Goal: Task Accomplishment & Management: Manage account settings

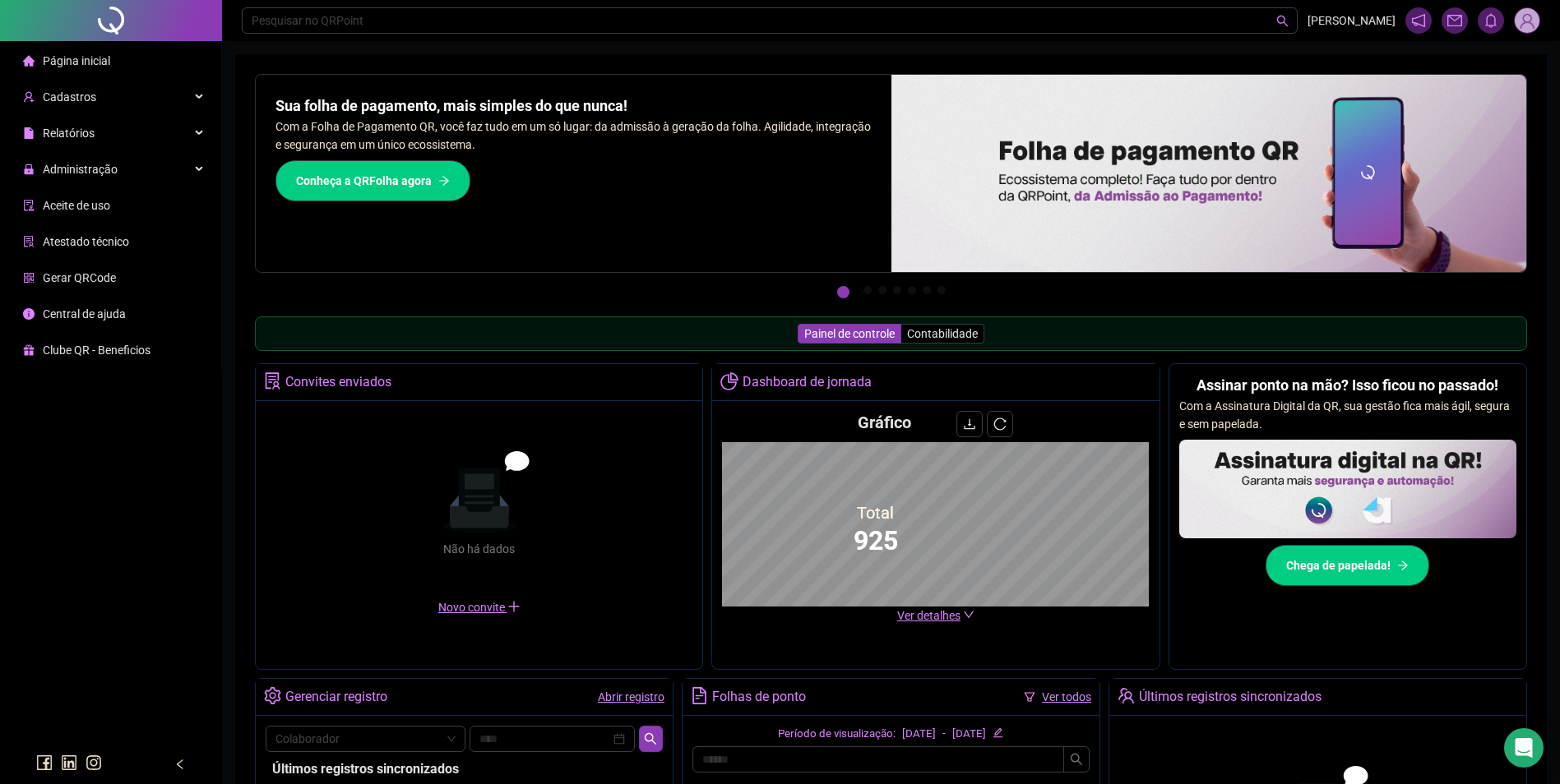
click at [133, 180] on div "Administração" at bounding box center [110, 170] width 215 height 33
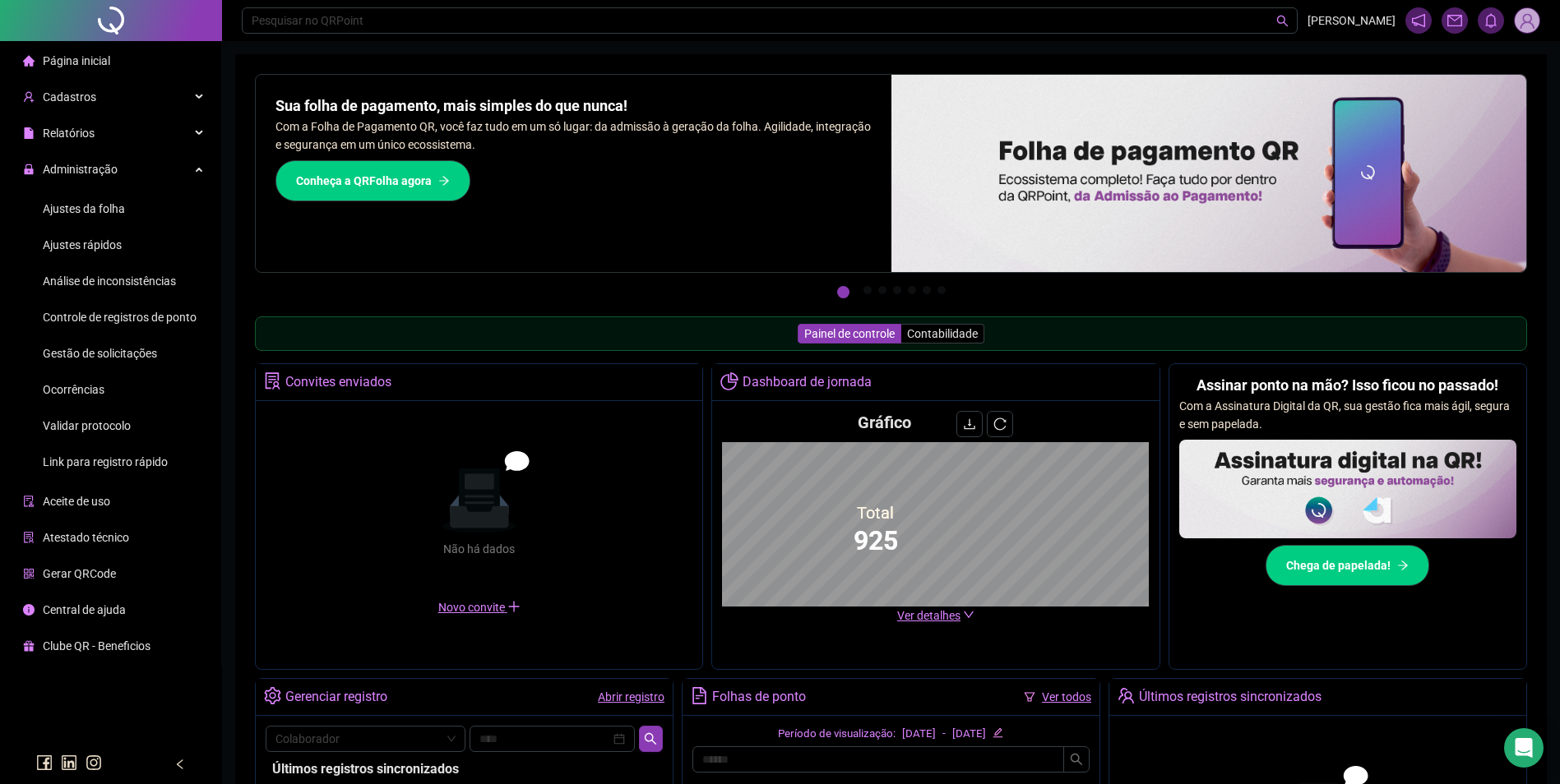
click at [89, 212] on span "Ajustes da folha" at bounding box center [83, 209] width 83 height 14
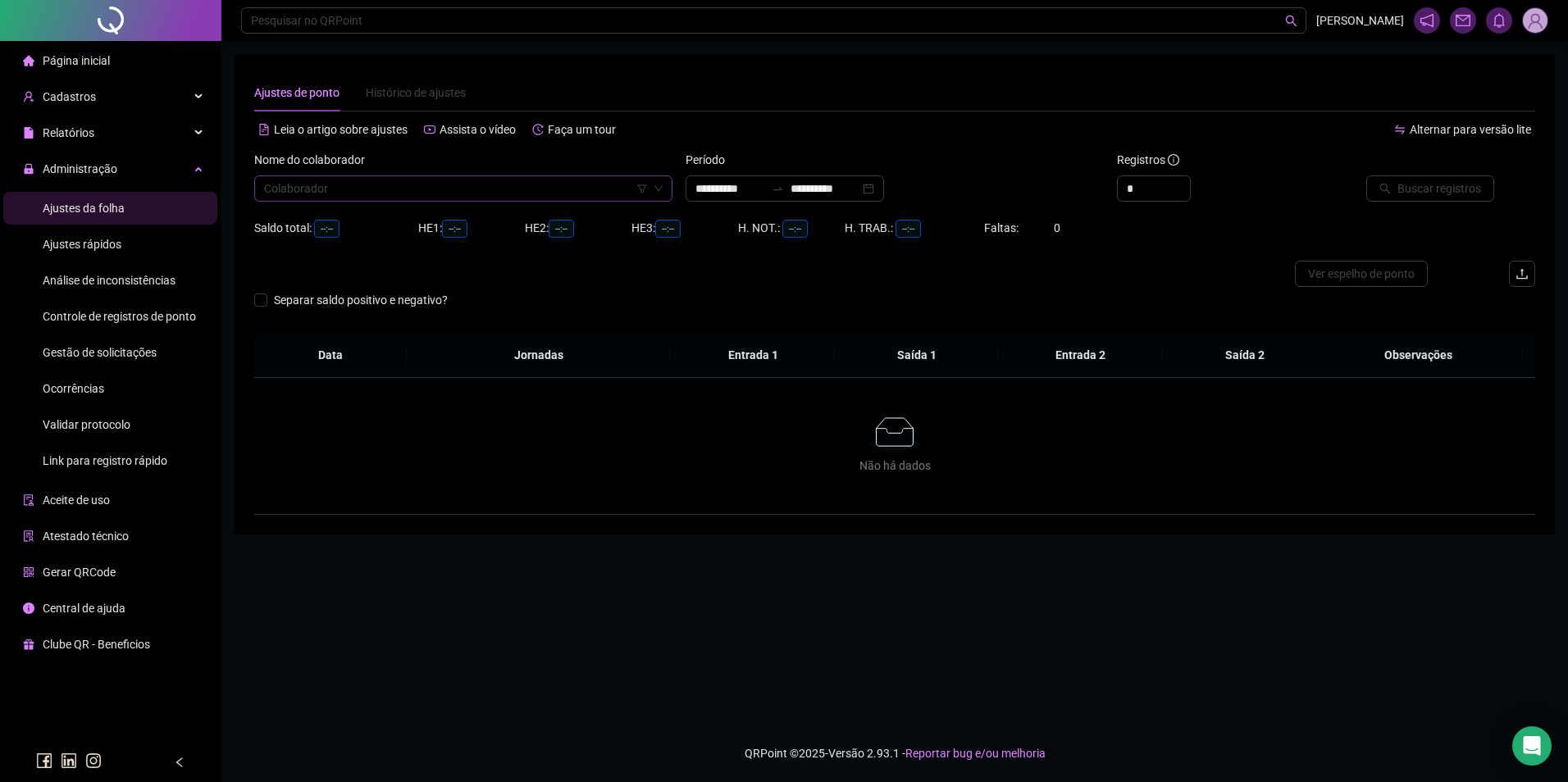
click at [397, 197] on input "search" at bounding box center [456, 188] width 384 height 24
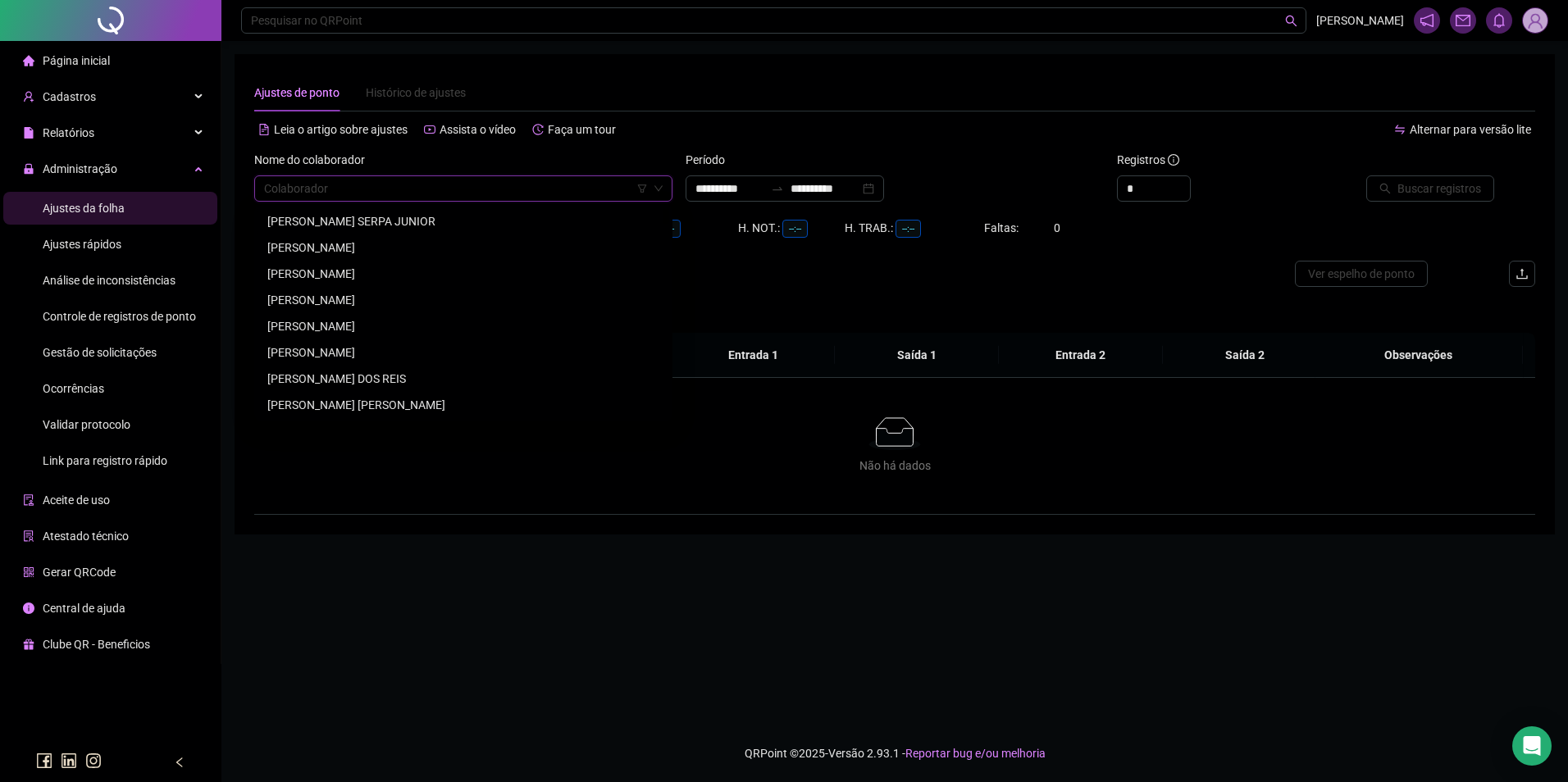
type input "**********"
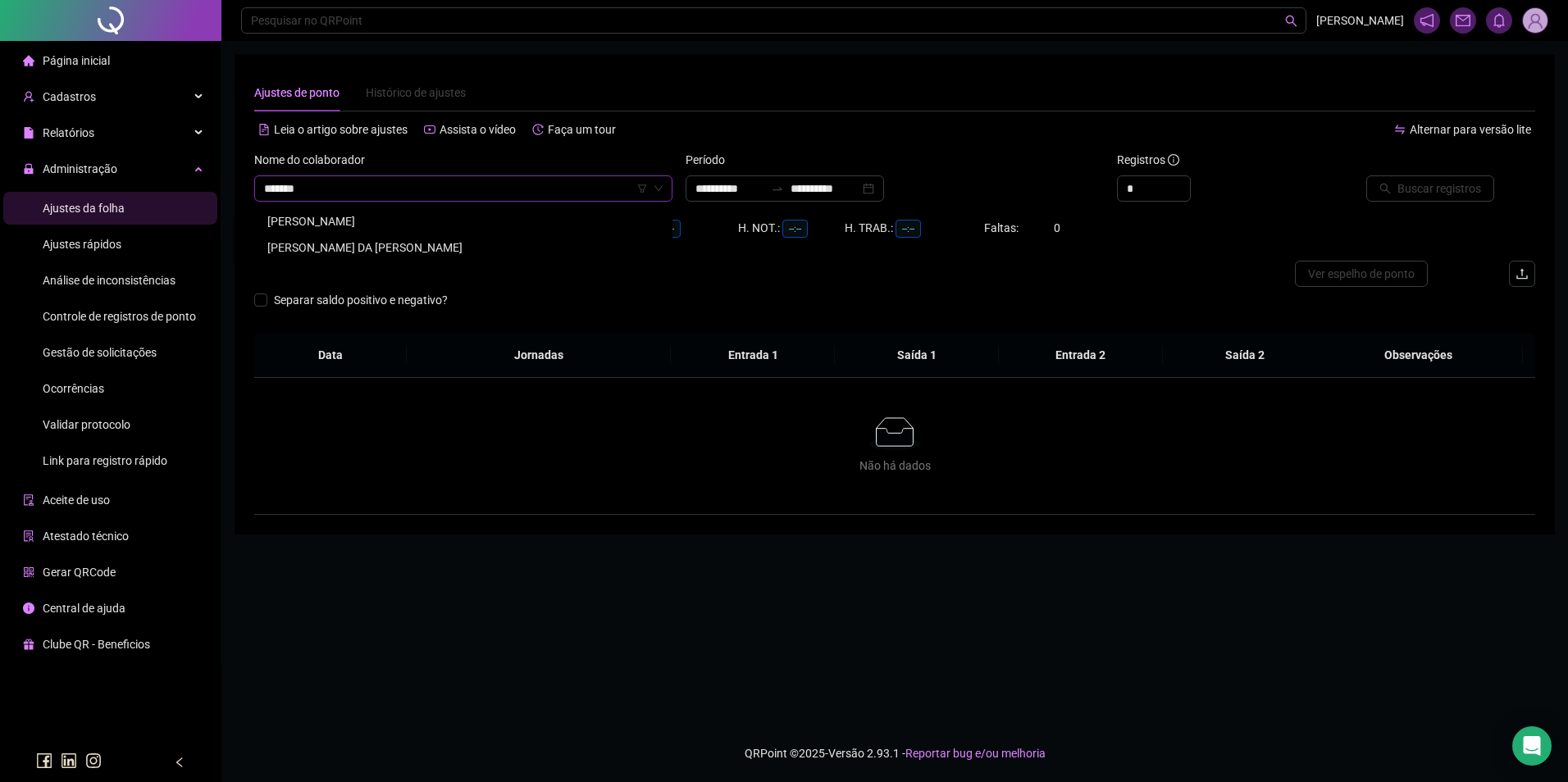
type input "********"
click at [427, 245] on div "DOMINGAS RODRIGUES DA LUZ COSTA" at bounding box center [463, 248] width 392 height 18
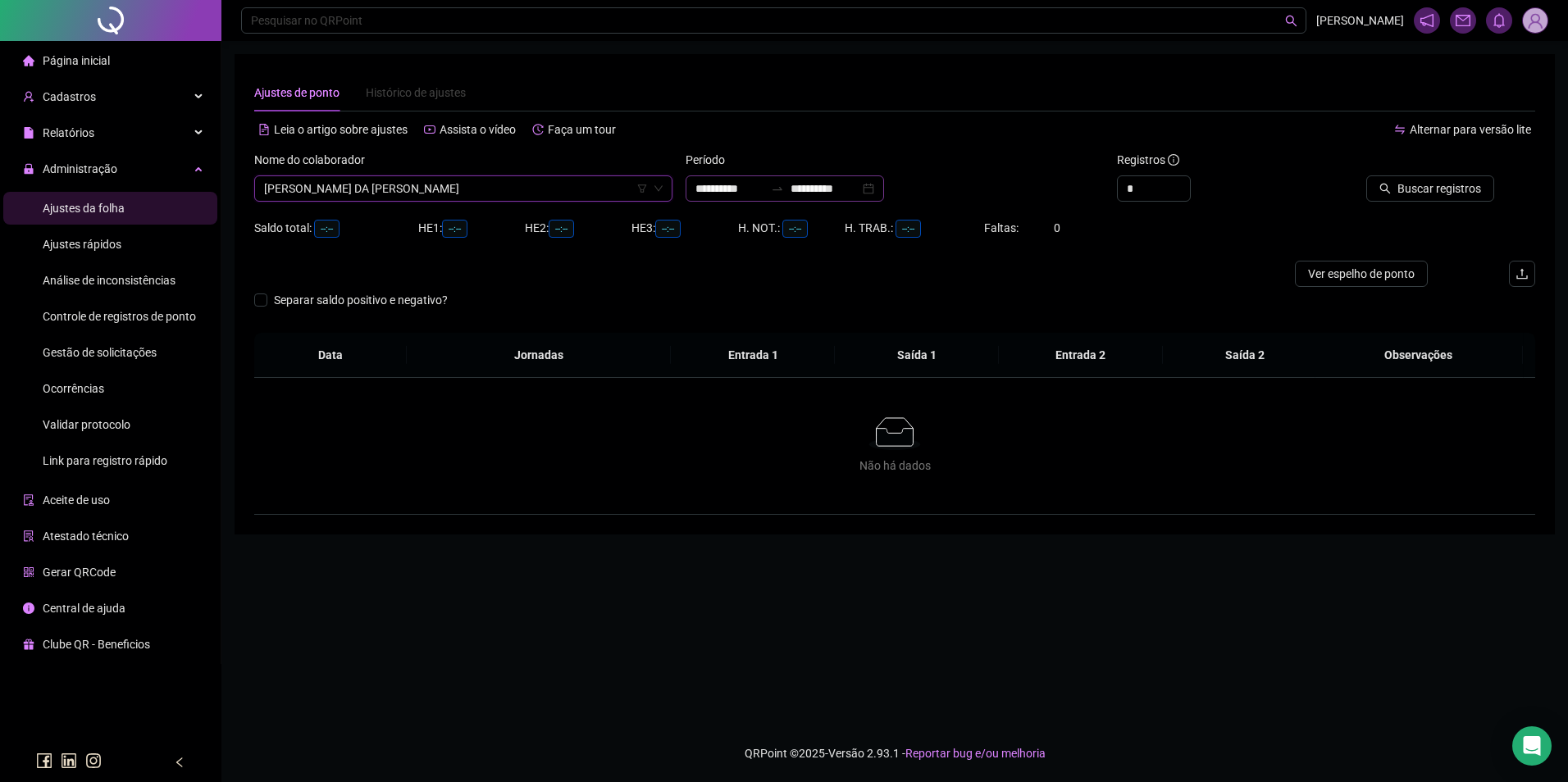
click at [861, 198] on div "**********" at bounding box center [784, 188] width 198 height 26
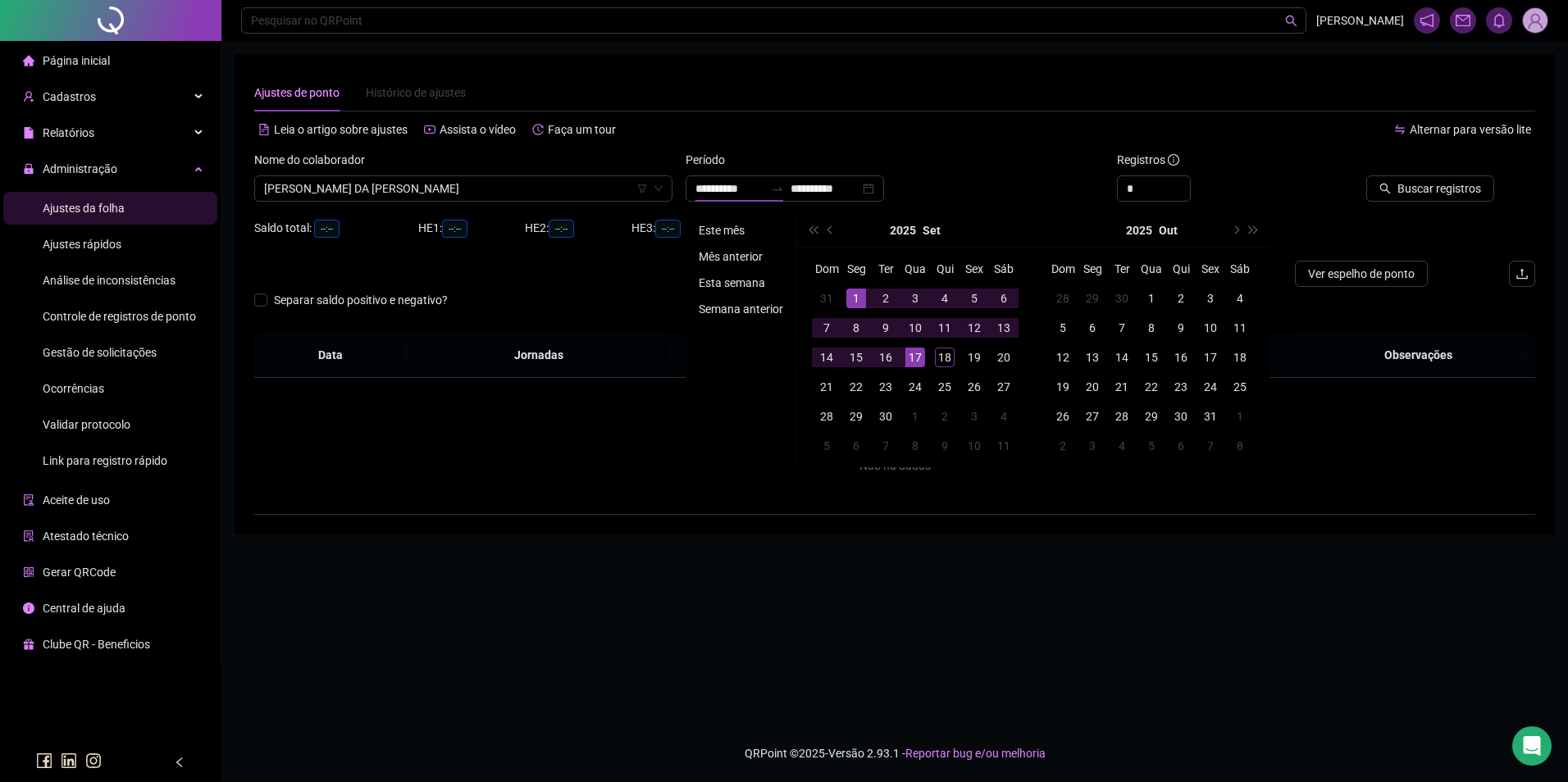
click at [728, 240] on ul "Este mês Mês anterior Esta semana Semana anterior" at bounding box center [740, 341] width 111 height 254
type input "**********"
click at [736, 233] on li "Este mês" at bounding box center [740, 230] width 98 height 19
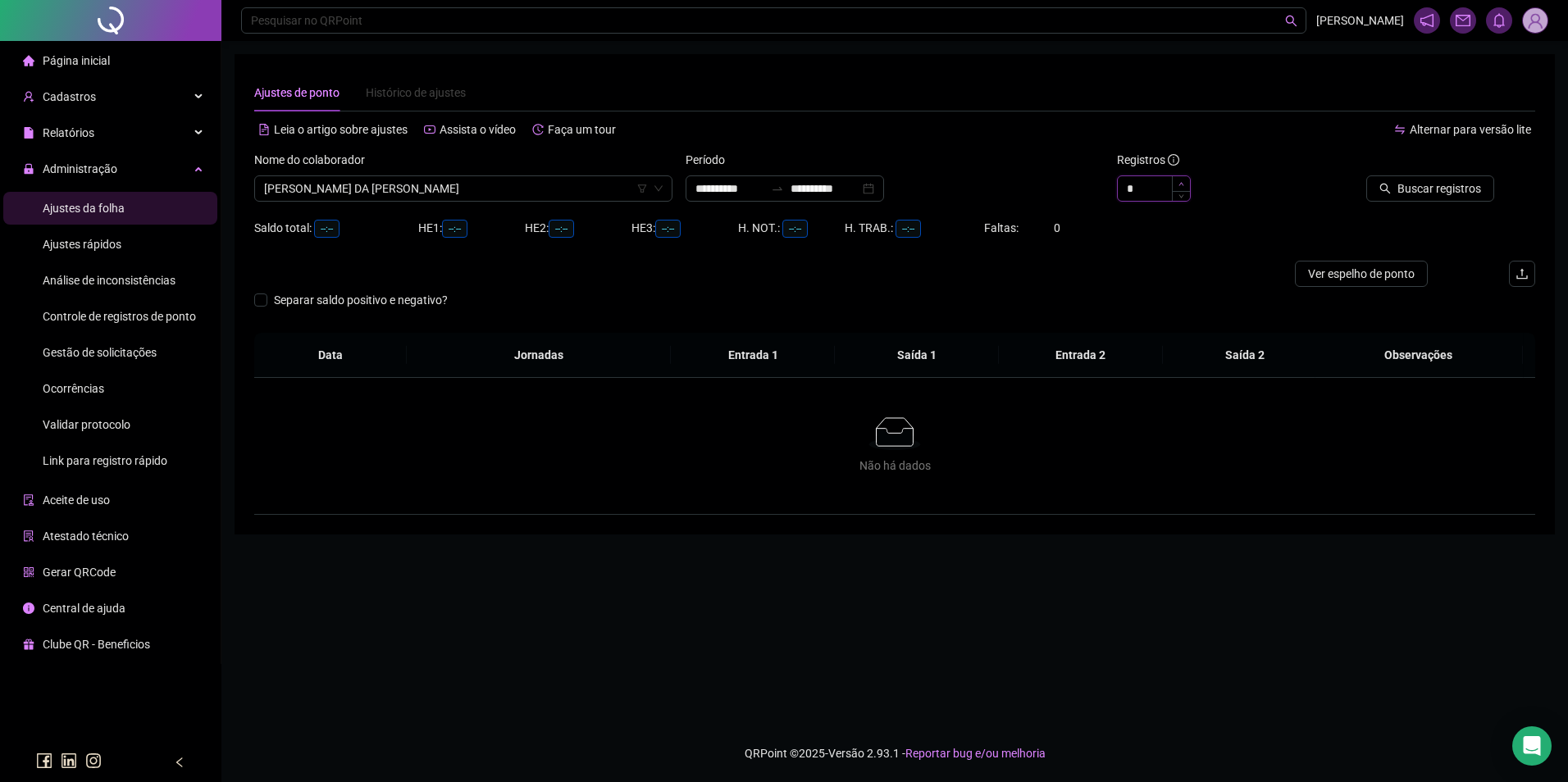
type input "*"
click at [1183, 183] on icon "up" at bounding box center [1182, 184] width 6 height 6
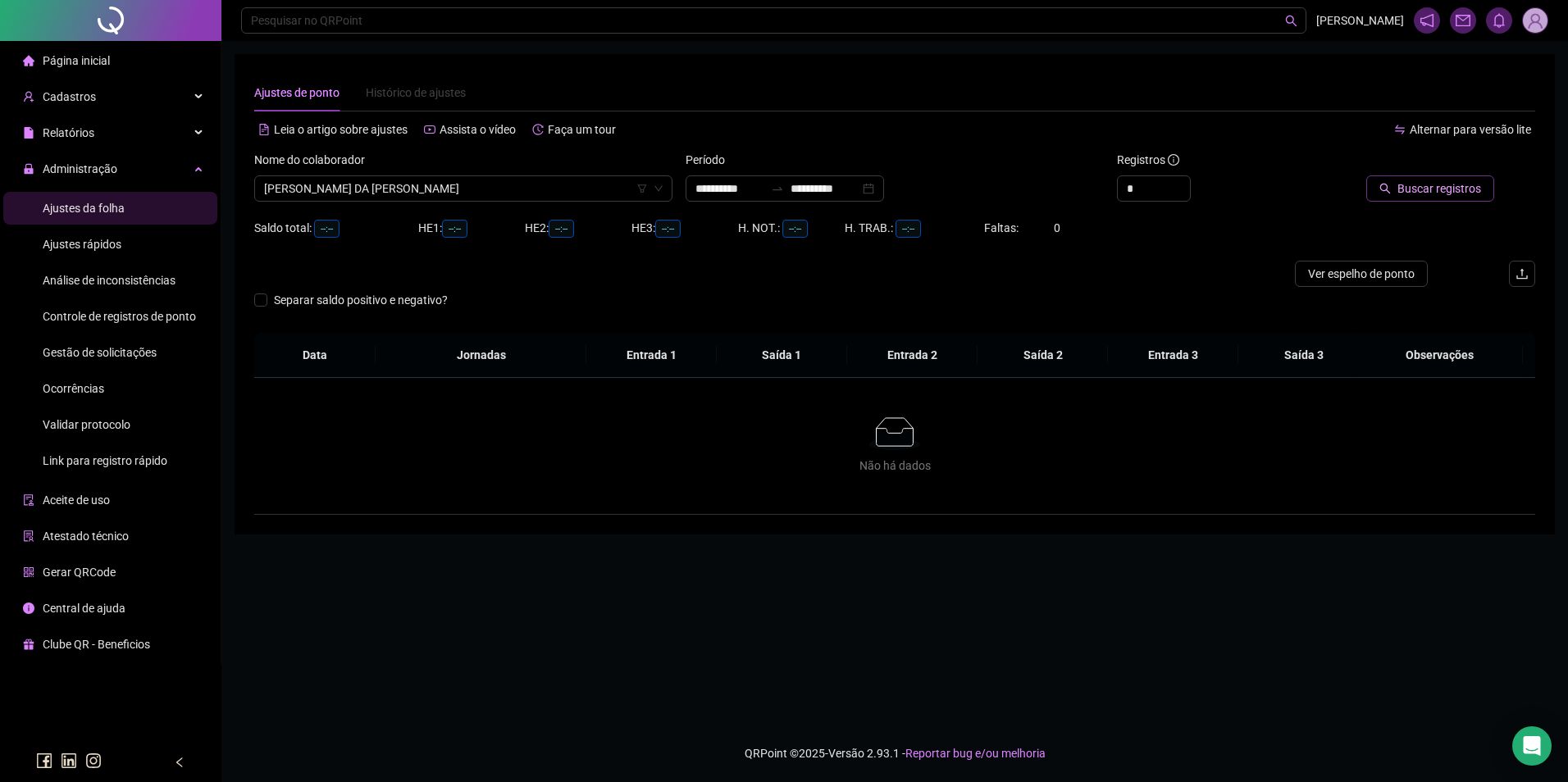
click at [1399, 195] on button "Buscar registros" at bounding box center [1431, 188] width 128 height 26
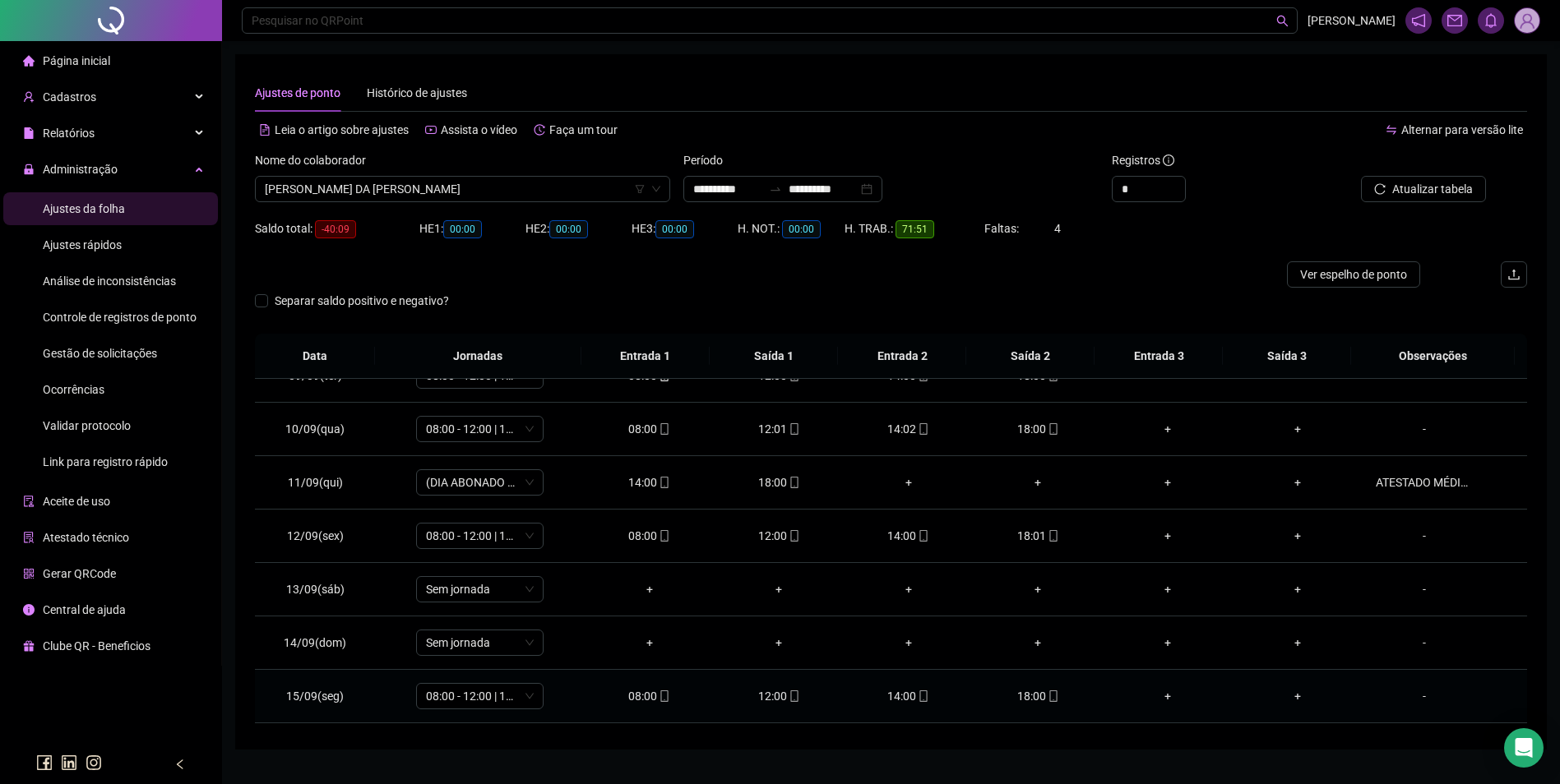
scroll to position [446, 0]
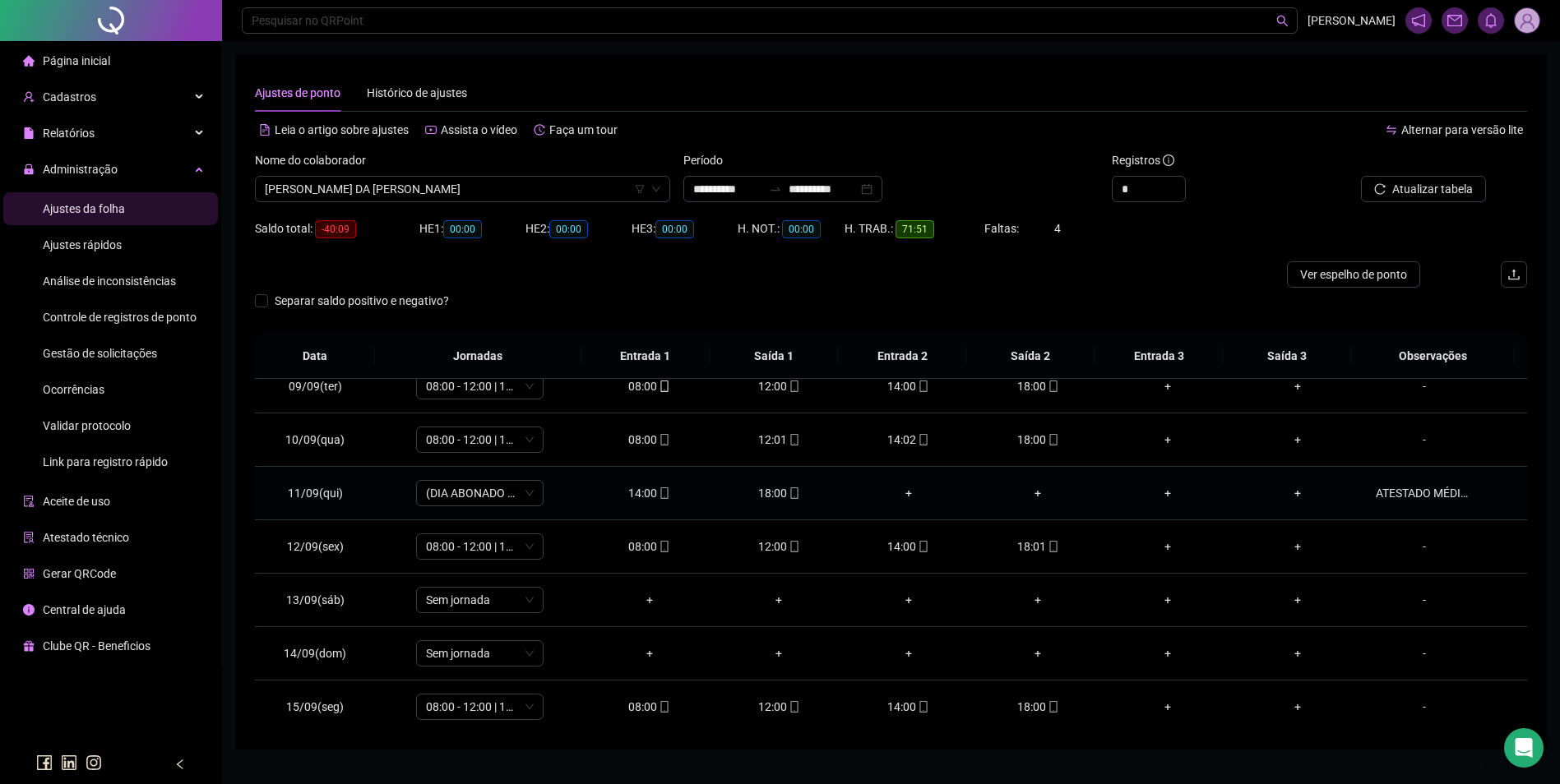
click at [1434, 496] on div "ATESTADO MÉDICO." at bounding box center [1424, 493] width 97 height 18
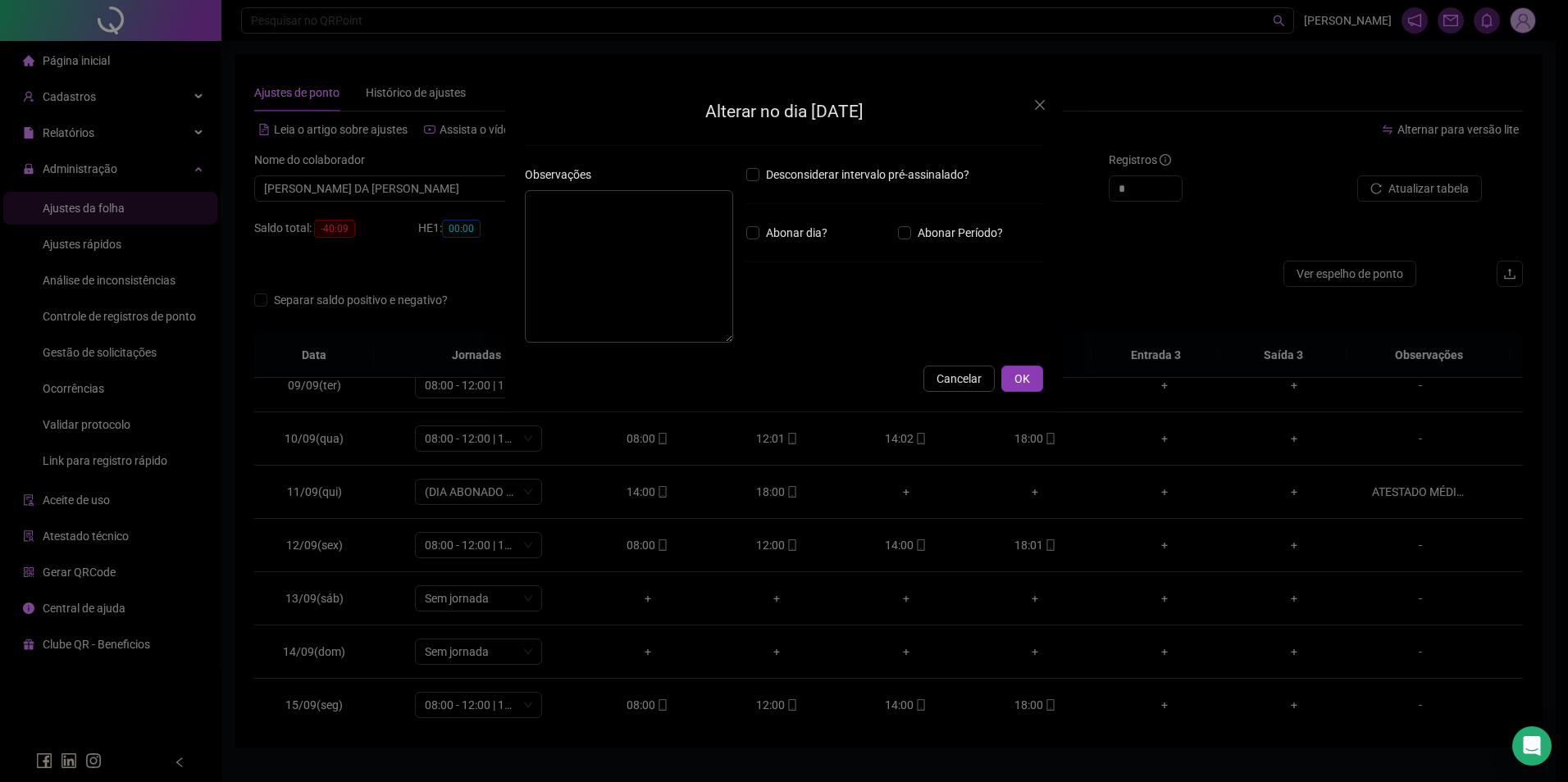
type textarea "**********"
type input "*****"
click at [939, 389] on button "Cancelar" at bounding box center [959, 378] width 72 height 26
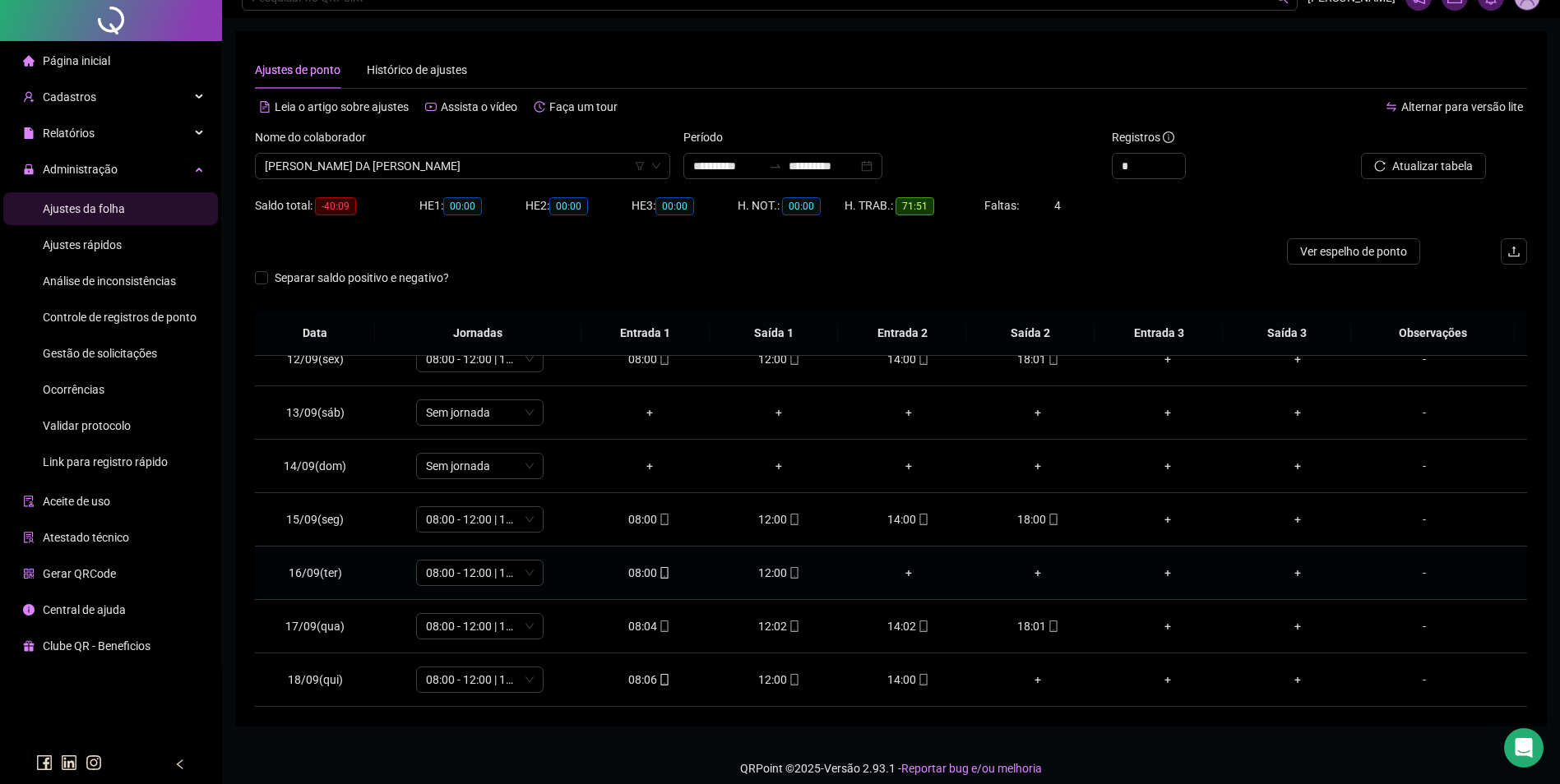
scroll to position [36, 0]
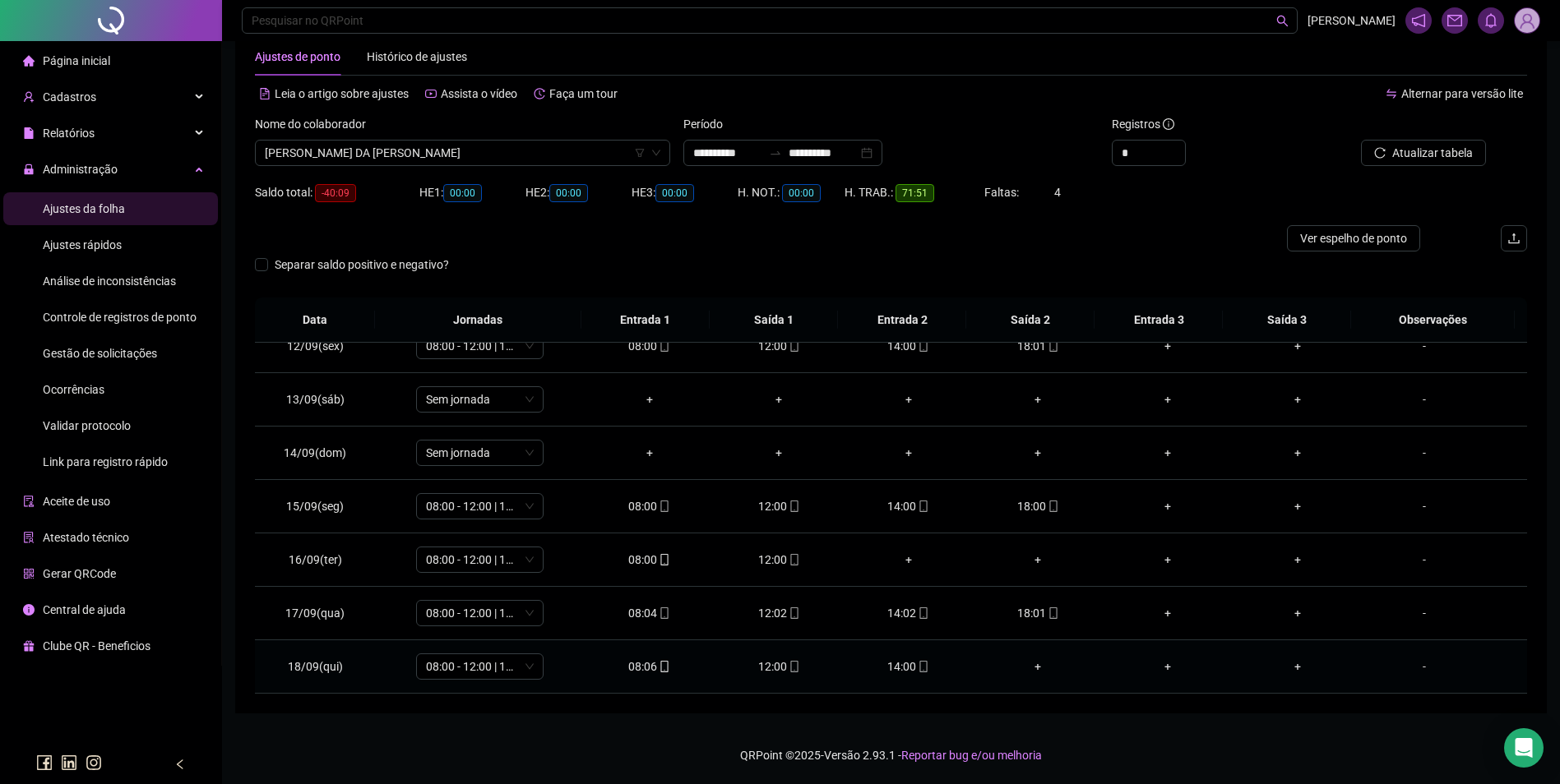
click at [920, 663] on icon "mobile" at bounding box center [924, 667] width 8 height 12
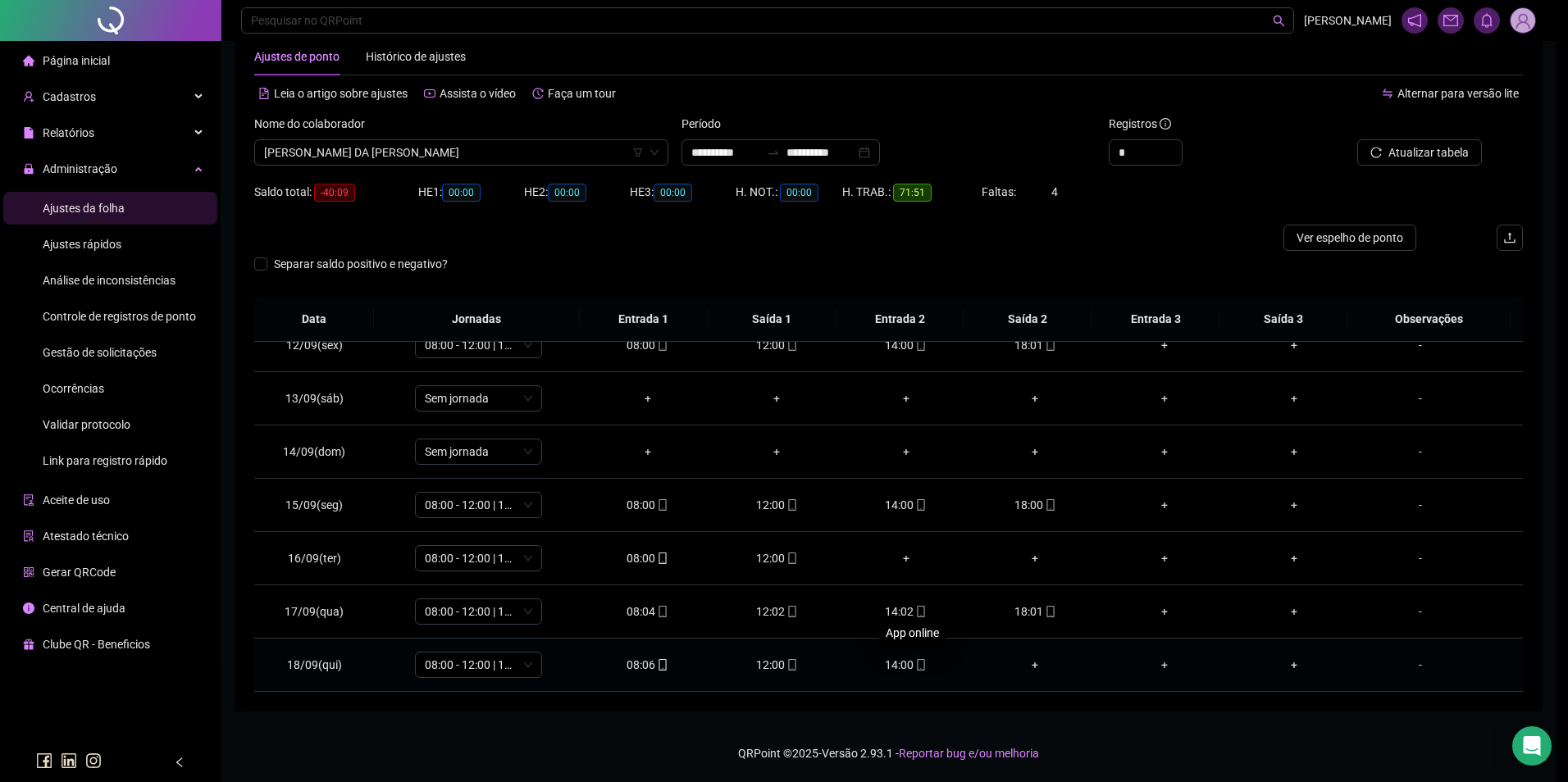
type input "**********"
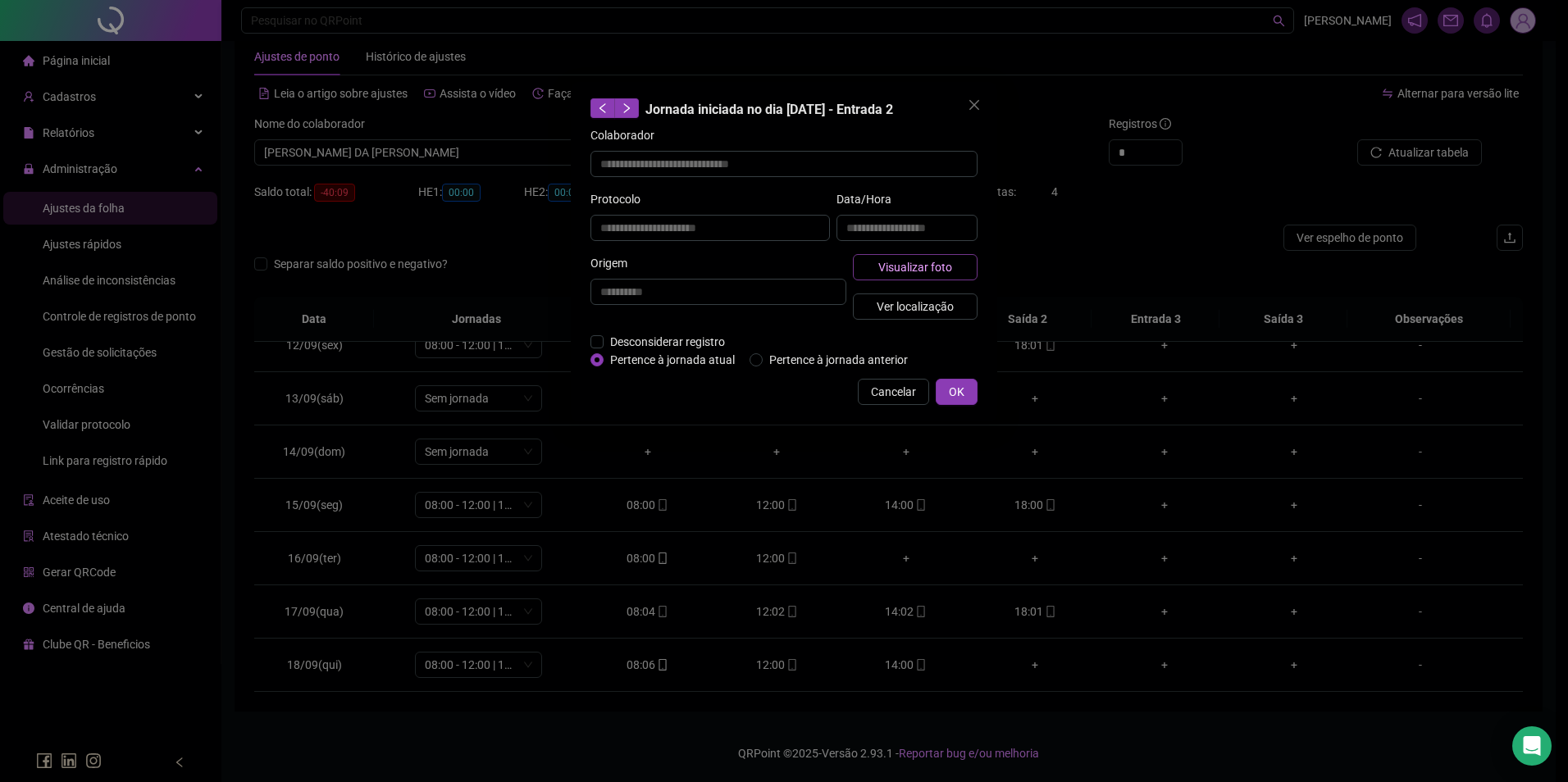
click at [949, 270] on span "Visualizar foto" at bounding box center [915, 267] width 74 height 18
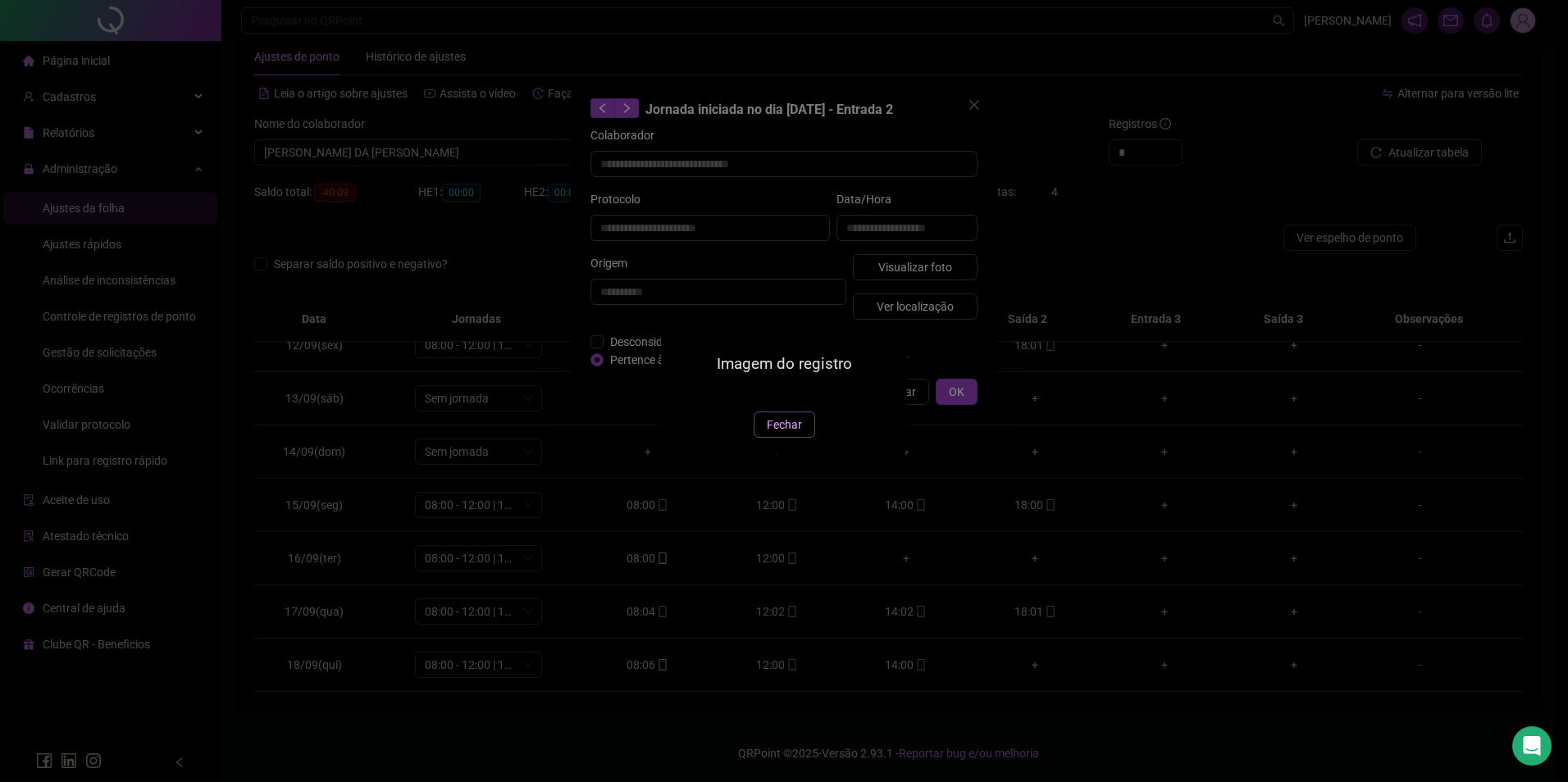
click at [806, 437] on button "Fechar" at bounding box center [785, 424] width 62 height 26
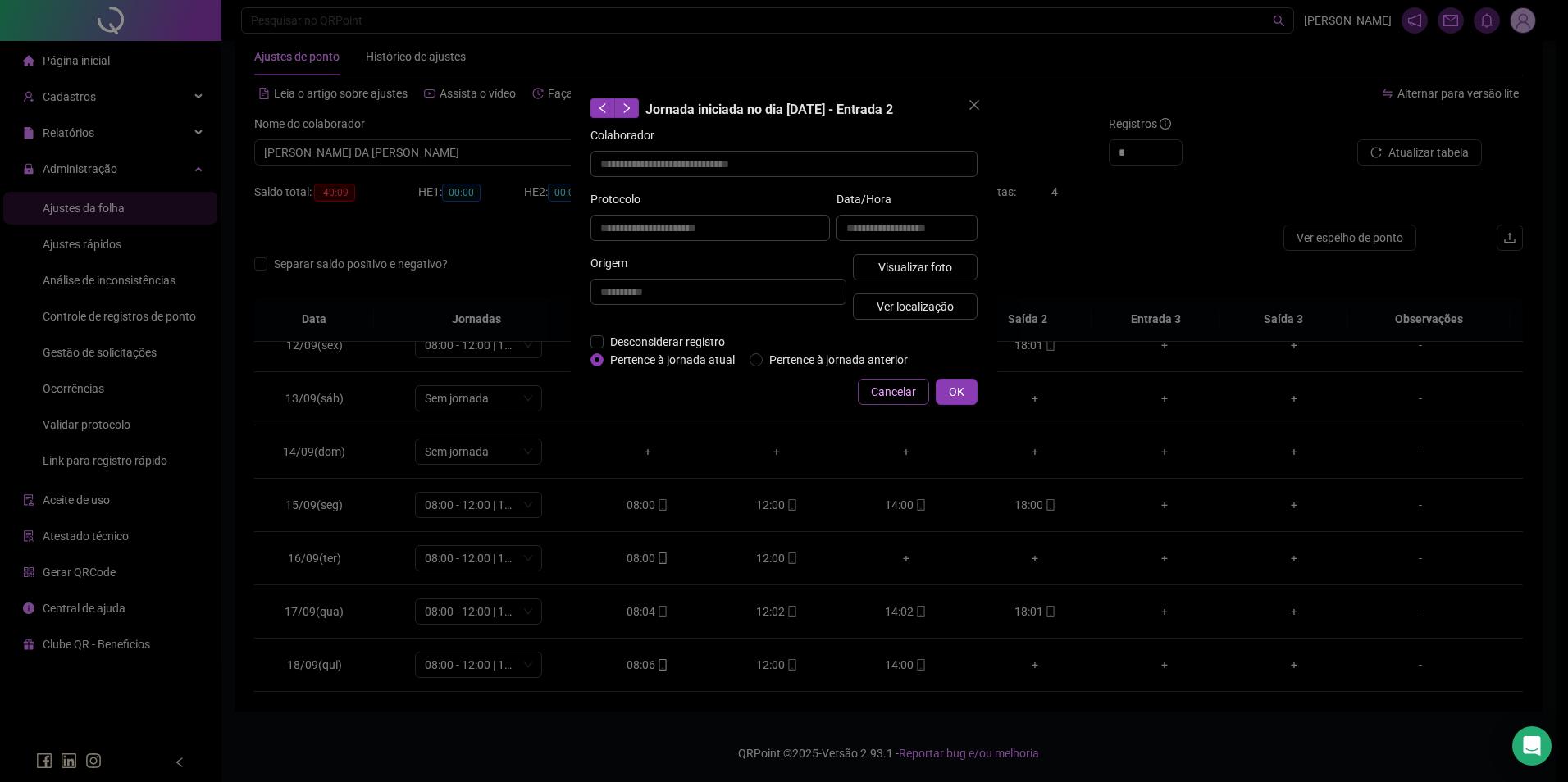
click at [885, 393] on span "Cancelar" at bounding box center [893, 392] width 45 height 18
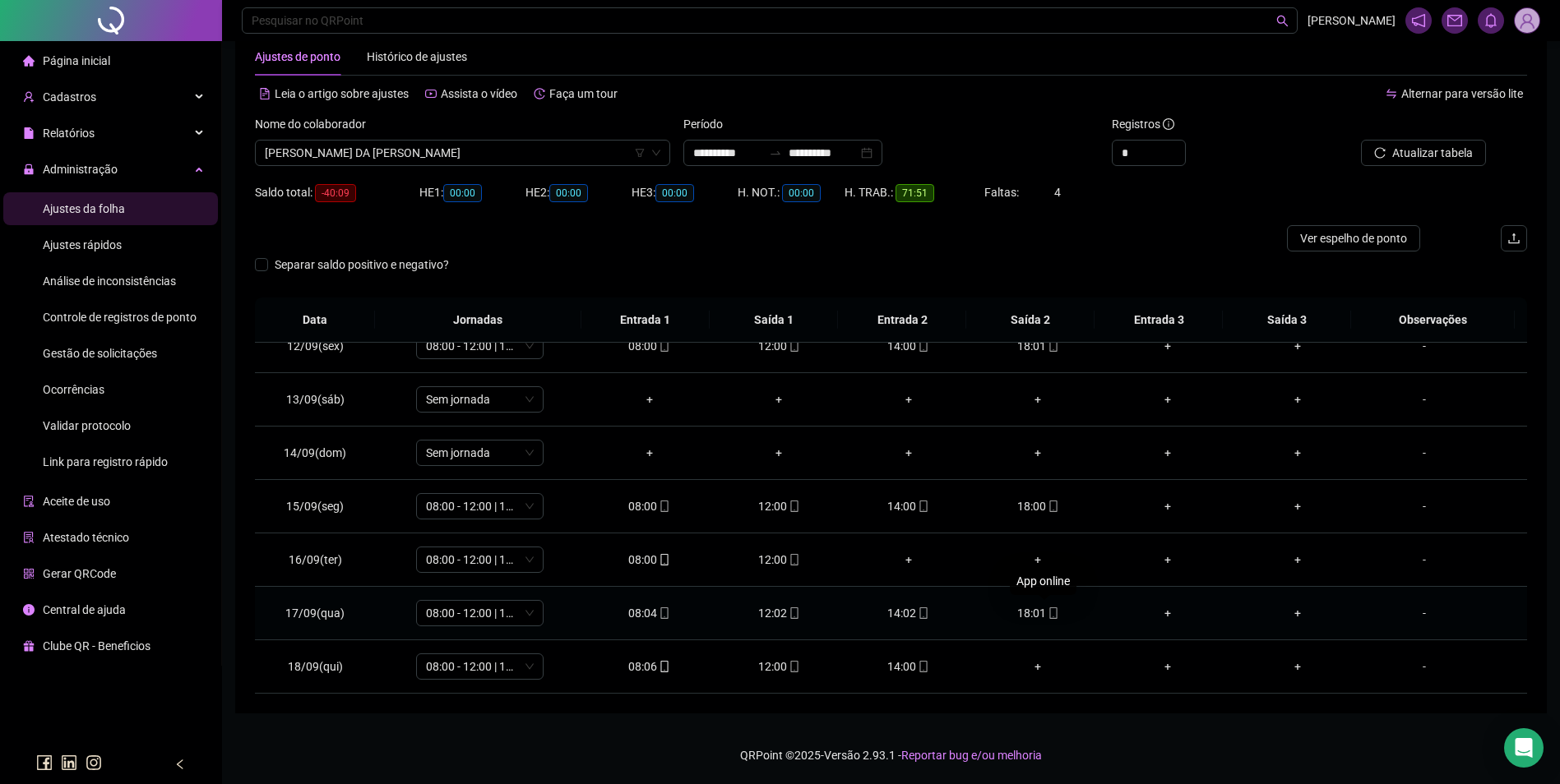
click at [1047, 615] on icon "mobile" at bounding box center [1053, 613] width 12 height 12
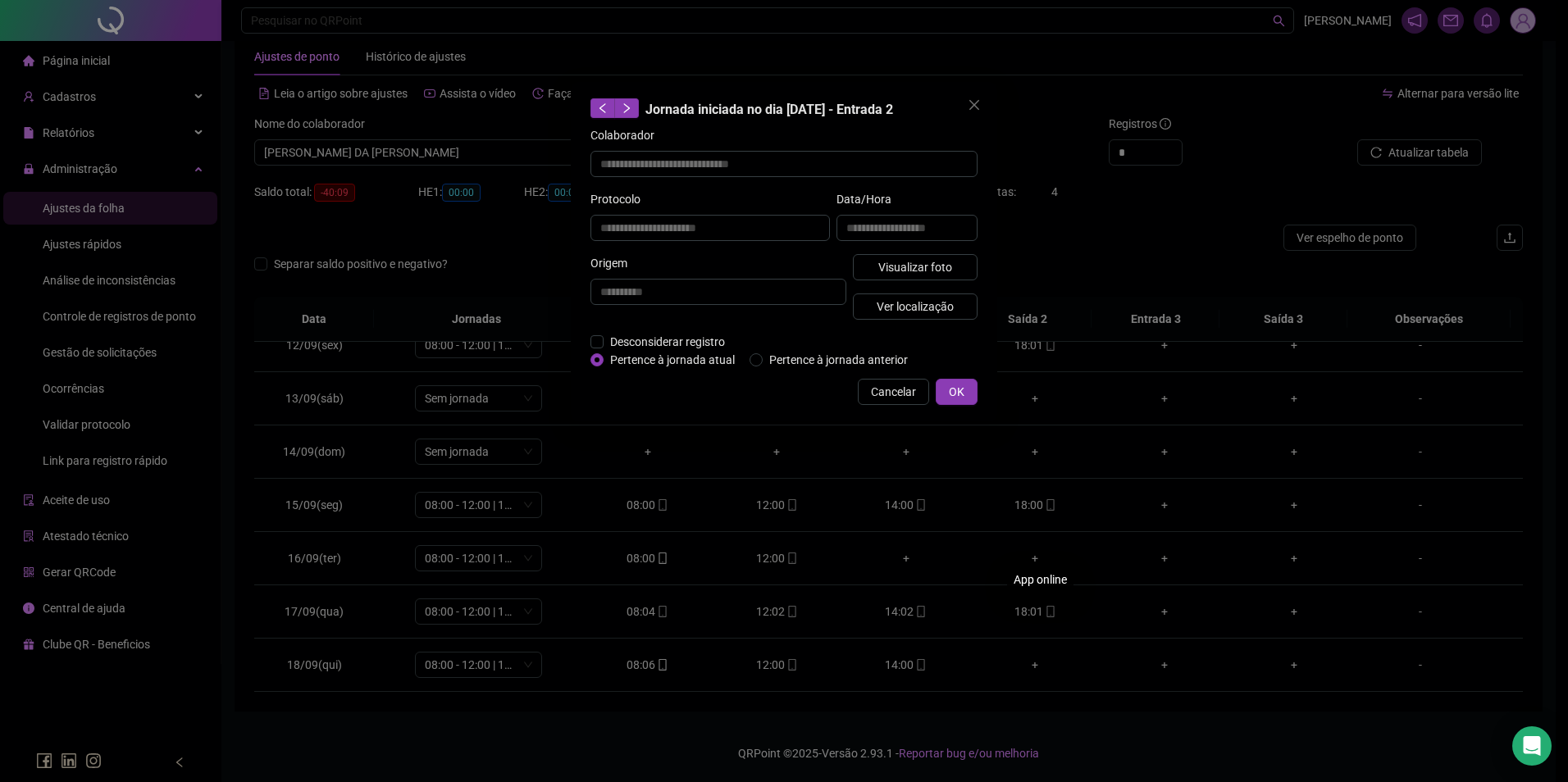
type input "**********"
click at [940, 306] on span "Ver localização" at bounding box center [916, 307] width 77 height 18
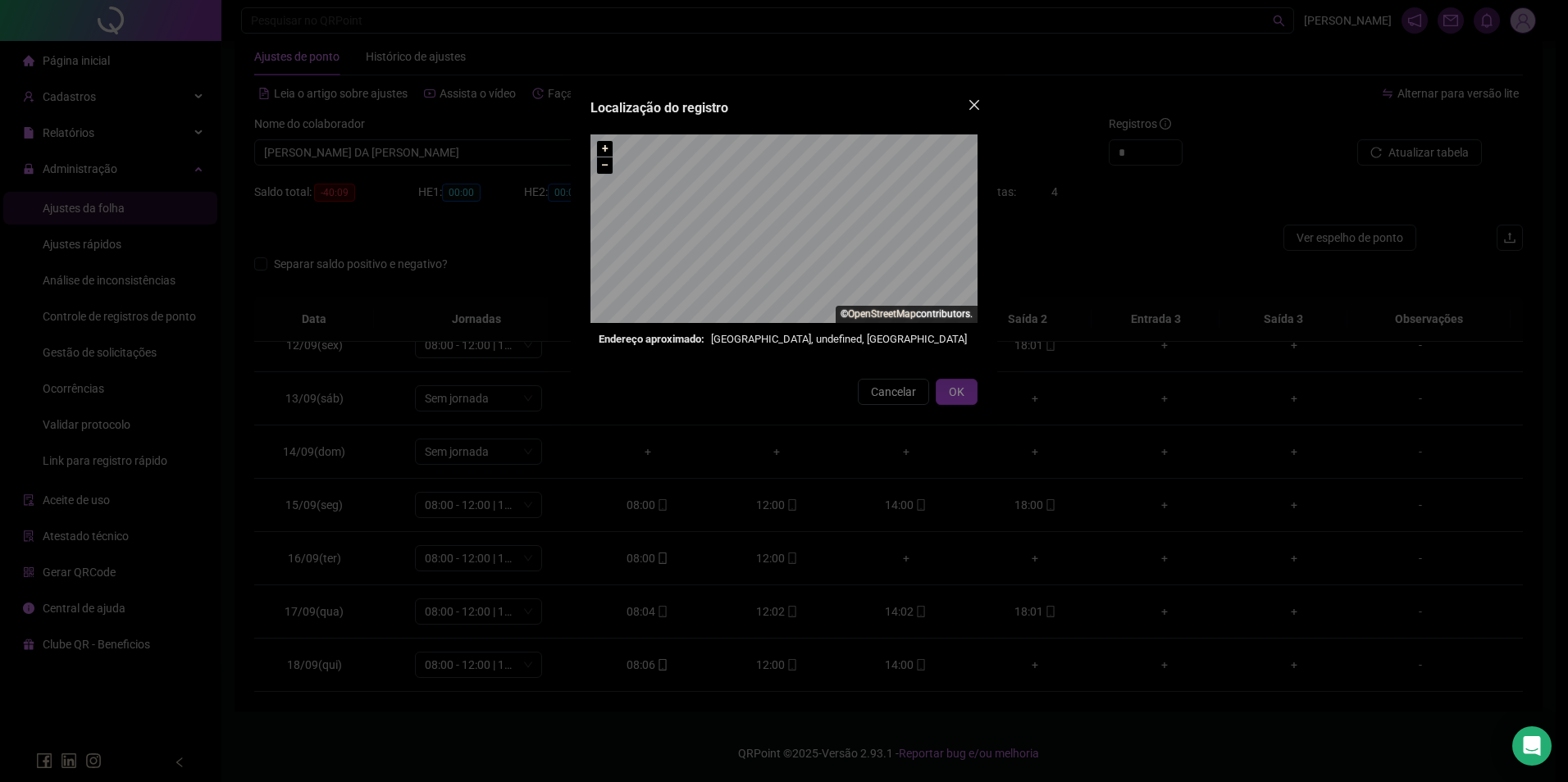
click at [970, 96] on button "Close" at bounding box center [974, 105] width 26 height 26
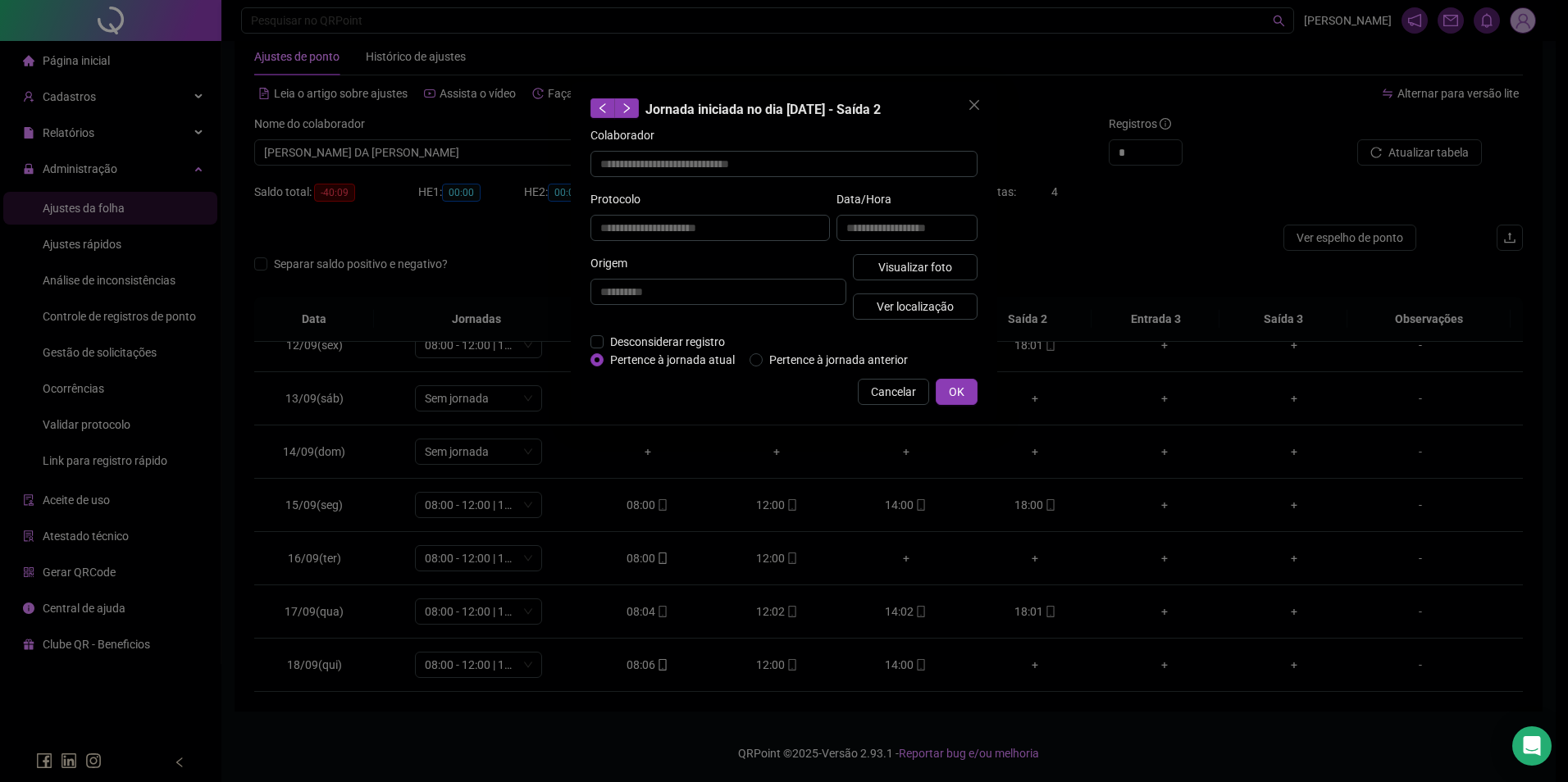
click at [880, 377] on div "**********" at bounding box center [784, 252] width 427 height 340
click at [877, 390] on span "Cancelar" at bounding box center [893, 392] width 45 height 18
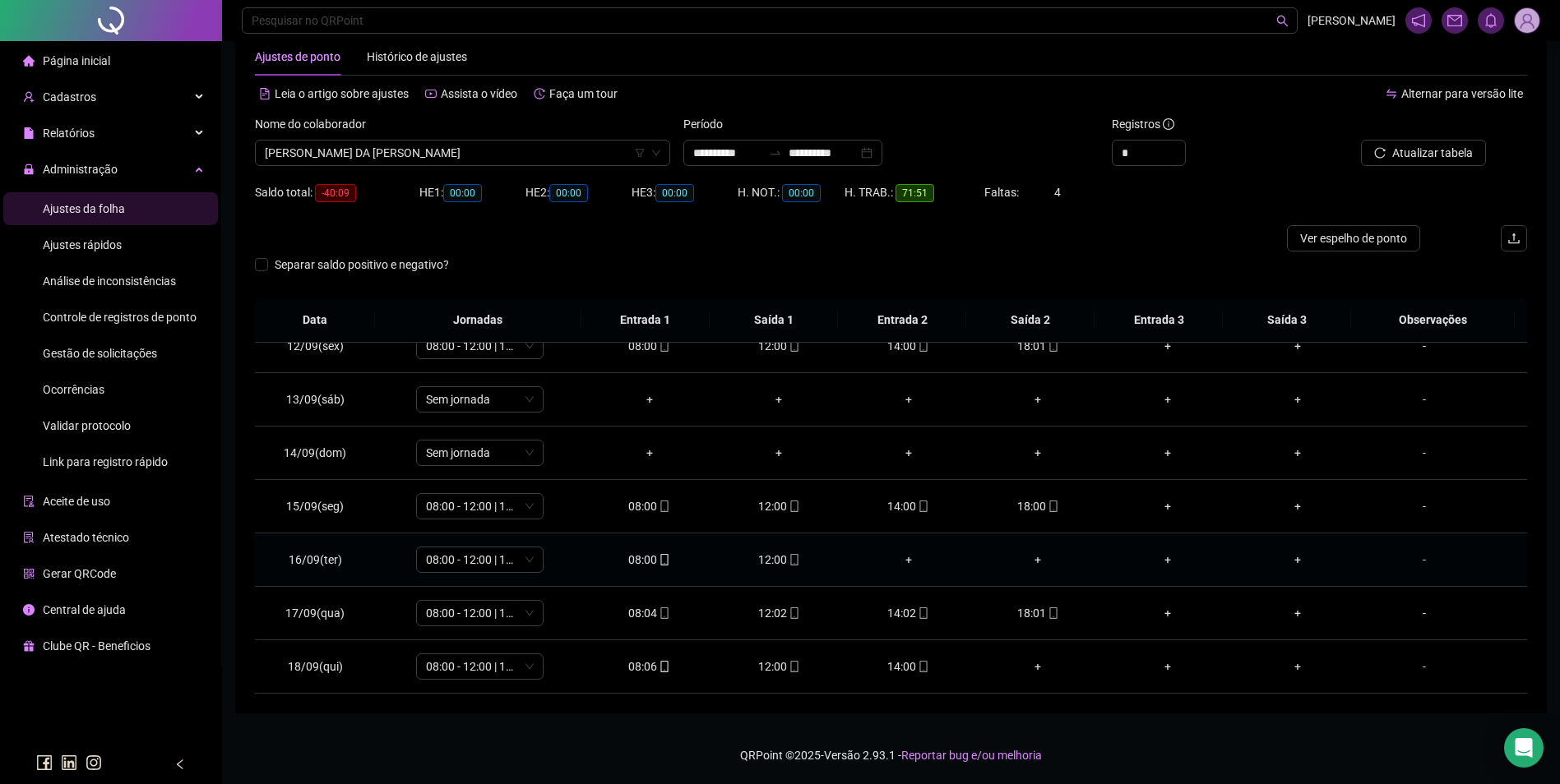
click at [1413, 563] on div "-" at bounding box center [1424, 560] width 97 height 18
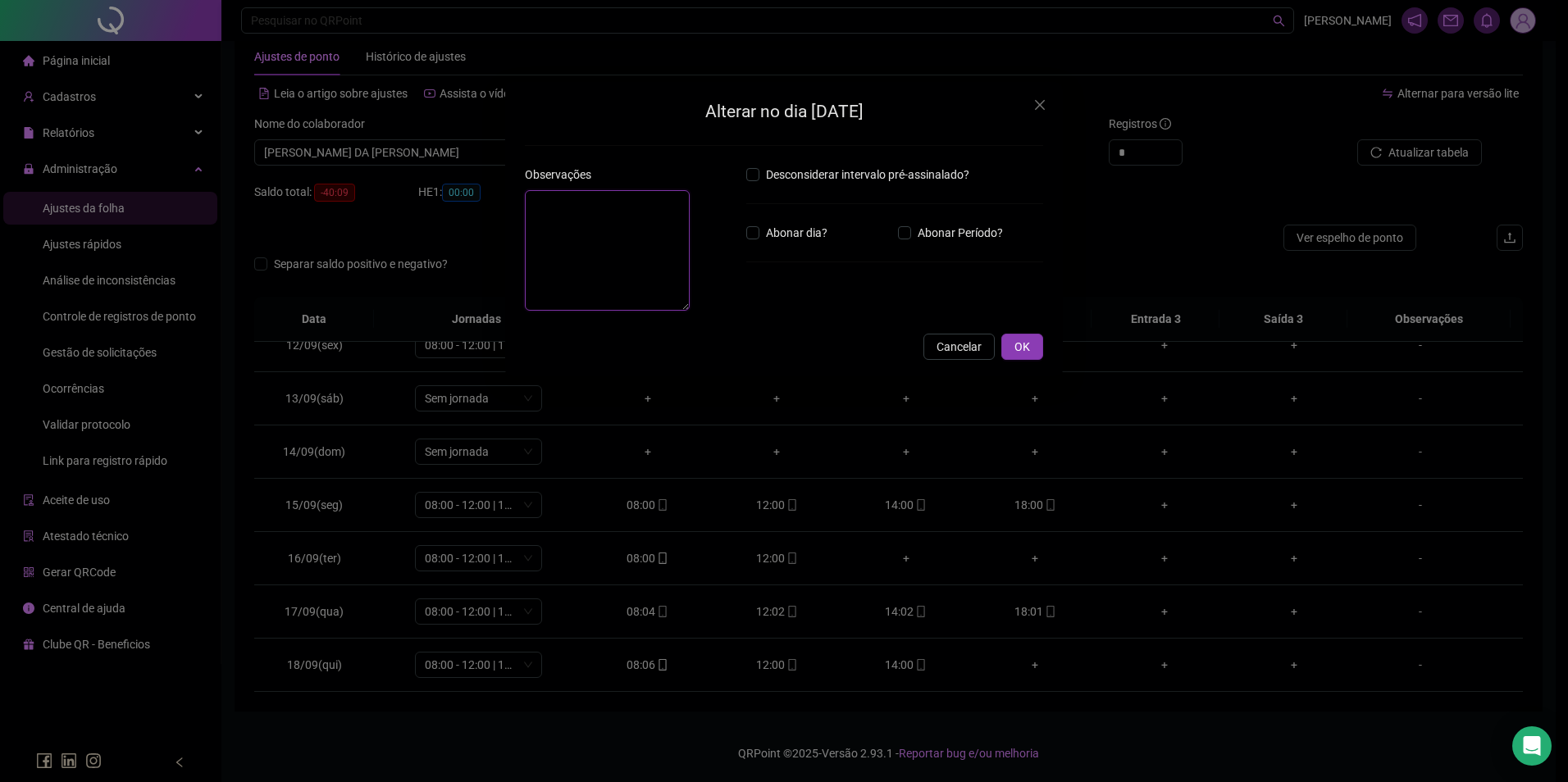
click at [690, 223] on textarea at bounding box center [607, 251] width 165 height 121
type textarea "*"
type textarea "**********"
click at [1016, 381] on span "OK" at bounding box center [1022, 378] width 15 height 18
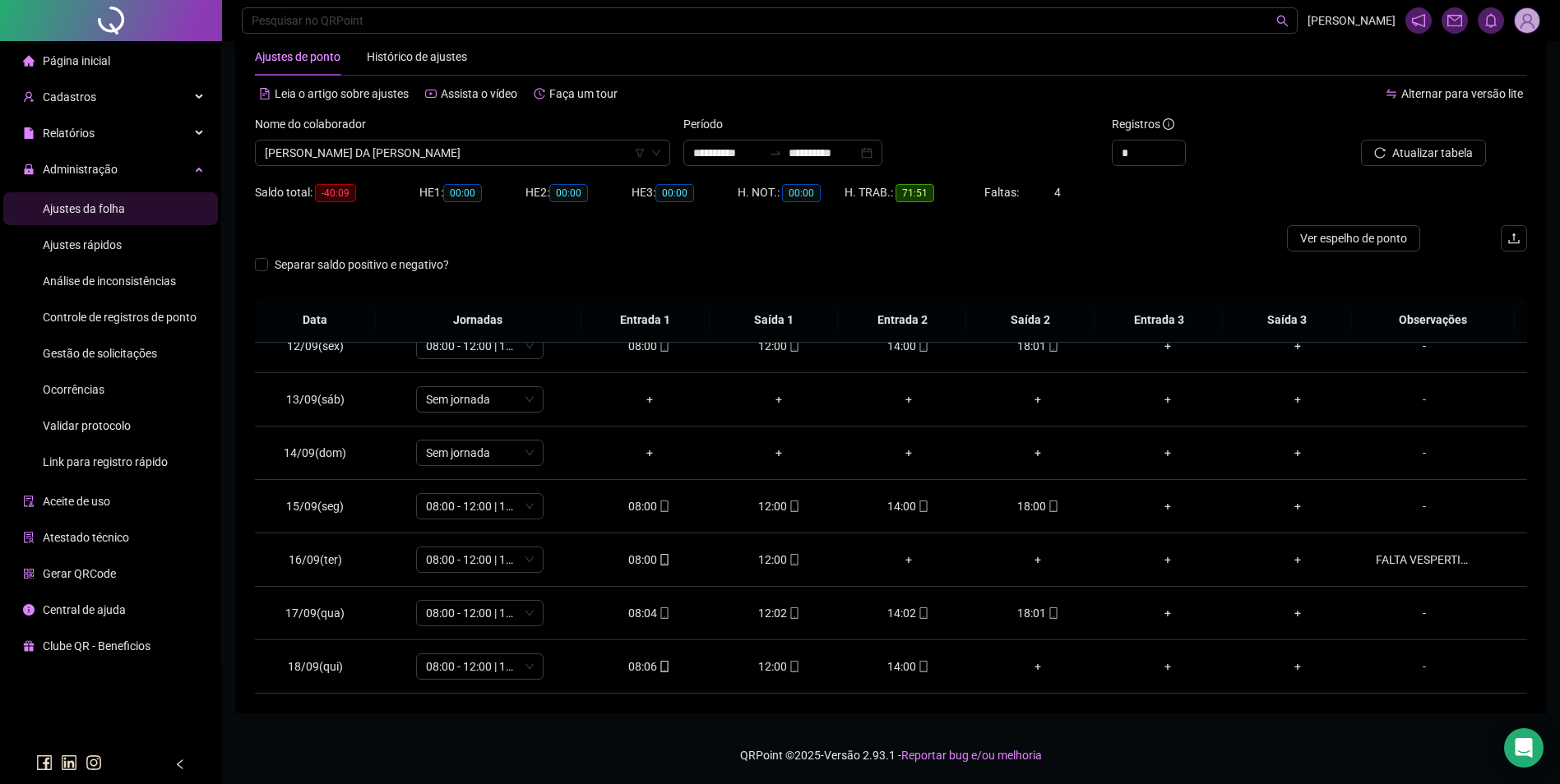
click at [67, 347] on span "Gestão de solicitações" at bounding box center [100, 354] width 115 height 14
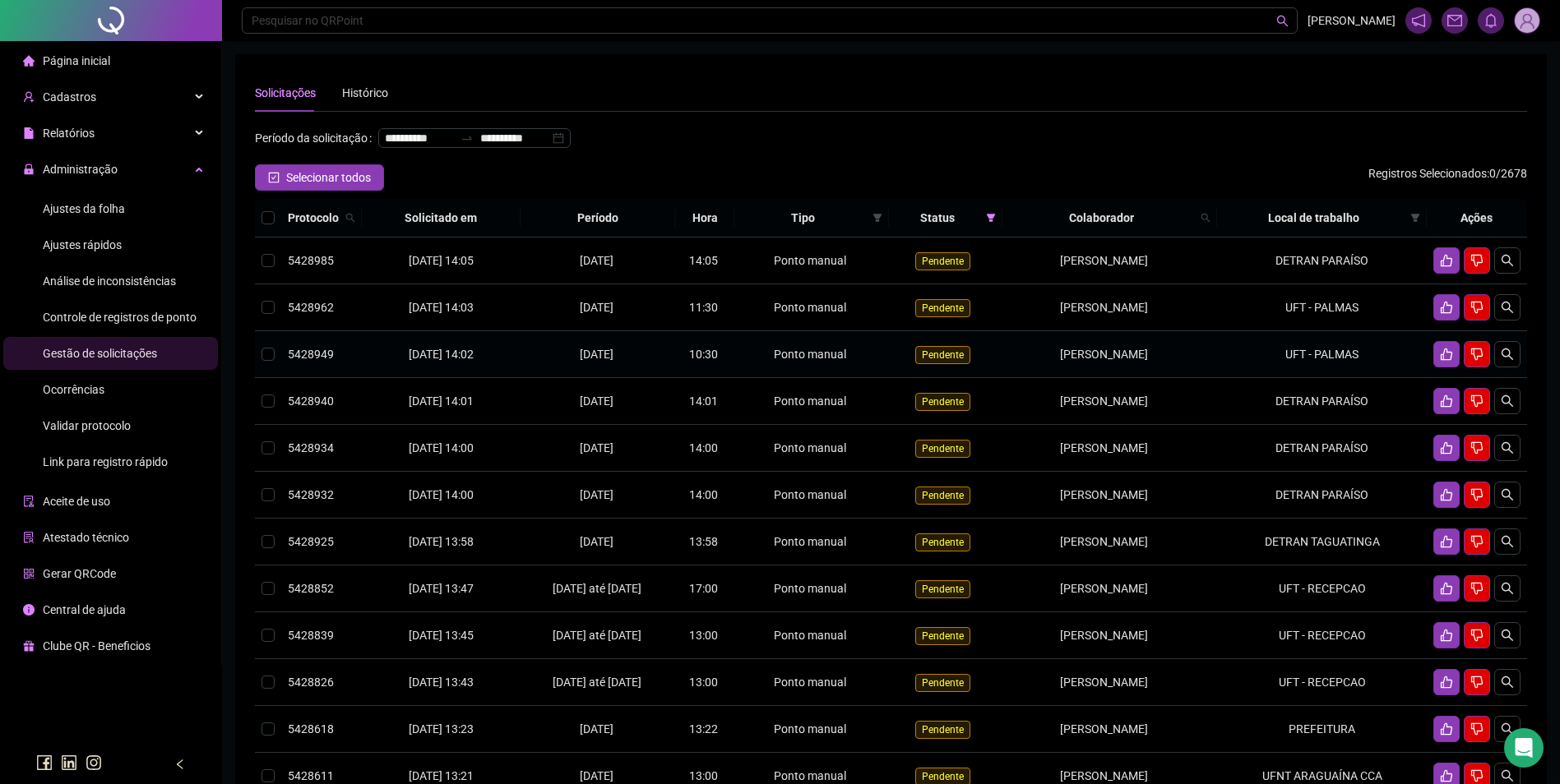
drag, startPoint x: 1182, startPoint y: 390, endPoint x: 1007, endPoint y: 400, distance: 175.3
click at [1007, 378] on td "RAYLANE DE SOUSA PEREIRA" at bounding box center [1110, 354] width 215 height 47
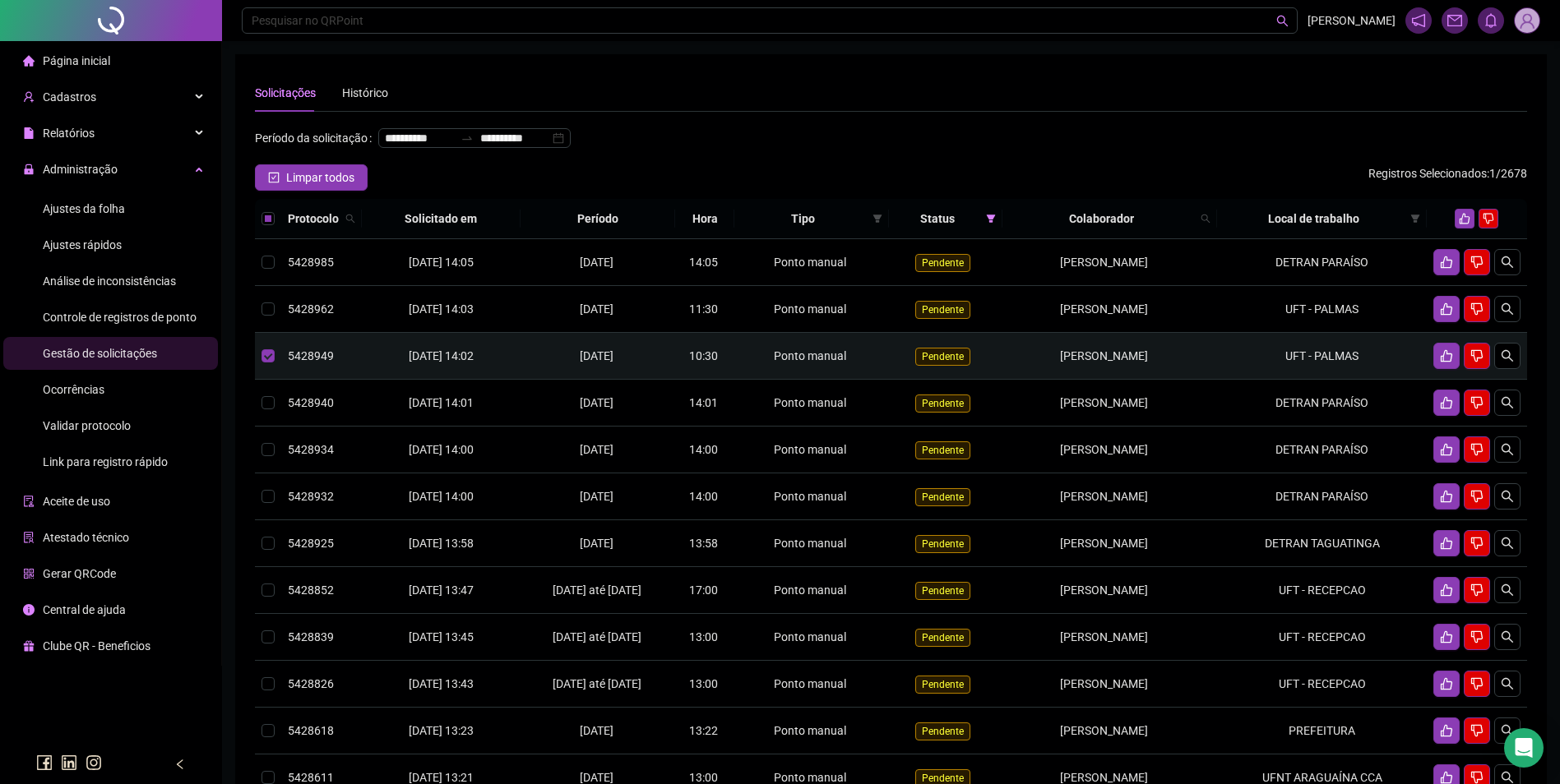
copy span "RAYLANE DE SOUSA PEREIRA"
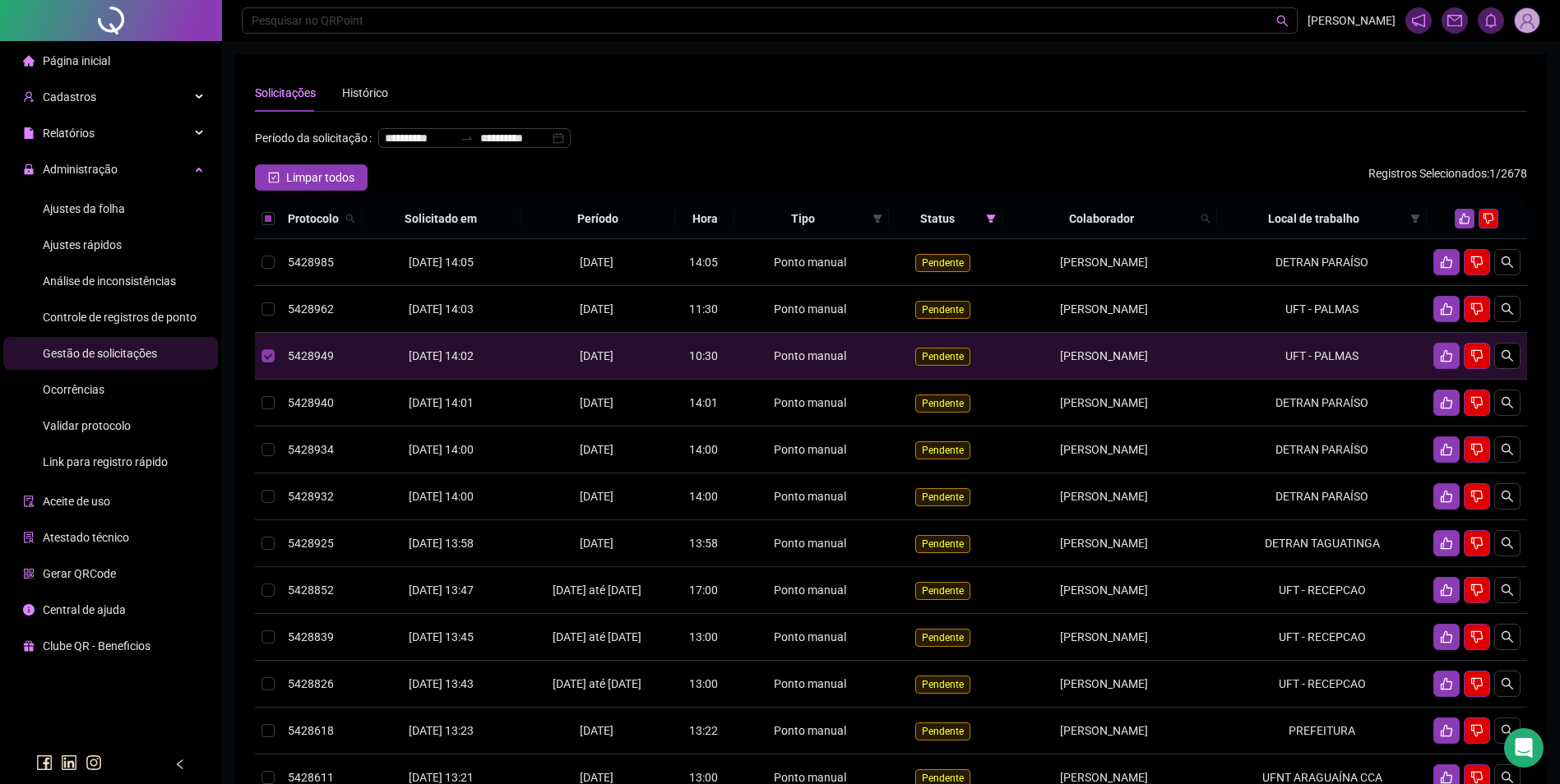
click at [116, 213] on span "Ajustes da folha" at bounding box center [83, 209] width 83 height 14
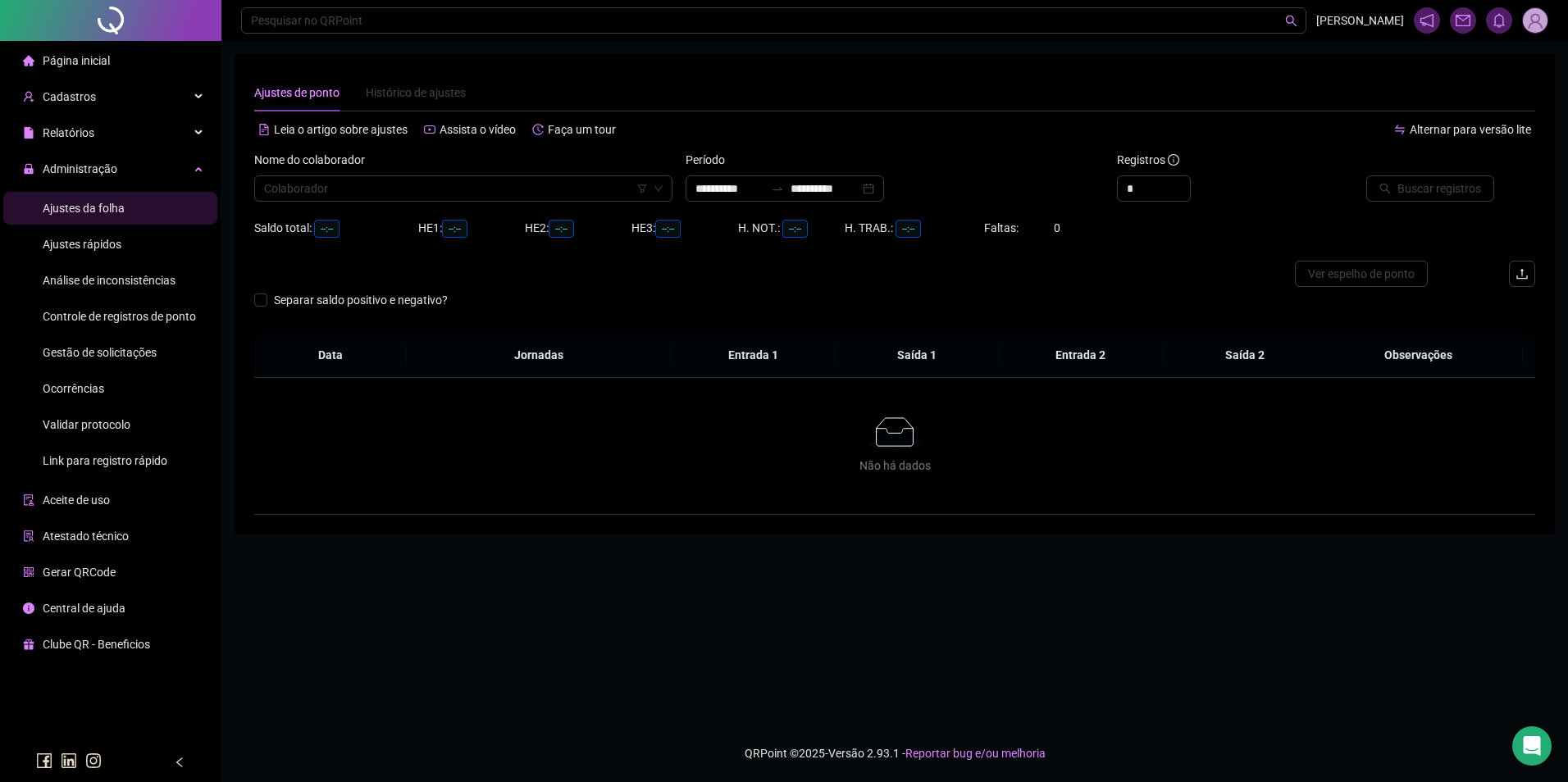
type input "**********"
click at [372, 196] on input "search" at bounding box center [456, 188] width 384 height 24
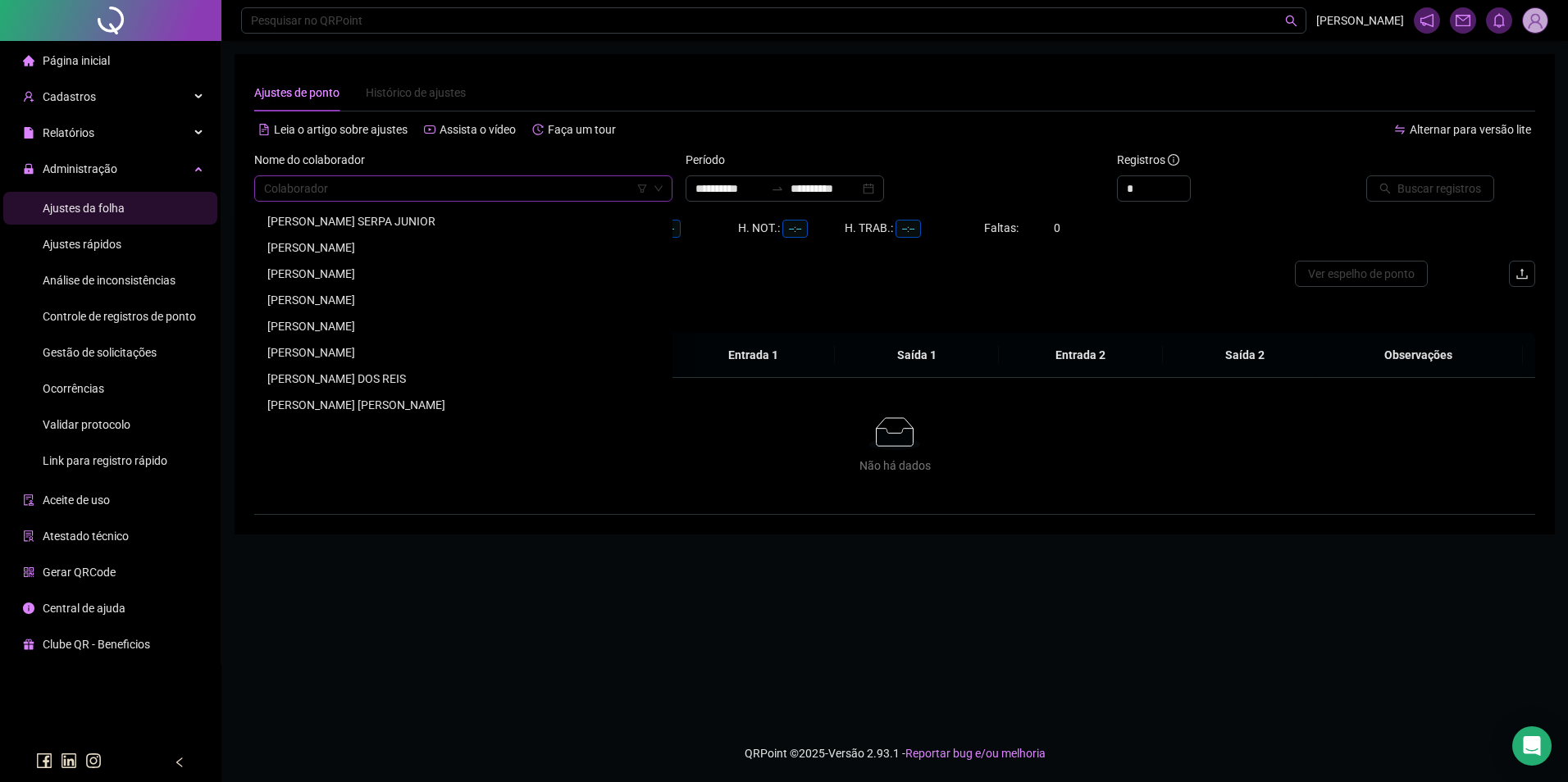
paste input "**********"
type input "**********"
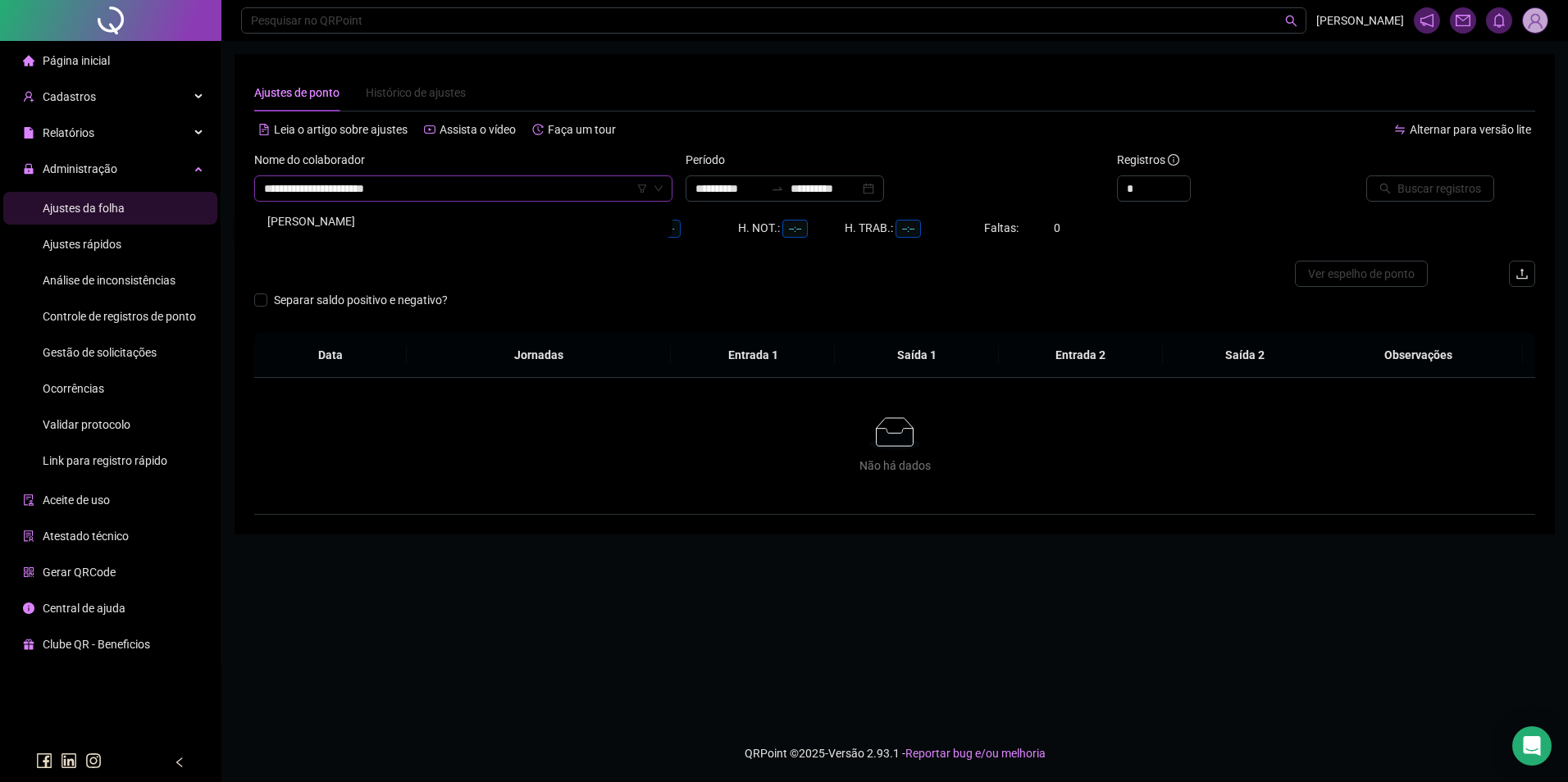
click at [414, 223] on div "RAYLANE DE SOUSA PEREIRA" at bounding box center [463, 221] width 392 height 18
drag, startPoint x: 813, startPoint y: 201, endPoint x: 813, endPoint y: 191, distance: 10.0
click at [813, 197] on div "**********" at bounding box center [784, 188] width 198 height 26
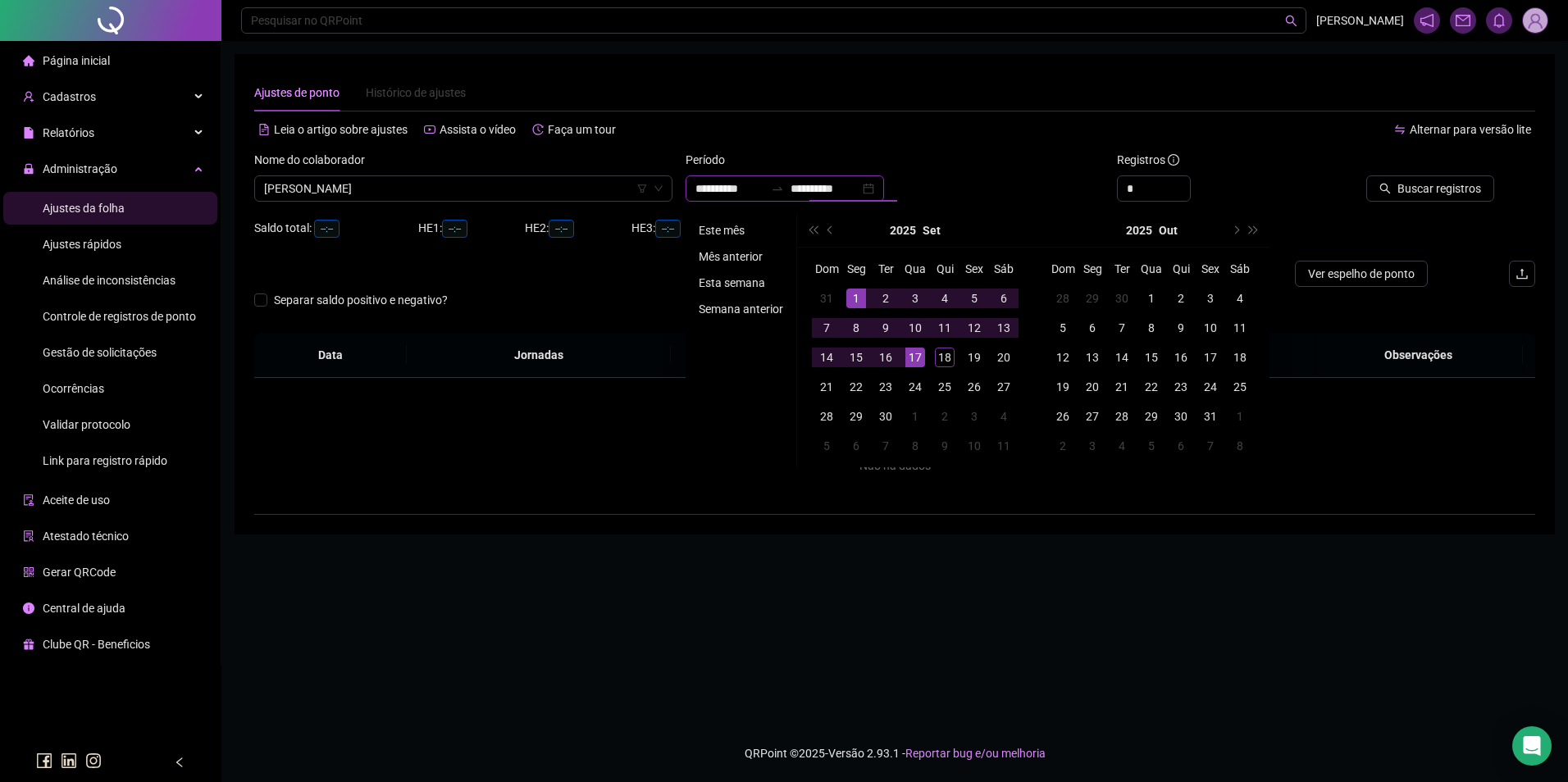
click at [813, 191] on input "**********" at bounding box center [825, 189] width 69 height 18
type input "**********"
click at [739, 227] on li "Este mês" at bounding box center [740, 230] width 98 height 19
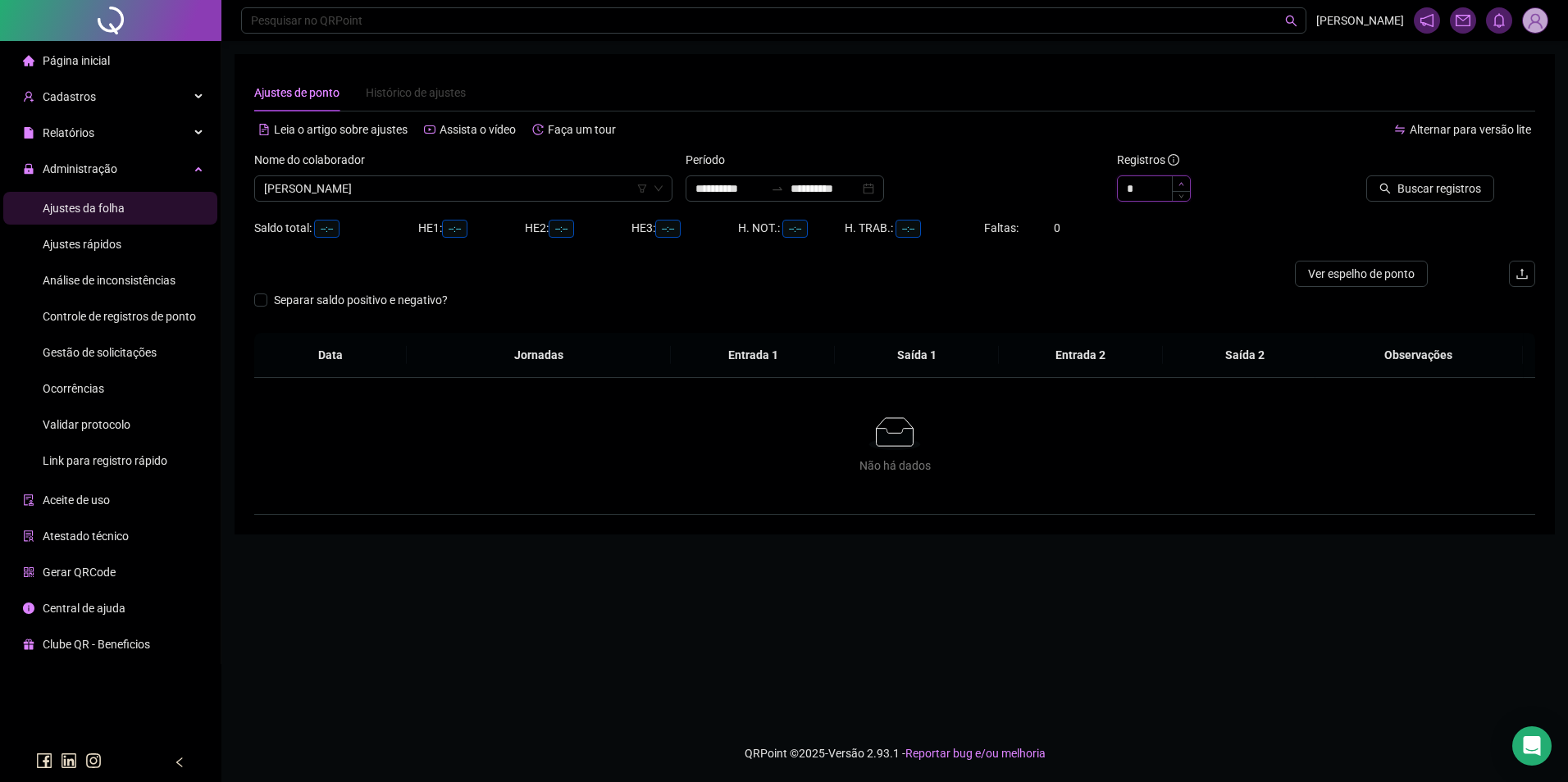
type input "*"
click at [1179, 181] on icon "up" at bounding box center [1182, 184] width 6 height 6
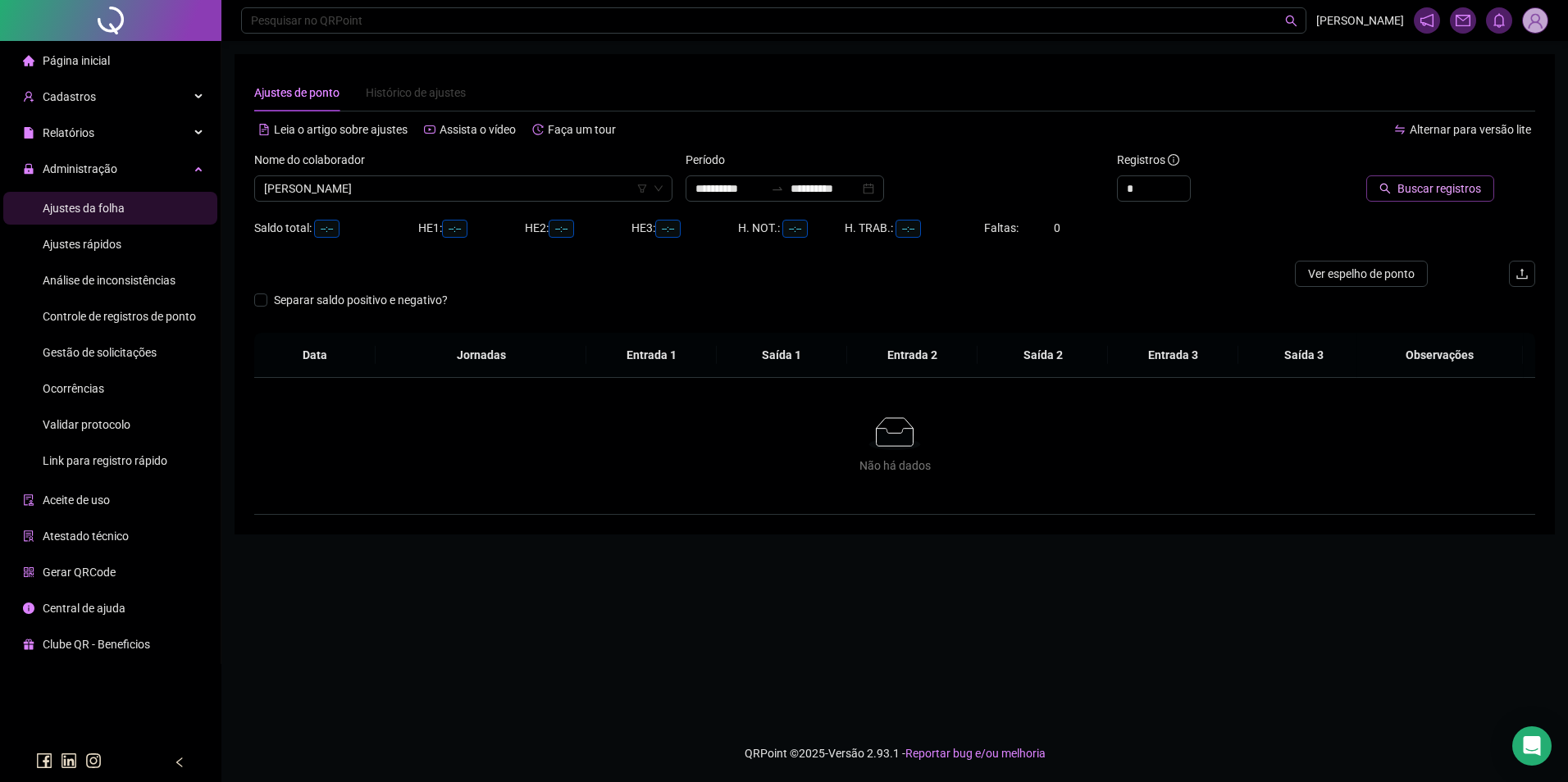
click at [1447, 185] on span "Buscar registros" at bounding box center [1439, 189] width 83 height 18
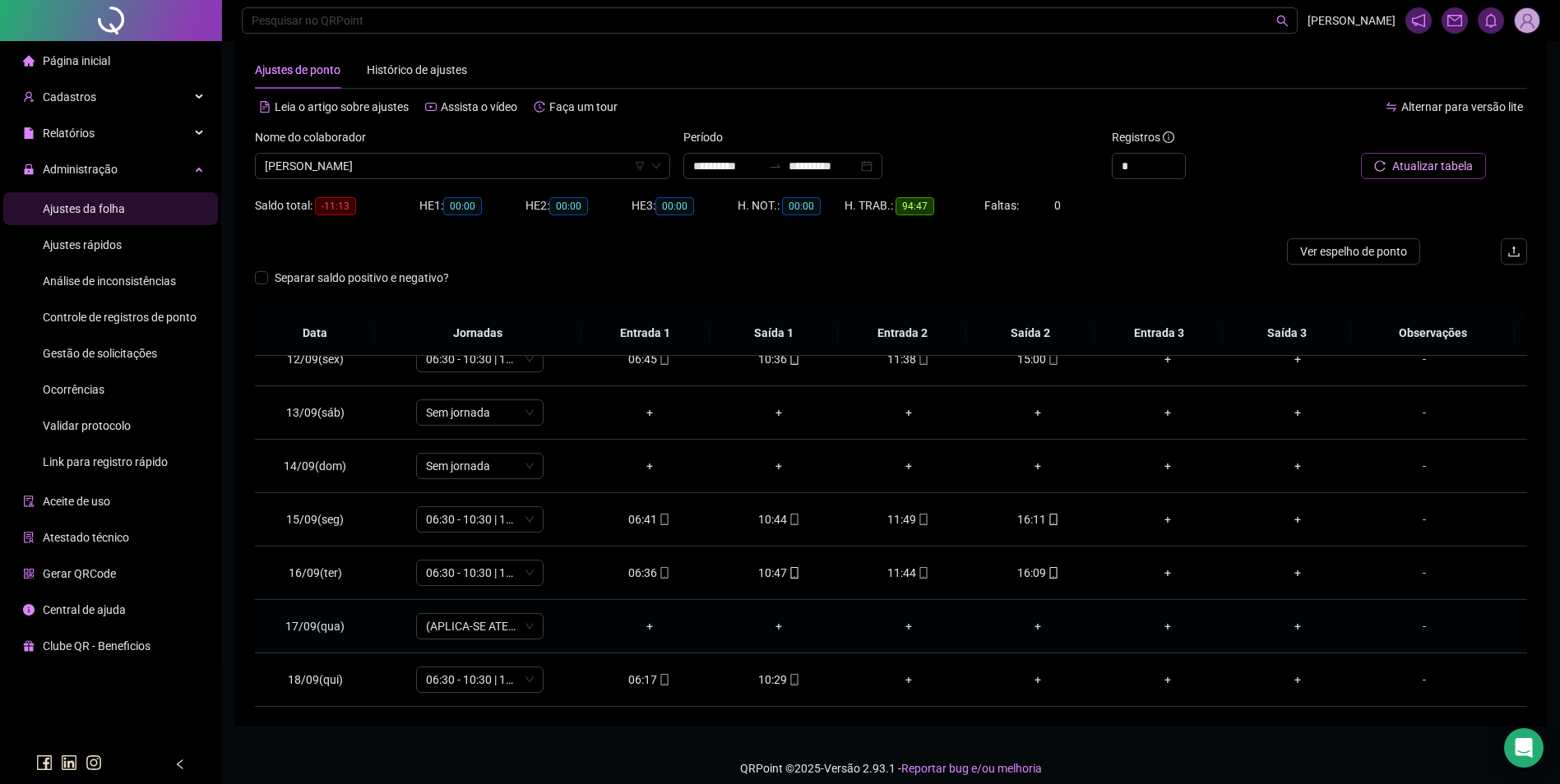
scroll to position [36, 0]
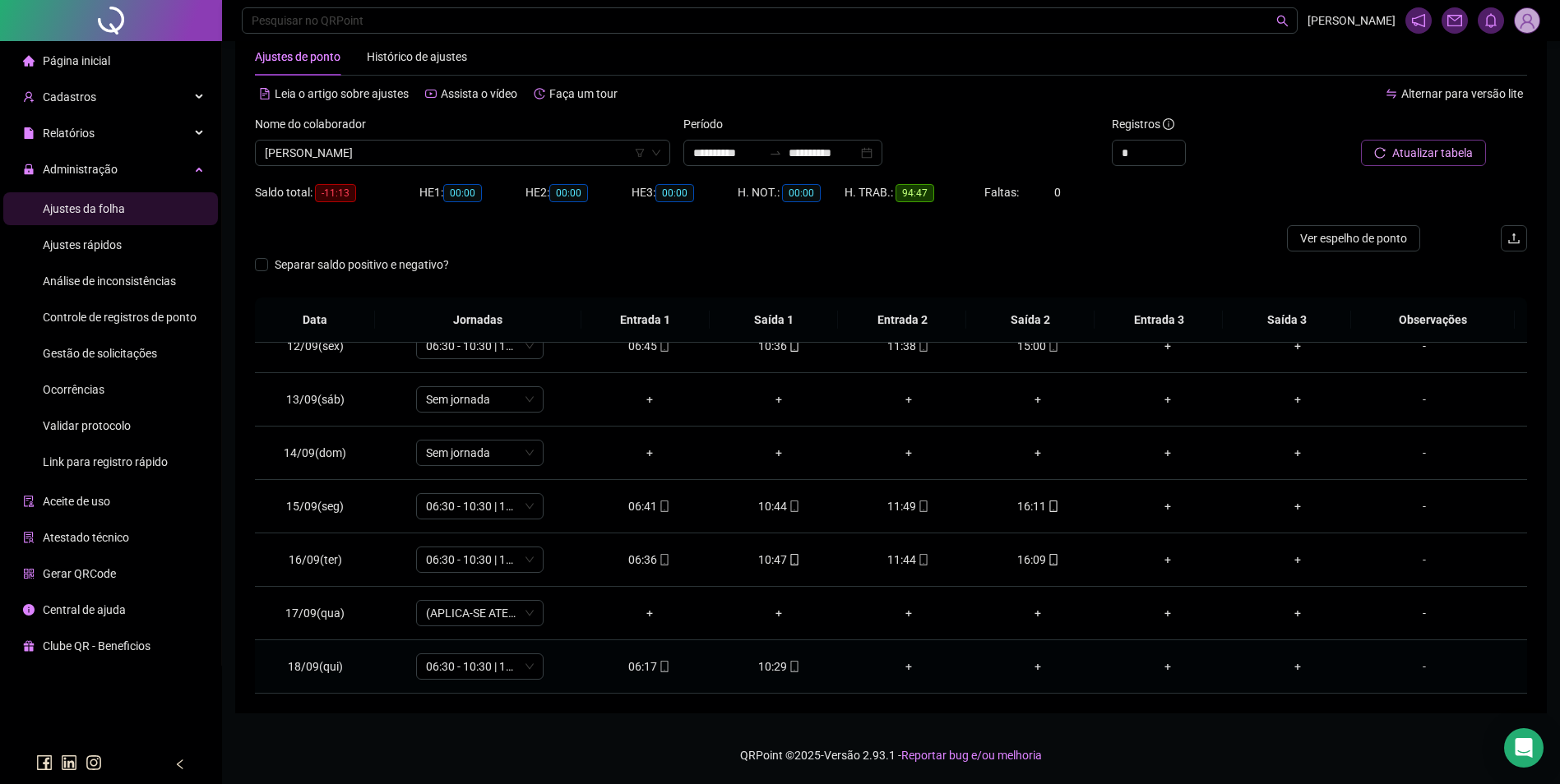
click at [795, 663] on div "10:29" at bounding box center [779, 667] width 104 height 18
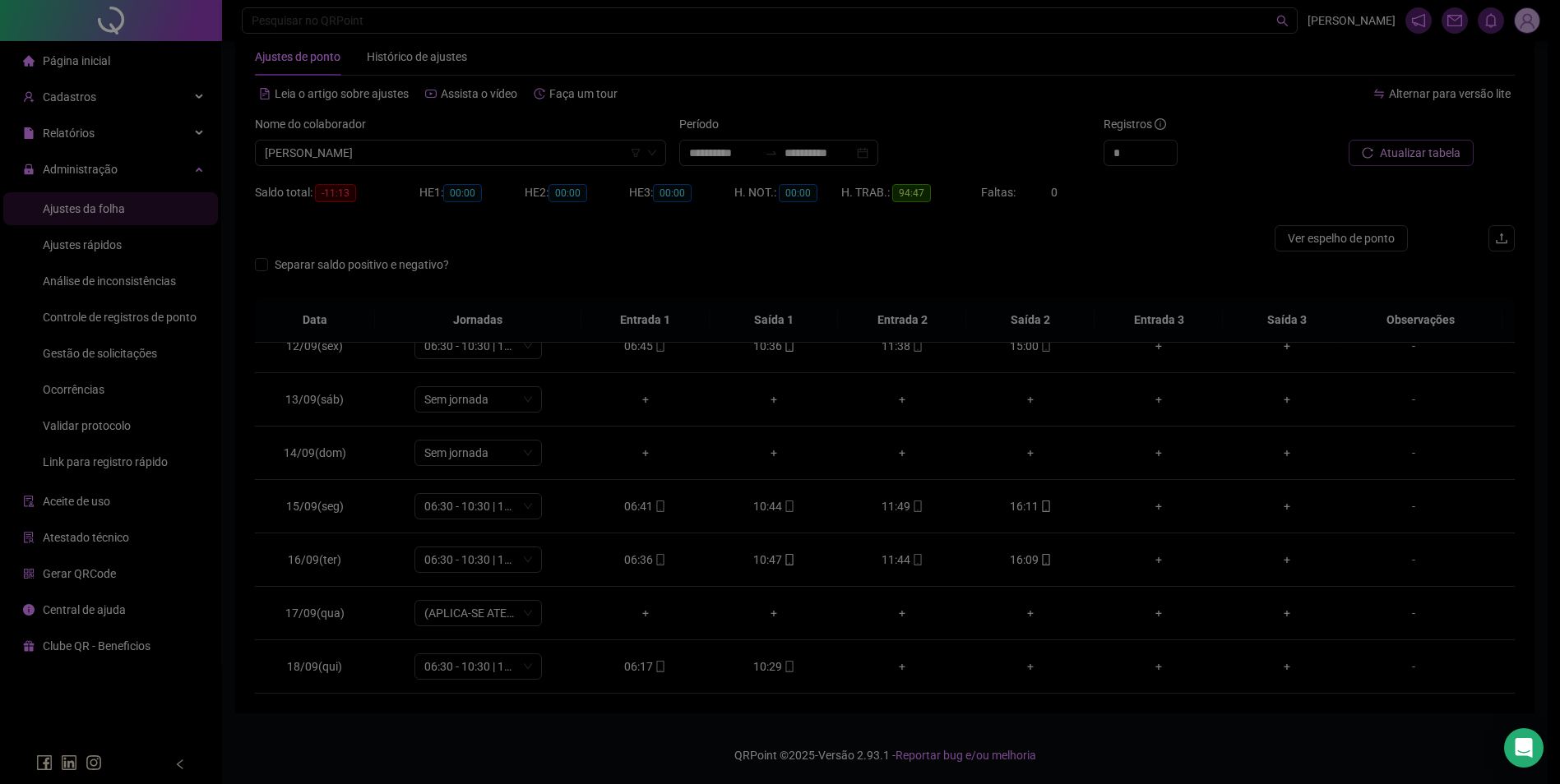
type input "**********"
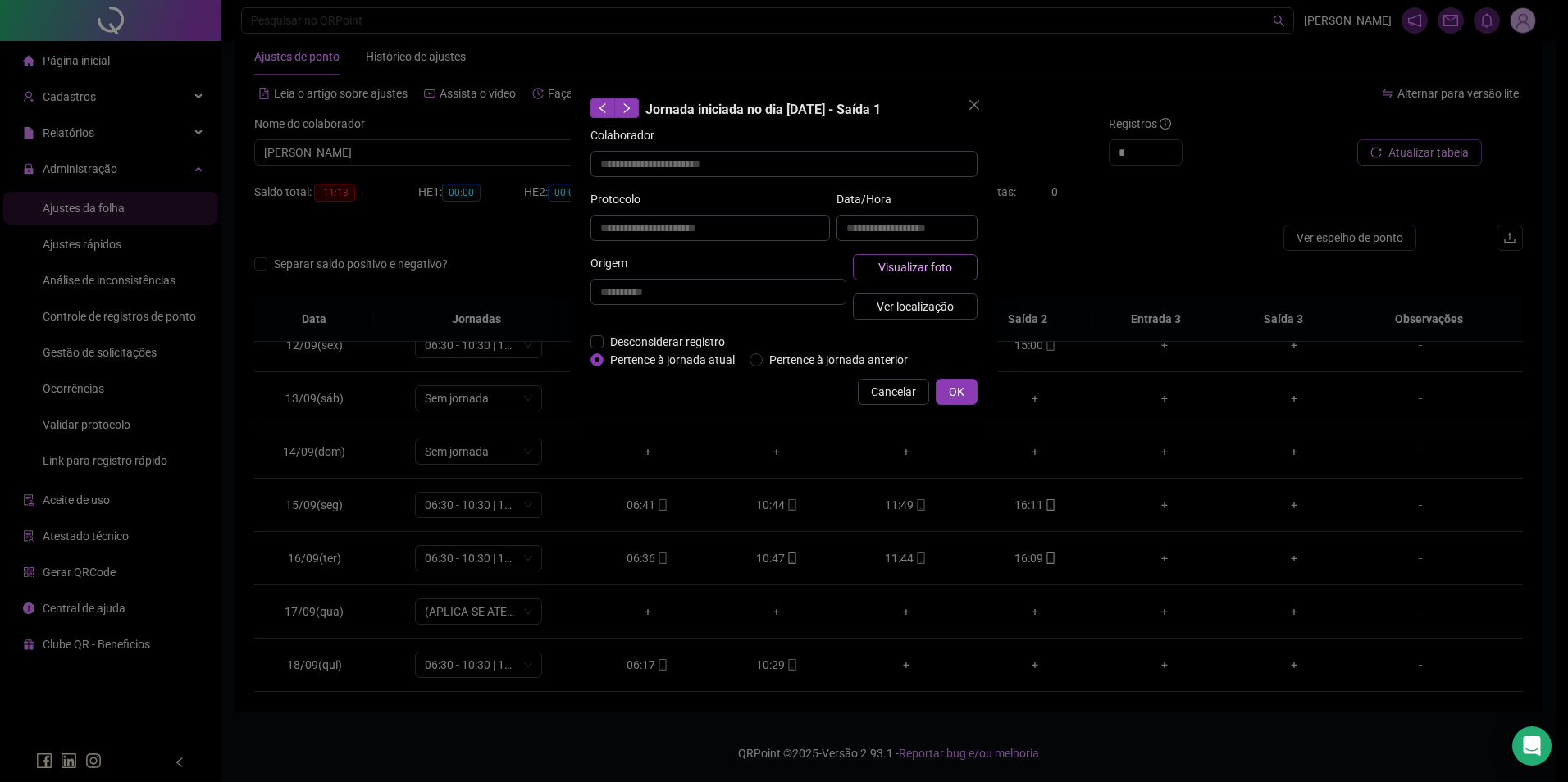
click at [901, 260] on span "Visualizar foto" at bounding box center [915, 267] width 74 height 18
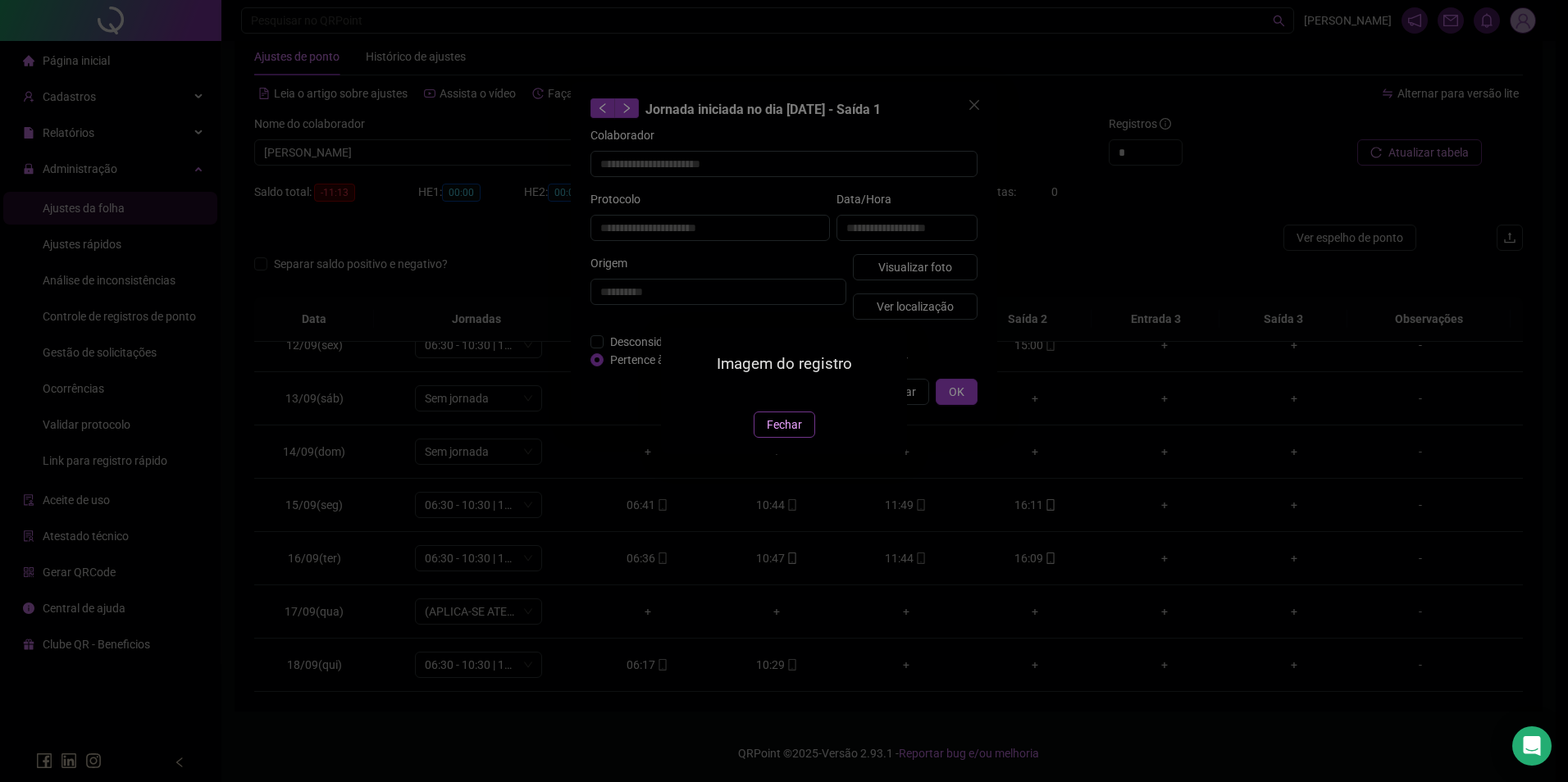
click at [798, 437] on button "Fechar" at bounding box center [785, 424] width 62 height 26
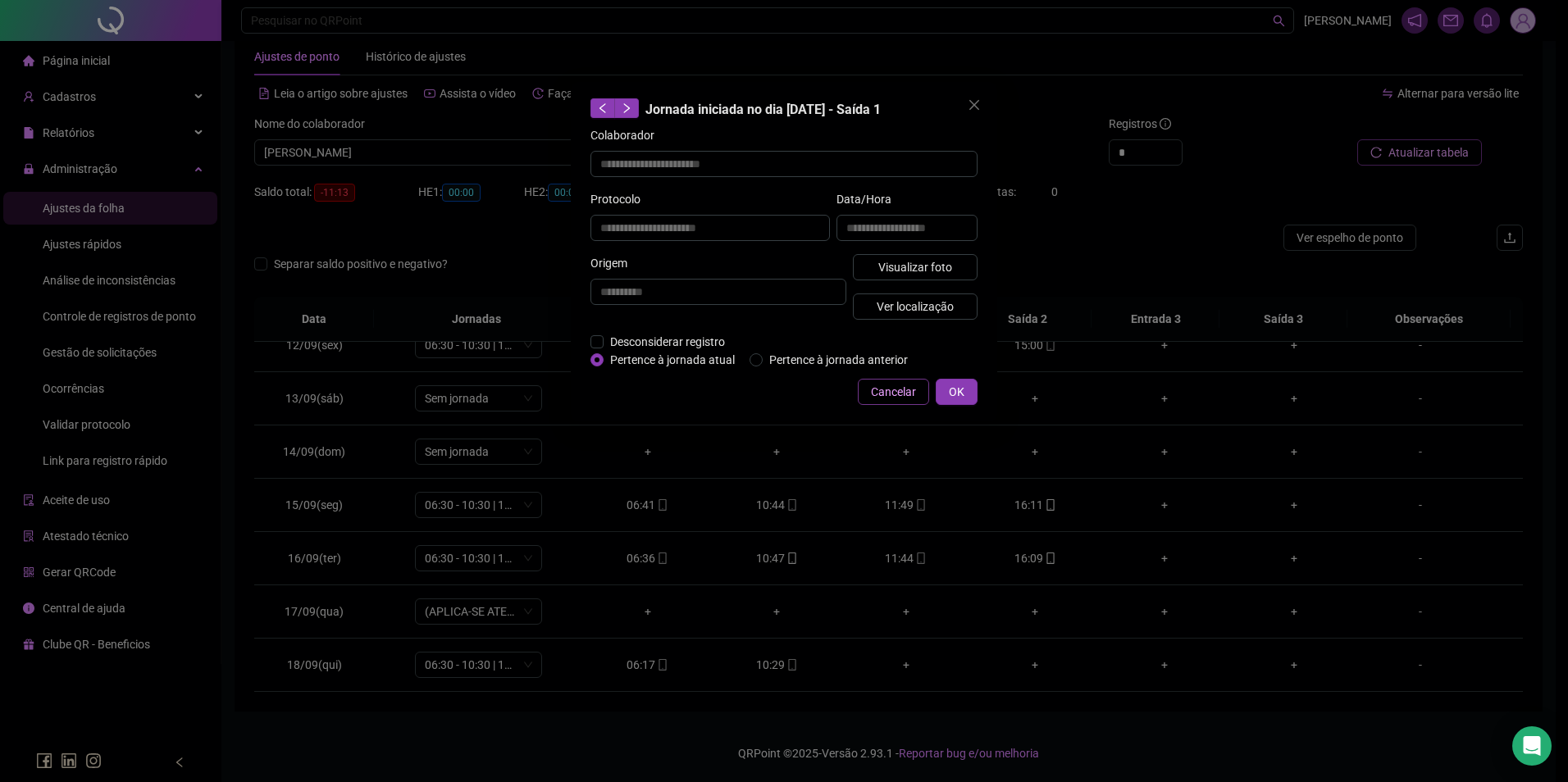
click at [908, 384] on span "Cancelar" at bounding box center [893, 392] width 45 height 18
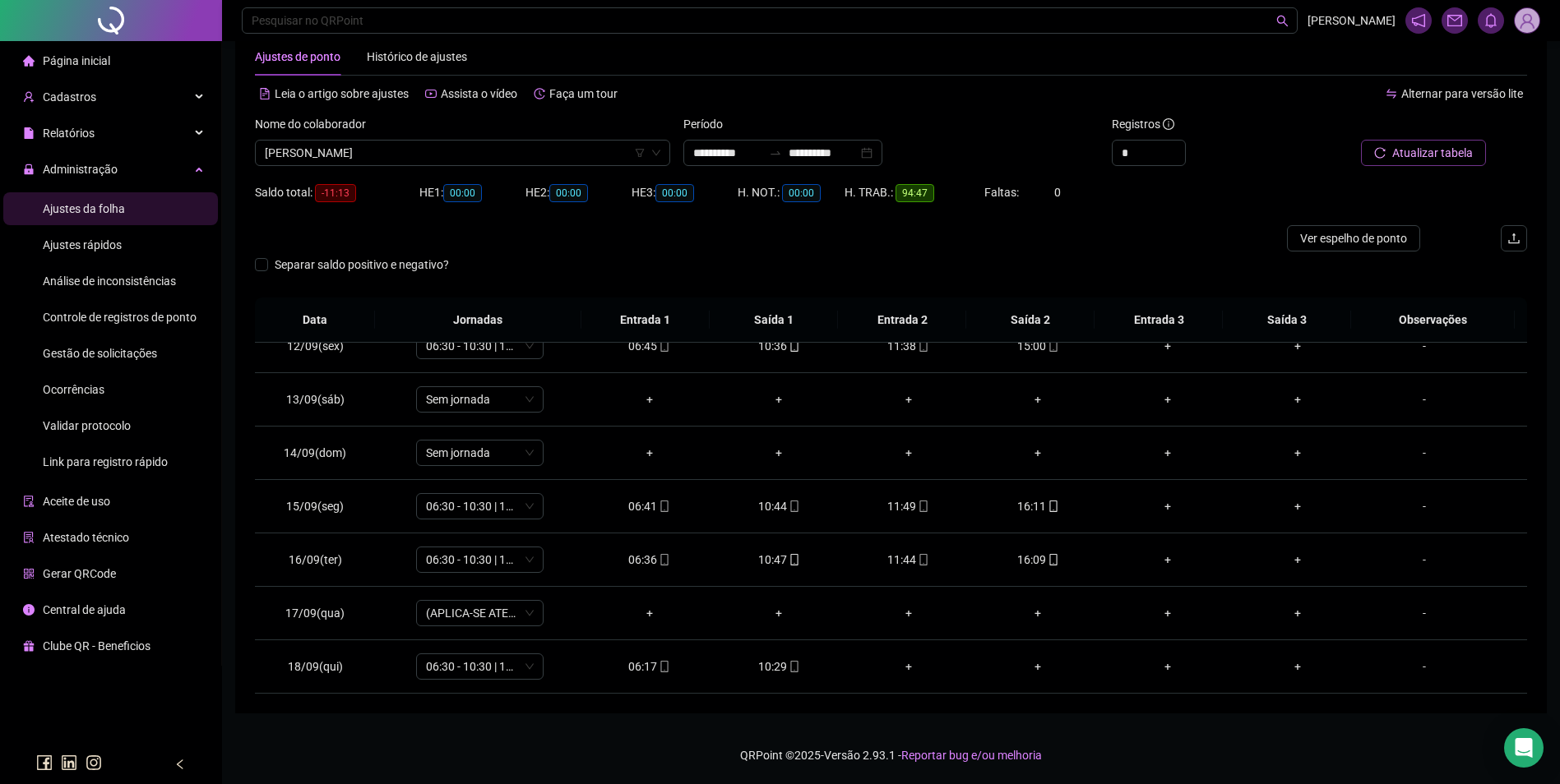
click at [121, 343] on div "Gestão de solicitações" at bounding box center [100, 353] width 115 height 33
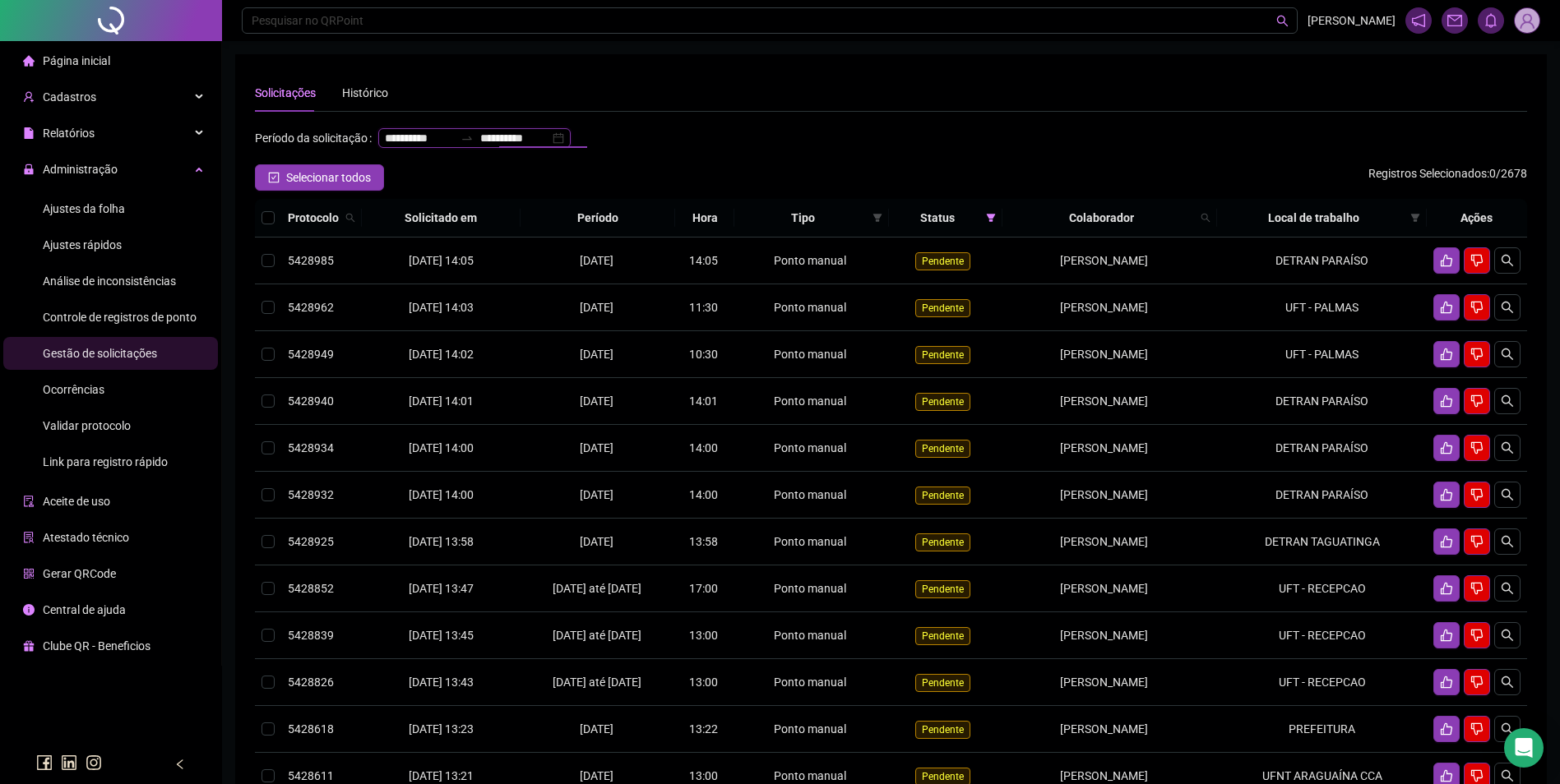
click at [481, 147] on input "**********" at bounding box center [514, 138] width 69 height 18
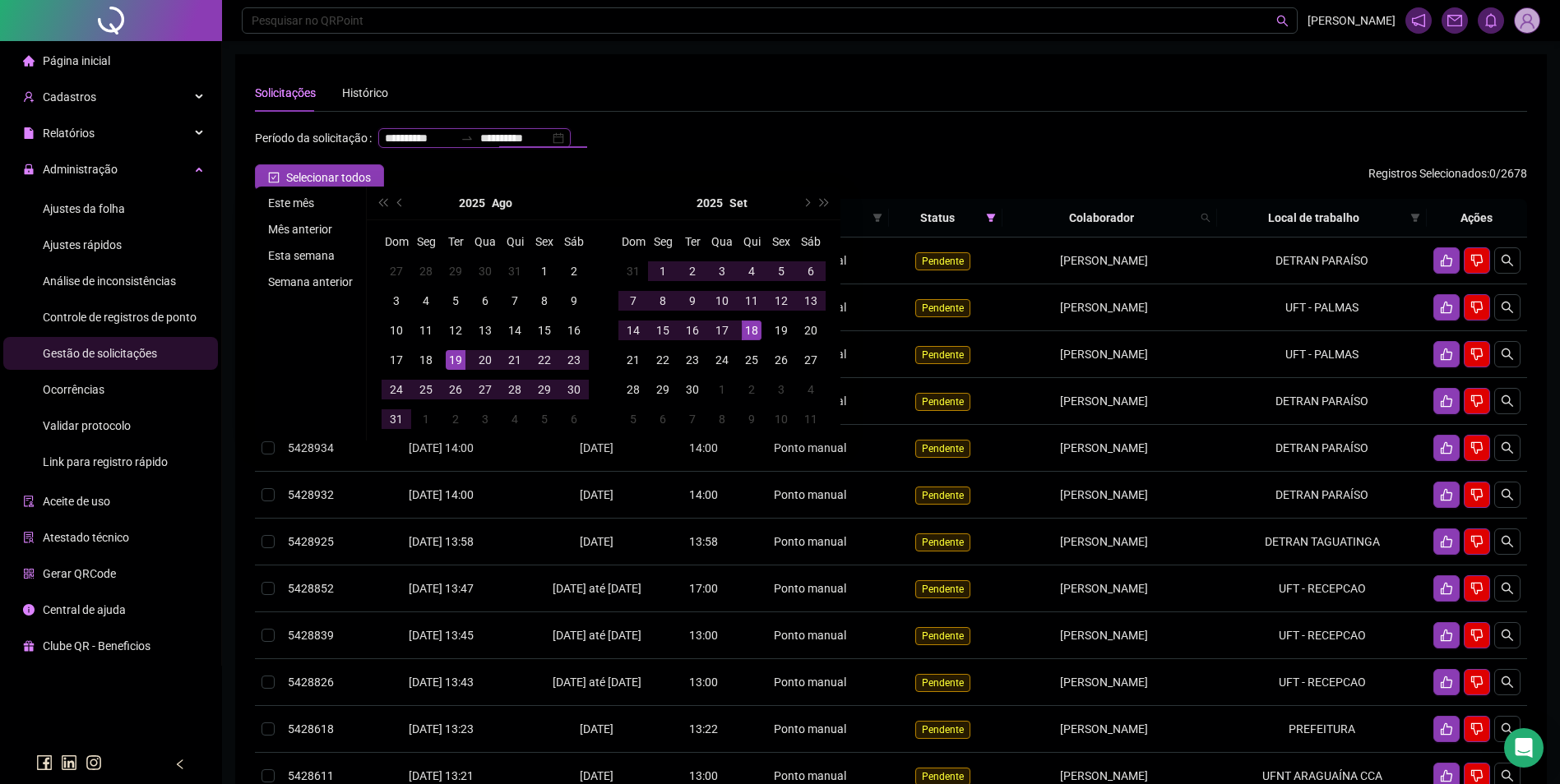
type input "**********"
click at [303, 202] on li "Este mês" at bounding box center [310, 203] width 98 height 19
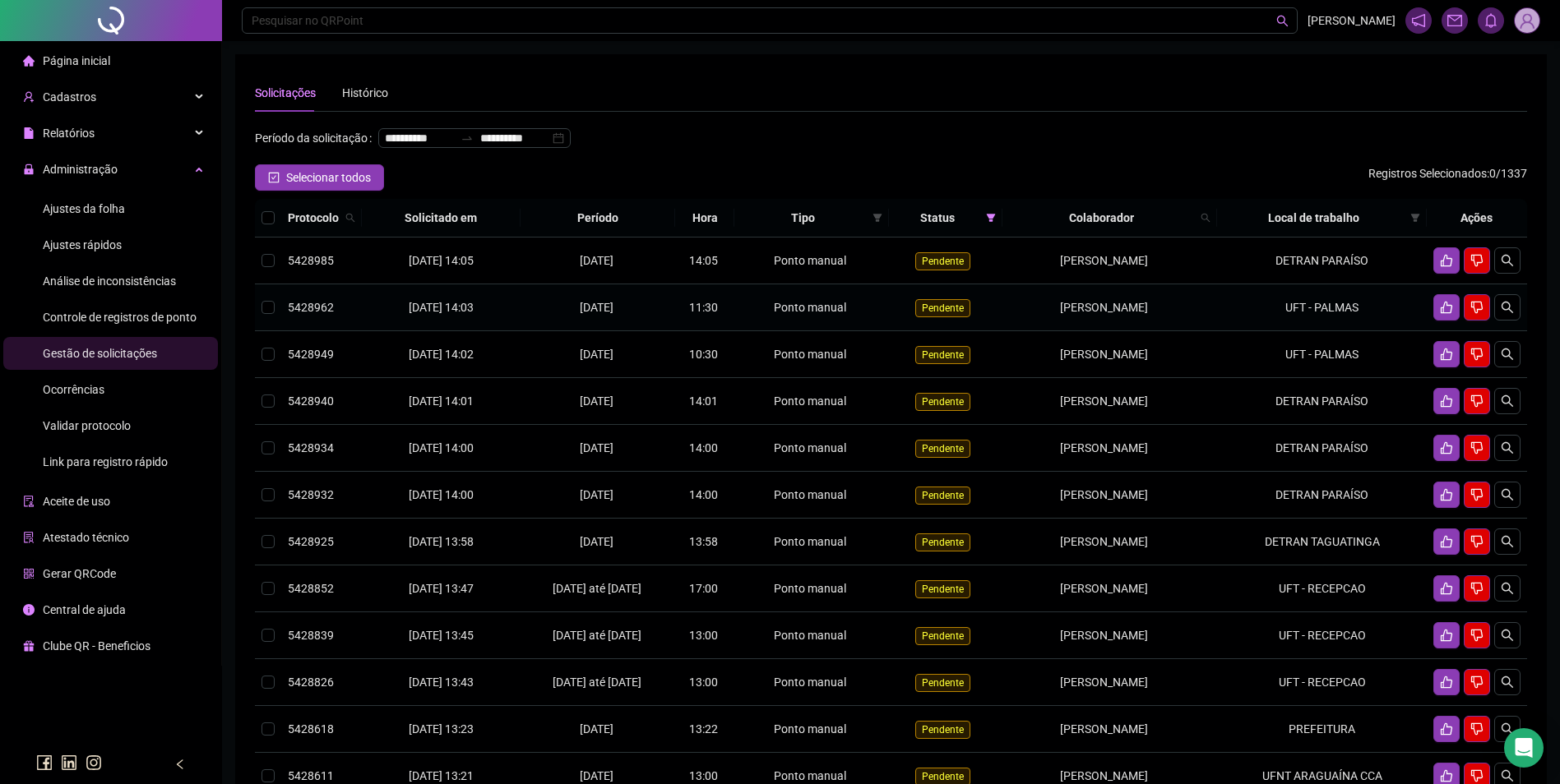
click at [1099, 314] on span "RAYLANE DE SOUSA PEREIRA" at bounding box center [1104, 308] width 88 height 14
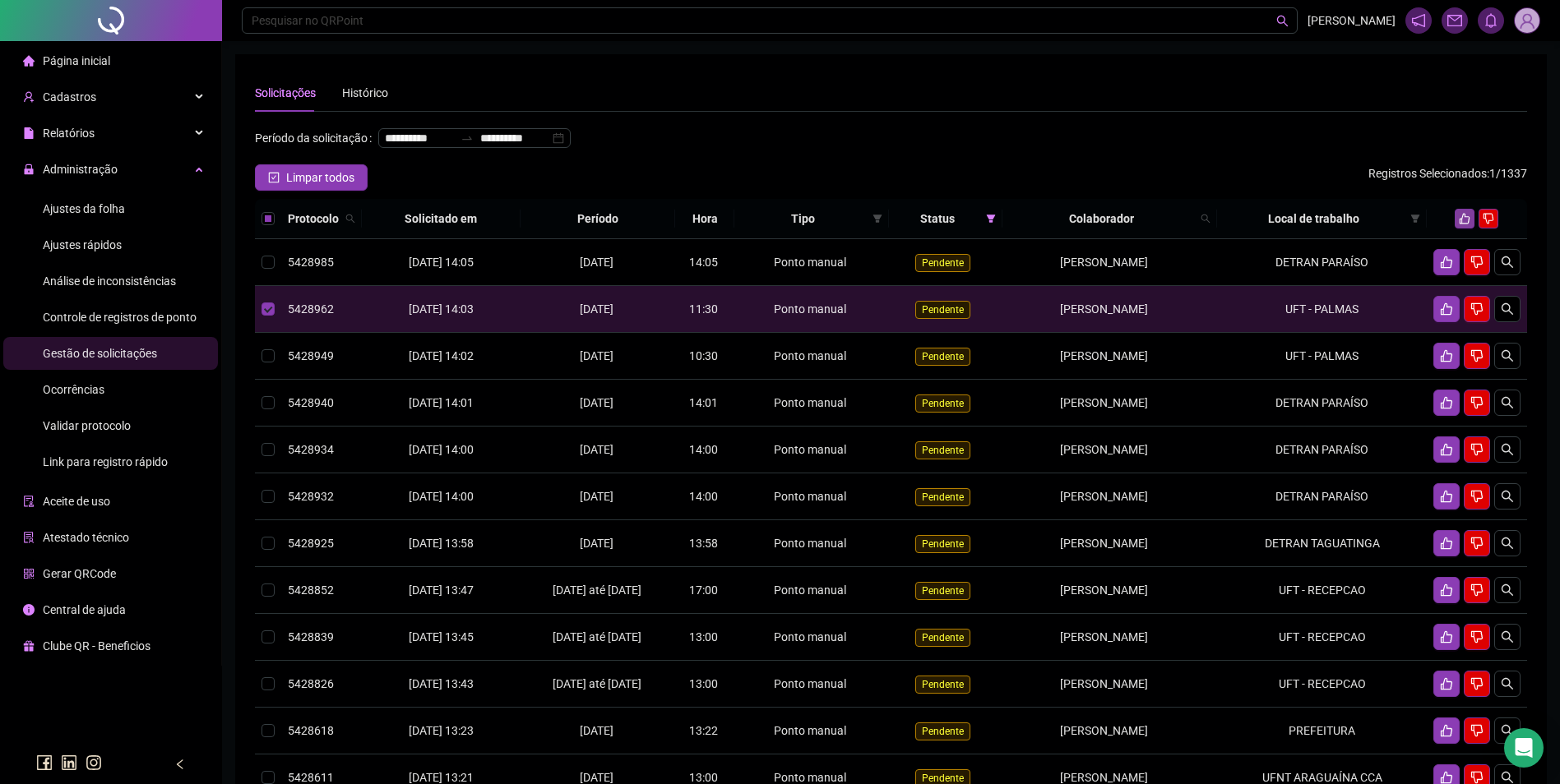
click at [1466, 224] on icon "like" at bounding box center [1465, 218] width 11 height 11
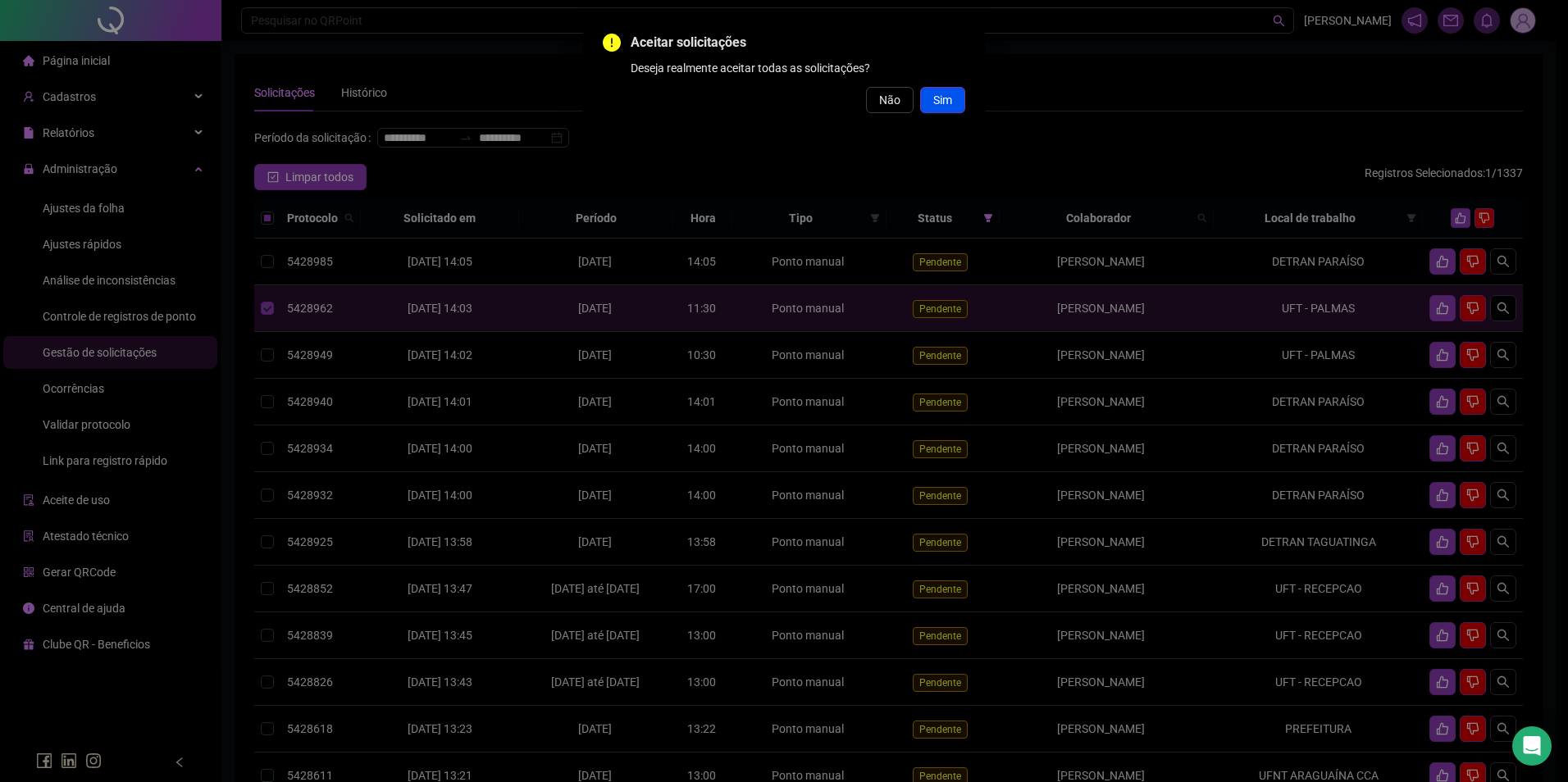
click at [933, 100] on span "Sim" at bounding box center [942, 100] width 18 height 18
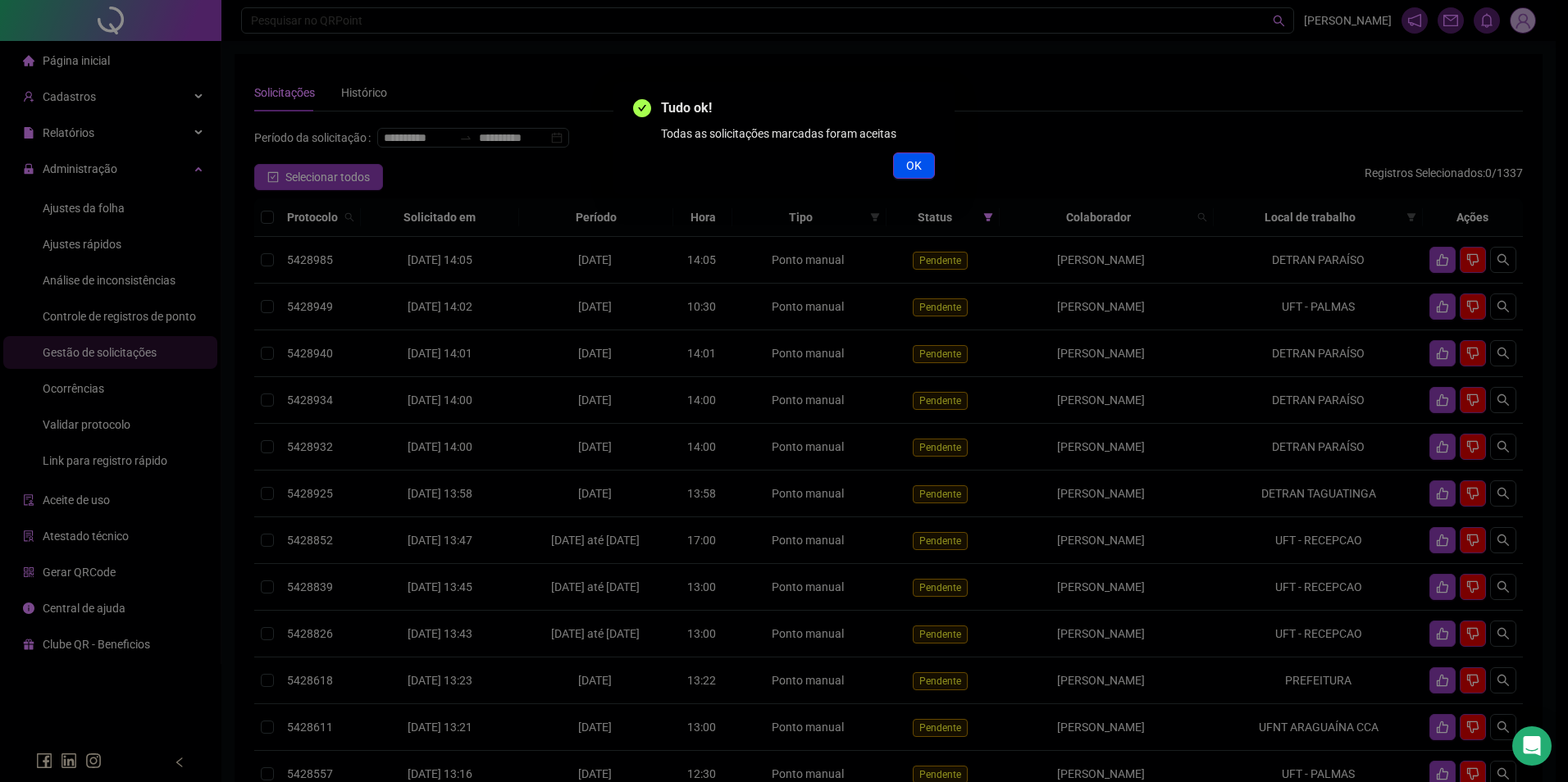
click at [916, 159] on span "OK" at bounding box center [914, 165] width 15 height 18
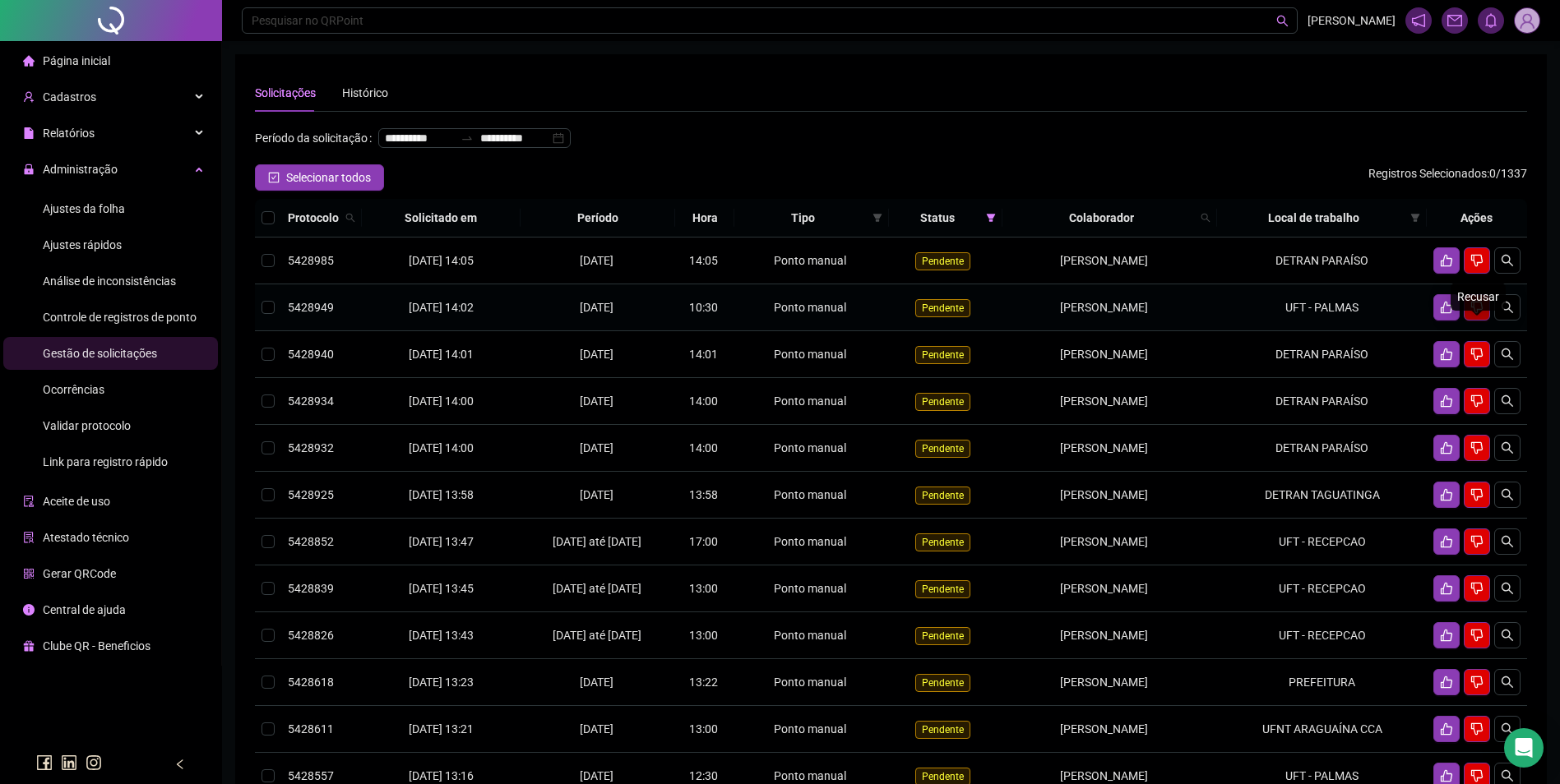
click at [1475, 314] on icon "dislike" at bounding box center [1477, 308] width 14 height 14
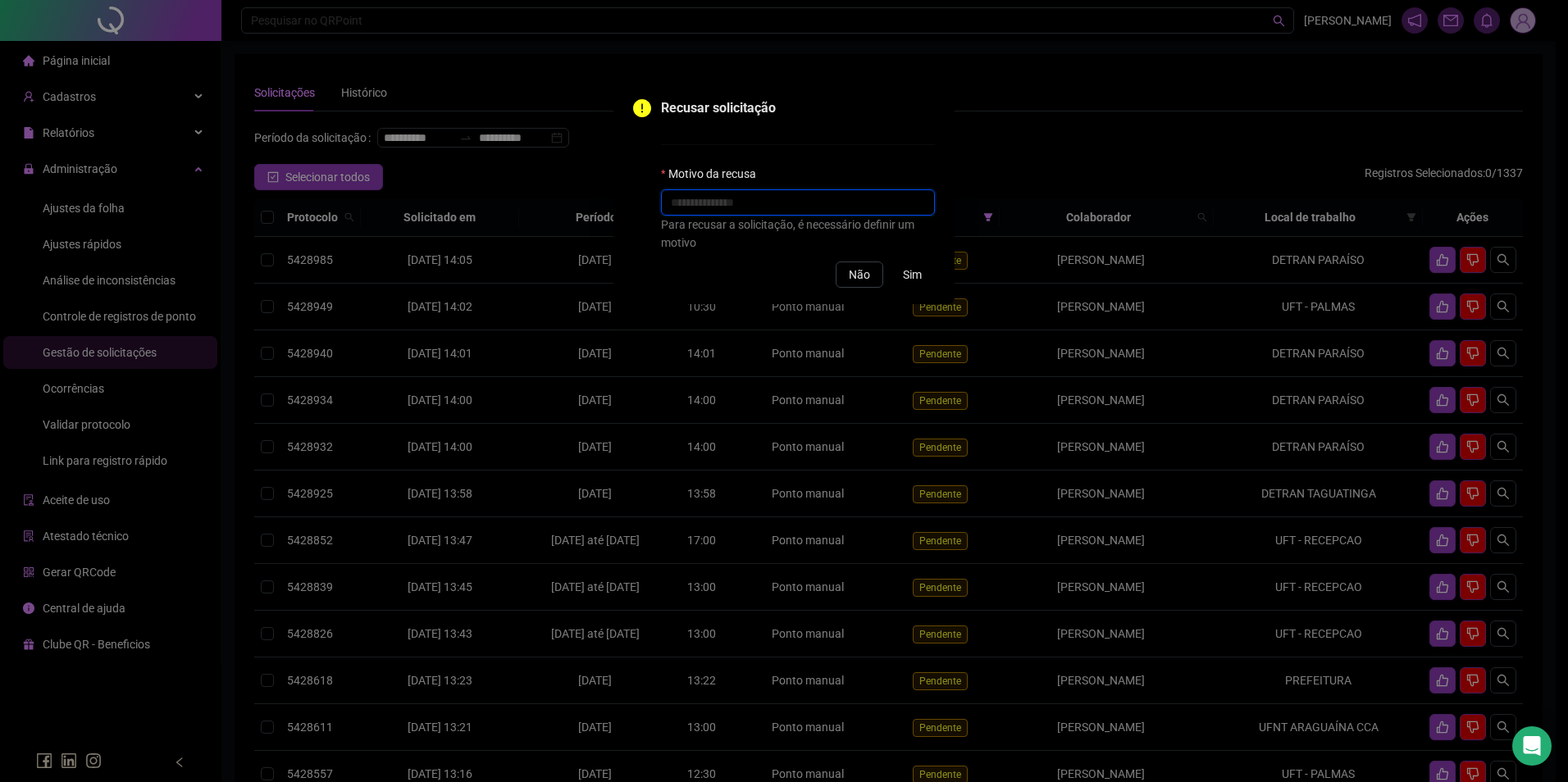
click at [808, 206] on input "text" at bounding box center [798, 202] width 274 height 26
type input "*"
click at [906, 273] on span "Sim" at bounding box center [912, 275] width 18 height 18
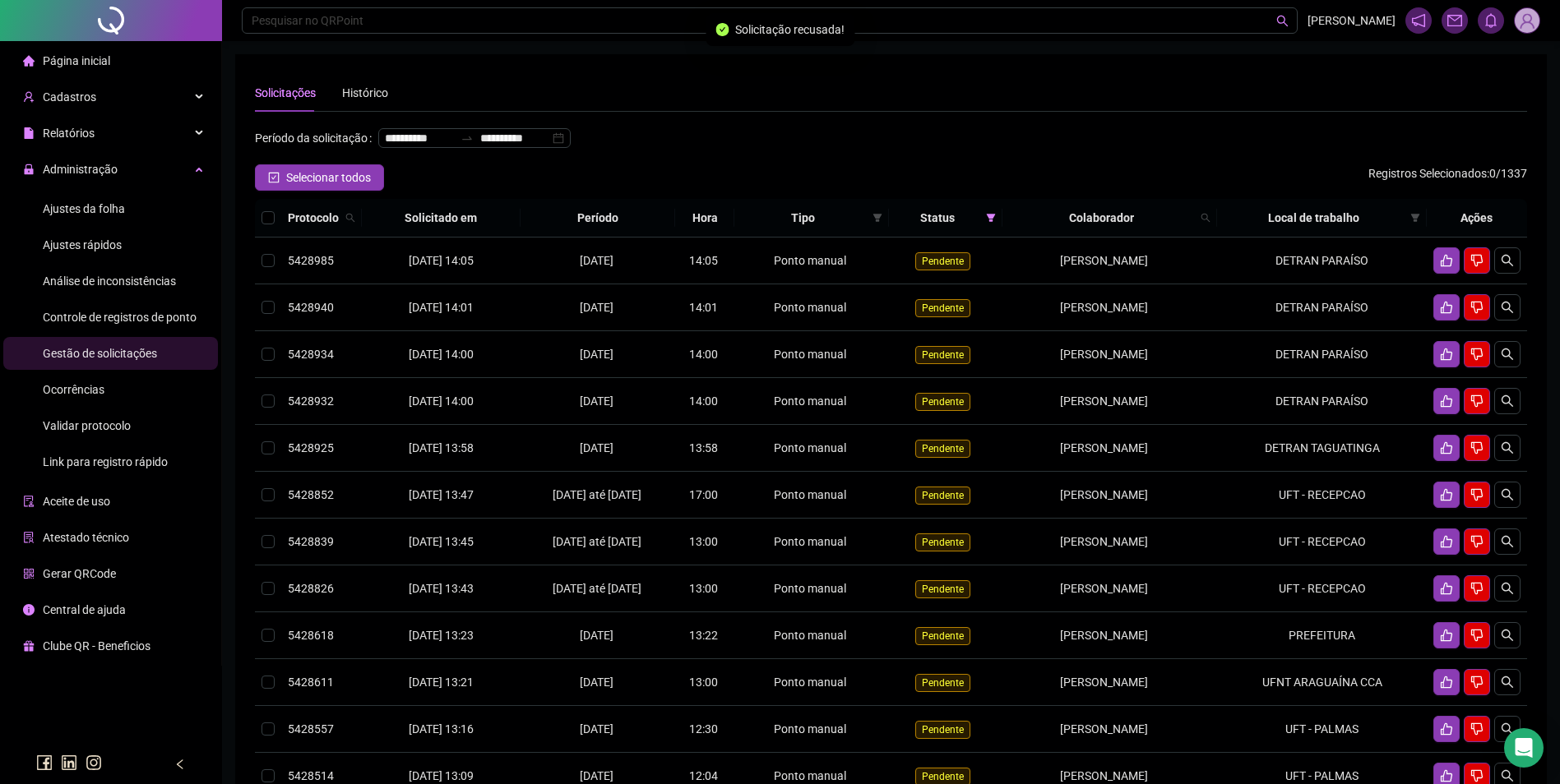
click at [118, 207] on span "Ajustes da folha" at bounding box center [83, 209] width 83 height 14
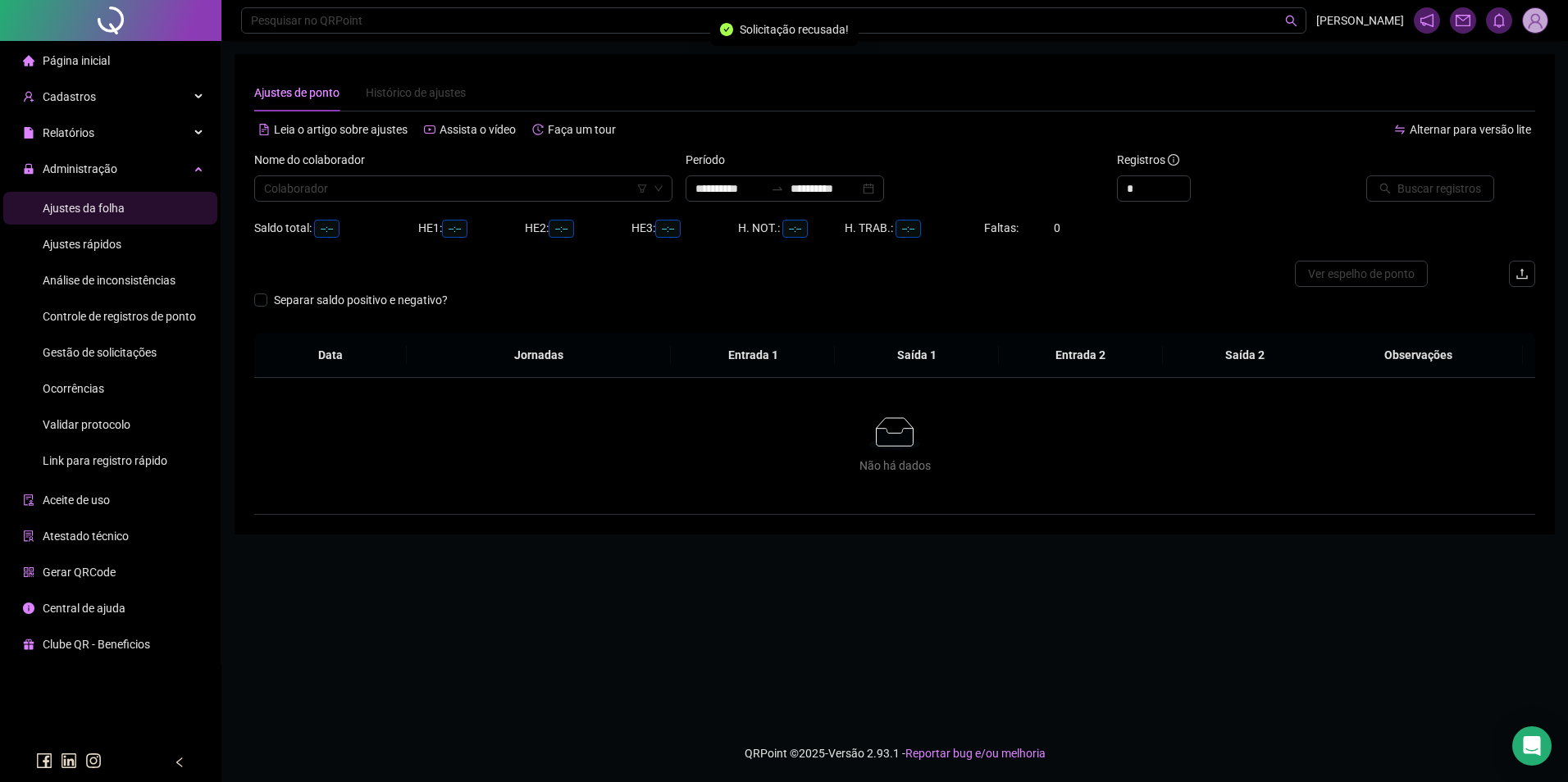
type input "**********"
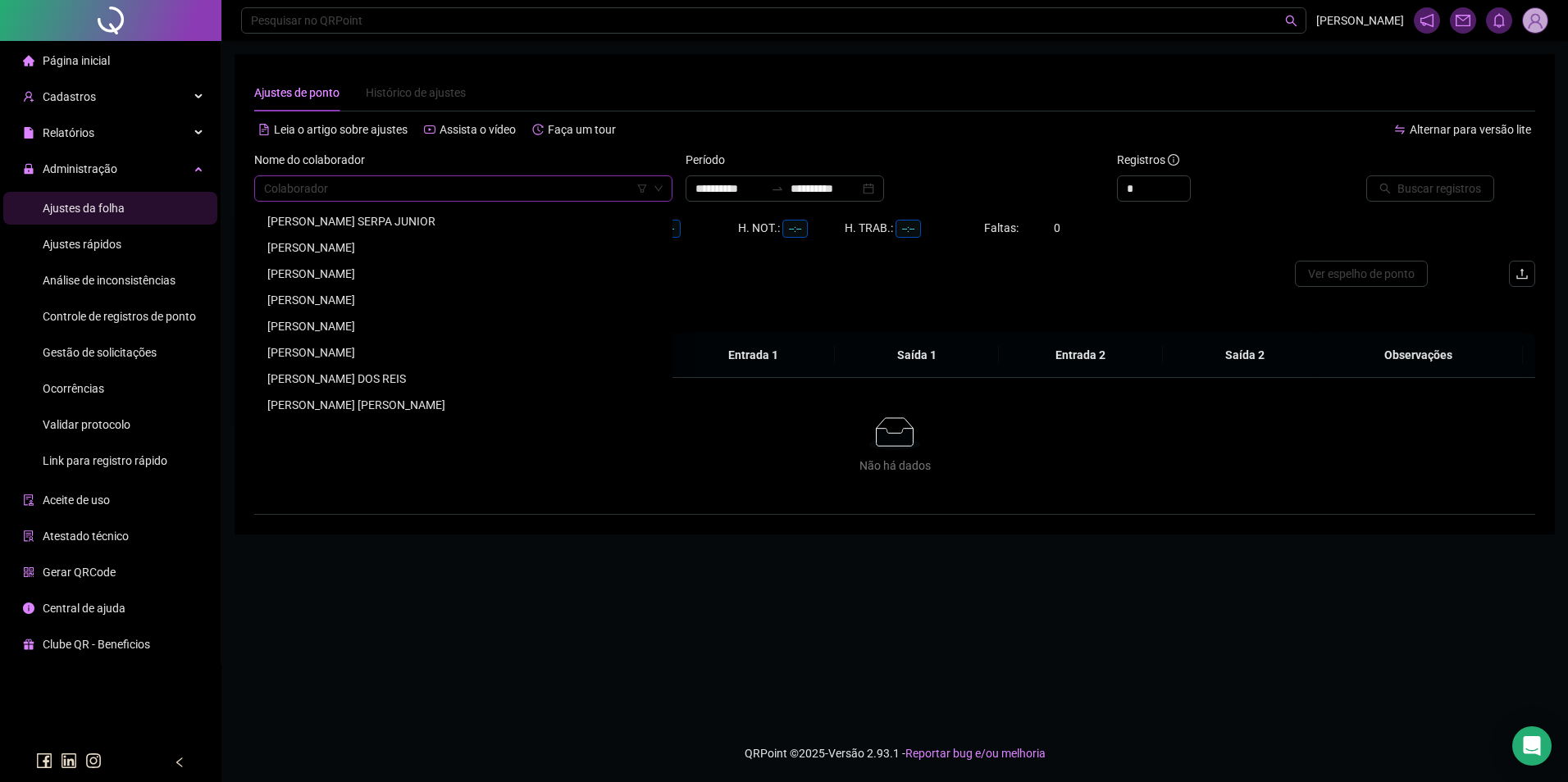
click at [405, 182] on input "search" at bounding box center [456, 188] width 384 height 24
paste input "**********"
type input "**********"
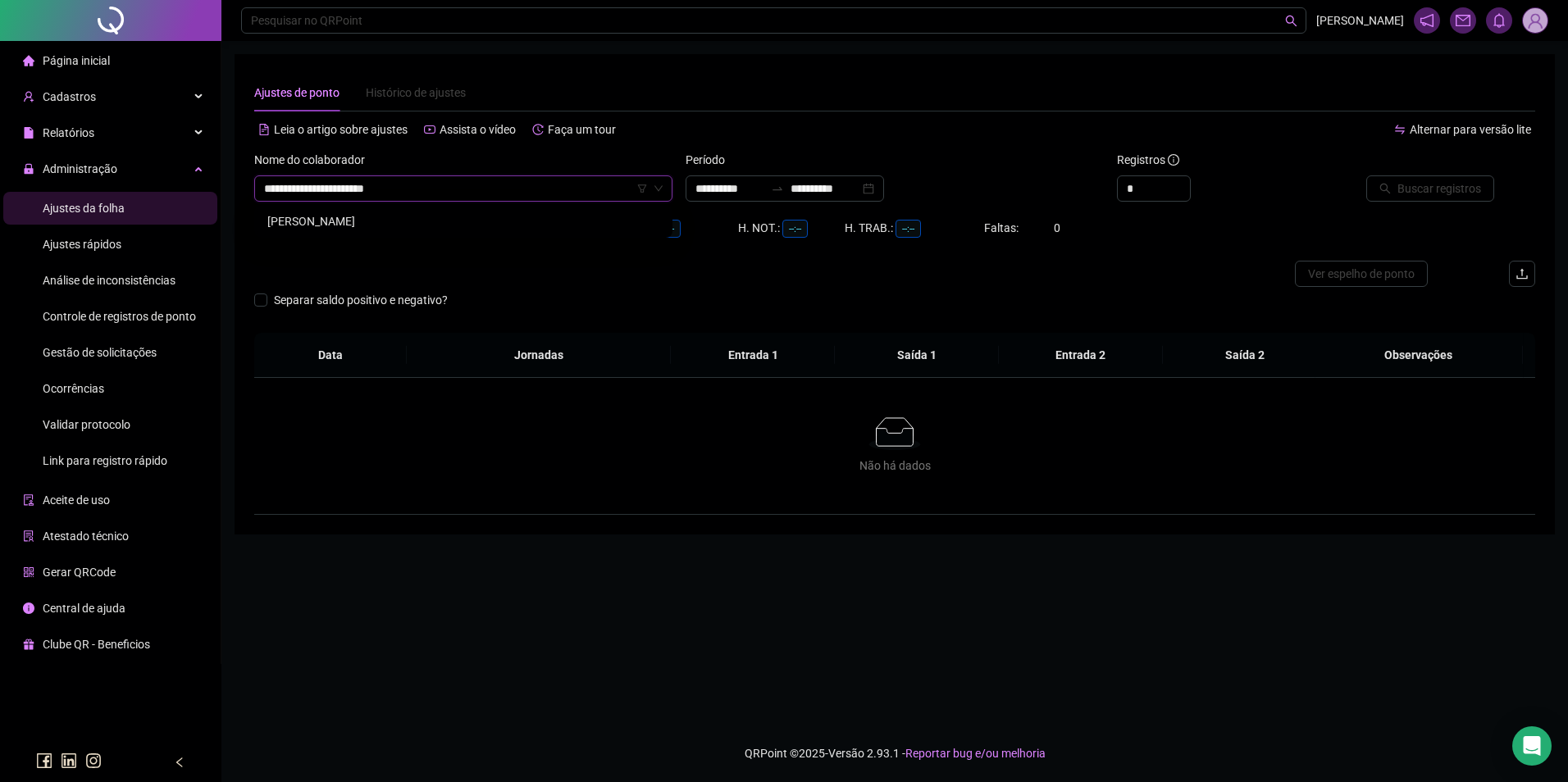
click at [395, 216] on div "RAYLANE DE SOUSA PEREIRA" at bounding box center [463, 221] width 392 height 18
click at [784, 185] on div at bounding box center [777, 189] width 26 height 14
type input "**********"
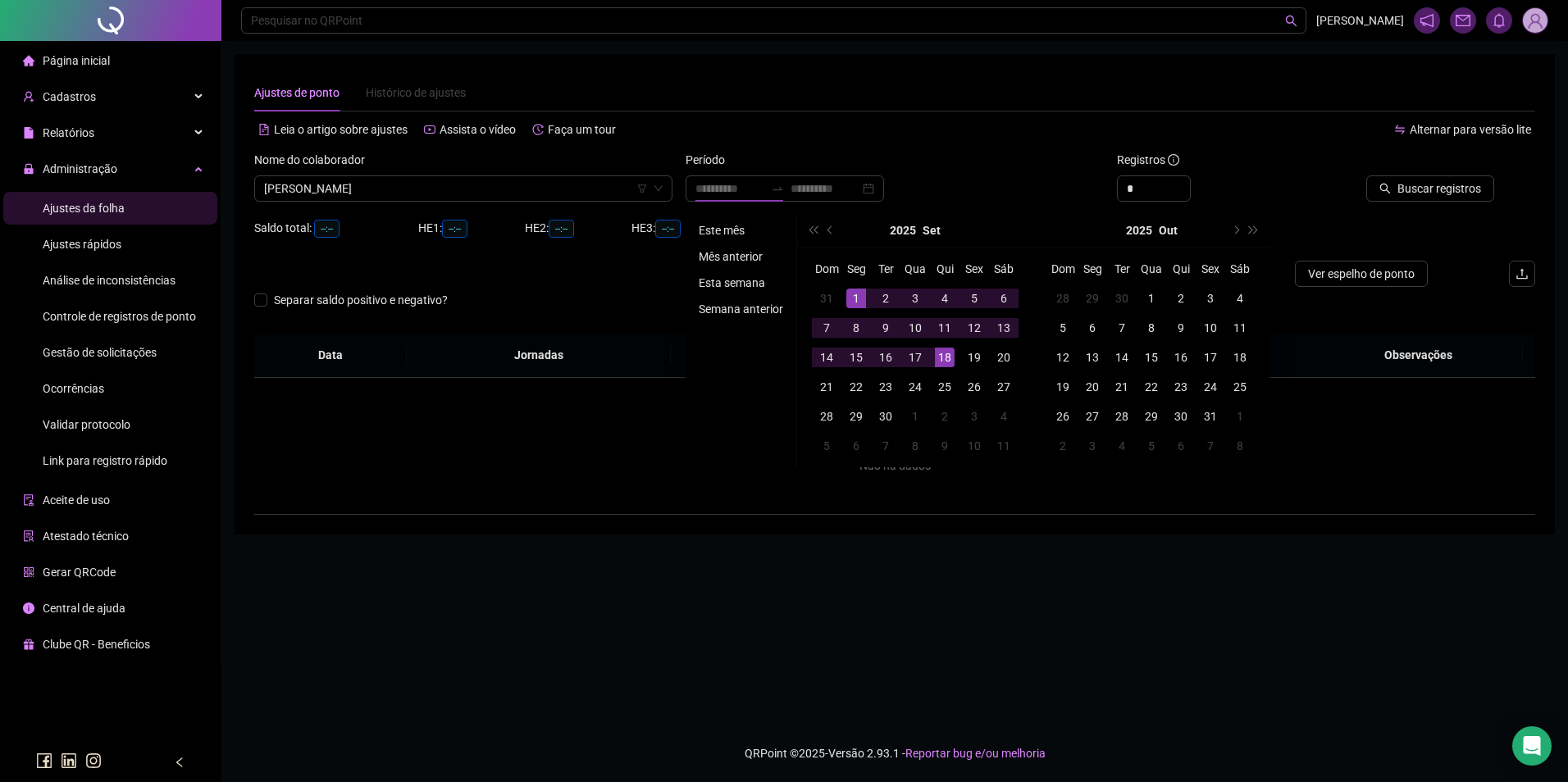
click at [724, 228] on li "Este mês" at bounding box center [740, 230] width 98 height 19
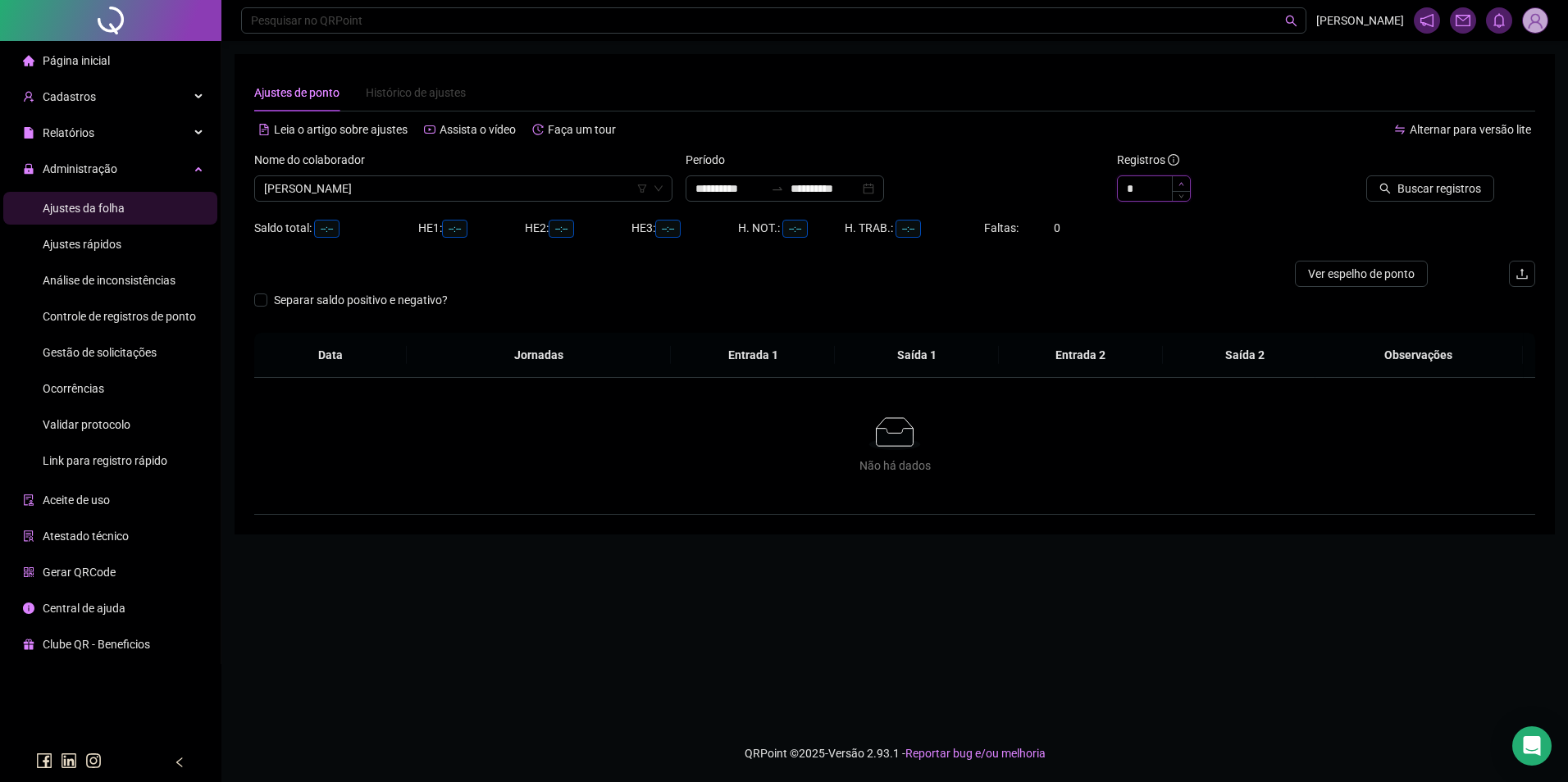
type input "*"
drag, startPoint x: 1177, startPoint y: 183, endPoint x: 1188, endPoint y: 181, distance: 11.2
click at [1179, 183] on span "Increase Value" at bounding box center [1181, 183] width 18 height 15
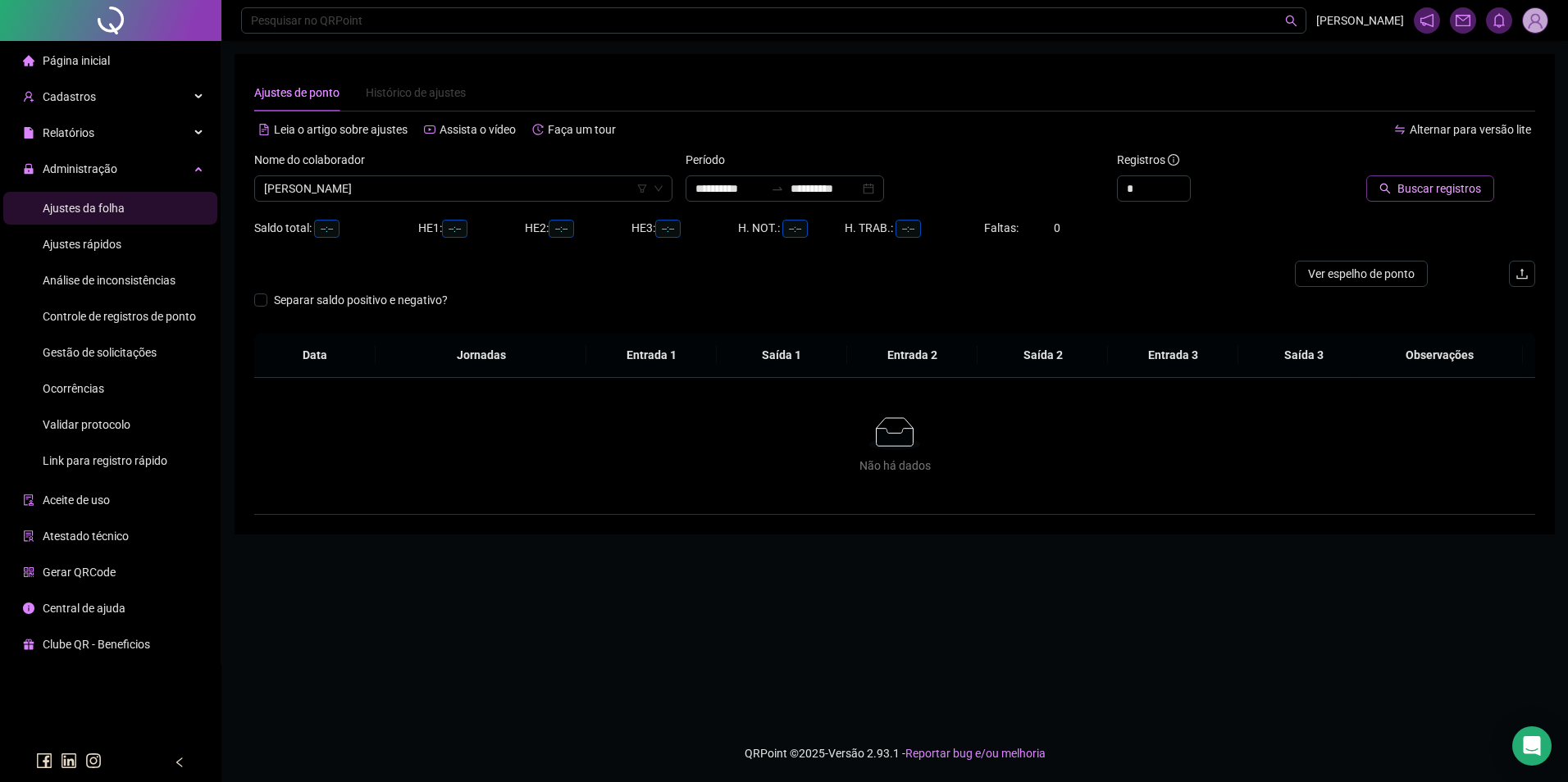
click at [1419, 193] on span "Buscar registros" at bounding box center [1439, 189] width 83 height 18
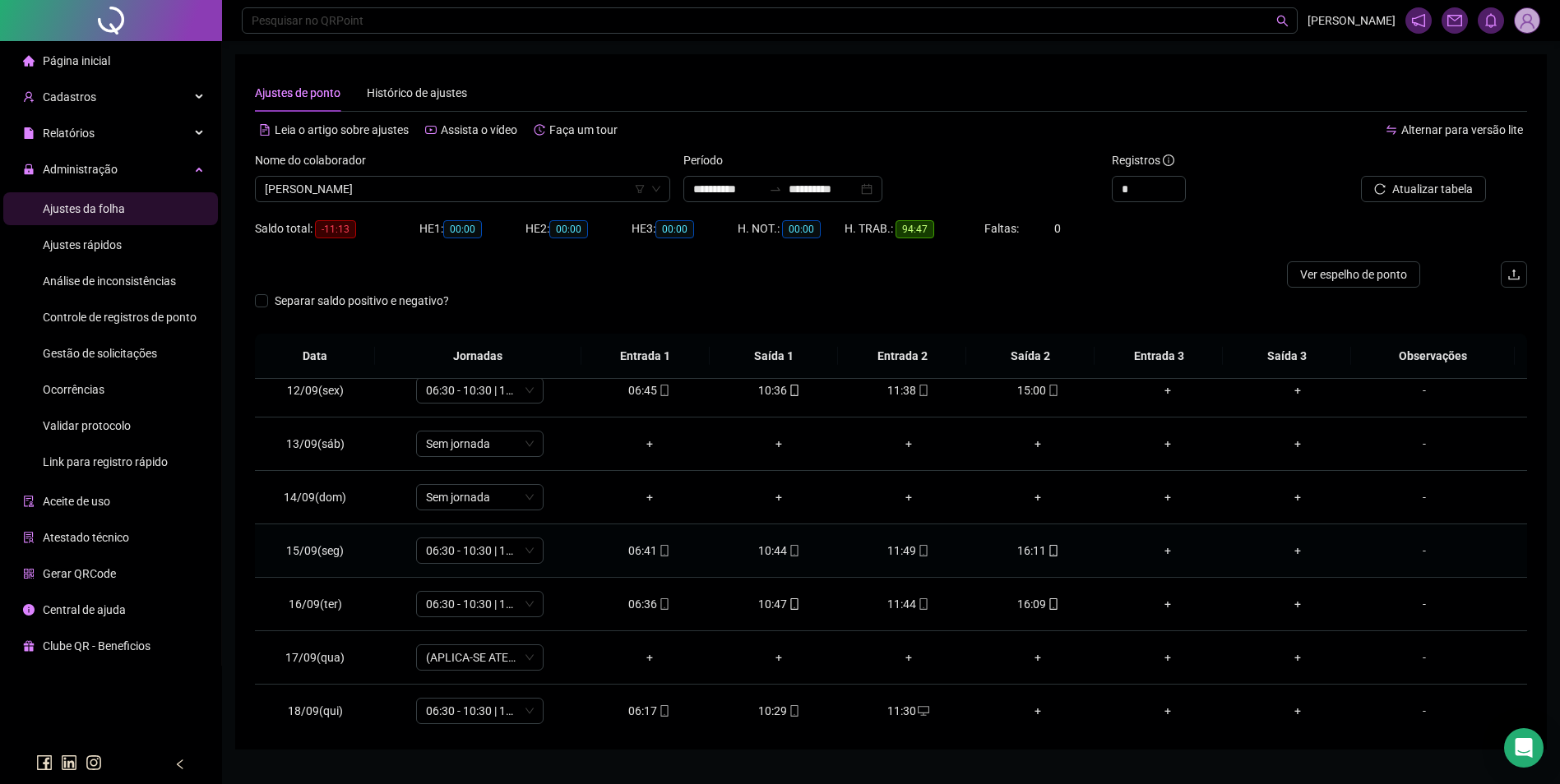
scroll to position [611, 0]
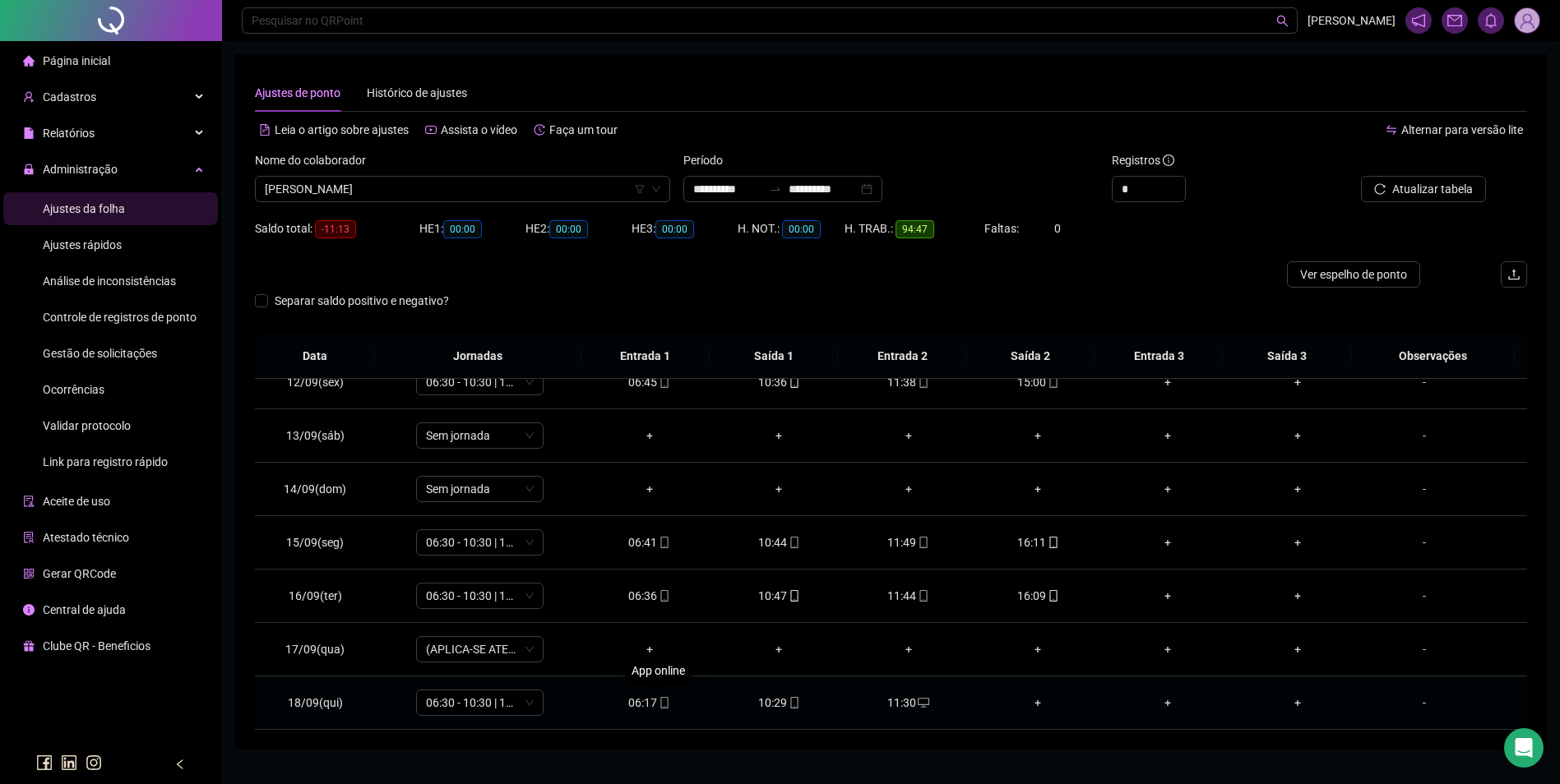
click at [660, 702] on icon "mobile" at bounding box center [665, 702] width 12 height 12
type input "**********"
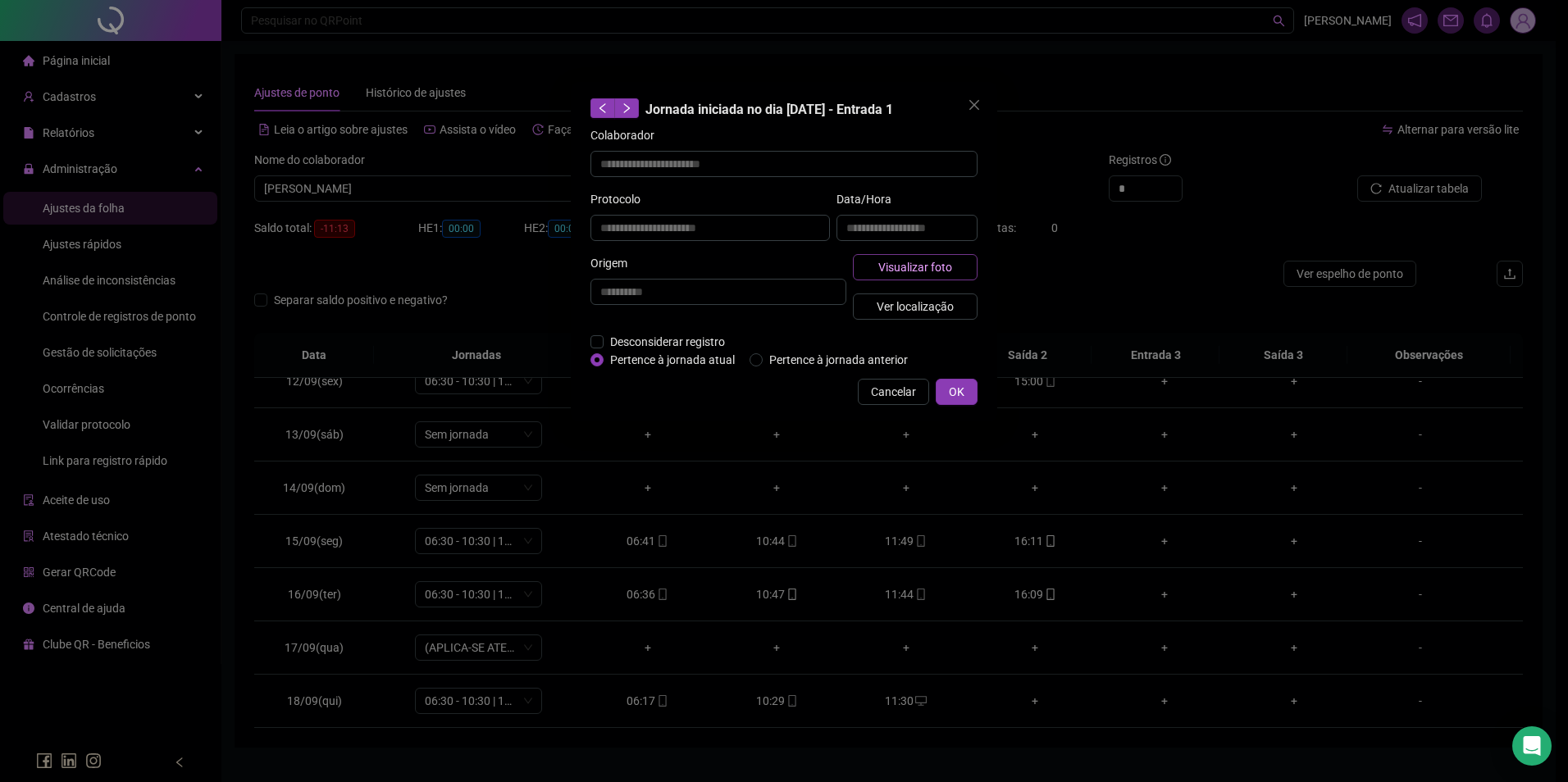
click at [919, 258] on span "Visualizar foto" at bounding box center [915, 267] width 74 height 18
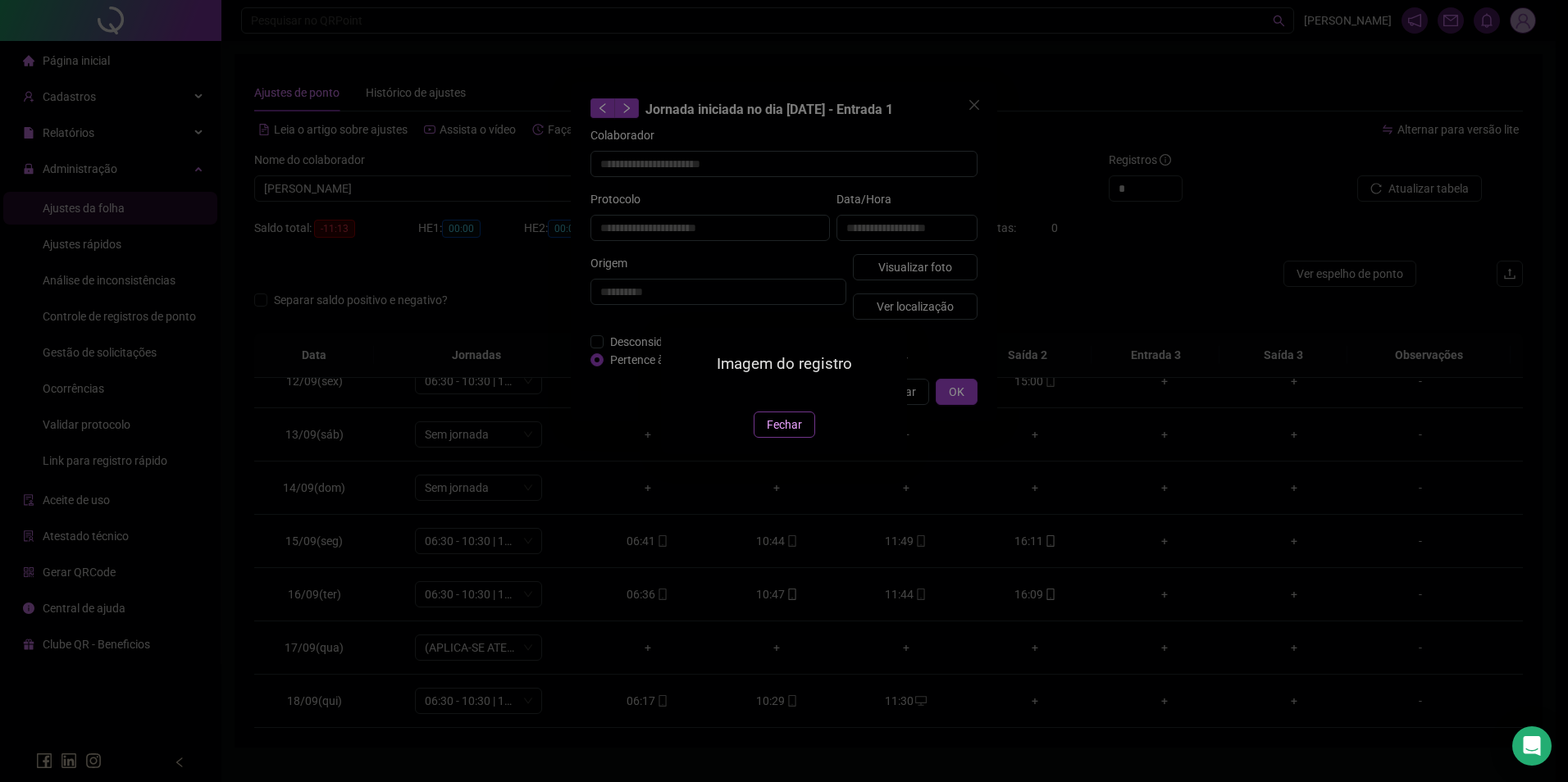
click at [781, 434] on span "Fechar" at bounding box center [784, 425] width 35 height 18
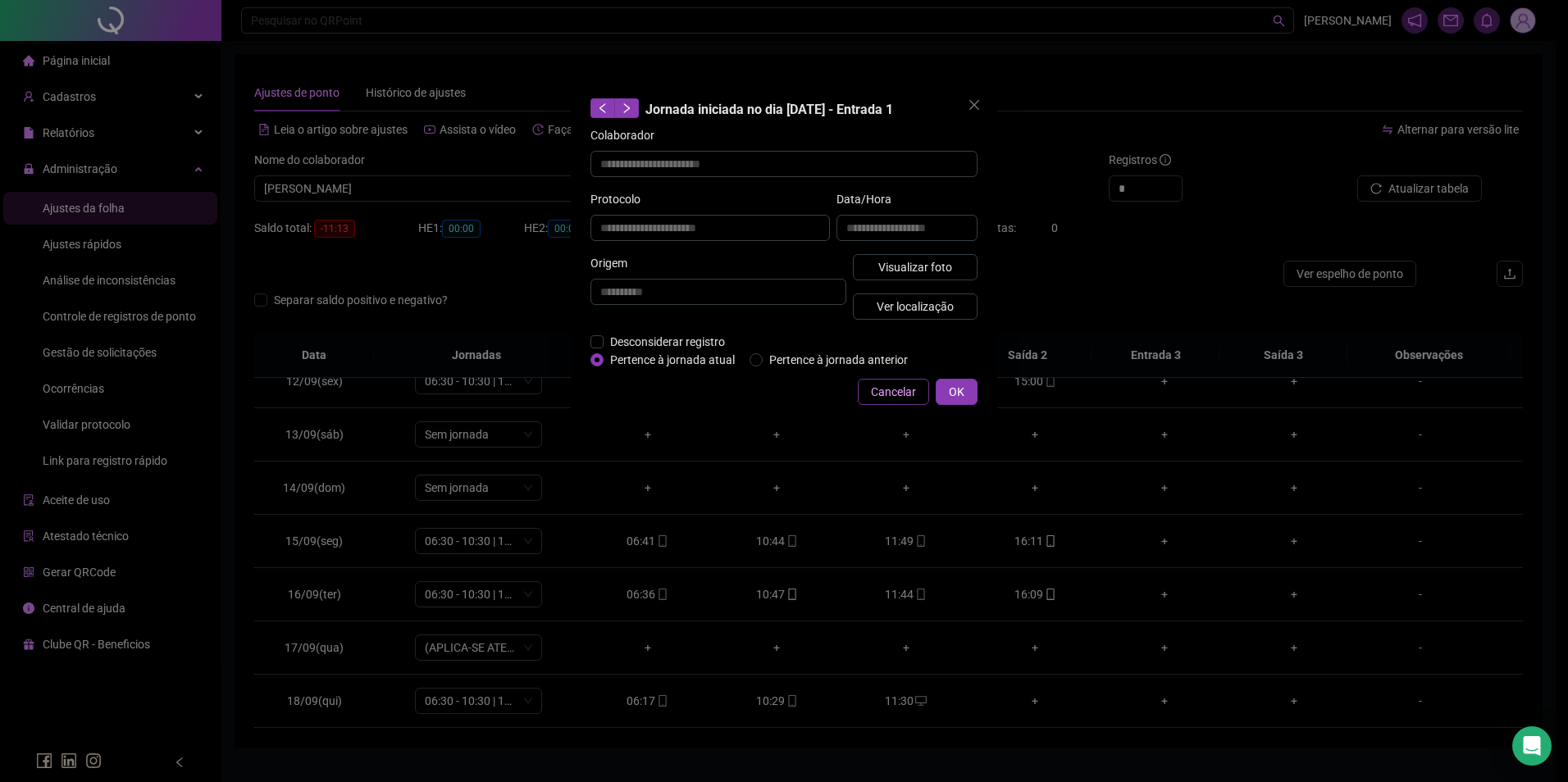
click at [880, 390] on span "Cancelar" at bounding box center [893, 392] width 45 height 18
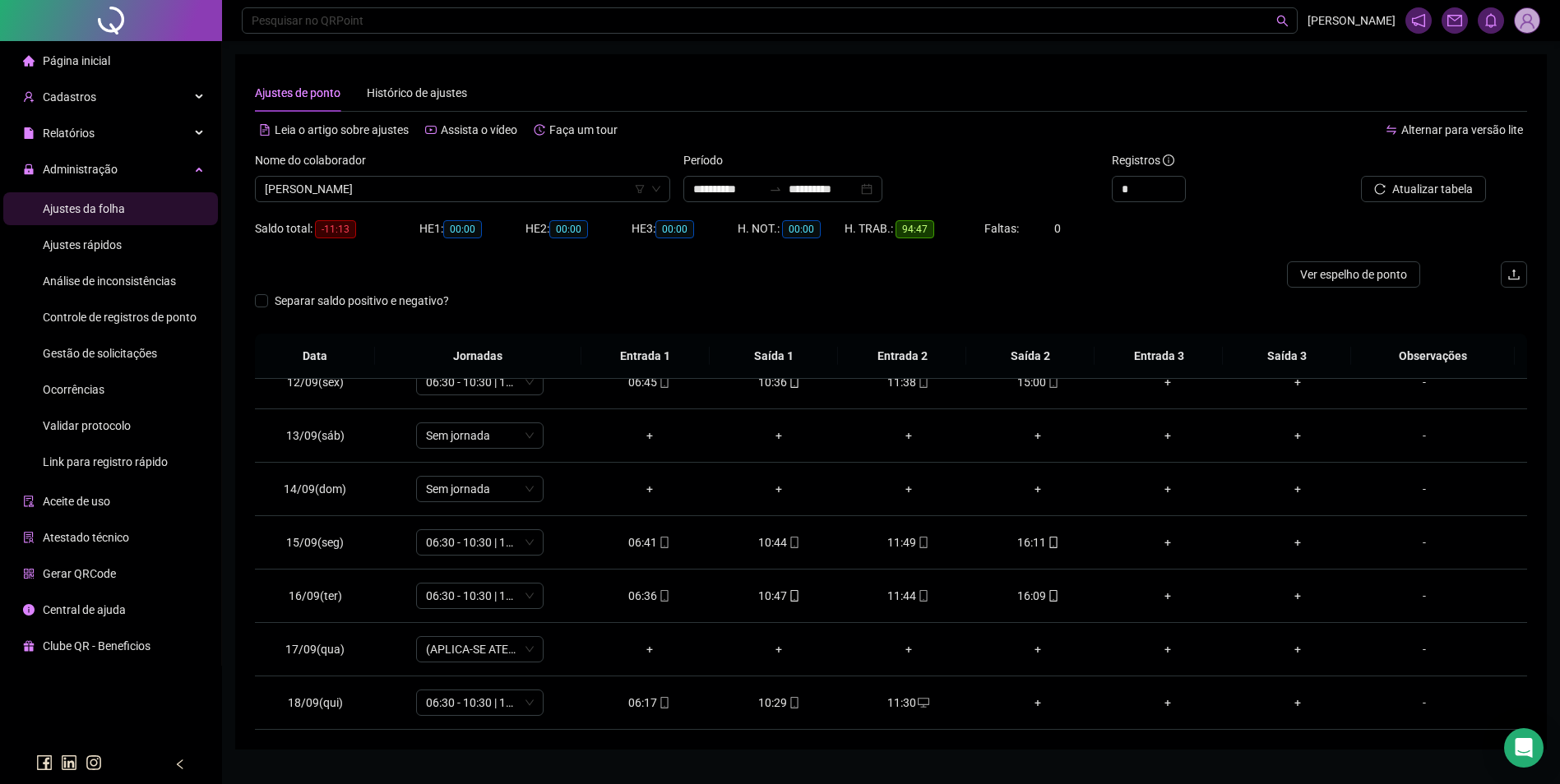
click at [102, 244] on span "Ajustes rápidos" at bounding box center [82, 245] width 79 height 14
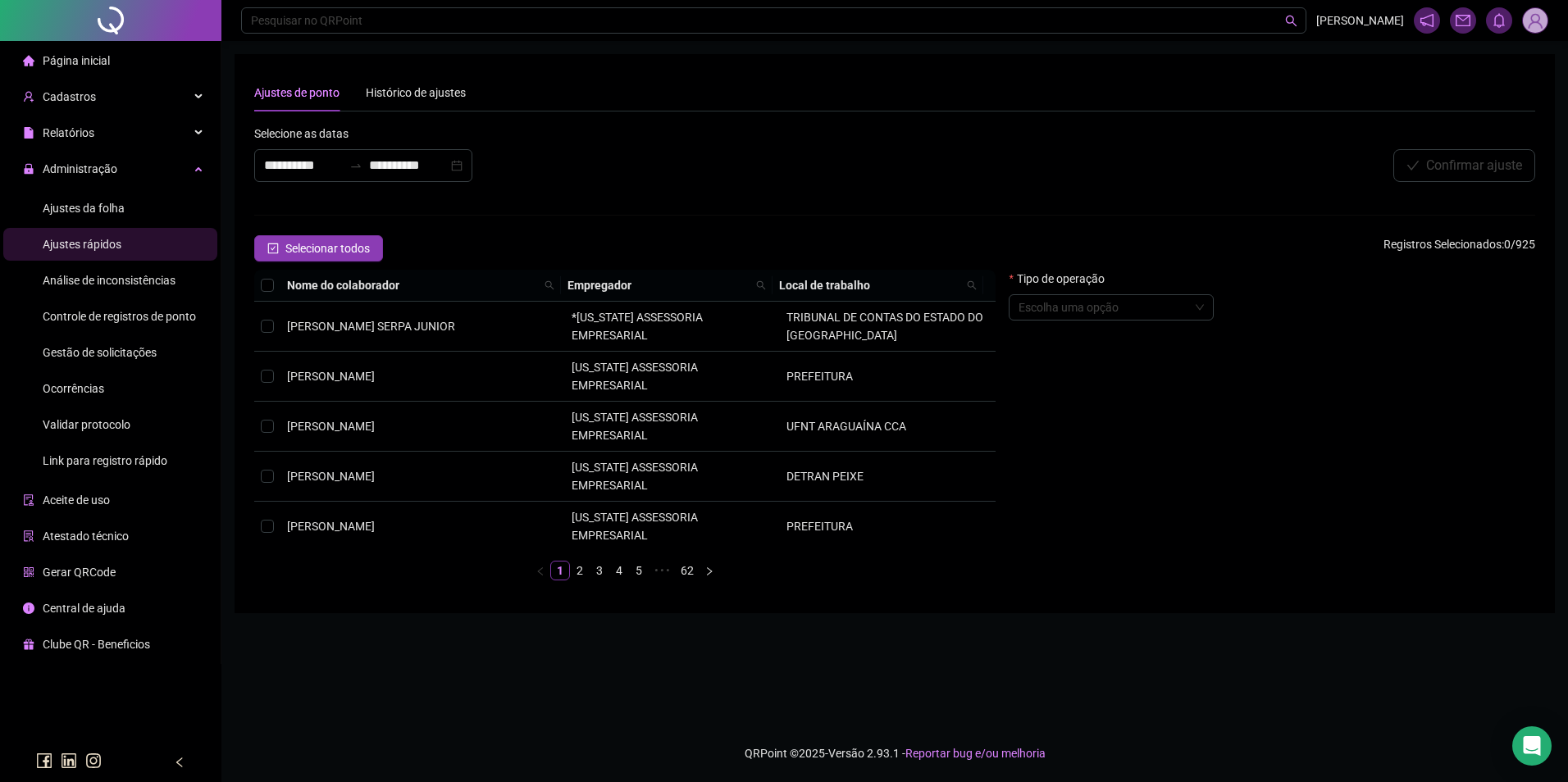
click at [113, 351] on span "Gestão de solicitações" at bounding box center [100, 353] width 114 height 14
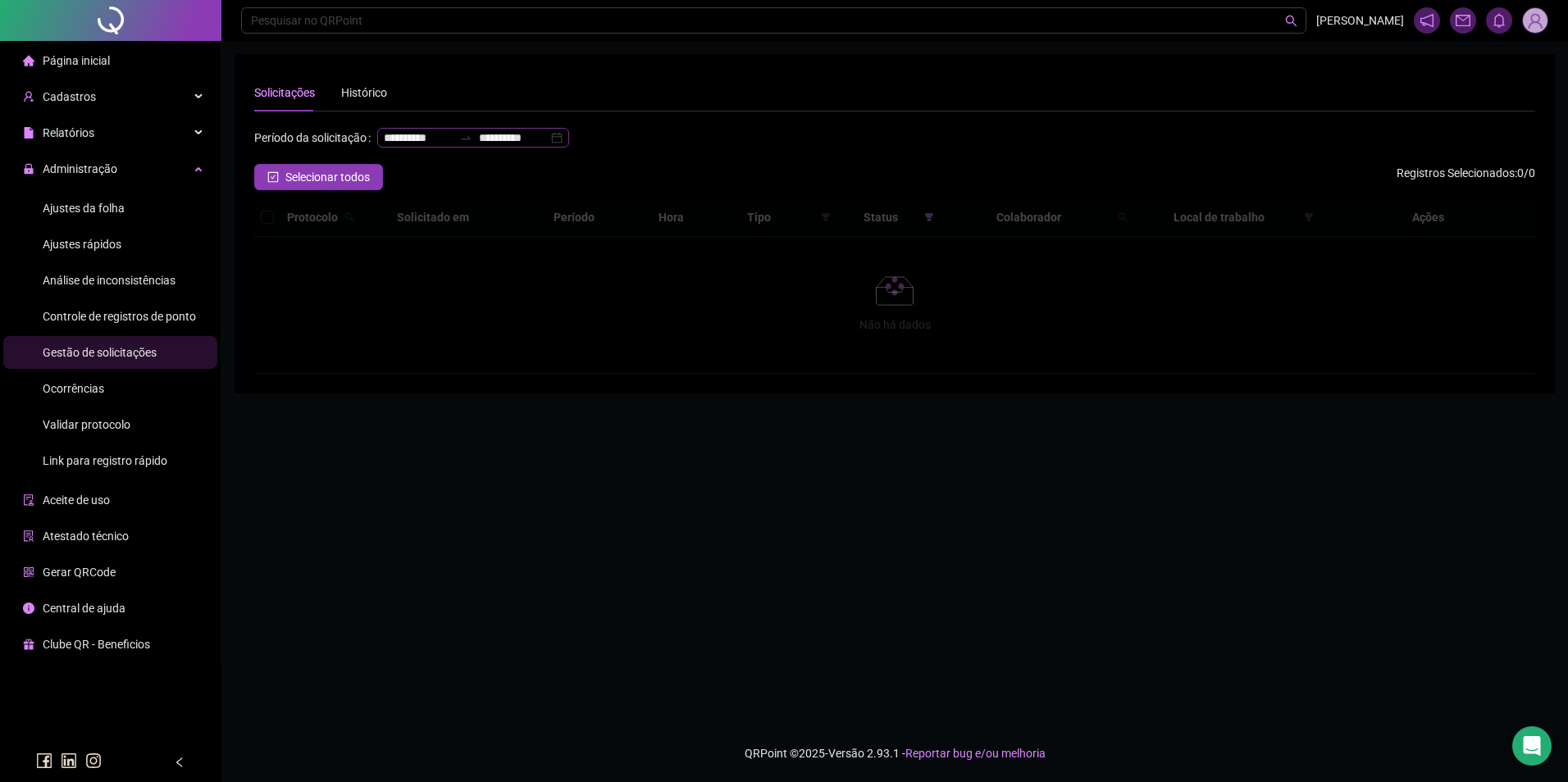
click at [453, 144] on div at bounding box center [466, 138] width 26 height 14
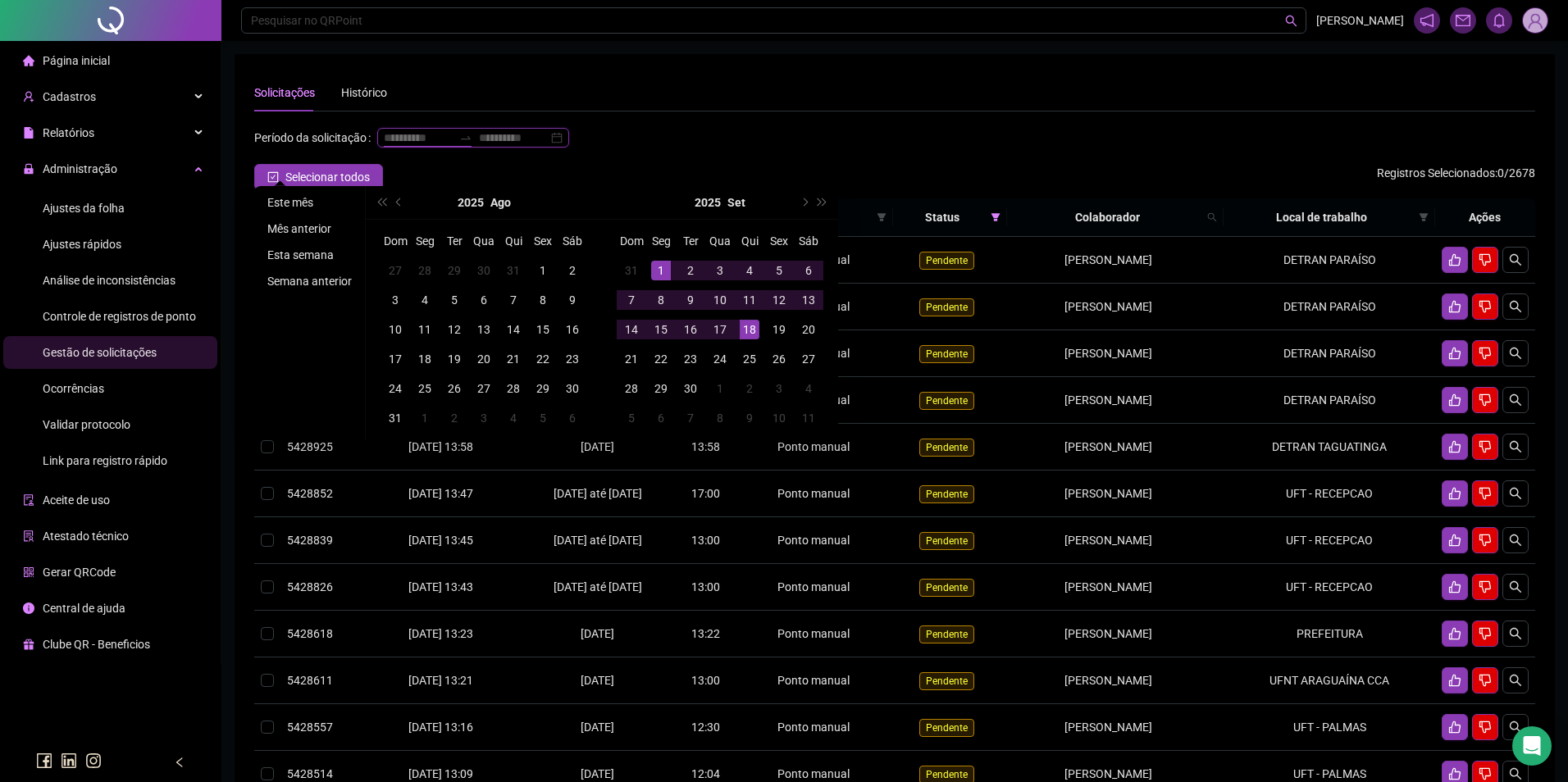
type input "**********"
click at [292, 203] on li "Este mês" at bounding box center [309, 202] width 98 height 19
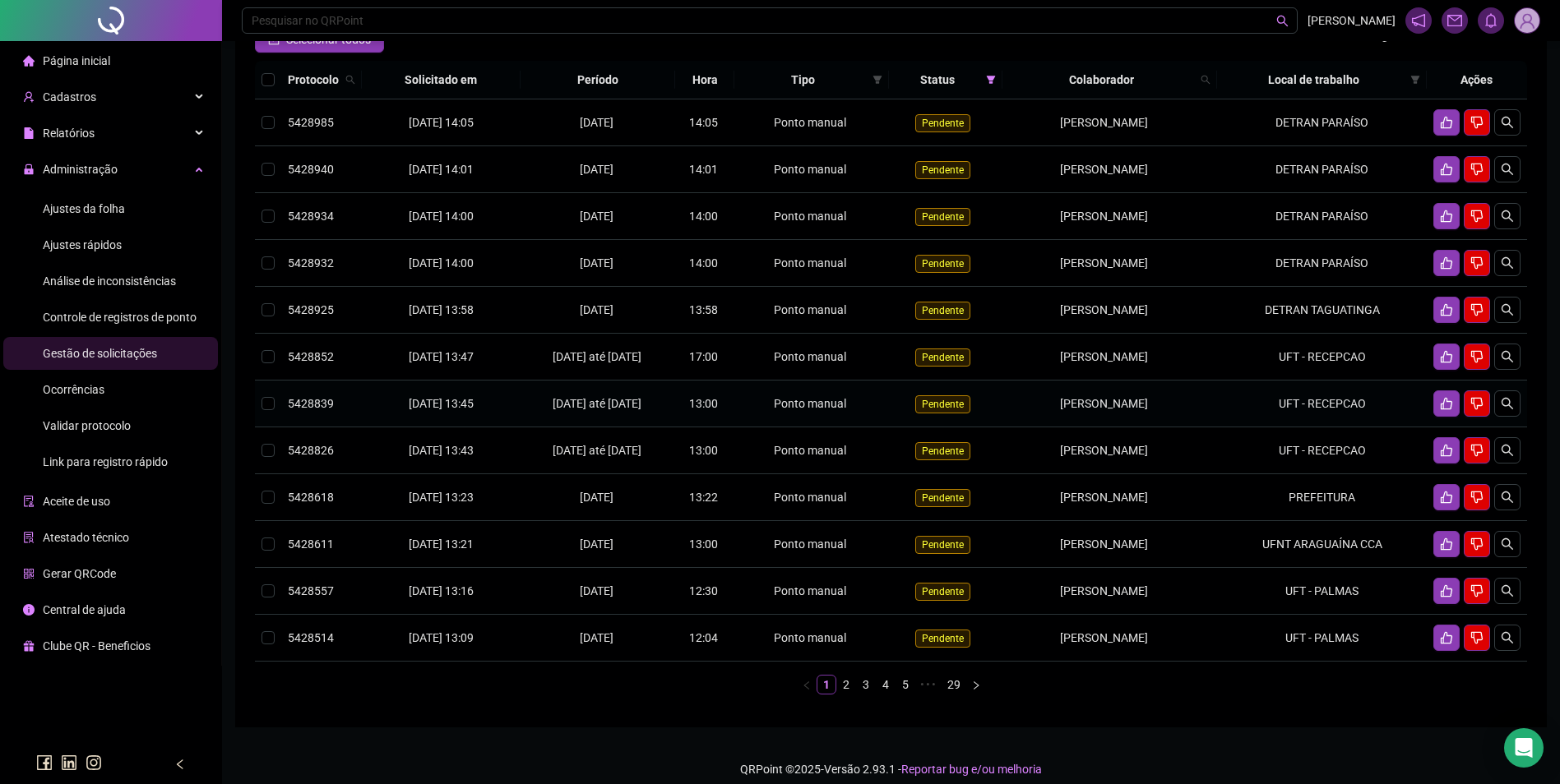
scroll to position [164, 0]
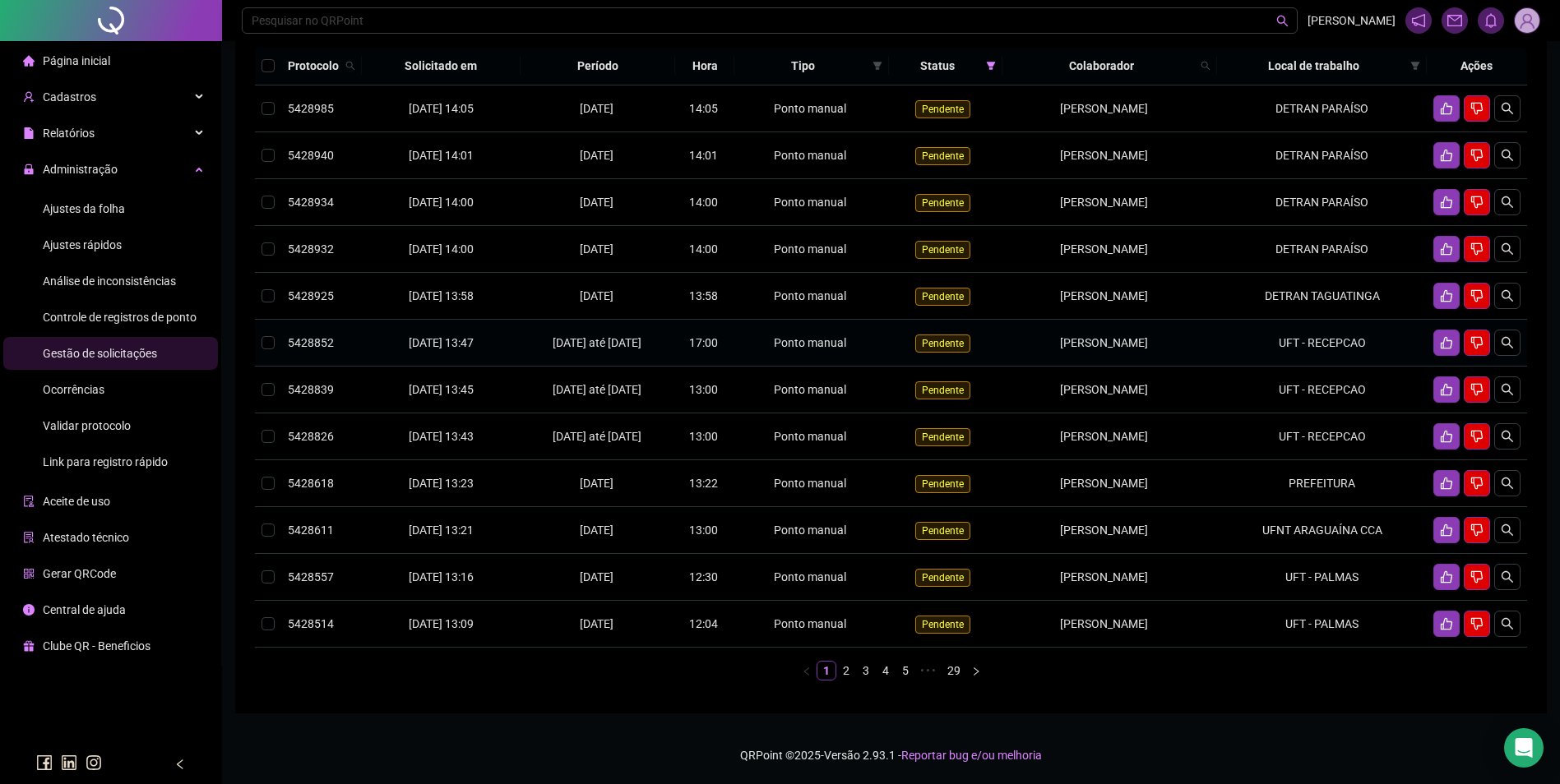
click at [1147, 349] on span "GEROASIO TEIXEIRA SANTOS" at bounding box center [1104, 343] width 88 height 14
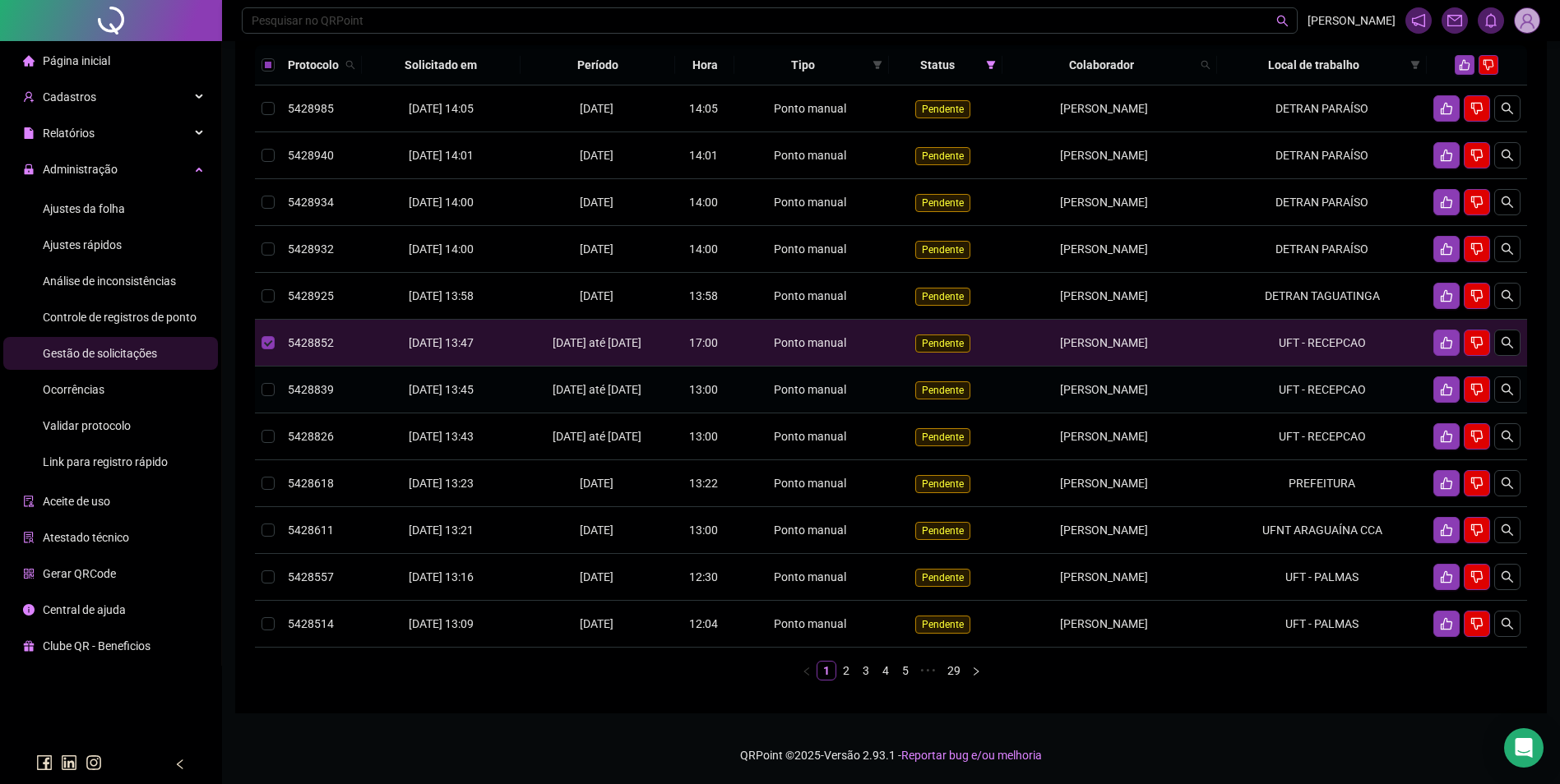
click at [1177, 399] on div "GEROASIO TEIXEIRA SANTOS" at bounding box center [1104, 389] width 189 height 18
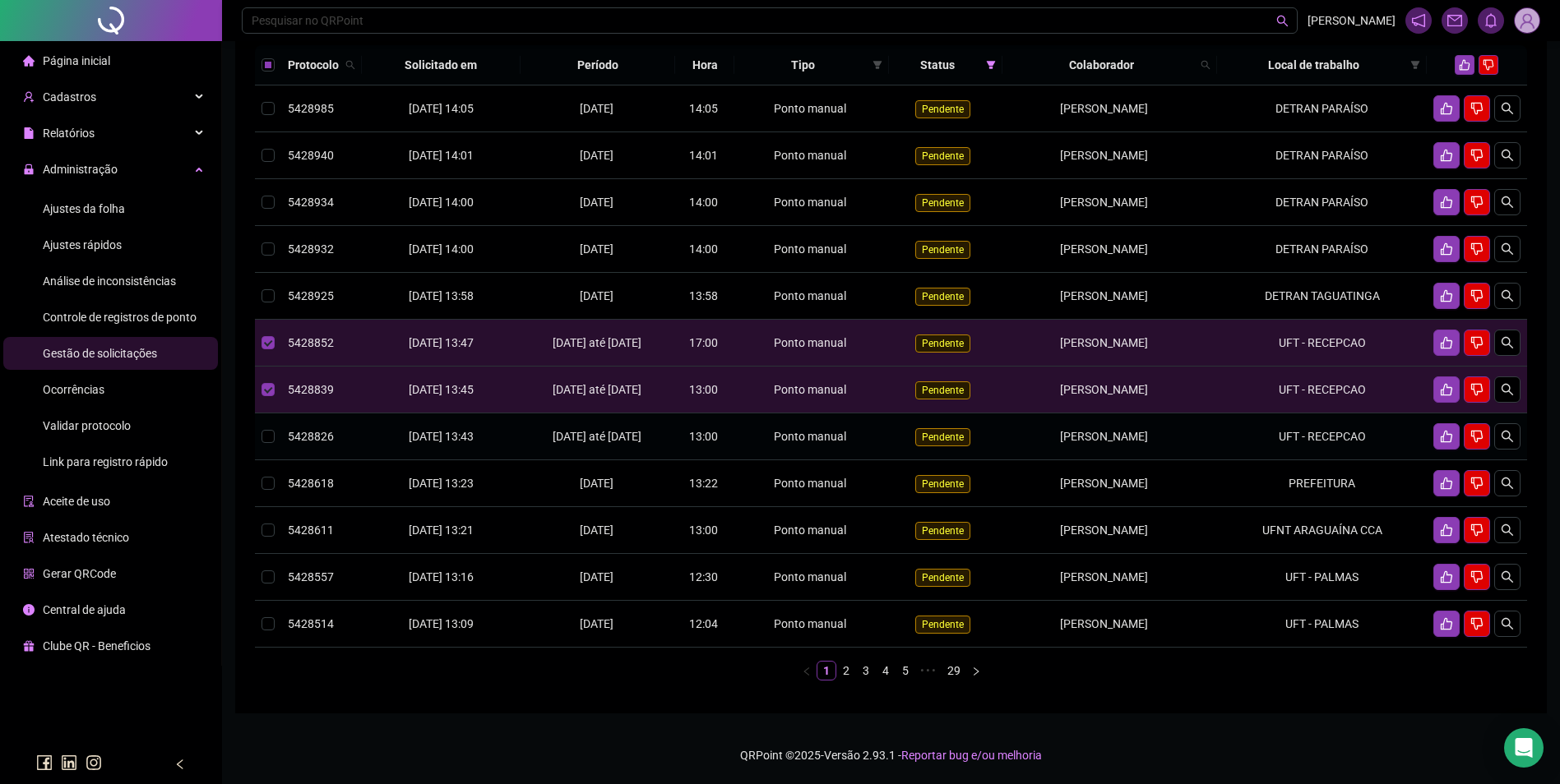
click at [1165, 445] on div "GEROASIO TEIXEIRA SANTOS" at bounding box center [1104, 437] width 189 height 18
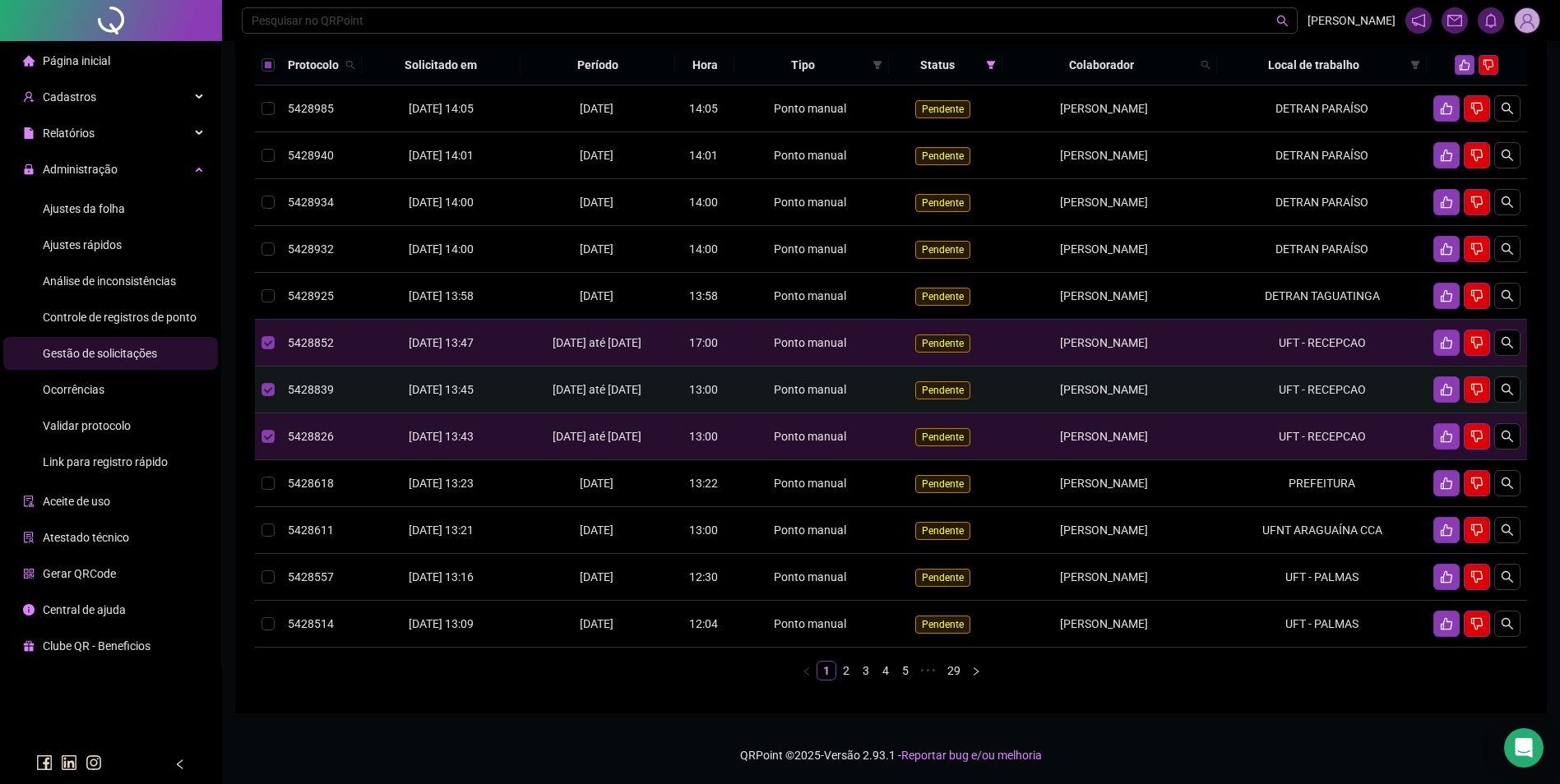
drag, startPoint x: 1163, startPoint y: 418, endPoint x: 1011, endPoint y: 411, distance: 152.2
click at [1011, 399] on div "GEROASIO TEIXEIRA SANTOS" at bounding box center [1104, 389] width 189 height 18
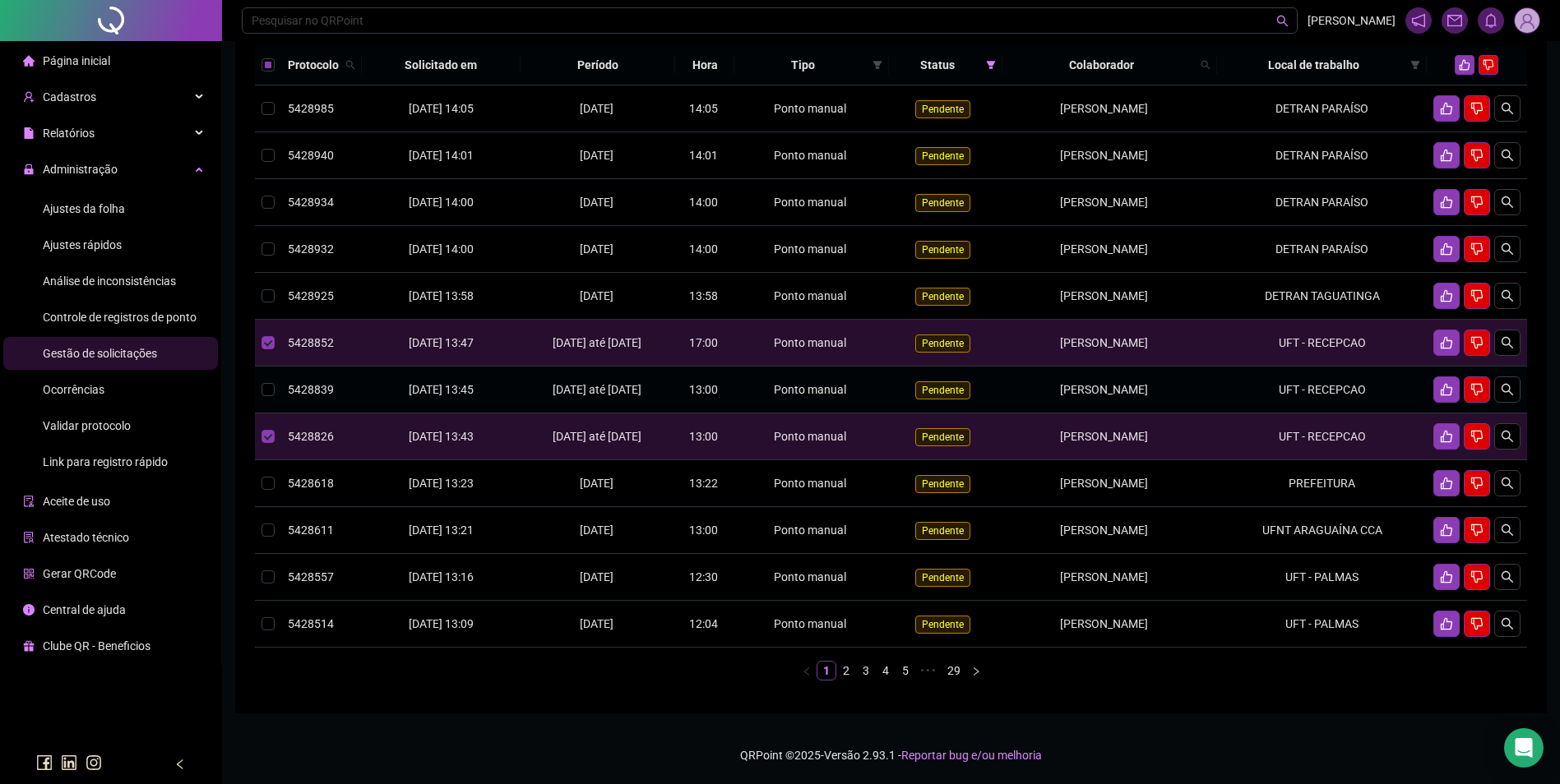
copy span "GEROASIO TEIXEIRA SANTOS"
click at [100, 196] on div "Ajustes da folha" at bounding box center [83, 209] width 83 height 33
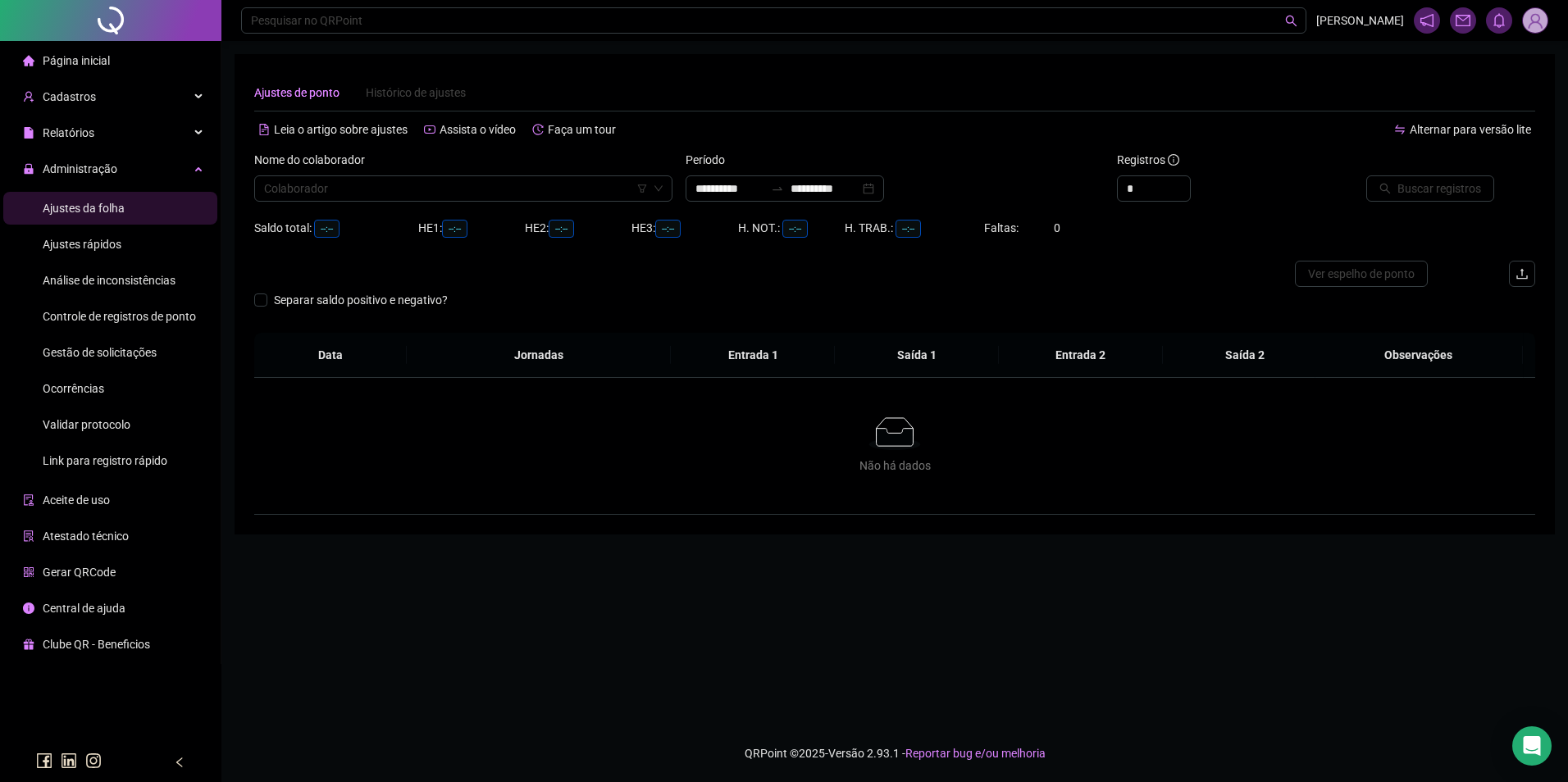
type input "**********"
click at [327, 189] on input "search" at bounding box center [456, 188] width 384 height 24
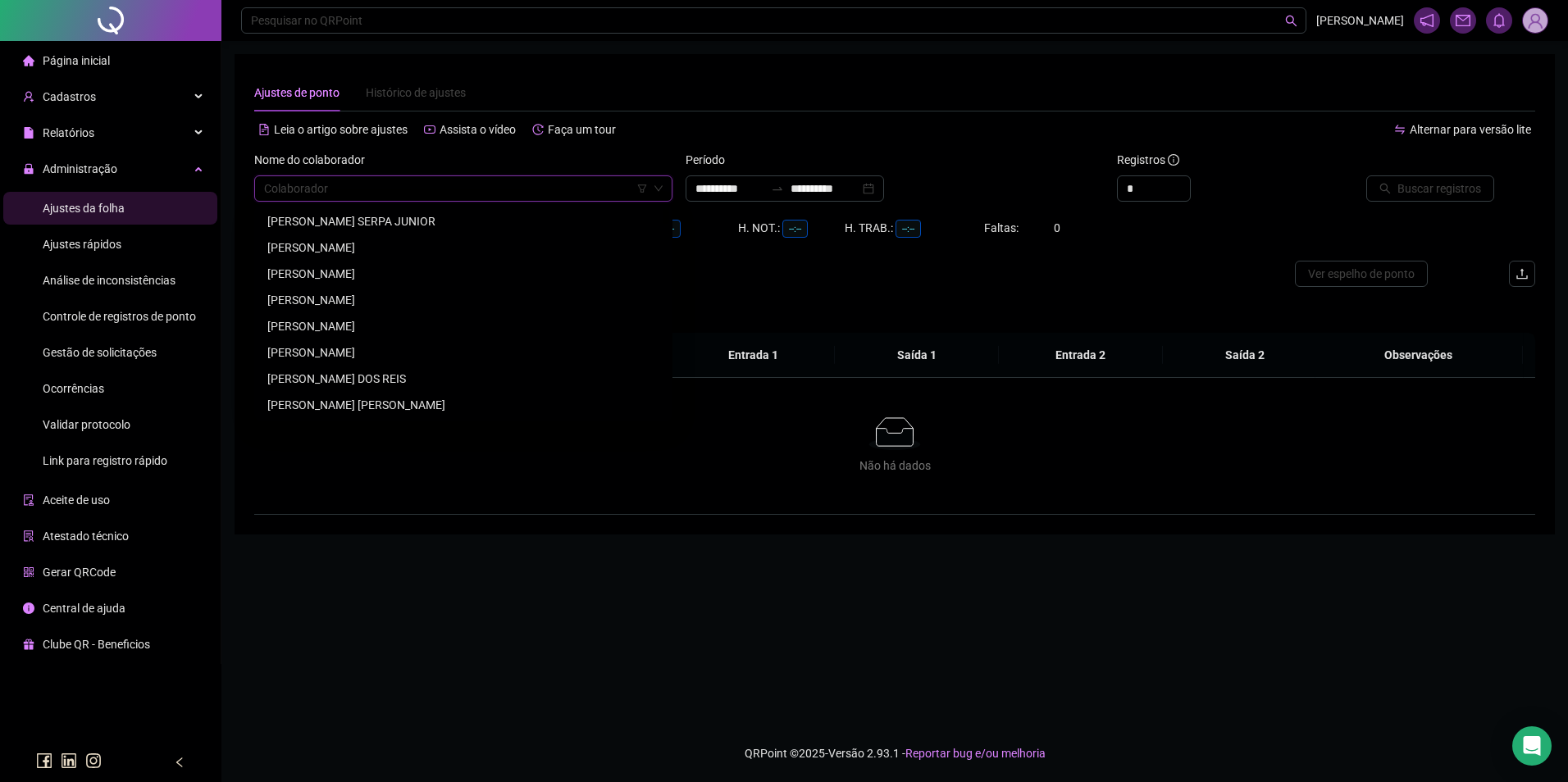
paste input "**********"
type input "**********"
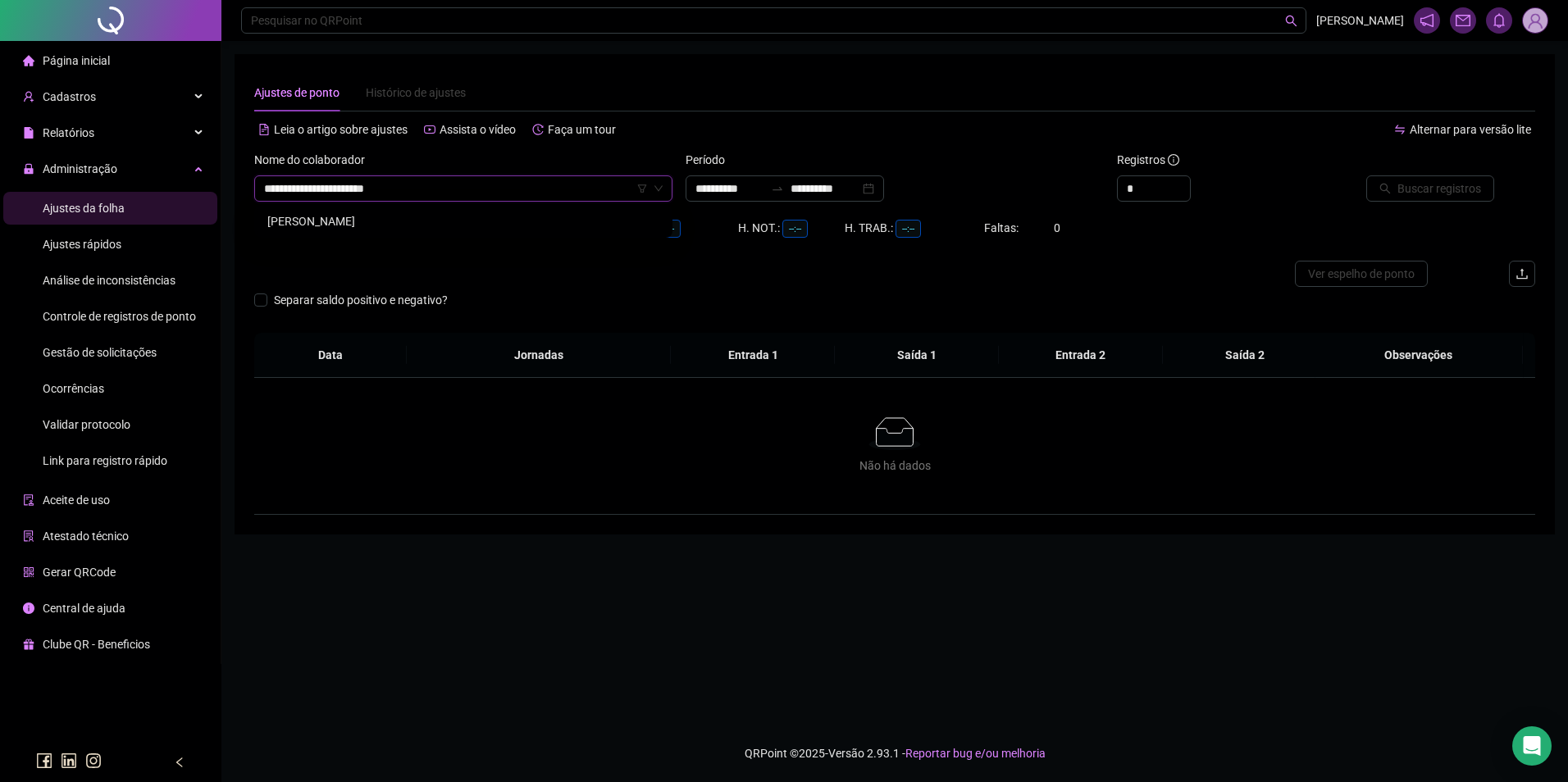
click at [364, 224] on div "GEROASIO TEIXEIRA SANTOS" at bounding box center [463, 221] width 392 height 18
click at [859, 191] on input "**********" at bounding box center [825, 189] width 69 height 18
type input "**********"
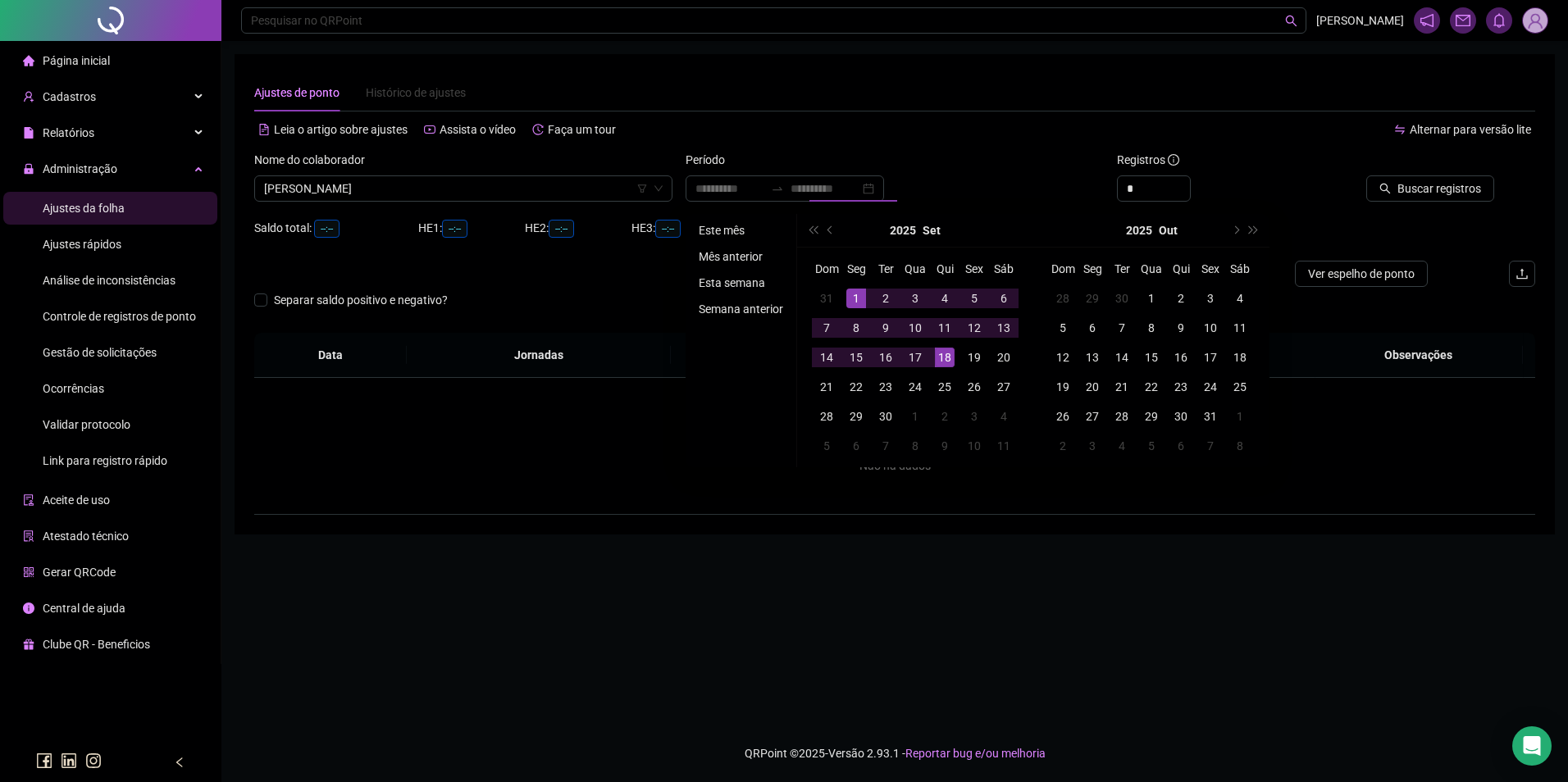
click at [731, 227] on li "Este mês" at bounding box center [740, 230] width 98 height 19
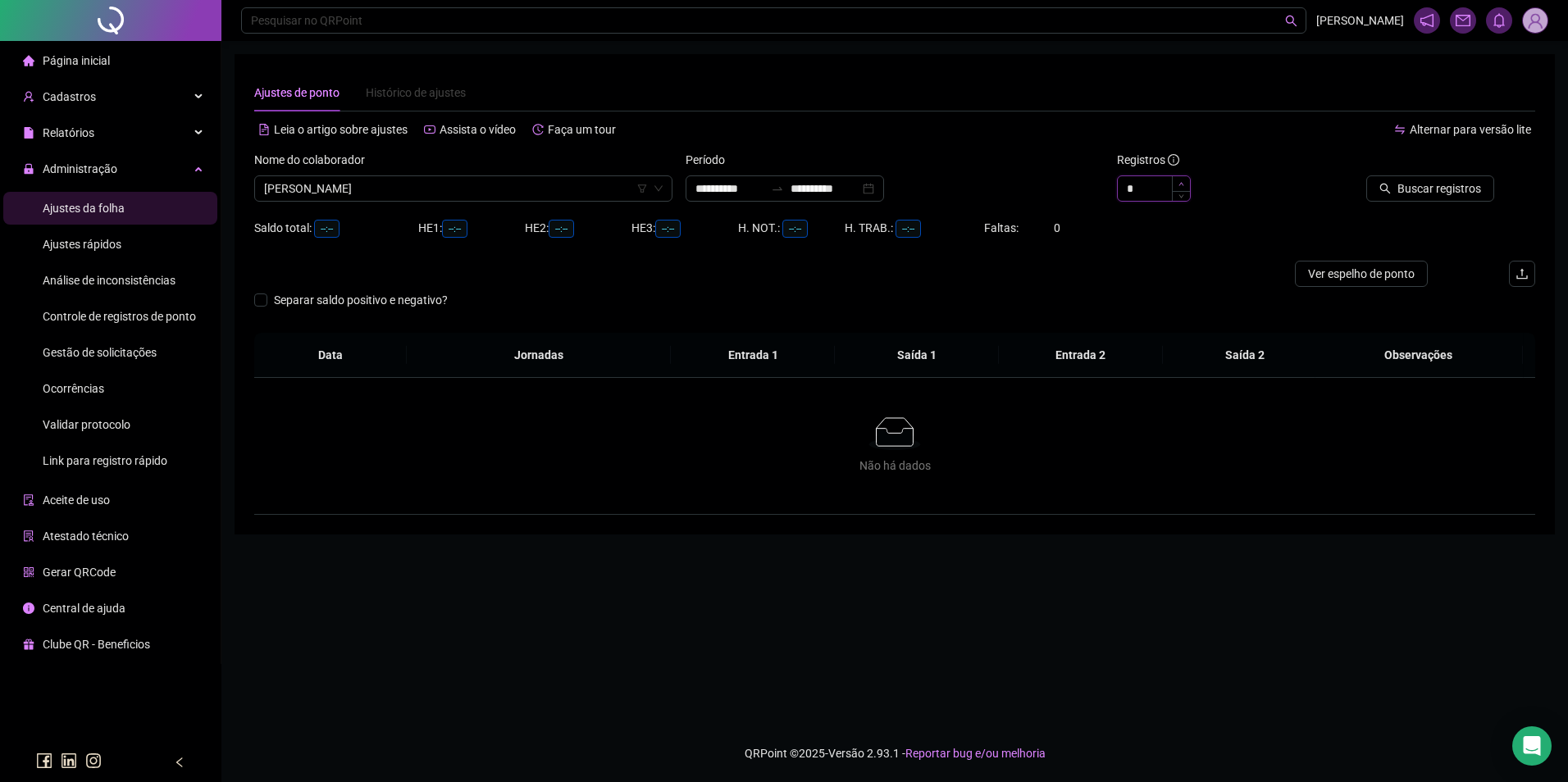
type input "*"
click at [1184, 182] on span "Increase Value" at bounding box center [1181, 183] width 18 height 15
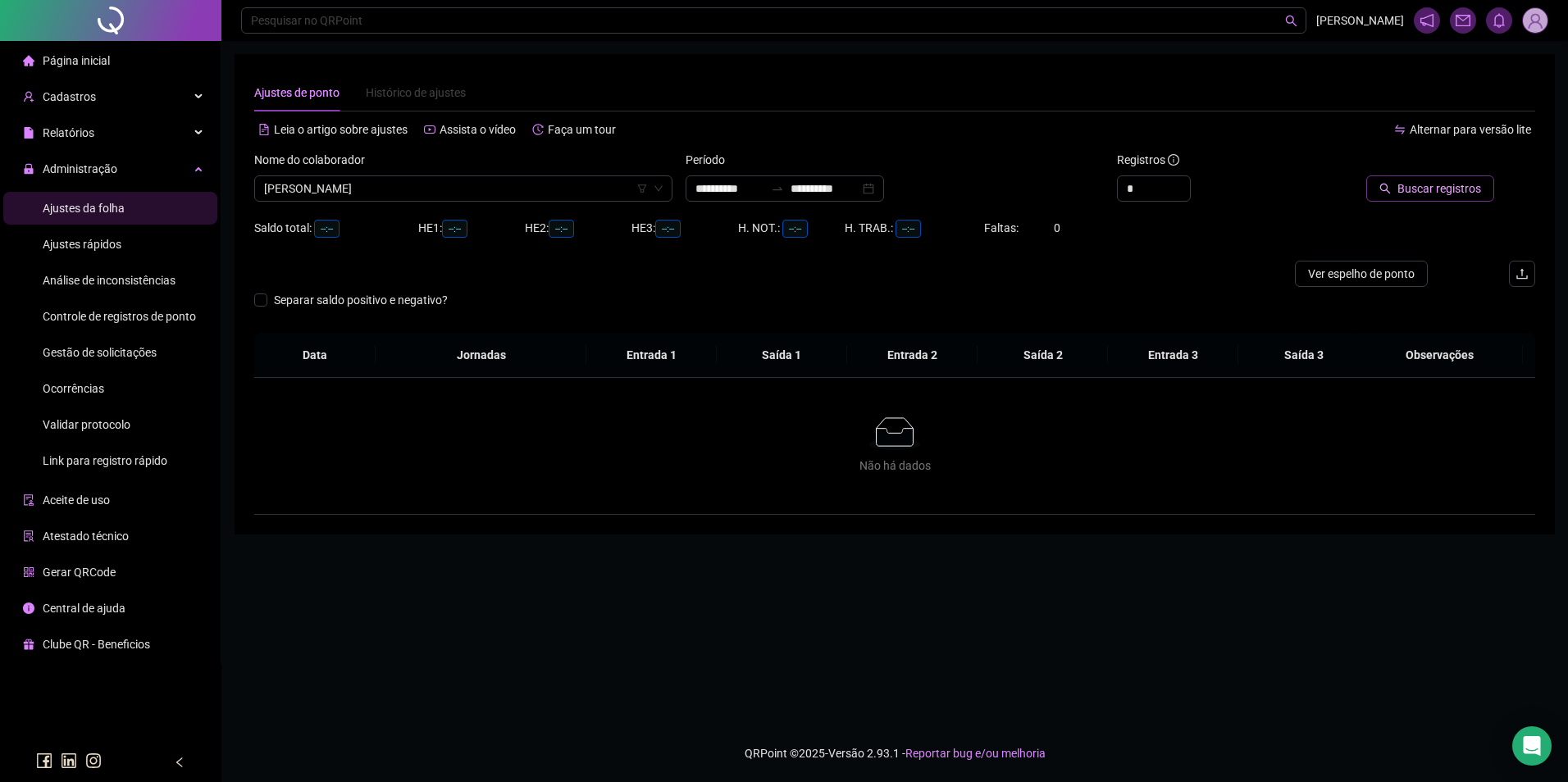
click at [1414, 185] on span "Buscar registros" at bounding box center [1439, 189] width 83 height 18
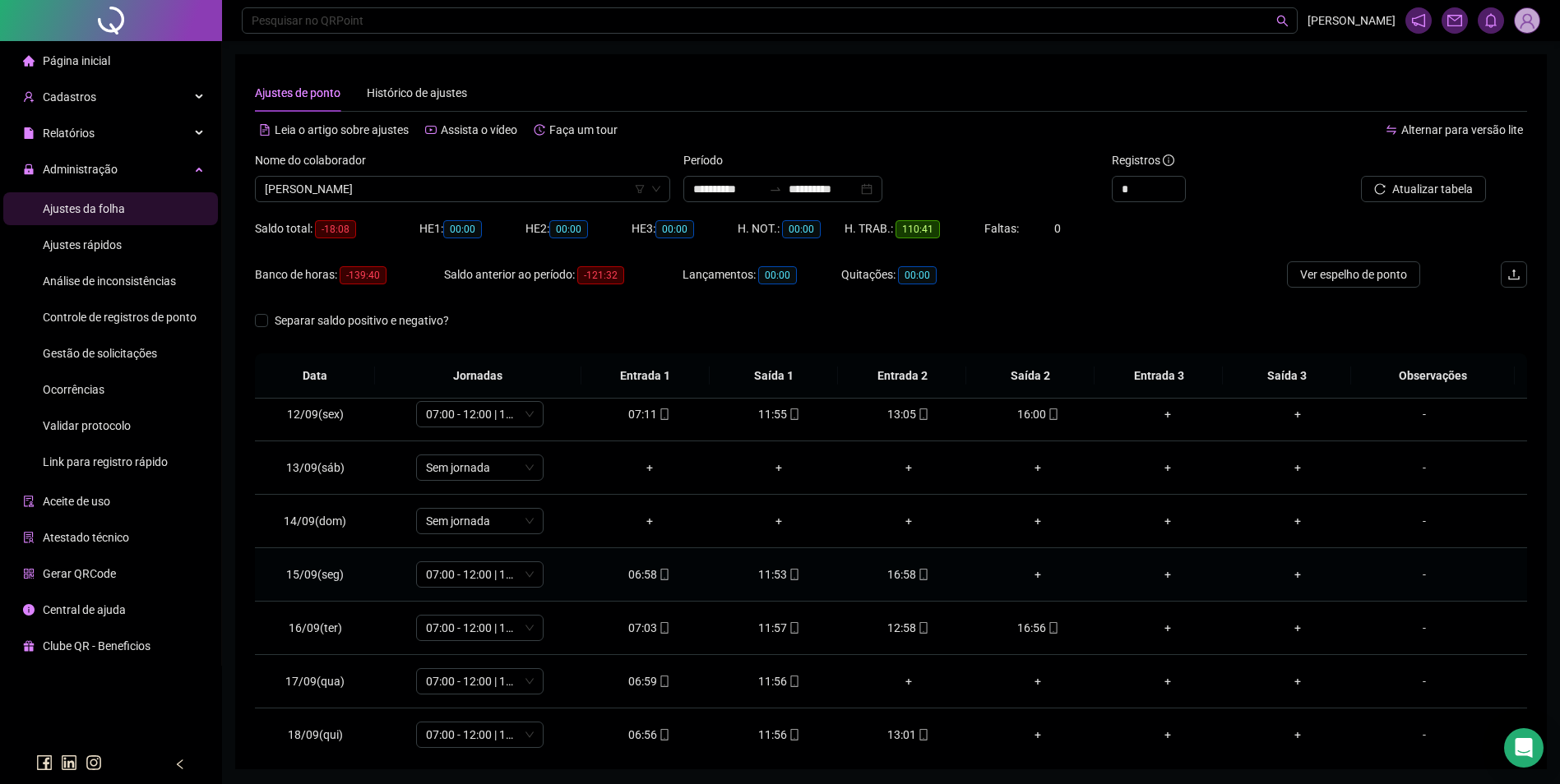
scroll to position [611, 0]
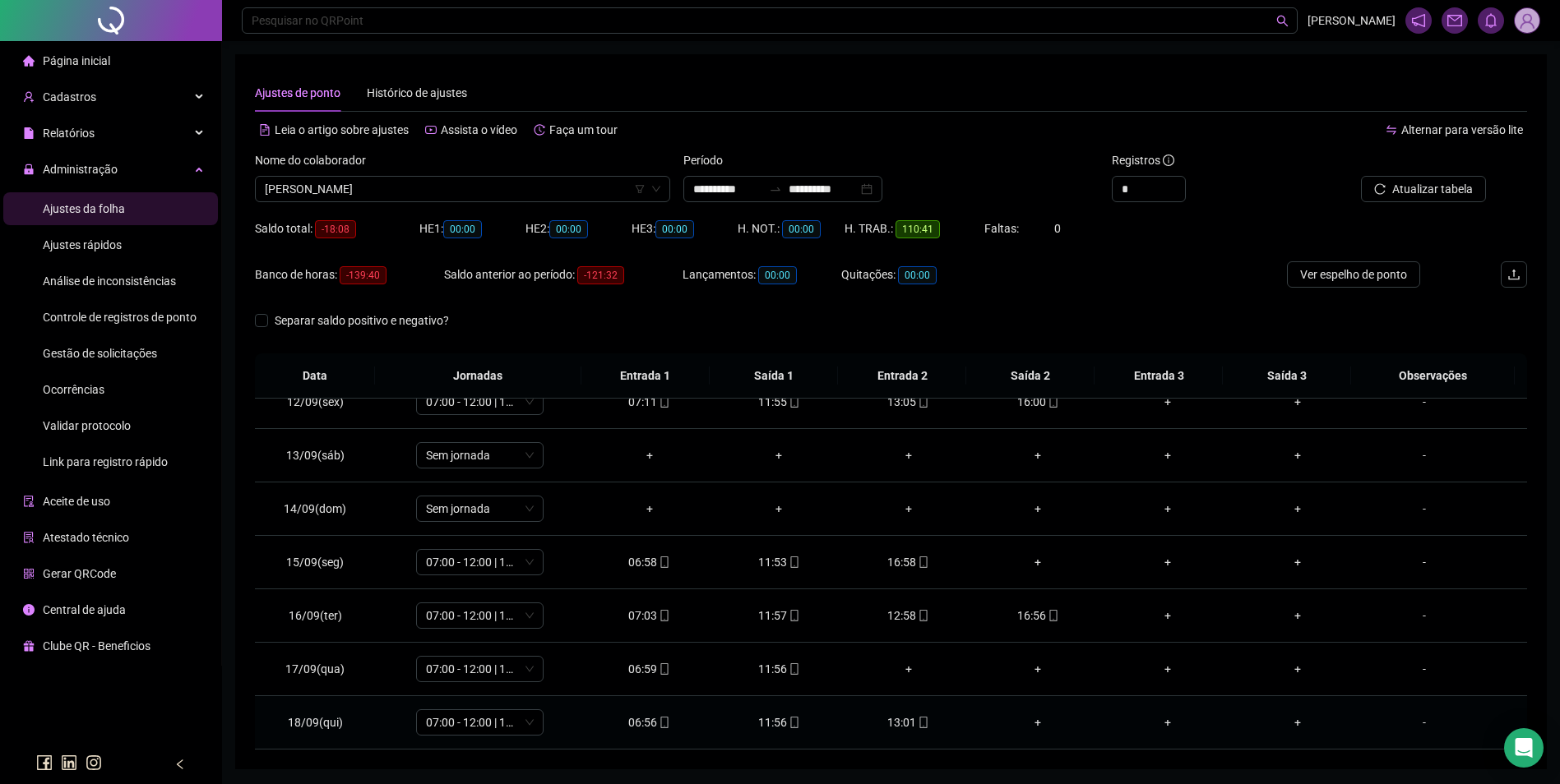
click at [919, 713] on div "13:01" at bounding box center [909, 722] width 104 height 18
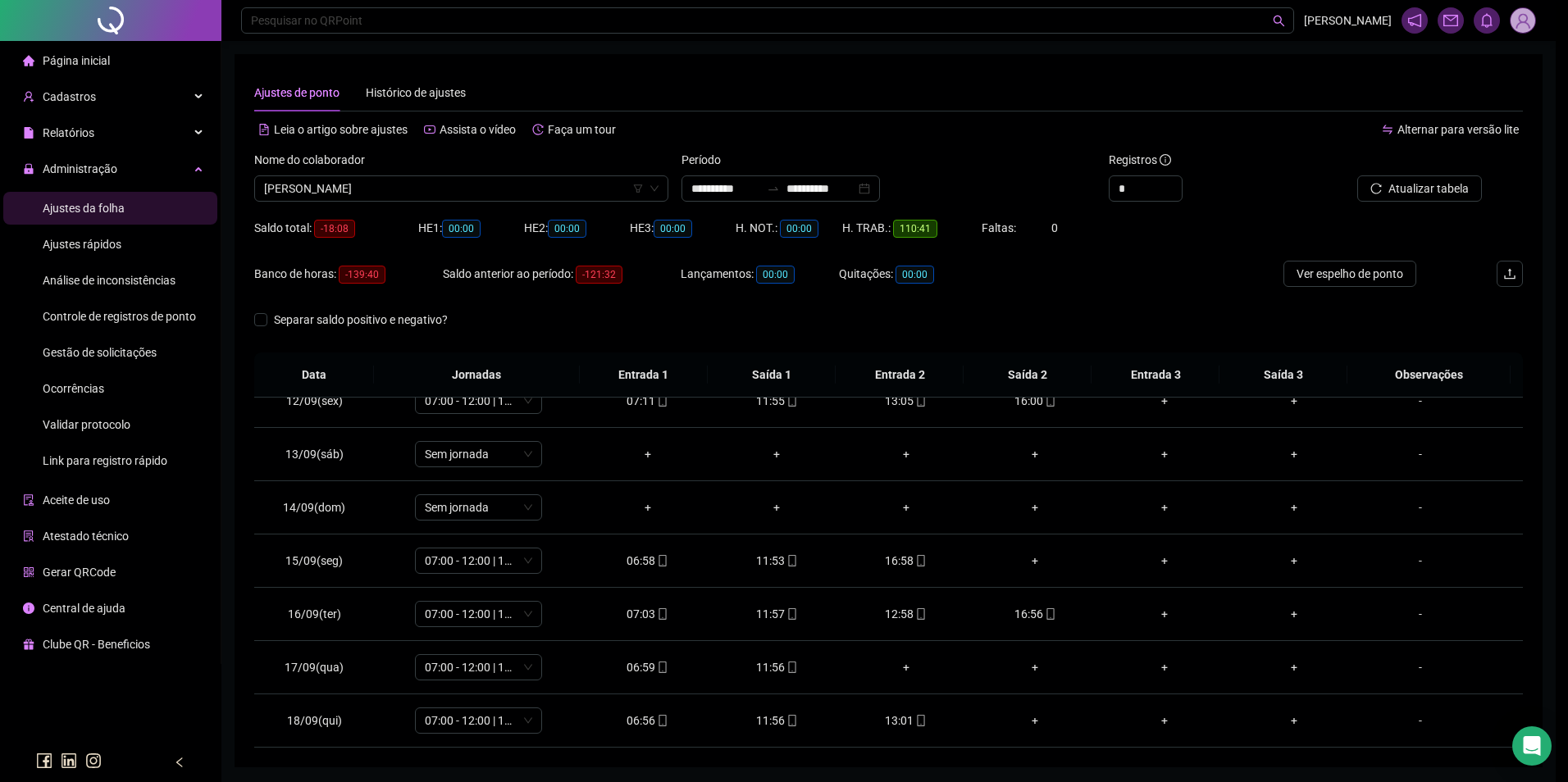
type input "**********"
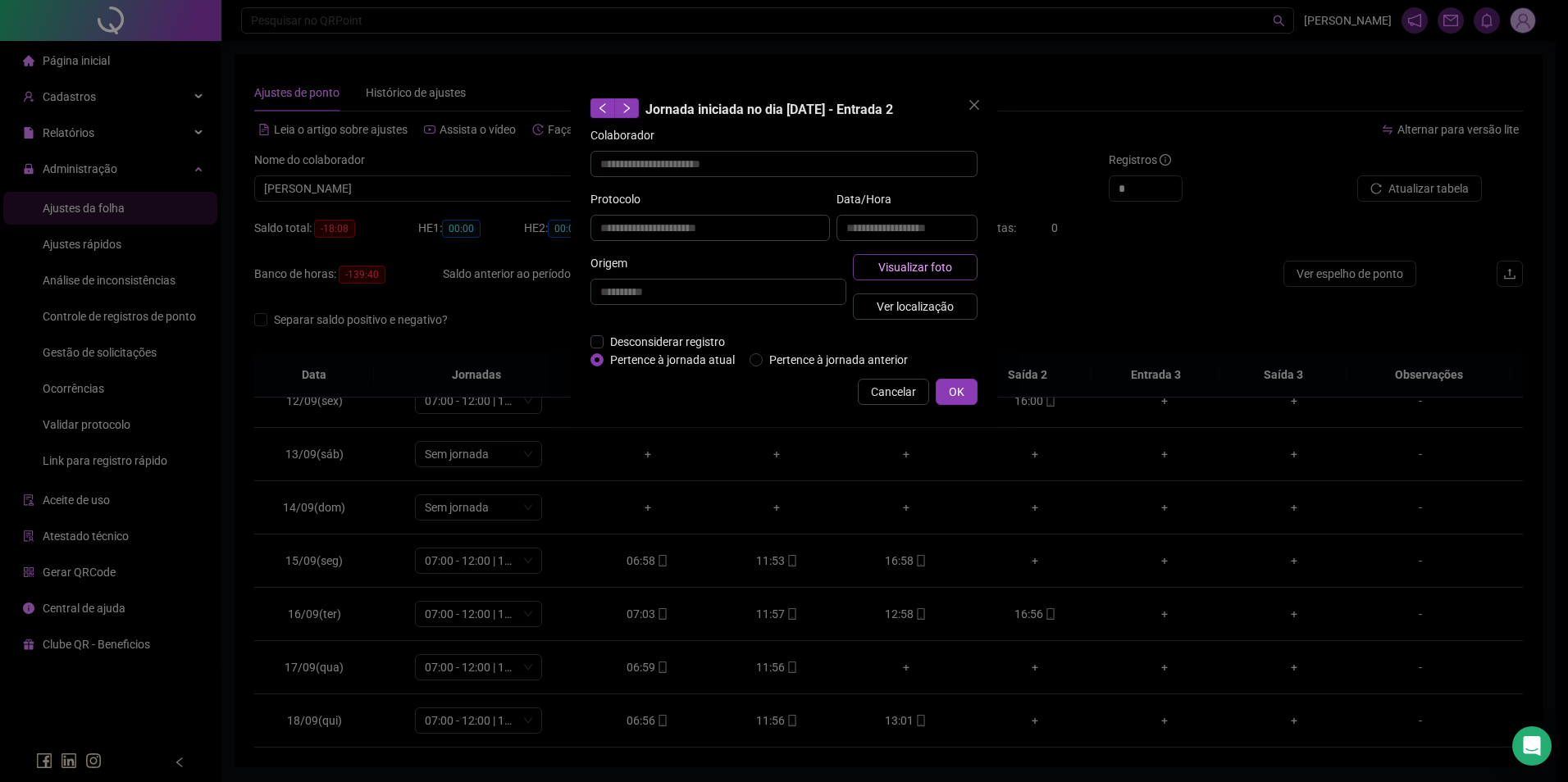
click at [958, 260] on button "Visualizar foto" at bounding box center [915, 267] width 125 height 26
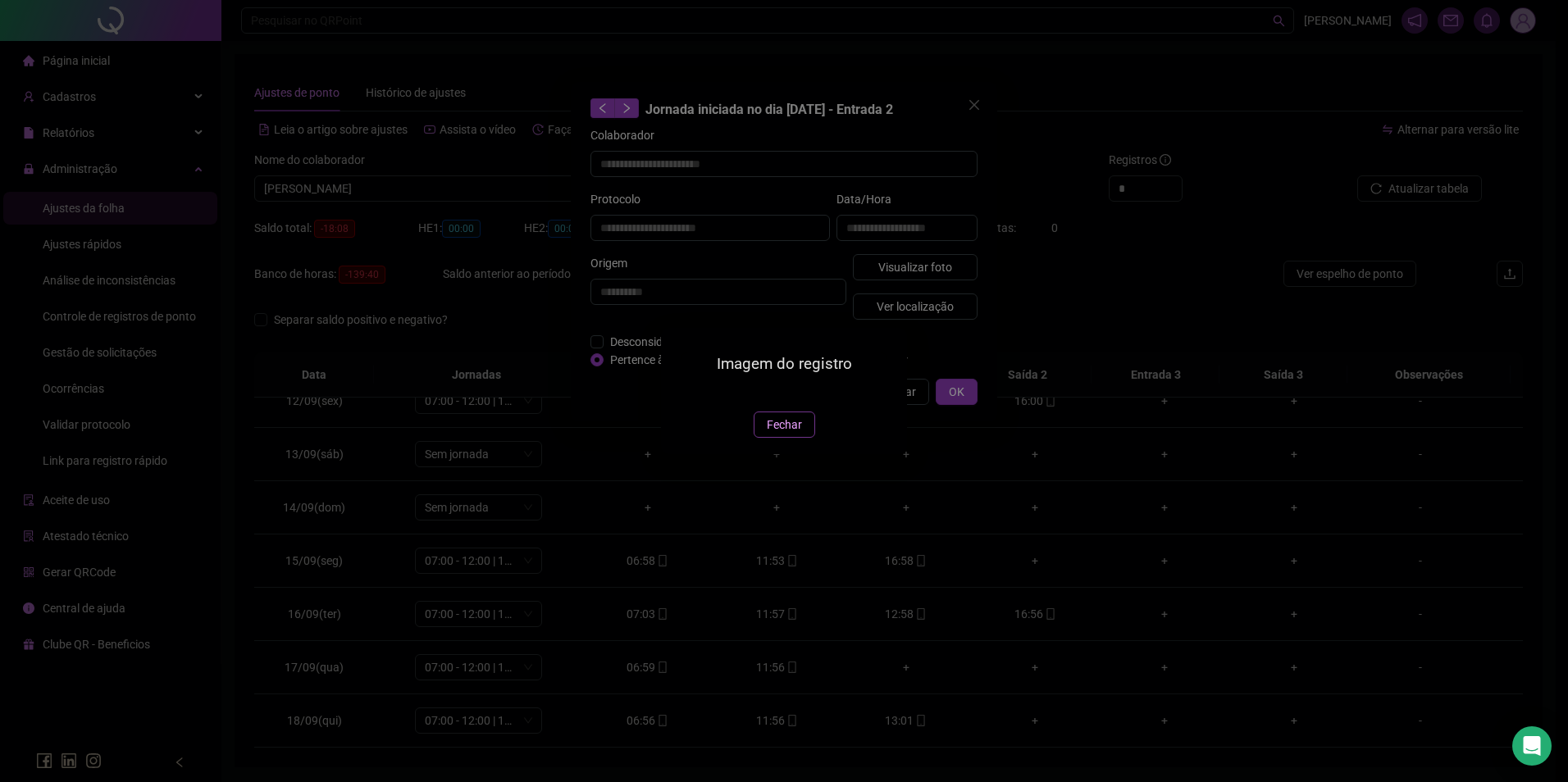
click at [768, 434] on span "Fechar" at bounding box center [784, 425] width 35 height 18
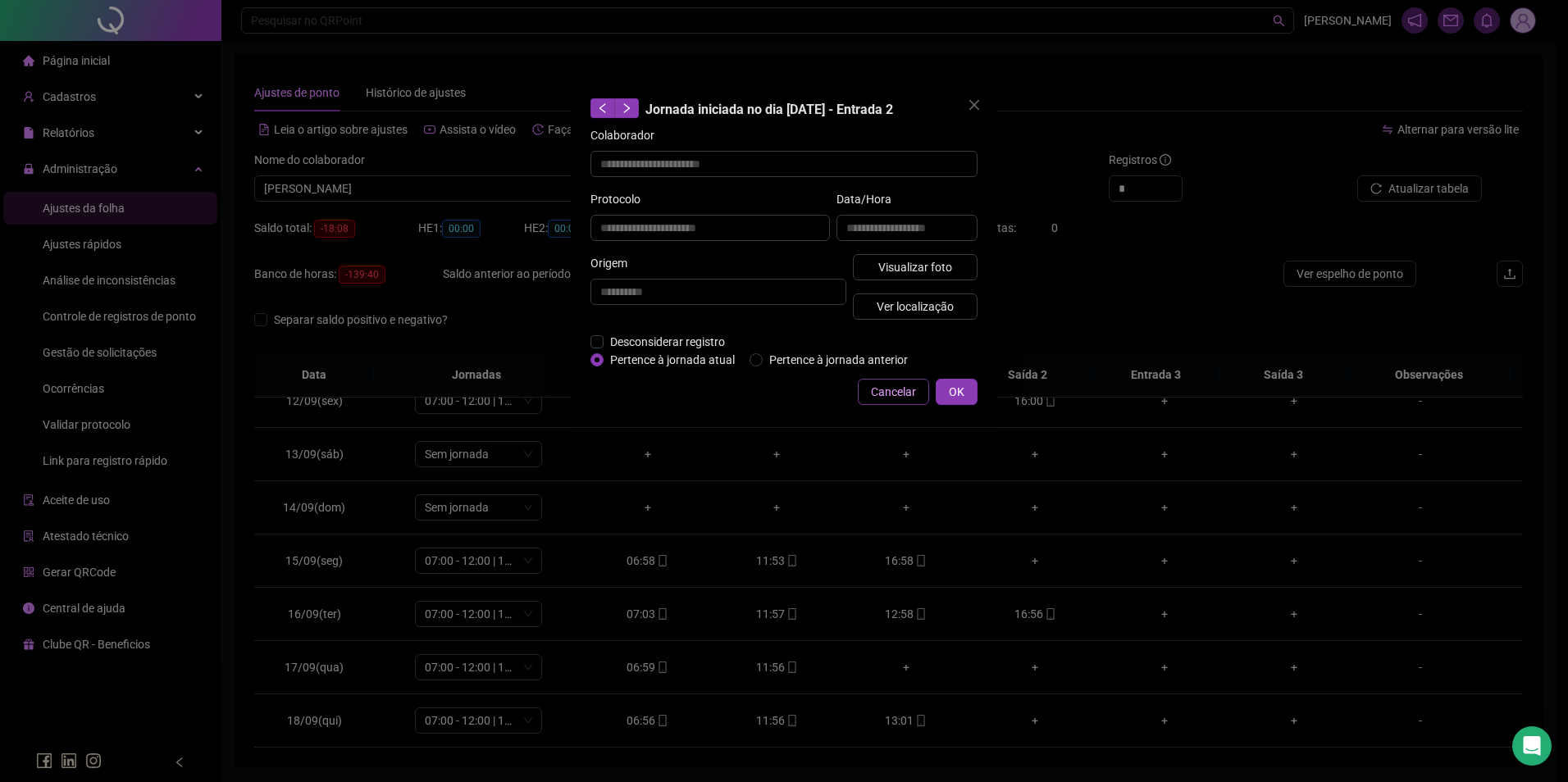
click at [899, 378] on button "Cancelar" at bounding box center [893, 391] width 72 height 26
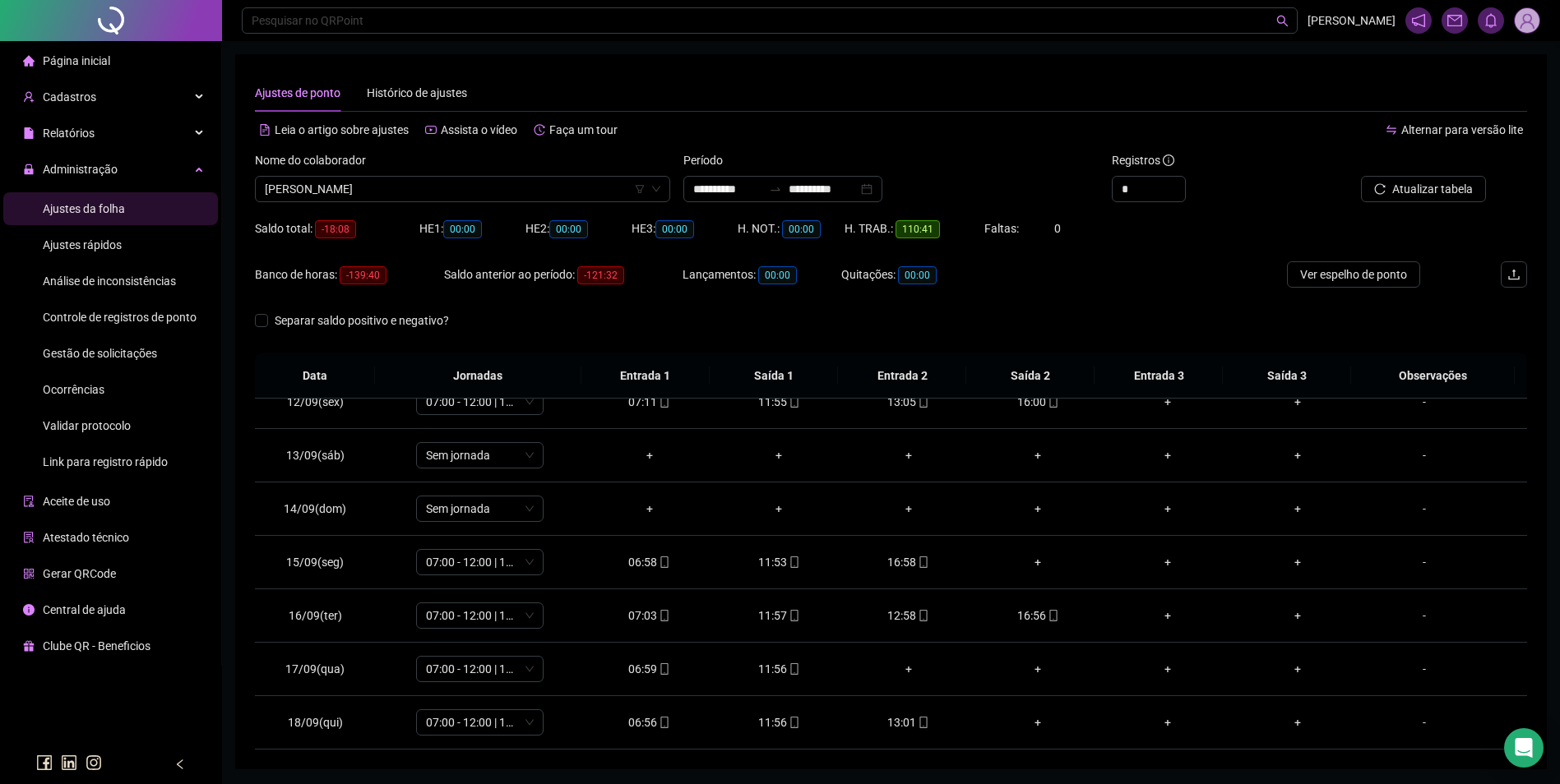
click at [84, 351] on span "Gestão de solicitações" at bounding box center [100, 354] width 115 height 14
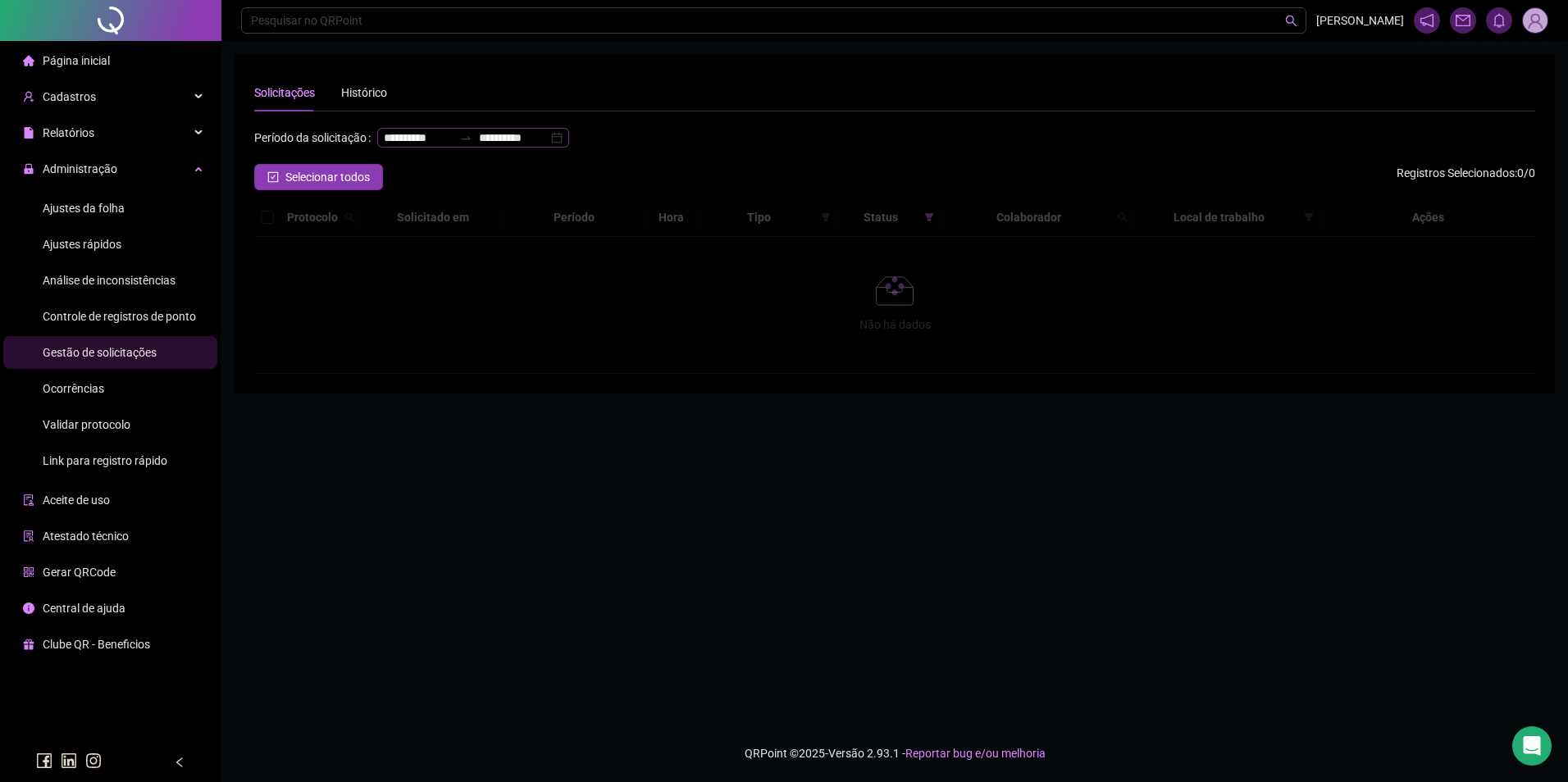
click at [459, 144] on icon "swap-right" at bounding box center [466, 138] width 14 height 14
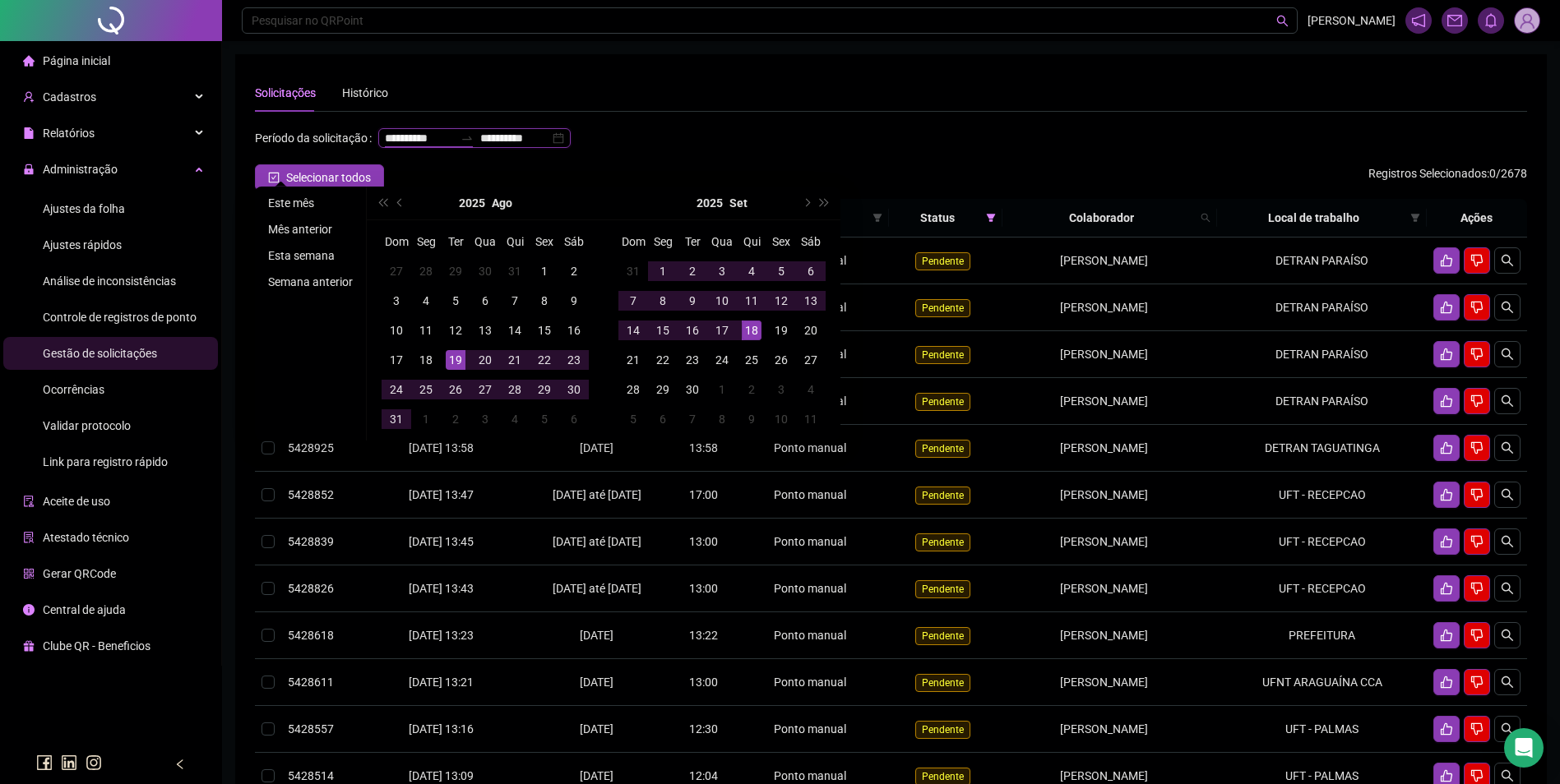
type input "**********"
click at [288, 210] on li "Este mês" at bounding box center [310, 203] width 98 height 19
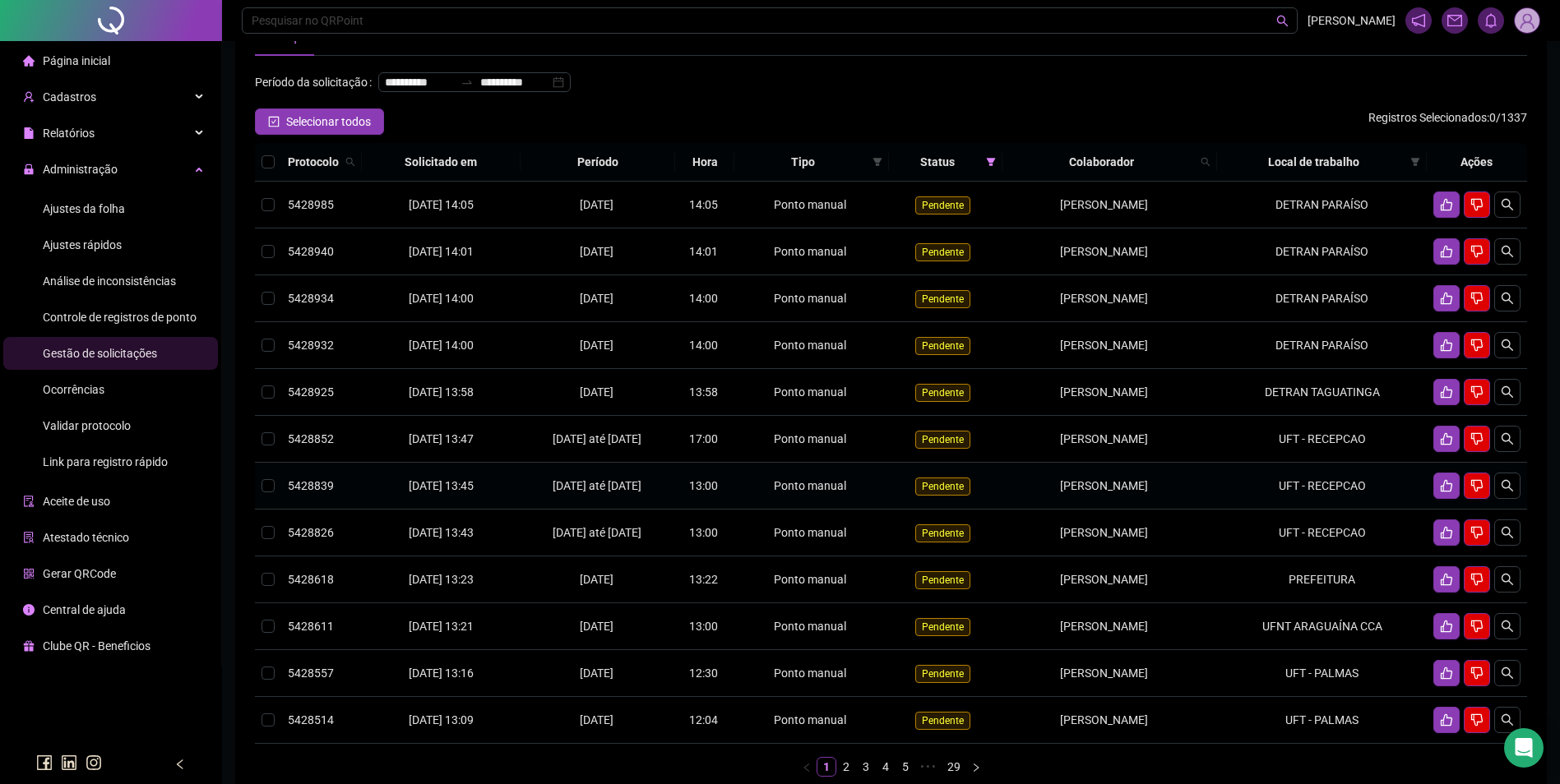
scroll to position [164, 0]
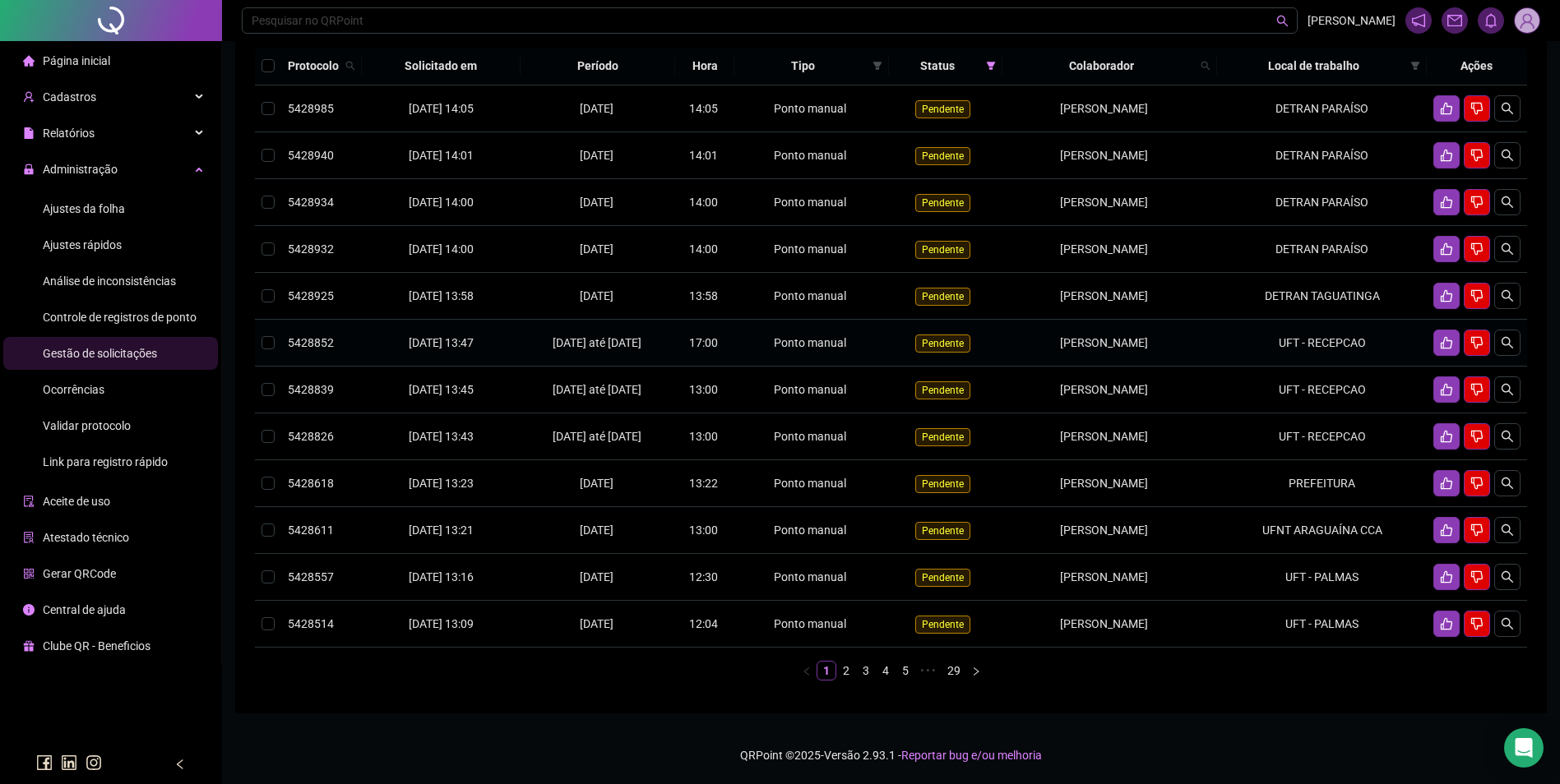
click at [1188, 367] on td "GEROASIO TEIXEIRA SANTOS" at bounding box center [1110, 343] width 215 height 47
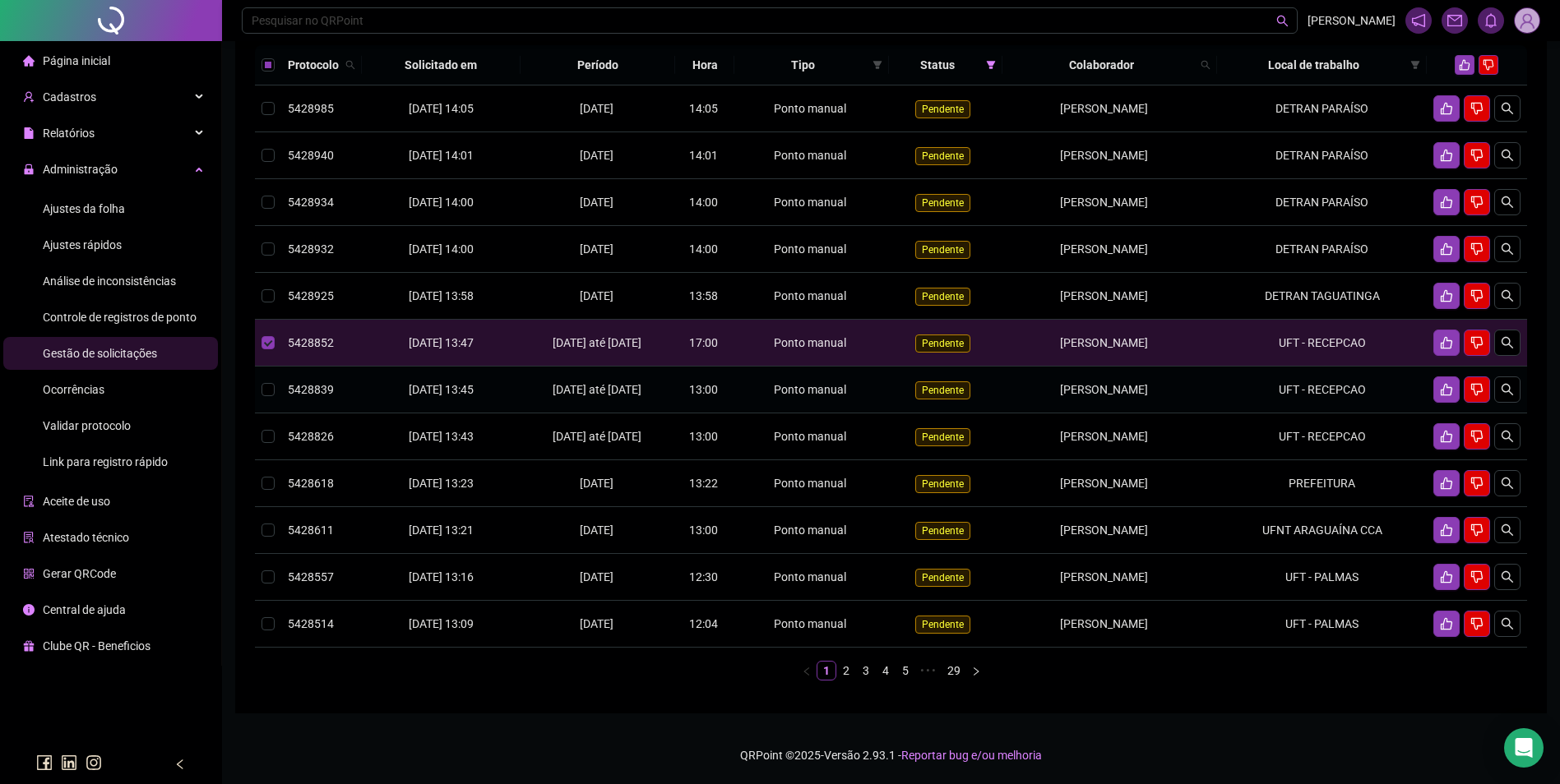
click at [1190, 410] on td "GEROASIO TEIXEIRA SANTOS" at bounding box center [1110, 390] width 215 height 47
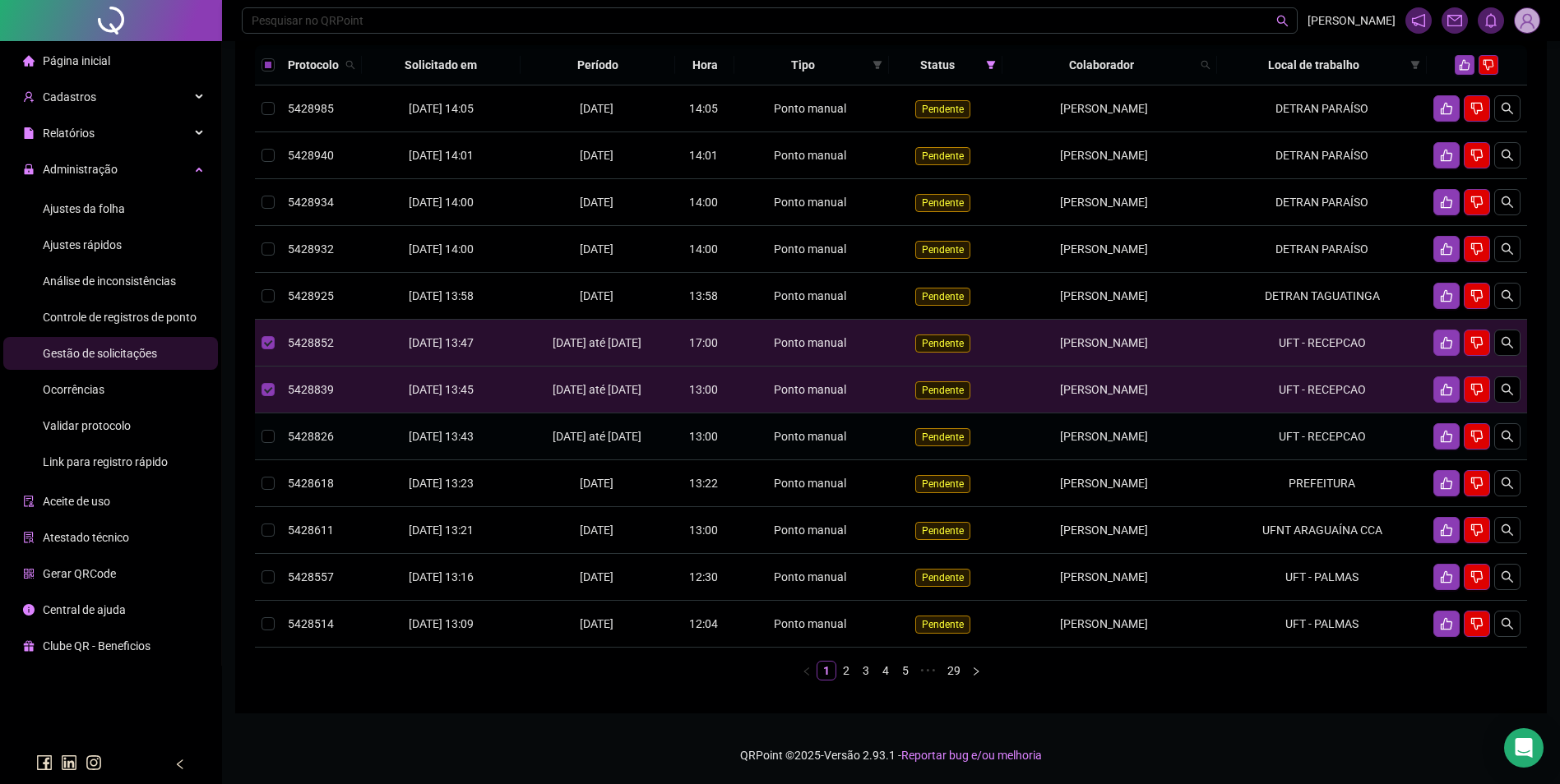
click at [1167, 445] on div "GEROASIO TEIXEIRA SANTOS" at bounding box center [1104, 437] width 189 height 18
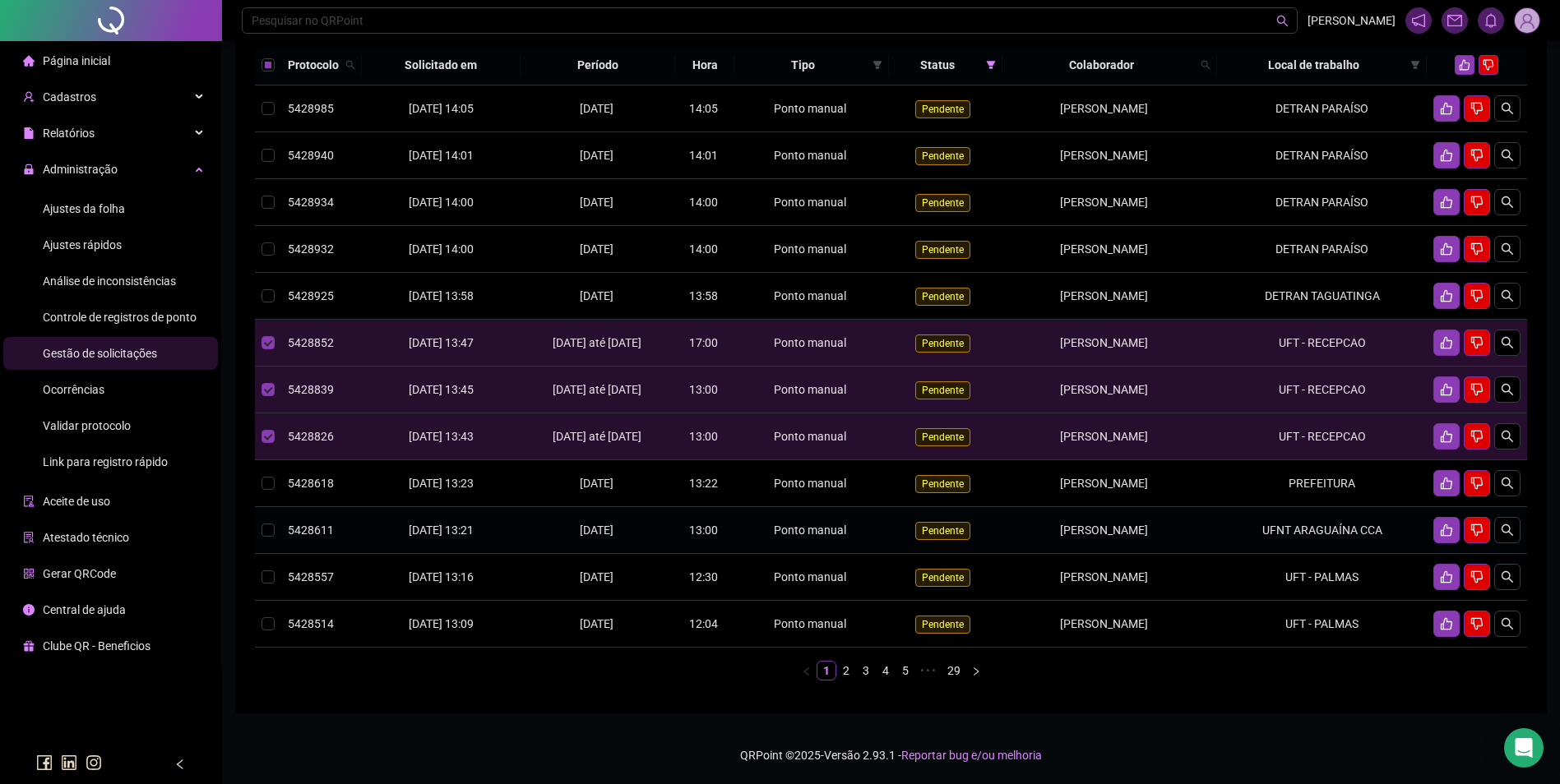
click at [1318, 554] on td "UFNT ARAGUAÍNA CCA" at bounding box center [1322, 531] width 210 height 47
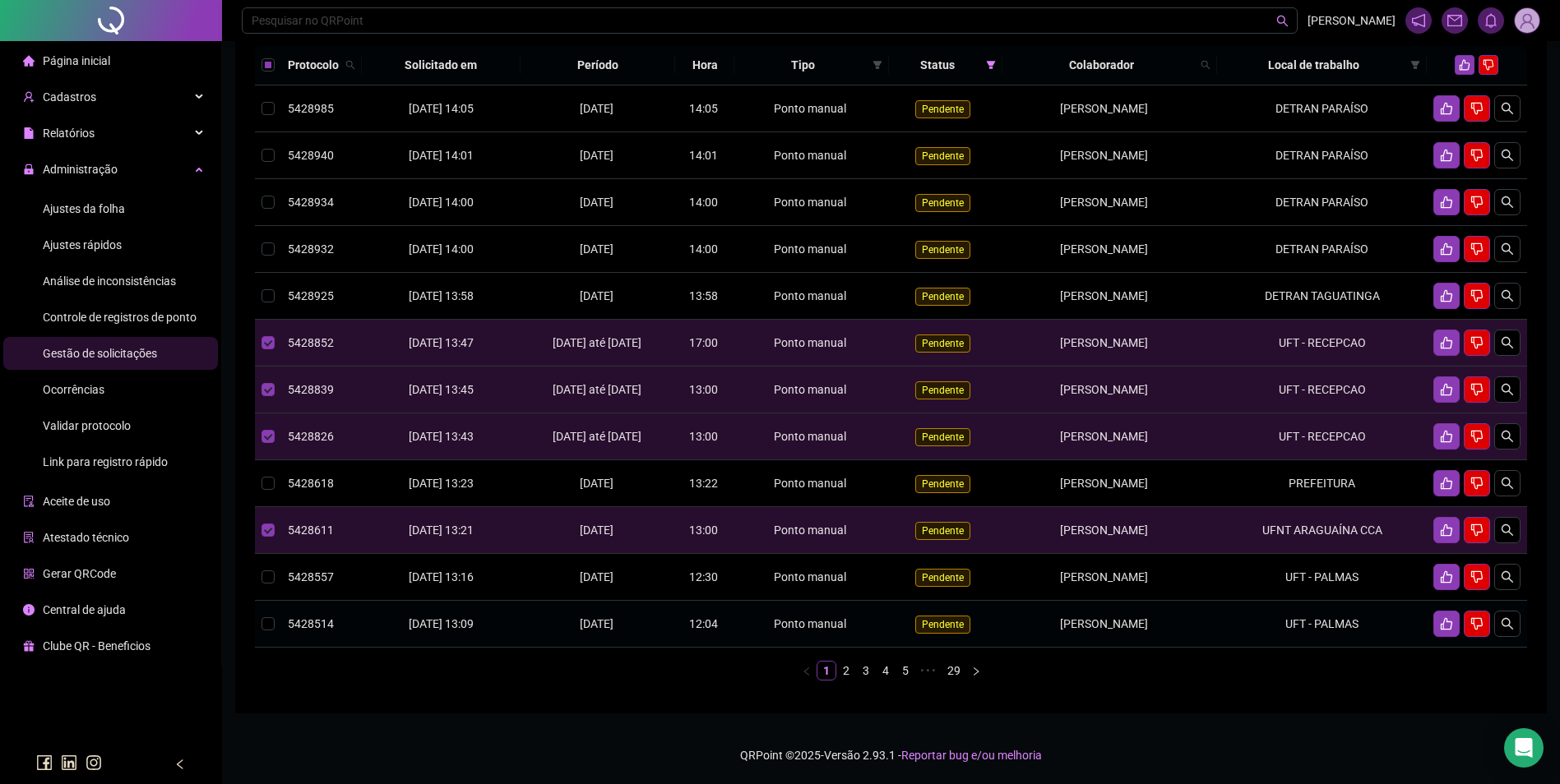
click at [1252, 648] on td "UFT - PALMAS" at bounding box center [1322, 624] width 210 height 47
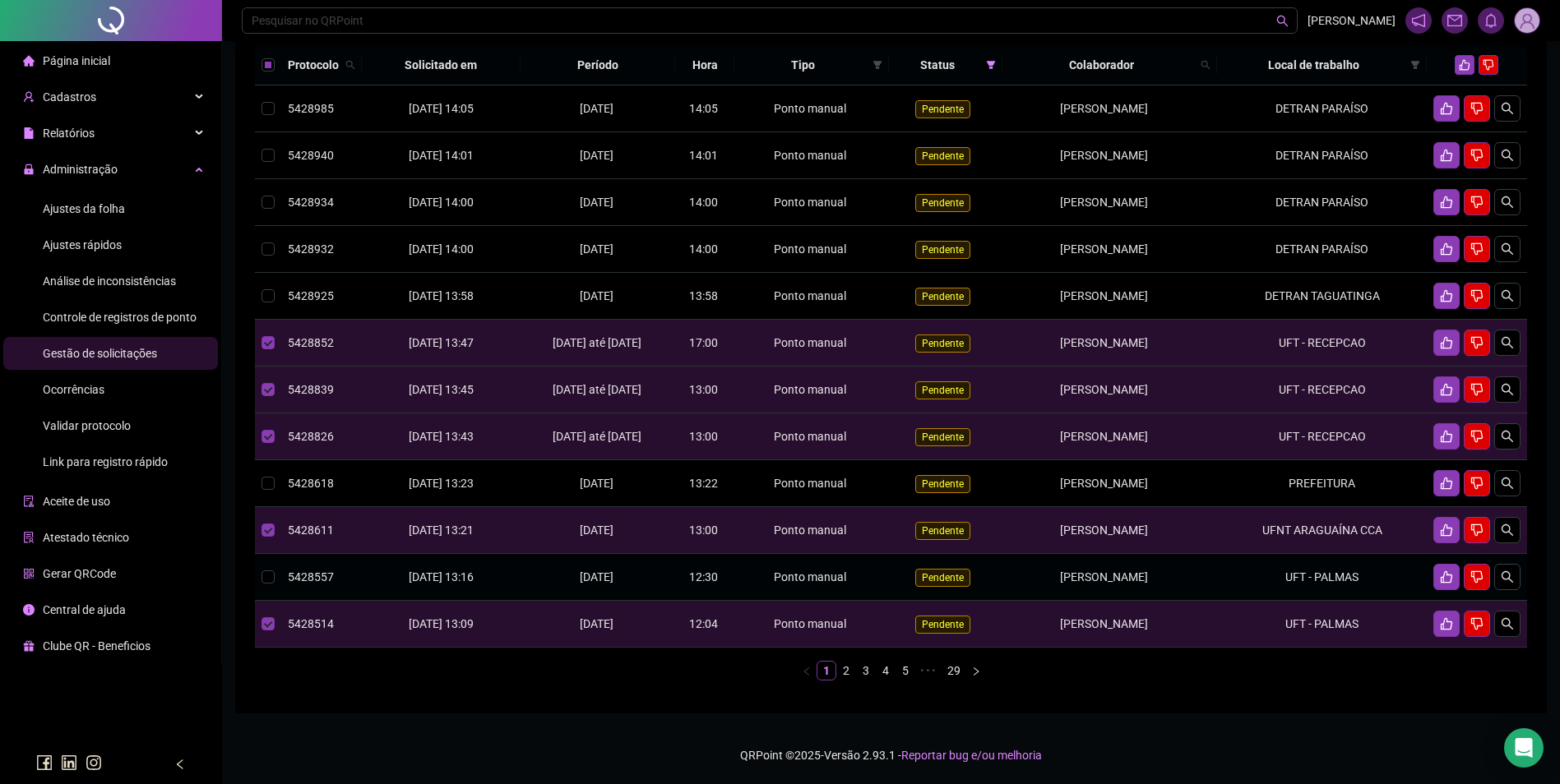
click at [1257, 601] on td "UFT - PALMAS" at bounding box center [1322, 577] width 210 height 47
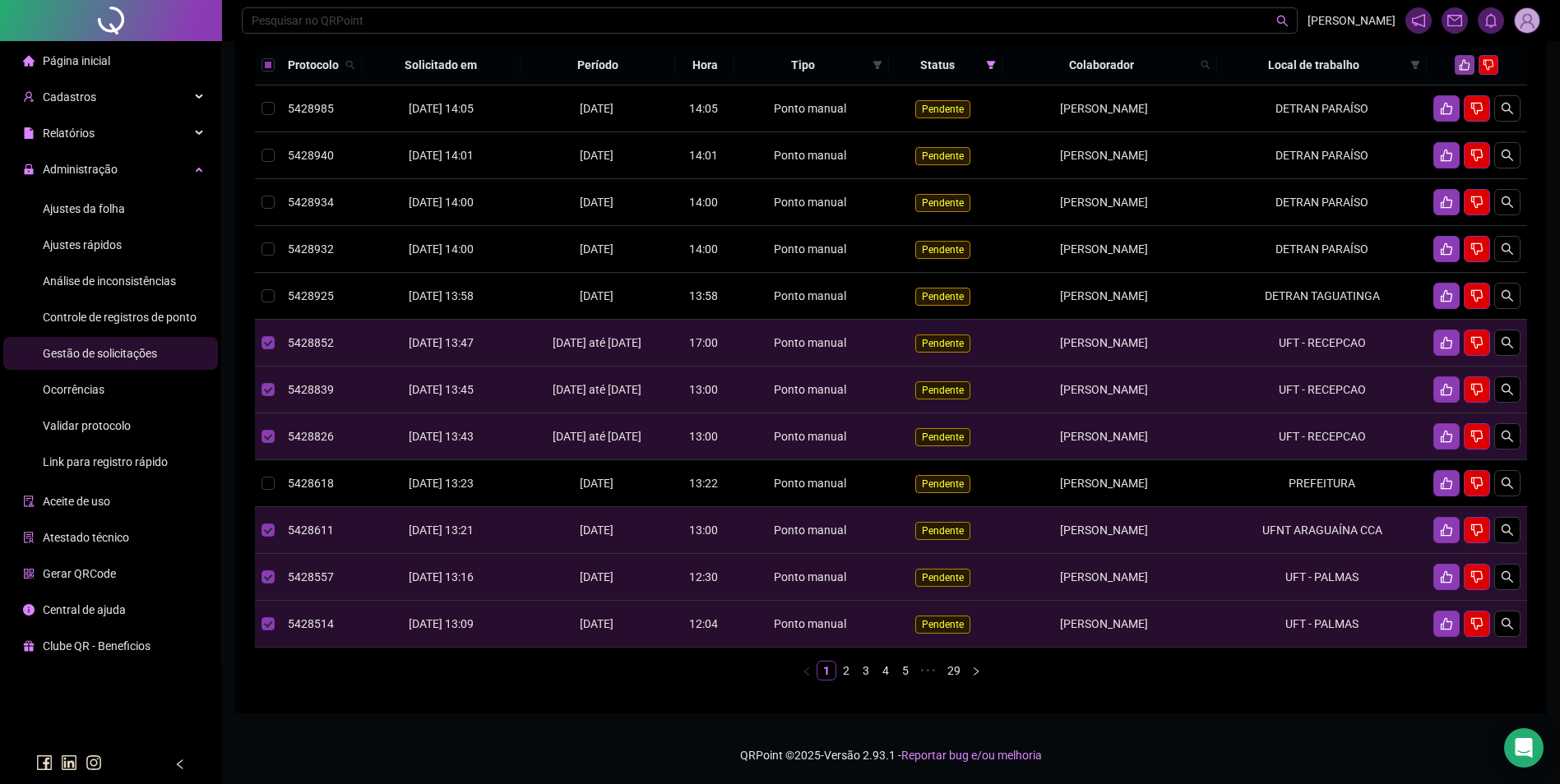
click at [1461, 71] on icon "like" at bounding box center [1465, 65] width 11 height 11
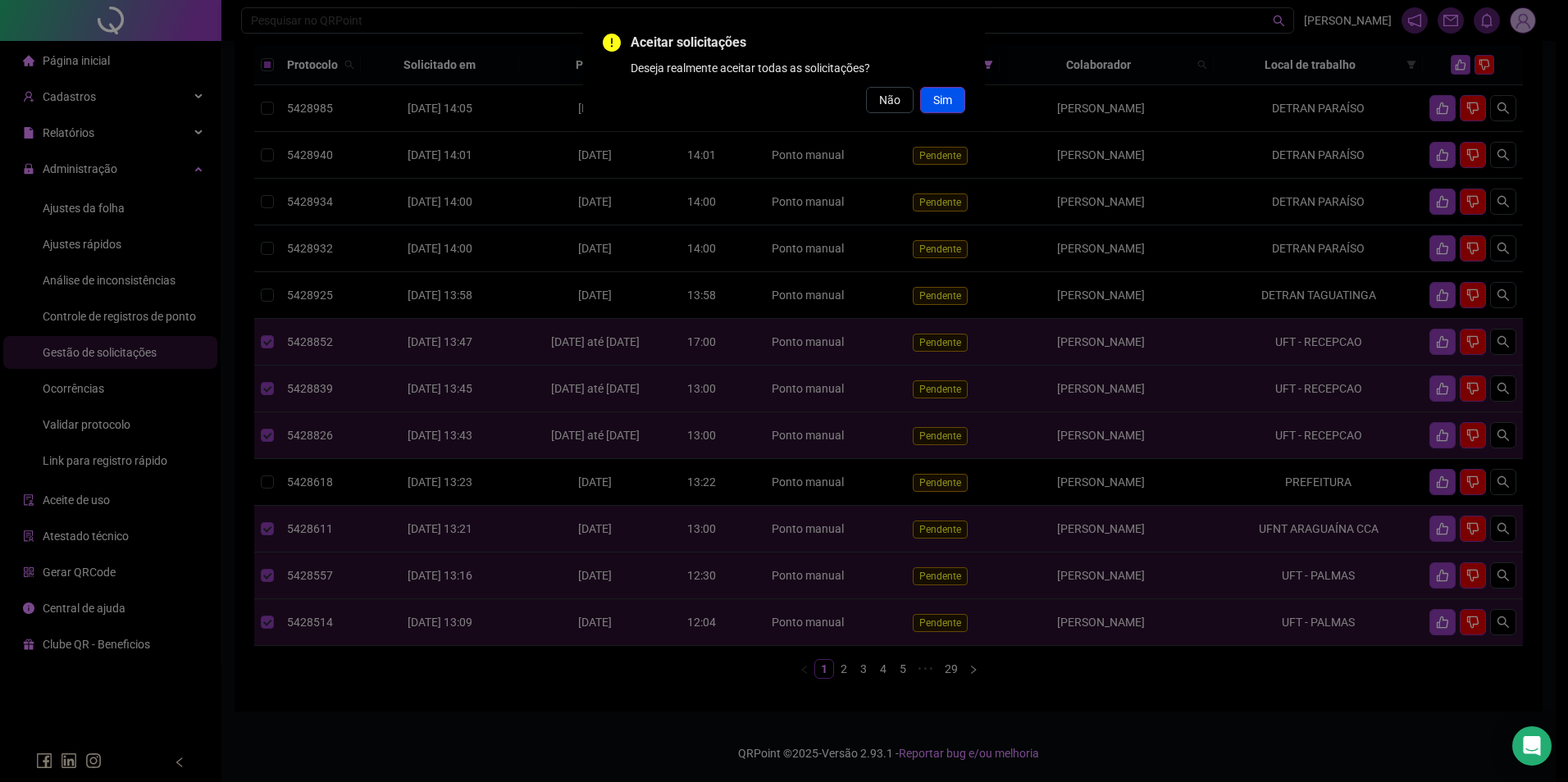
click at [944, 104] on span "Sim" at bounding box center [942, 100] width 18 height 18
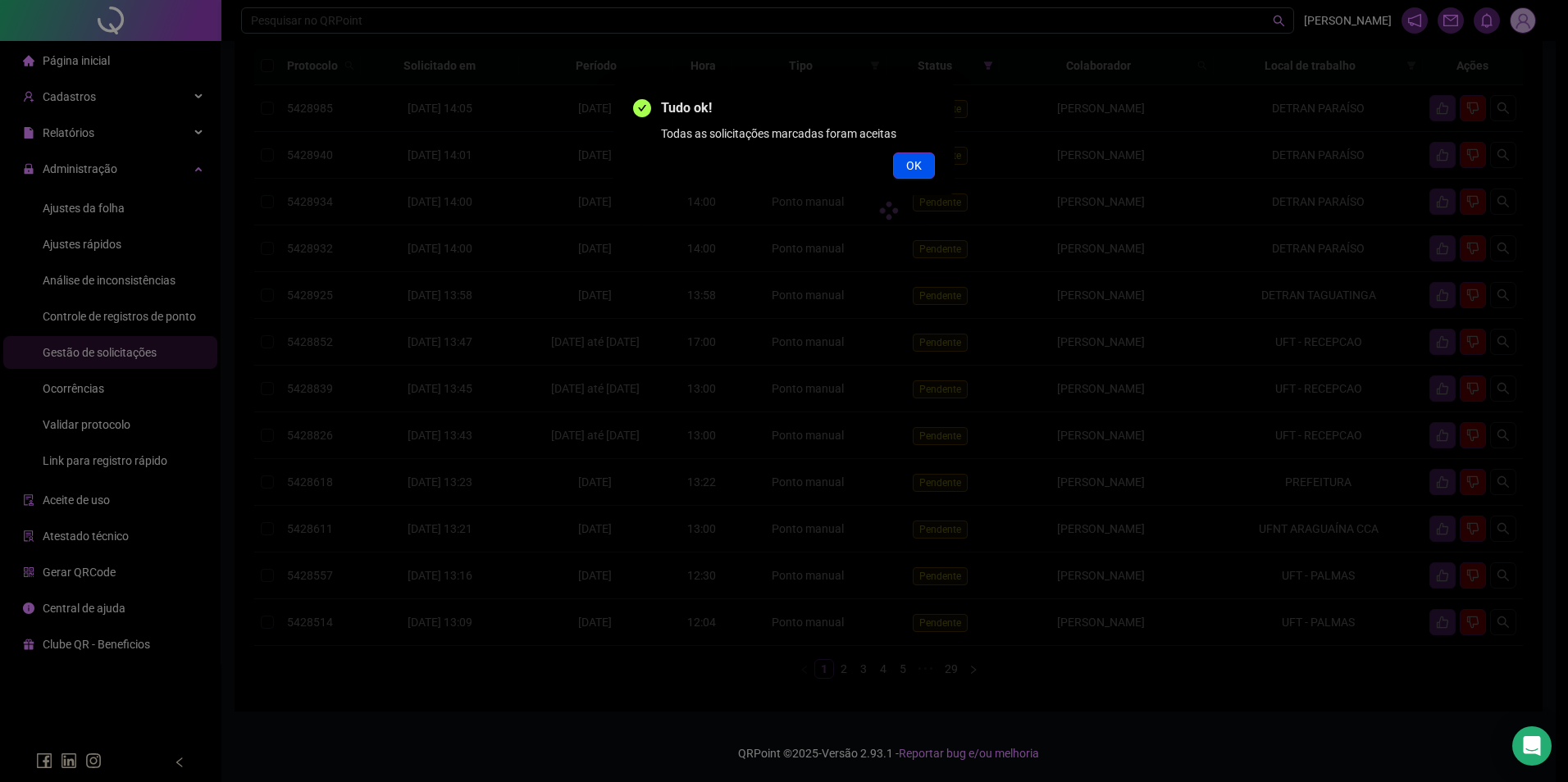
click at [912, 164] on span "OK" at bounding box center [914, 165] width 15 height 18
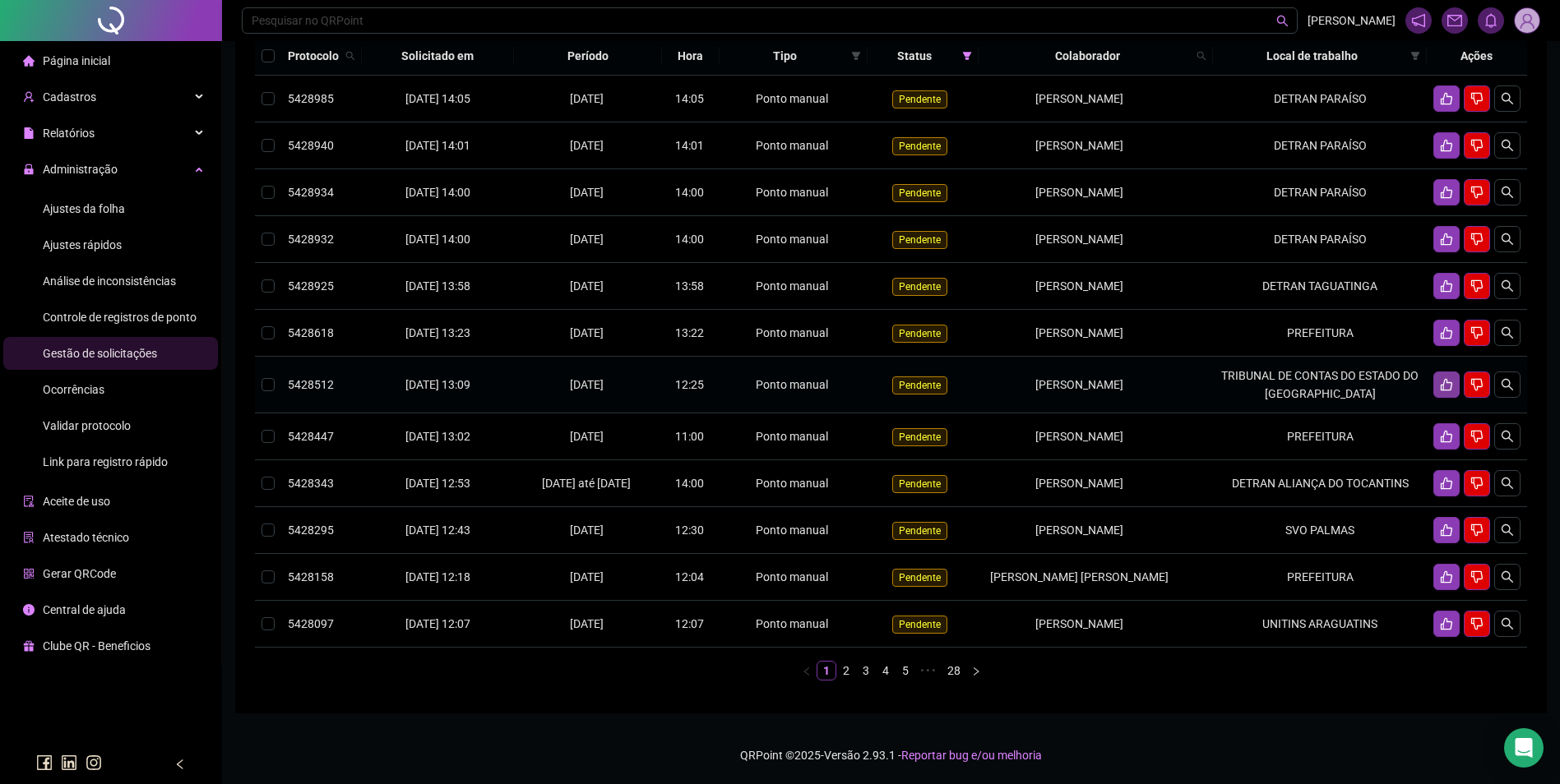
click at [1444, 391] on icon "like" at bounding box center [1446, 385] width 12 height 13
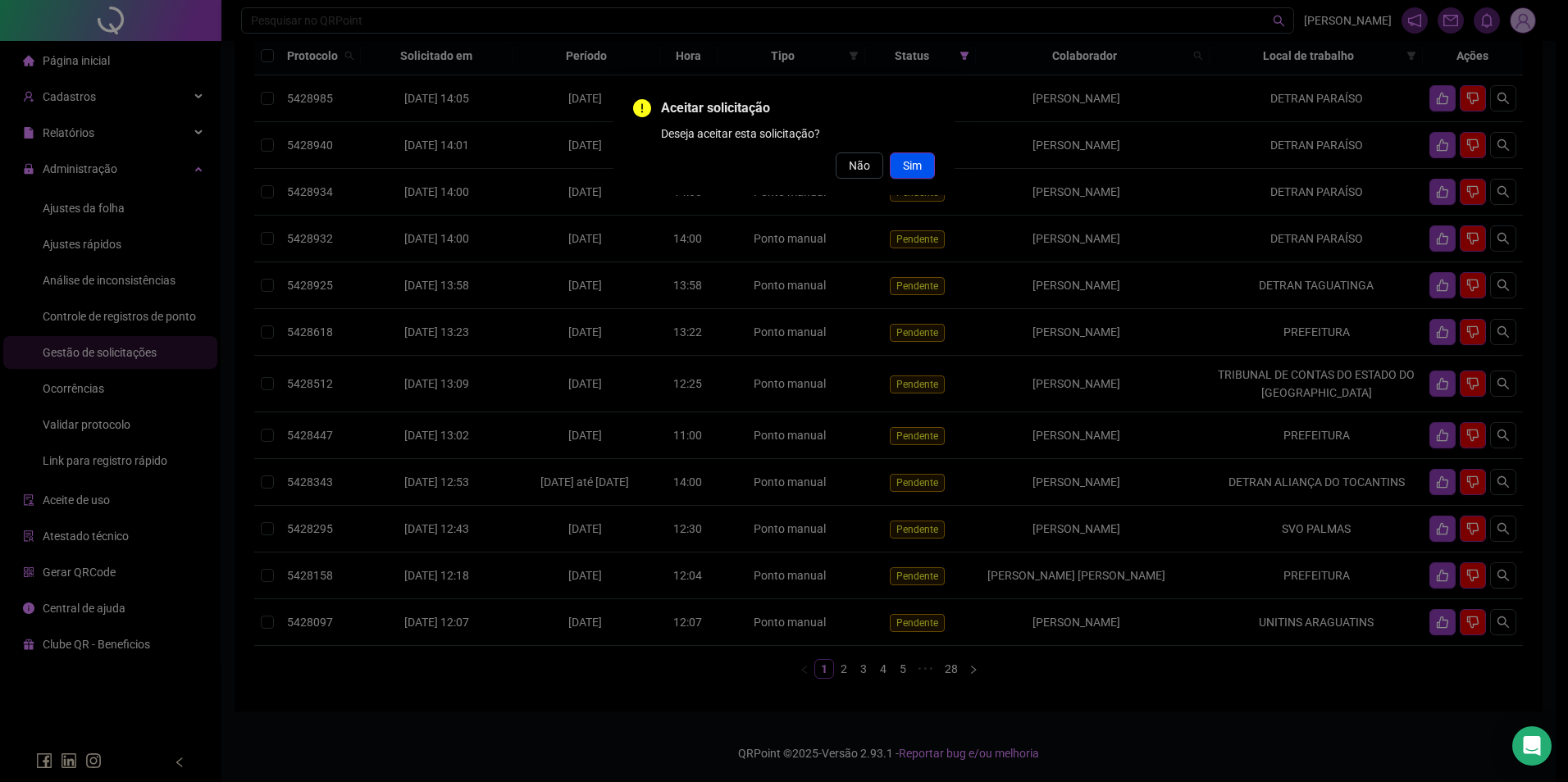
click at [921, 170] on button "Sim" at bounding box center [912, 165] width 45 height 26
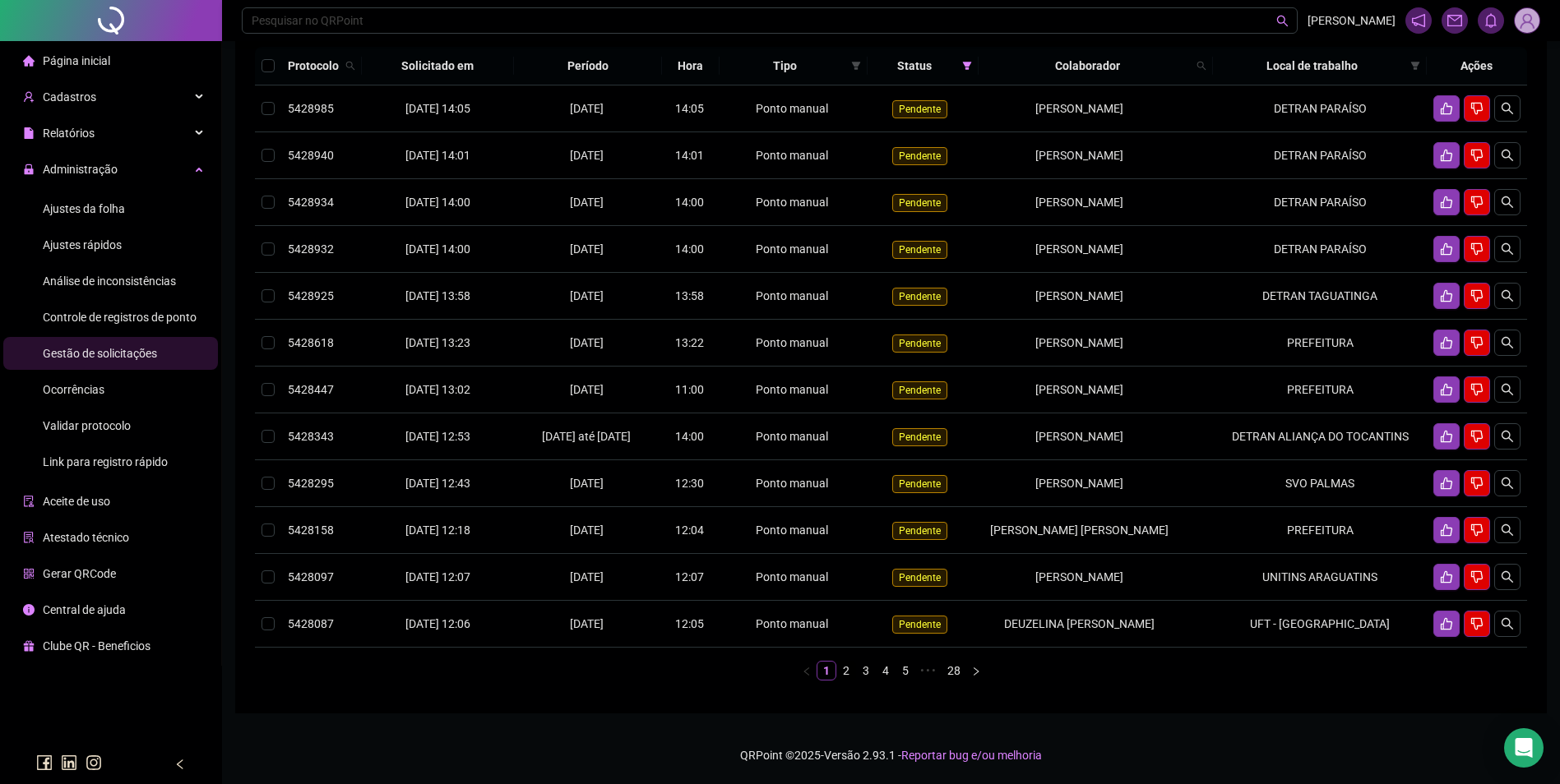
click at [847, 680] on link "2" at bounding box center [846, 670] width 18 height 18
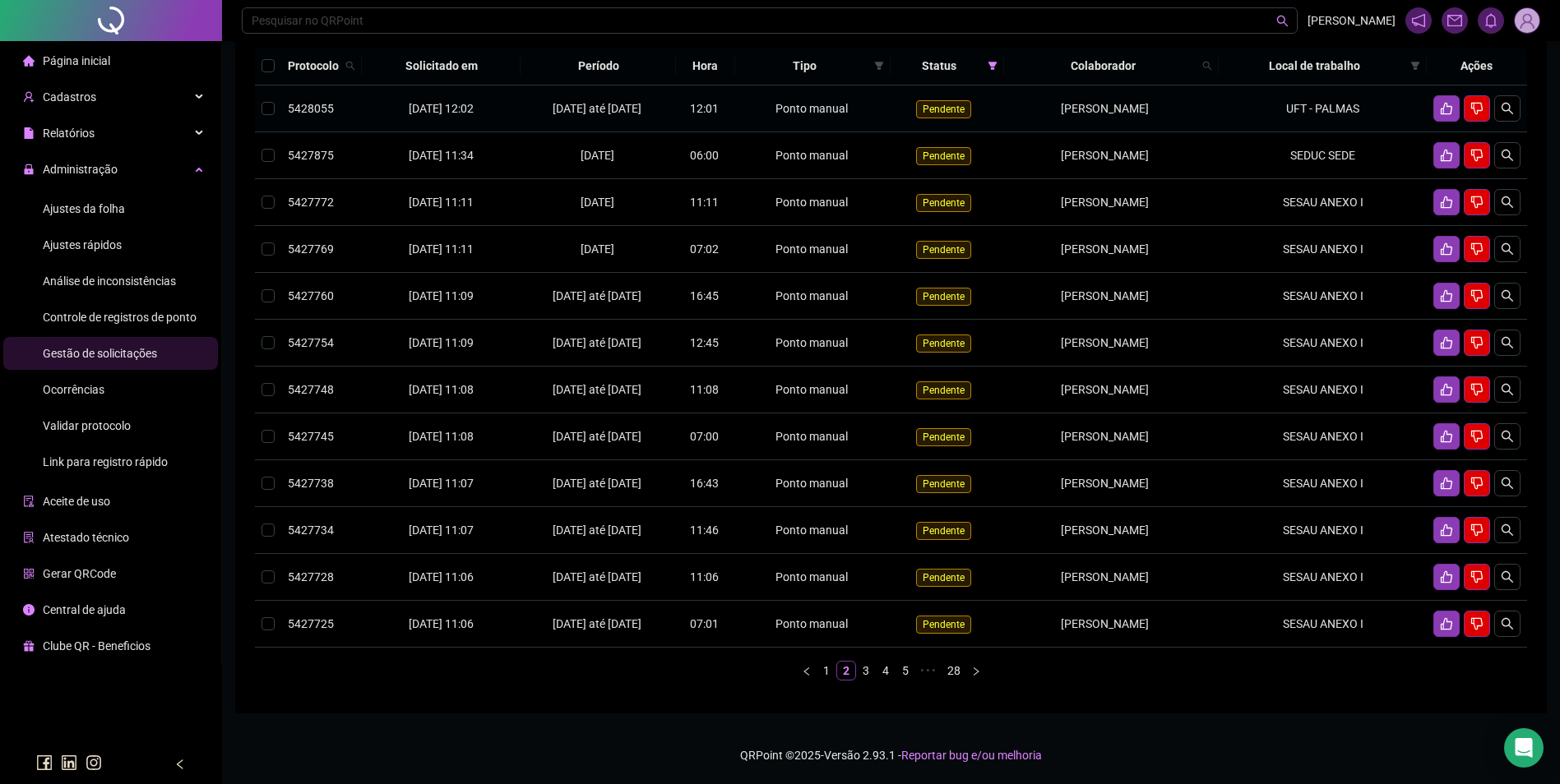
click at [1349, 132] on td "UFT - PALMAS" at bounding box center [1323, 109] width 208 height 47
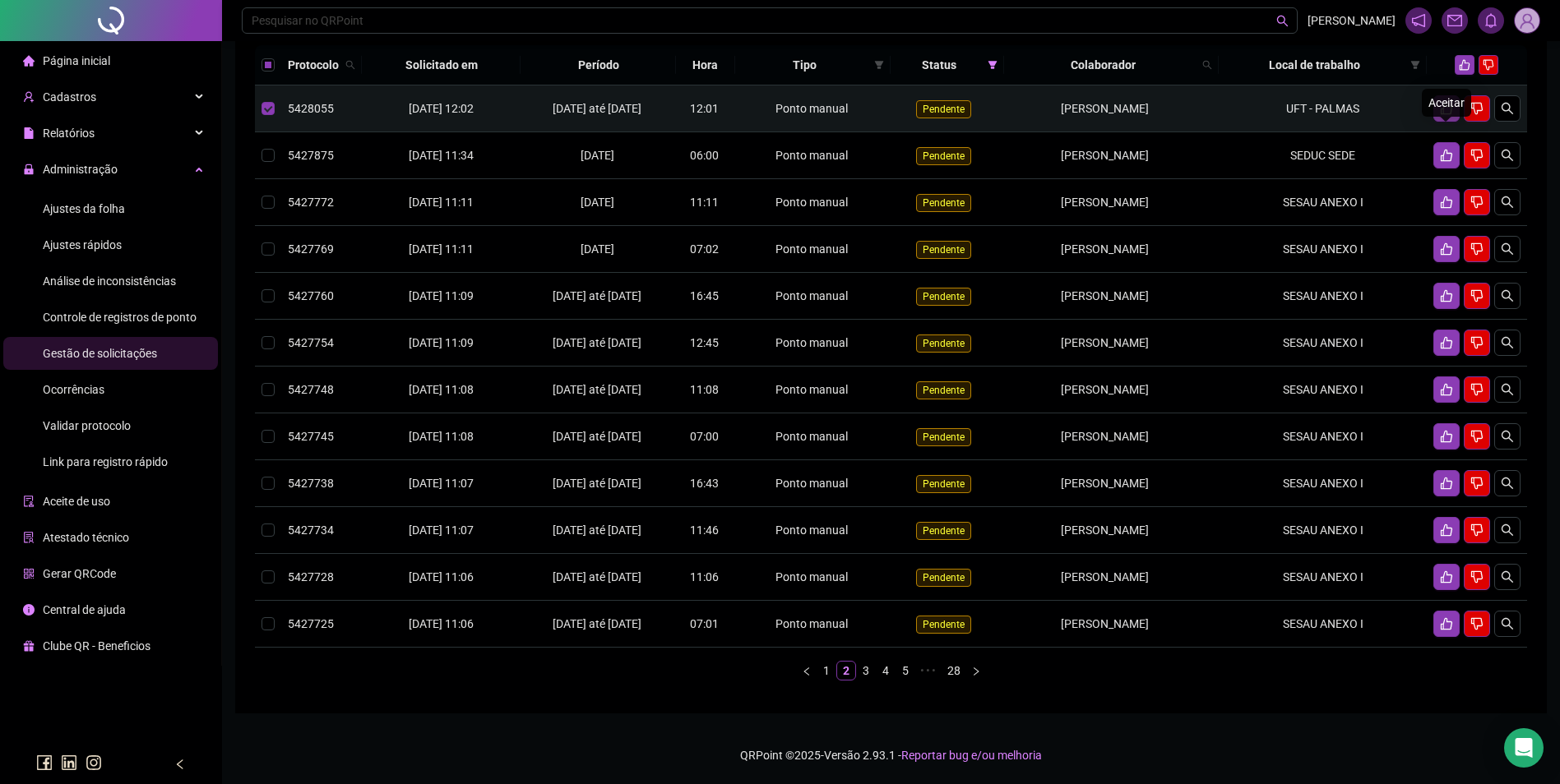
click at [1448, 115] on icon "like" at bounding box center [1447, 109] width 14 height 14
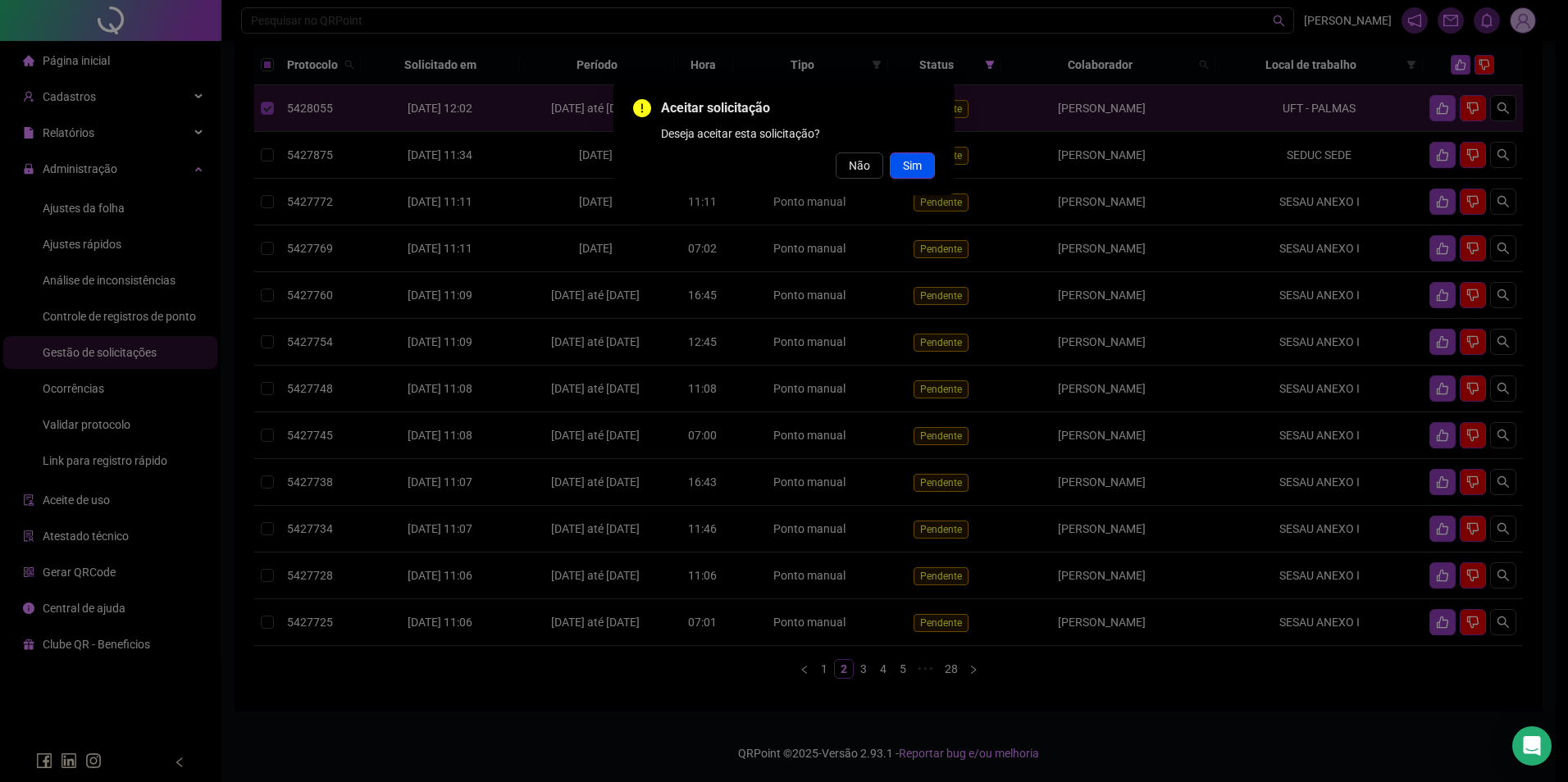
click at [933, 155] on button "Sim" at bounding box center [912, 165] width 45 height 26
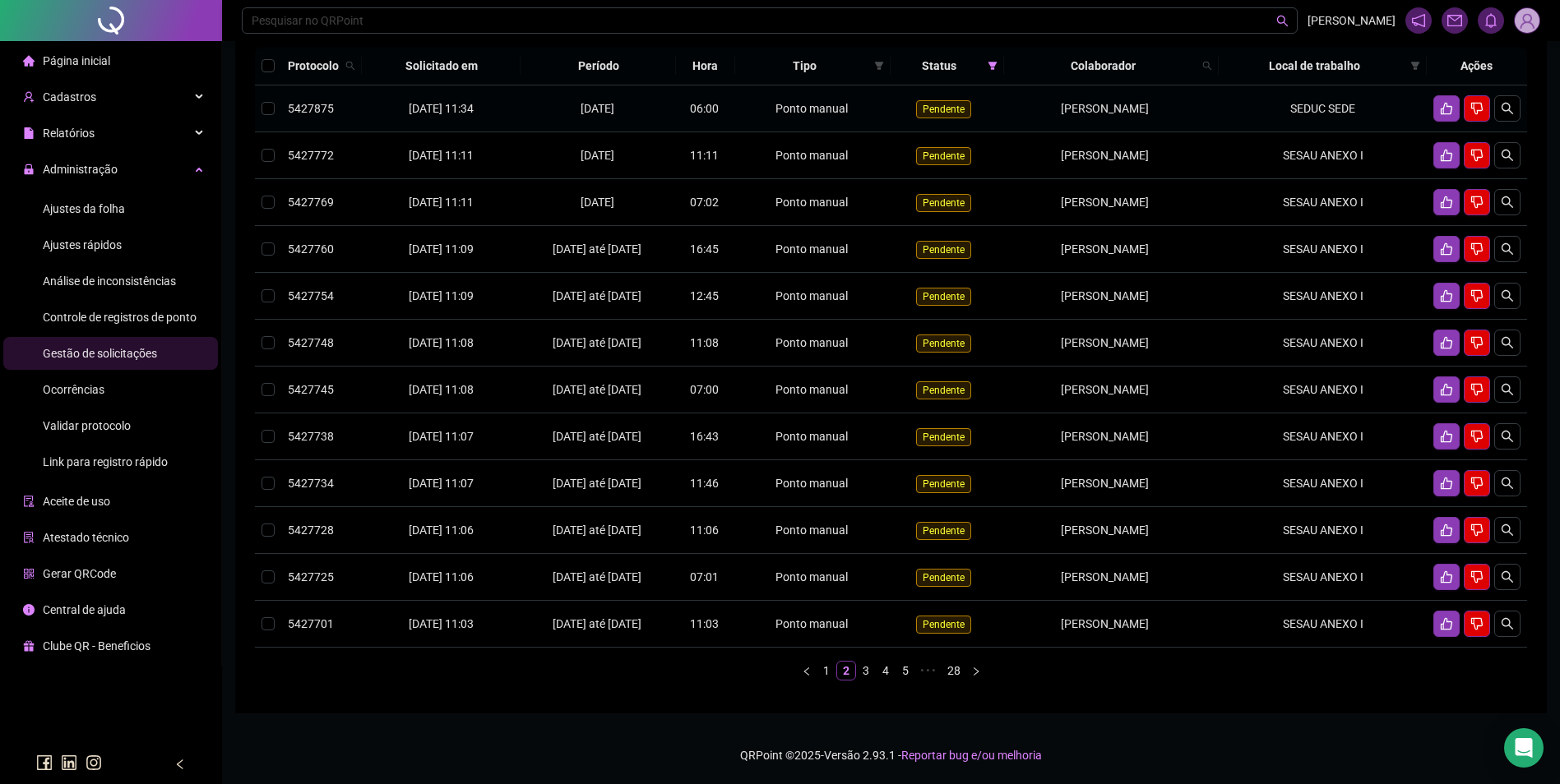
drag, startPoint x: 1172, startPoint y: 124, endPoint x: 1010, endPoint y: 131, distance: 162.2
click at [1011, 117] on div "EDINA MARIA PEREIRA GOMES" at bounding box center [1105, 109] width 189 height 18
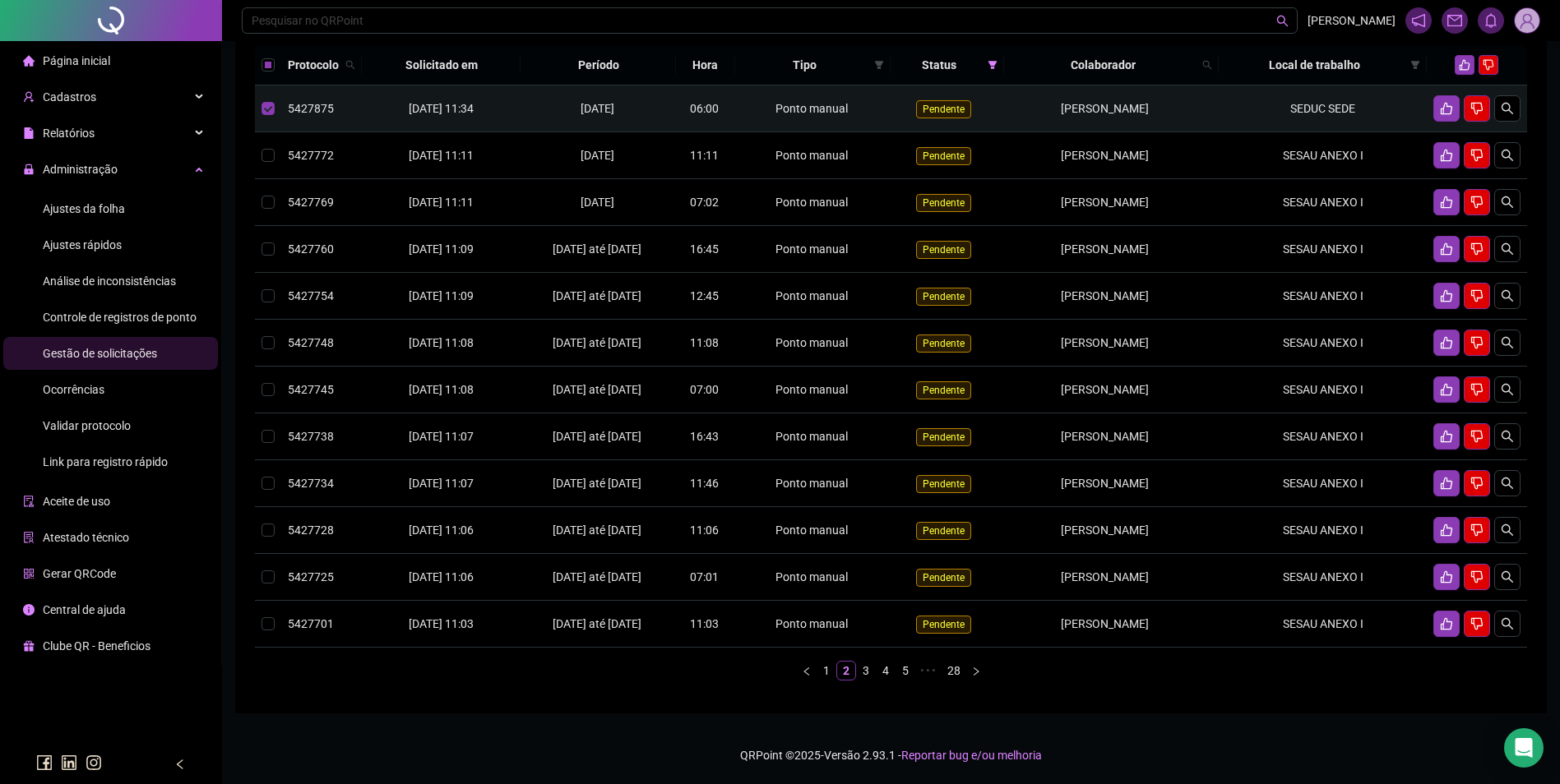
copy span "EDINA MARIA PEREIRA GOMES"
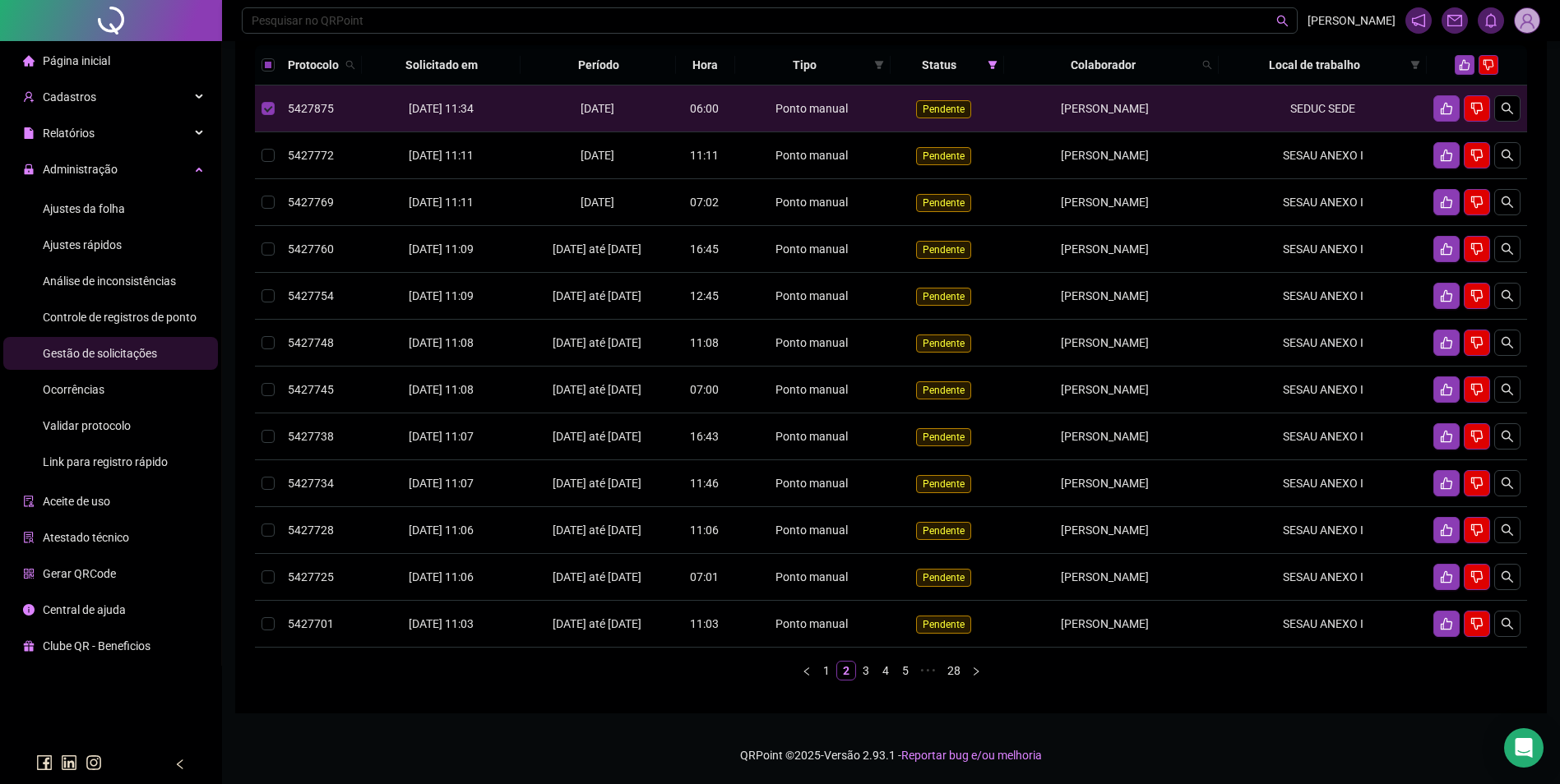
click at [123, 205] on span "Ajustes da folha" at bounding box center [83, 209] width 83 height 14
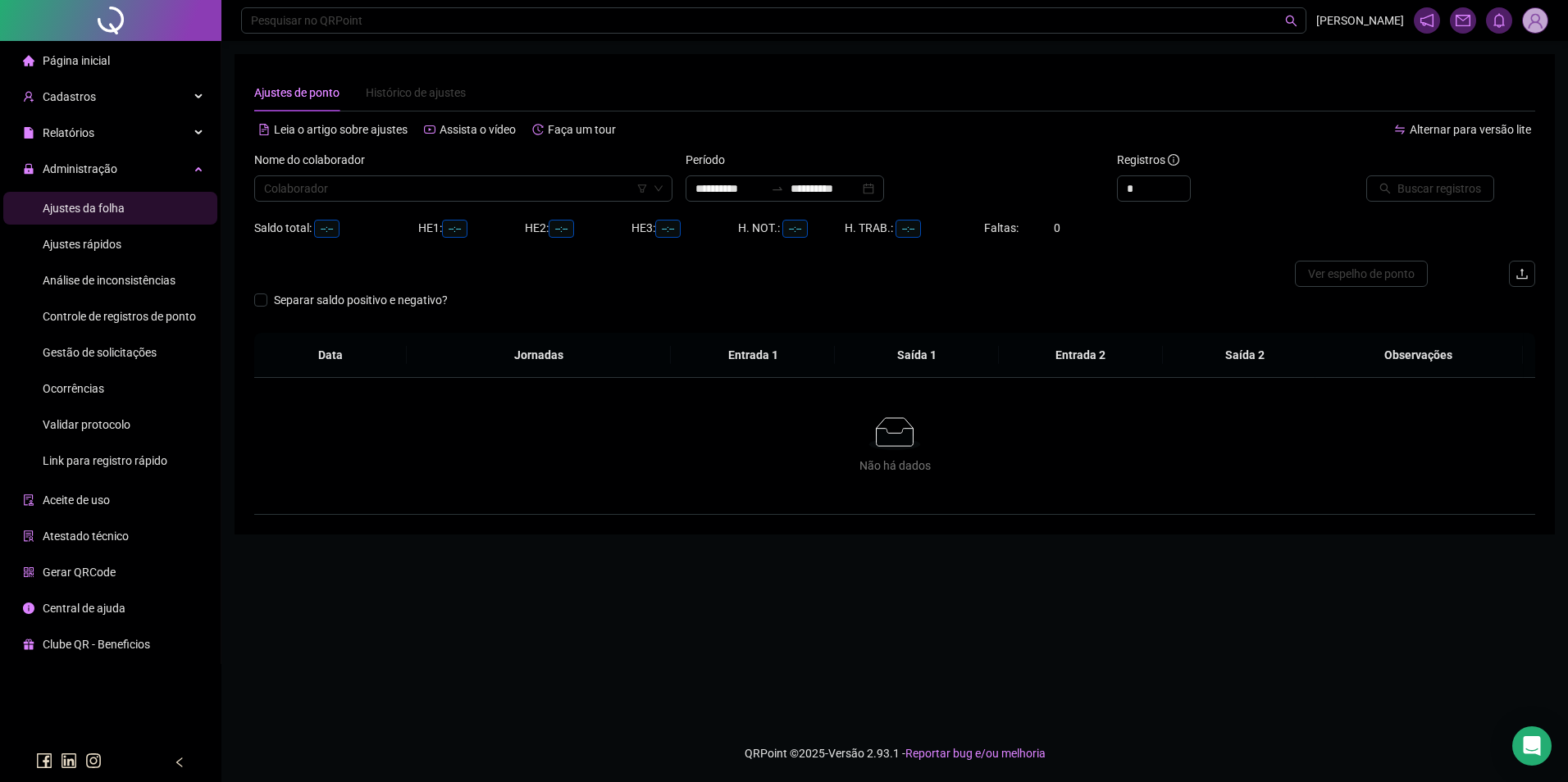
type input "**********"
click at [487, 193] on input "search" at bounding box center [456, 188] width 384 height 24
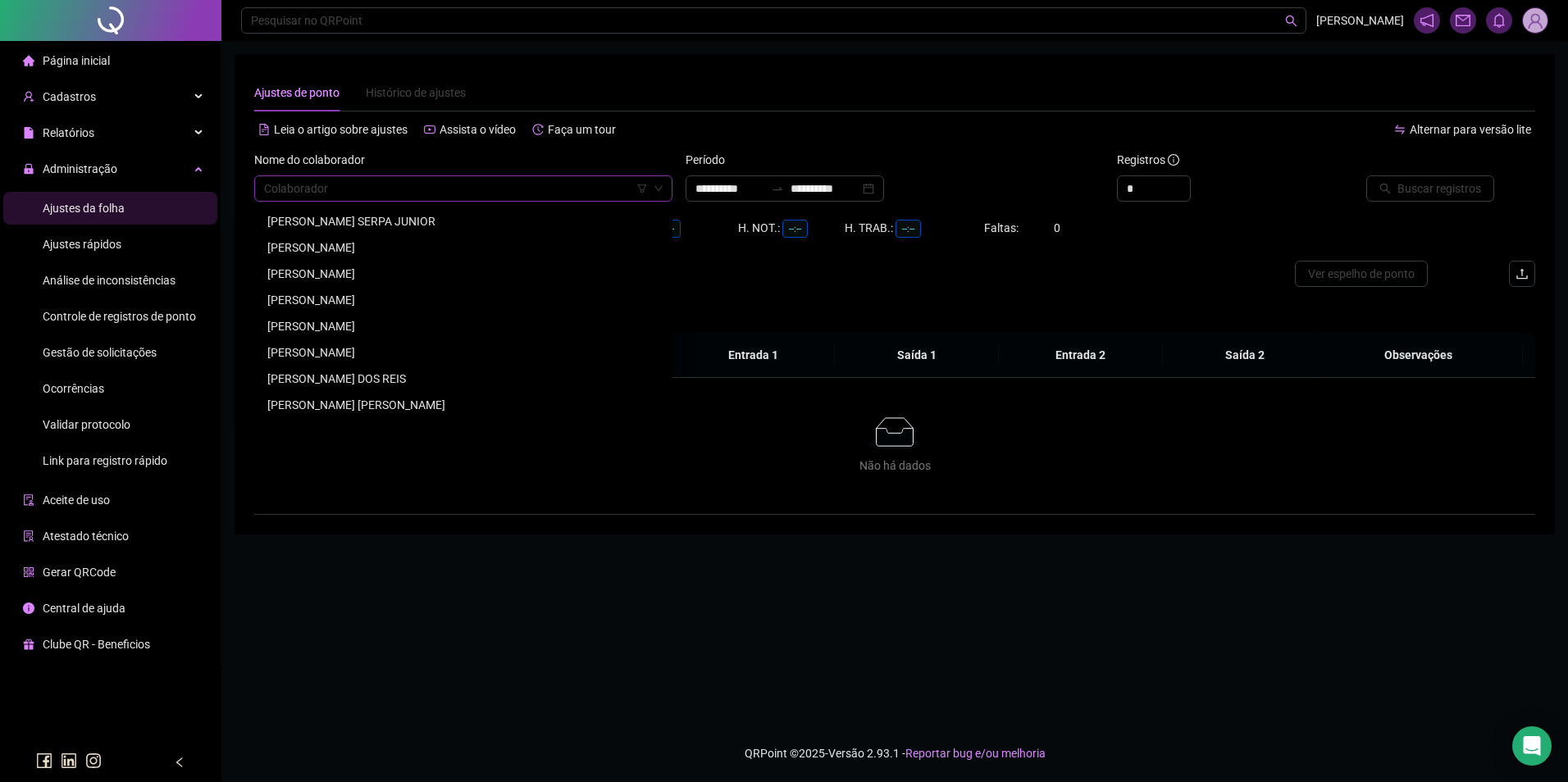
paste input "**********"
type input "**********"
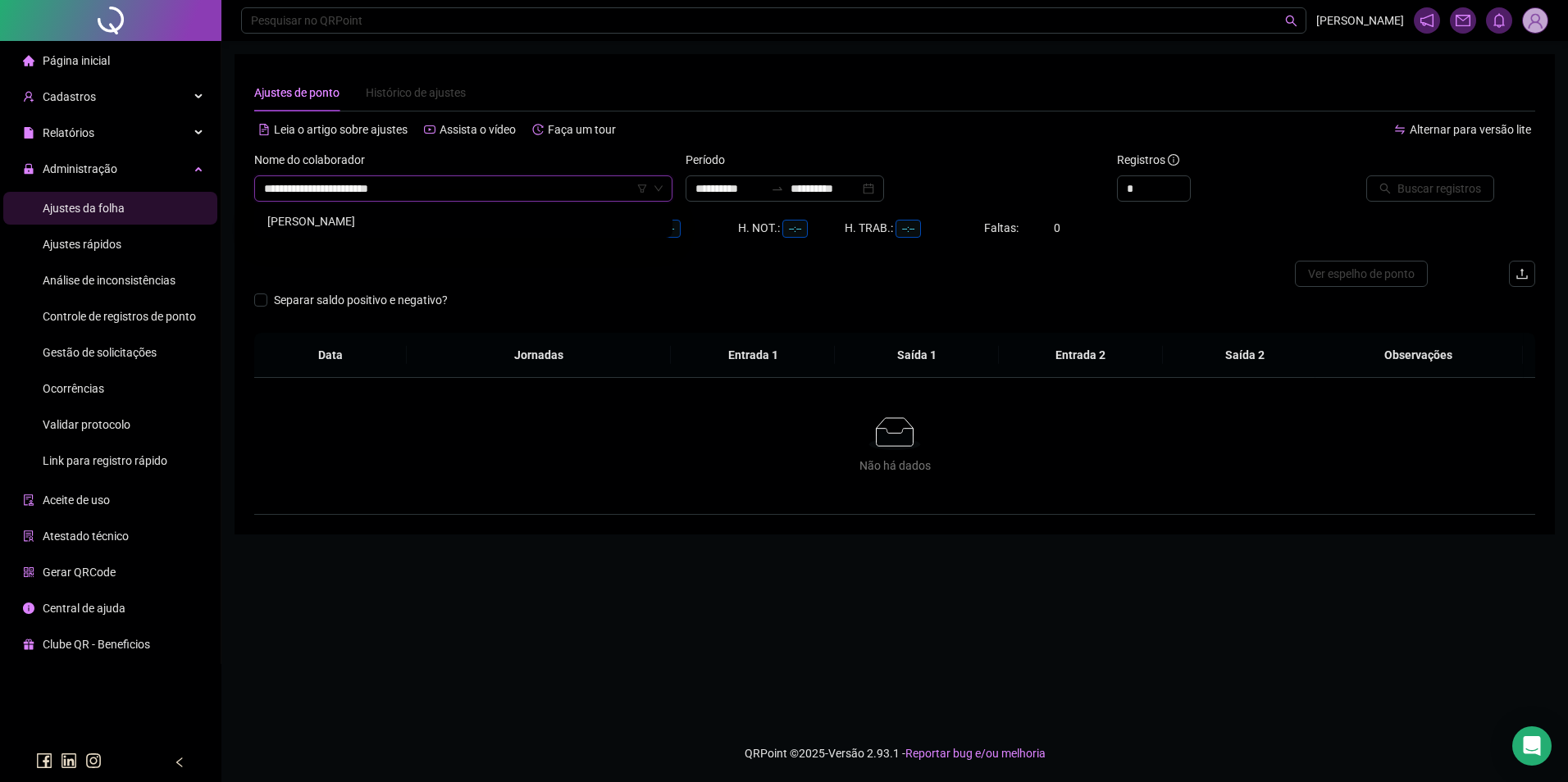
click at [415, 219] on div "EDINA MARIA PEREIRA GOMES" at bounding box center [463, 221] width 392 height 18
click at [1400, 192] on button "Buscar registros" at bounding box center [1431, 188] width 128 height 26
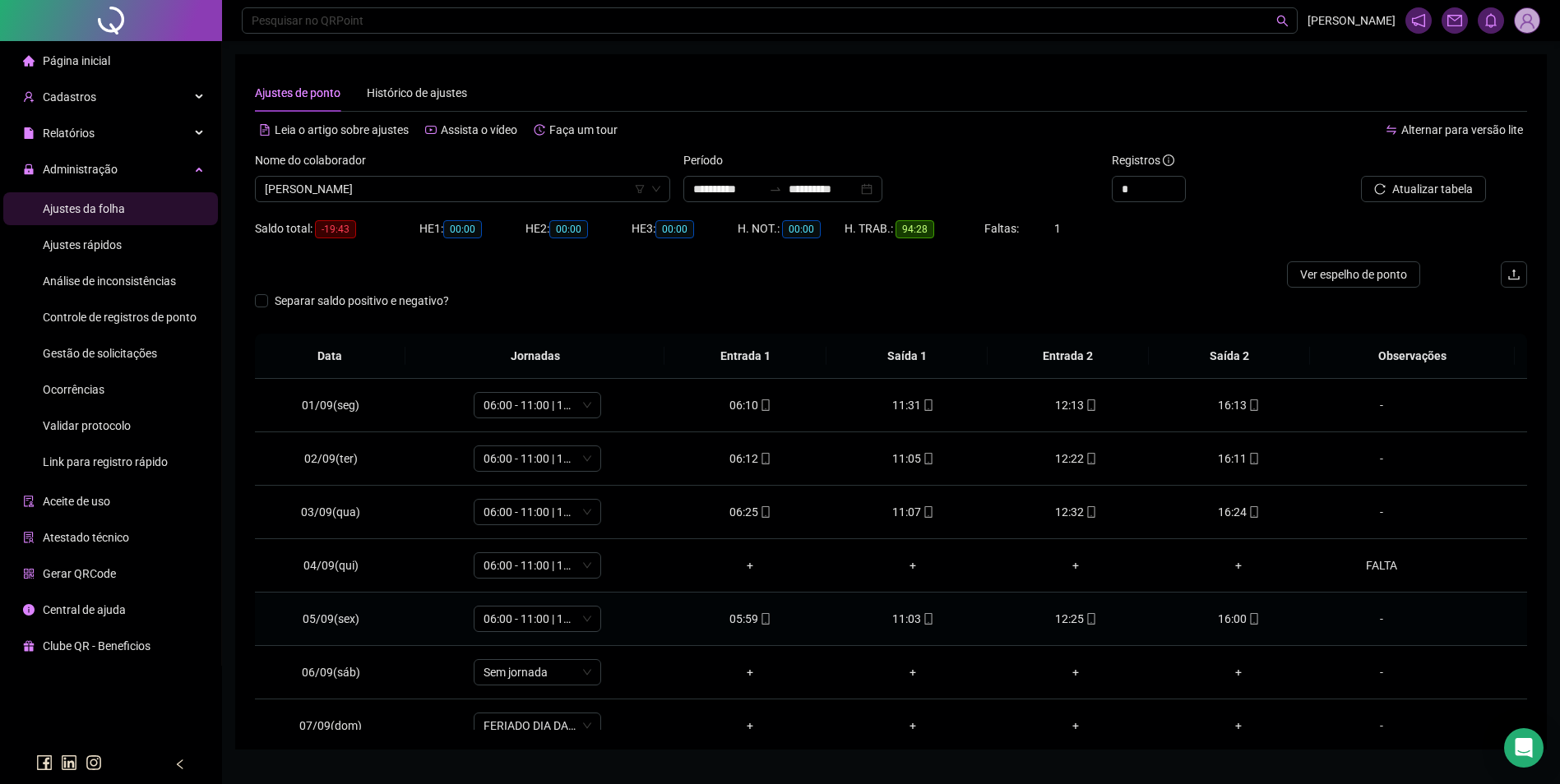
click at [1248, 618] on icon "mobile" at bounding box center [1254, 619] width 12 height 12
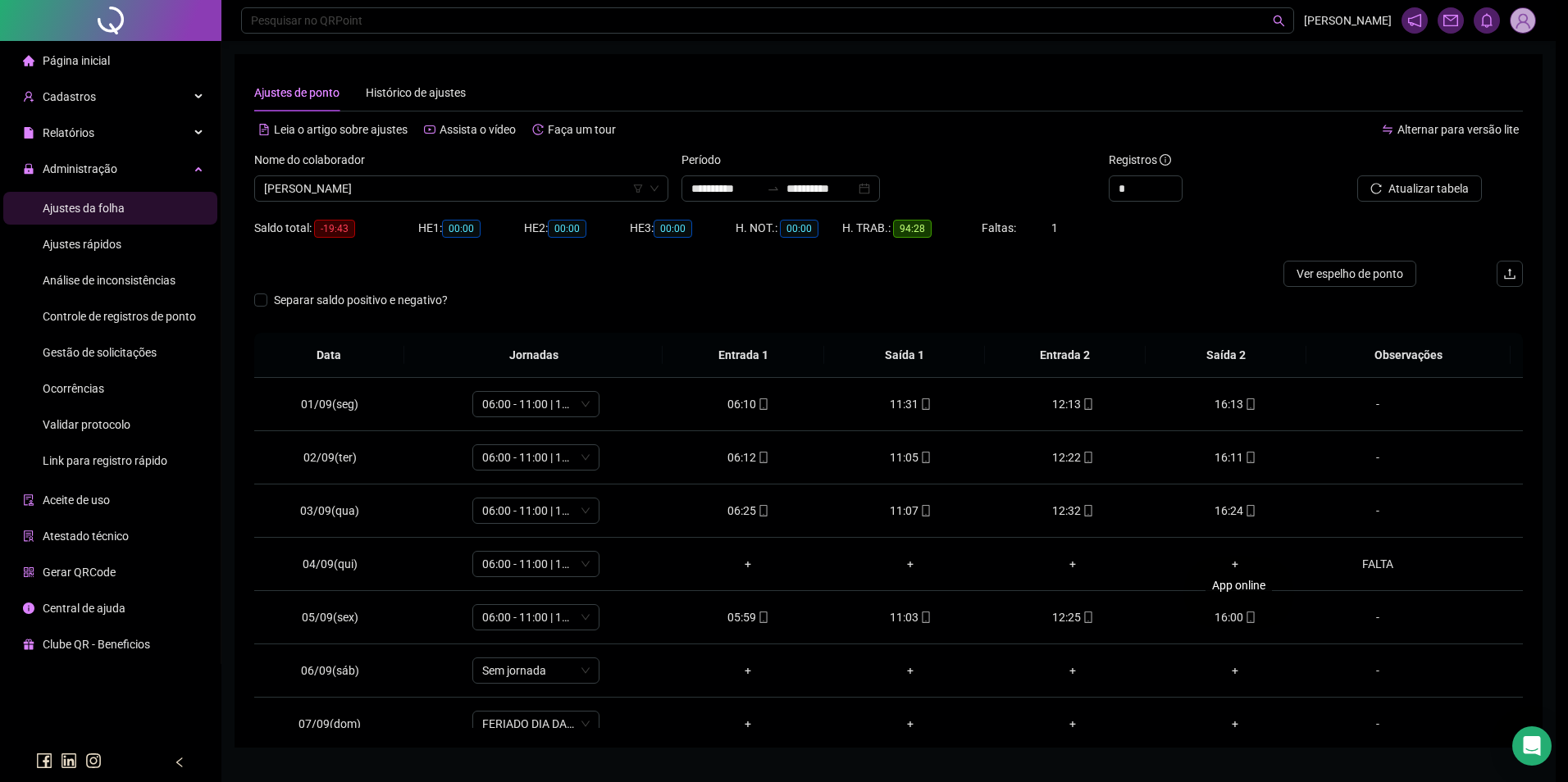
type input "**********"
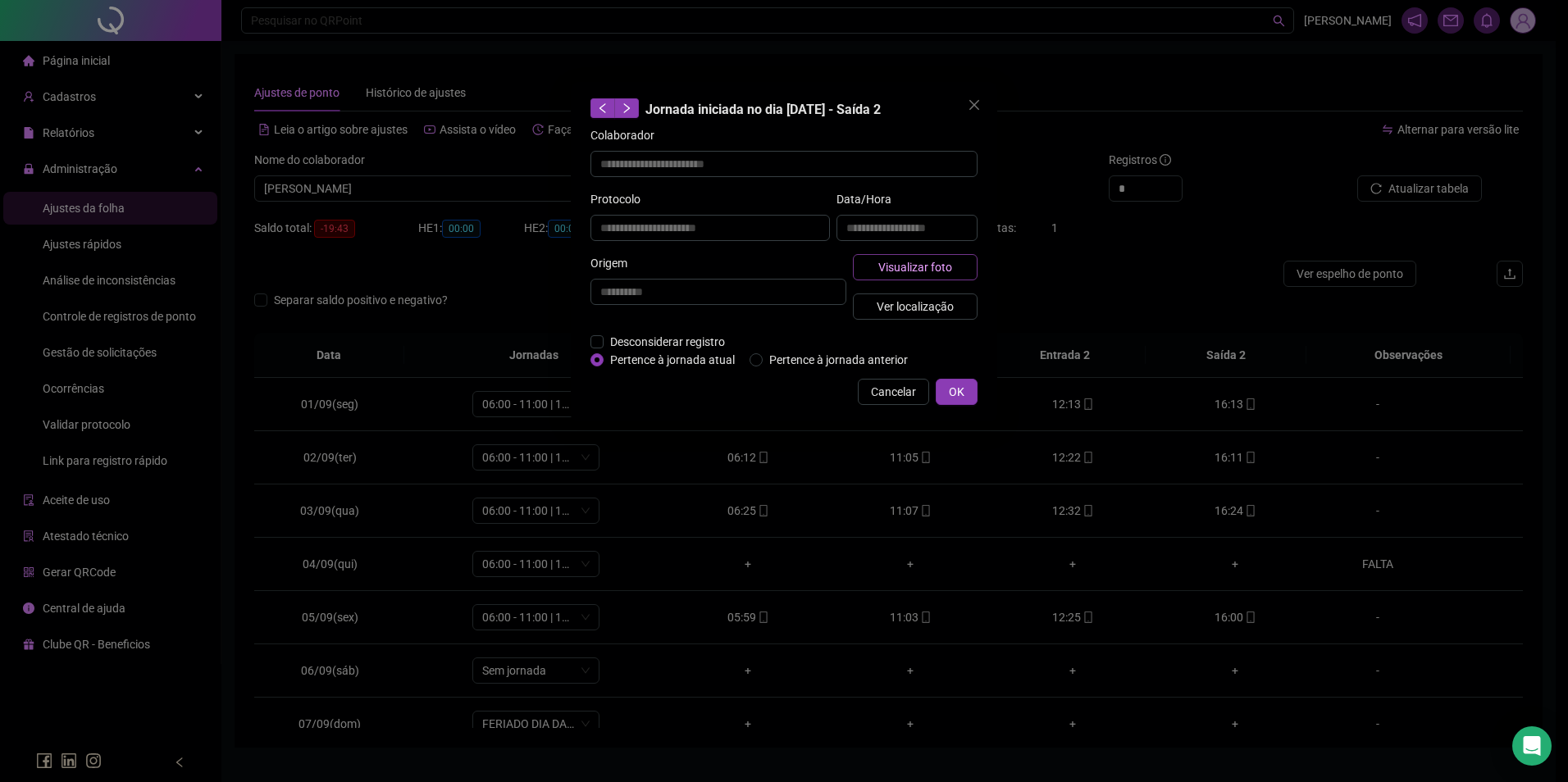
click at [938, 272] on span "Visualizar foto" at bounding box center [915, 267] width 74 height 18
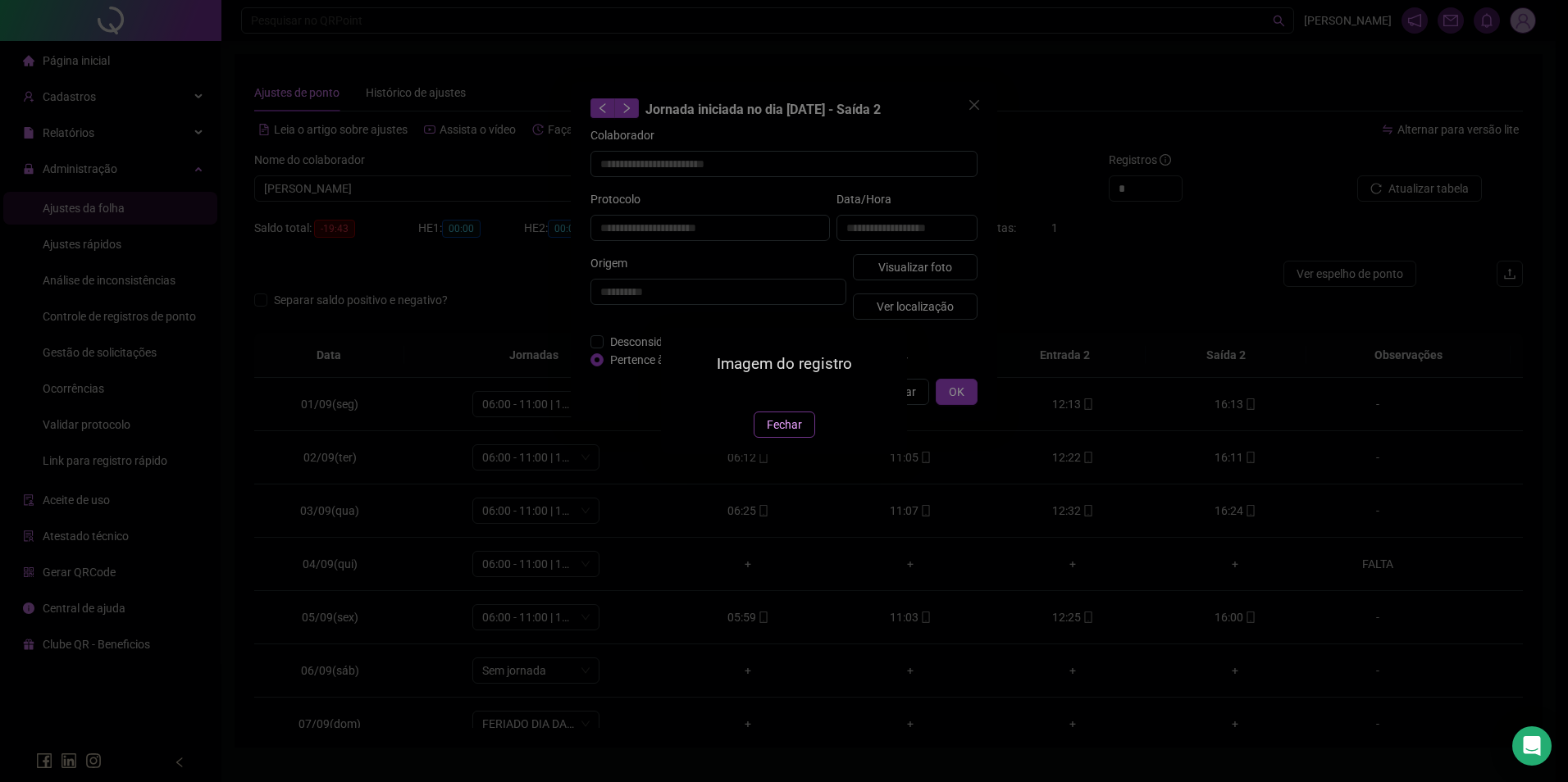
click at [783, 434] on span "Fechar" at bounding box center [784, 425] width 35 height 18
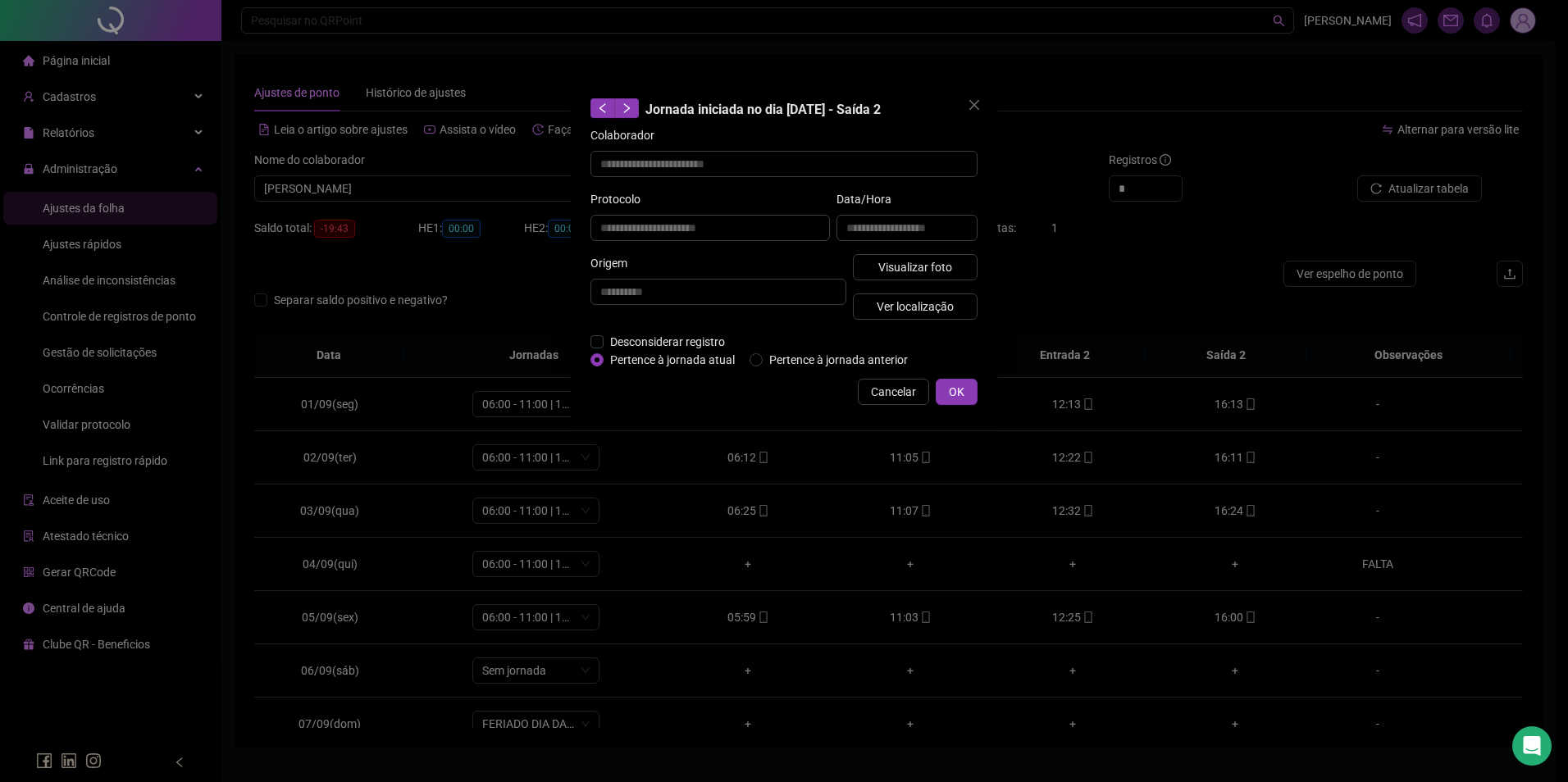
click at [887, 374] on div "**********" at bounding box center [784, 252] width 427 height 340
click at [887, 387] on span "Cancelar" at bounding box center [893, 392] width 45 height 18
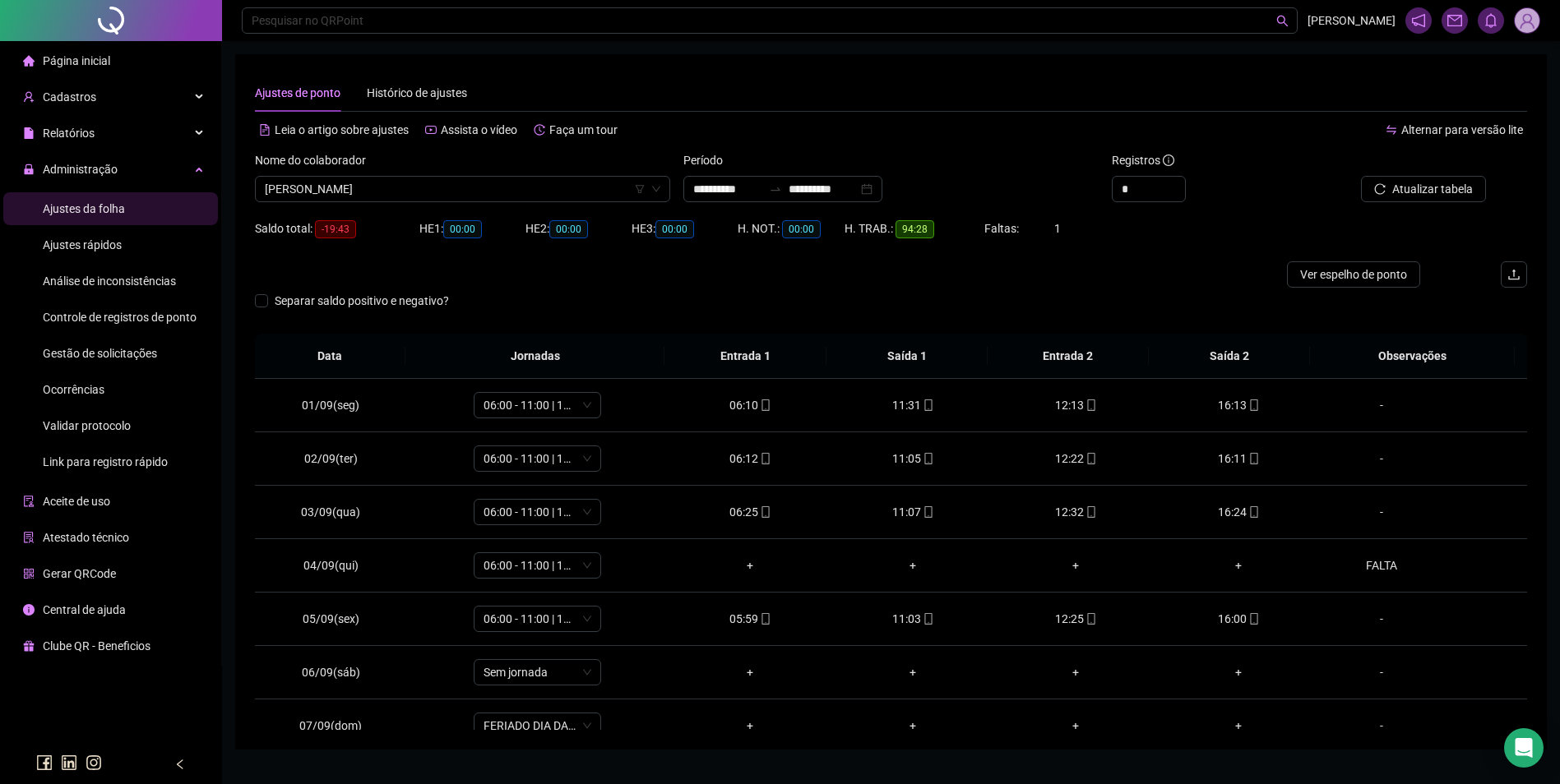
click at [112, 352] on span "Gestão de solicitações" at bounding box center [100, 354] width 115 height 14
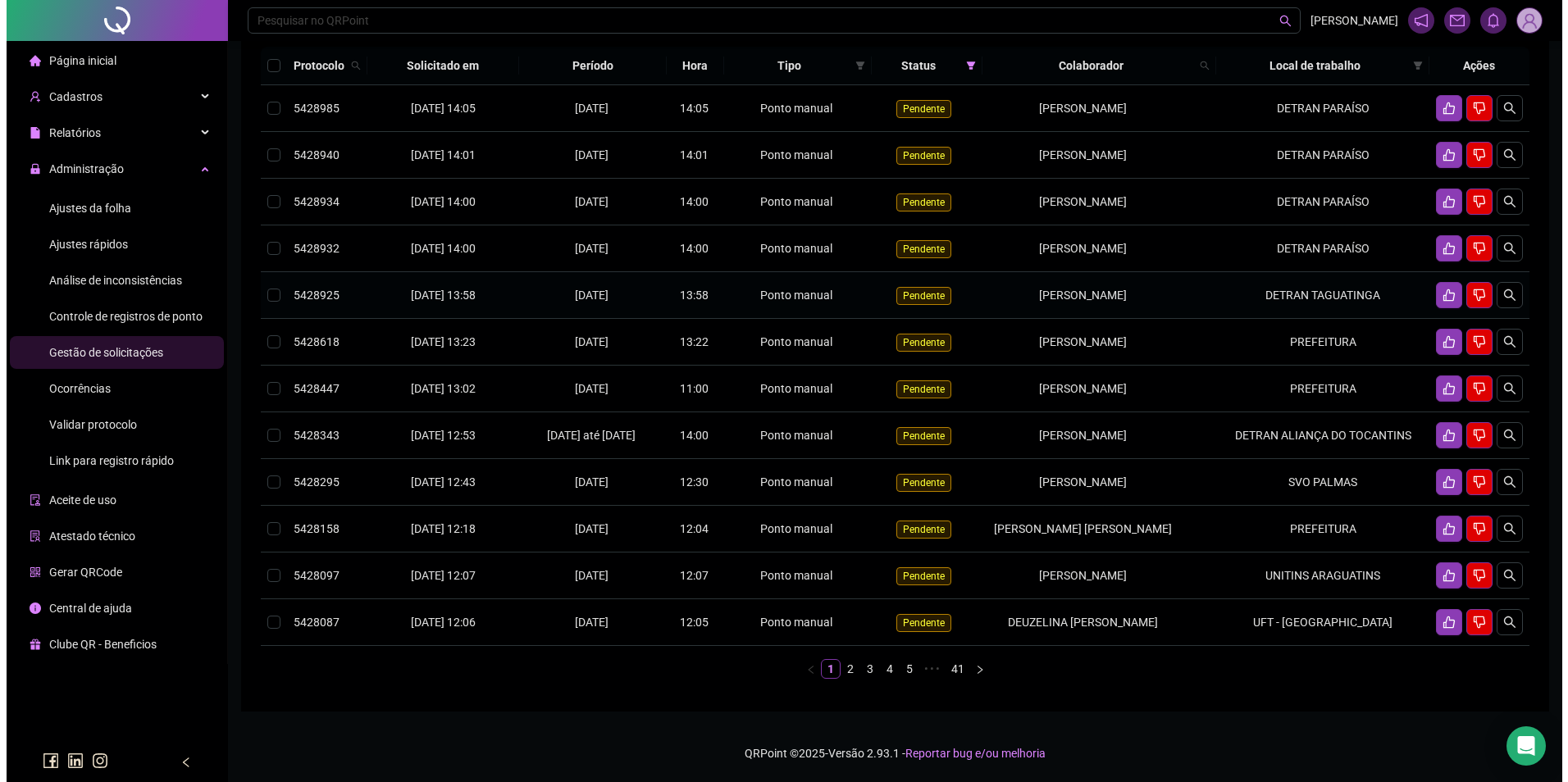
scroll to position [188, 0]
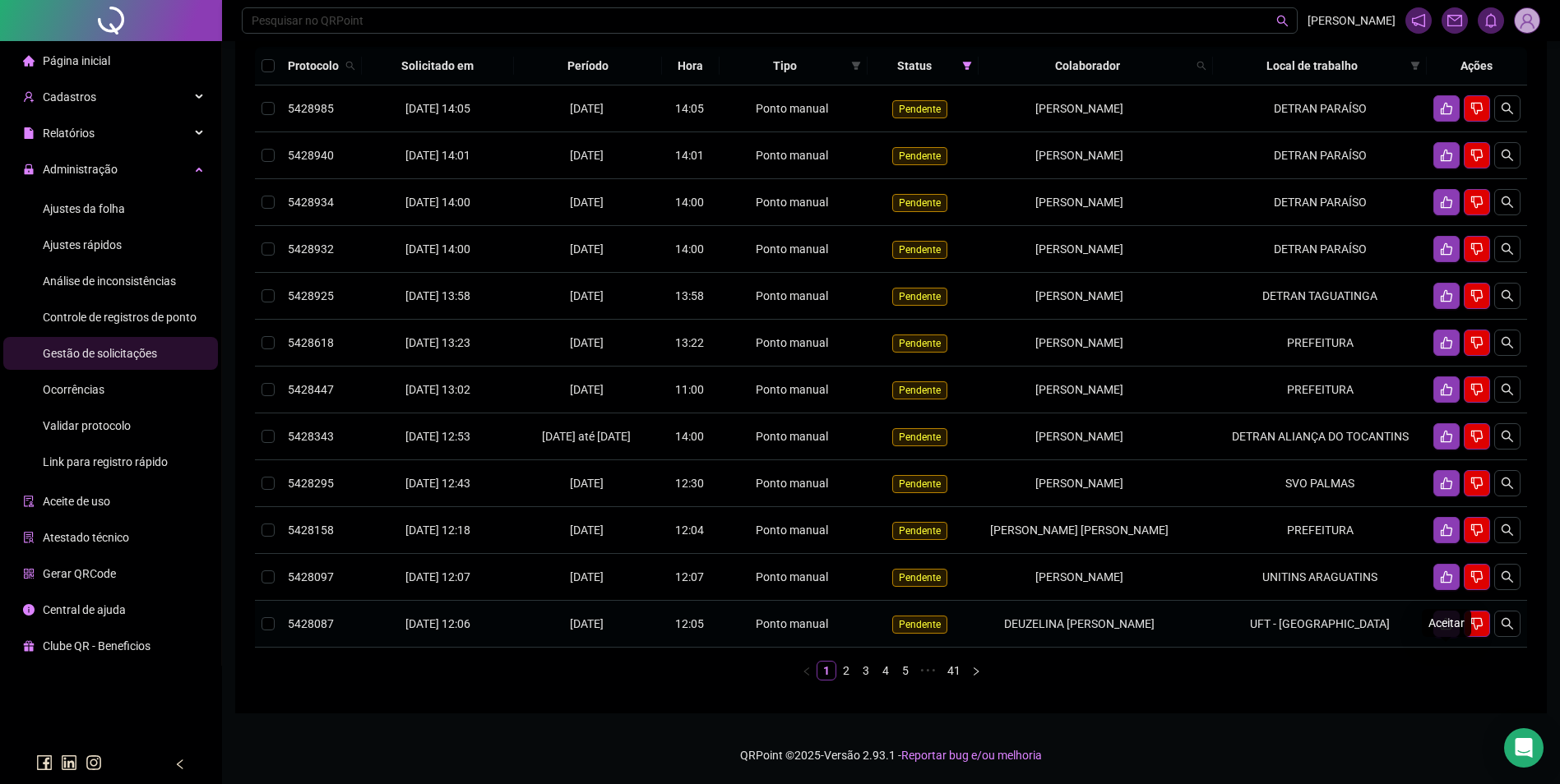
click at [1444, 626] on icon "like" at bounding box center [1447, 624] width 14 height 14
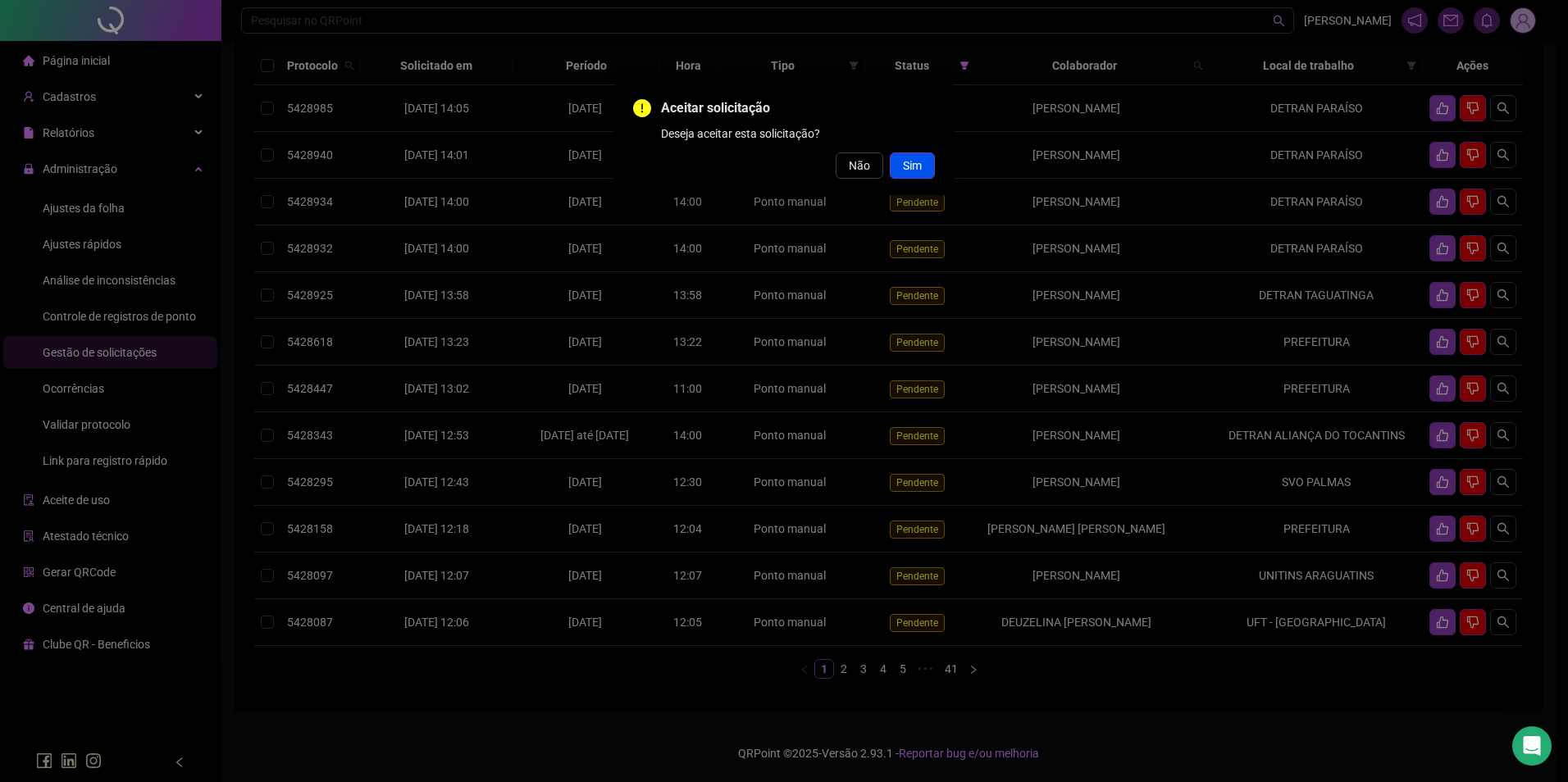
click at [905, 169] on span "Sim" at bounding box center [912, 165] width 18 height 18
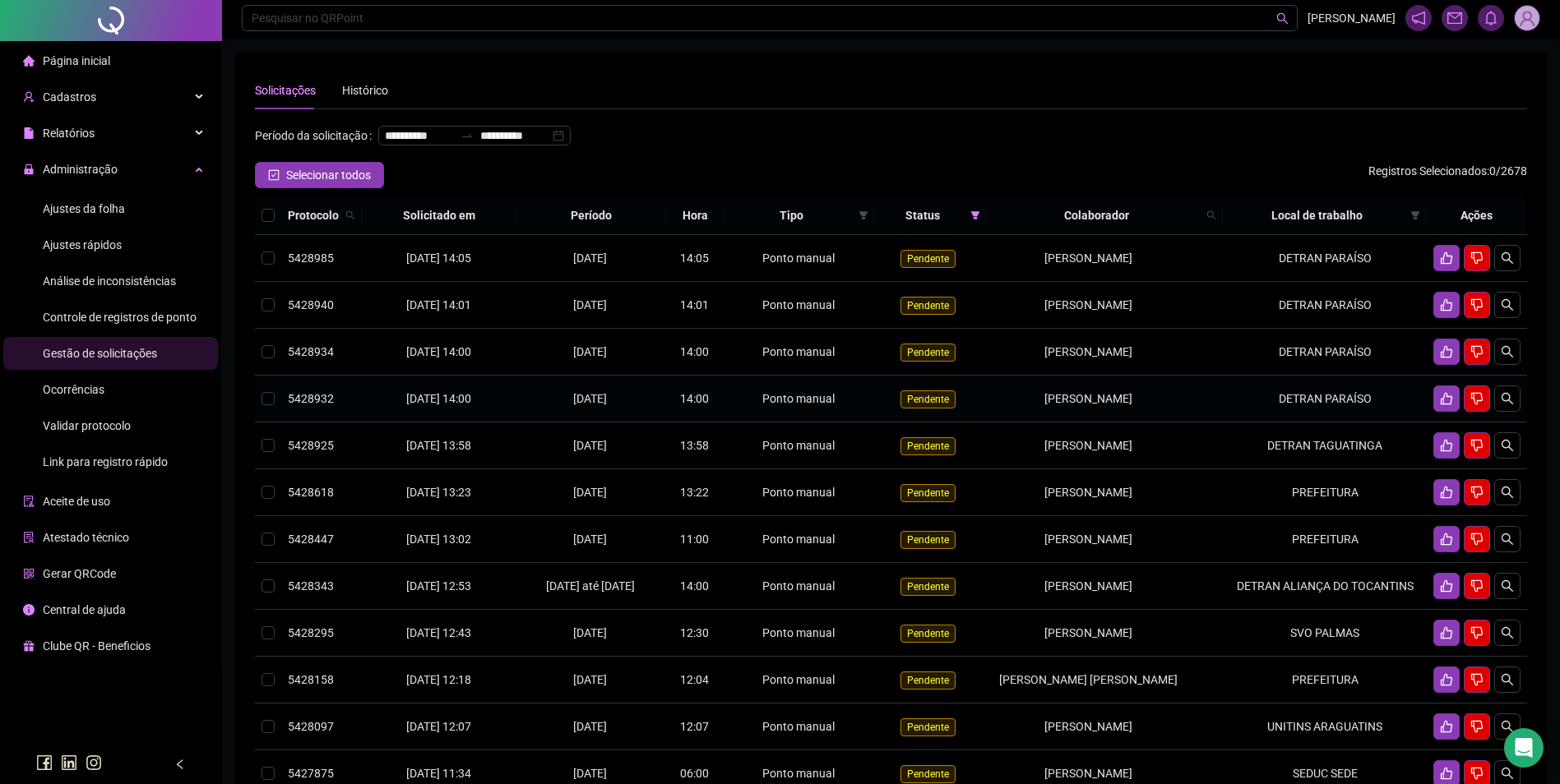
scroll to position [0, 0]
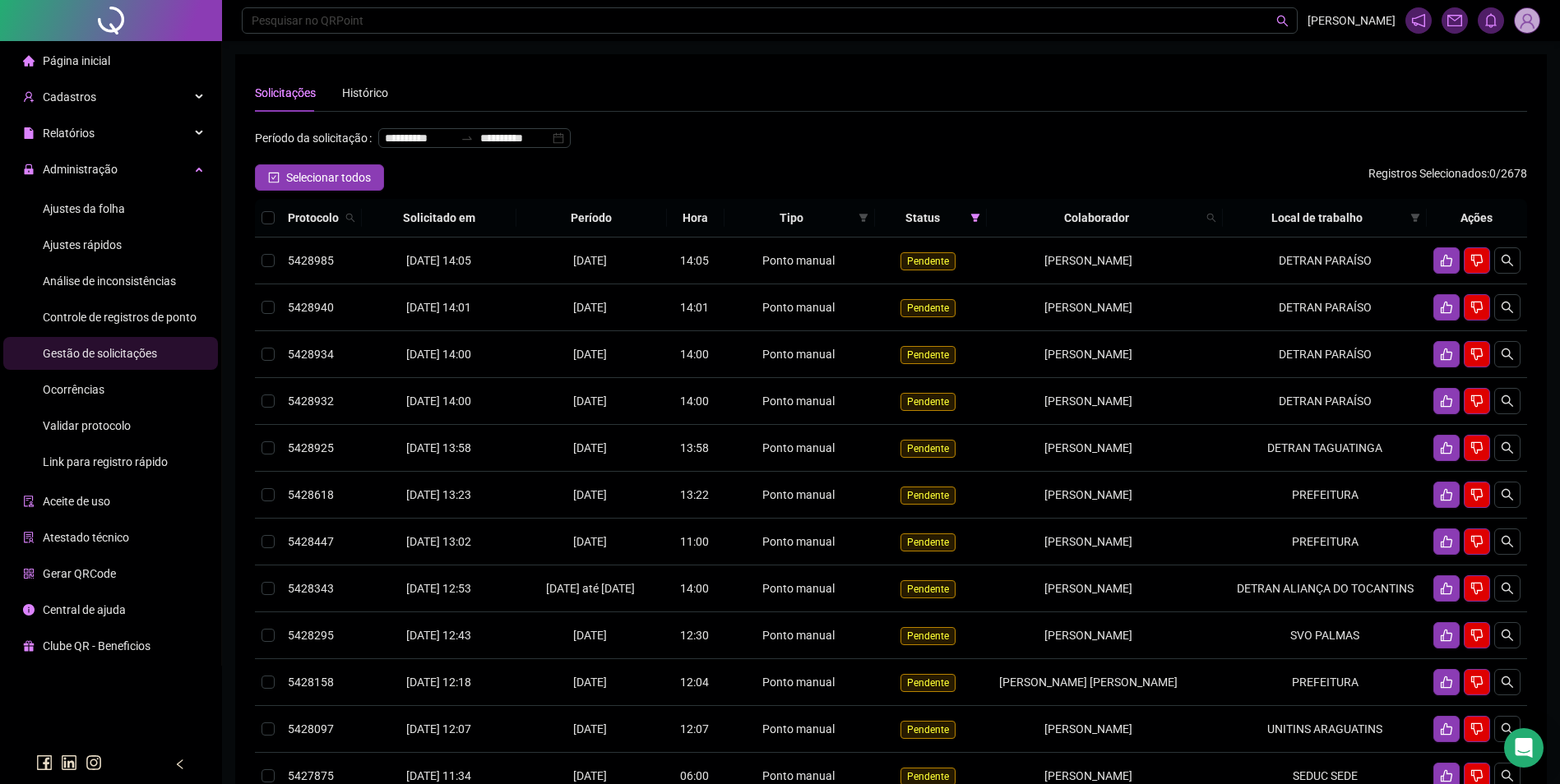
click at [113, 202] on span "Ajustes da folha" at bounding box center [83, 209] width 83 height 14
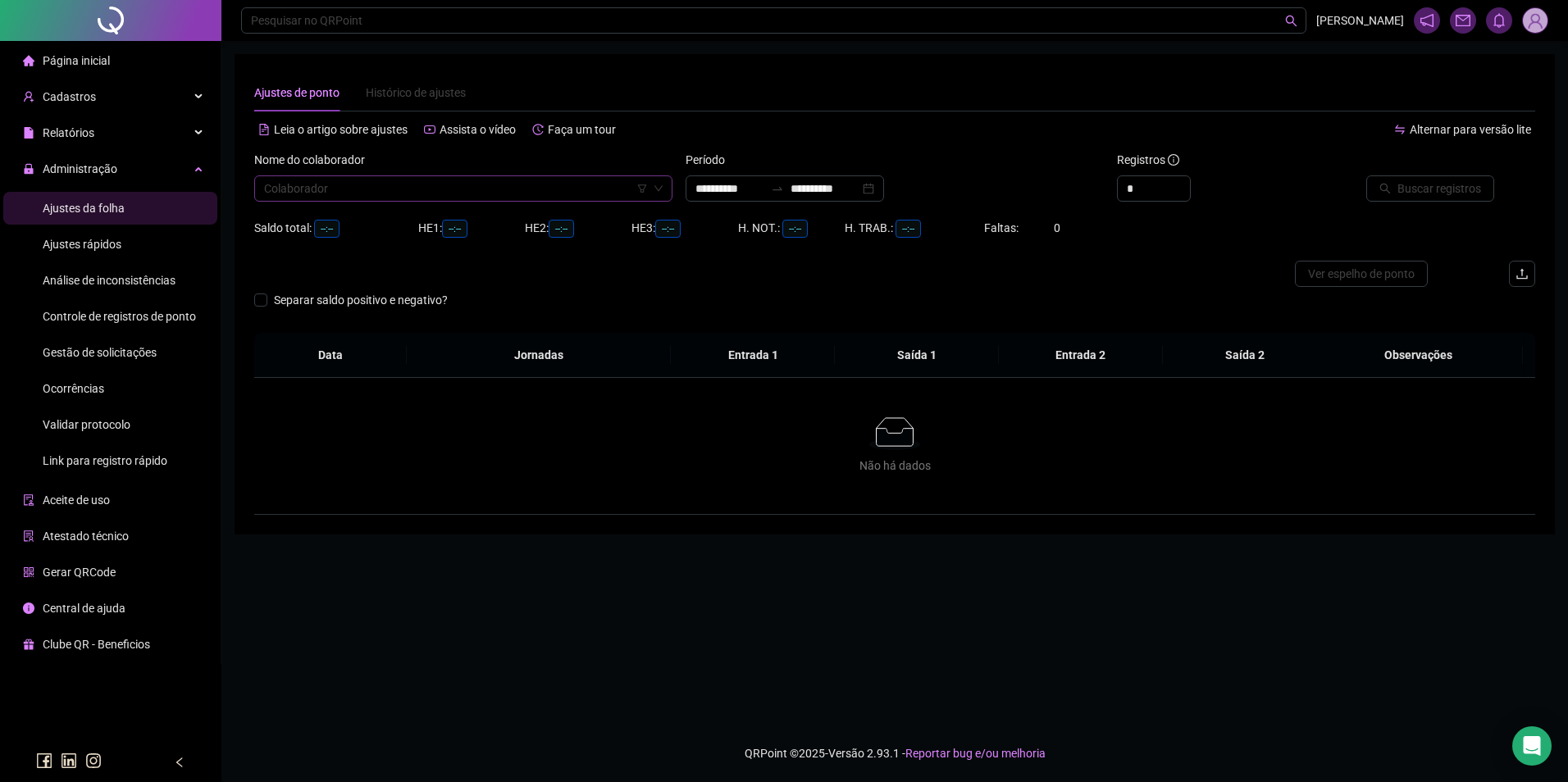
type input "**********"
click at [469, 201] on div "Colaborador" at bounding box center [464, 188] width 418 height 26
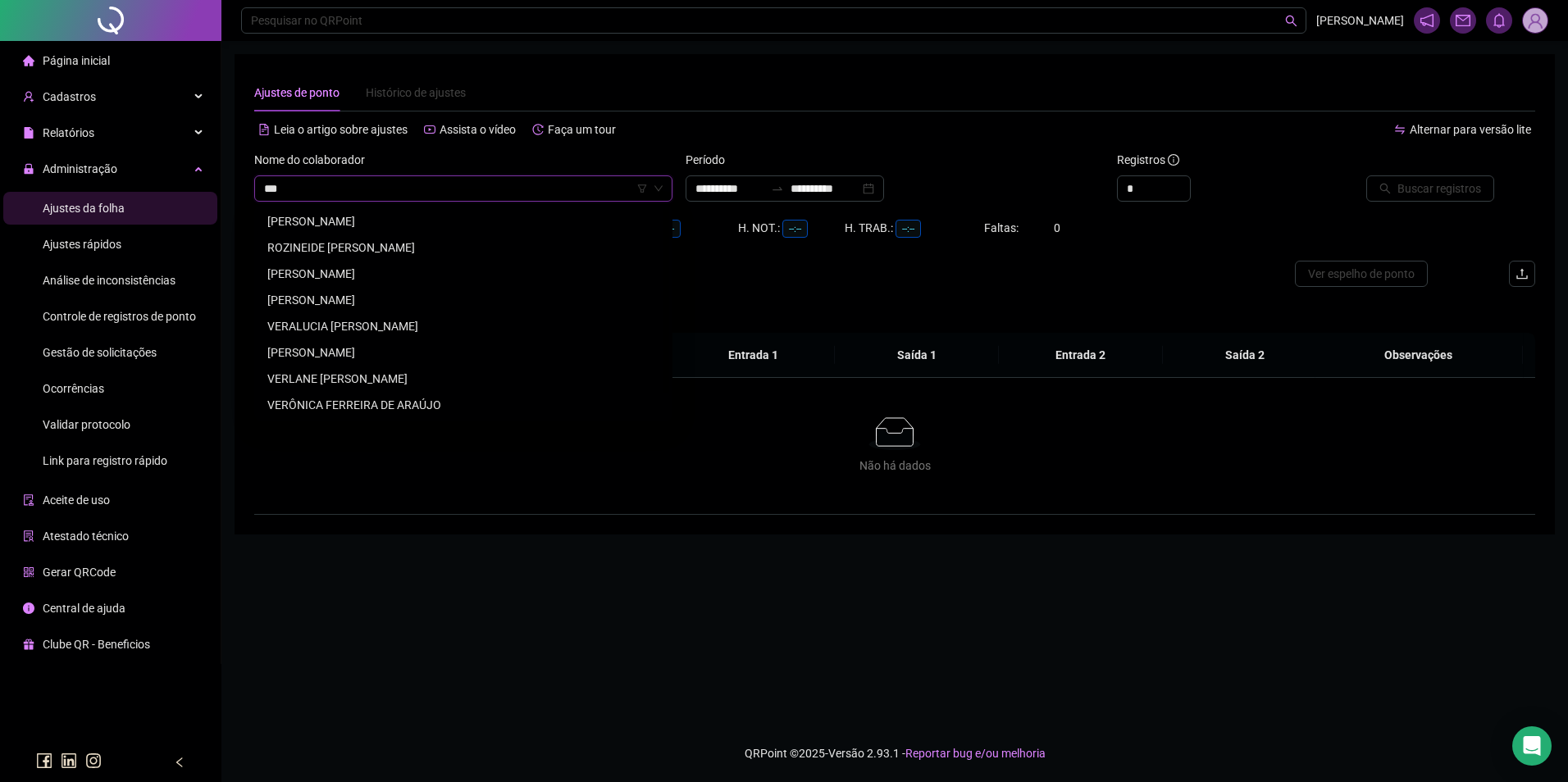
type input "****"
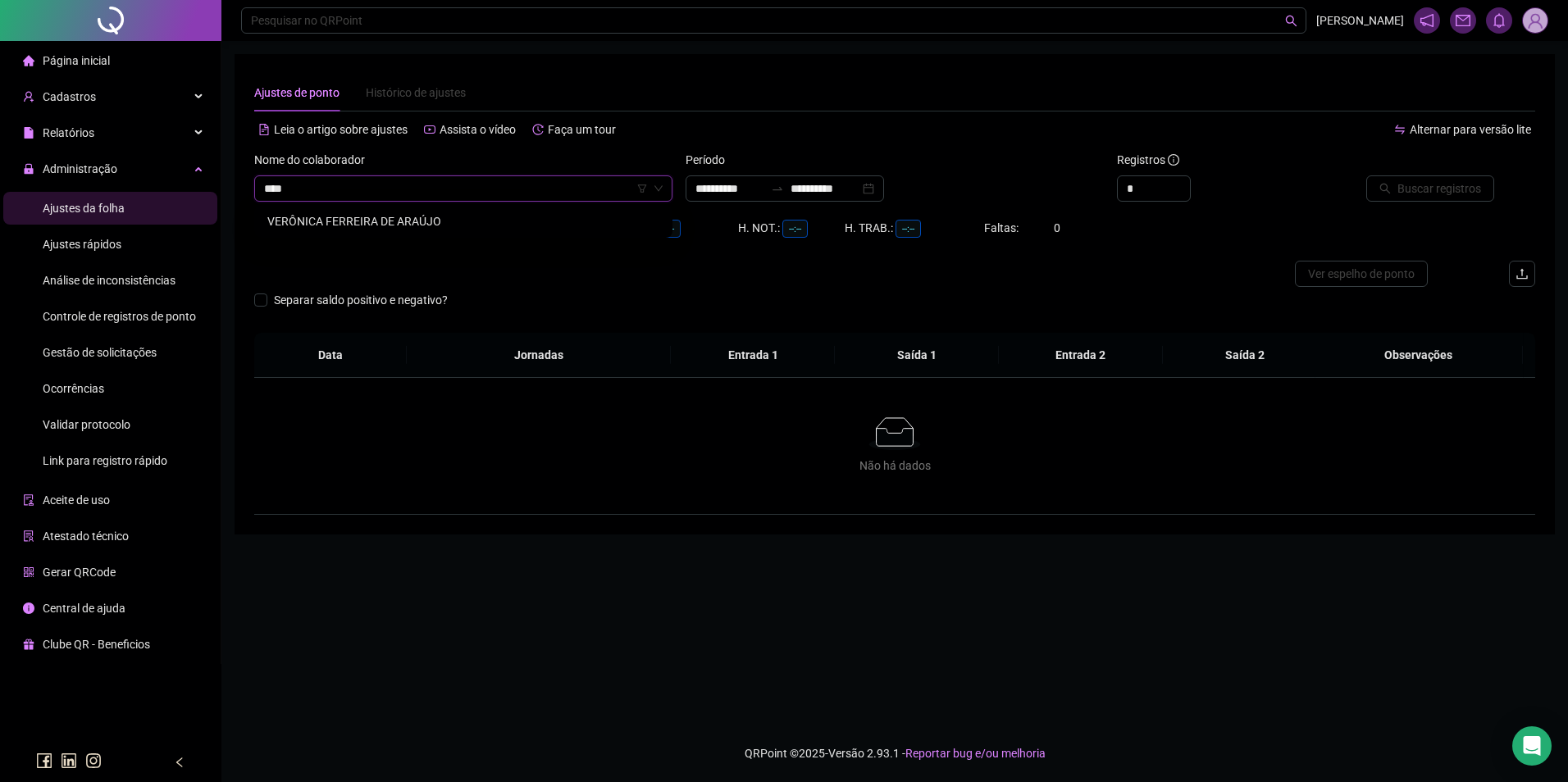
click at [417, 222] on div "VERÔNICA FERREIRA DE ARAÚJO" at bounding box center [463, 221] width 392 height 18
click at [850, 180] on input "**********" at bounding box center [825, 189] width 69 height 18
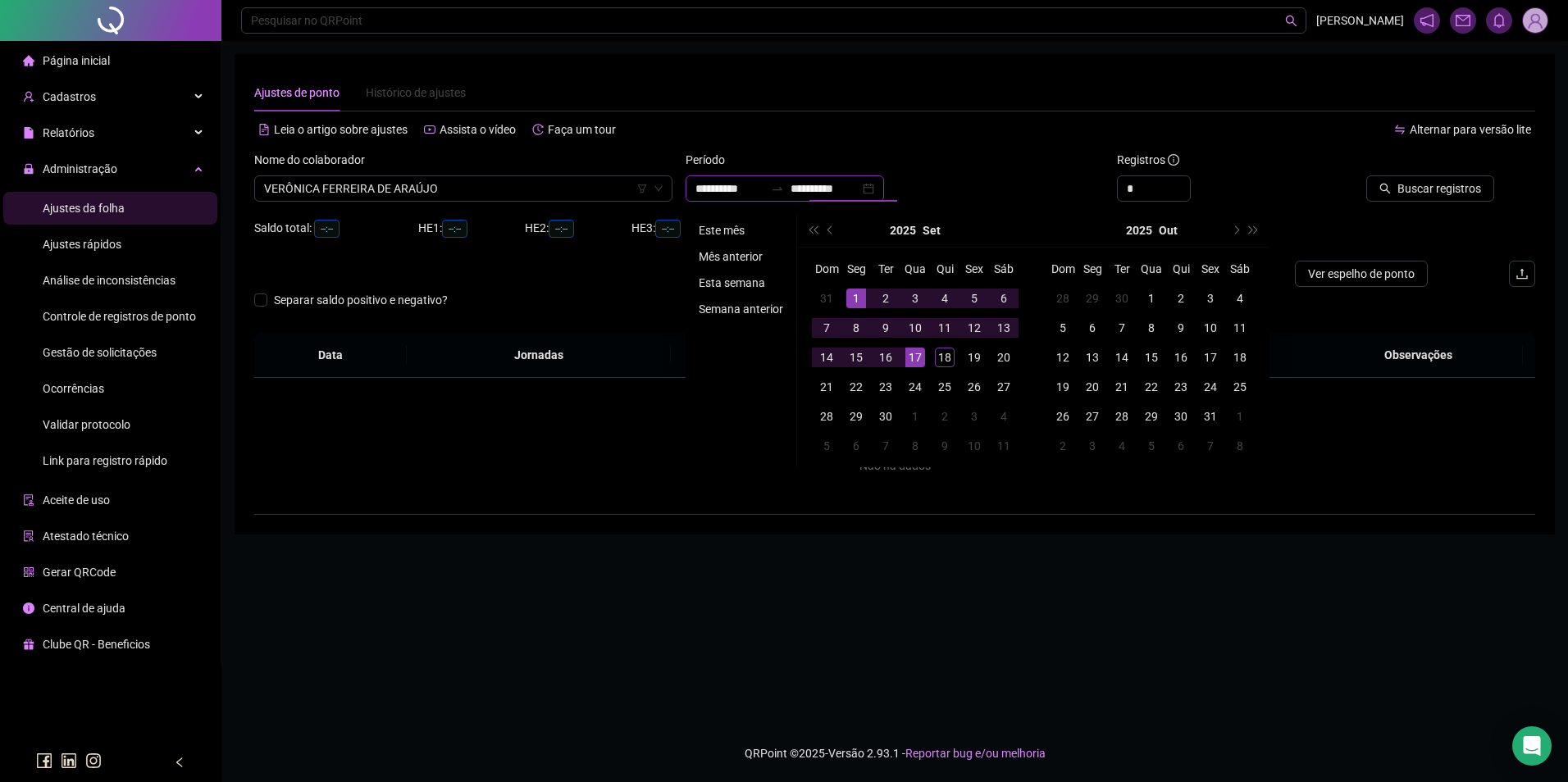
type input "**********"
click at [723, 221] on li "Este mês" at bounding box center [740, 230] width 98 height 19
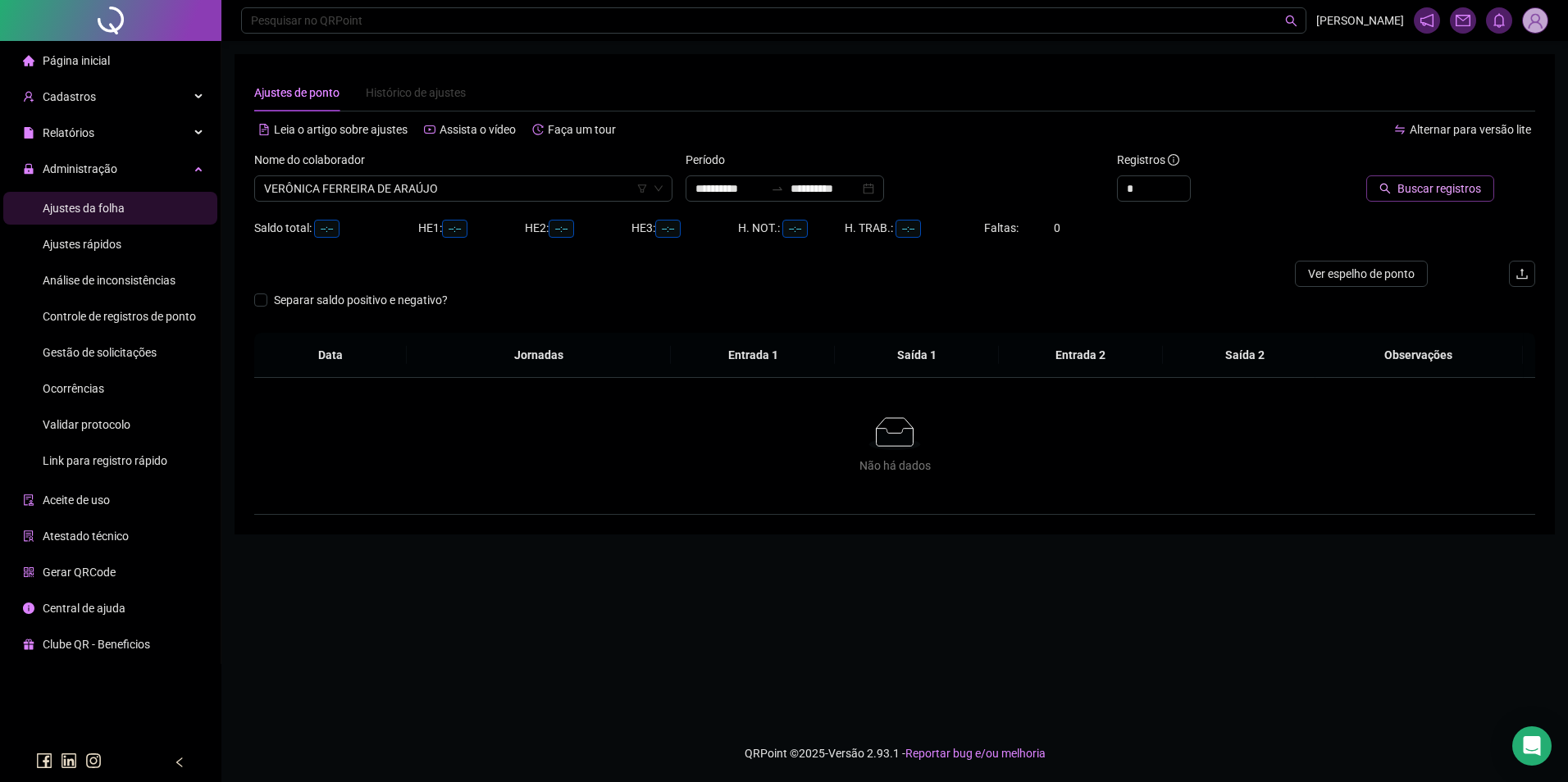
click at [1465, 193] on span "Buscar registros" at bounding box center [1439, 189] width 83 height 18
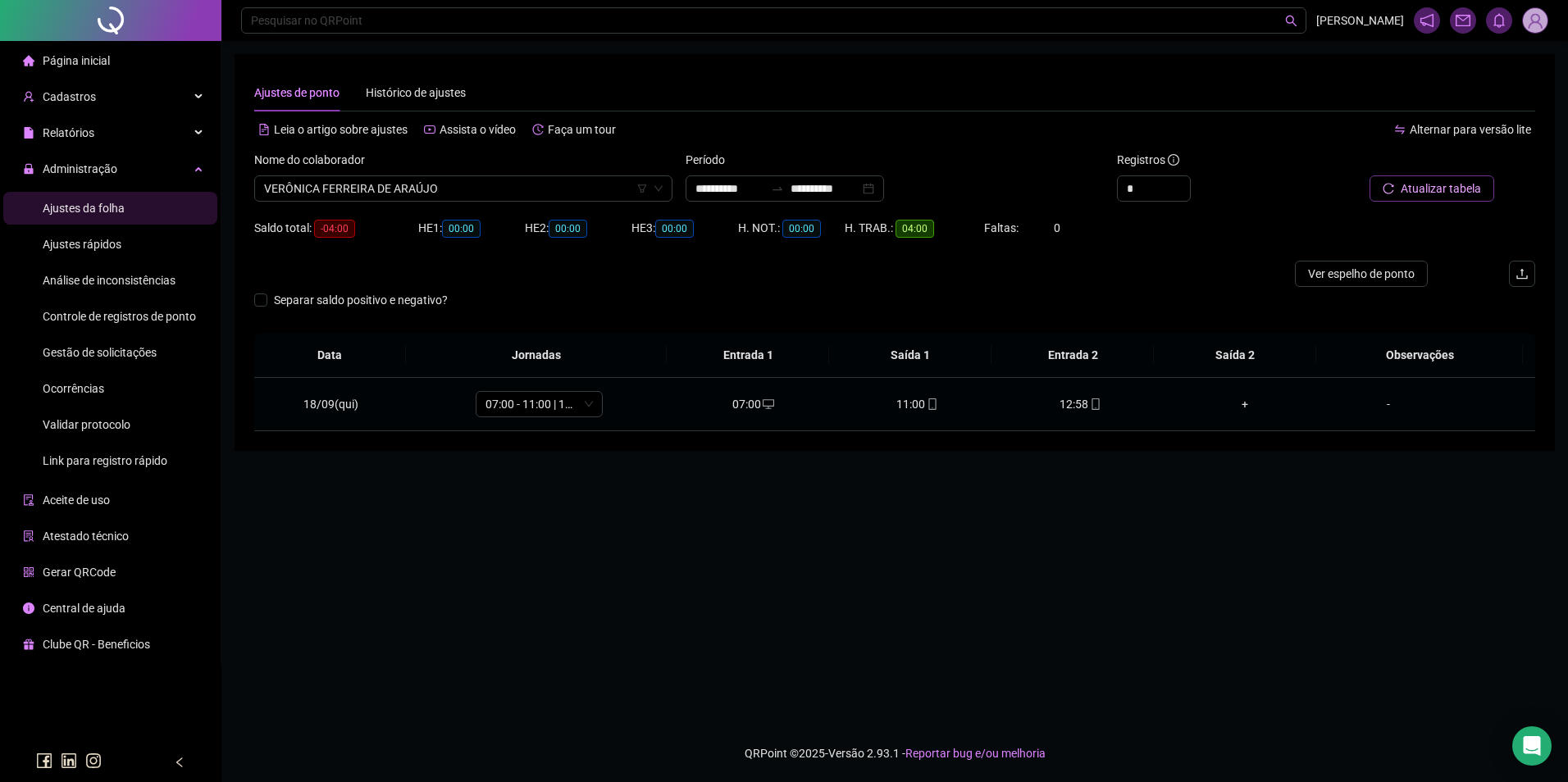
click at [1094, 407] on div "12:58" at bounding box center [1081, 404] width 137 height 18
type input "**********"
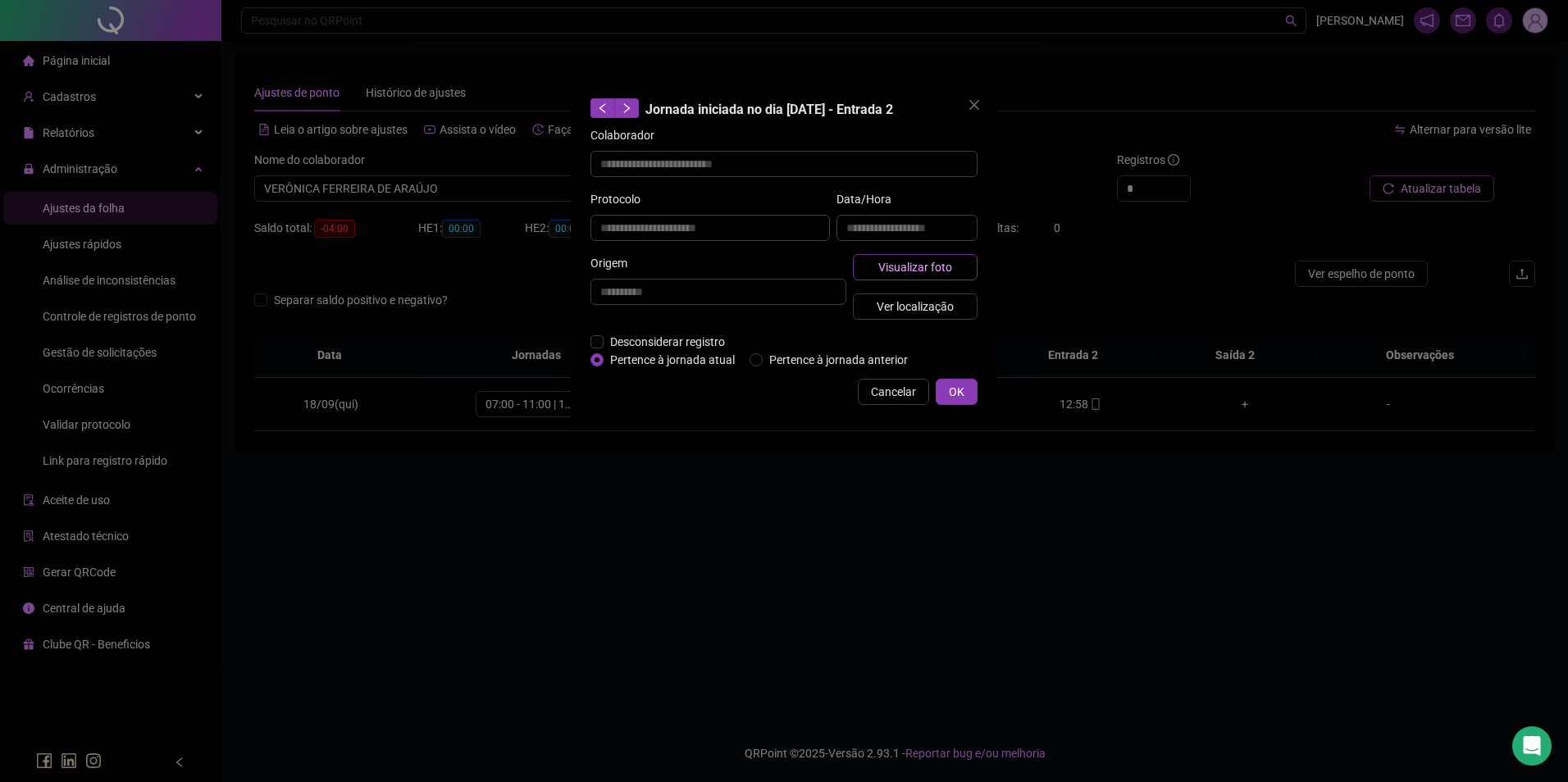
click at [918, 271] on span "Visualizar foto" at bounding box center [915, 267] width 74 height 18
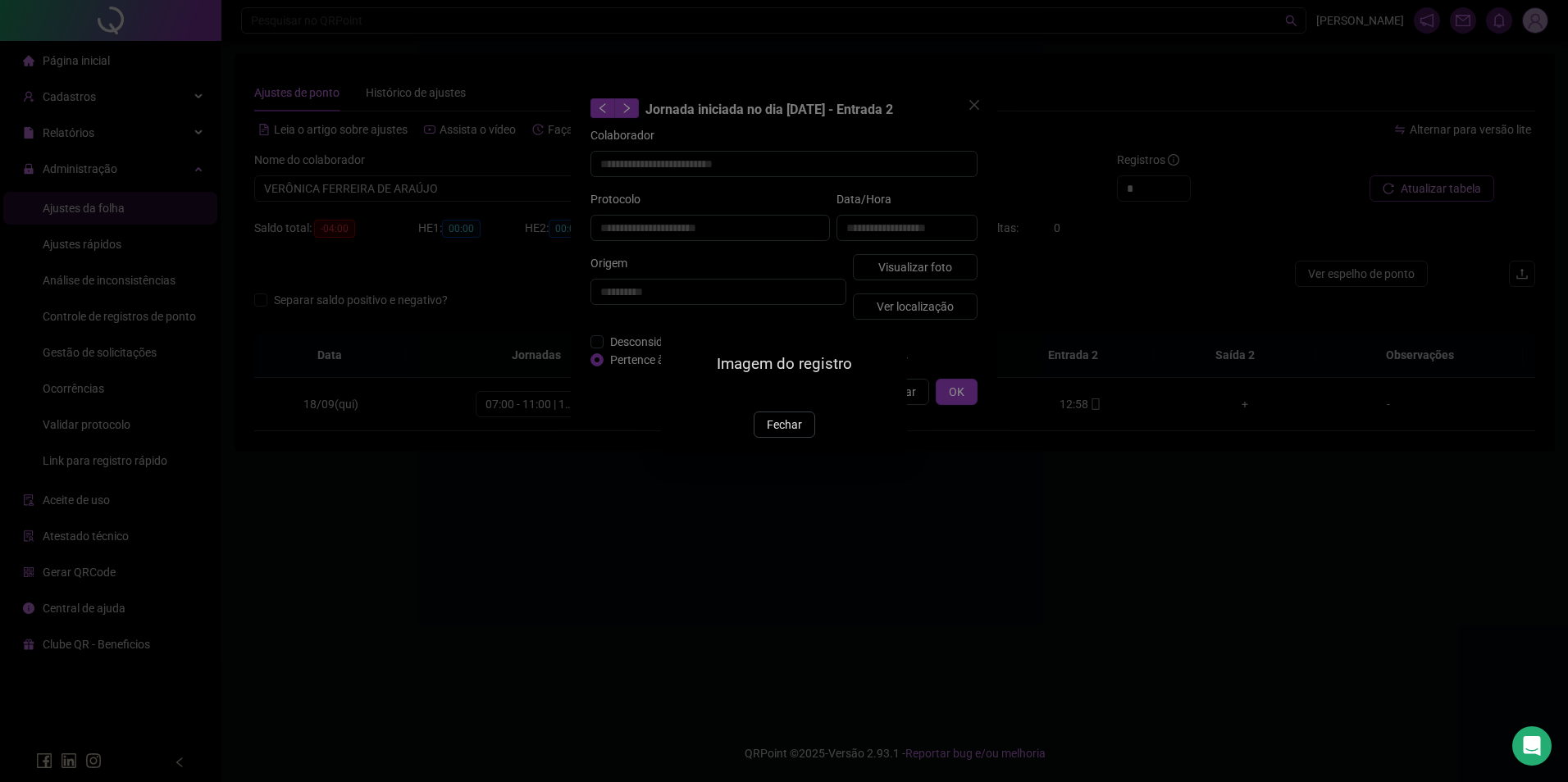
click at [680, 394] on img at bounding box center [680, 394] width 0 height 0
click at [790, 434] on span "Fechar" at bounding box center [784, 425] width 35 height 18
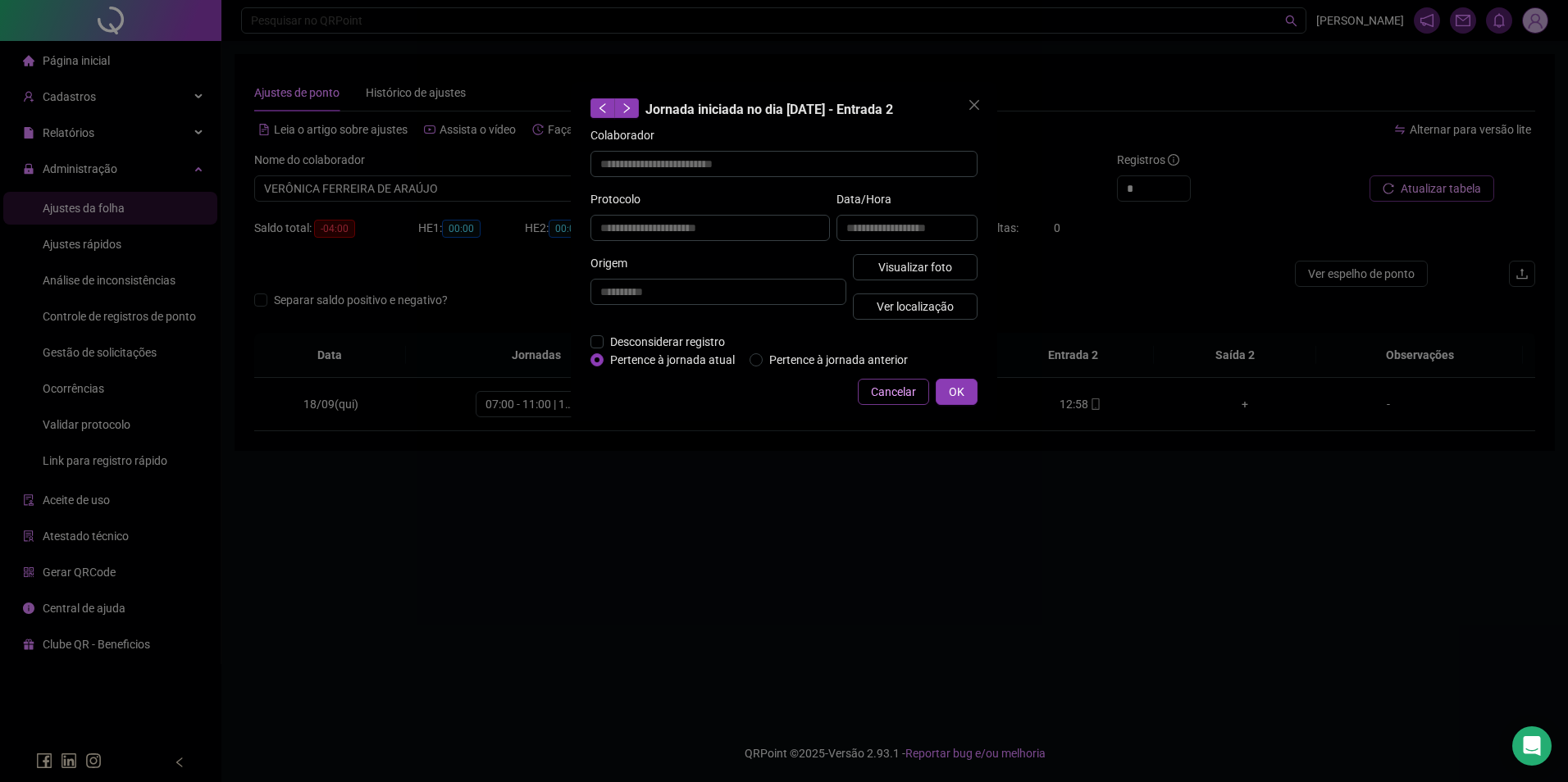
click at [899, 385] on span "Cancelar" at bounding box center [893, 392] width 45 height 18
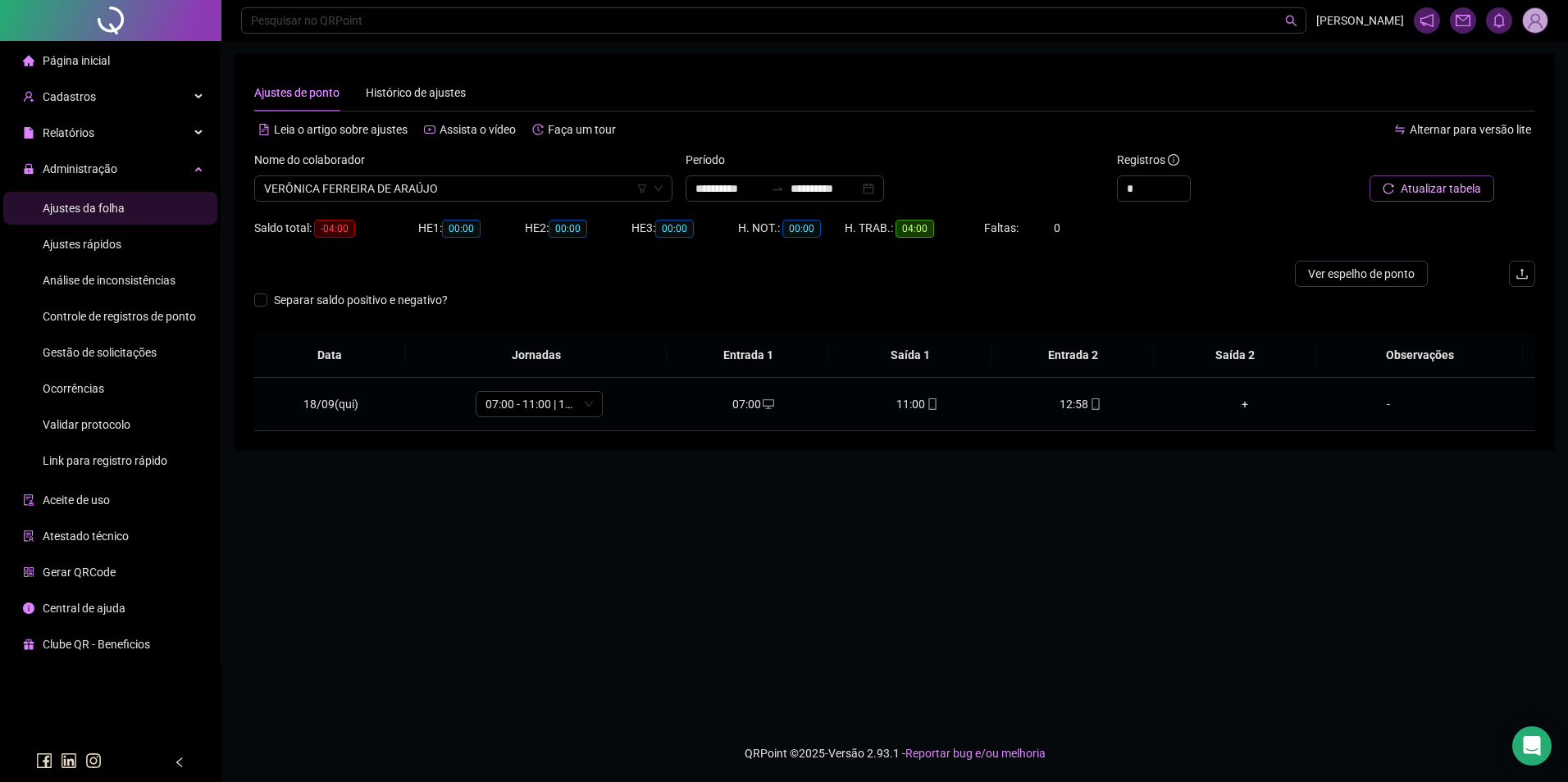
click at [926, 406] on icon "mobile" at bounding box center [932, 405] width 12 height 12
type input "**********"
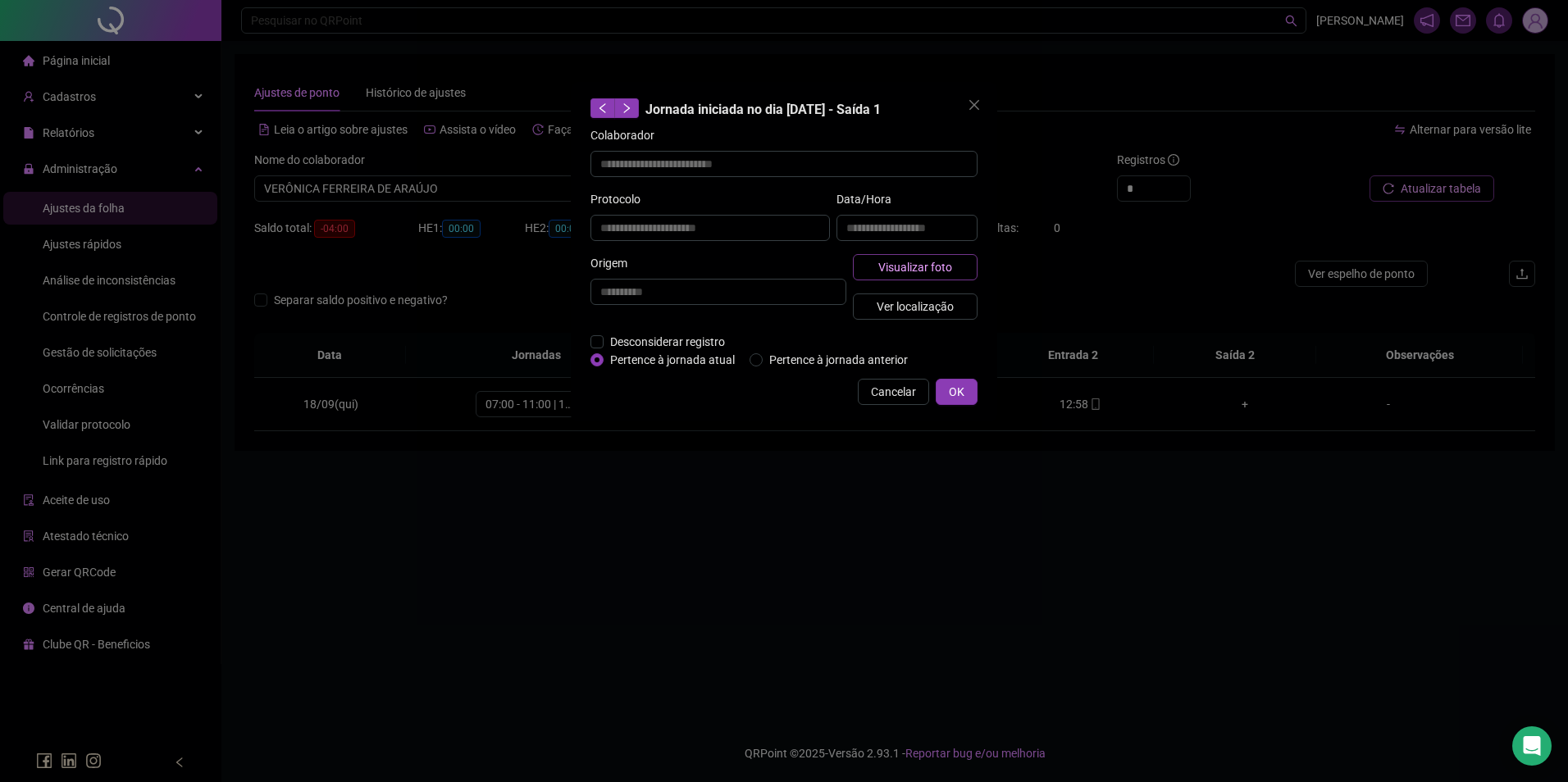
click at [943, 266] on span "Visualizar foto" at bounding box center [915, 267] width 74 height 18
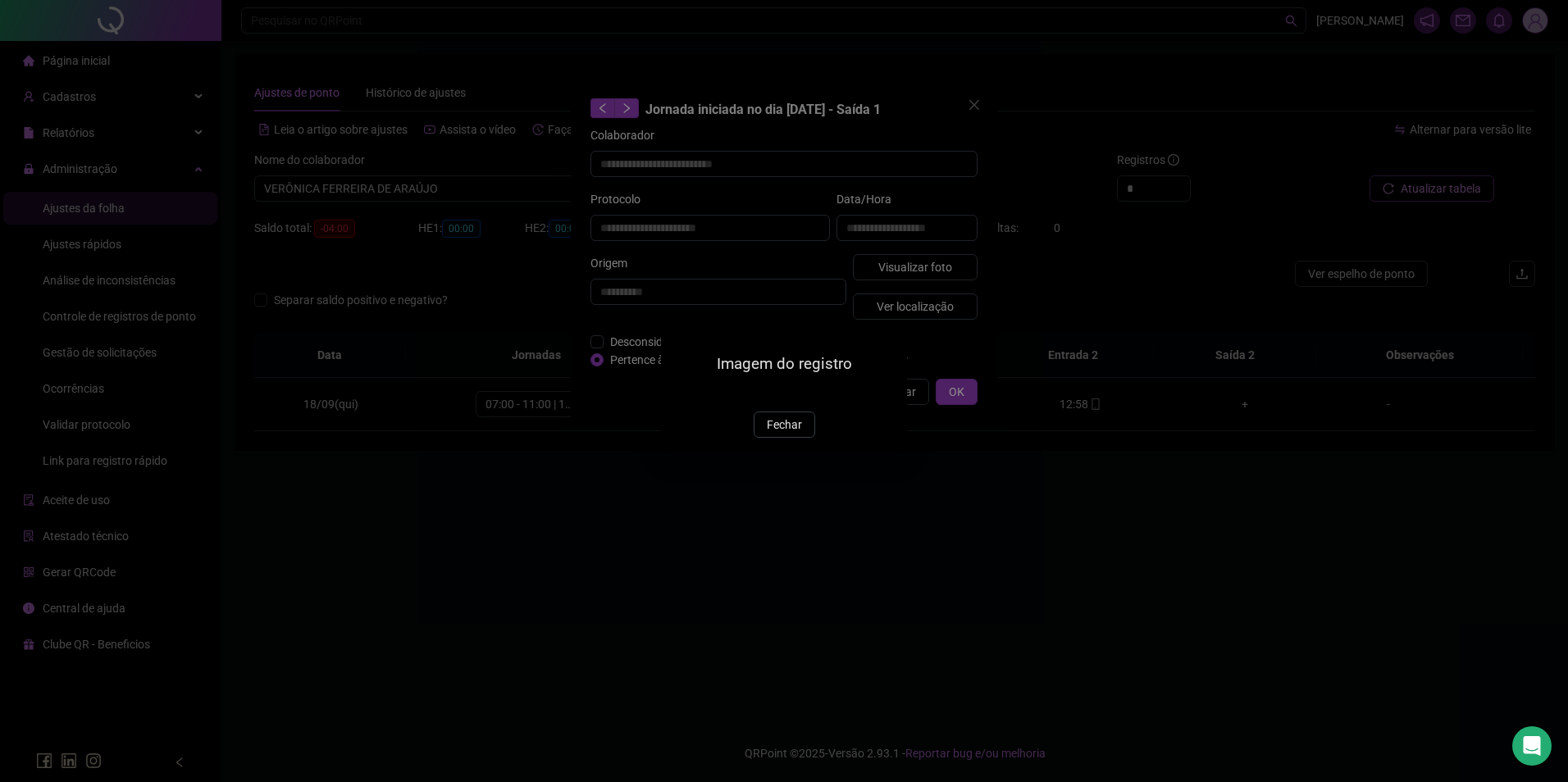
drag, startPoint x: 773, startPoint y: 518, endPoint x: 806, endPoint y: 472, distance: 56.6
click at [773, 434] on span "Fechar" at bounding box center [784, 425] width 35 height 18
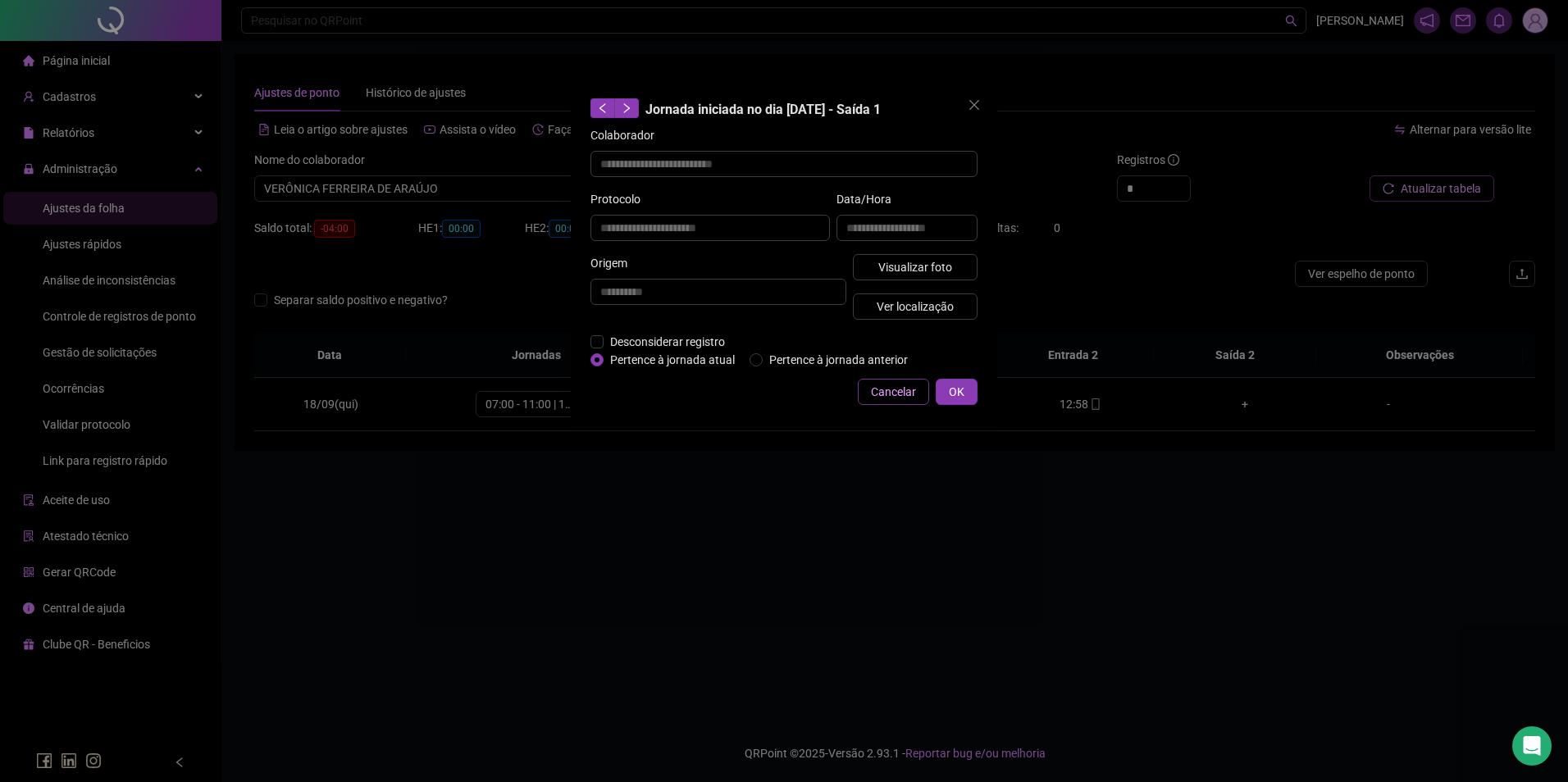
click at [883, 394] on span "Cancelar" at bounding box center [893, 392] width 45 height 18
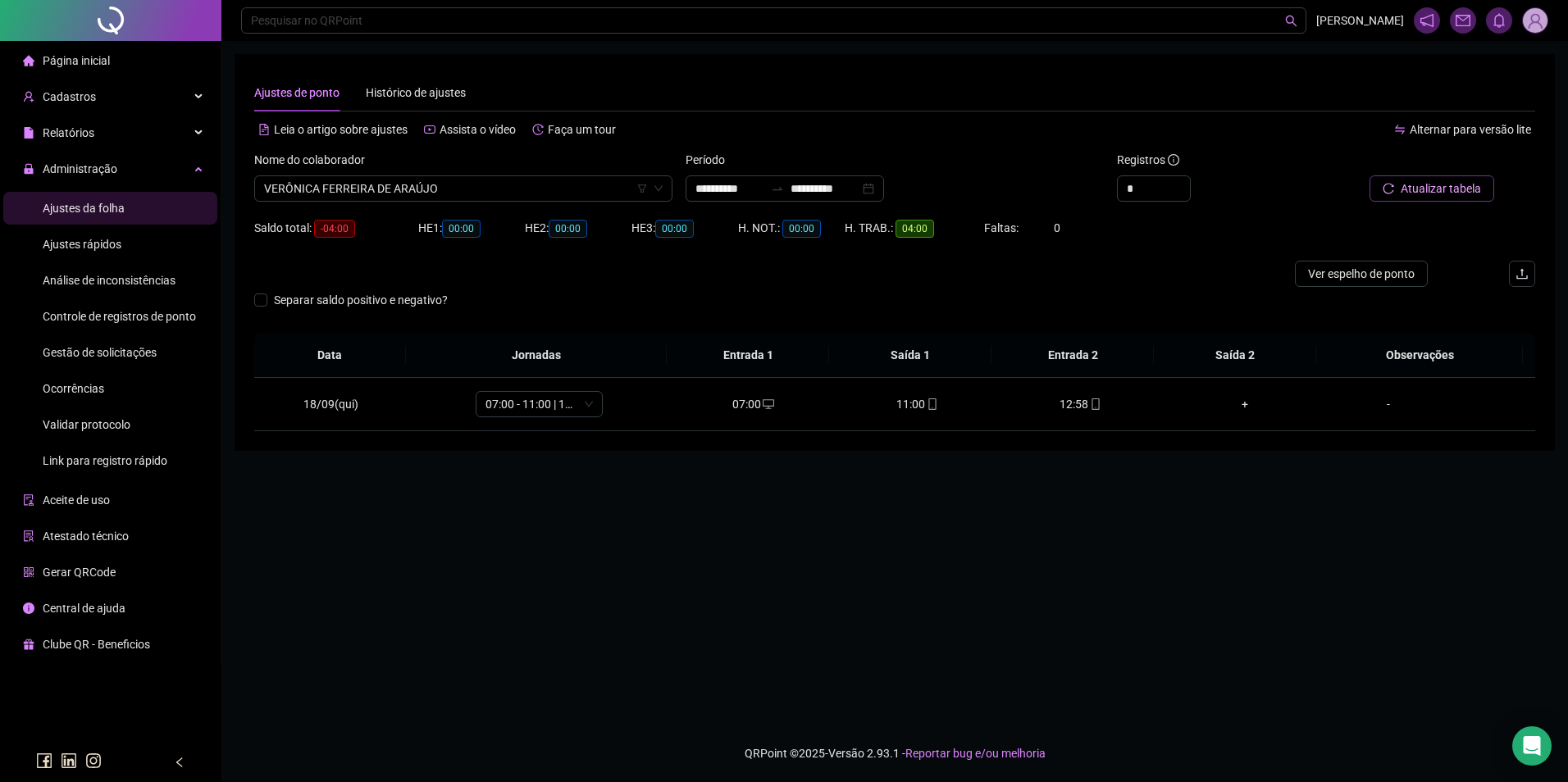
click at [126, 351] on span "Gestão de solicitações" at bounding box center [100, 353] width 114 height 14
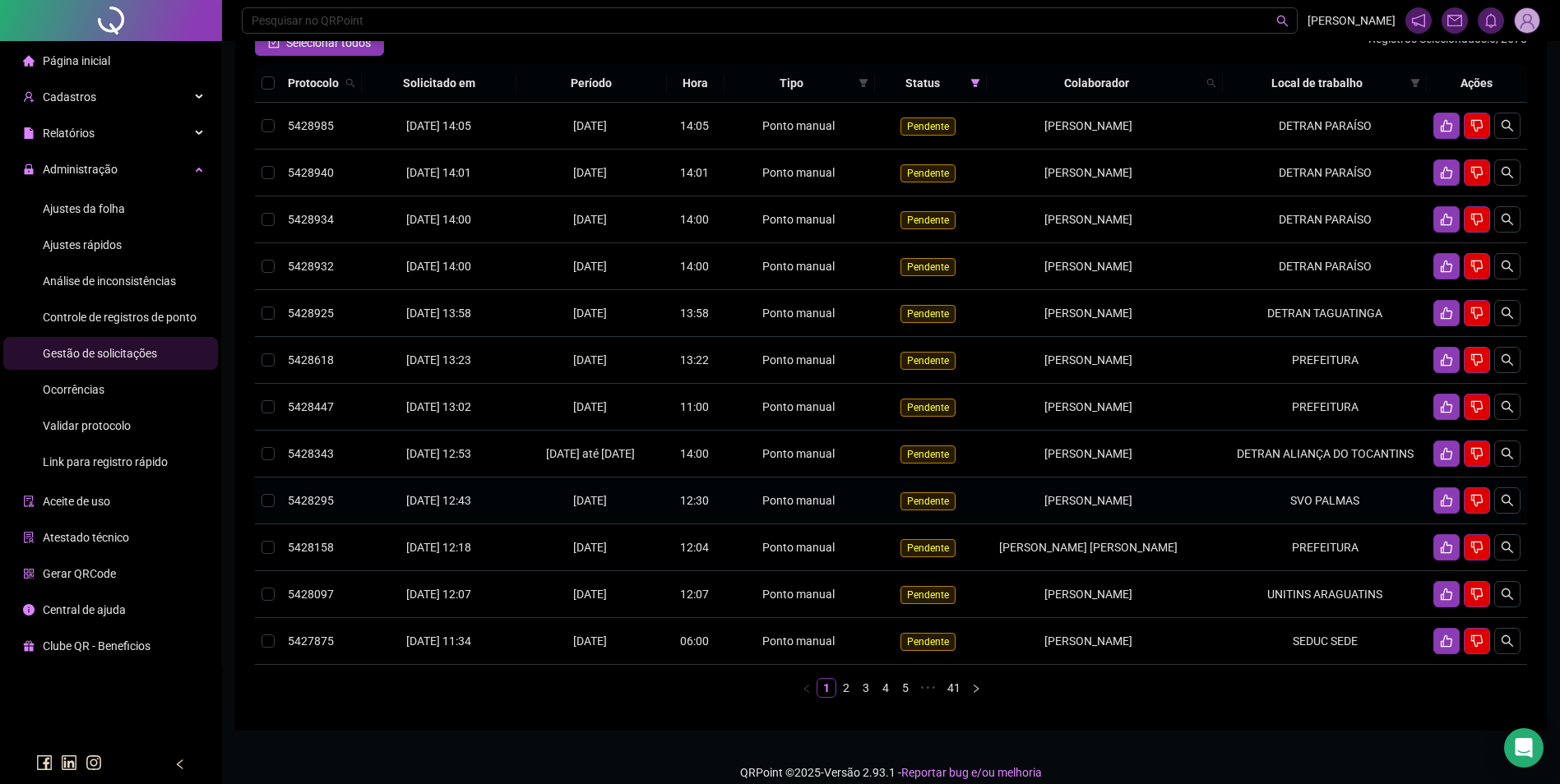
scroll to position [106, 0]
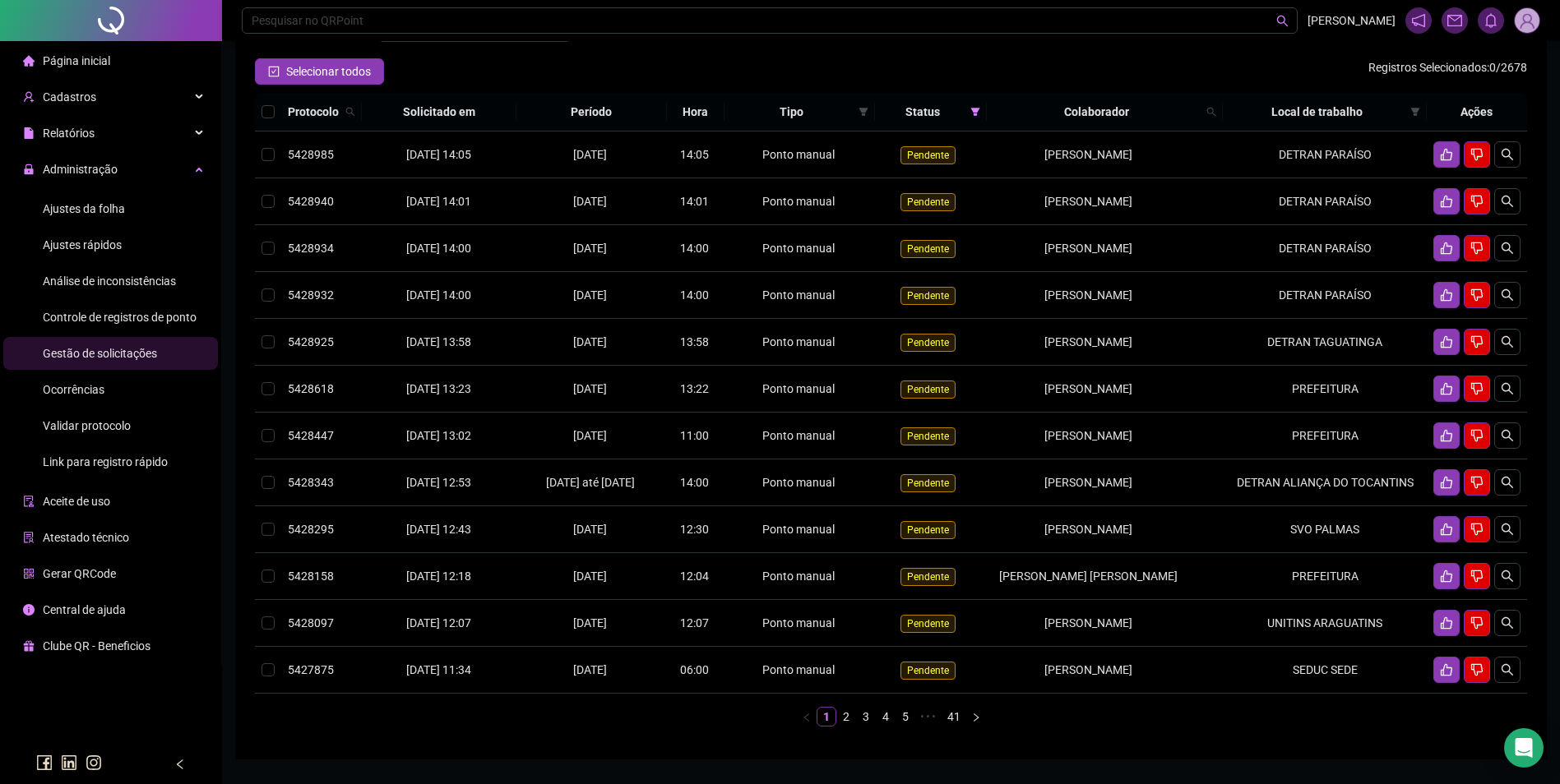
click at [130, 213] on li "Ajustes da folha" at bounding box center [110, 209] width 215 height 33
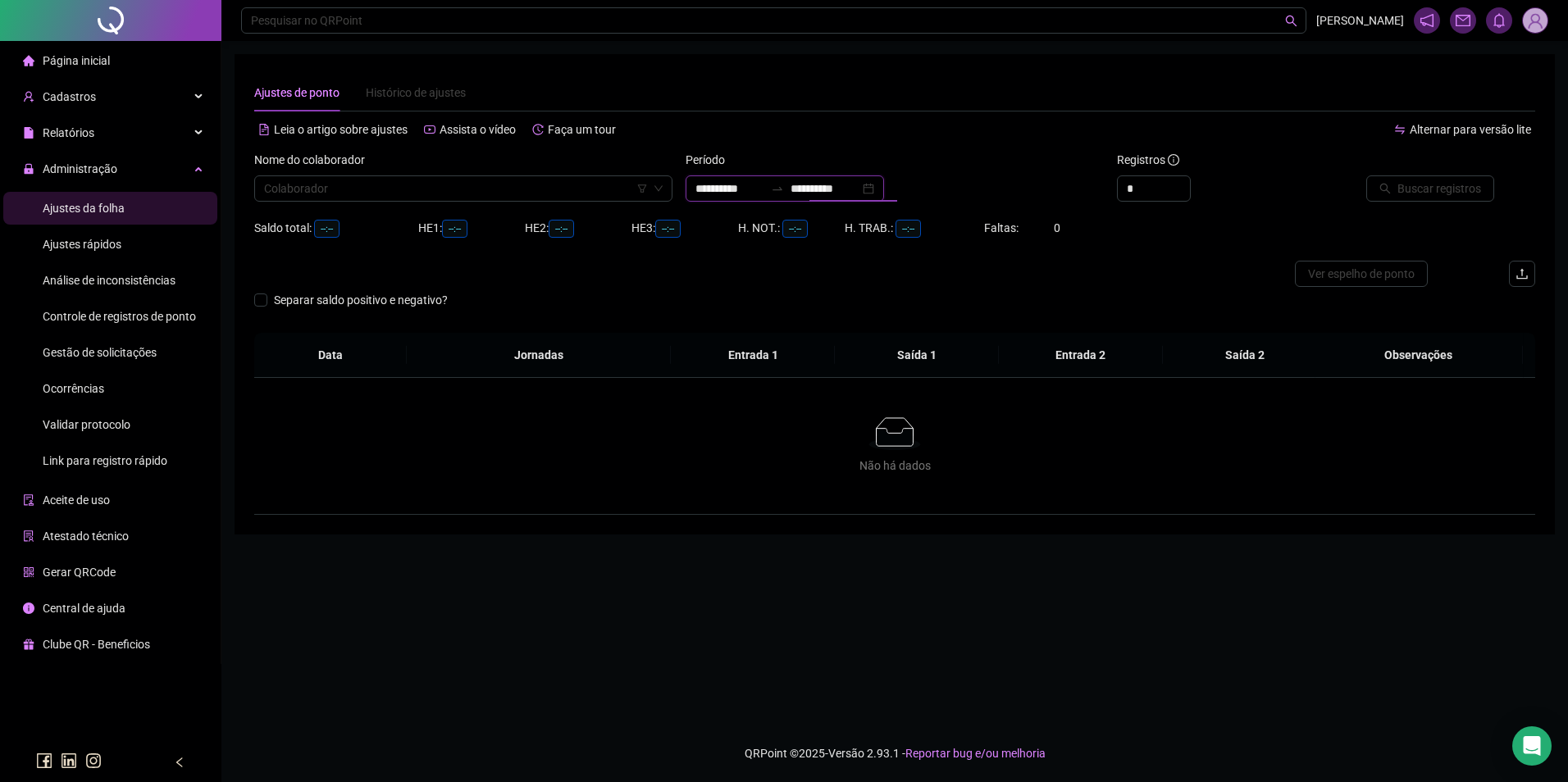
click at [834, 193] on input "**********" at bounding box center [825, 189] width 69 height 18
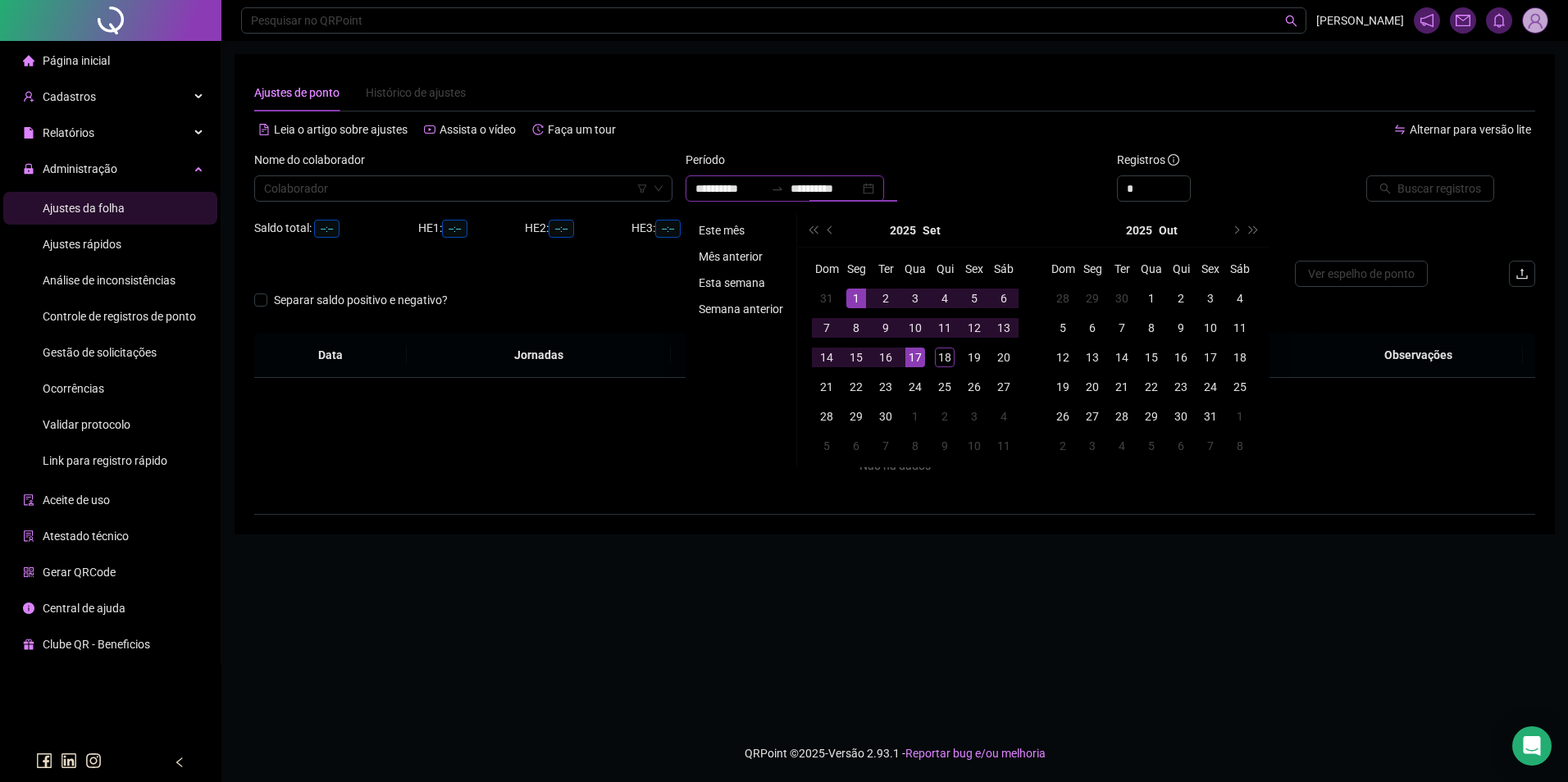
type input "**********"
click at [709, 227] on li "Este mês" at bounding box center [740, 230] width 98 height 19
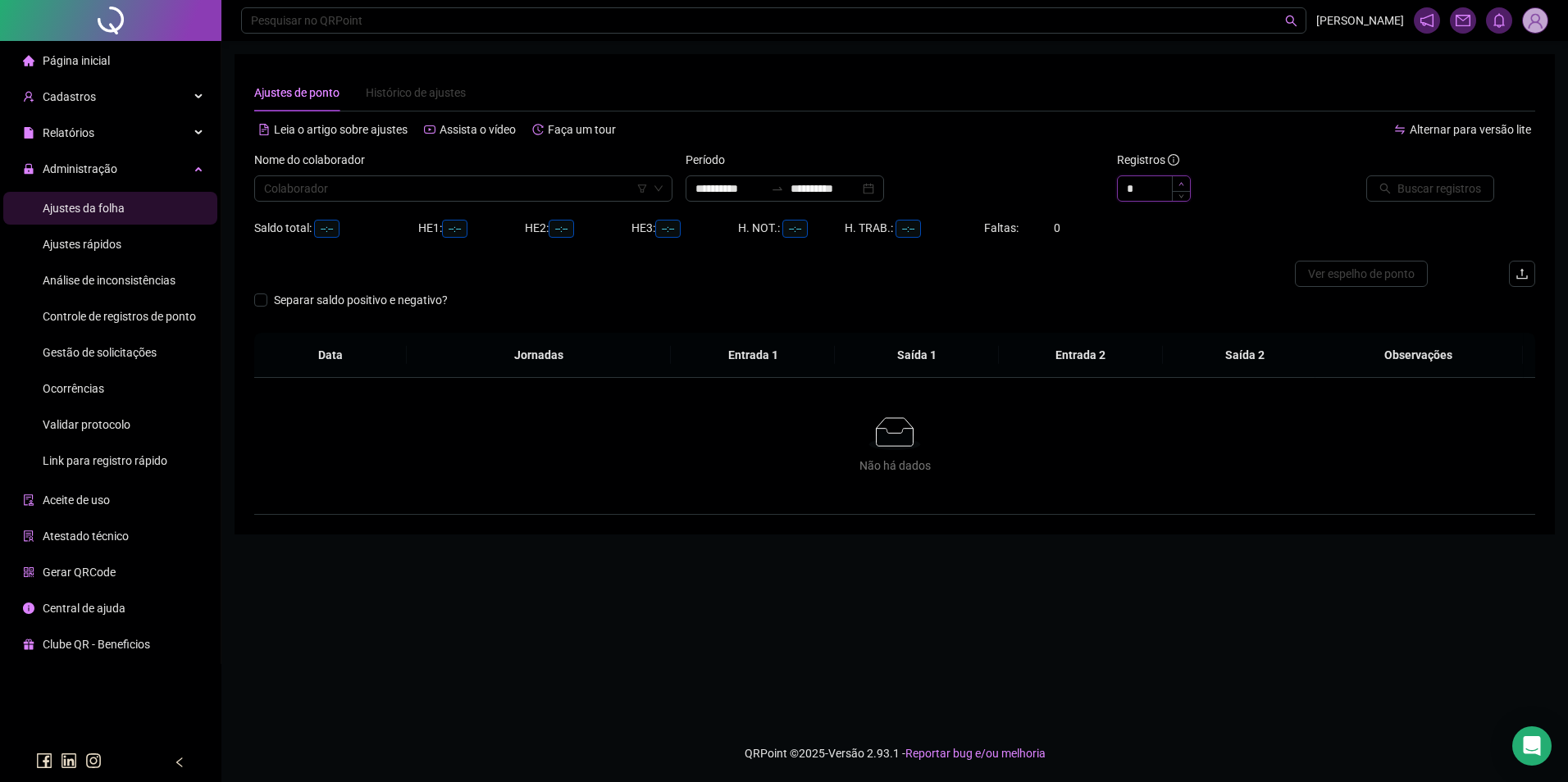
type input "*"
click at [1182, 184] on icon "up" at bounding box center [1182, 184] width 6 height 6
click at [489, 192] on input "search" at bounding box center [456, 188] width 384 height 24
click at [436, 174] on div "Nome do colaborador" at bounding box center [464, 163] width 418 height 24
click at [866, 174] on div "Período" at bounding box center [894, 163] width 418 height 24
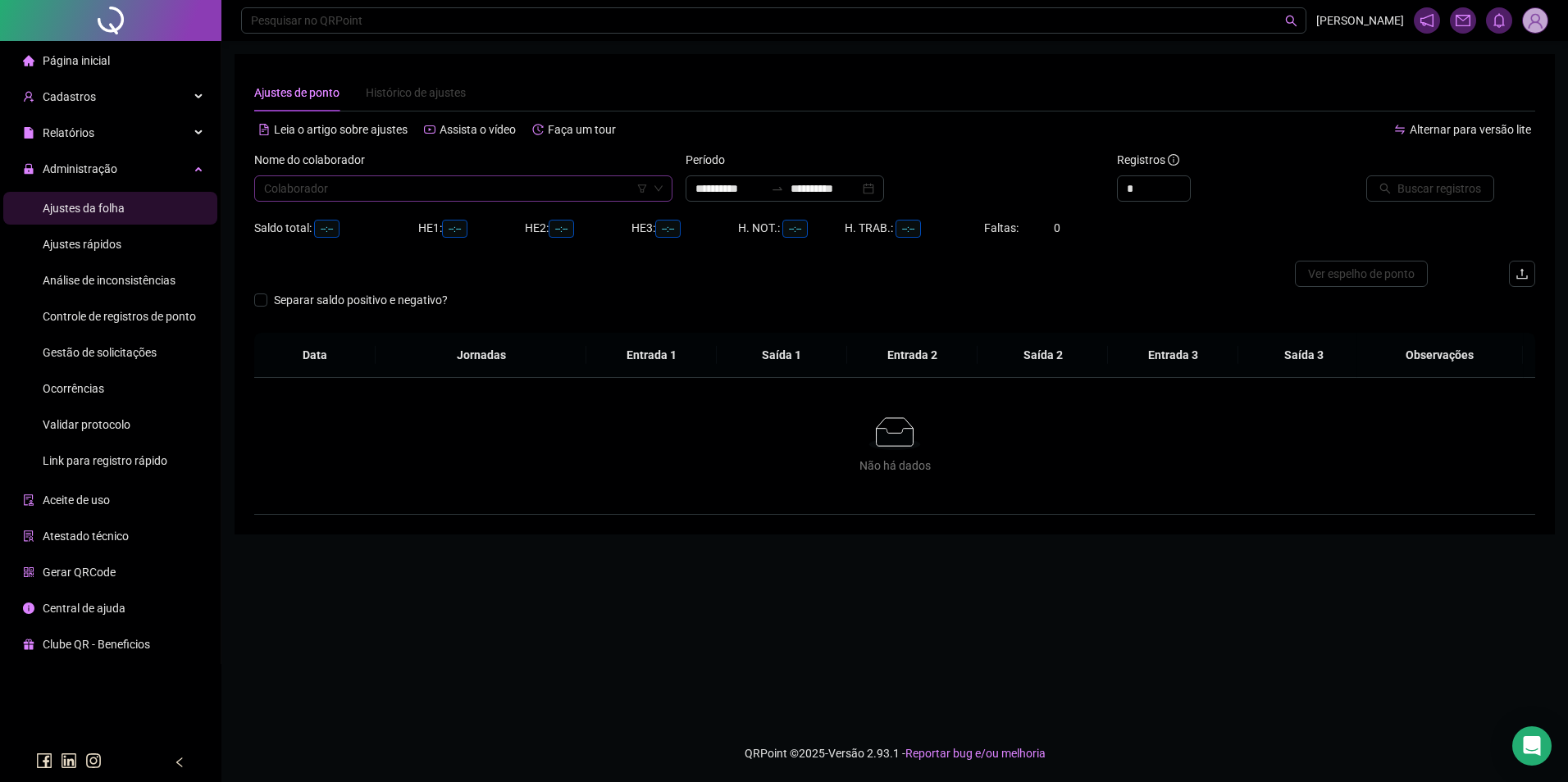
click at [480, 196] on input "search" at bounding box center [456, 188] width 384 height 24
type input "********"
click at [400, 219] on div "[PERSON_NAME] SERPA JUNIOR" at bounding box center [463, 221] width 392 height 18
click at [1428, 193] on span "Buscar registros" at bounding box center [1439, 189] width 83 height 18
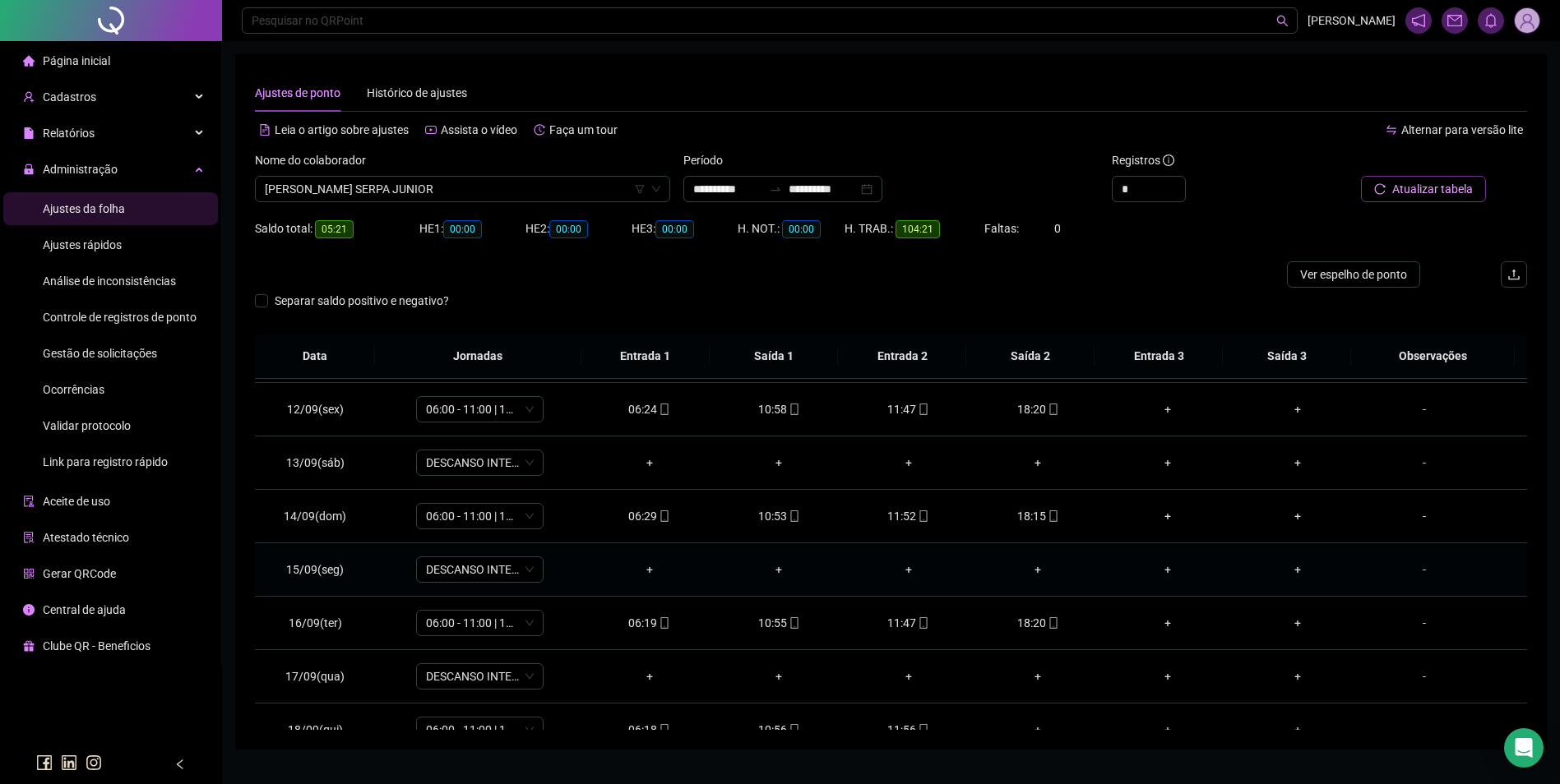
scroll to position [611, 0]
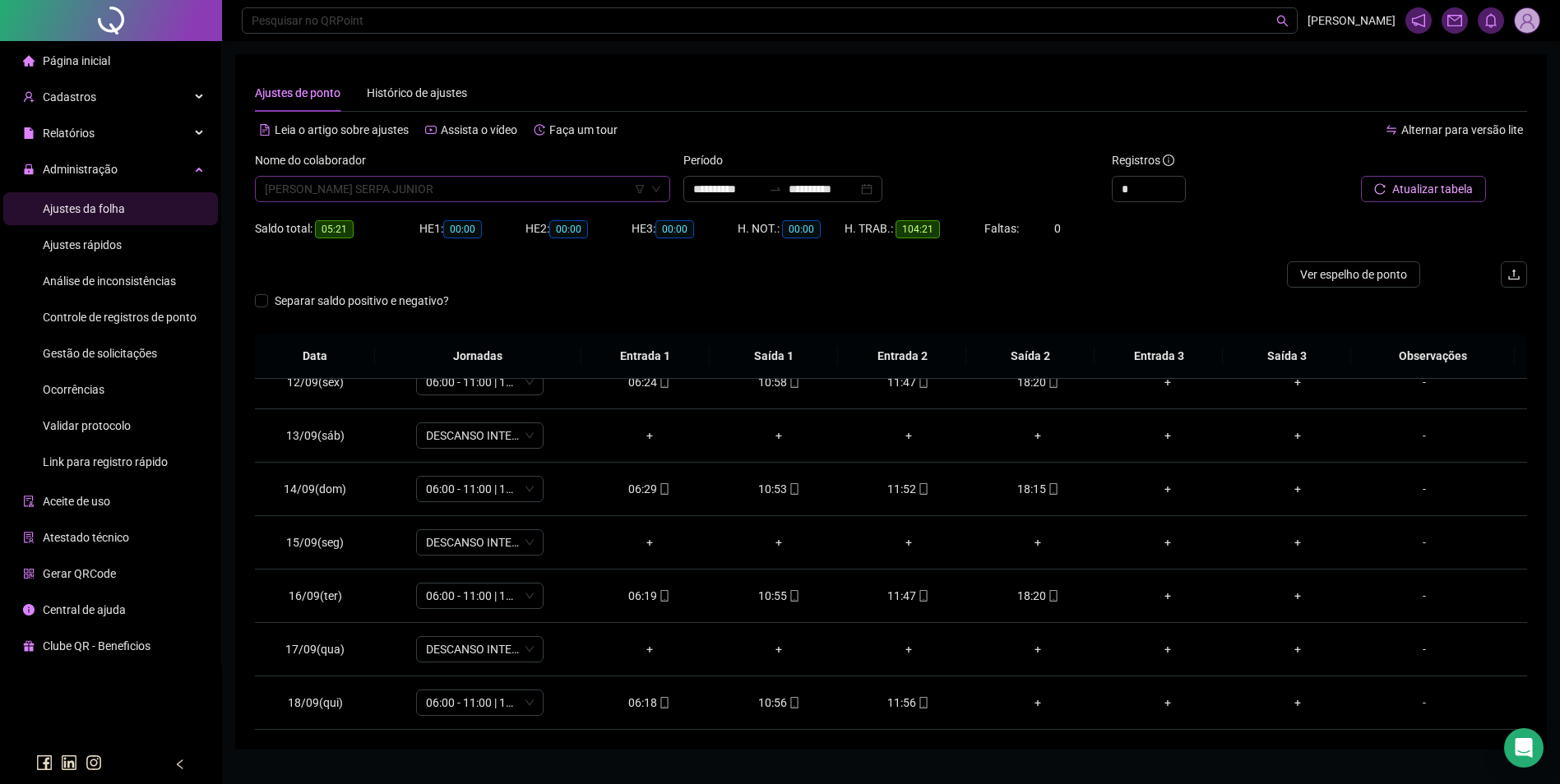
click at [448, 197] on span "[PERSON_NAME] SERPA JUNIOR" at bounding box center [463, 188] width 396 height 24
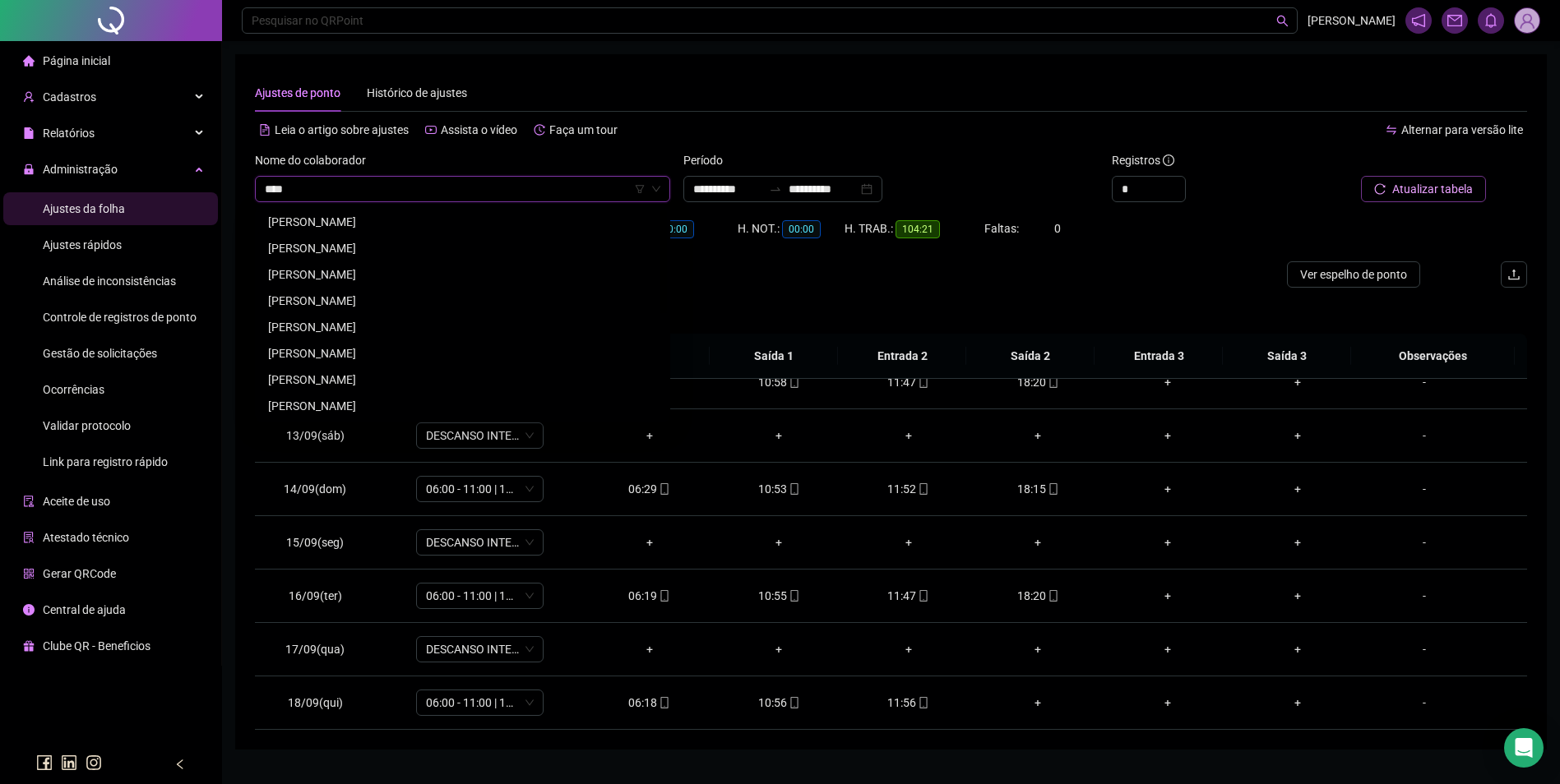
type input "*****"
click at [338, 223] on div "ALMIR LIMA DA SILVA" at bounding box center [462, 221] width 389 height 18
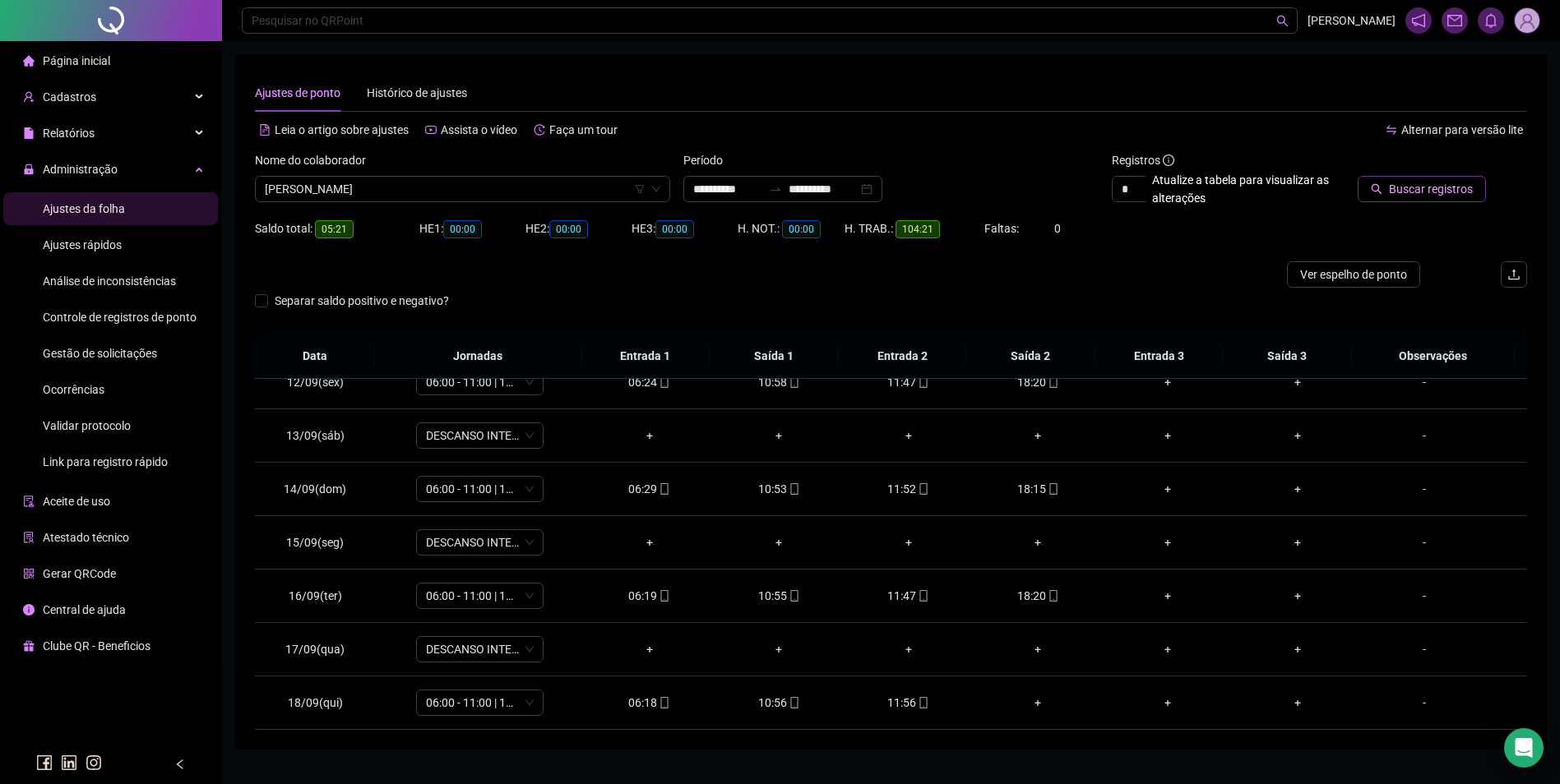
click at [1390, 197] on button "Buscar registros" at bounding box center [1422, 188] width 128 height 26
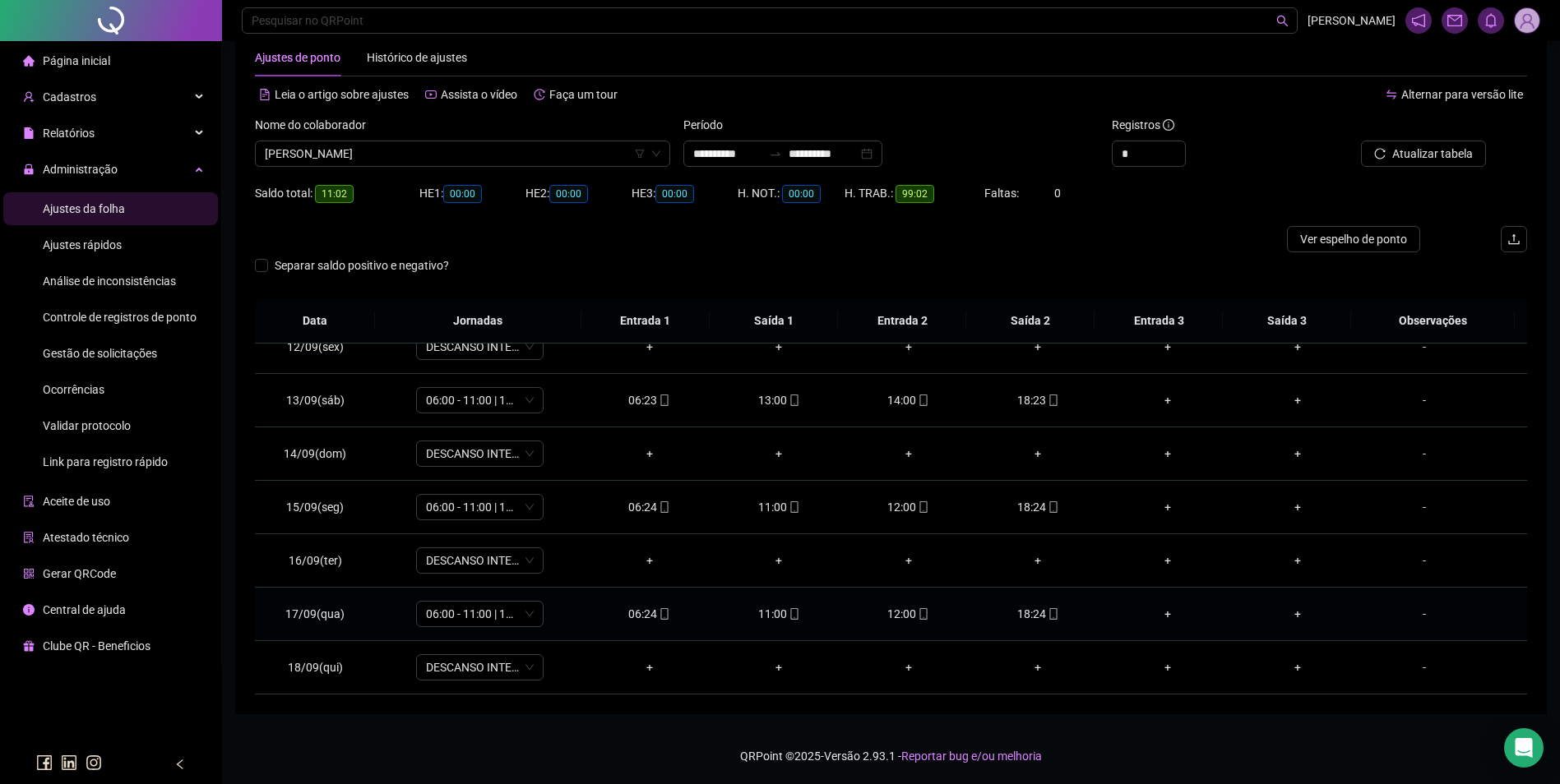
scroll to position [36, 0]
click at [387, 159] on span "ALMIR LIMA DA SILVA" at bounding box center [463, 152] width 396 height 24
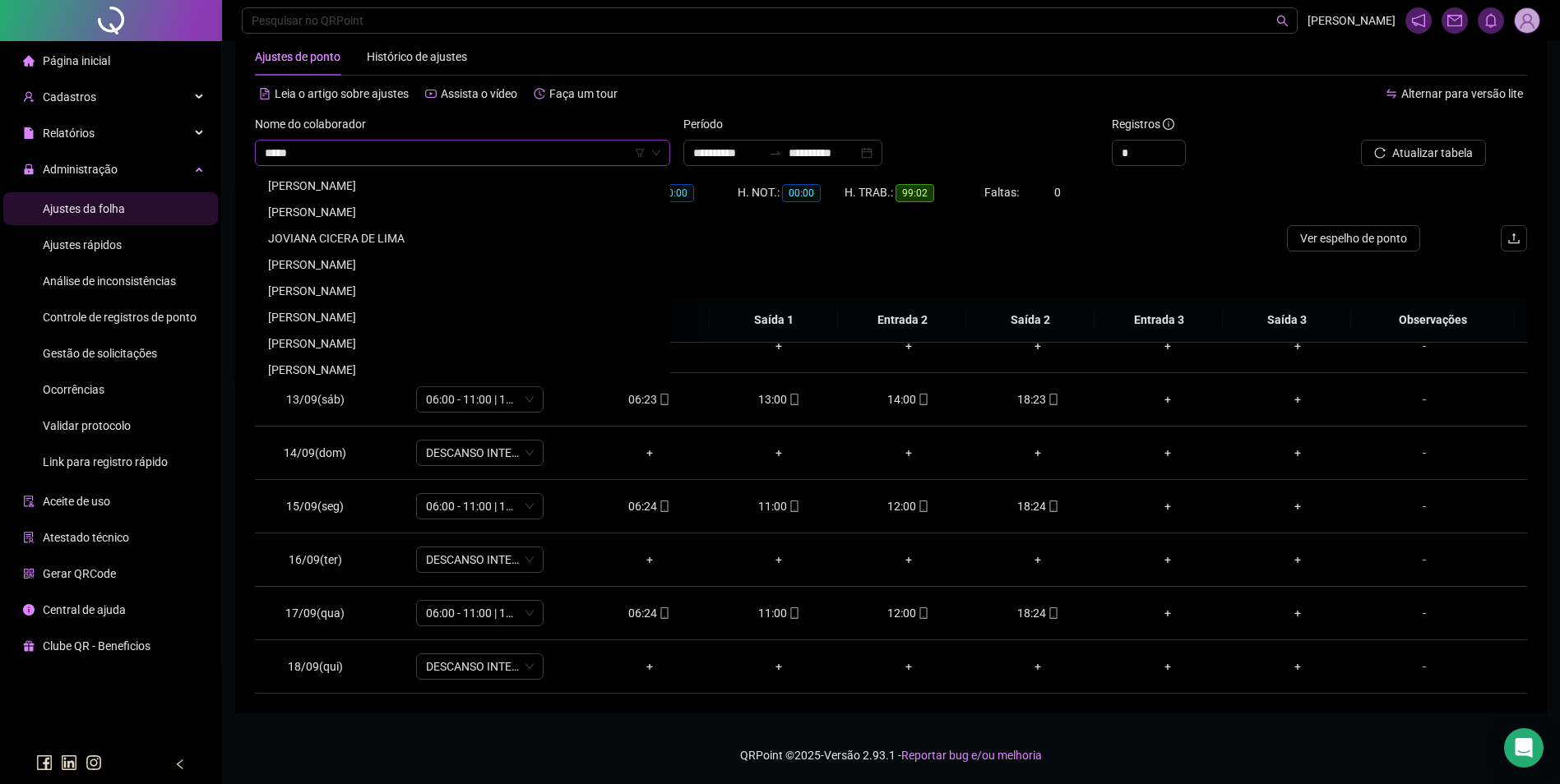
scroll to position [0, 0]
type input "******"
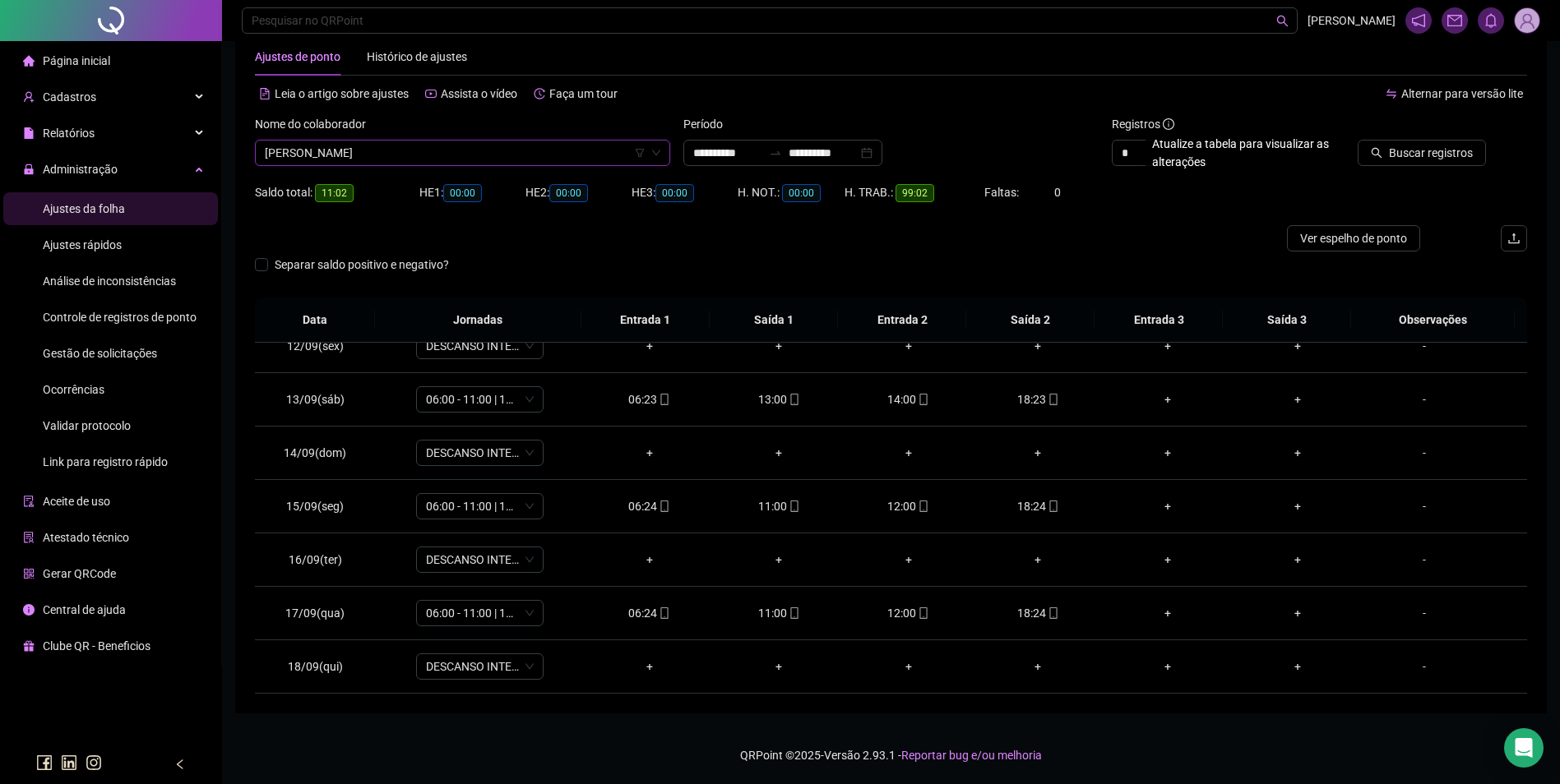
click at [1457, 139] on div at bounding box center [1406, 127] width 160 height 24
click at [1462, 149] on span "Buscar registros" at bounding box center [1431, 152] width 83 height 18
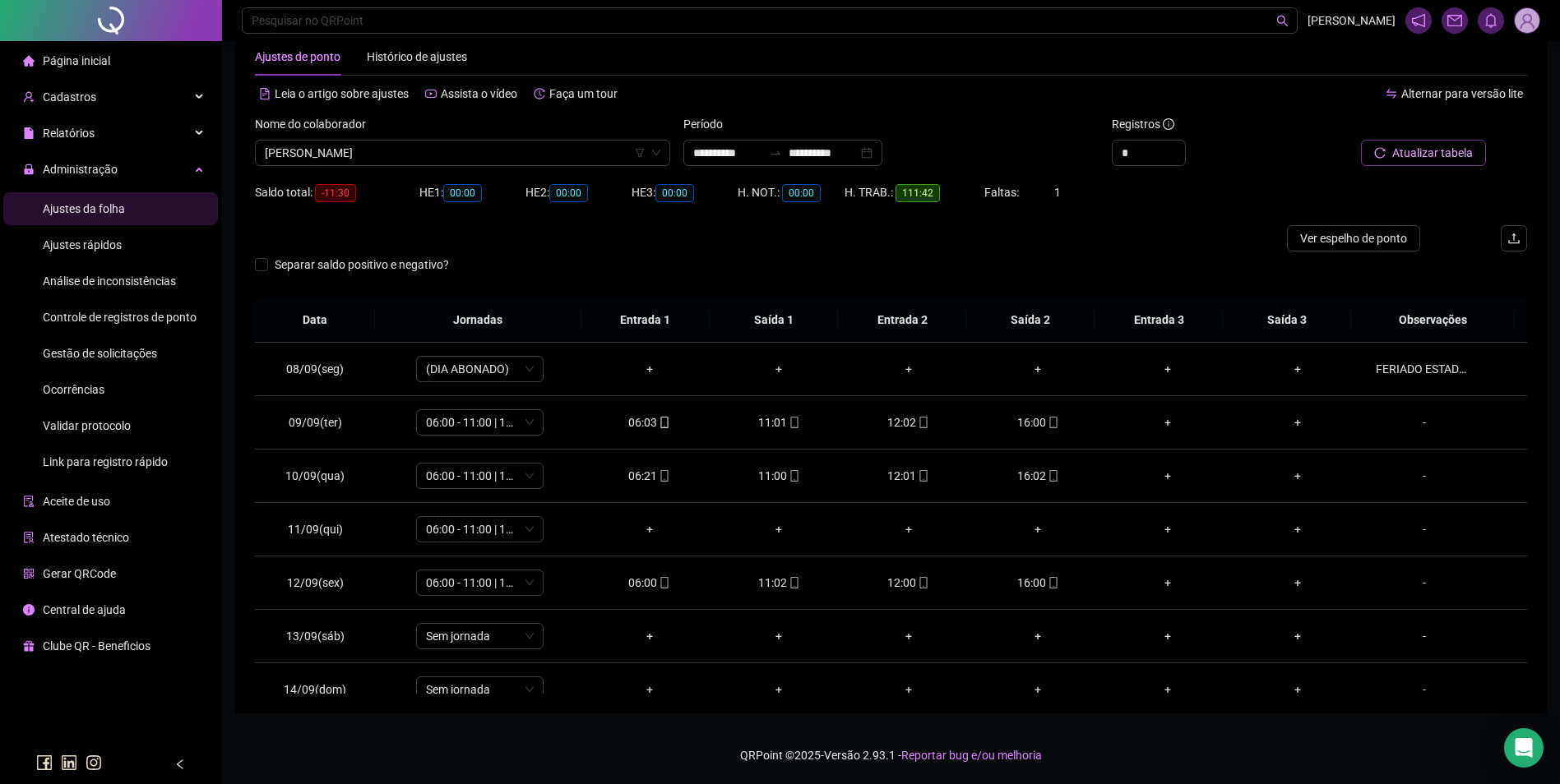
scroll to position [611, 0]
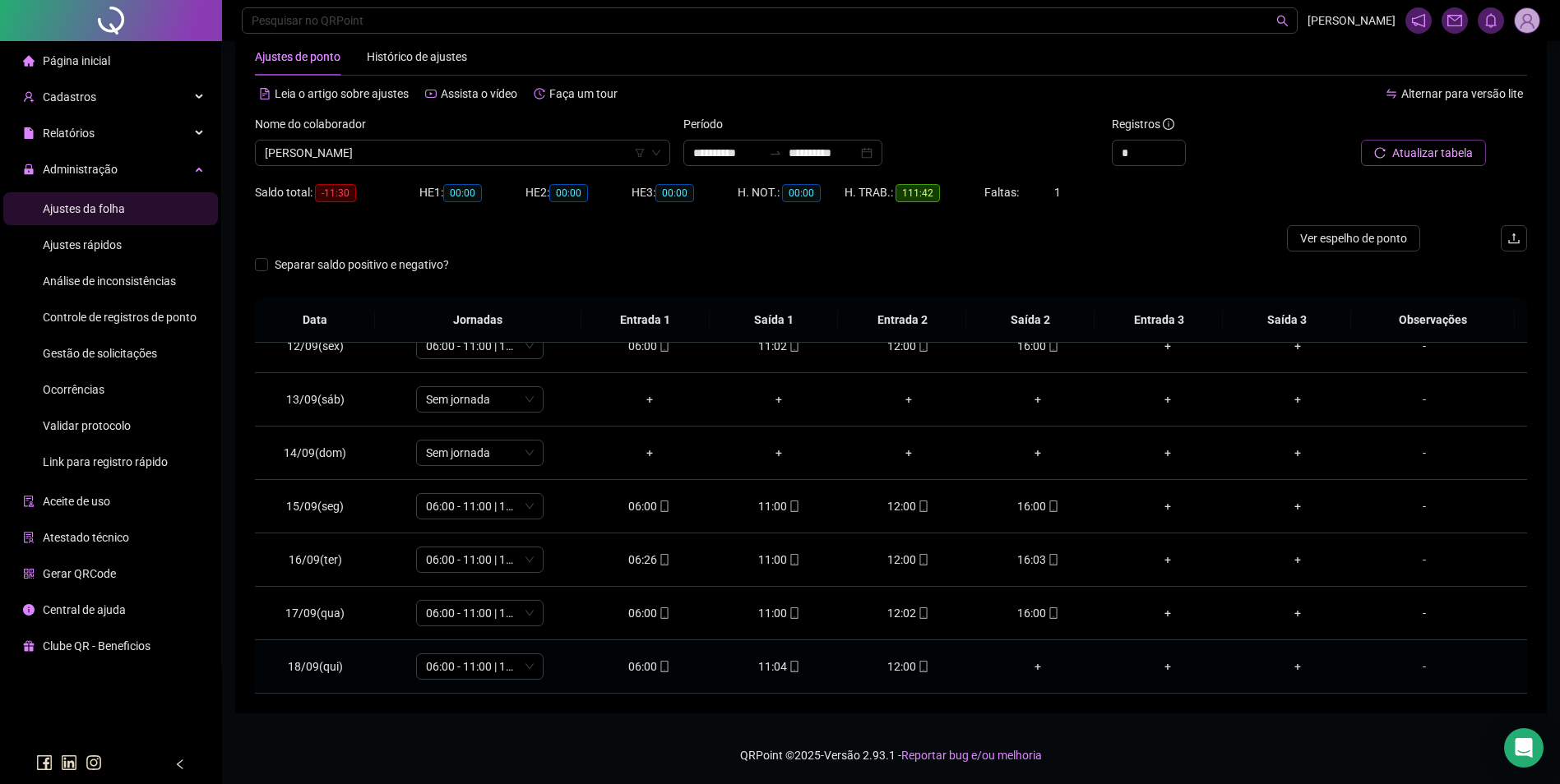
click at [906, 674] on div "12:00" at bounding box center [909, 667] width 104 height 18
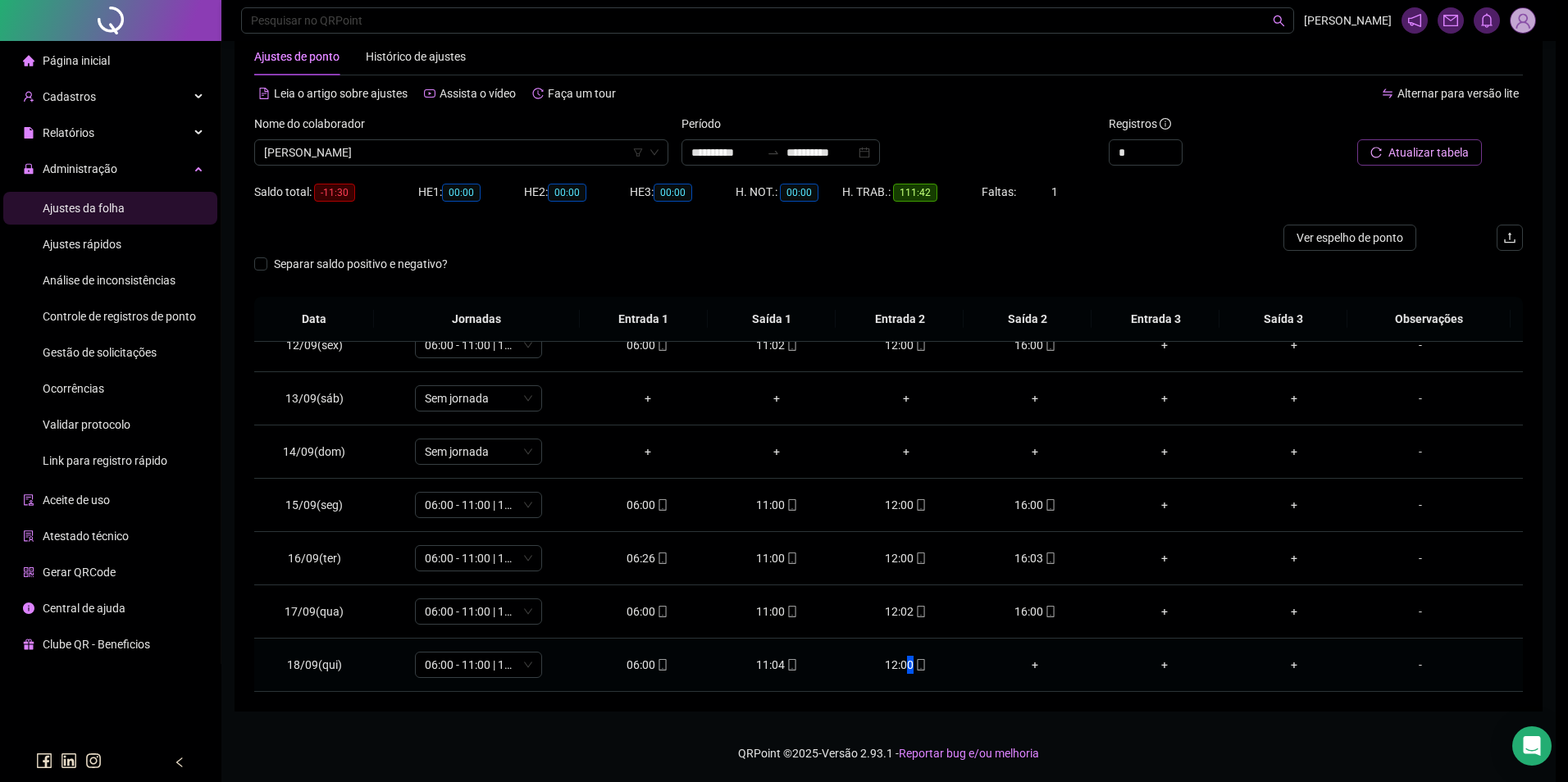
type input "**********"
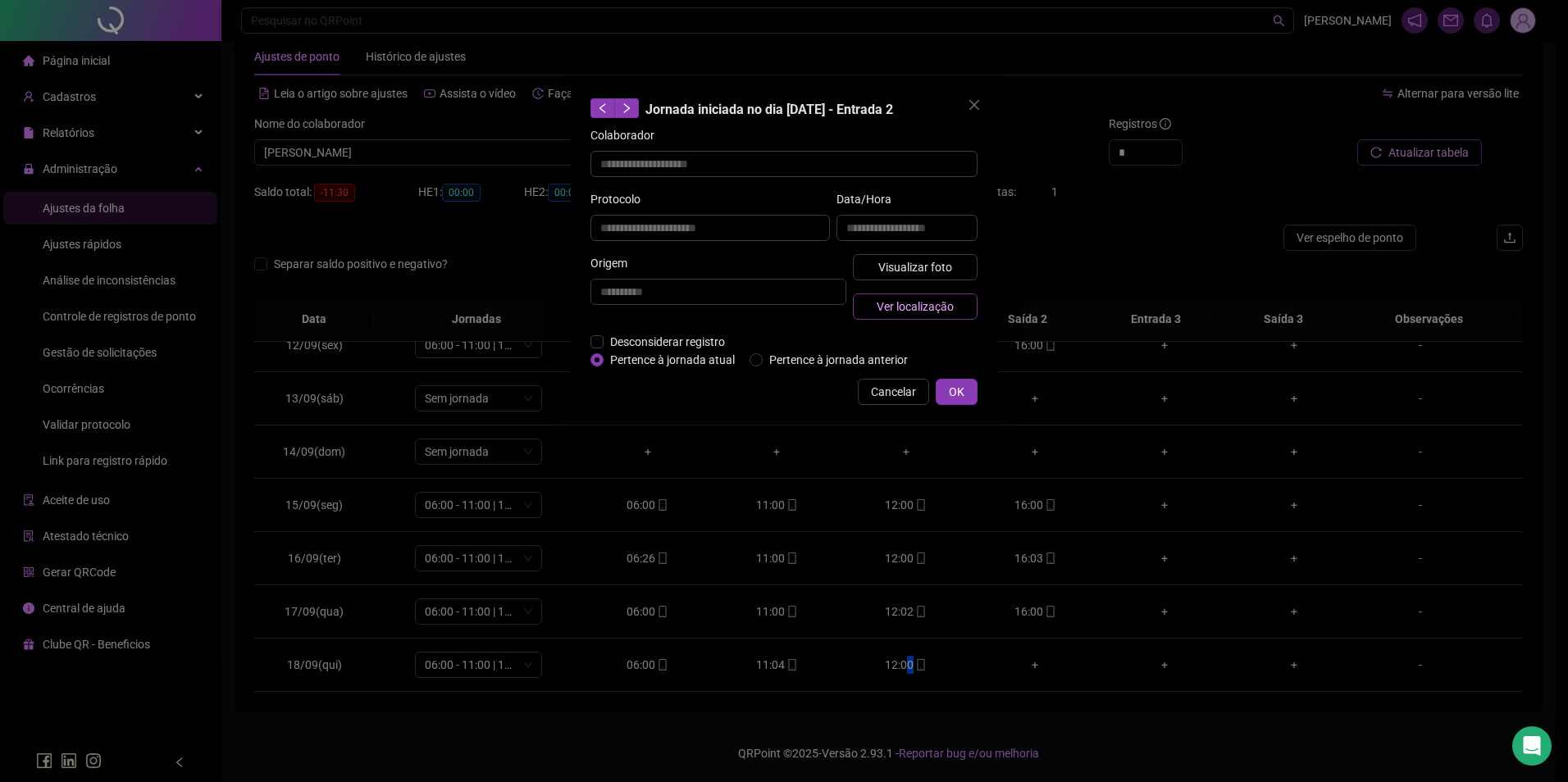
click at [948, 312] on span "Ver localização" at bounding box center [916, 307] width 77 height 18
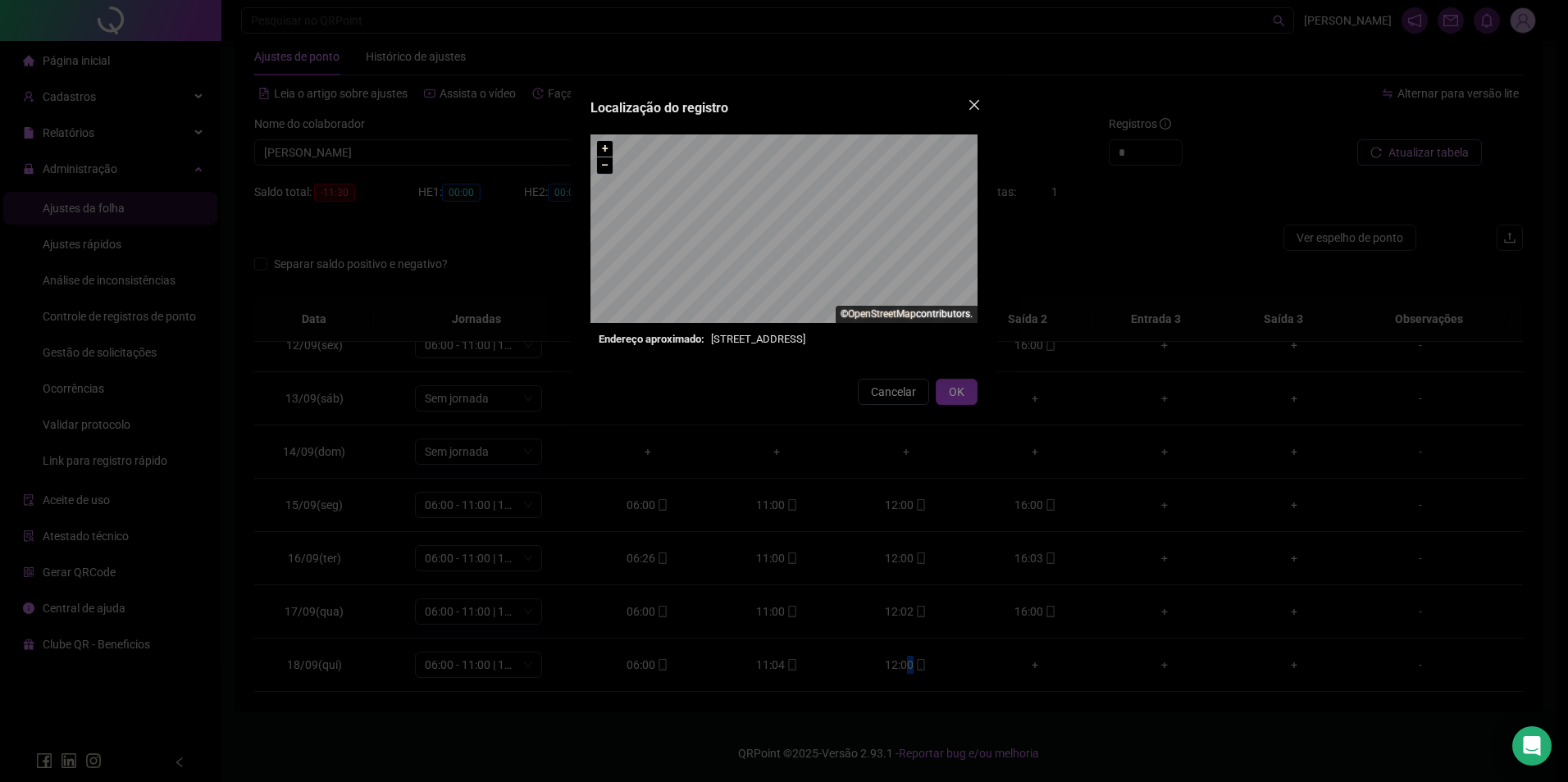
click at [977, 105] on icon "close" at bounding box center [975, 105] width 14 height 14
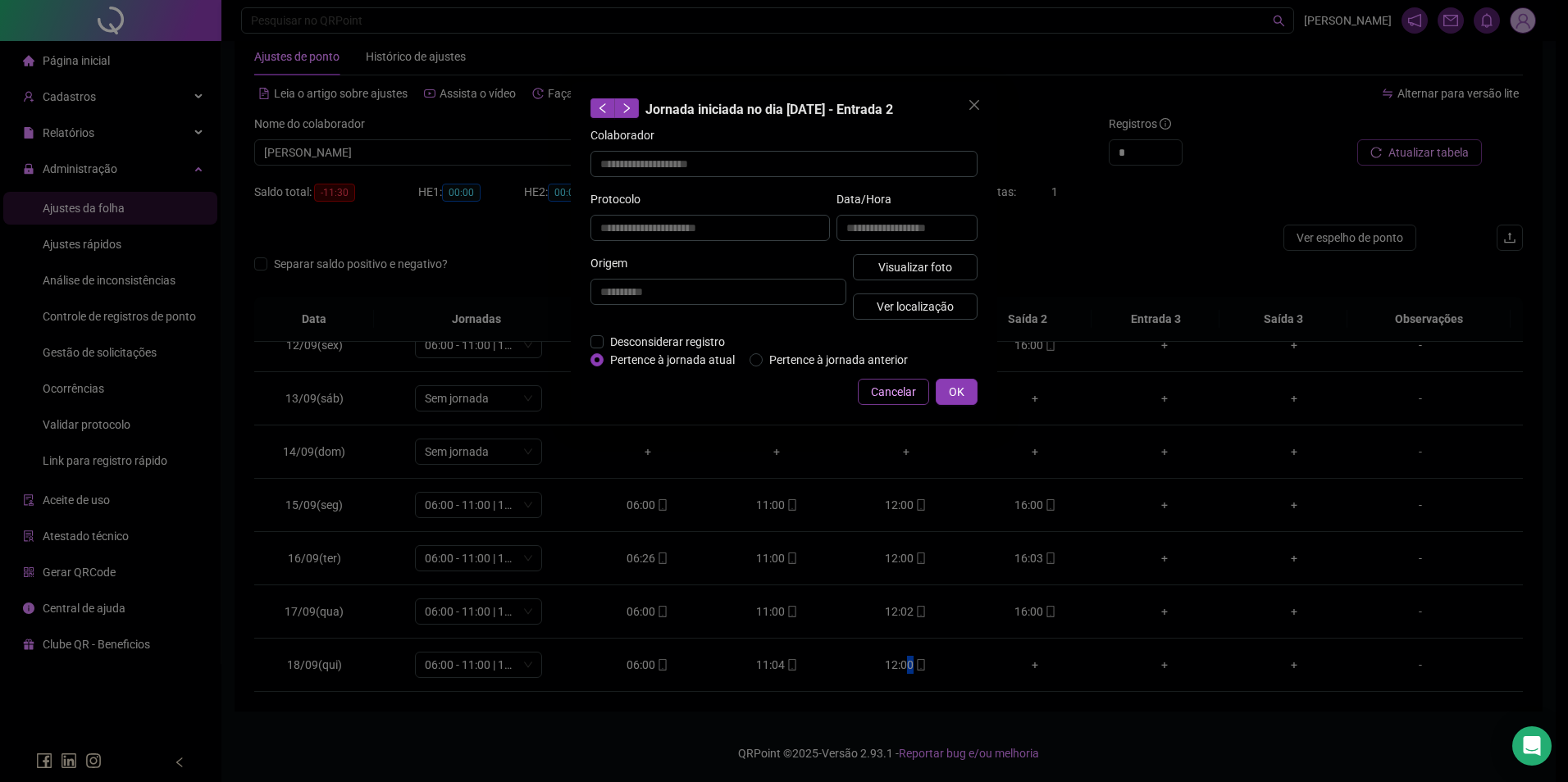
click at [878, 393] on span "Cancelar" at bounding box center [893, 392] width 45 height 18
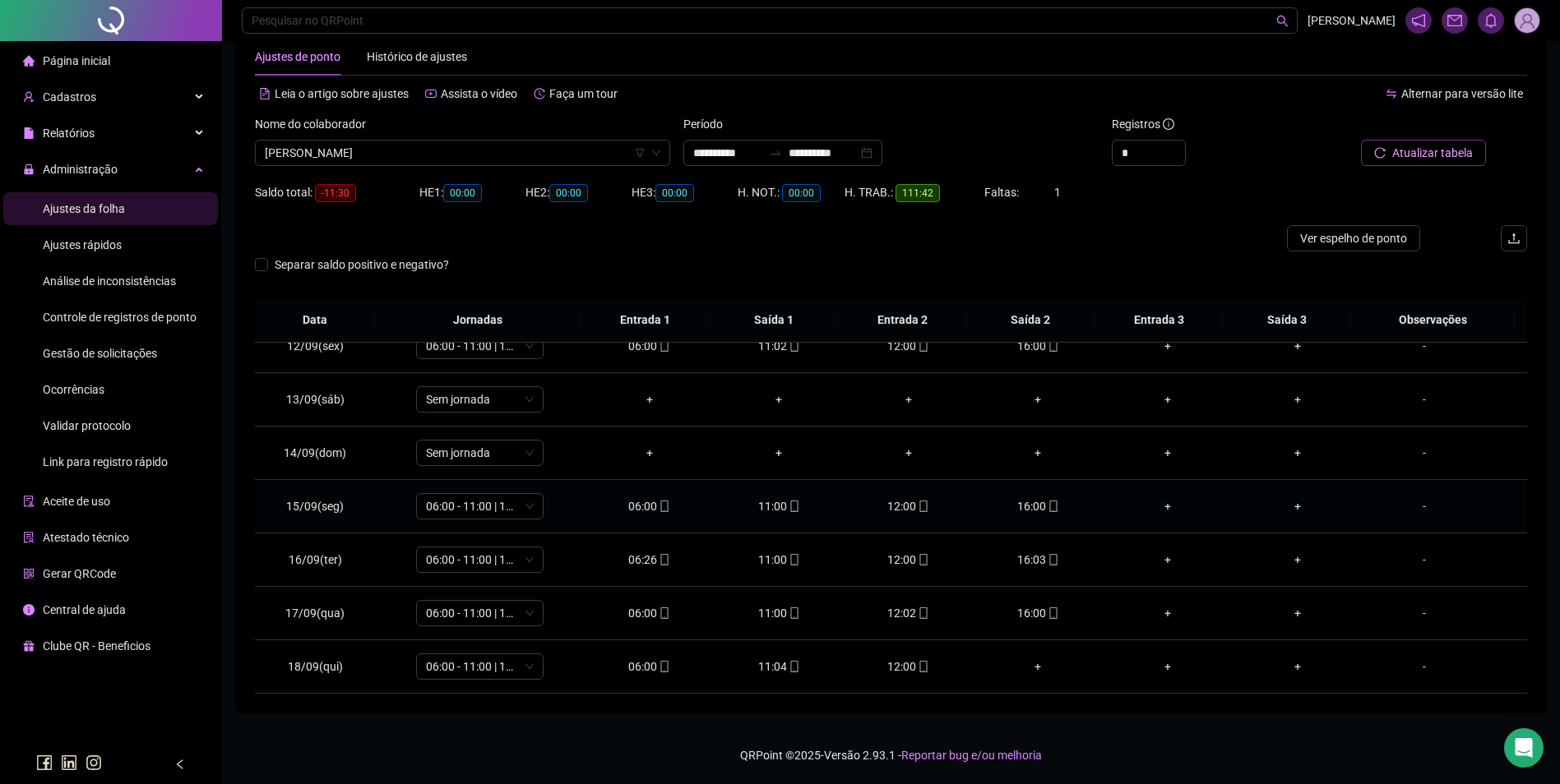
click at [1029, 498] on div "16:00" at bounding box center [1039, 506] width 104 height 18
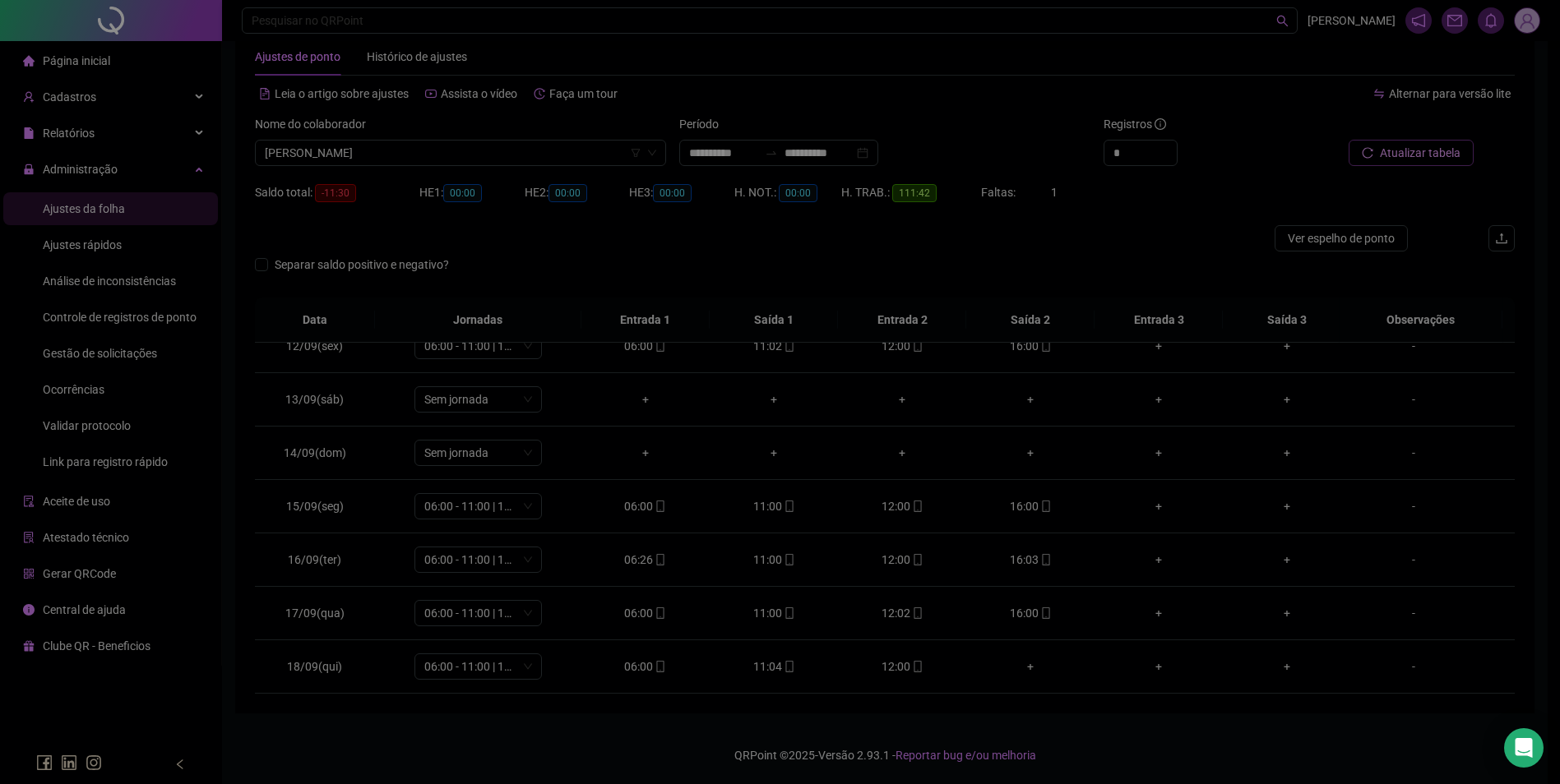
type input "**********"
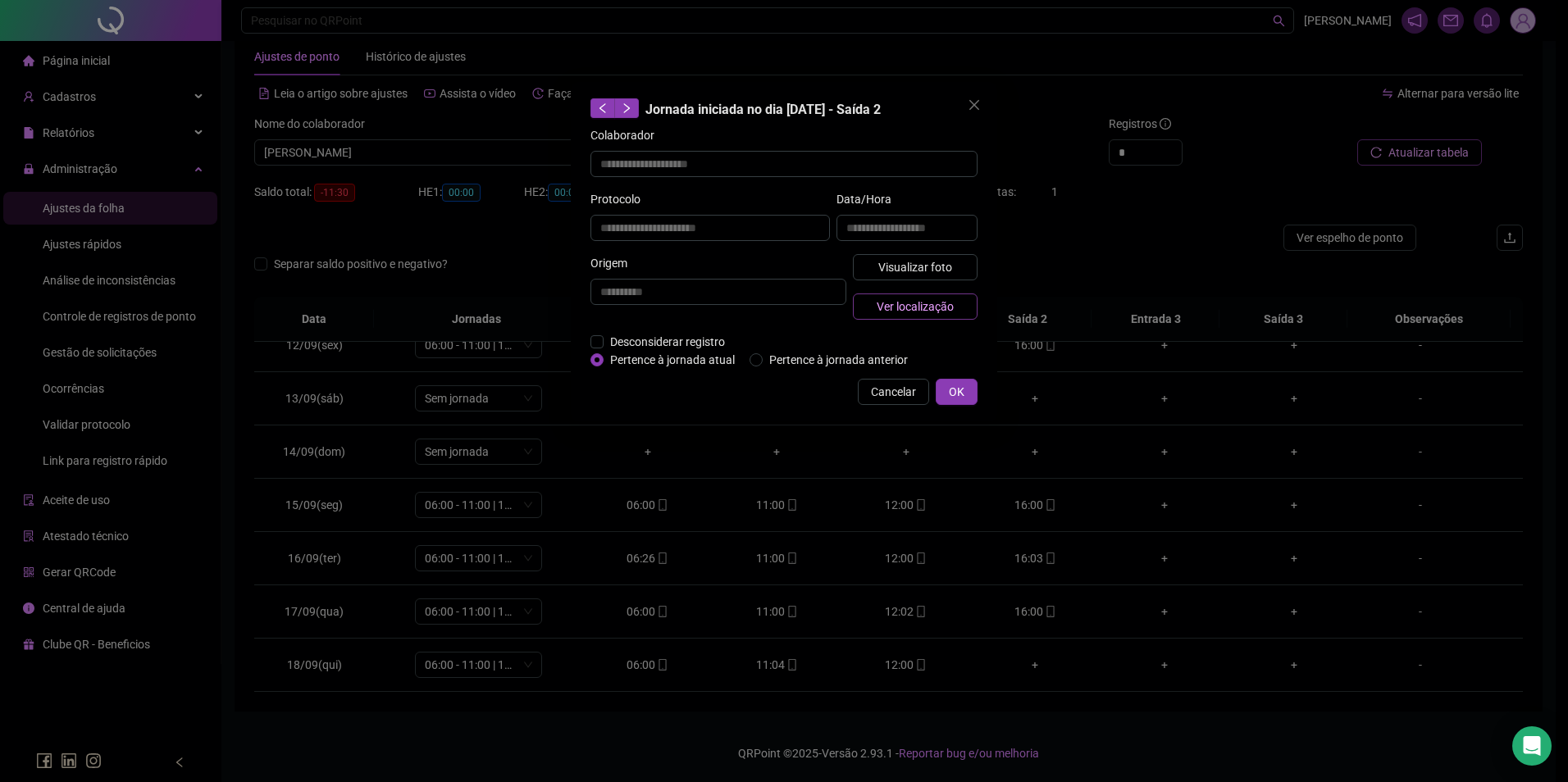
click at [898, 300] on span "Ver localização" at bounding box center [916, 307] width 77 height 18
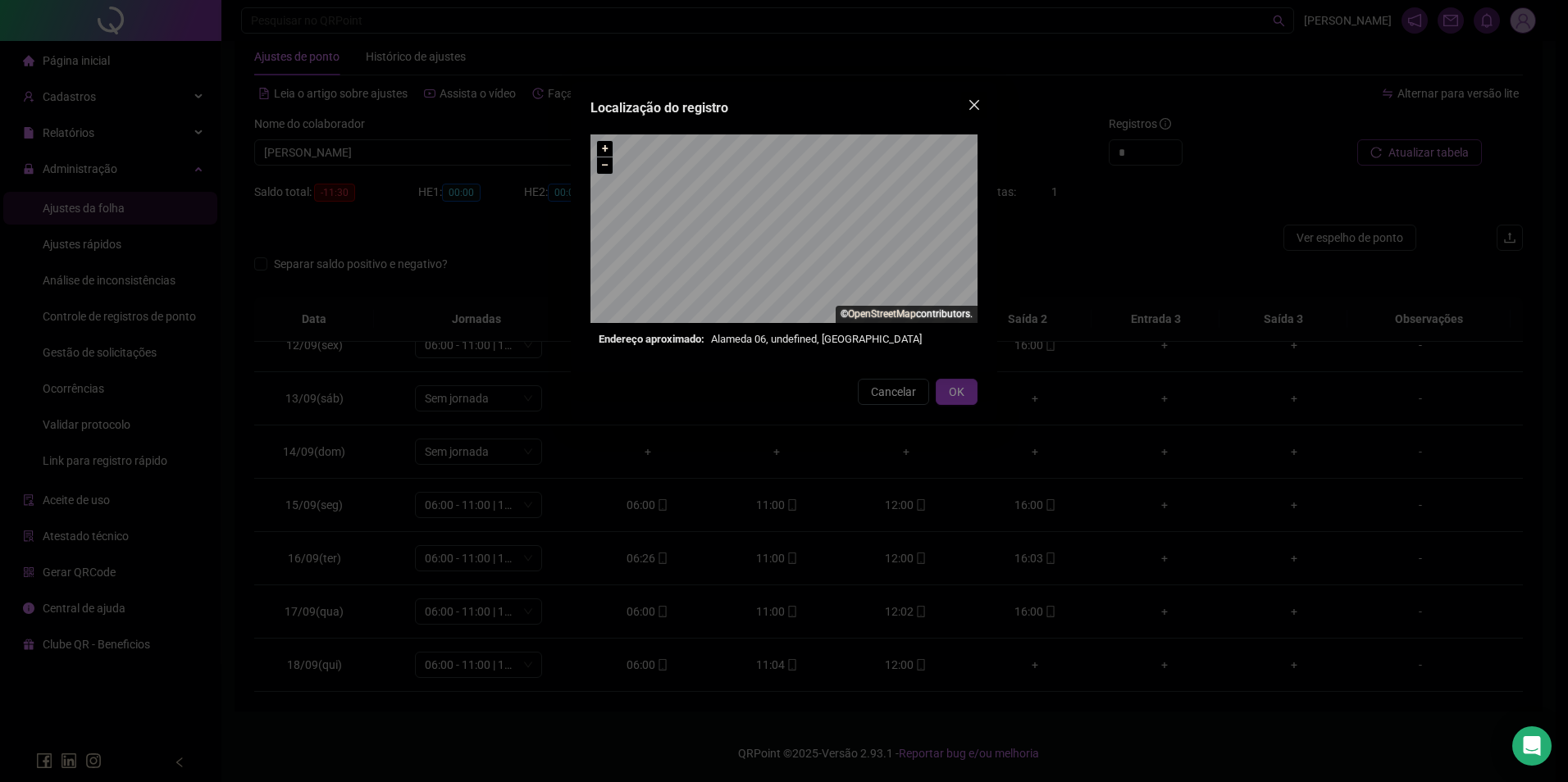
click at [975, 106] on icon "close" at bounding box center [975, 105] width 14 height 14
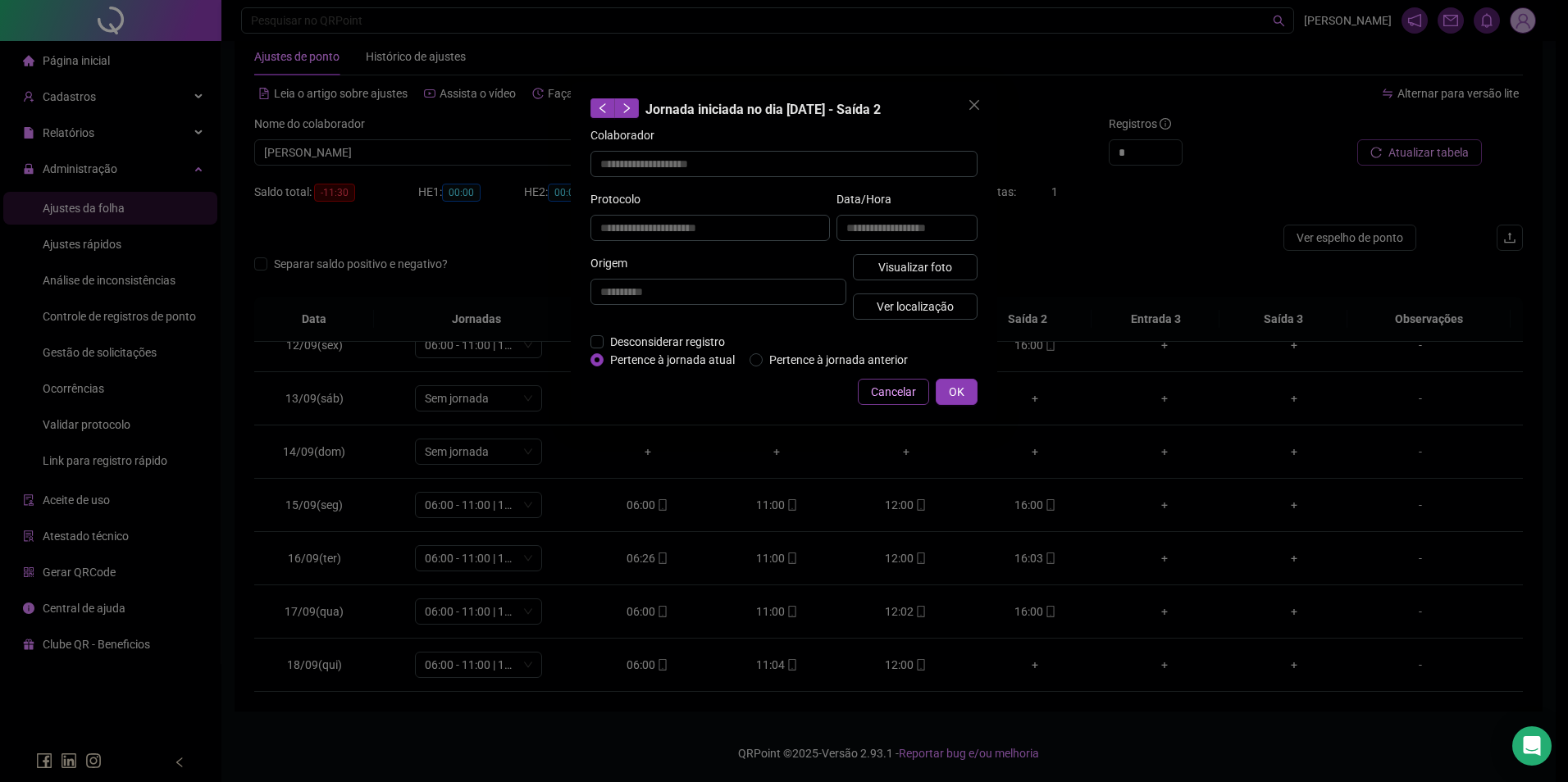
click at [881, 386] on span "Cancelar" at bounding box center [893, 392] width 45 height 18
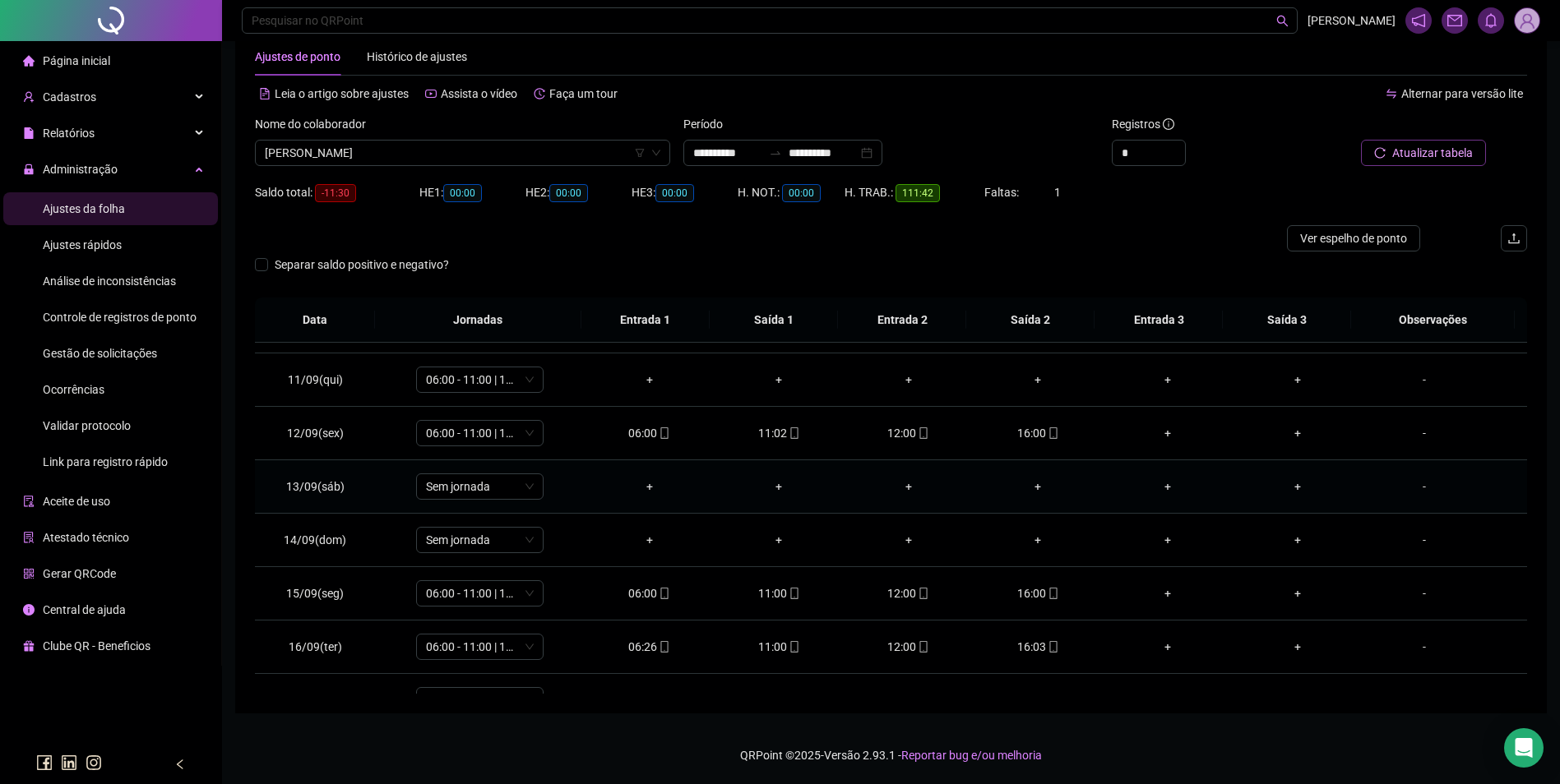
scroll to position [446, 0]
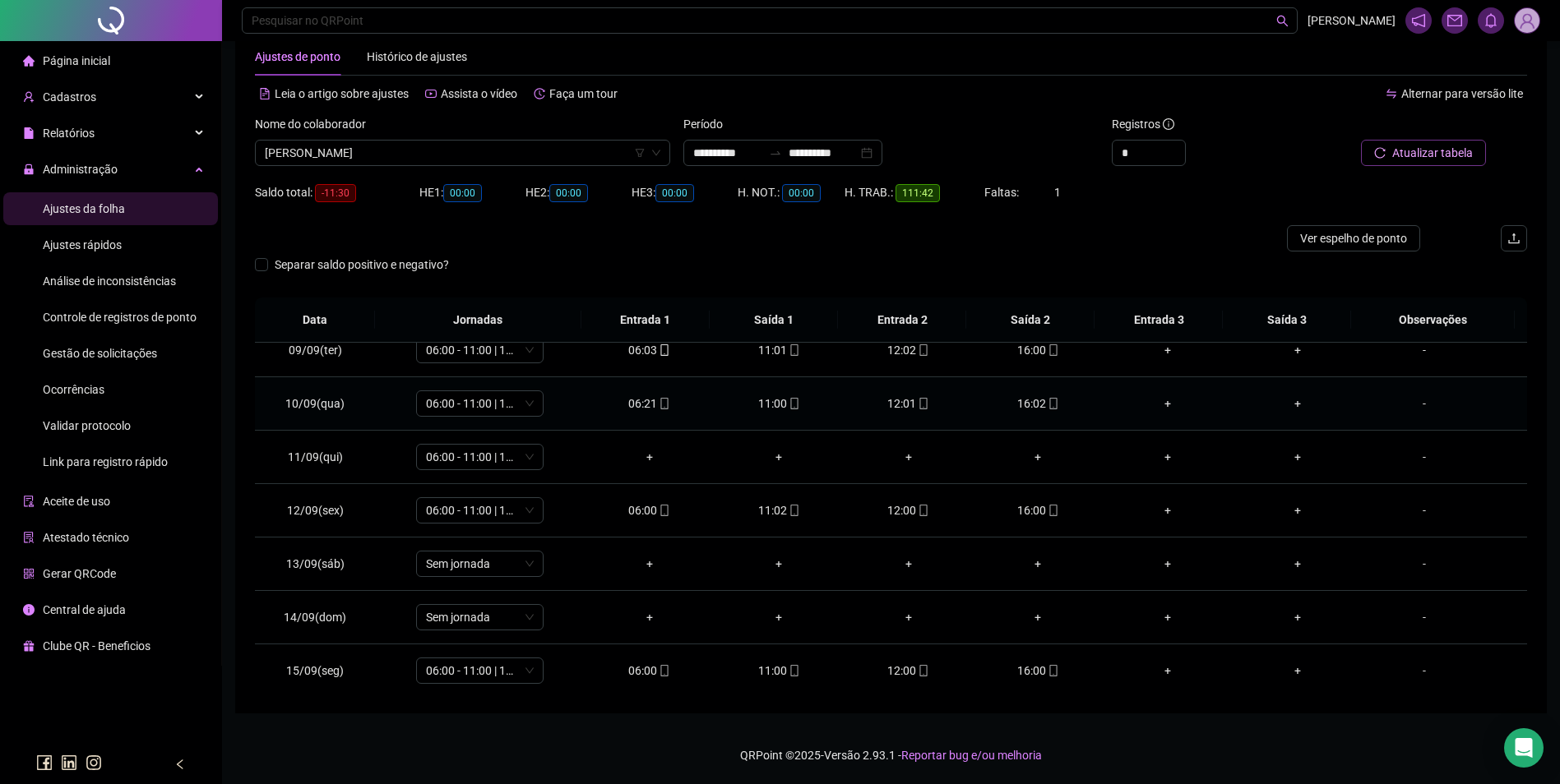
click at [1051, 405] on div "16:02" at bounding box center [1039, 404] width 104 height 18
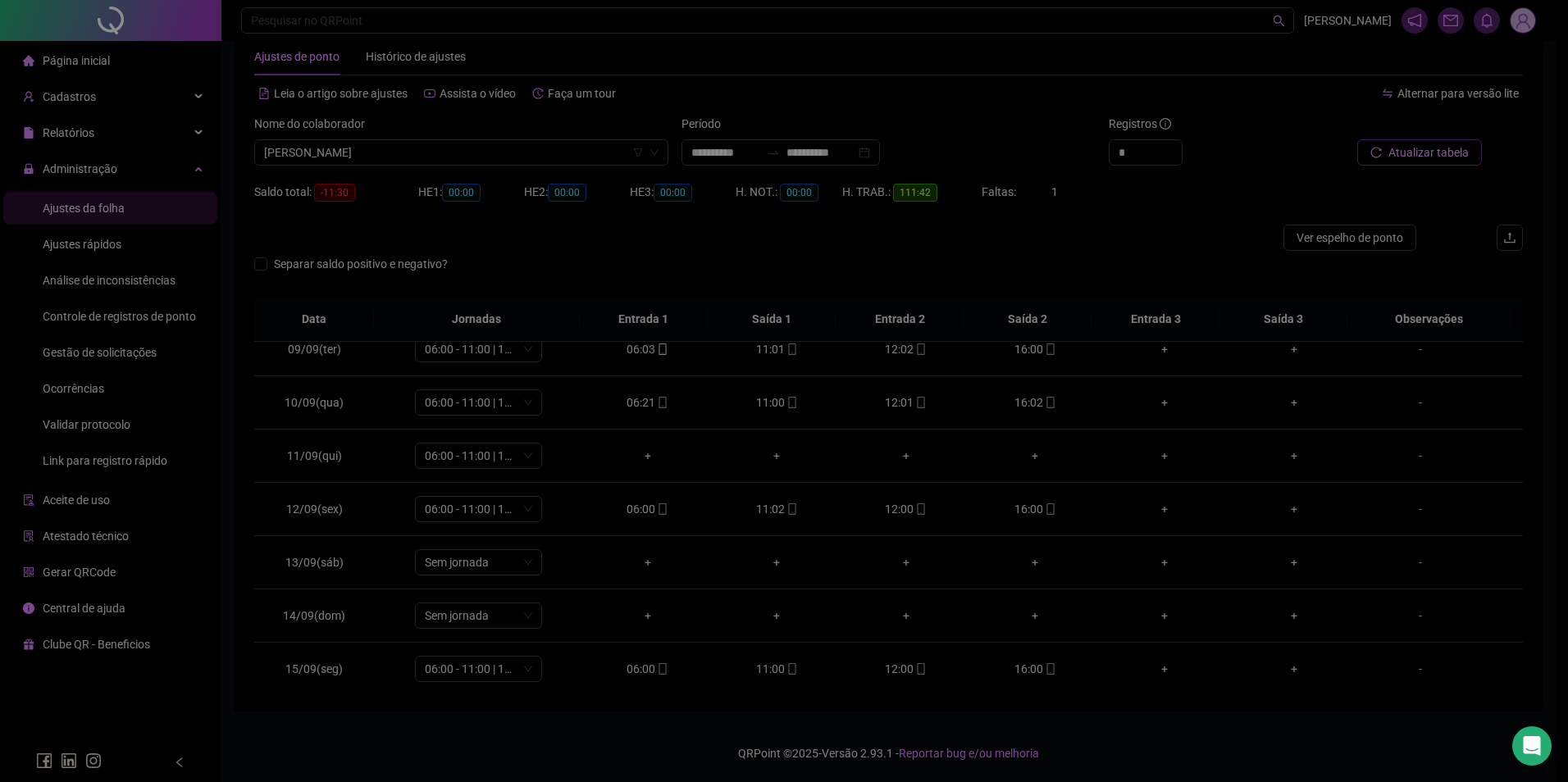
type input "**********"
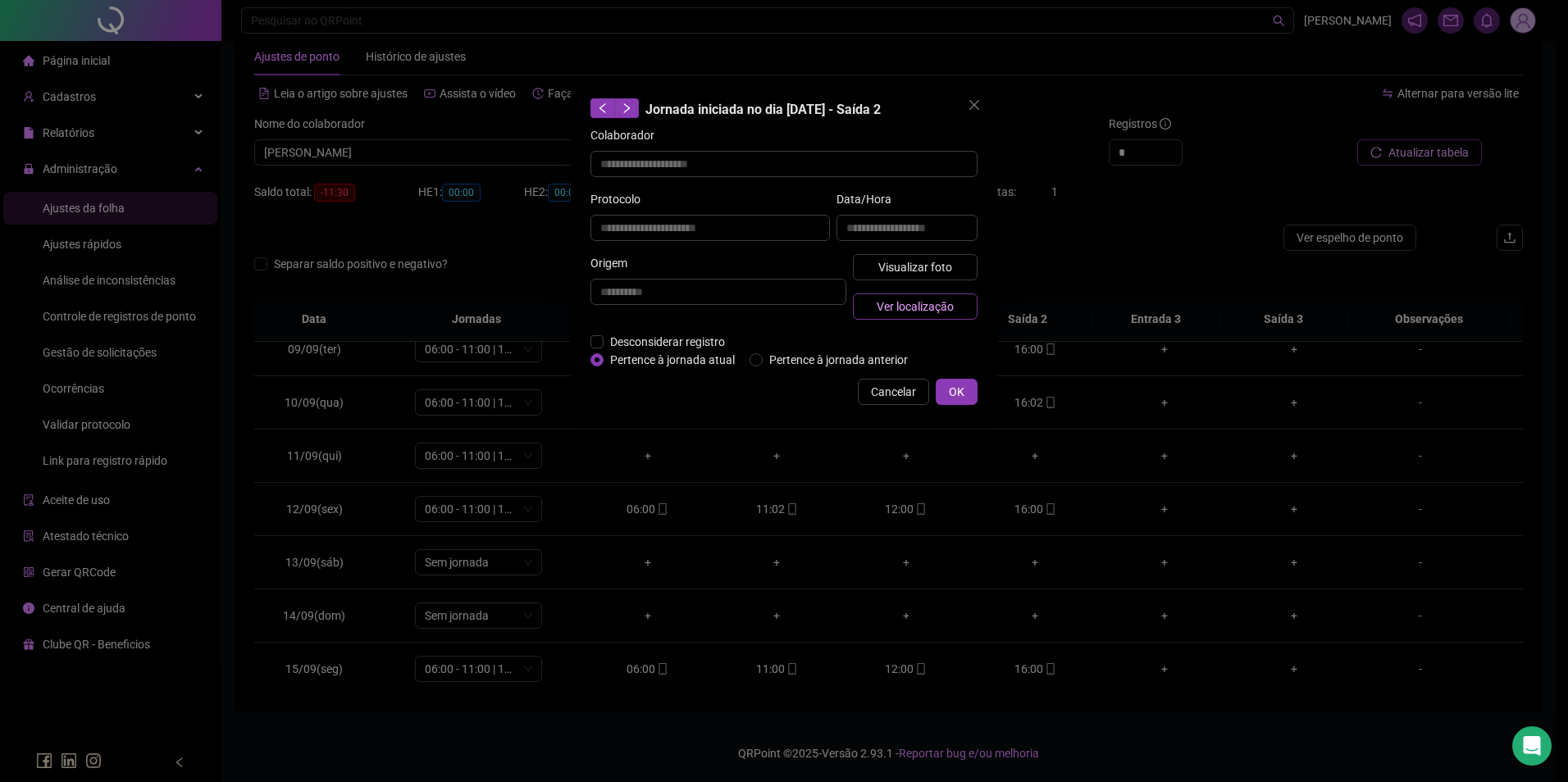
click at [945, 308] on span "Ver localização" at bounding box center [916, 307] width 77 height 18
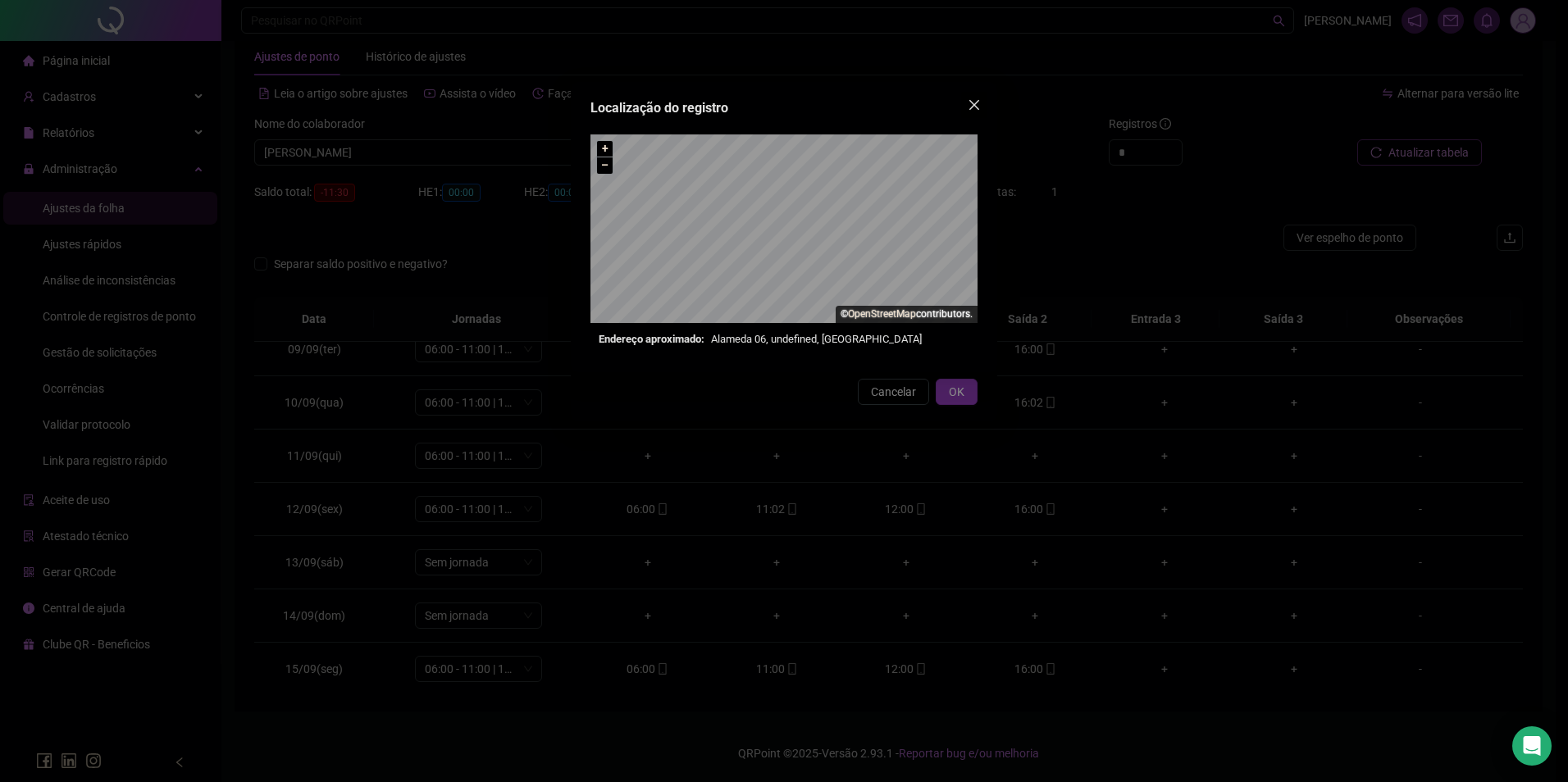
click at [967, 104] on span "Close" at bounding box center [974, 105] width 26 height 14
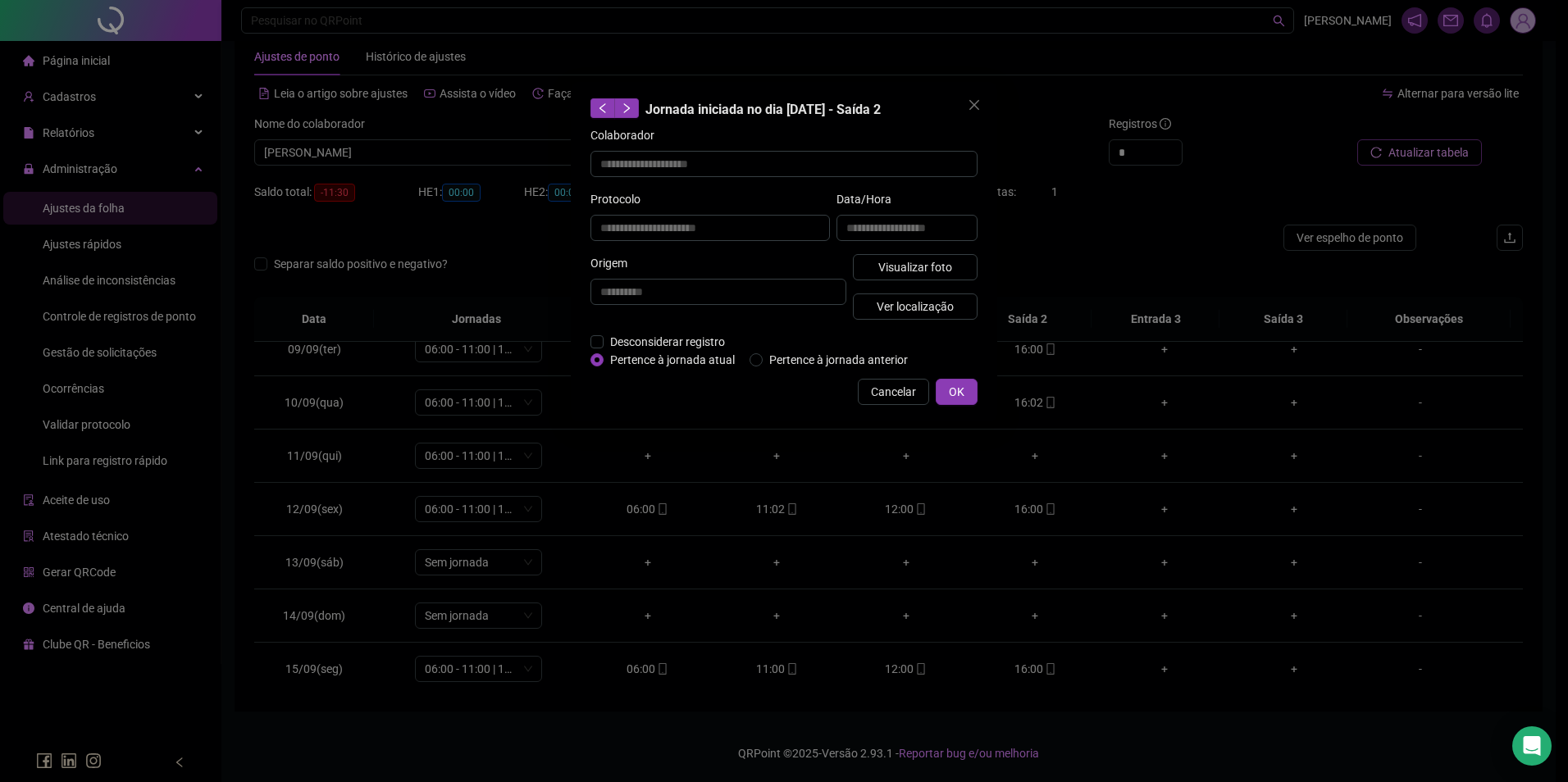
click at [455, 155] on div "**********" at bounding box center [784, 391] width 1568 height 782
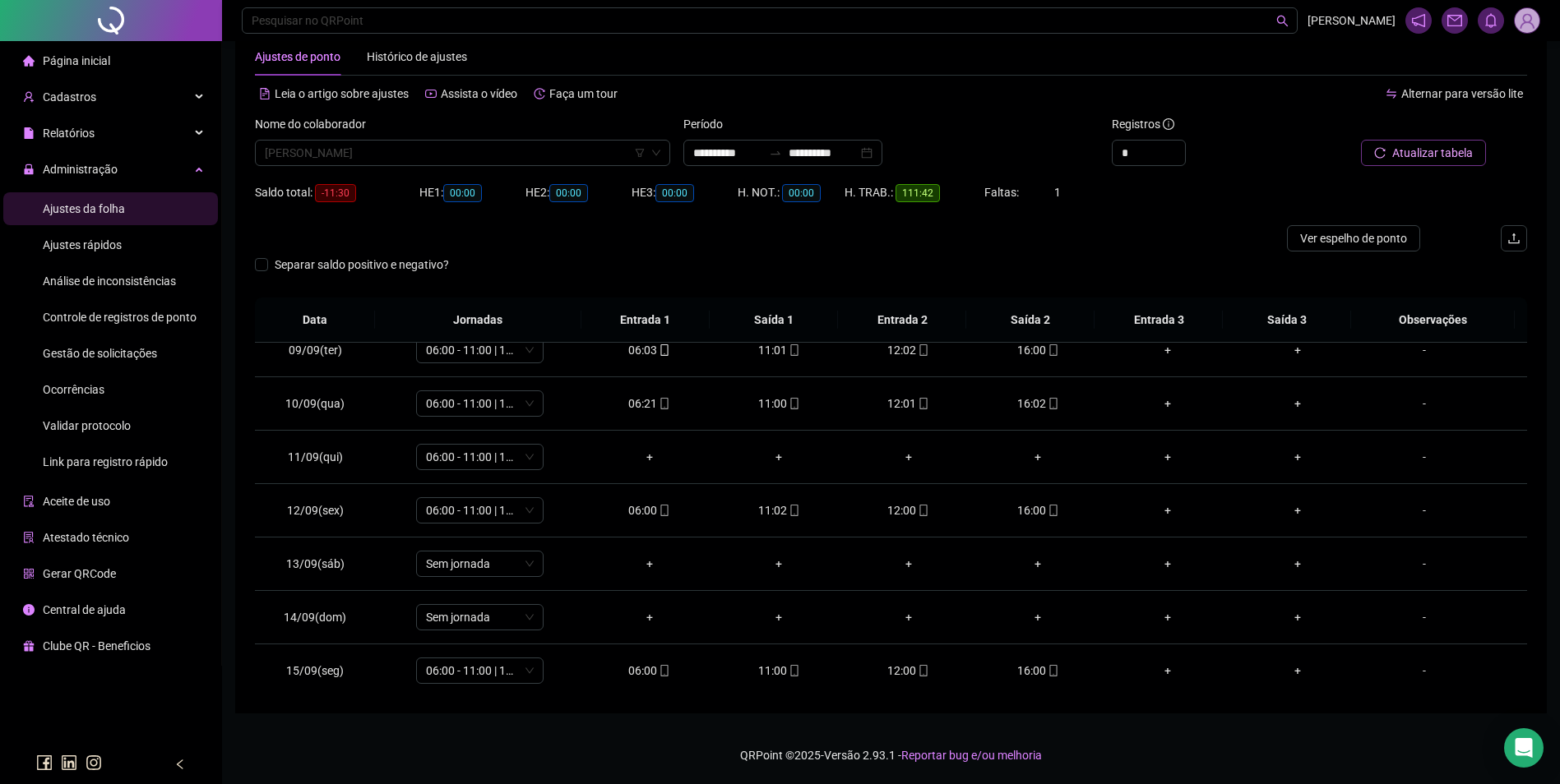
click at [456, 155] on span "ANA CRISTINA DE MOURA" at bounding box center [463, 152] width 396 height 24
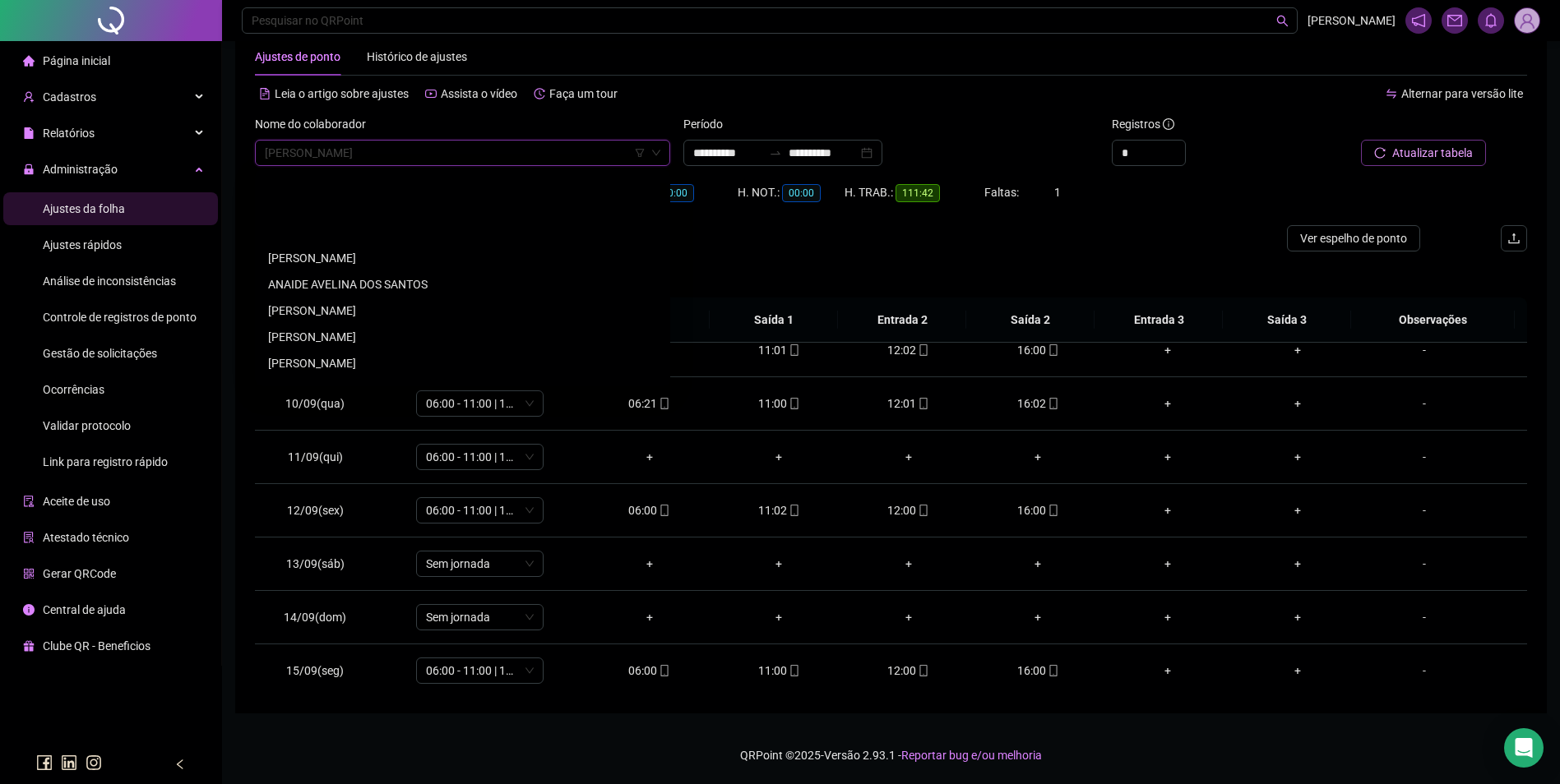
scroll to position [1193, 0]
click at [316, 246] on div "ANA NERES FERREIRA PEDROSA MAMONA" at bounding box center [462, 254] width 389 height 18
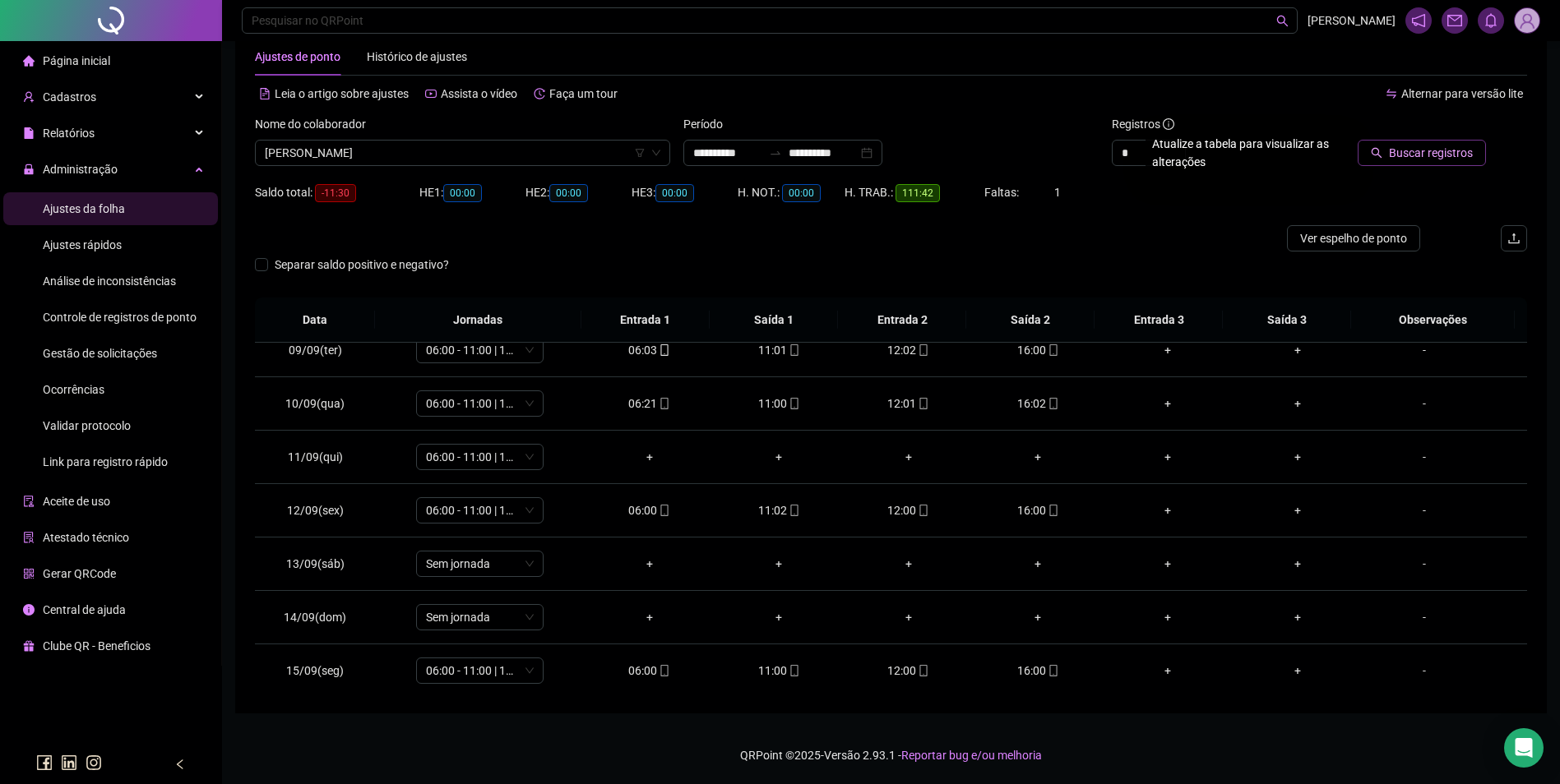
click at [1418, 160] on span "Buscar registros" at bounding box center [1431, 152] width 83 height 18
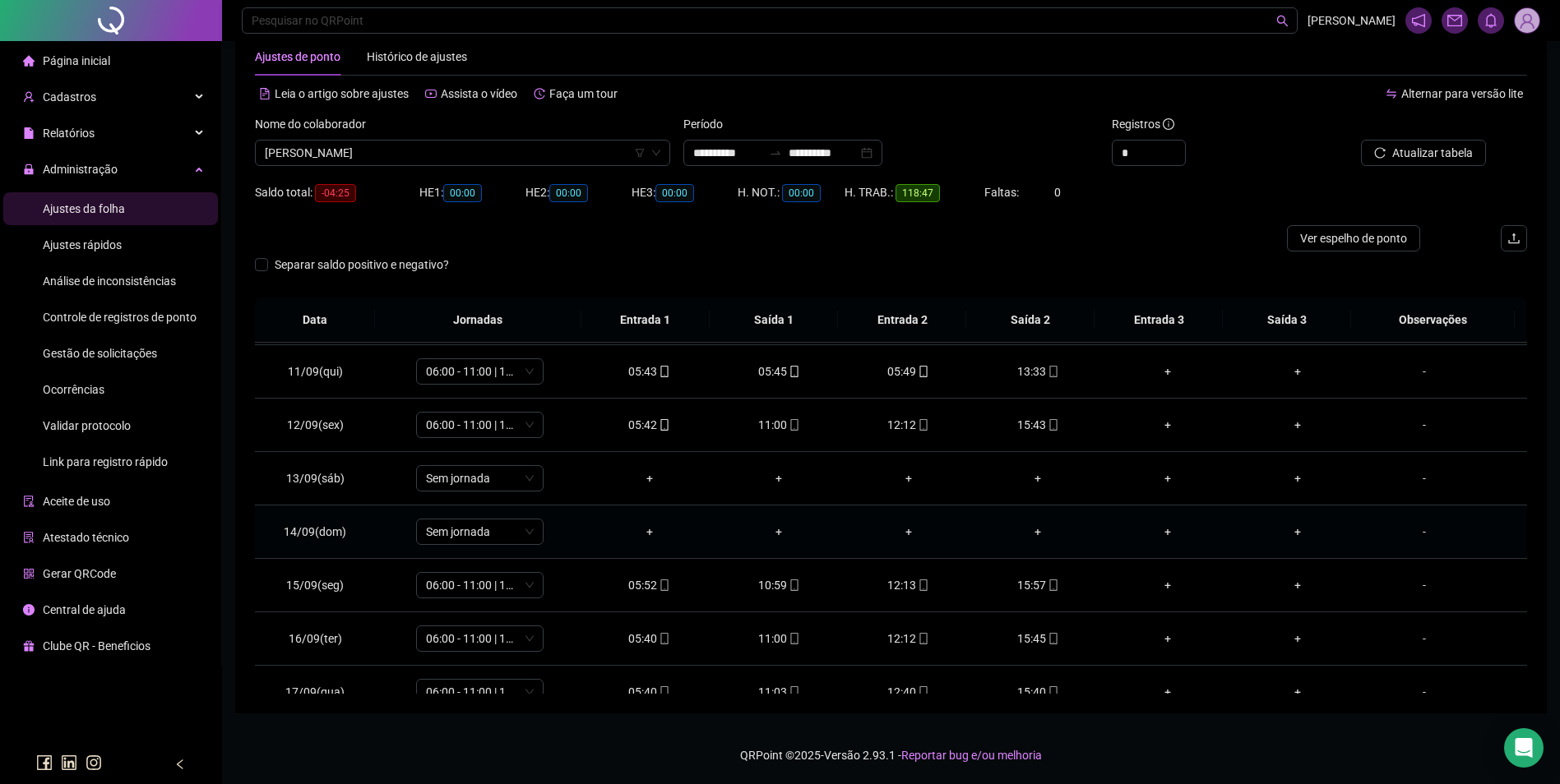
scroll to position [611, 0]
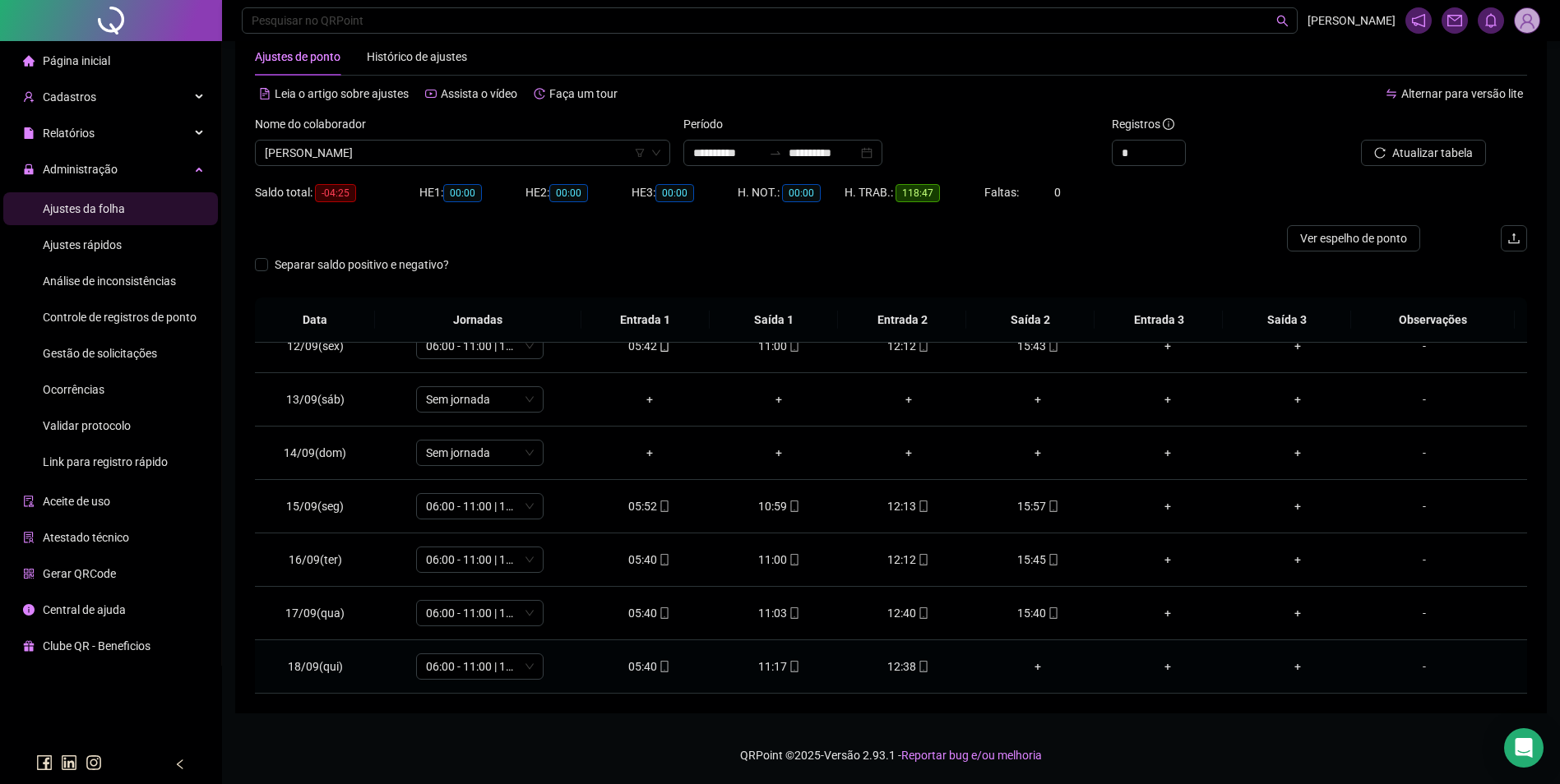
click at [913, 675] on td "12:38" at bounding box center [909, 667] width 130 height 53
click at [922, 669] on icon "mobile" at bounding box center [924, 667] width 12 height 12
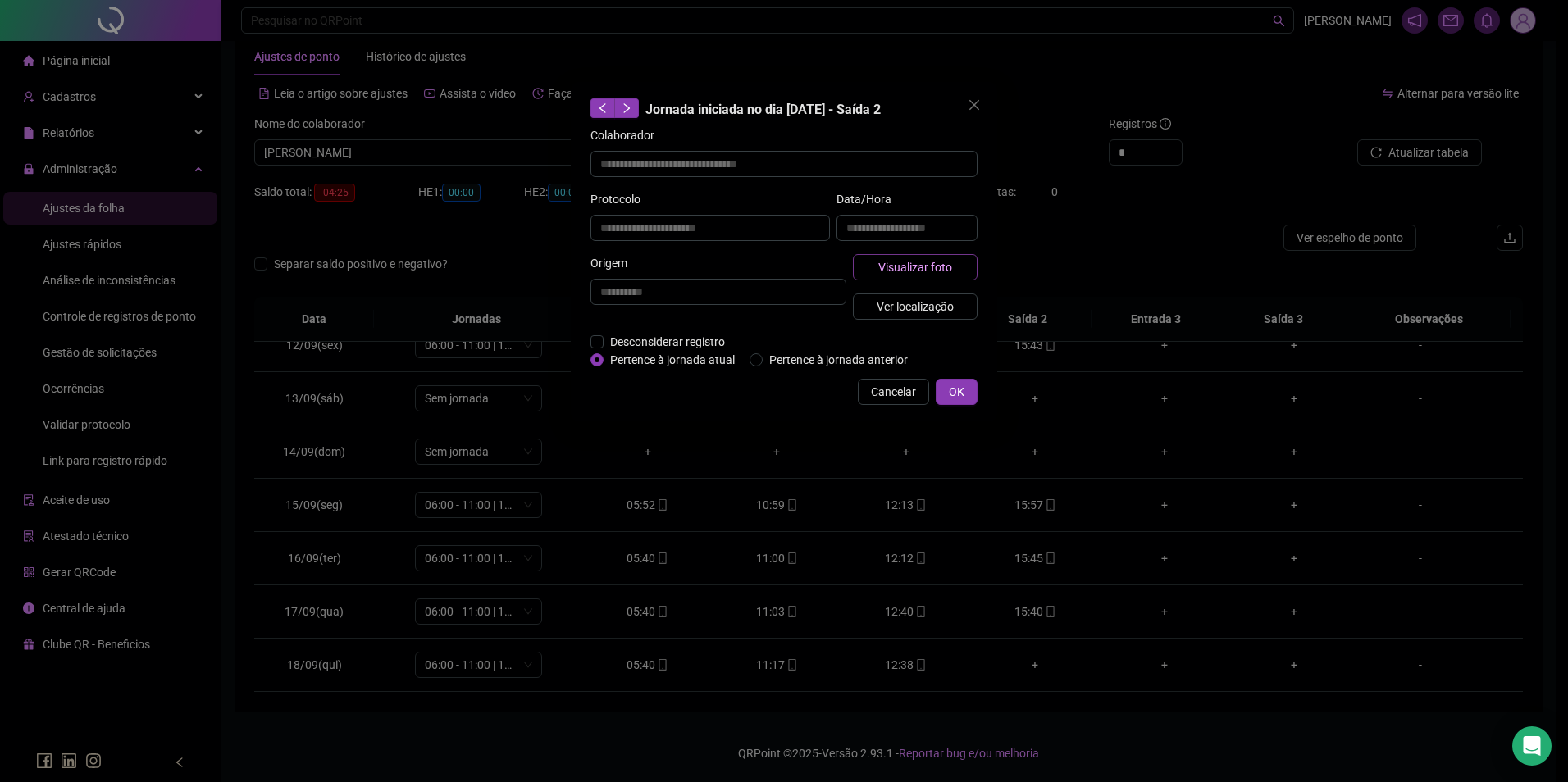
click at [947, 256] on button "Visualizar foto" at bounding box center [915, 267] width 125 height 26
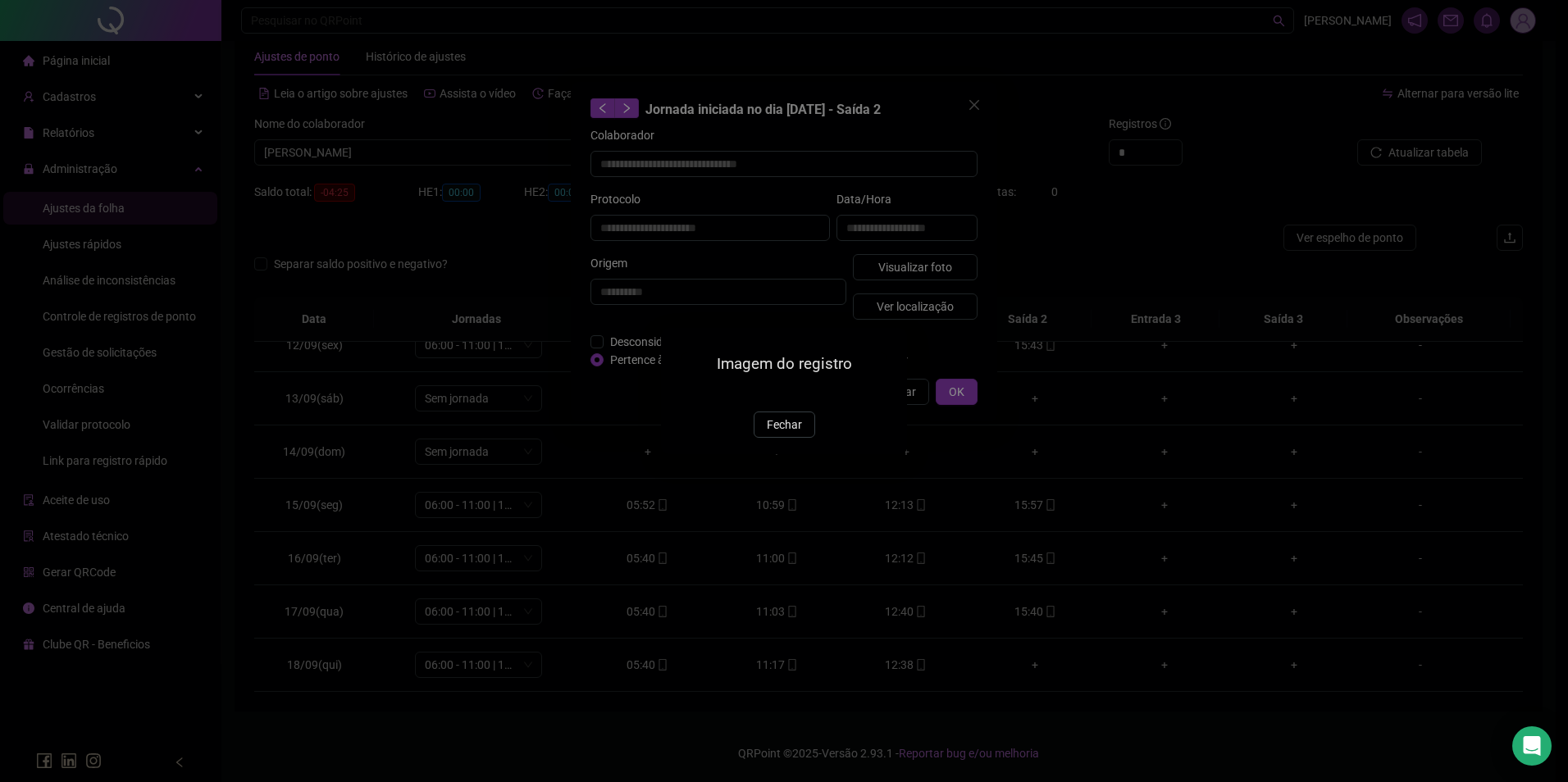
type input "**********"
click at [799, 434] on span "Fechar" at bounding box center [784, 425] width 35 height 18
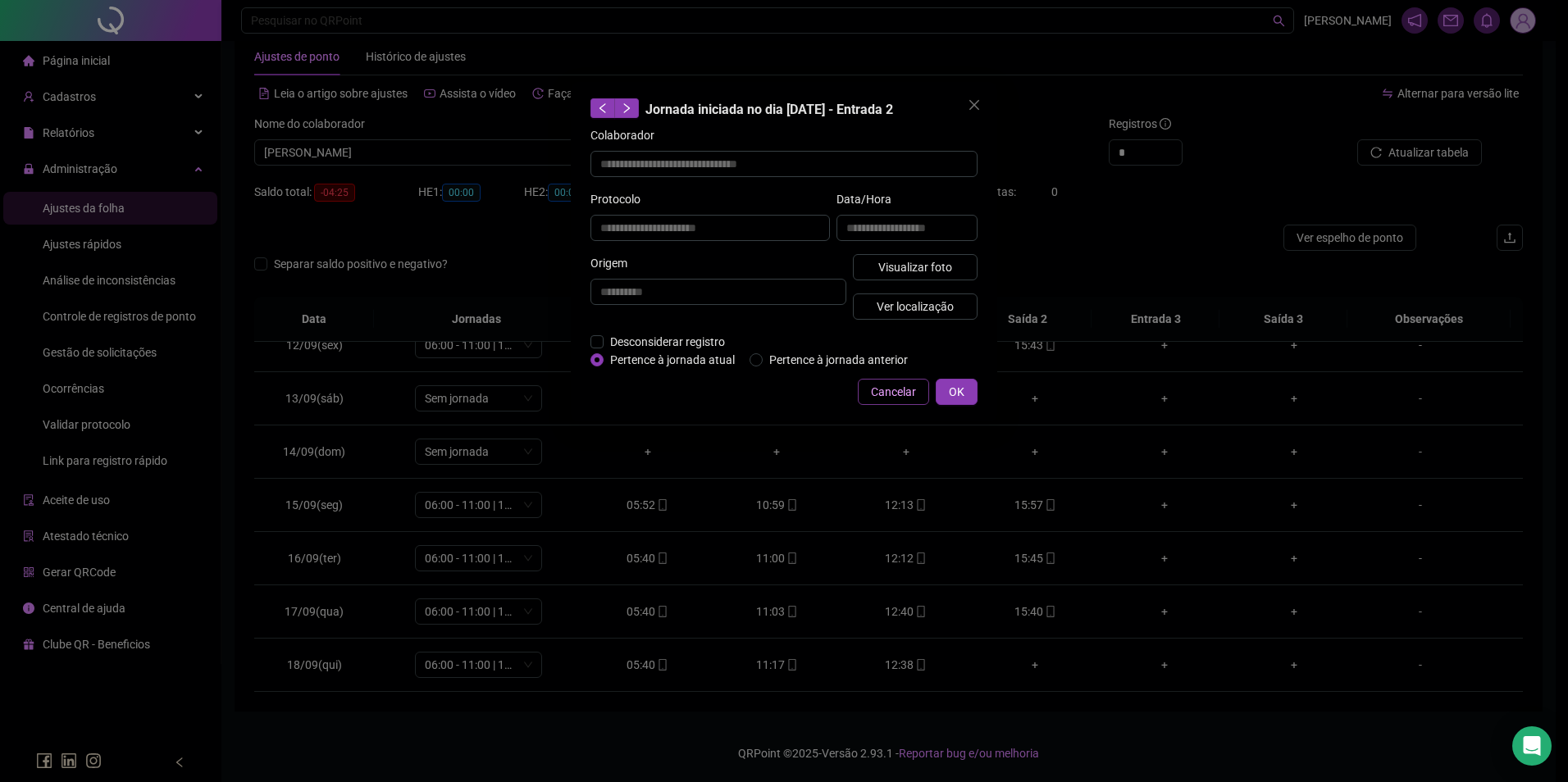
click at [887, 388] on span "Cancelar" at bounding box center [893, 392] width 45 height 18
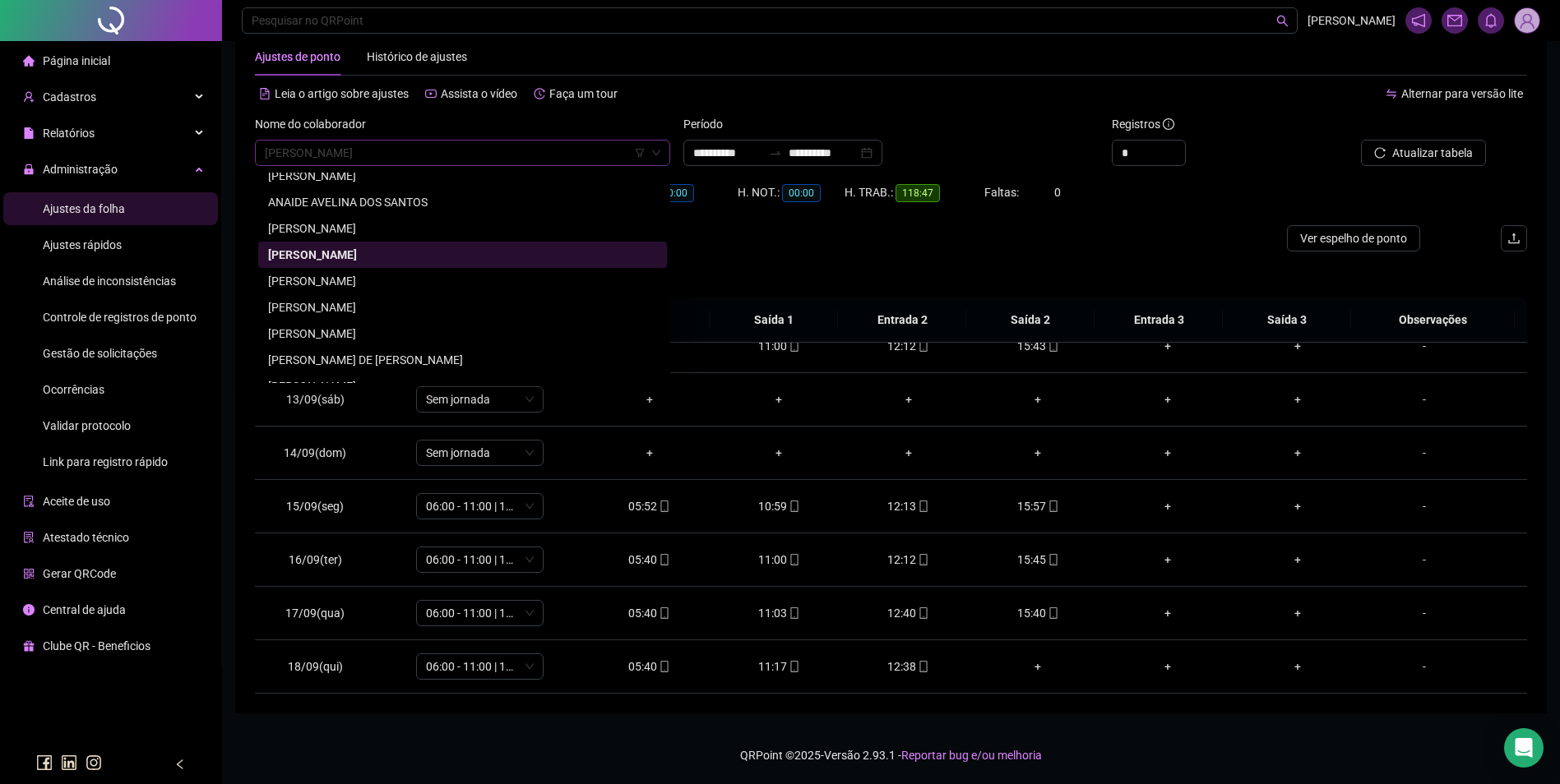
click at [536, 161] on span "ANA NERES FERREIRA PEDROSA MAMONA" at bounding box center [463, 152] width 396 height 24
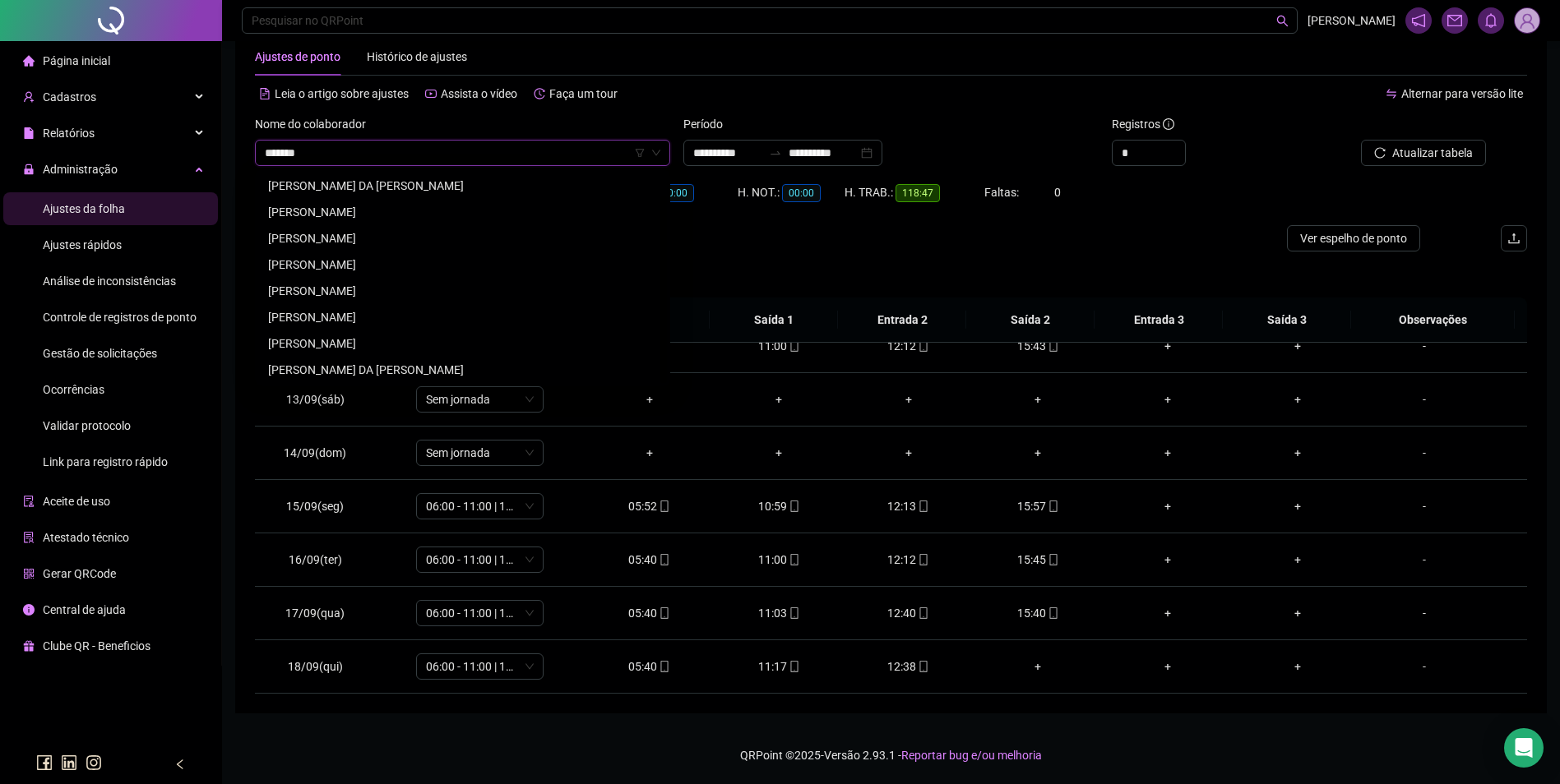
scroll to position [26, 0]
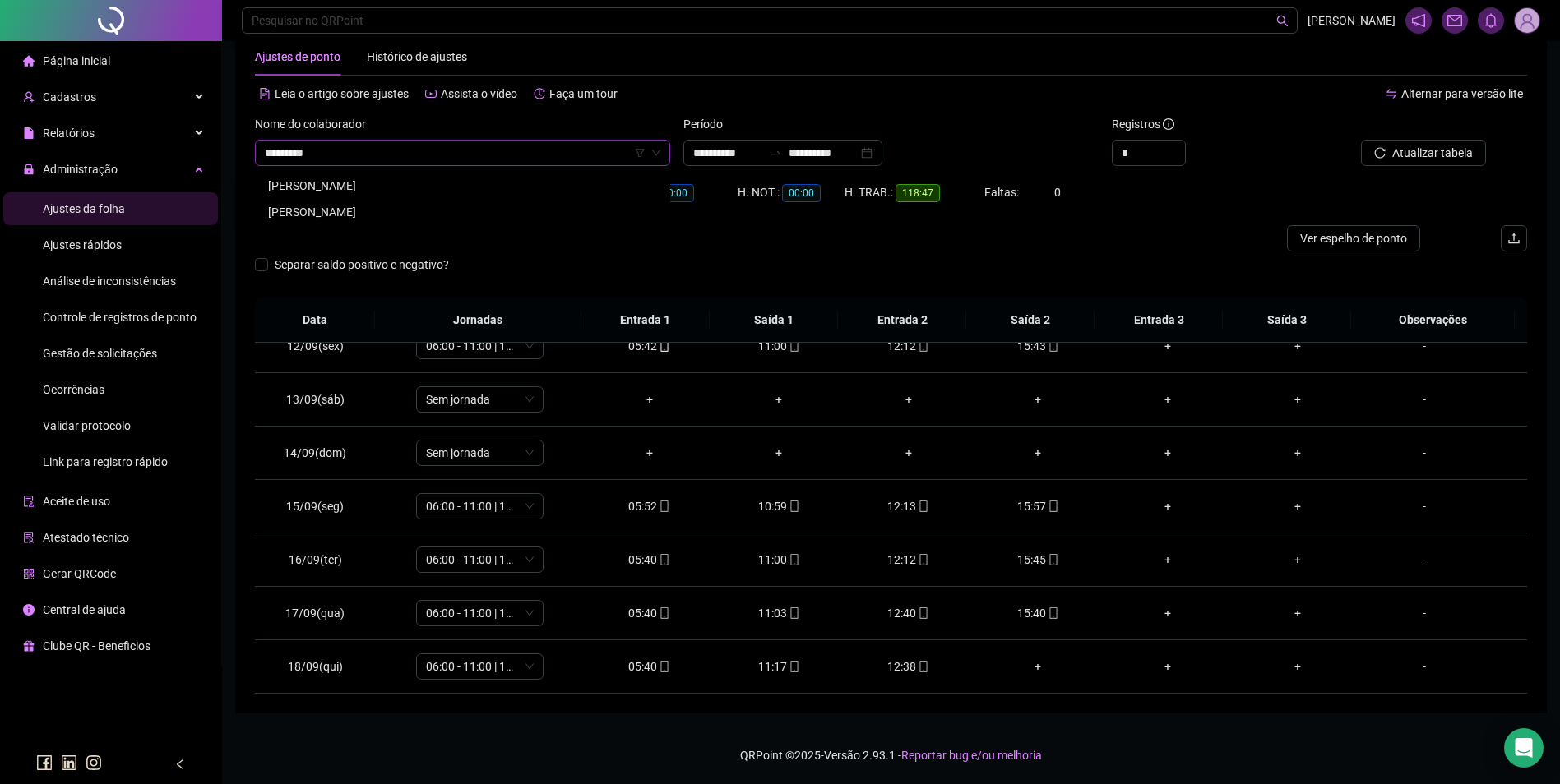
type input "**********"
click at [410, 180] on div "ANTONIA DE SOUSA MARTINS" at bounding box center [462, 185] width 389 height 18
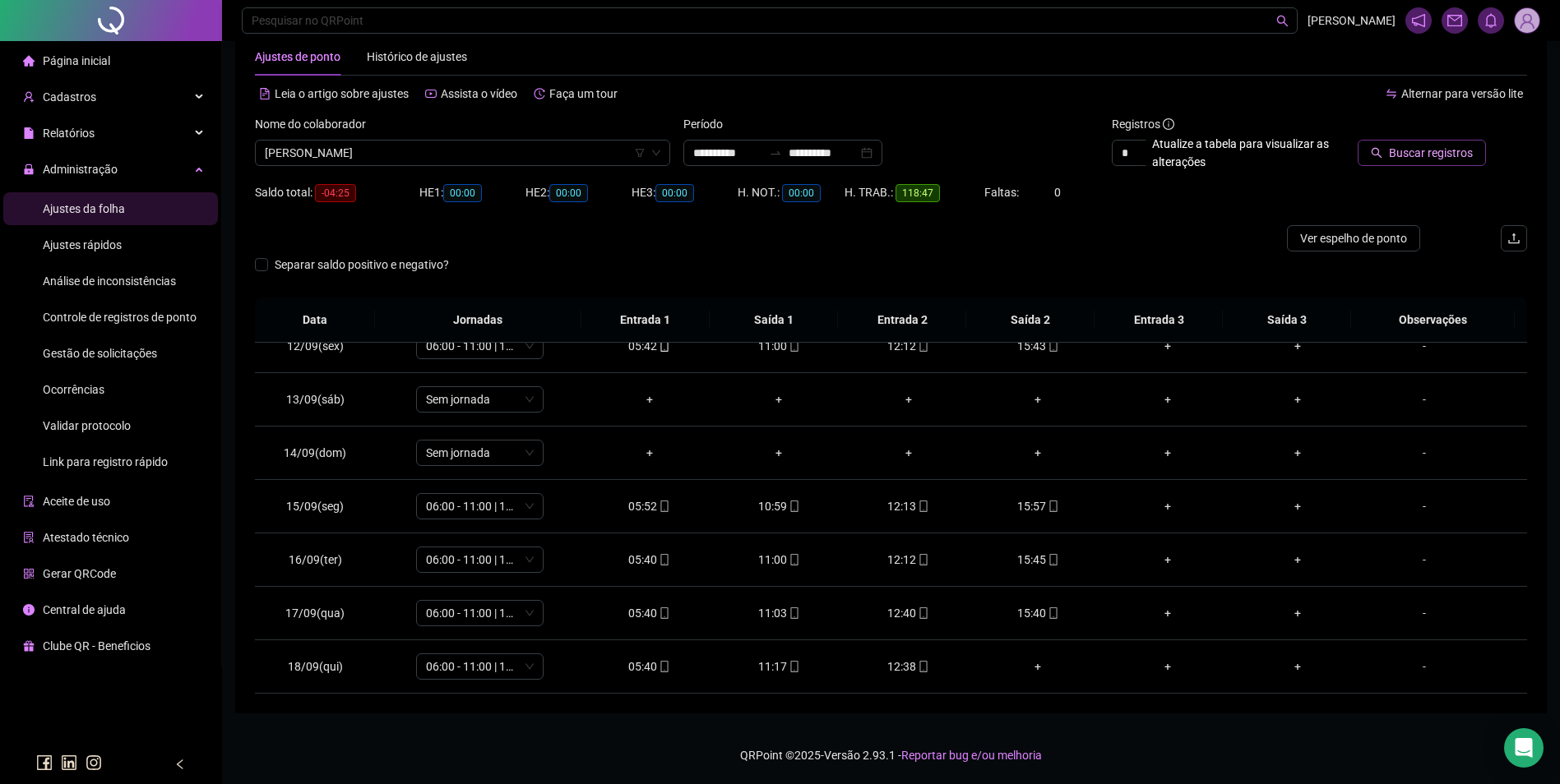
click at [1402, 147] on span "Buscar registros" at bounding box center [1431, 152] width 83 height 18
click at [918, 667] on icon "mobile" at bounding box center [924, 667] width 12 height 12
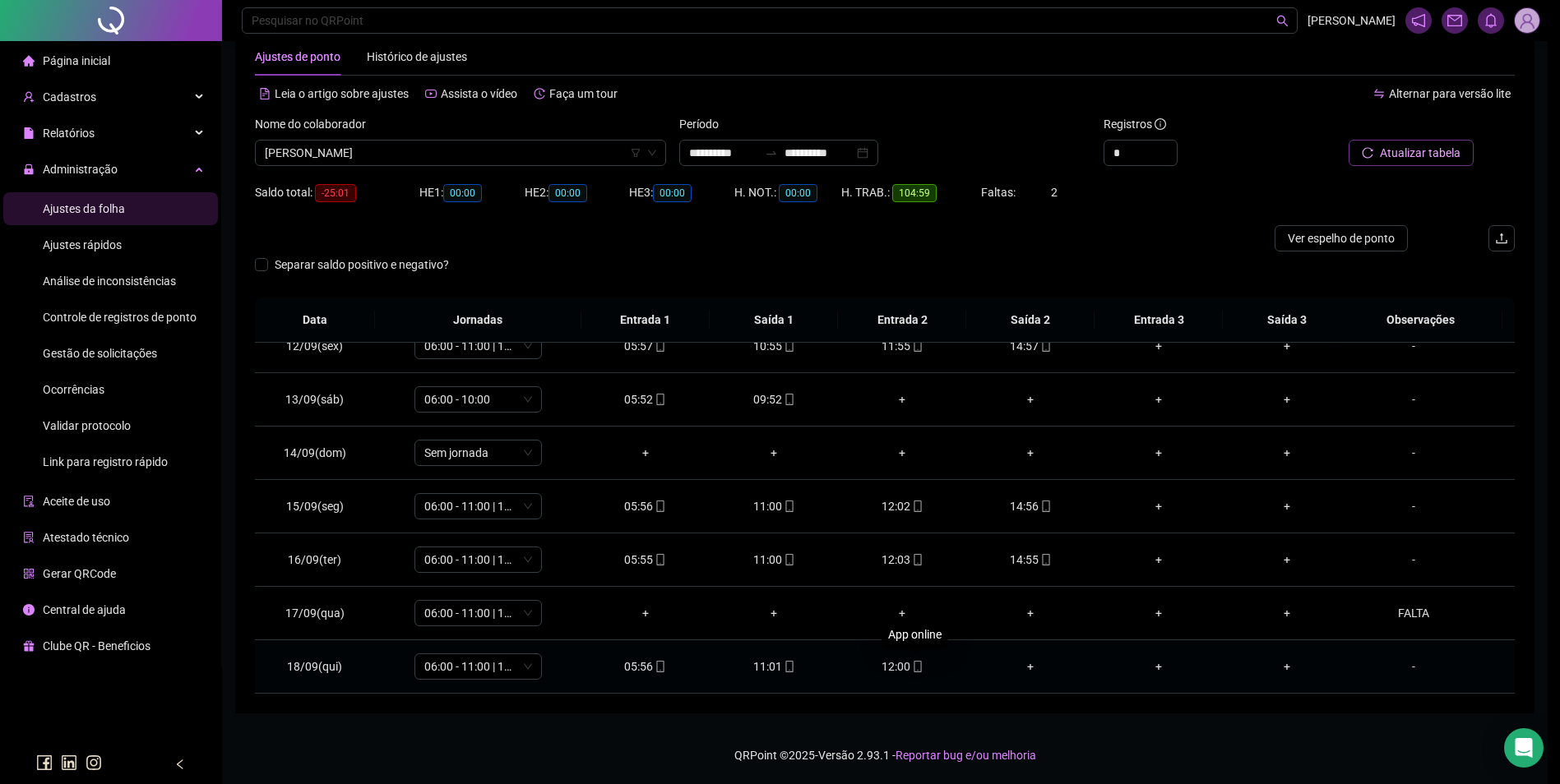
type input "**********"
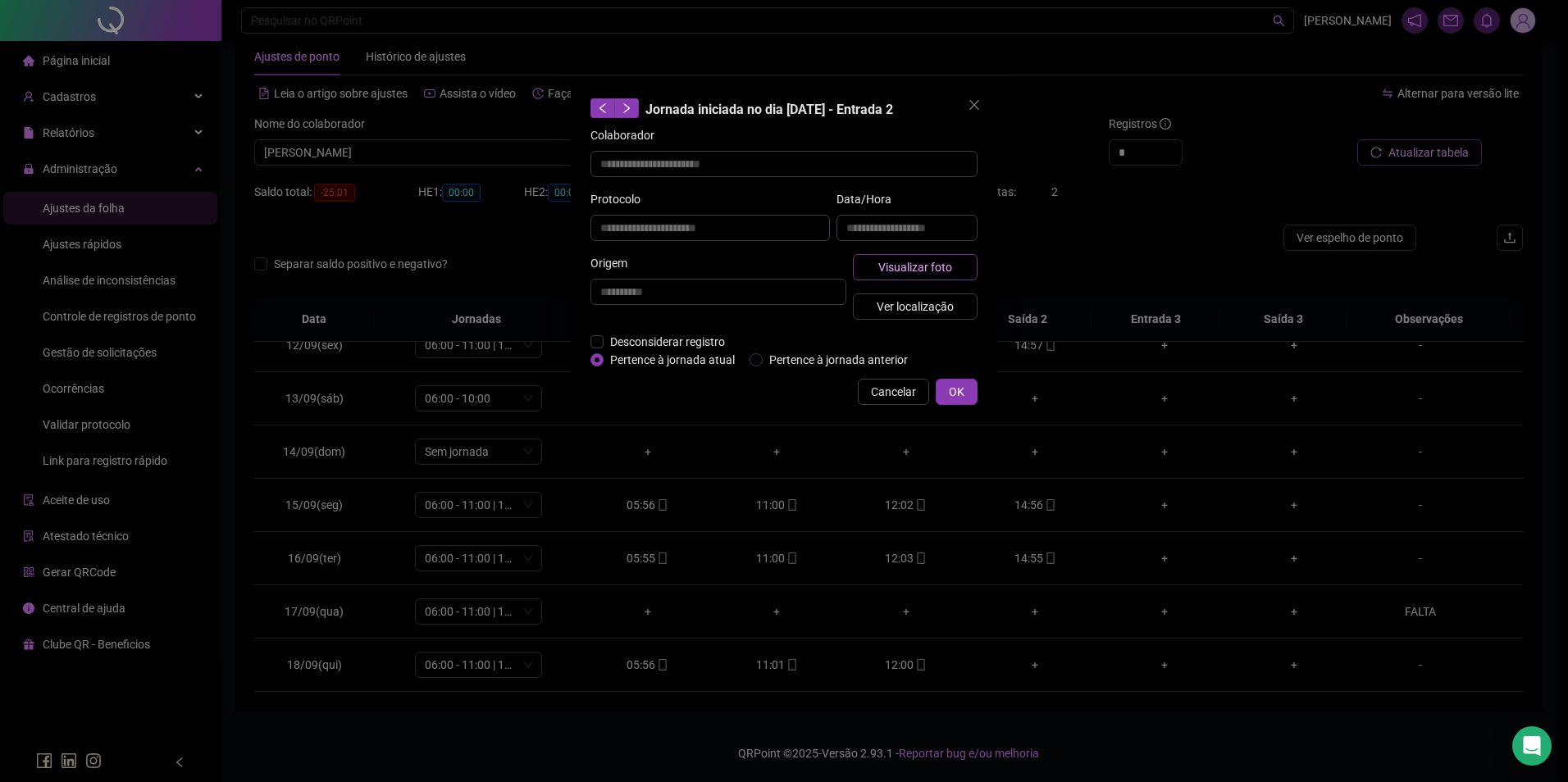
click at [940, 263] on span "Visualizar foto" at bounding box center [915, 267] width 74 height 18
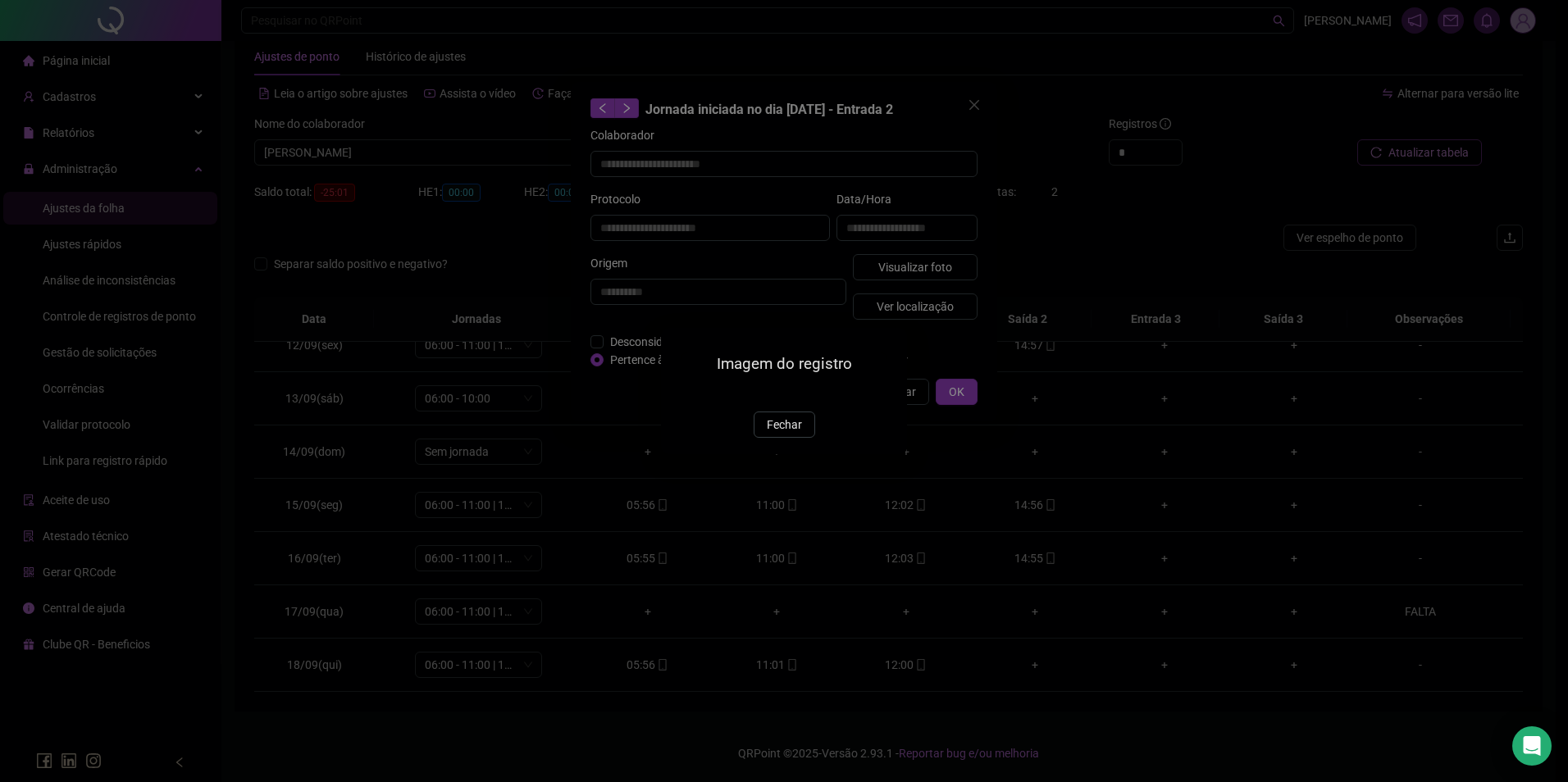
click at [774, 454] on div "Imagem do registro Fechar" at bounding box center [784, 391] width 246 height 126
click at [774, 434] on span "Fechar" at bounding box center [784, 425] width 35 height 18
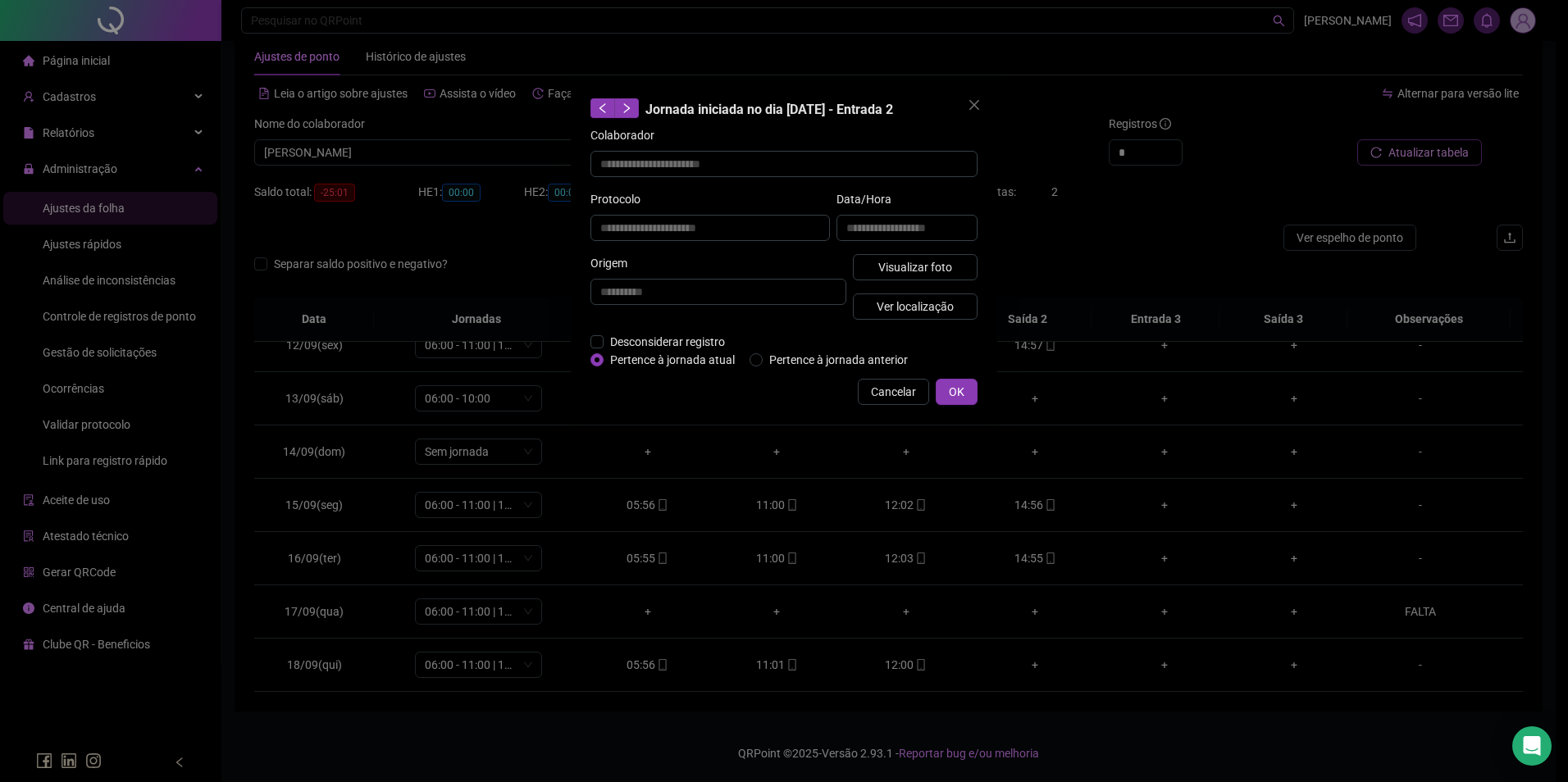
click at [883, 394] on span "Cancelar" at bounding box center [893, 392] width 45 height 18
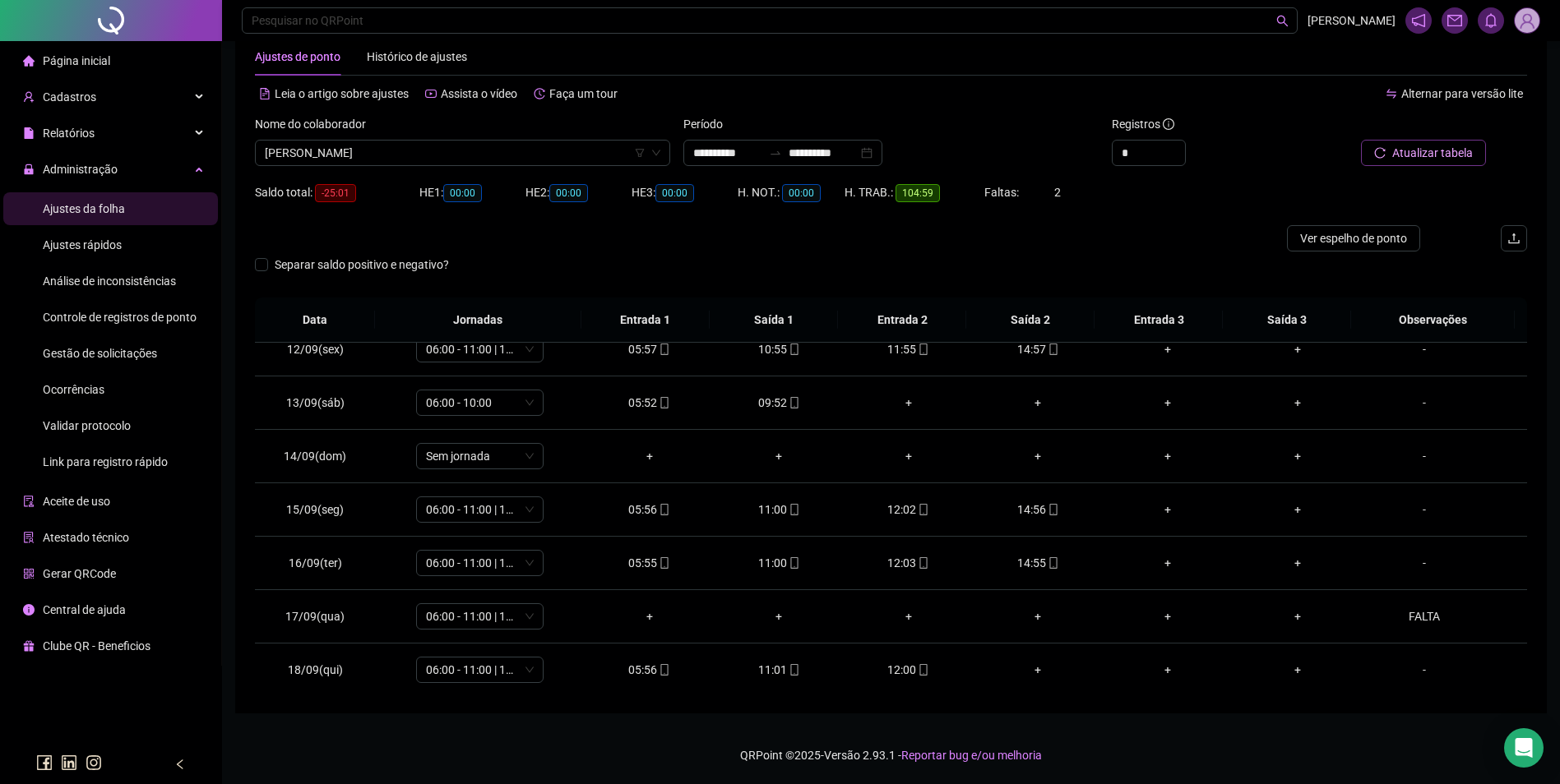
scroll to position [611, 0]
click at [542, 144] on span "ANTONIA DE SOUSA MARTINS" at bounding box center [463, 152] width 396 height 24
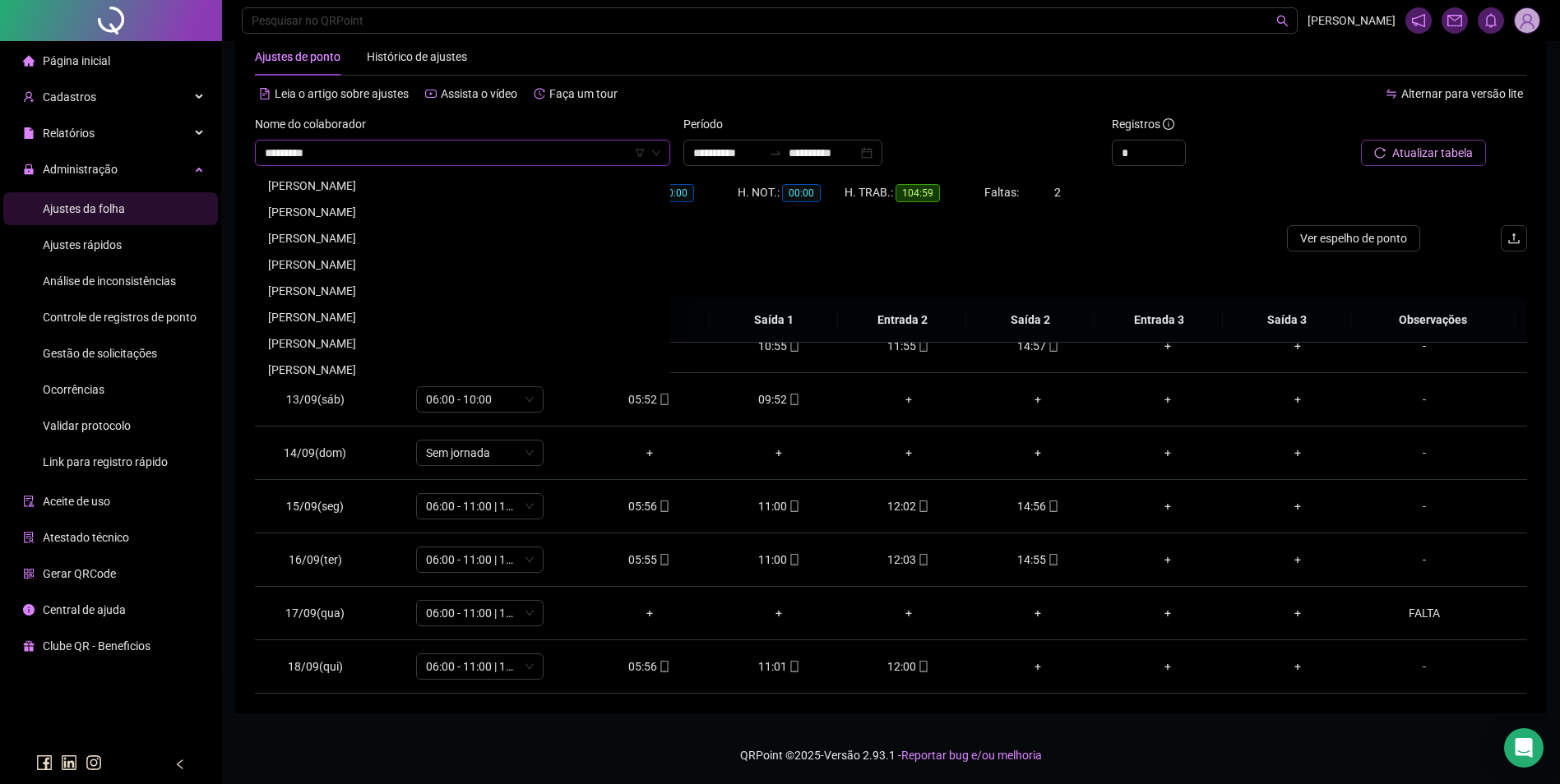
scroll to position [0, 0]
type input "**********"
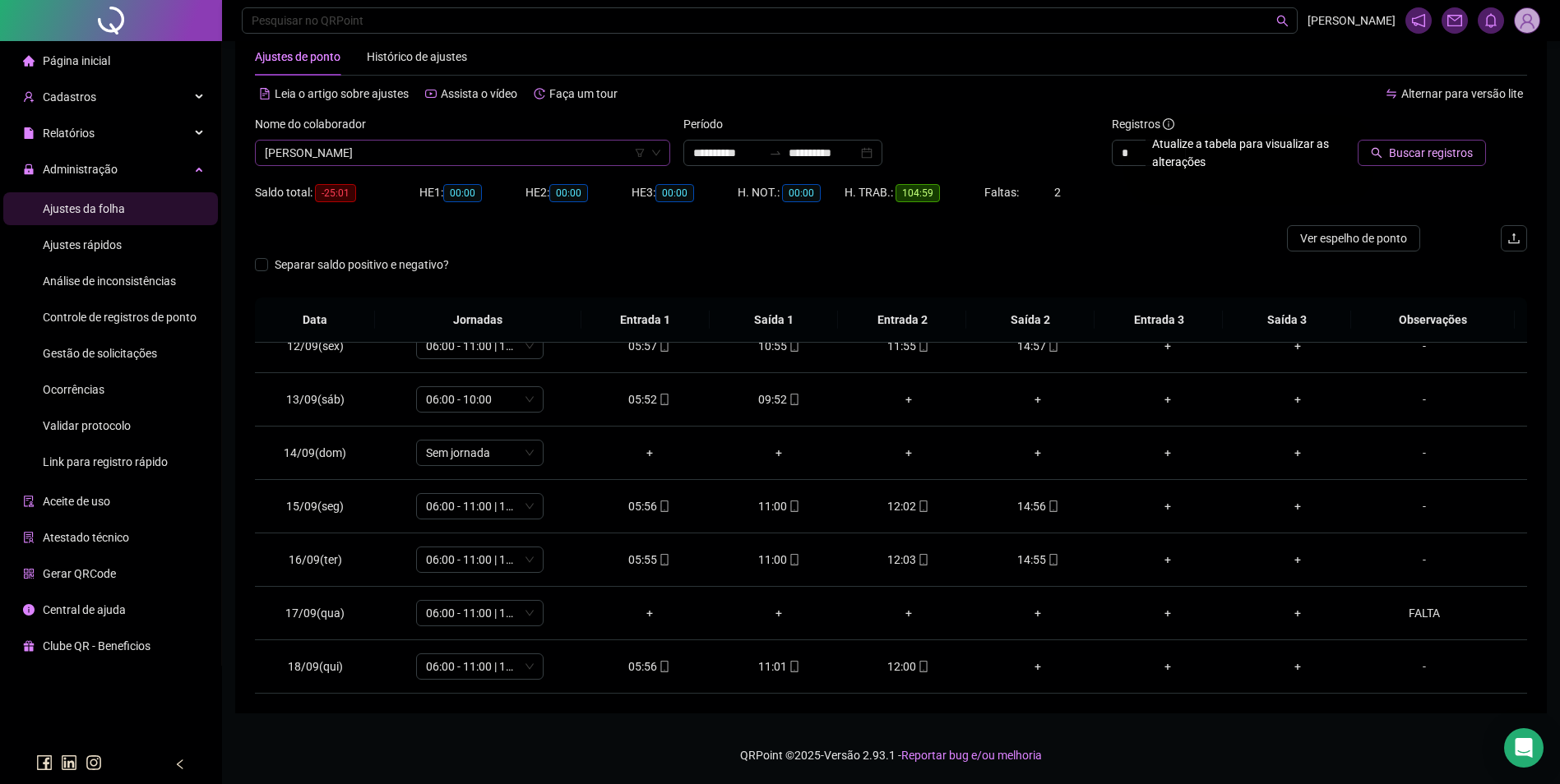
click at [1358, 140] on button "Buscar registros" at bounding box center [1422, 152] width 128 height 26
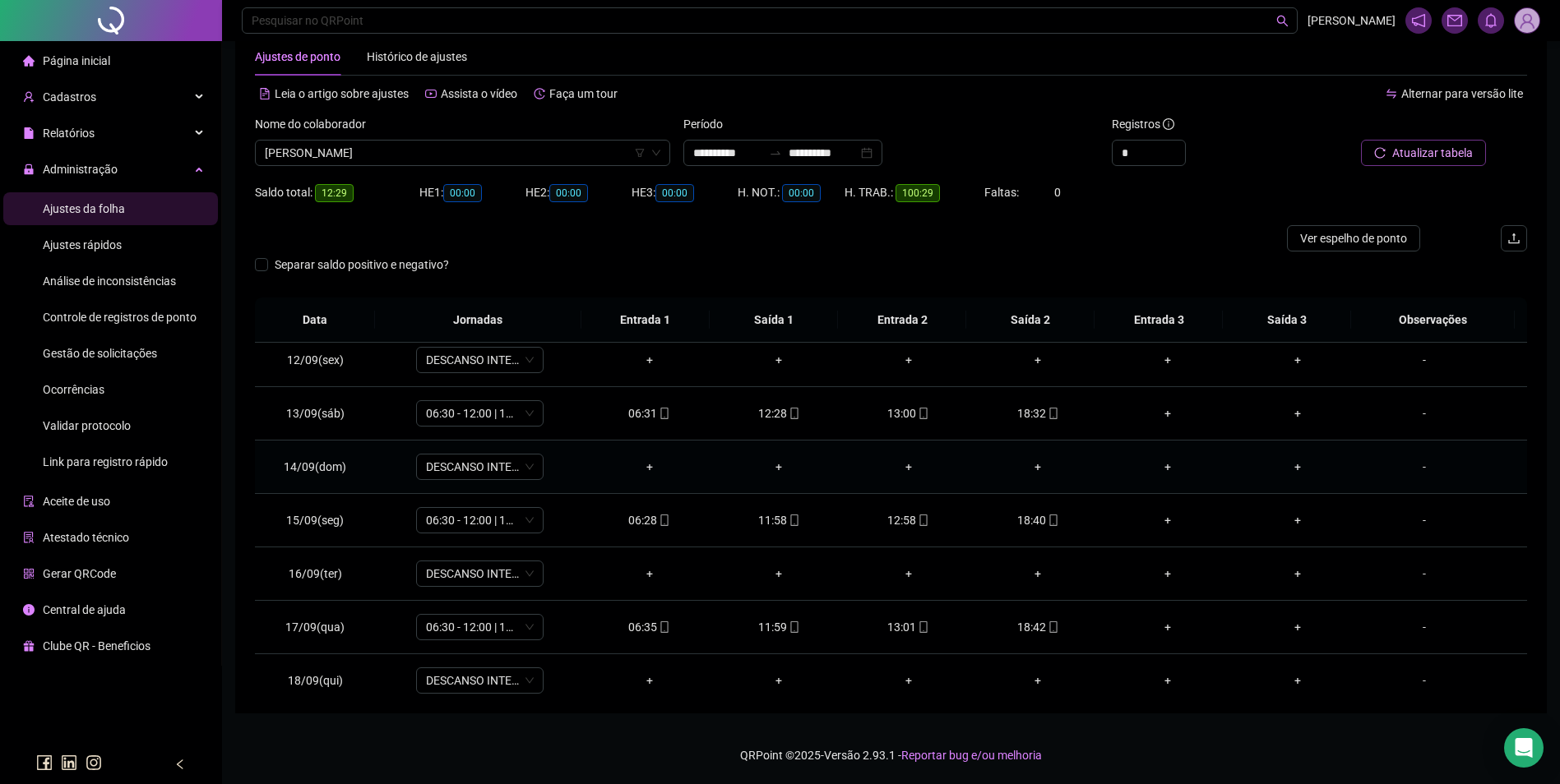
scroll to position [611, 0]
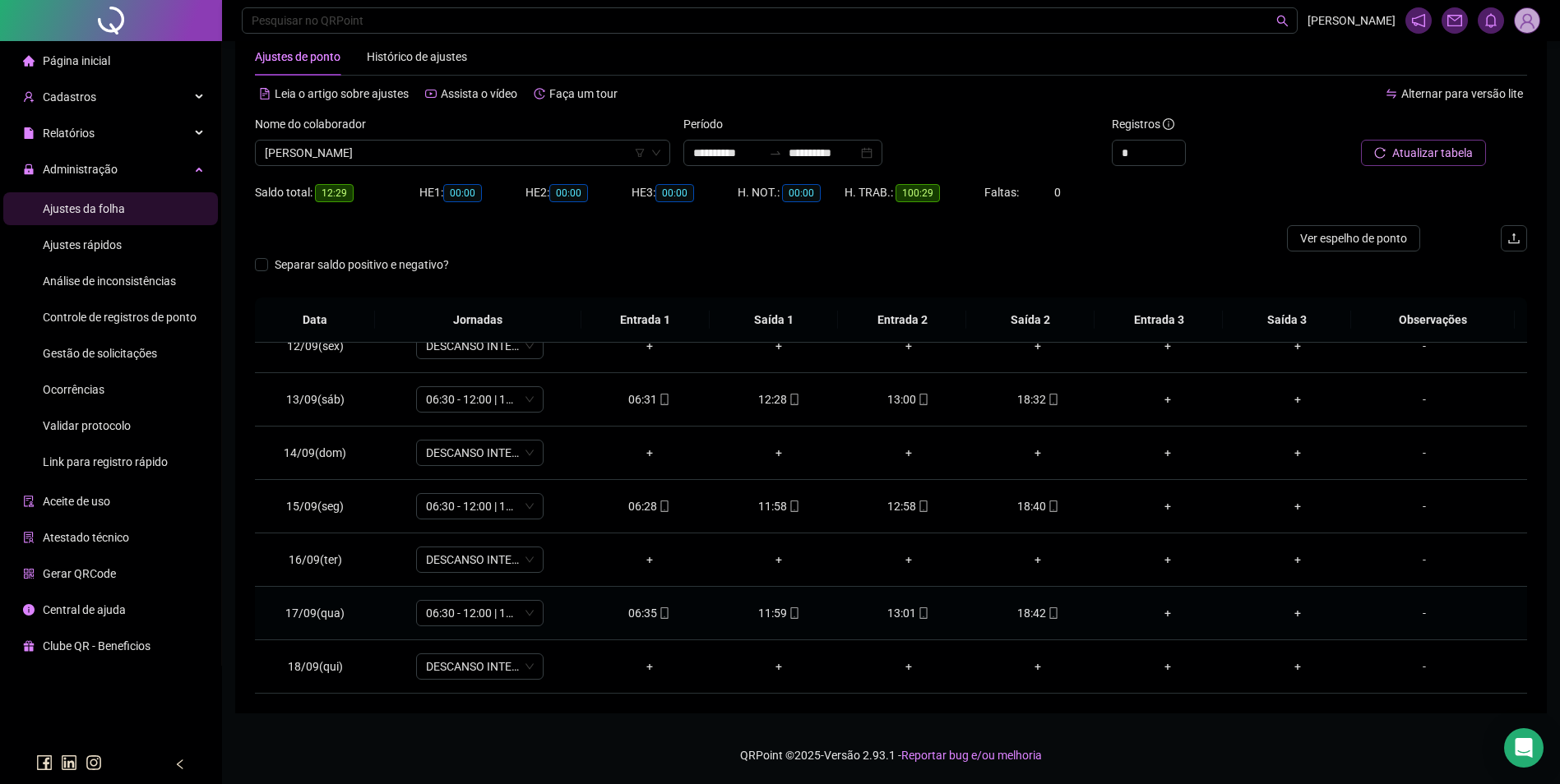
click at [1050, 613] on icon "mobile" at bounding box center [1053, 613] width 12 height 12
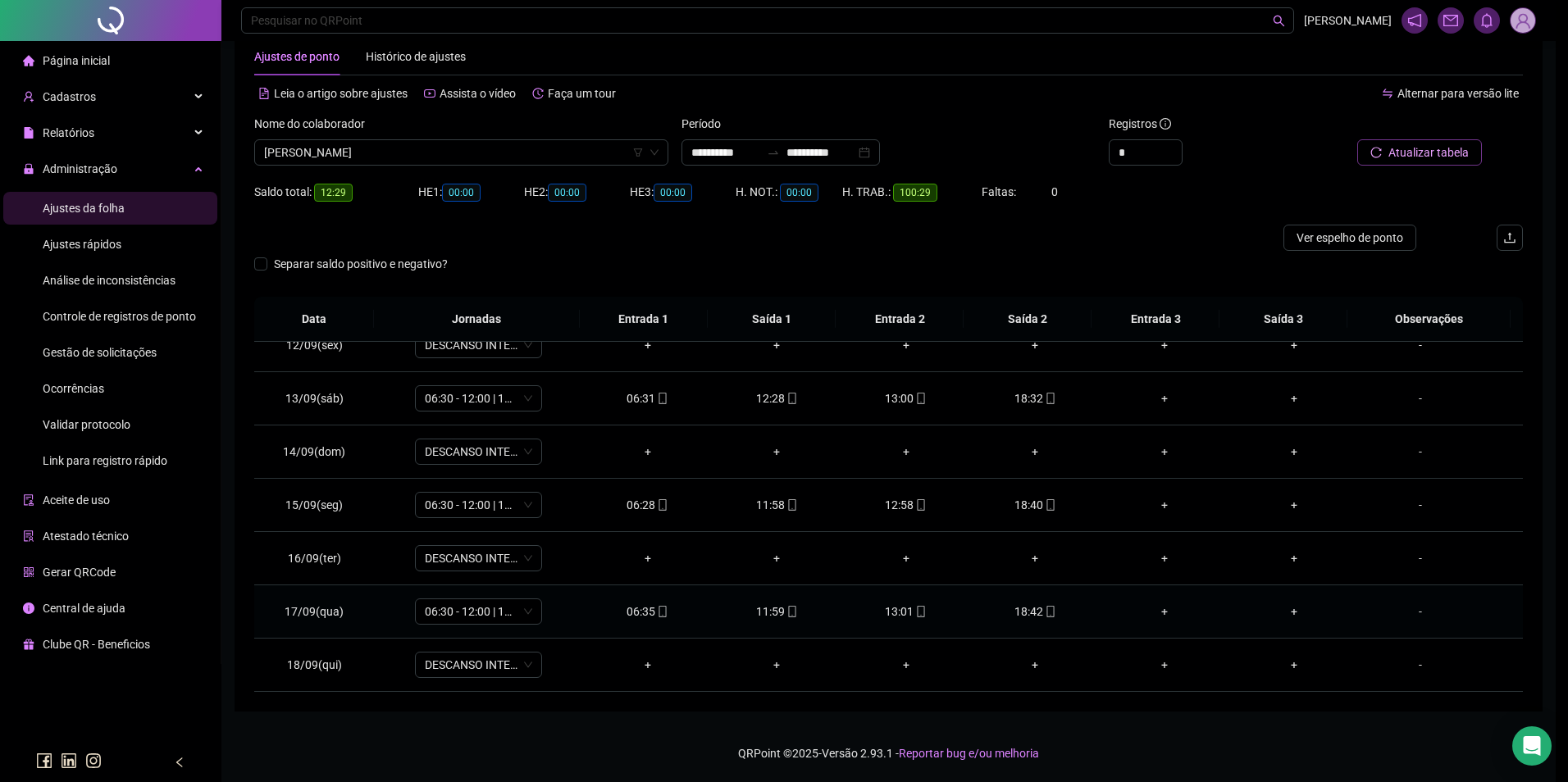
type input "**********"
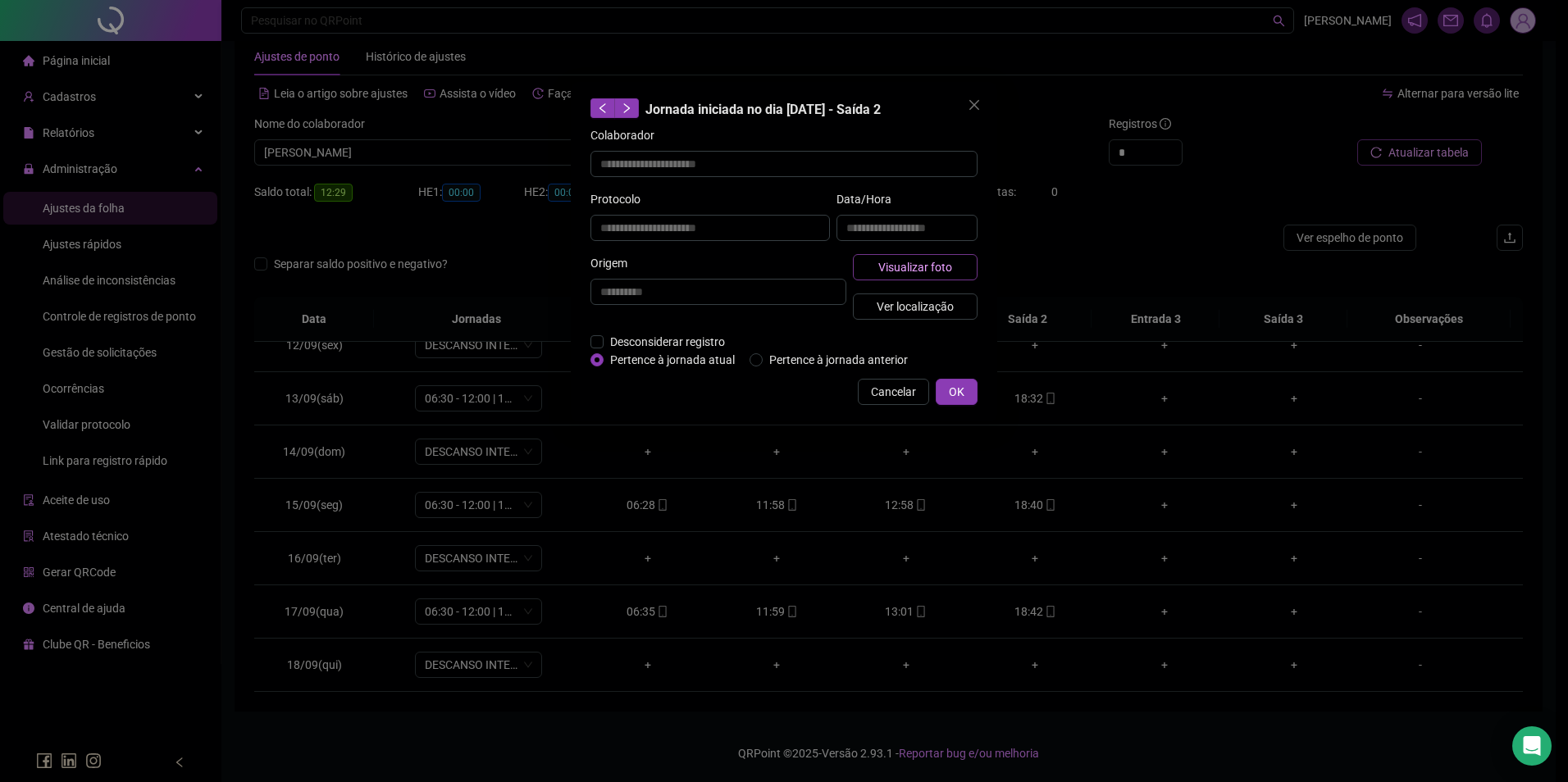
click at [951, 275] on button "Visualizar foto" at bounding box center [915, 267] width 125 height 26
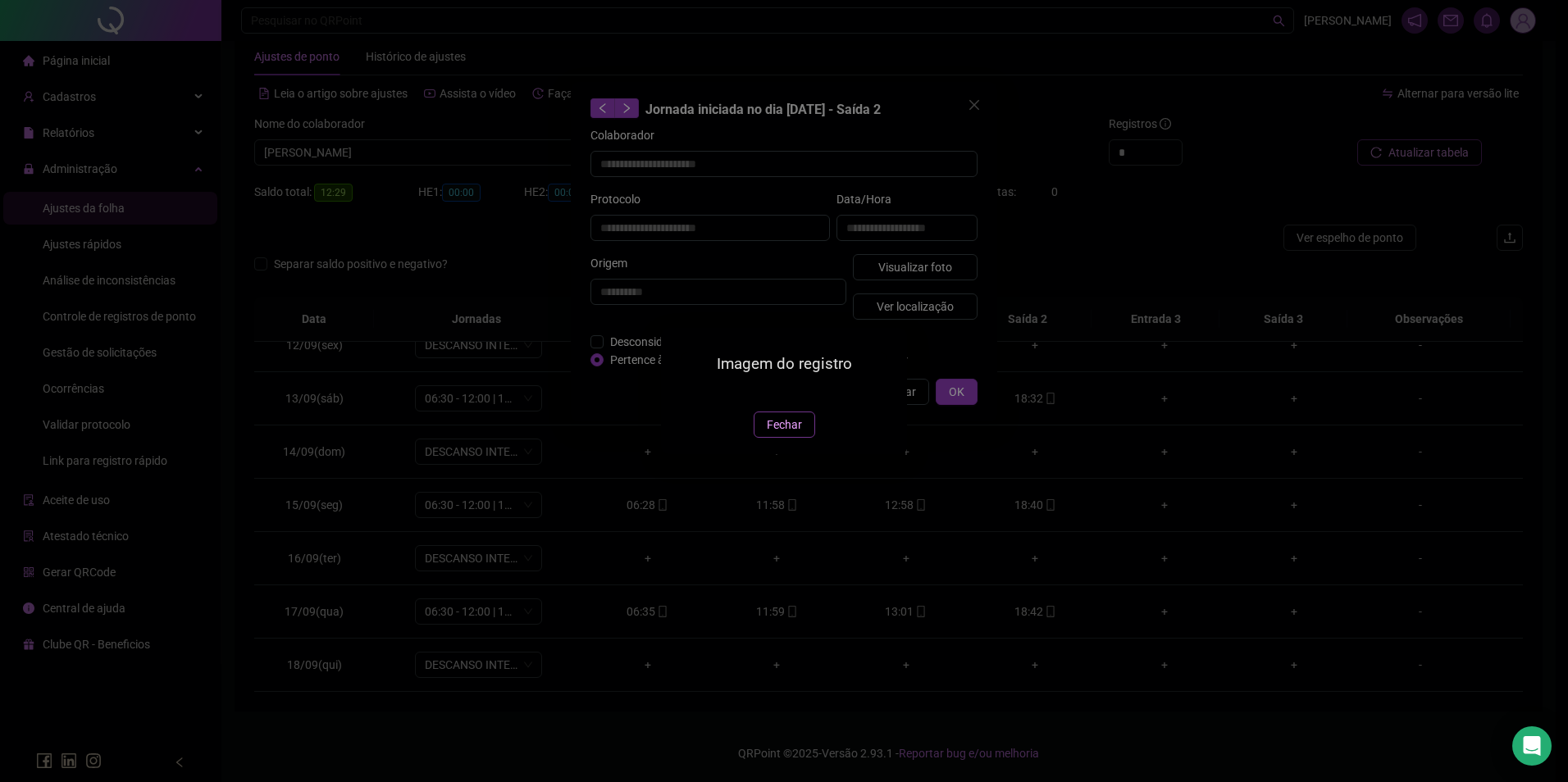
click at [797, 434] on span "Fechar" at bounding box center [784, 425] width 35 height 18
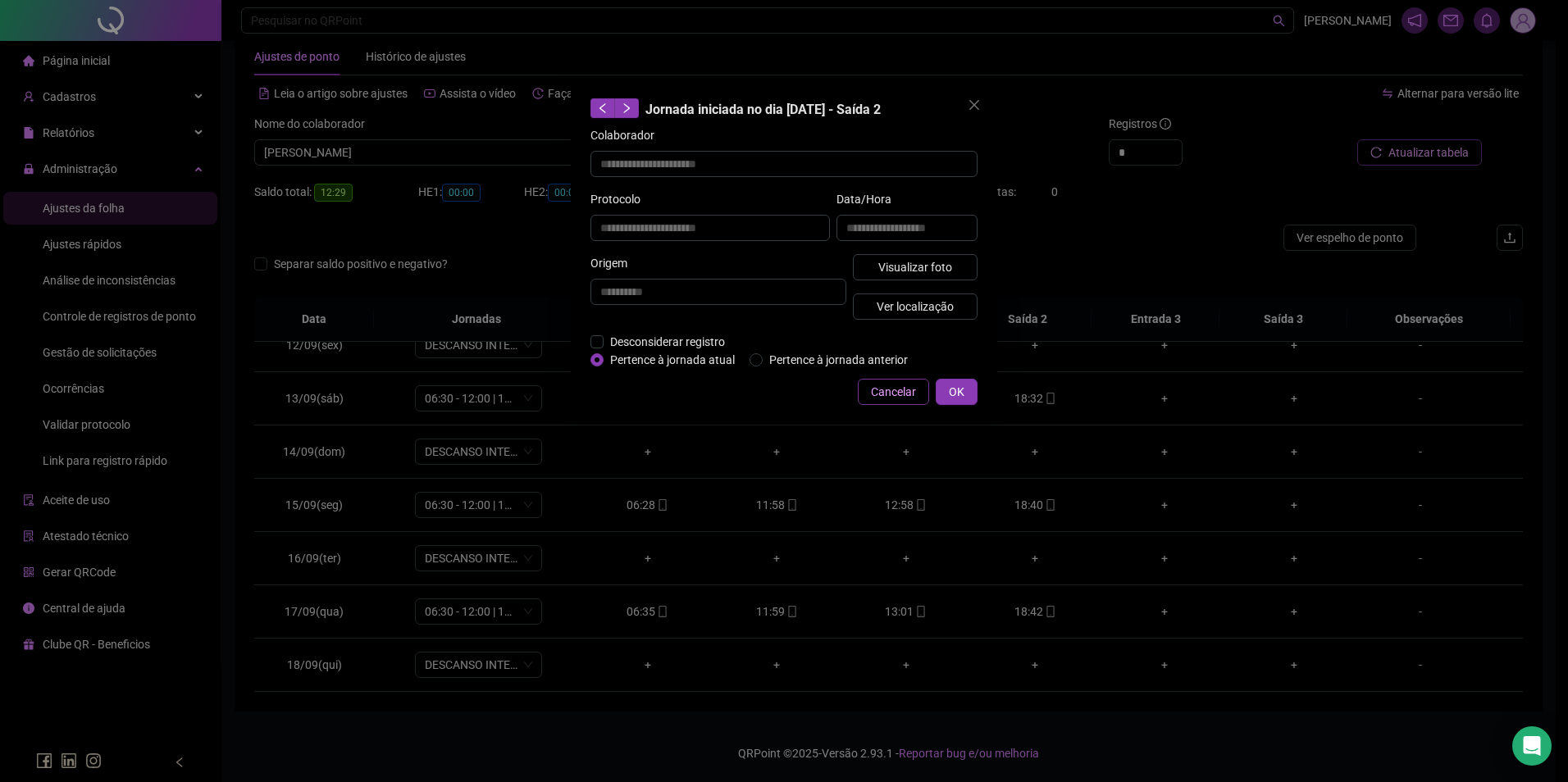
click at [874, 390] on span "Cancelar" at bounding box center [893, 392] width 45 height 18
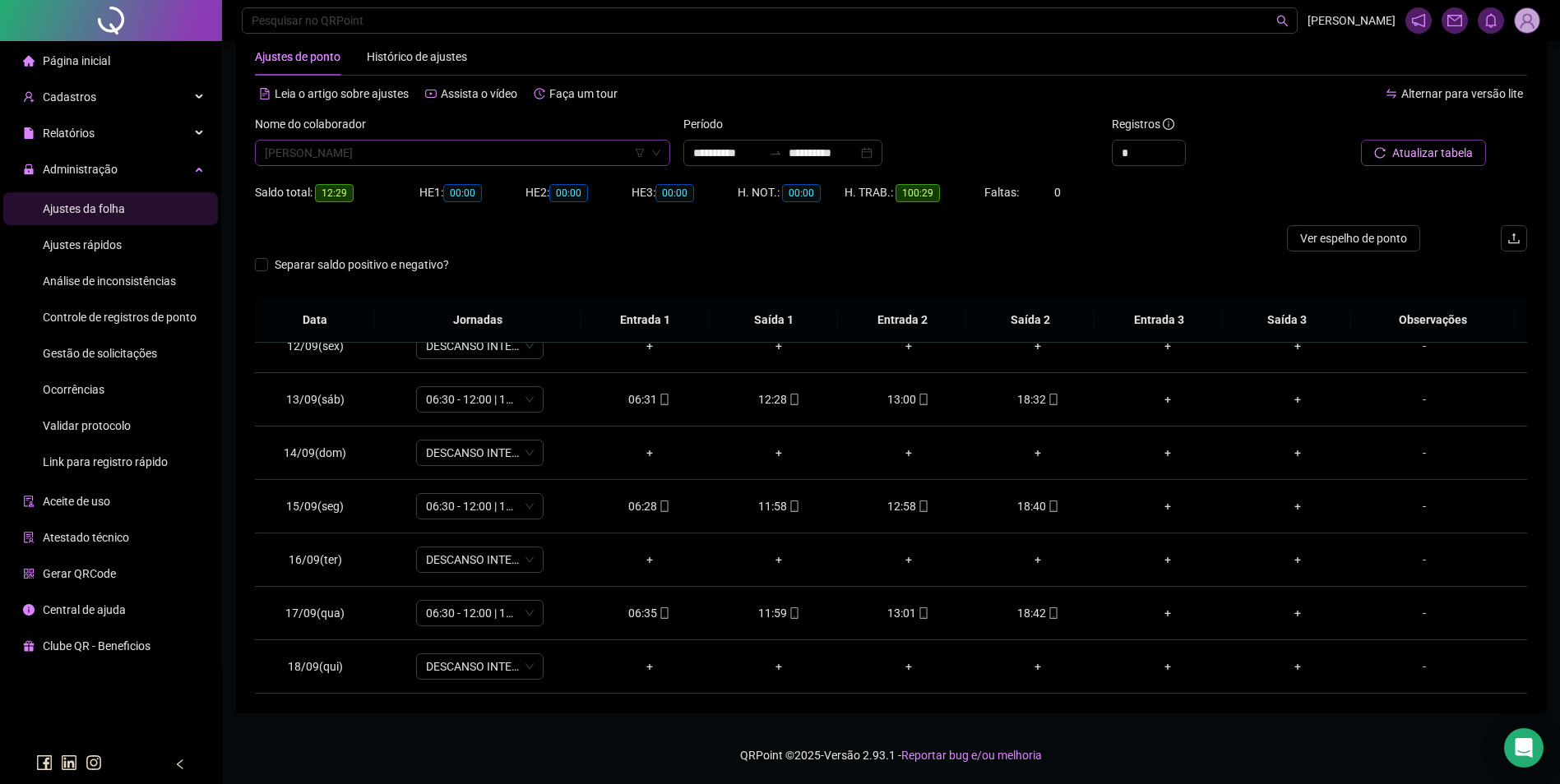
click at [423, 148] on span "ANTONIO LAMEIRA CORECHA" at bounding box center [463, 152] width 396 height 24
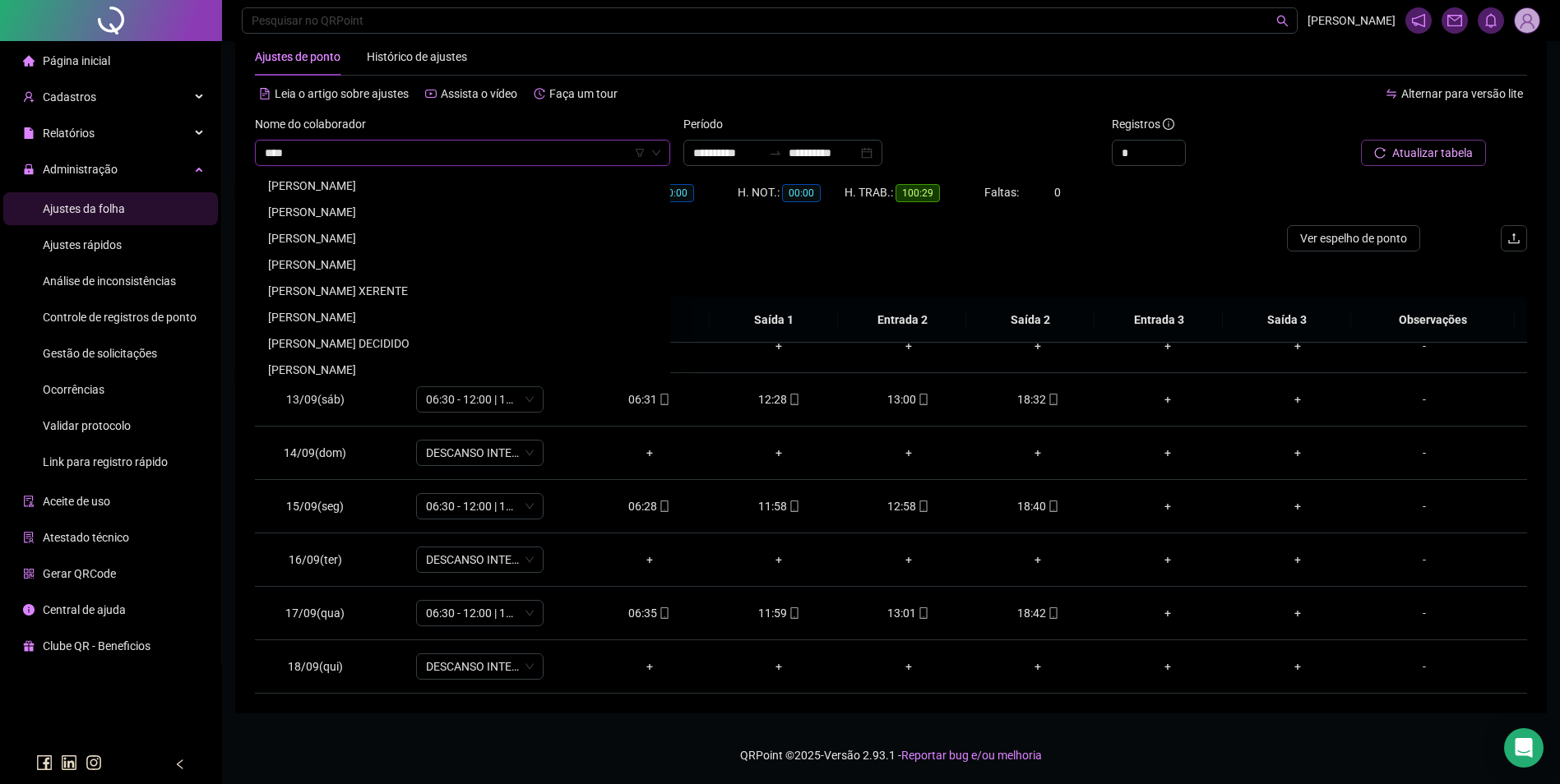
scroll to position [0, 0]
type input "*****"
click at [423, 189] on div "CARLA GRASIELE BARBOSA DA SILVA COELHO R" at bounding box center [462, 185] width 389 height 18
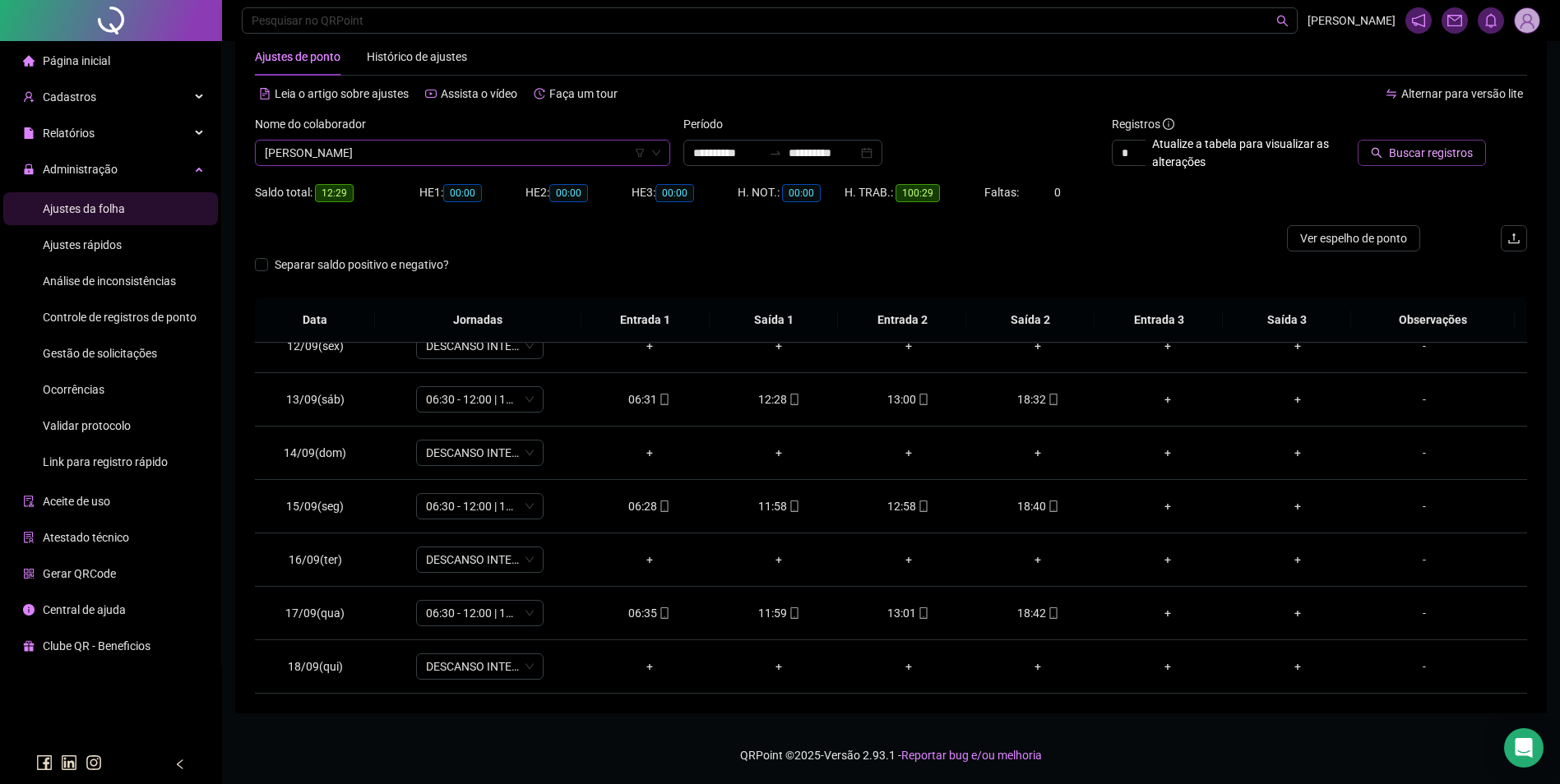
click at [1435, 154] on span "Buscar registros" at bounding box center [1431, 152] width 83 height 18
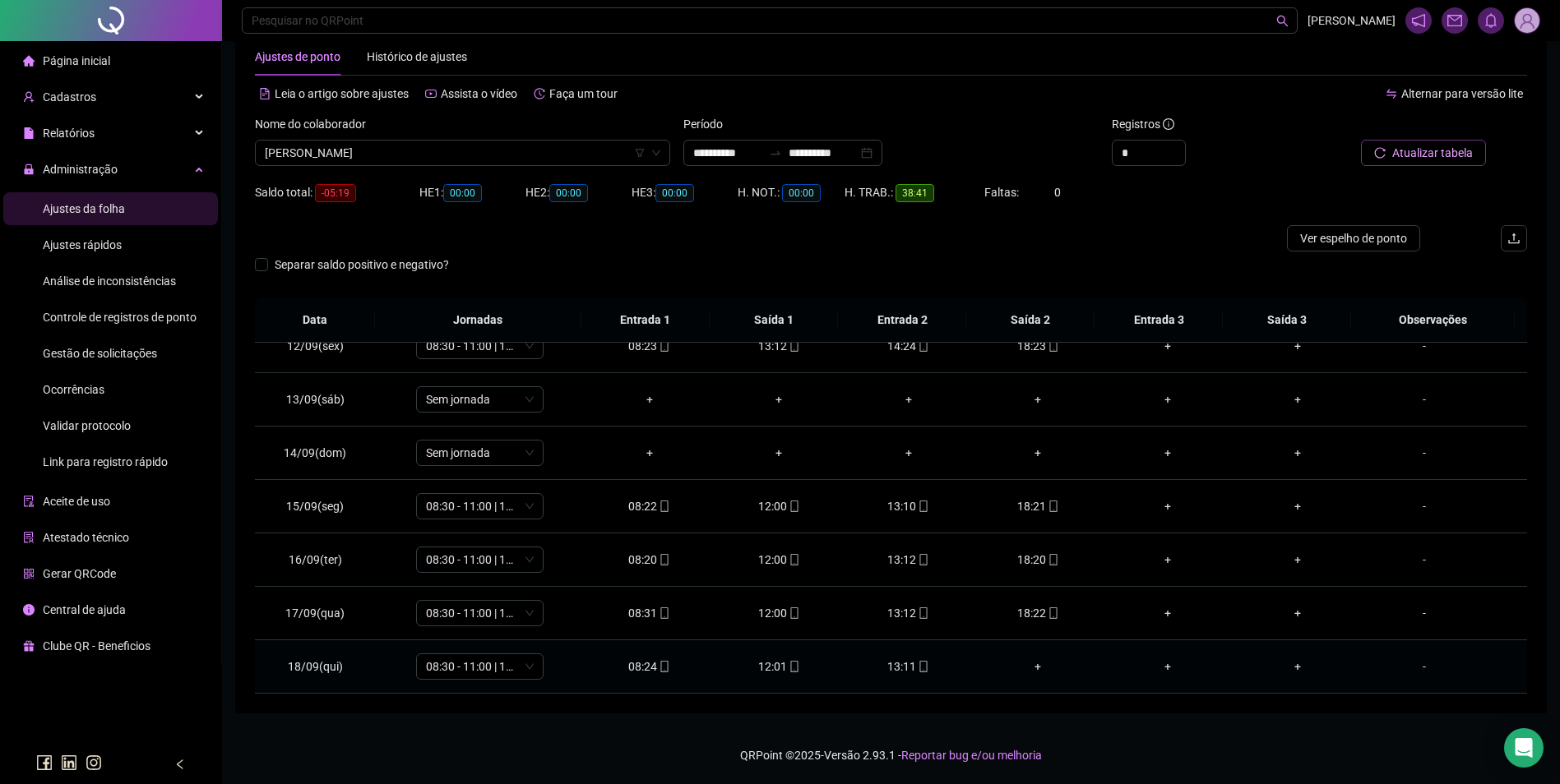
click at [908, 665] on div "13:11" at bounding box center [909, 667] width 104 height 18
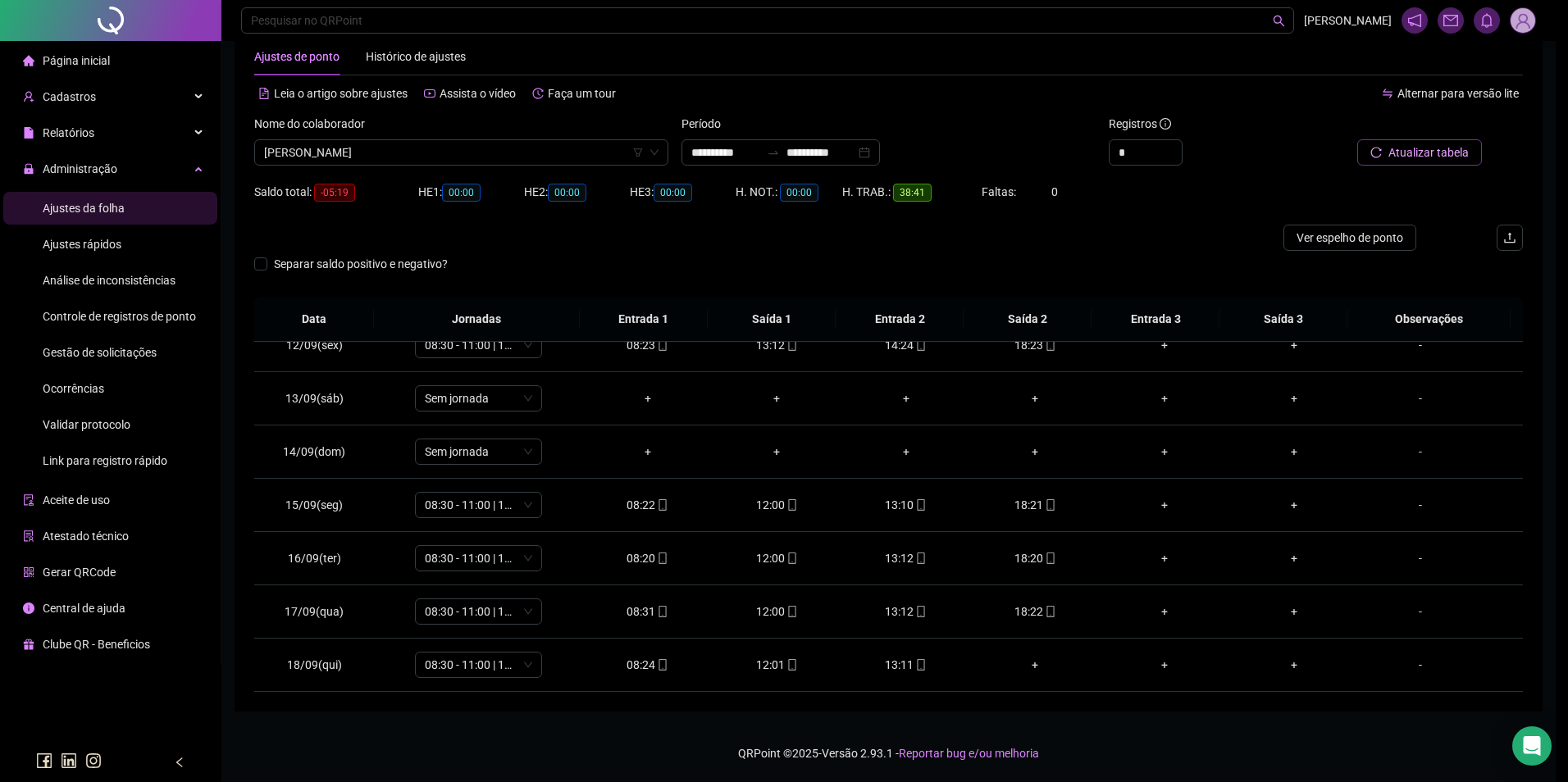
type input "**********"
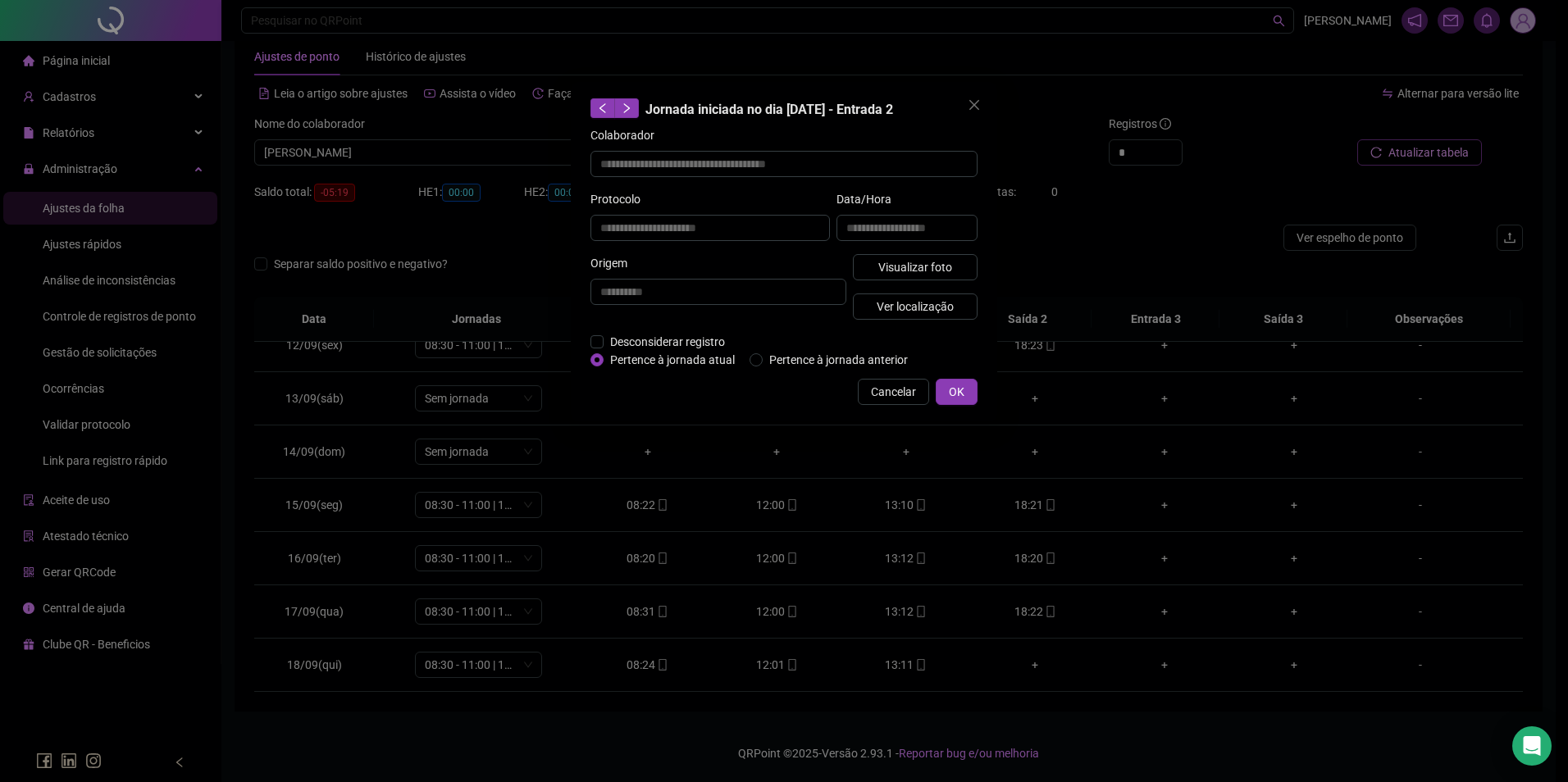
click at [889, 252] on div "**********" at bounding box center [907, 223] width 148 height 64
click at [893, 262] on span "Visualizar foto" at bounding box center [915, 267] width 74 height 18
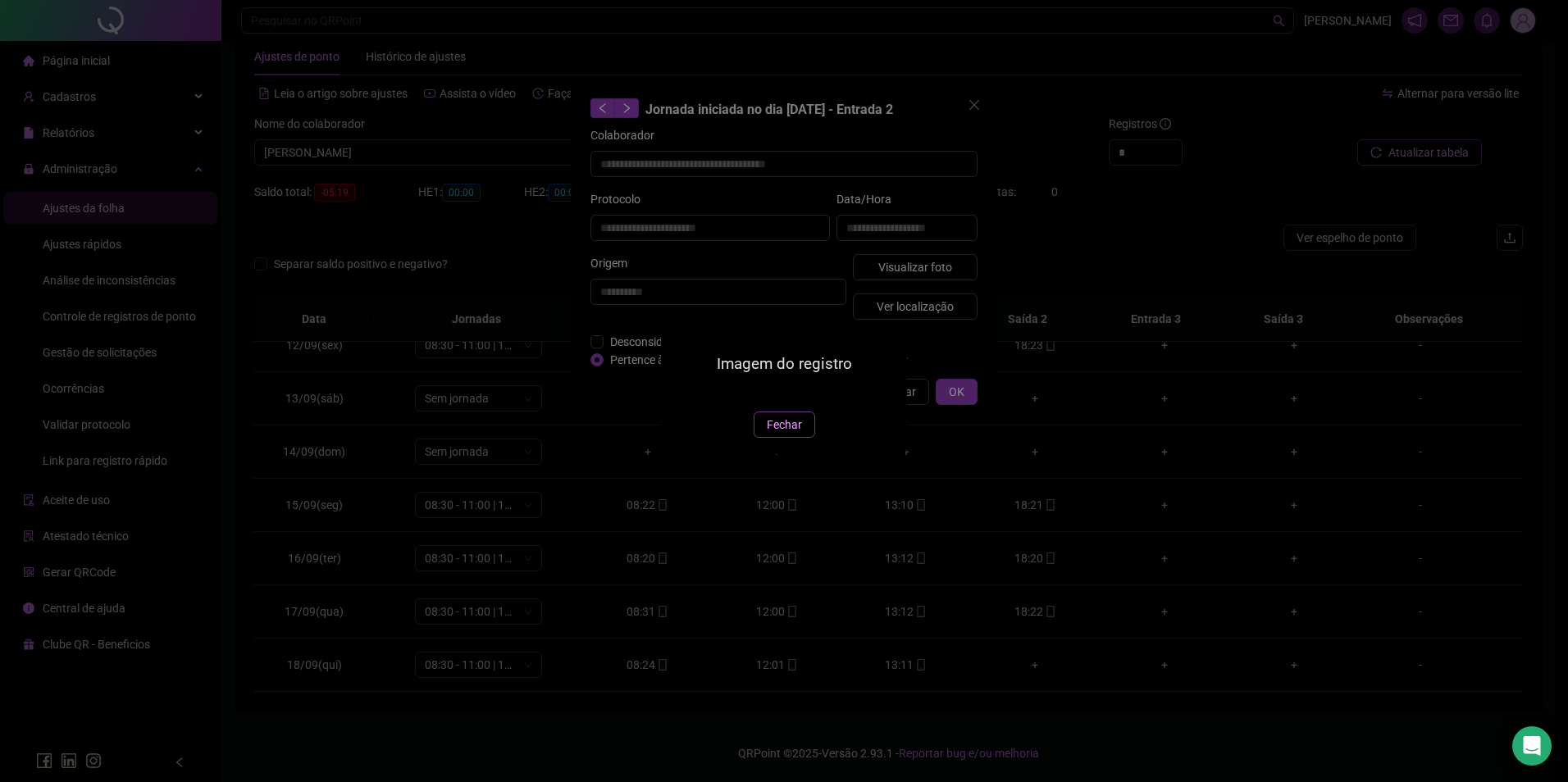
click at [784, 434] on span "Fechar" at bounding box center [784, 425] width 35 height 18
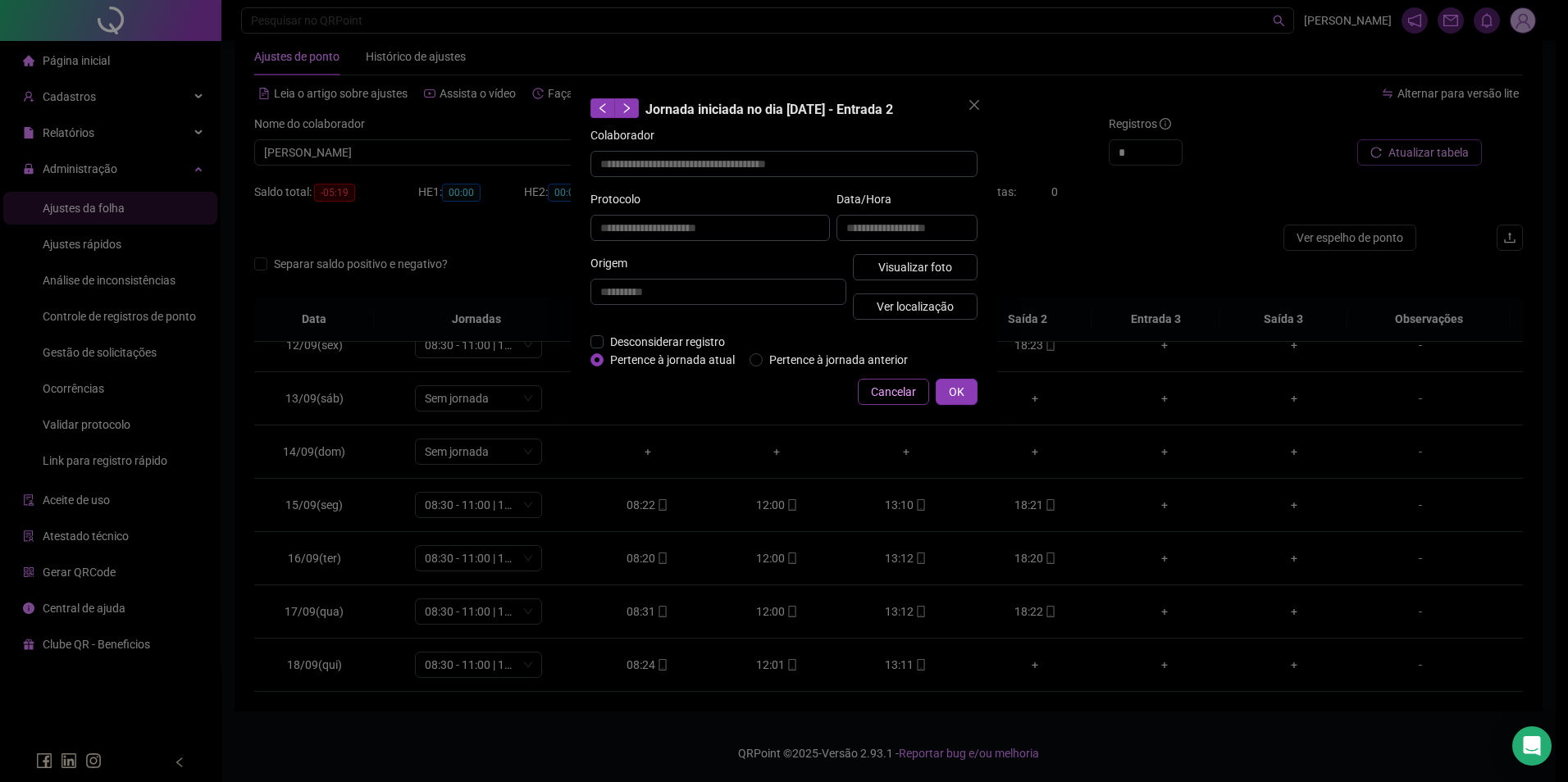
click at [888, 395] on span "Cancelar" at bounding box center [893, 392] width 45 height 18
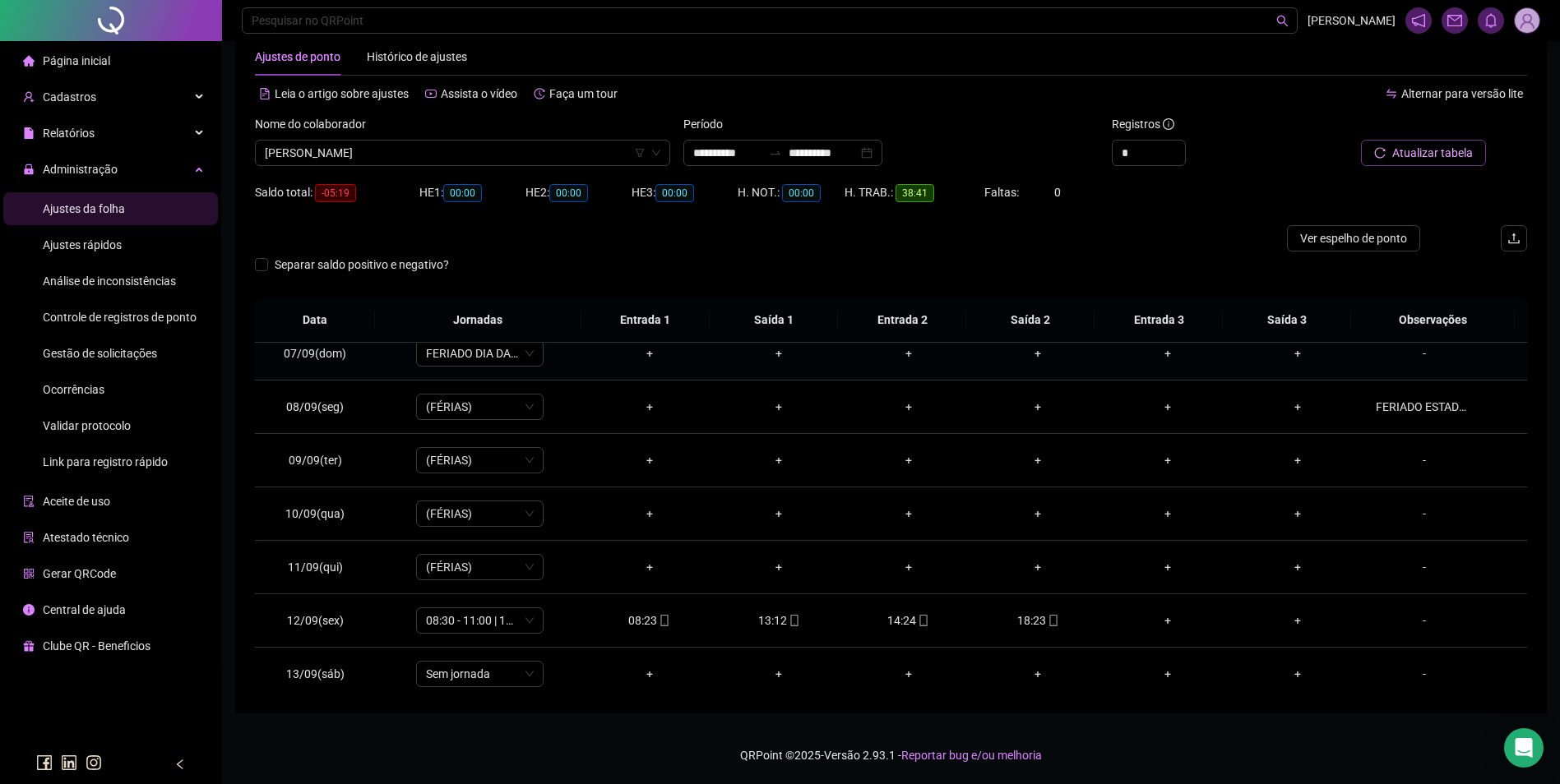
scroll to position [364, 0]
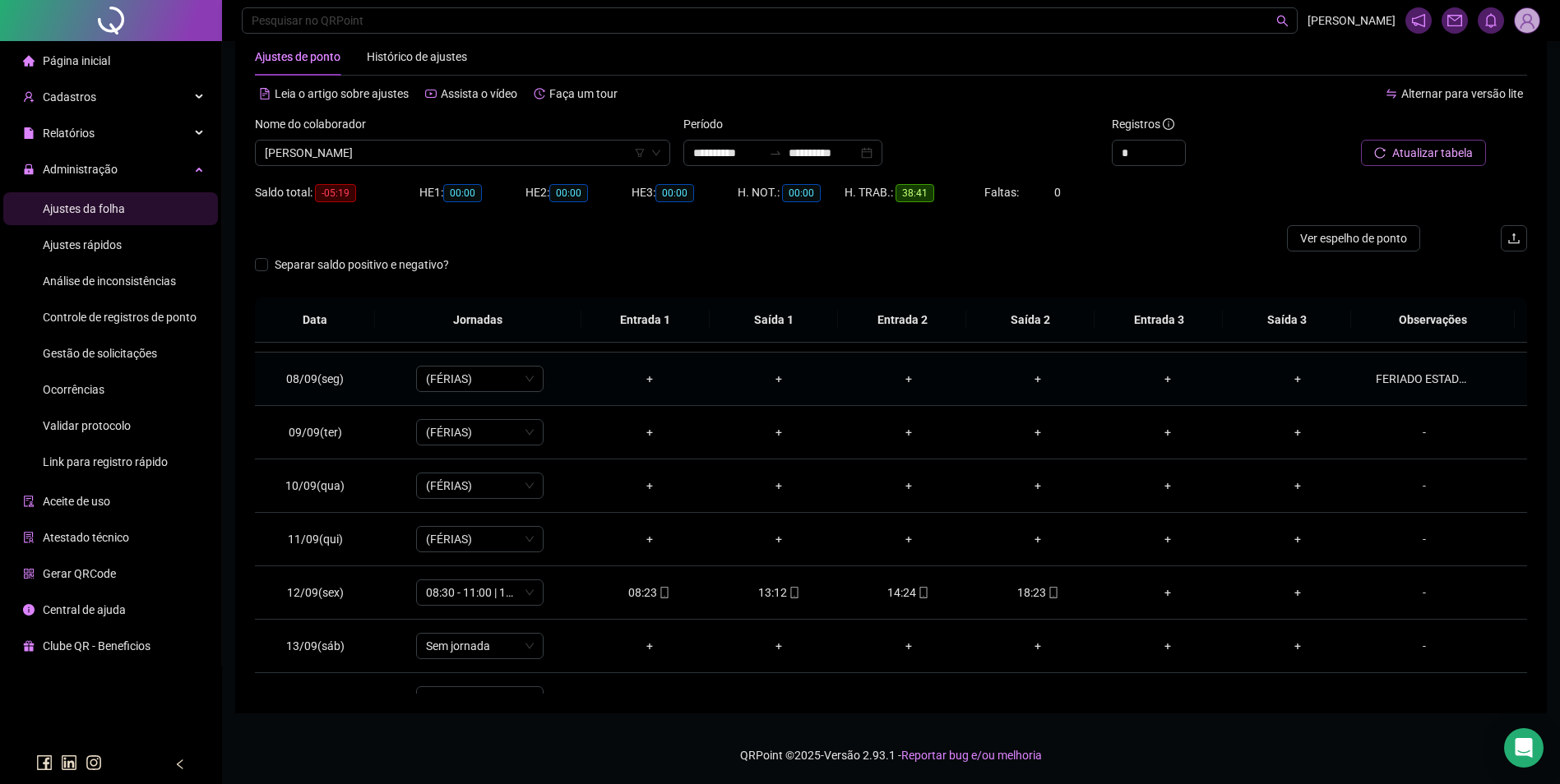
click at [1411, 376] on div "FERIADO ESTADUAL." at bounding box center [1424, 378] width 97 height 18
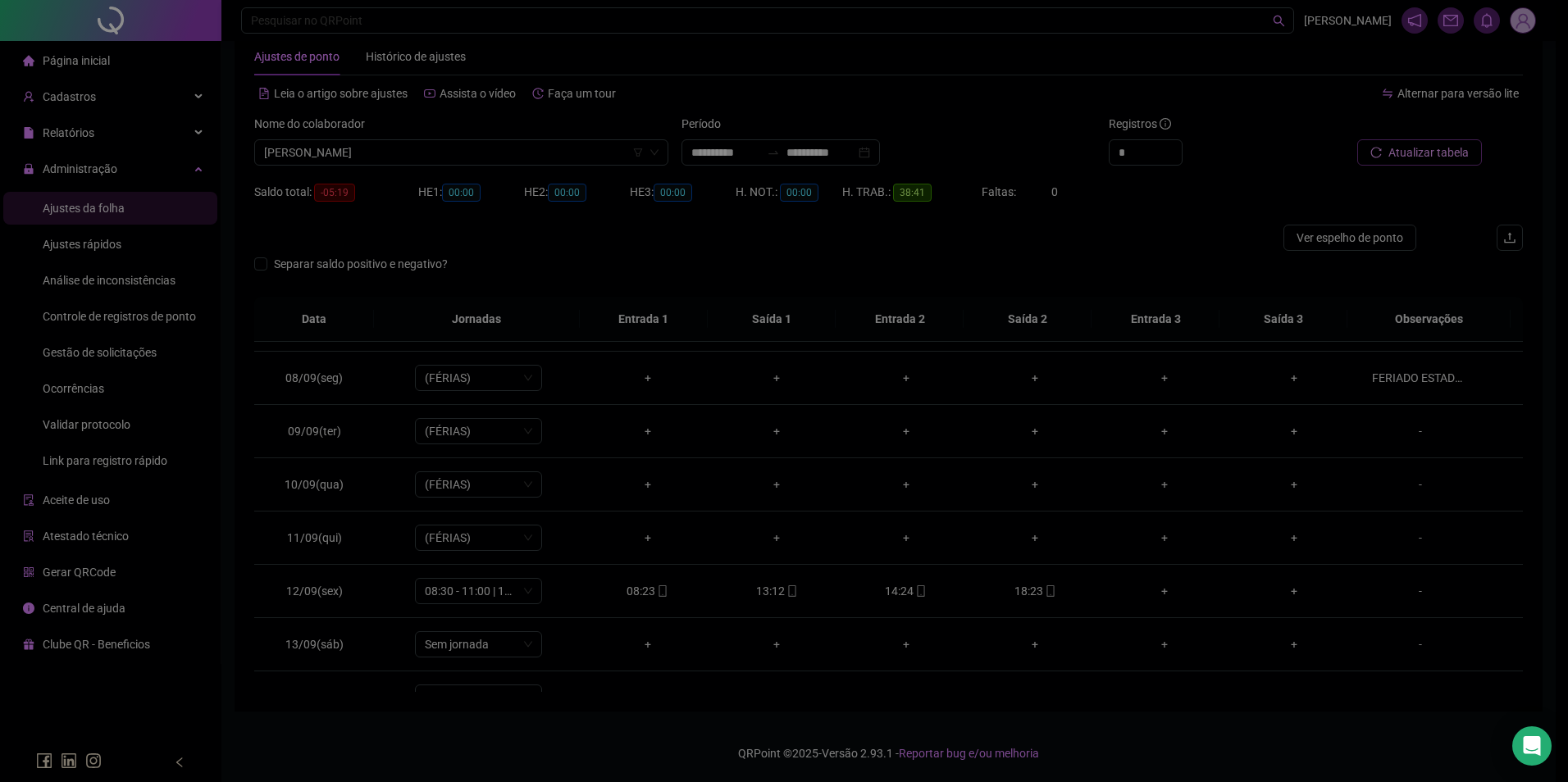
type textarea "**********"
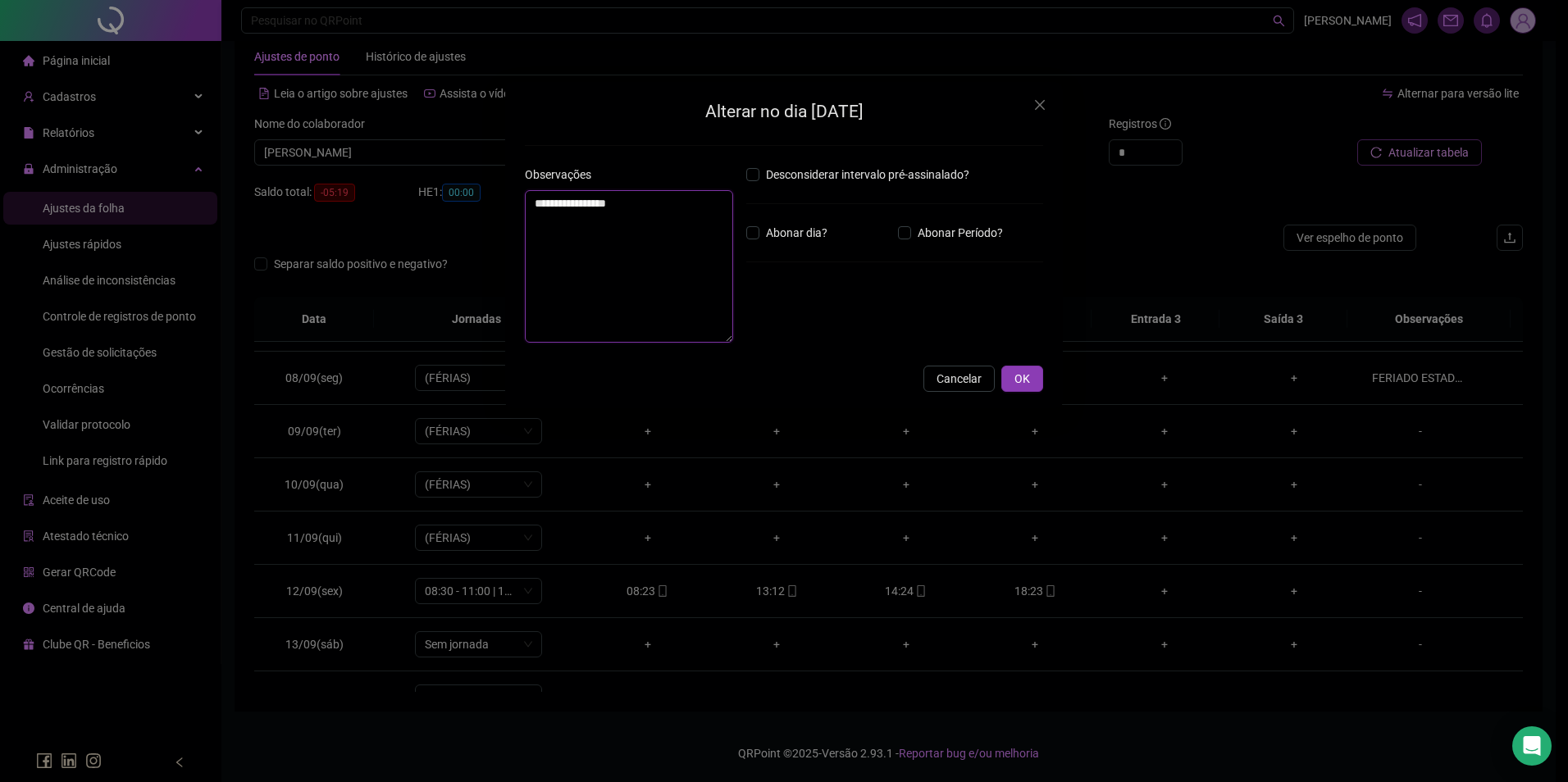
drag, startPoint x: 709, startPoint y: 230, endPoint x: 469, endPoint y: 237, distance: 240.1
click at [469, 237] on div "**********" at bounding box center [784, 391] width 1568 height 782
click at [1017, 375] on span "OK" at bounding box center [1022, 378] width 15 height 18
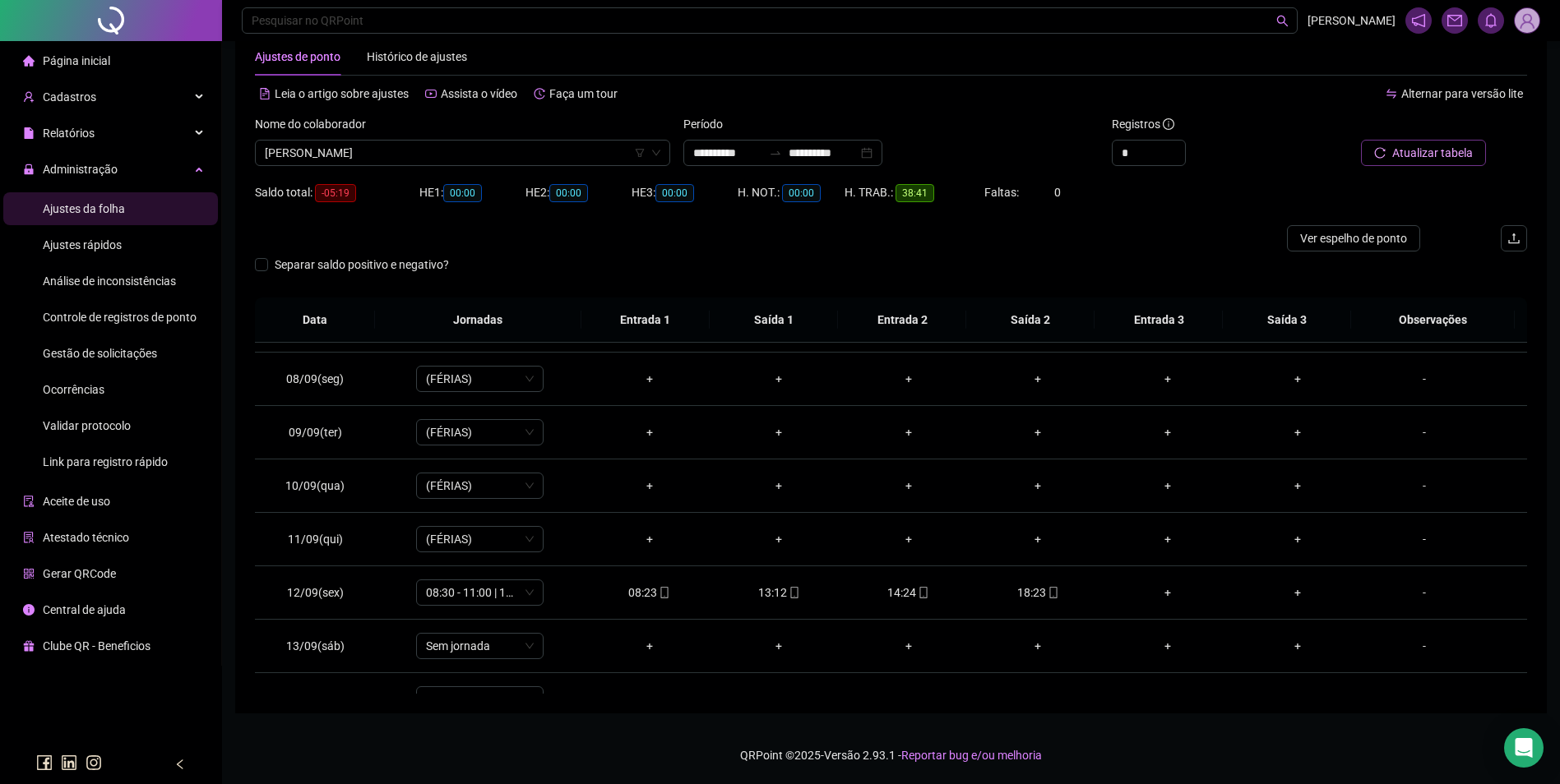
click at [1451, 153] on span "Atualizar tabela" at bounding box center [1432, 152] width 81 height 18
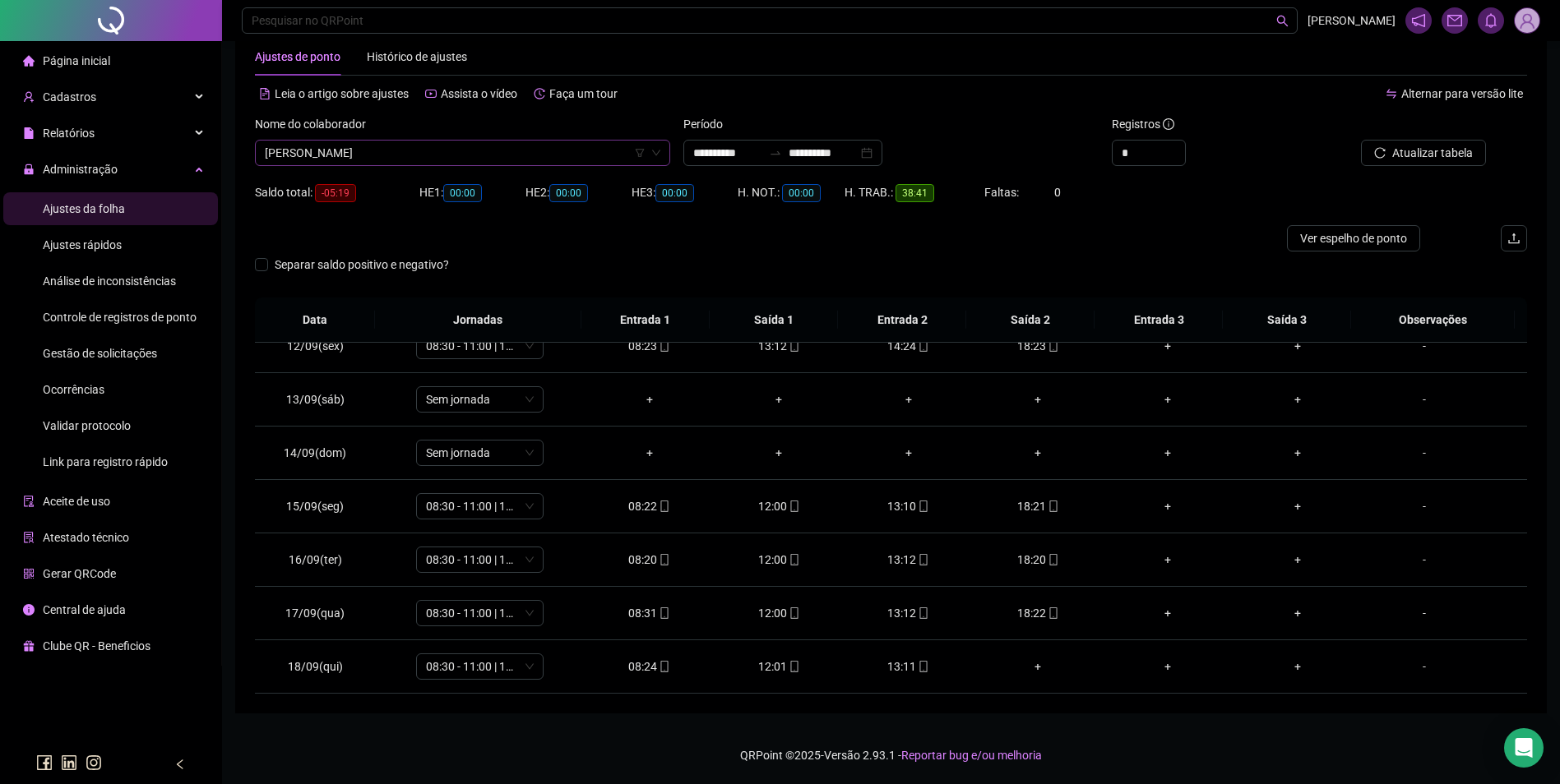
scroll to position [2420, 0]
click at [542, 162] on span "CARLA GRASIELE BARBOSA DA SILVA COELHO R" at bounding box center [463, 152] width 396 height 24
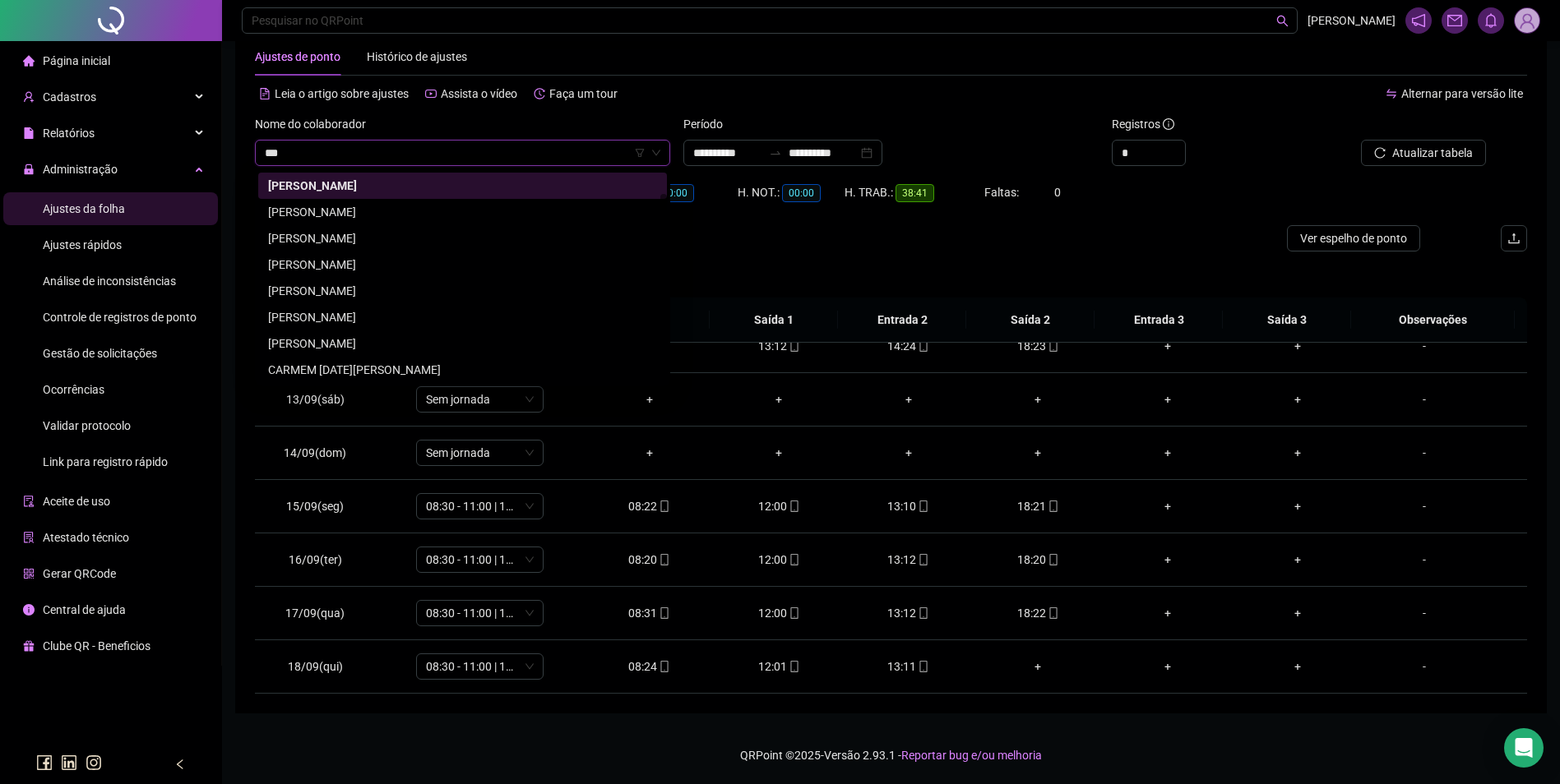
scroll to position [0, 0]
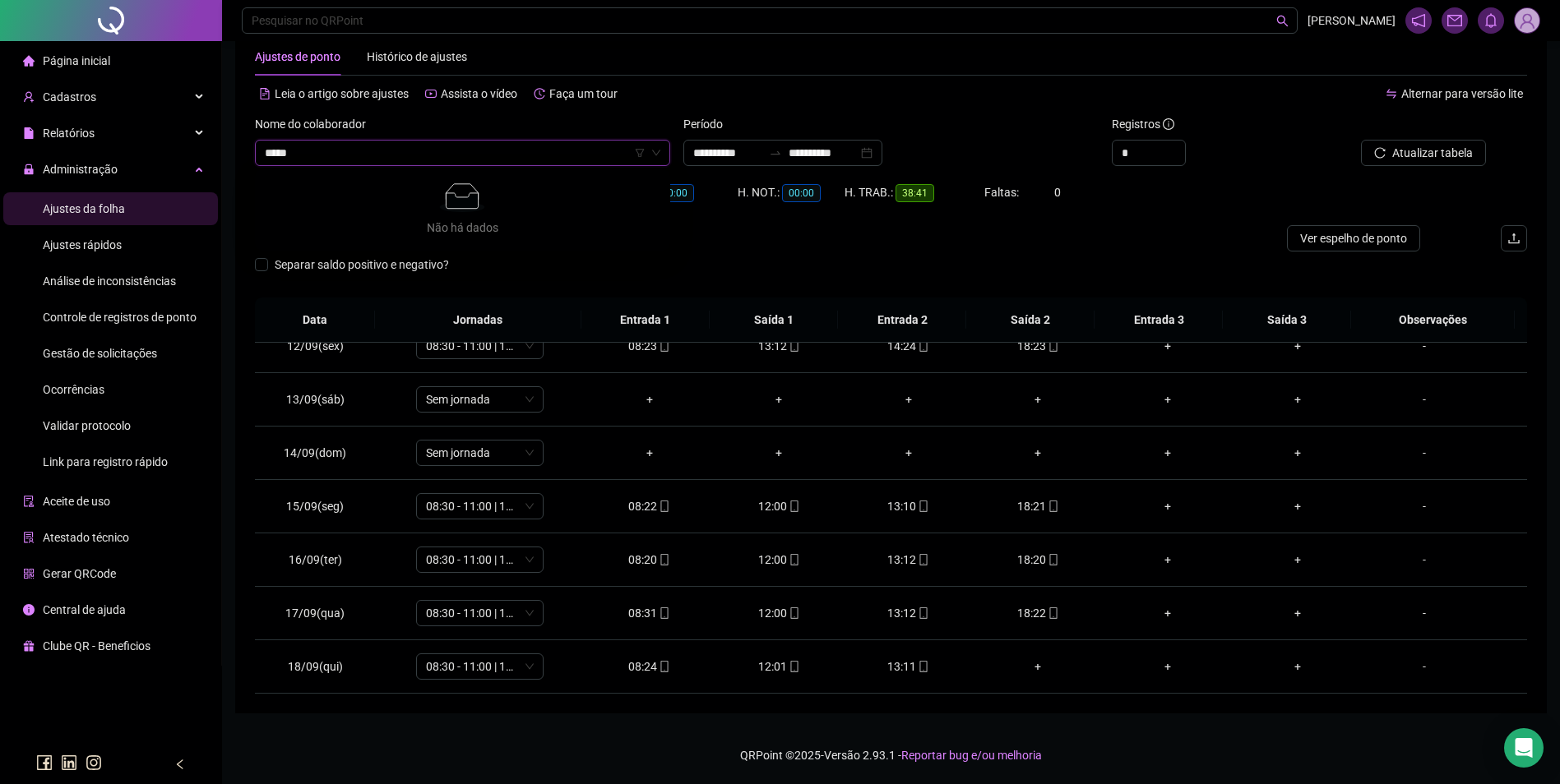
type input "****"
drag, startPoint x: 411, startPoint y: 179, endPoint x: 504, endPoint y: 165, distance: 94.0
click at [413, 178] on div "DARILENE MENDES DOS SANTOS LIMA" at bounding box center [462, 185] width 389 height 18
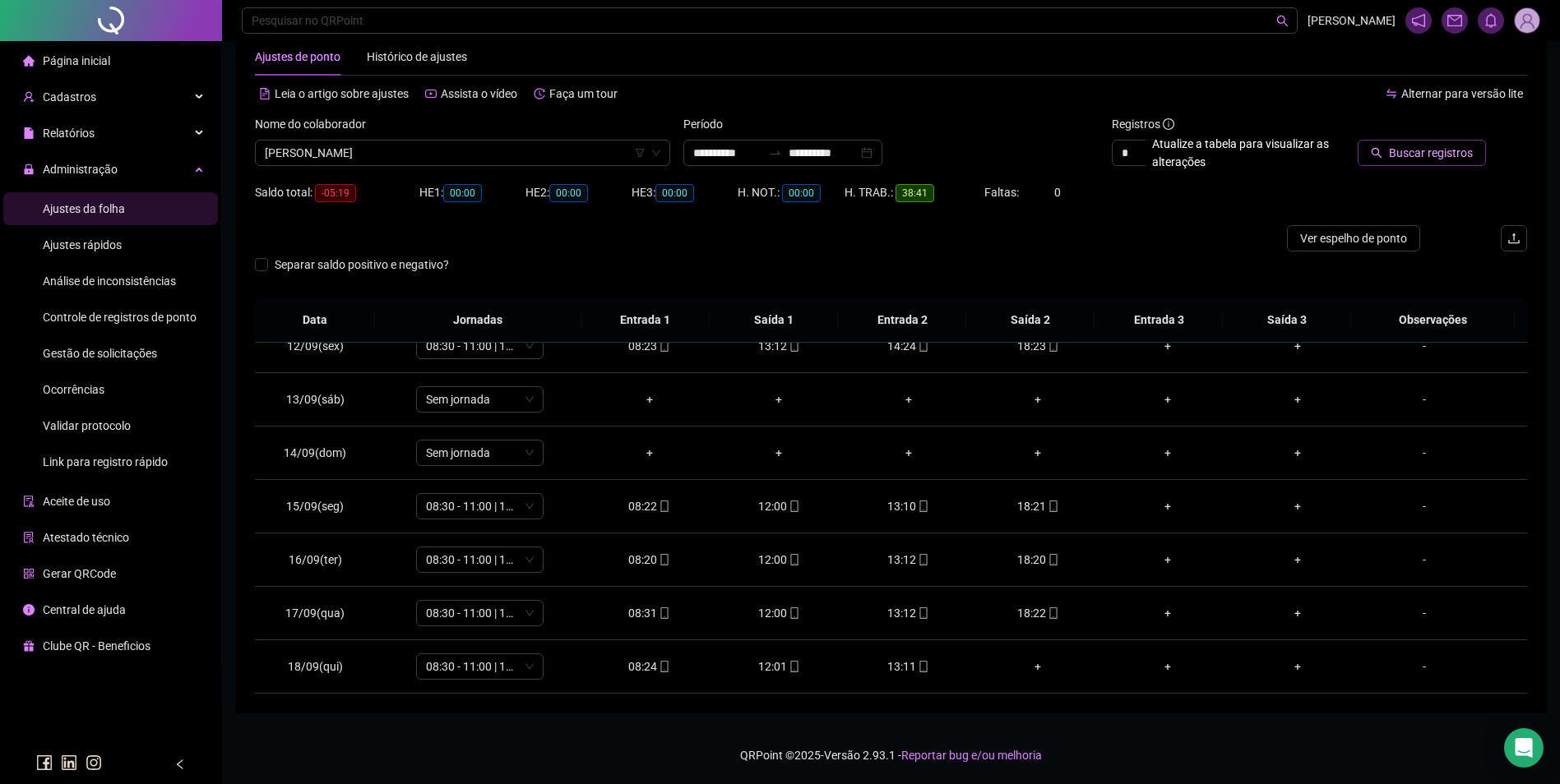
click at [1397, 151] on span "Buscar registros" at bounding box center [1431, 152] width 83 height 18
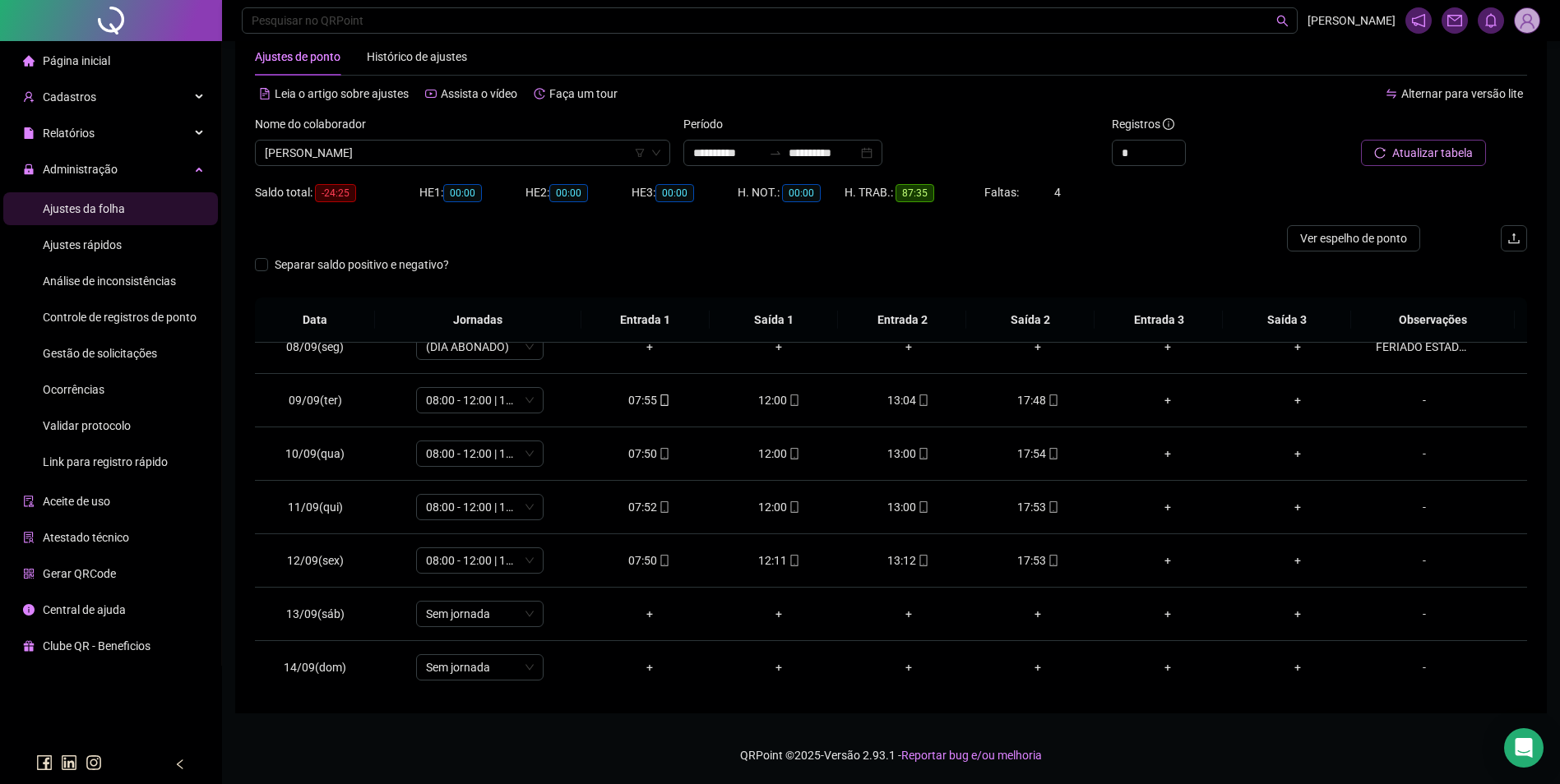
scroll to position [364, 0]
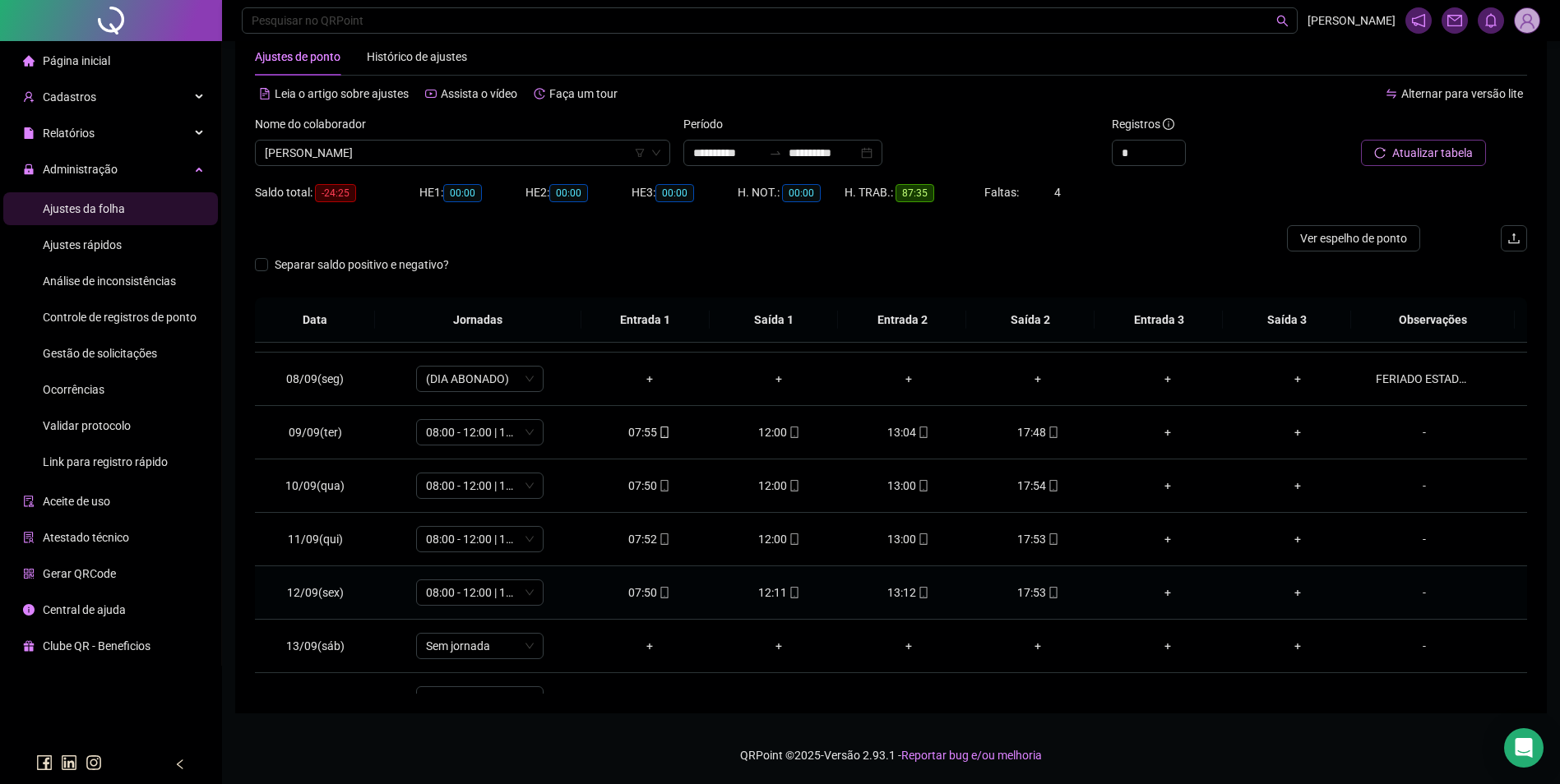
click at [1047, 594] on icon "mobile" at bounding box center [1053, 593] width 12 height 12
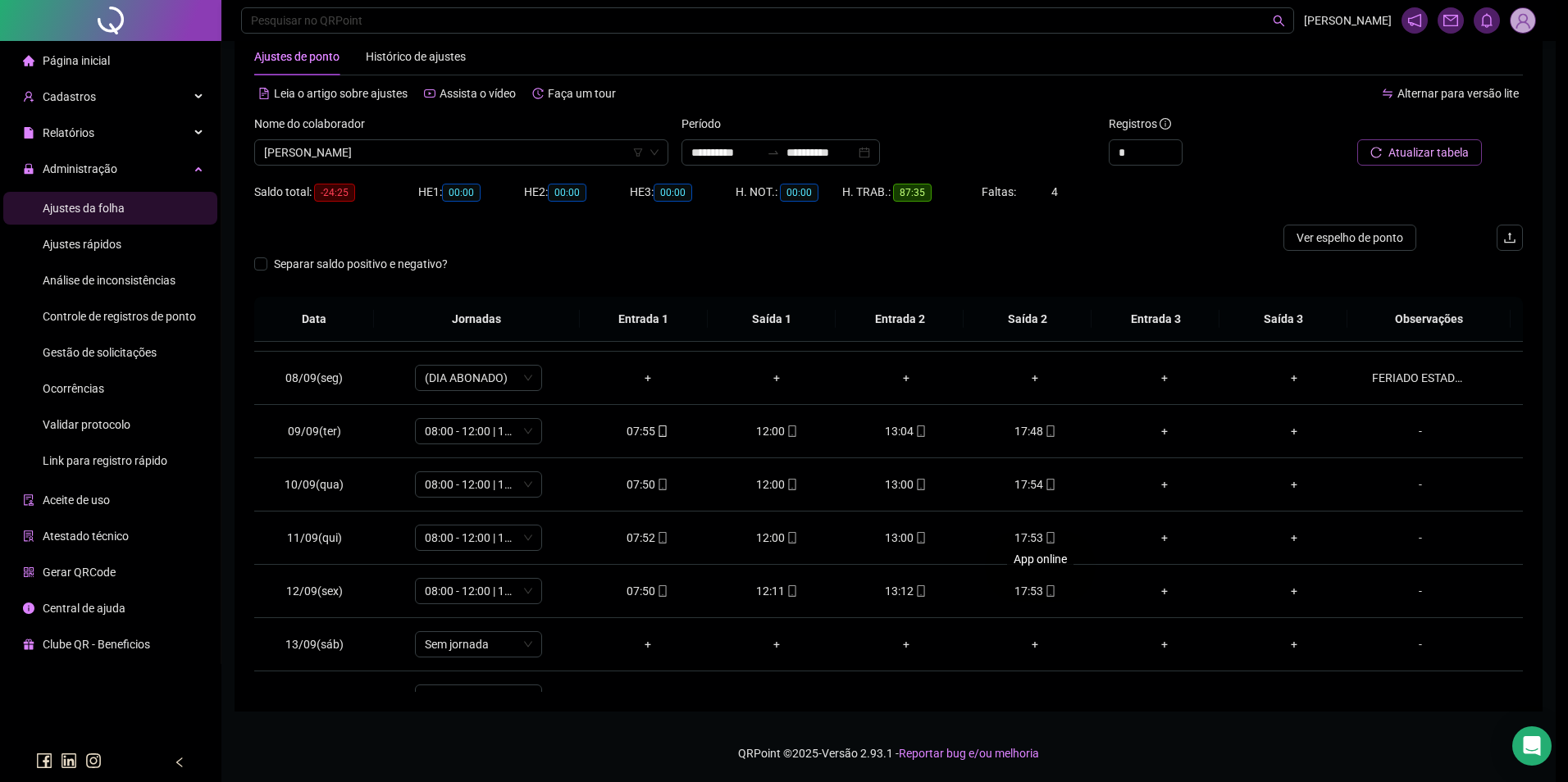
type input "**********"
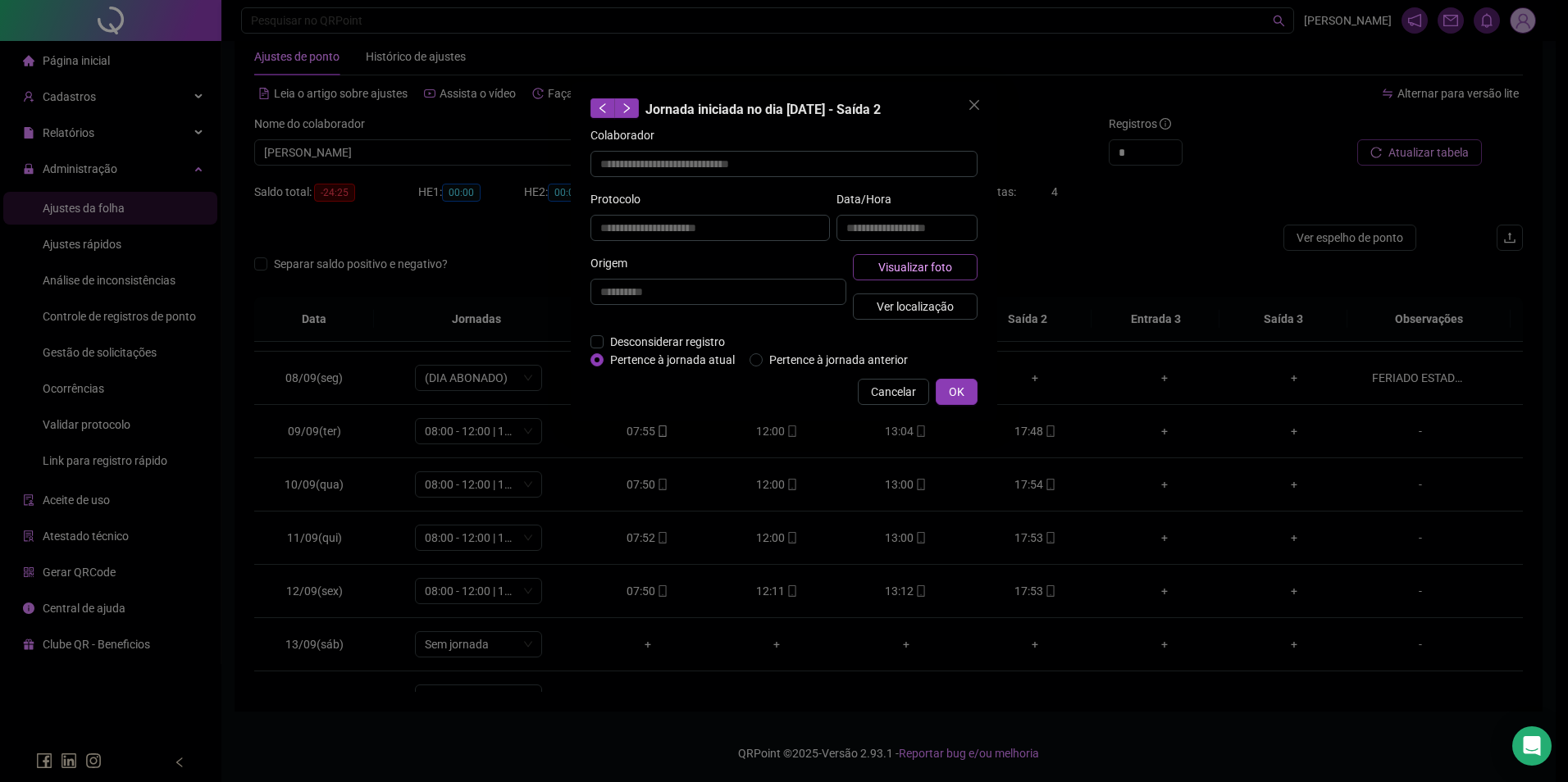
click at [937, 266] on span "Visualizar foto" at bounding box center [915, 267] width 74 height 18
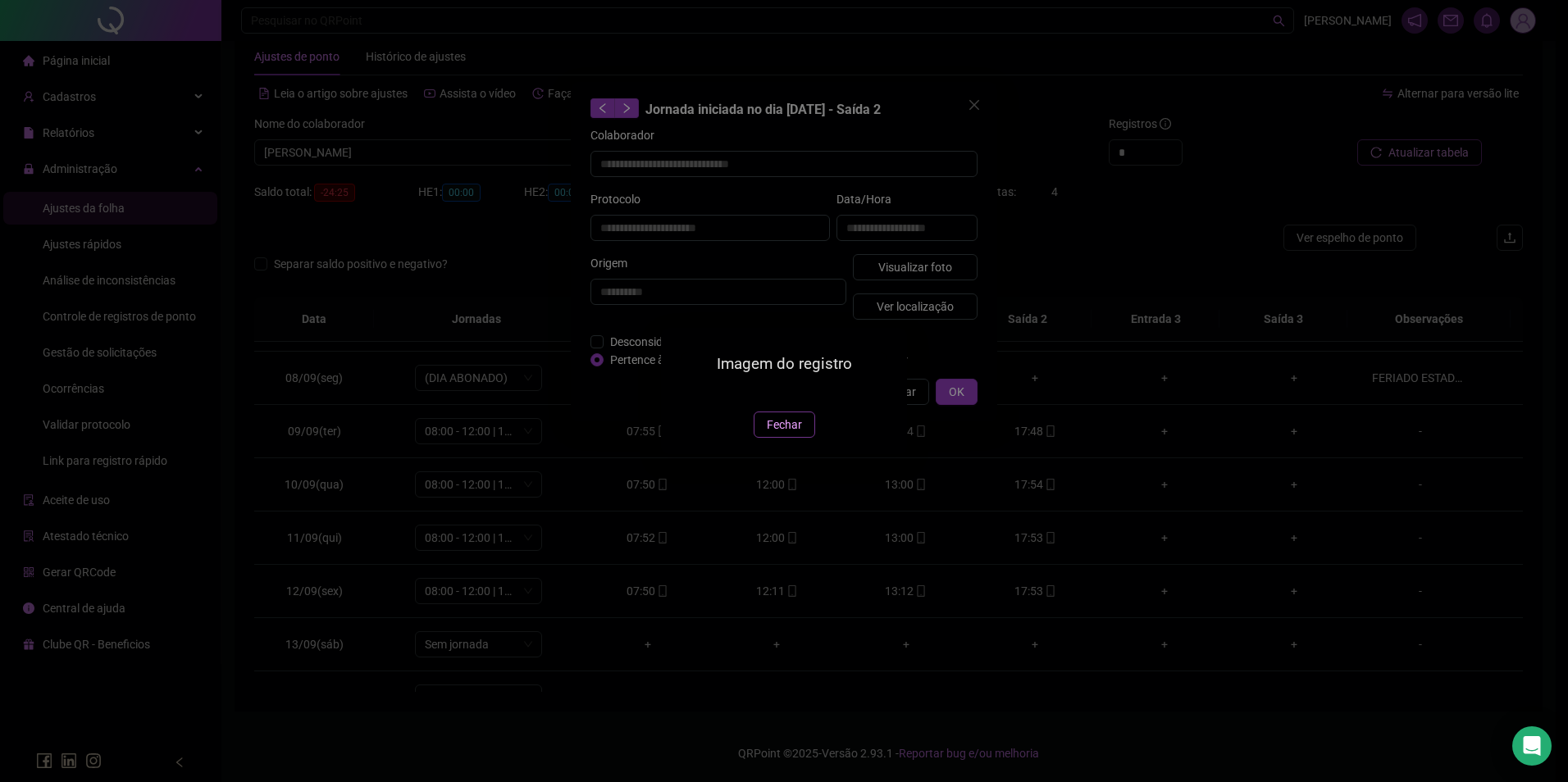
click at [776, 434] on span "Fechar" at bounding box center [784, 425] width 35 height 18
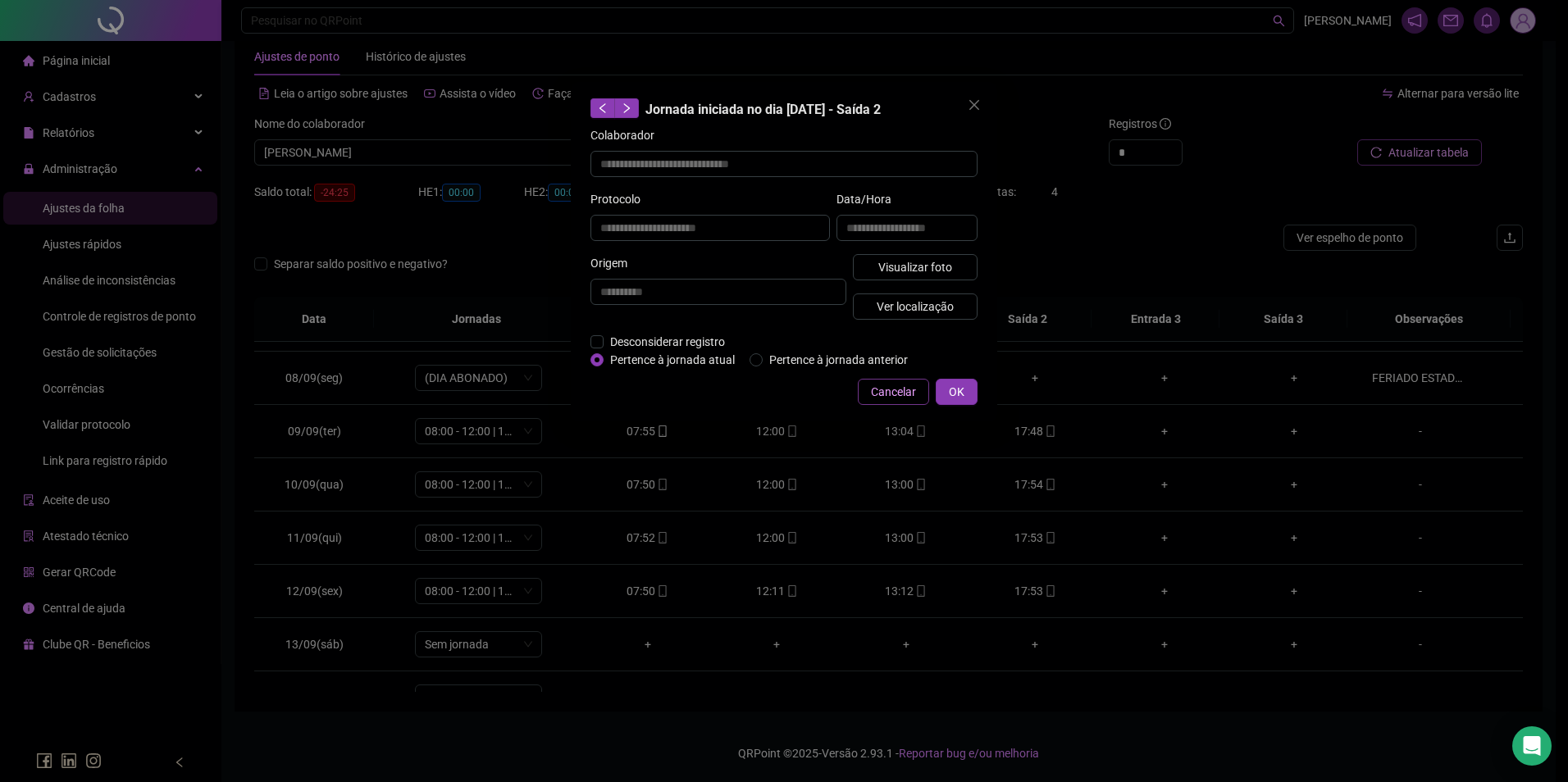
click at [899, 384] on span "Cancelar" at bounding box center [893, 392] width 45 height 18
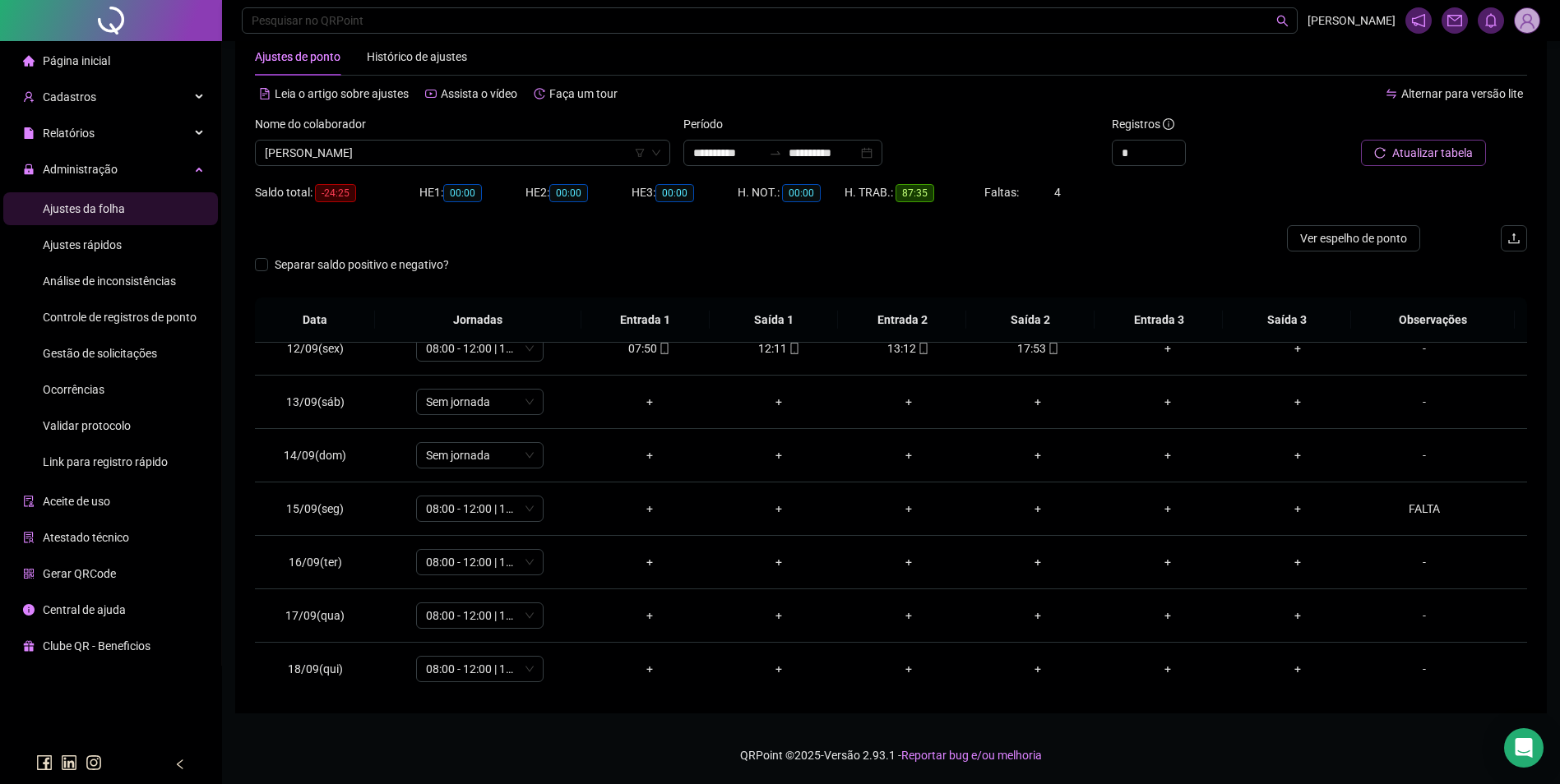
scroll to position [611, 0]
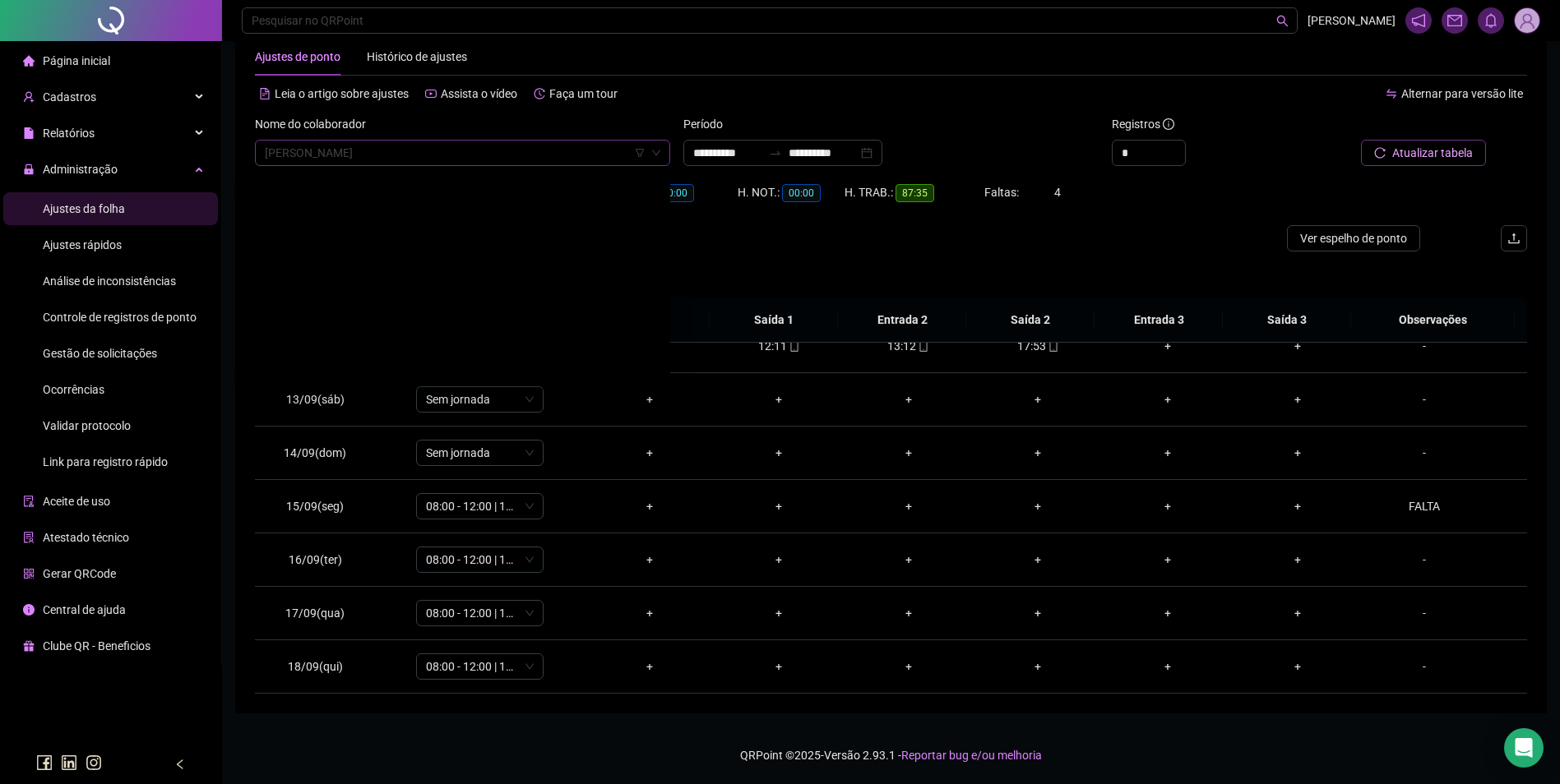
click at [498, 142] on span "DARILENE MENDES DOS SANTOS LIMA" at bounding box center [463, 152] width 396 height 24
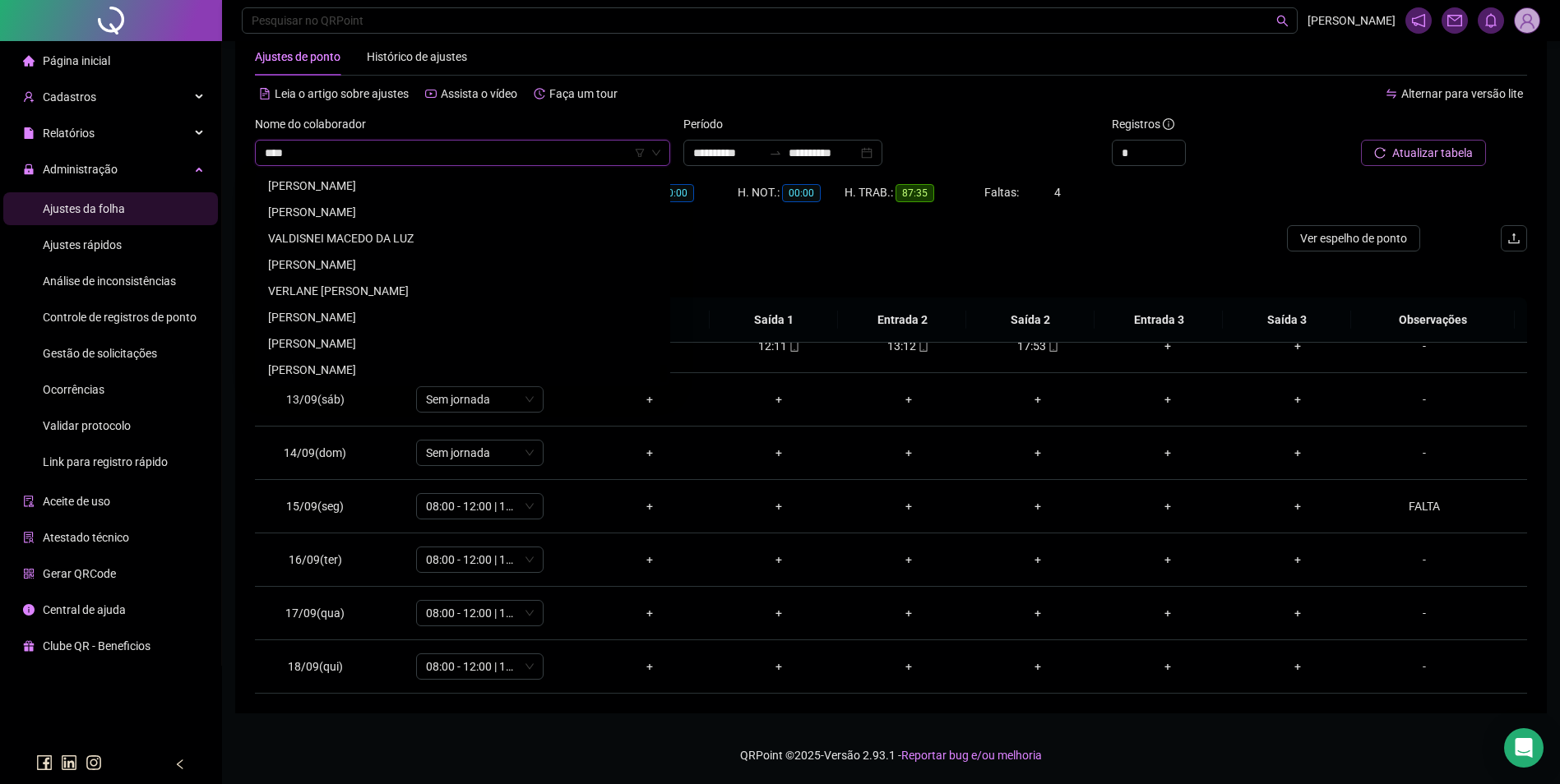
scroll to position [26, 0]
type input "****"
click at [322, 210] on div "DINA MARQUES ALVES DE SOUZA" at bounding box center [462, 212] width 389 height 18
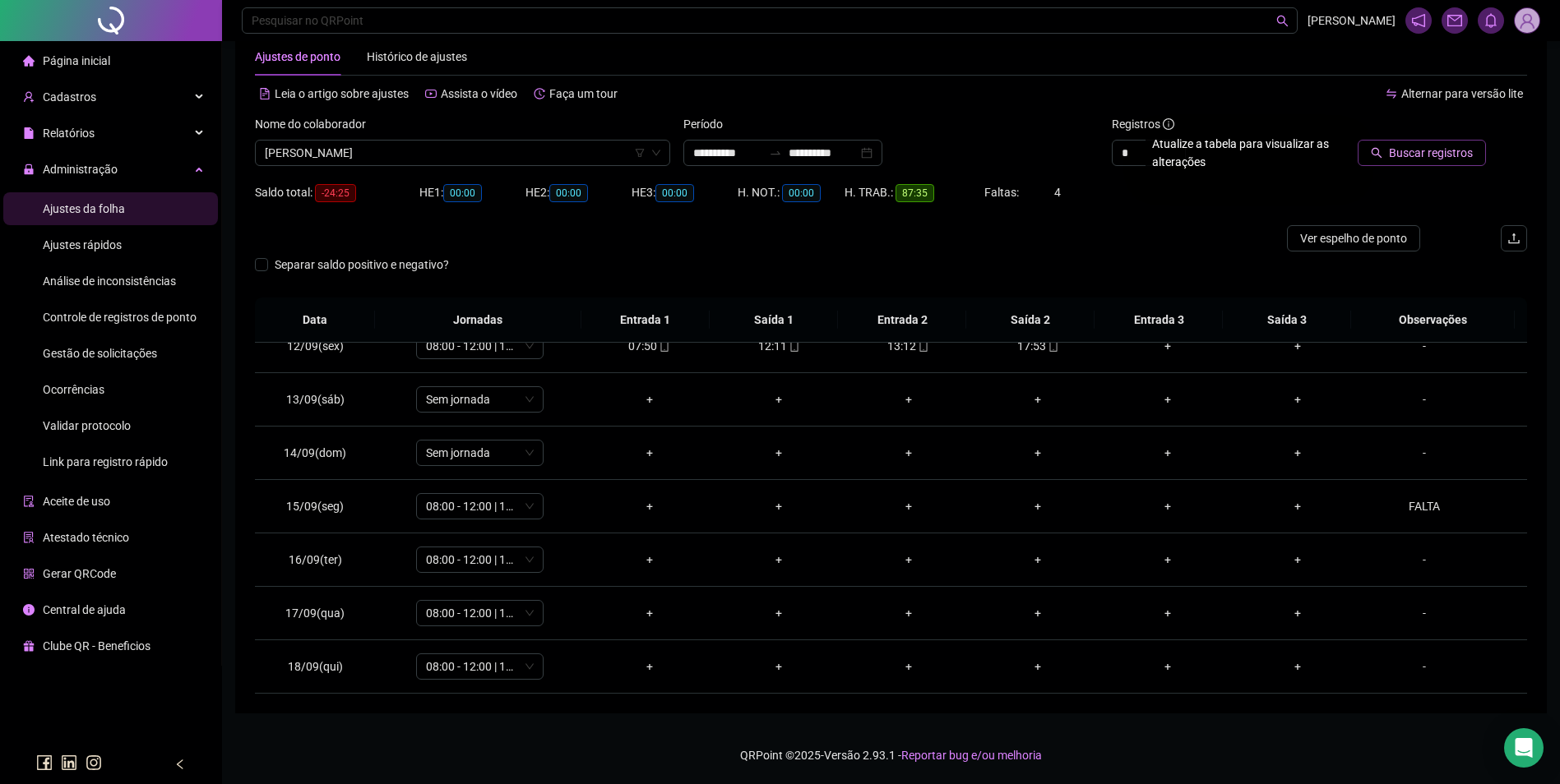
click at [1411, 154] on span "Buscar registros" at bounding box center [1431, 152] width 83 height 18
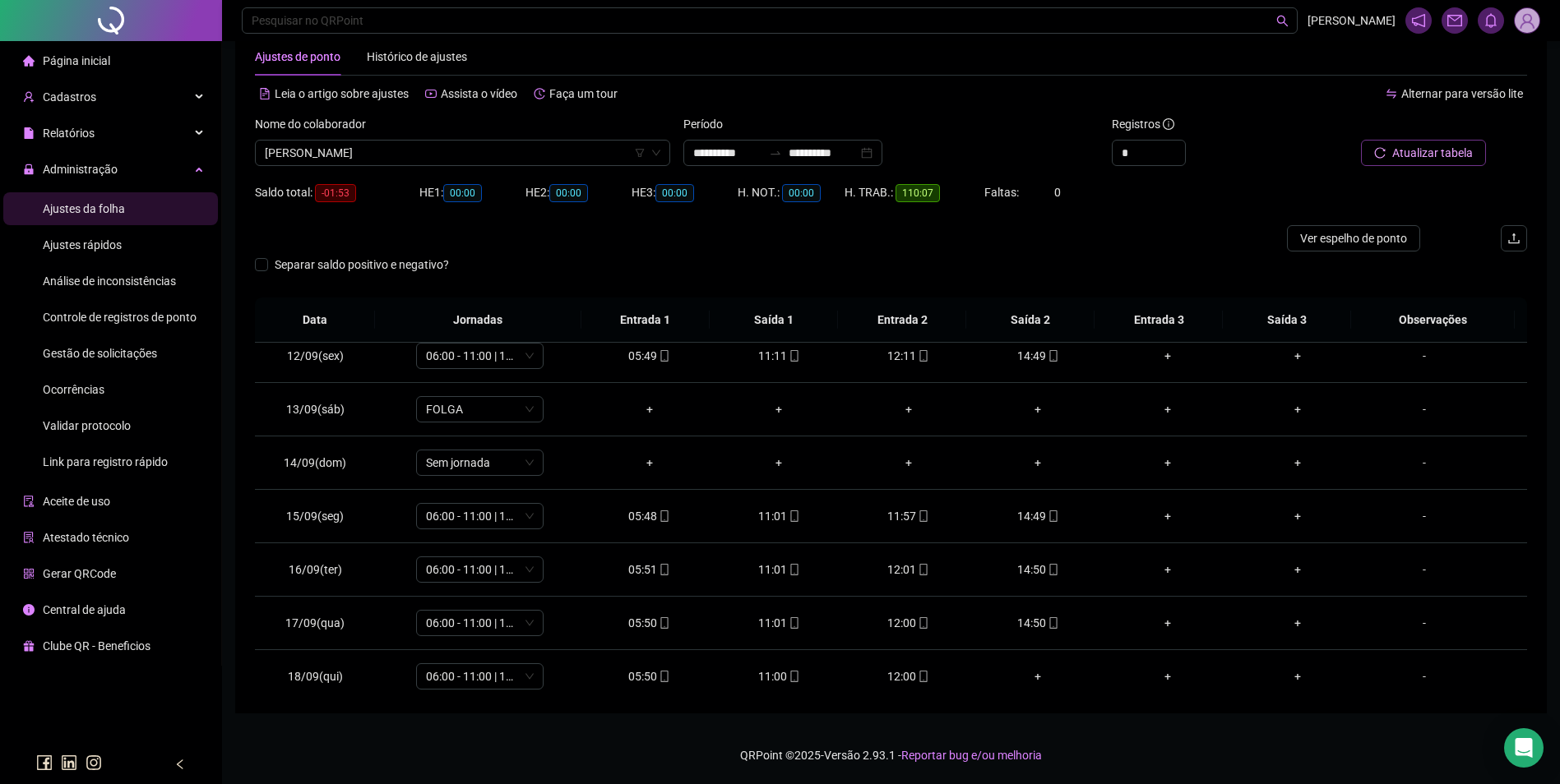
scroll to position [611, 0]
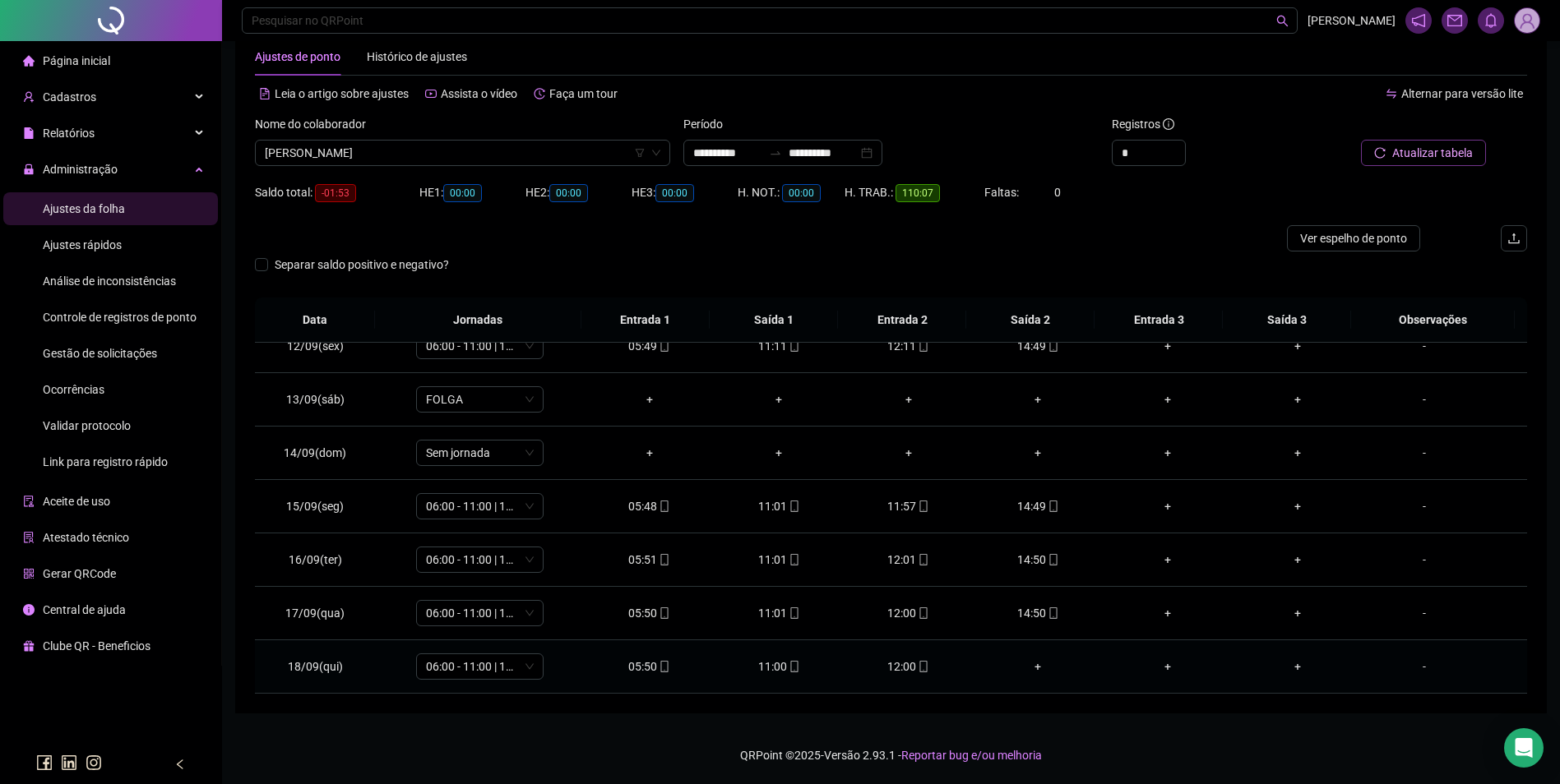
click at [918, 670] on icon "mobile" at bounding box center [924, 667] width 12 height 12
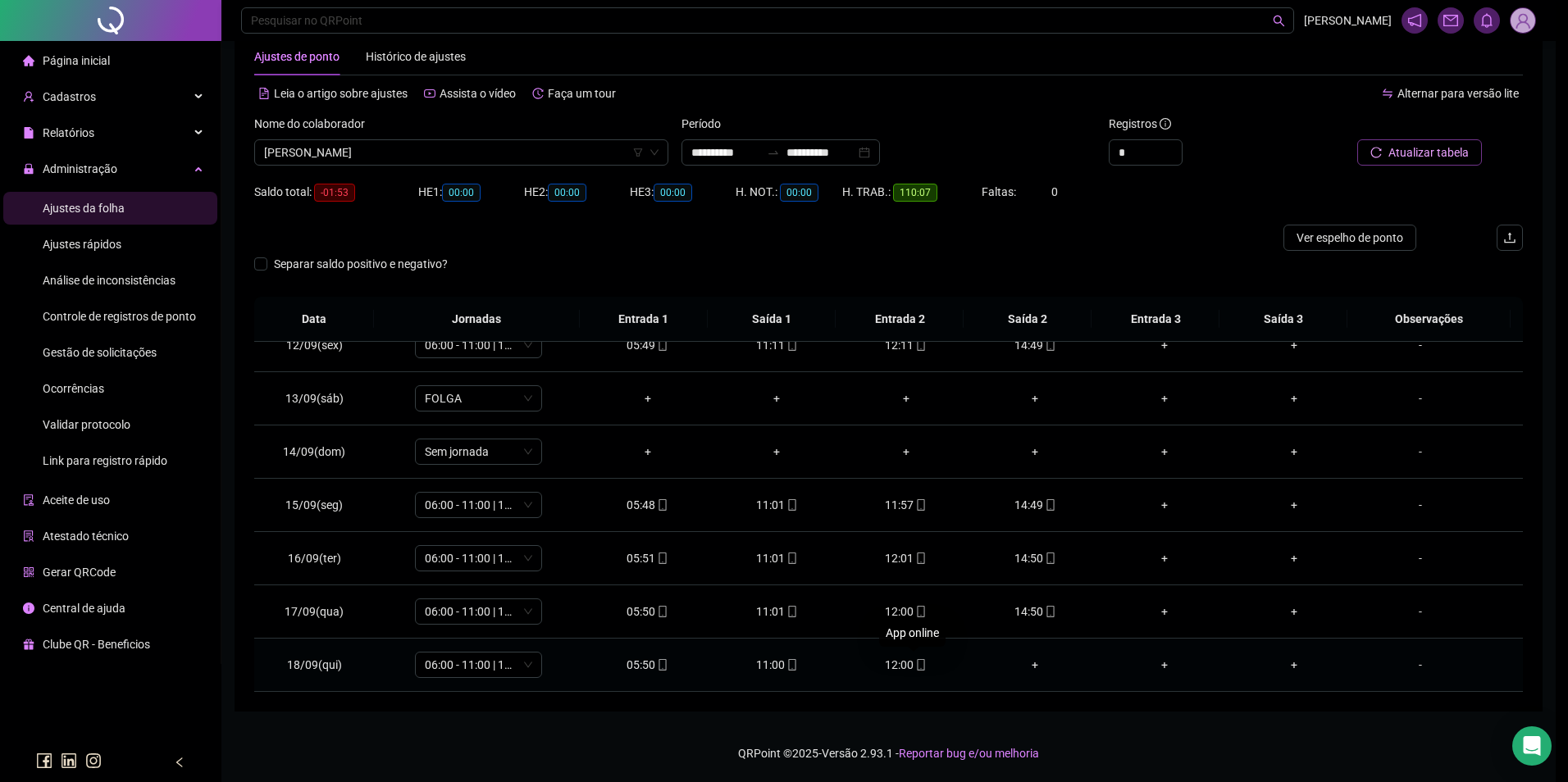
type input "**********"
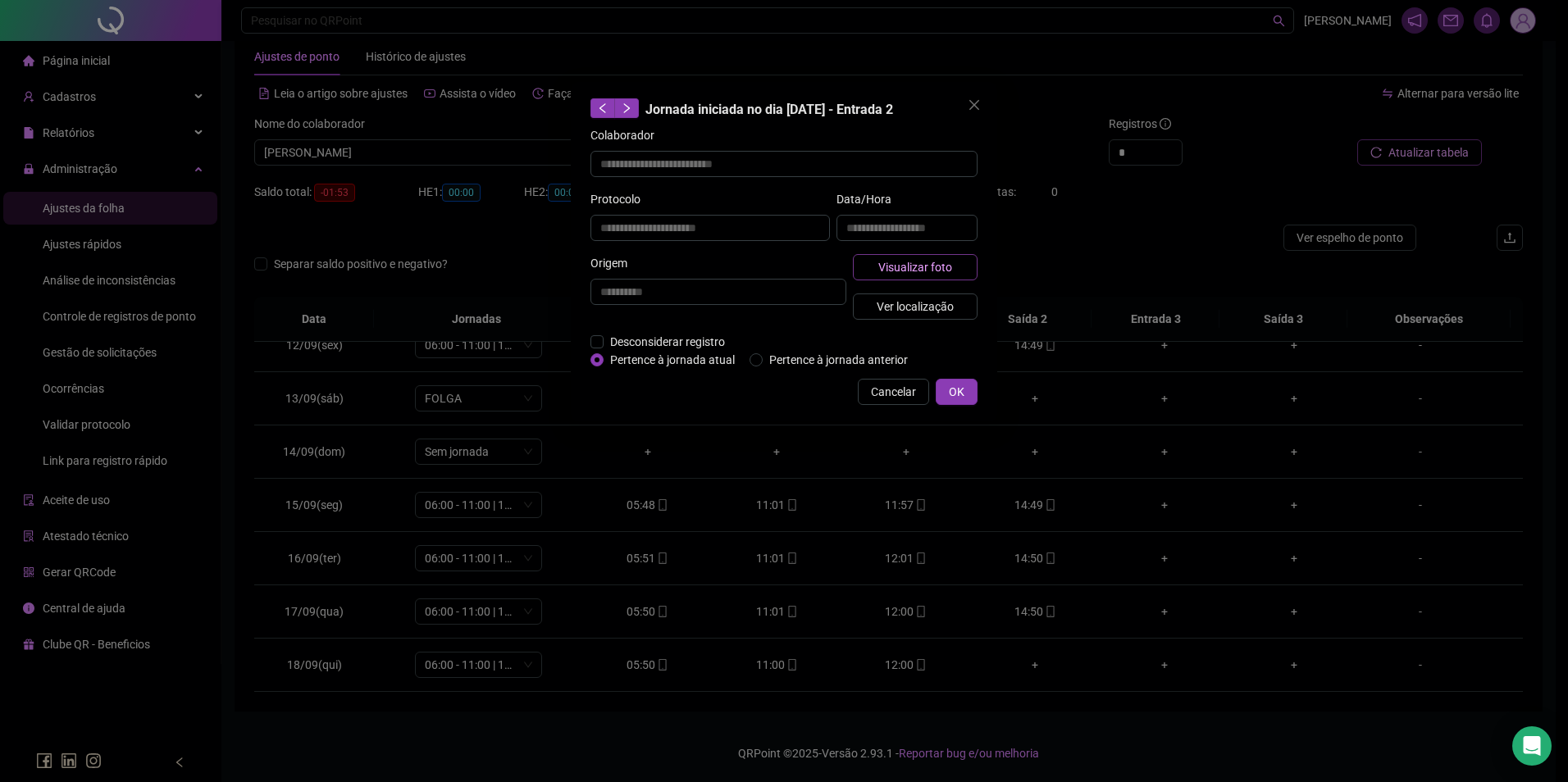
click at [939, 266] on span "Visualizar foto" at bounding box center [915, 267] width 74 height 18
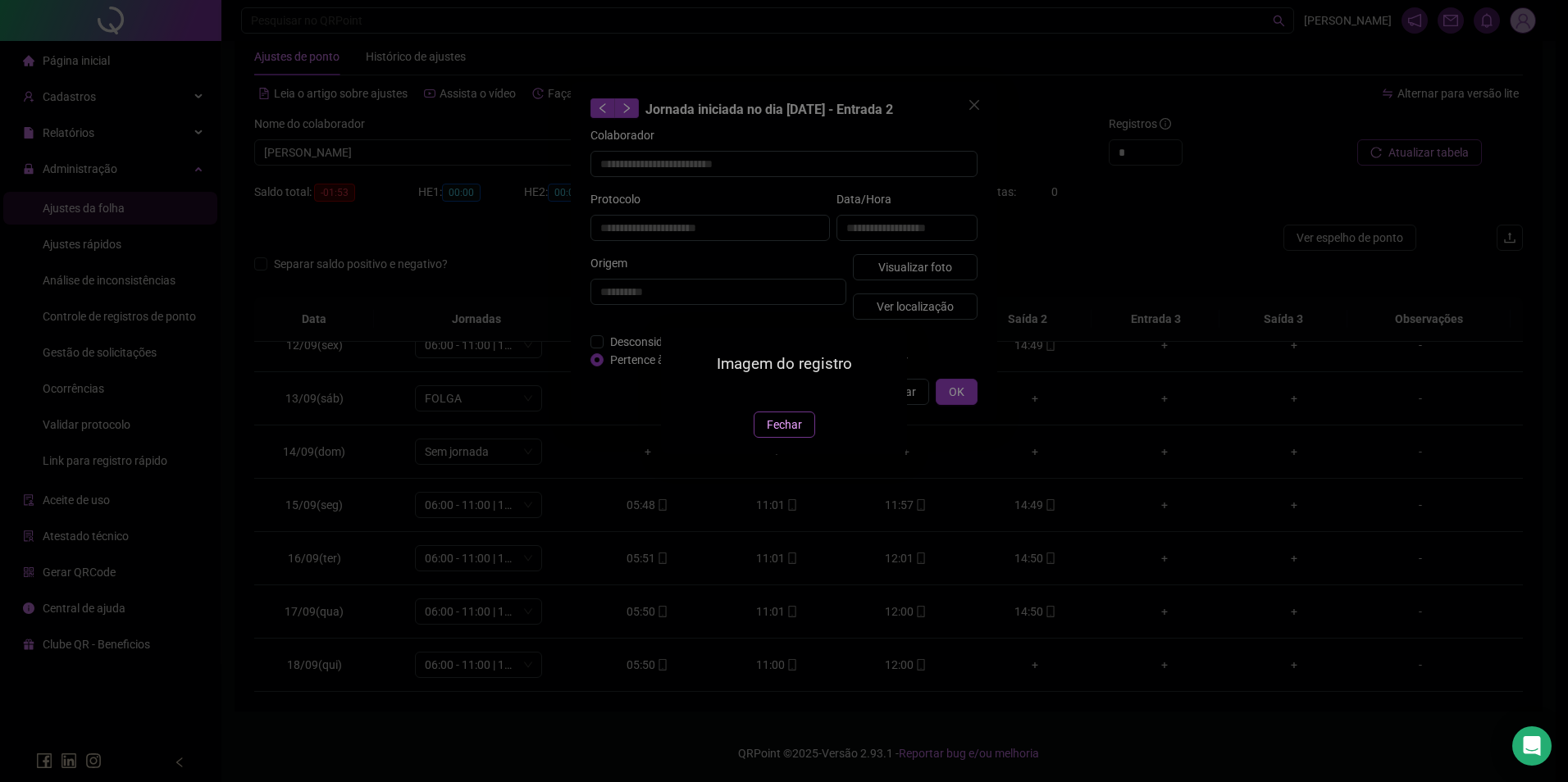
click at [774, 434] on span "Fechar" at bounding box center [784, 425] width 35 height 18
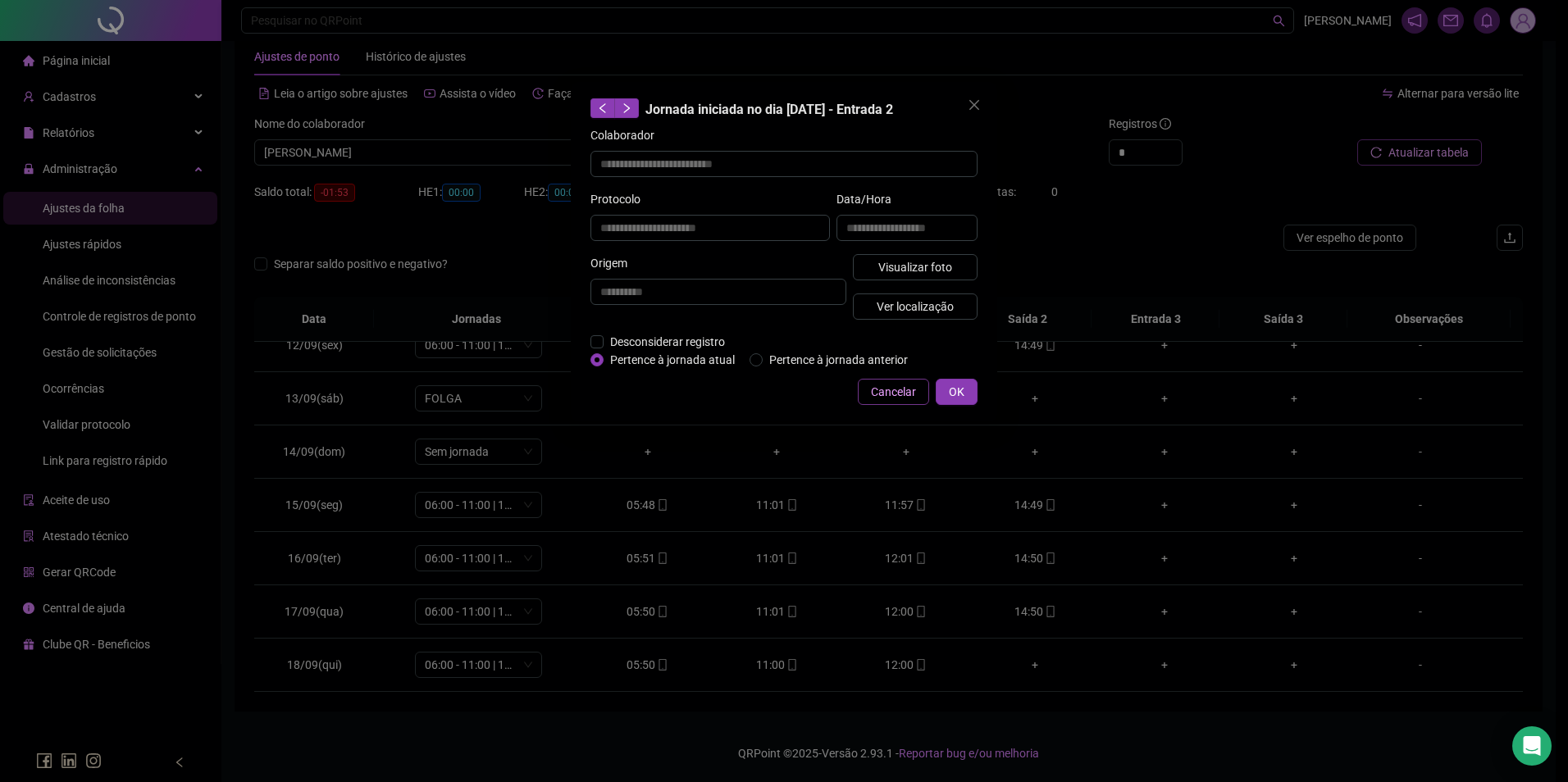
click at [901, 396] on span "Cancelar" at bounding box center [893, 392] width 45 height 18
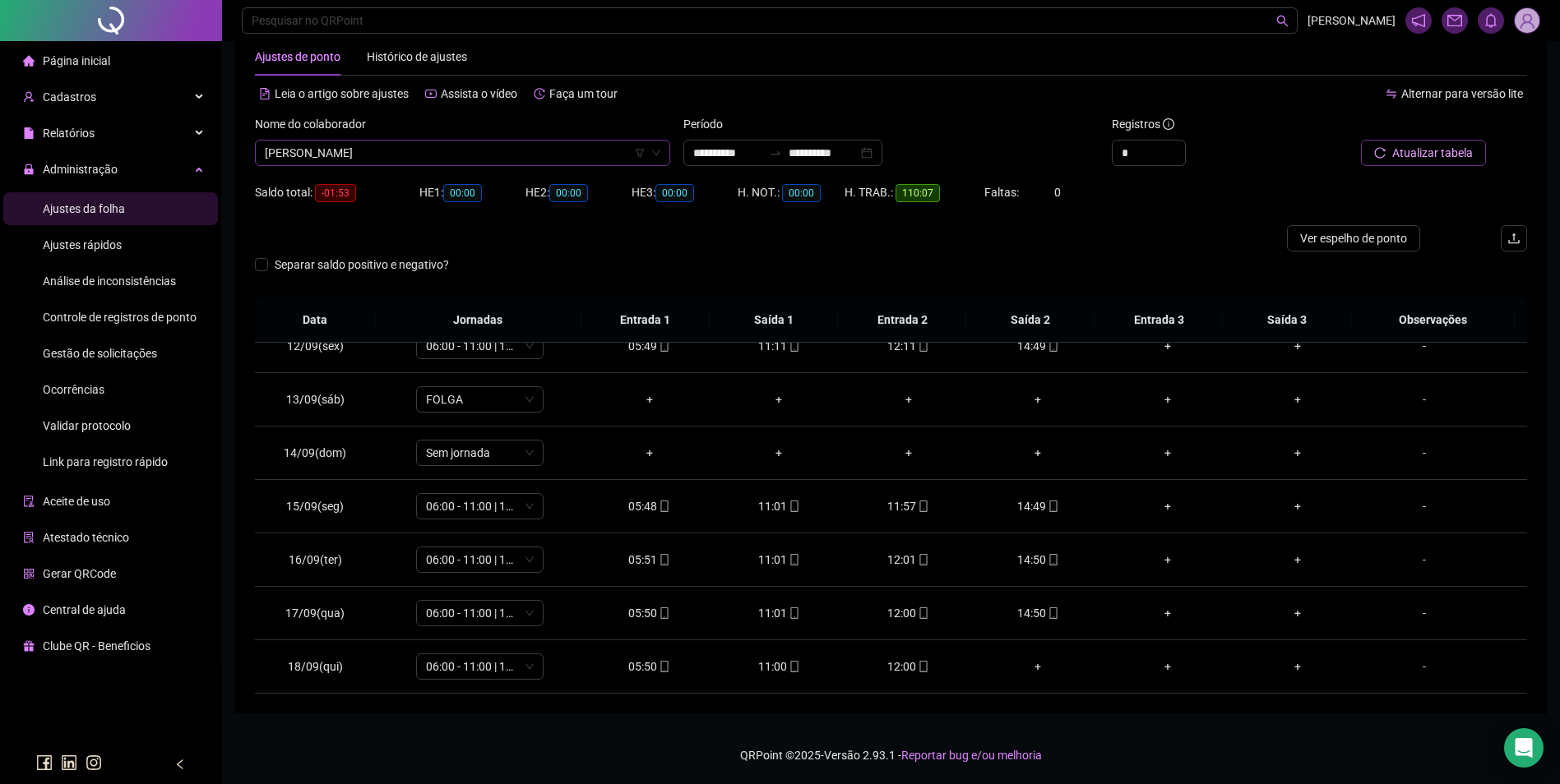
click at [511, 146] on span "DINA MARQUES ALVES DE SOUZA" at bounding box center [463, 152] width 396 height 24
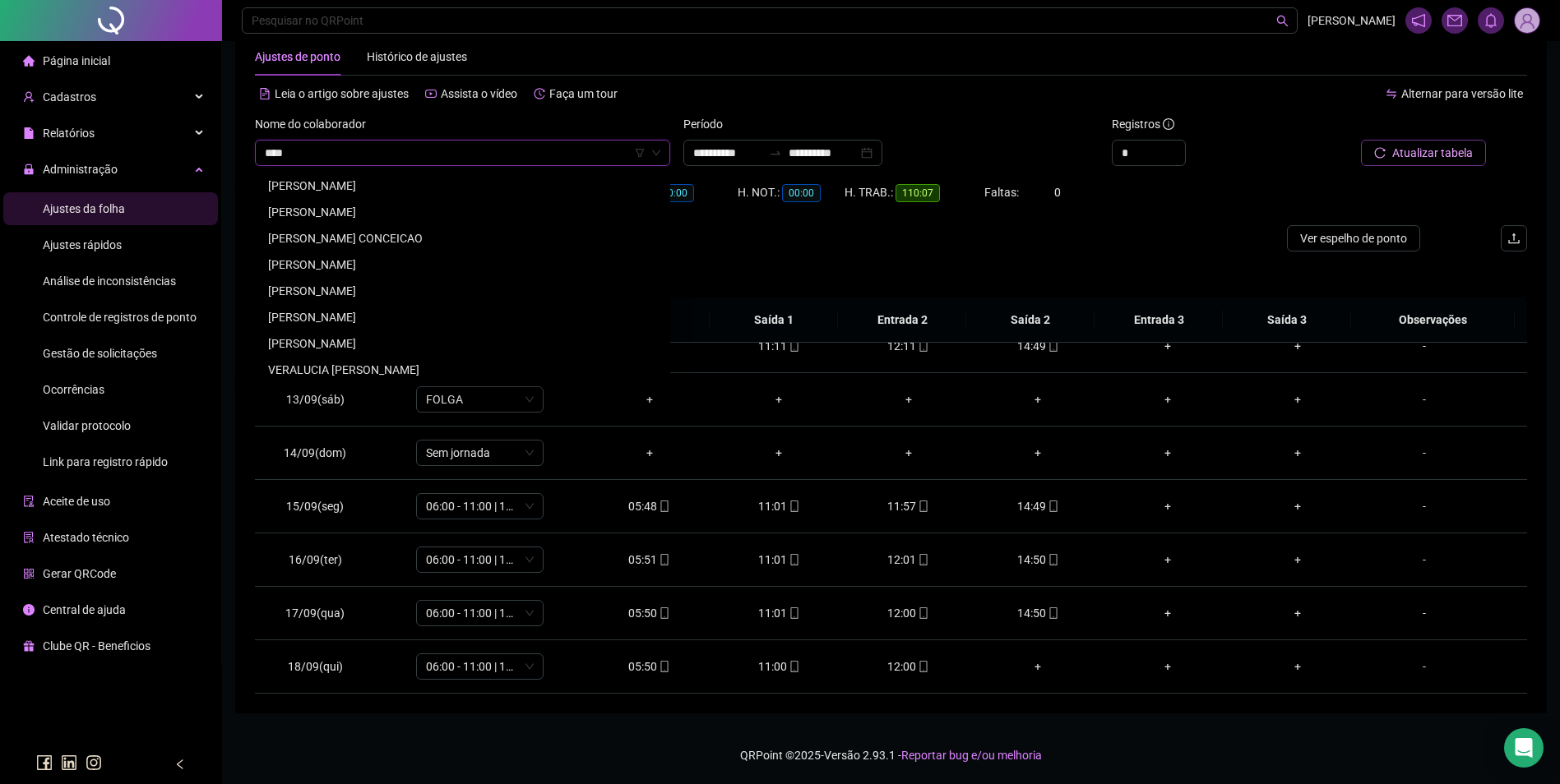
scroll to position [0, 0]
type input "*"
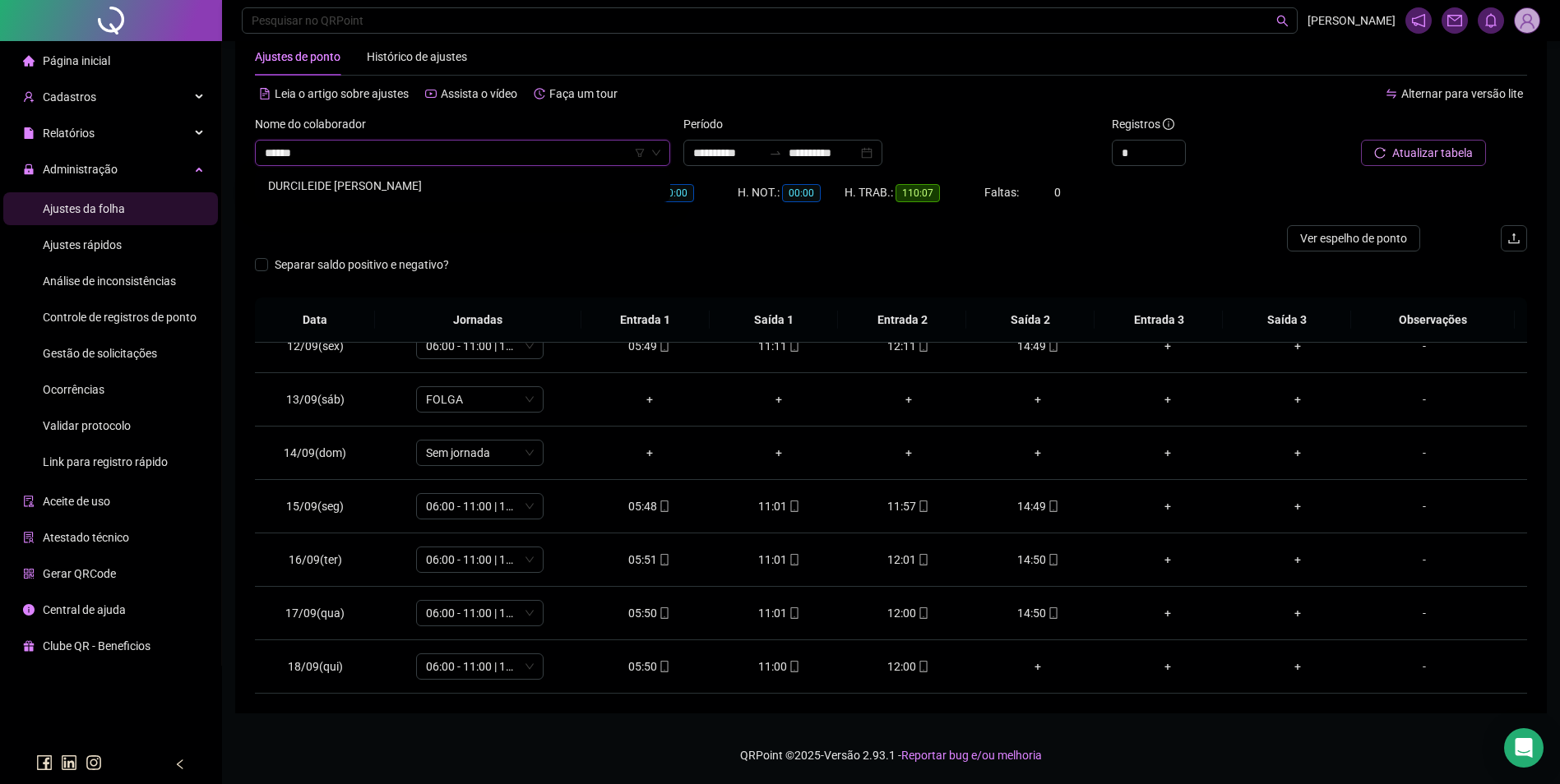
type input "*******"
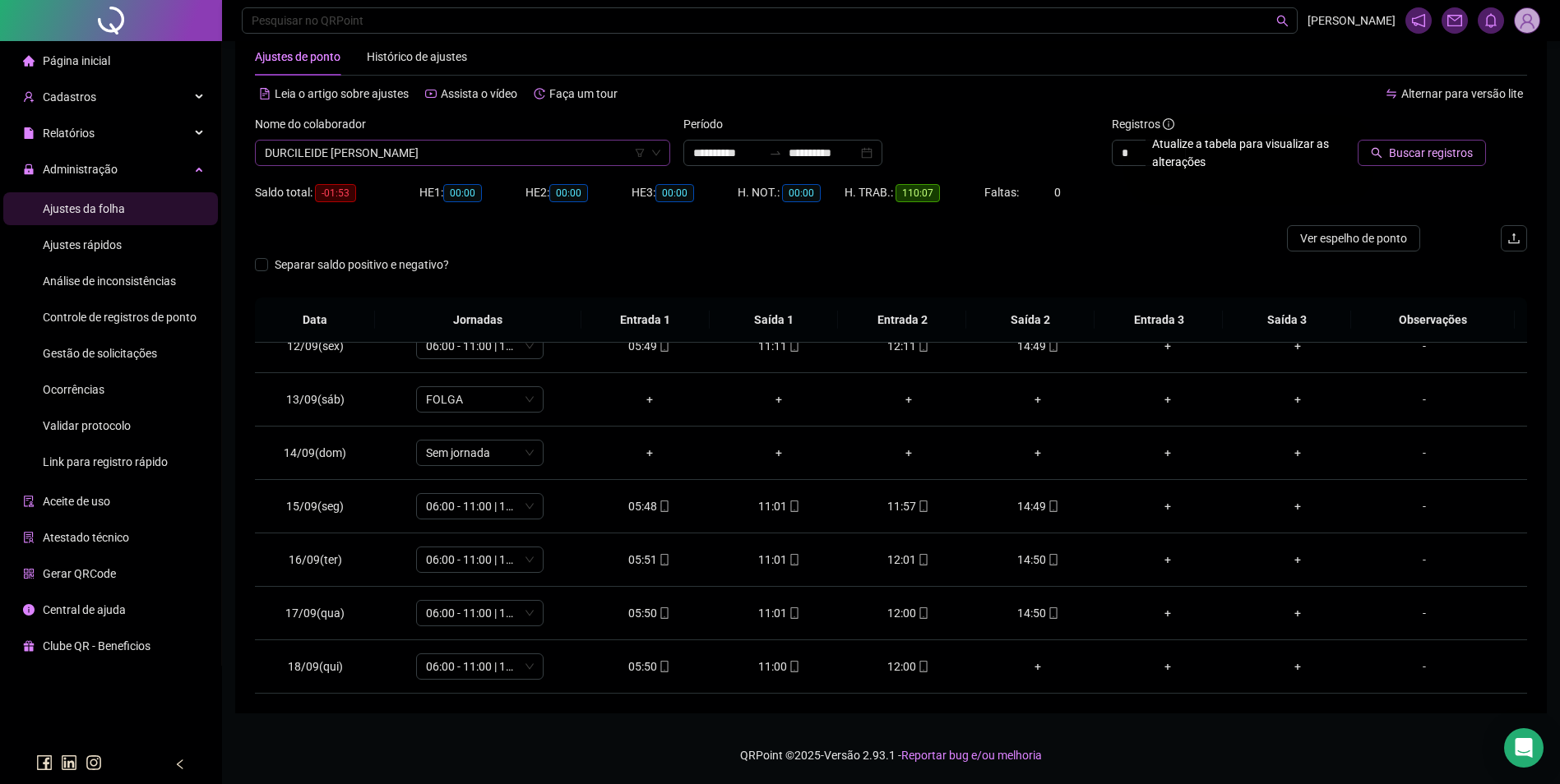
click at [1358, 140] on button "Buscar registros" at bounding box center [1422, 152] width 128 height 26
click at [916, 612] on span "mobile" at bounding box center [923, 613] width 14 height 12
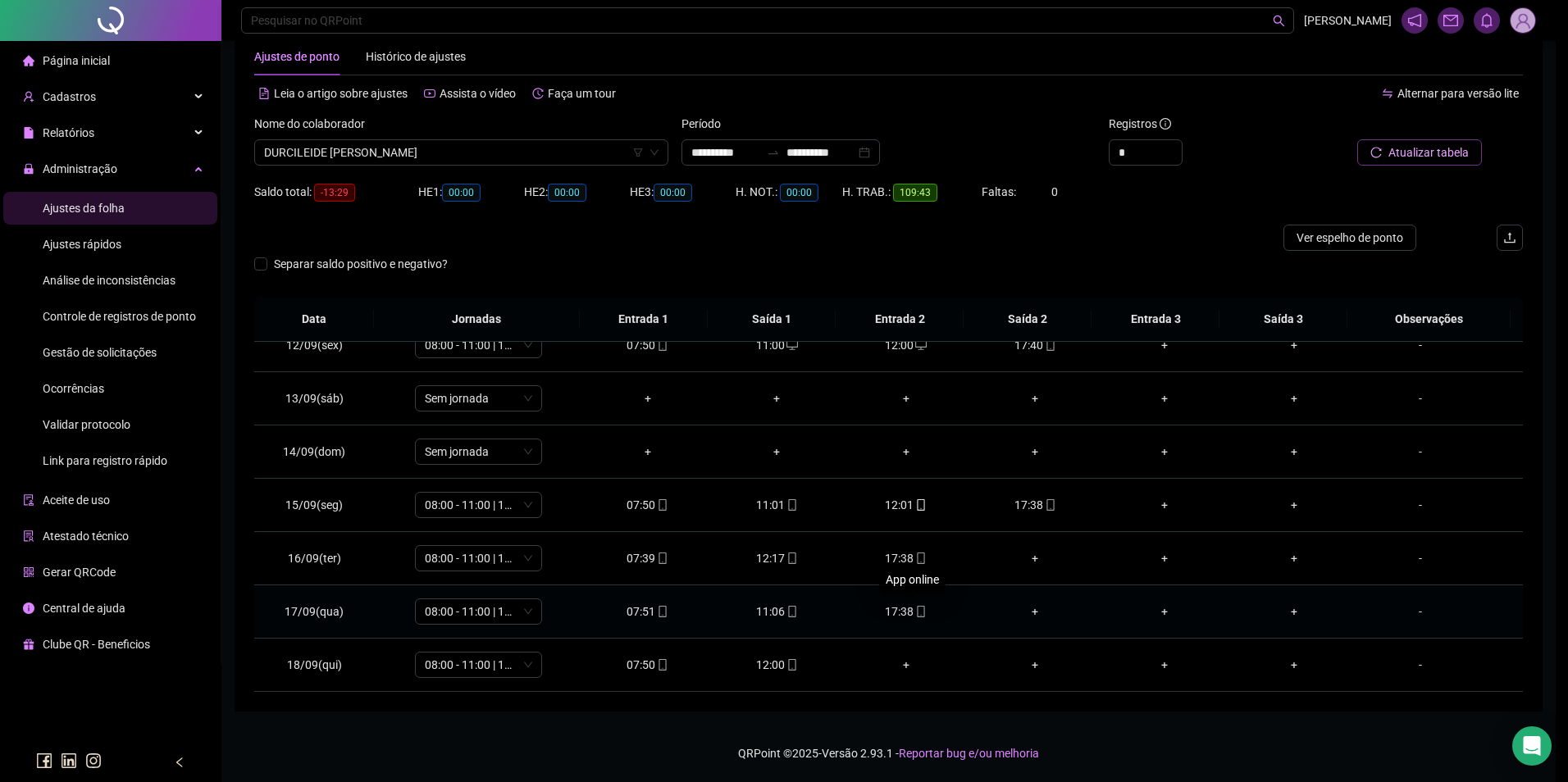
type input "**********"
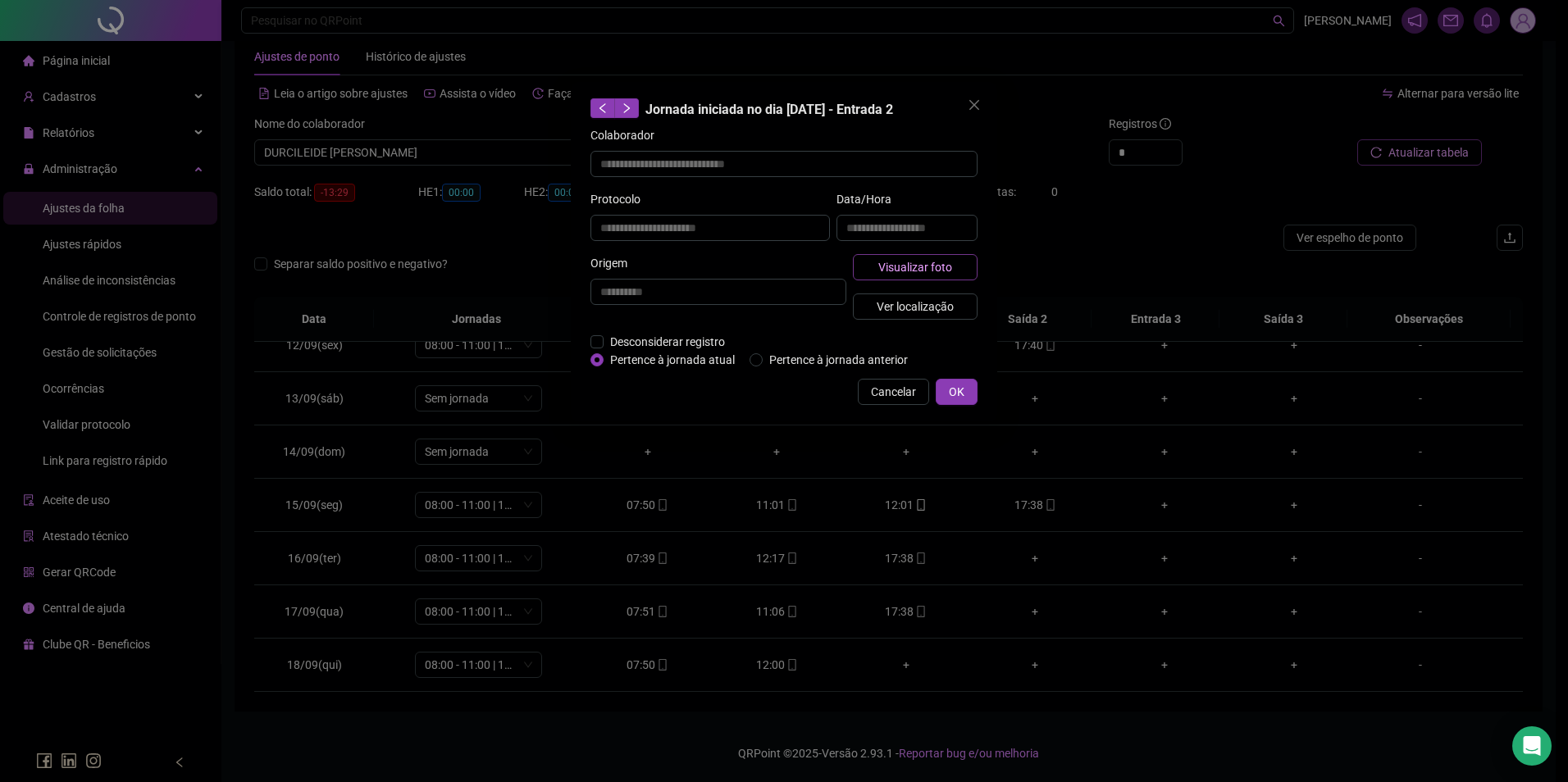
click at [907, 277] on button "Visualizar foto" at bounding box center [915, 267] width 125 height 26
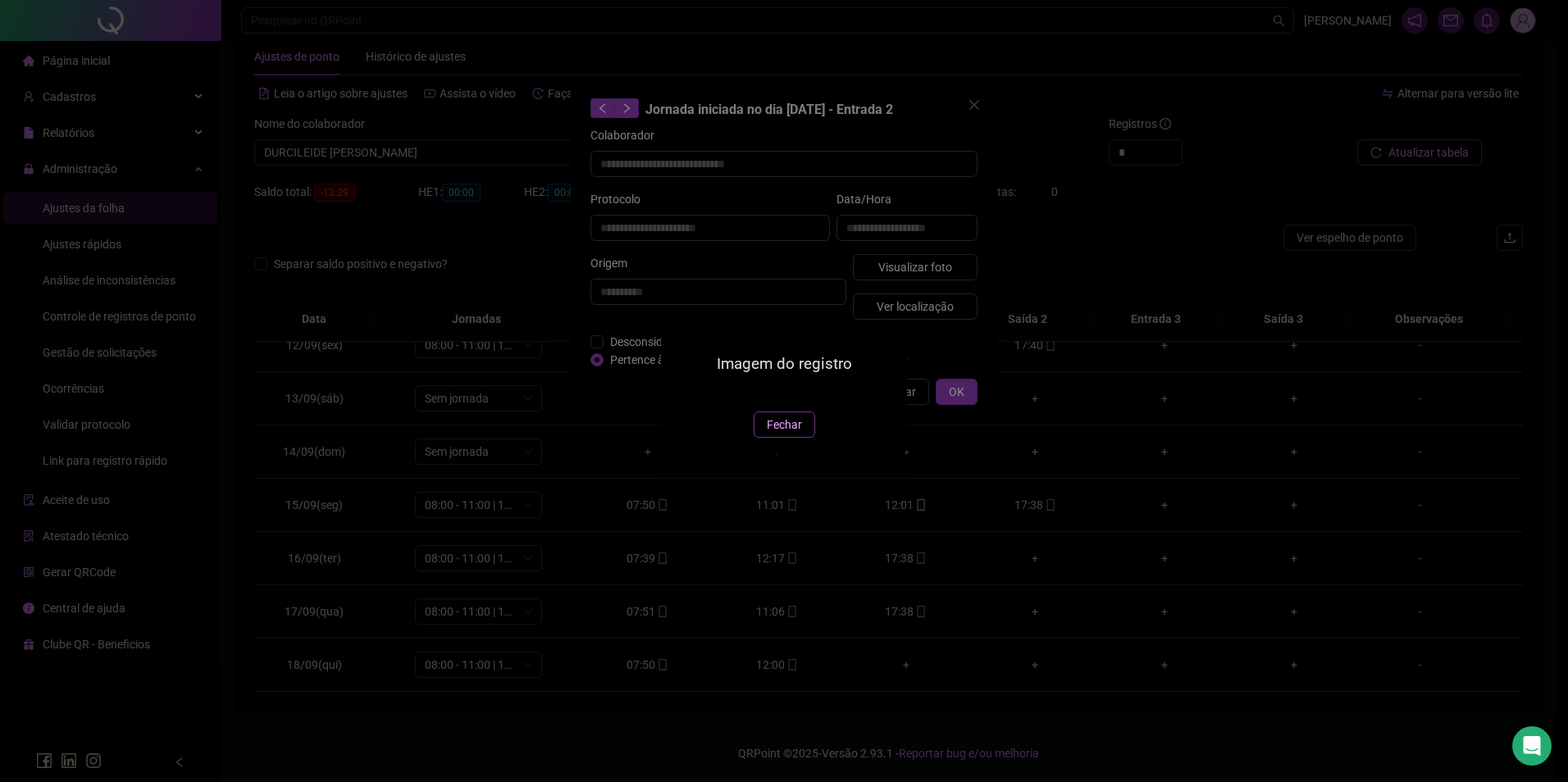
click at [781, 434] on span "Fechar" at bounding box center [784, 425] width 35 height 18
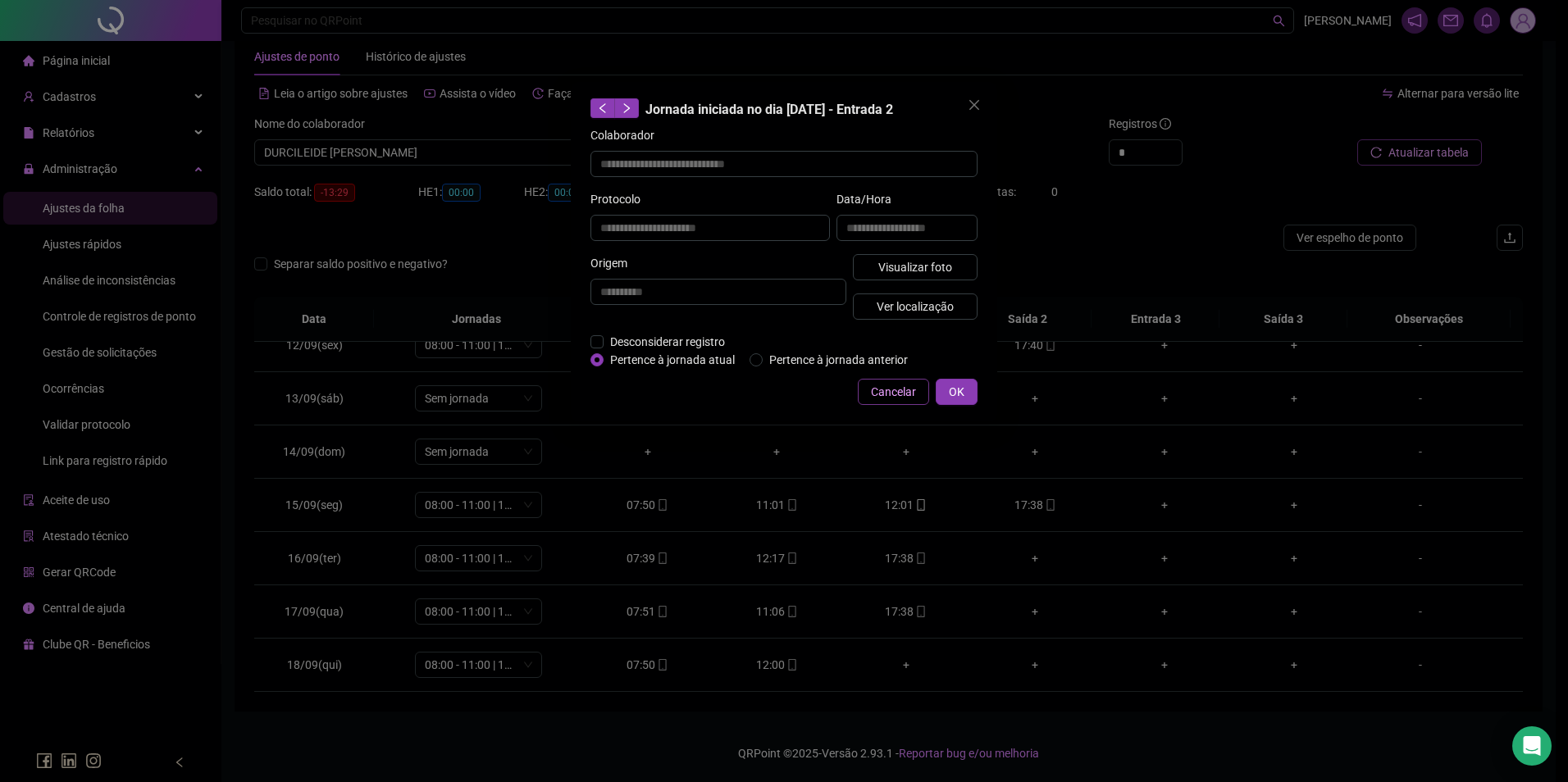
click at [882, 390] on span "Cancelar" at bounding box center [893, 392] width 45 height 18
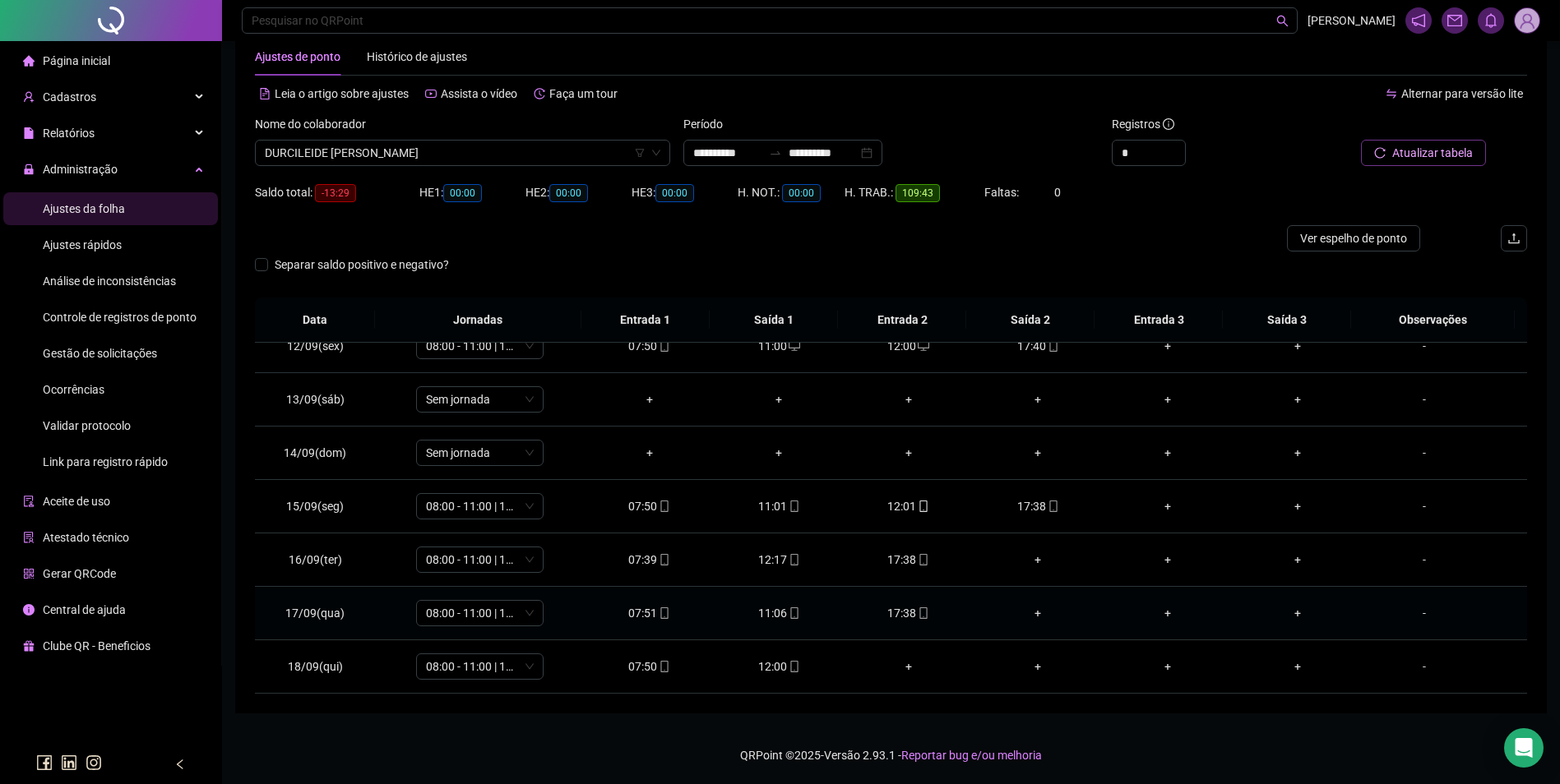
click at [762, 611] on div "11:06" at bounding box center [779, 613] width 104 height 18
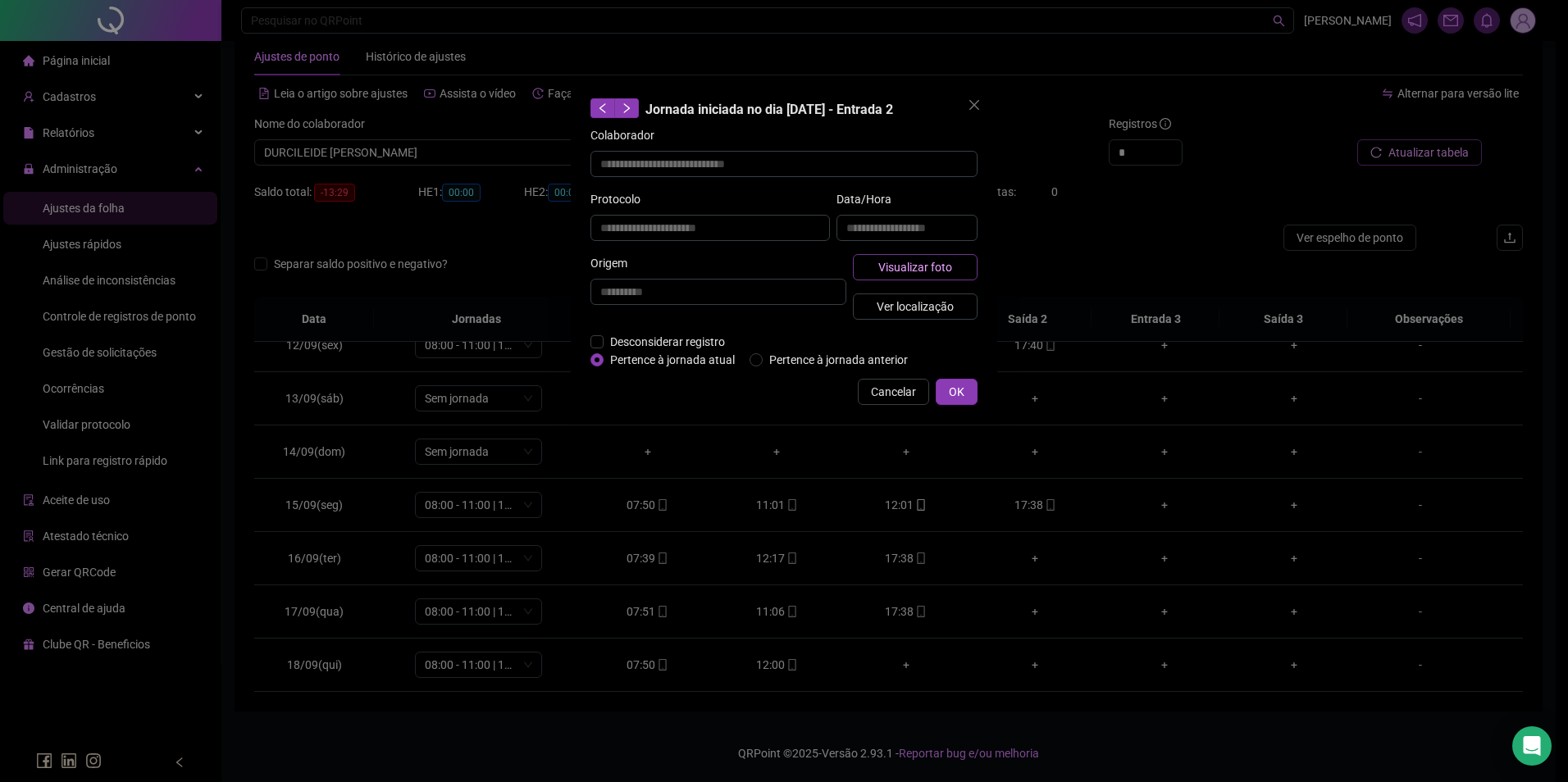
click at [912, 256] on button "Visualizar foto" at bounding box center [915, 267] width 125 height 26
type input "**********"
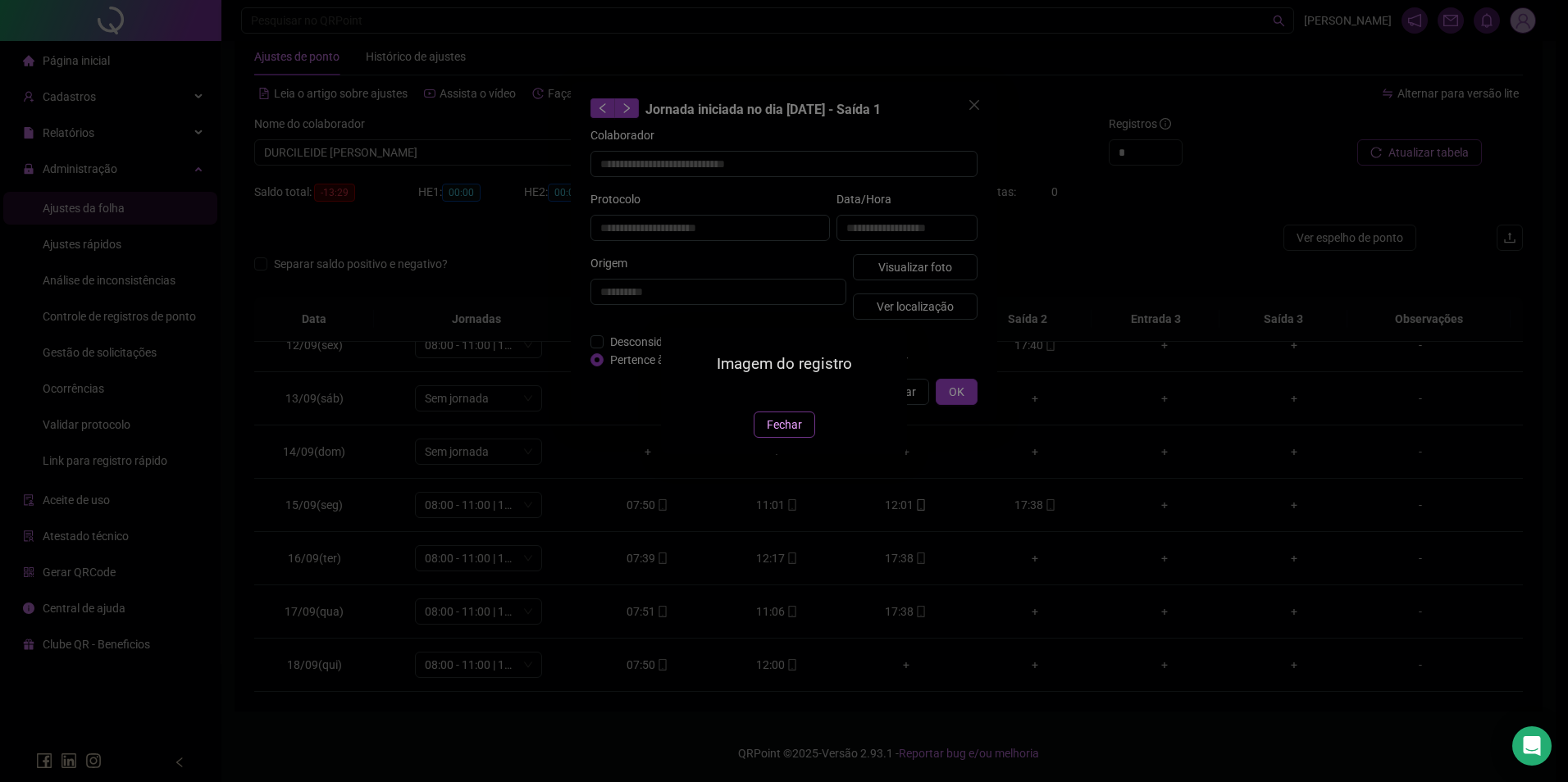
click at [789, 434] on span "Fechar" at bounding box center [784, 425] width 35 height 18
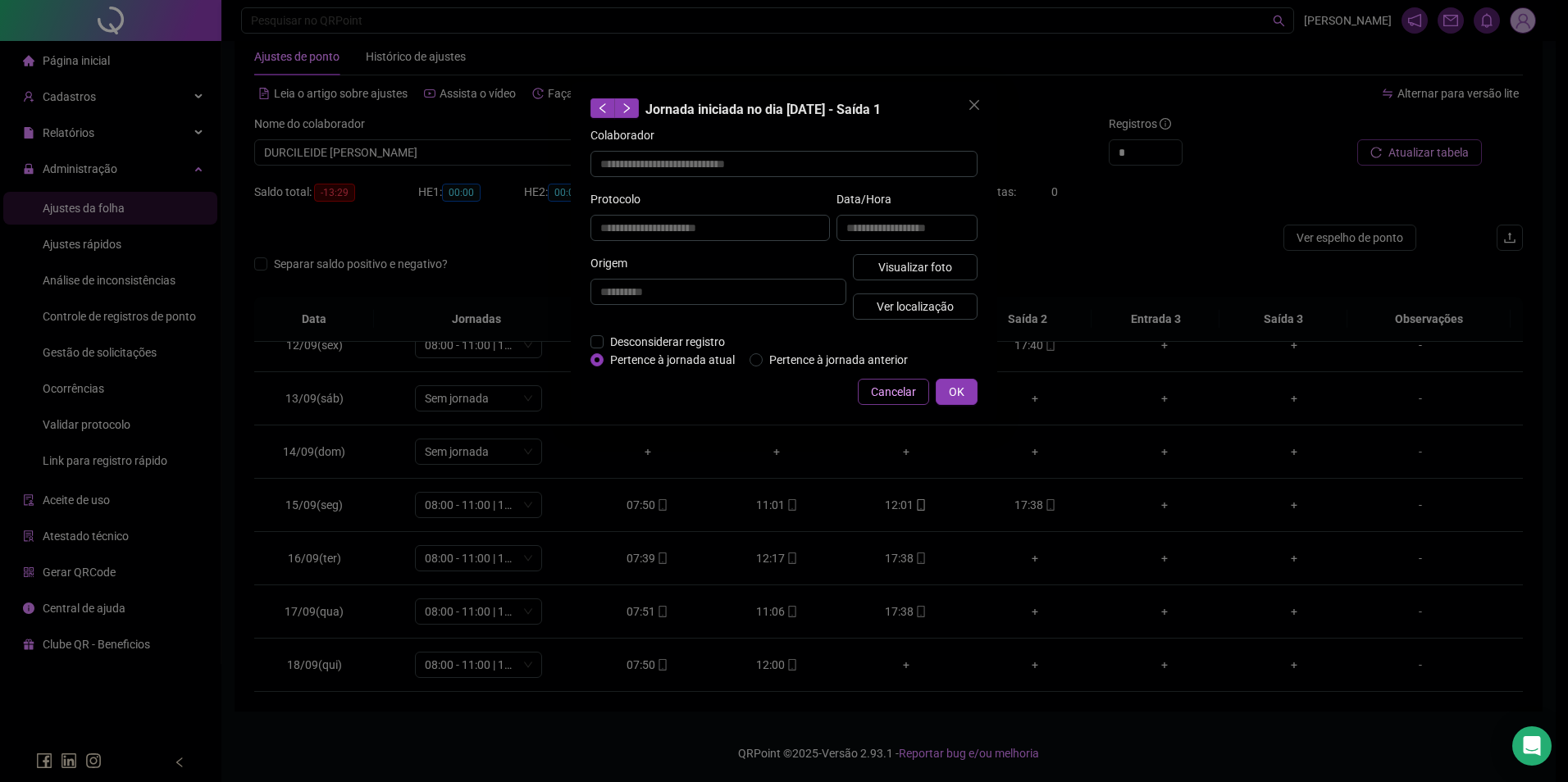
click at [885, 381] on button "Cancelar" at bounding box center [893, 391] width 72 height 26
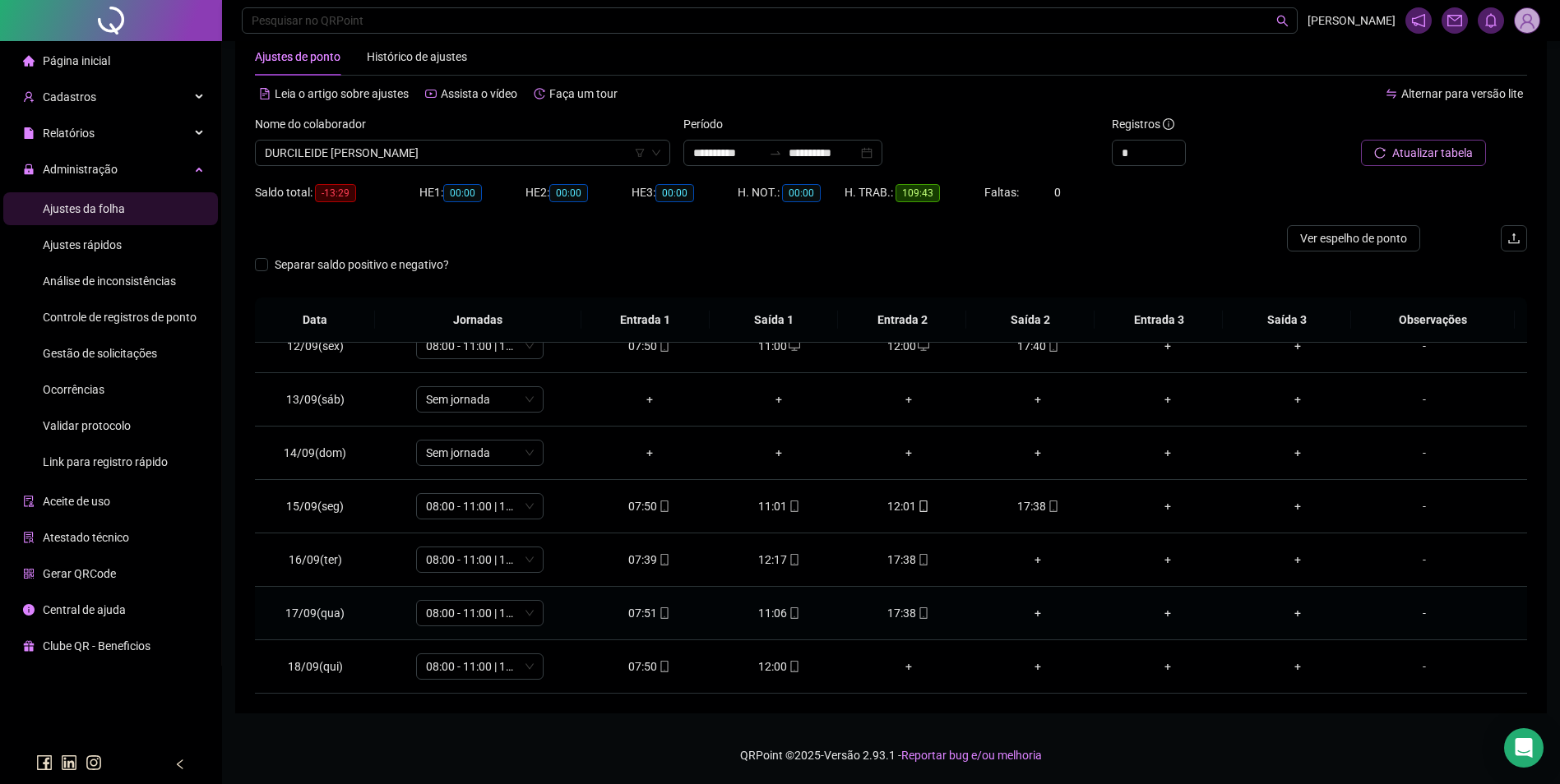
click at [905, 622] on td "17:38" at bounding box center [909, 613] width 130 height 53
click at [918, 611] on icon "mobile" at bounding box center [924, 613] width 12 height 12
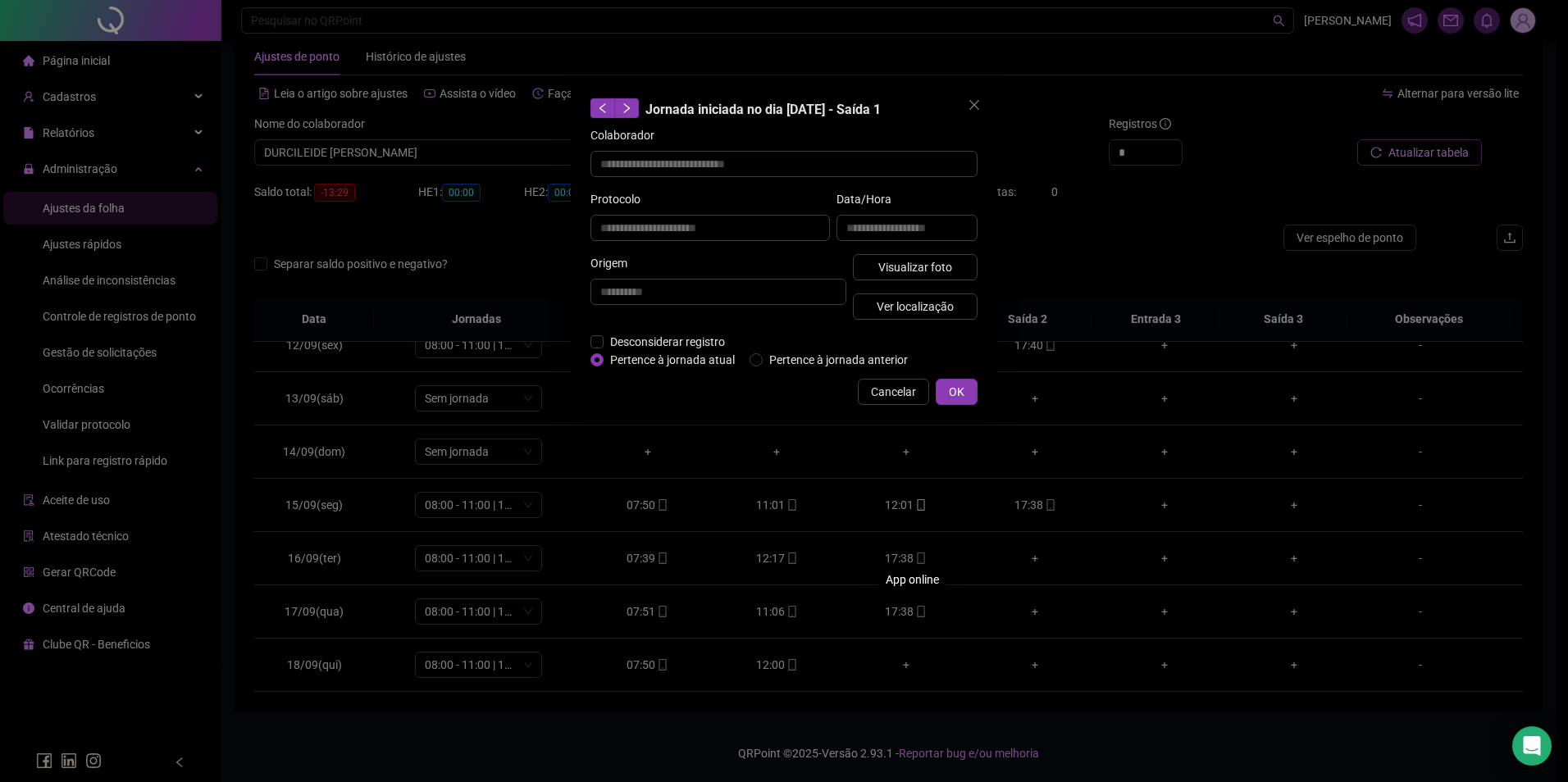
type input "**********"
click at [899, 303] on span "Ver localização" at bounding box center [916, 307] width 77 height 18
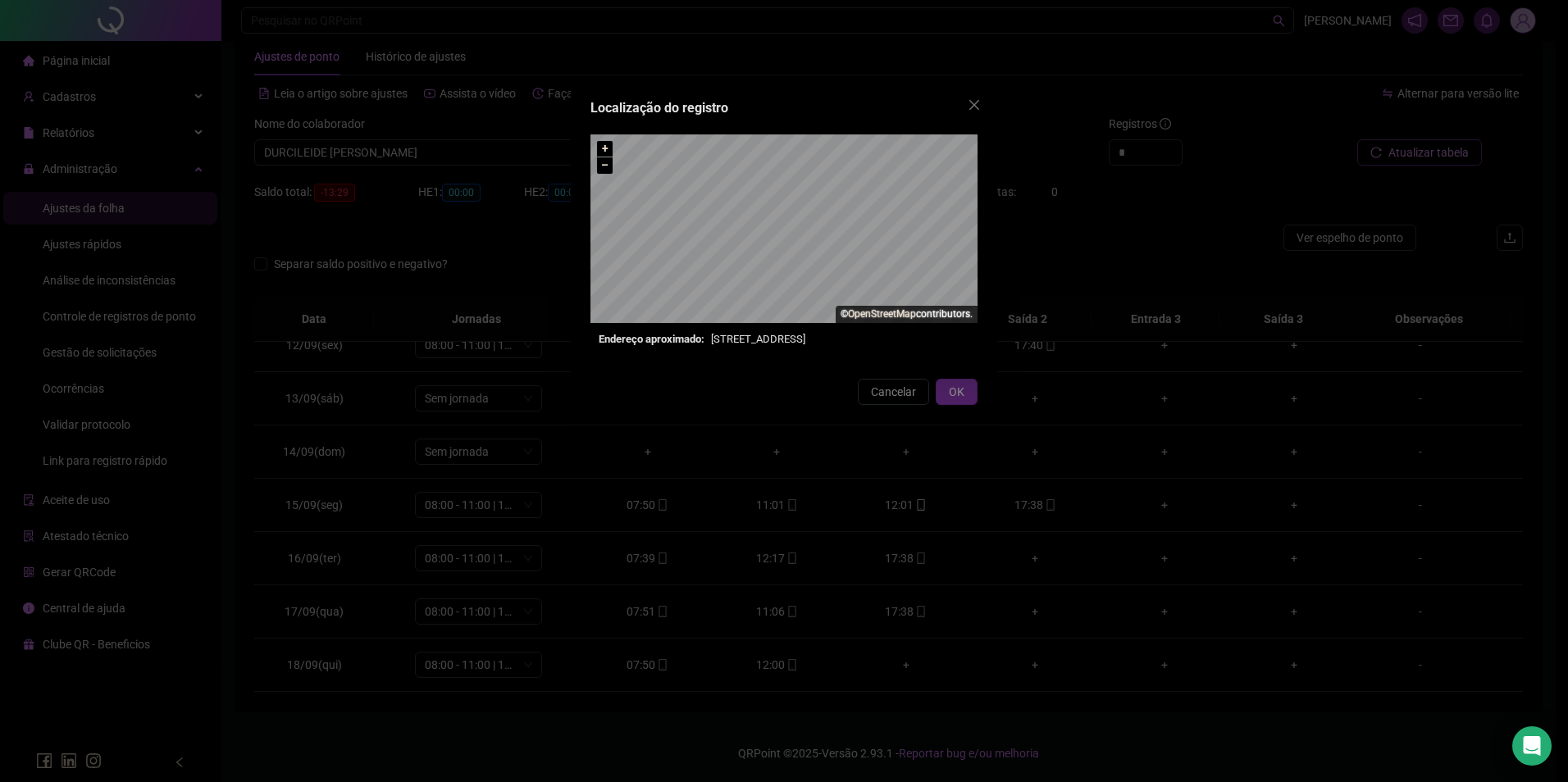
click at [906, 393] on div "Localização do registro + – ⇧ › © OpenStreetMap contributors. Endereço aproxima…" at bounding box center [784, 391] width 1568 height 782
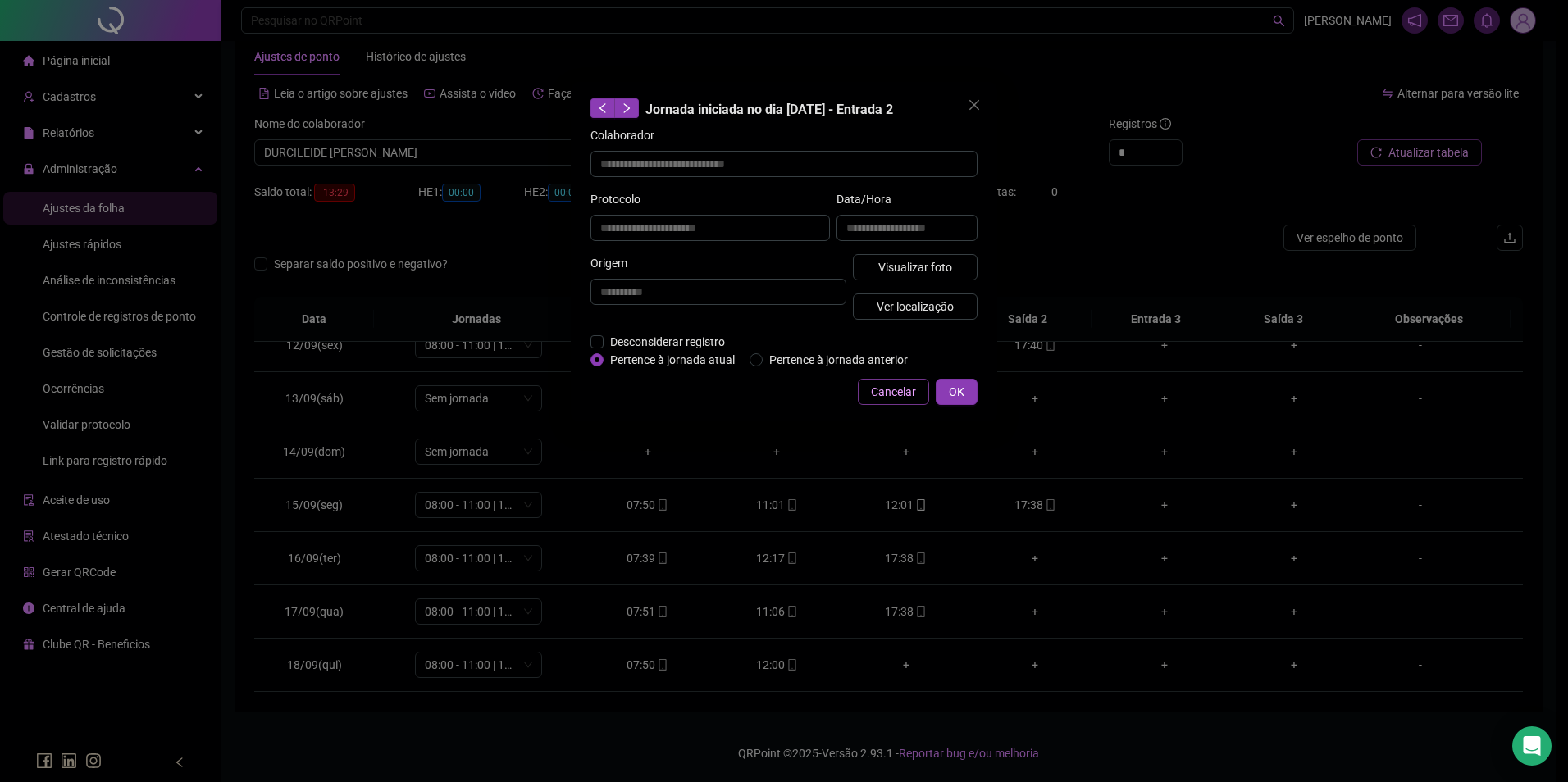
click at [889, 389] on span "Cancelar" at bounding box center [893, 392] width 45 height 18
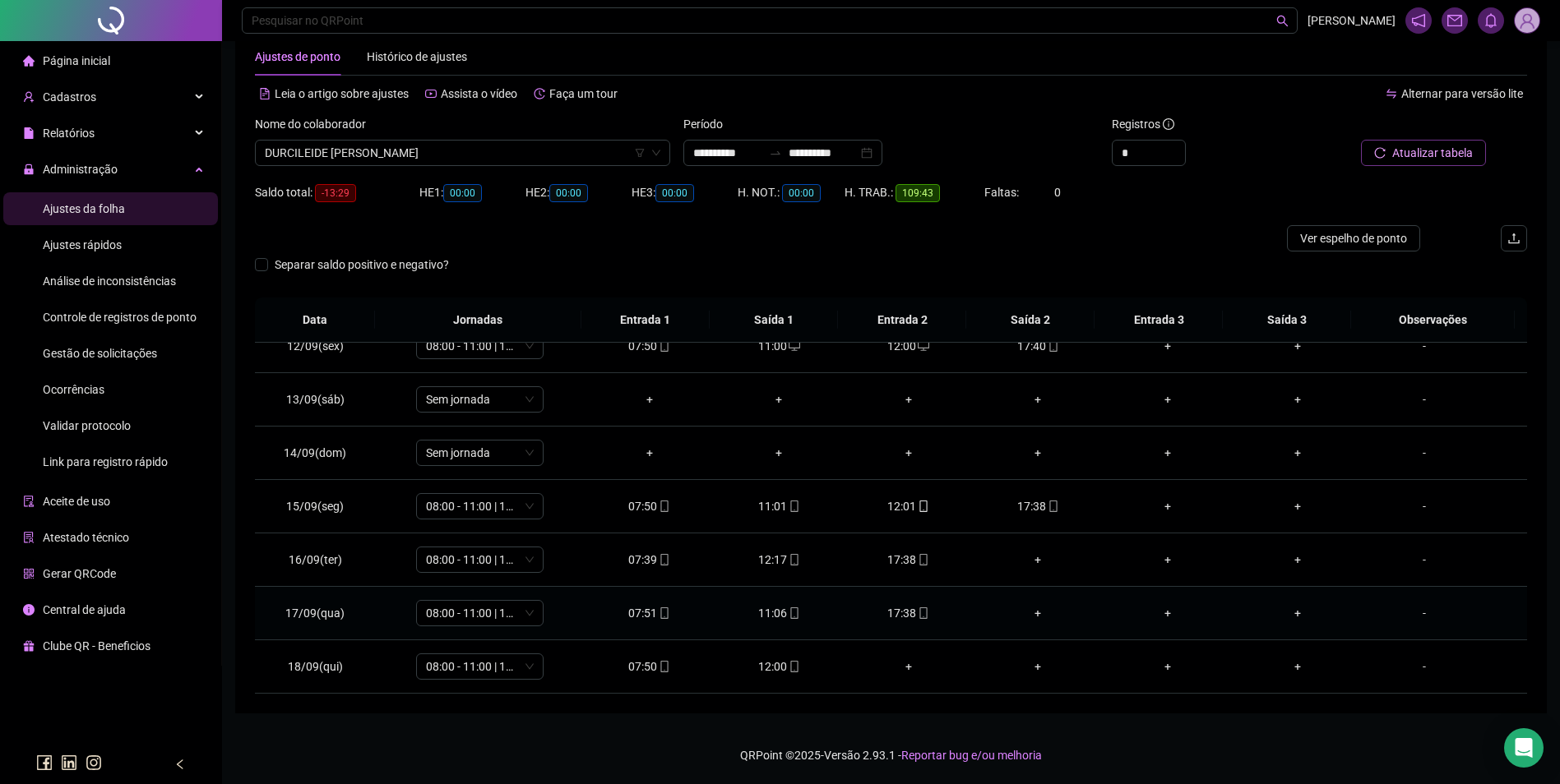
click at [779, 614] on div "11:06" at bounding box center [779, 613] width 104 height 18
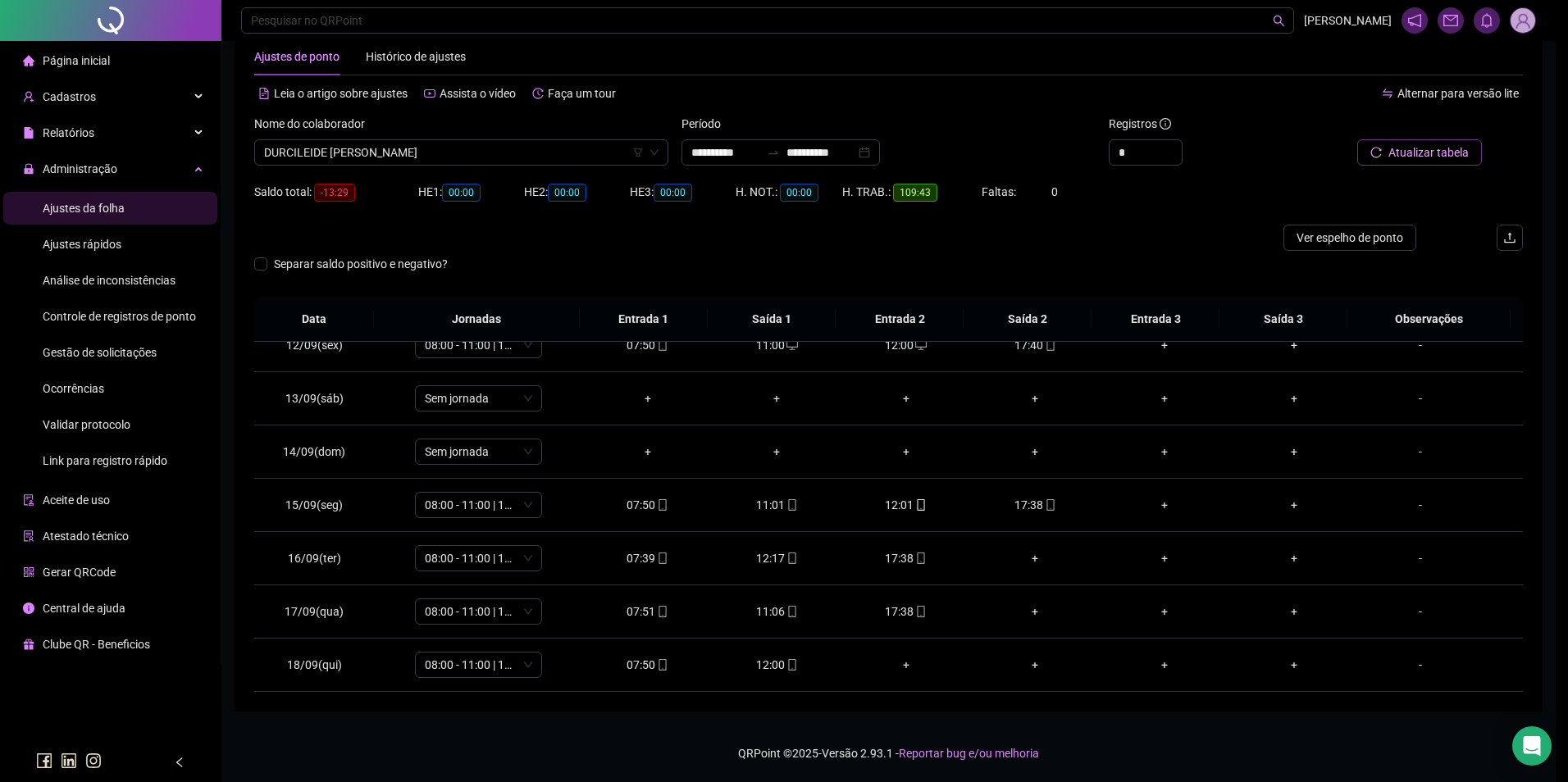
type input "**********"
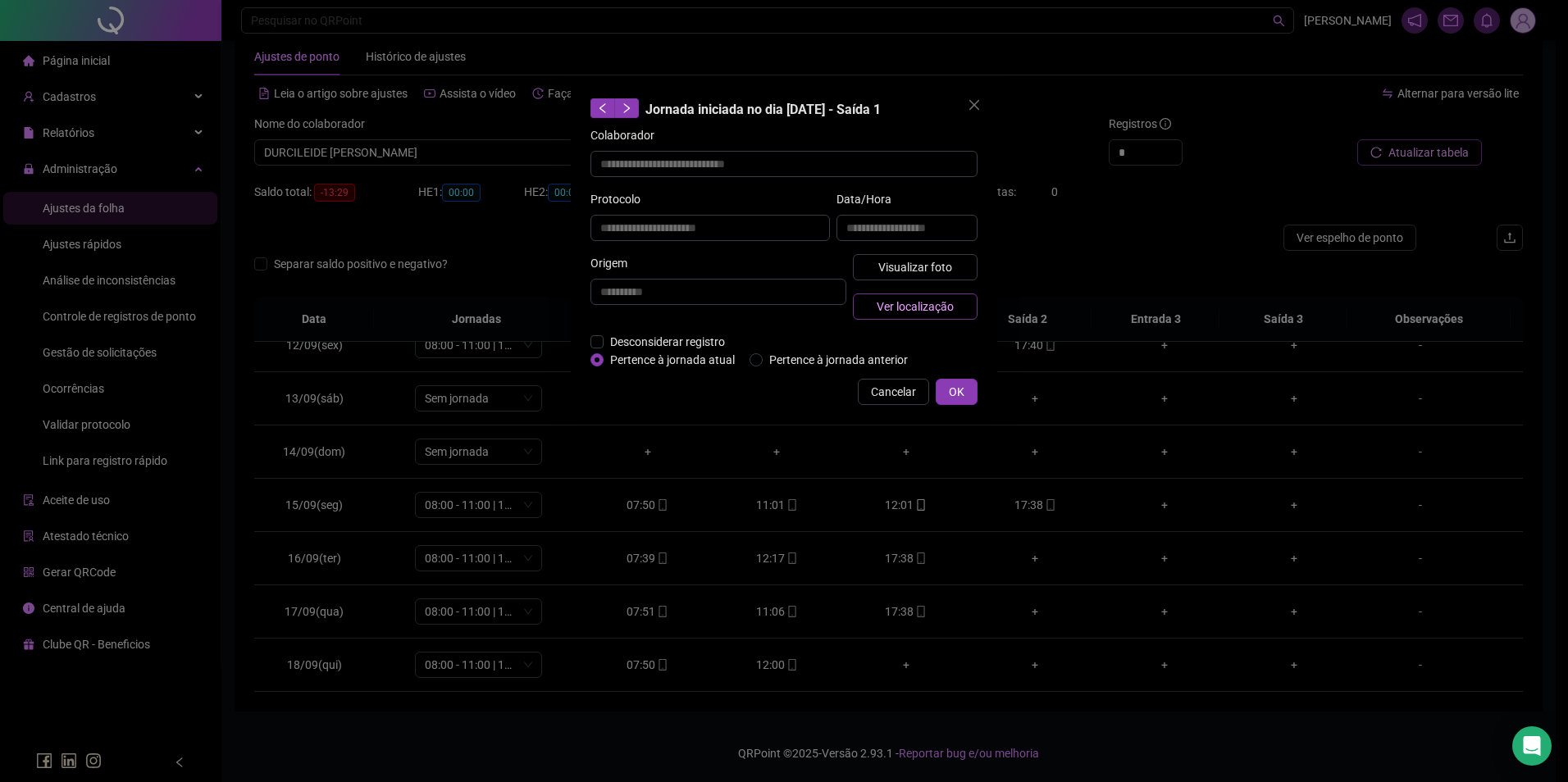
click at [920, 308] on span "Ver localização" at bounding box center [916, 307] width 77 height 18
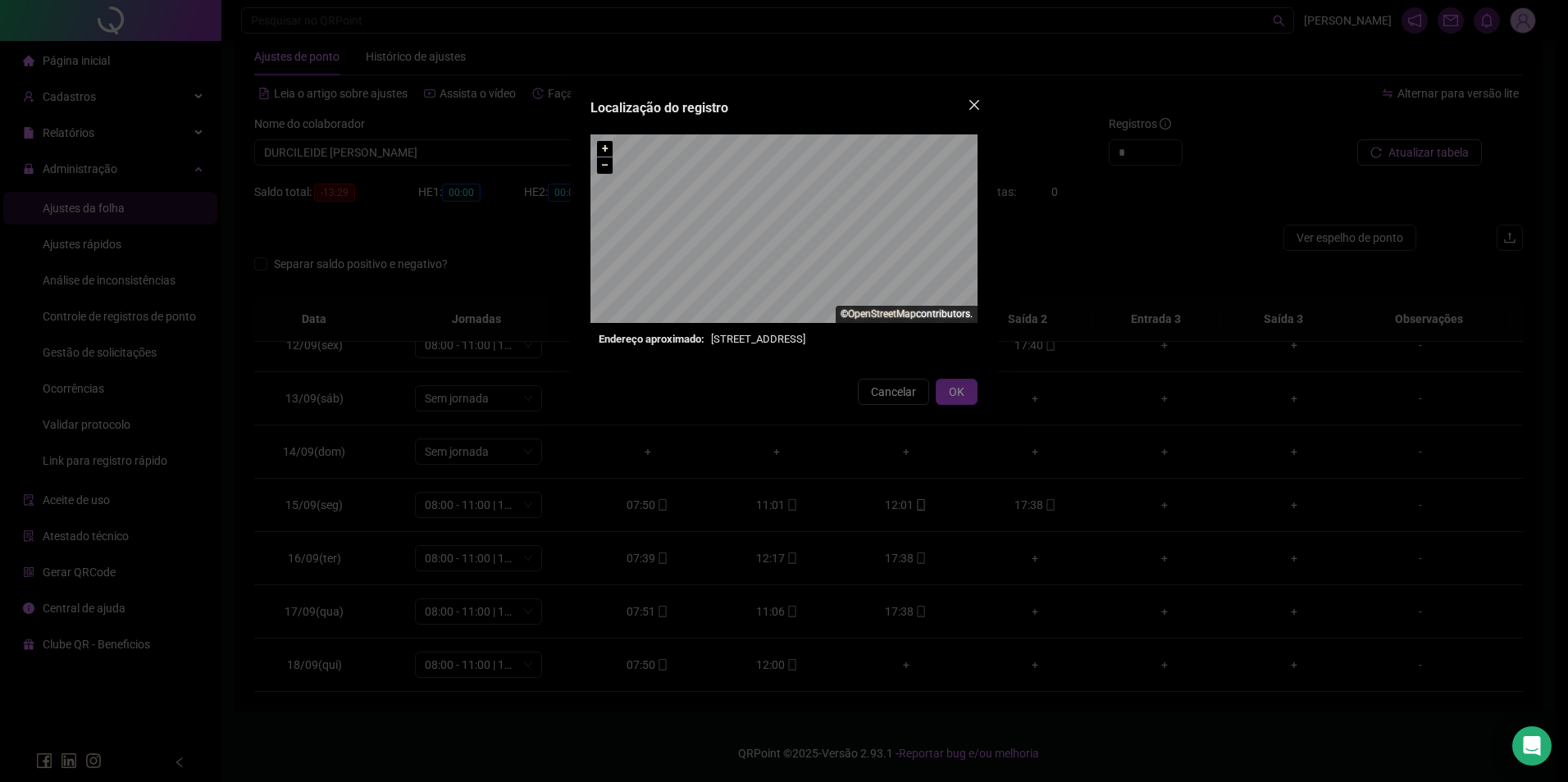
click at [971, 111] on button "Close" at bounding box center [974, 105] width 26 height 26
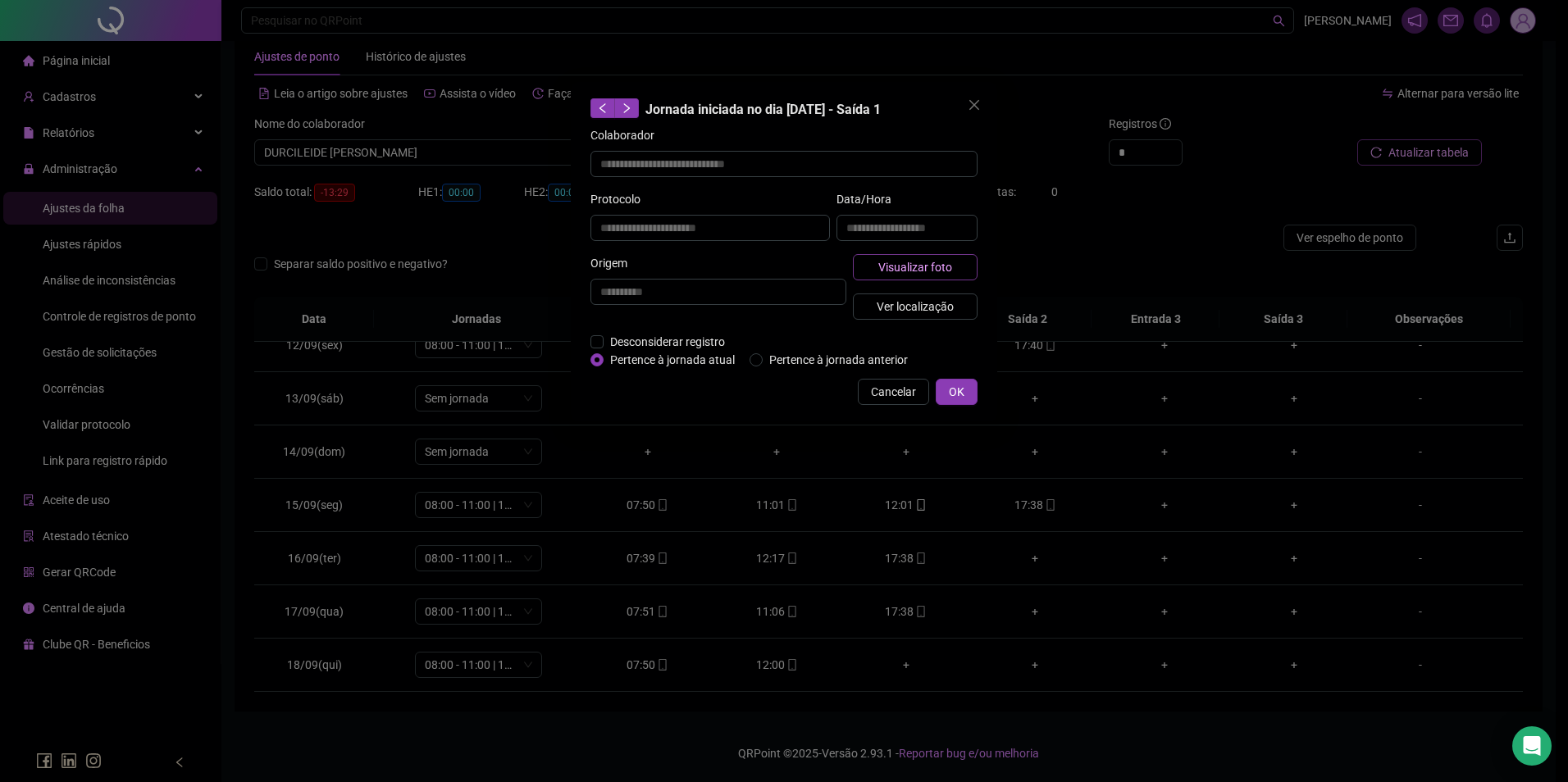
click at [917, 270] on span "Visualizar foto" at bounding box center [915, 267] width 74 height 18
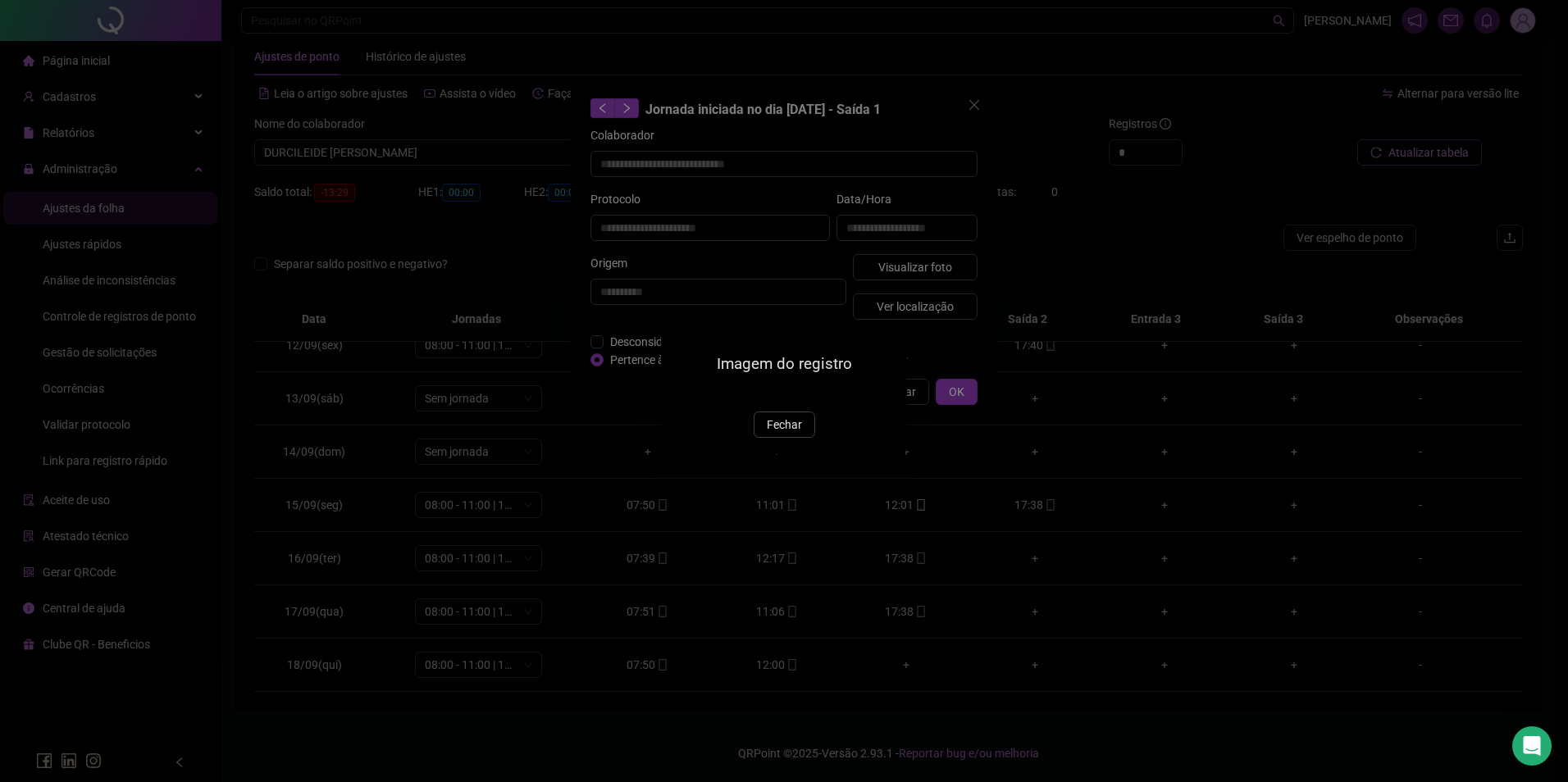
drag, startPoint x: 771, startPoint y: 516, endPoint x: 796, endPoint y: 501, distance: 29.2
click at [770, 434] on span "Fechar" at bounding box center [784, 425] width 35 height 18
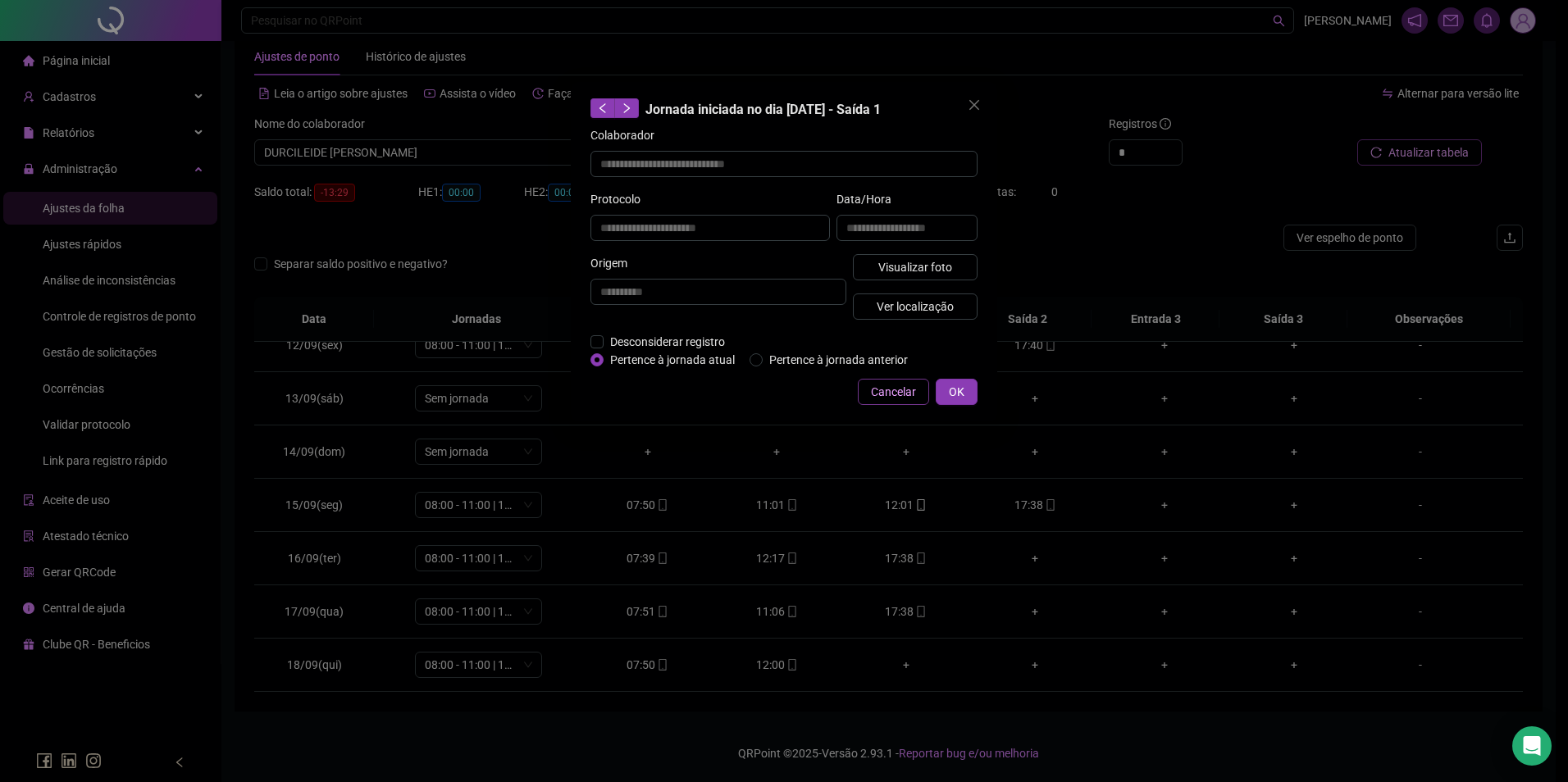
click at [895, 387] on span "Cancelar" at bounding box center [893, 392] width 45 height 18
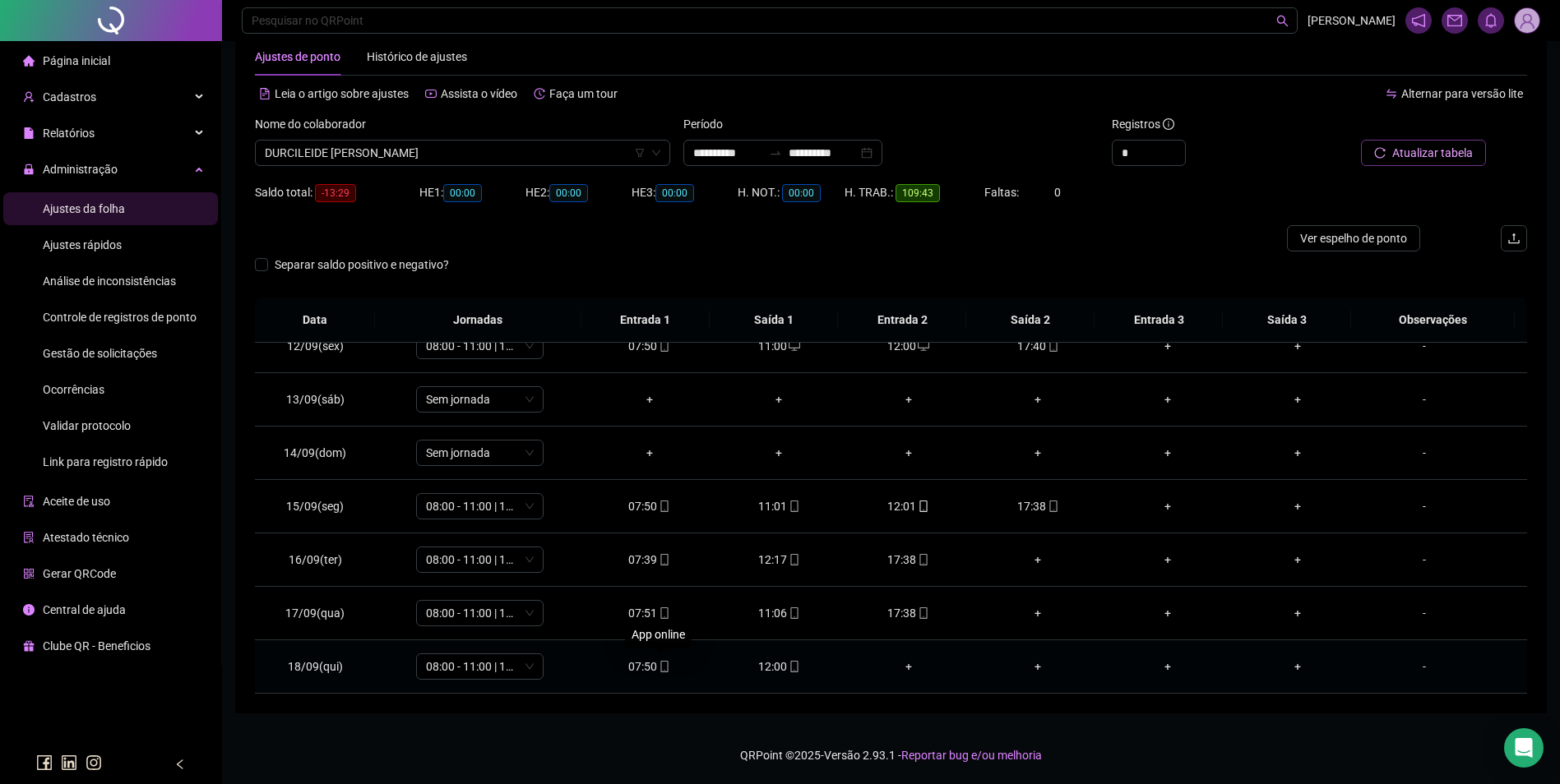
click at [665, 661] on icon "mobile" at bounding box center [665, 667] width 12 height 12
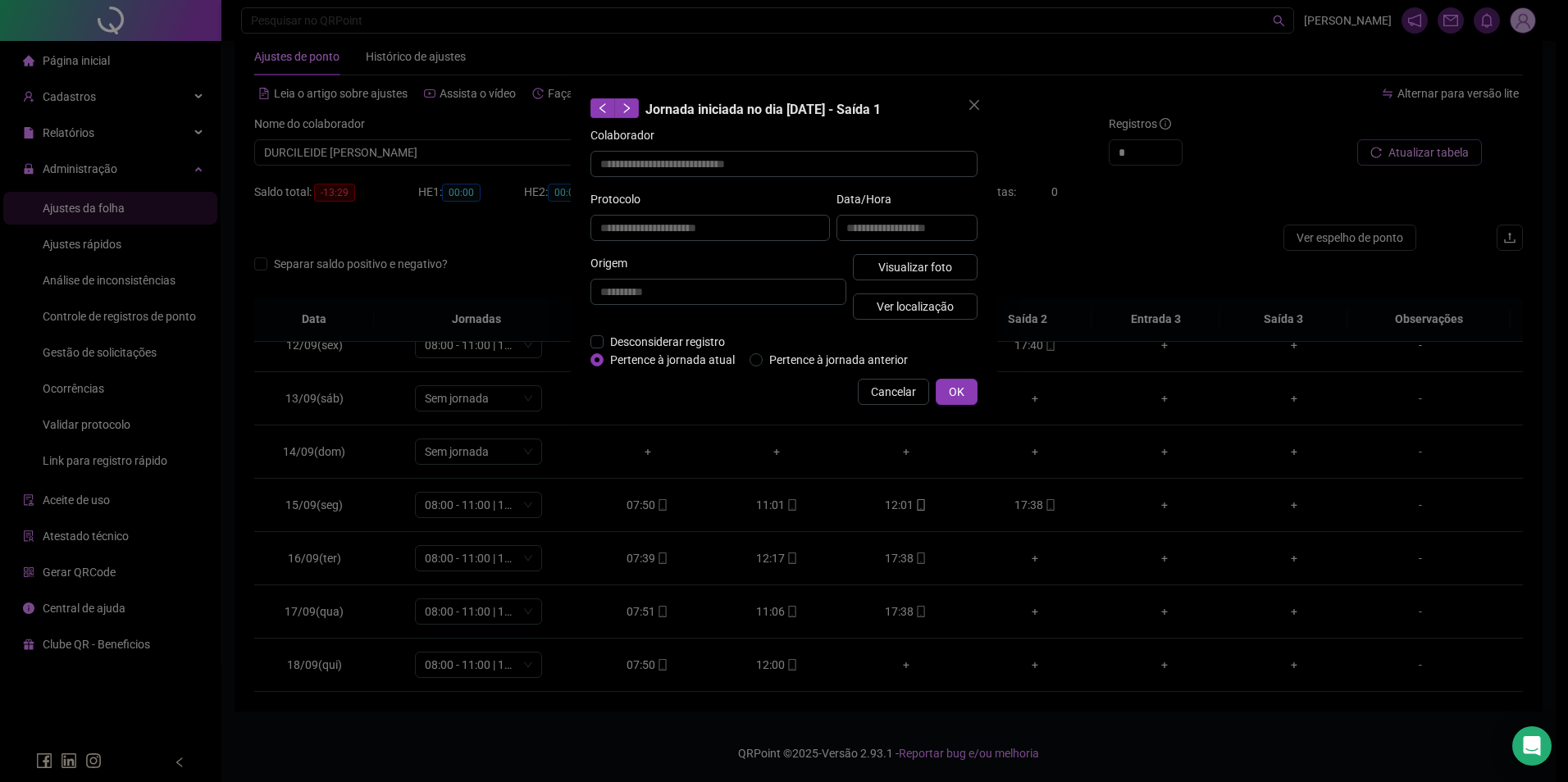
click at [898, 250] on div "**********" at bounding box center [907, 223] width 148 height 64
click at [902, 258] on span "Visualizar foto" at bounding box center [915, 267] width 74 height 18
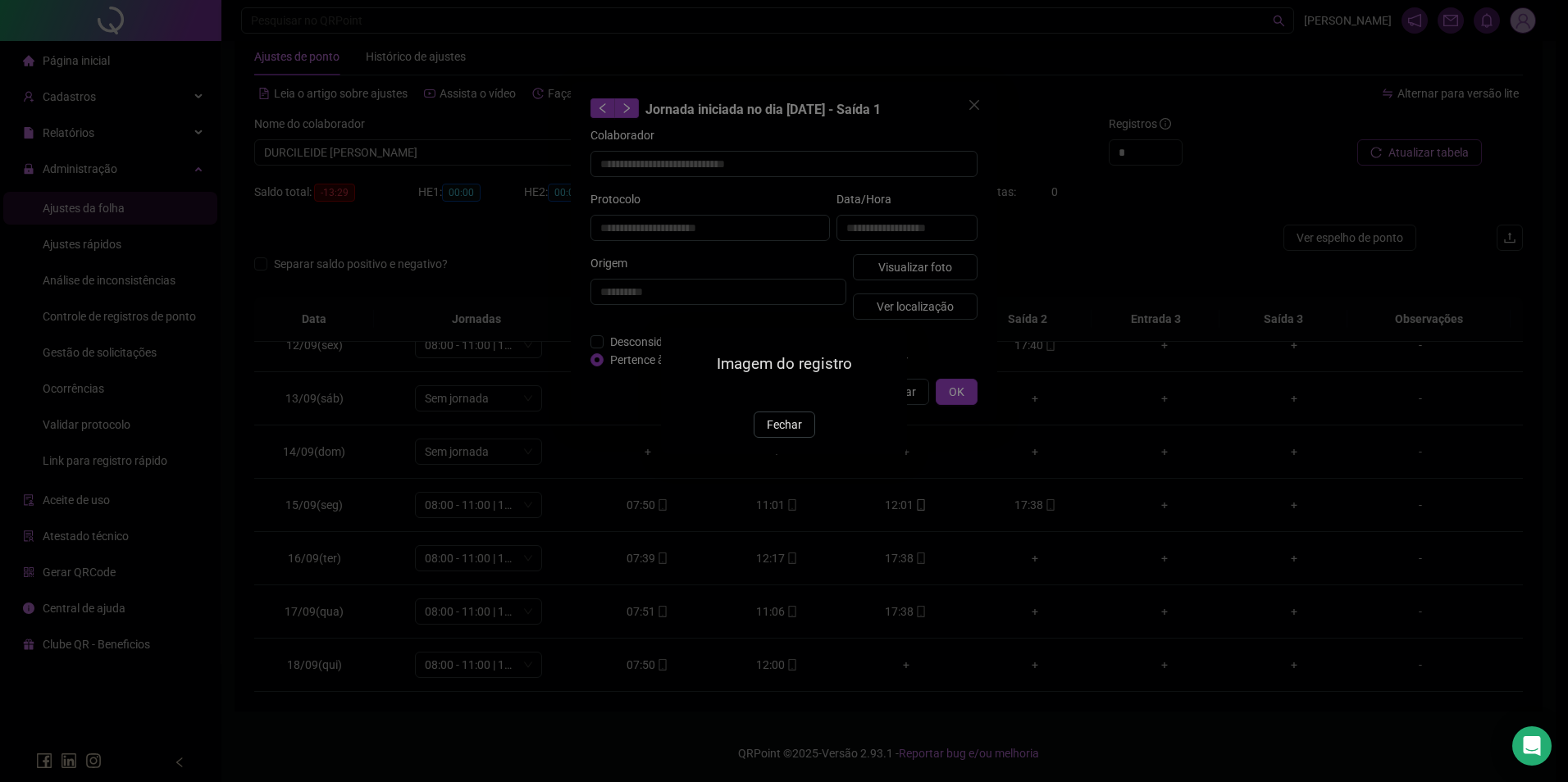
type input "**********"
click at [781, 434] on span "Fechar" at bounding box center [784, 425] width 35 height 18
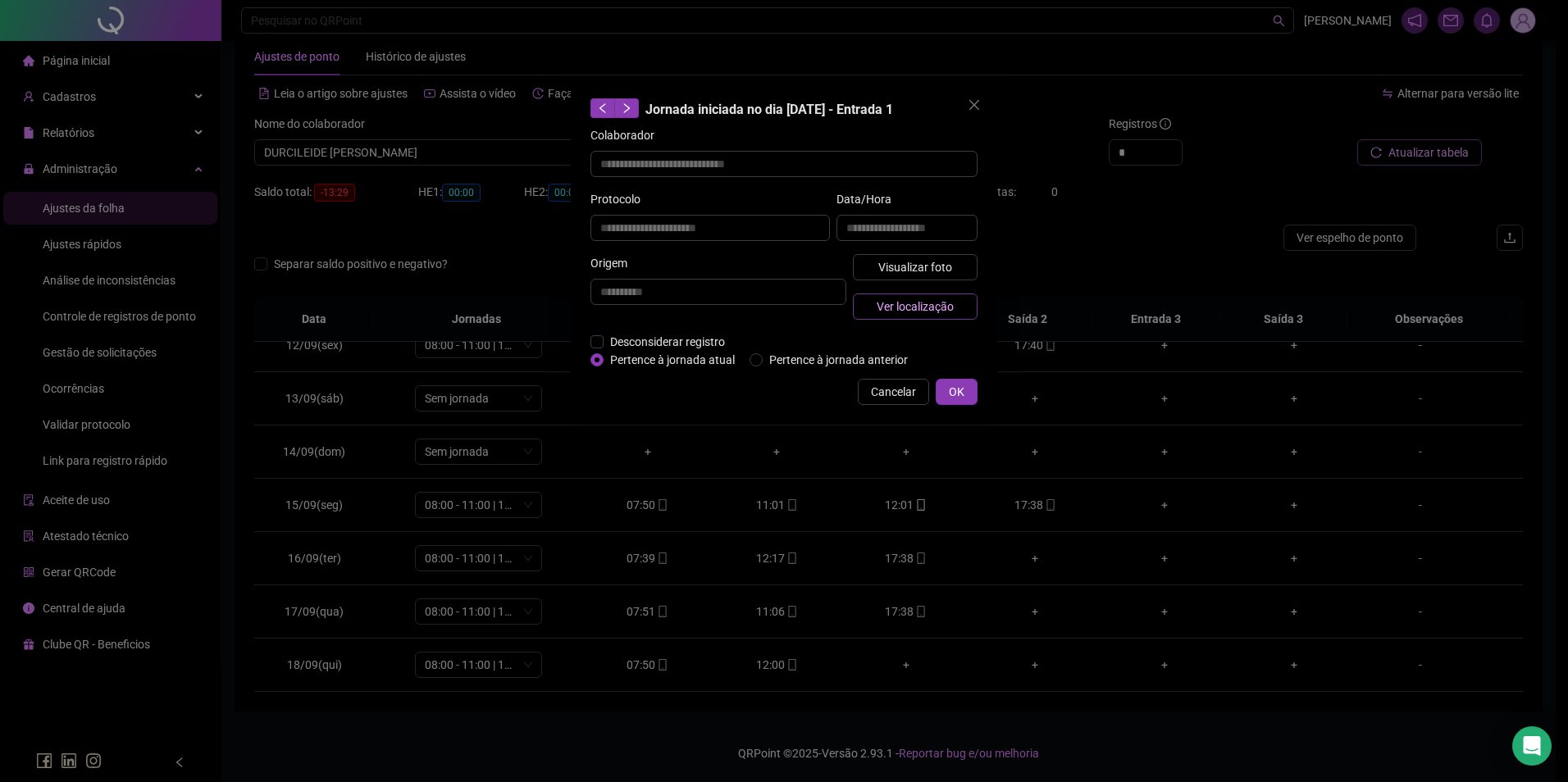
click at [932, 309] on span "Ver localização" at bounding box center [916, 307] width 77 height 18
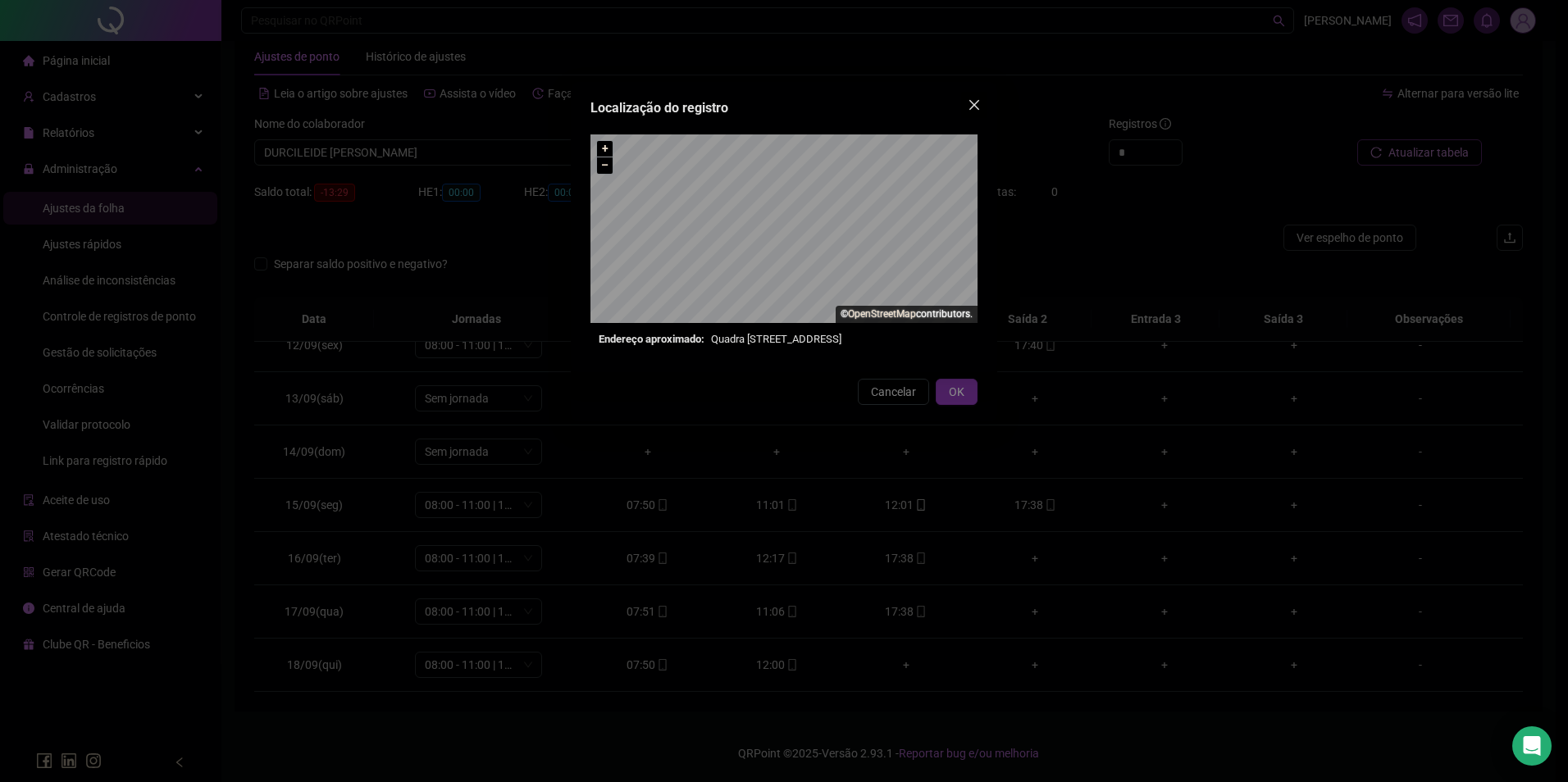
click at [980, 100] on icon "close" at bounding box center [975, 105] width 14 height 14
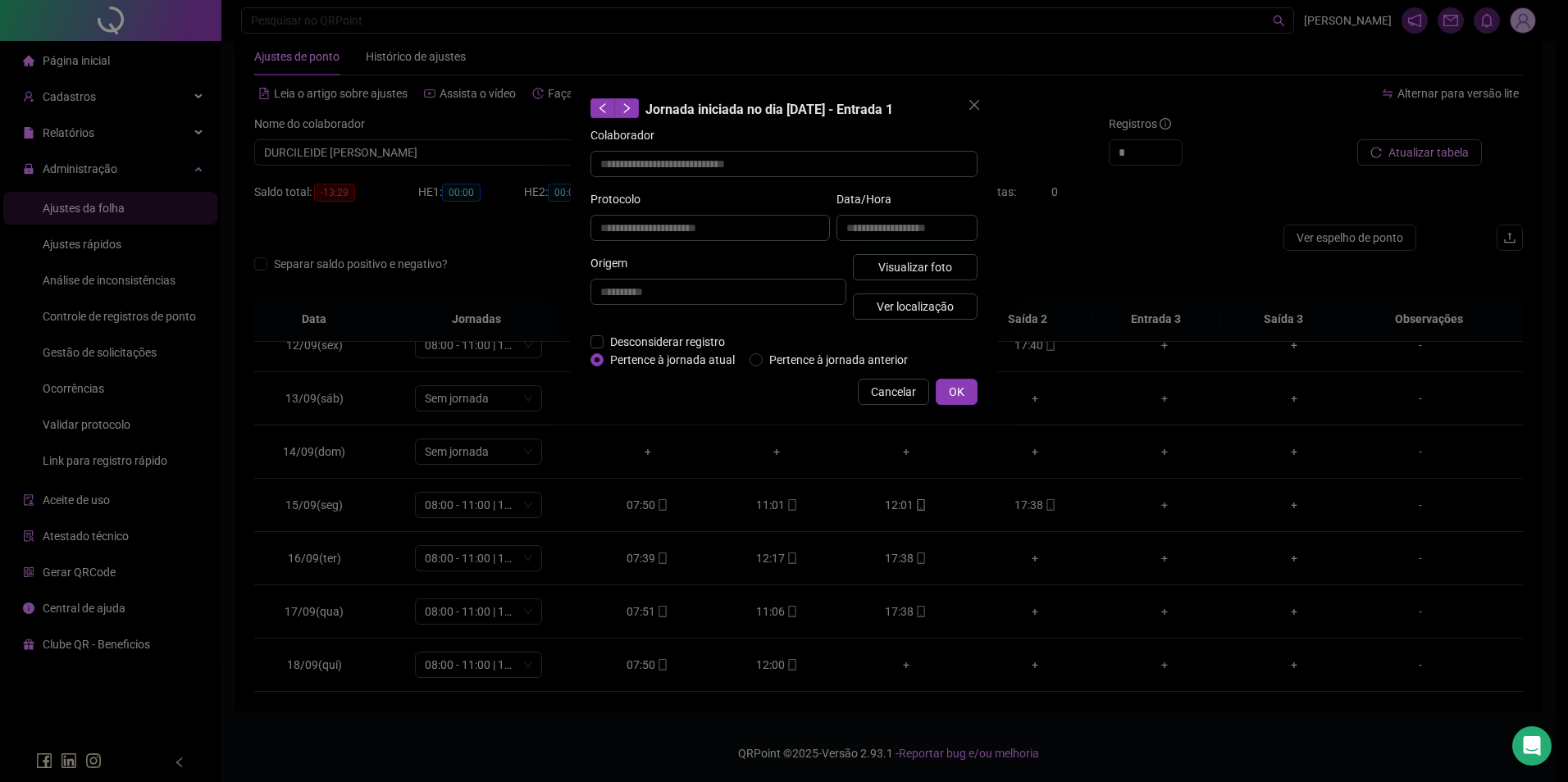
click at [1044, 503] on div "**********" at bounding box center [784, 391] width 1568 height 782
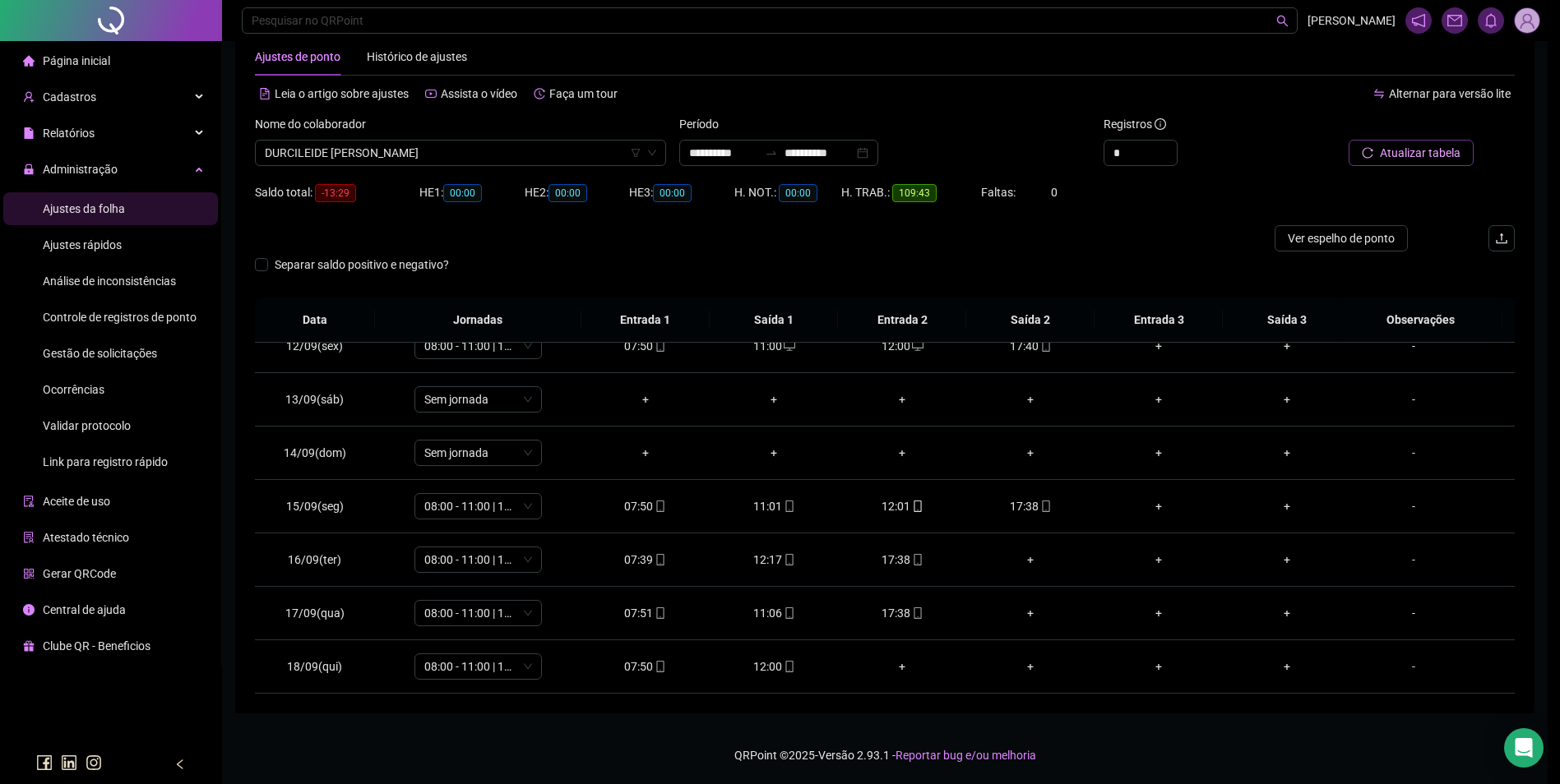
click at [1046, 506] on icon "mobile" at bounding box center [1046, 506] width 12 height 12
type input "**********"
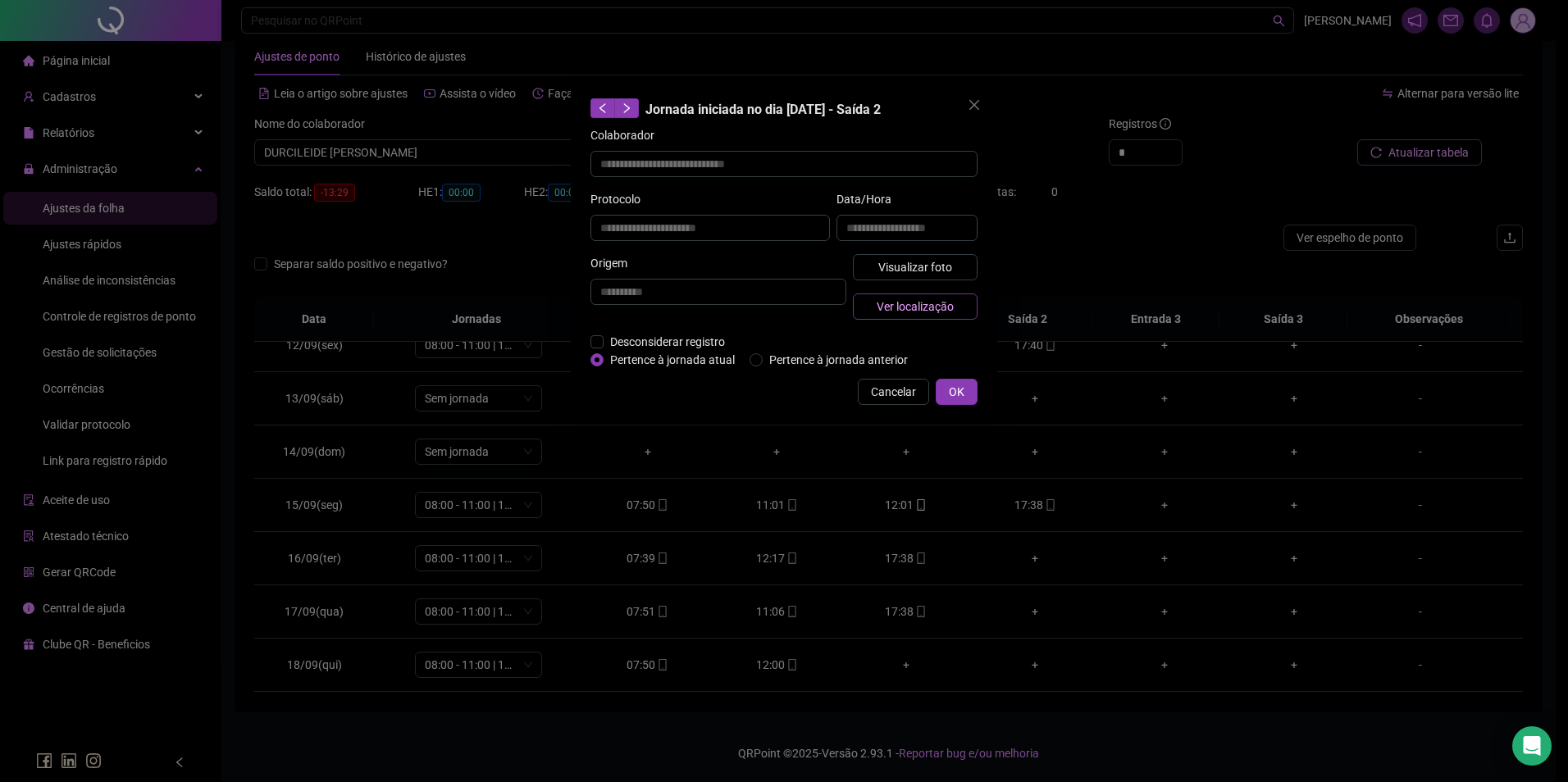
click at [947, 303] on span "Ver localização" at bounding box center [916, 307] width 77 height 18
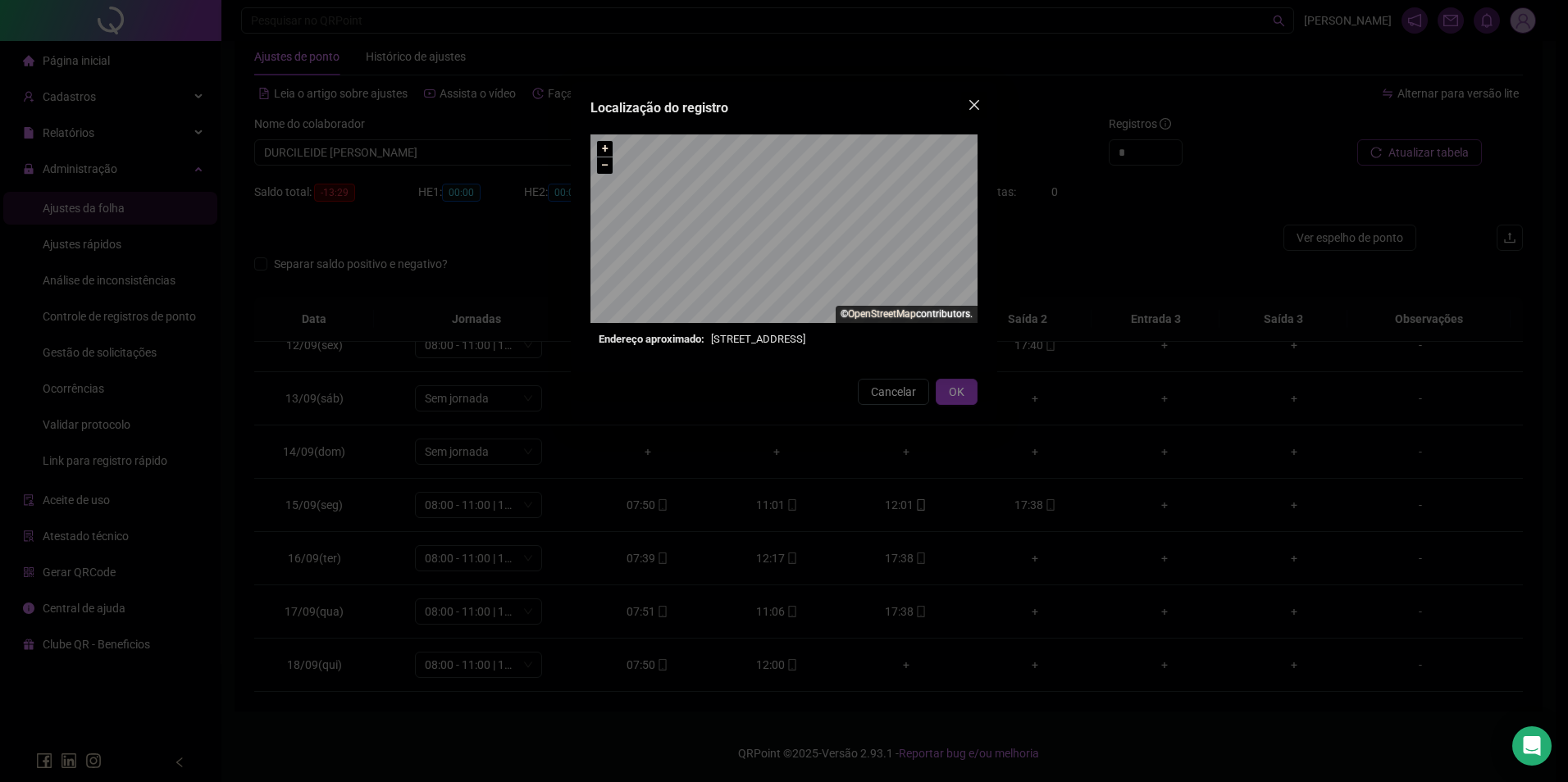
click at [976, 104] on icon "close" at bounding box center [974, 105] width 10 height 10
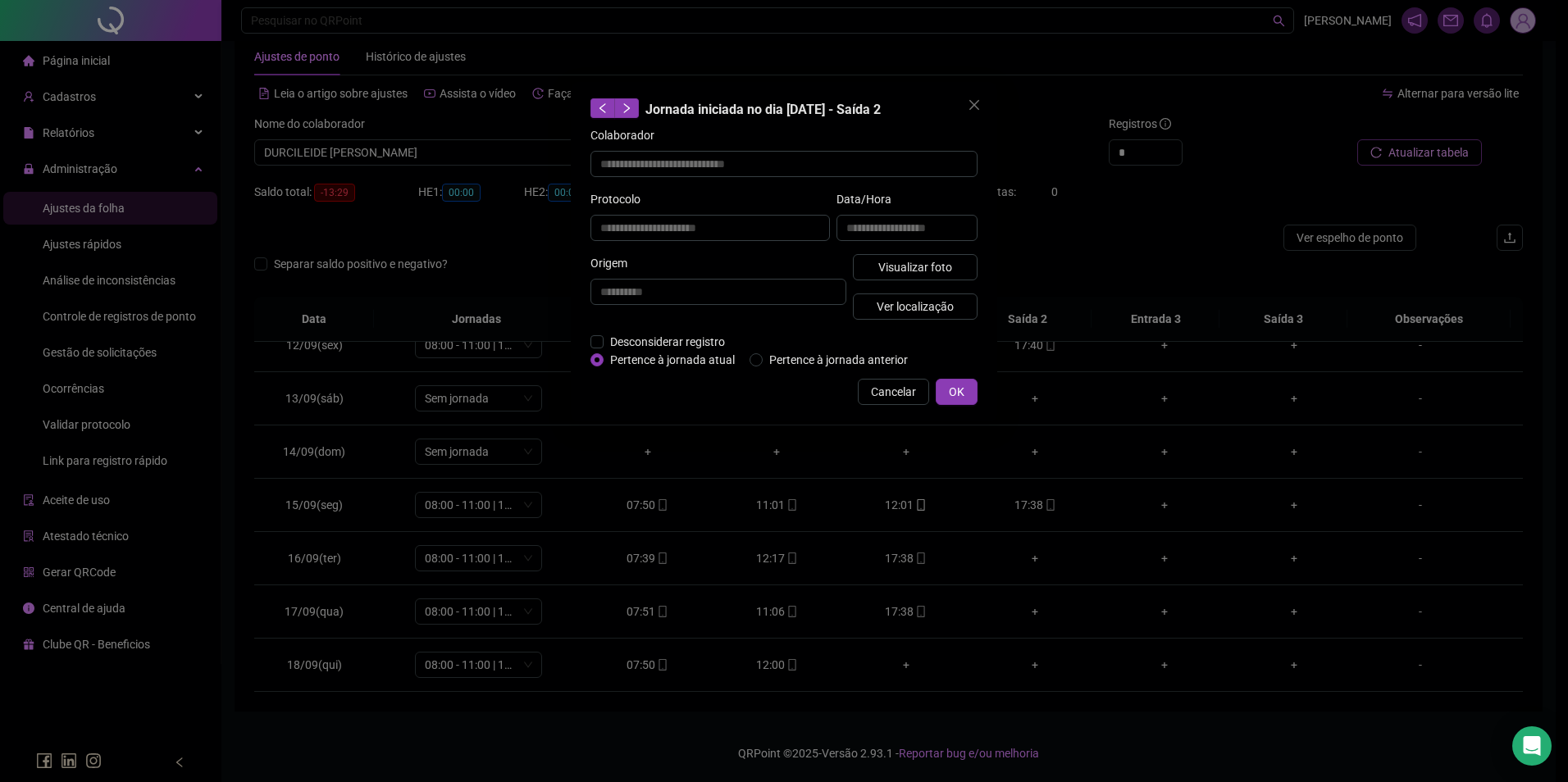
click at [883, 393] on span "Cancelar" at bounding box center [893, 392] width 45 height 18
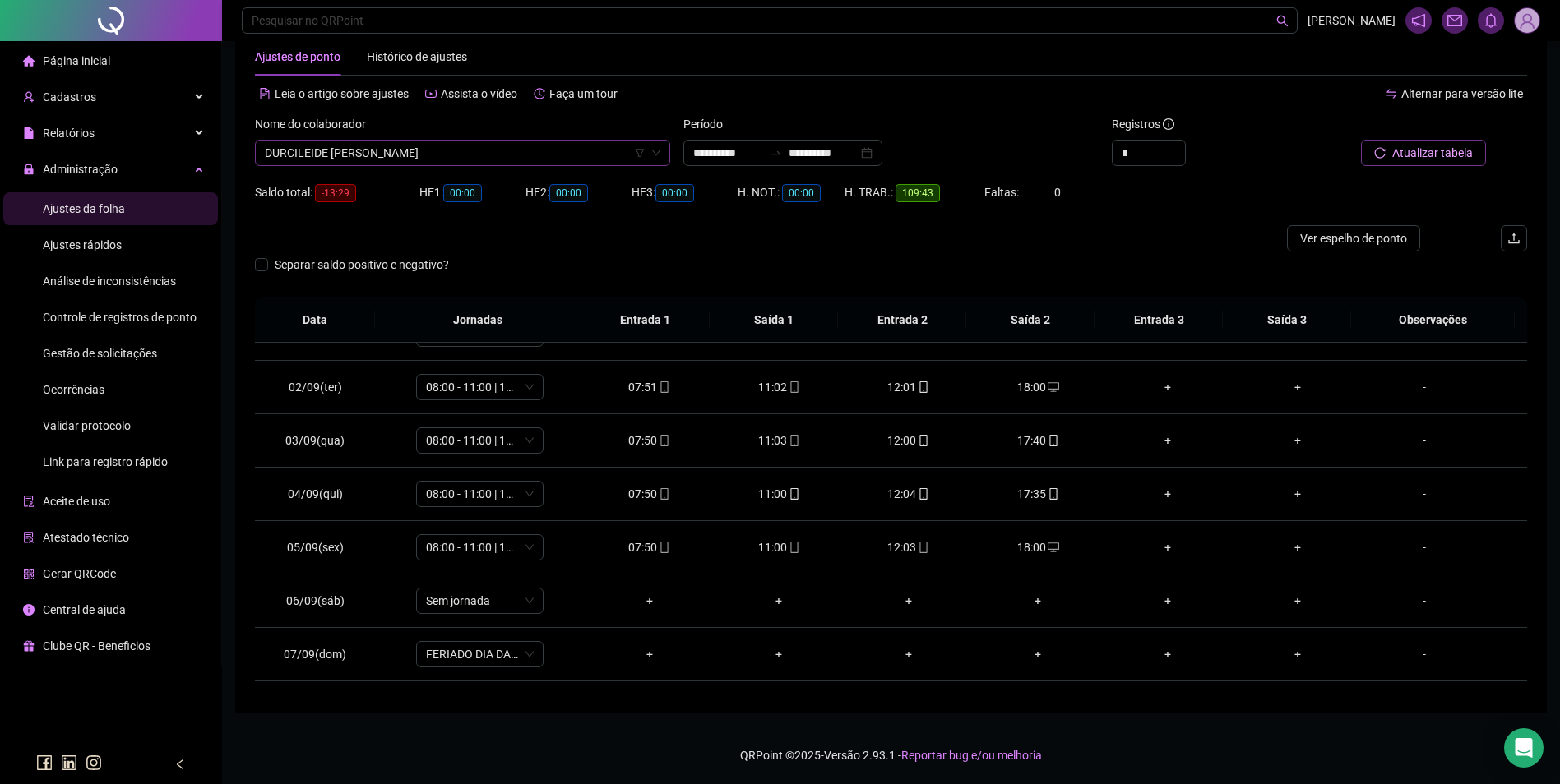
scroll to position [5025, 0]
click at [536, 153] on span "DURCILEIDE PEREIRA DE CARVALHO" at bounding box center [463, 152] width 396 height 24
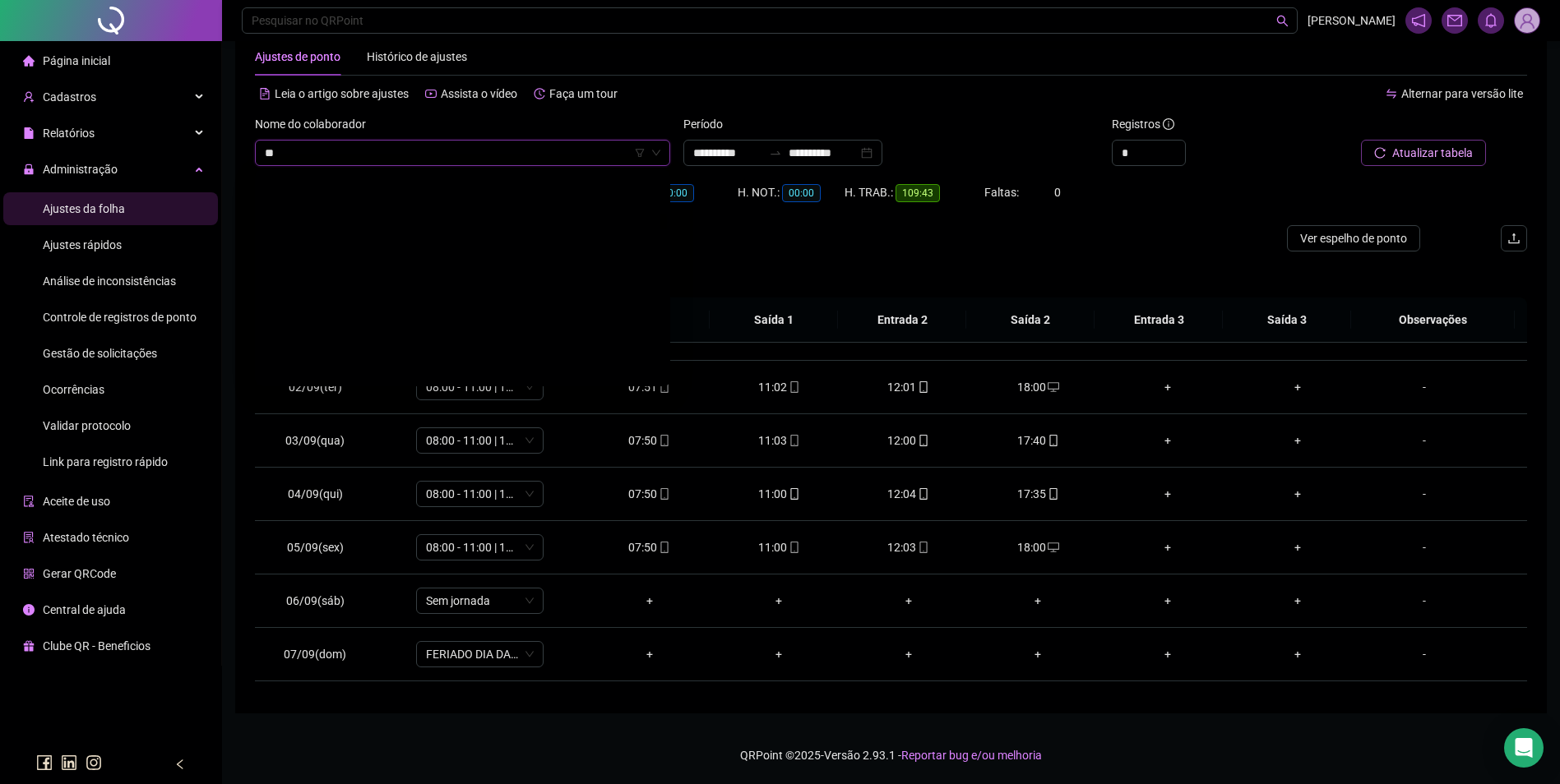
scroll to position [0, 0]
type input "******"
click at [416, 183] on div "ELIETE PEREIRA DA SILVA SOUZA" at bounding box center [462, 185] width 389 height 18
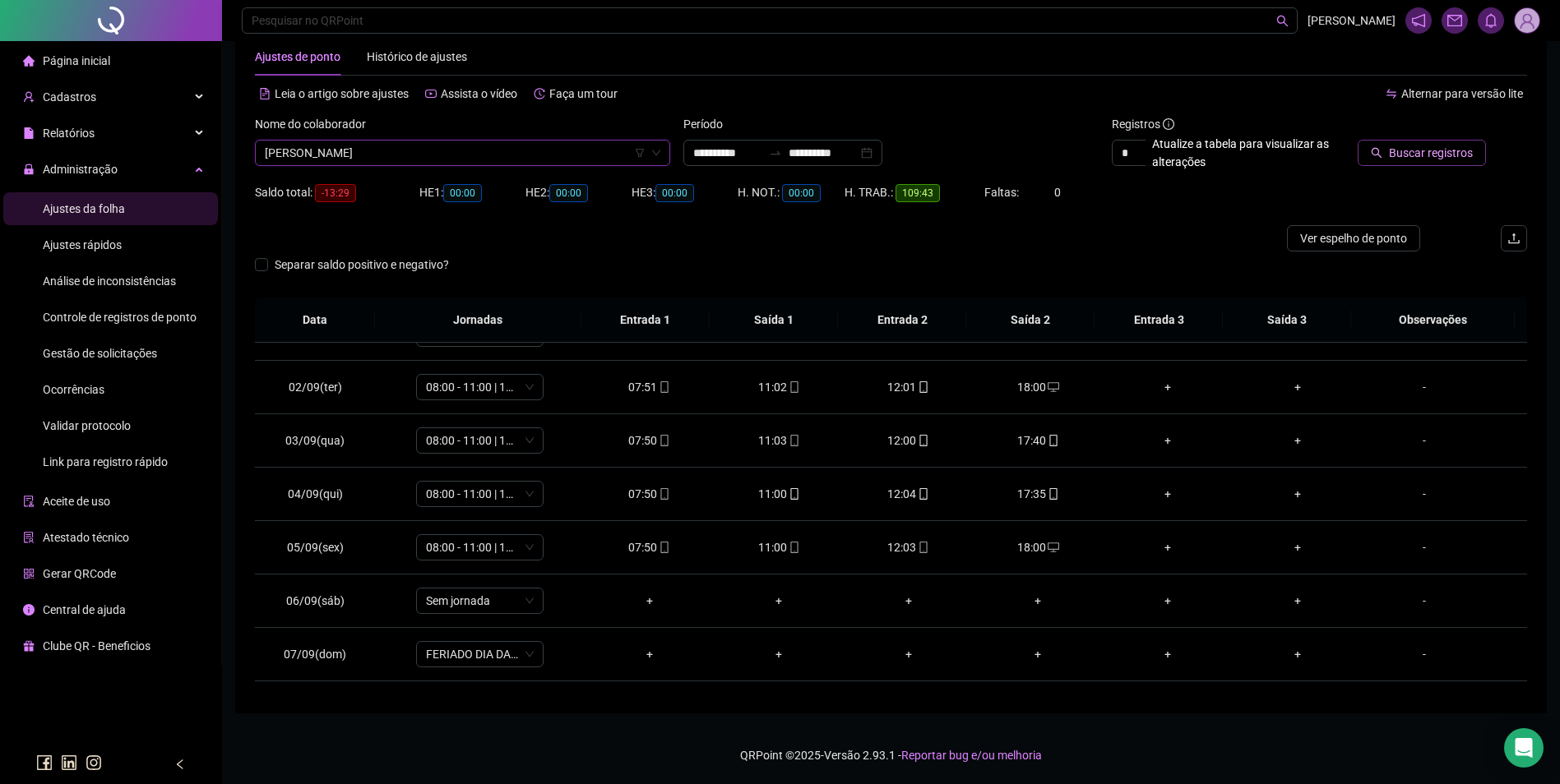
click at [1444, 153] on span "Buscar registros" at bounding box center [1431, 152] width 83 height 18
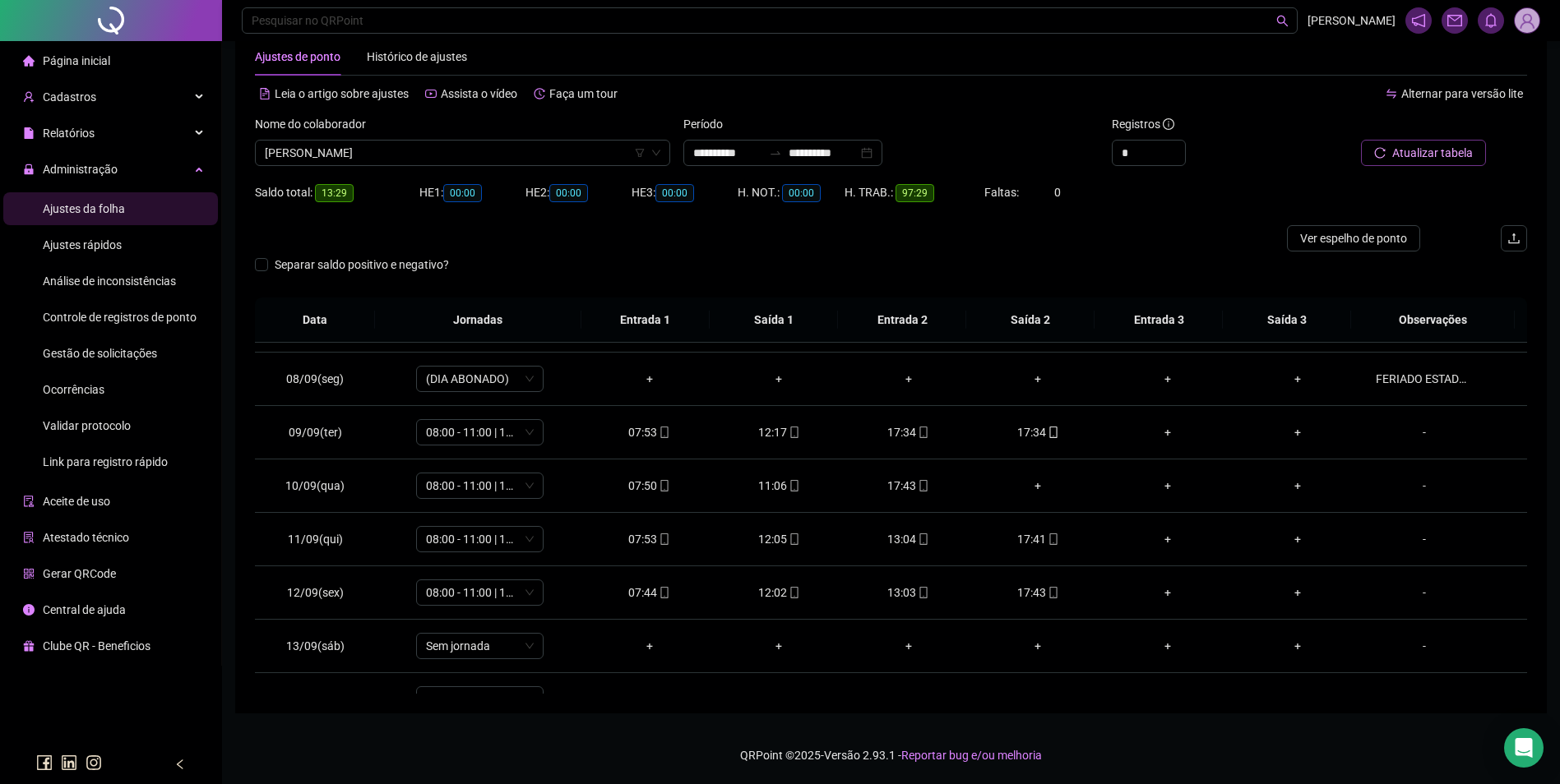
scroll to position [611, 0]
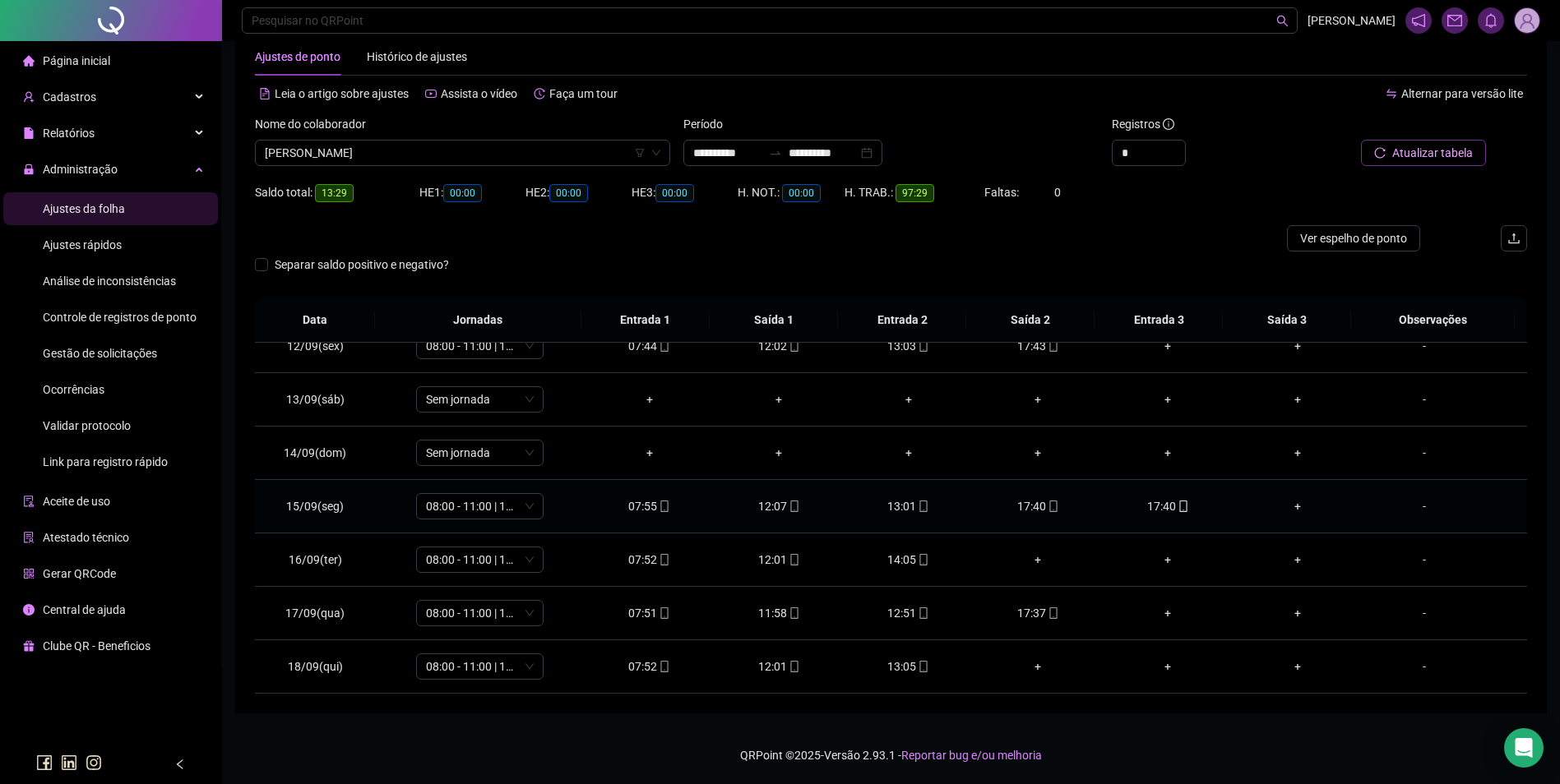
click at [1178, 502] on icon "mobile" at bounding box center [1183, 506] width 12 height 12
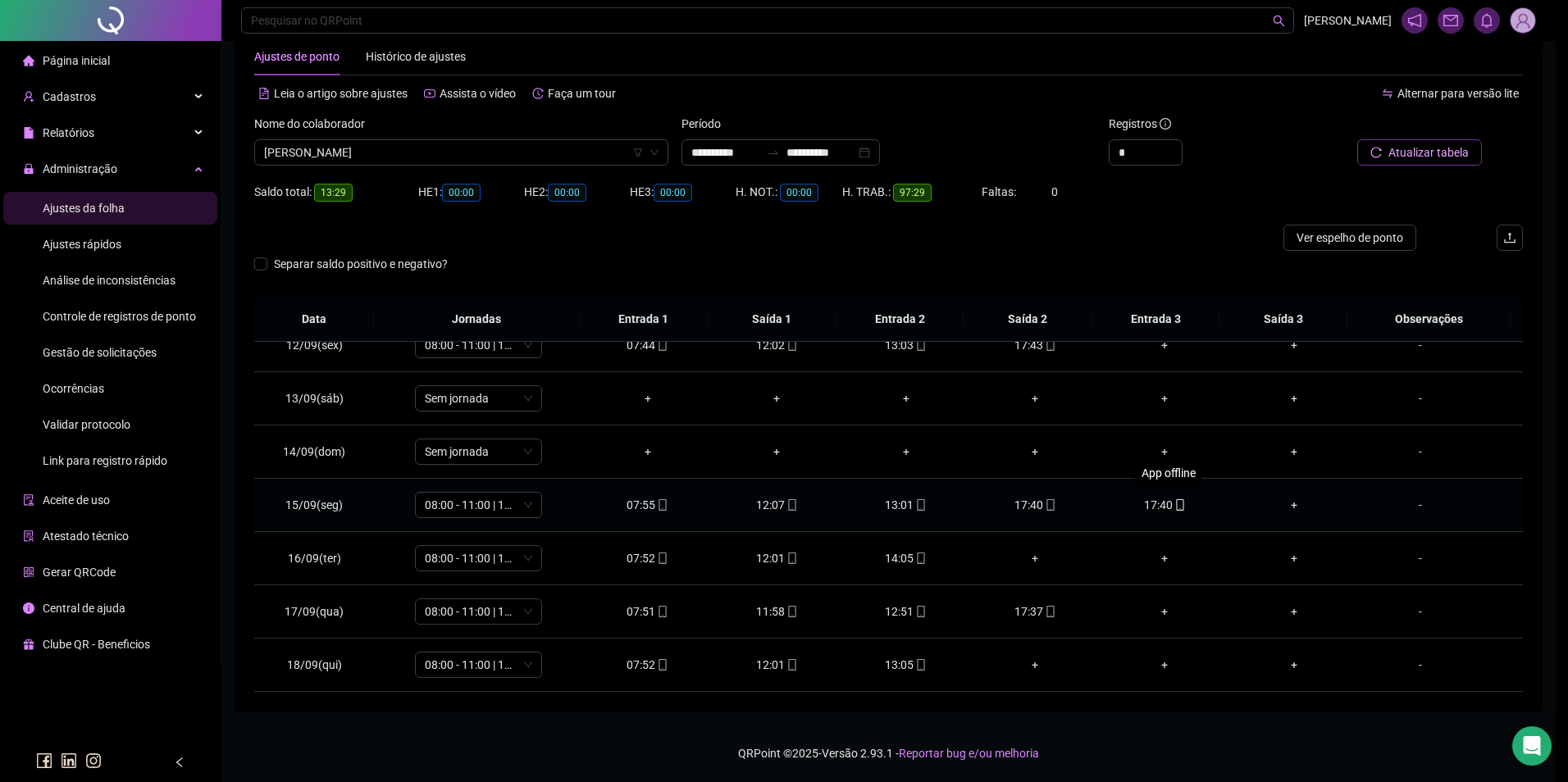
type input "**********"
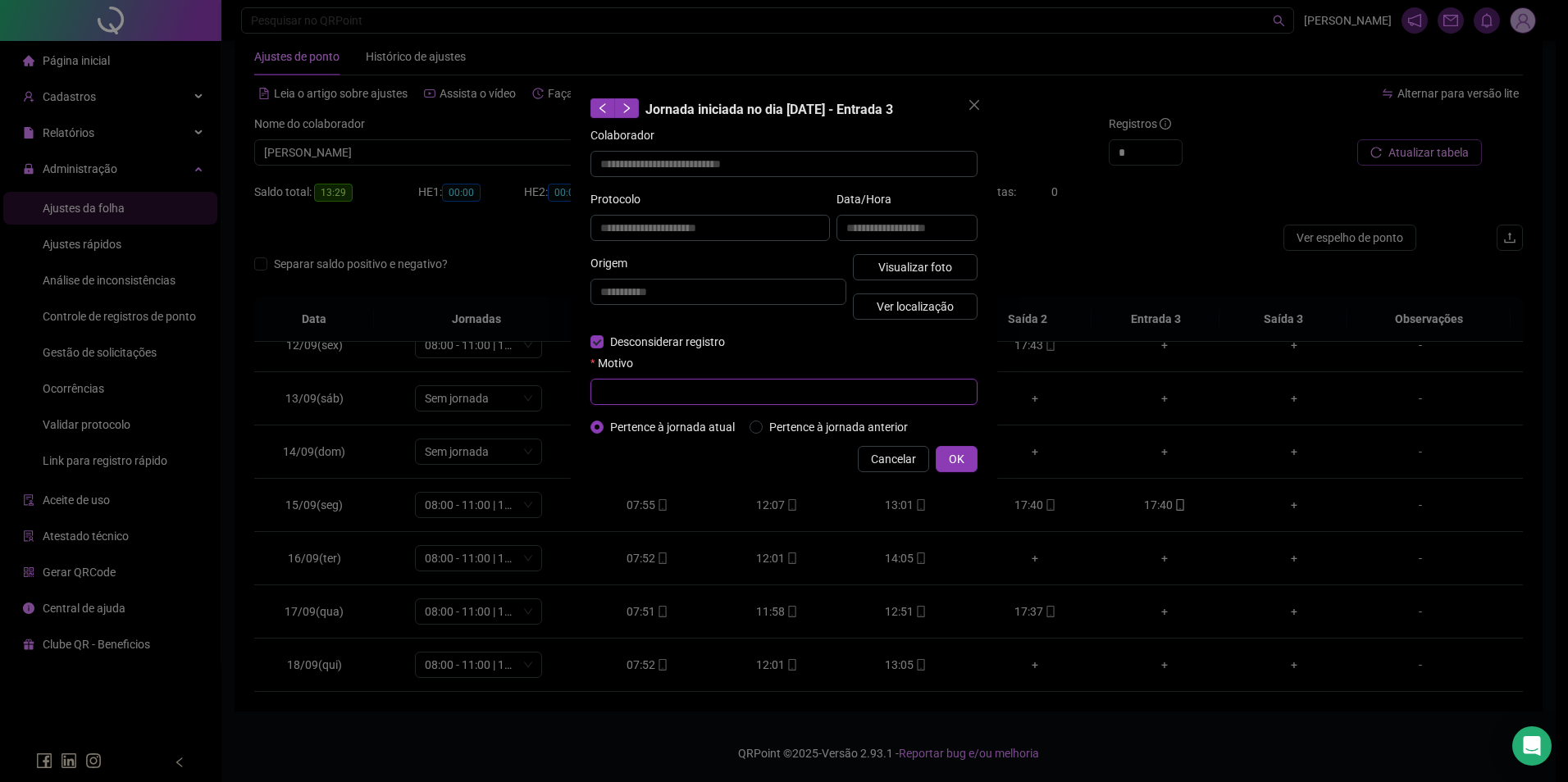
click at [678, 387] on input "text" at bounding box center [784, 391] width 387 height 26
type input "*"
click at [960, 458] on span "OK" at bounding box center [956, 459] width 15 height 18
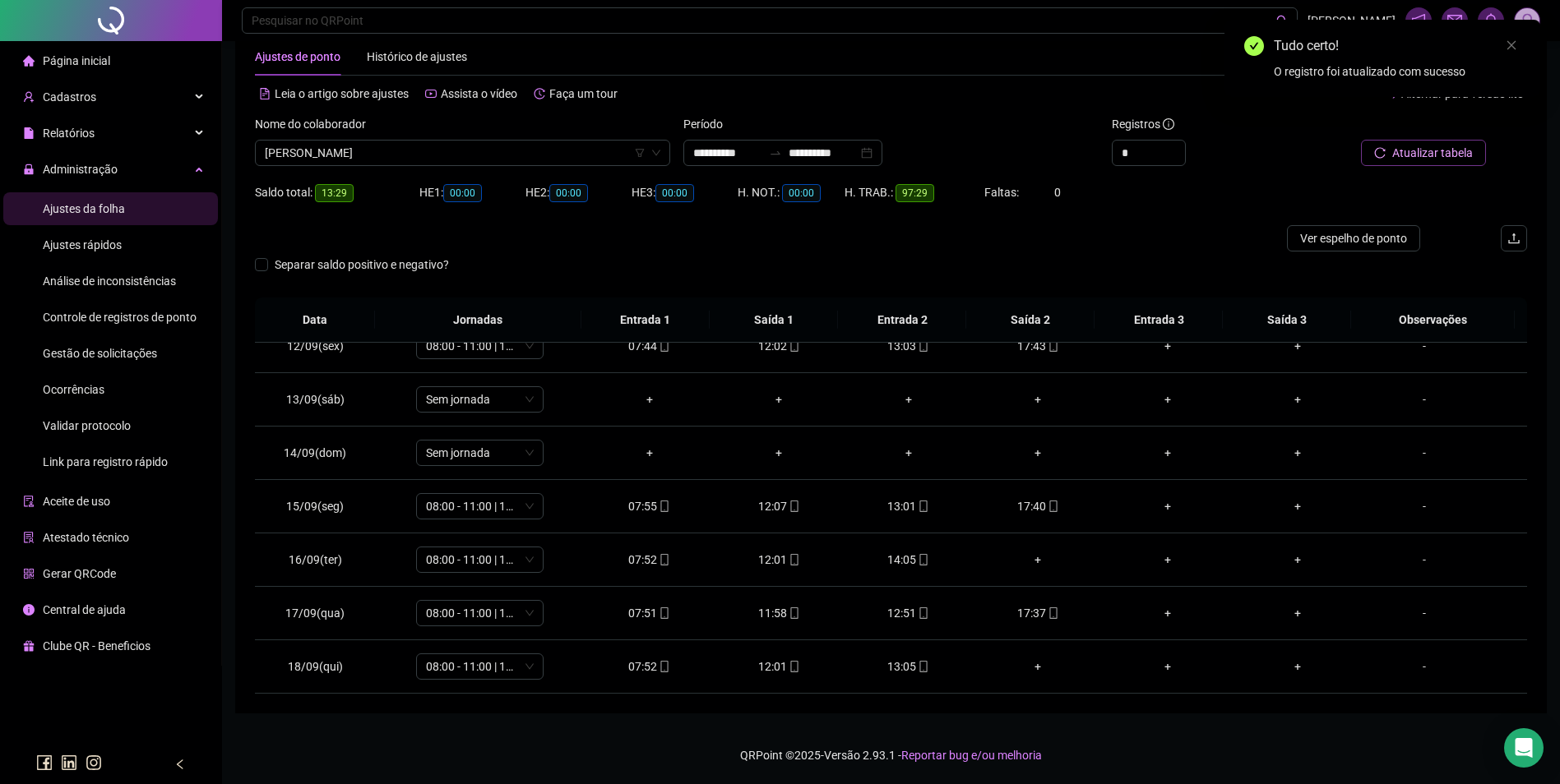
click at [1411, 148] on span "Atualizar tabela" at bounding box center [1432, 152] width 81 height 18
click at [916, 668] on span "mobile" at bounding box center [923, 667] width 14 height 12
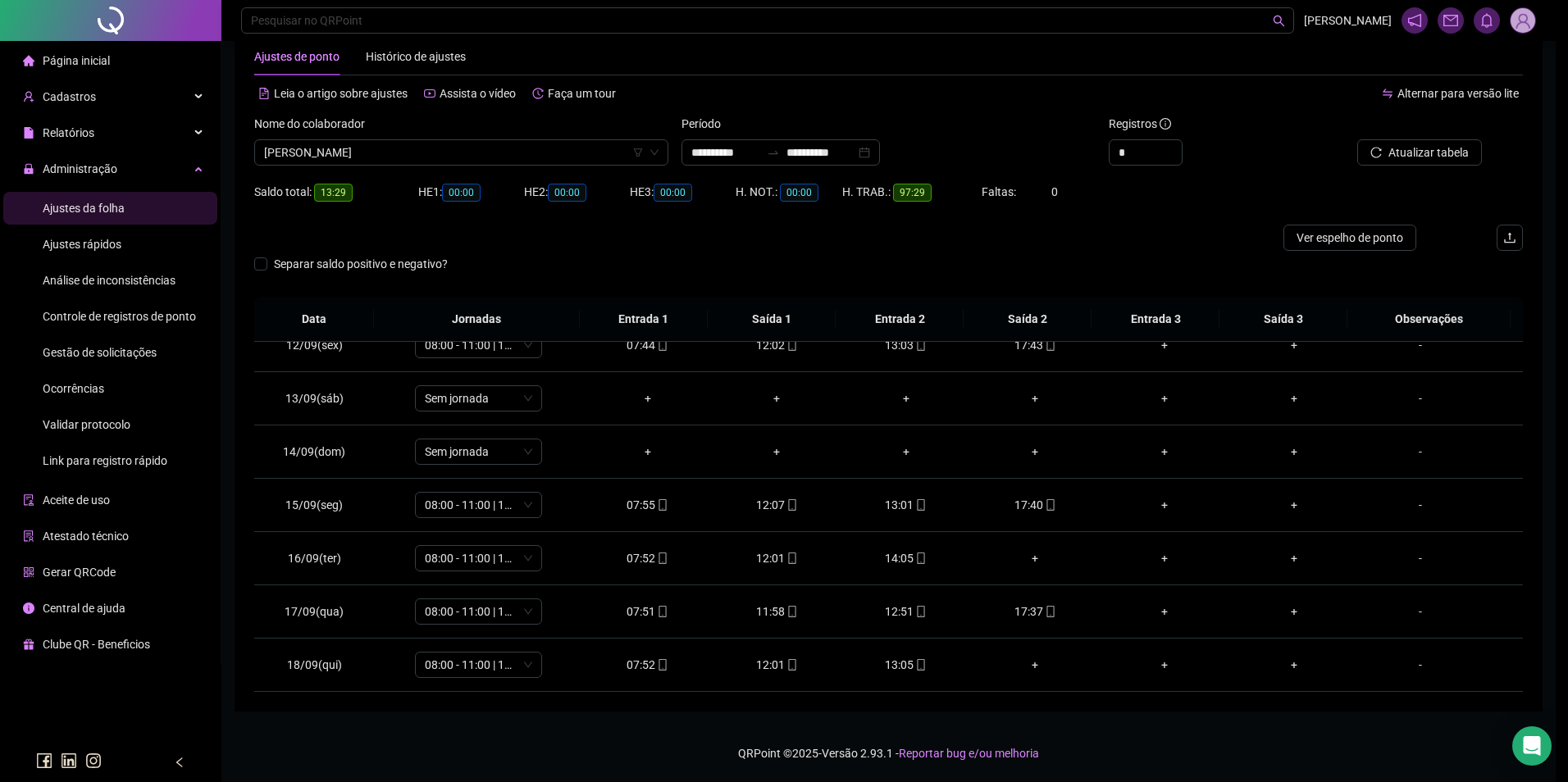
type input "**********"
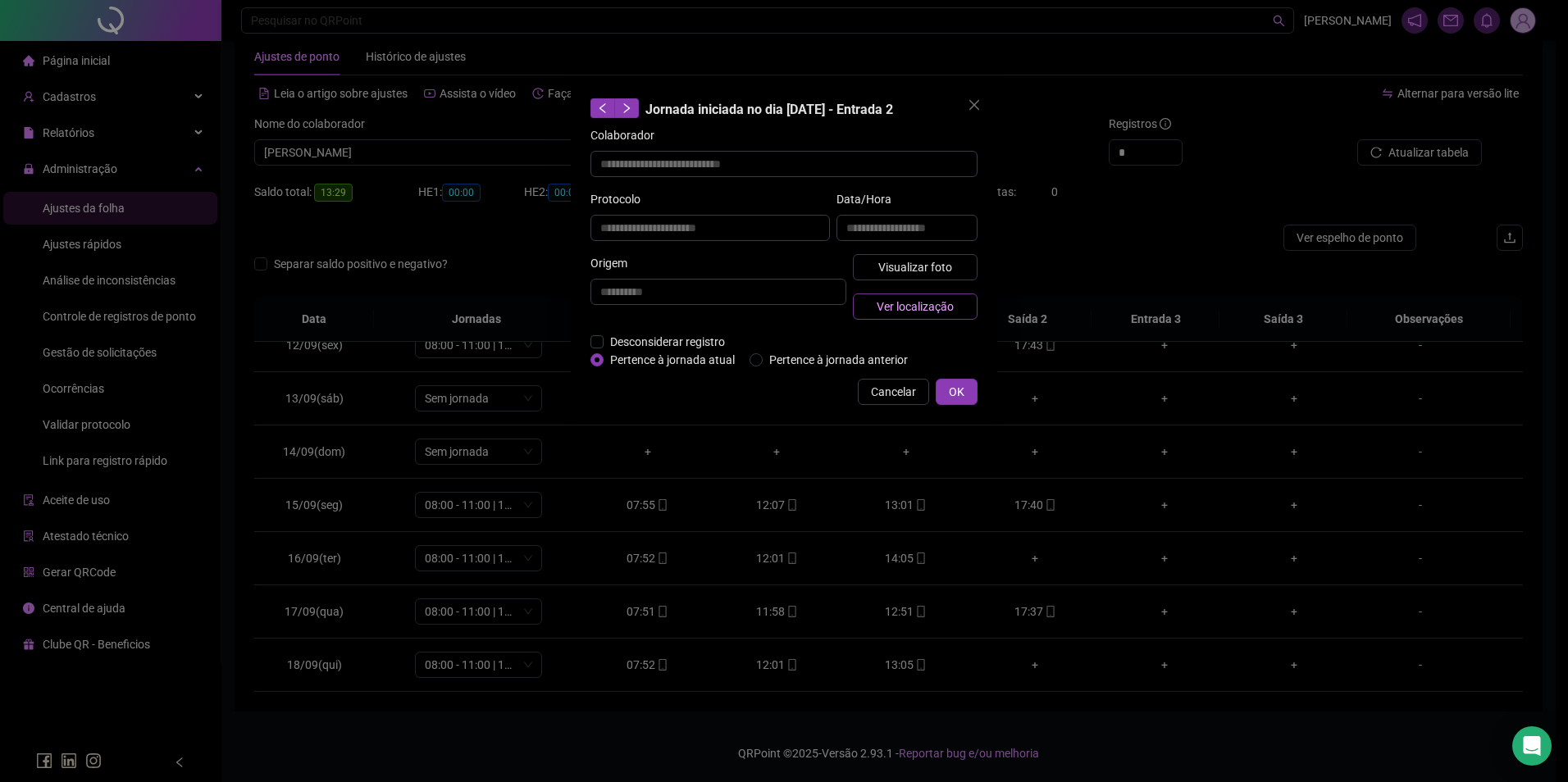
click at [949, 302] on span "Ver localização" at bounding box center [916, 307] width 77 height 18
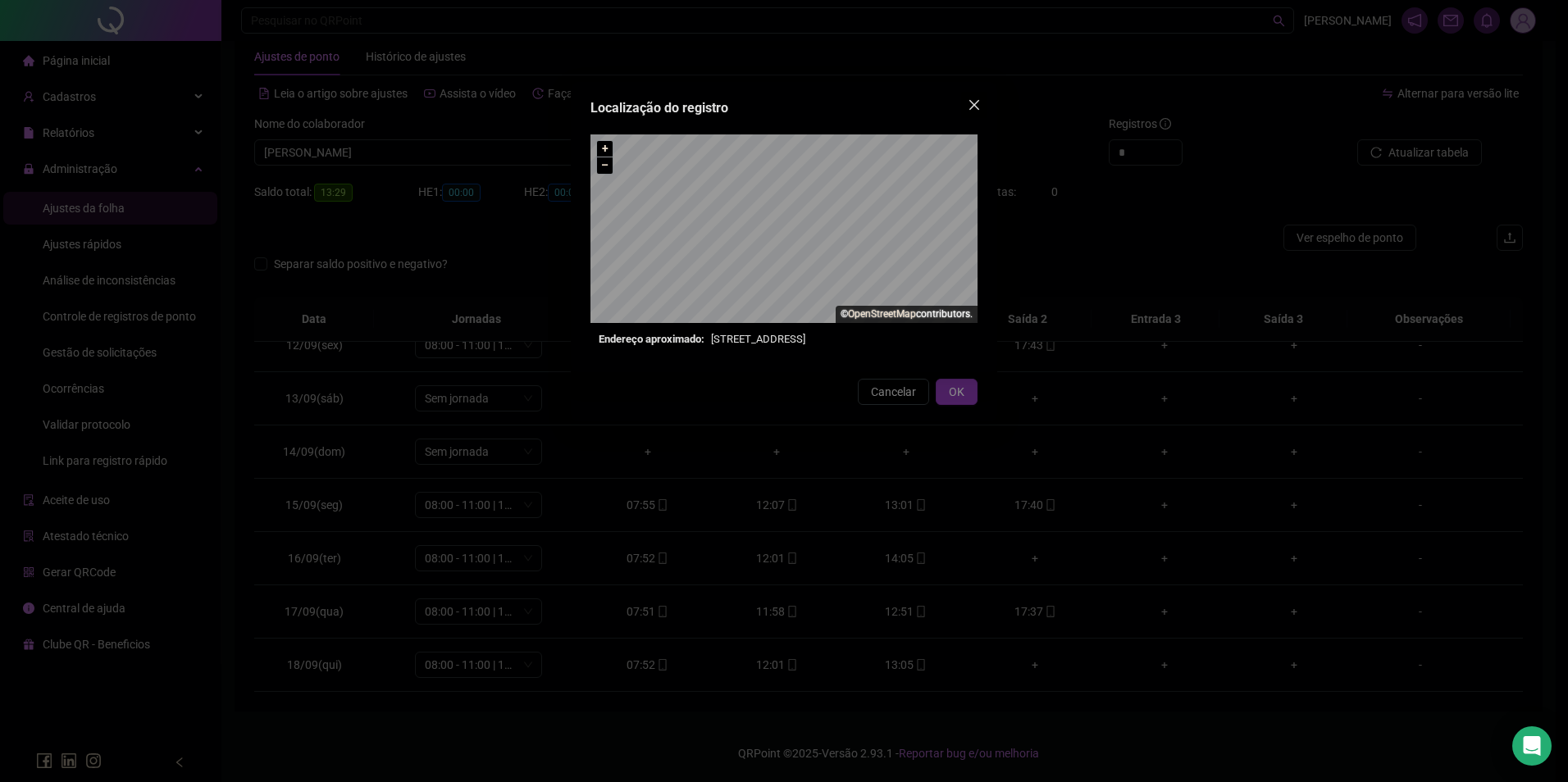
click at [977, 101] on icon "close" at bounding box center [975, 105] width 14 height 14
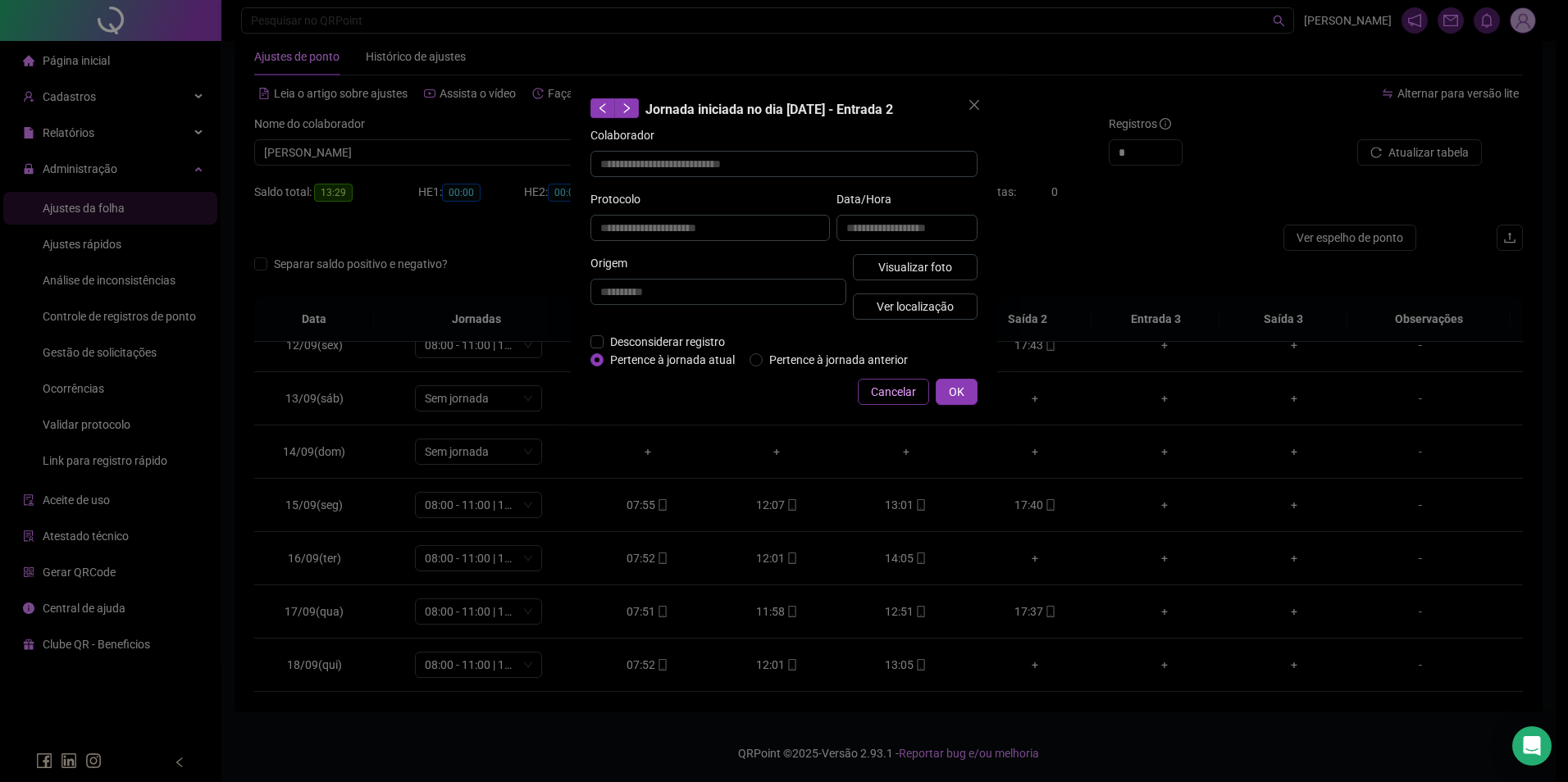
click at [878, 384] on span "Cancelar" at bounding box center [893, 392] width 45 height 18
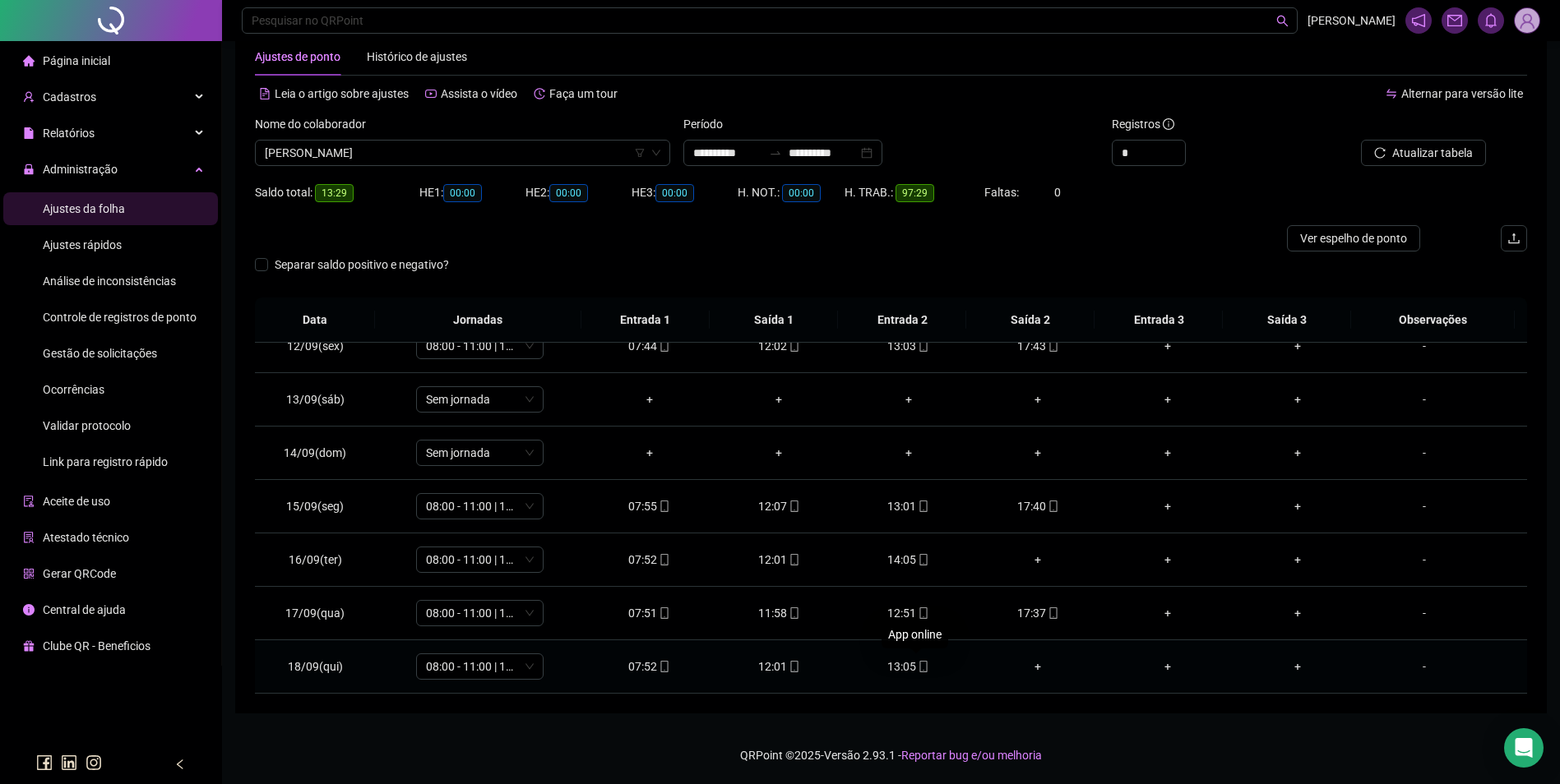
click at [920, 661] on icon "mobile" at bounding box center [924, 667] width 8 height 12
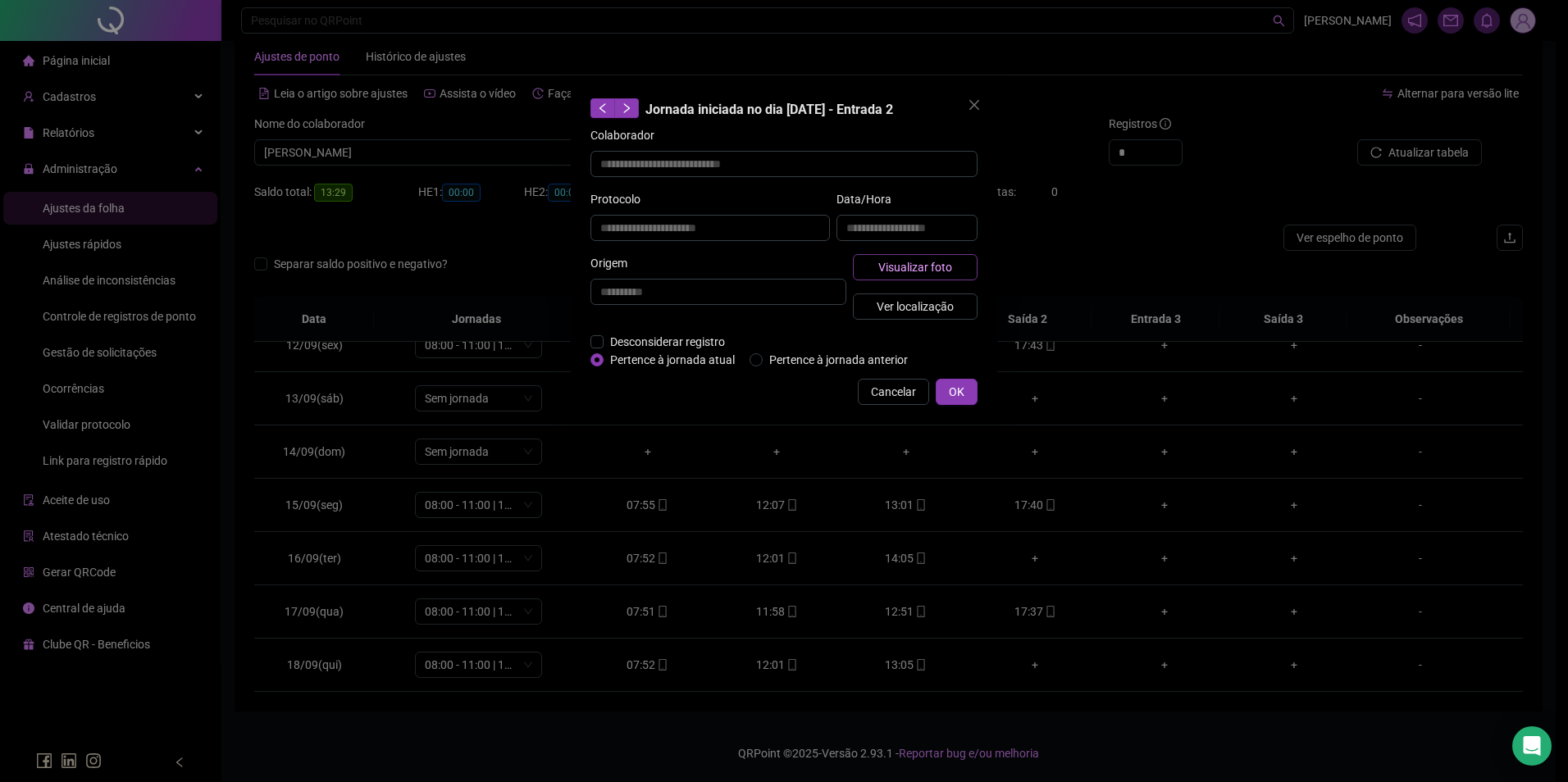
click at [920, 265] on span "Visualizar foto" at bounding box center [915, 267] width 74 height 18
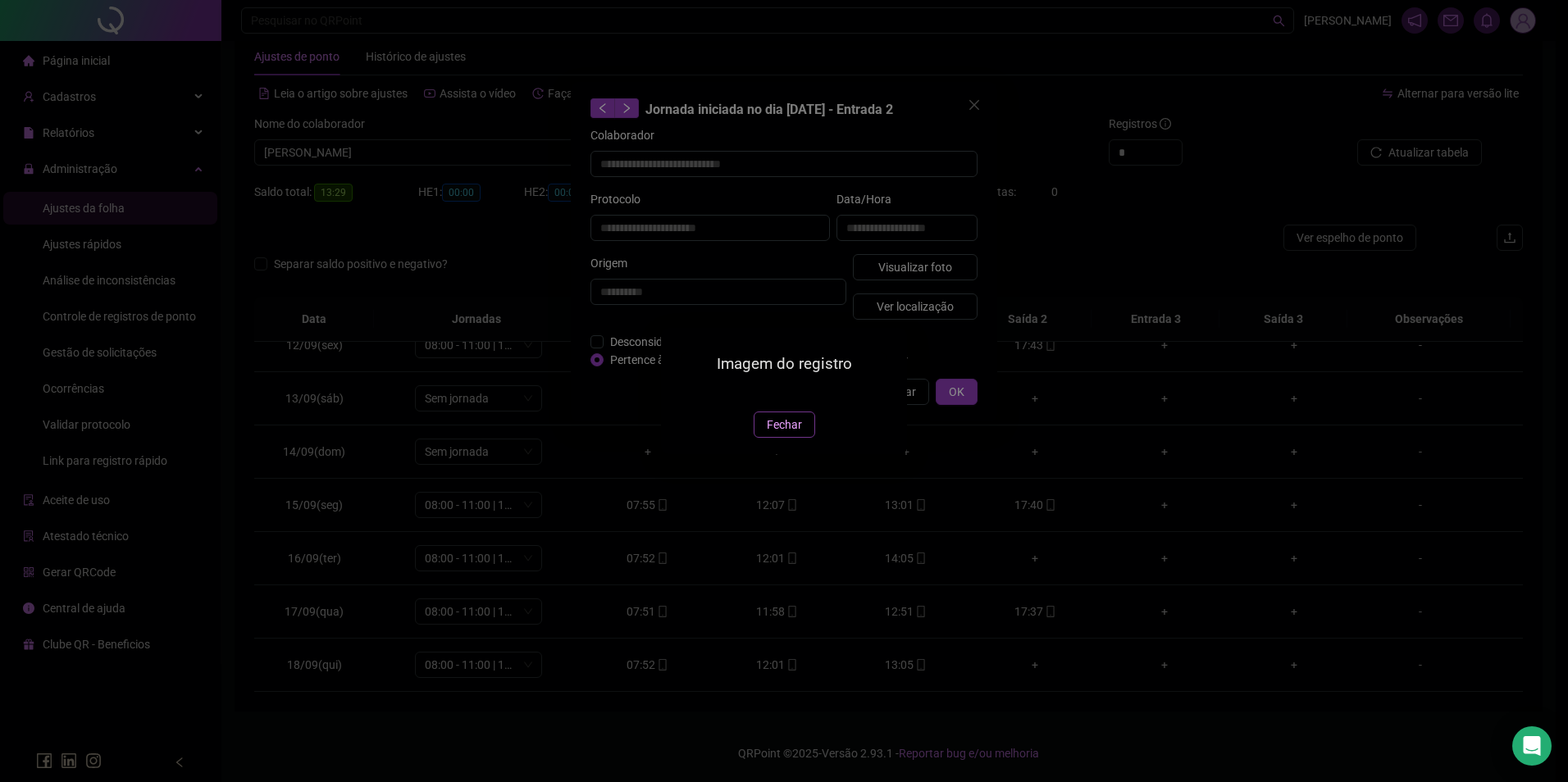
click at [797, 434] on span "Fechar" at bounding box center [784, 425] width 35 height 18
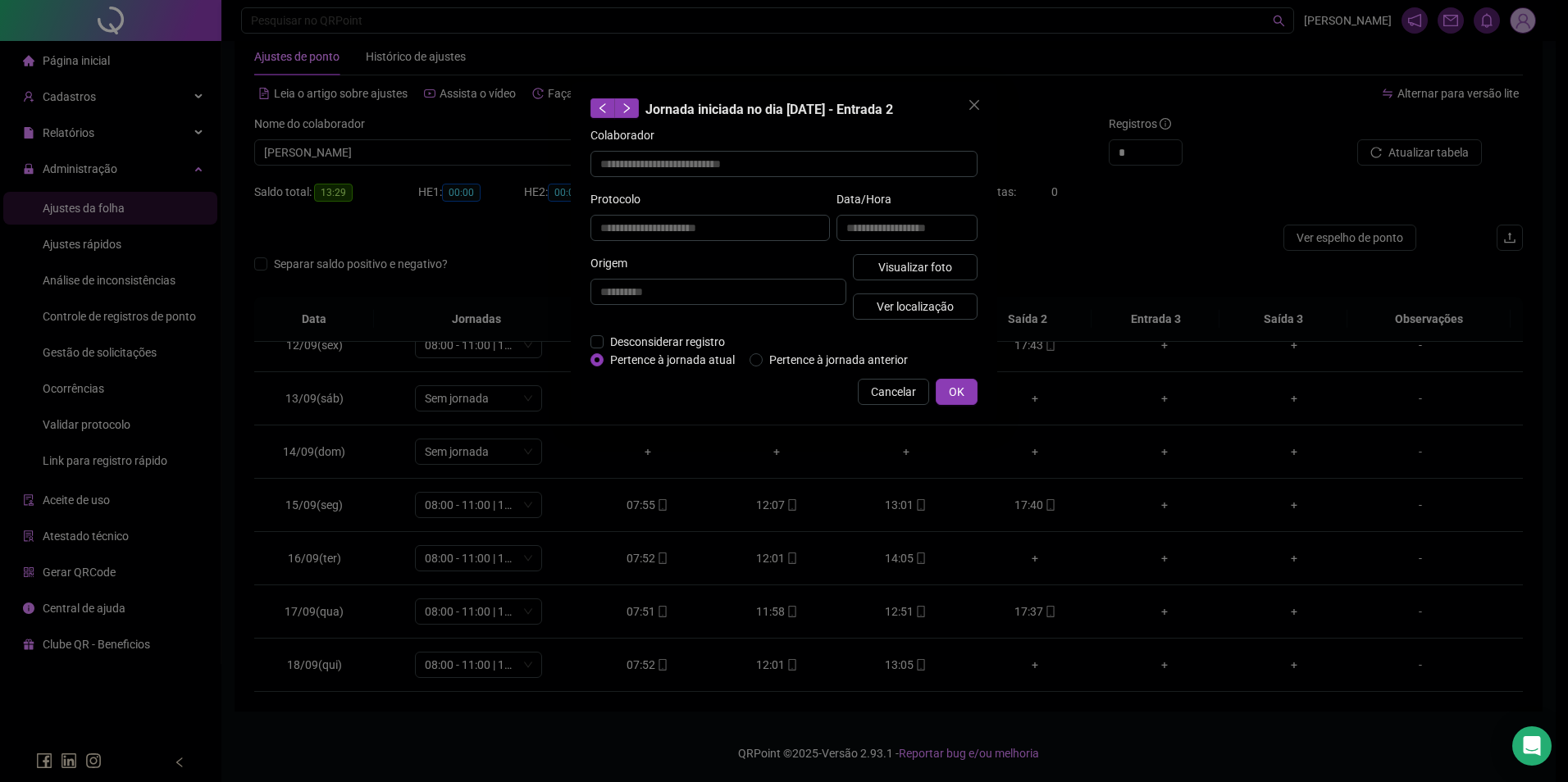
drag, startPoint x: 892, startPoint y: 393, endPoint x: 884, endPoint y: 407, distance: 16.1
click at [893, 393] on span "Cancelar" at bounding box center [893, 392] width 45 height 18
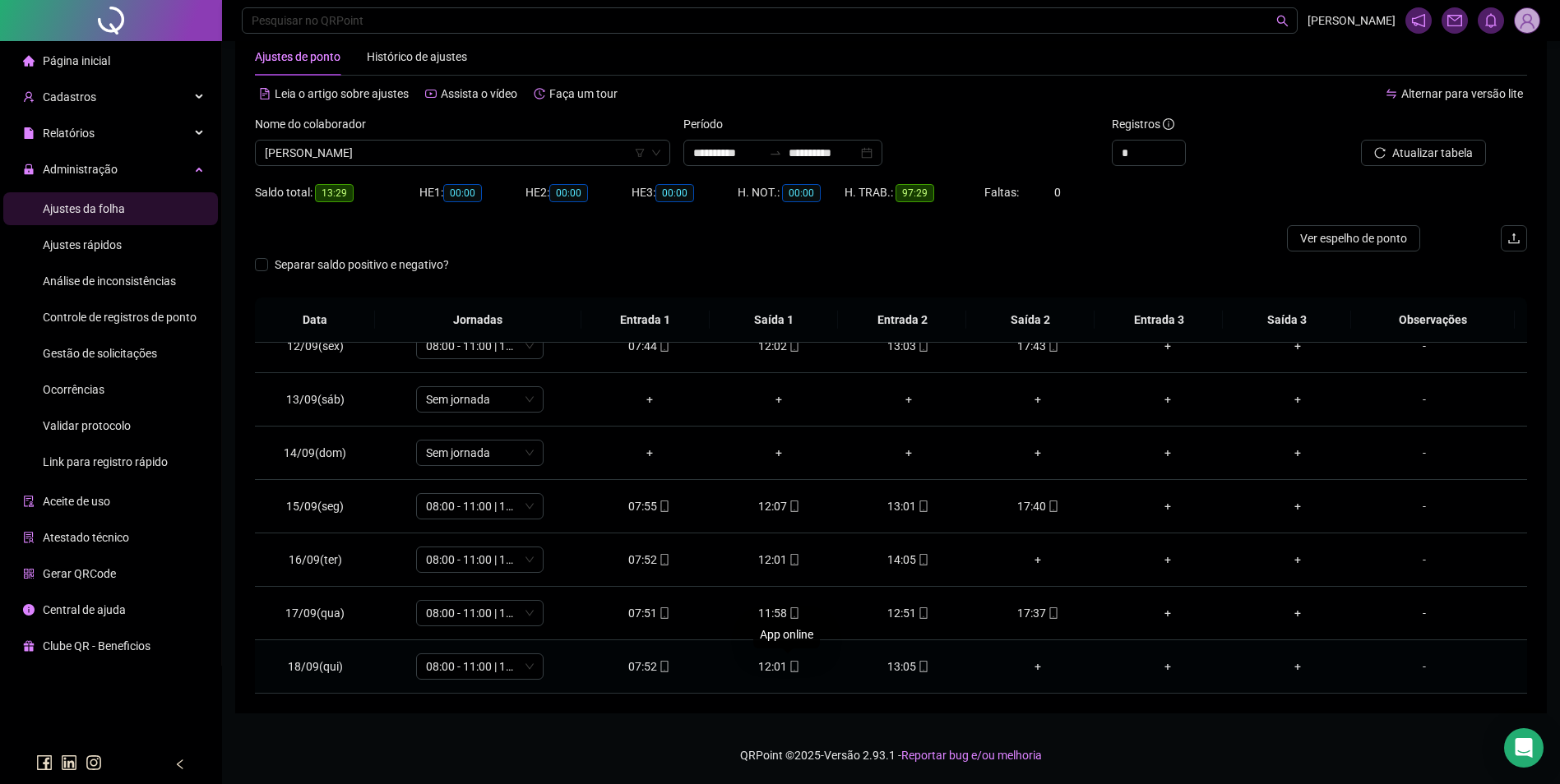
click at [780, 672] on div "12:01" at bounding box center [779, 667] width 104 height 18
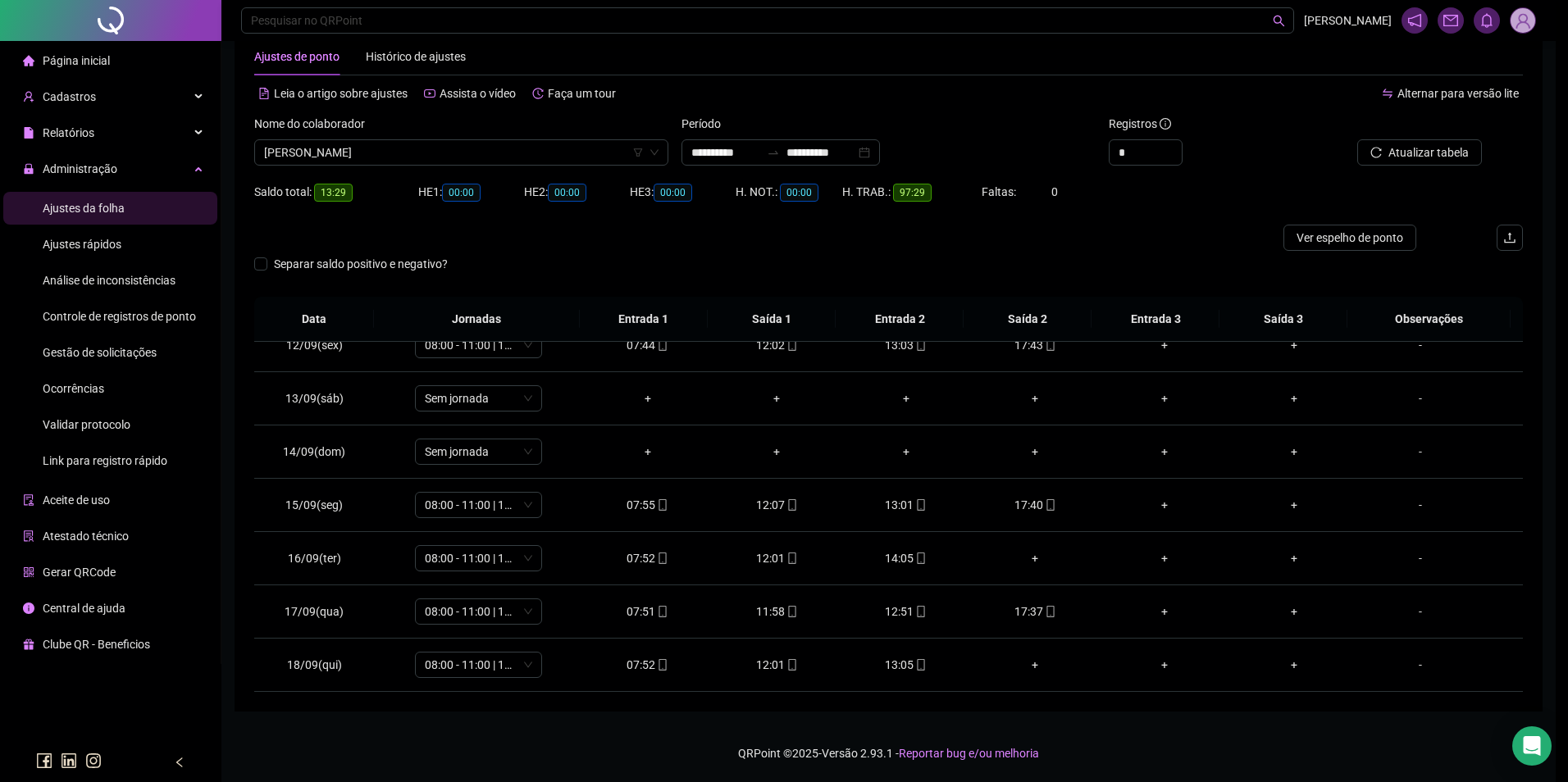
type input "**********"
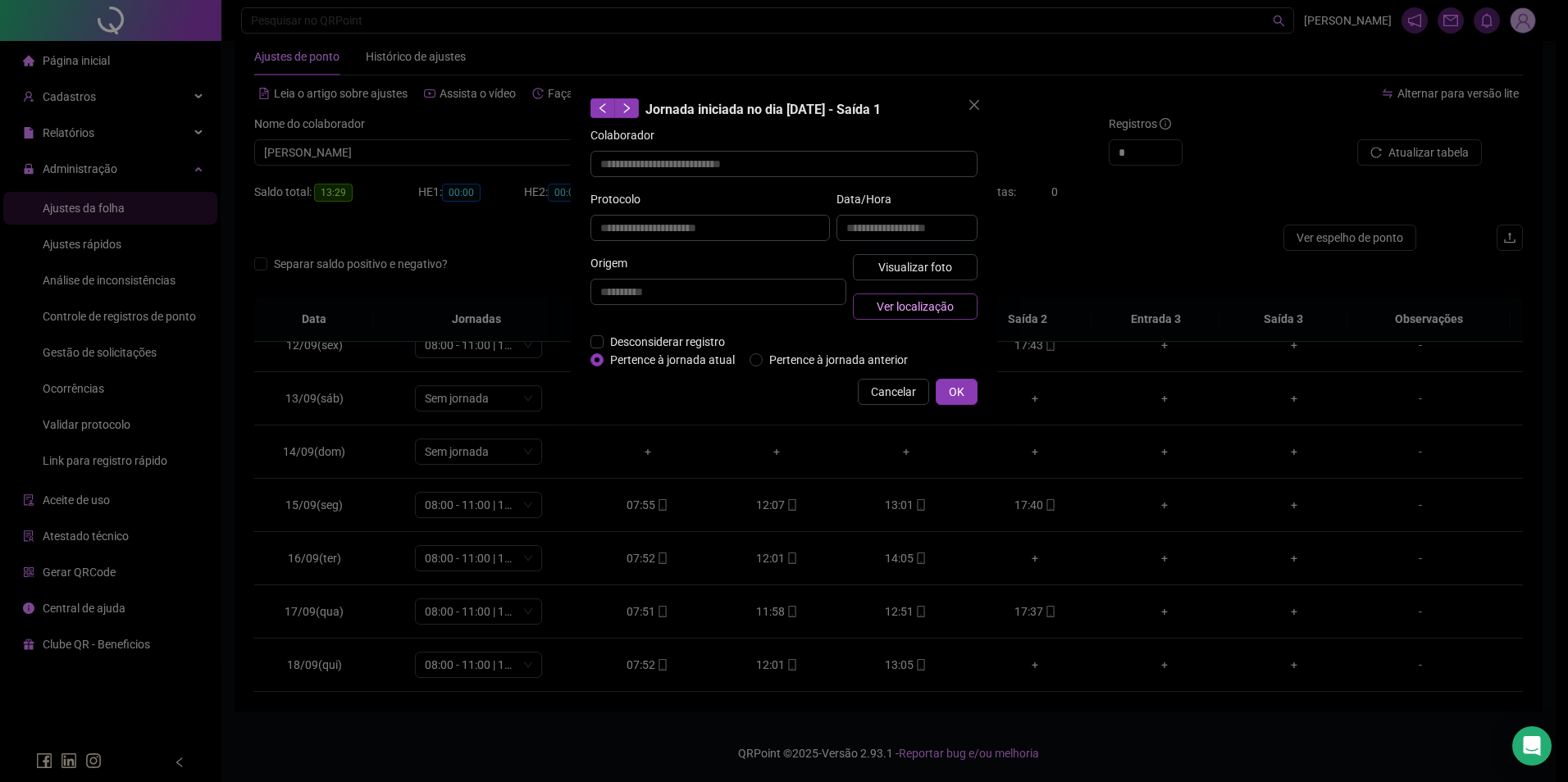
click at [920, 309] on span "Ver localização" at bounding box center [916, 307] width 77 height 18
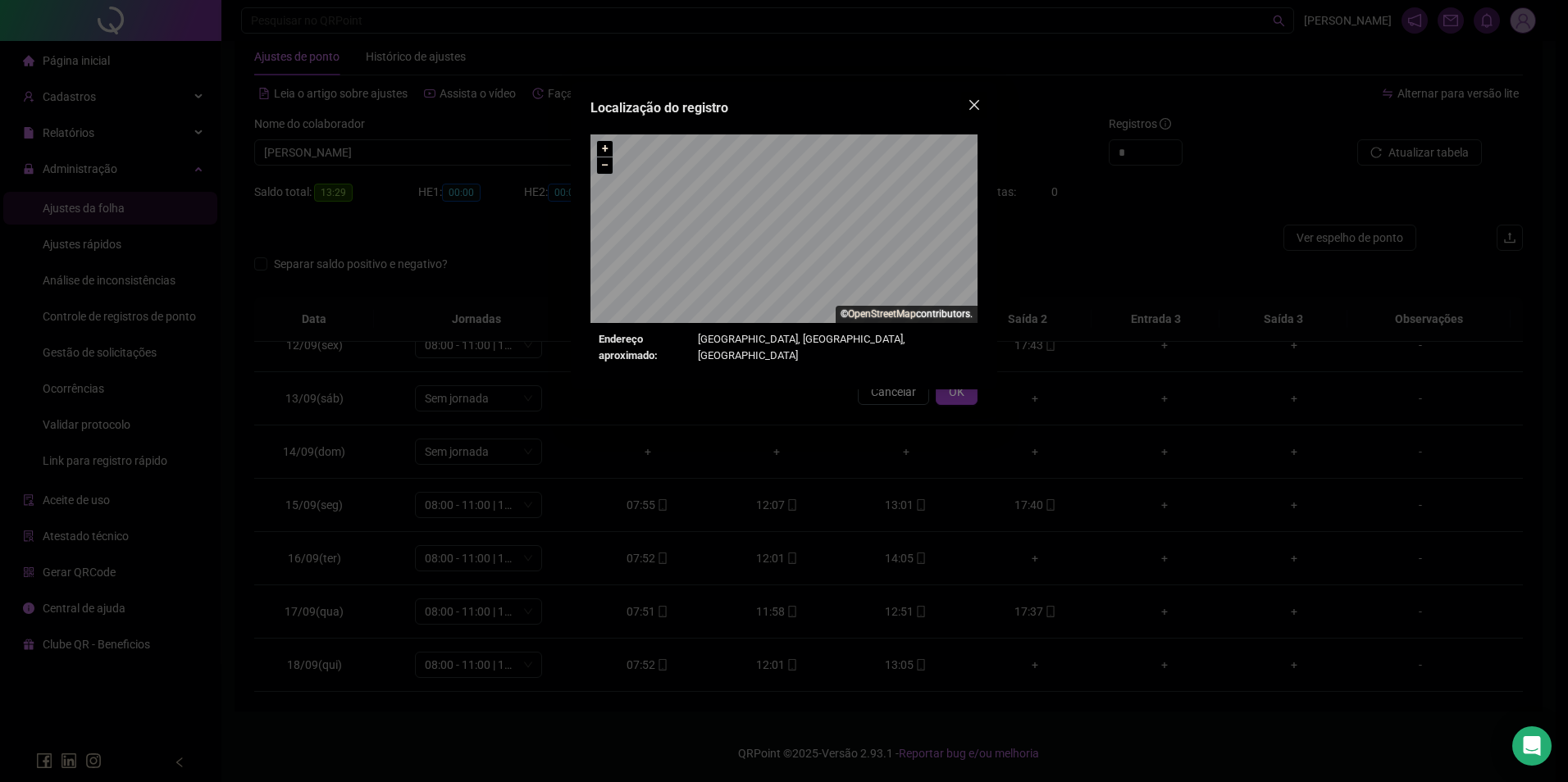
click at [976, 96] on button "Close" at bounding box center [974, 105] width 26 height 26
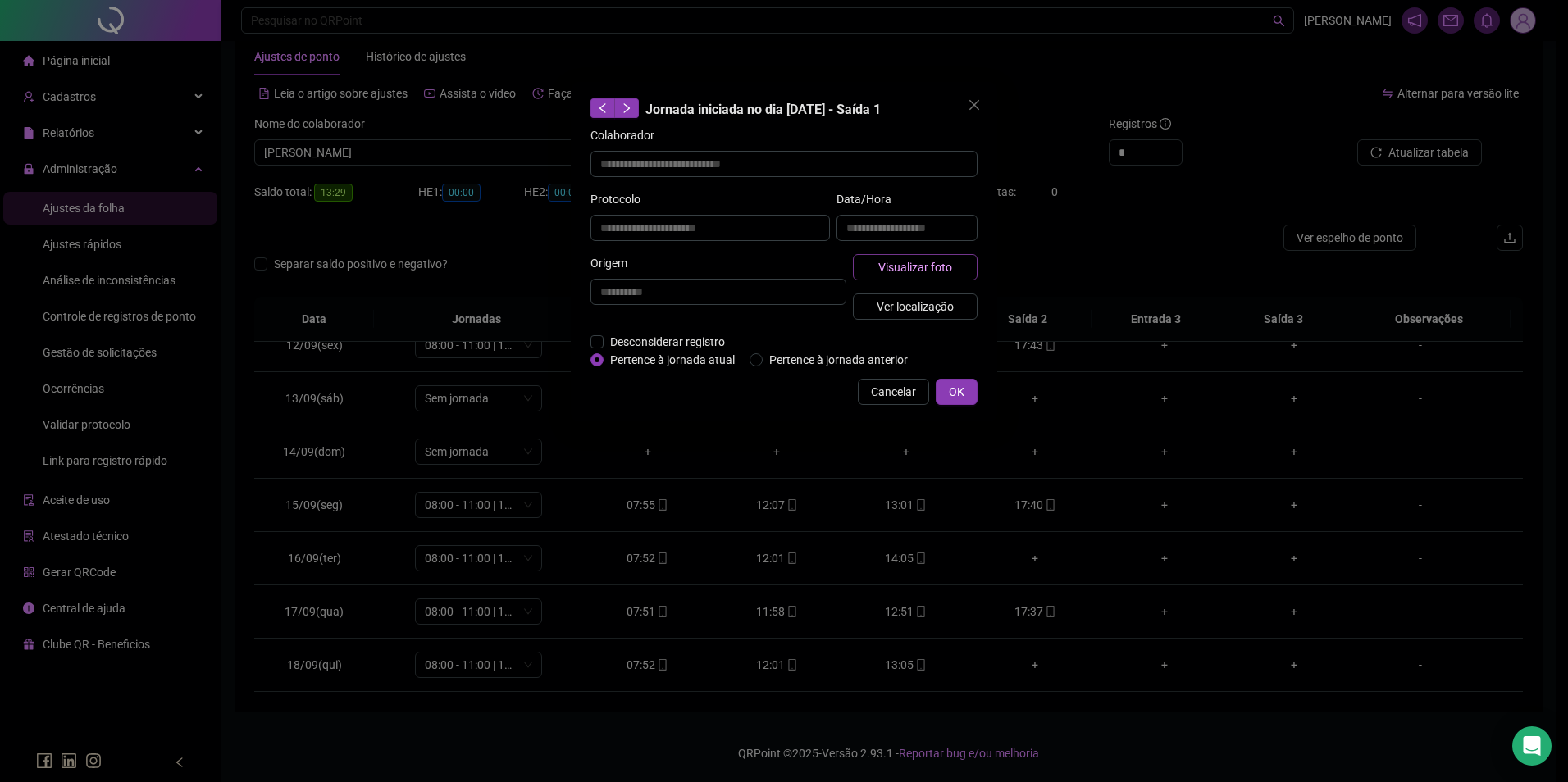
click at [920, 272] on span "Visualizar foto" at bounding box center [915, 267] width 74 height 18
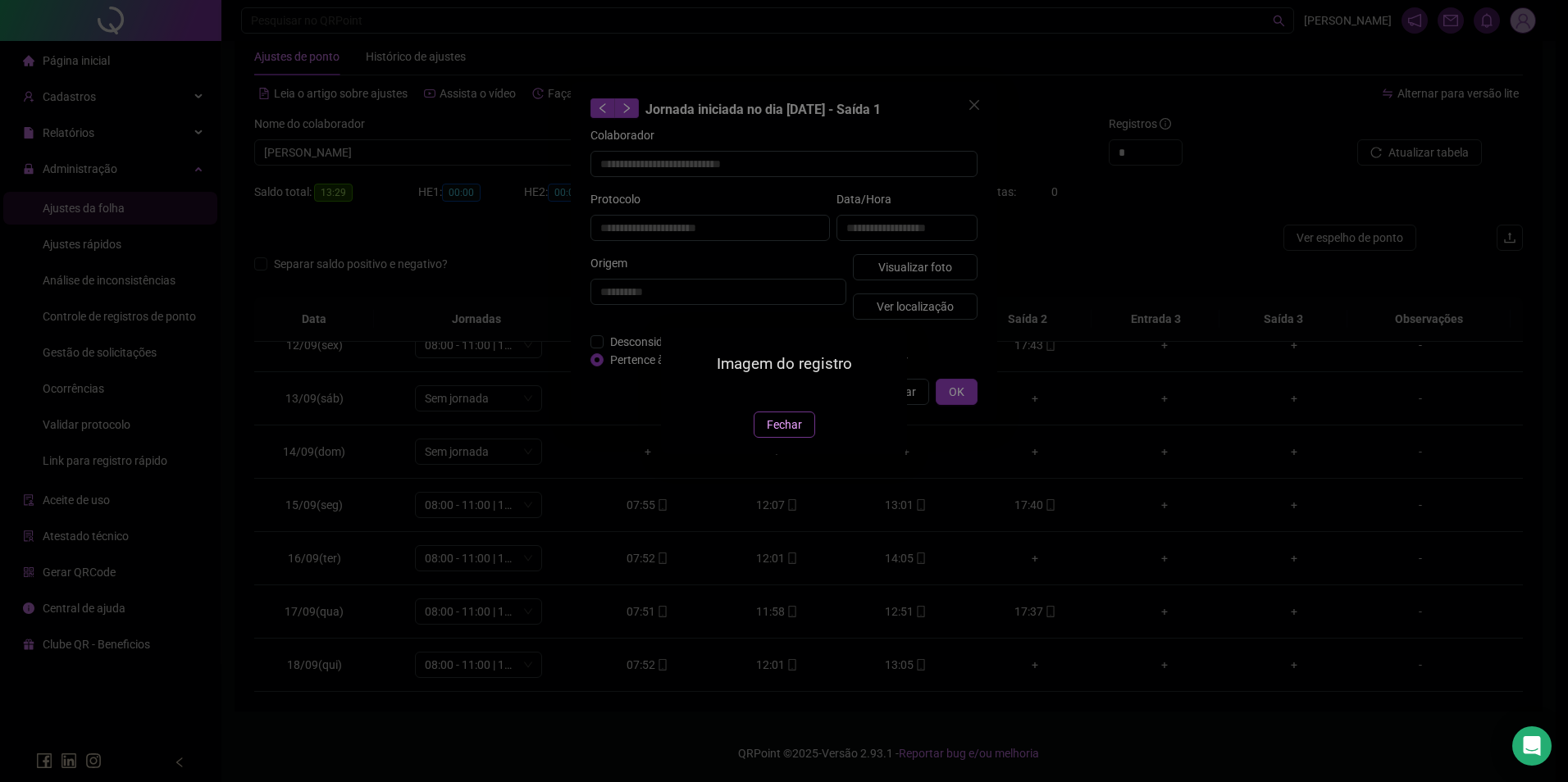
click at [792, 434] on span "Fechar" at bounding box center [784, 425] width 35 height 18
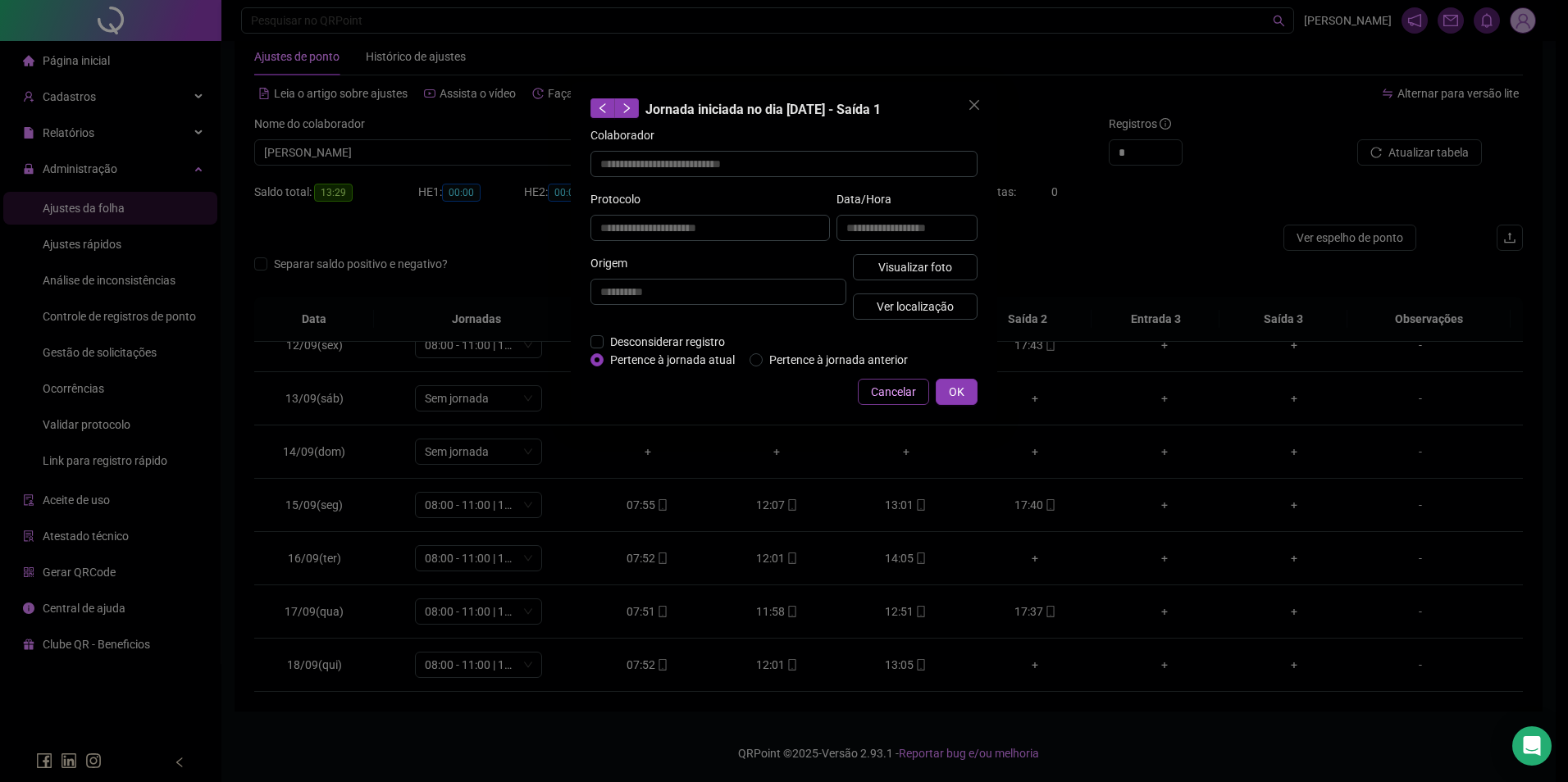
click at [877, 395] on span "Cancelar" at bounding box center [893, 392] width 45 height 18
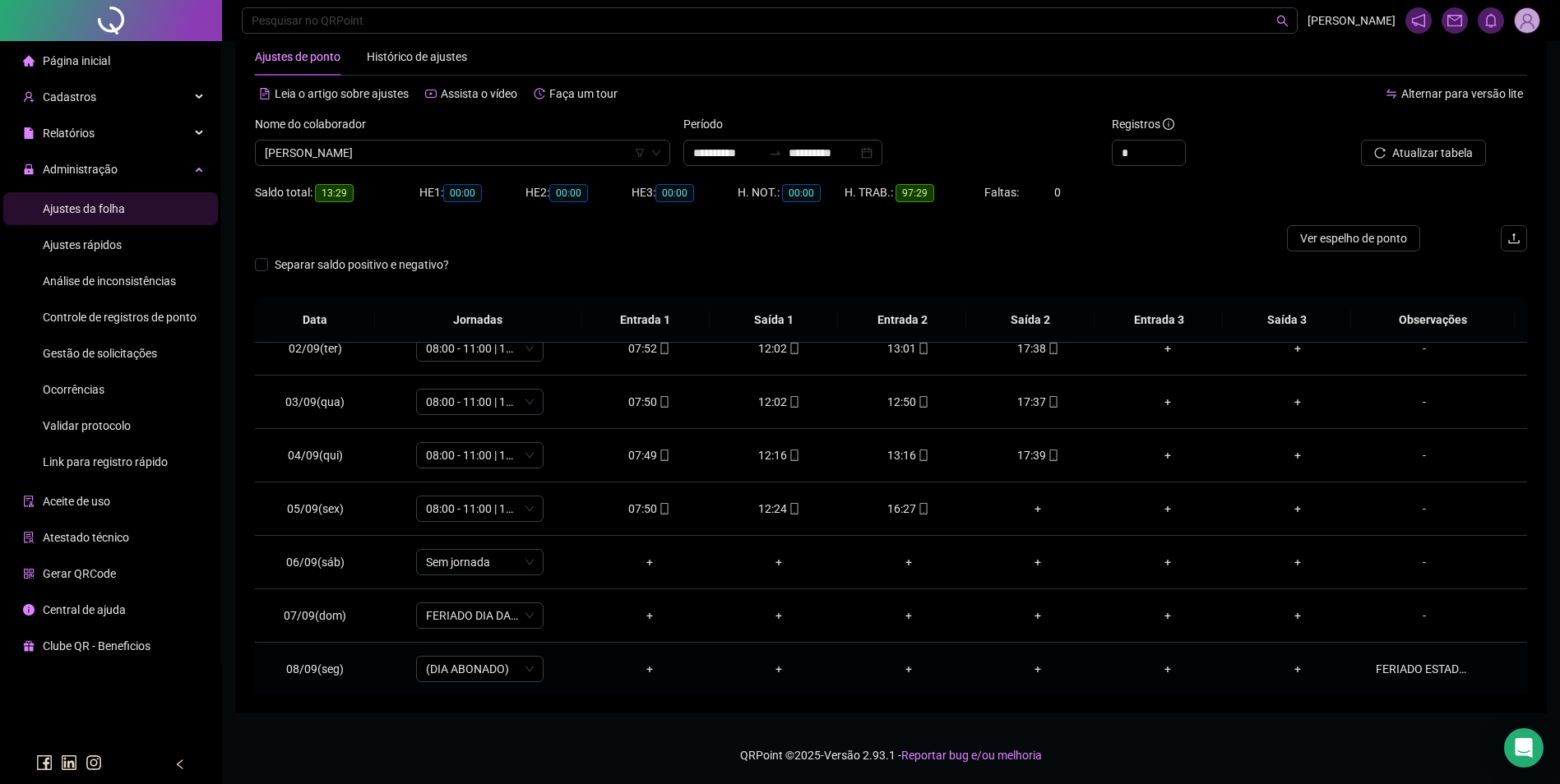
scroll to position [35, 0]
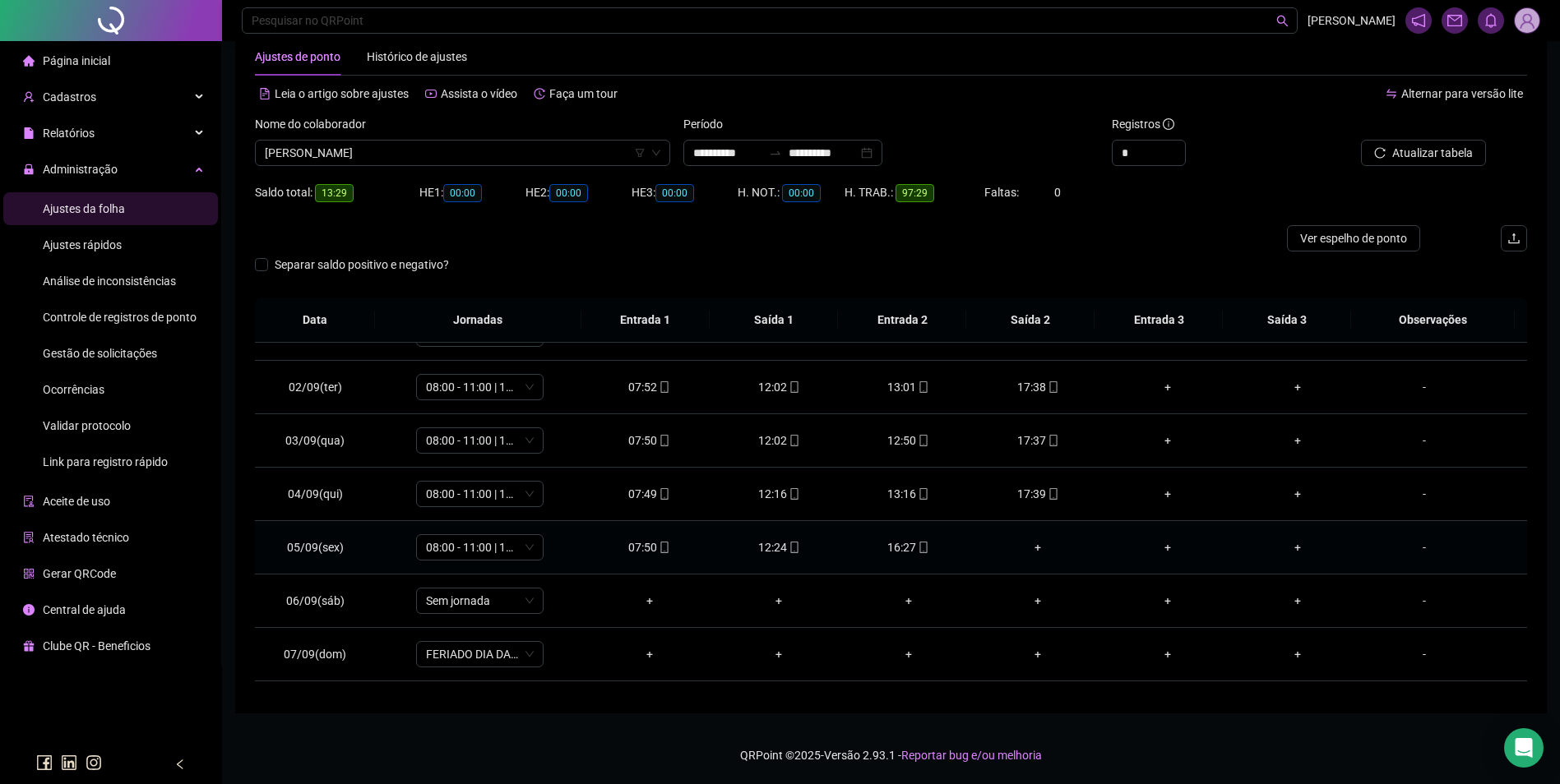
click at [1031, 546] on div "+" at bounding box center [1039, 547] width 104 height 18
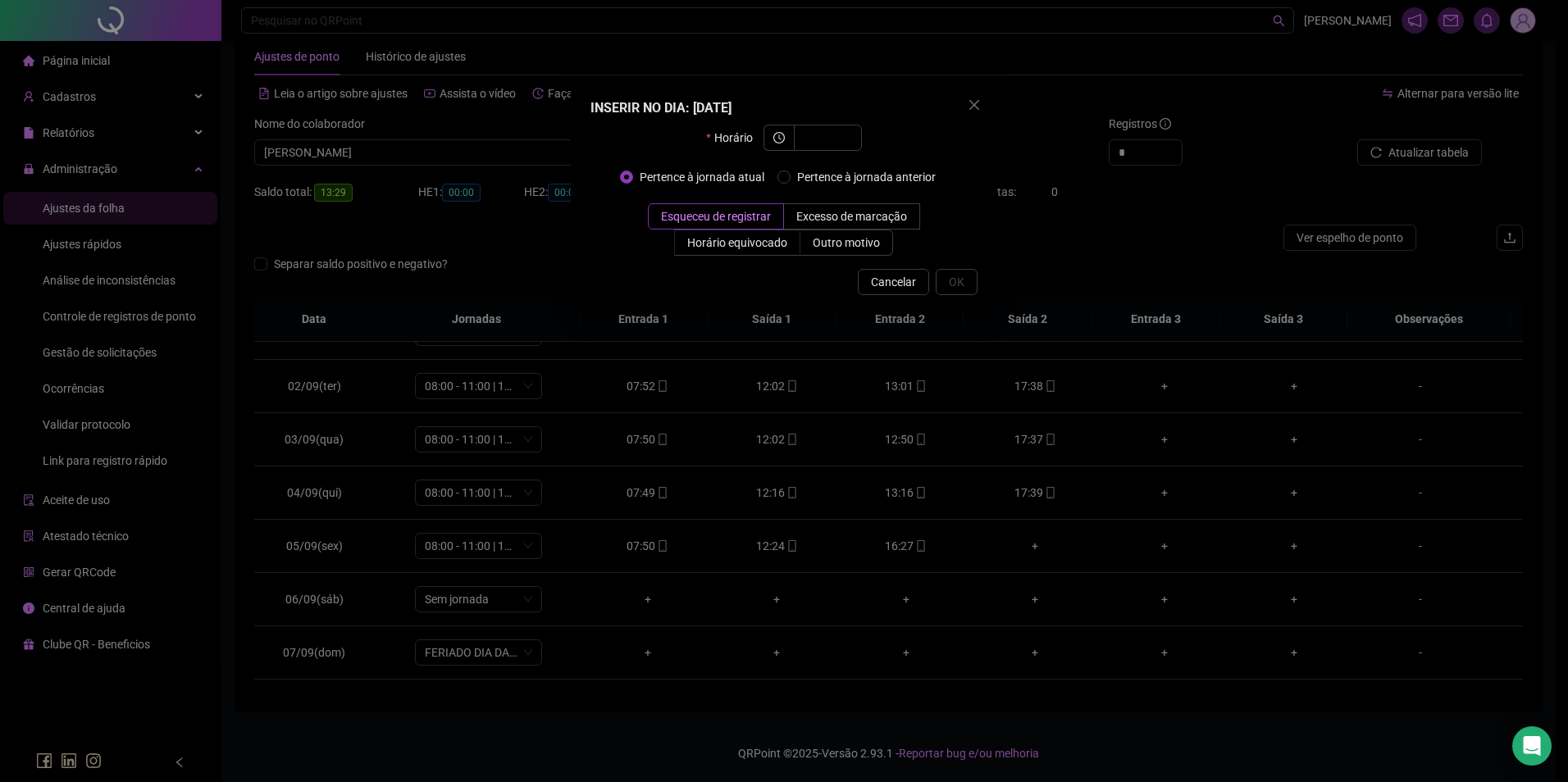
click at [829, 532] on div "INSERIR NO DIA : 05/09/2025 Horário Pertence à jornada atual Pertence à jornada…" at bounding box center [784, 391] width 1568 height 782
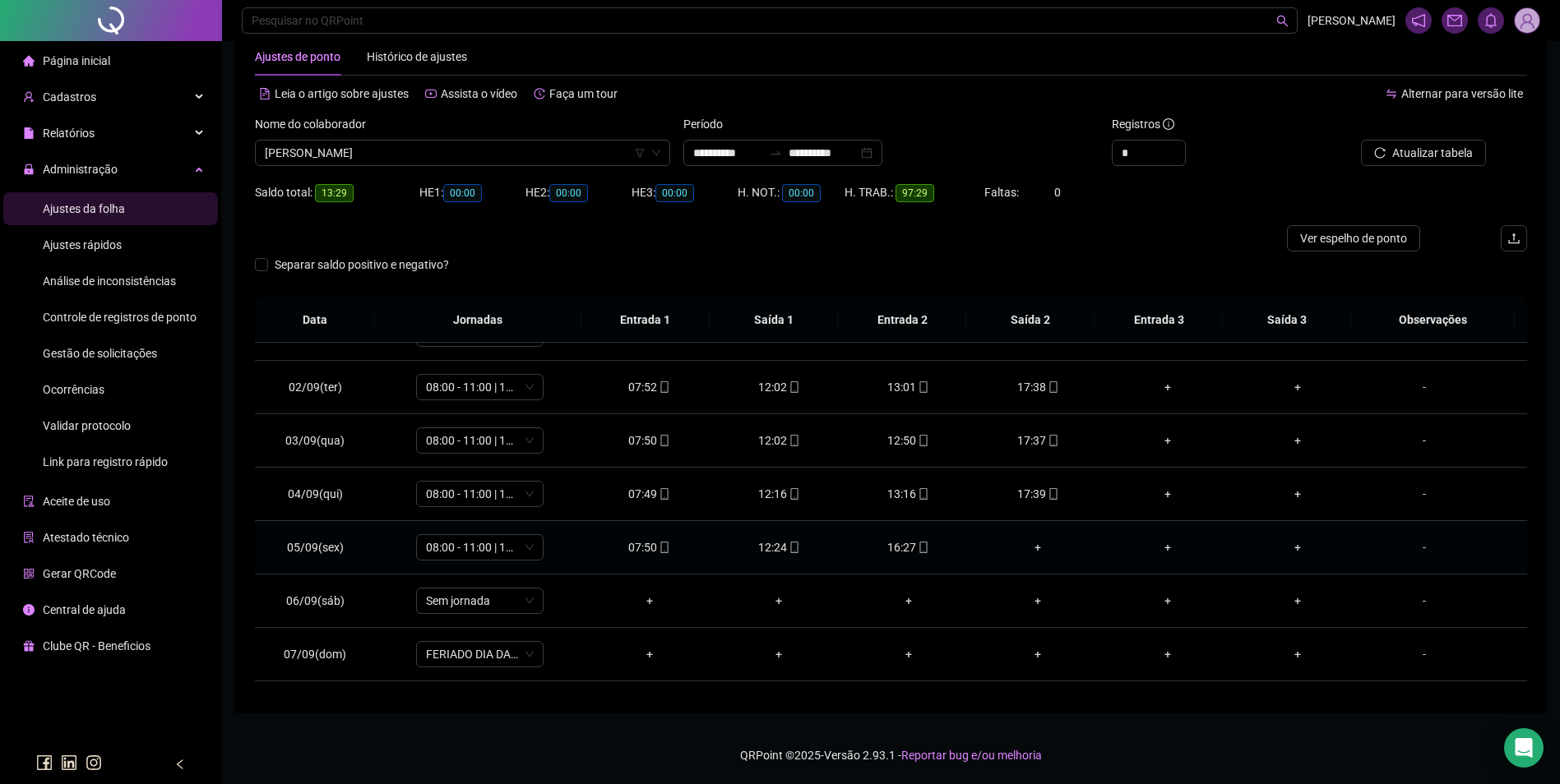
click at [1037, 546] on div "+" at bounding box center [1039, 547] width 104 height 18
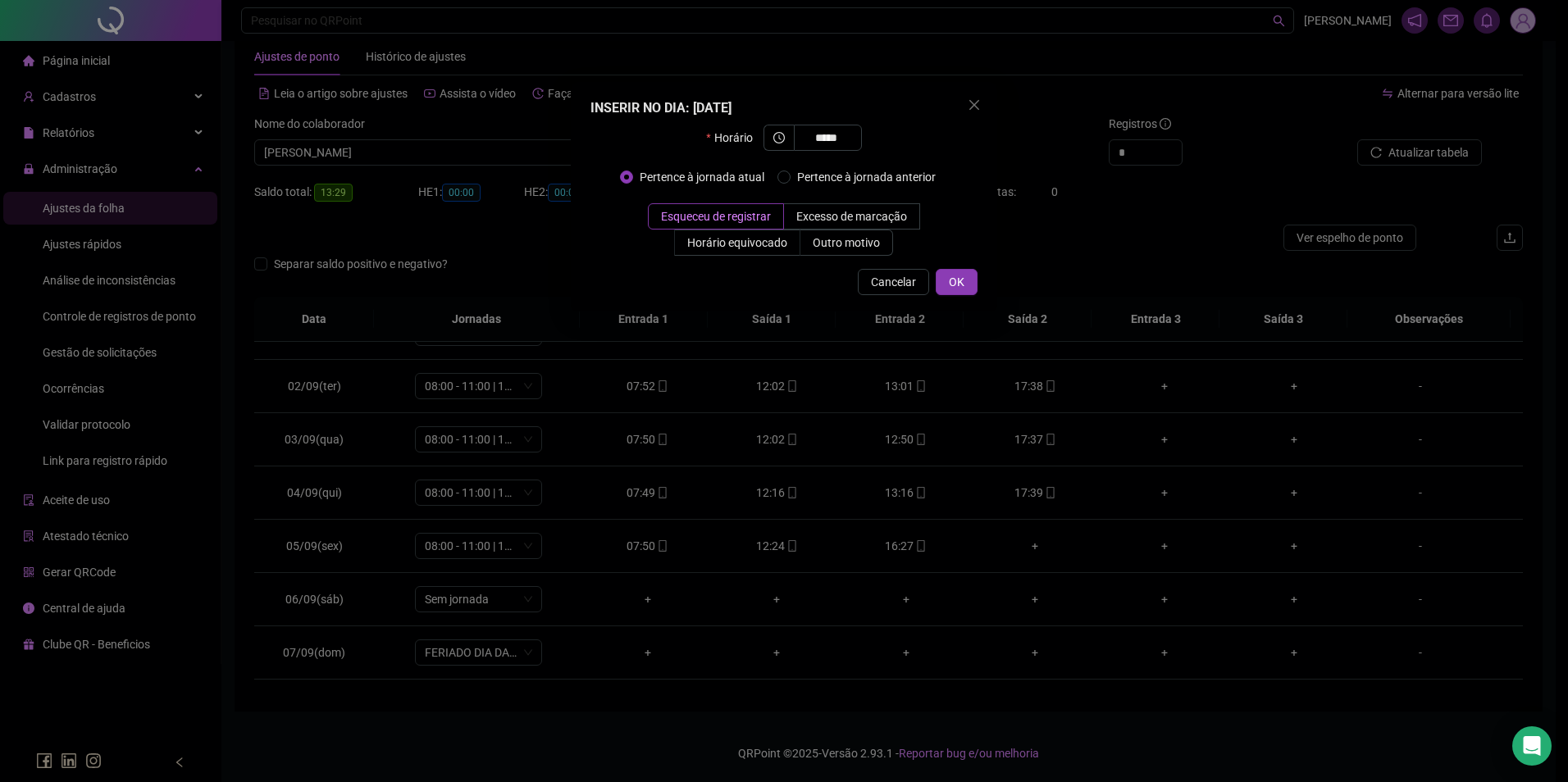
type input "*****"
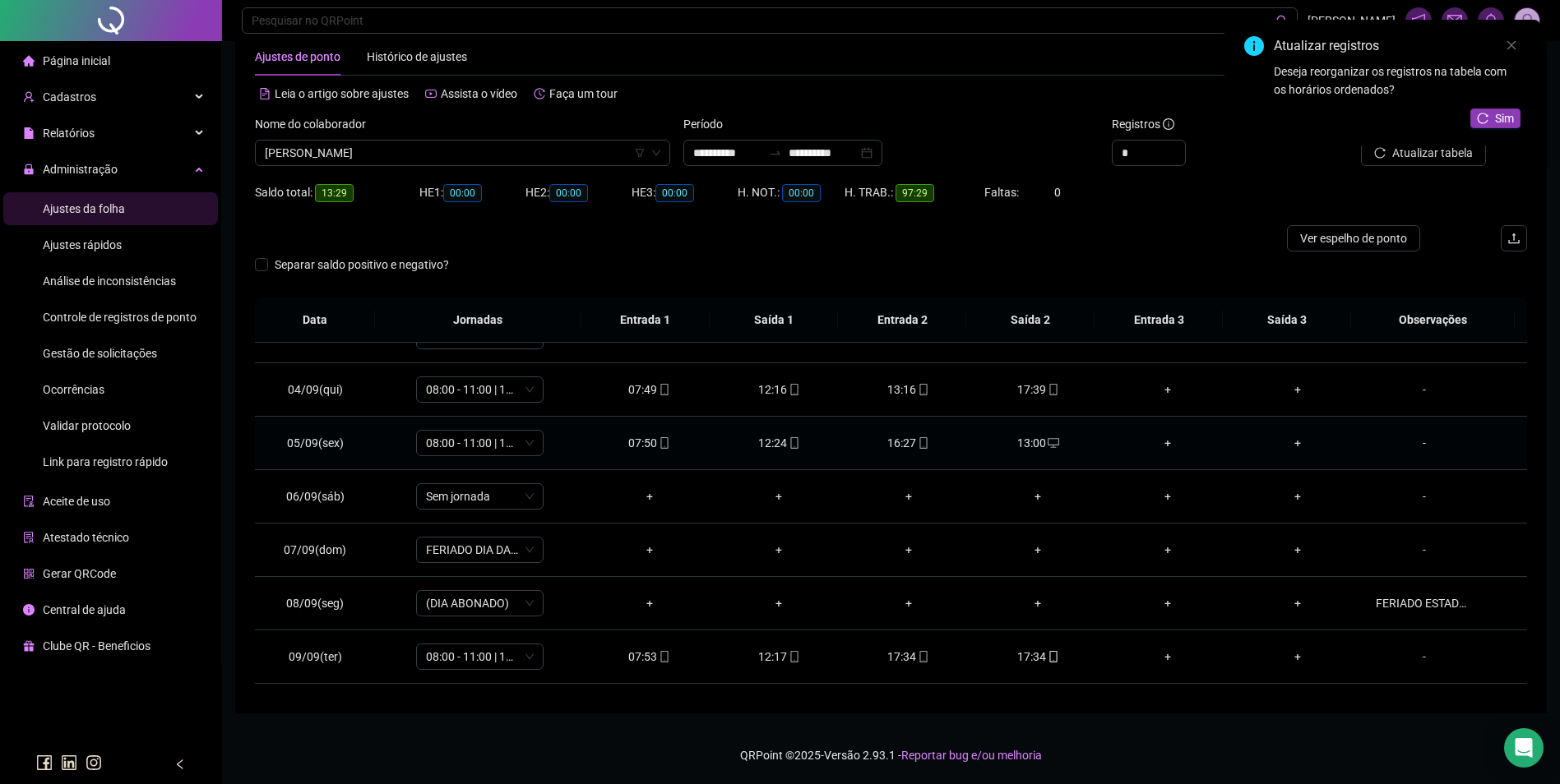
scroll to position [200, 0]
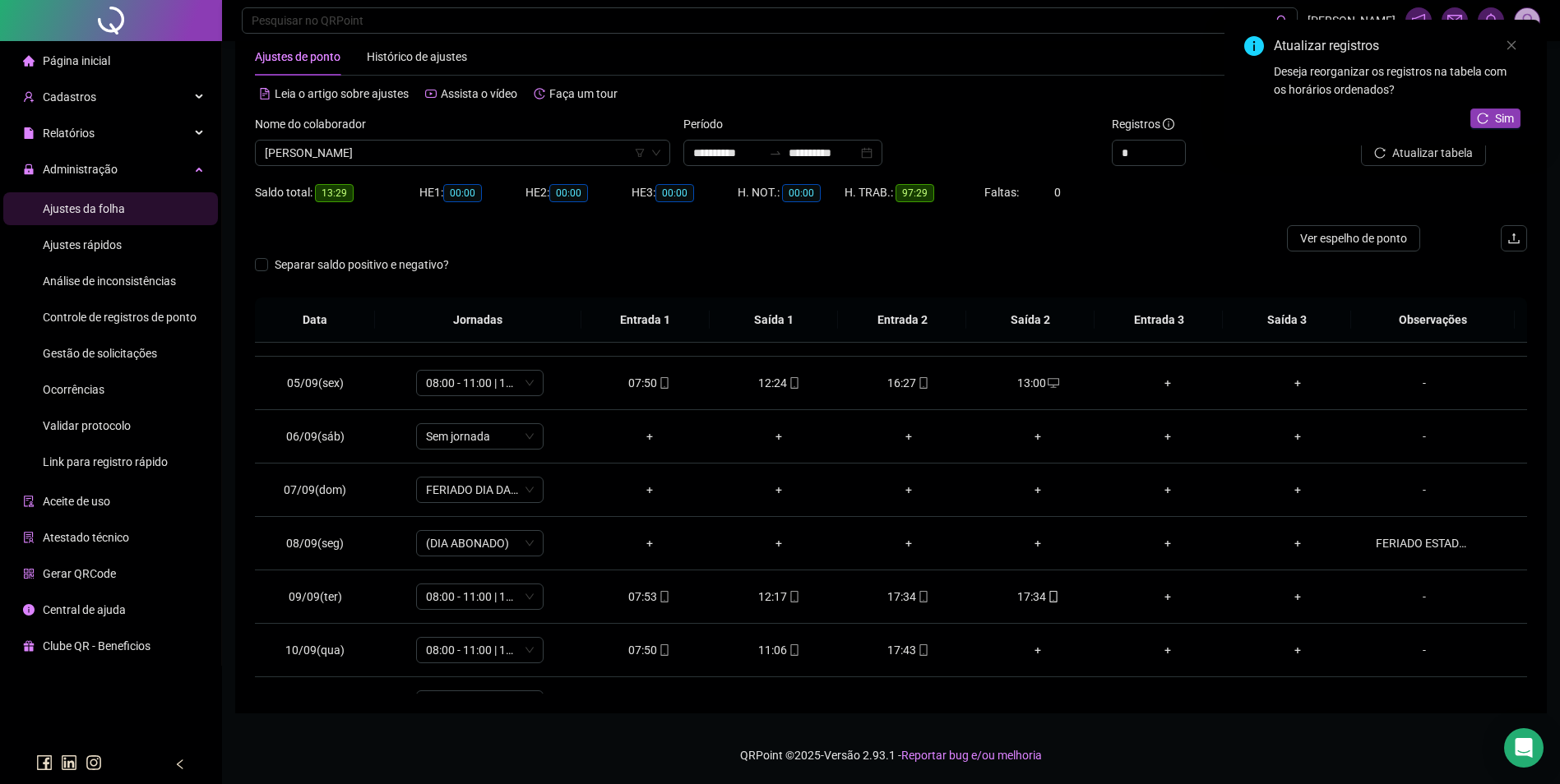
click at [1508, 108] on div "Atualizar registros Deseja reorganizar os registros na tabela com os horários o…" at bounding box center [1382, 82] width 315 height 126
click at [1510, 116] on span "Sim" at bounding box center [1504, 118] width 18 height 18
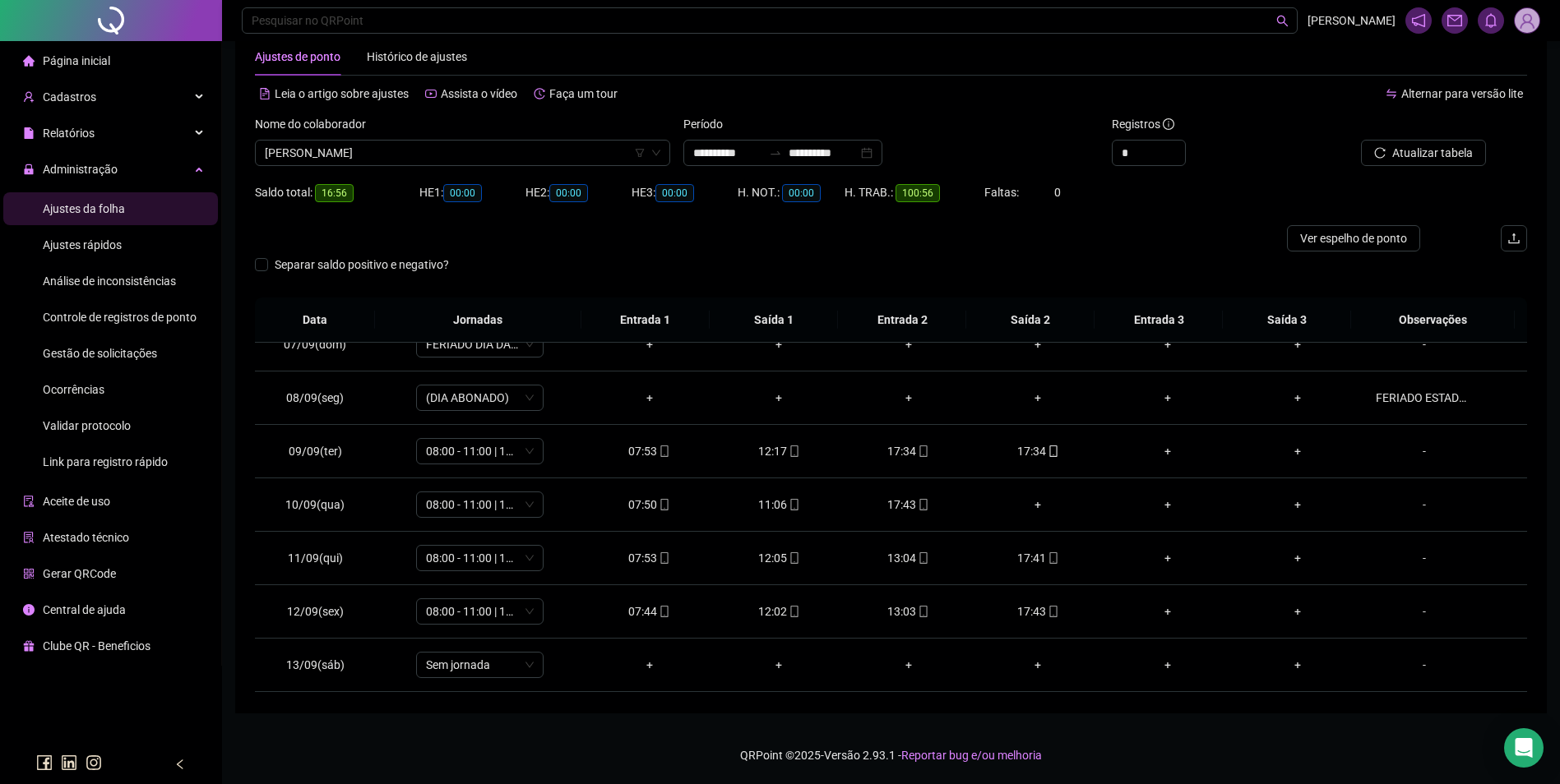
scroll to position [411, 0]
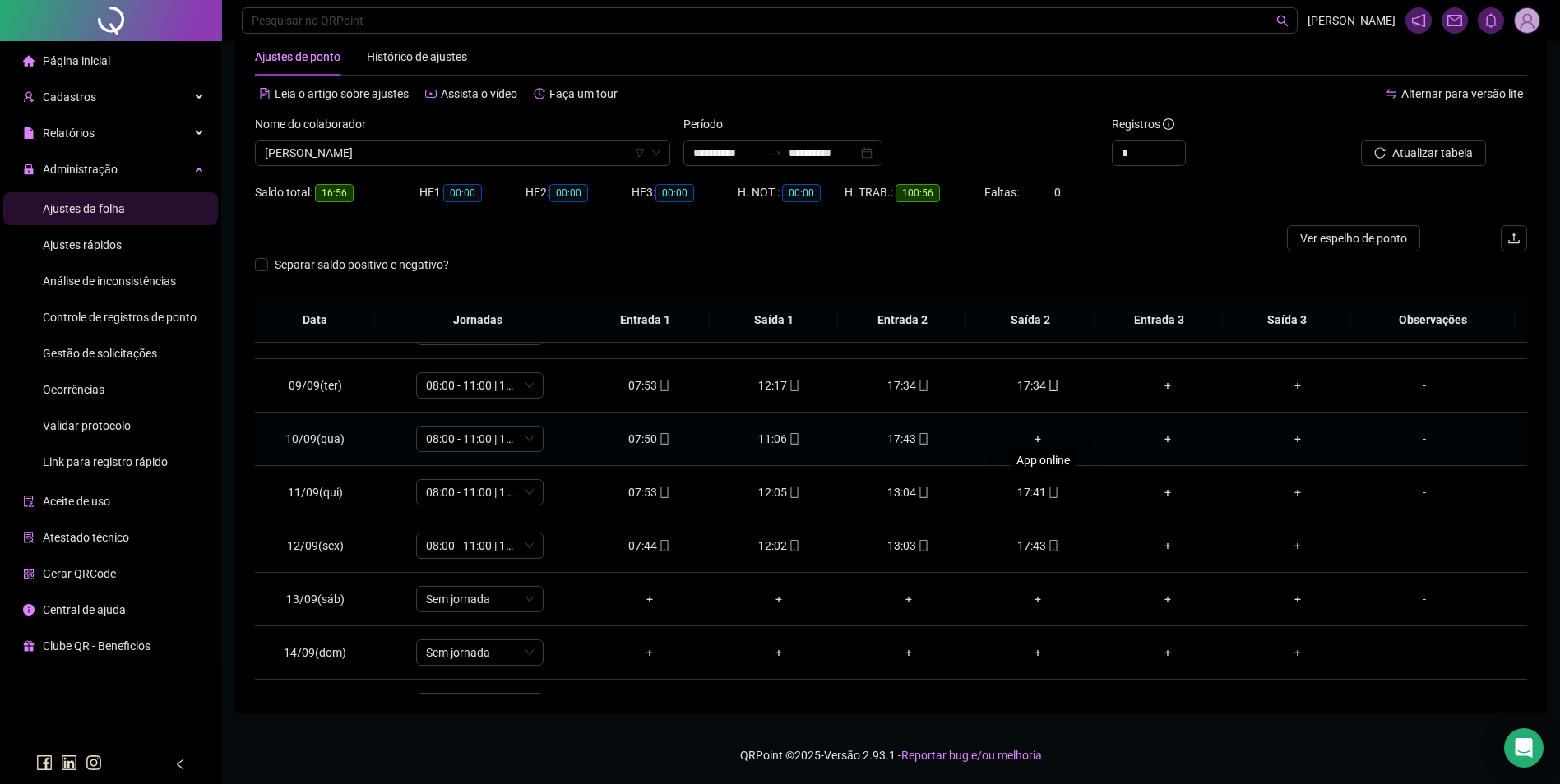
click at [1026, 433] on div "+" at bounding box center [1039, 439] width 104 height 18
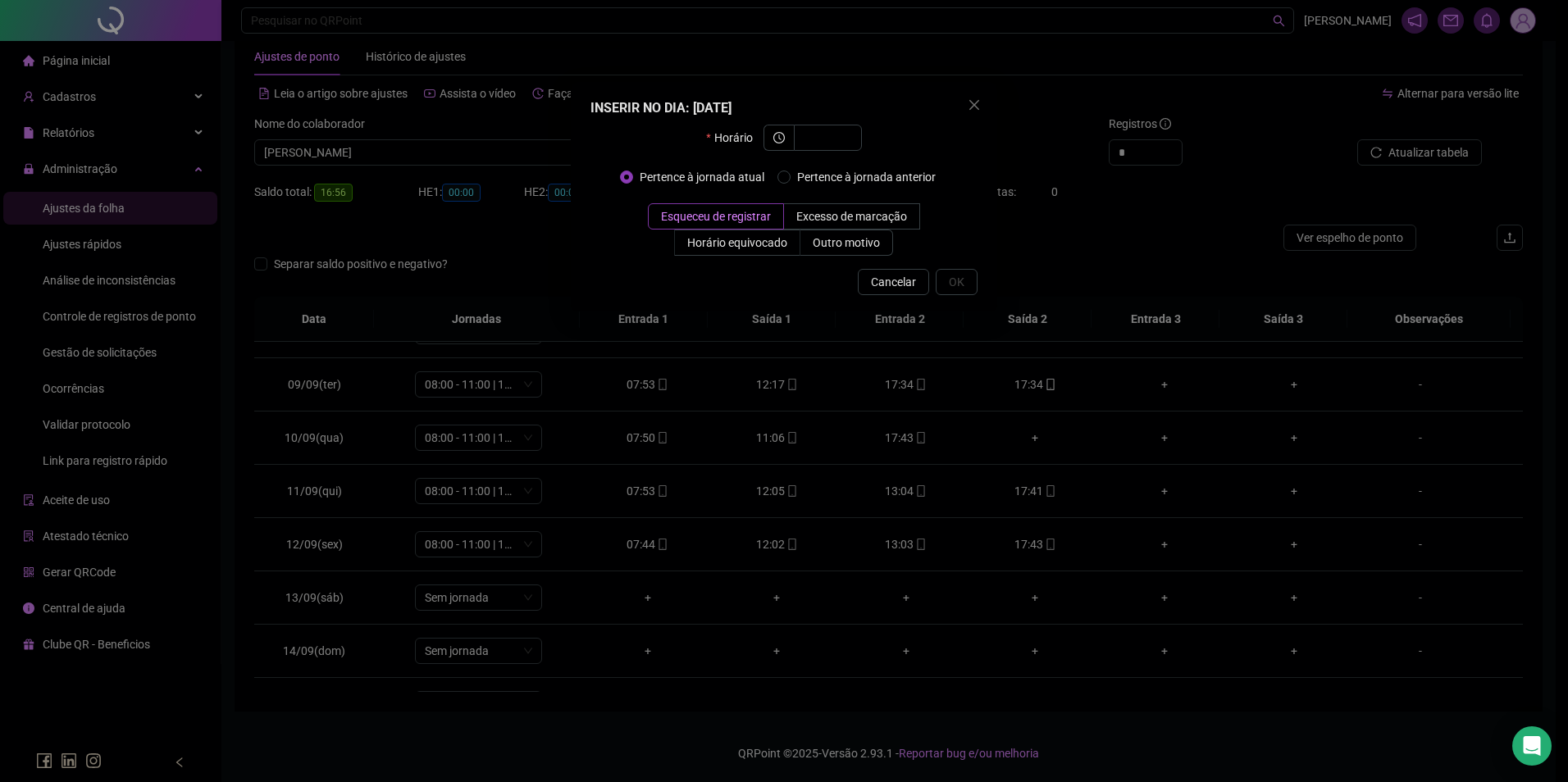
click at [1127, 473] on div "INSERIR NO DIA : 10/09/2025 Horário Pertence à jornada atual Pertence à jornada…" at bounding box center [784, 391] width 1568 height 782
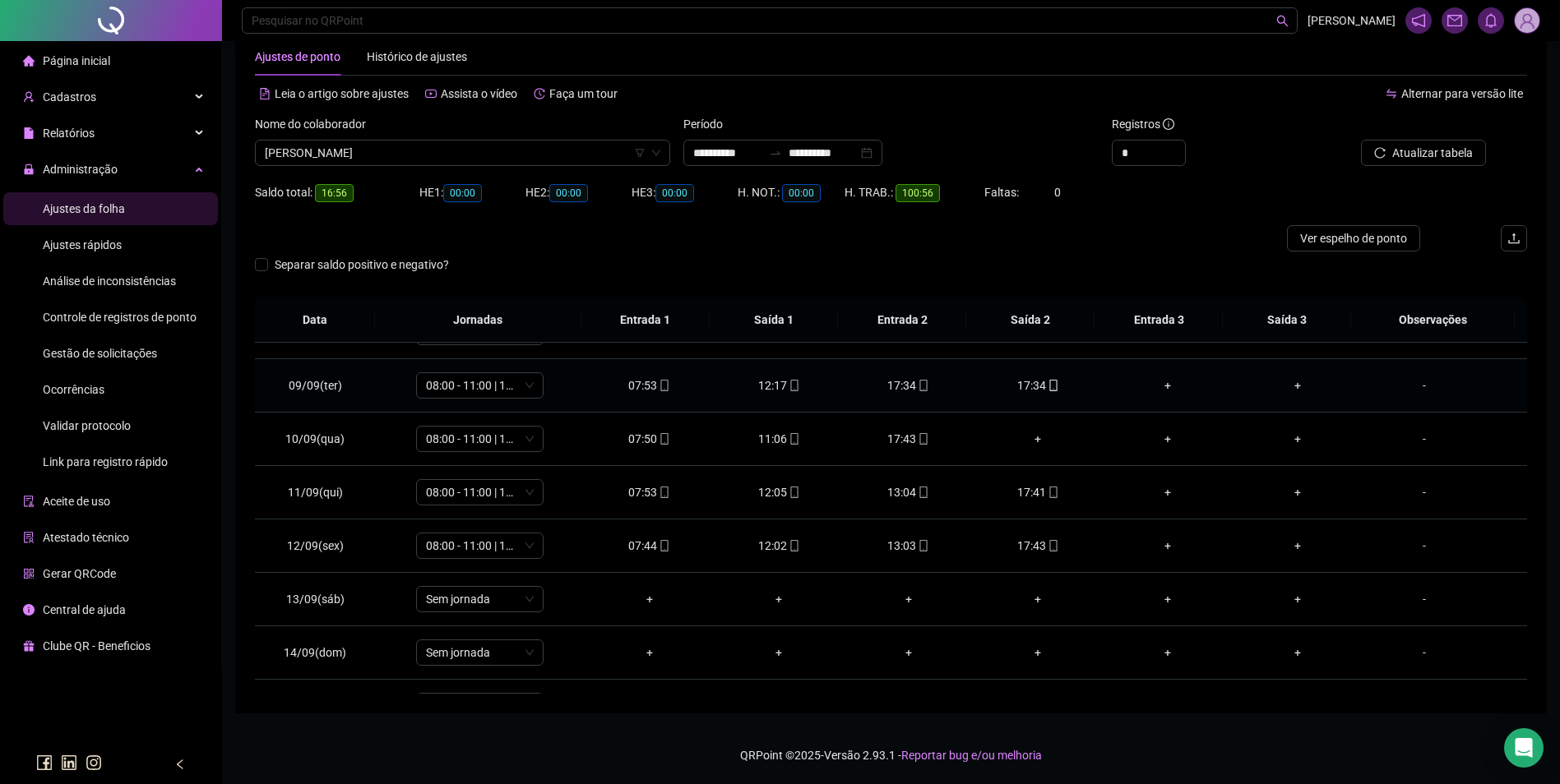
click at [1047, 384] on icon "mobile" at bounding box center [1053, 385] width 12 height 12
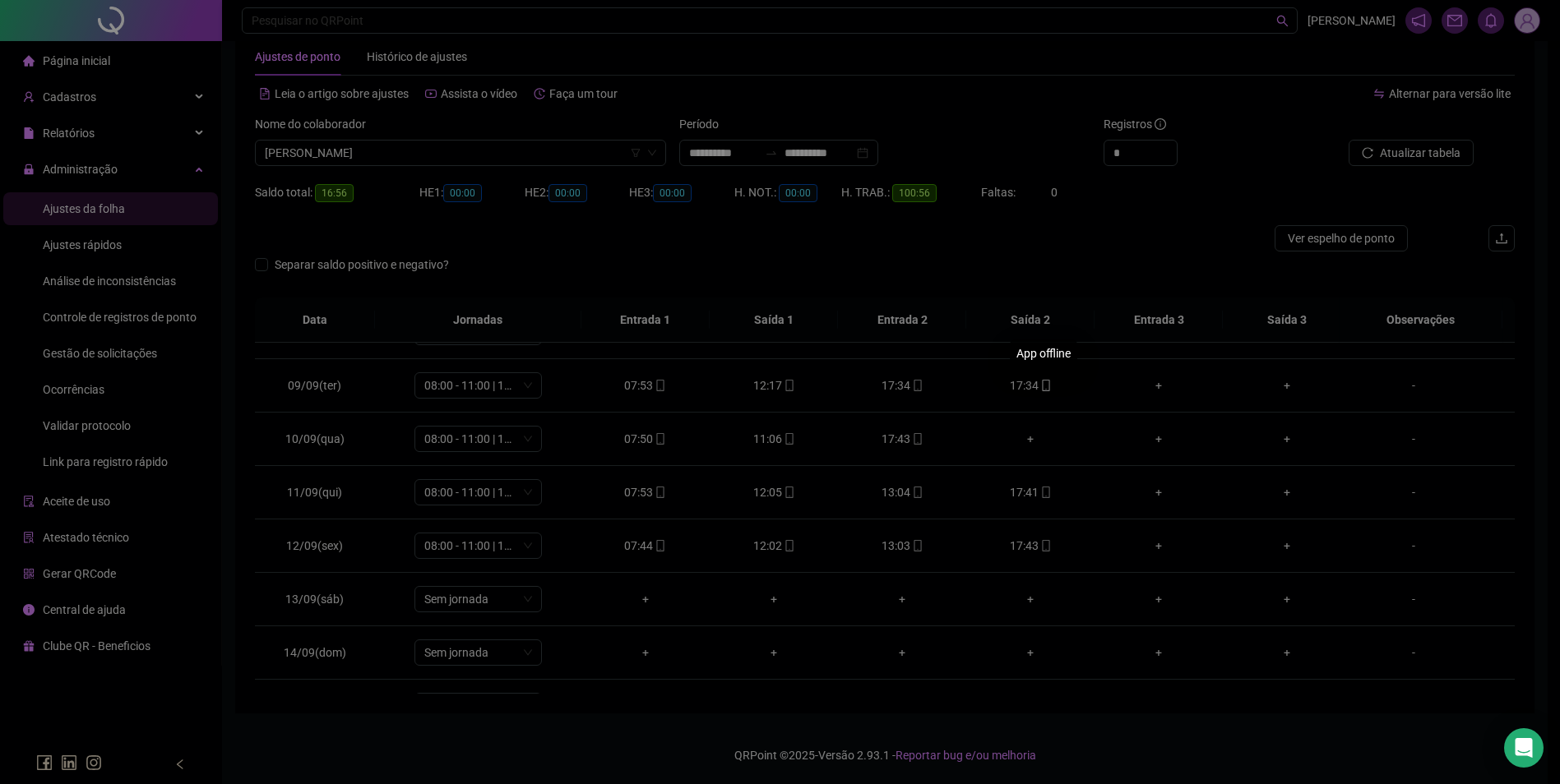
type input "**********"
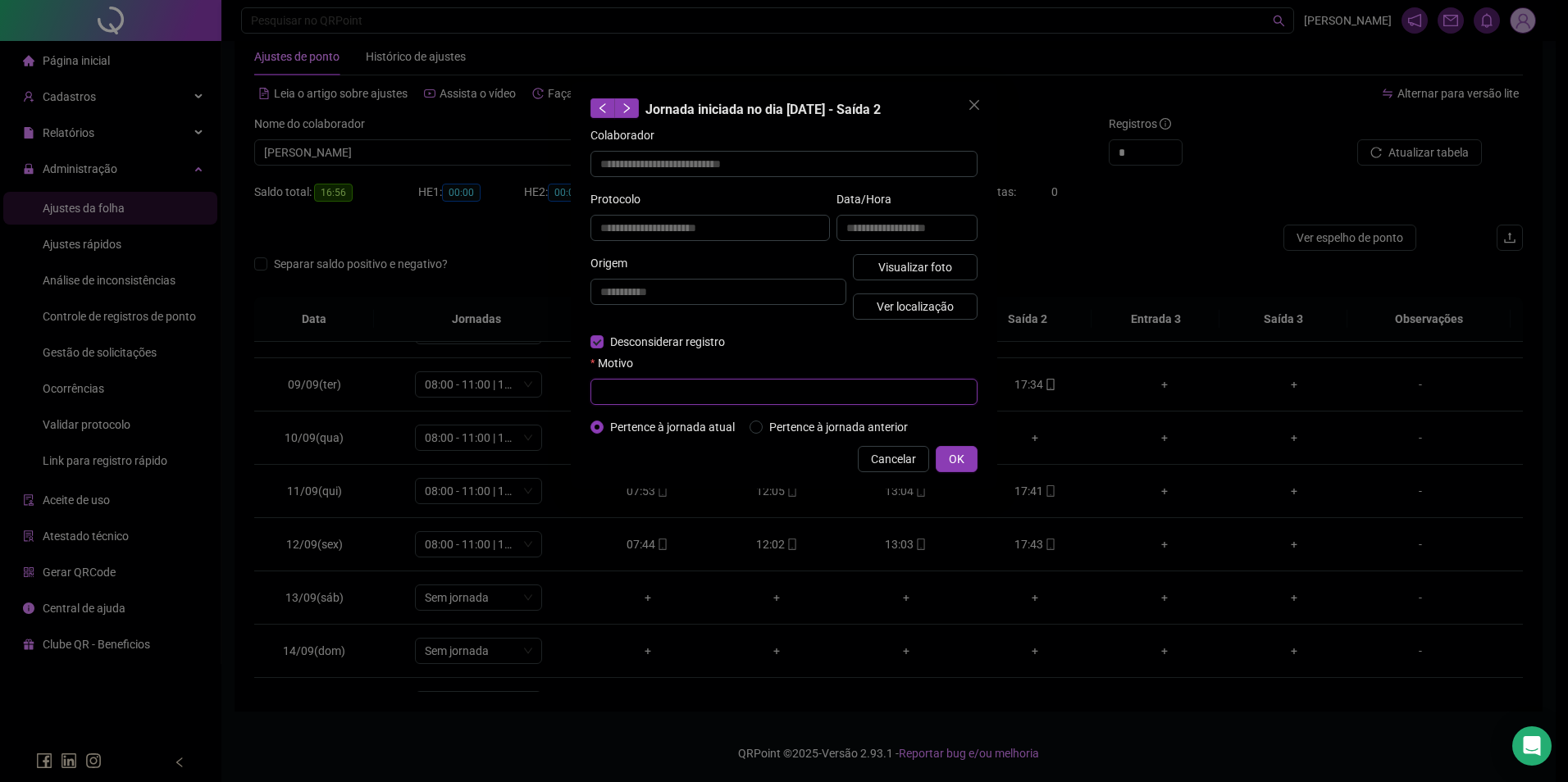
click at [701, 387] on input "text" at bounding box center [784, 391] width 387 height 26
type input "*"
click at [951, 454] on span "OK" at bounding box center [956, 459] width 15 height 18
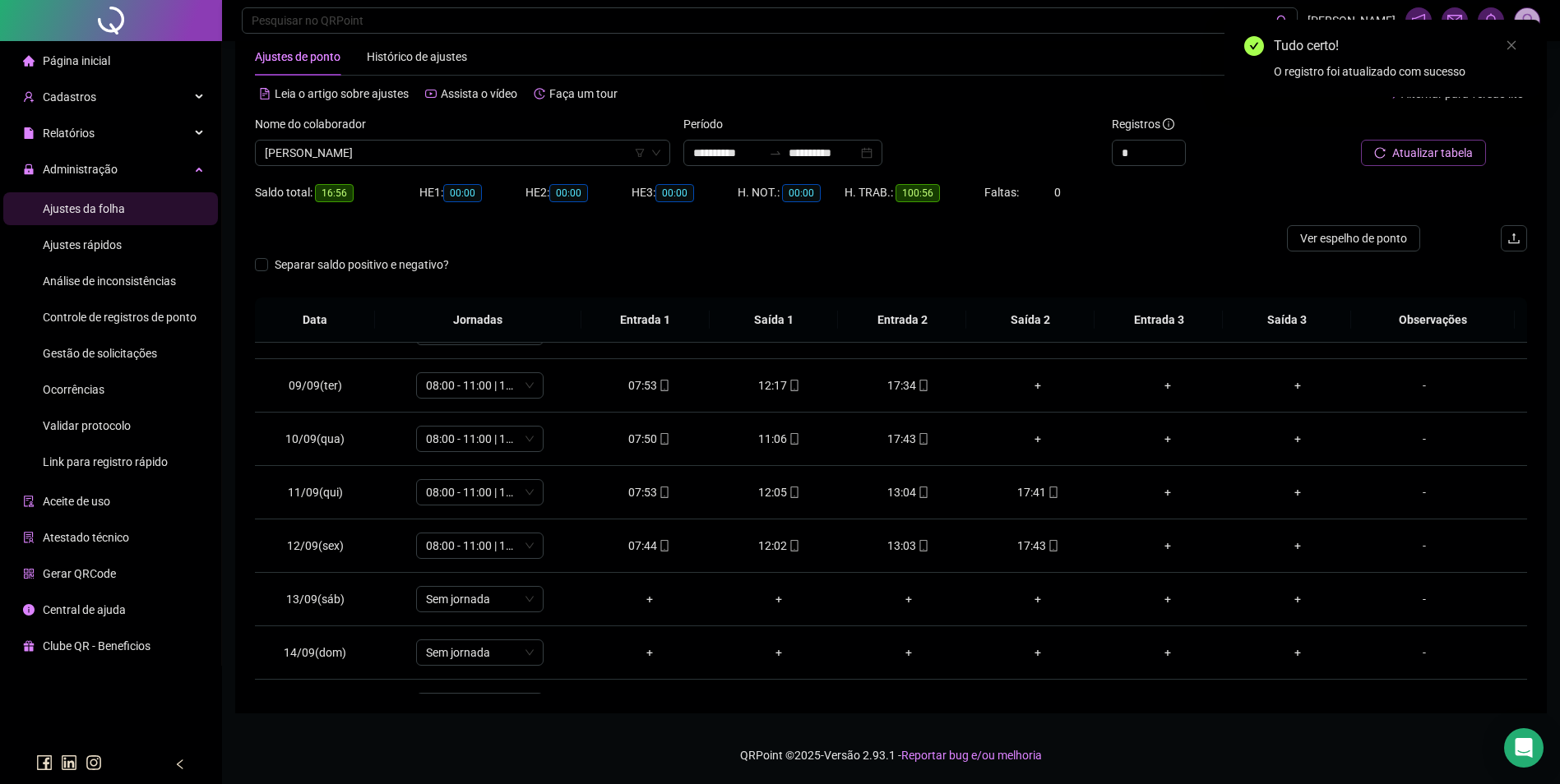
click at [1448, 154] on span "Atualizar tabela" at bounding box center [1432, 152] width 81 height 18
click at [1037, 383] on div "+" at bounding box center [1039, 385] width 104 height 18
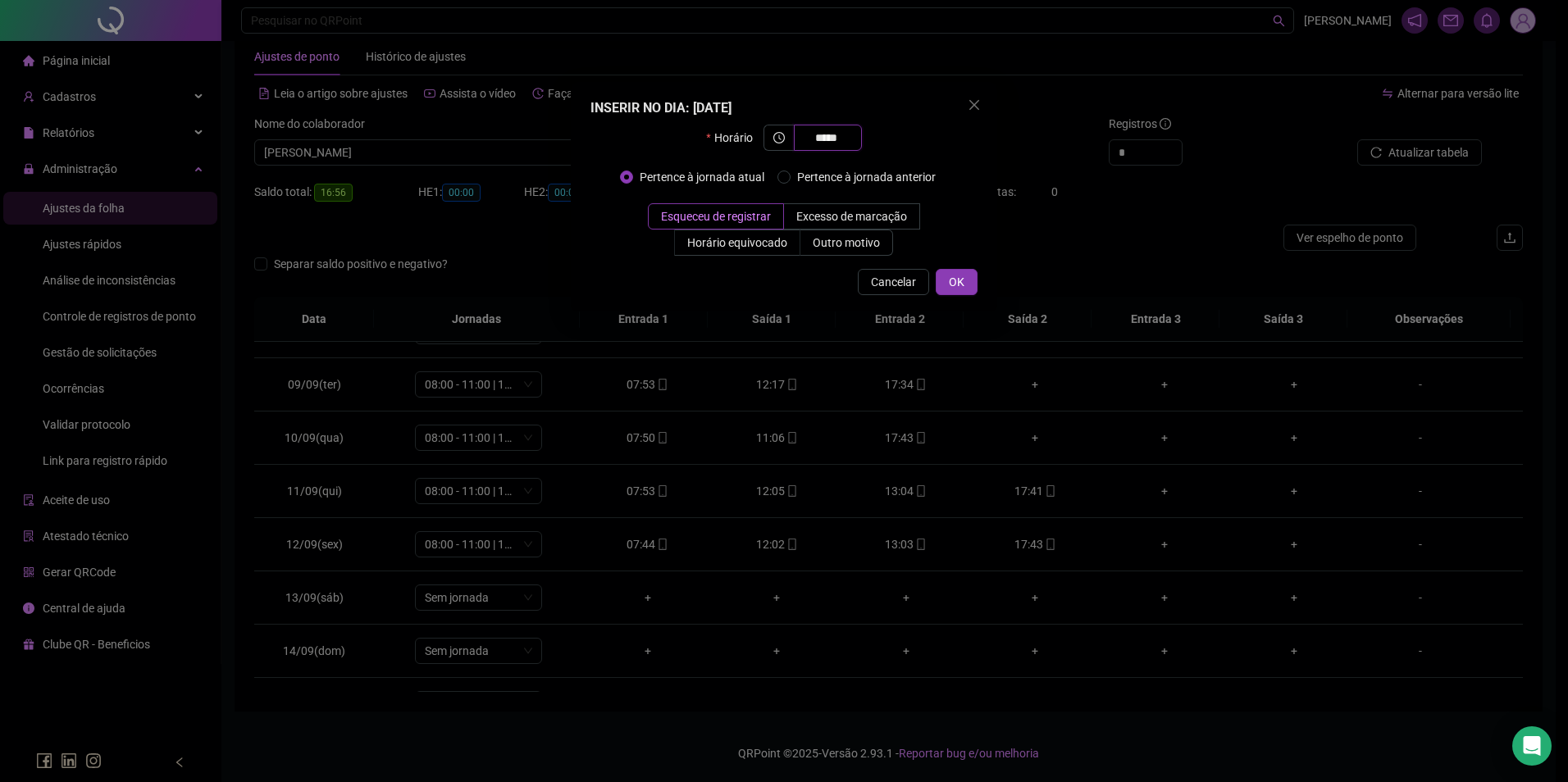
type input "*****"
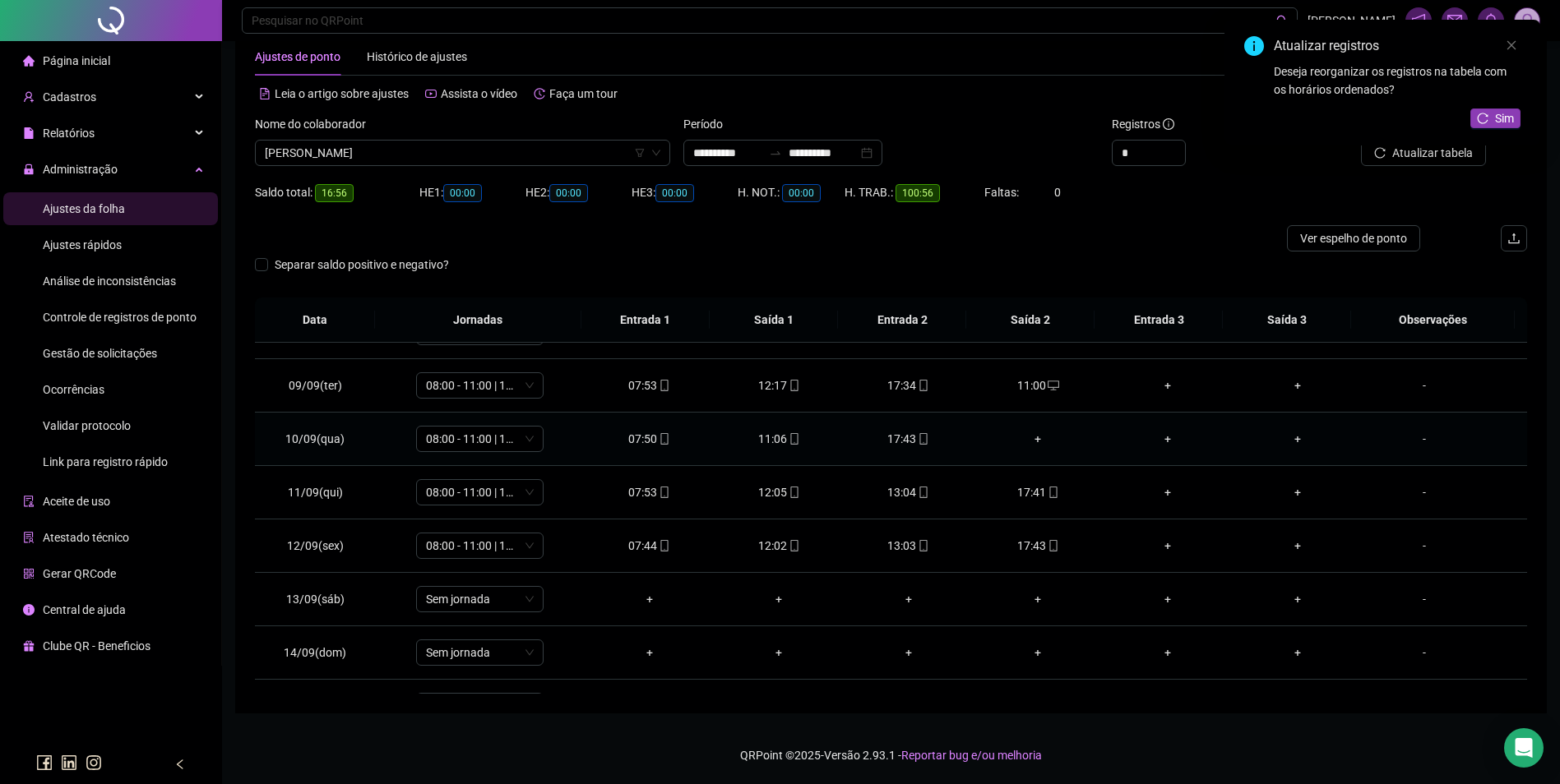
click at [1036, 442] on div "+" at bounding box center [1039, 439] width 104 height 18
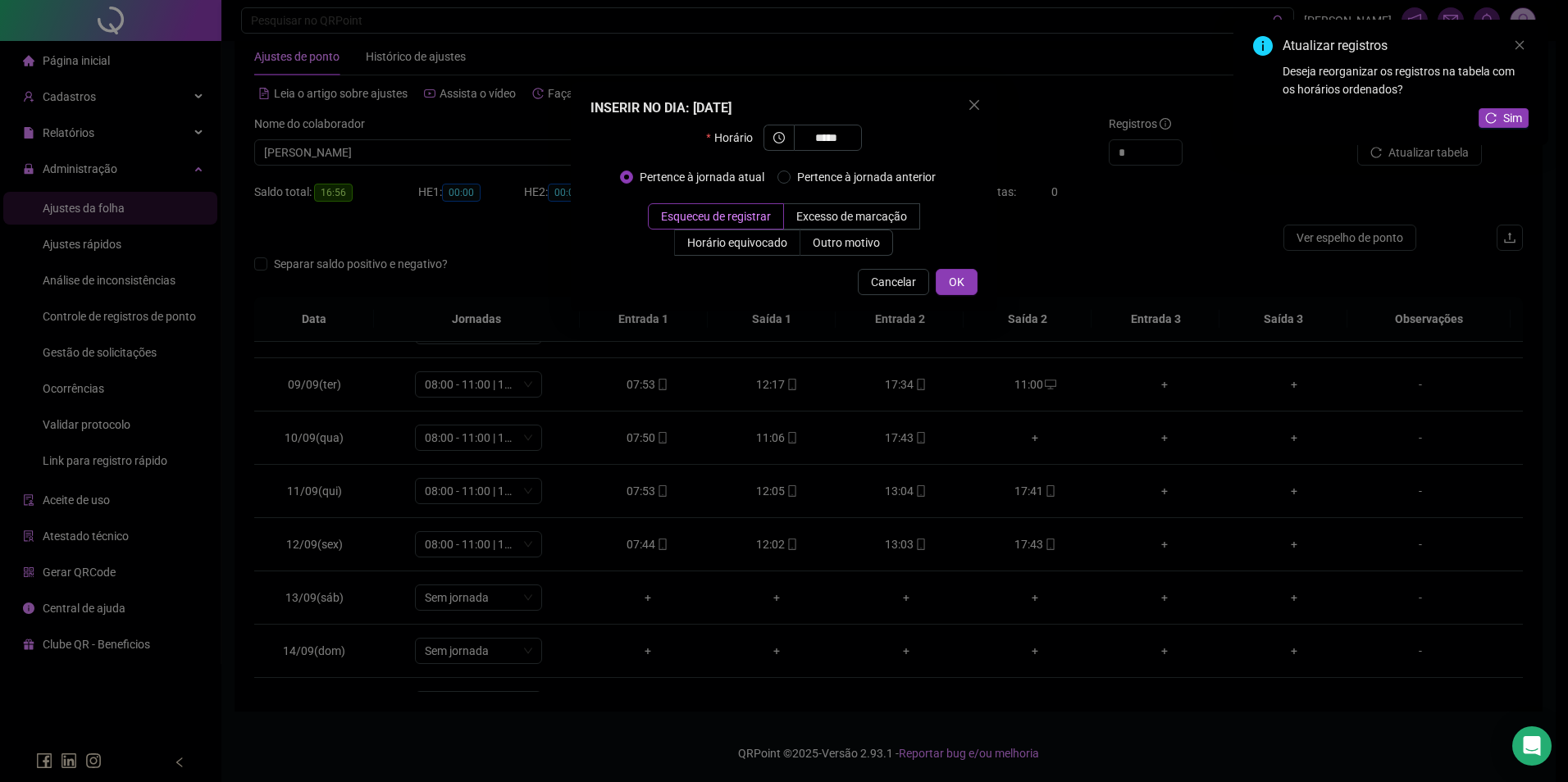
type input "*****"
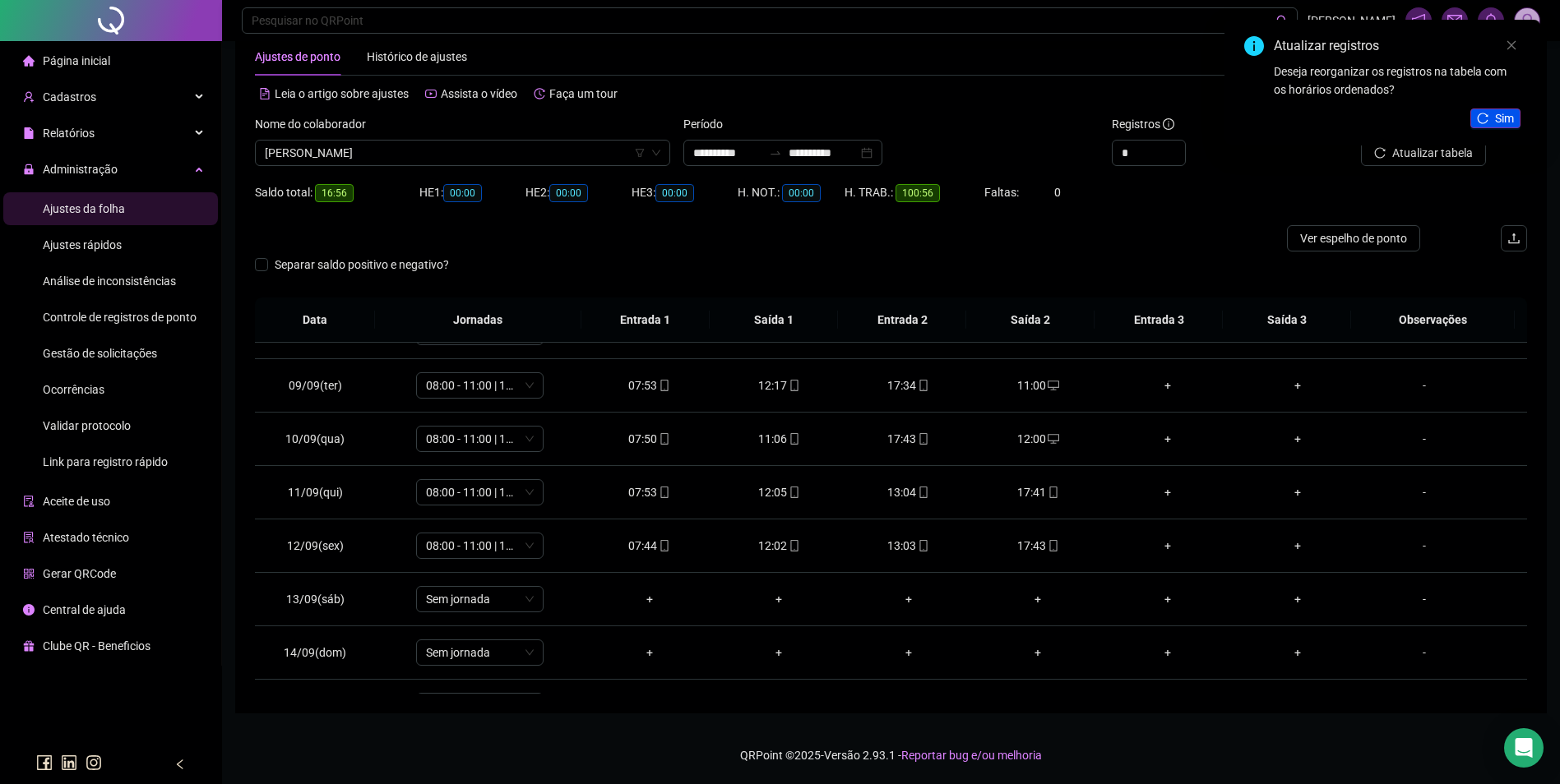
click at [1510, 126] on span "Sim" at bounding box center [1504, 118] width 18 height 18
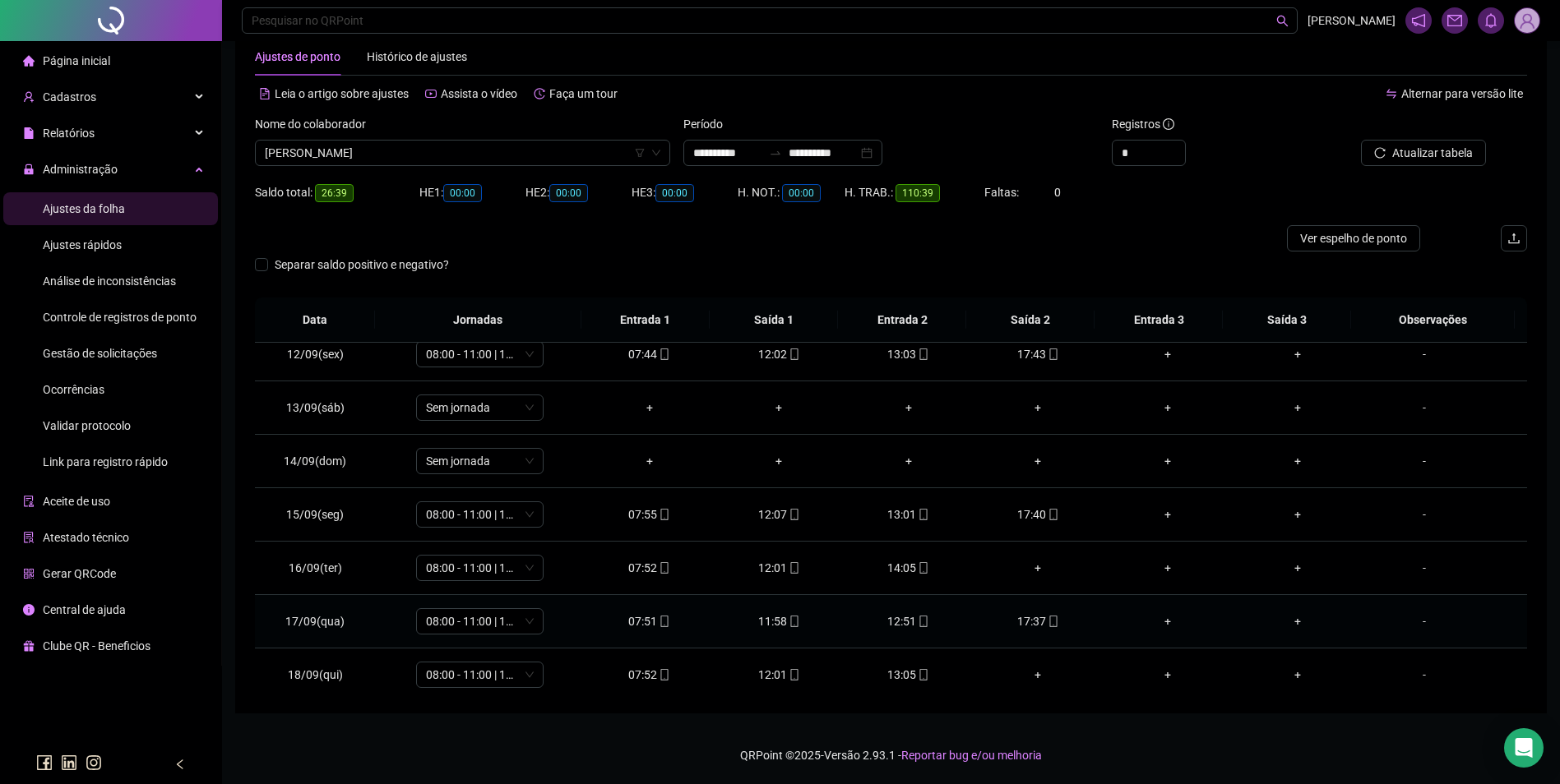
scroll to position [611, 0]
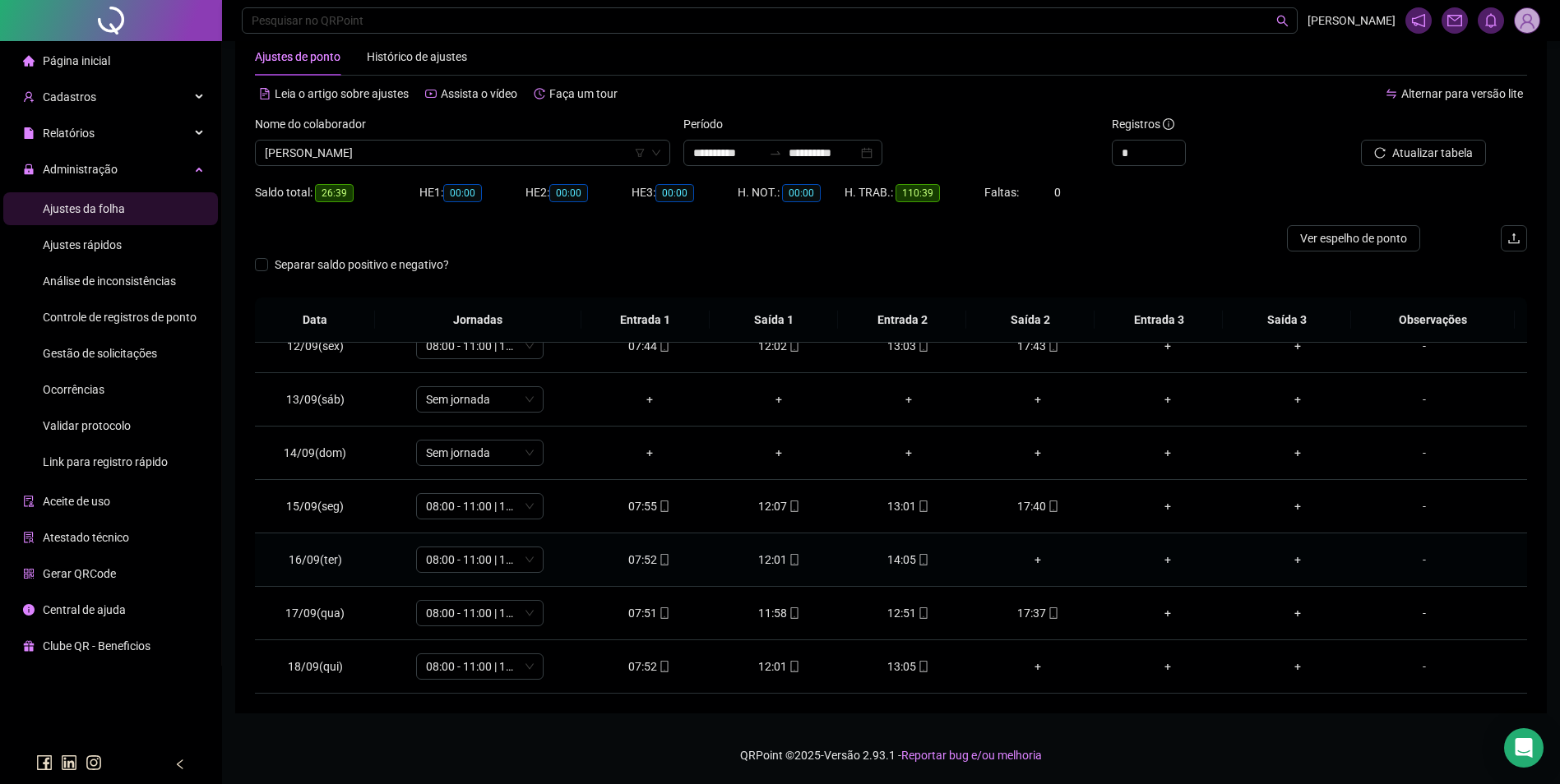
click at [1031, 563] on div "+" at bounding box center [1039, 560] width 104 height 18
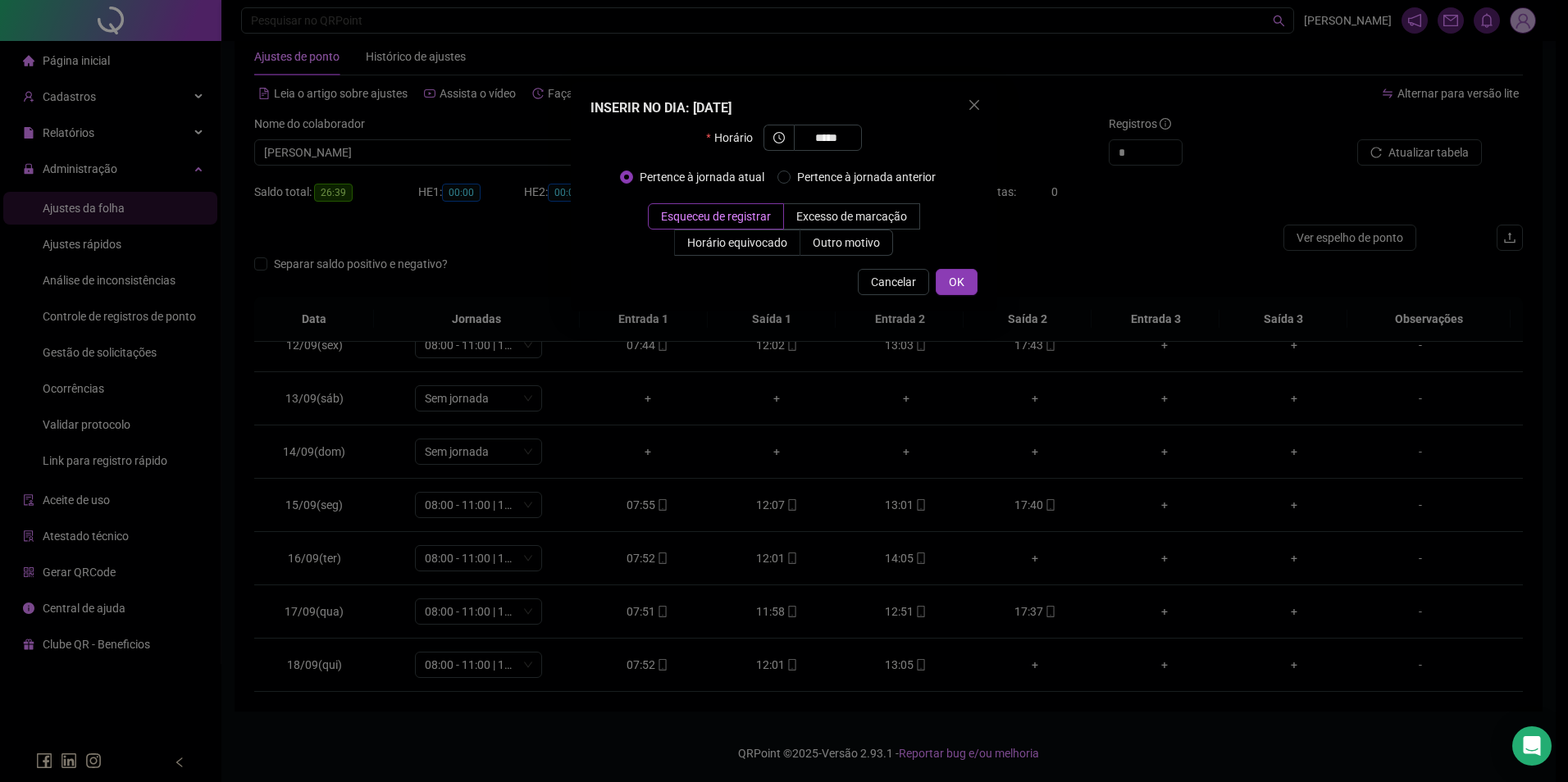
type input "*****"
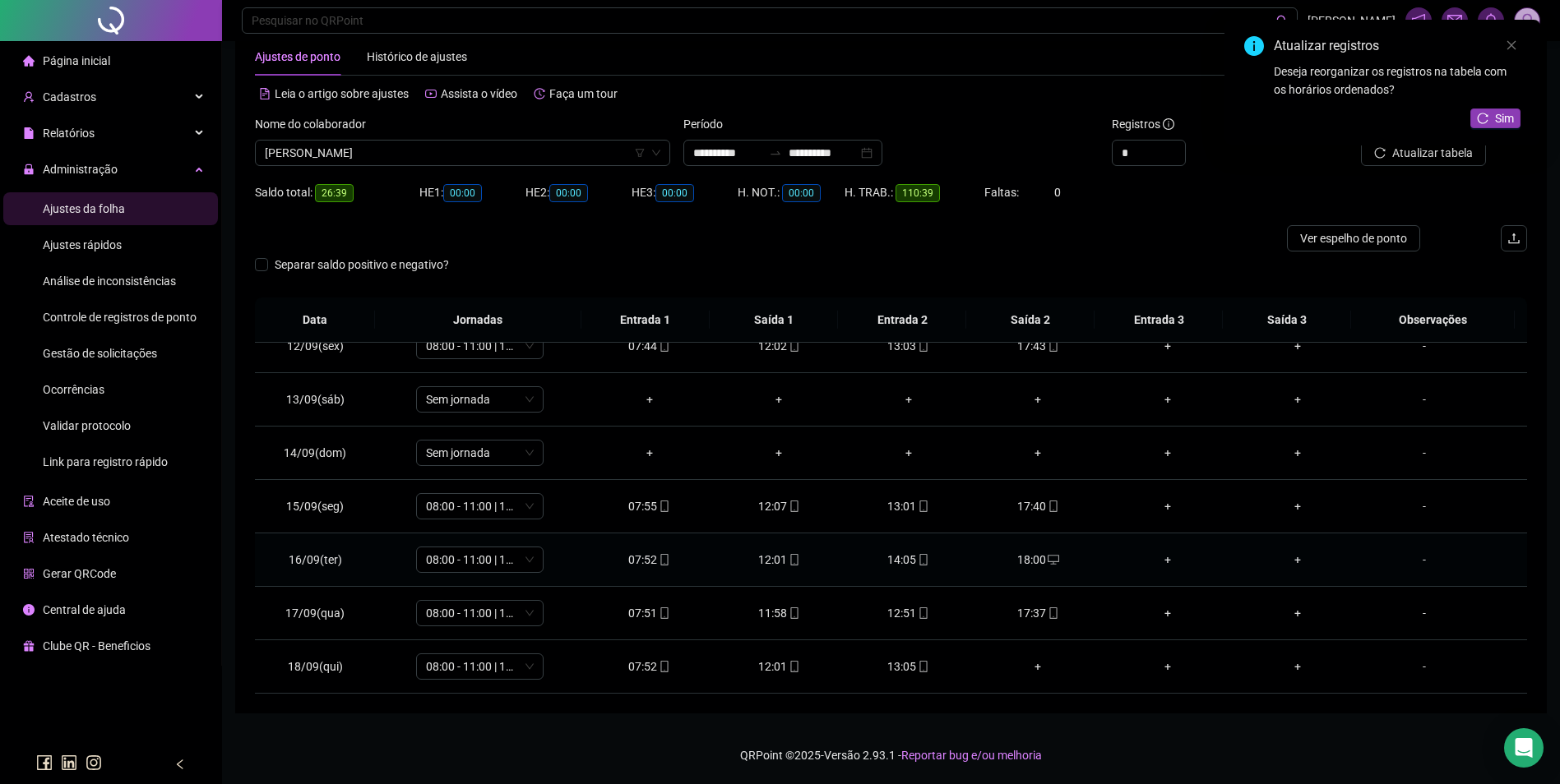
click at [1047, 559] on icon "desktop" at bounding box center [1053, 560] width 12 height 12
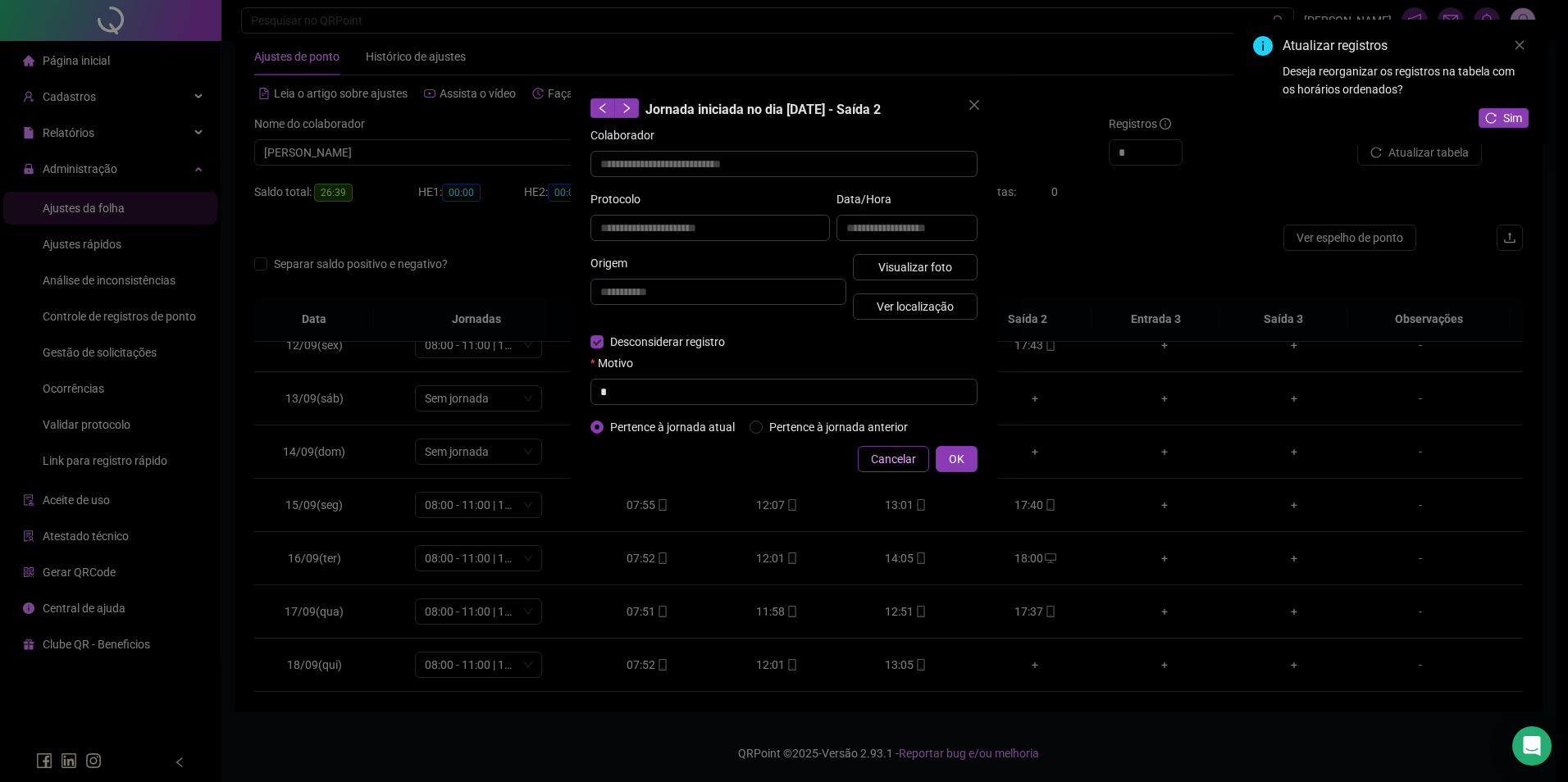
click at [886, 463] on span "Cancelar" at bounding box center [893, 459] width 45 height 18
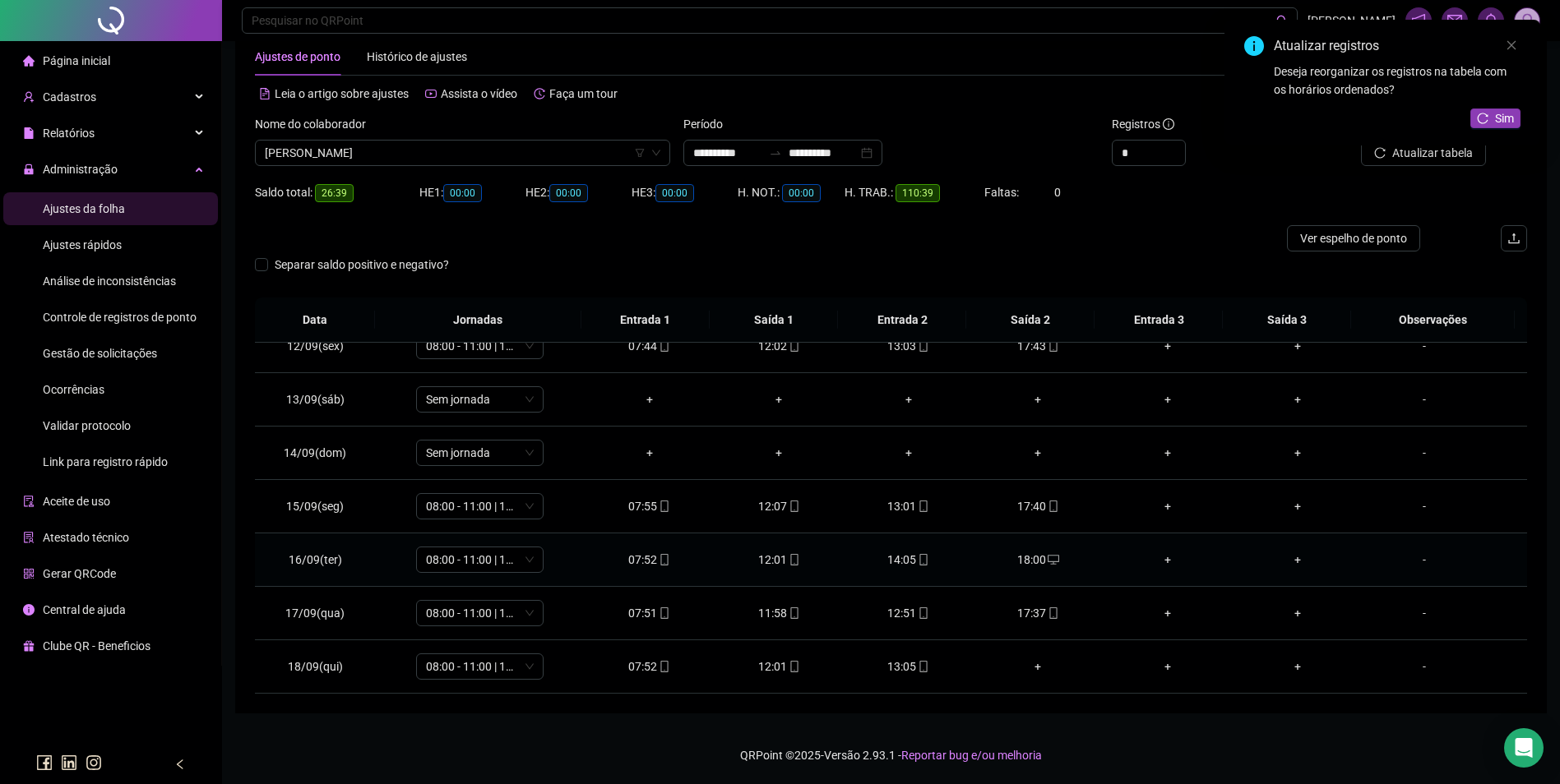
click at [1036, 561] on div "18:00" at bounding box center [1039, 560] width 104 height 18
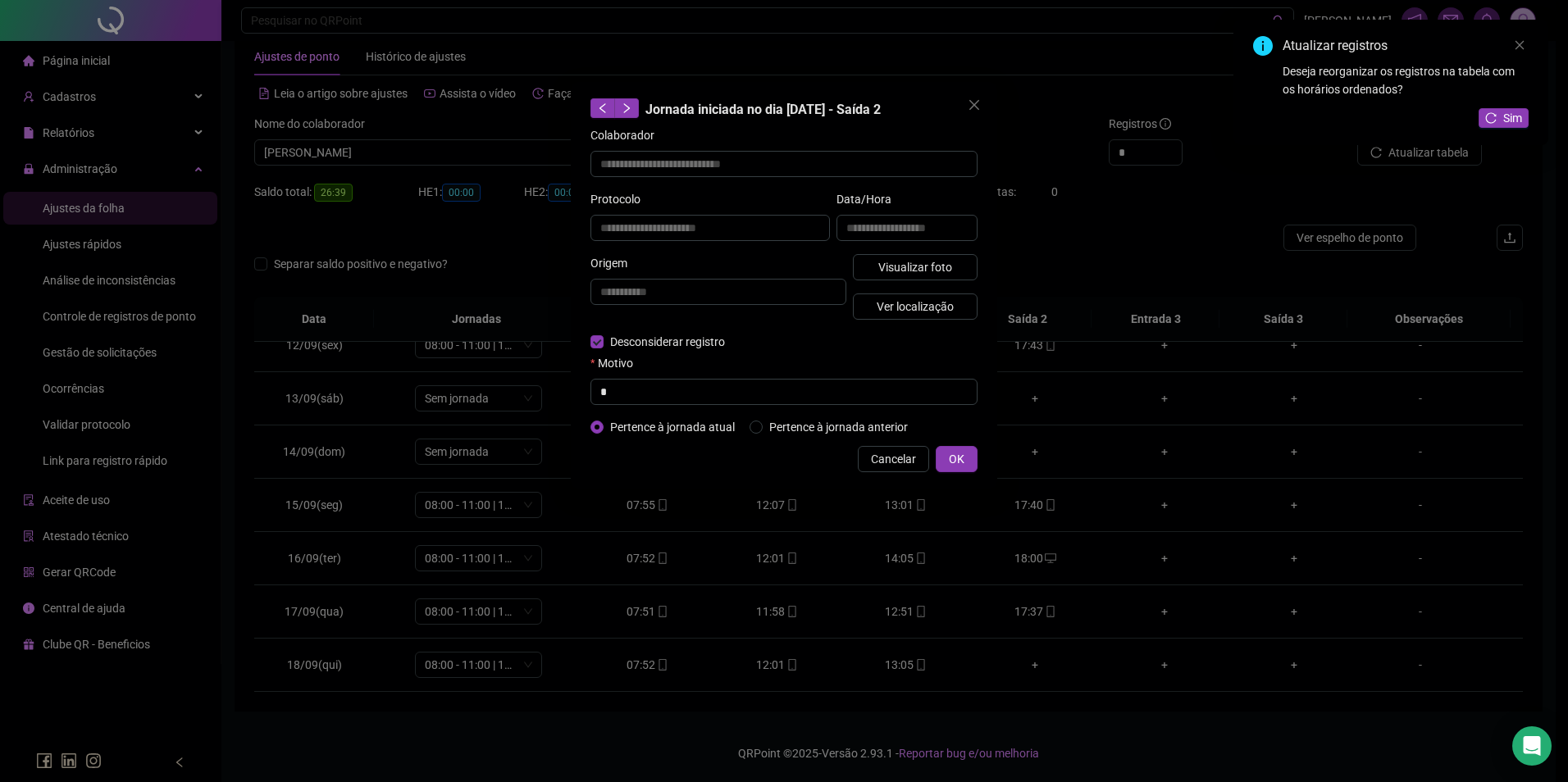
type input "**********"
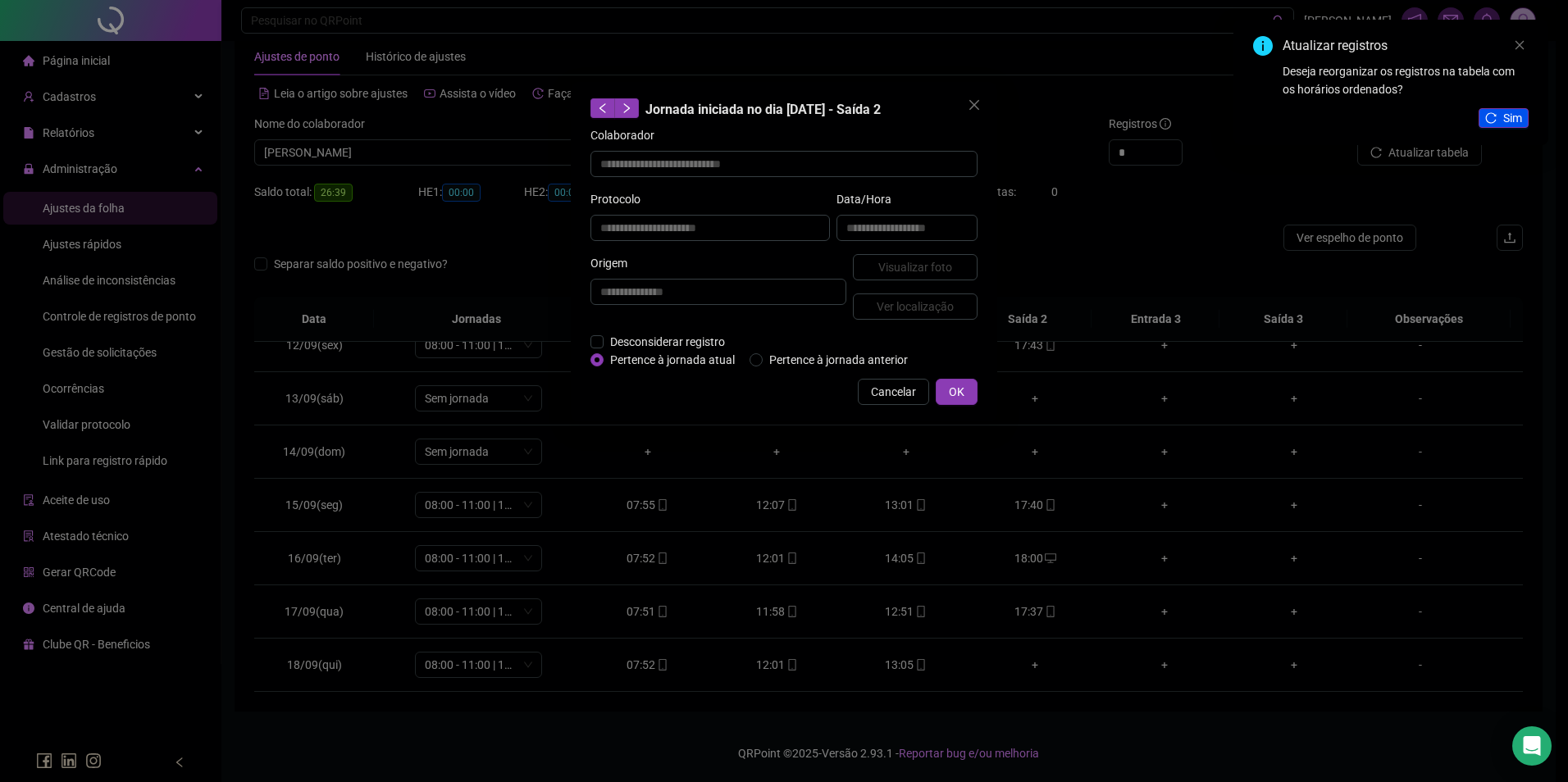
click at [1510, 123] on span "Sim" at bounding box center [1512, 118] width 18 height 18
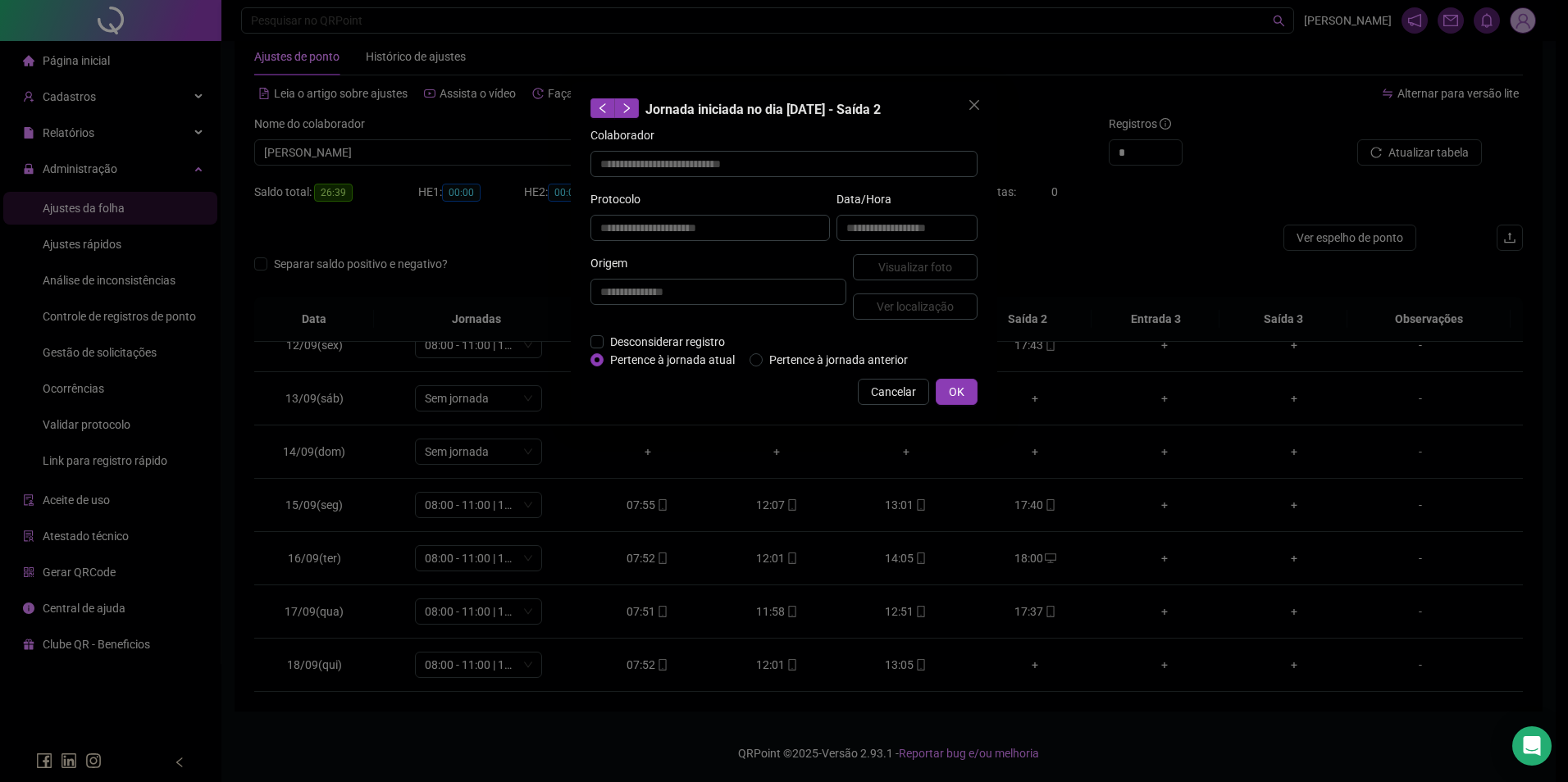
click at [905, 389] on span "Cancelar" at bounding box center [893, 392] width 45 height 18
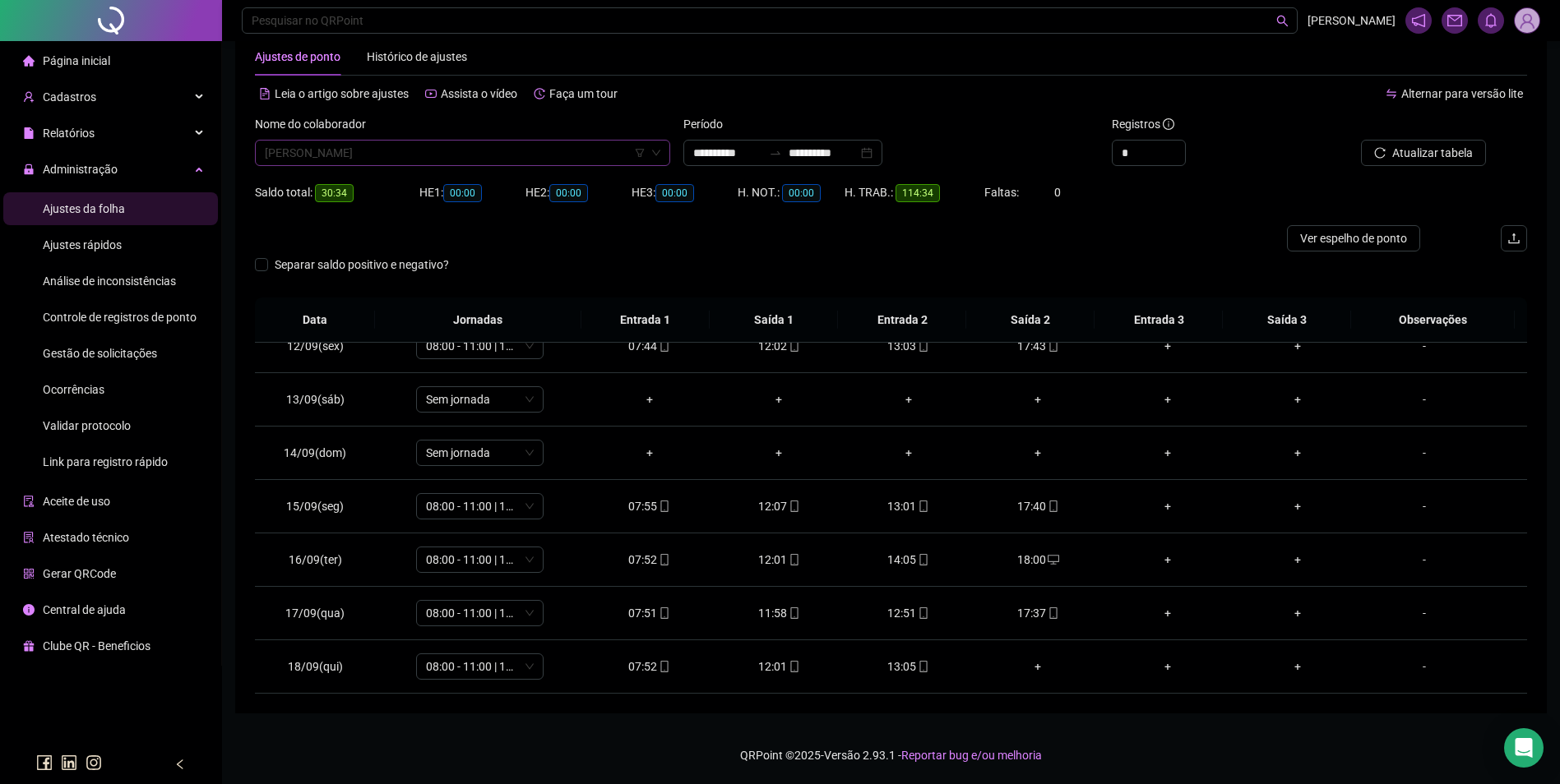
scroll to position [5919, 0]
click at [563, 159] on span "ELIETE PEREIRA DA SILVA SOUZA" at bounding box center [463, 152] width 396 height 24
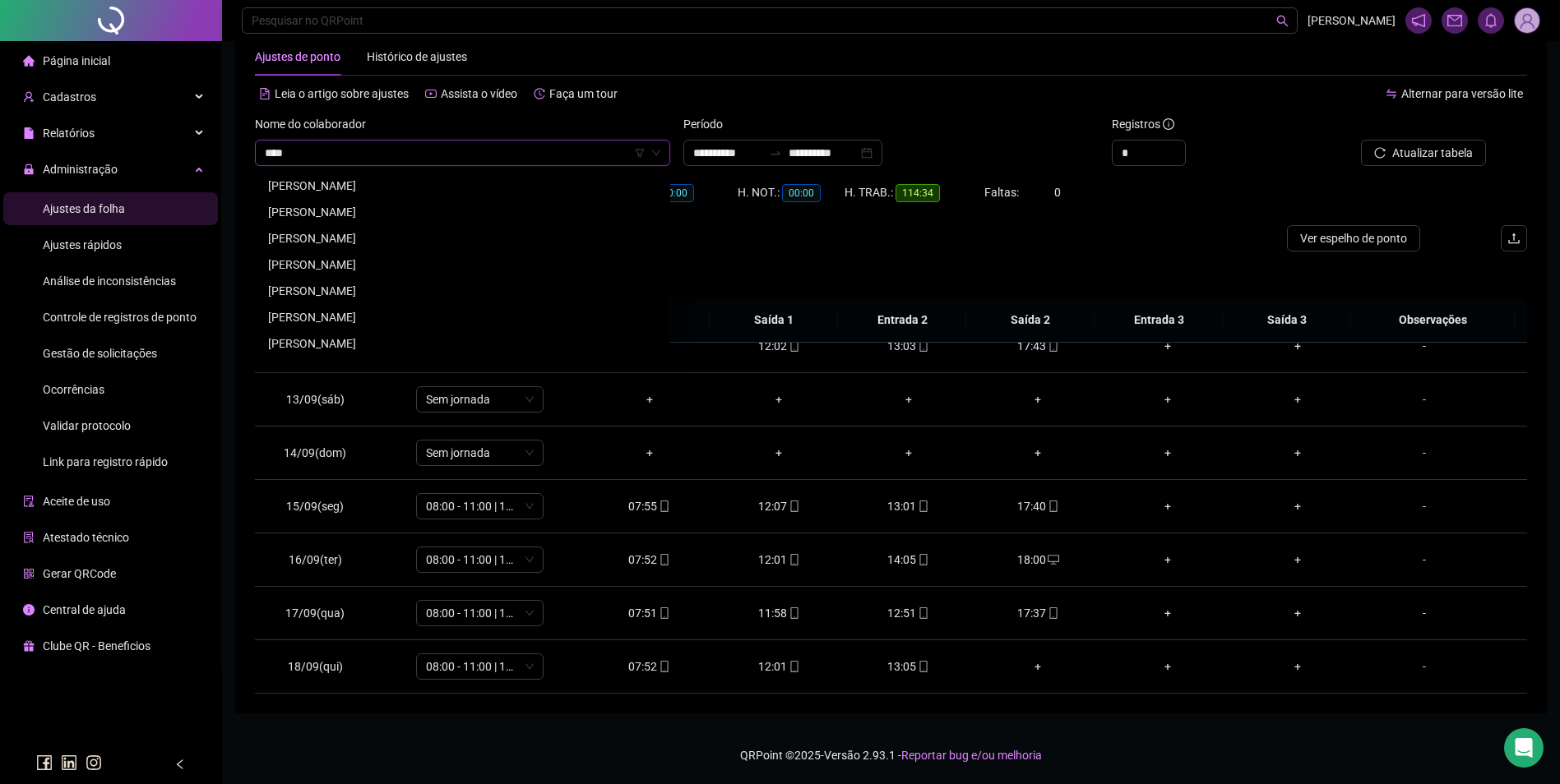
scroll to position [0, 0]
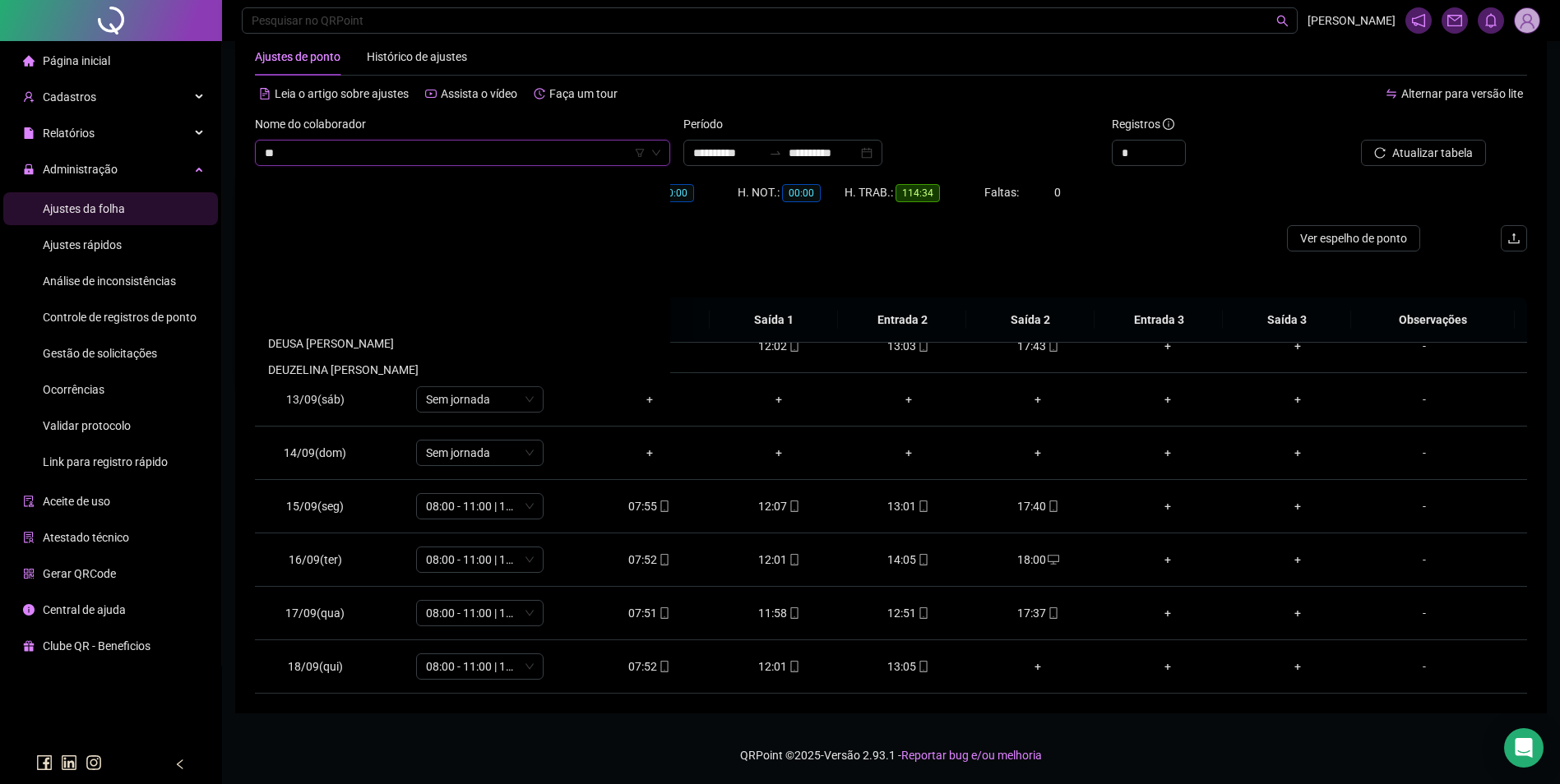
type input "*"
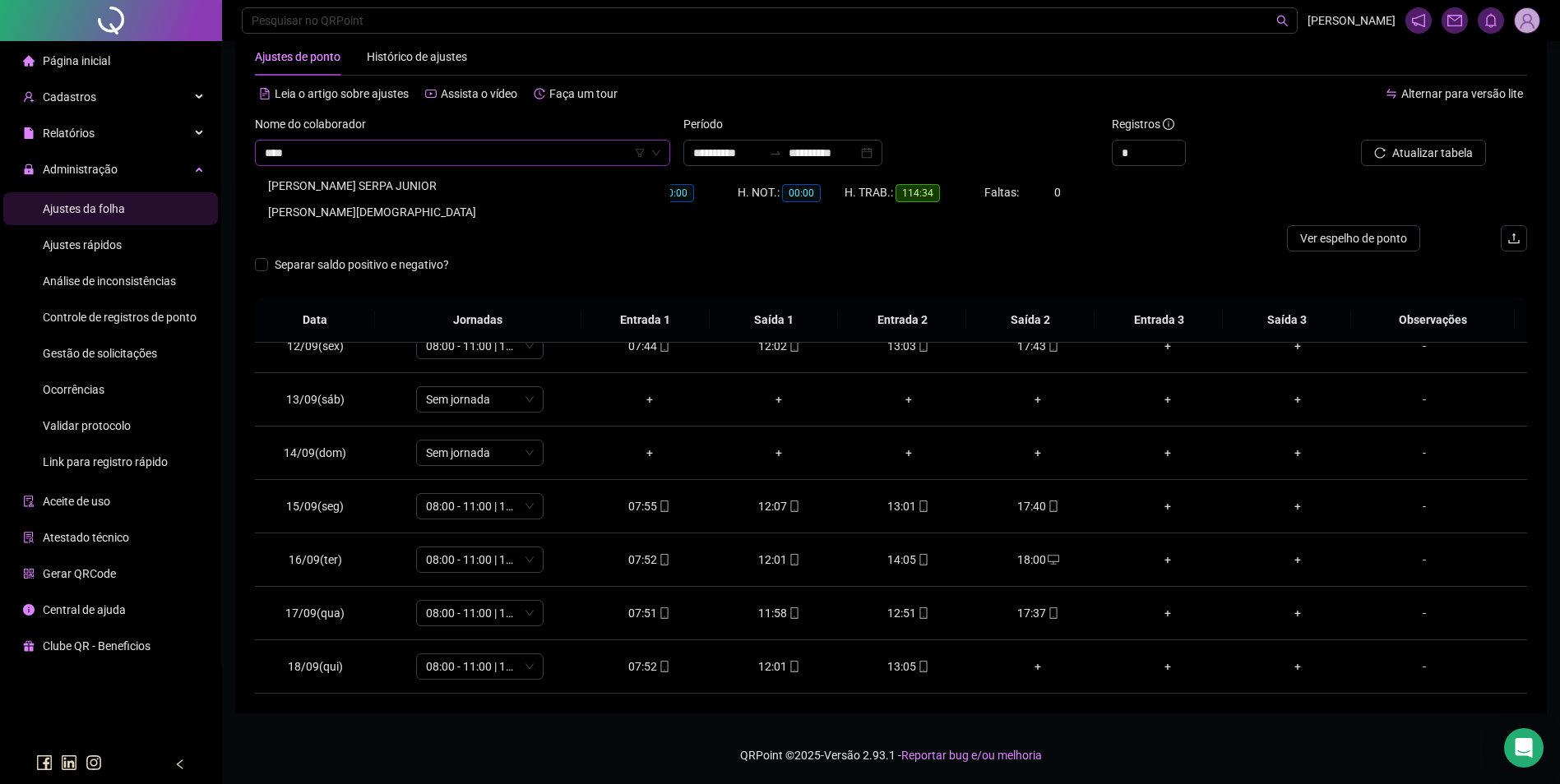
type input "****"
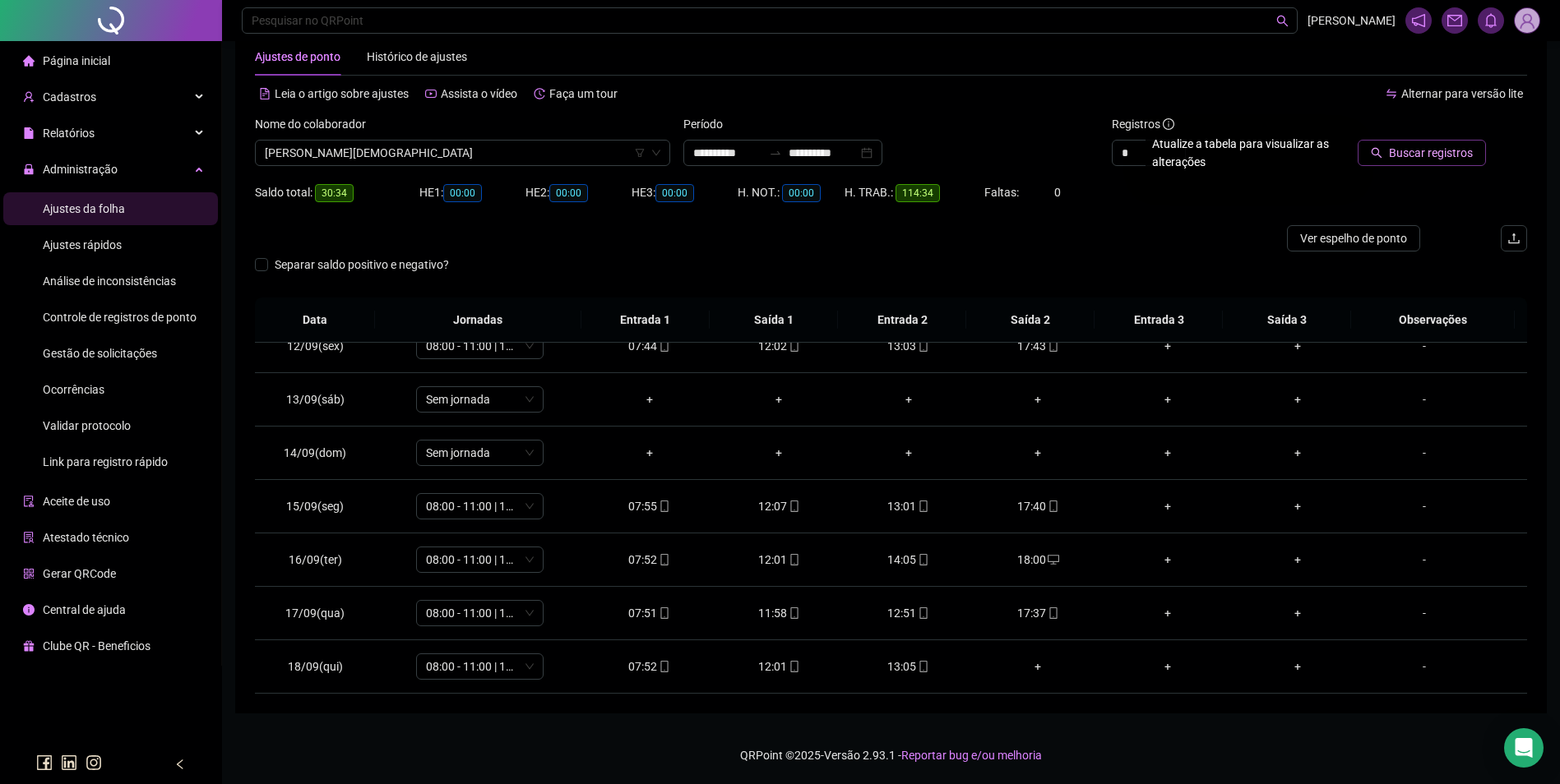
click at [1433, 151] on span "Buscar registros" at bounding box center [1431, 152] width 83 height 18
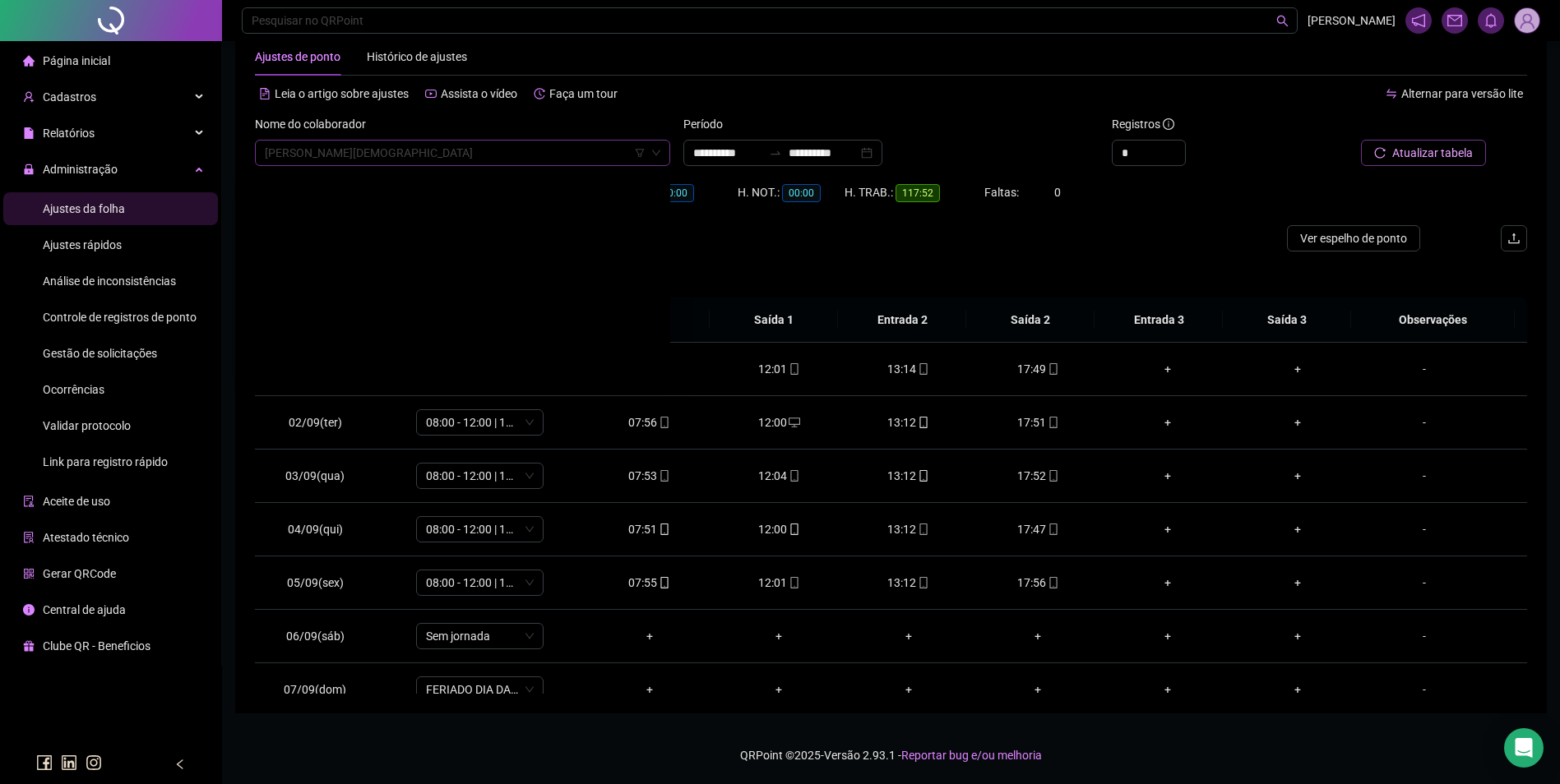
scroll to position [6261, 0]
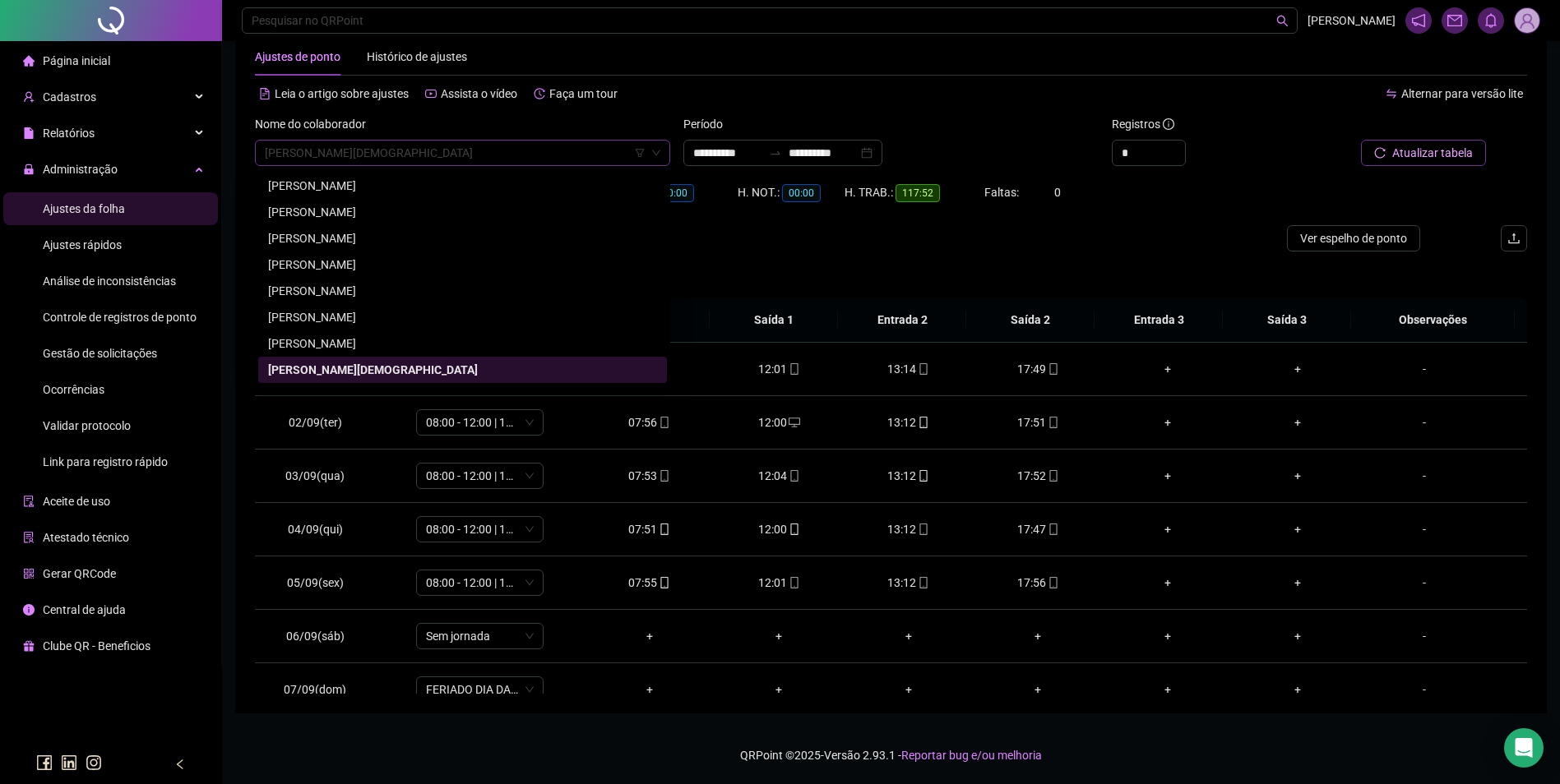
click at [441, 155] on span "ELIZANGELA BELA DOS SANTOS" at bounding box center [463, 152] width 396 height 24
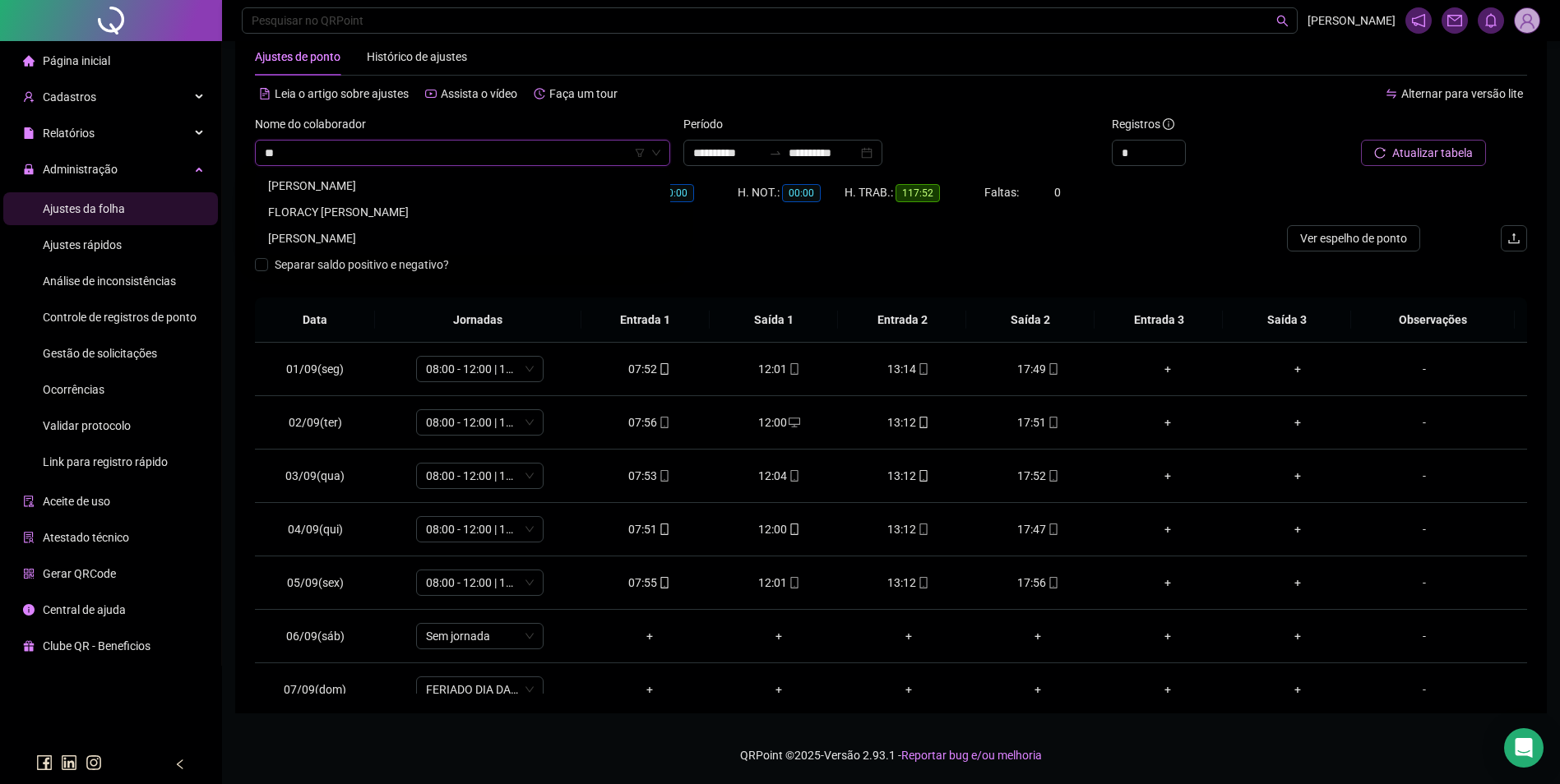
scroll to position [0, 0]
type input "******"
click at [417, 183] on div "FLAVIA FERREIRA DOS SANTOS" at bounding box center [462, 185] width 389 height 18
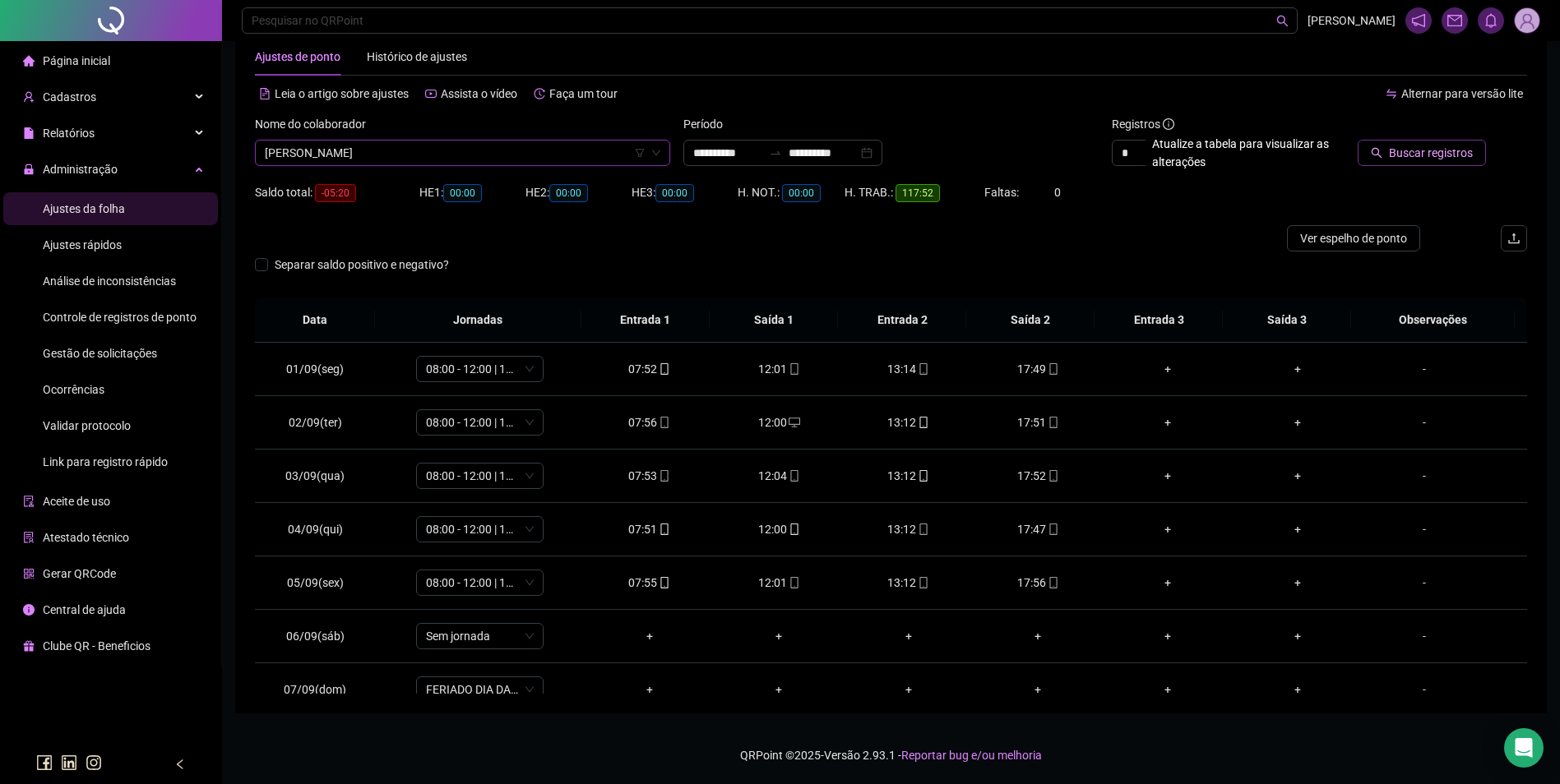
click at [1411, 153] on span "Buscar registros" at bounding box center [1431, 152] width 83 height 18
click at [1361, 140] on button "Atualizar tabela" at bounding box center [1423, 152] width 125 height 26
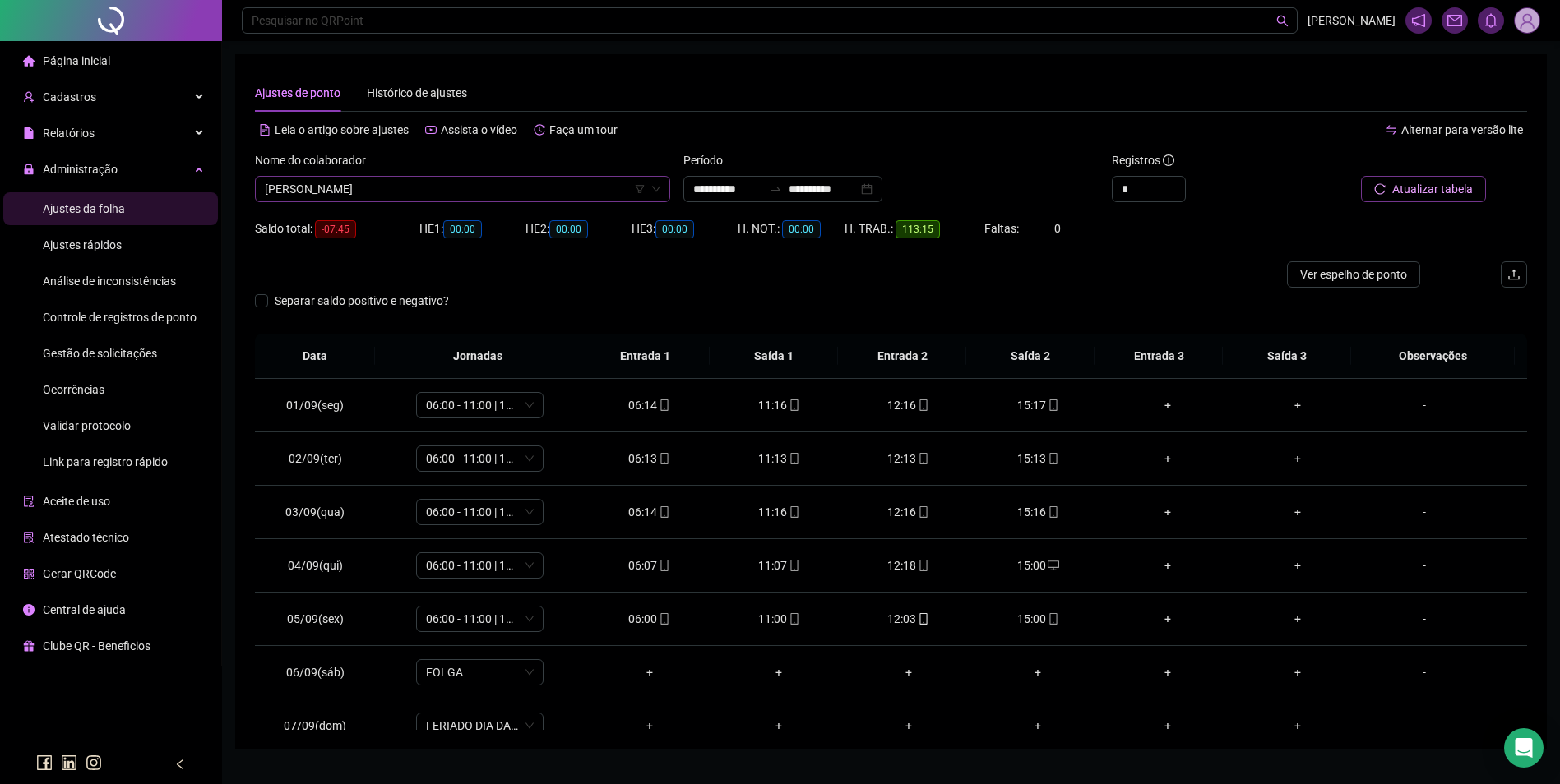
scroll to position [7287, 0]
click at [433, 191] on span "FLAVIA FERREIRA DOS SANTOS" at bounding box center [463, 188] width 396 height 24
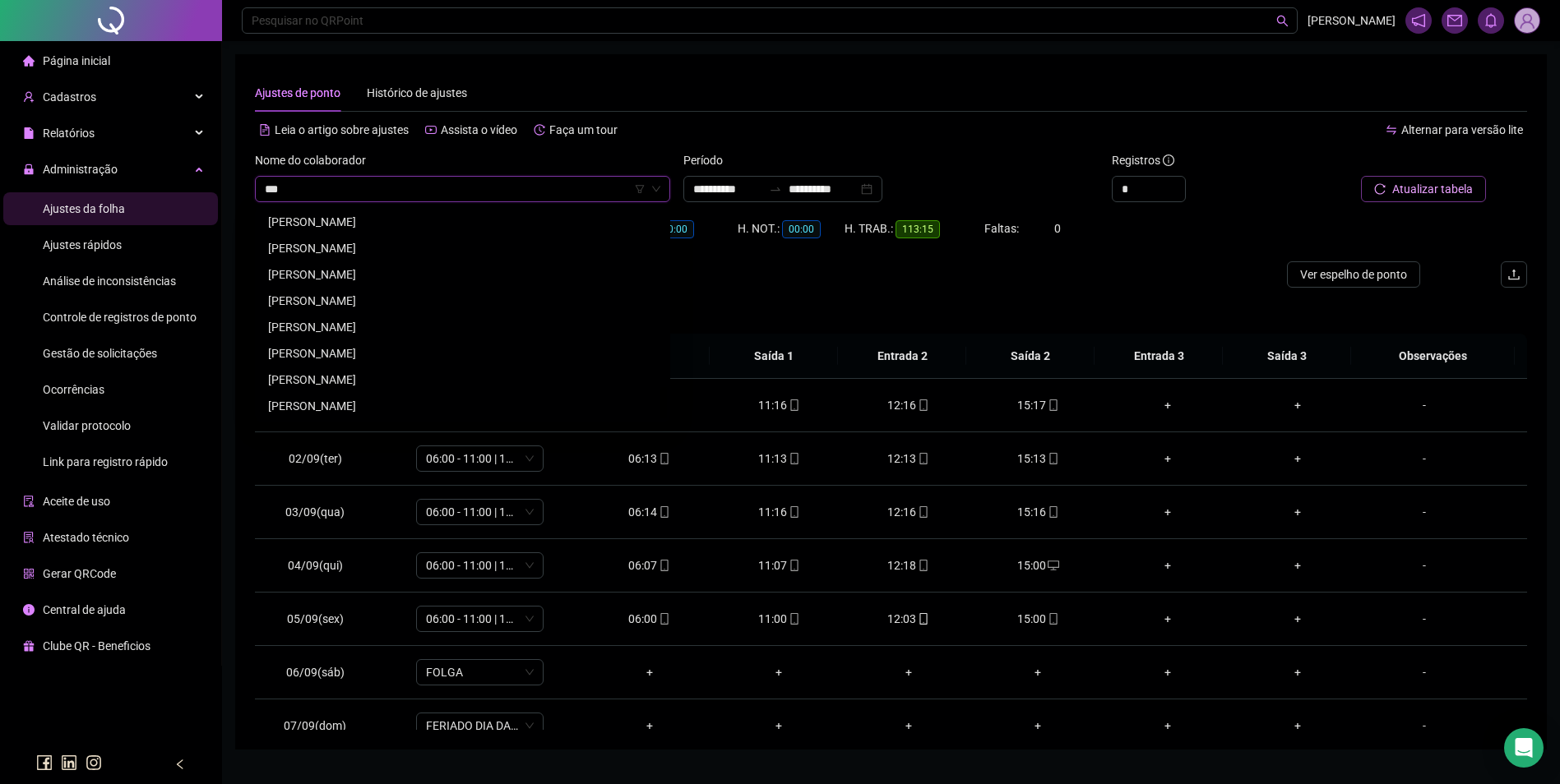
scroll to position [0, 0]
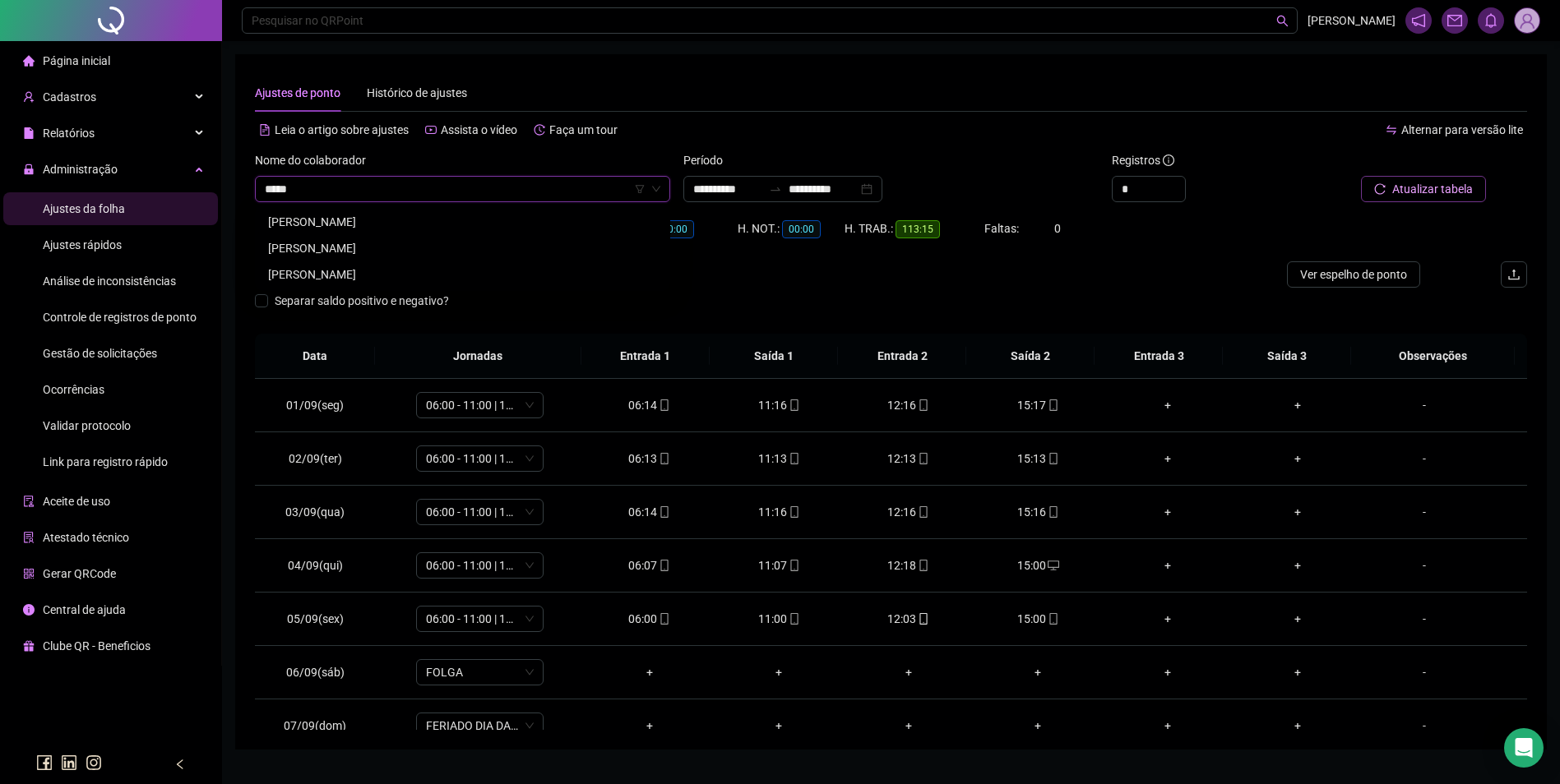
type input "******"
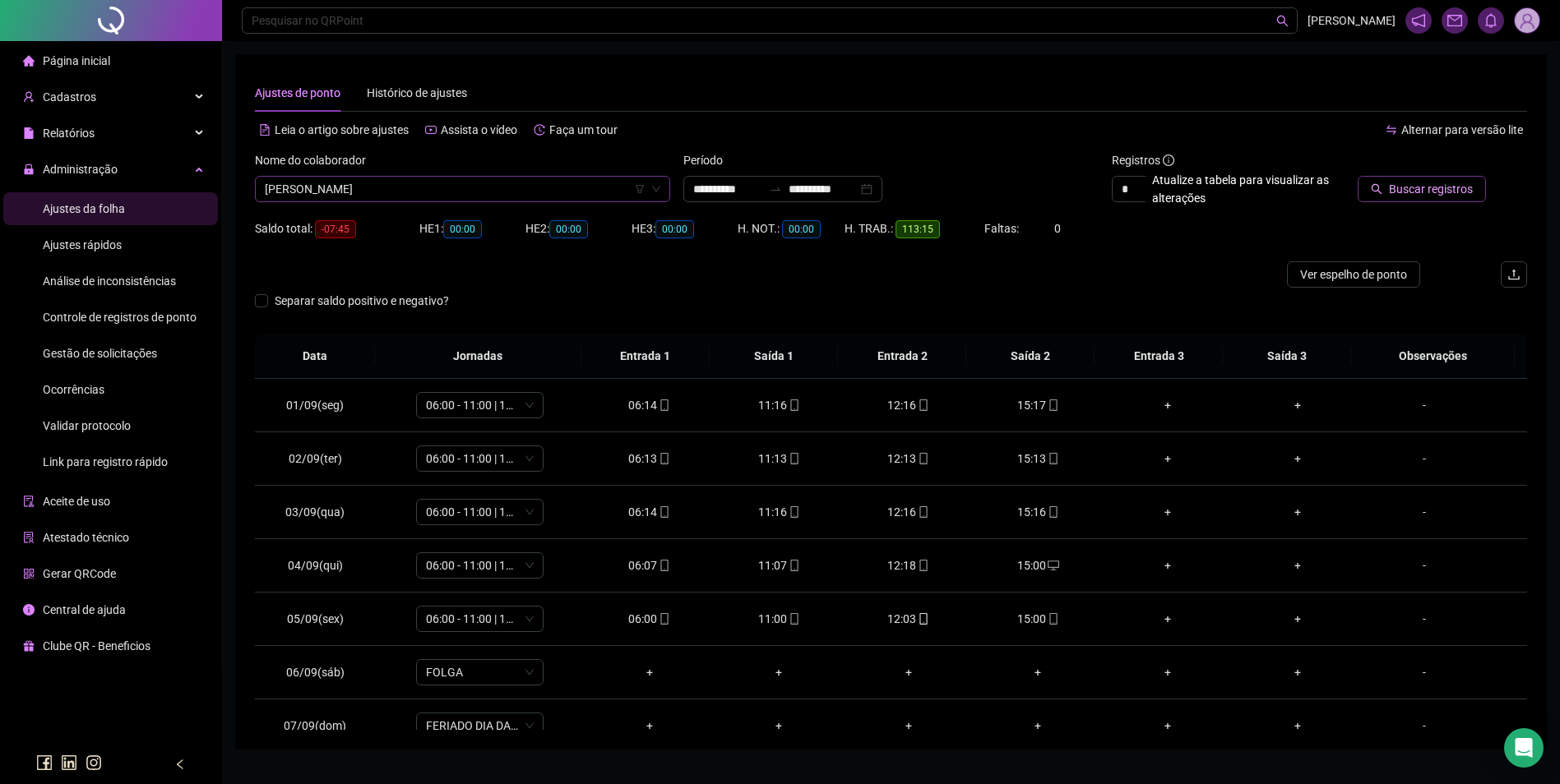
click at [1358, 176] on button "Buscar registros" at bounding box center [1422, 188] width 128 height 26
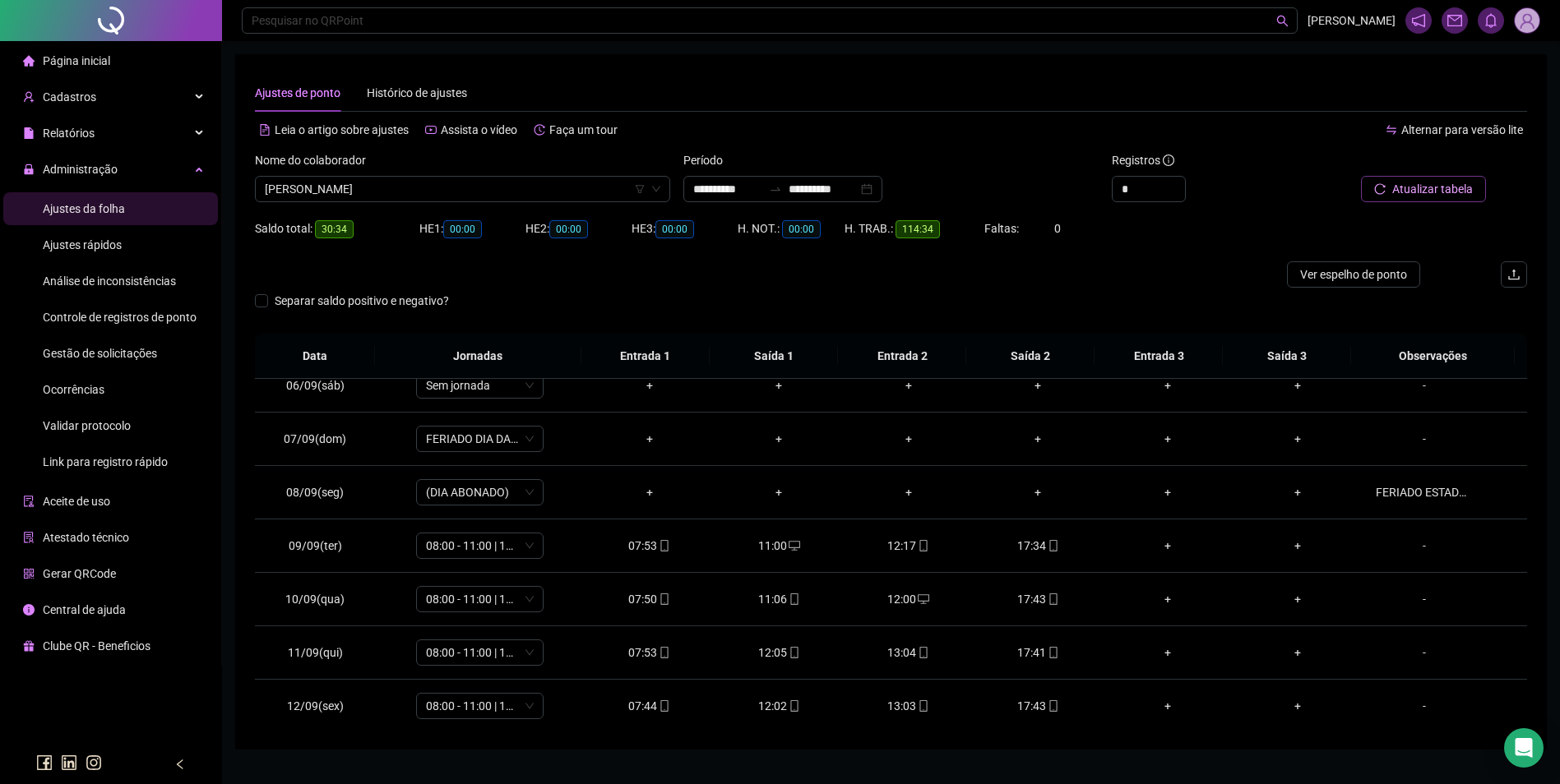
scroll to position [329, 0]
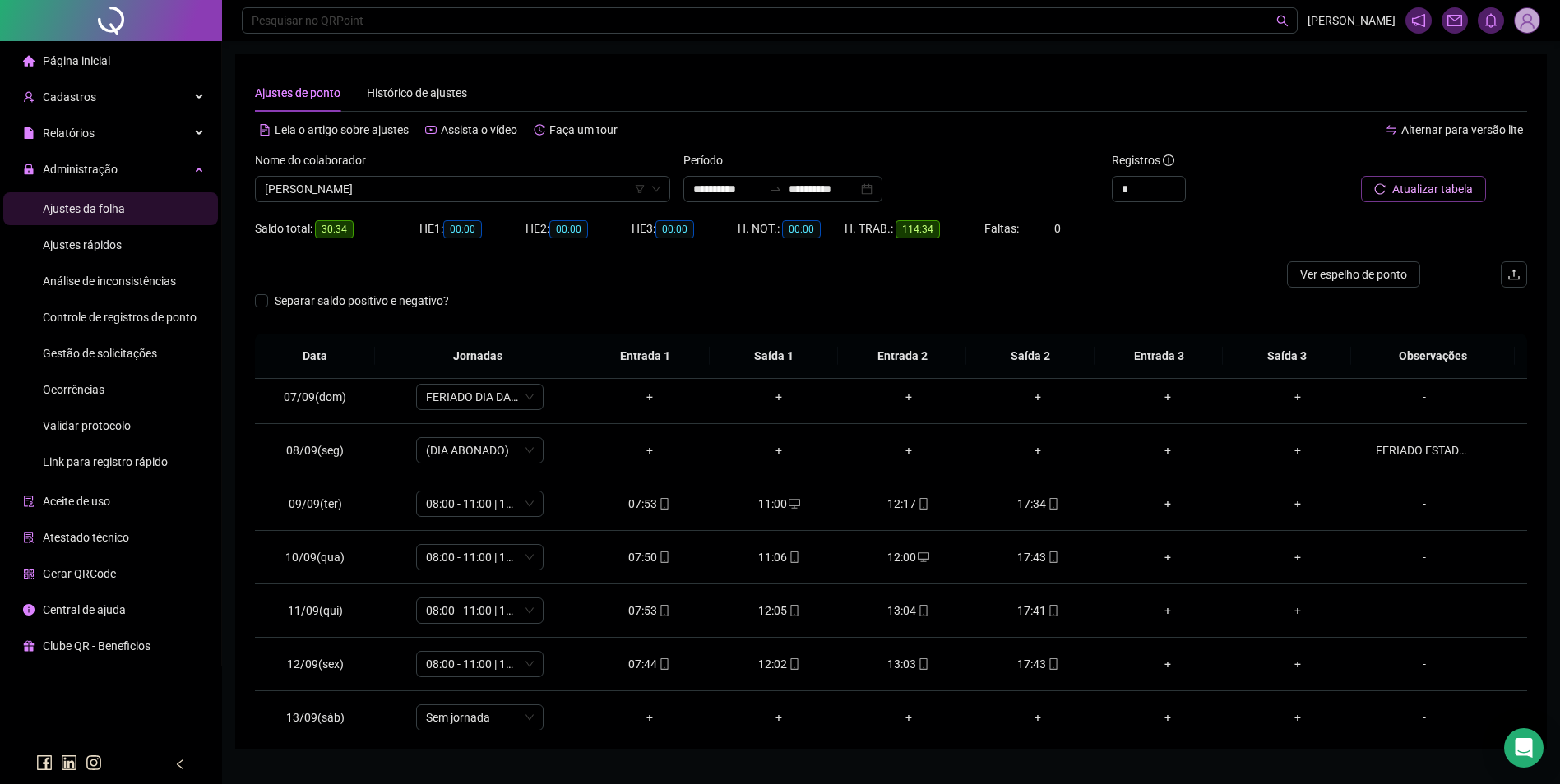
click at [447, 175] on div "Nome do colaborador" at bounding box center [463, 163] width 415 height 24
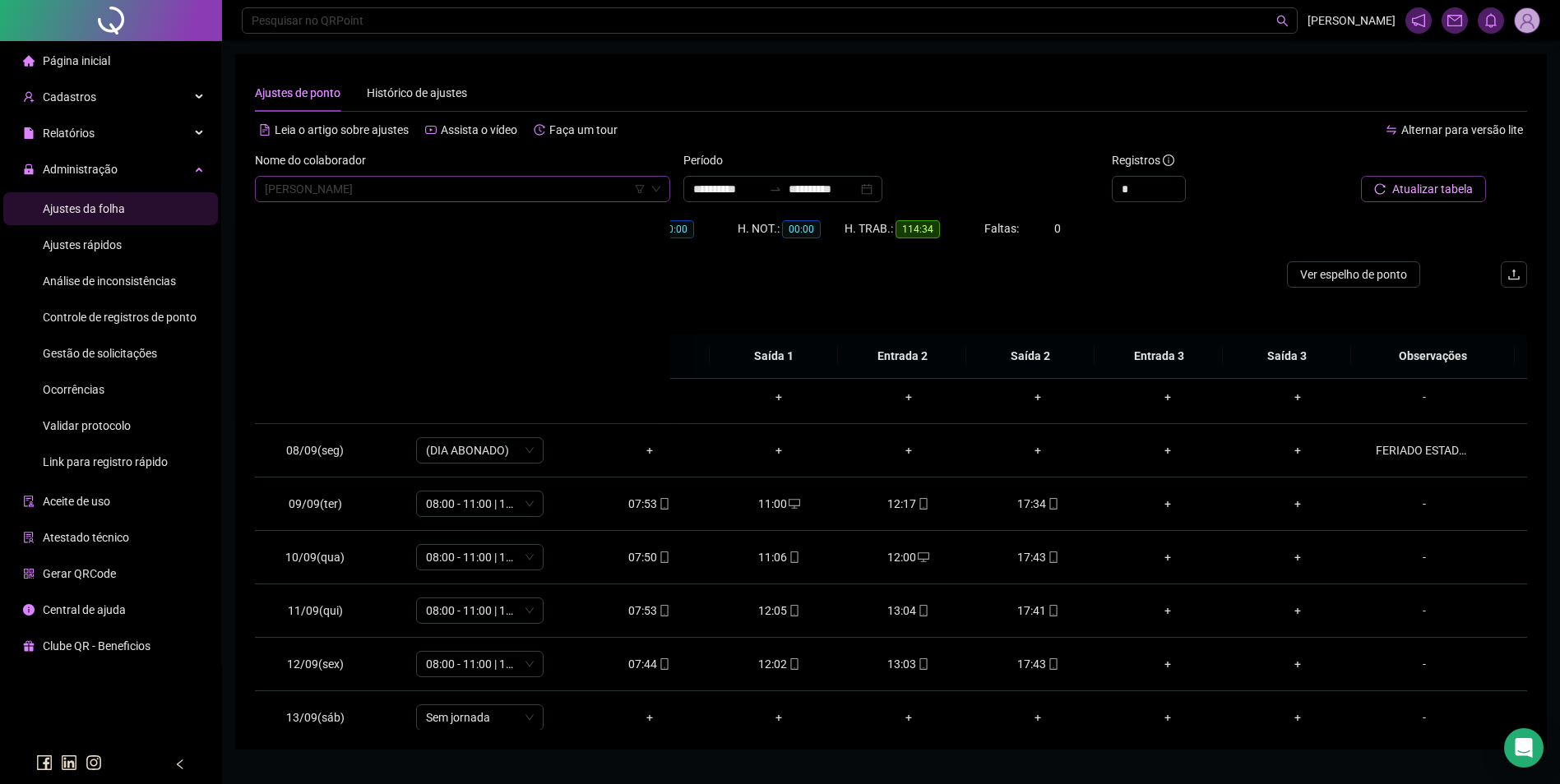
scroll to position [5919, 0]
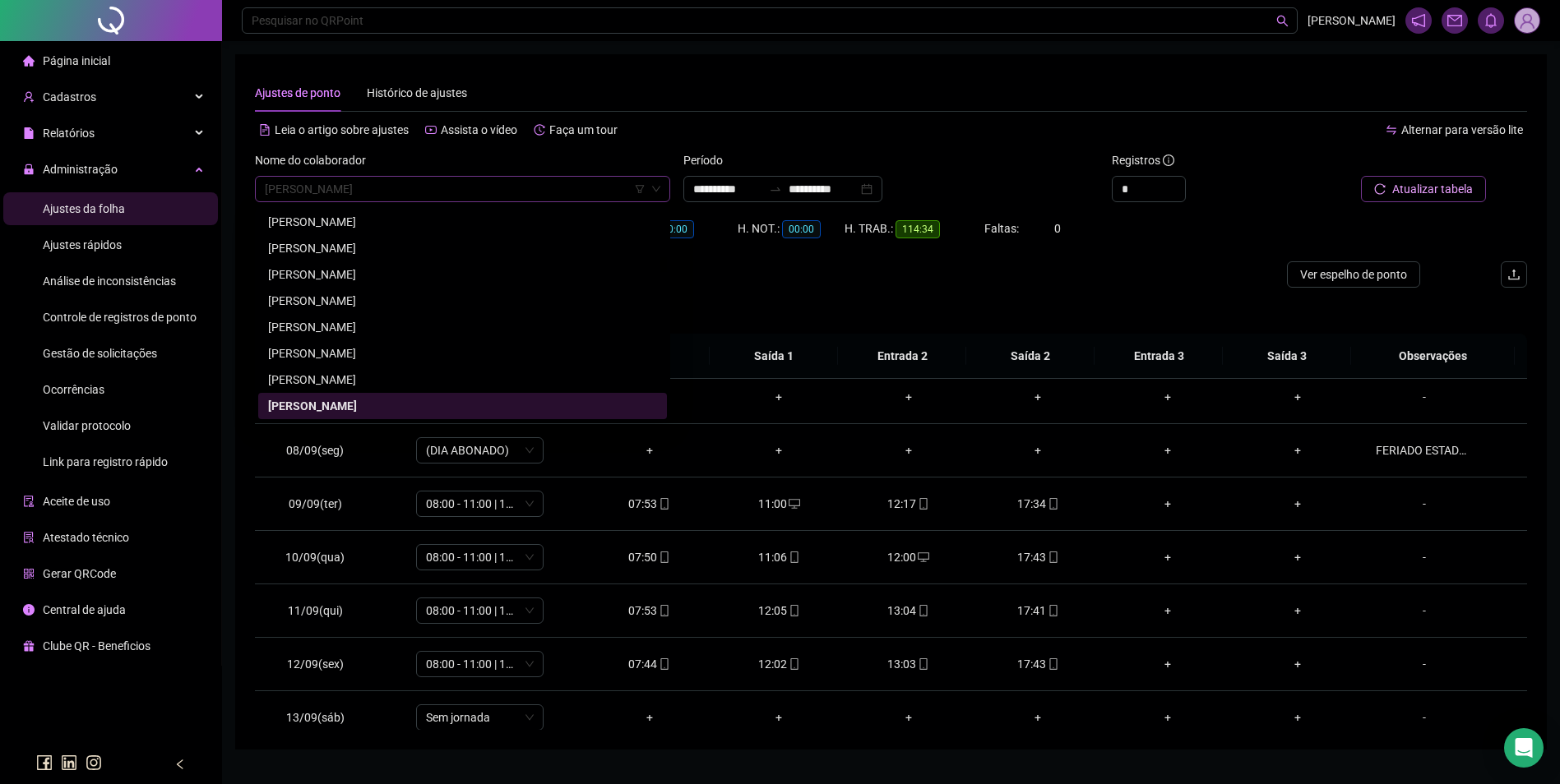
click at [462, 196] on span "ELIETE PEREIRA DA SILVA SOUZA" at bounding box center [463, 188] width 396 height 24
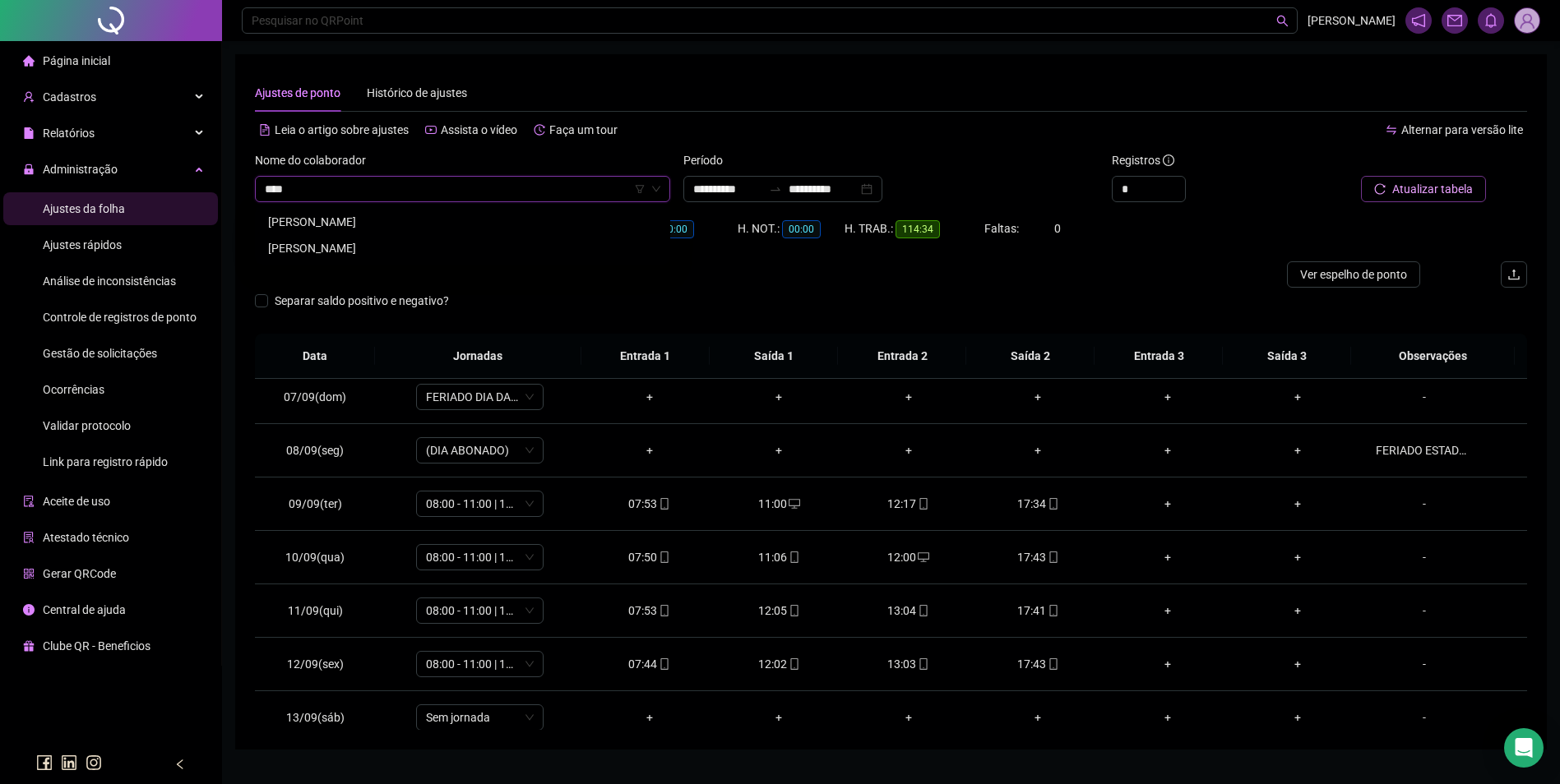
scroll to position [0, 0]
drag, startPoint x: 353, startPoint y: 189, endPoint x: 215, endPoint y: 196, distance: 138.2
click at [215, 196] on div "**********" at bounding box center [780, 410] width 1560 height 821
type input "****"
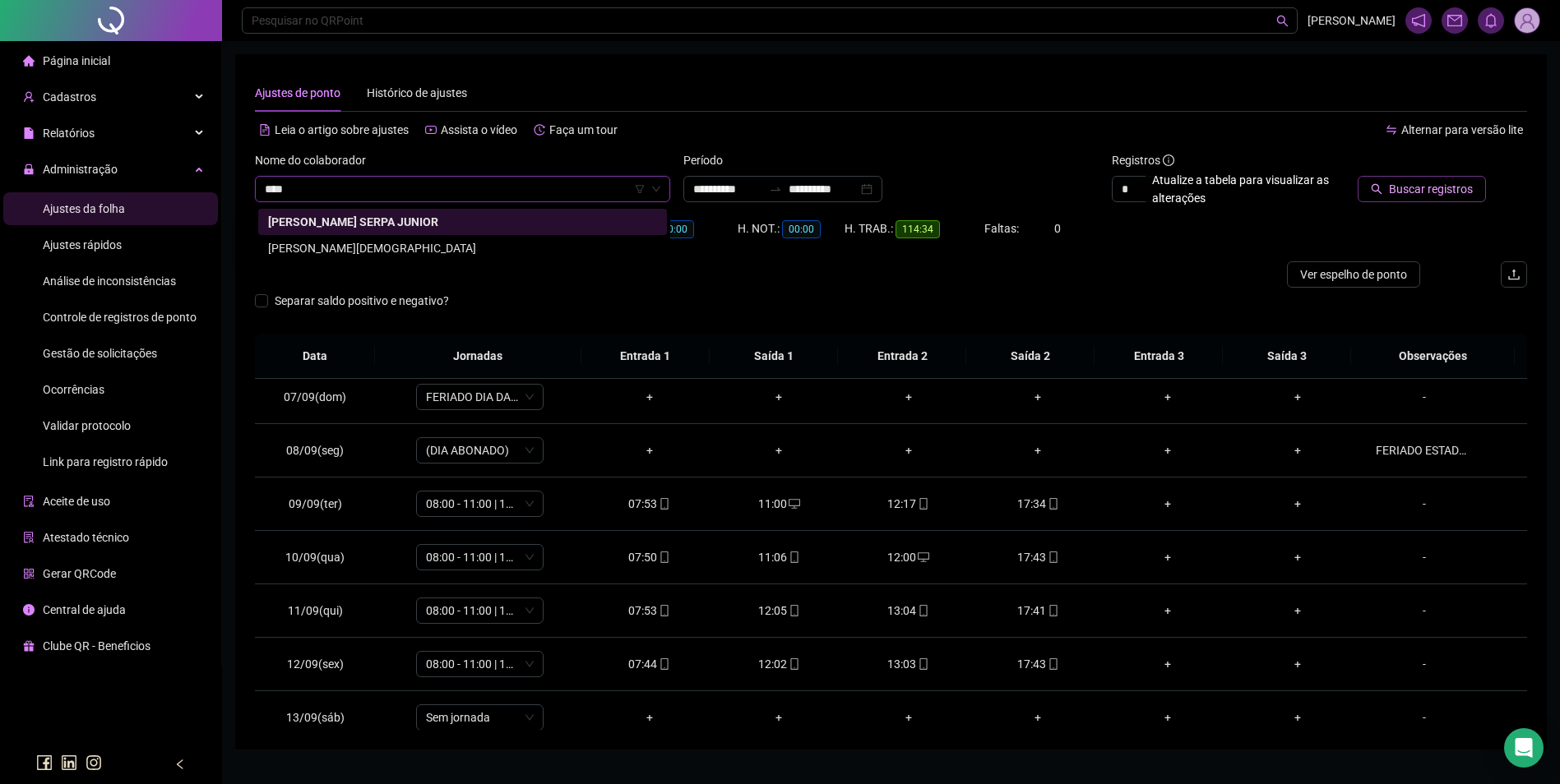
type input "****"
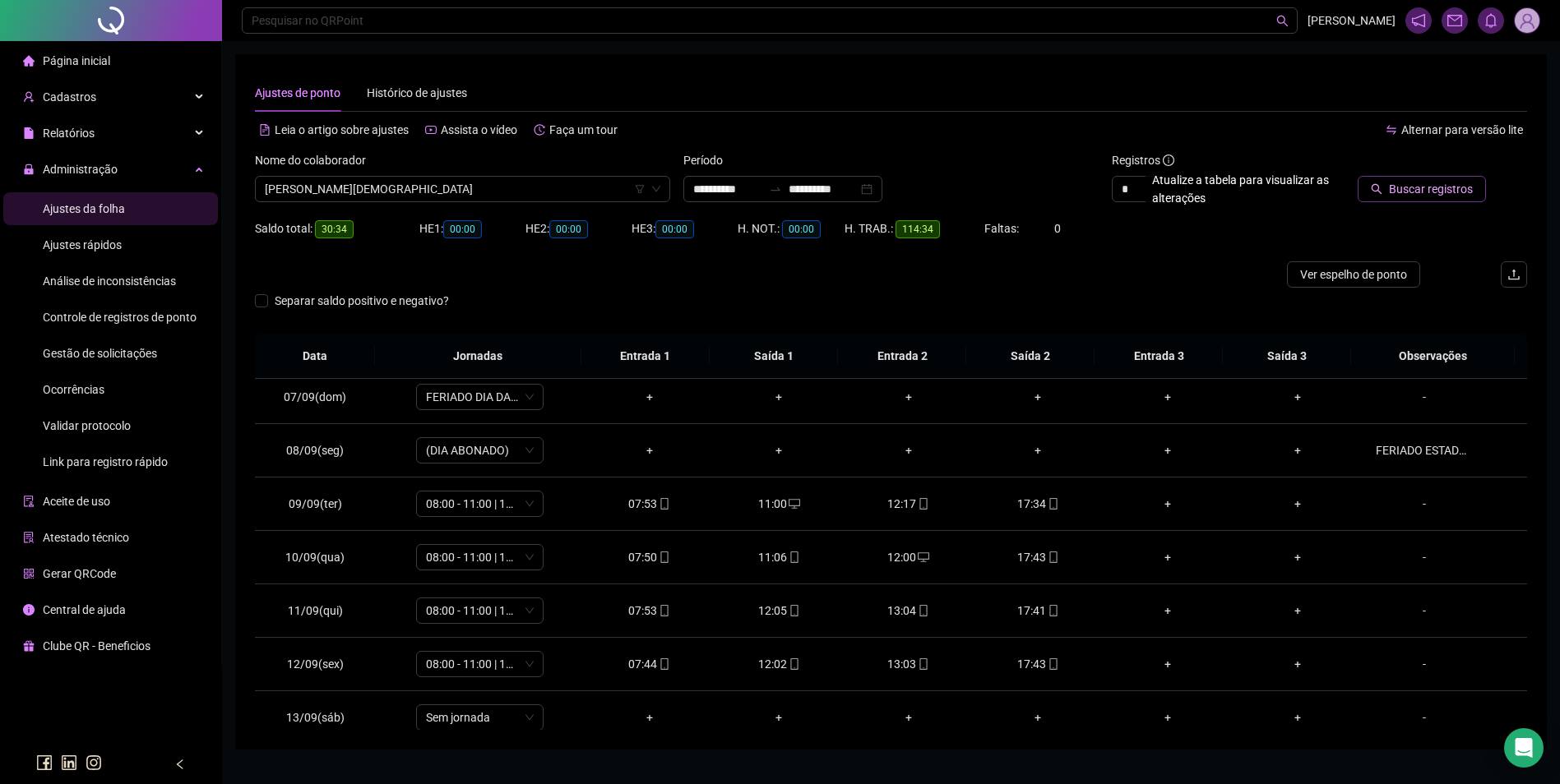
click at [1358, 176] on button "Buscar registros" at bounding box center [1422, 188] width 128 height 26
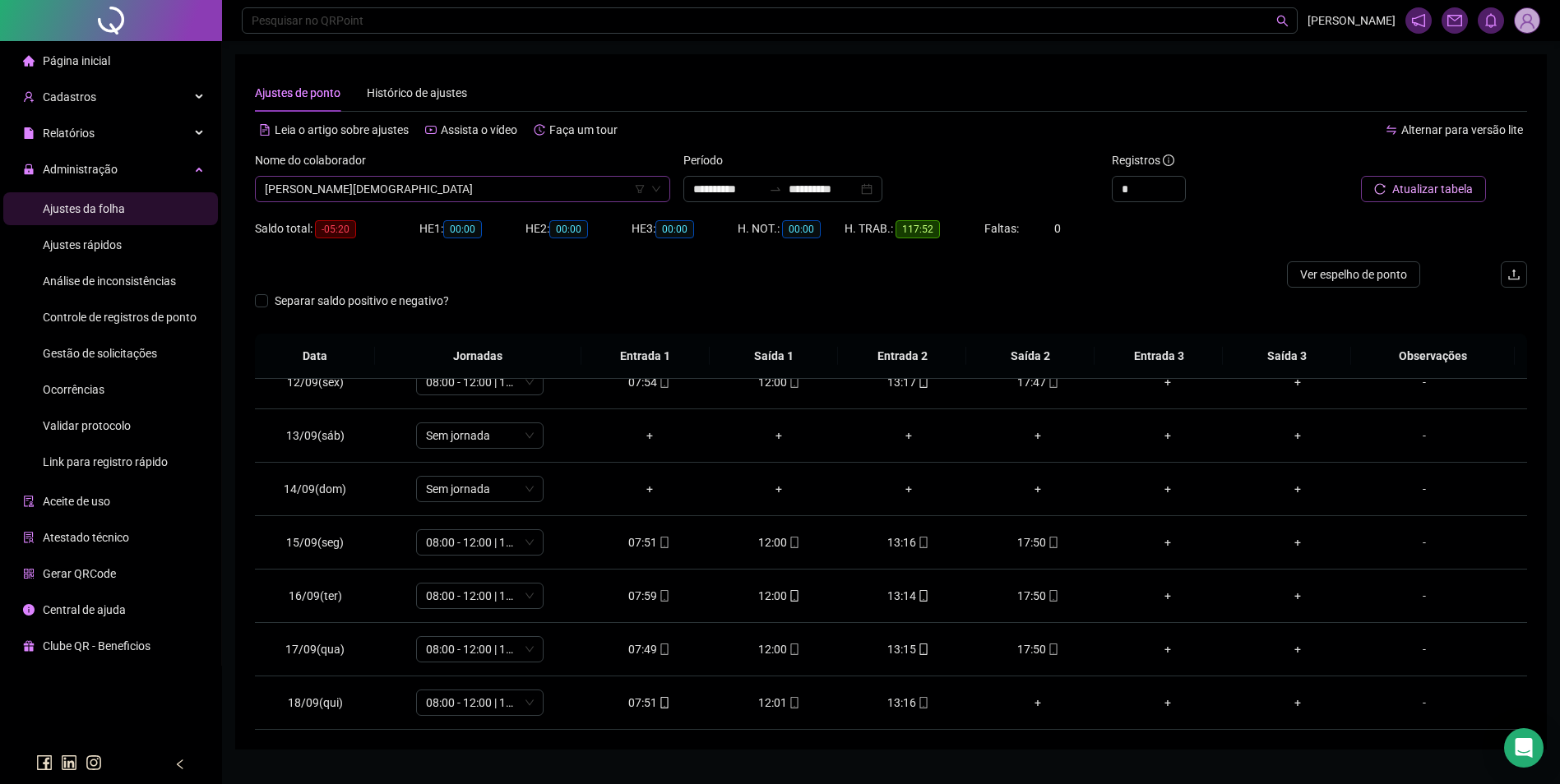
scroll to position [6261, 0]
click at [539, 195] on span "ELIZANGELA BELA DOS SANTOS" at bounding box center [463, 188] width 396 height 24
type input "*****"
click at [1358, 176] on button "Buscar registros" at bounding box center [1422, 188] width 128 height 26
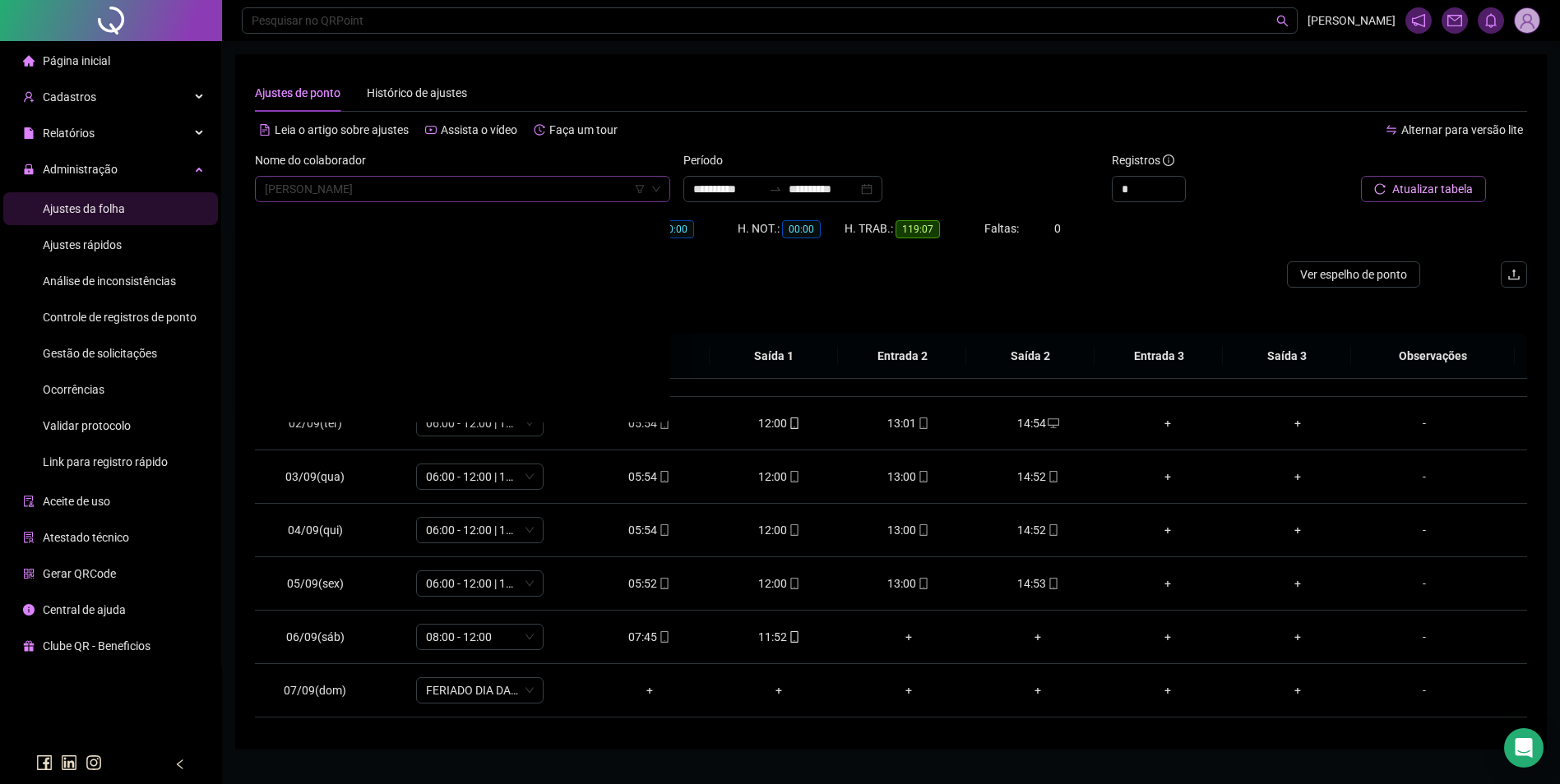
scroll to position [6629, 0]
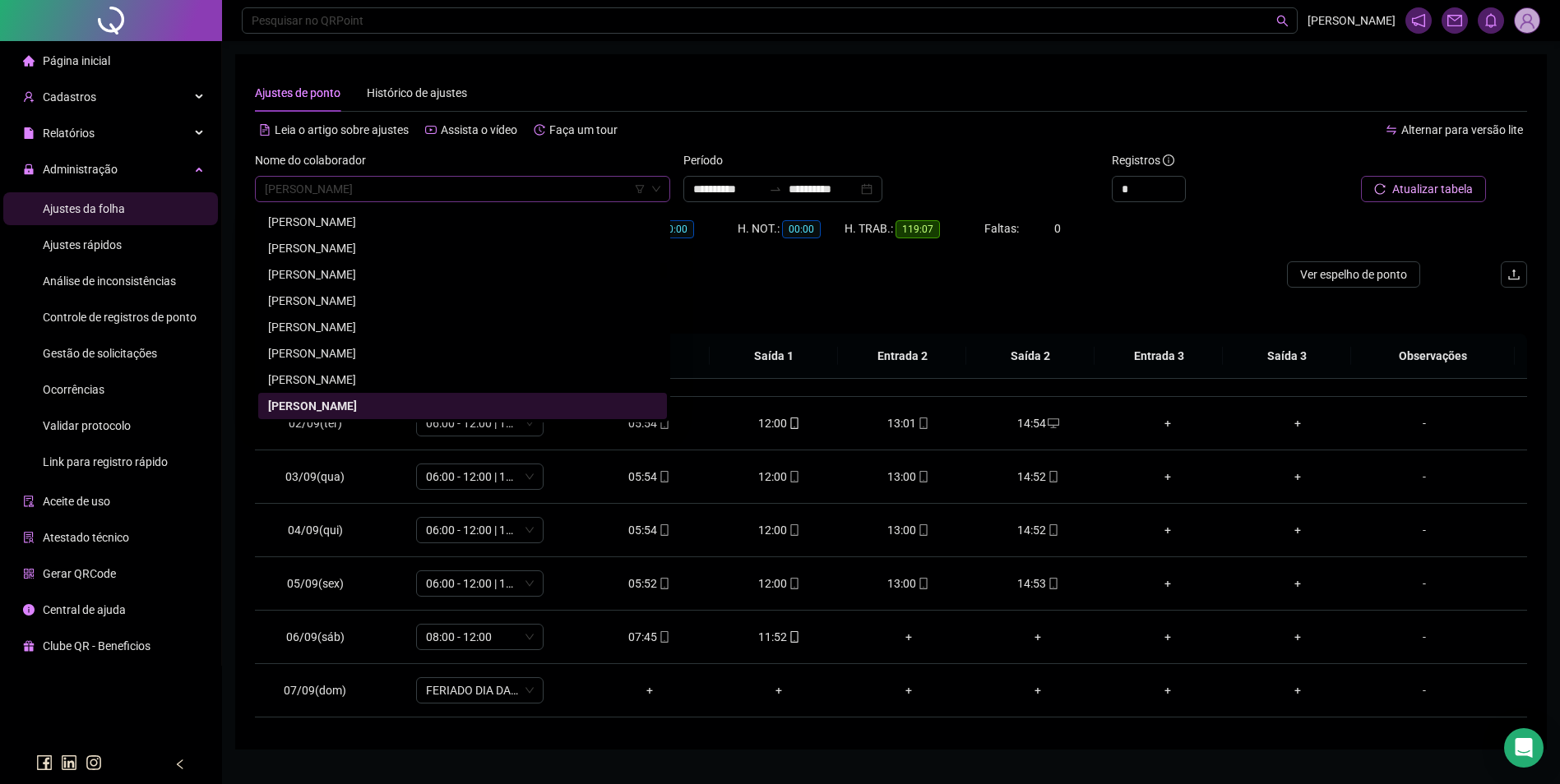
click at [420, 188] on span "ERICA LUIZA DA SILVA ARAUJO" at bounding box center [463, 188] width 396 height 24
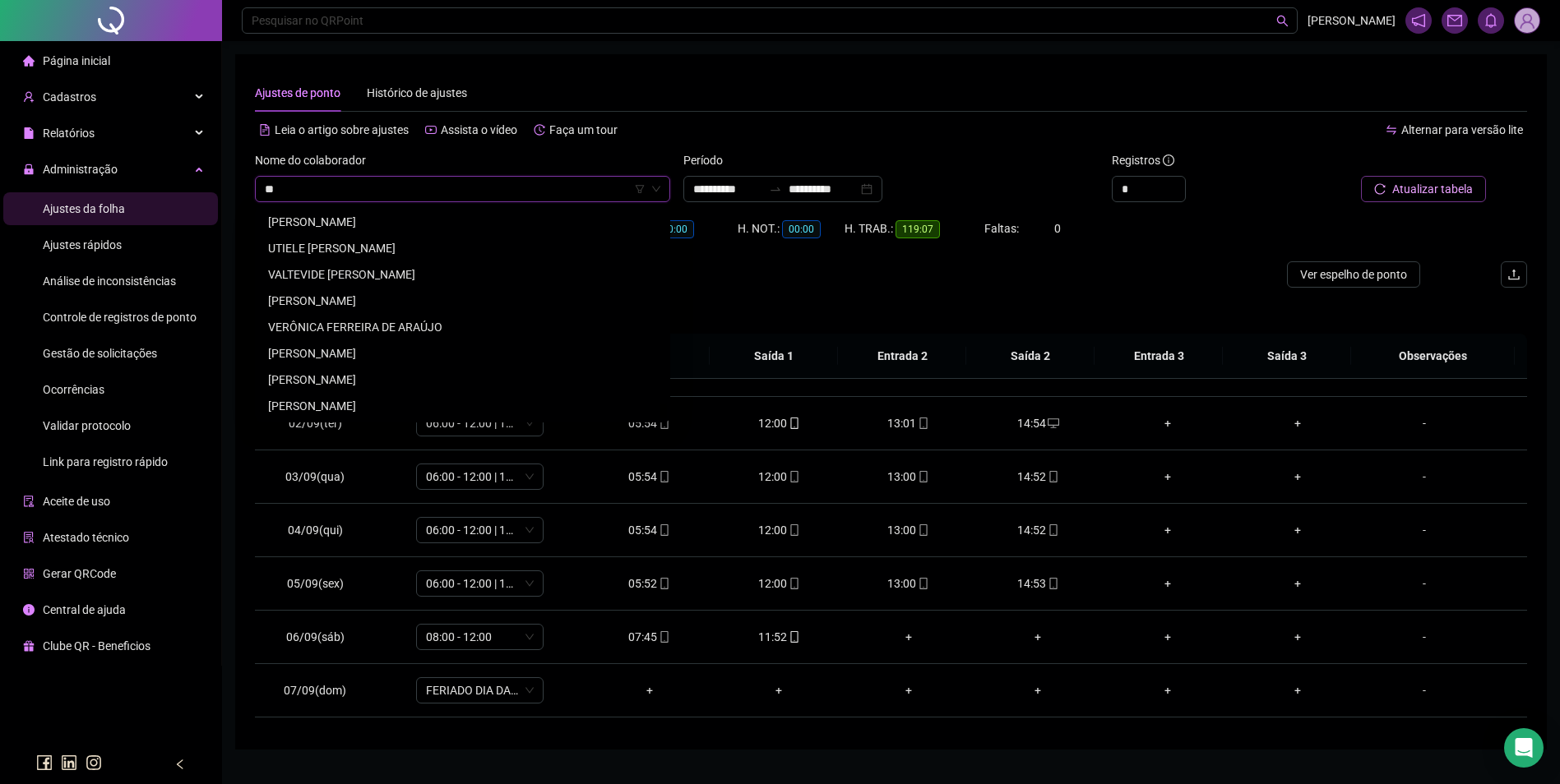
scroll to position [0, 0]
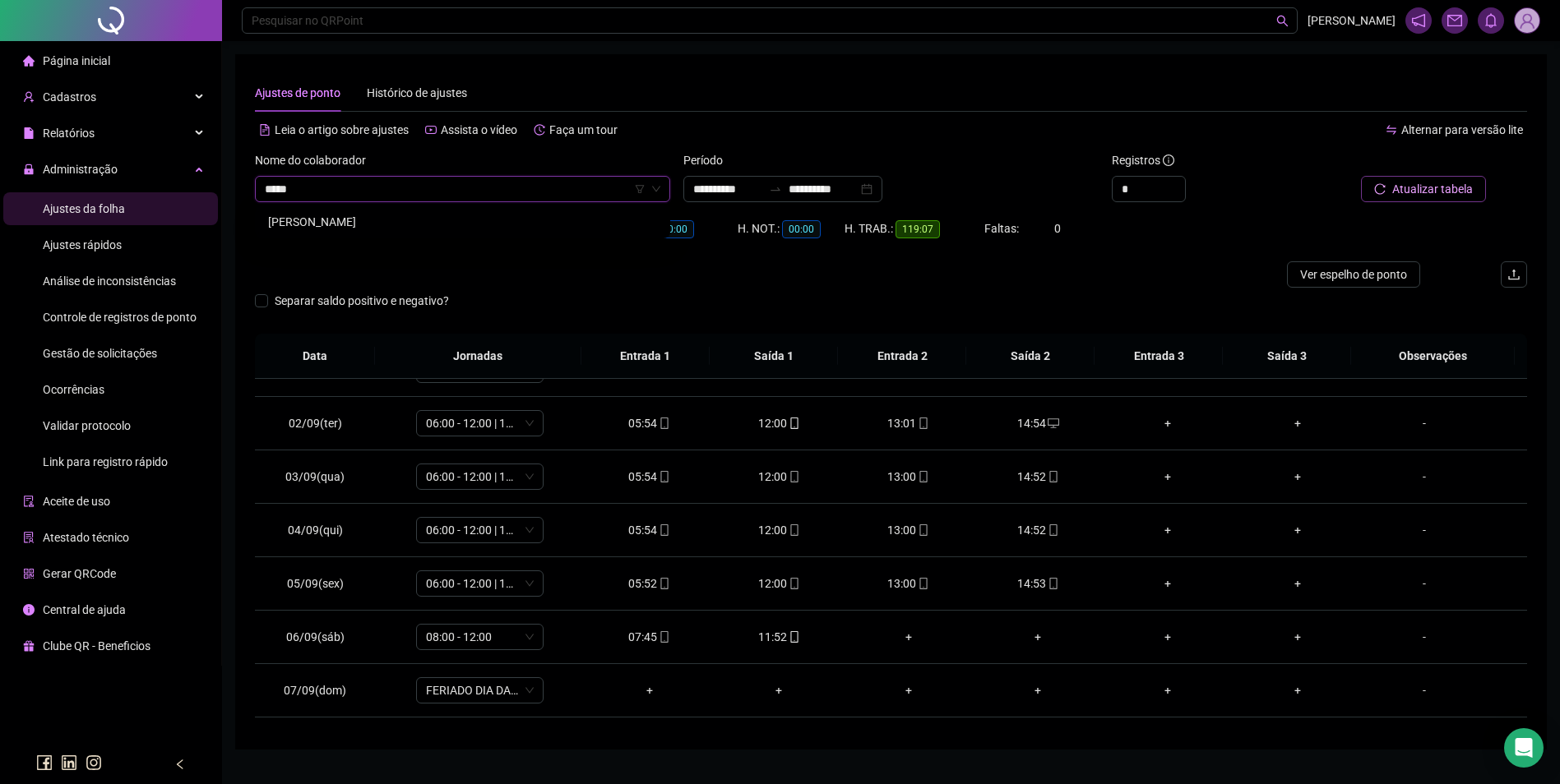
type input "******"
click at [1358, 176] on button "Buscar registros" at bounding box center [1422, 188] width 128 height 26
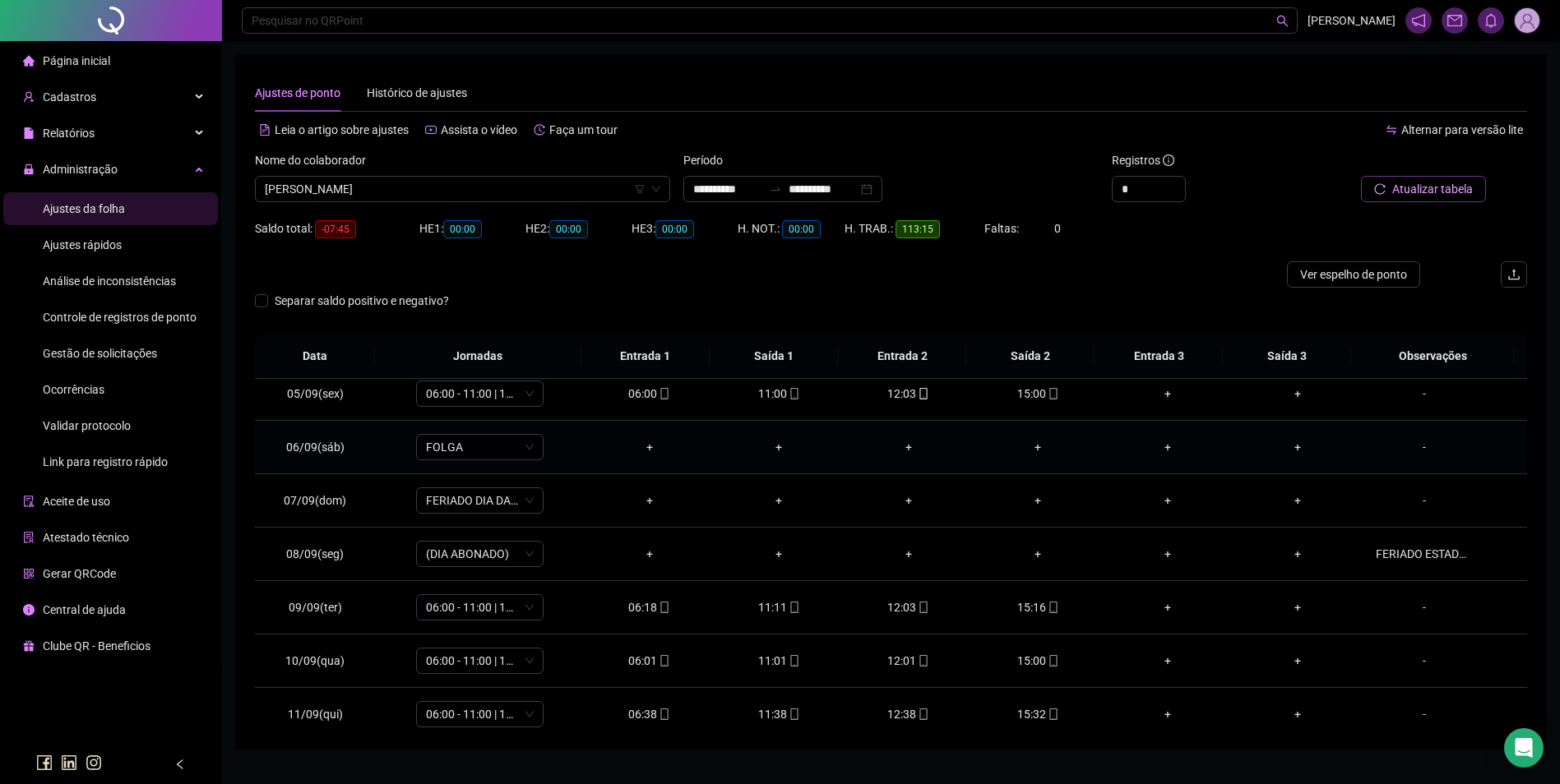
scroll to position [364, 0]
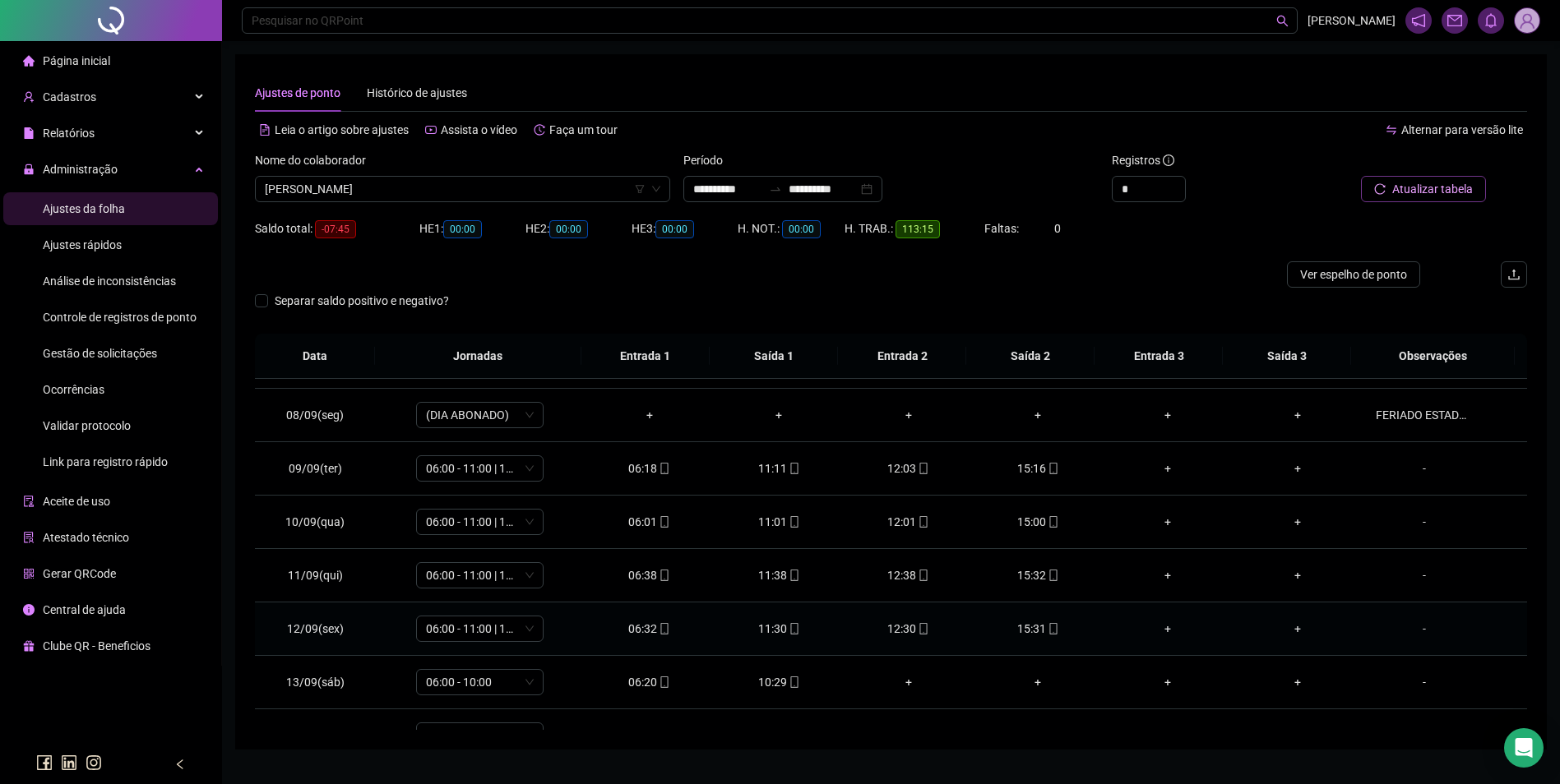
click at [1031, 629] on div "15:31" at bounding box center [1039, 629] width 104 height 18
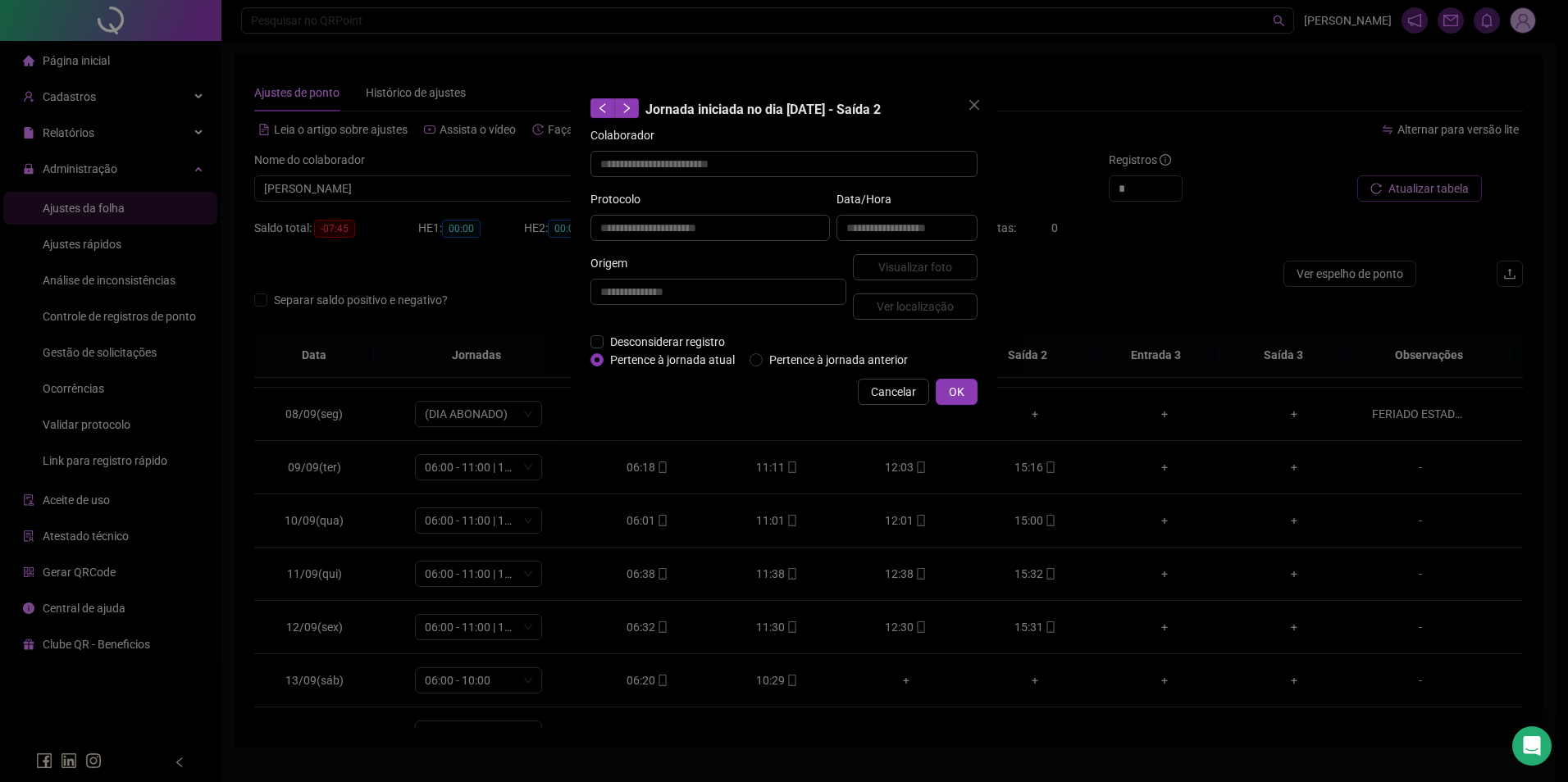
type input "**********"
click at [932, 274] on span "Visualizar foto" at bounding box center [915, 267] width 74 height 18
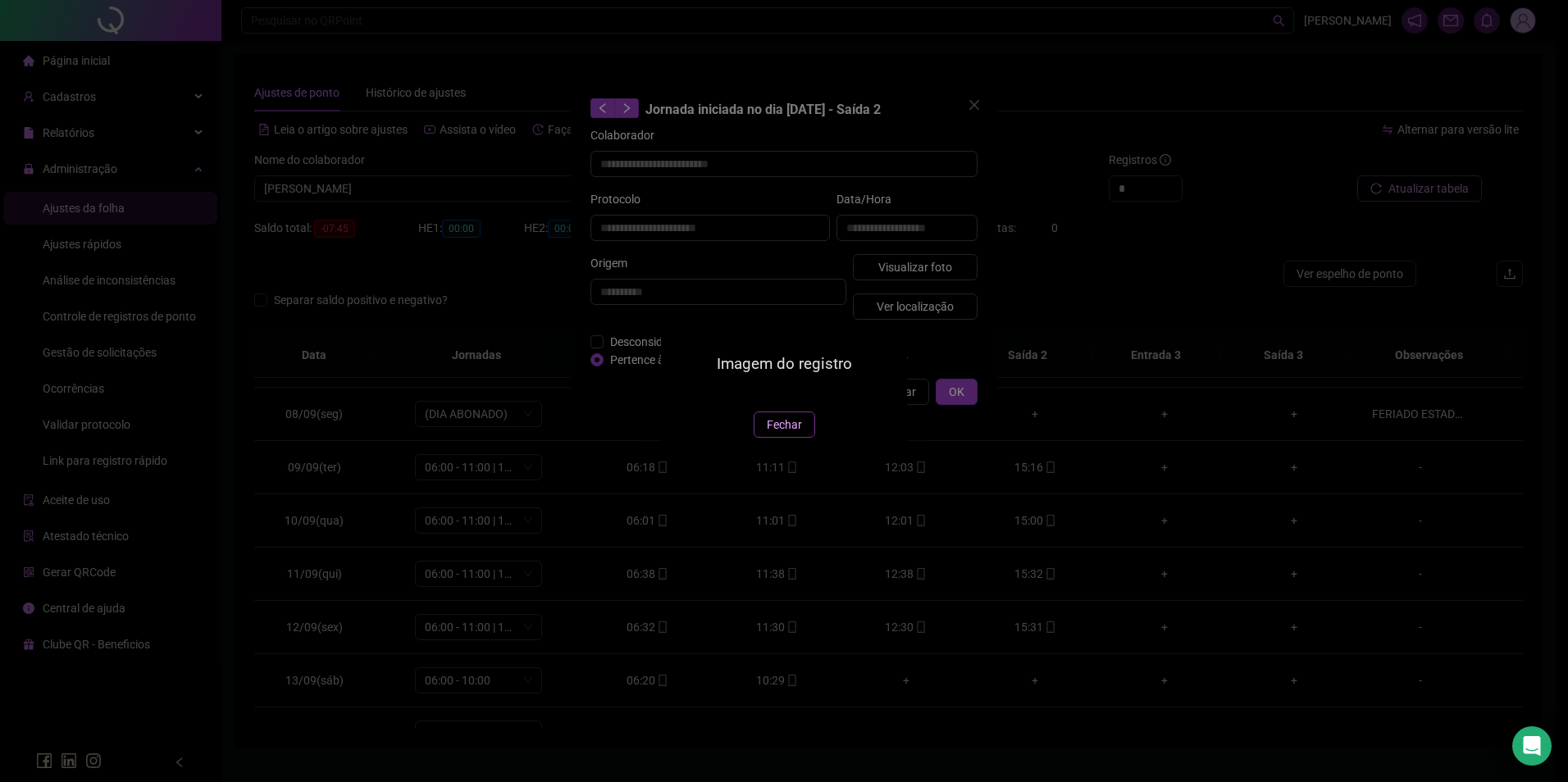
click at [778, 434] on span "Fechar" at bounding box center [784, 425] width 35 height 18
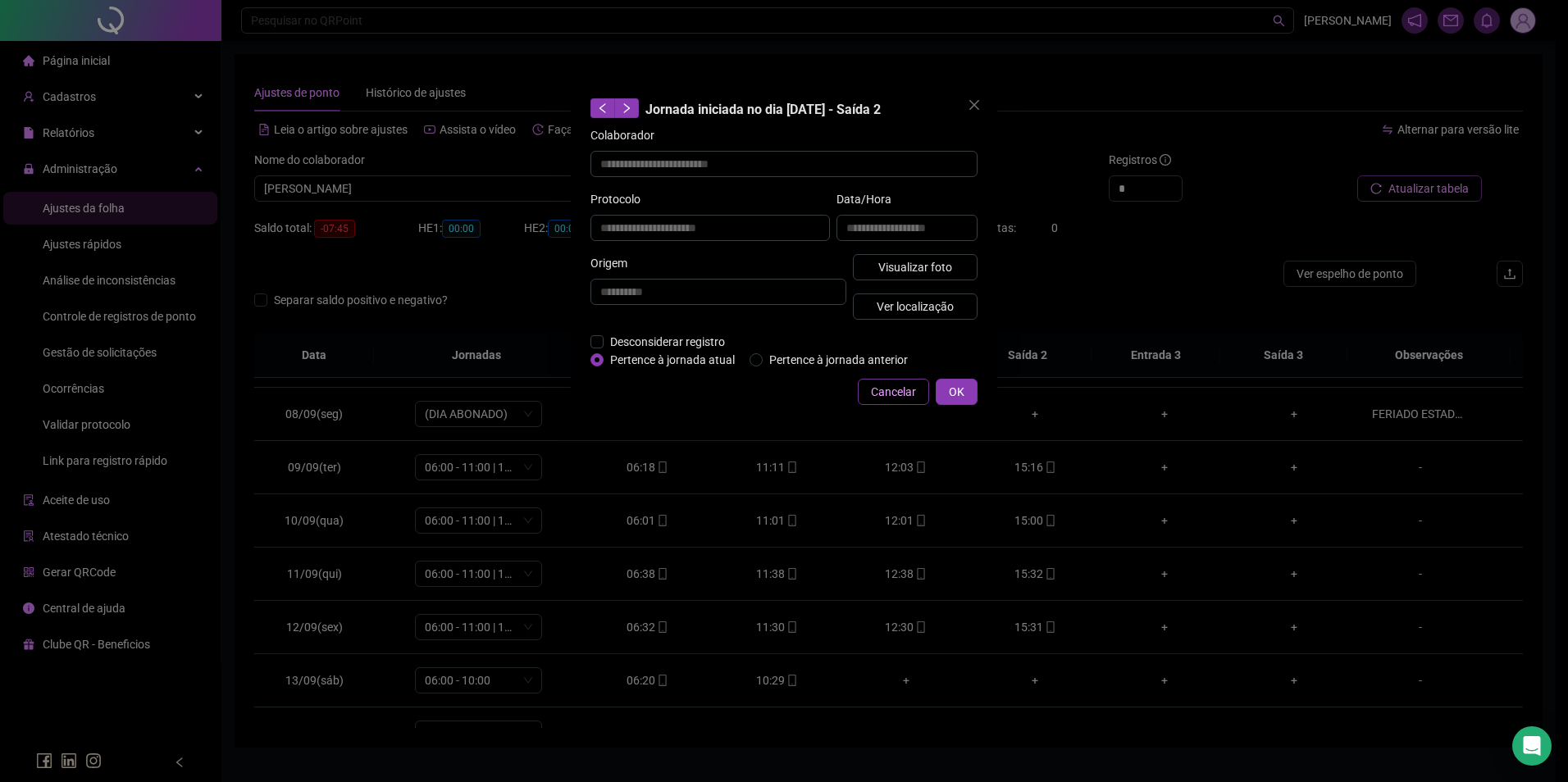
click at [902, 388] on span "Cancelar" at bounding box center [893, 392] width 45 height 18
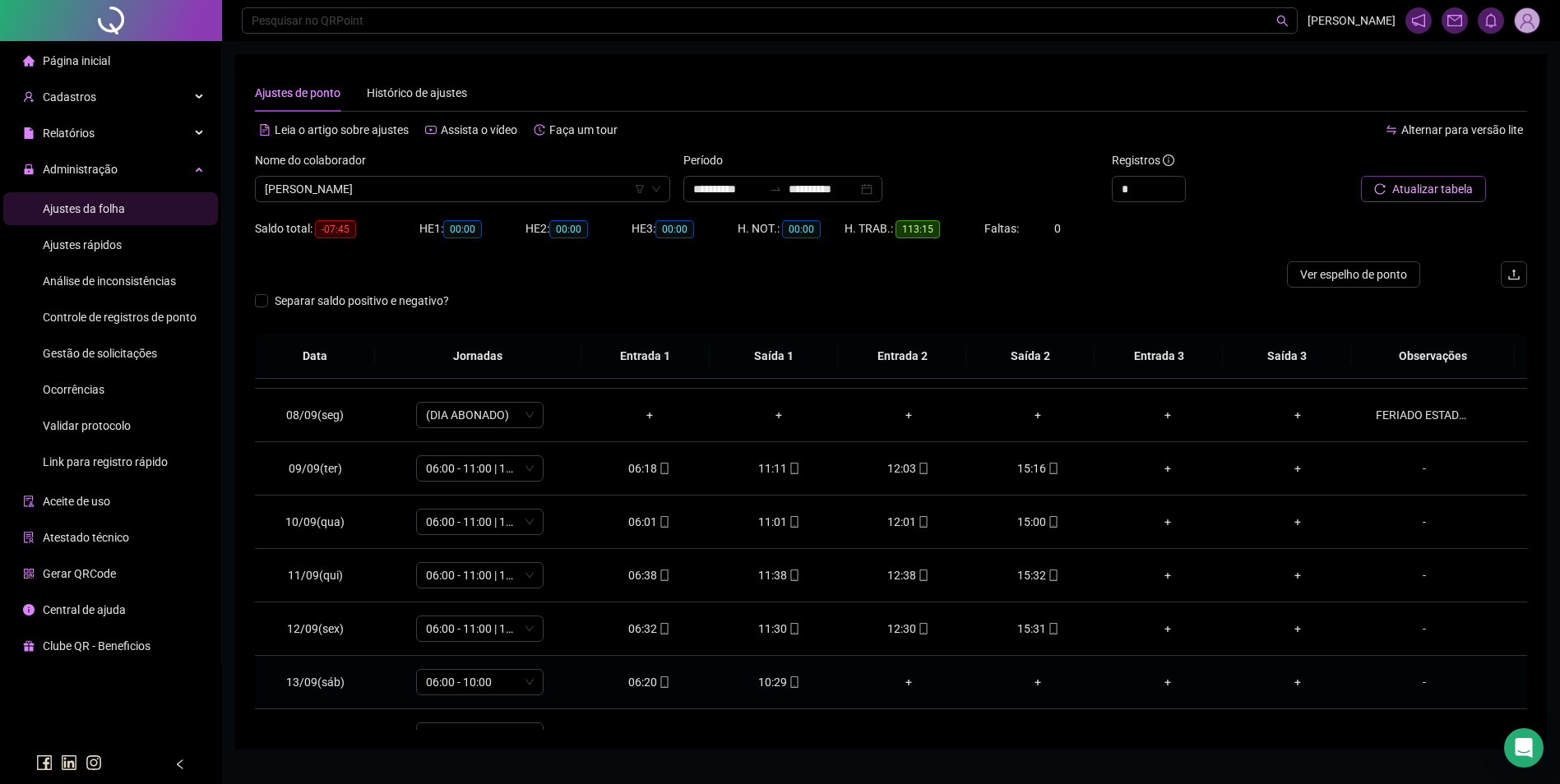
click at [789, 687] on icon "mobile" at bounding box center [795, 682] width 12 height 12
type input "**********"
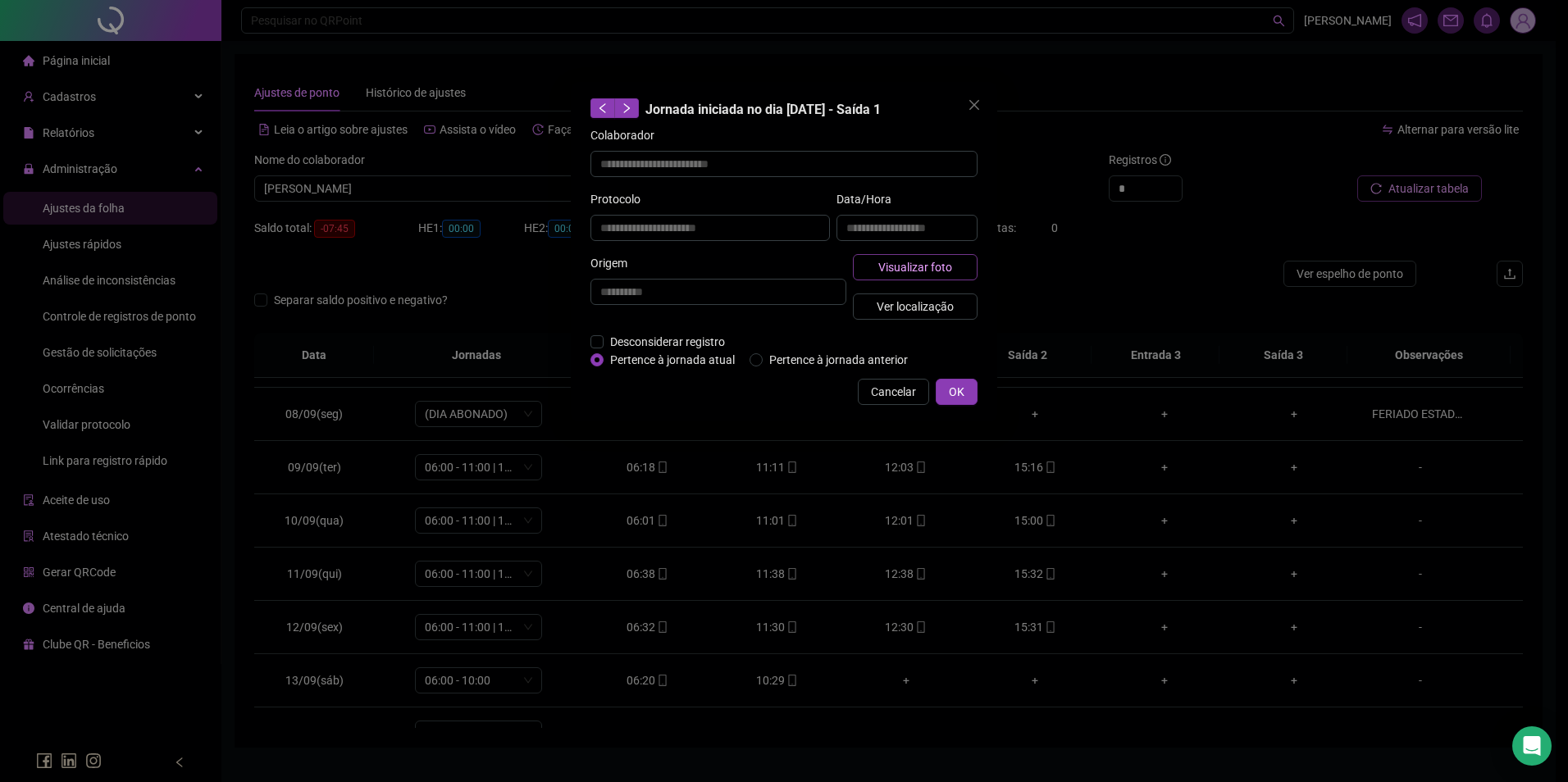
click at [956, 267] on button "Visualizar foto" at bounding box center [915, 267] width 125 height 26
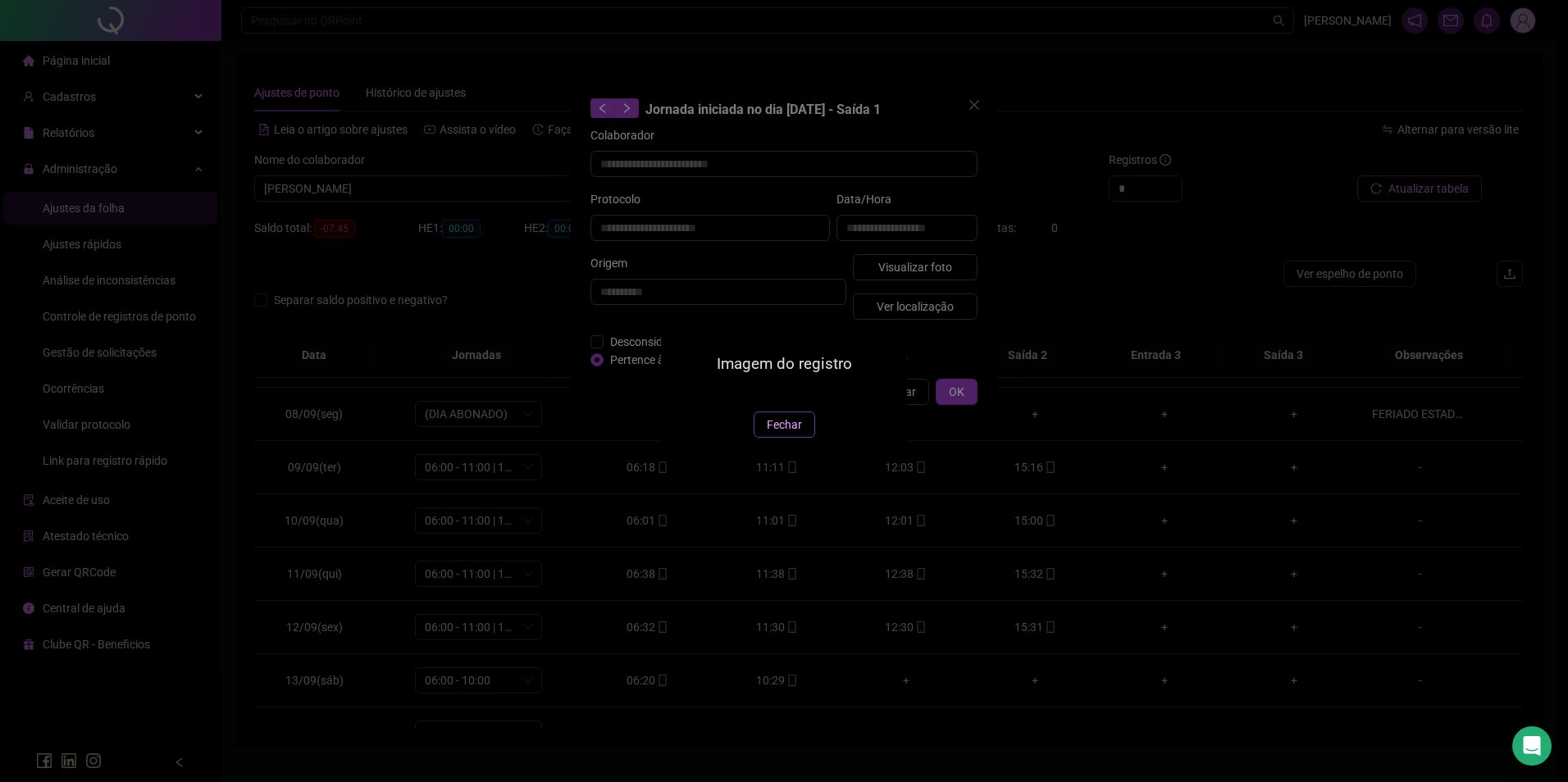
click at [761, 437] on button "Fechar" at bounding box center [785, 424] width 62 height 26
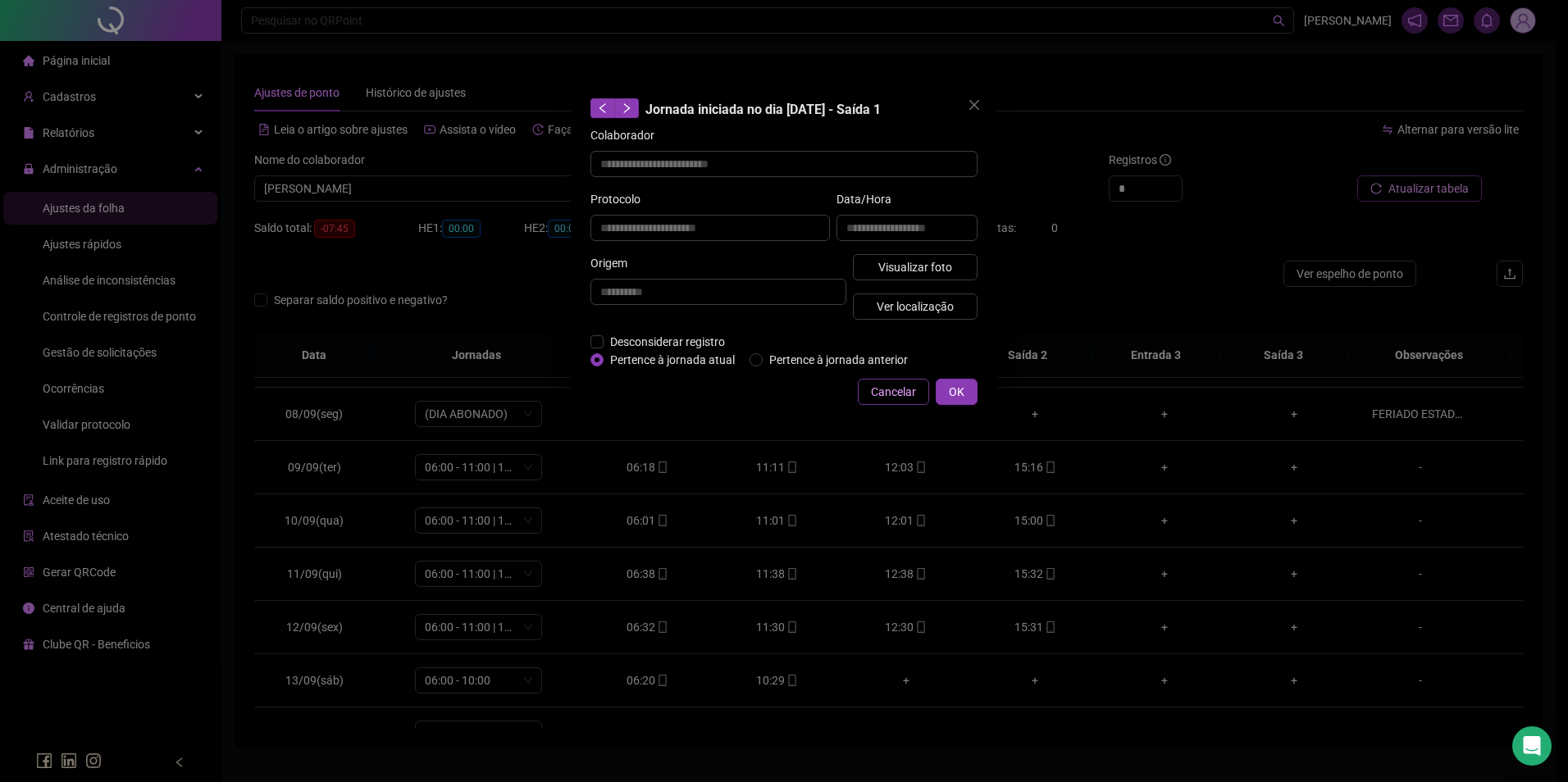
click at [875, 396] on span "Cancelar" at bounding box center [893, 392] width 45 height 18
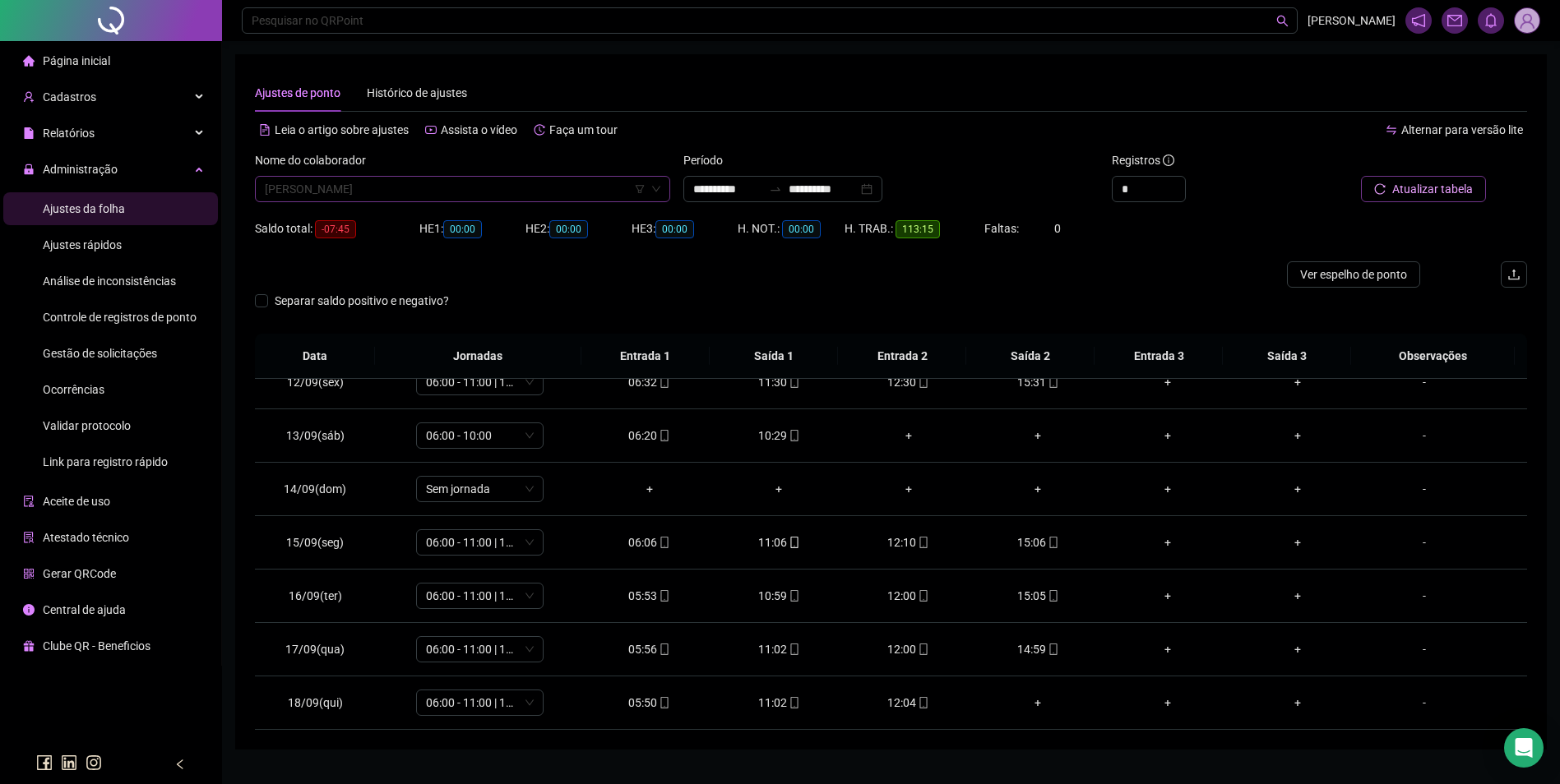
scroll to position [7287, 0]
click at [434, 186] on span "FLAVIA FERREIRA DOS SANTOS" at bounding box center [463, 188] width 396 height 24
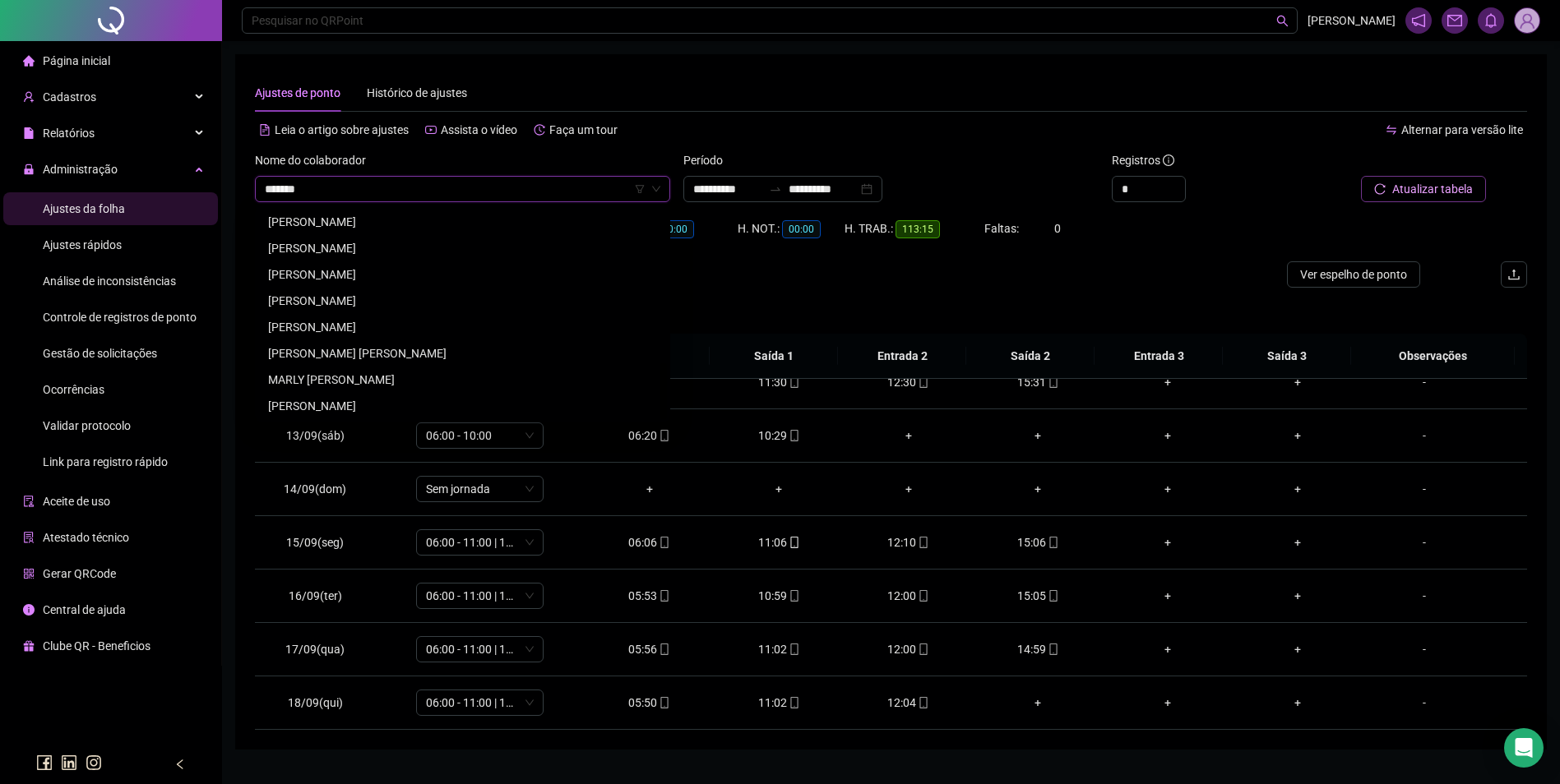
scroll to position [0, 0]
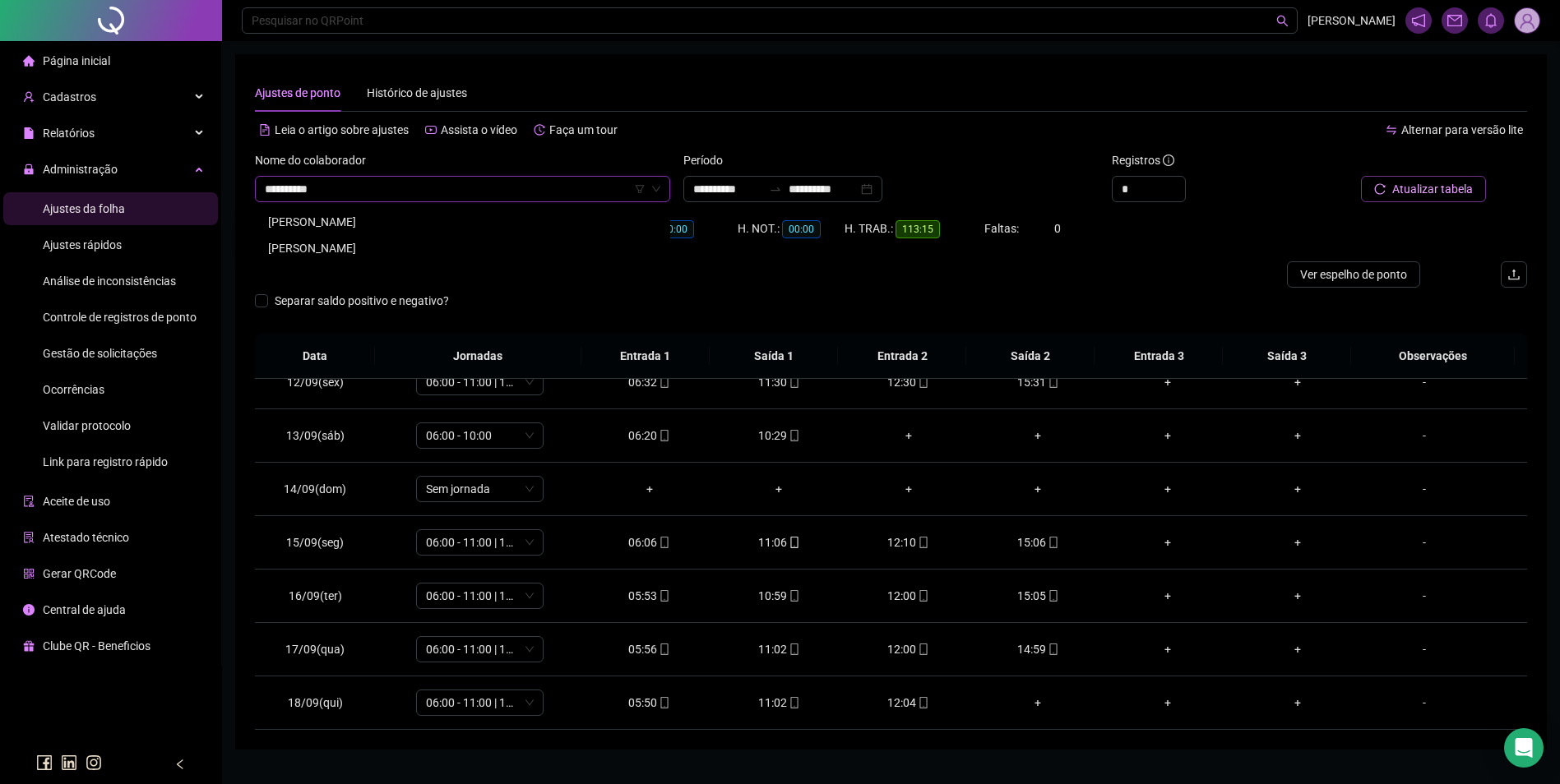
type input "**********"
click at [416, 233] on div "FRANCIDALVA GOMES DA SILVA" at bounding box center [462, 221] width 409 height 26
click at [1407, 191] on span "Buscar registros" at bounding box center [1431, 189] width 83 height 18
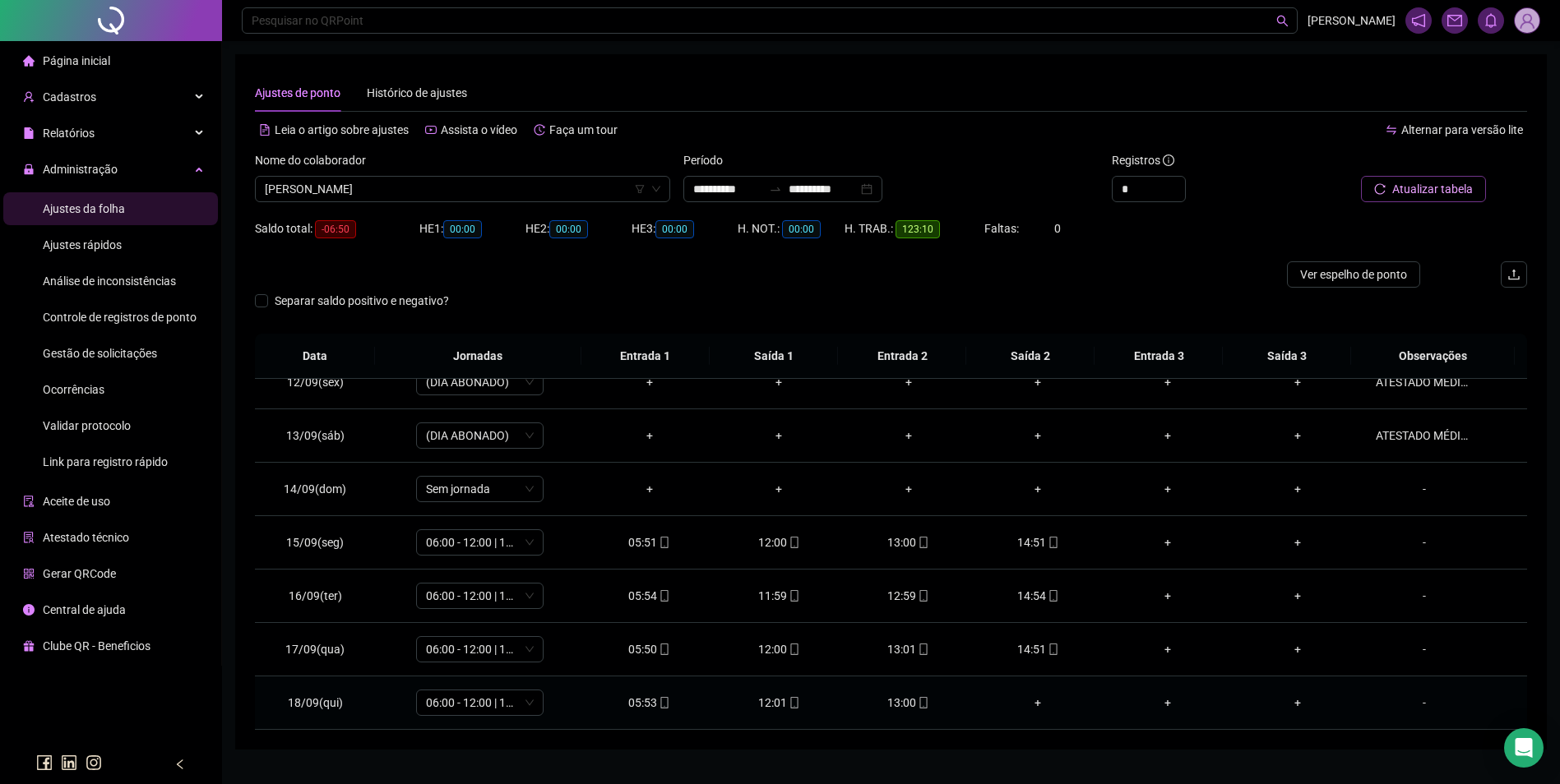
click at [923, 697] on div "13:00" at bounding box center [909, 702] width 104 height 18
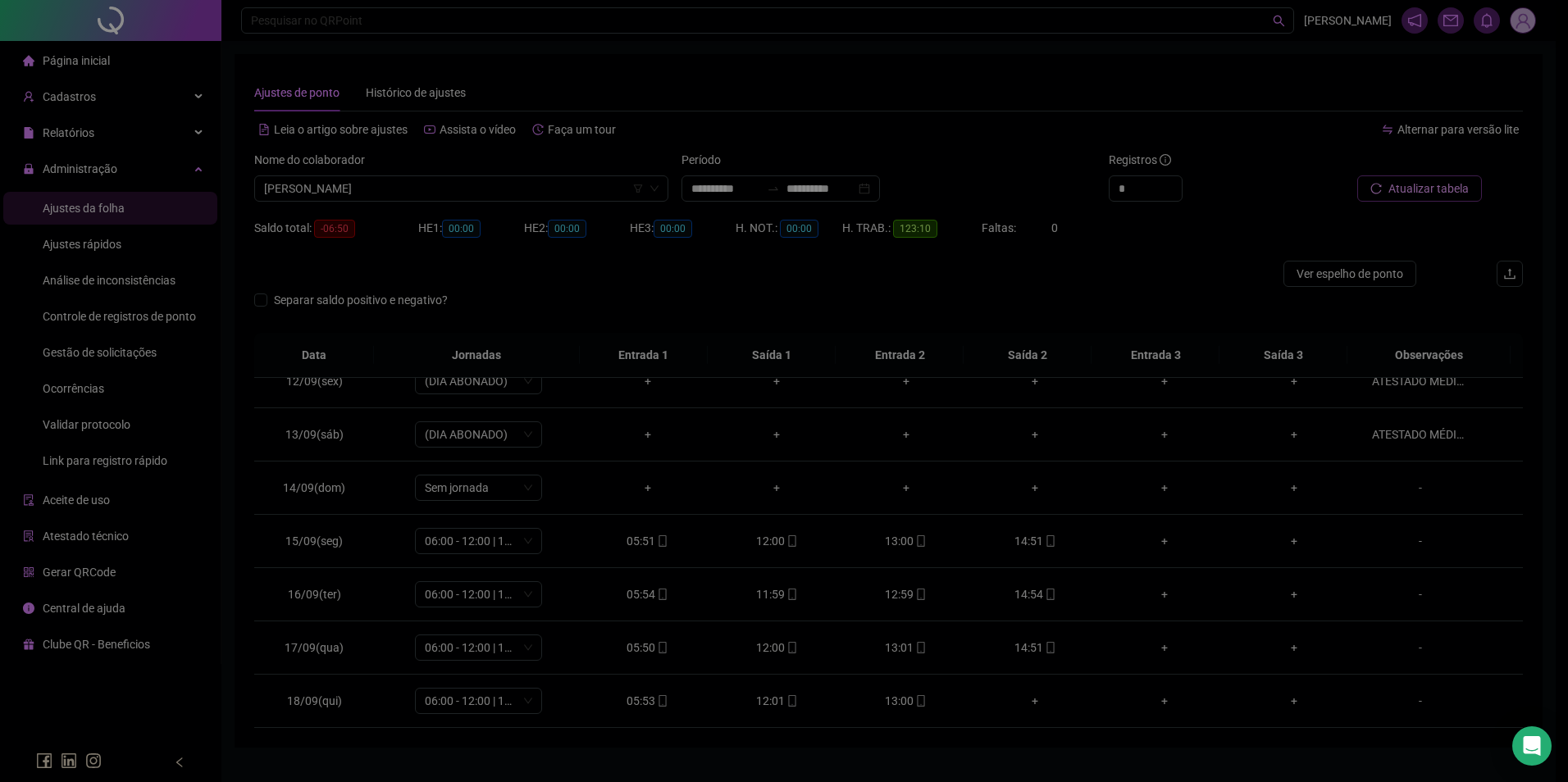
type input "**********"
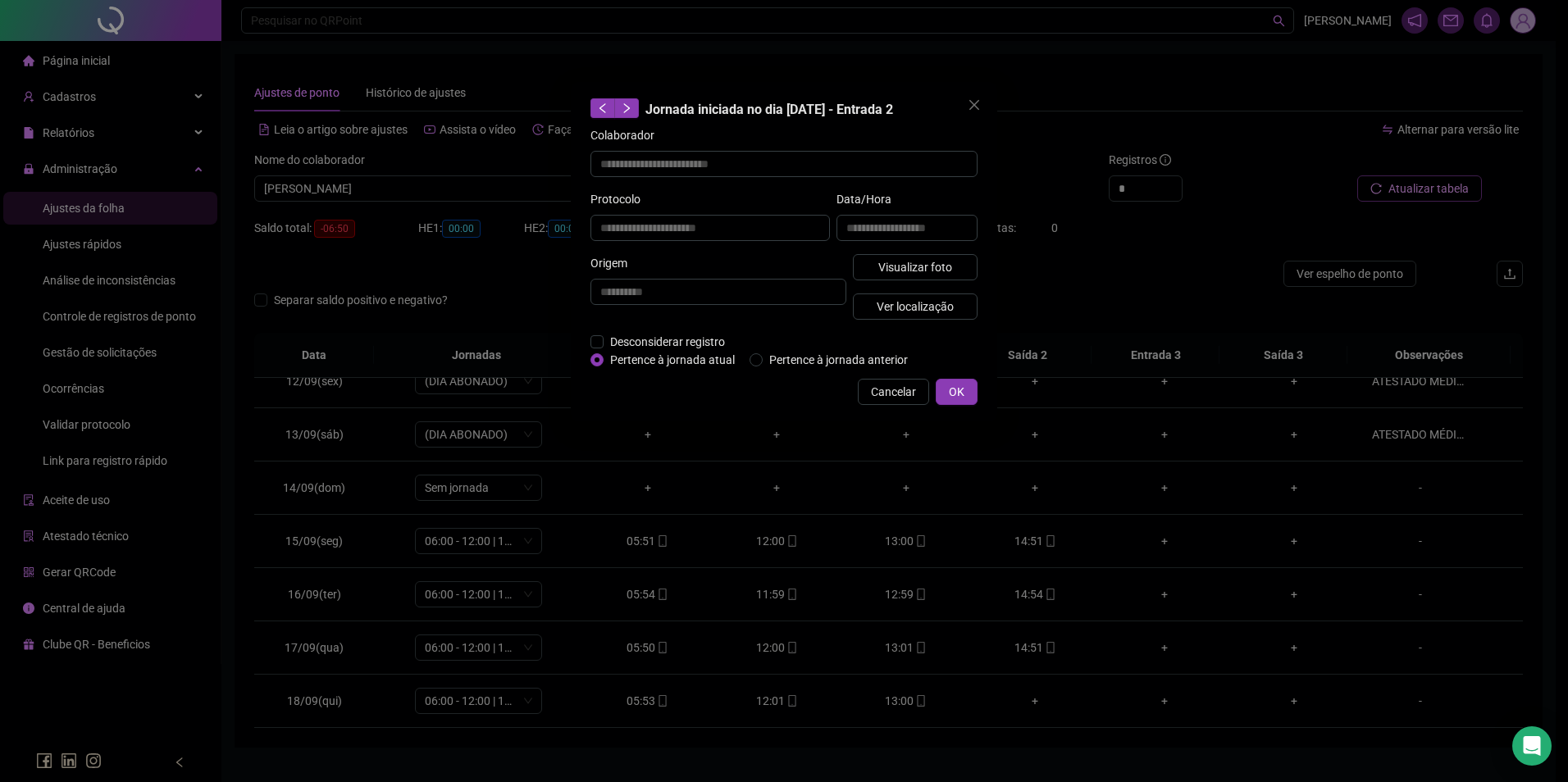
click at [949, 250] on div "**********" at bounding box center [907, 223] width 148 height 64
click at [947, 267] on span "Visualizar foto" at bounding box center [915, 267] width 74 height 18
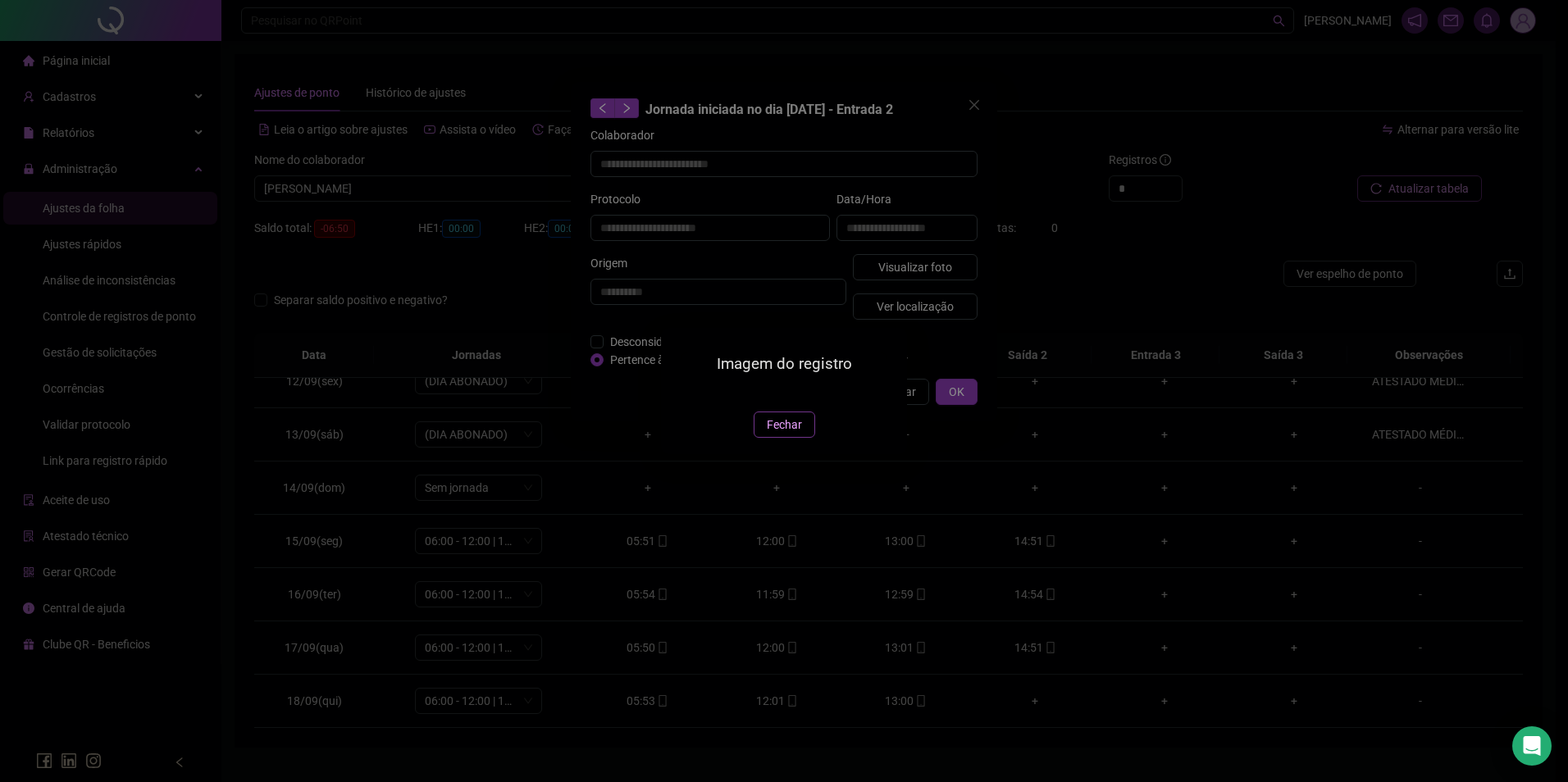
click at [780, 434] on span "Fechar" at bounding box center [784, 425] width 35 height 18
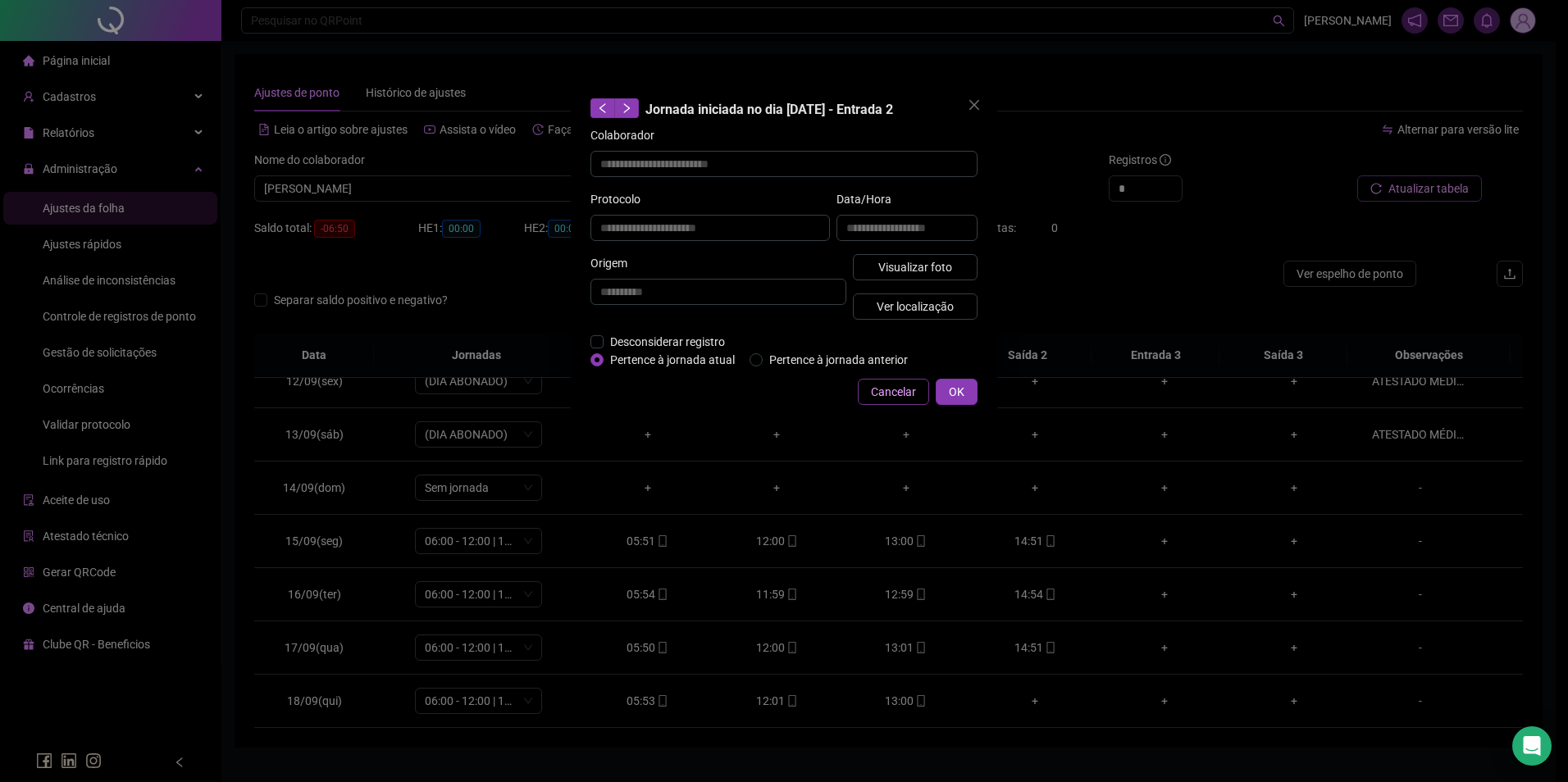
click at [881, 402] on div "**********" at bounding box center [784, 252] width 427 height 340
click at [881, 401] on button "Cancelar" at bounding box center [893, 391] width 72 height 26
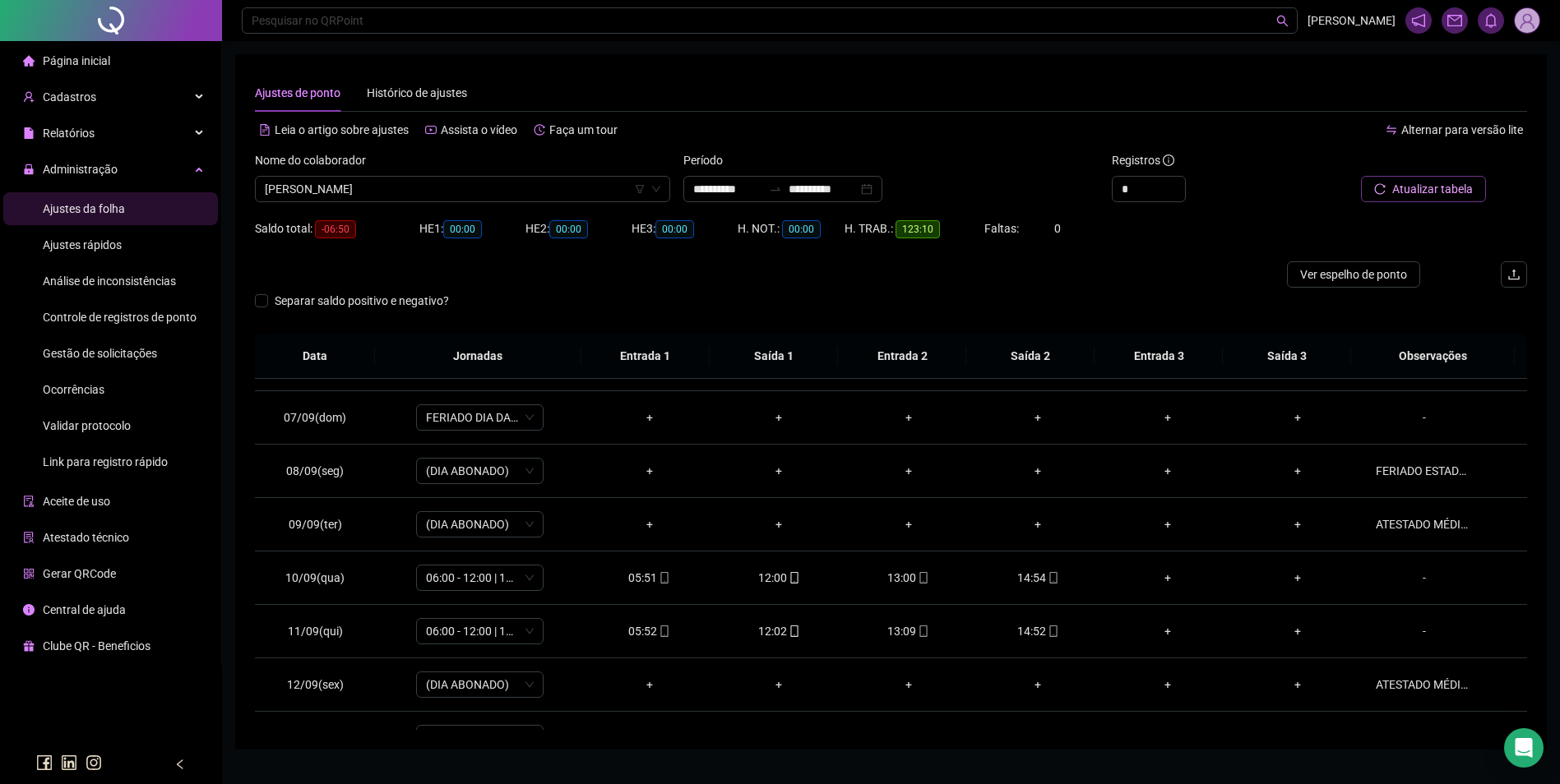
scroll to position [282, 0]
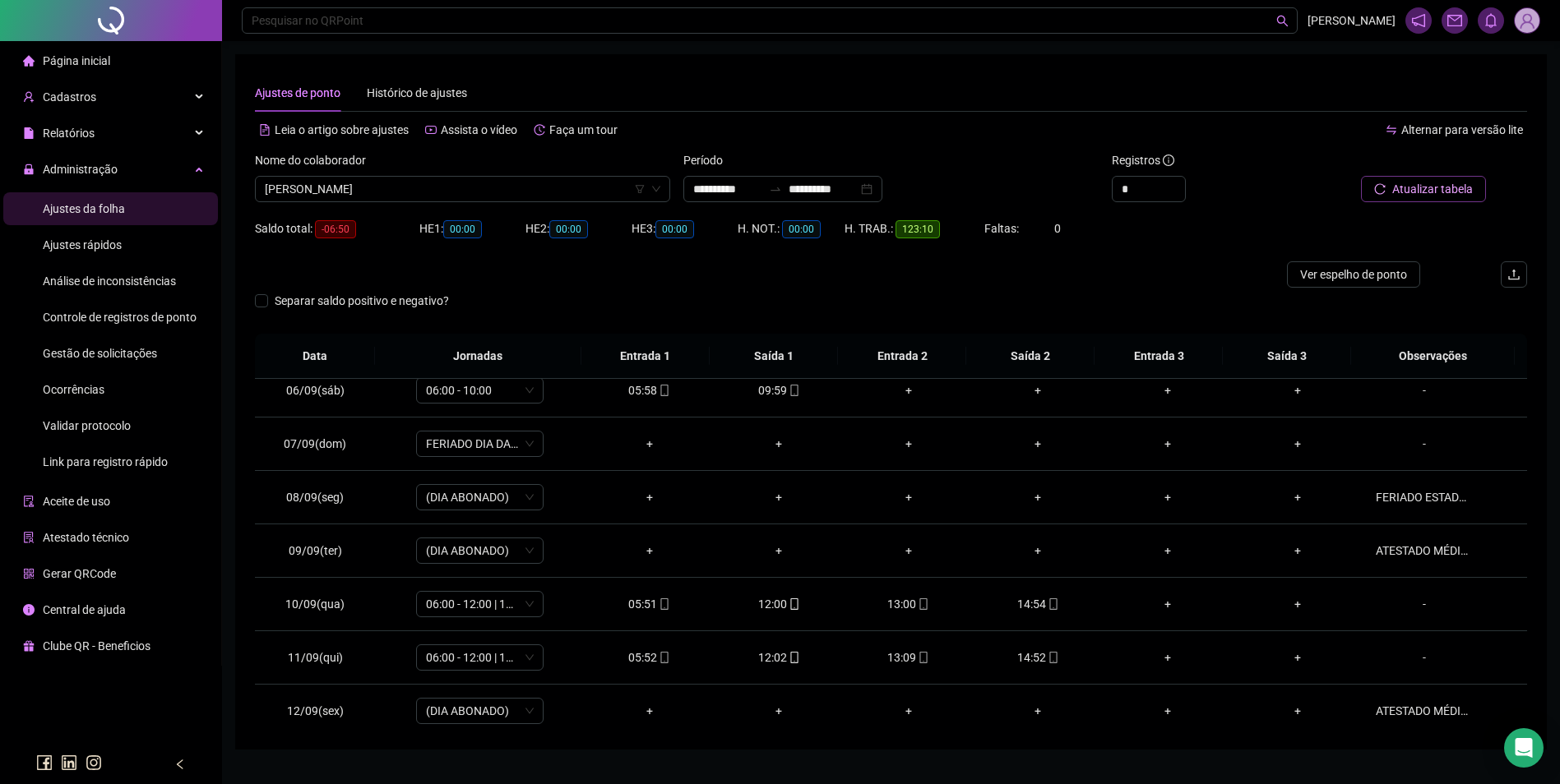
click at [483, 207] on div "Nome do colaborador FRANCIDALVA GOMES DA SILVA" at bounding box center [462, 183] width 428 height 64
click at [492, 199] on span "FRANCIDALVA GOMES DA SILVA" at bounding box center [463, 188] width 396 height 24
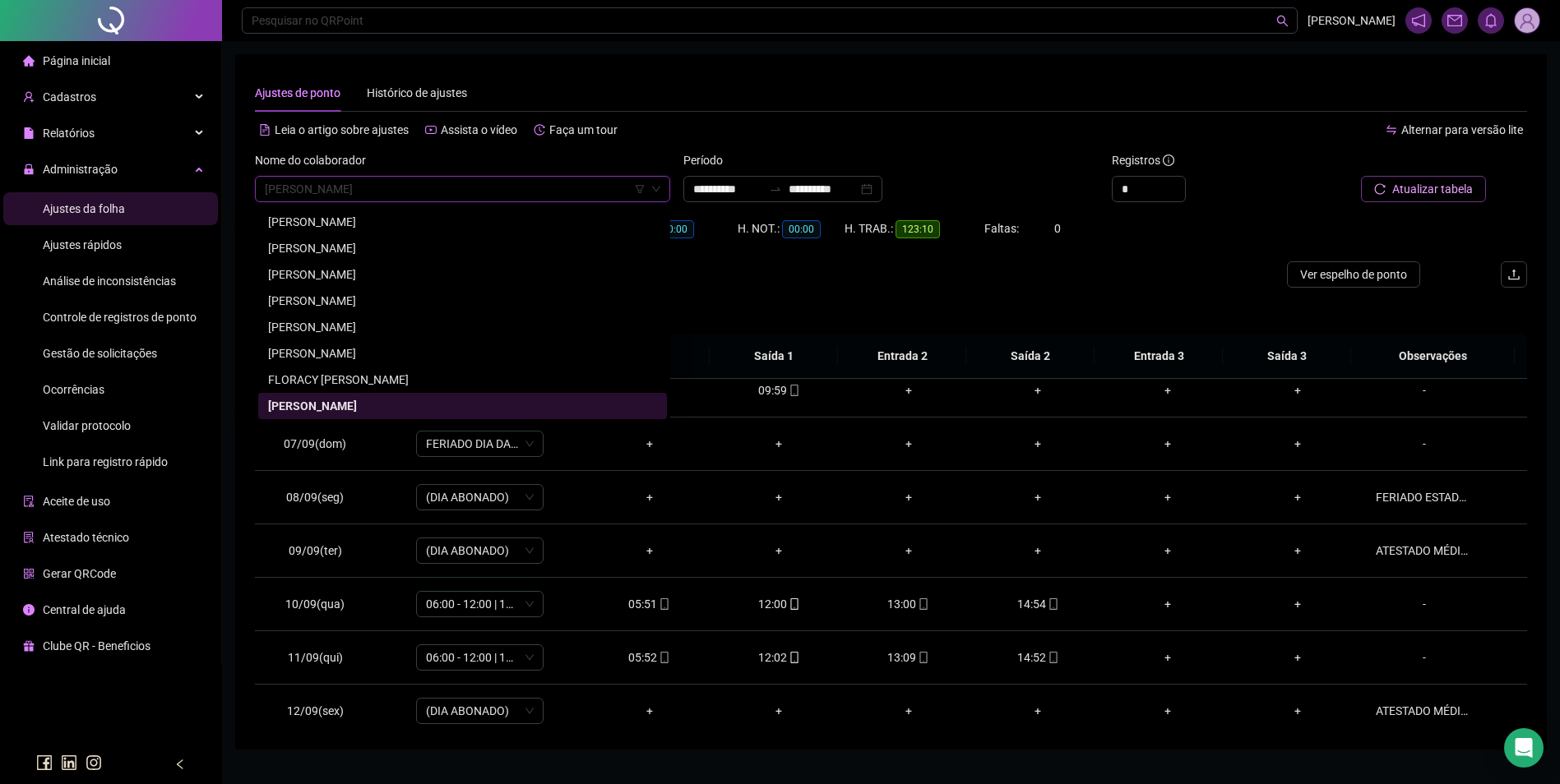
click at [1144, 310] on div "Separar saldo positivo e negativo?" at bounding box center [891, 310] width 1273 height 46
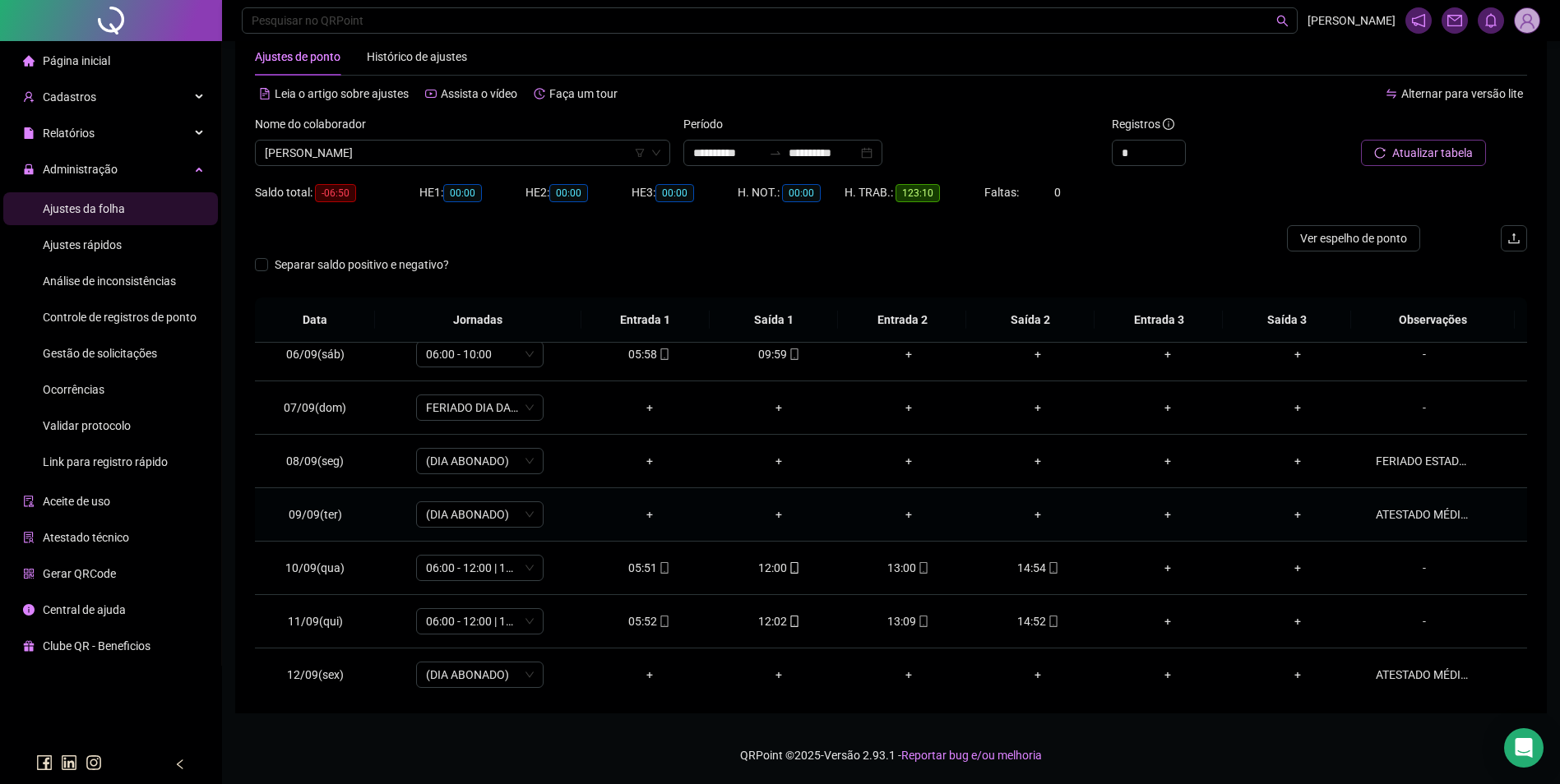
scroll to position [611, 0]
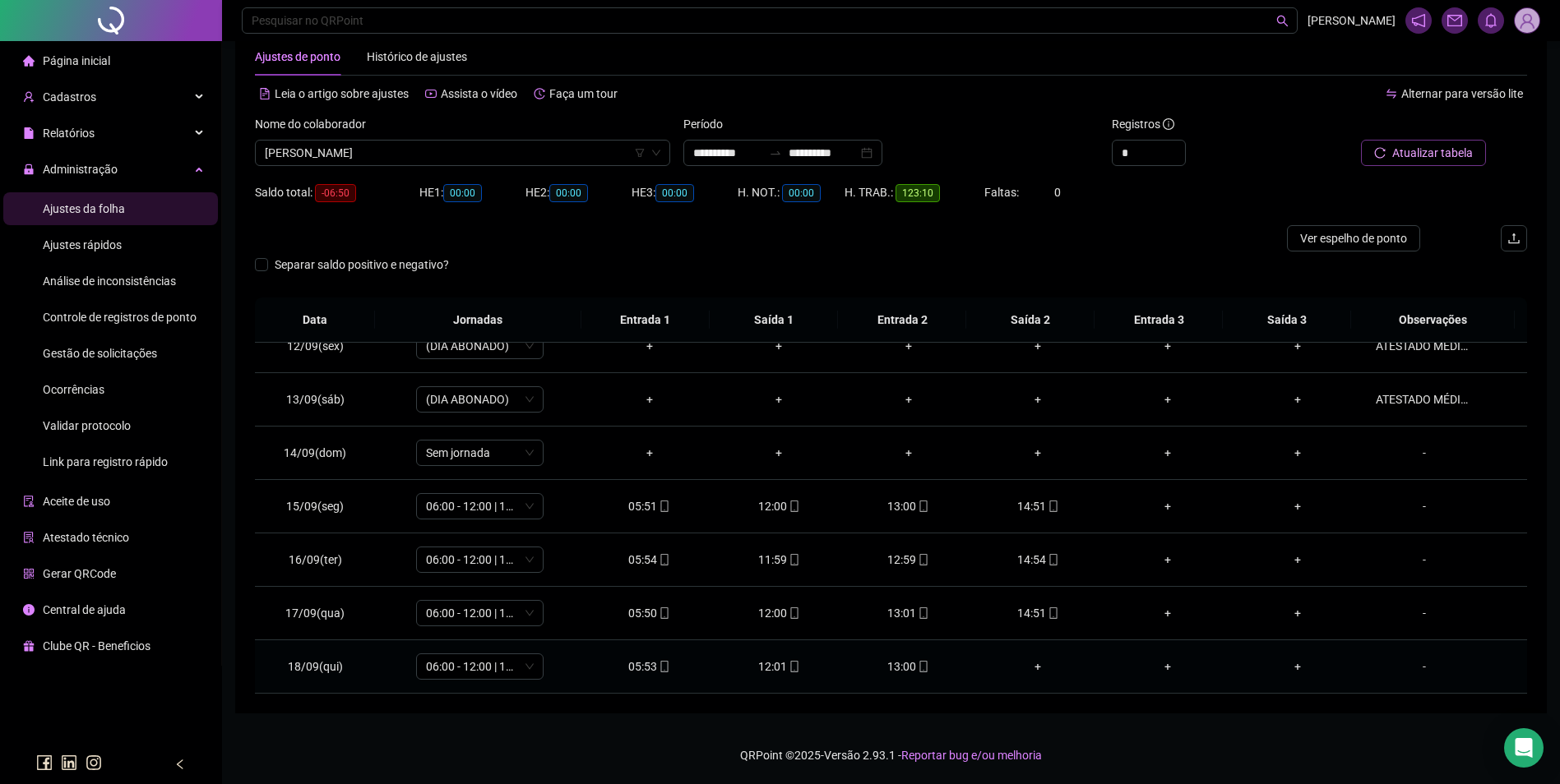
click at [918, 667] on icon "mobile" at bounding box center [924, 667] width 12 height 12
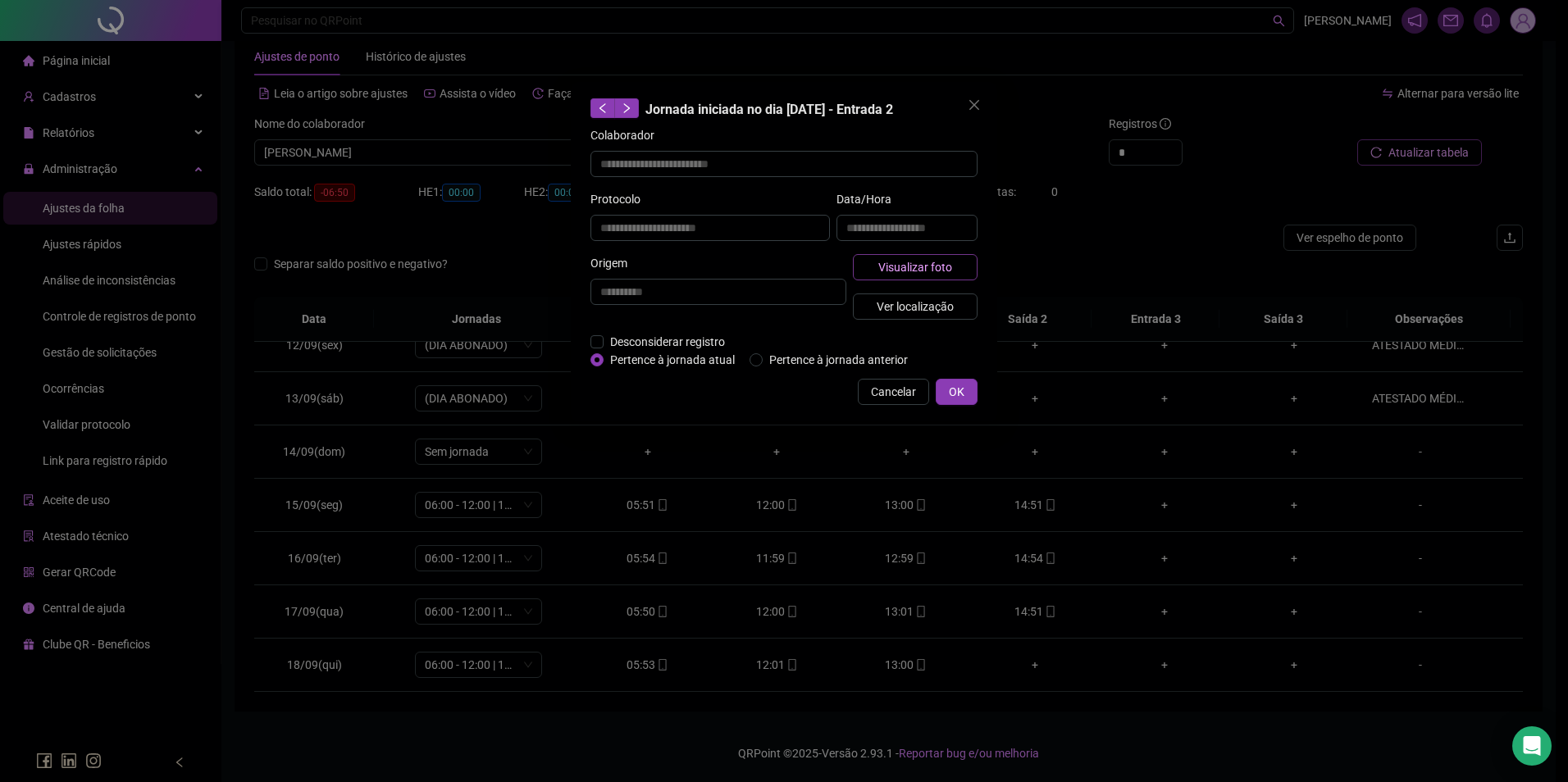
click at [936, 261] on span "Visualizar foto" at bounding box center [915, 267] width 74 height 18
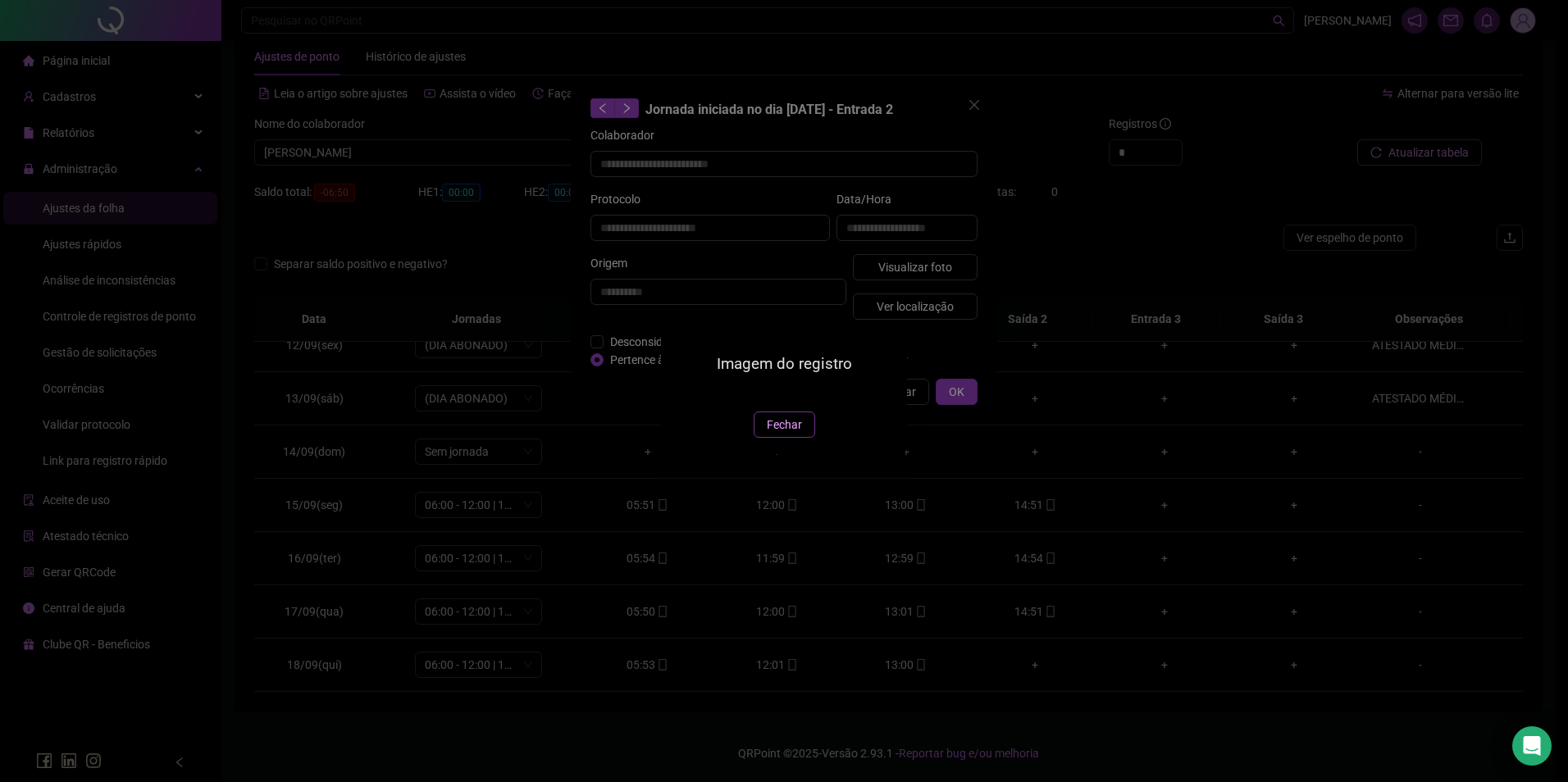
click at [785, 434] on span "Fechar" at bounding box center [784, 425] width 35 height 18
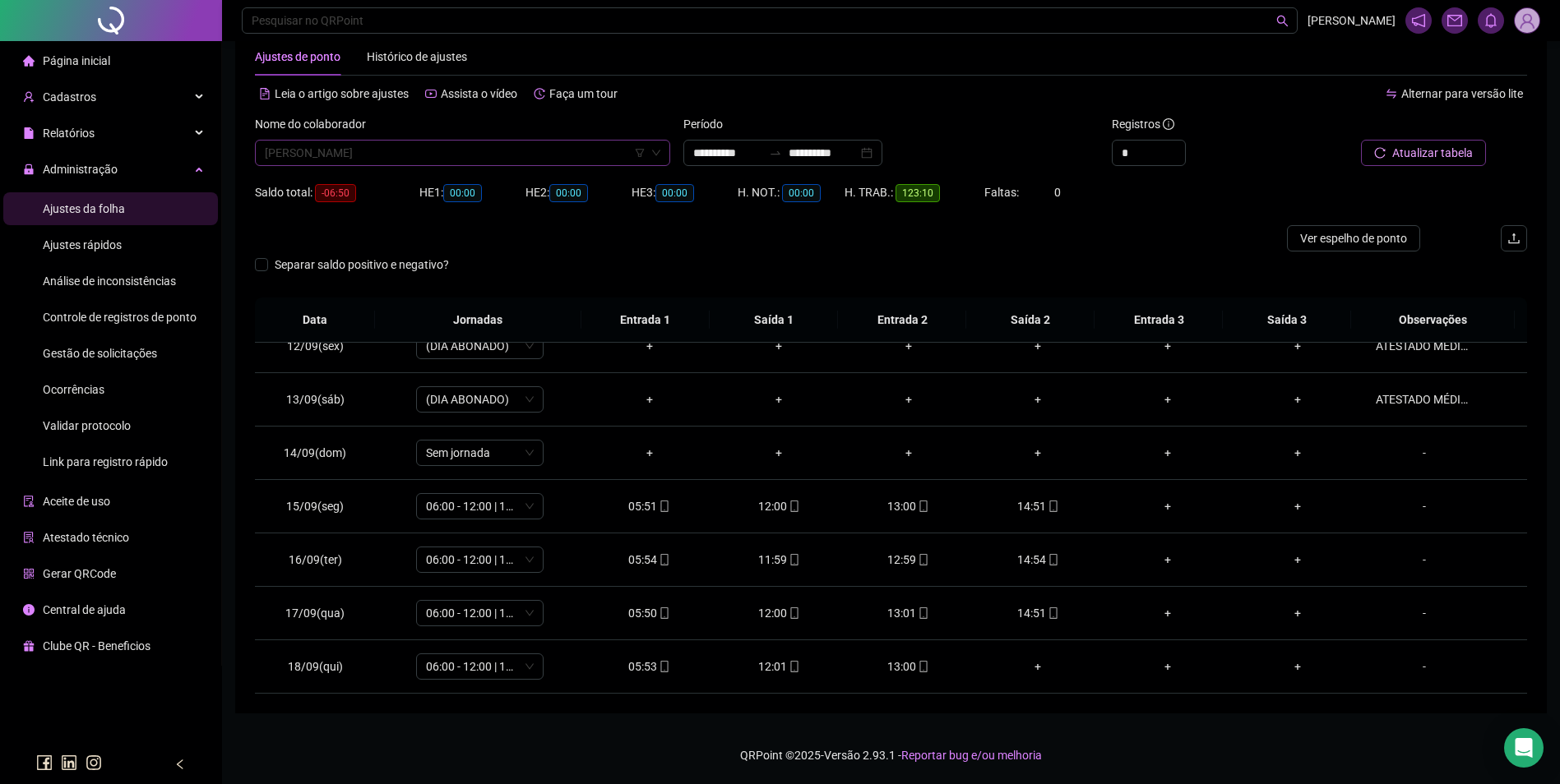
click at [490, 152] on span "FRANCIDALVA GOMES DA SILVA" at bounding box center [463, 152] width 396 height 24
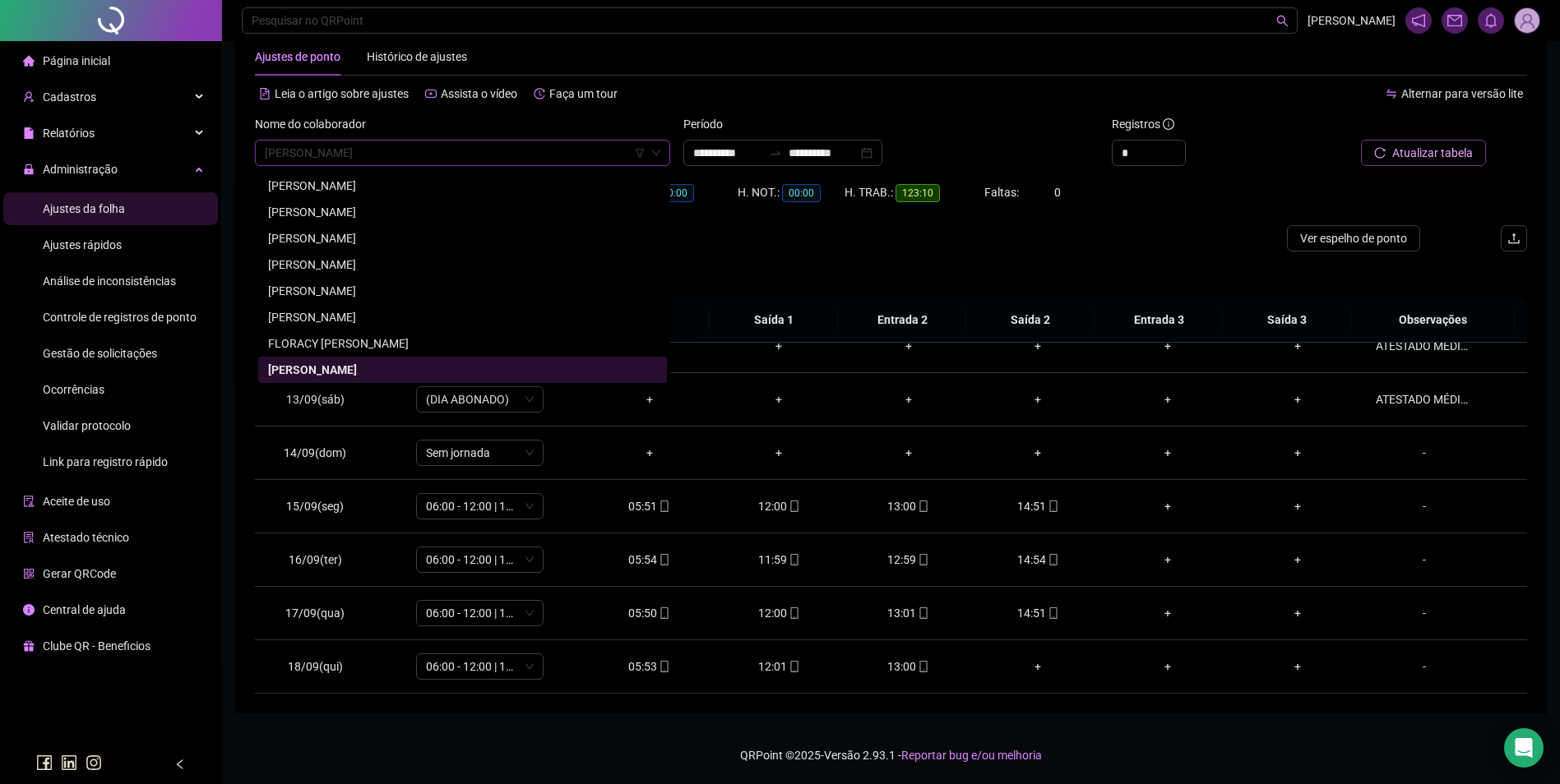
scroll to position [7422, 0]
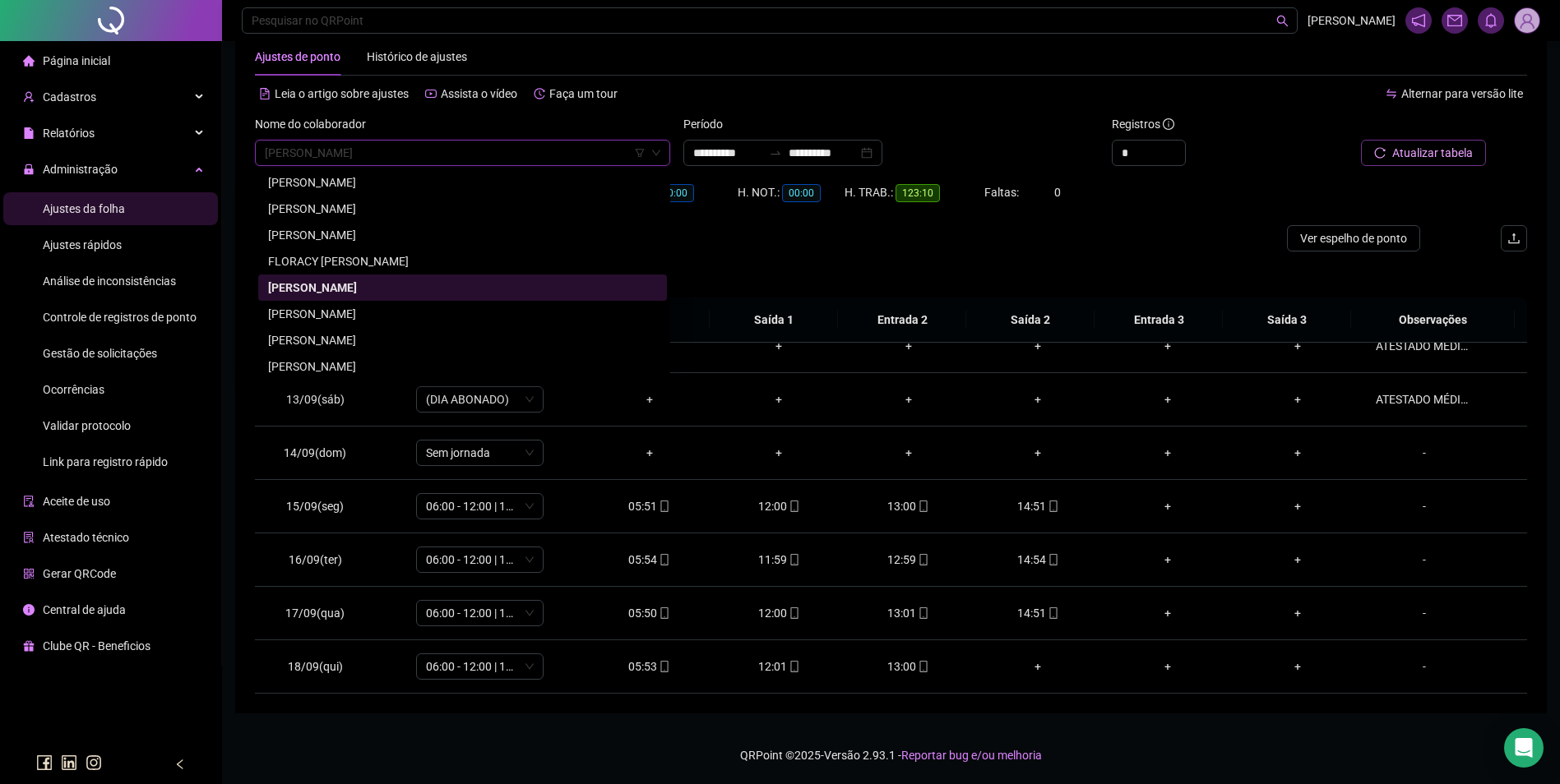
click at [350, 307] on div "FRANCIDALVA REIS" at bounding box center [462, 313] width 389 height 18
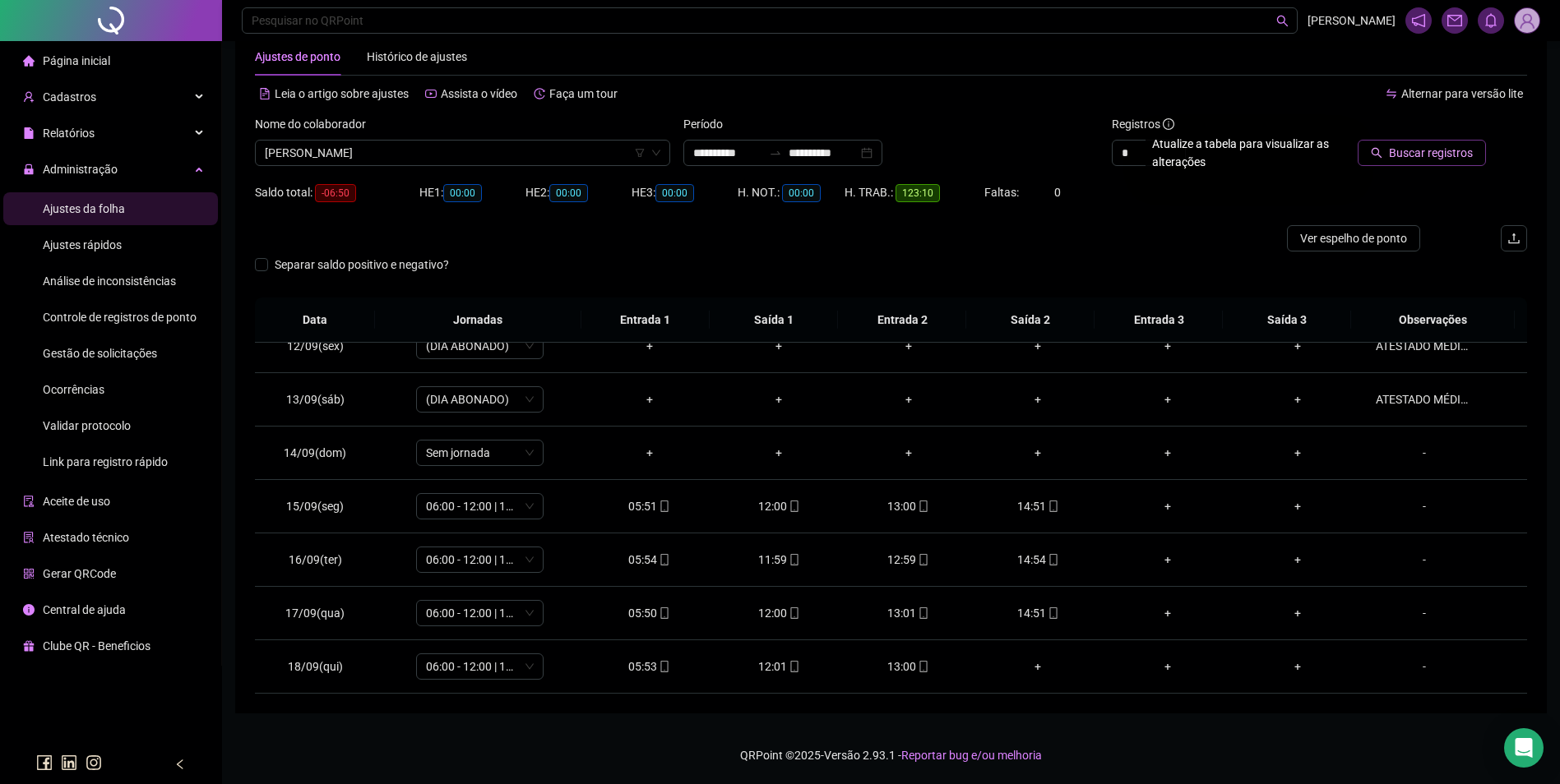
click at [1440, 142] on button "Buscar registros" at bounding box center [1422, 152] width 128 height 26
click at [1046, 566] on span at bounding box center [1053, 560] width 14 height 14
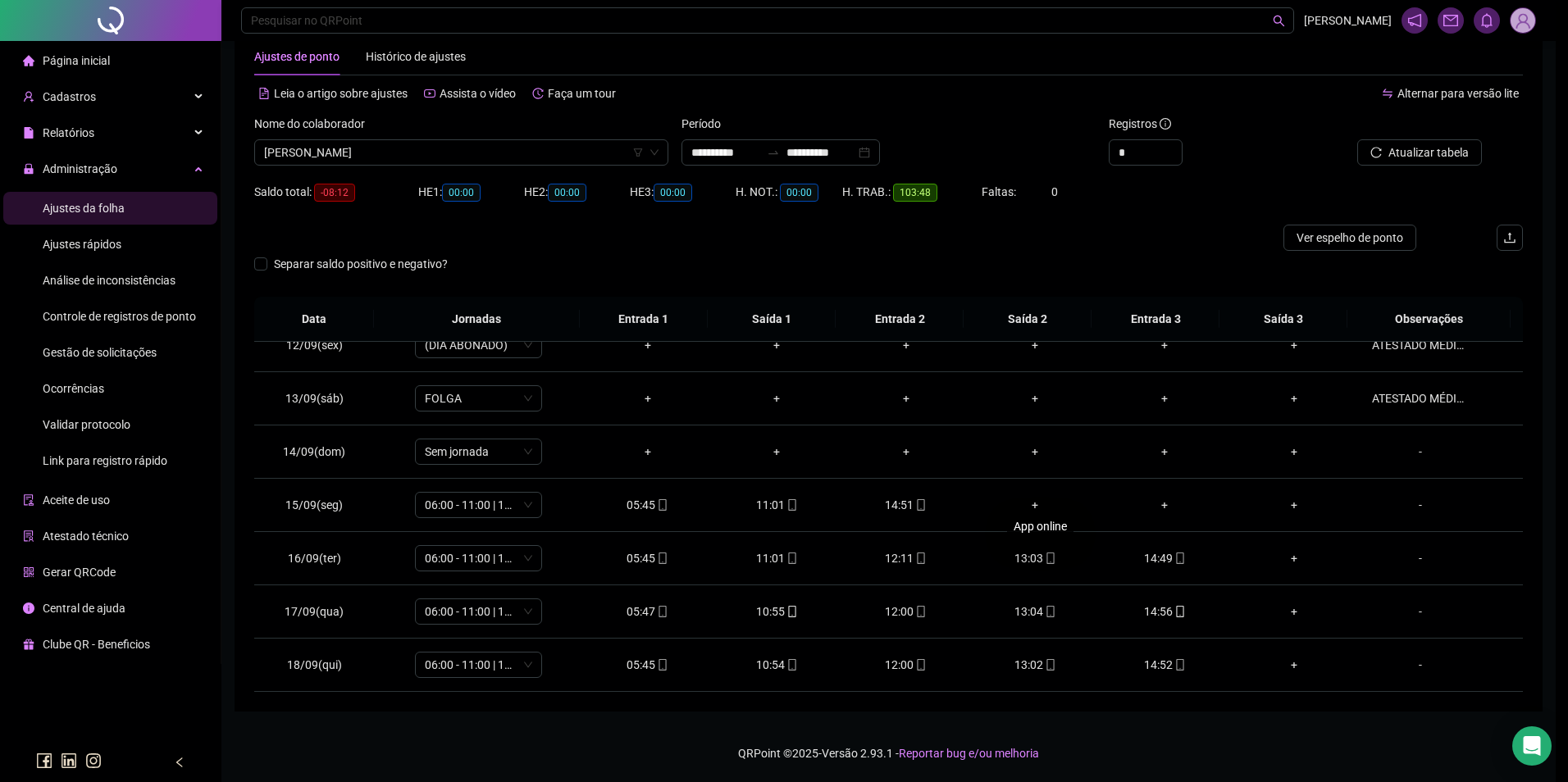
type input "**********"
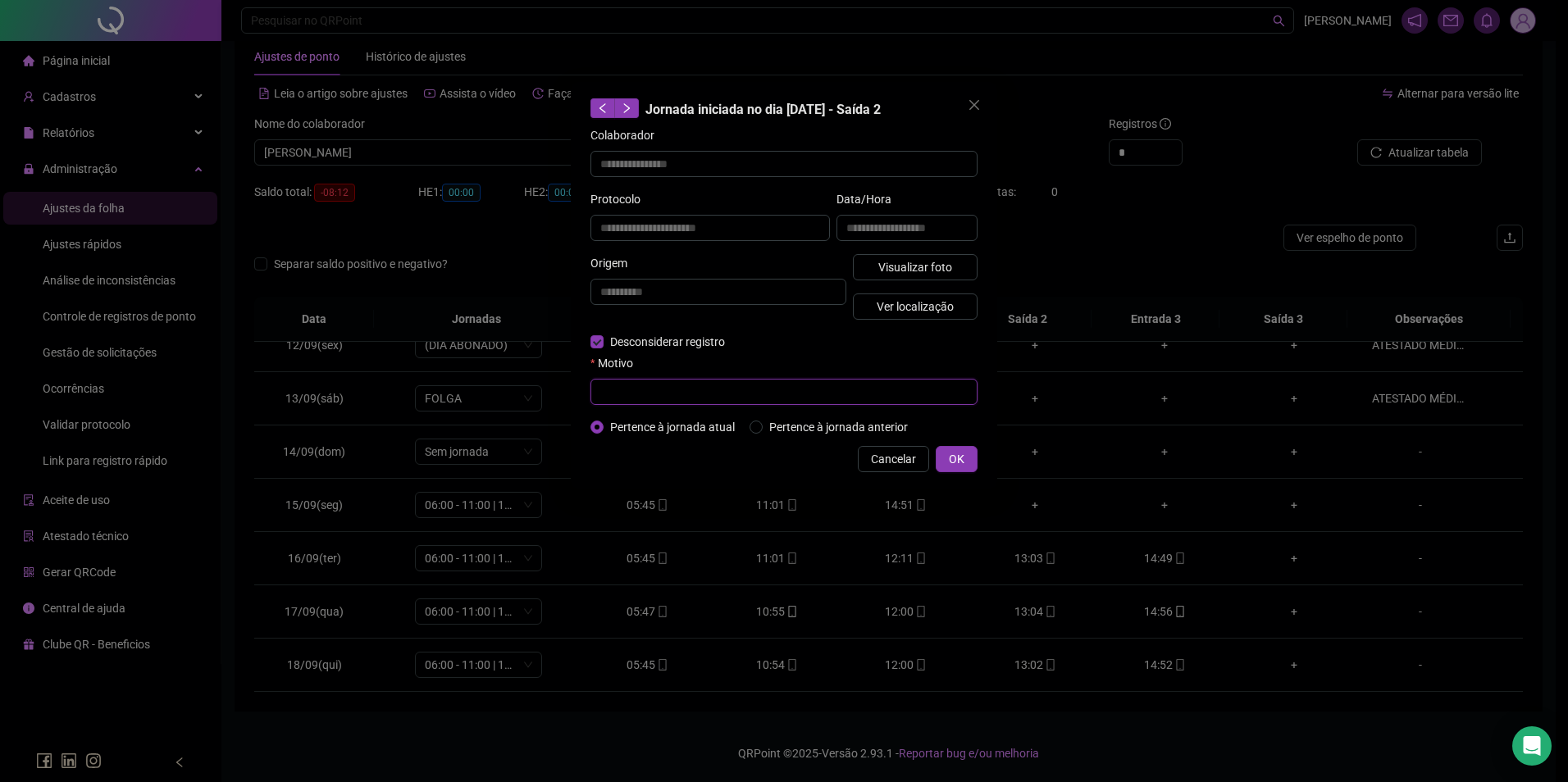
click at [682, 385] on input "text" at bounding box center [784, 391] width 387 height 26
type input "*"
click at [960, 457] on span "OK" at bounding box center [956, 459] width 15 height 18
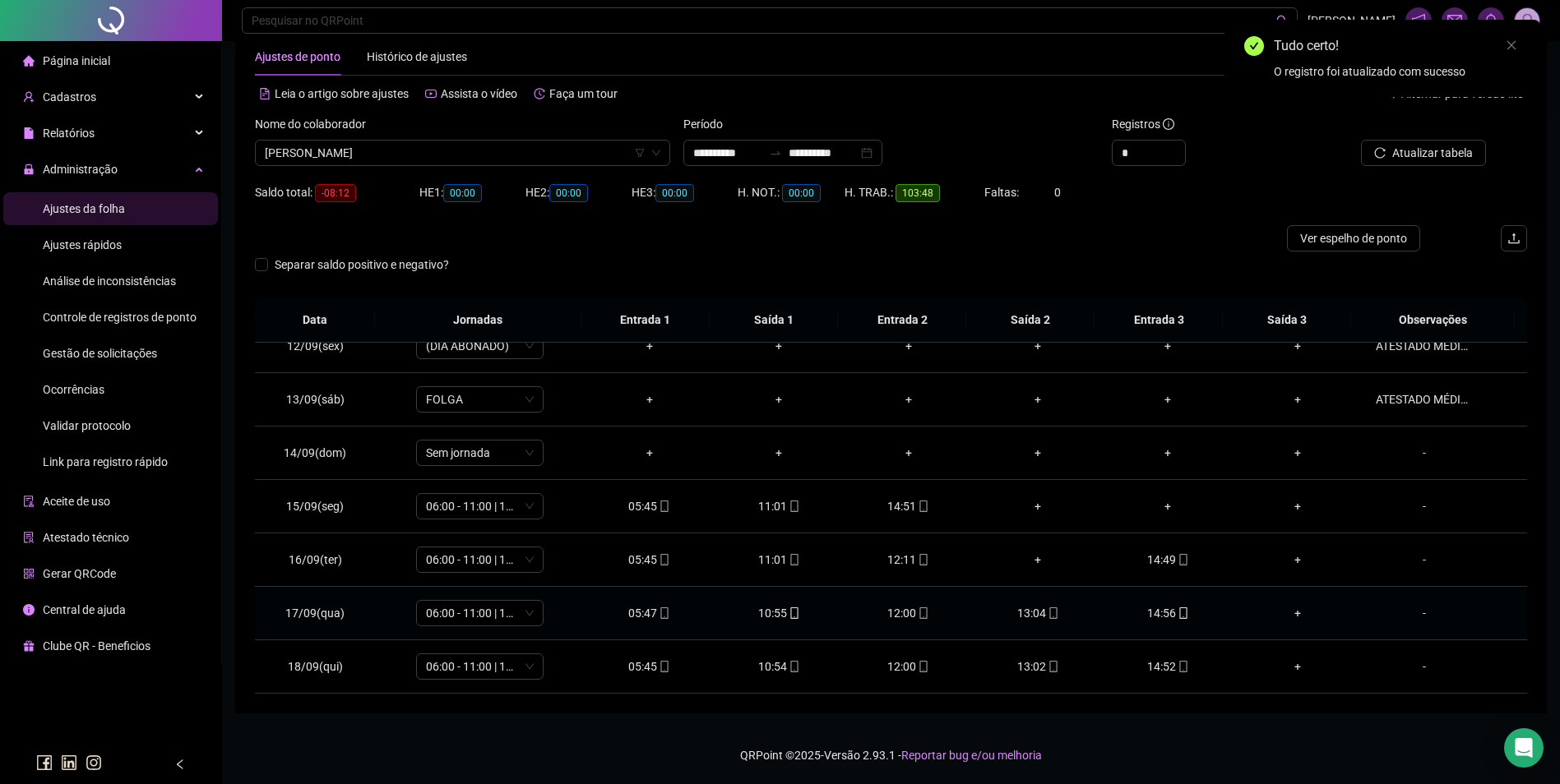
click at [1047, 620] on span at bounding box center [1053, 613] width 14 height 14
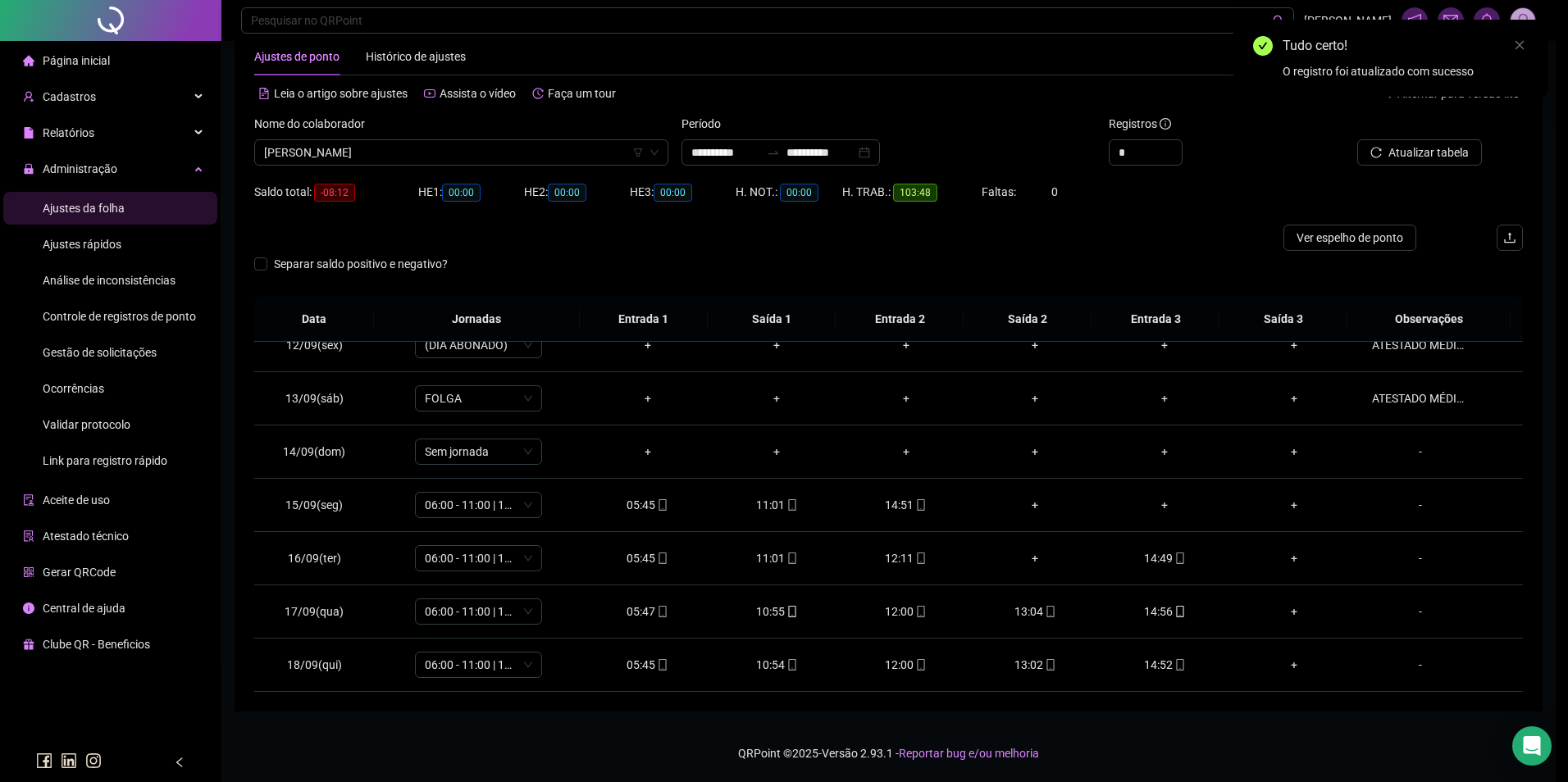
type input "**********"
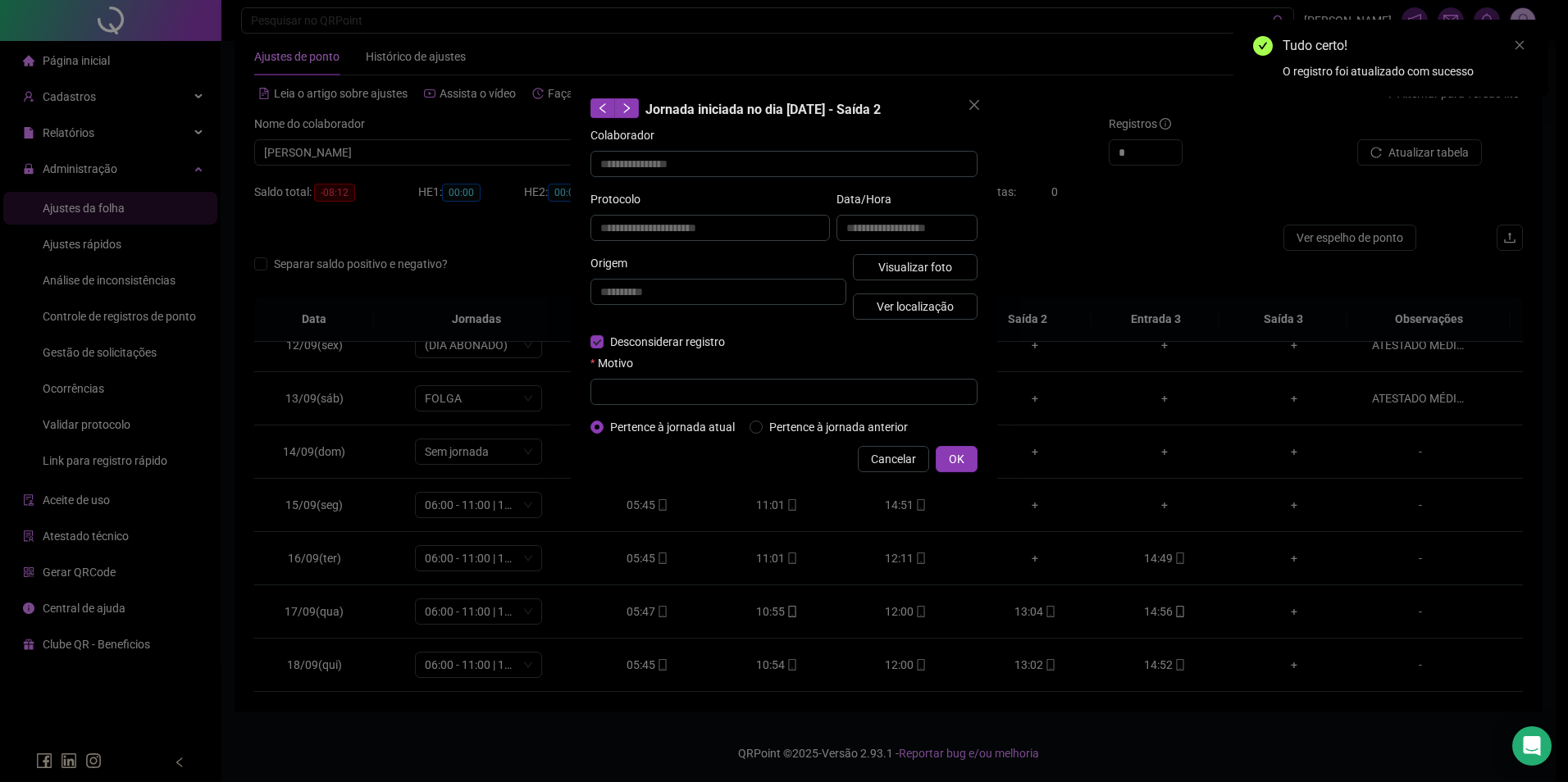
click at [635, 409] on form "**********" at bounding box center [784, 281] width 387 height 310
click at [648, 398] on input "text" at bounding box center [784, 391] width 387 height 26
type input "*"
click at [950, 456] on span "OK" at bounding box center [956, 459] width 15 height 18
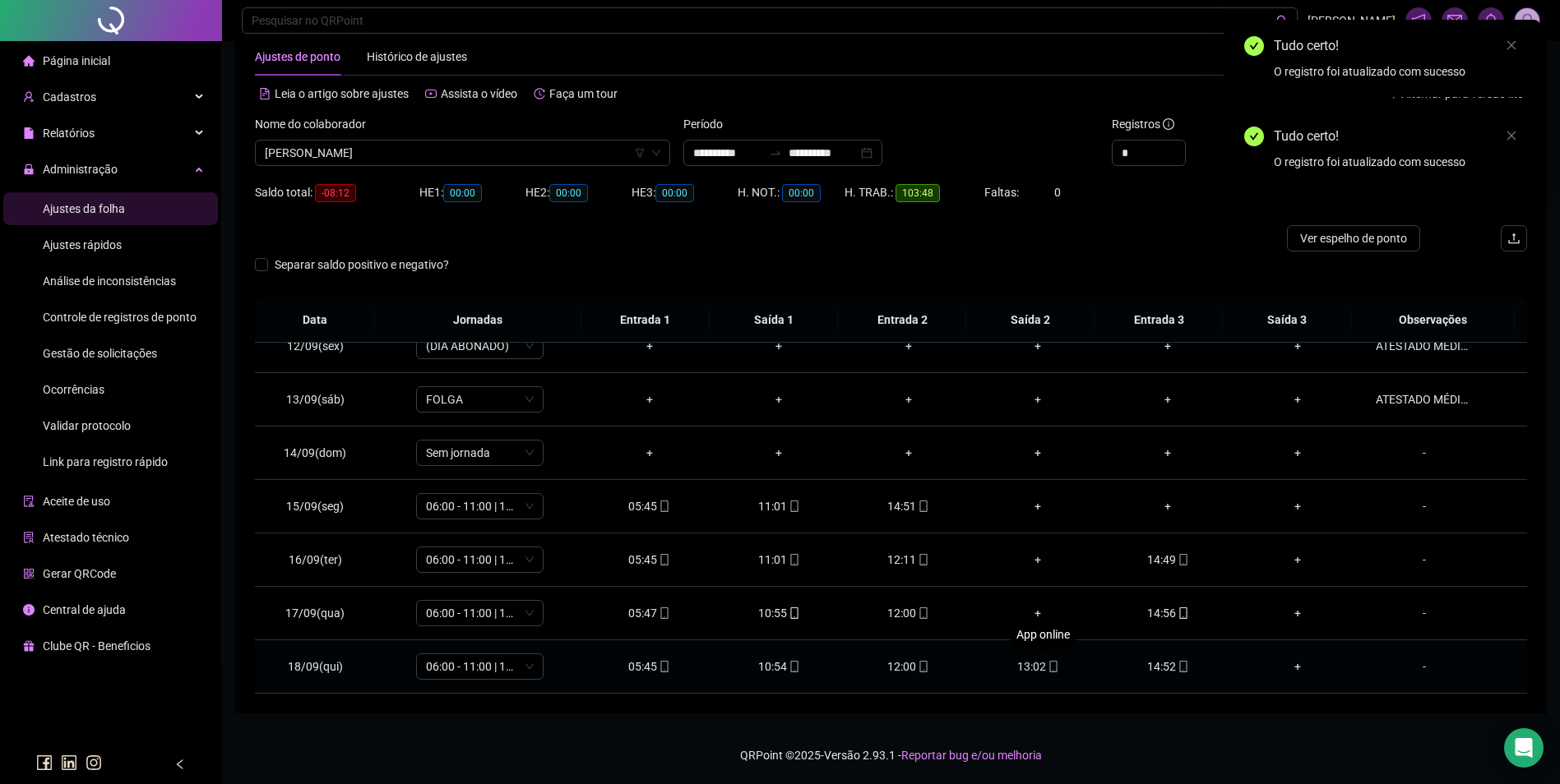
click at [1050, 663] on icon "mobile" at bounding box center [1053, 667] width 12 height 12
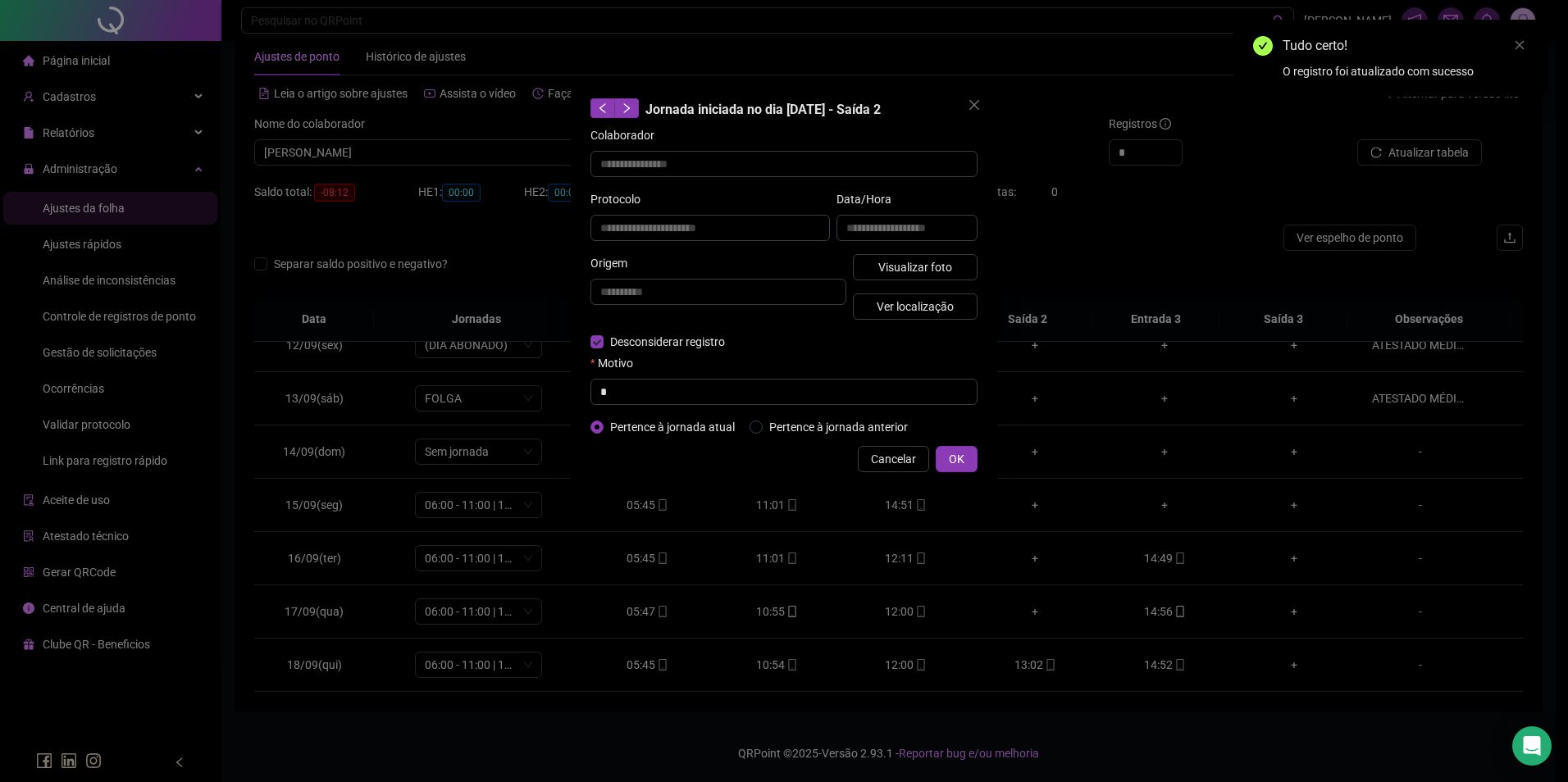
type input "**********"
drag, startPoint x: 636, startPoint y: 389, endPoint x: 652, endPoint y: 390, distance: 16.0
click at [636, 389] on input "text" at bounding box center [784, 391] width 387 height 26
type input "*"
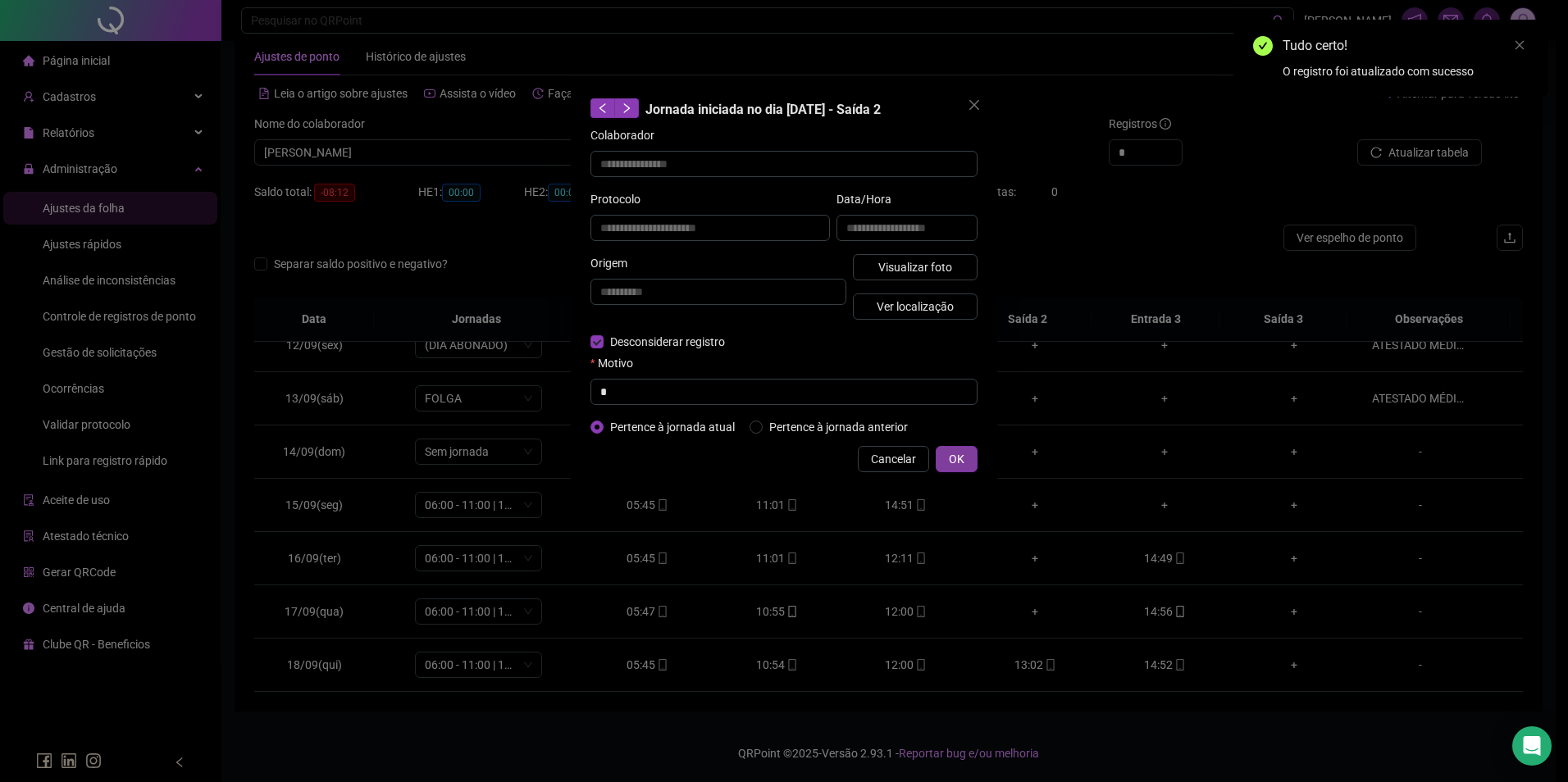
click at [945, 464] on button "OK" at bounding box center [956, 459] width 42 height 26
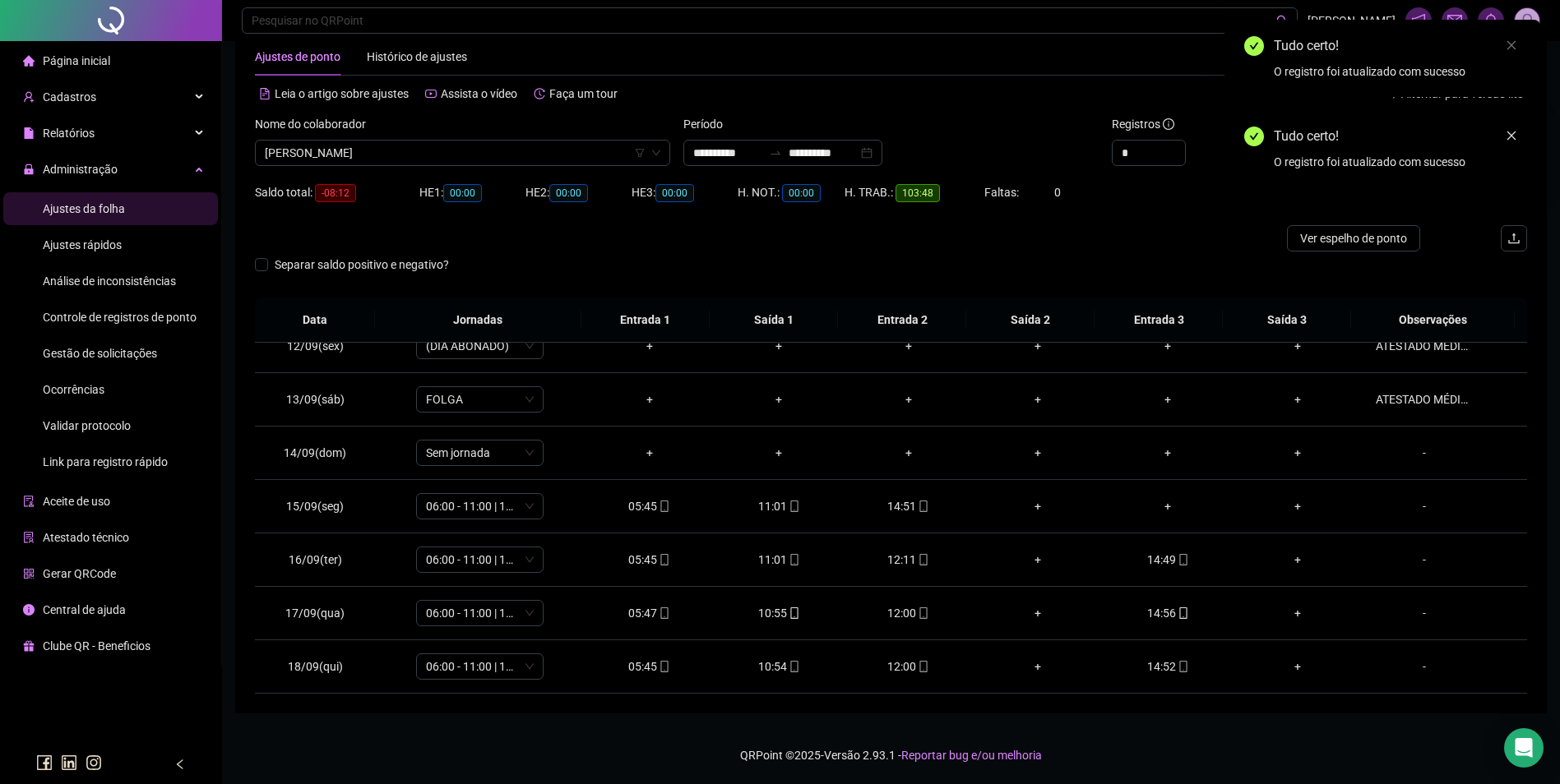
click at [1509, 138] on icon "close" at bounding box center [1511, 136] width 12 height 12
click at [1456, 150] on span "Atualizar tabela" at bounding box center [1432, 152] width 81 height 18
click at [1049, 661] on icon "mobile" at bounding box center [1053, 667] width 8 height 12
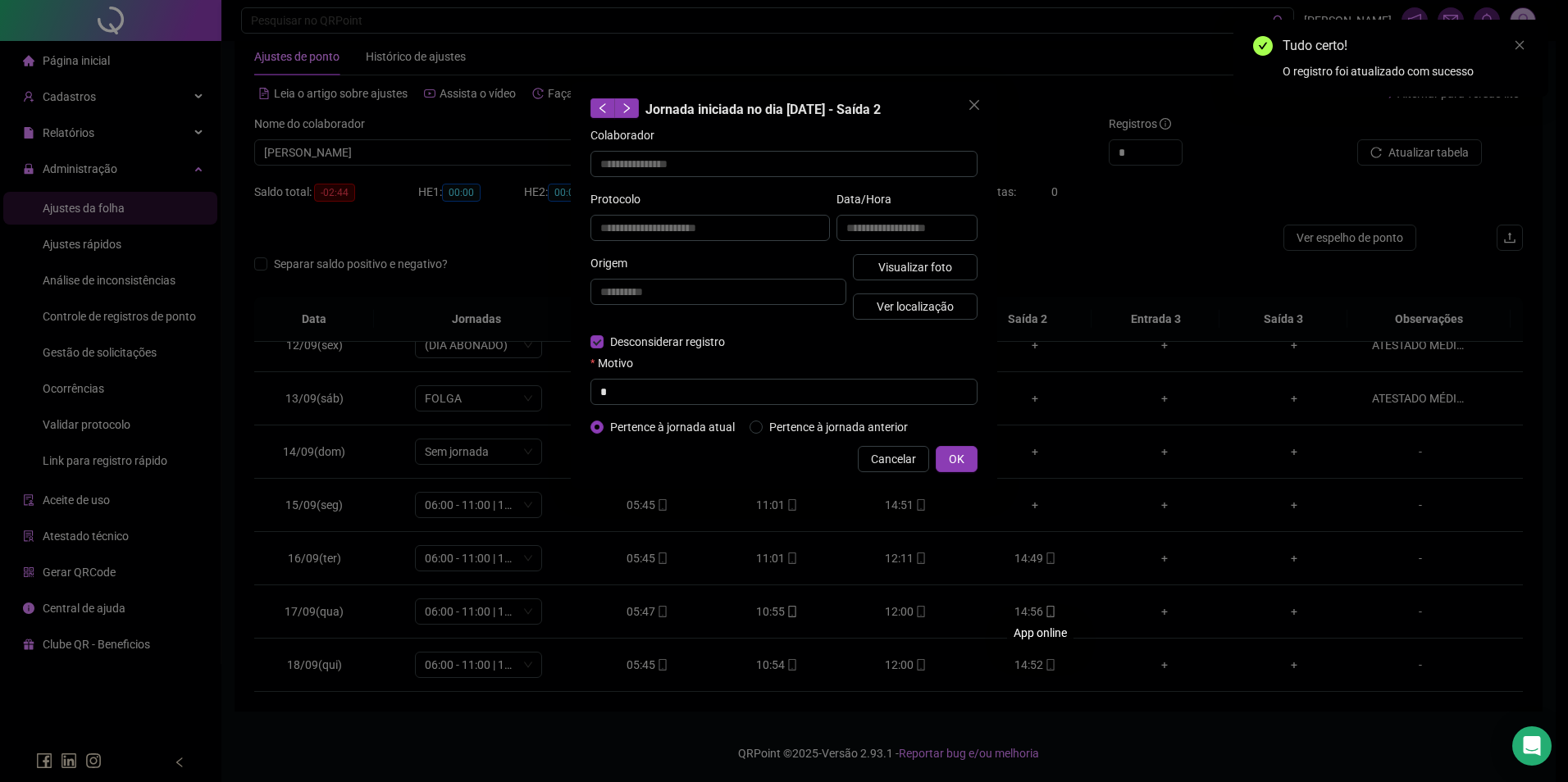
type input "**********"
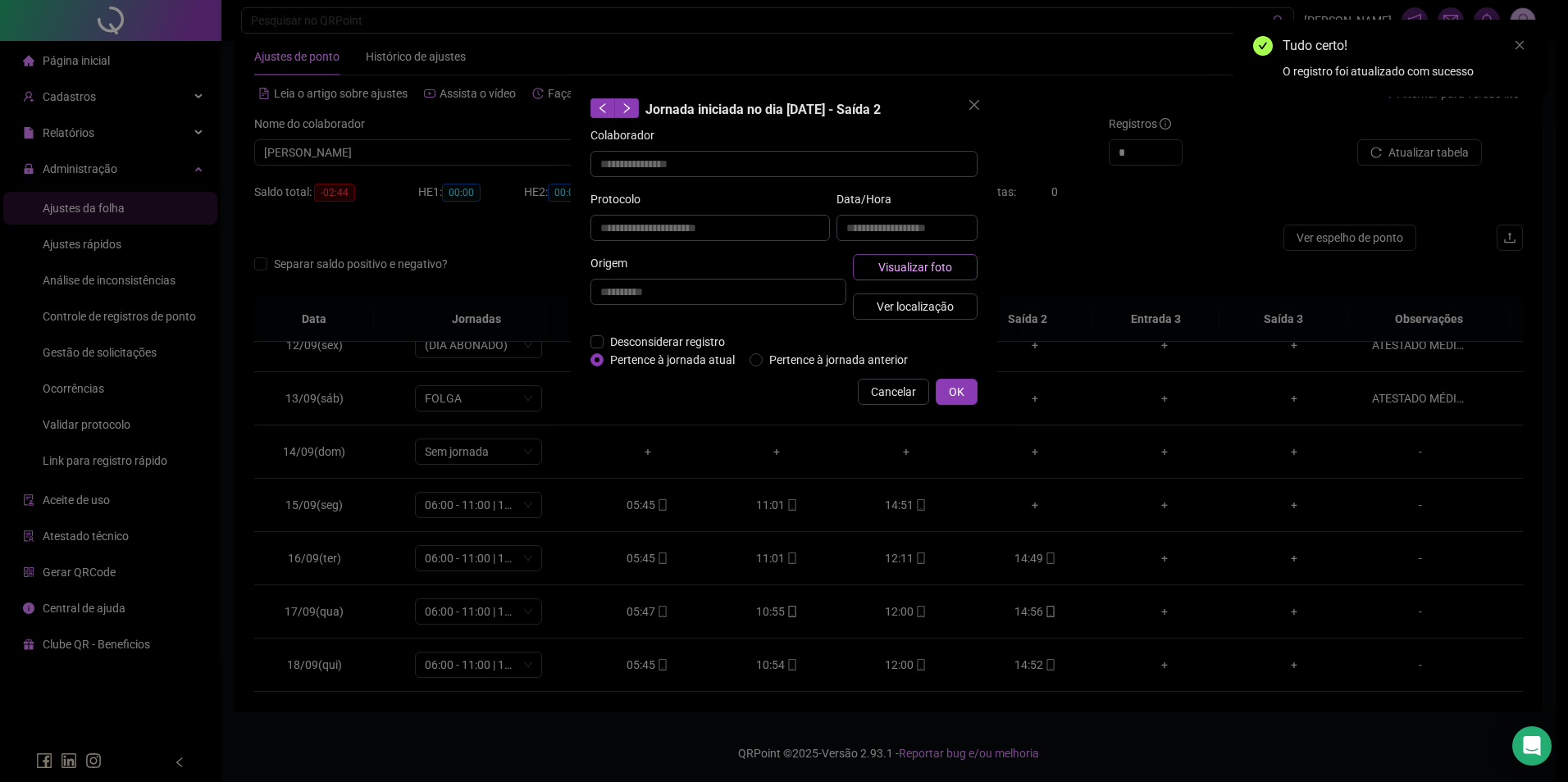
click at [921, 265] on span "Visualizar foto" at bounding box center [915, 267] width 74 height 18
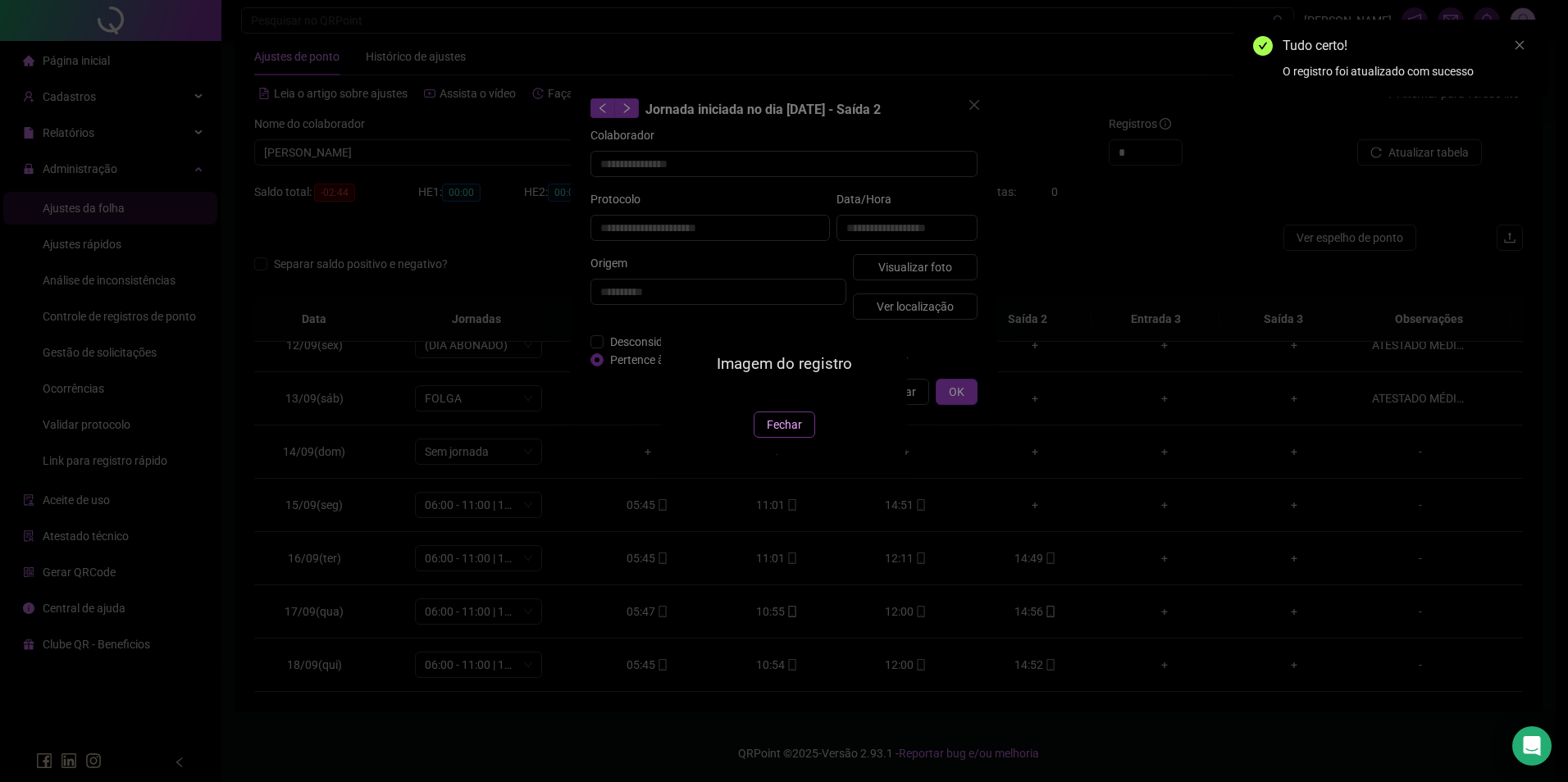
click at [773, 437] on button "Fechar" at bounding box center [785, 424] width 62 height 26
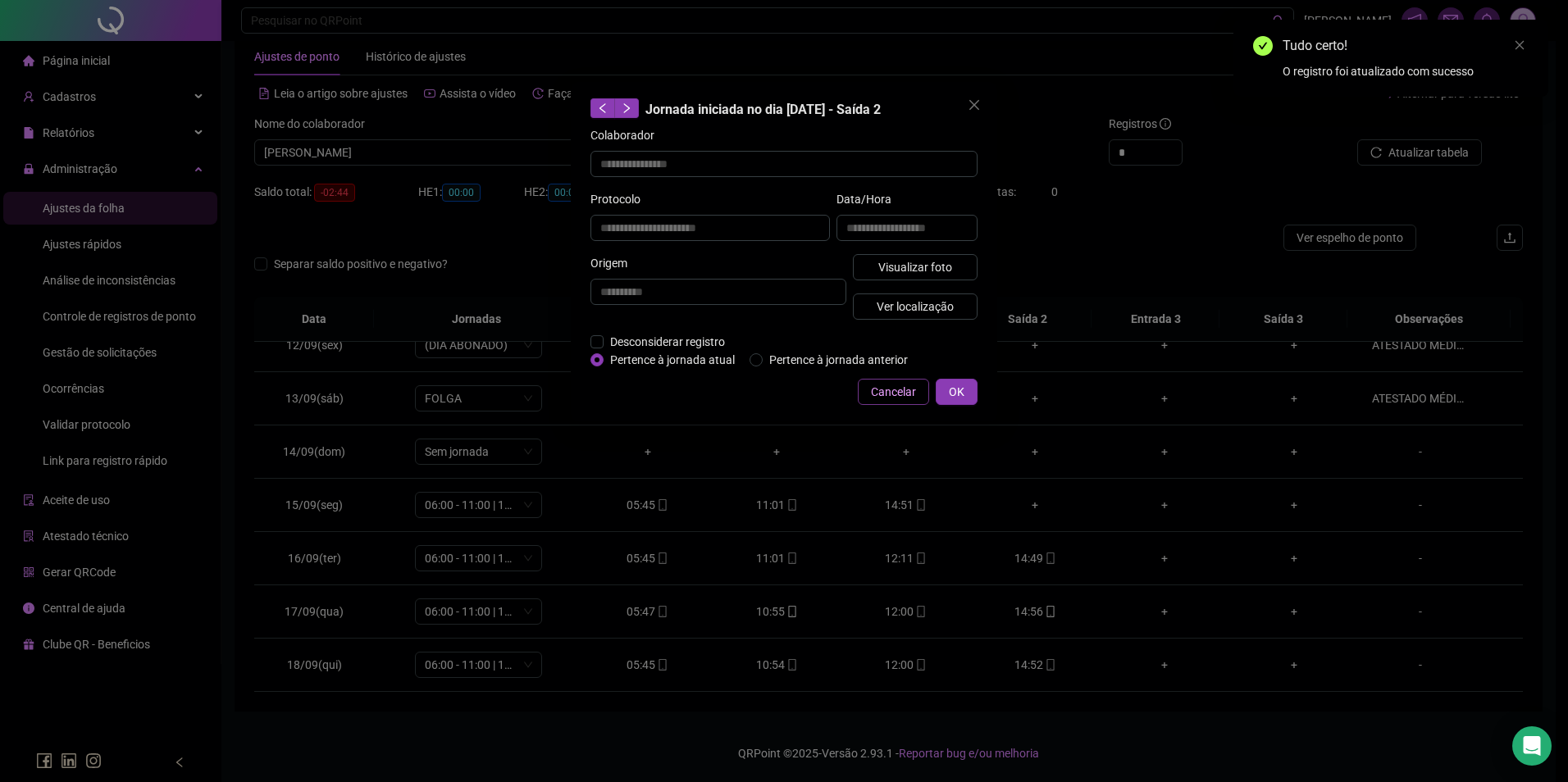
click at [884, 378] on button "Cancelar" at bounding box center [893, 391] width 72 height 26
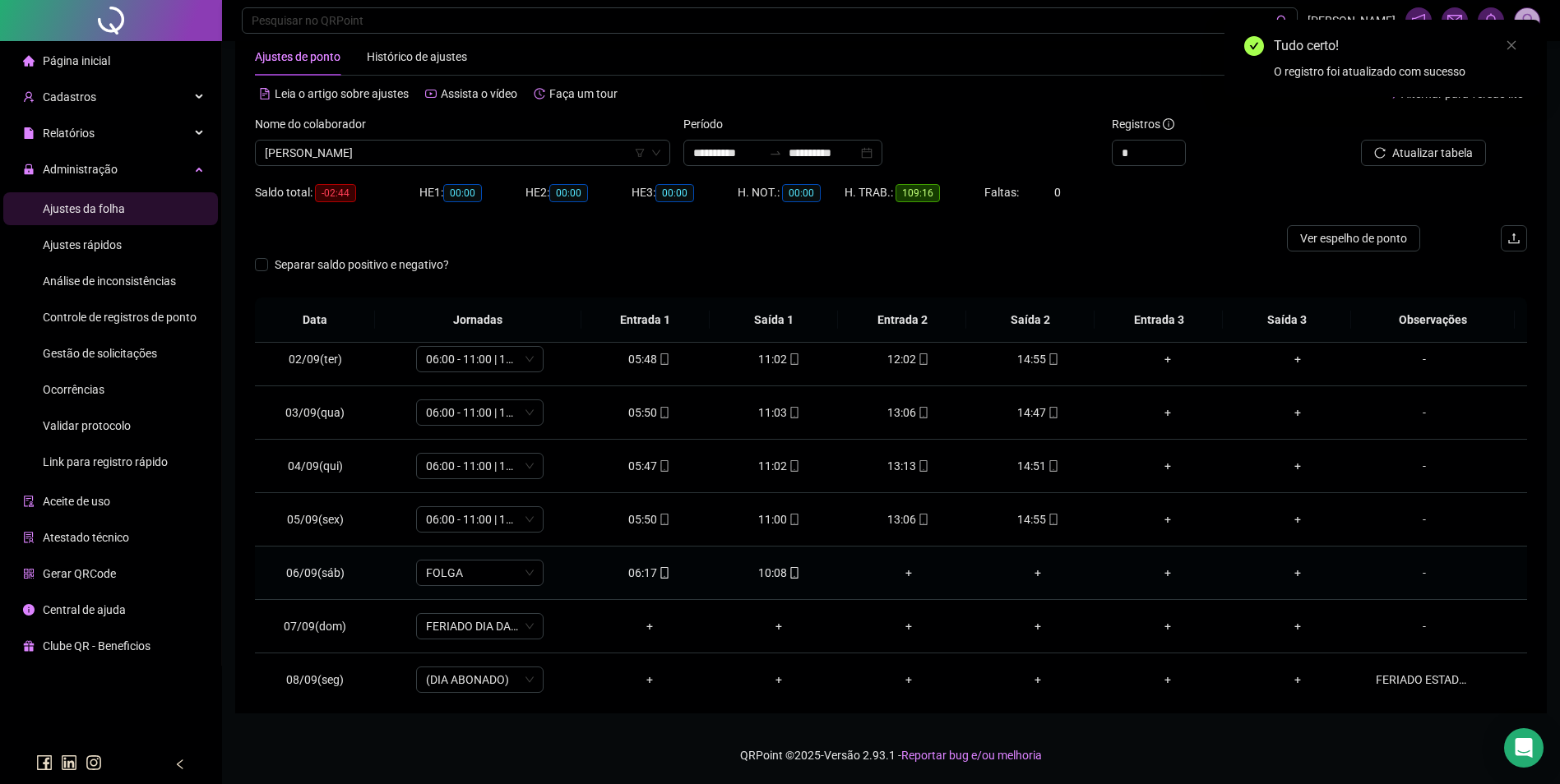
scroll to position [35, 0]
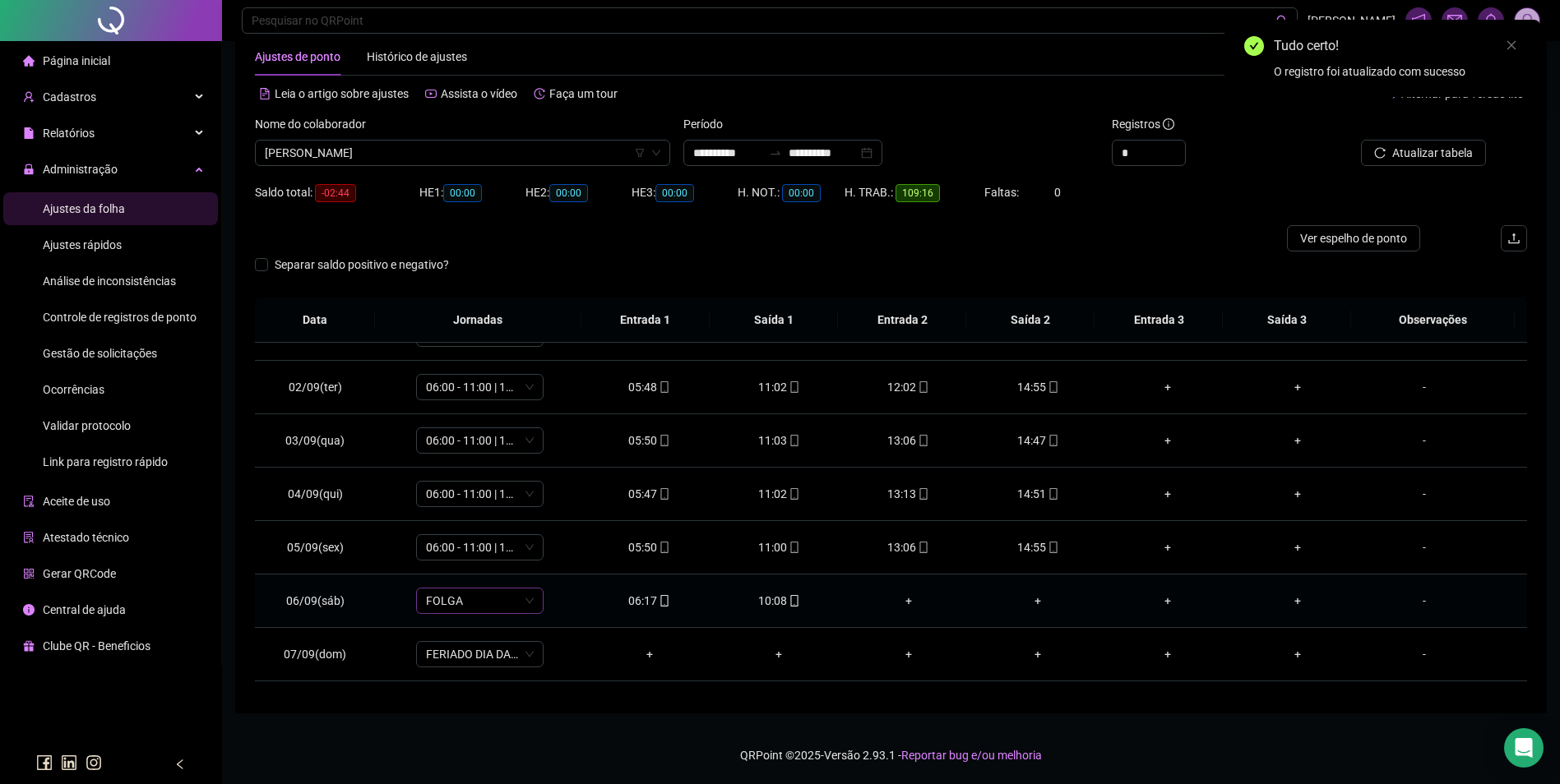
click at [510, 605] on span "FOLGA" at bounding box center [480, 601] width 108 height 24
type input "**"
click at [491, 507] on div "06:00 - 10:00" at bounding box center [507, 512] width 139 height 18
click at [553, 556] on span "Sim" at bounding box center [555, 558] width 18 height 18
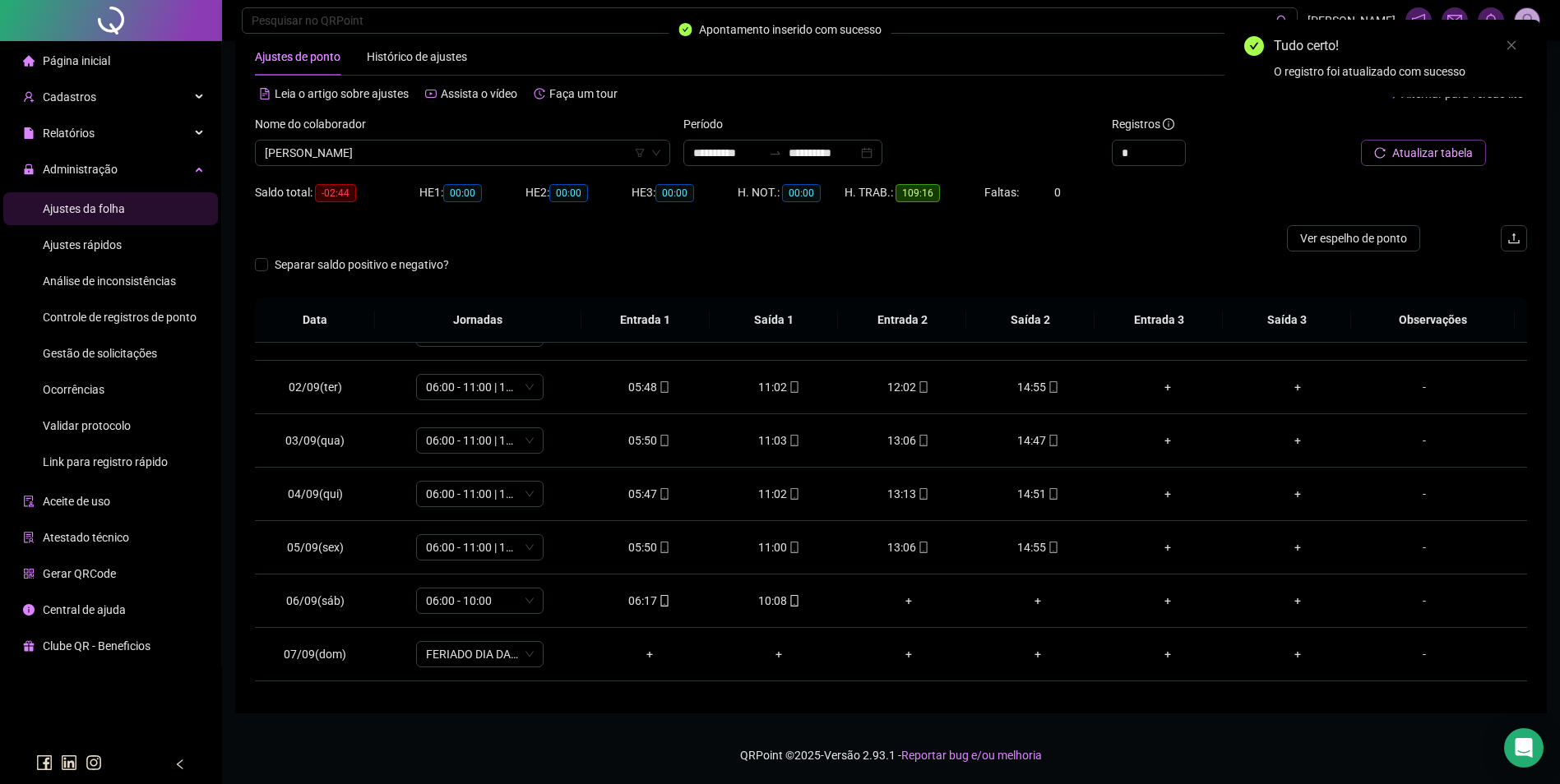
click at [1451, 155] on span "Atualizar tabela" at bounding box center [1432, 152] width 81 height 18
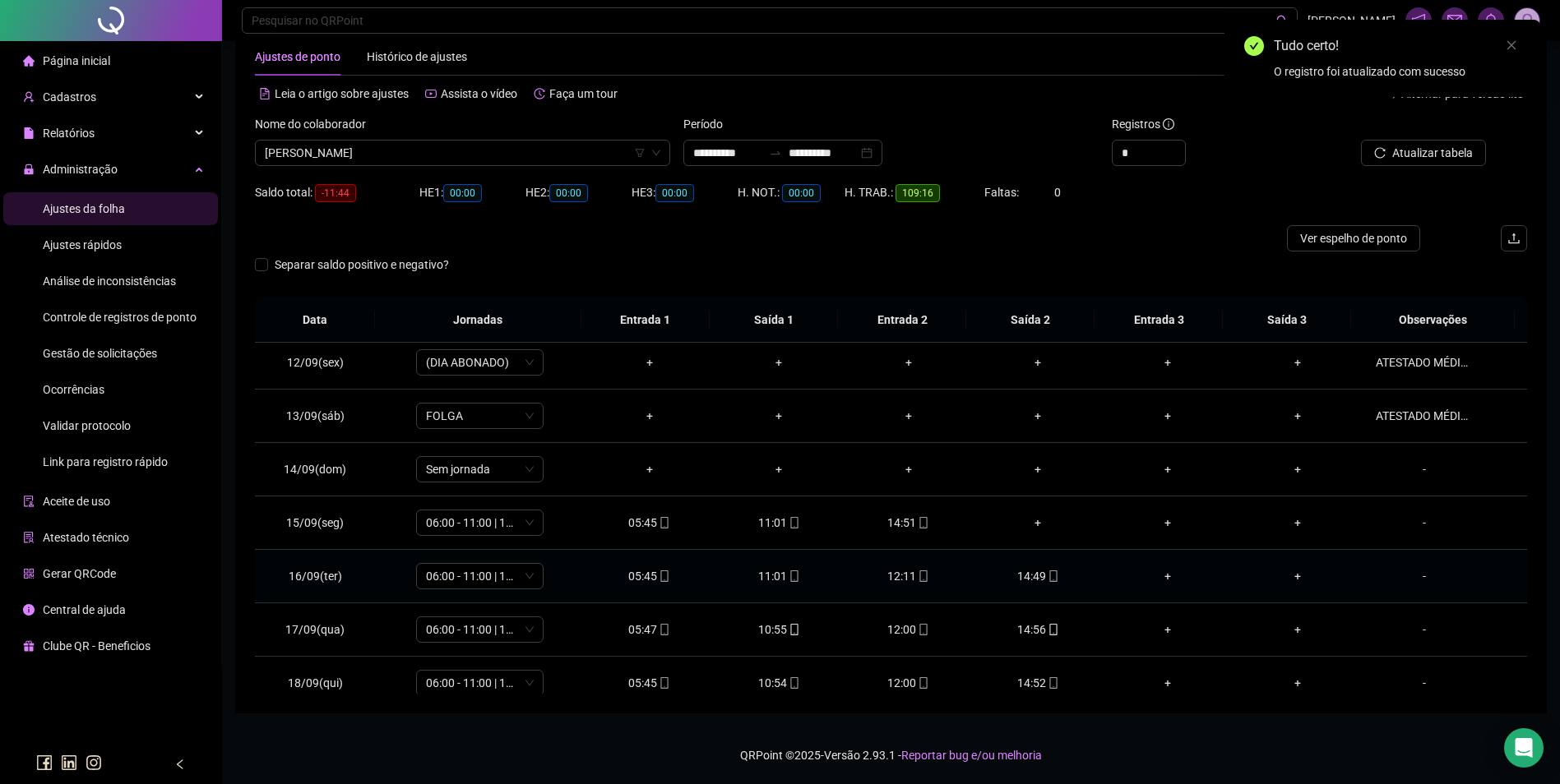
scroll to position [611, 0]
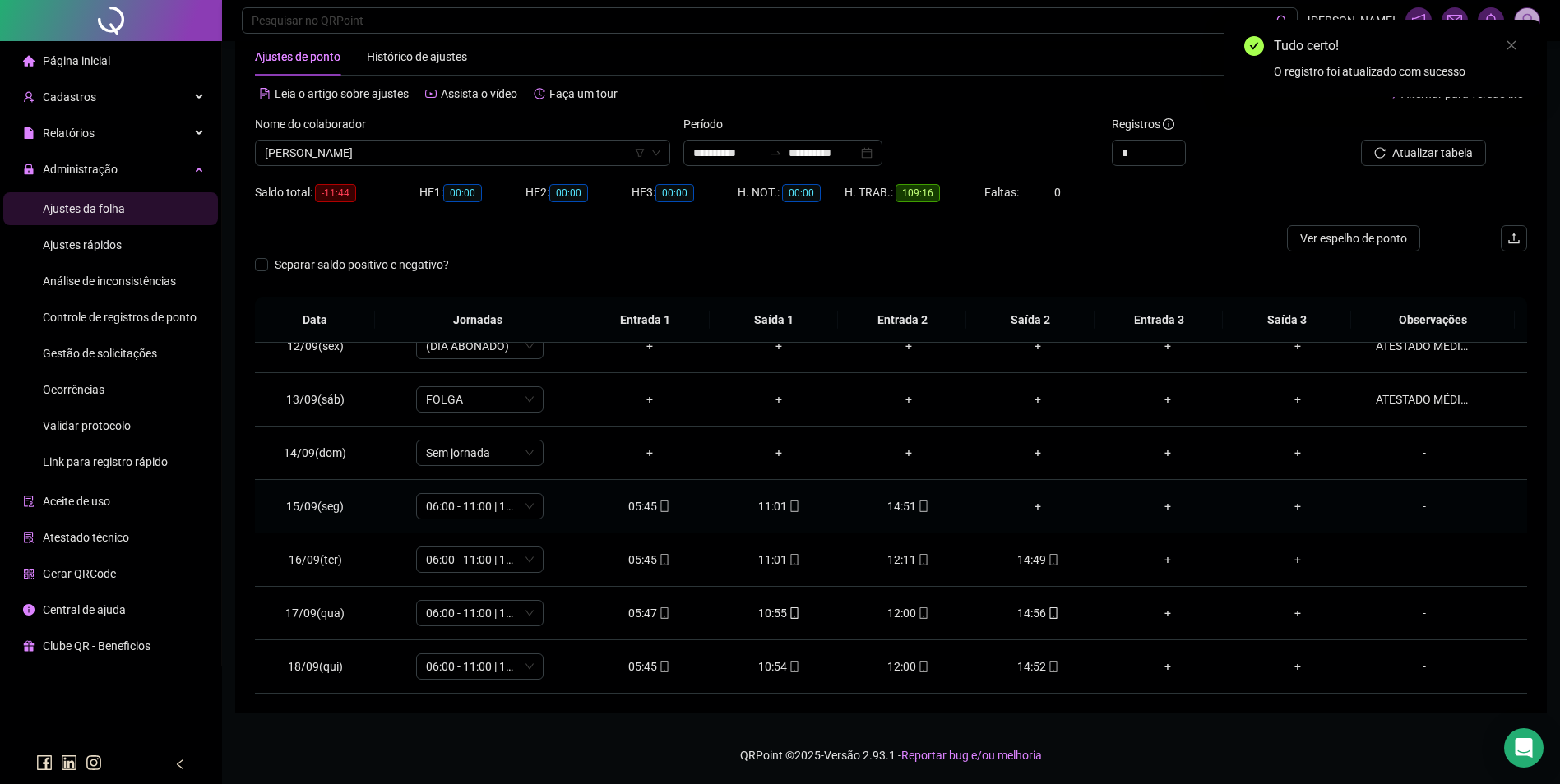
click at [1035, 501] on div "+" at bounding box center [1039, 506] width 104 height 18
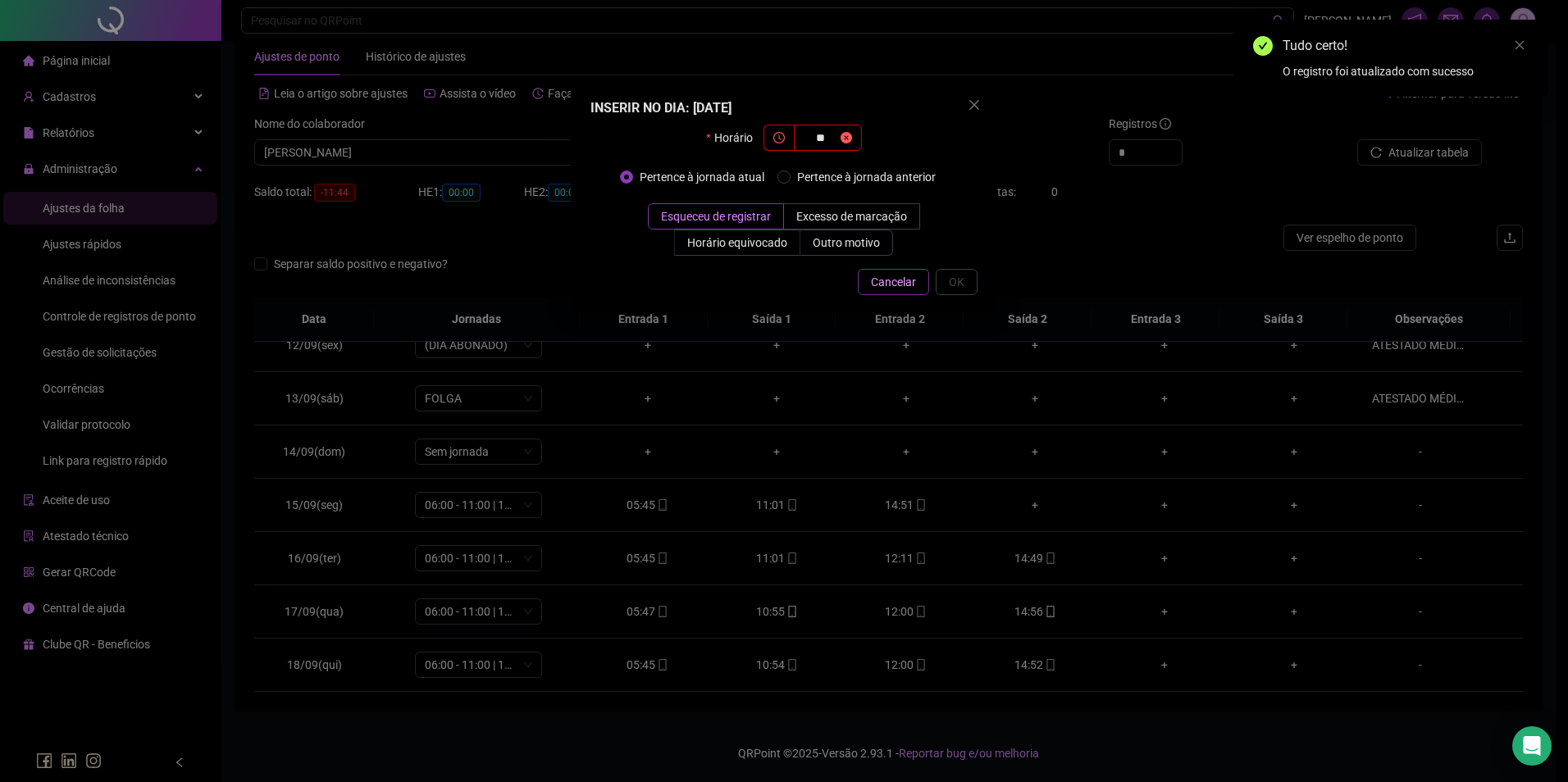
type input "**"
click at [904, 275] on span "Cancelar" at bounding box center [893, 282] width 45 height 18
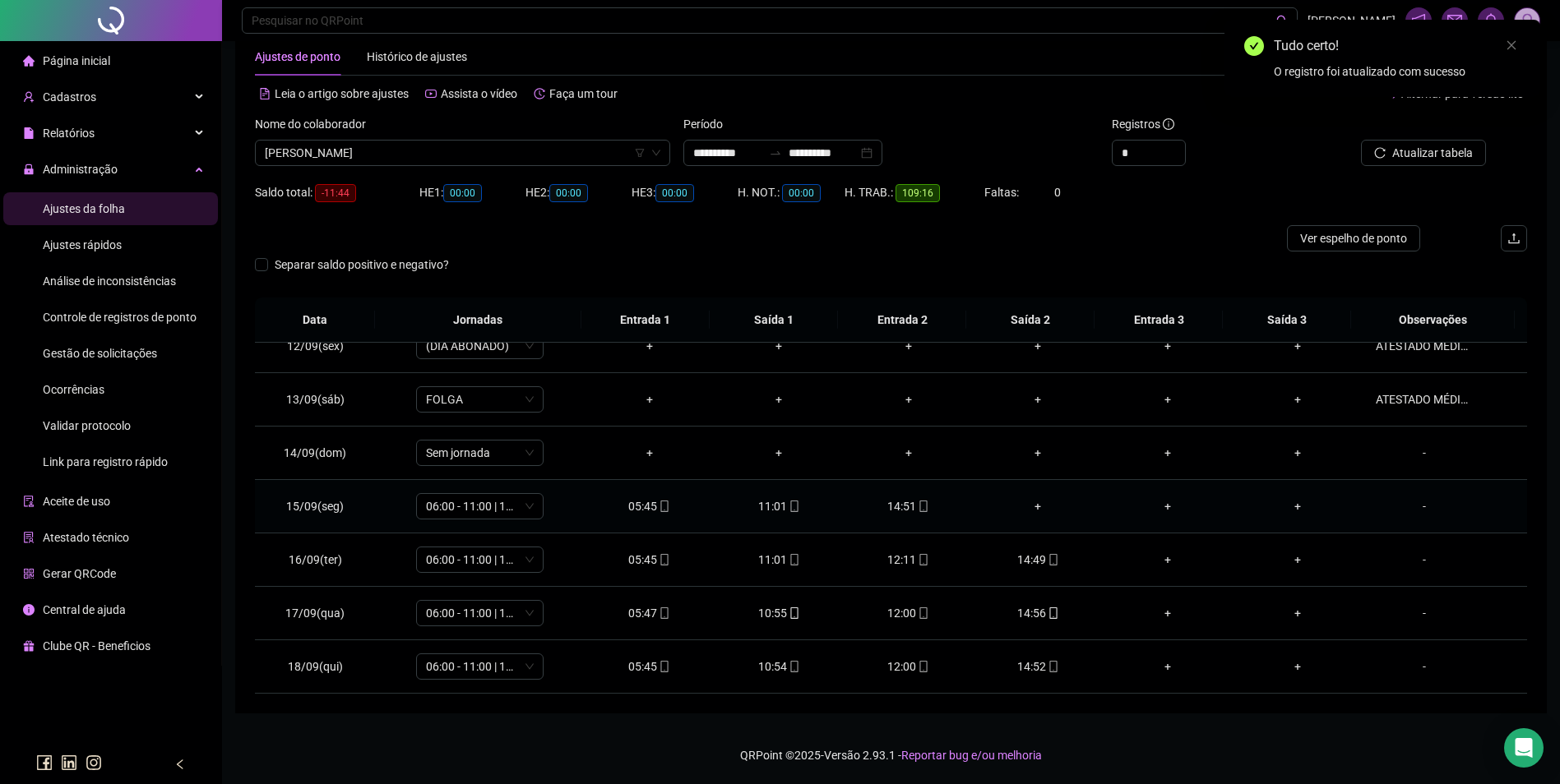
click at [1030, 504] on div "+" at bounding box center [1039, 506] width 104 height 18
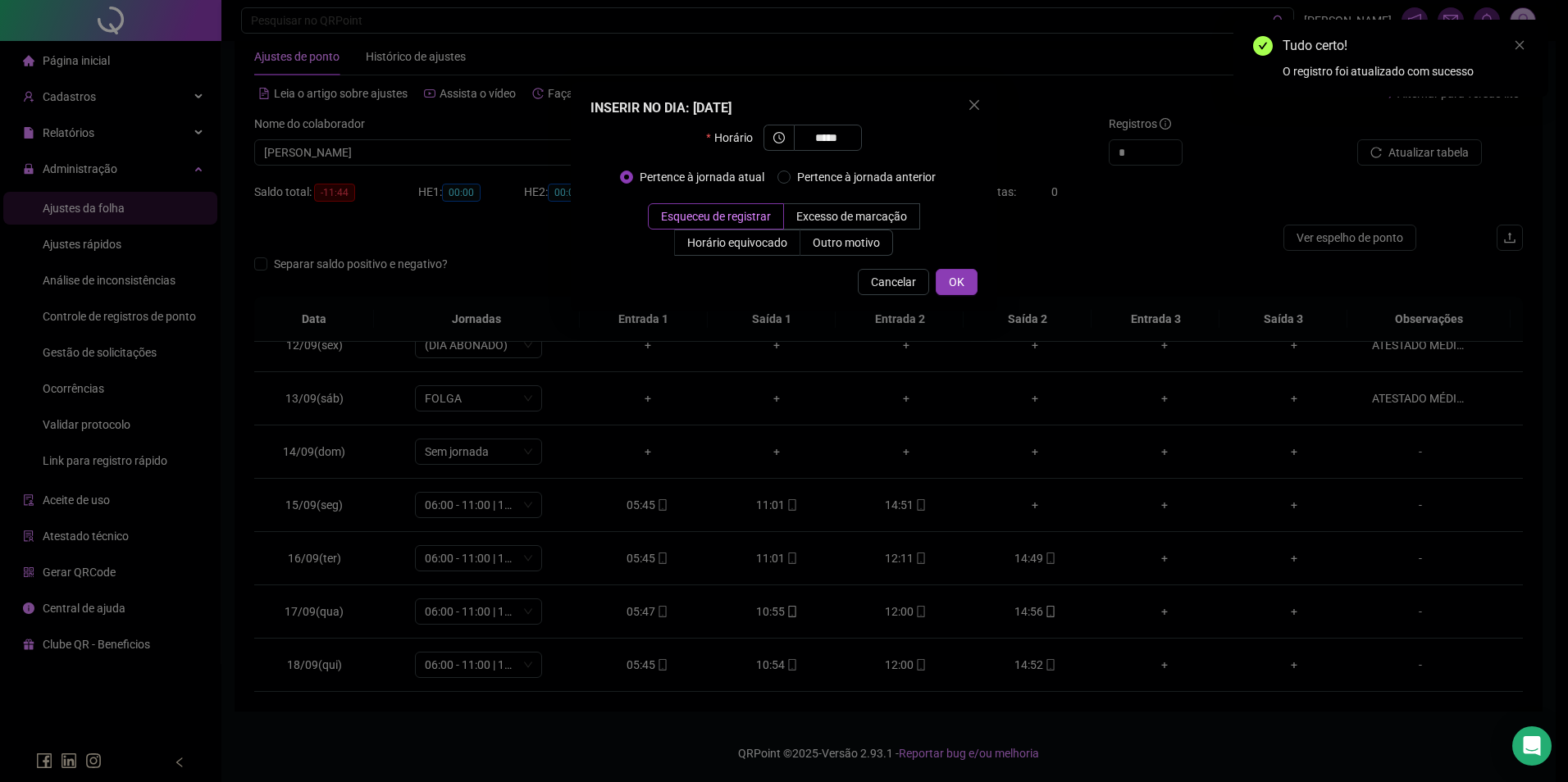
type input "*****"
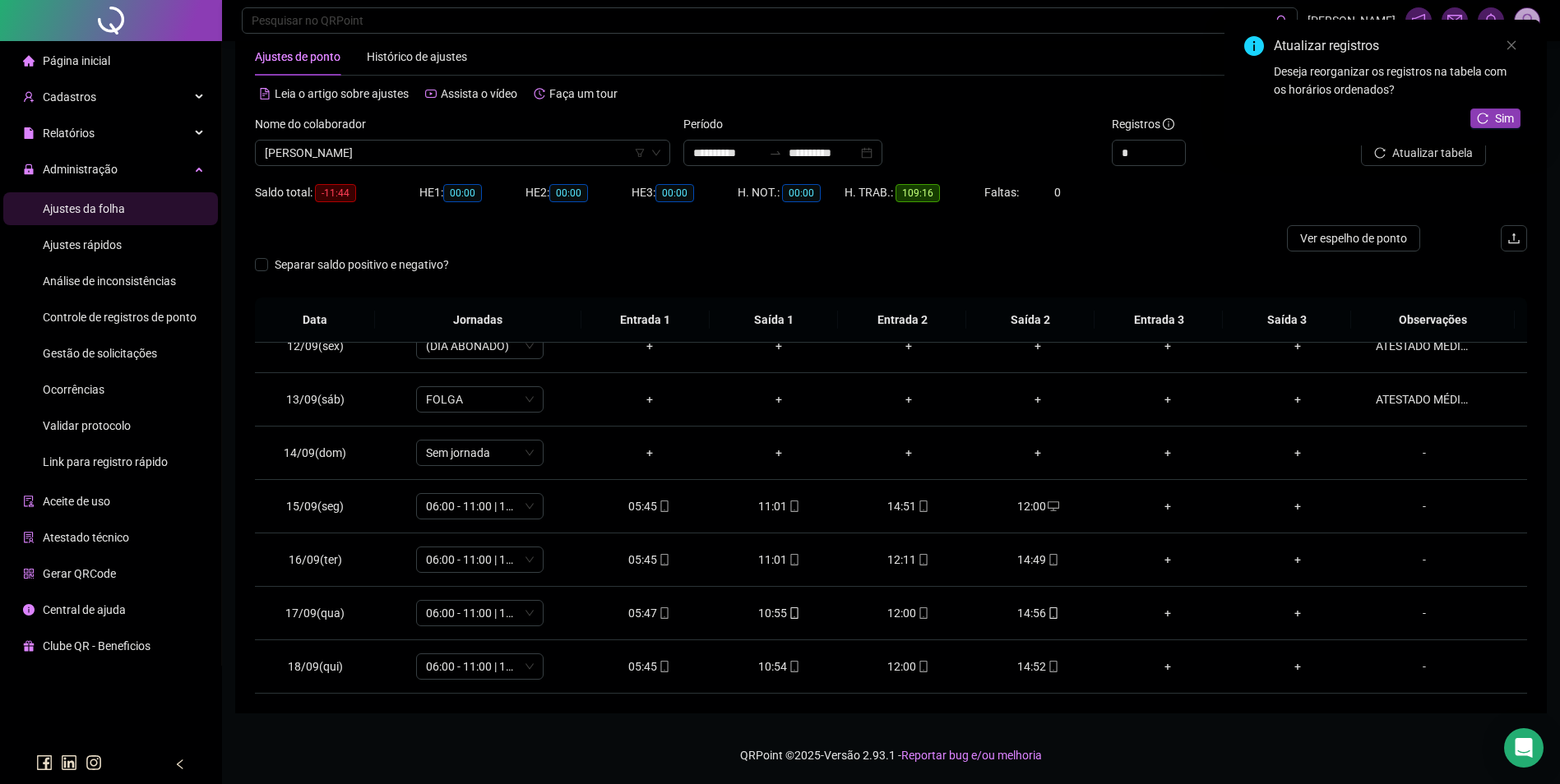
click at [1505, 108] on div "Atualizar registros Deseja reorganizar os registros na tabela com os horários o…" at bounding box center [1382, 82] width 315 height 126
click at [1501, 116] on span "Sim" at bounding box center [1504, 118] width 18 height 18
click at [478, 141] on span "FRANCIDALVA REIS" at bounding box center [463, 152] width 396 height 24
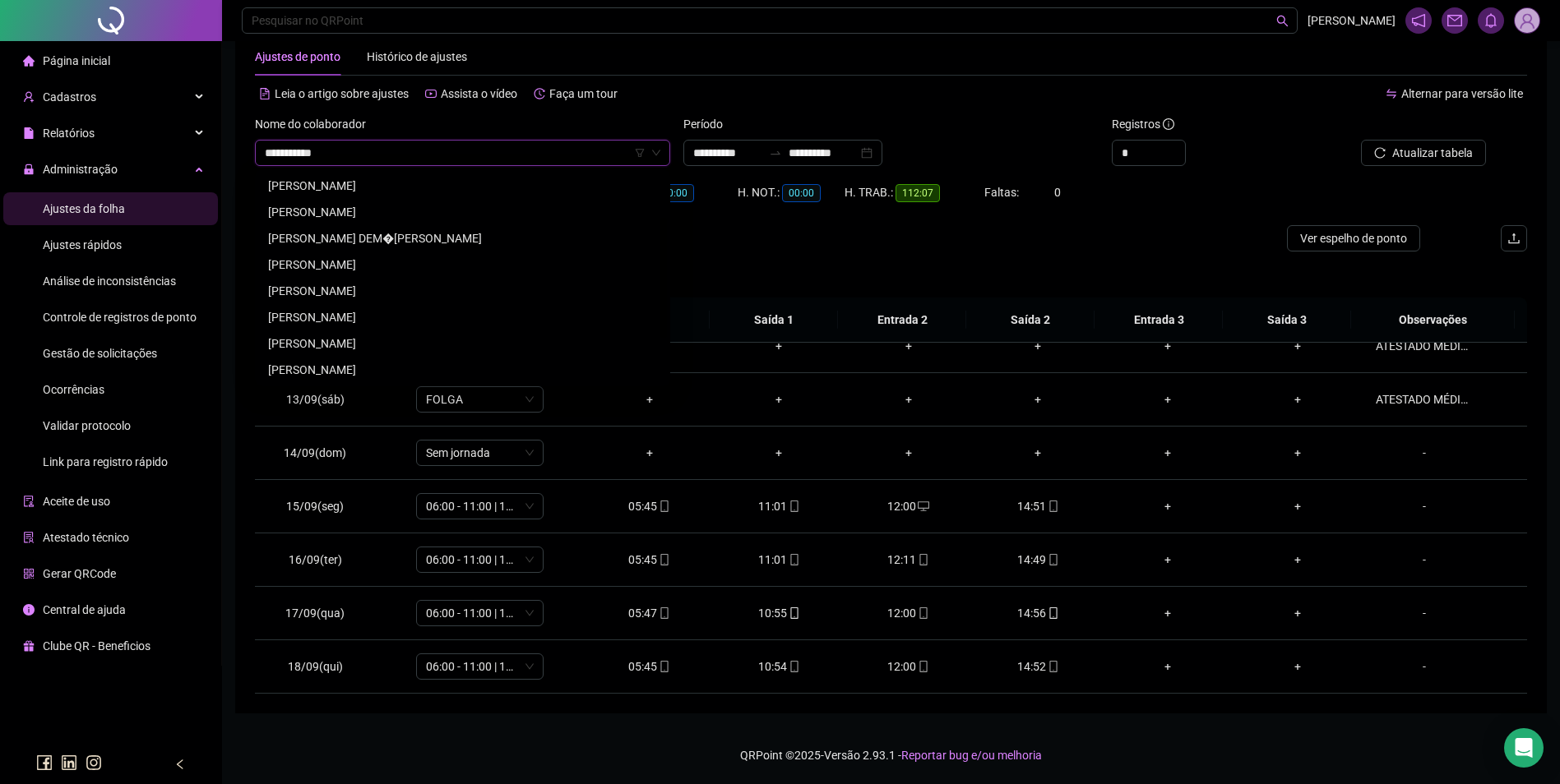
scroll to position [0, 0]
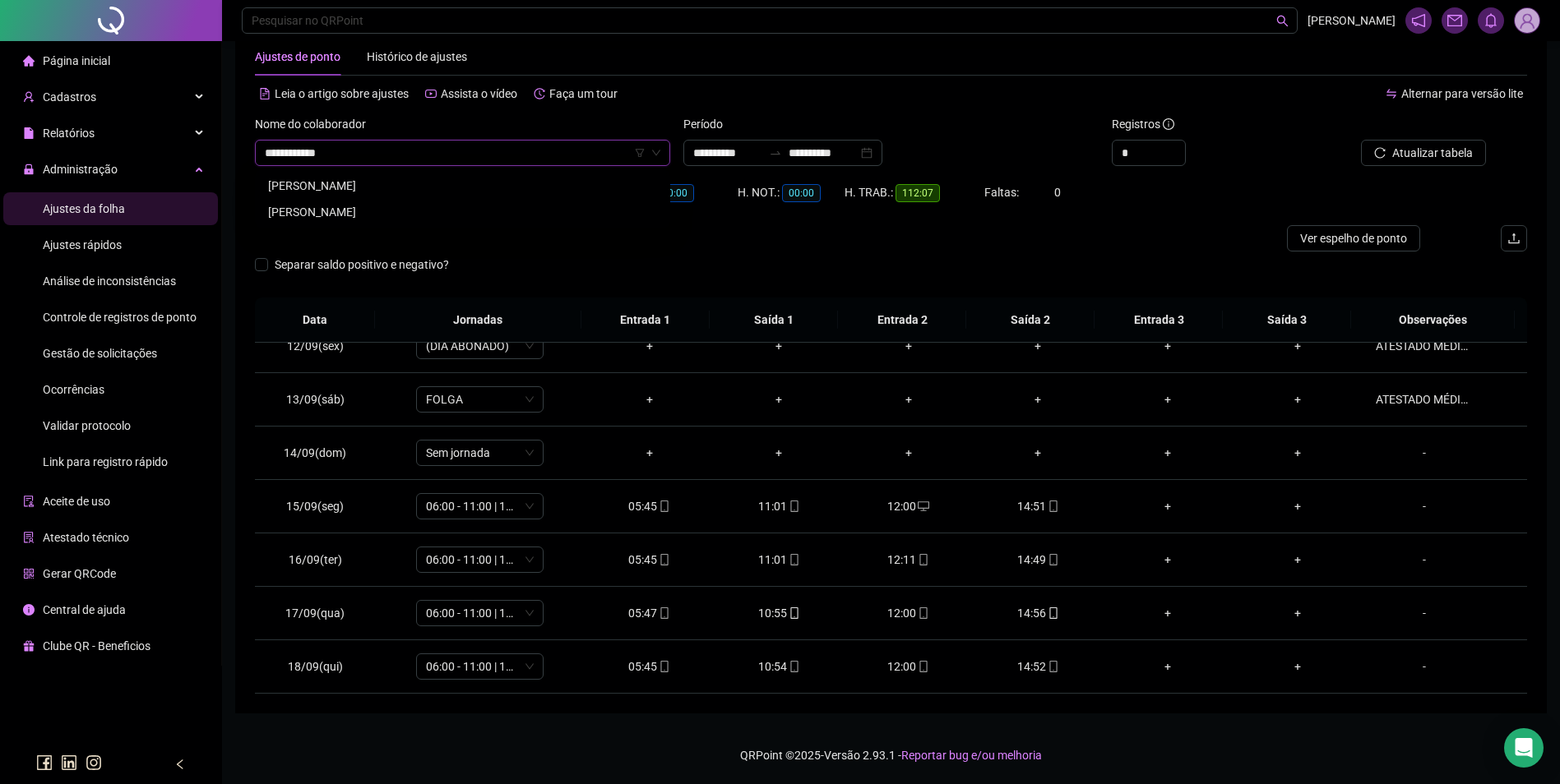
type input "**********"
click at [375, 185] on div "FRANCISCO RODRIGUES LEITE" at bounding box center [462, 185] width 389 height 18
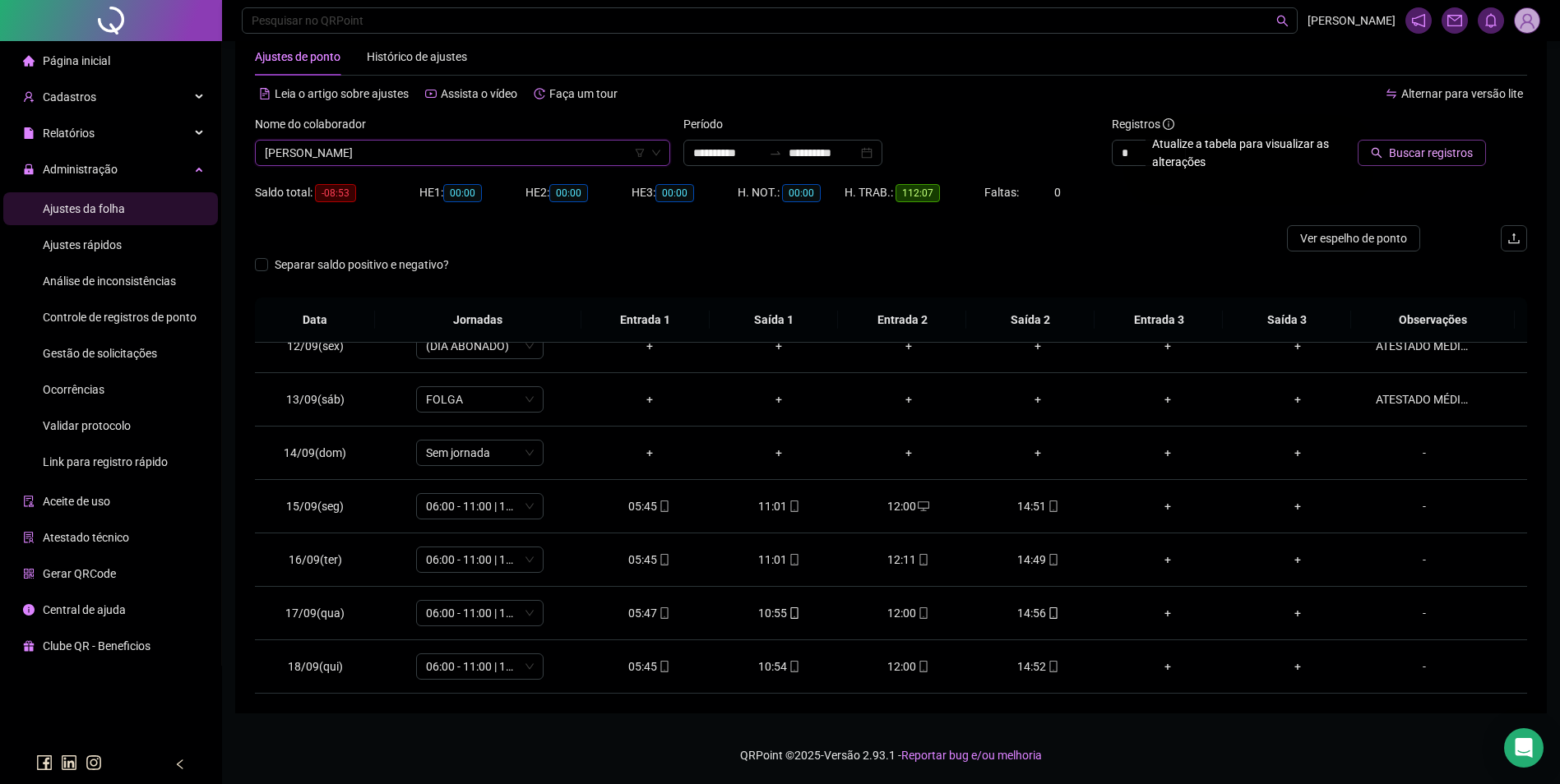
click at [1419, 148] on span "Buscar registros" at bounding box center [1431, 152] width 83 height 18
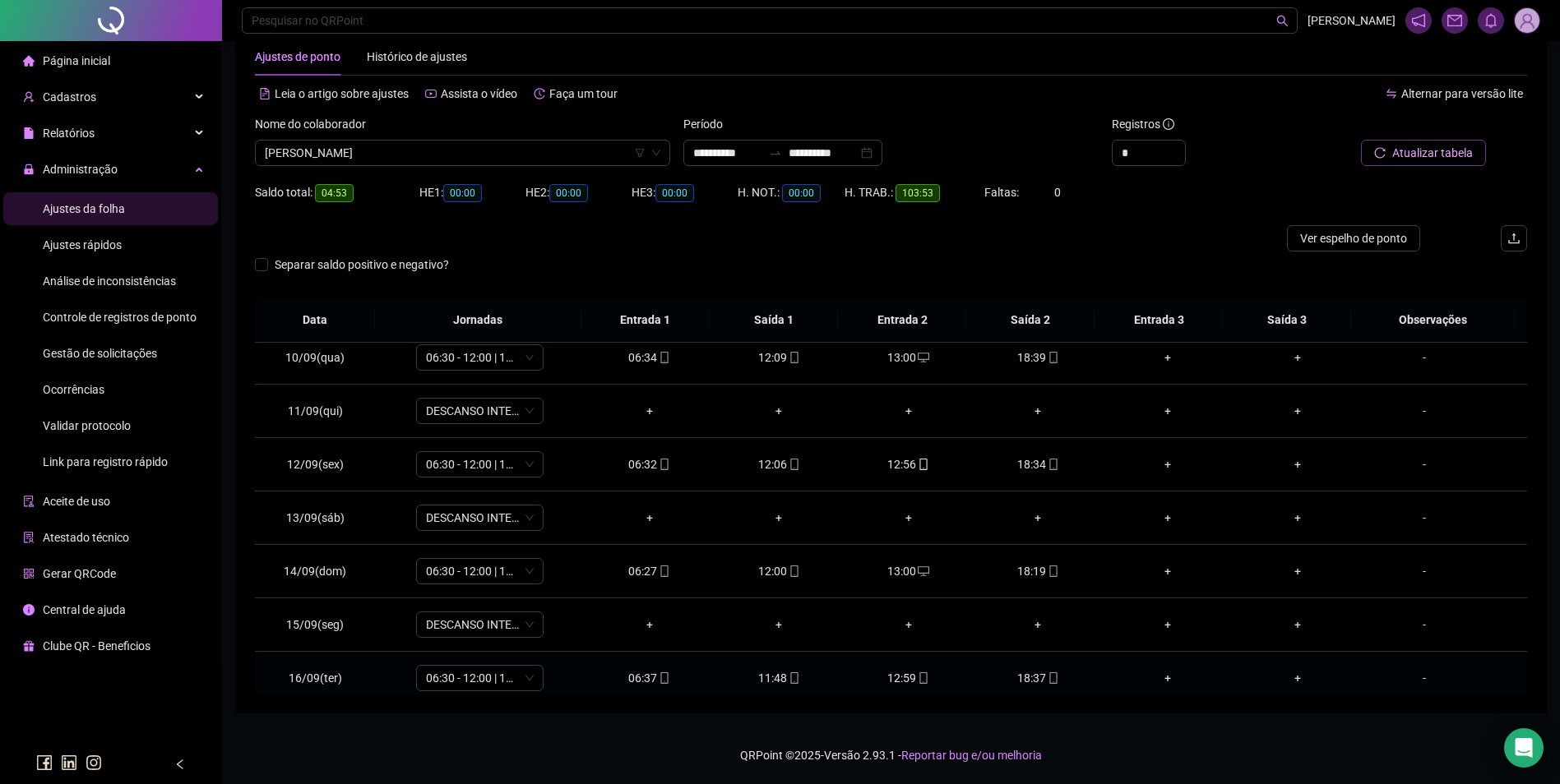
scroll to position [611, 0]
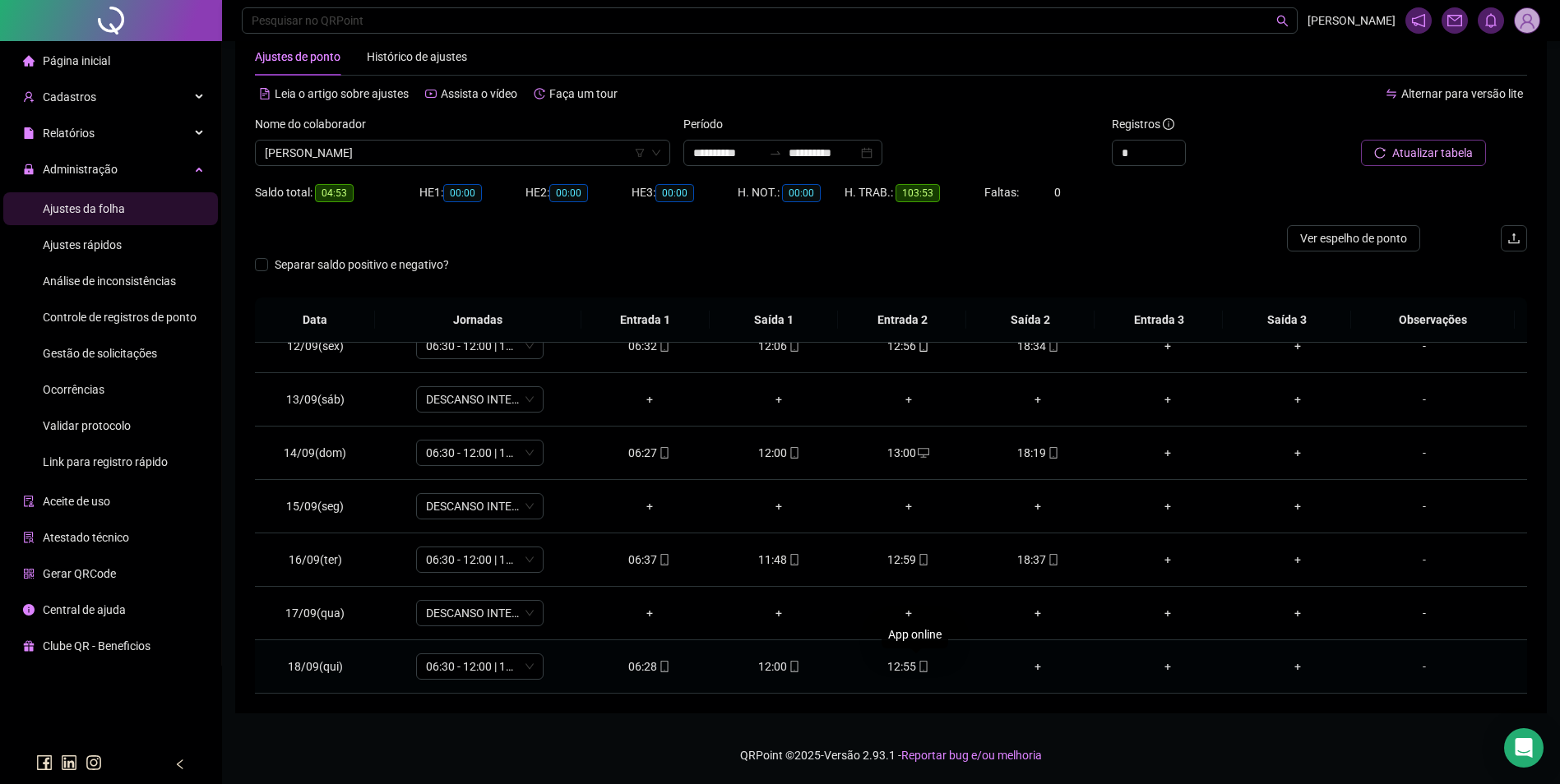
click at [916, 671] on span "mobile" at bounding box center [923, 667] width 14 height 12
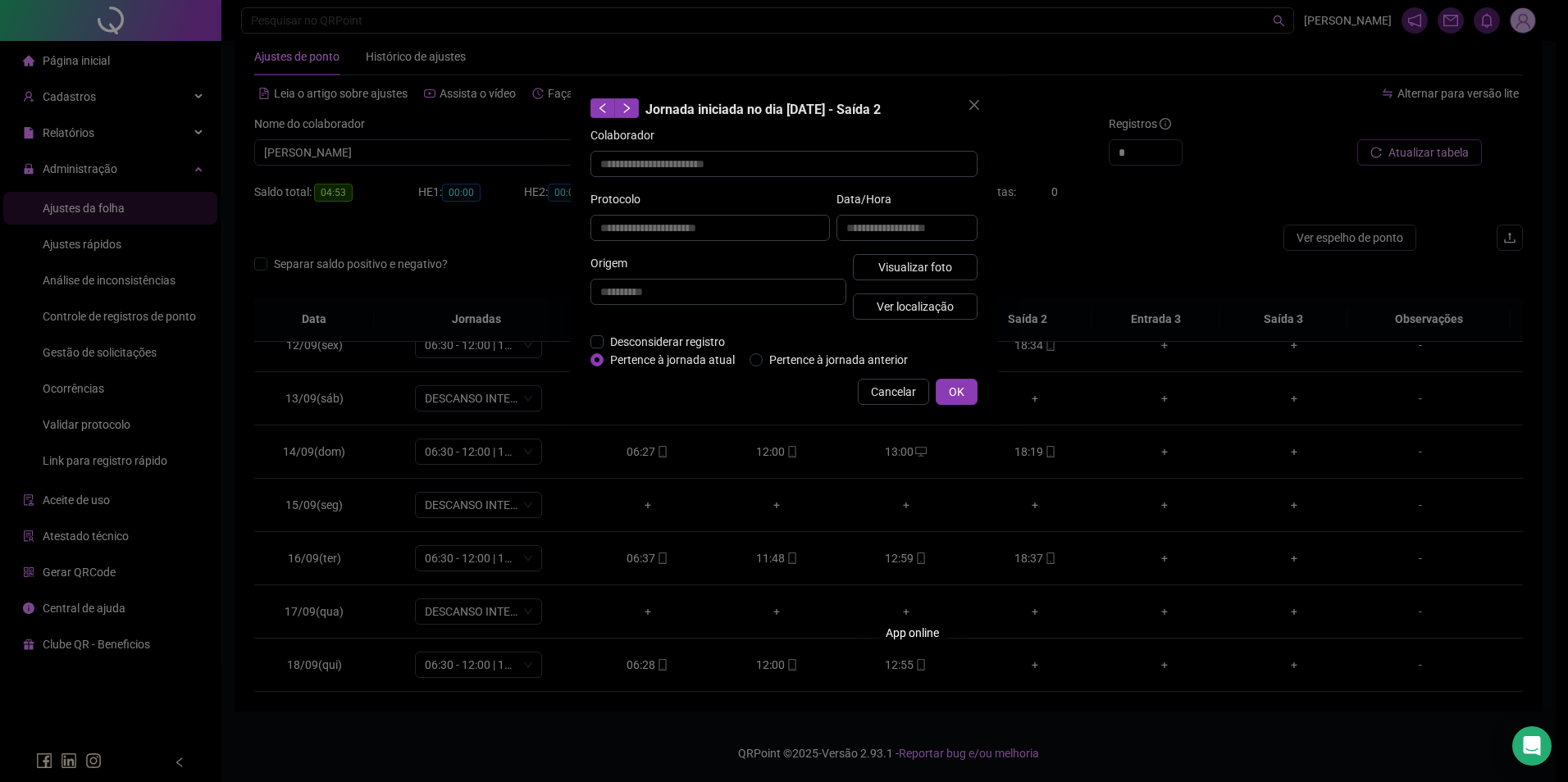
type input "**********"
click at [958, 264] on button "Visualizar foto" at bounding box center [915, 267] width 125 height 26
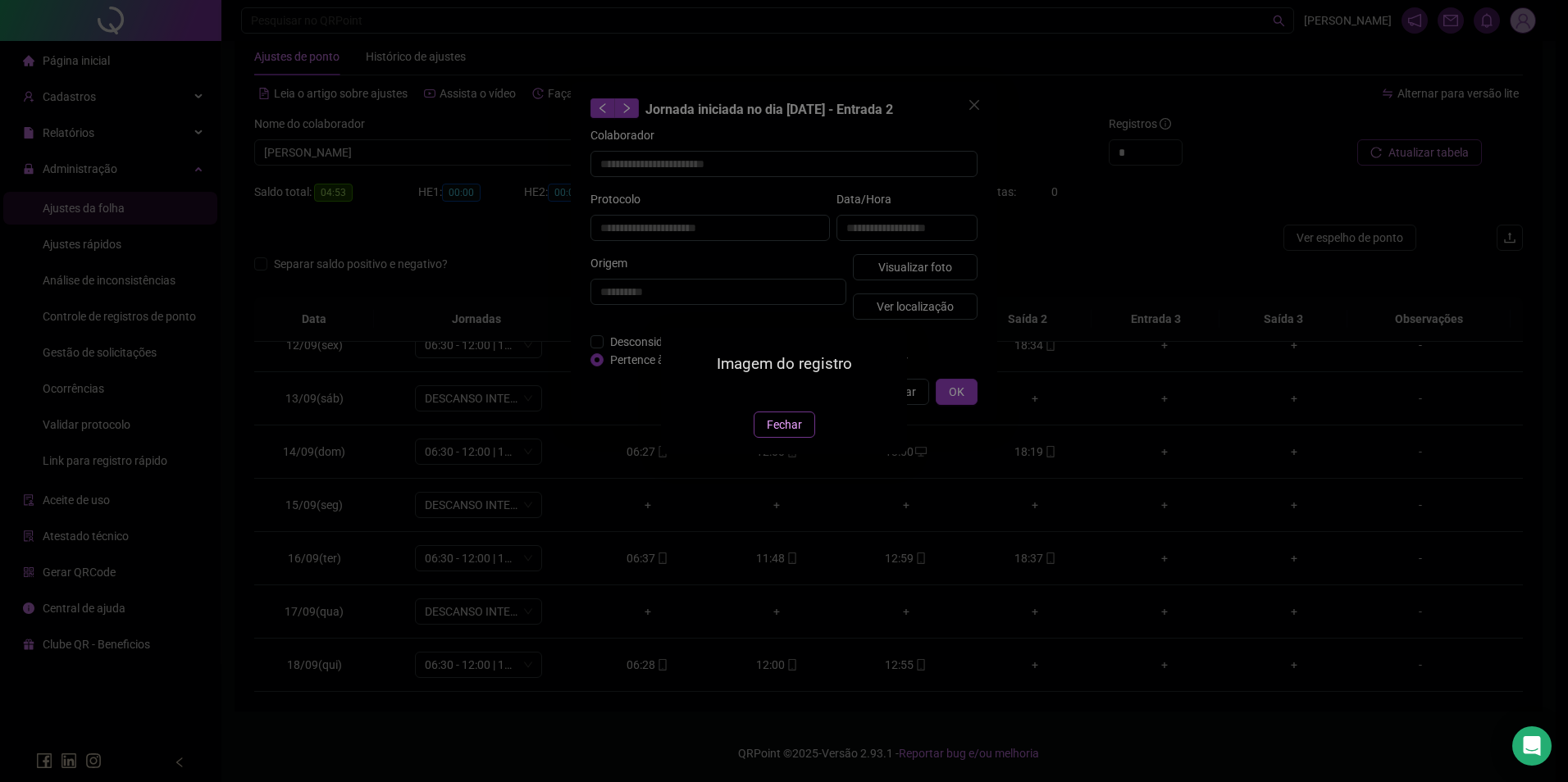
click at [779, 434] on span "Fechar" at bounding box center [784, 425] width 35 height 18
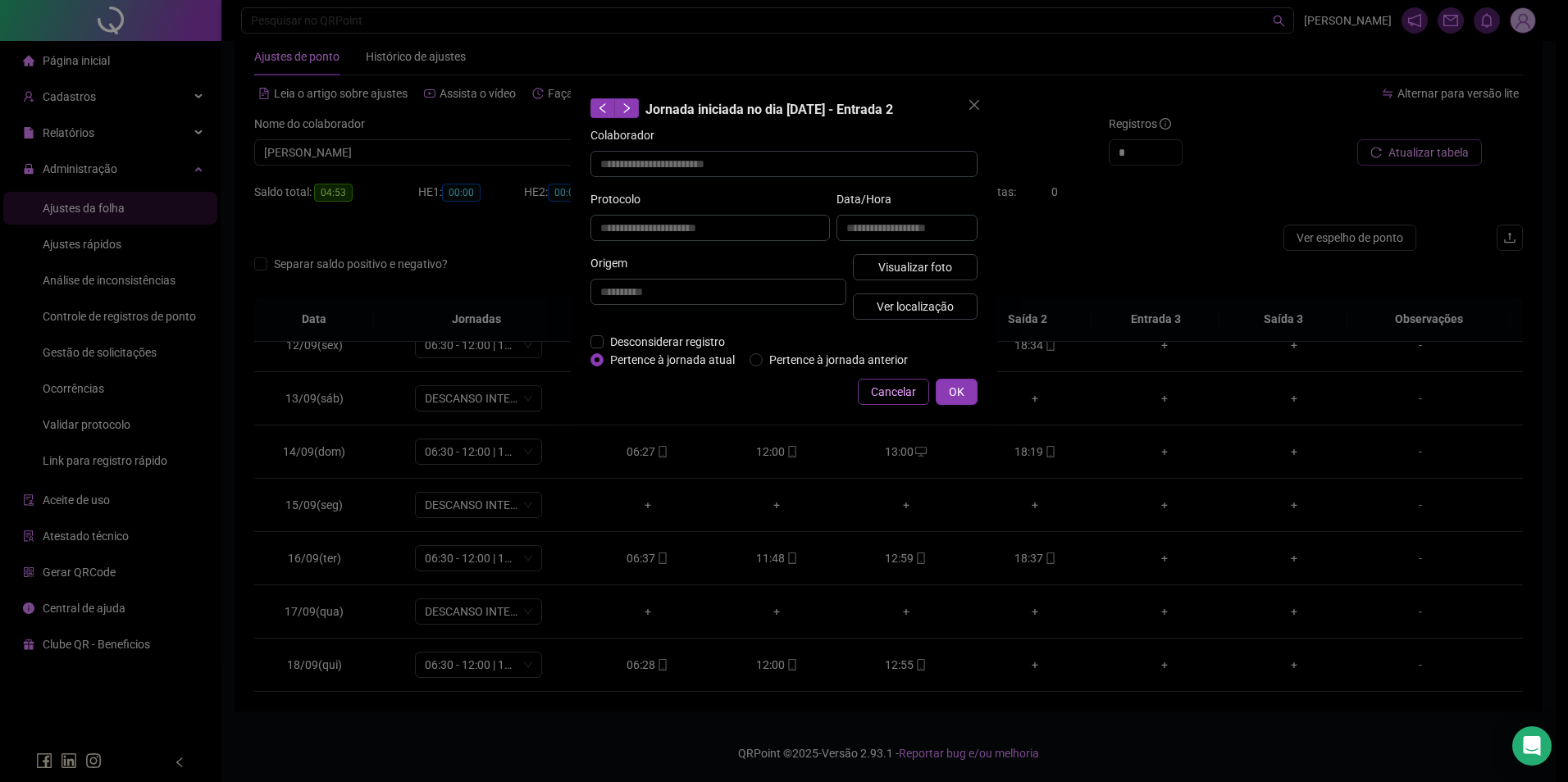
click at [883, 398] on span "Cancelar" at bounding box center [893, 392] width 45 height 18
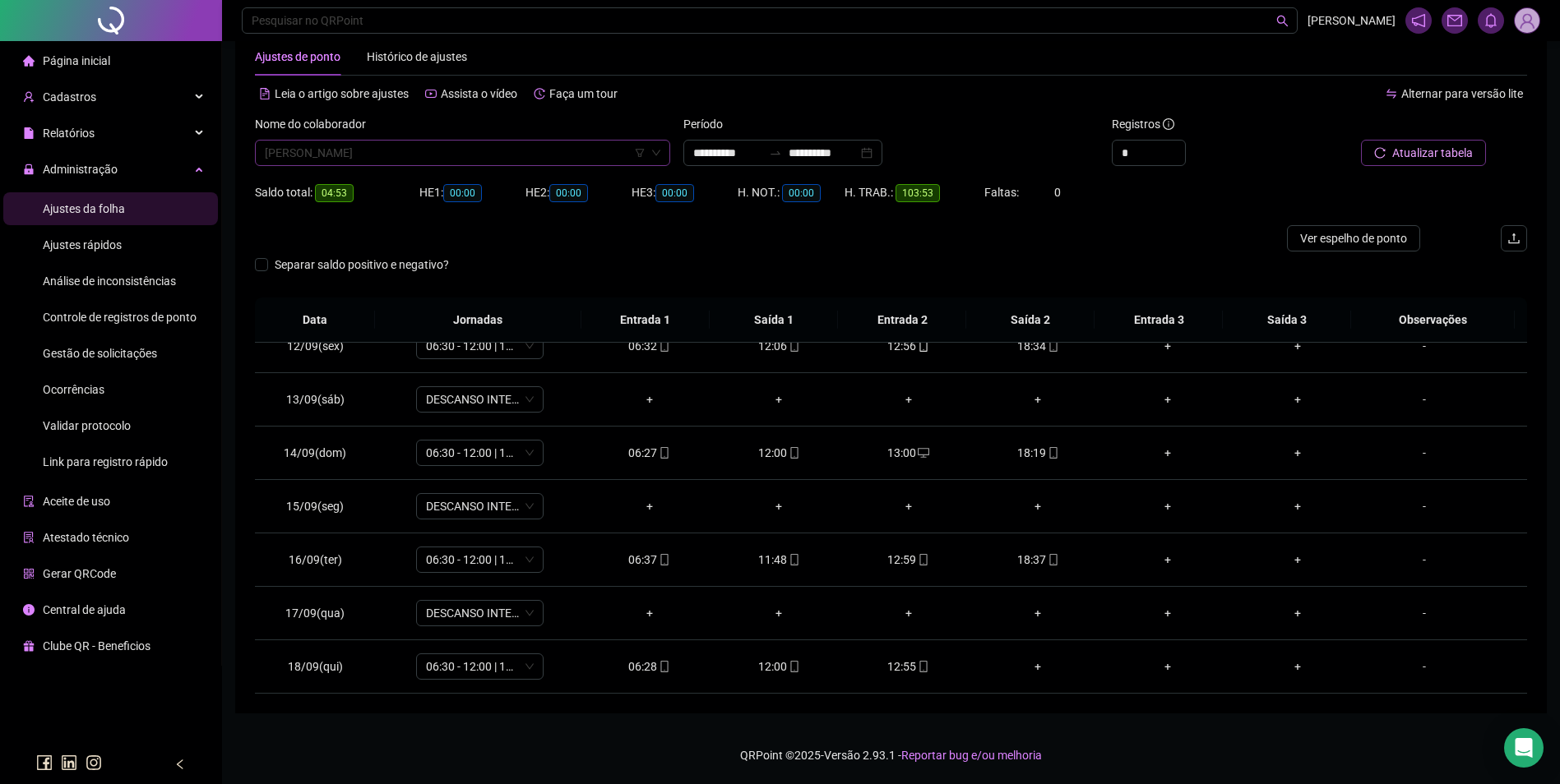
scroll to position [7866, 0]
click at [472, 161] on span "FRANCISCO RODRIGUES LEITE" at bounding box center [463, 152] width 396 height 24
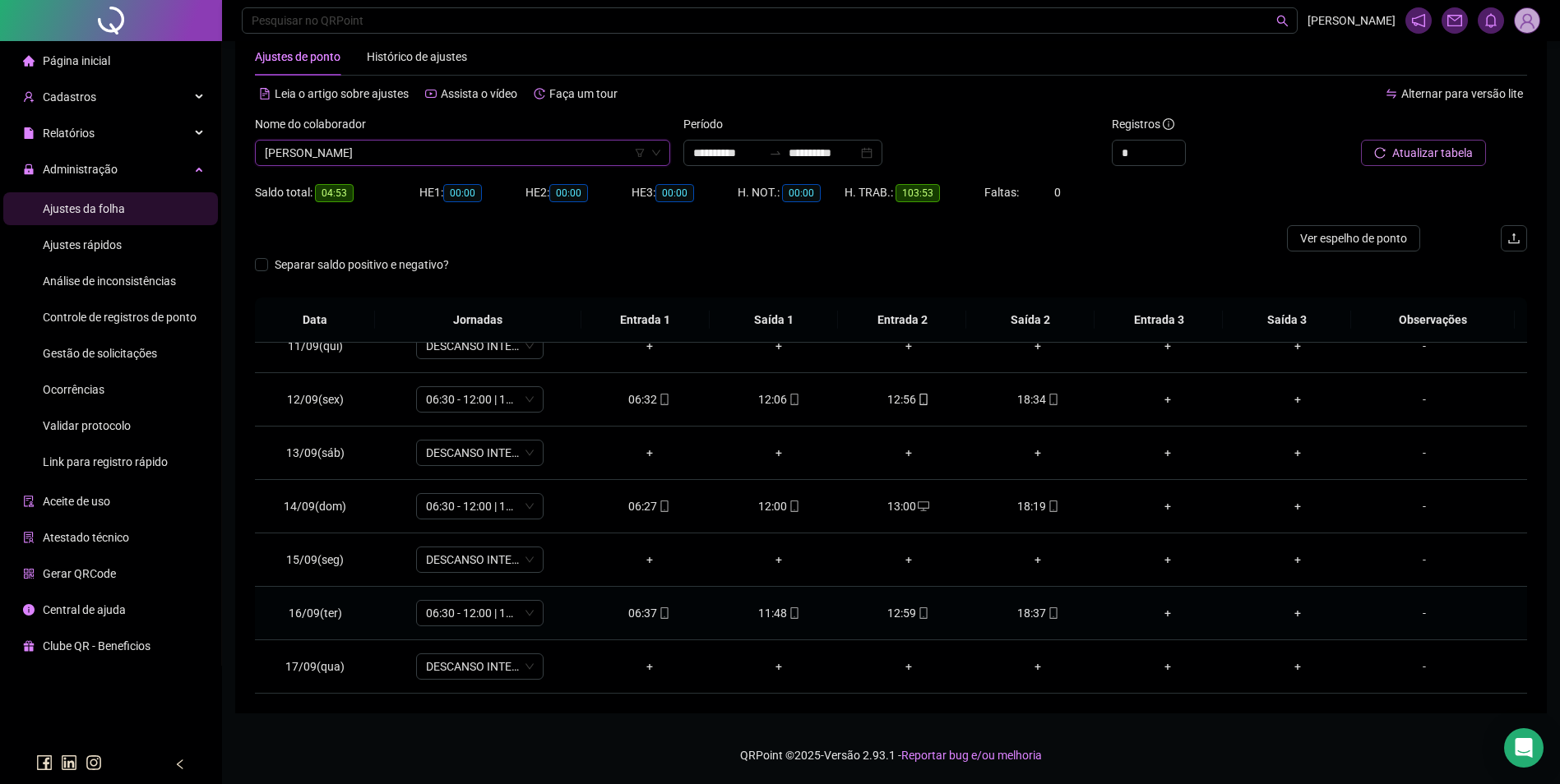
scroll to position [529, 0]
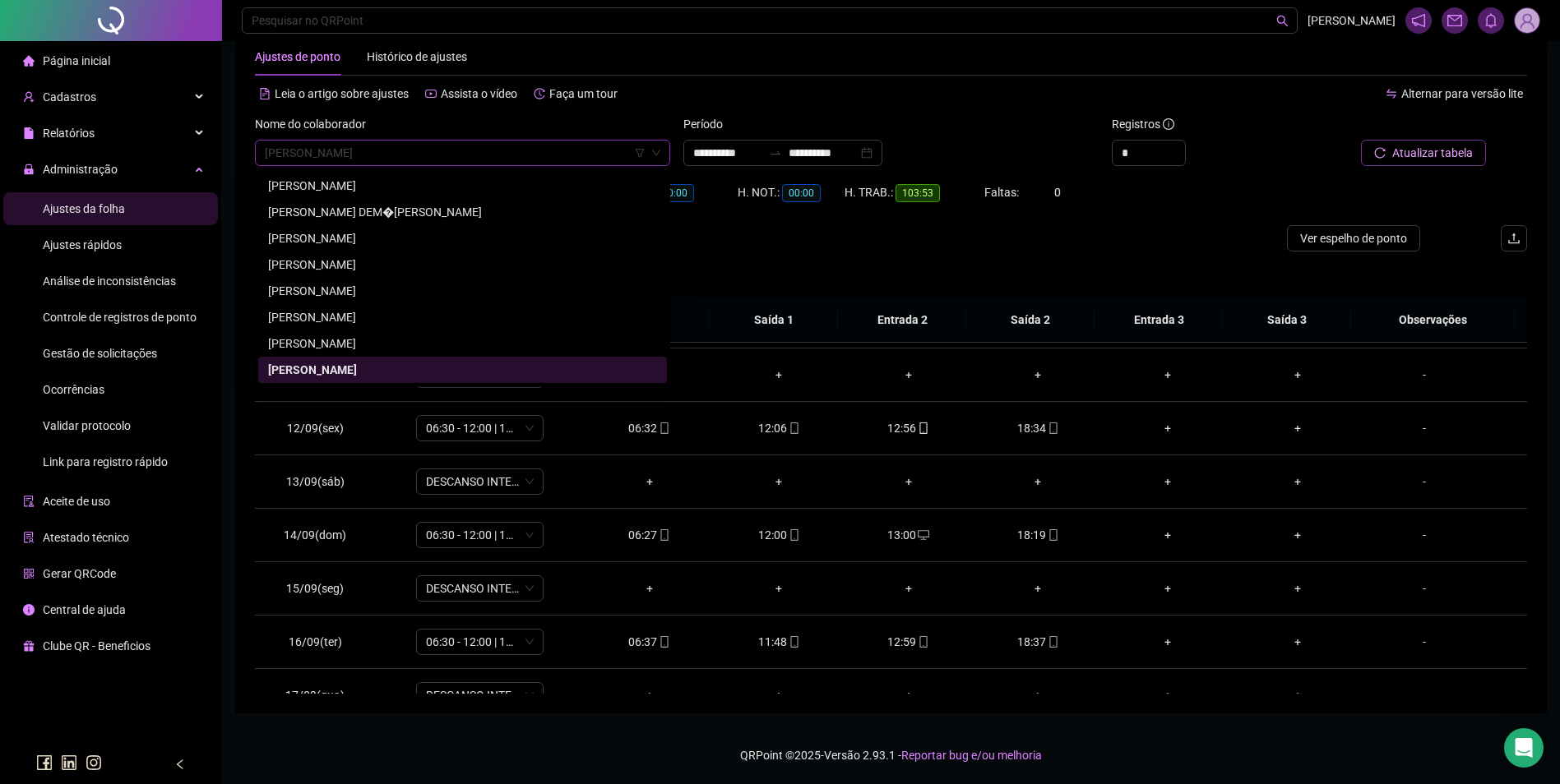
click at [498, 142] on span "FRANCISCO RODRIGUES LEITE" at bounding box center [463, 152] width 396 height 24
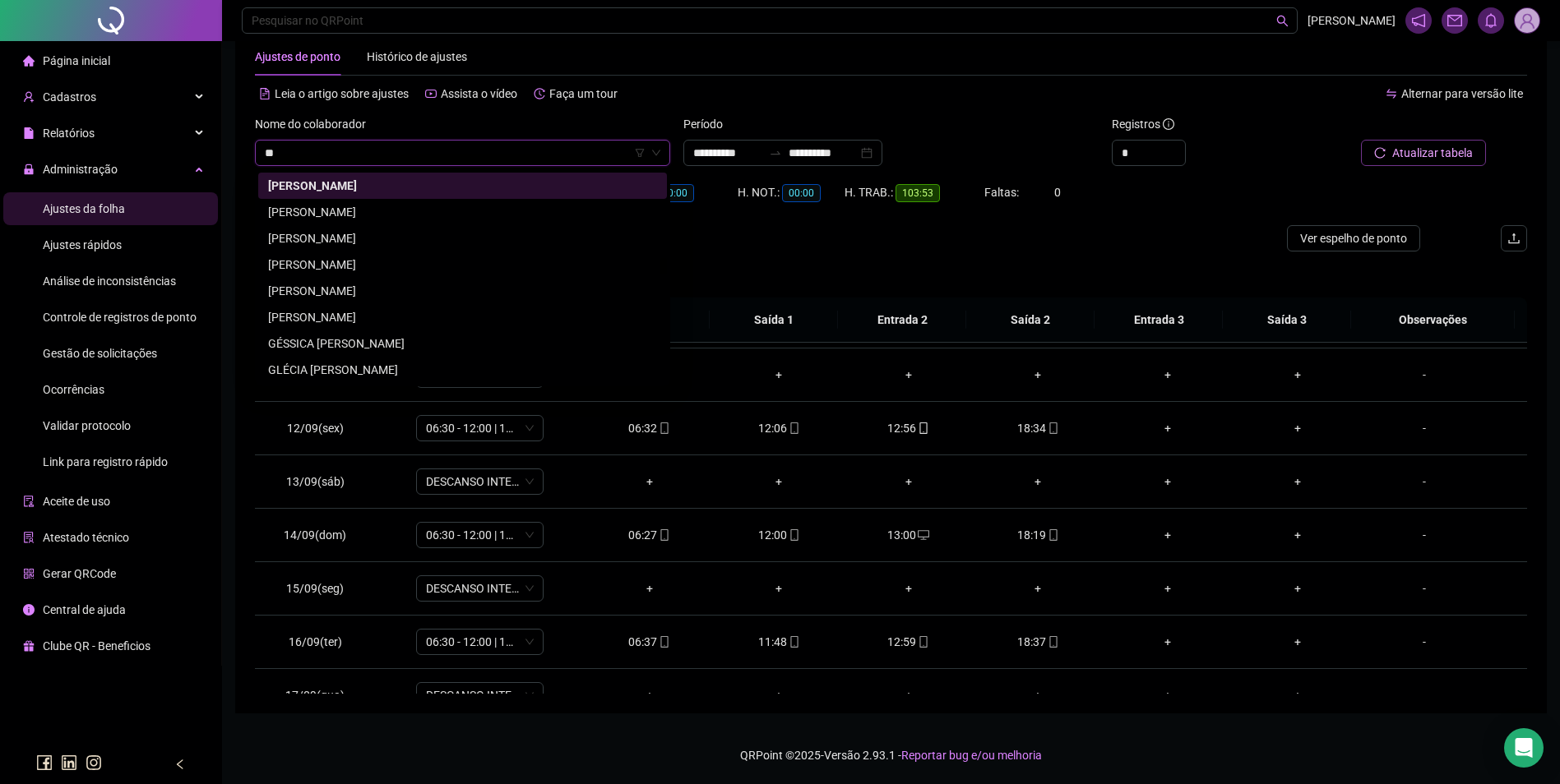
scroll to position [0, 0]
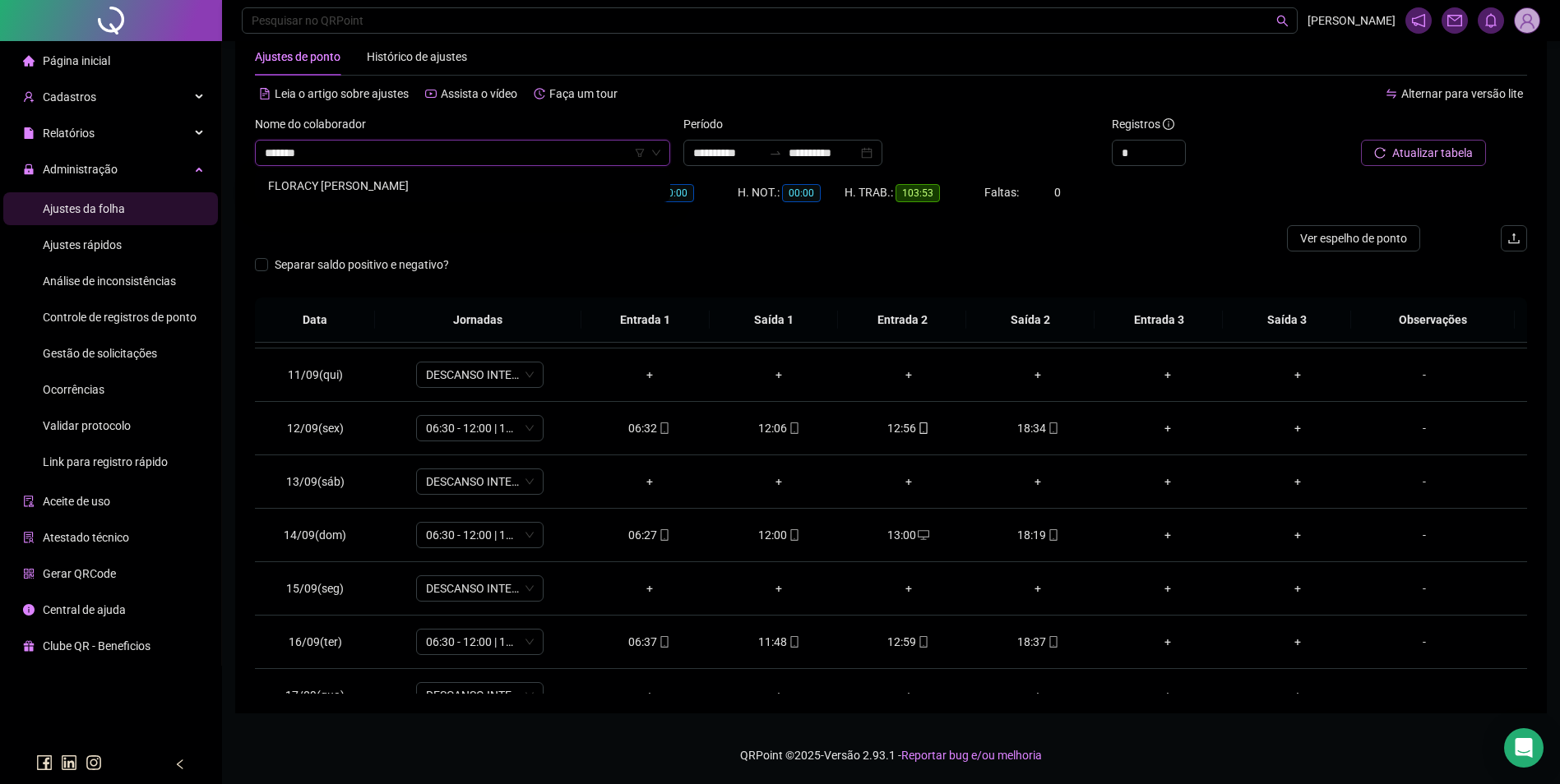
type input "*******"
click at [405, 191] on div "FLORACY ROSA DA SILVA MOURA" at bounding box center [462, 185] width 389 height 18
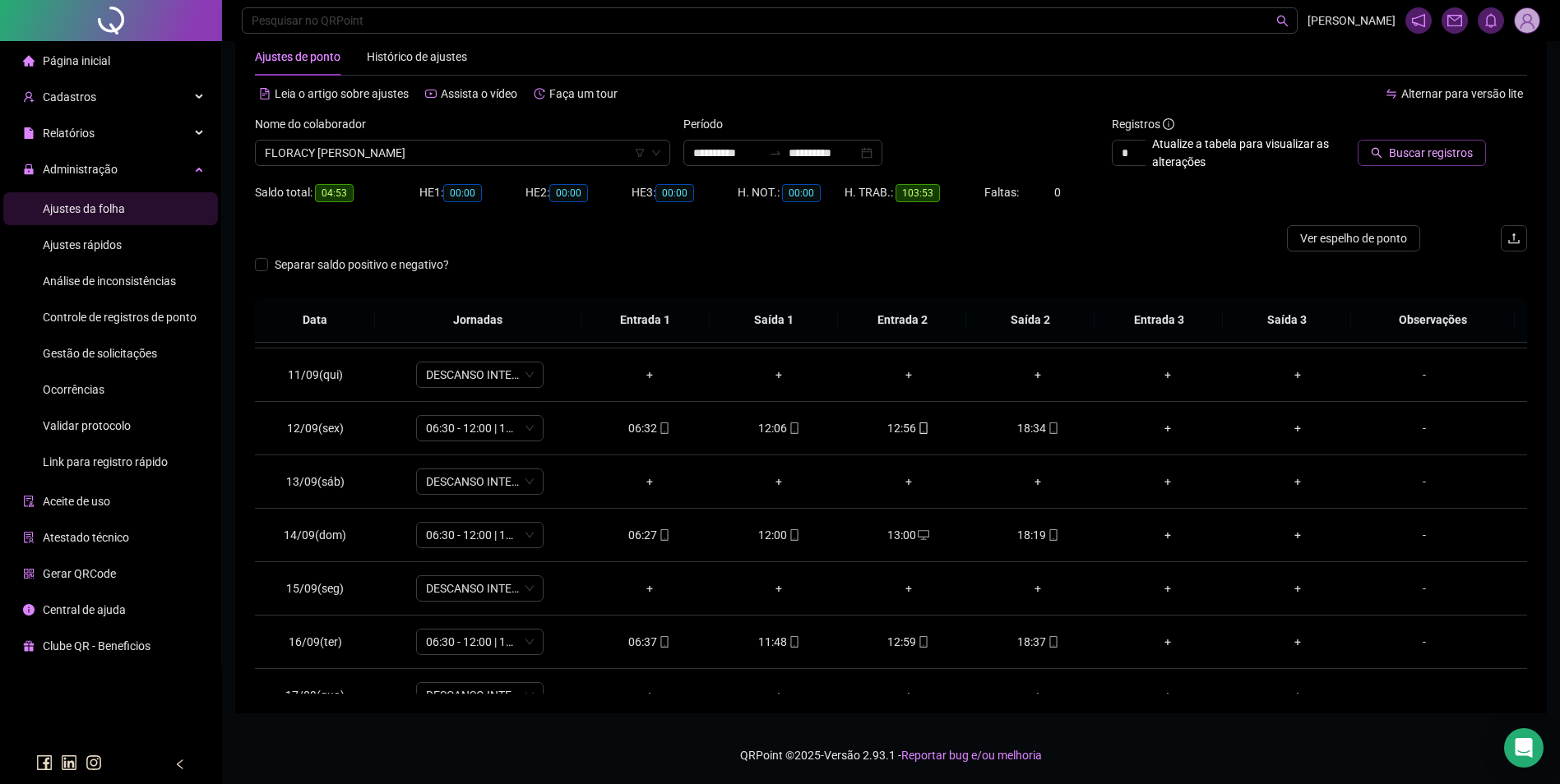
click at [1415, 155] on span "Buscar registros" at bounding box center [1431, 152] width 83 height 18
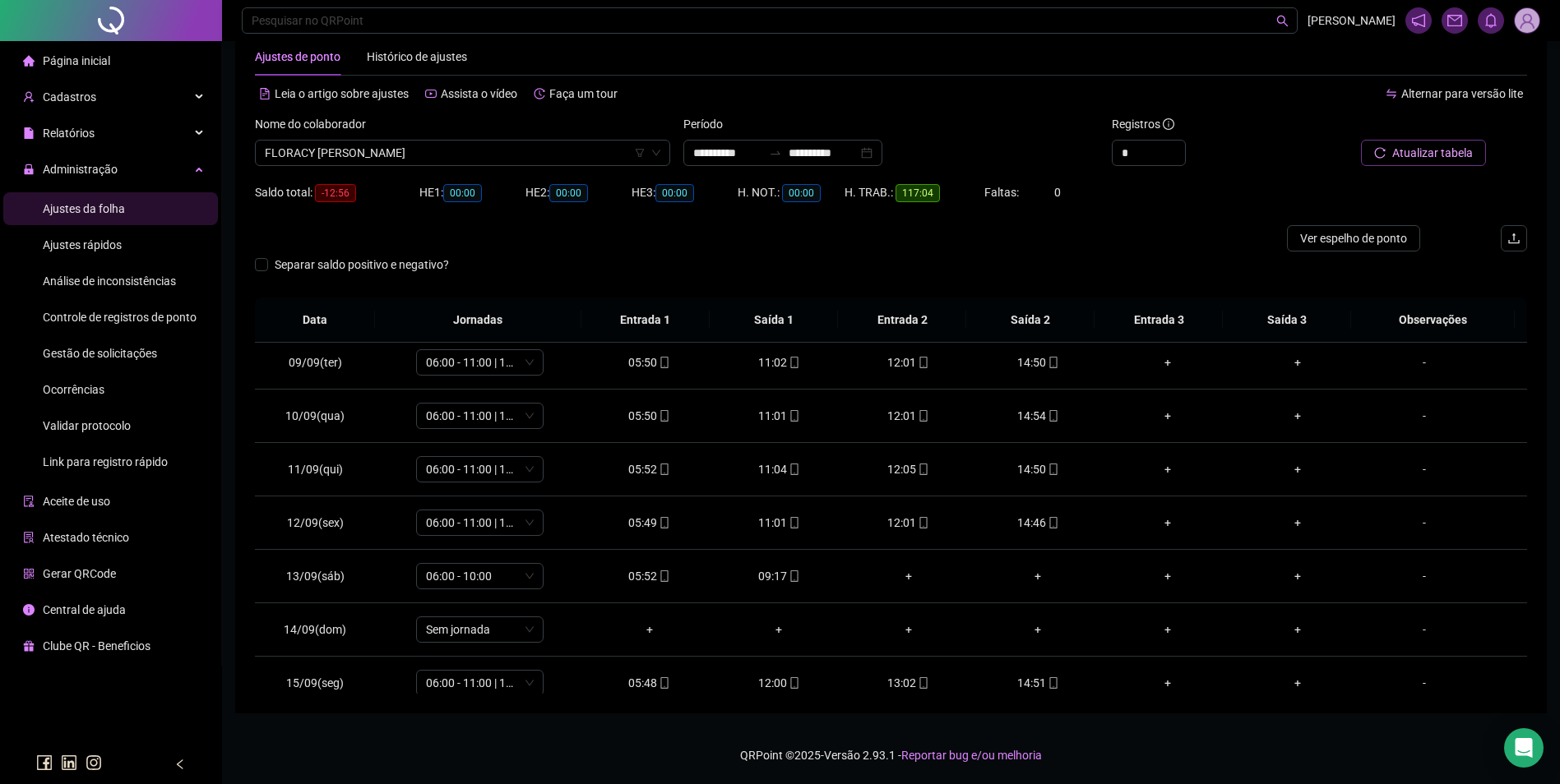
scroll to position [611, 0]
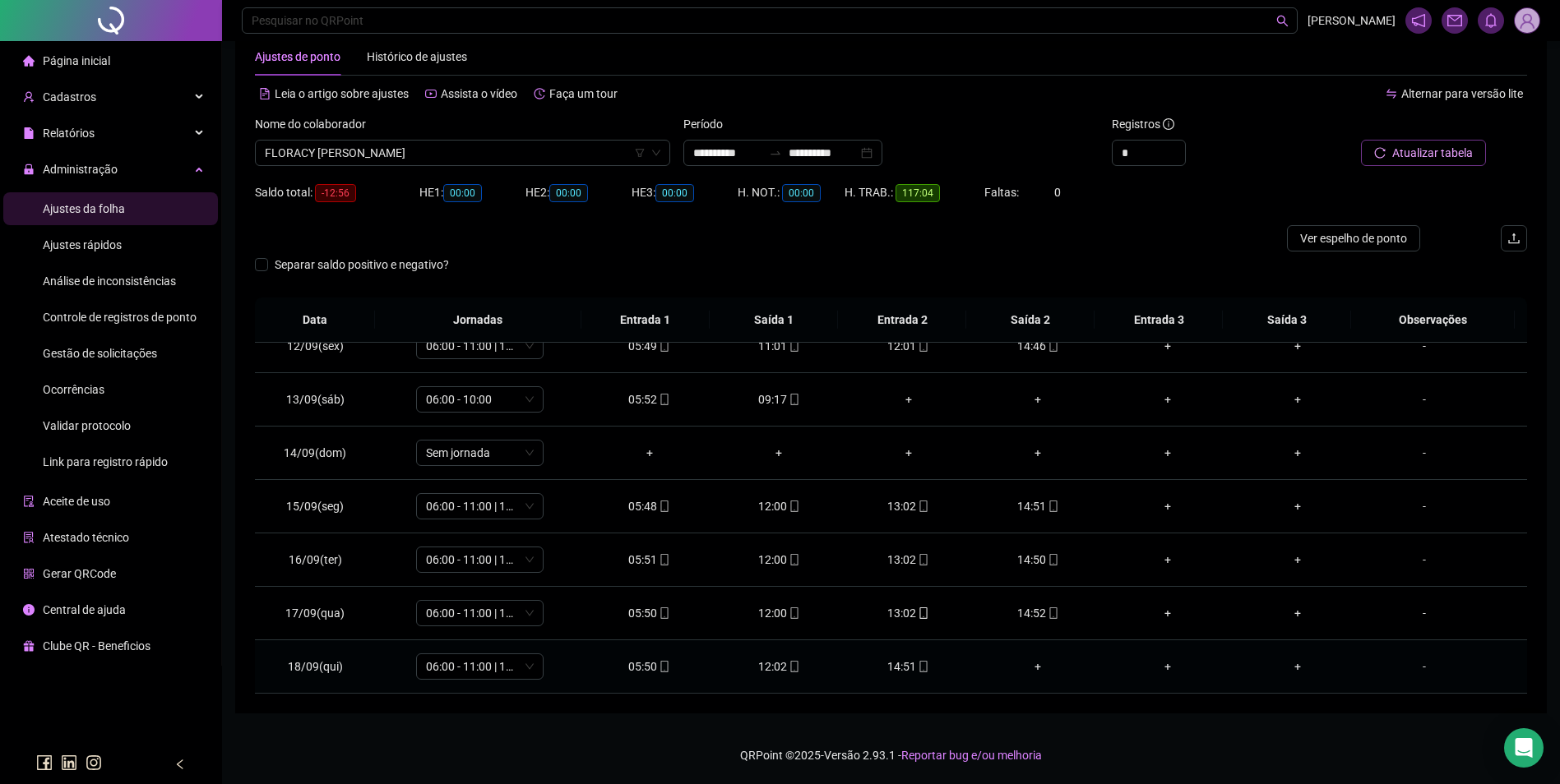
click at [918, 668] on icon "mobile" at bounding box center [924, 667] width 12 height 12
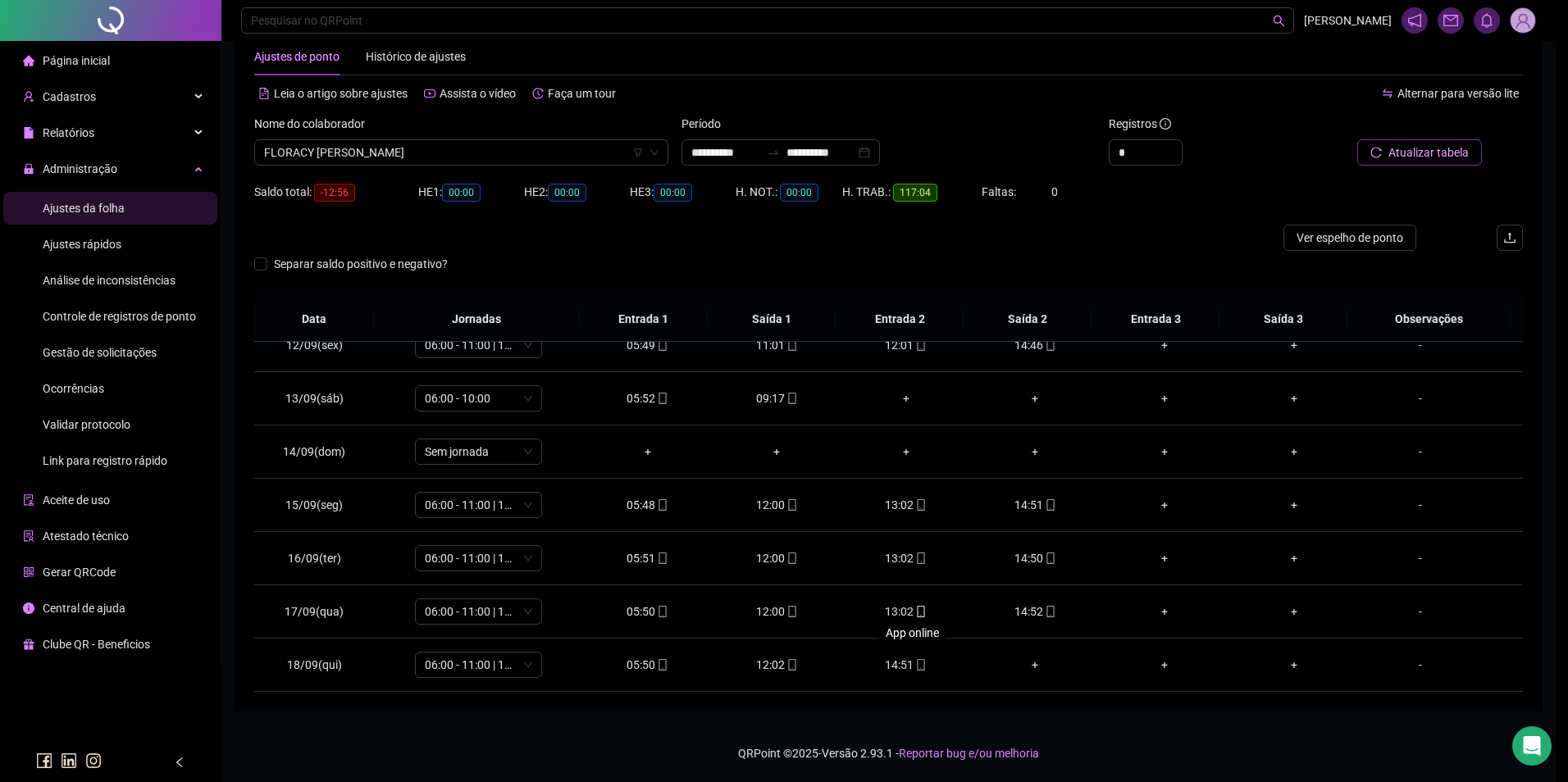
type input "**********"
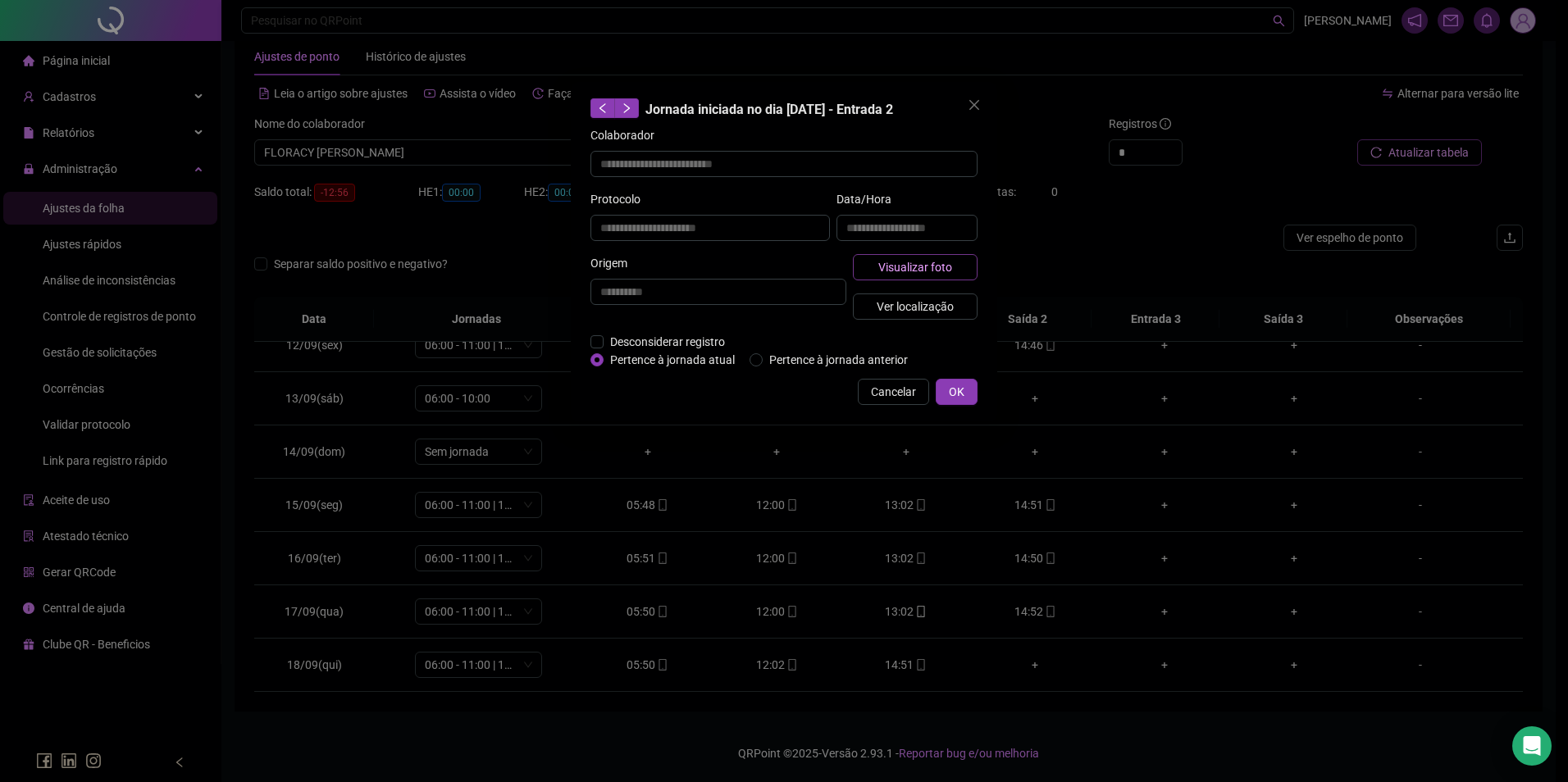
click at [941, 263] on span "Visualizar foto" at bounding box center [915, 267] width 74 height 18
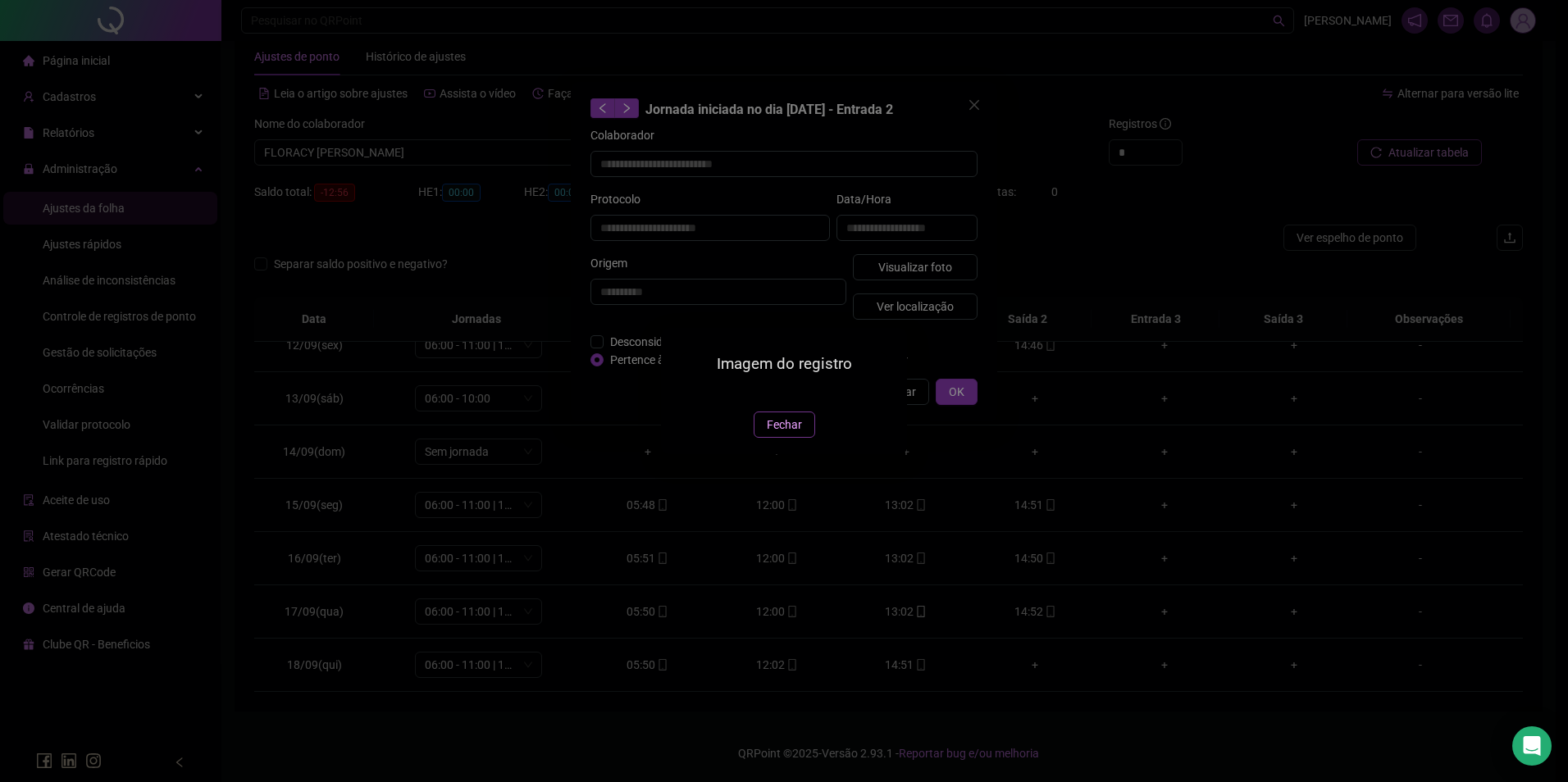
click at [792, 434] on span "Fechar" at bounding box center [784, 425] width 35 height 18
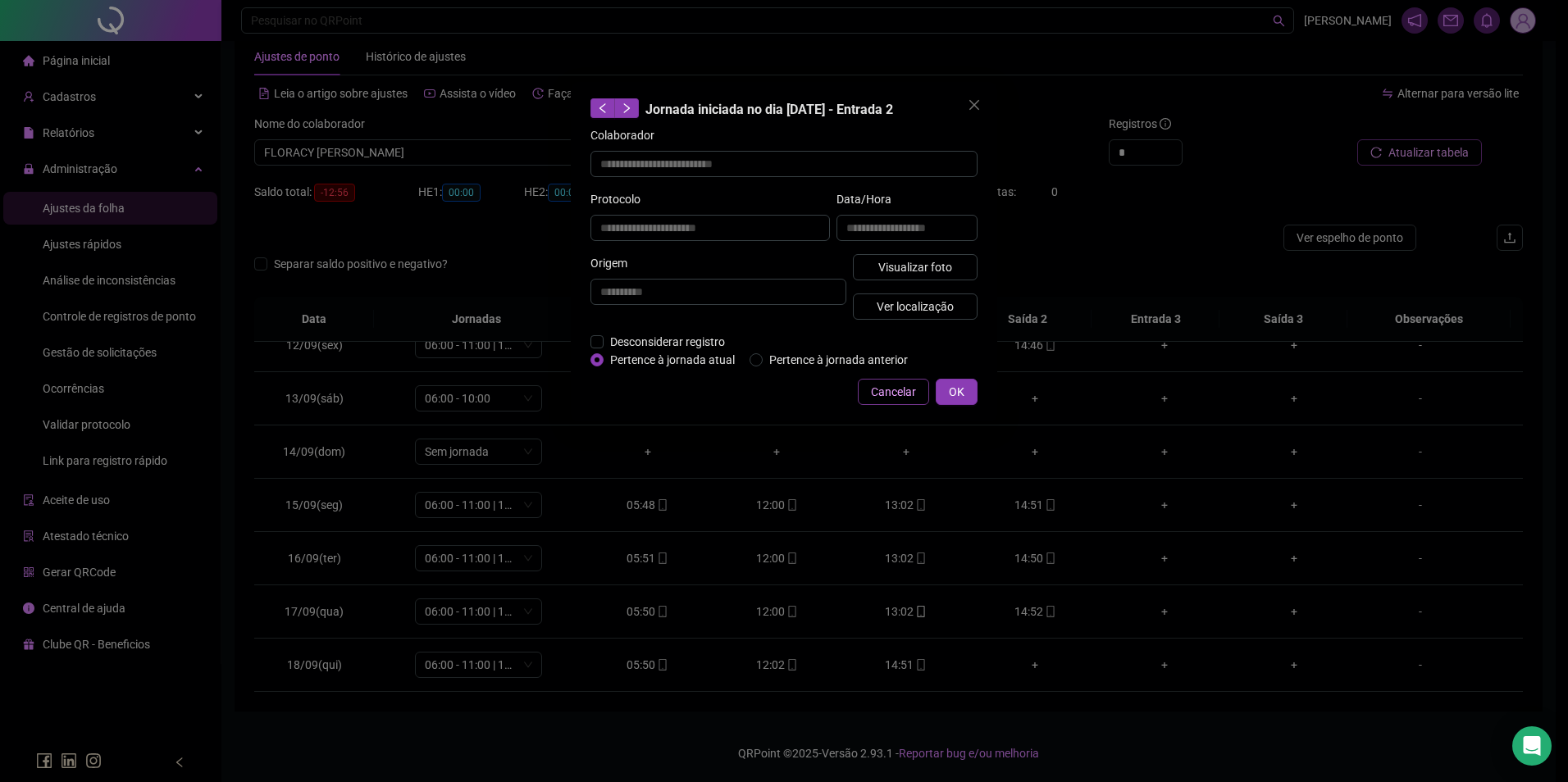
click at [905, 401] on button "Cancelar" at bounding box center [893, 391] width 72 height 26
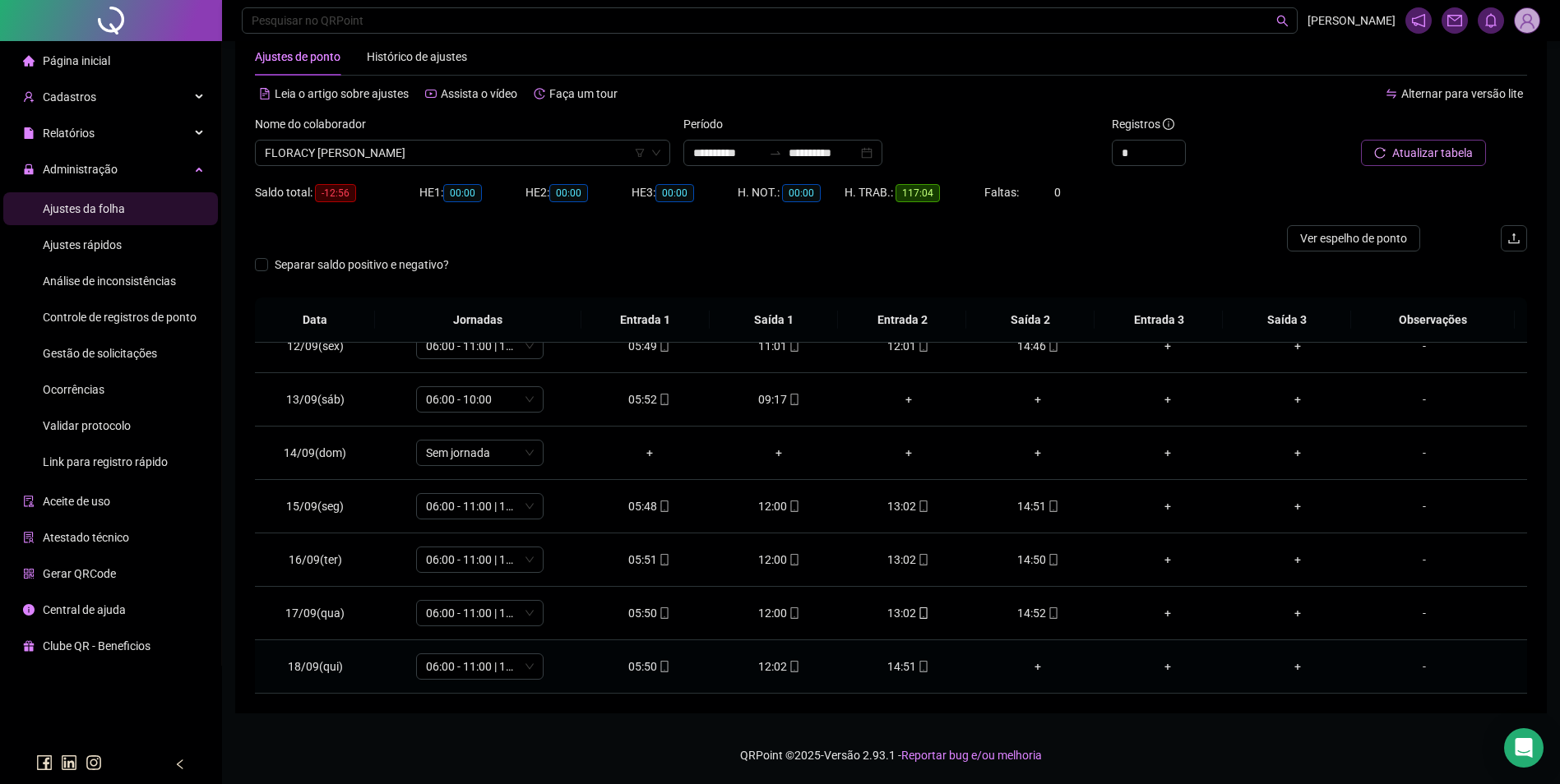
click at [752, 658] on div "12:02" at bounding box center [779, 667] width 104 height 18
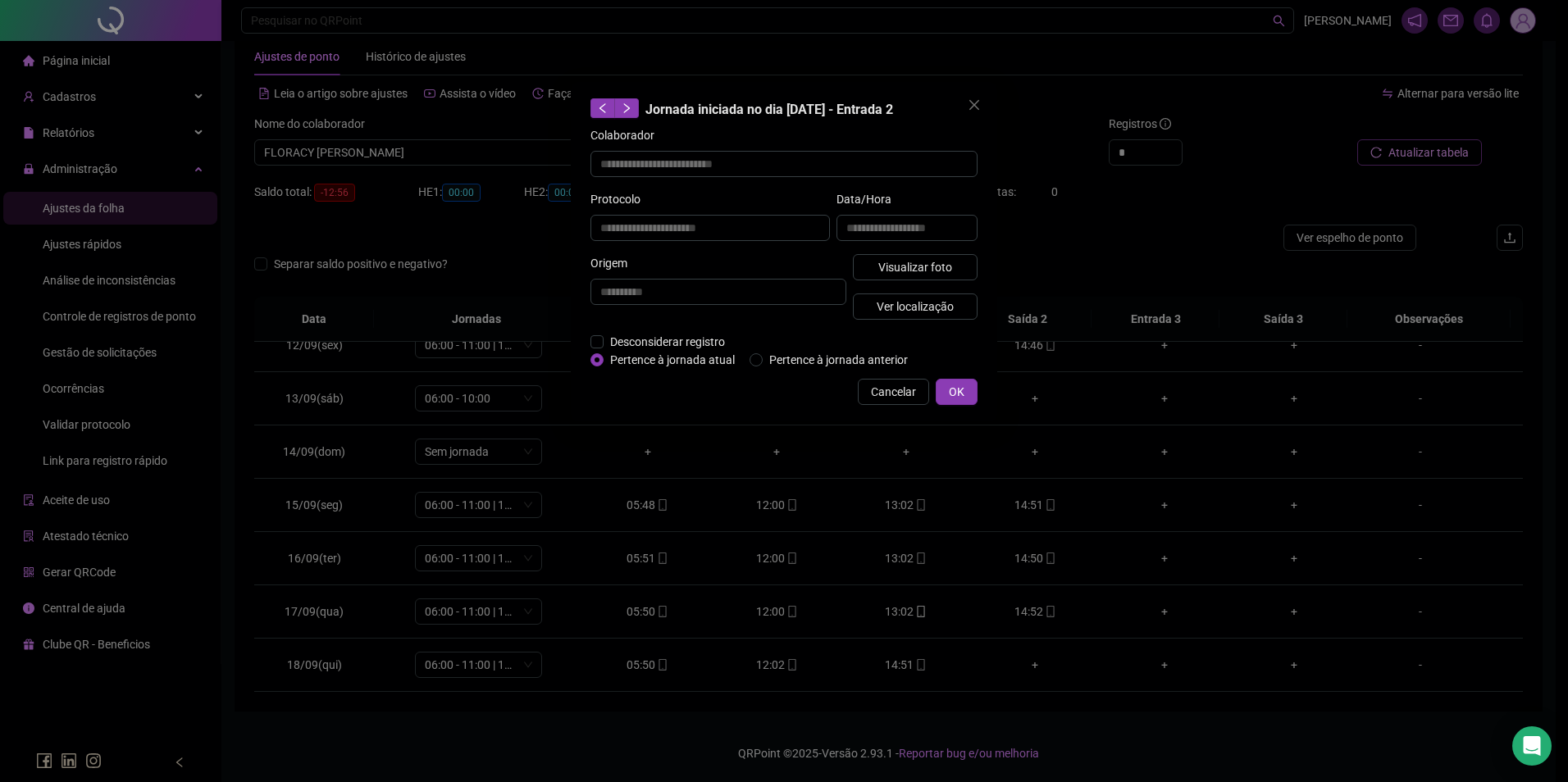
type input "**********"
click at [923, 265] on span "Visualizar foto" at bounding box center [915, 267] width 74 height 18
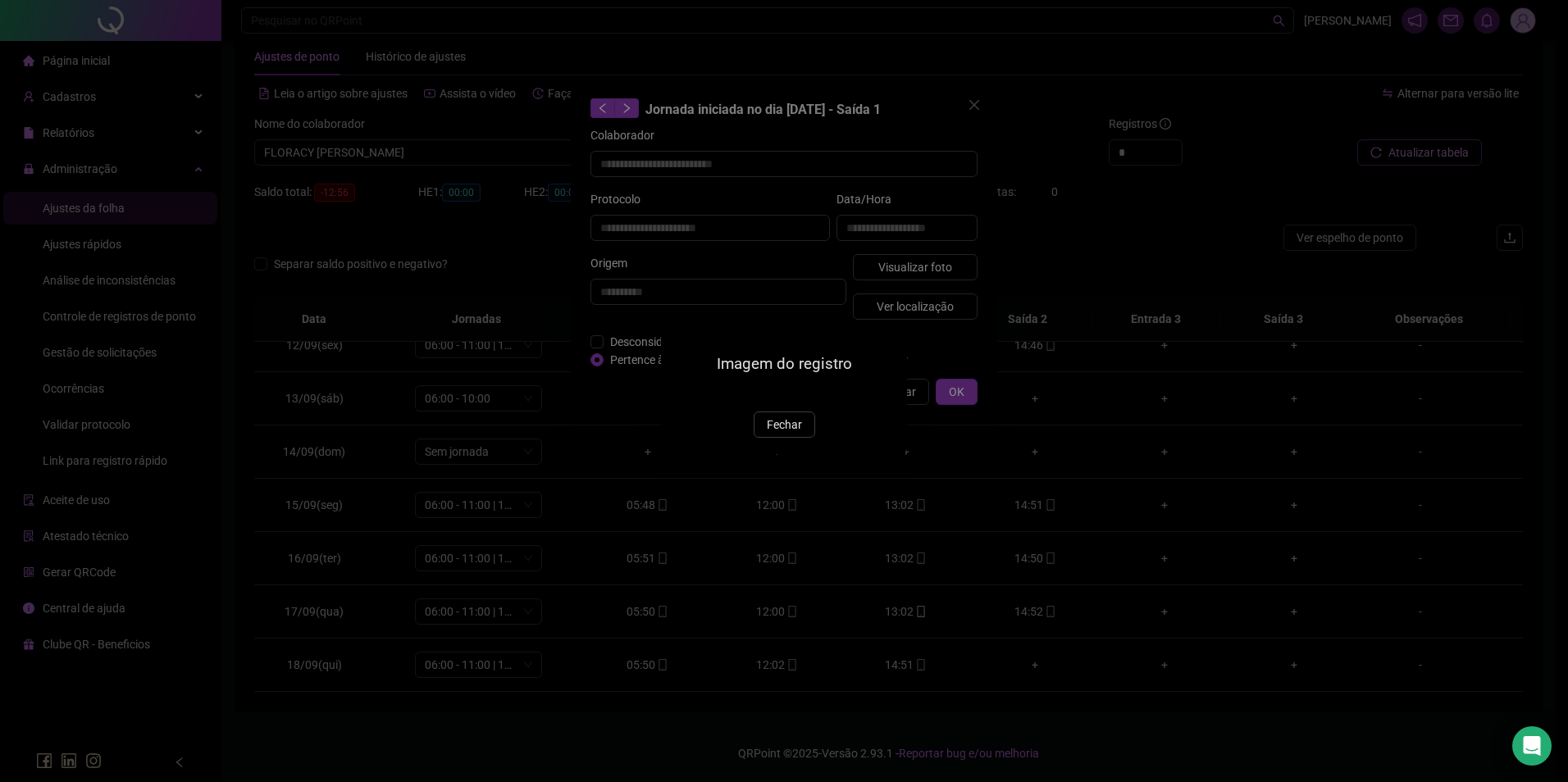
click at [784, 454] on div "Imagem do registro Fechar" at bounding box center [784, 391] width 246 height 126
click at [793, 434] on span "Fechar" at bounding box center [784, 425] width 35 height 18
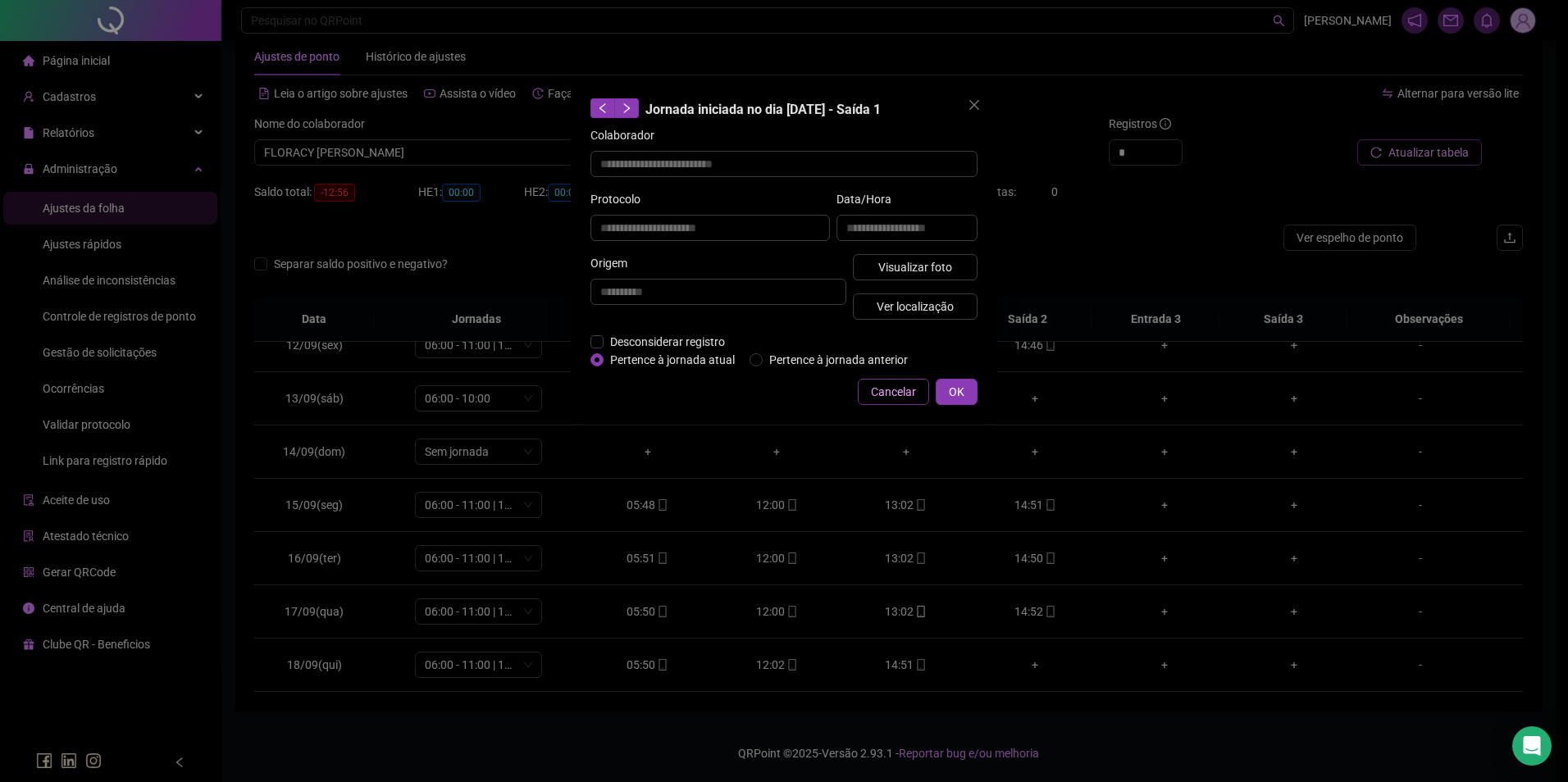
click at [910, 400] on span "Cancelar" at bounding box center [893, 392] width 45 height 18
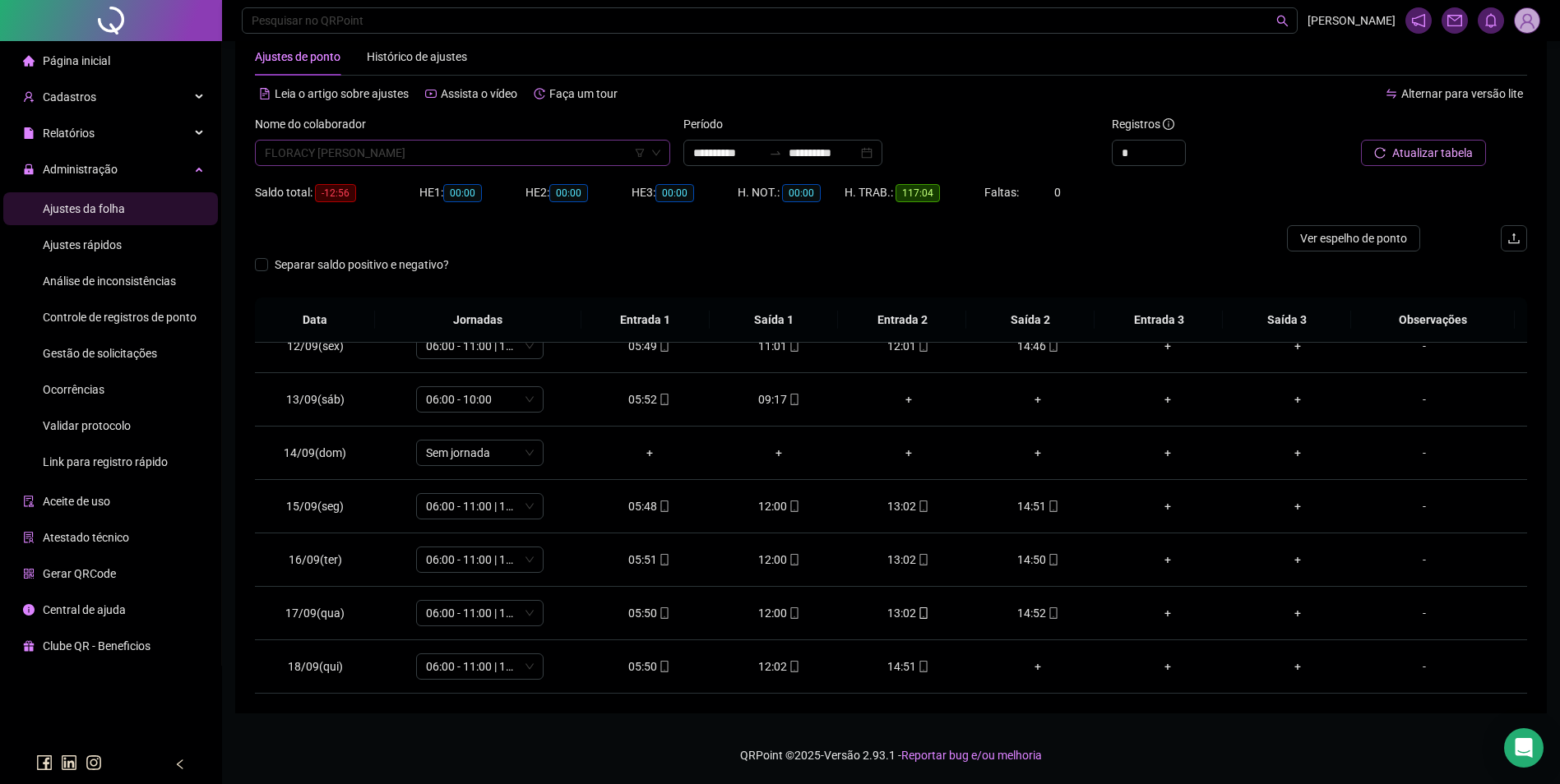
click at [544, 153] on span "FLORACY ROSA DA SILVA MOURA" at bounding box center [463, 152] width 396 height 24
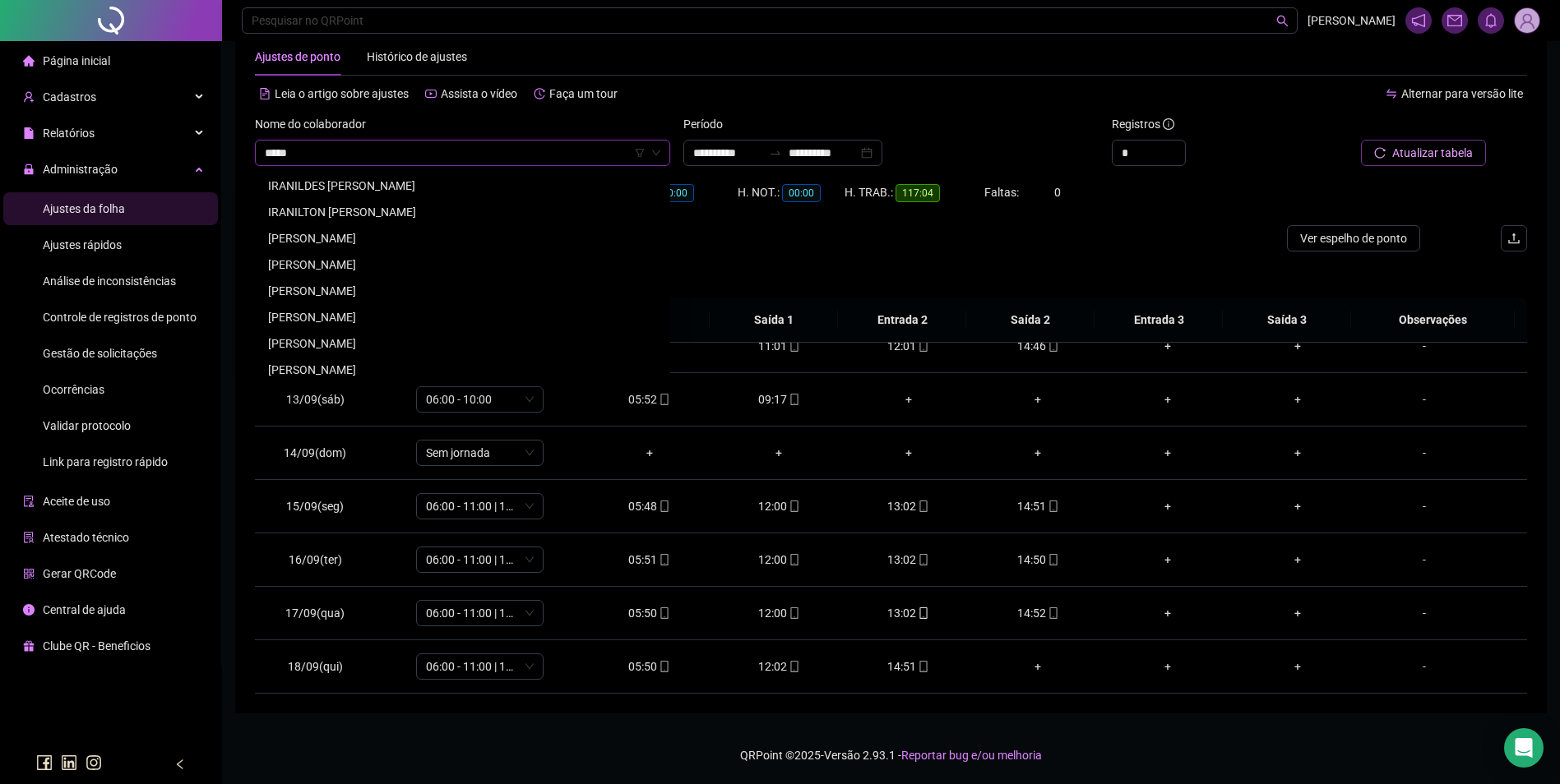
scroll to position [0, 0]
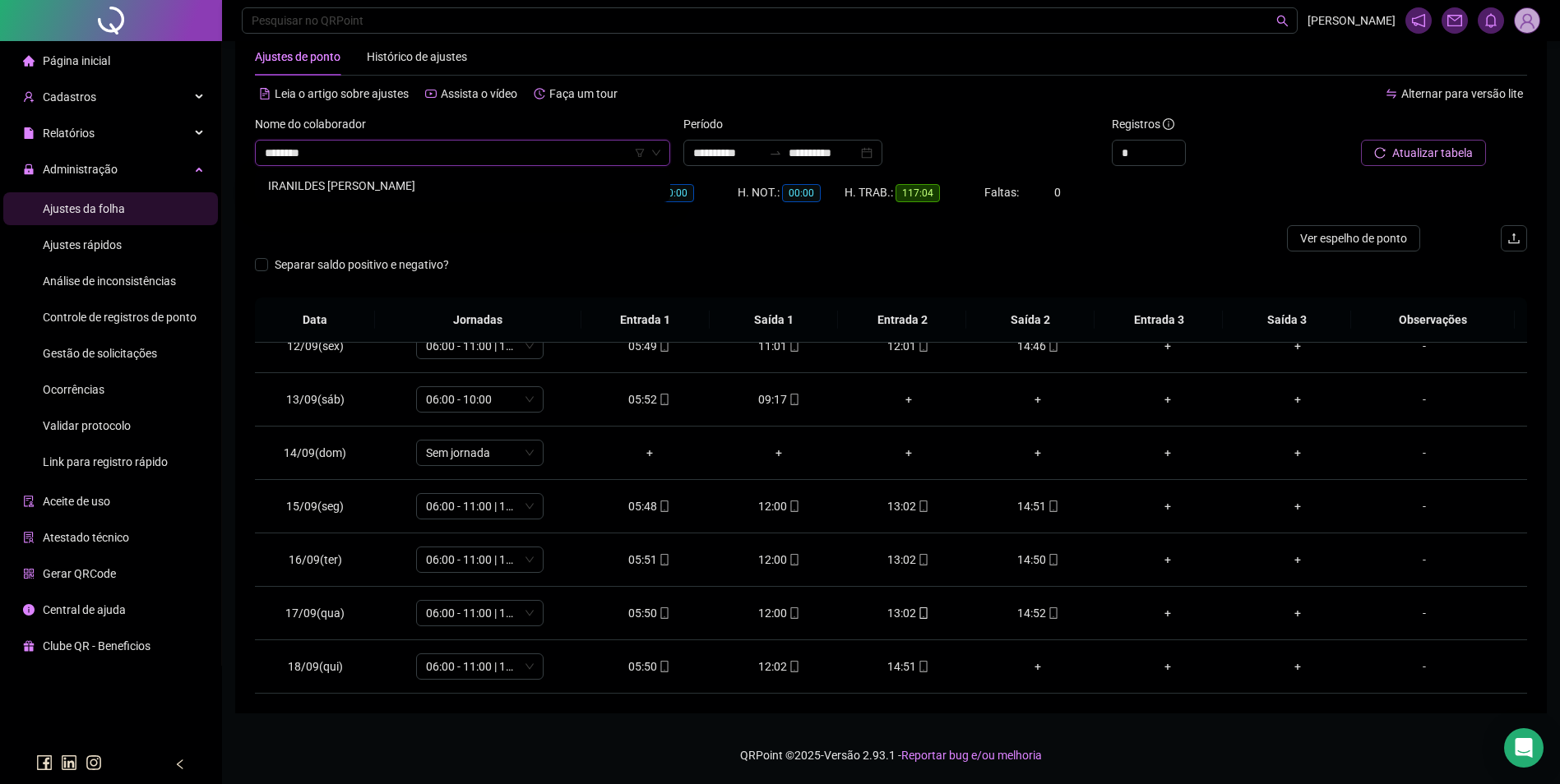
type input "*********"
click at [360, 192] on div "IRANILDES PEREIRA ALVES DE MOURA" at bounding box center [462, 185] width 389 height 18
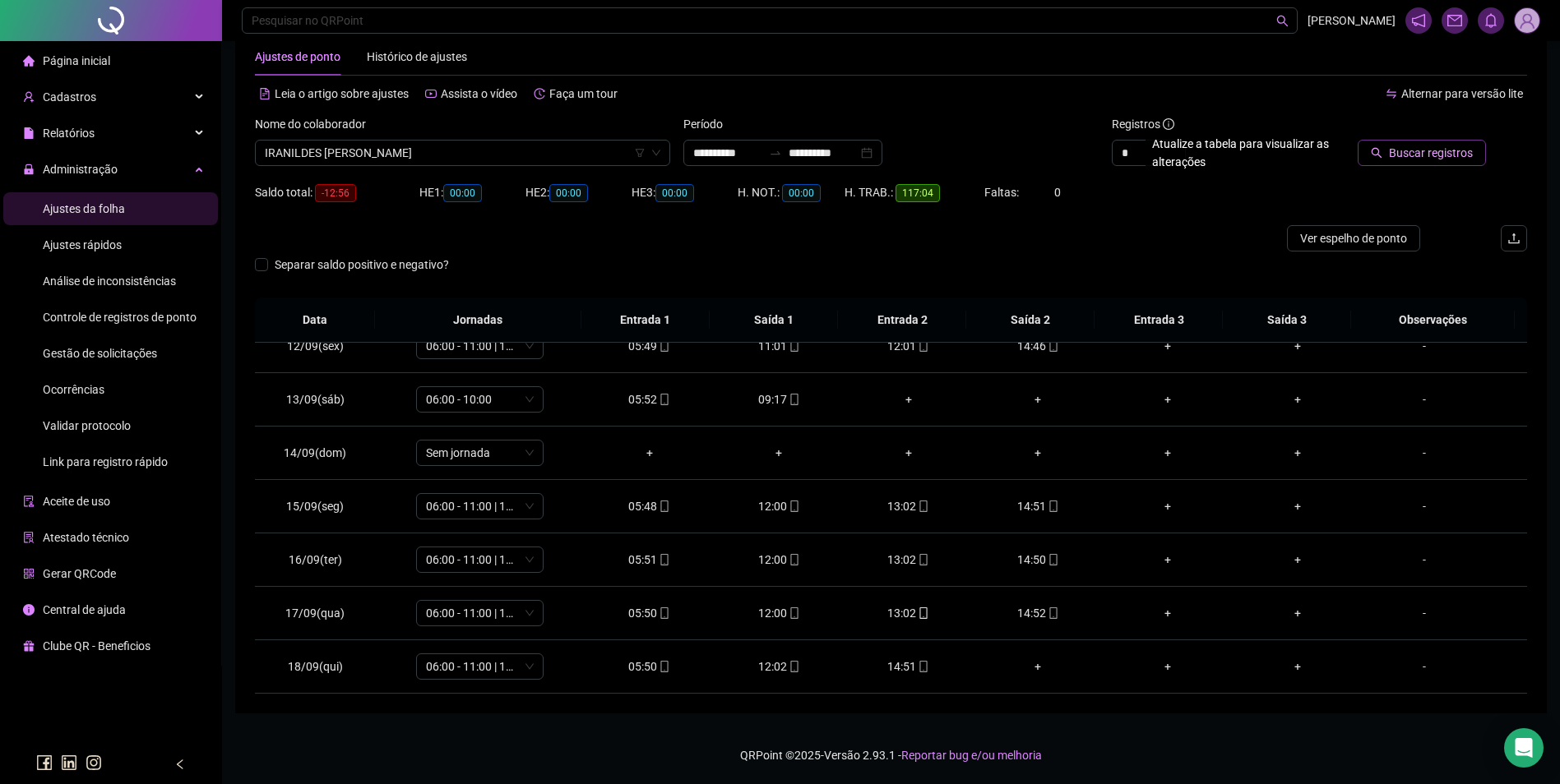
click at [1379, 153] on icon "search" at bounding box center [1377, 153] width 12 height 12
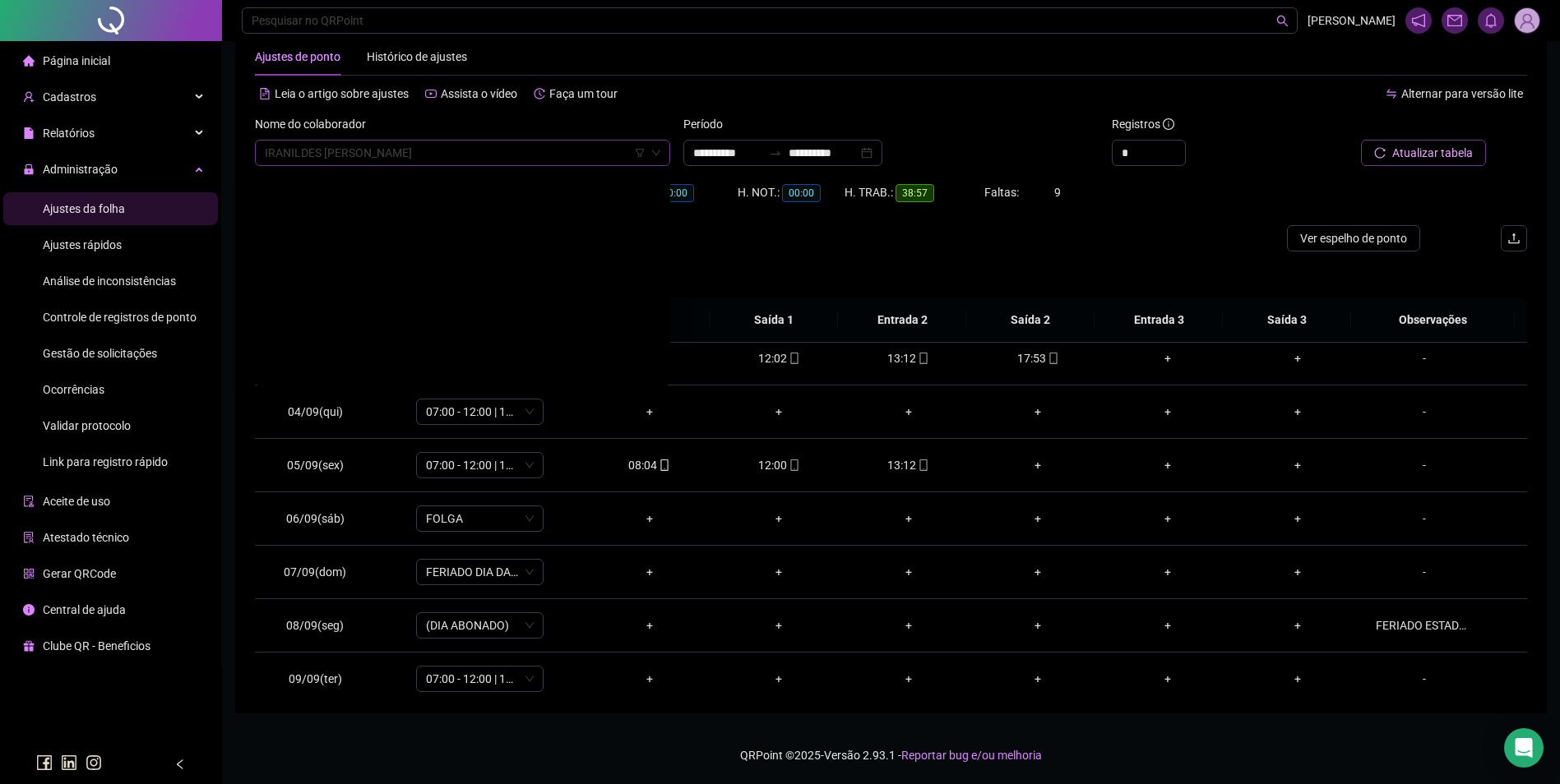
scroll to position [9392, 0]
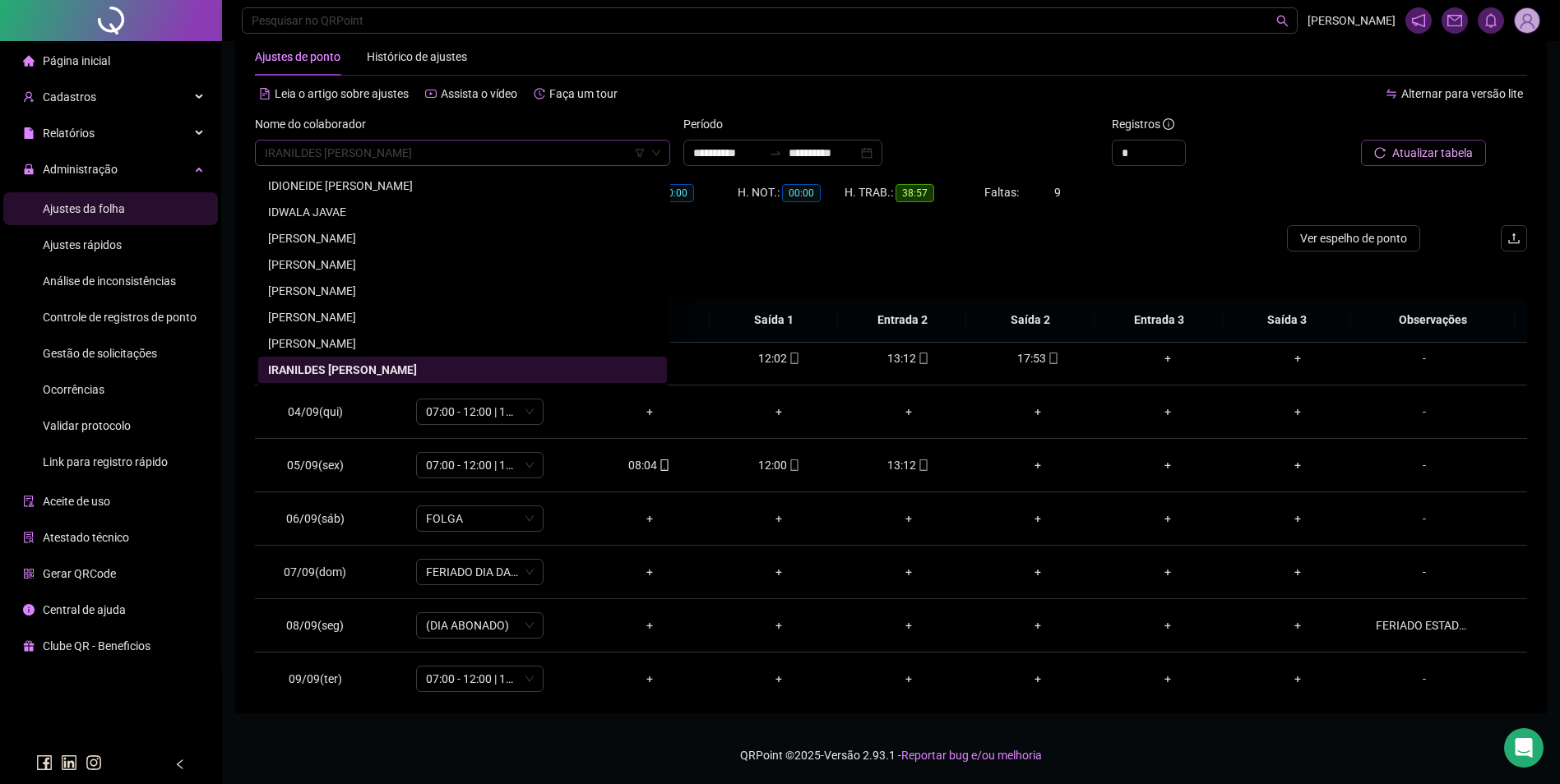
click at [455, 151] on span "IRANILDES PEREIRA ALVES DE MOURA" at bounding box center [463, 152] width 396 height 24
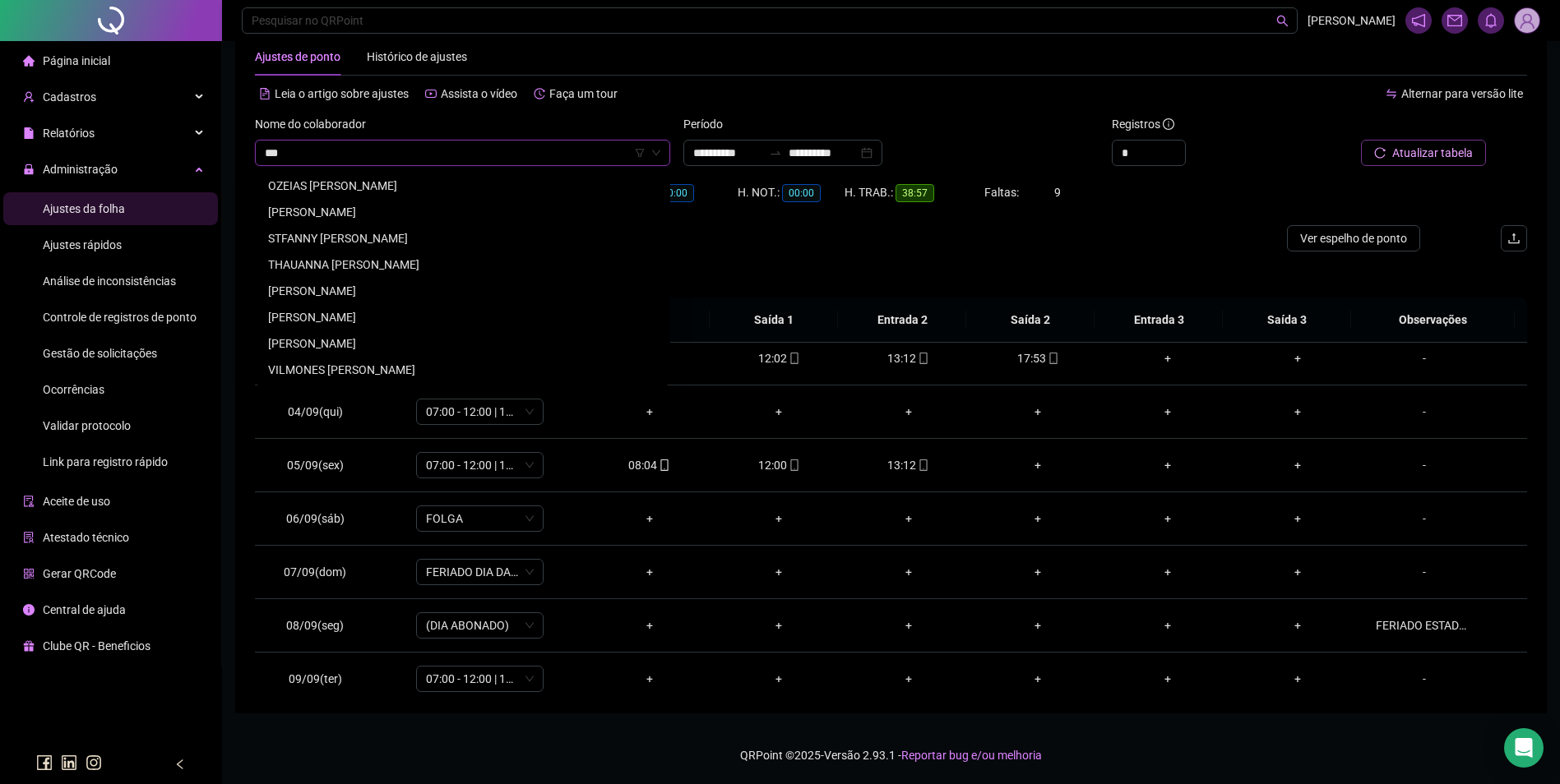
scroll to position [0, 0]
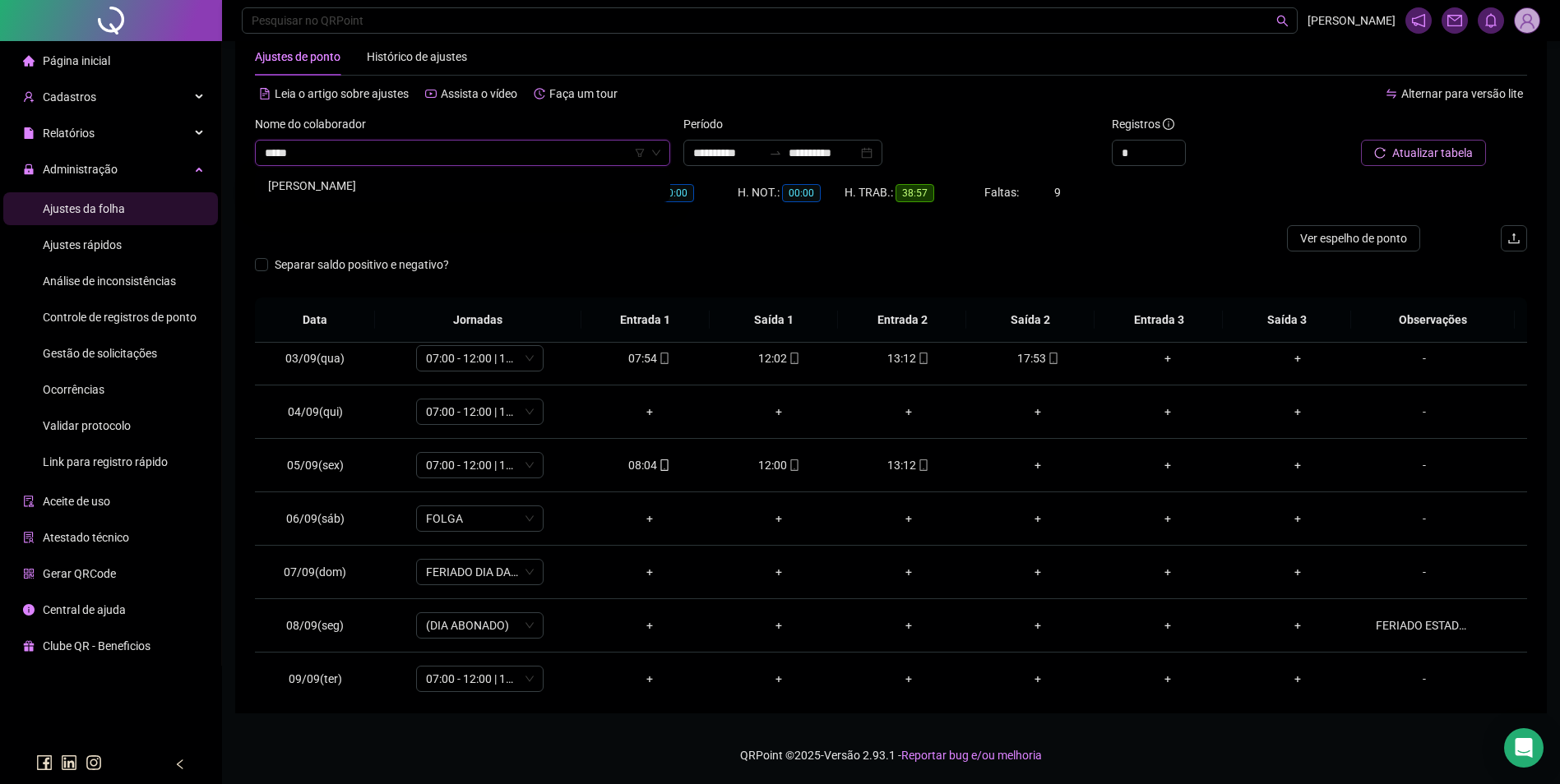
type input "******"
click at [365, 176] on div "ISTELA SILVA GUIMARÃES" at bounding box center [462, 185] width 409 height 26
click at [1400, 149] on span "Buscar registros" at bounding box center [1431, 152] width 83 height 18
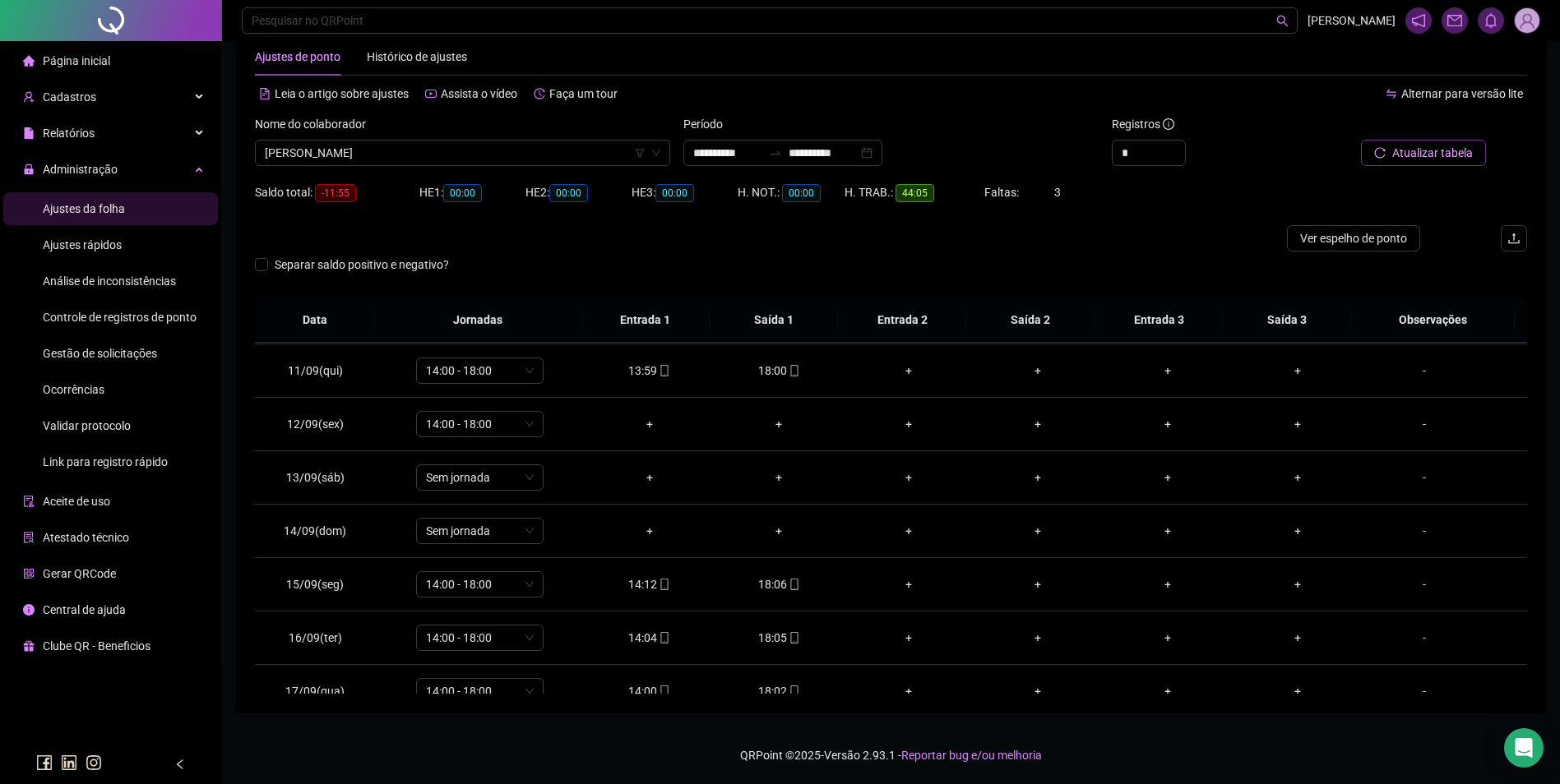
scroll to position [611, 0]
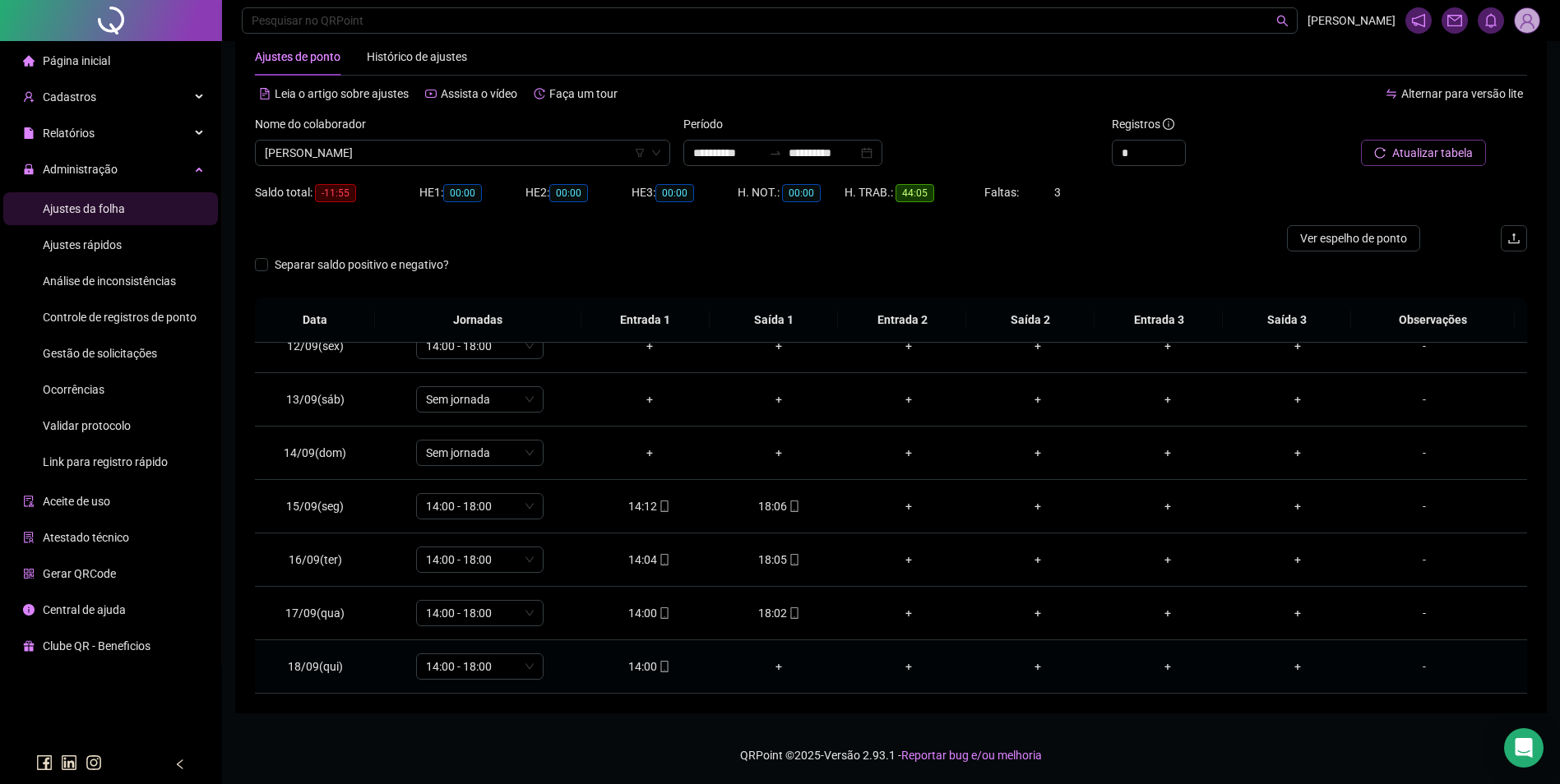
click at [661, 667] on icon "mobile" at bounding box center [665, 667] width 12 height 12
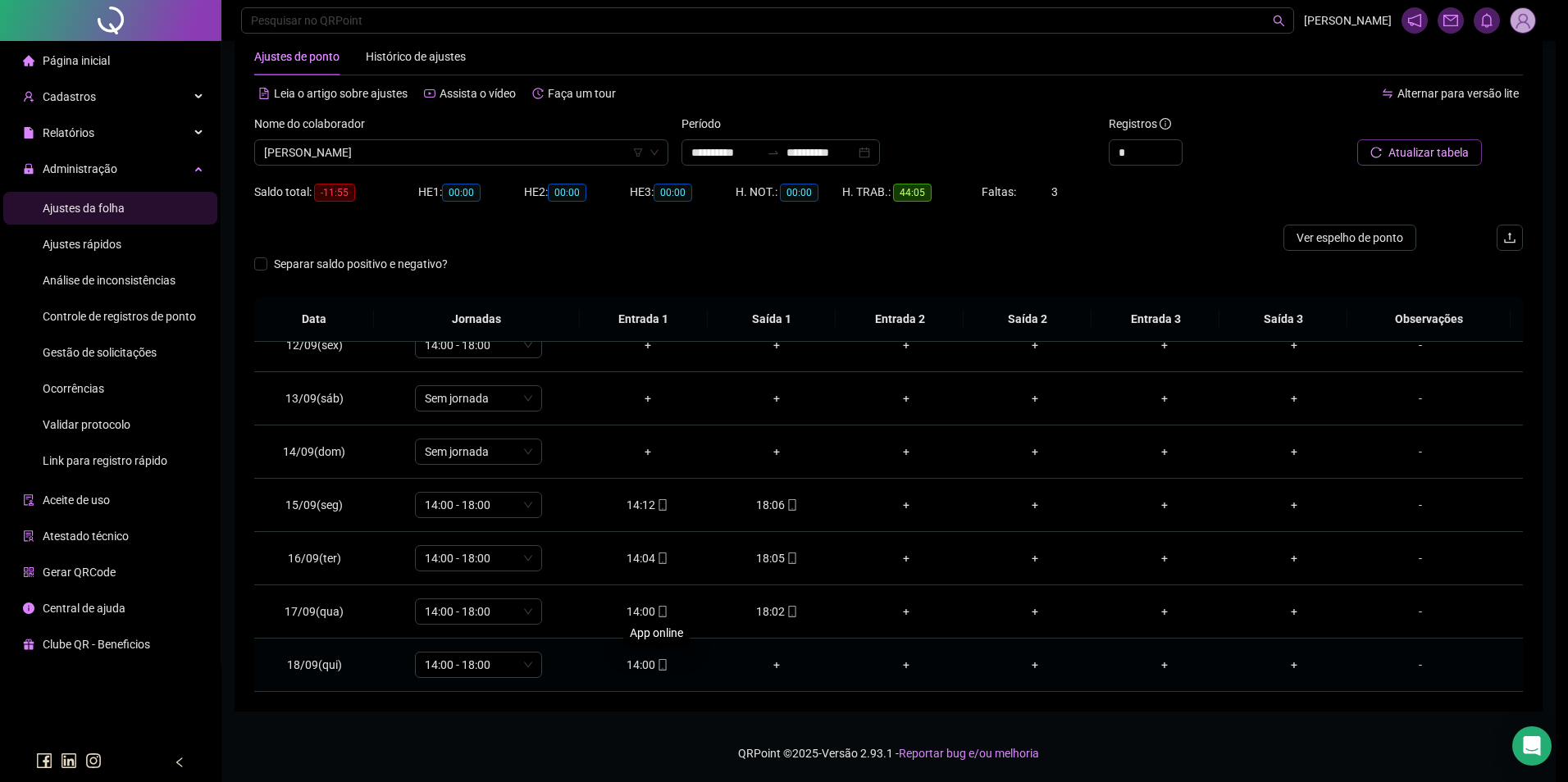
type input "**********"
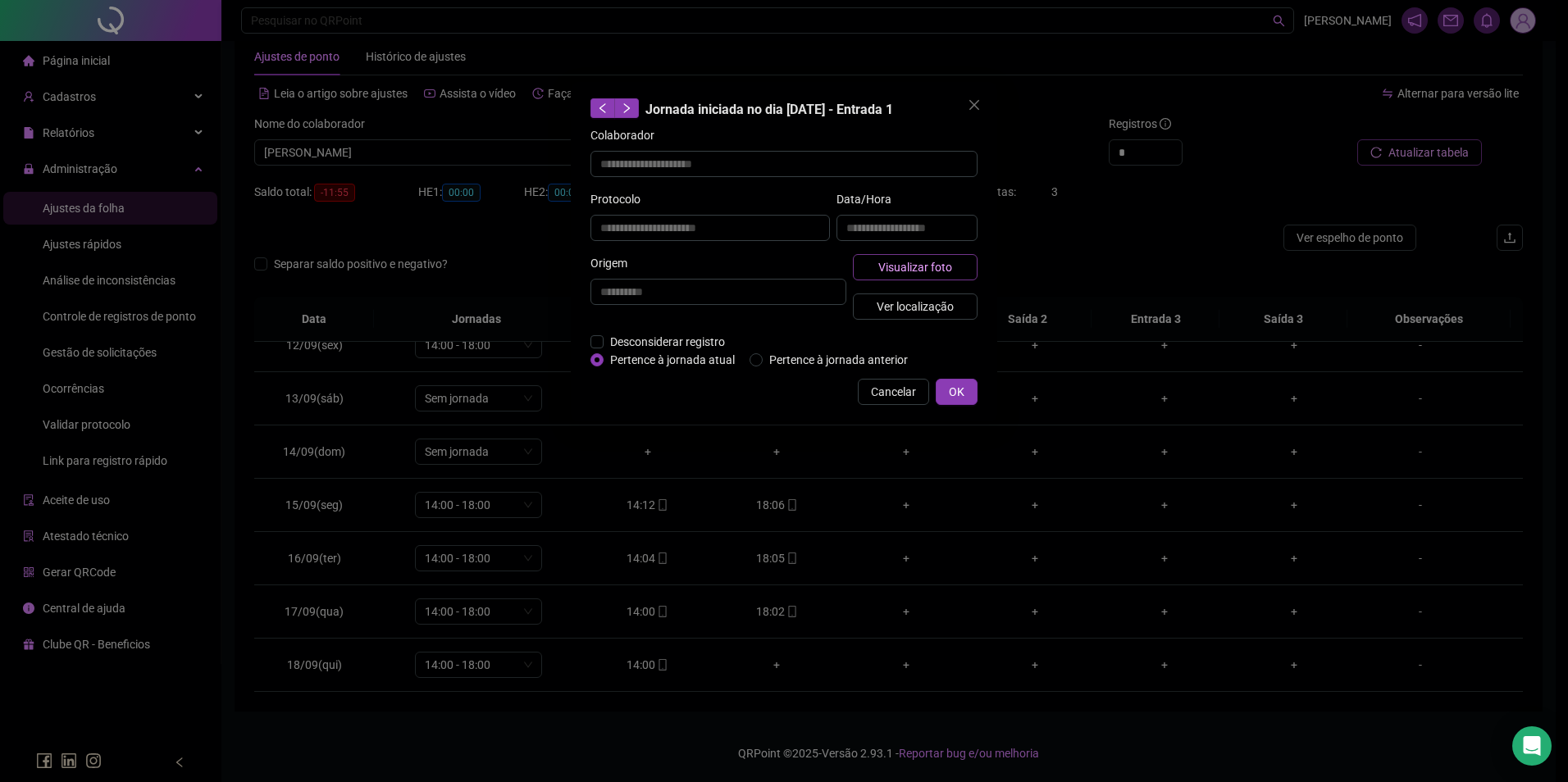
click at [937, 261] on span "Visualizar foto" at bounding box center [915, 267] width 74 height 18
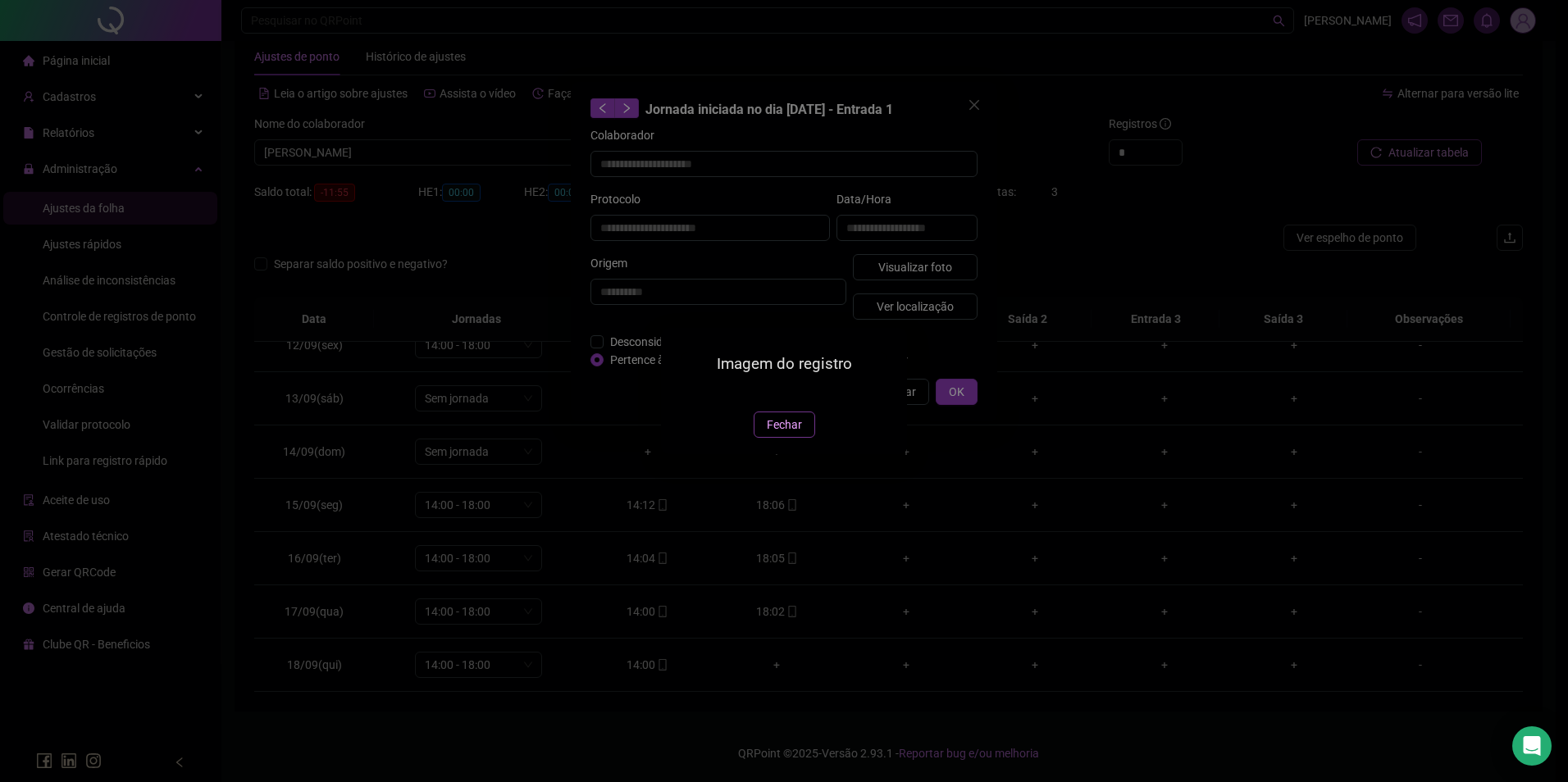
click at [790, 434] on span "Fechar" at bounding box center [784, 425] width 35 height 18
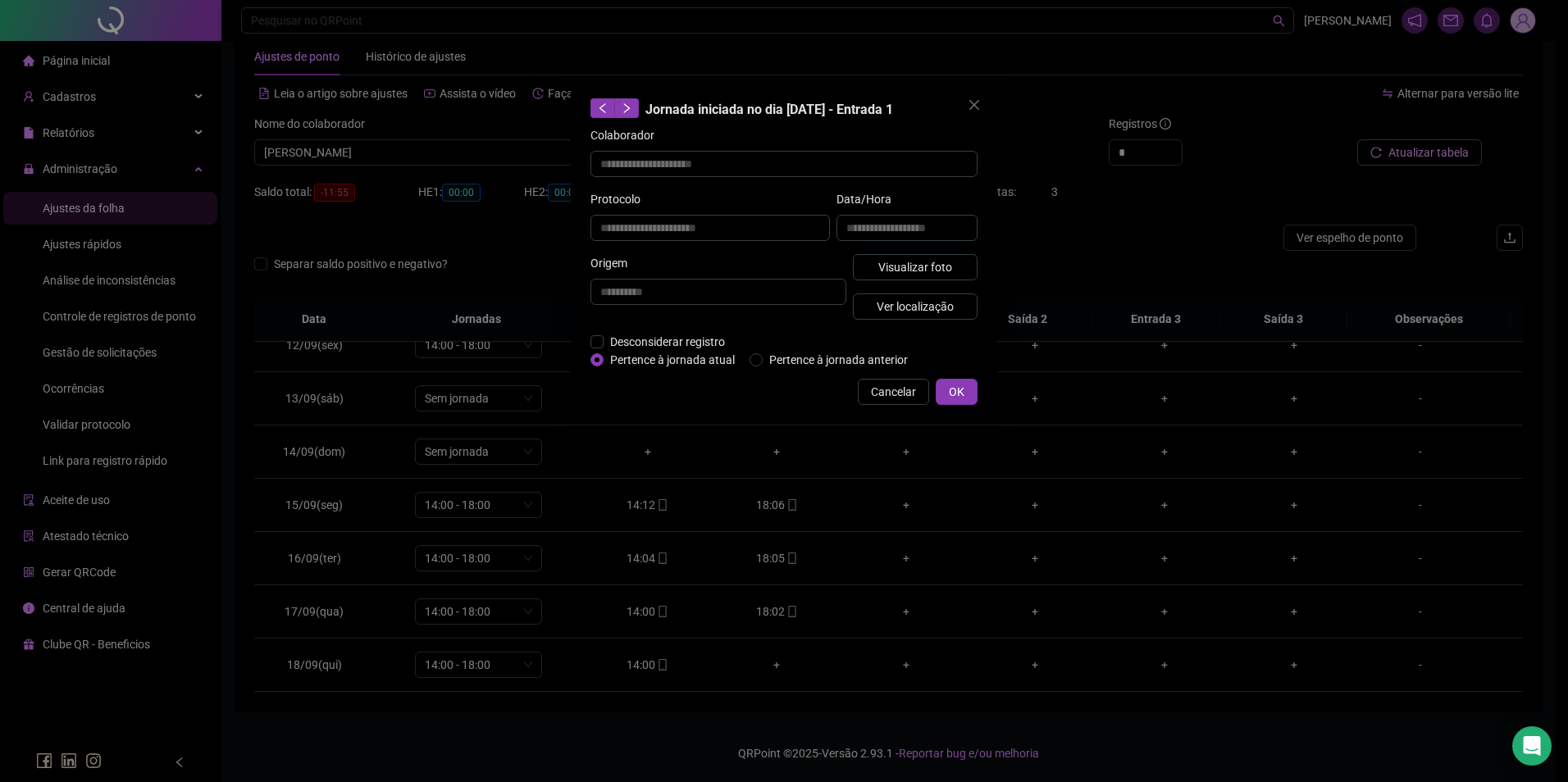
click at [895, 398] on button "Cancelar" at bounding box center [893, 391] width 72 height 26
click at [895, 398] on div "**********" at bounding box center [784, 391] width 1568 height 782
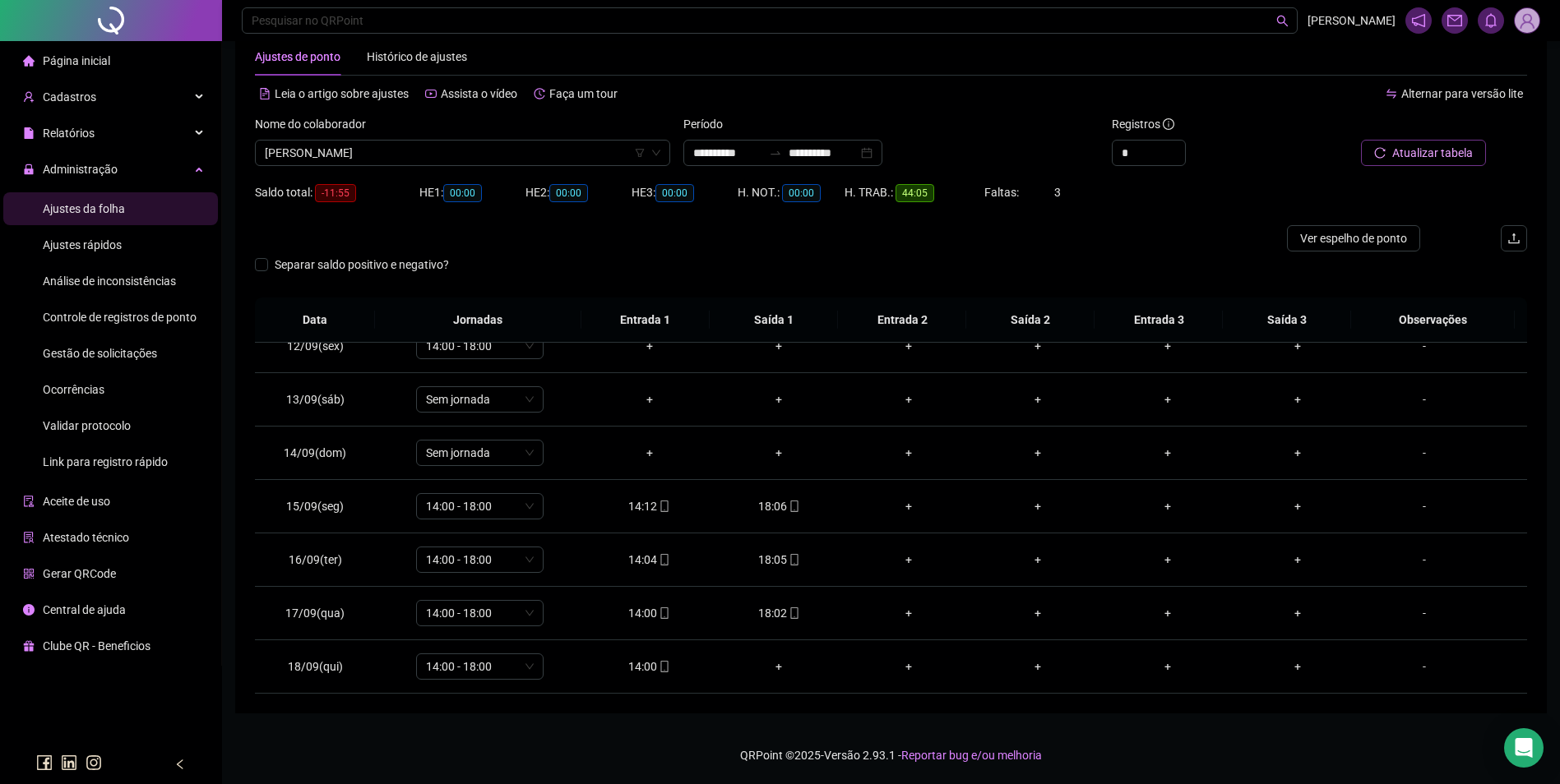
click at [534, 166] on div "Nome do colaborador ISTELA SILVA GUIMARÃES" at bounding box center [462, 147] width 428 height 64
click at [536, 153] on span "ISTELA SILVA GUIMARÃES" at bounding box center [463, 152] width 396 height 24
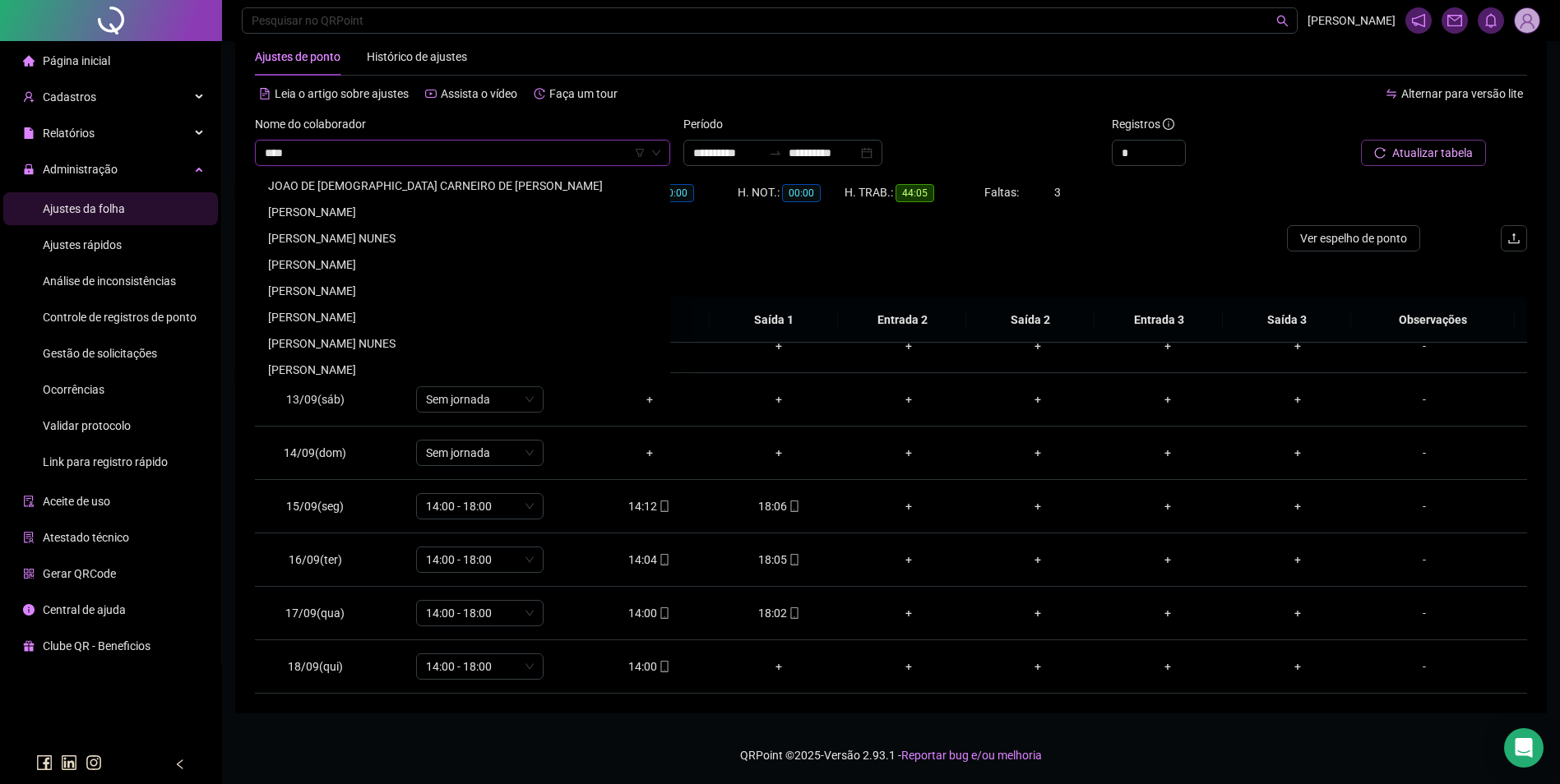
scroll to position [79, 0]
type input "*"
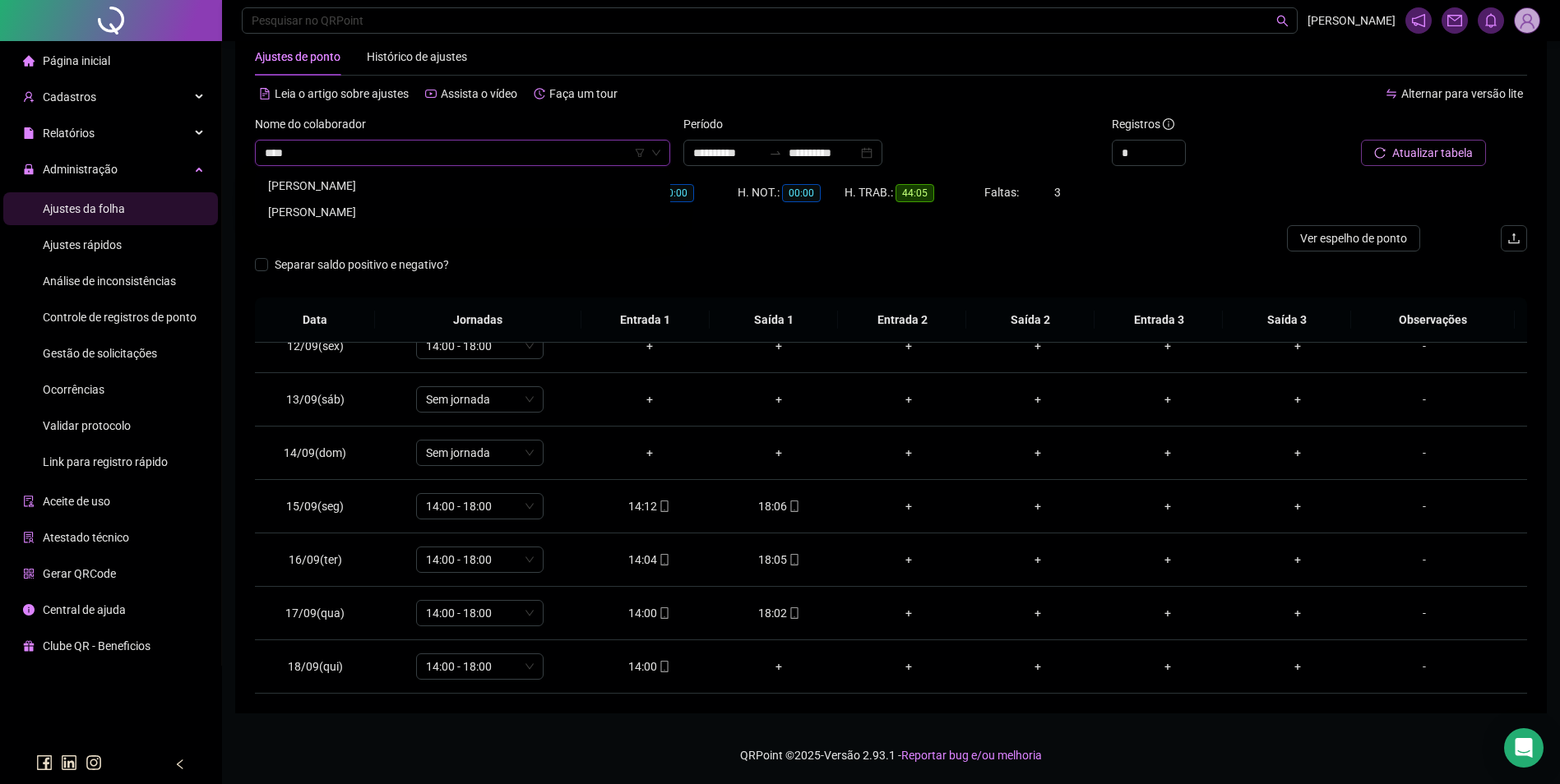
type input "****"
click at [357, 180] on div "JOÃO DANIEL DA SILVA" at bounding box center [462, 185] width 389 height 18
click at [1446, 146] on span "Buscar registros" at bounding box center [1431, 152] width 83 height 18
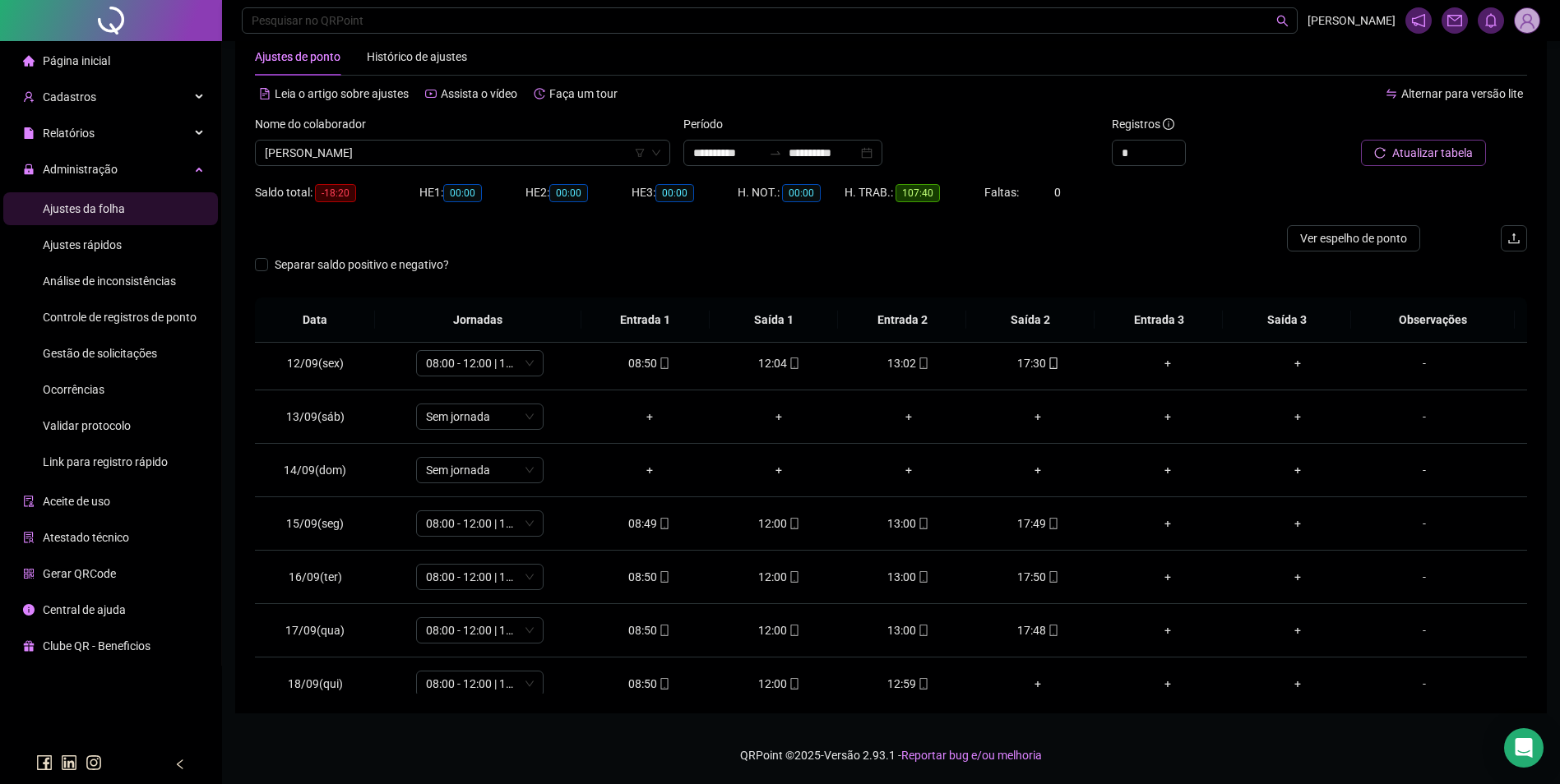
scroll to position [611, 0]
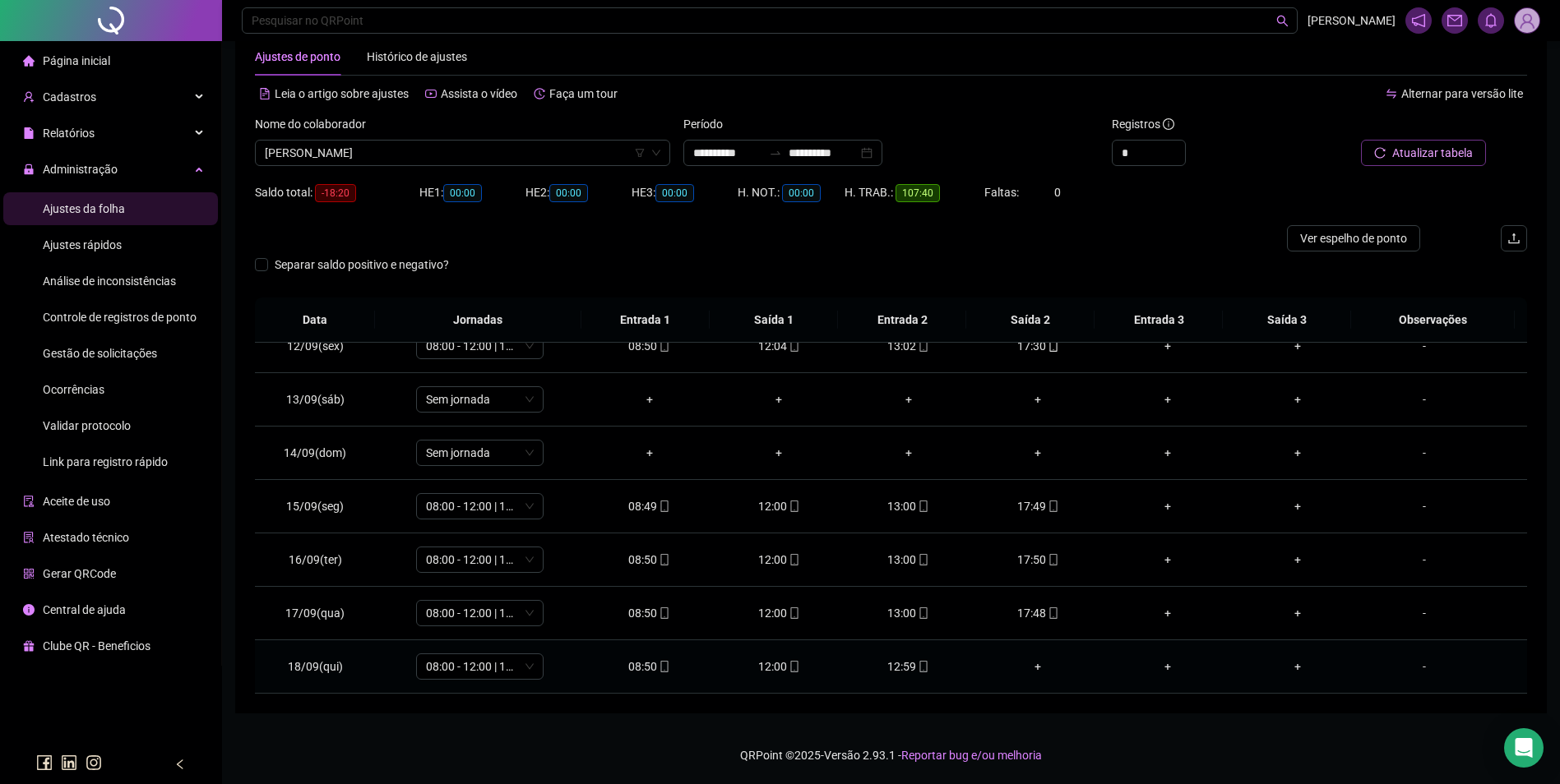
click at [906, 670] on div "12:59" at bounding box center [909, 667] width 104 height 18
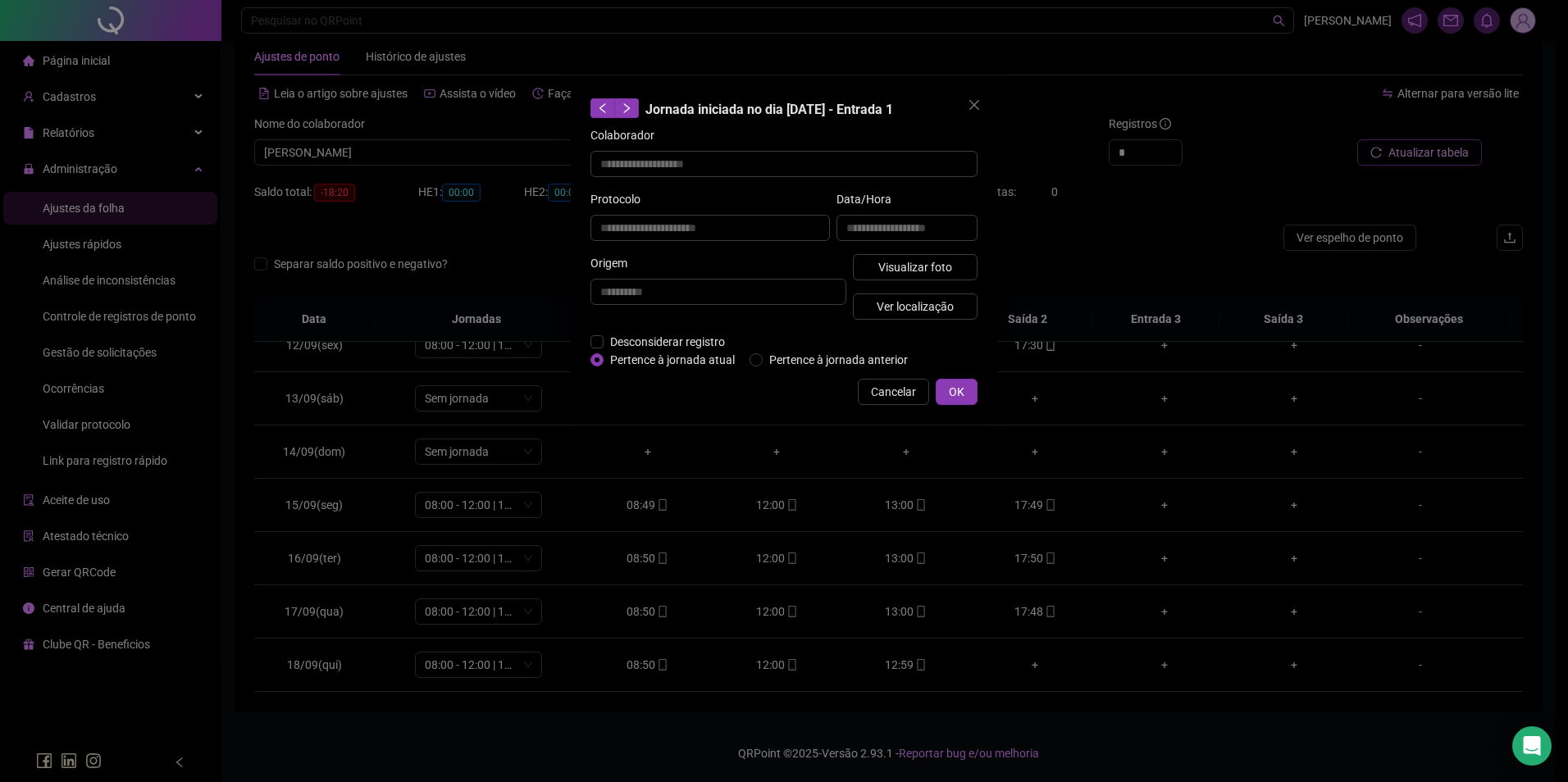
type input "**********"
click at [962, 274] on button "Visualizar foto" at bounding box center [915, 267] width 125 height 26
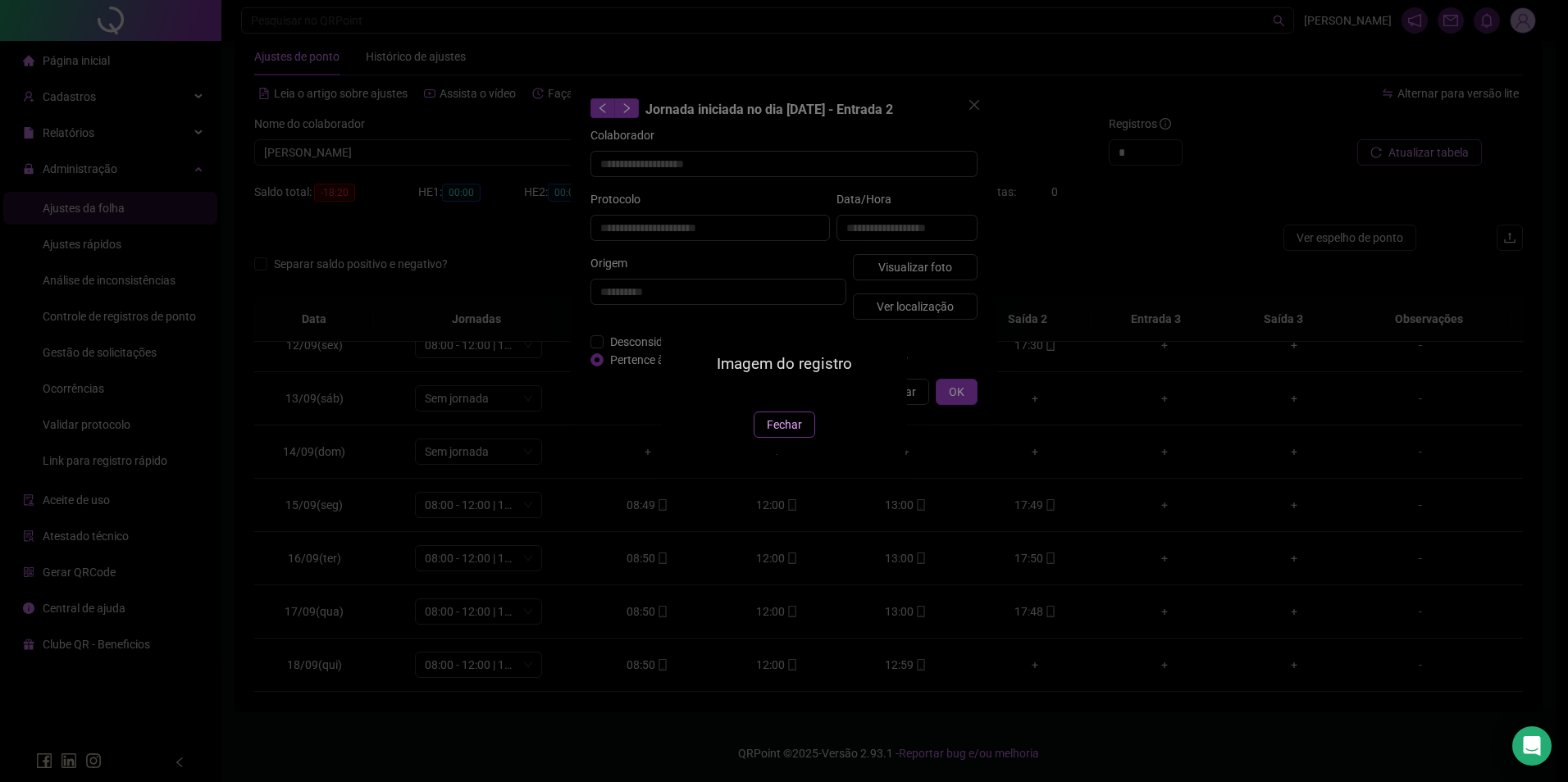
click at [779, 434] on span "Fechar" at bounding box center [784, 425] width 35 height 18
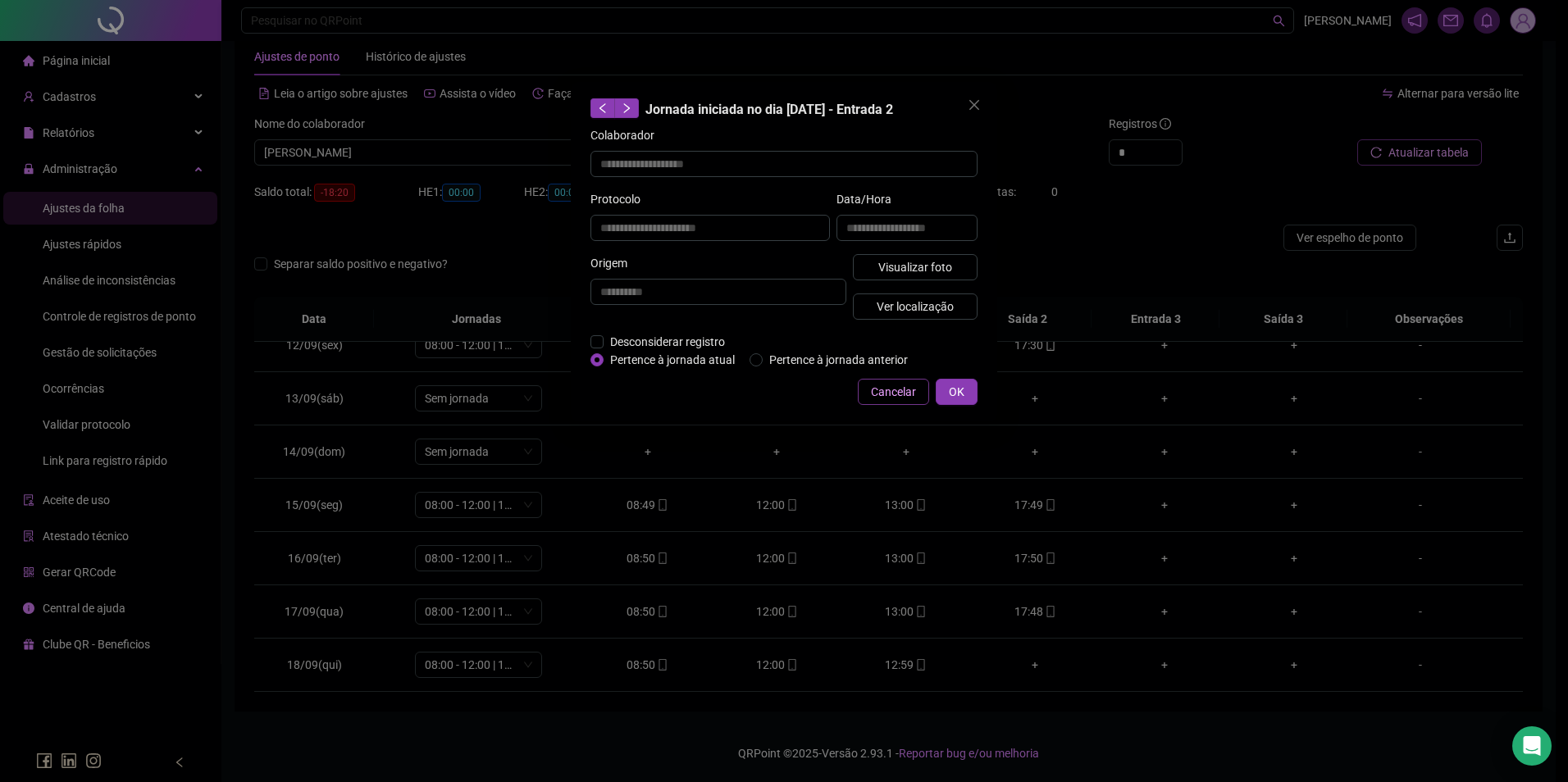
click at [901, 389] on span "Cancelar" at bounding box center [893, 392] width 45 height 18
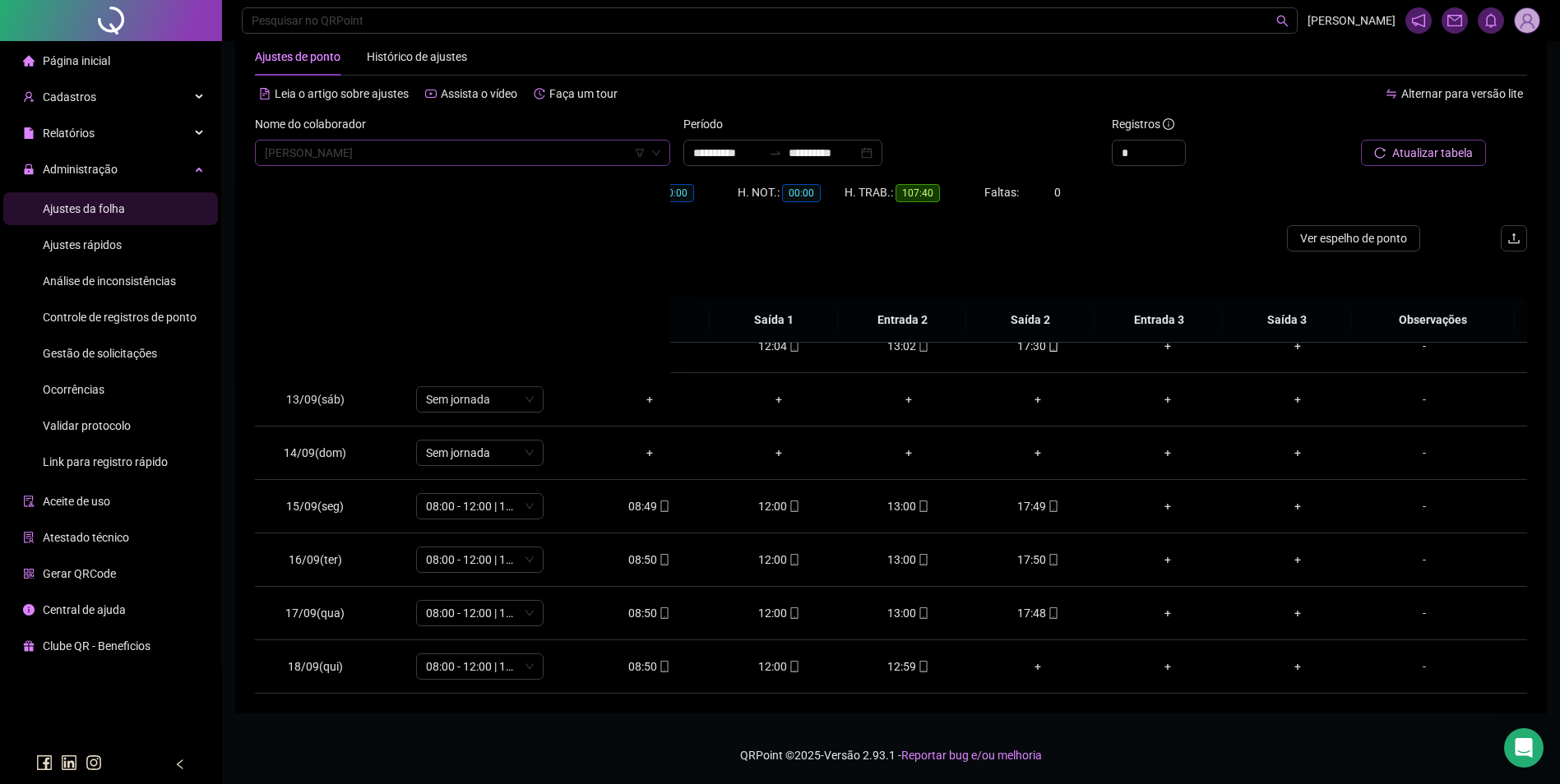
scroll to position [10365, 0]
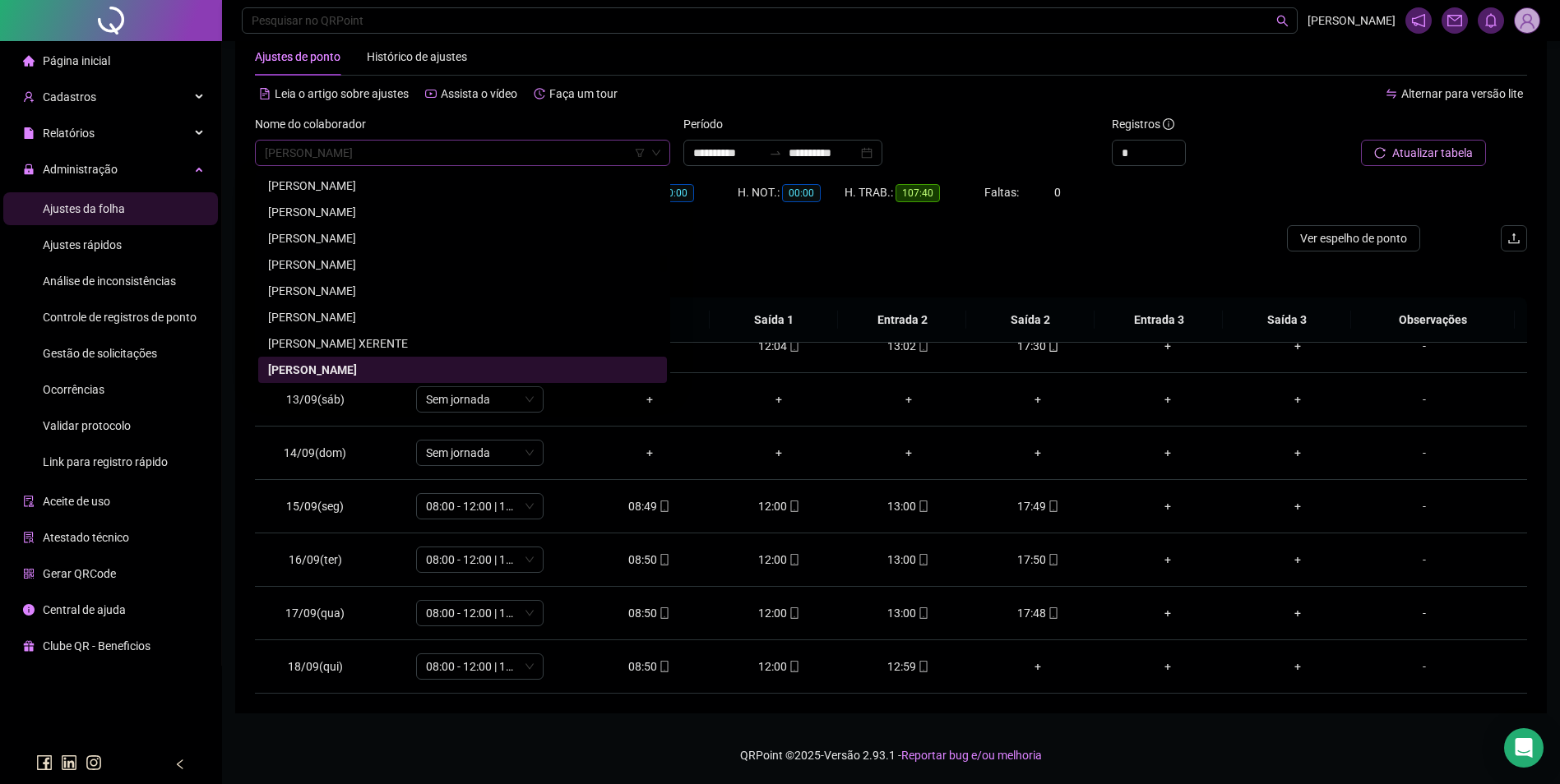
click at [521, 149] on span "JOÃO DANIEL DA SILVA" at bounding box center [463, 152] width 396 height 24
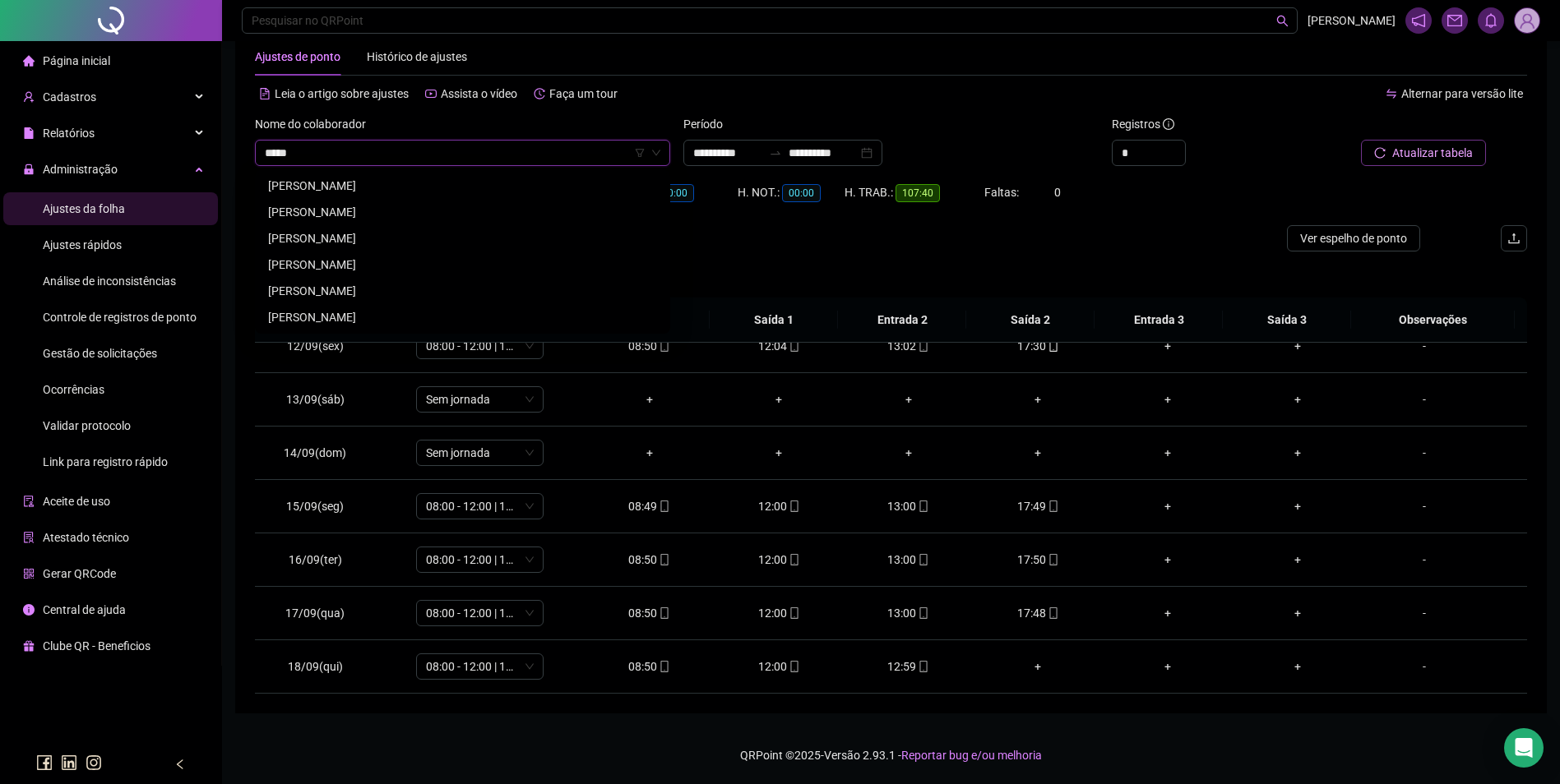
scroll to position [0, 0]
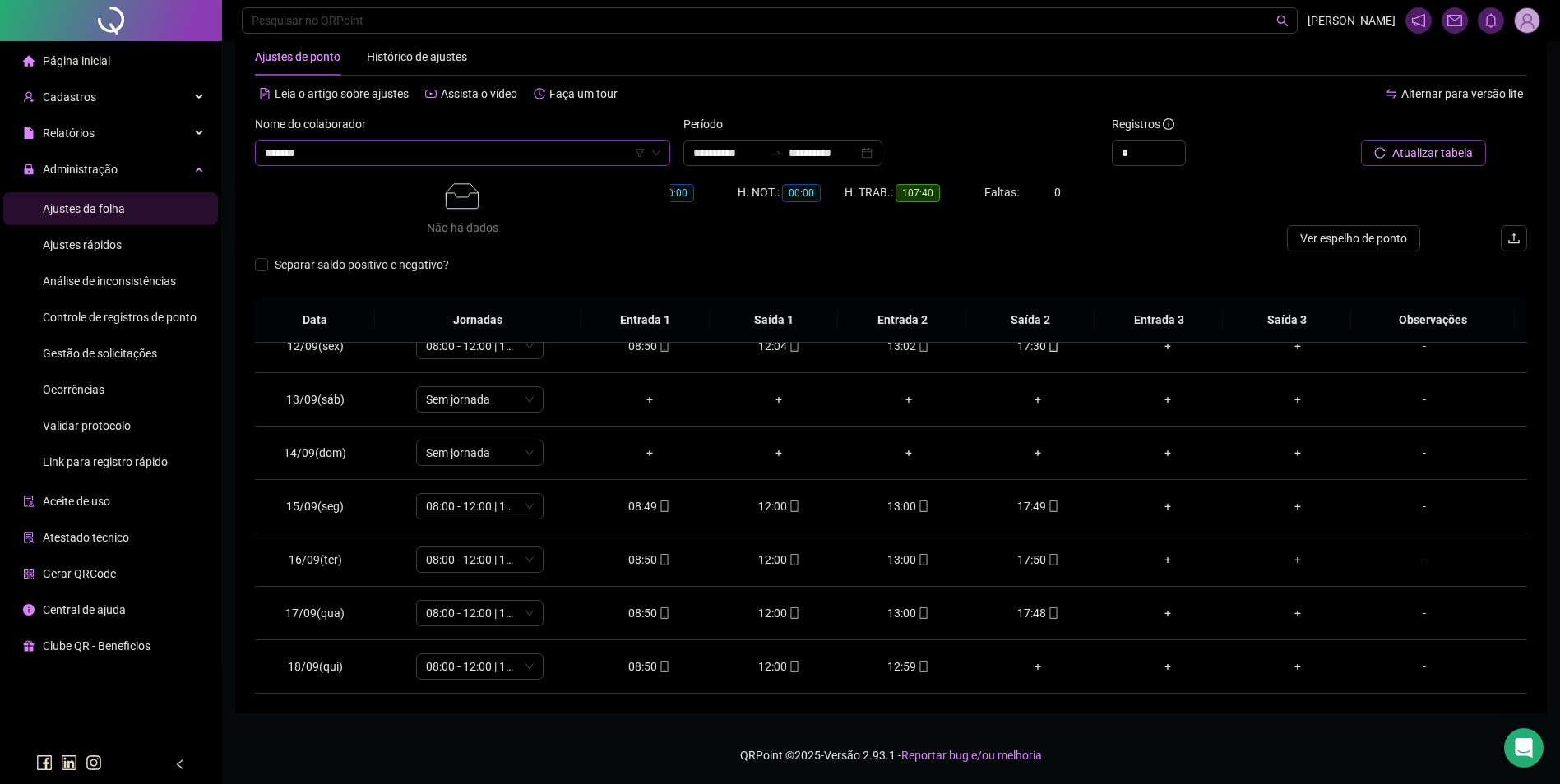
type input "******"
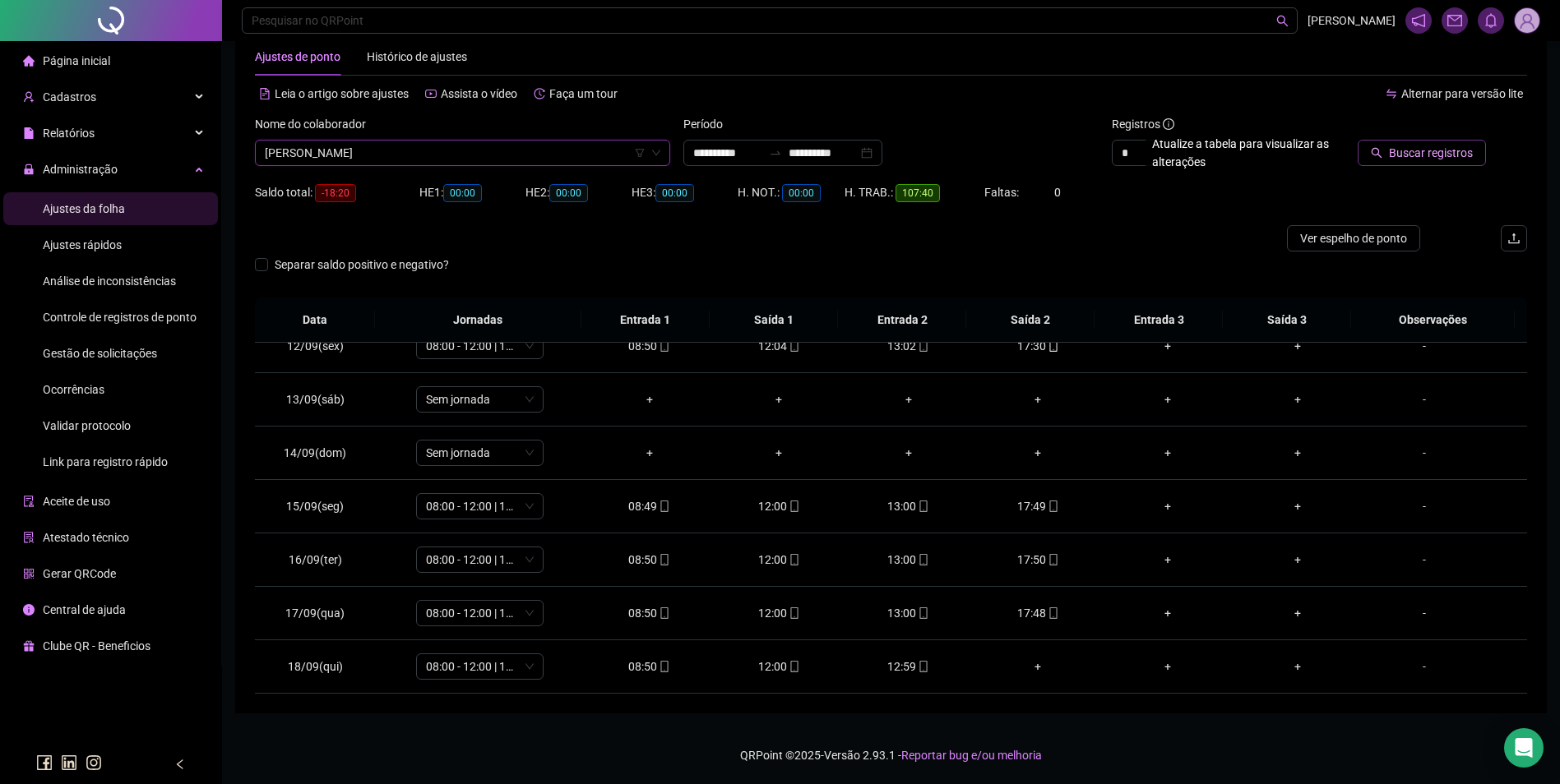
click at [1409, 147] on span "Buscar registros" at bounding box center [1431, 152] width 83 height 18
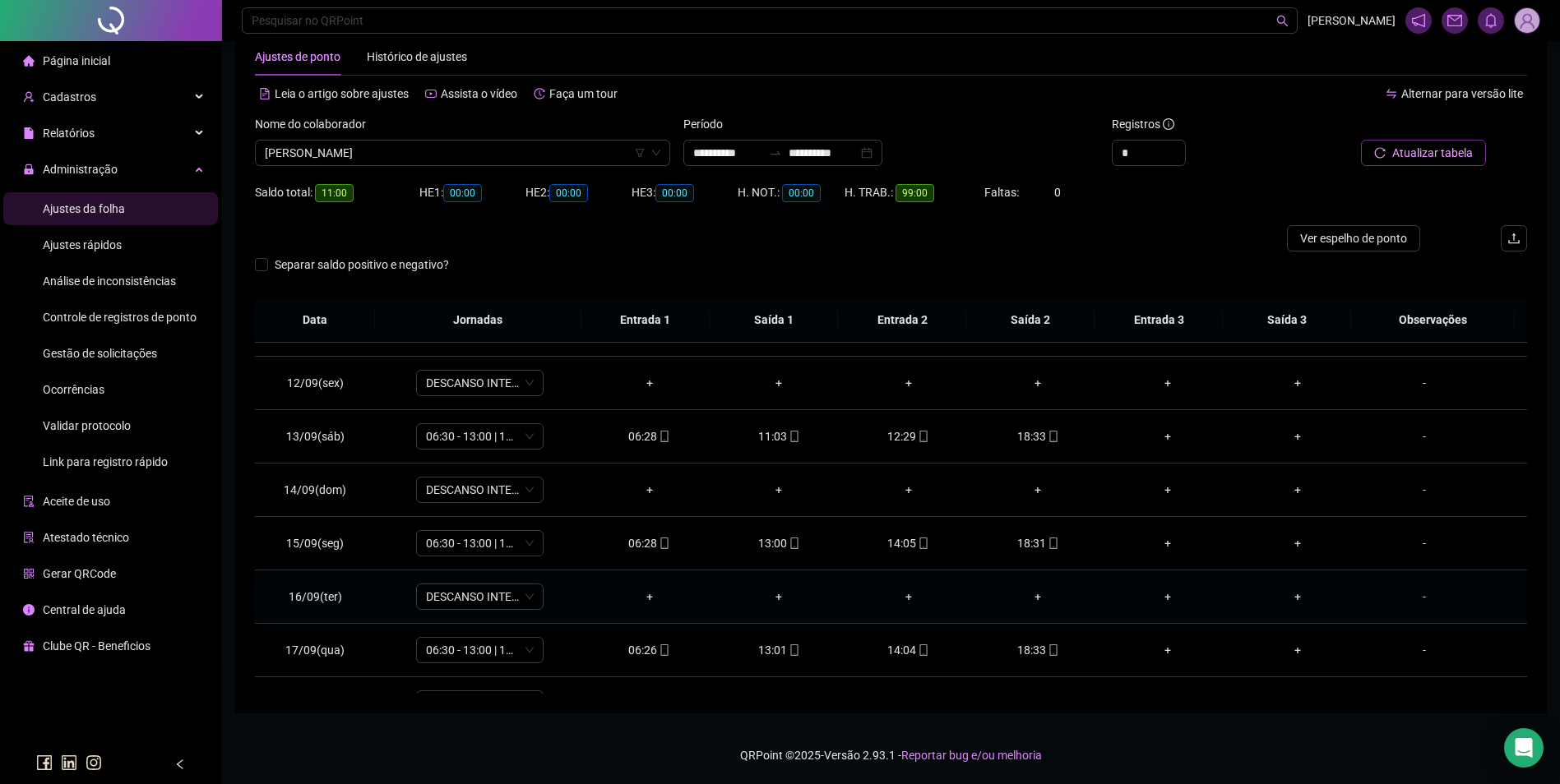
scroll to position [611, 0]
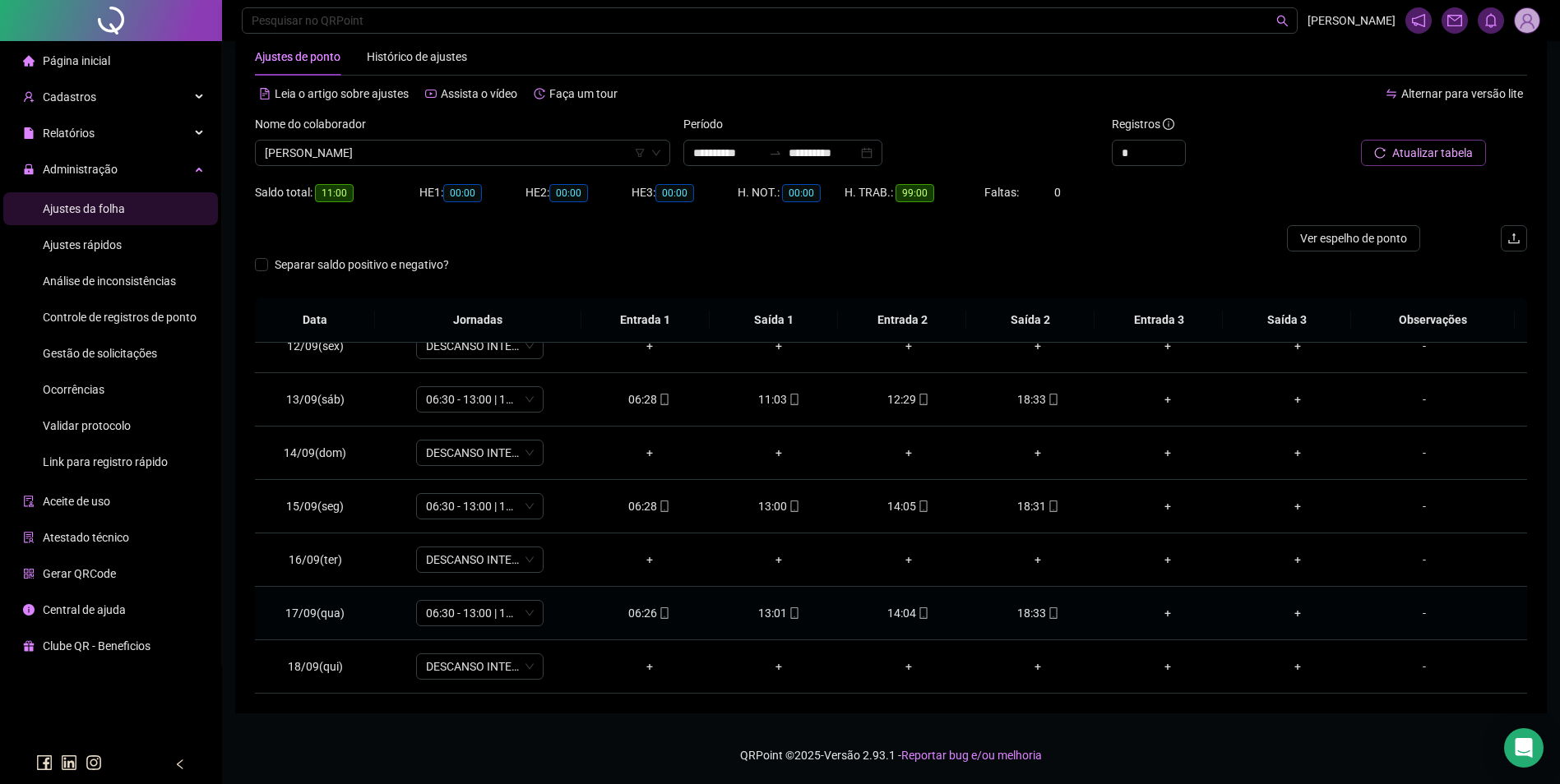
click at [1047, 611] on icon "mobile" at bounding box center [1053, 613] width 12 height 12
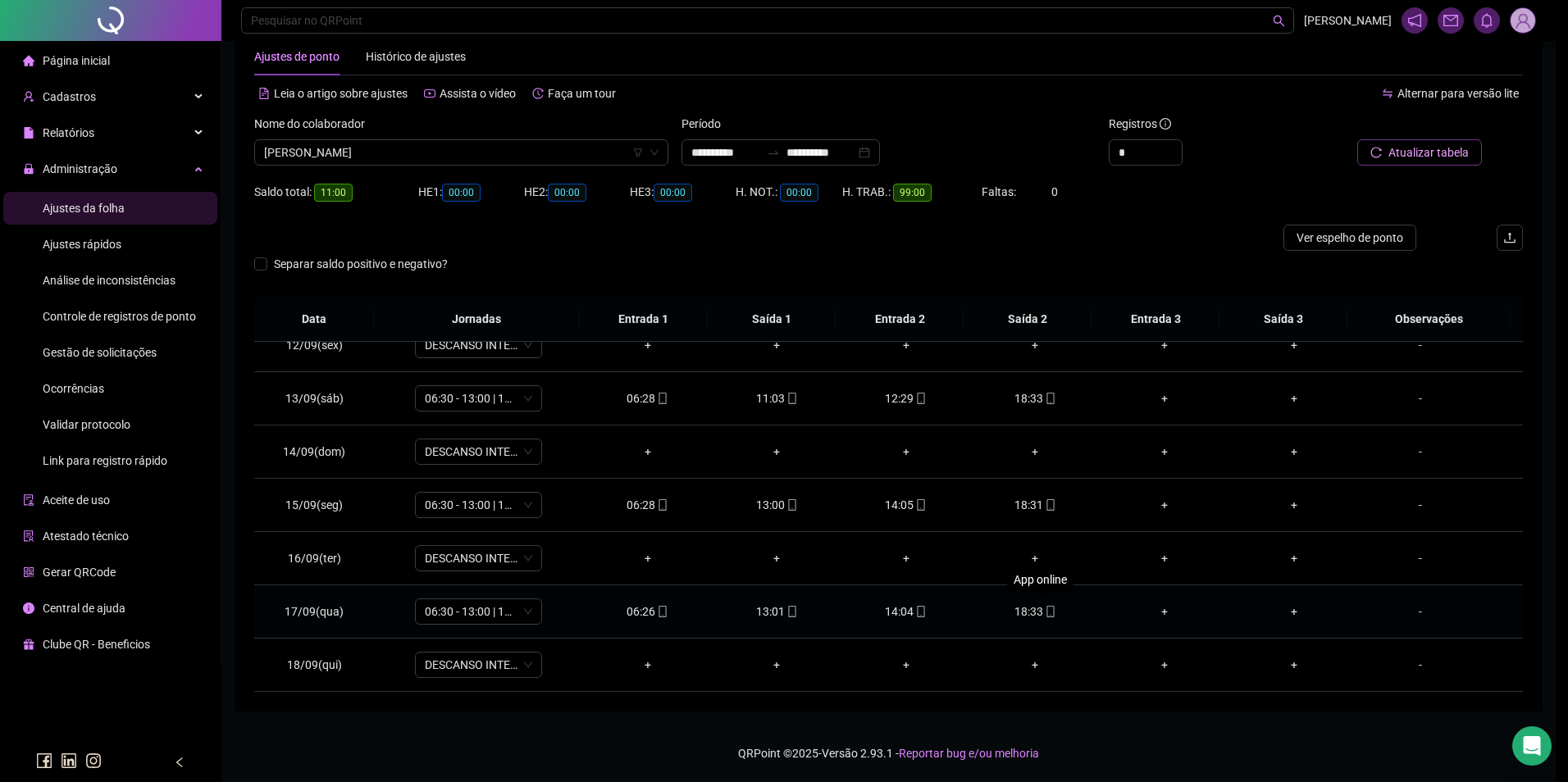
type input "**********"
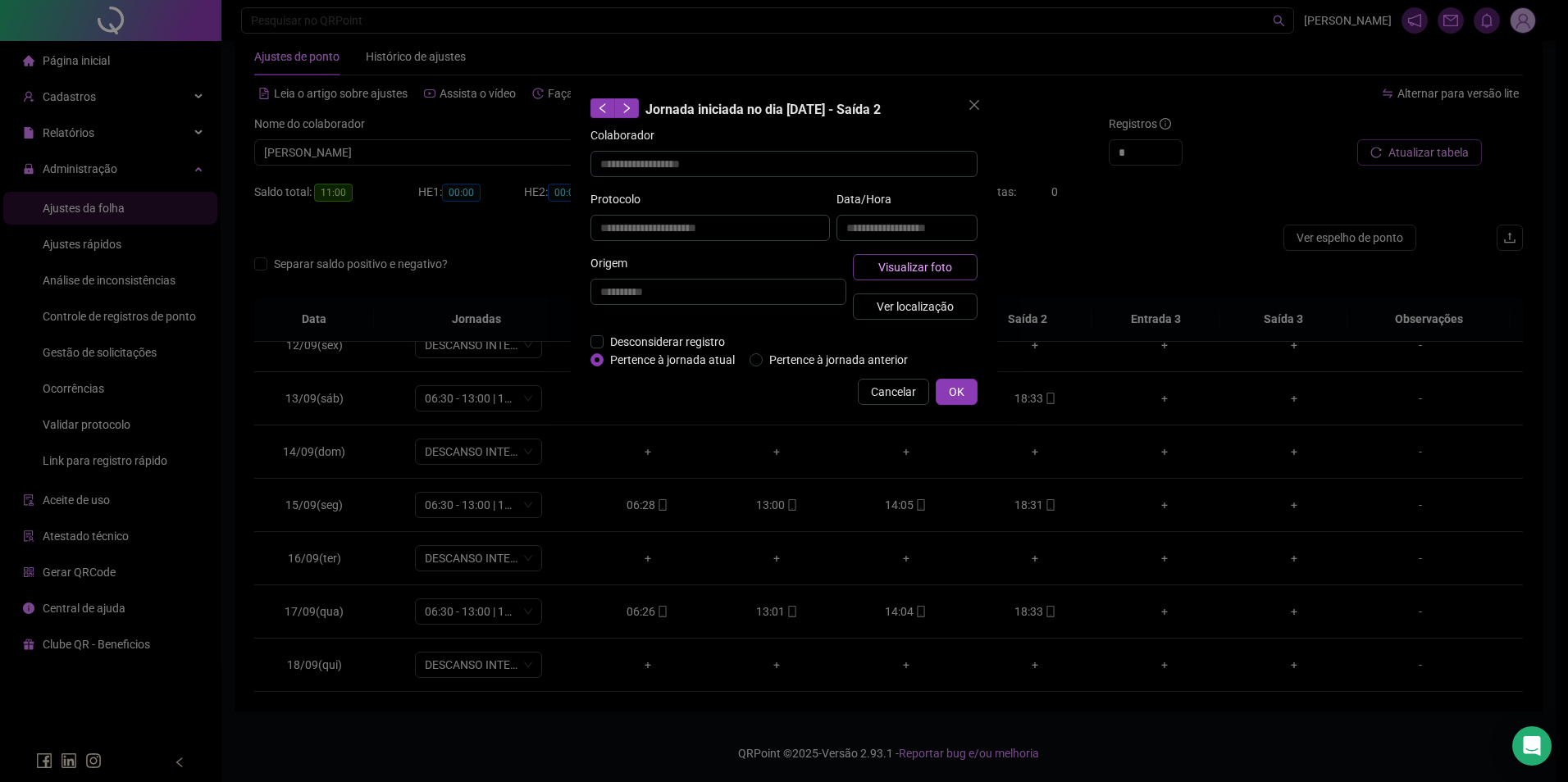
click at [918, 264] on span "Visualizar foto" at bounding box center [915, 267] width 74 height 18
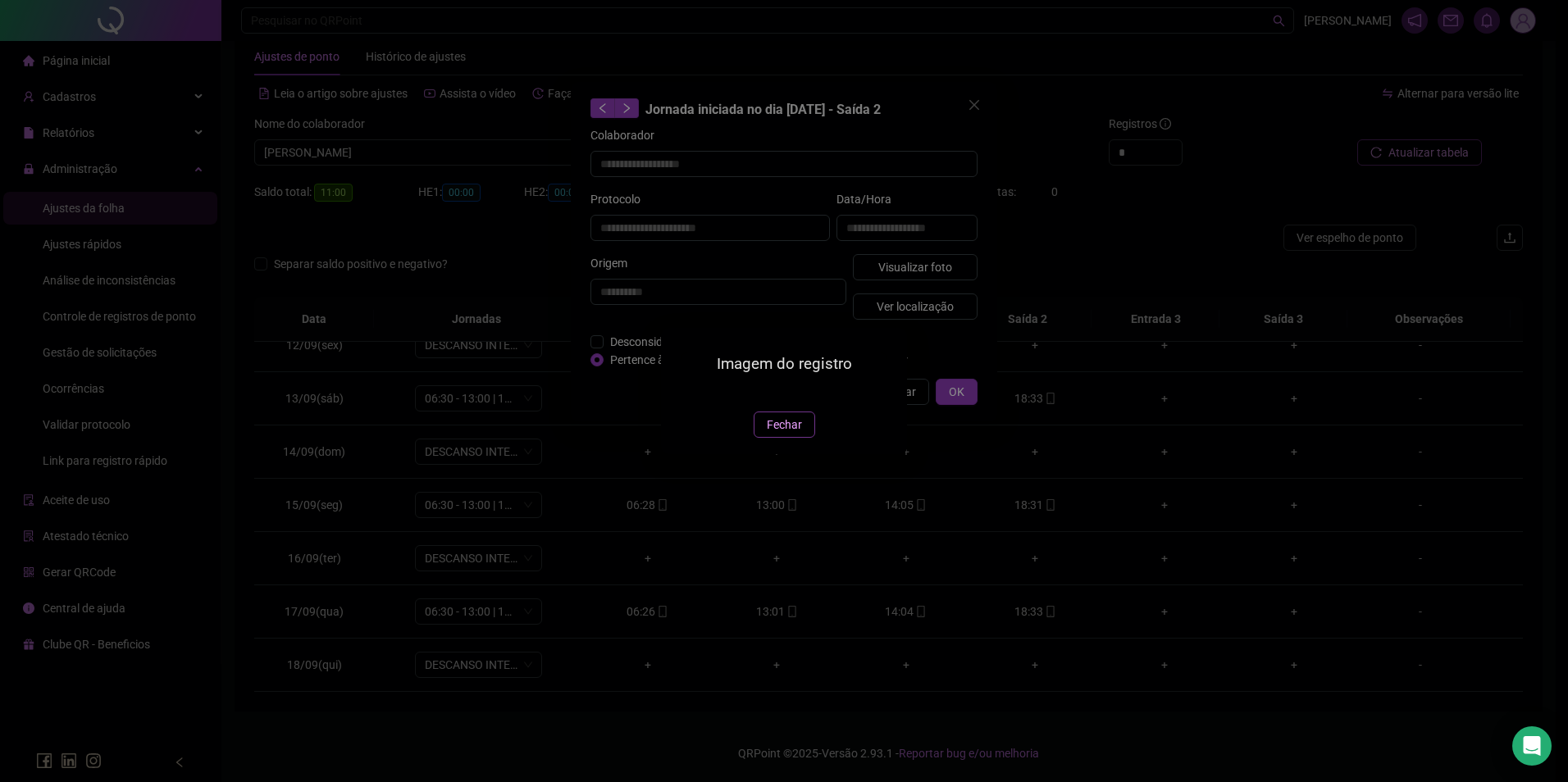
click at [771, 434] on span "Fechar" at bounding box center [784, 425] width 35 height 18
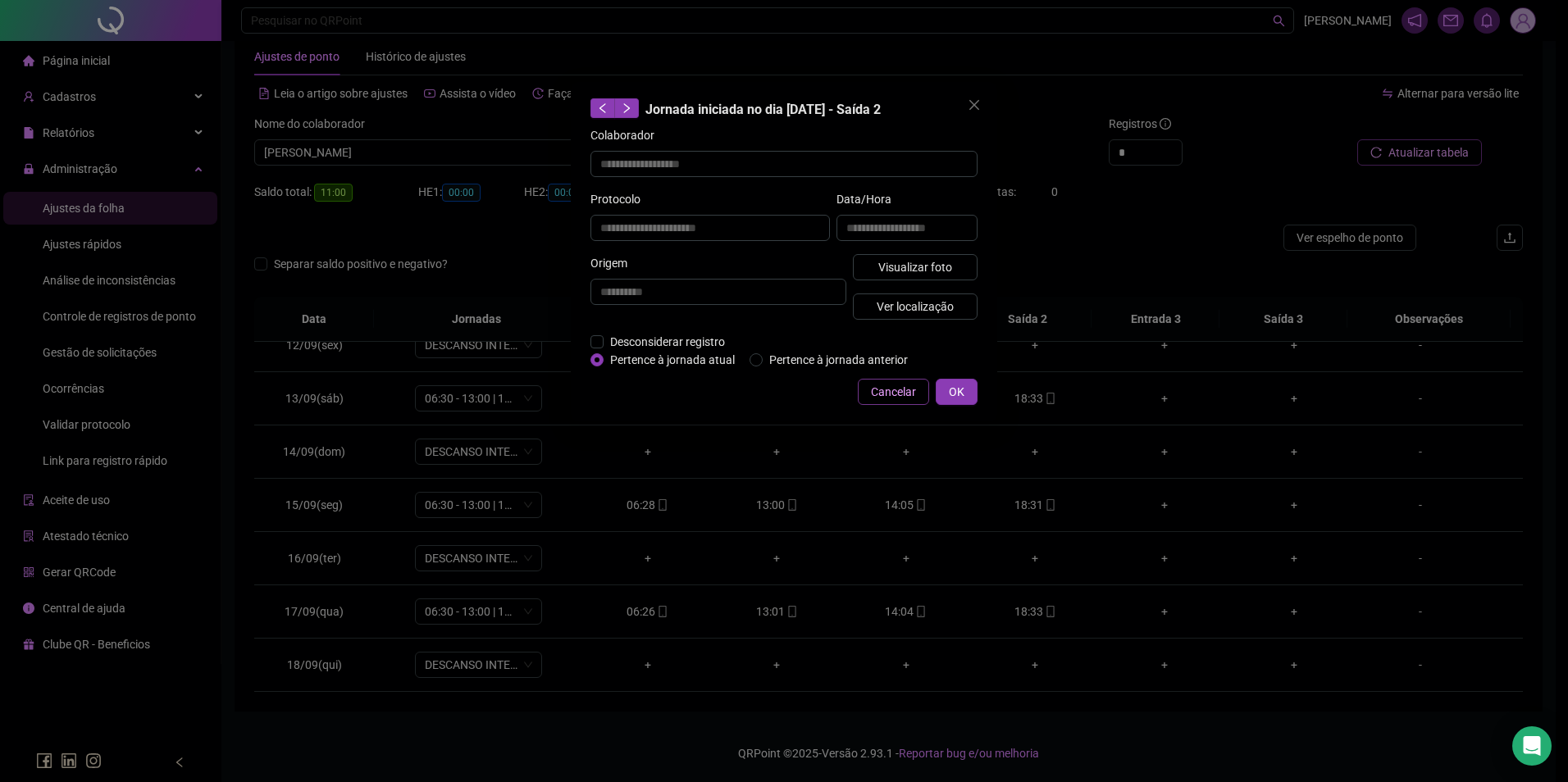
click at [890, 385] on span "Cancelar" at bounding box center [893, 392] width 45 height 18
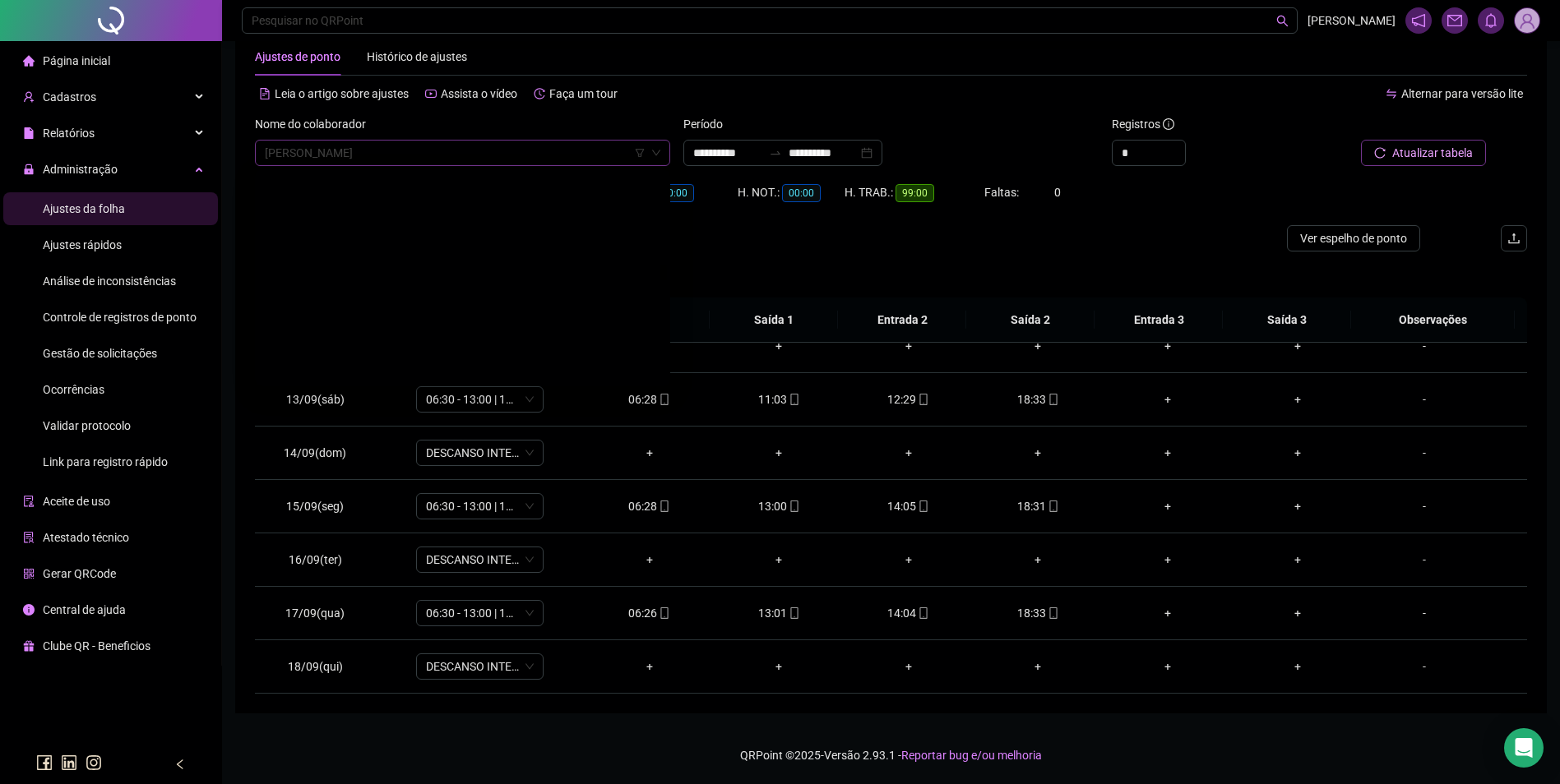
scroll to position [11470, 0]
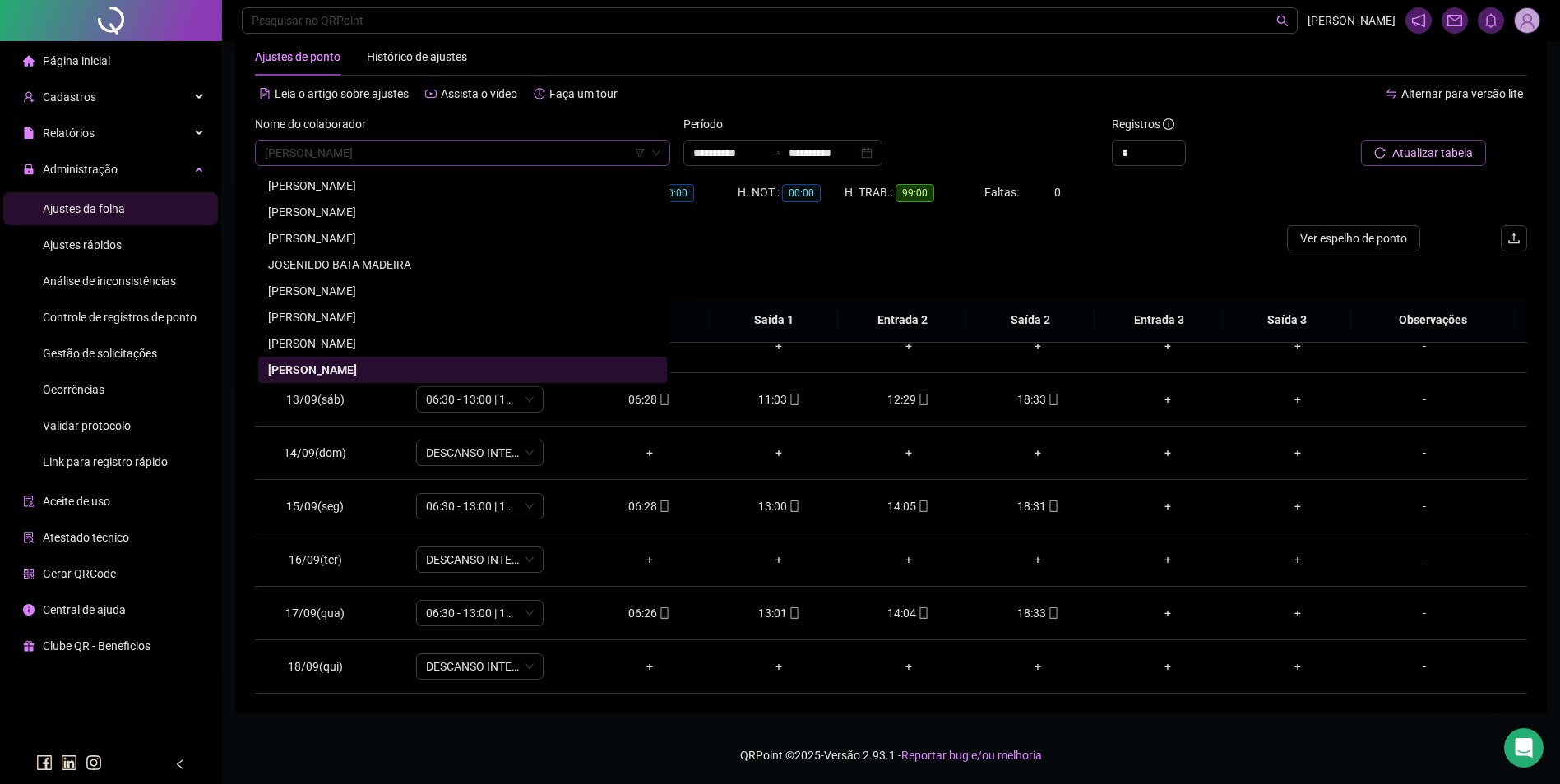
click at [484, 151] on span "JOSIEL BARROS BRITO" at bounding box center [463, 152] width 396 height 24
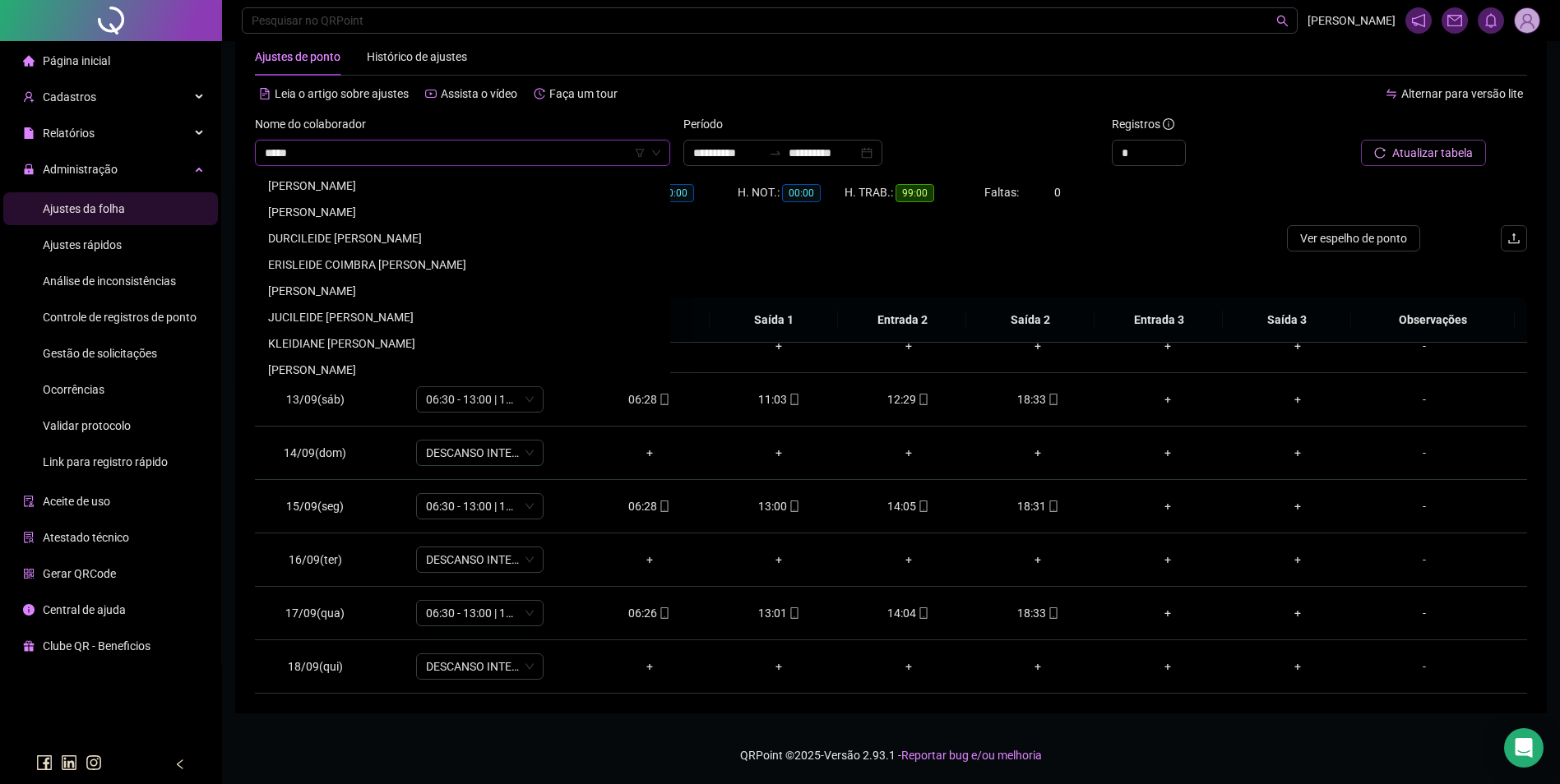
scroll to position [0, 0]
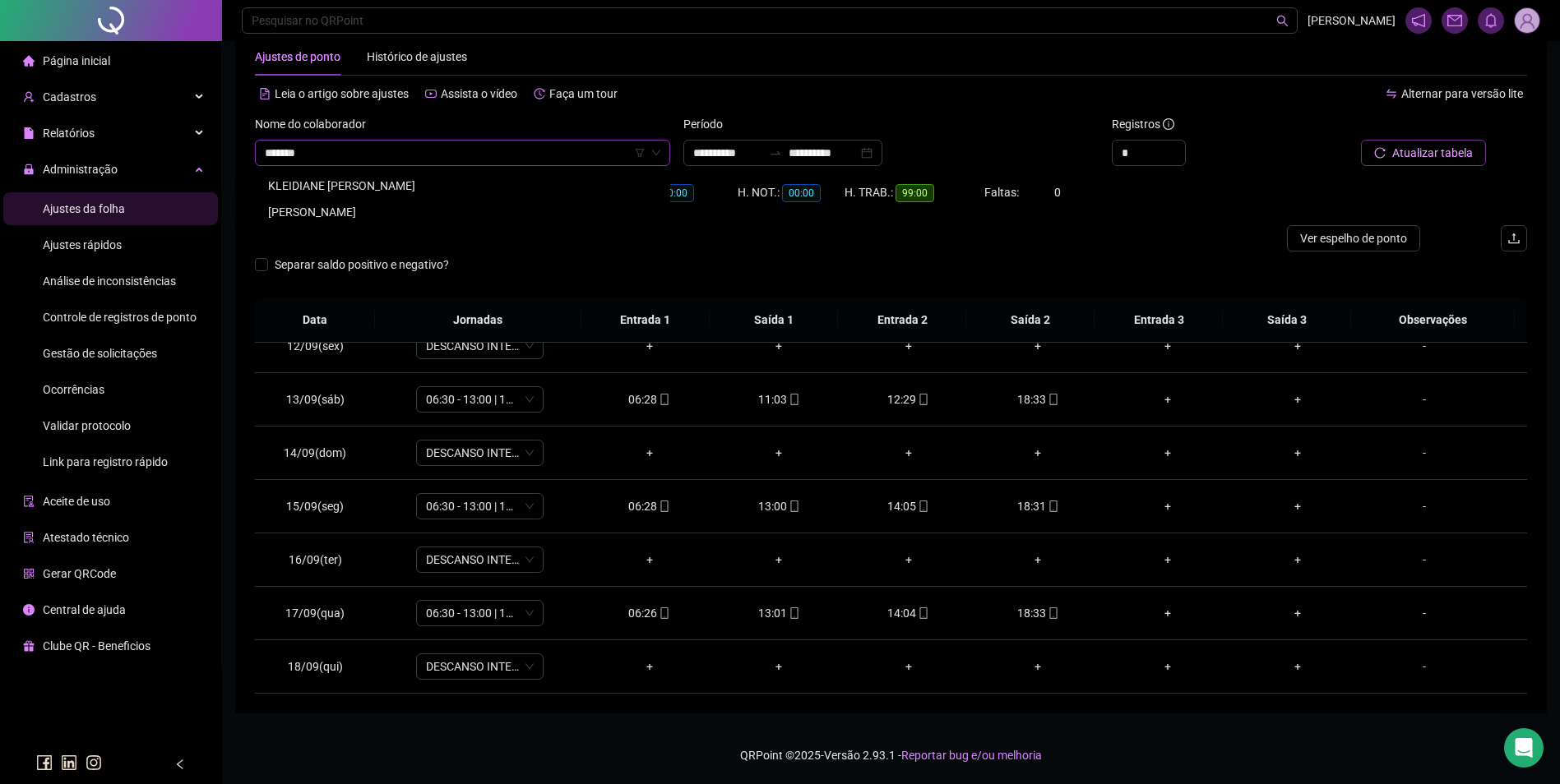
type input "********"
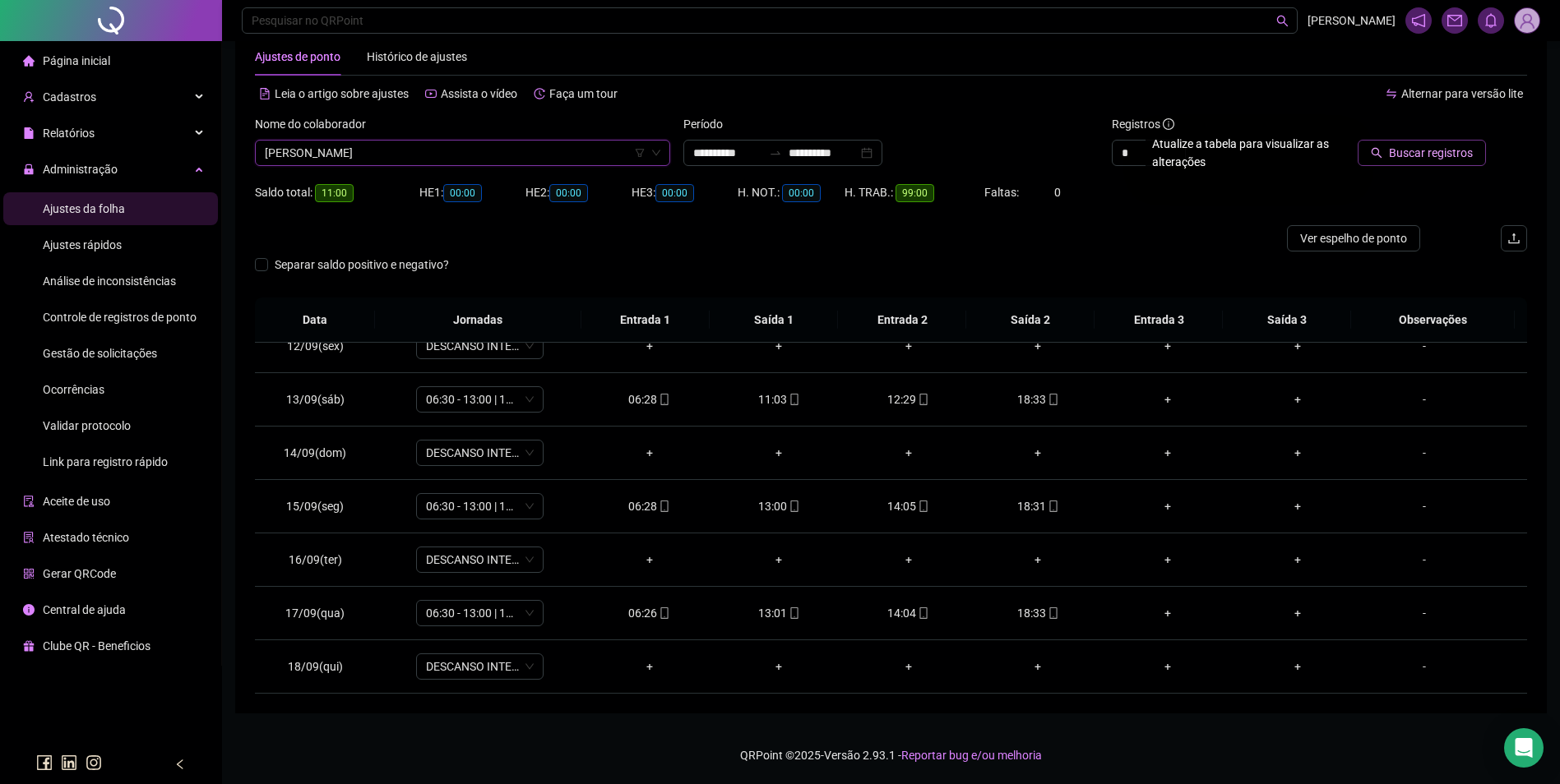
click at [1396, 154] on span "Buscar registros" at bounding box center [1431, 152] width 83 height 18
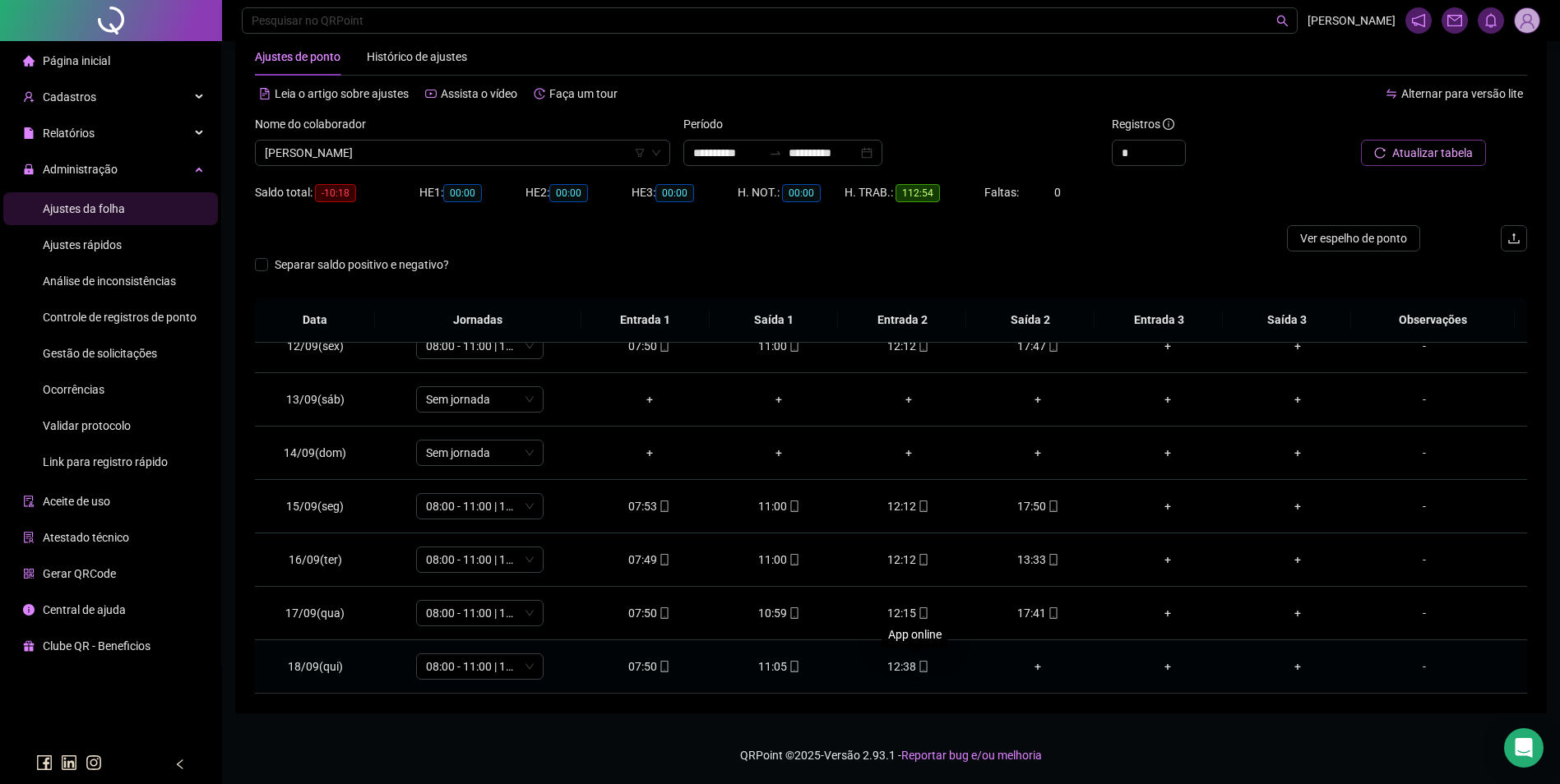
click at [916, 670] on span "mobile" at bounding box center [923, 667] width 14 height 12
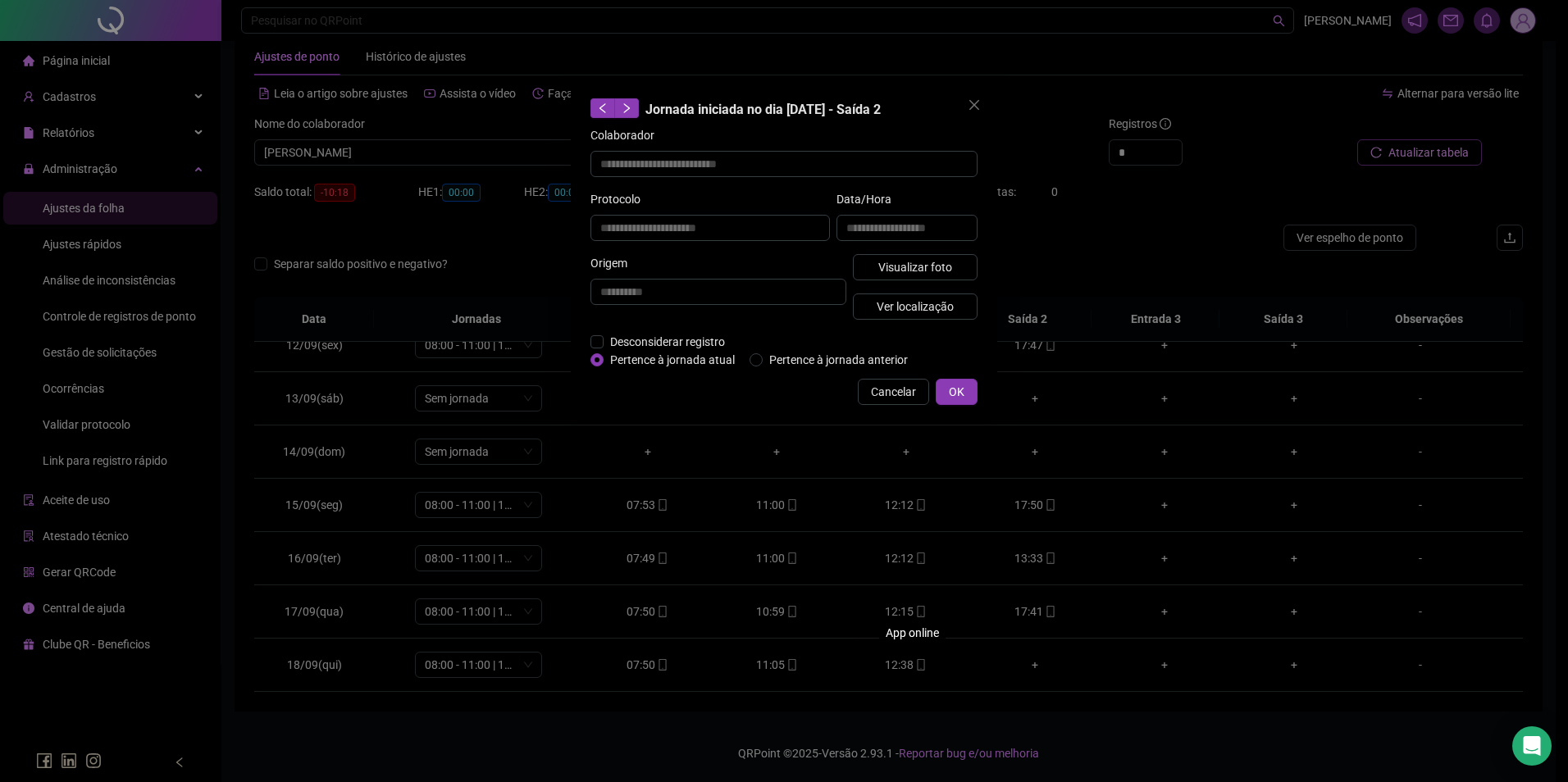
type input "**********"
click at [960, 276] on button "Visualizar foto" at bounding box center [915, 267] width 125 height 26
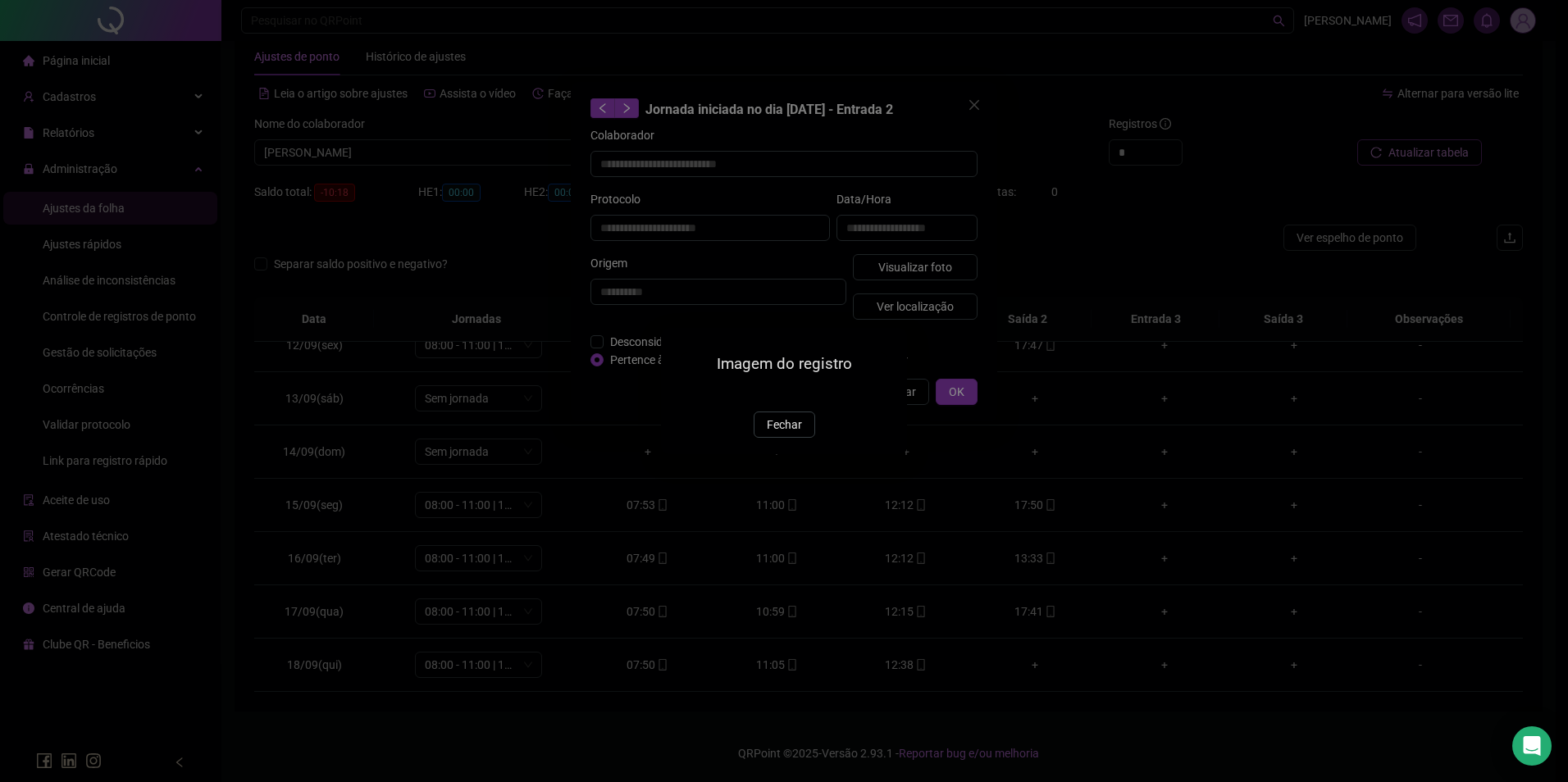
click at [774, 454] on div "Imagem do registro Fechar" at bounding box center [784, 391] width 246 height 126
click at [774, 434] on span "Fechar" at bounding box center [784, 425] width 35 height 18
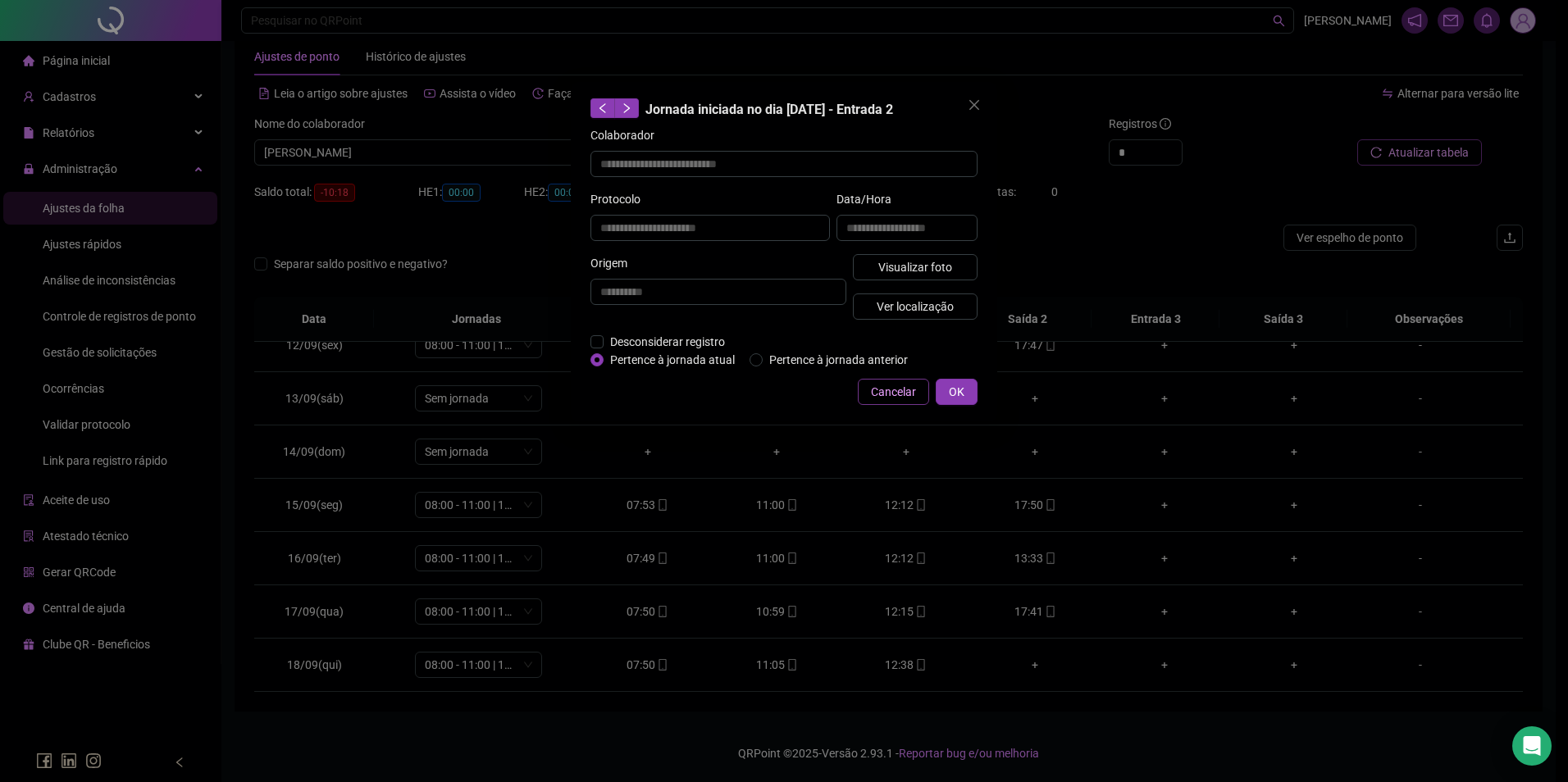
click at [896, 395] on span "Cancelar" at bounding box center [893, 392] width 45 height 18
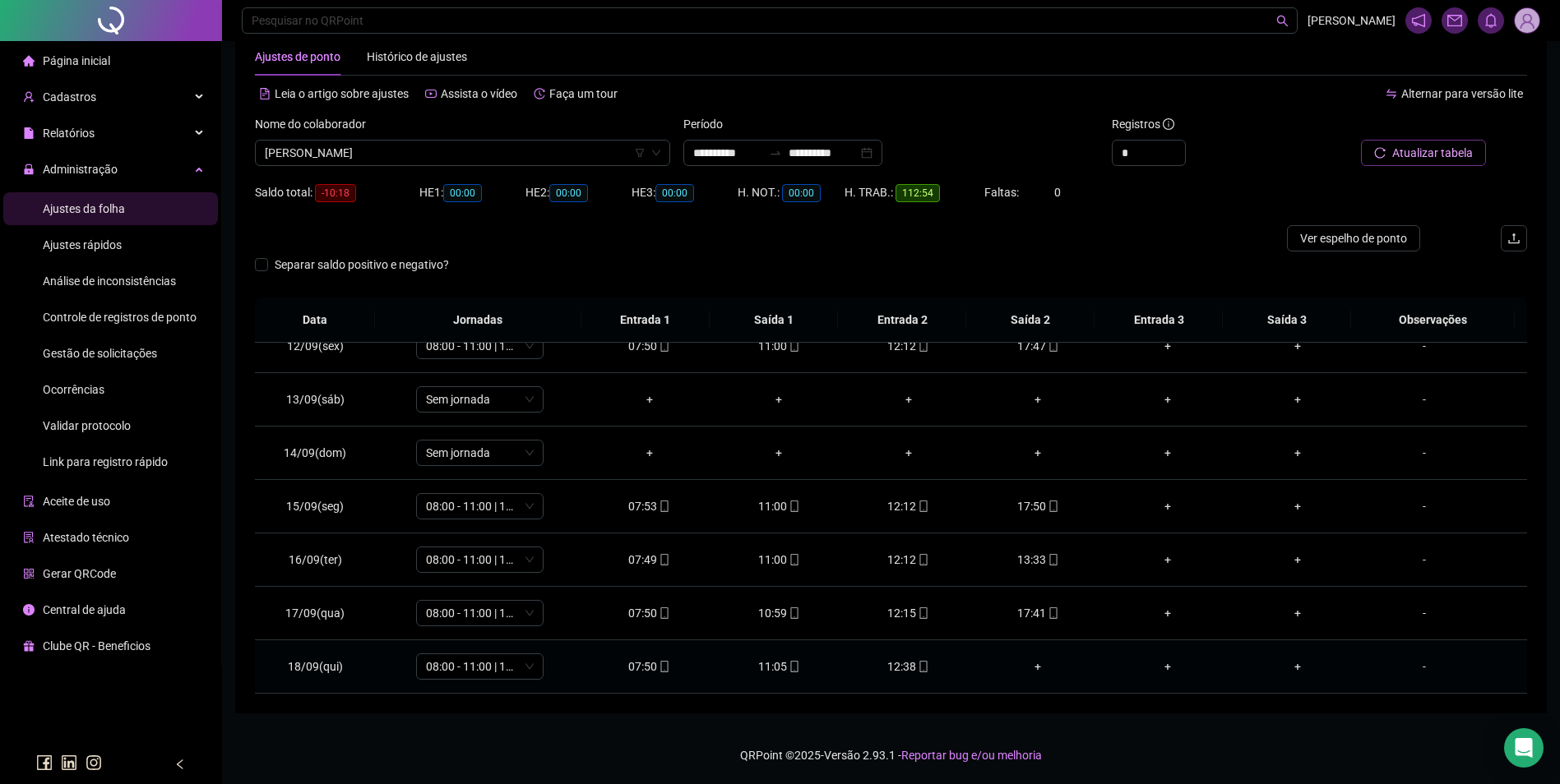
click at [908, 666] on div "12:38" at bounding box center [909, 667] width 104 height 18
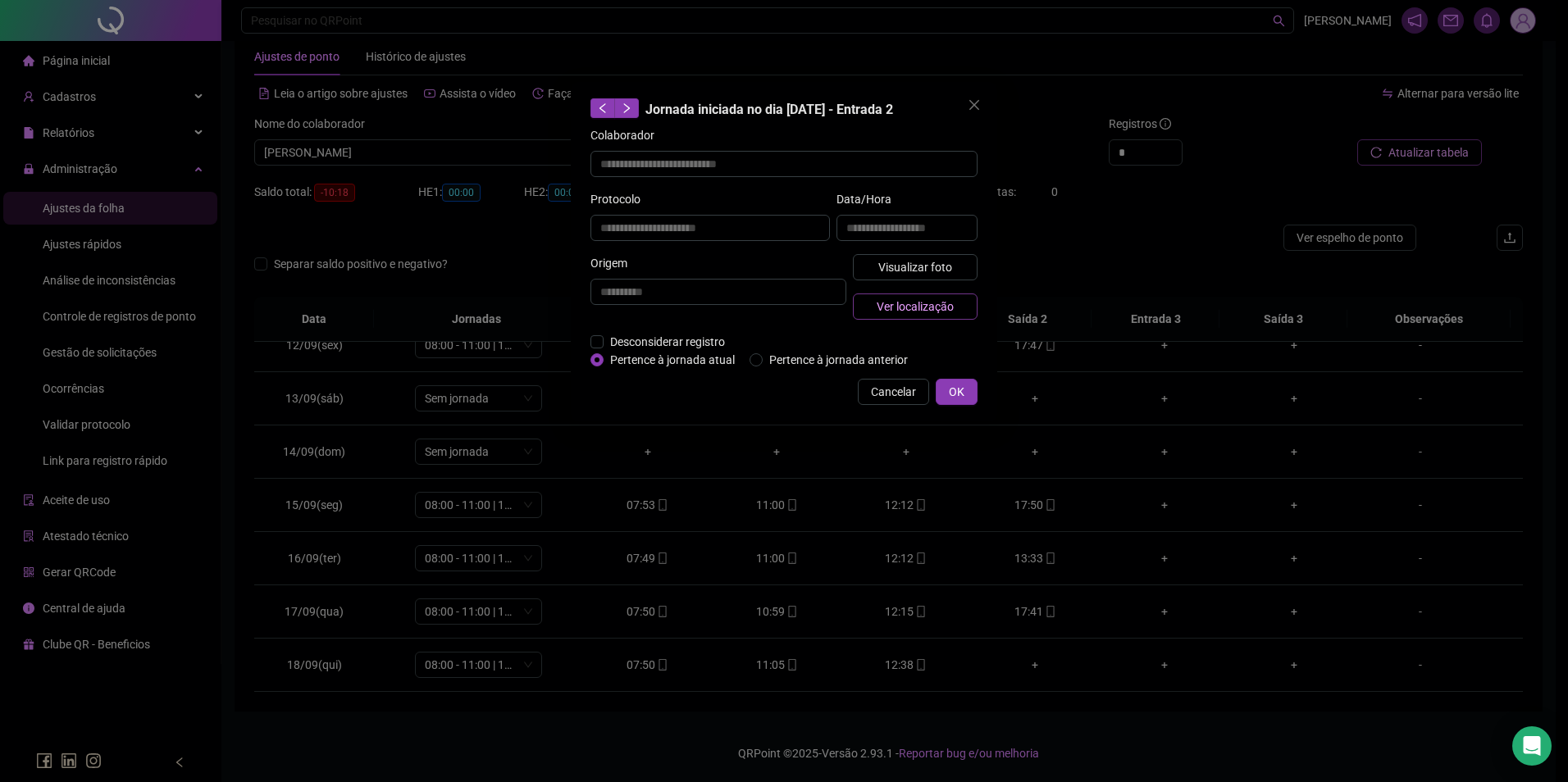
click at [934, 309] on span "Ver localização" at bounding box center [916, 307] width 77 height 18
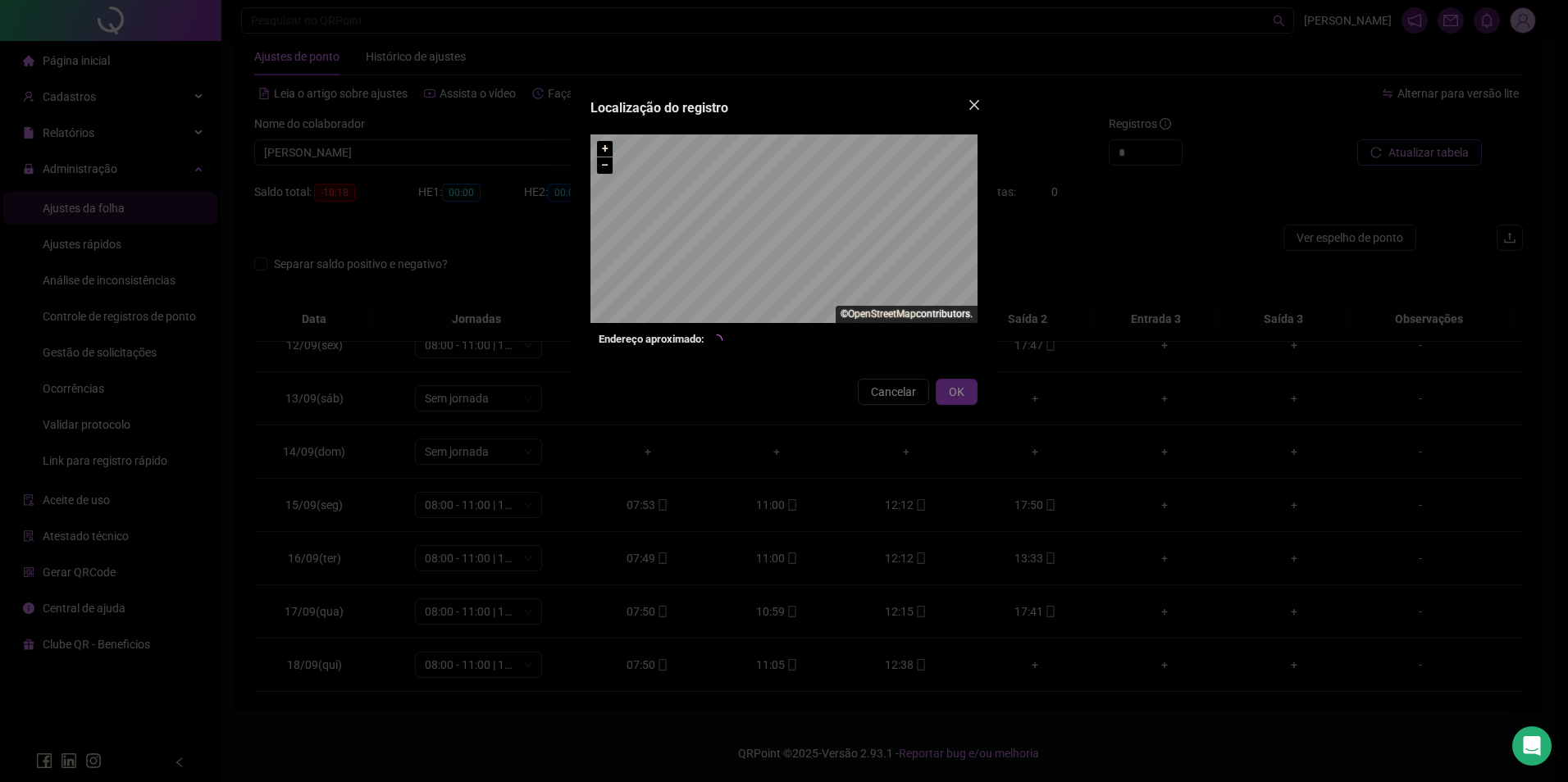
click at [969, 100] on icon "close" at bounding box center [975, 105] width 14 height 14
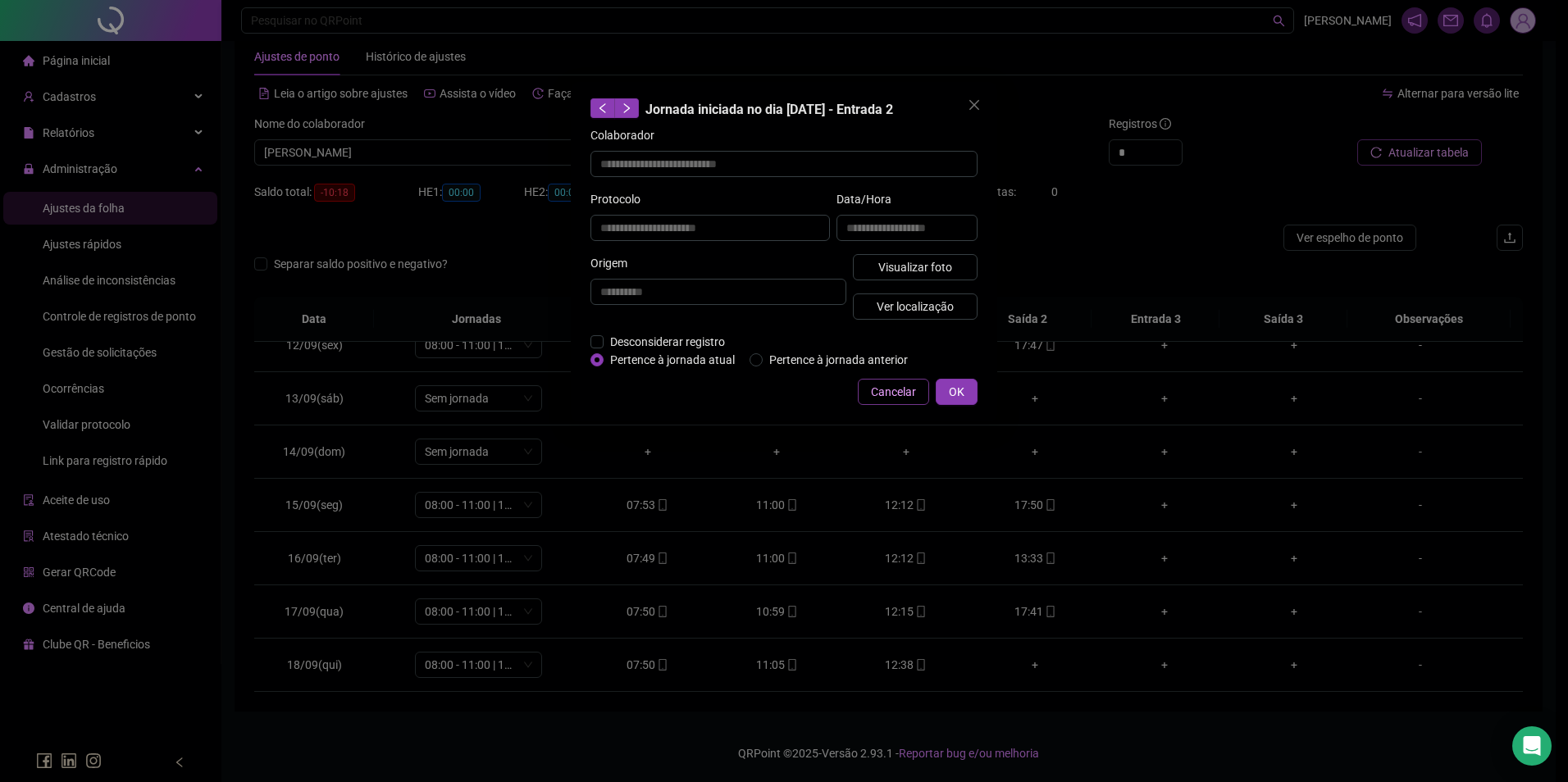
click at [870, 388] on button "Cancelar" at bounding box center [893, 391] width 72 height 26
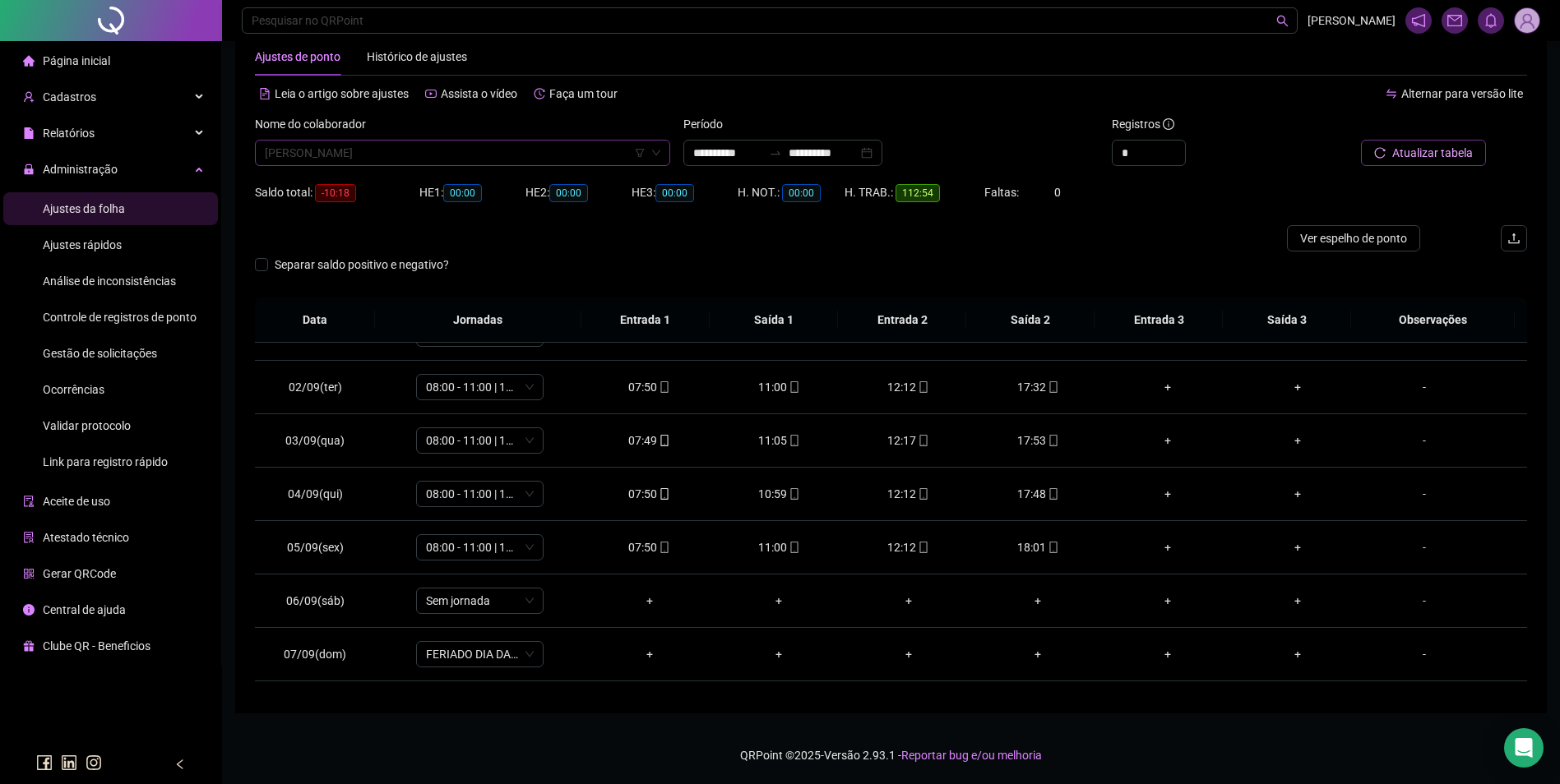
scroll to position [12654, 0]
click at [502, 163] on span "LEIDIANY DOS SANTOS DA SILVA" at bounding box center [463, 152] width 396 height 24
type input "*****"
click at [463, 182] on div "LEILA MARIA EVANGELISTA DA SILVA" at bounding box center [462, 185] width 389 height 18
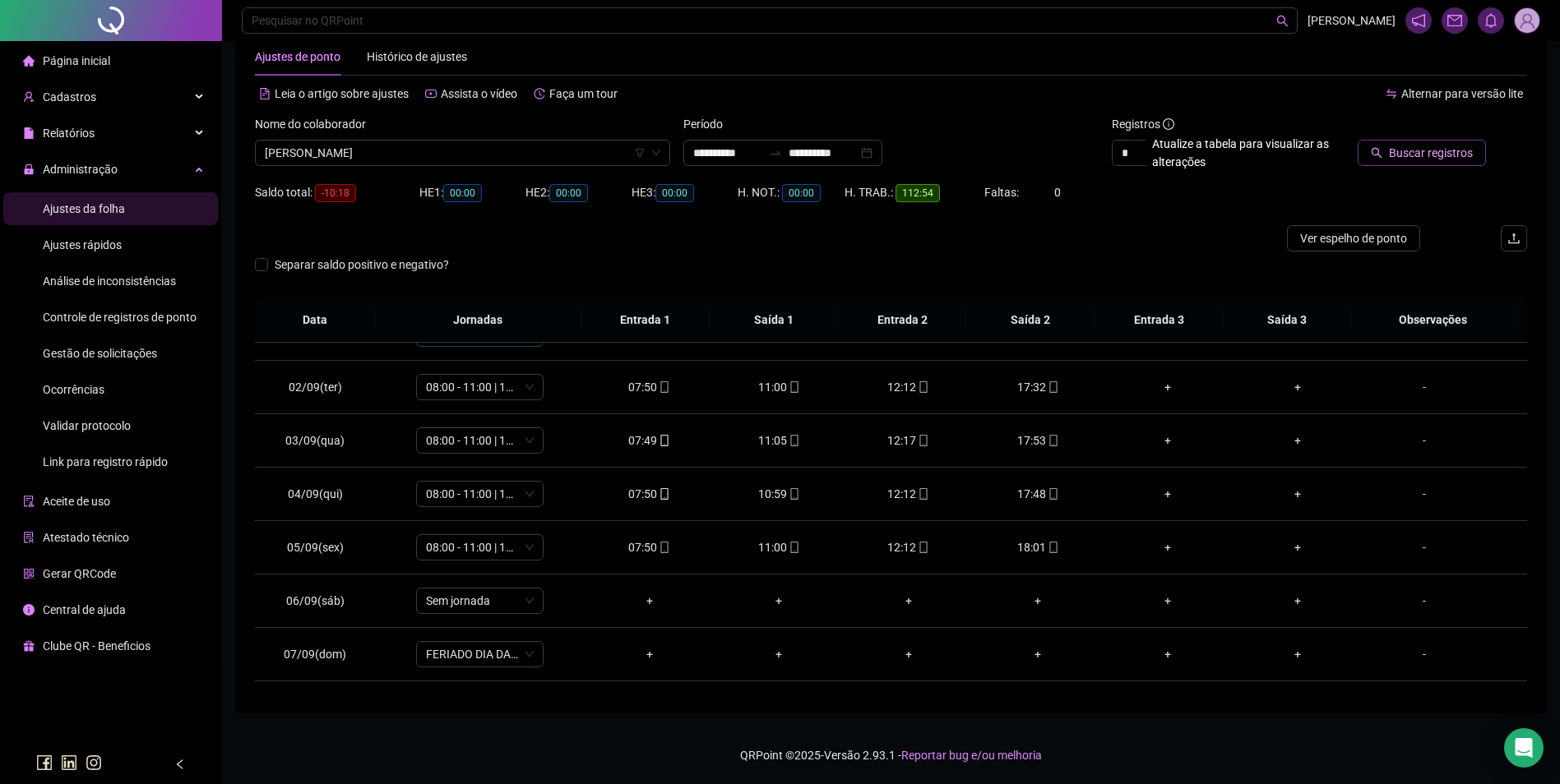
click at [1430, 152] on span "Buscar registros" at bounding box center [1431, 152] width 83 height 18
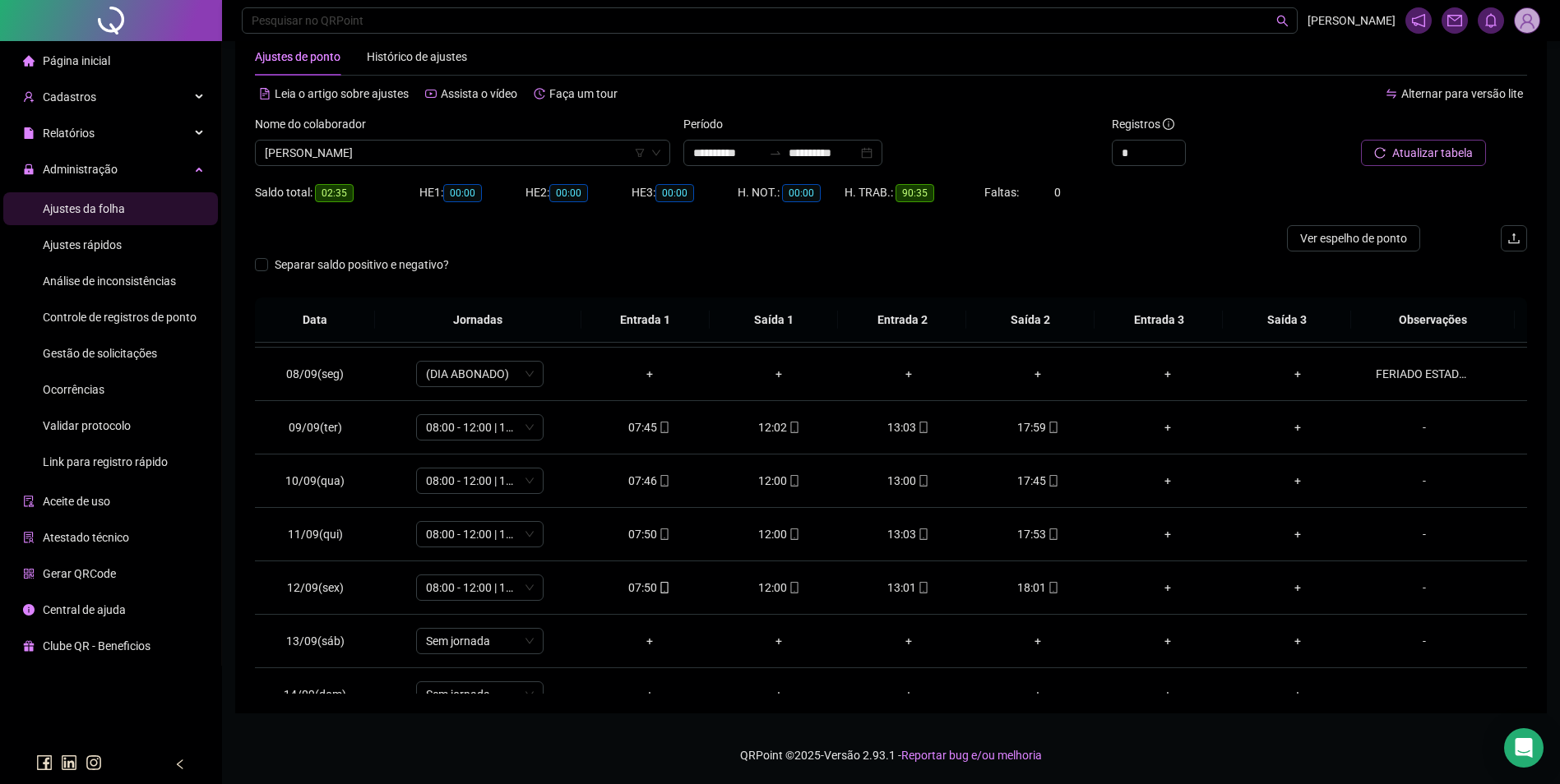
scroll to position [364, 0]
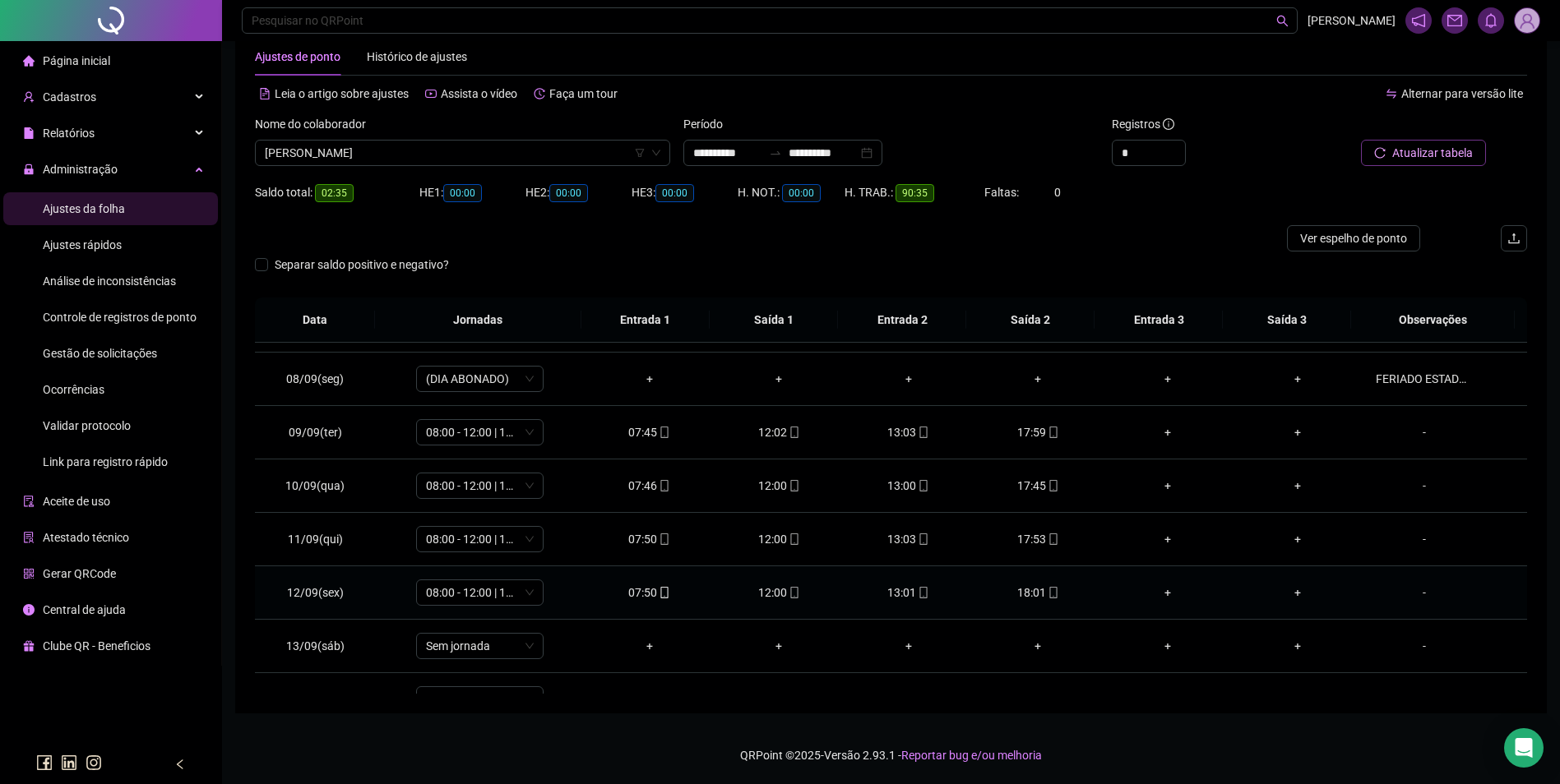
click at [1035, 587] on div "18:01" at bounding box center [1039, 593] width 104 height 18
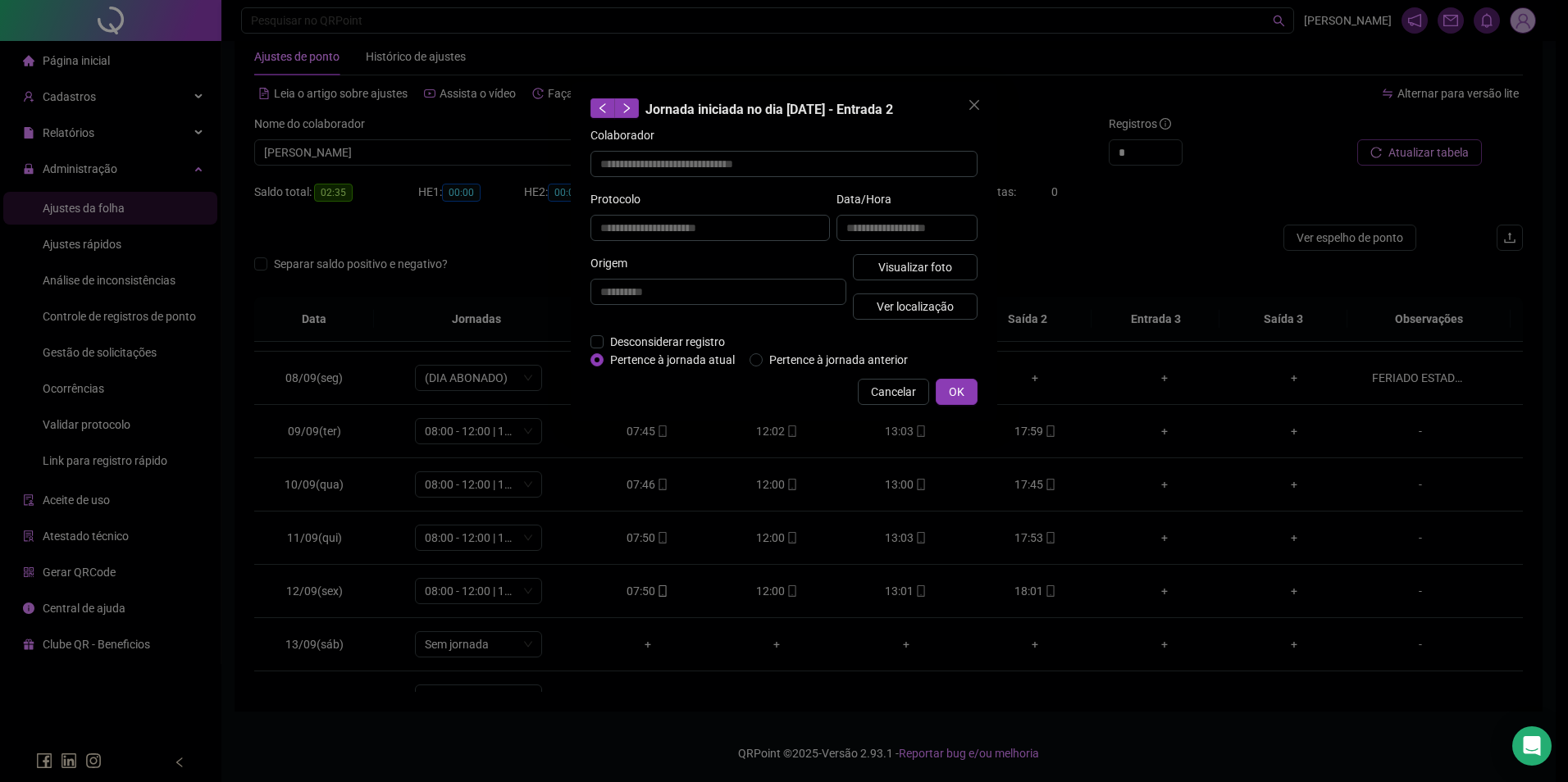
type input "**********"
click at [909, 265] on span "Visualizar foto" at bounding box center [915, 267] width 74 height 18
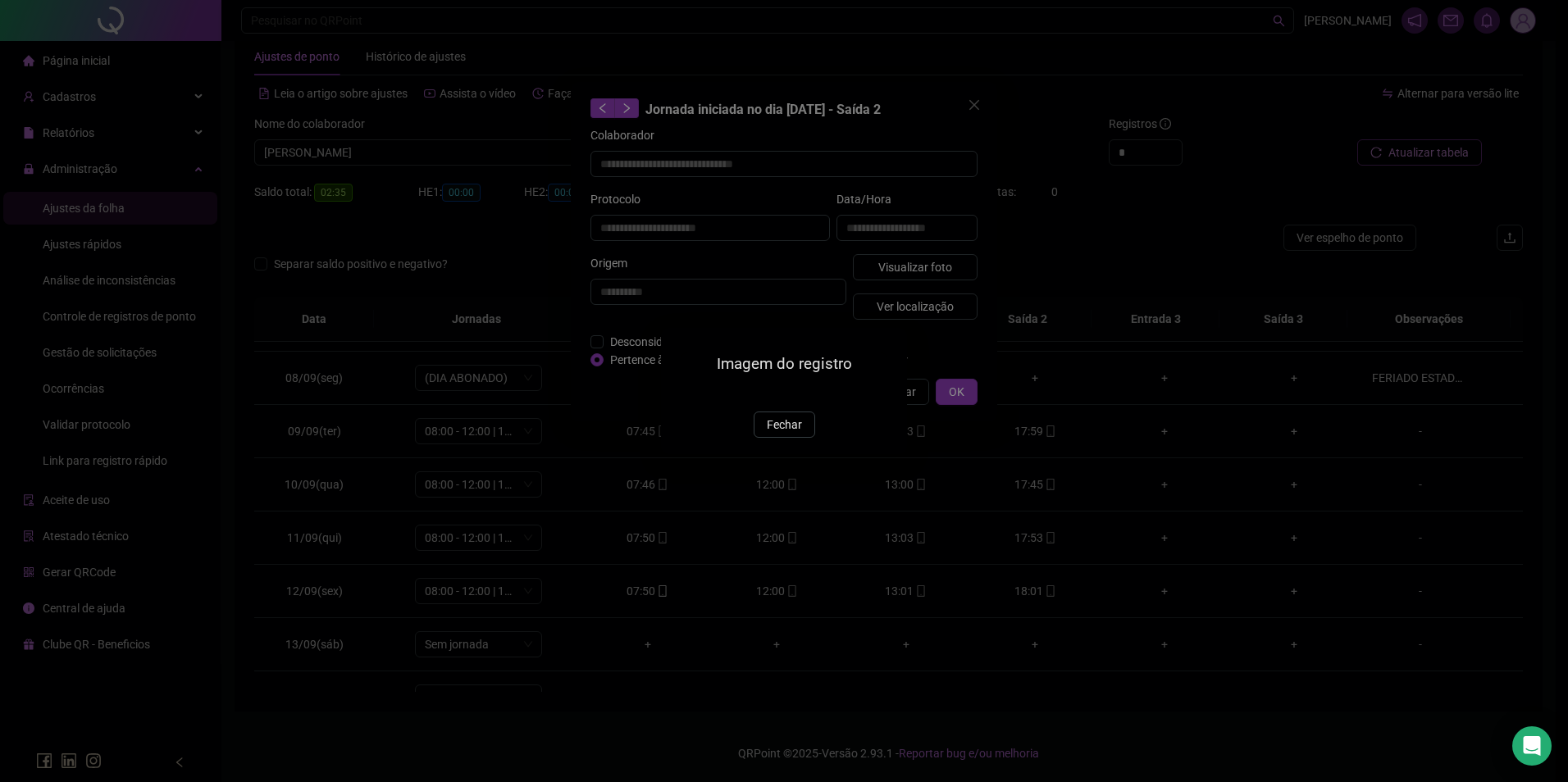
drag, startPoint x: 781, startPoint y: 516, endPoint x: 826, endPoint y: 479, distance: 58.3
click at [782, 434] on span "Fechar" at bounding box center [784, 425] width 35 height 18
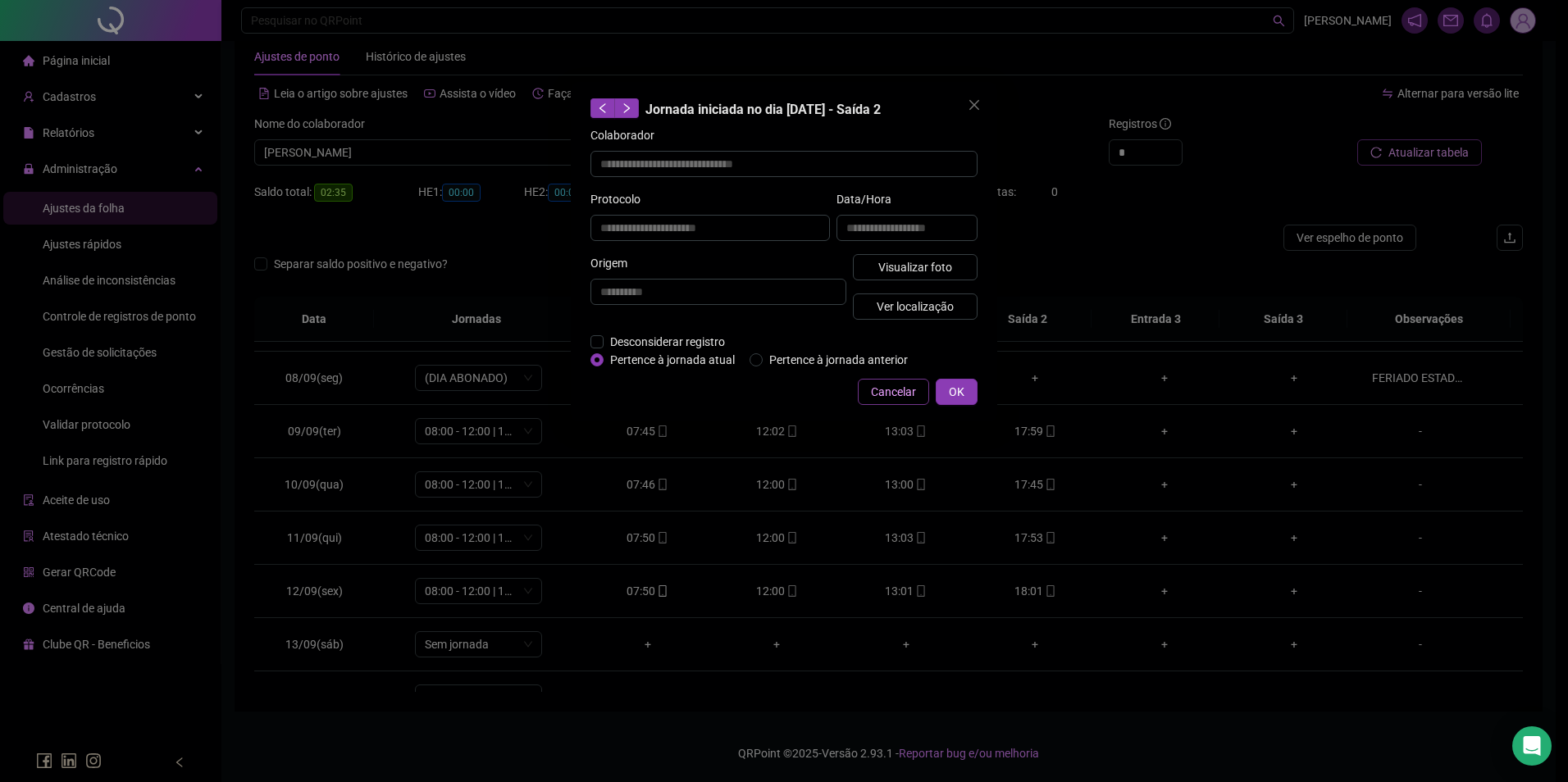
click at [899, 385] on span "Cancelar" at bounding box center [893, 392] width 45 height 18
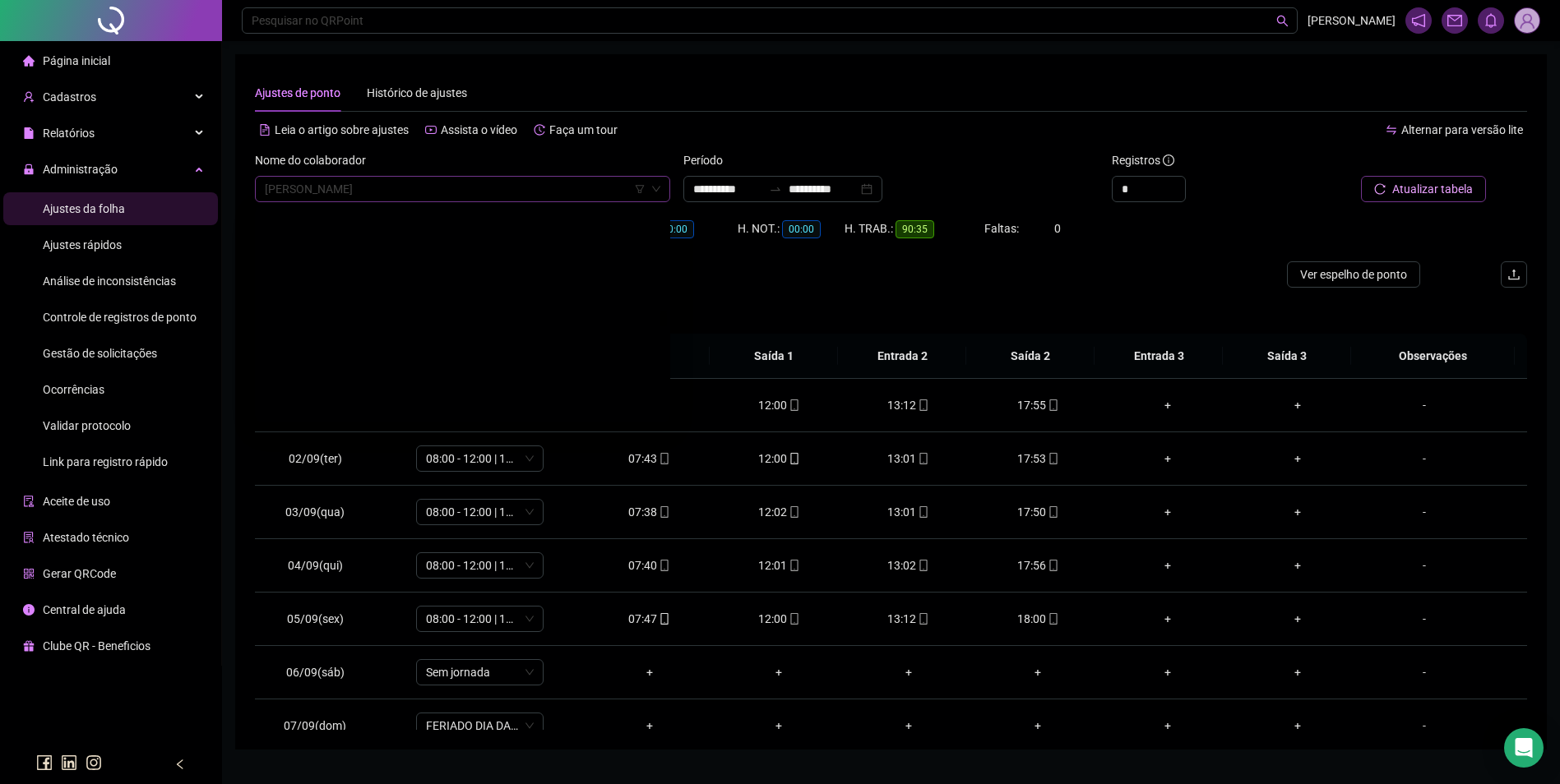
scroll to position [12680, 0]
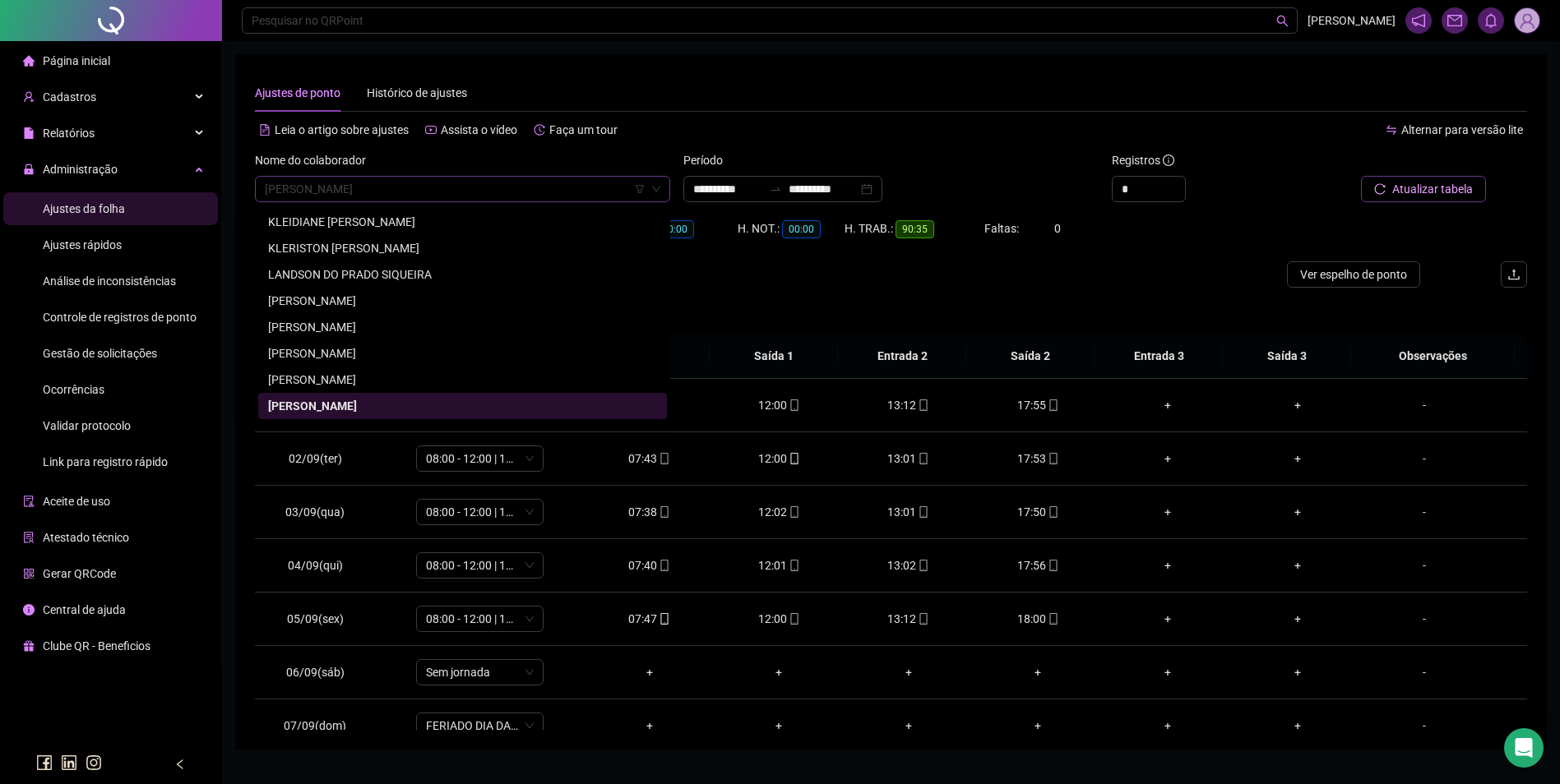
click at [557, 189] on span "LEILA MARIA EVANGELISTA DA SILVA" at bounding box center [463, 188] width 396 height 24
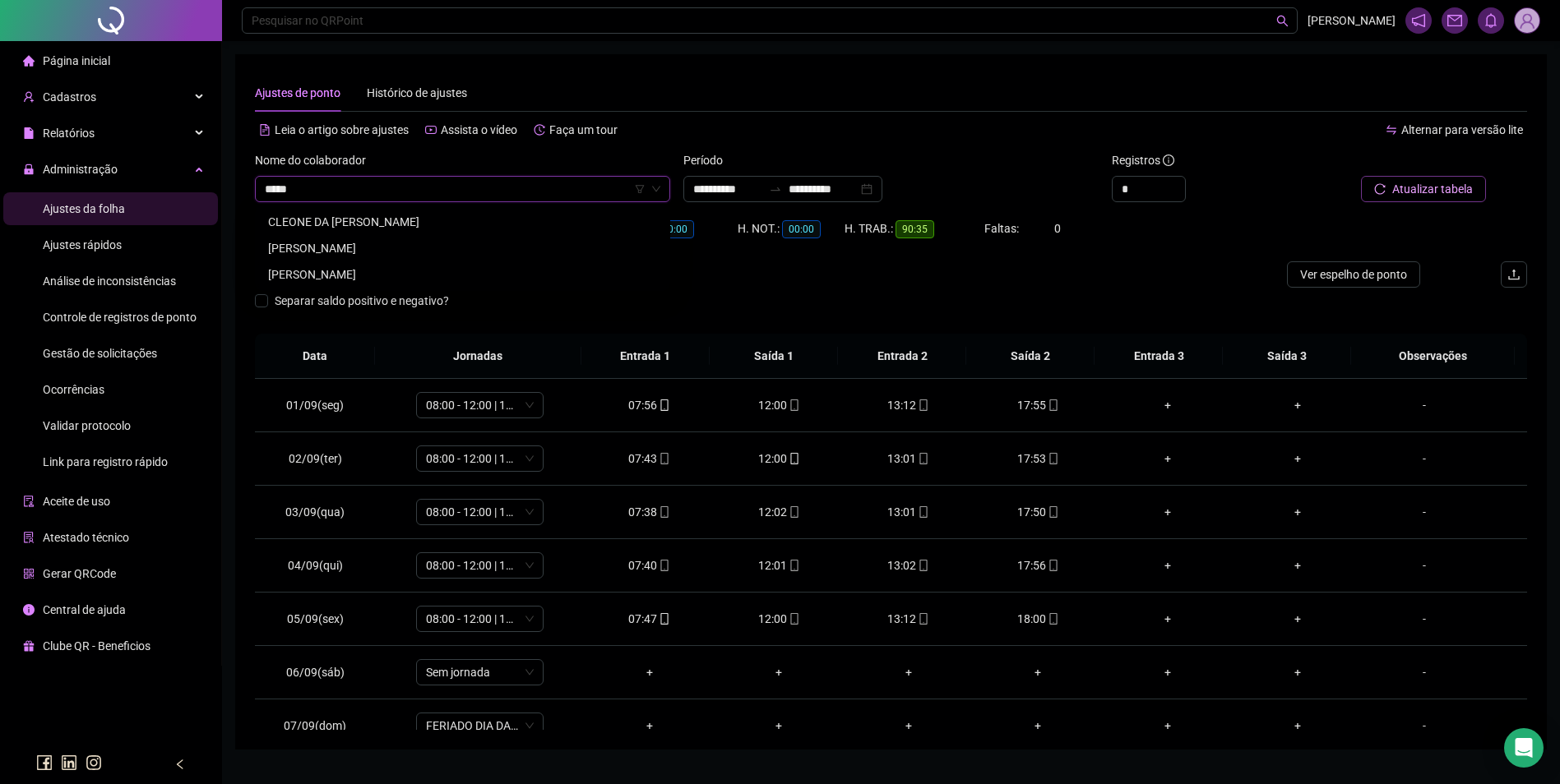
click at [365, 267] on div "LEONEYDE DOS SANTOS SILVA" at bounding box center [462, 275] width 389 height 18
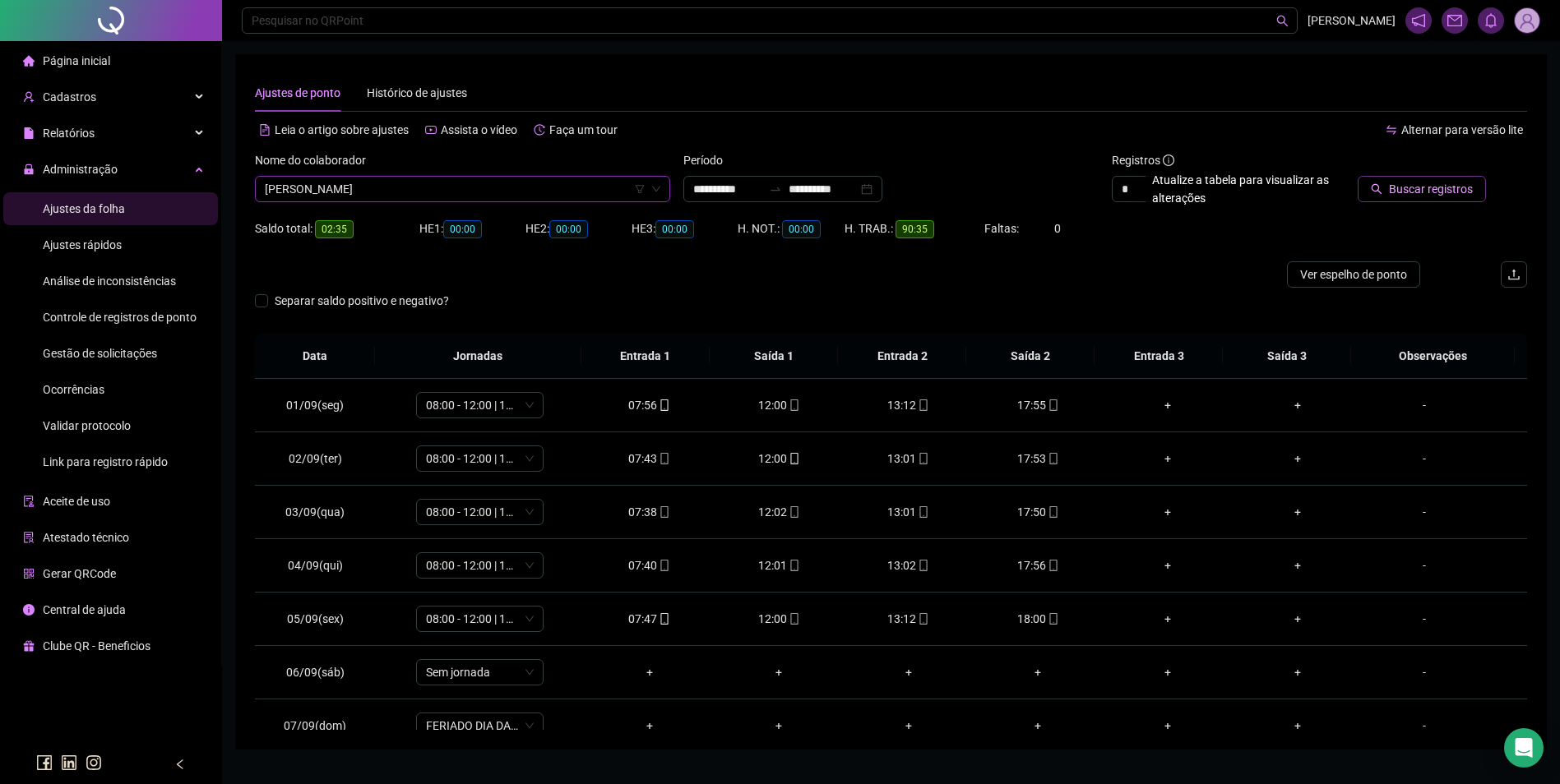
click at [1431, 191] on span "Buscar registros" at bounding box center [1431, 189] width 83 height 18
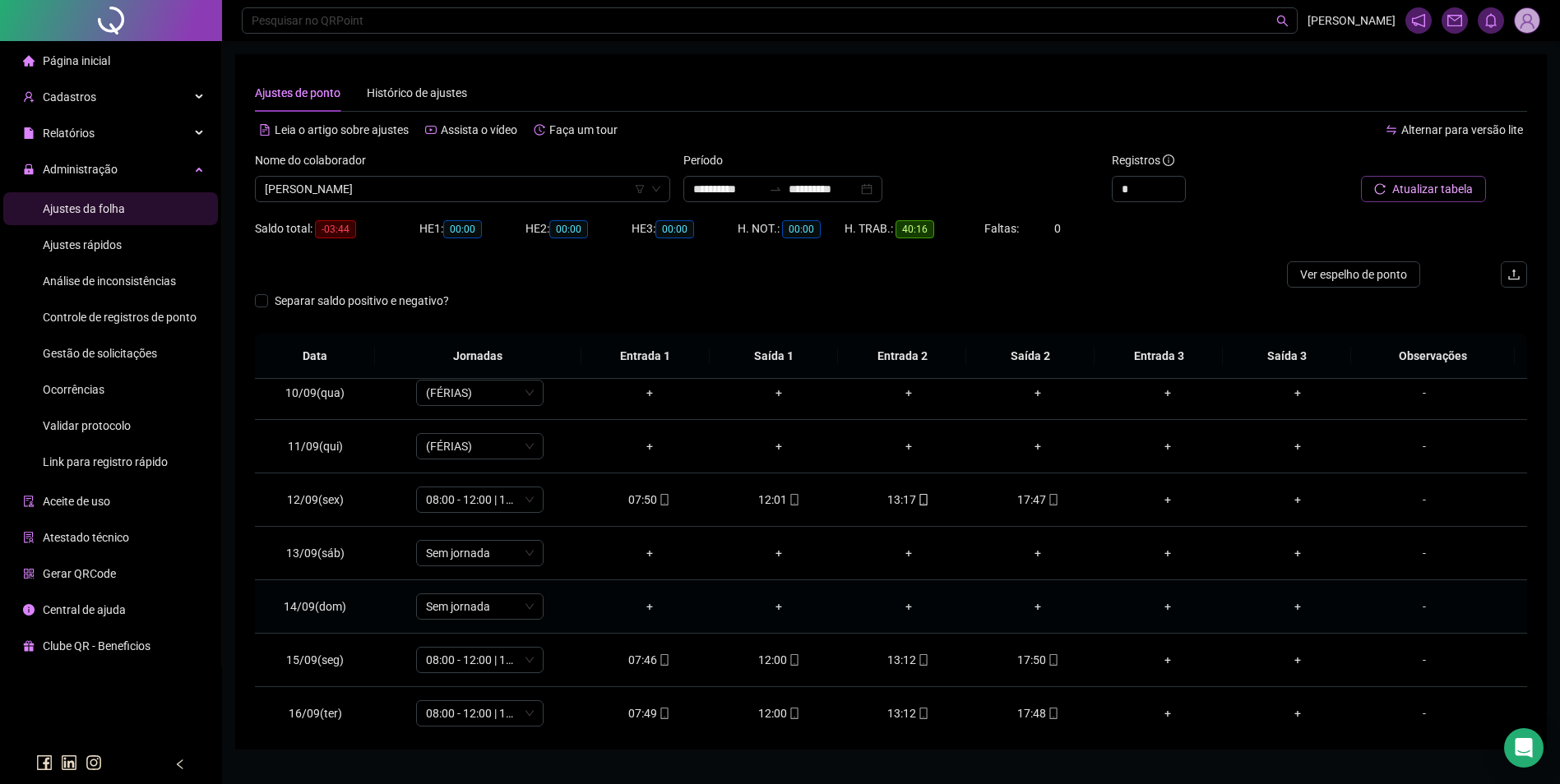
scroll to position [611, 0]
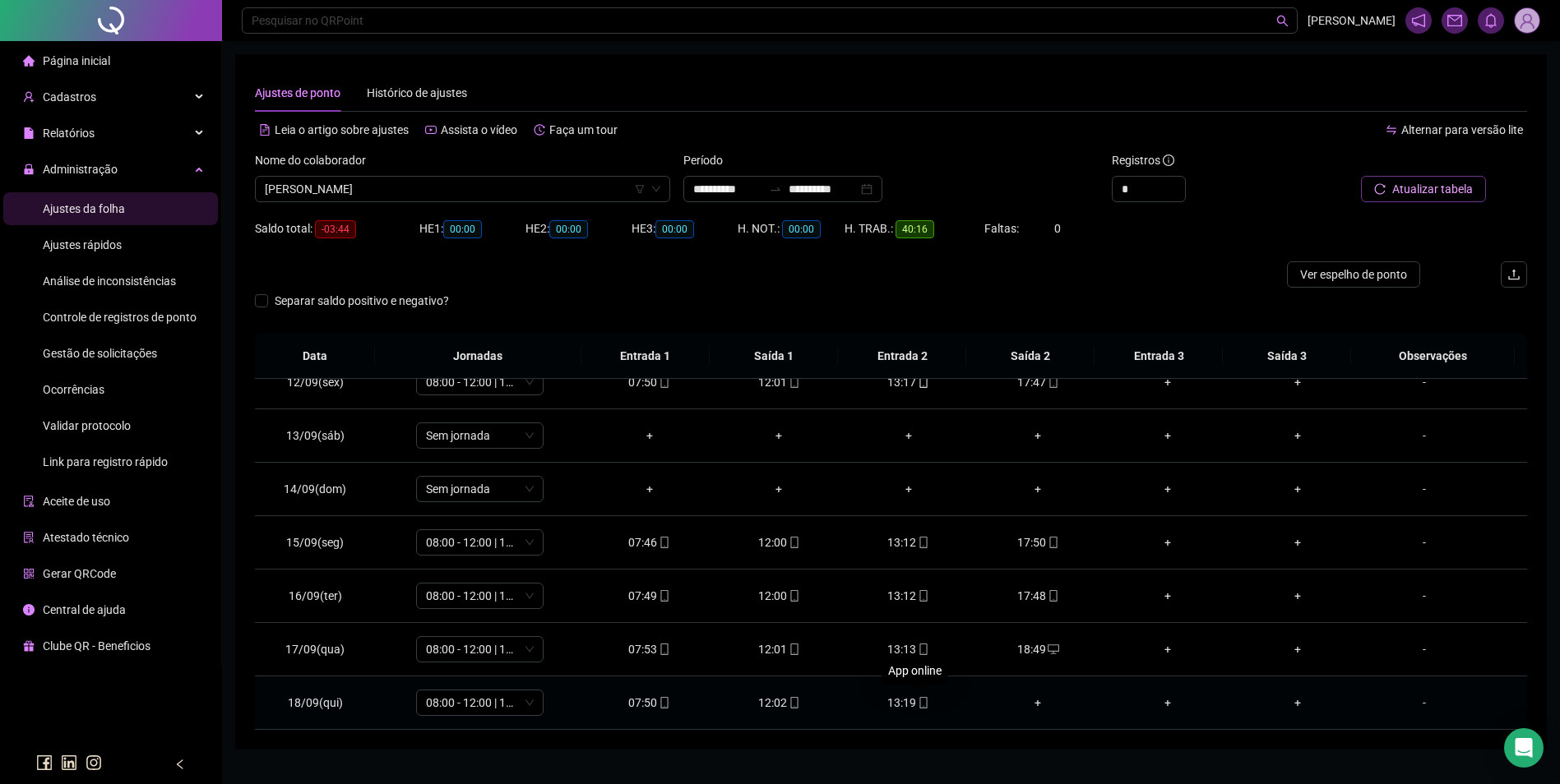
click at [916, 702] on span "mobile" at bounding box center [923, 702] width 14 height 12
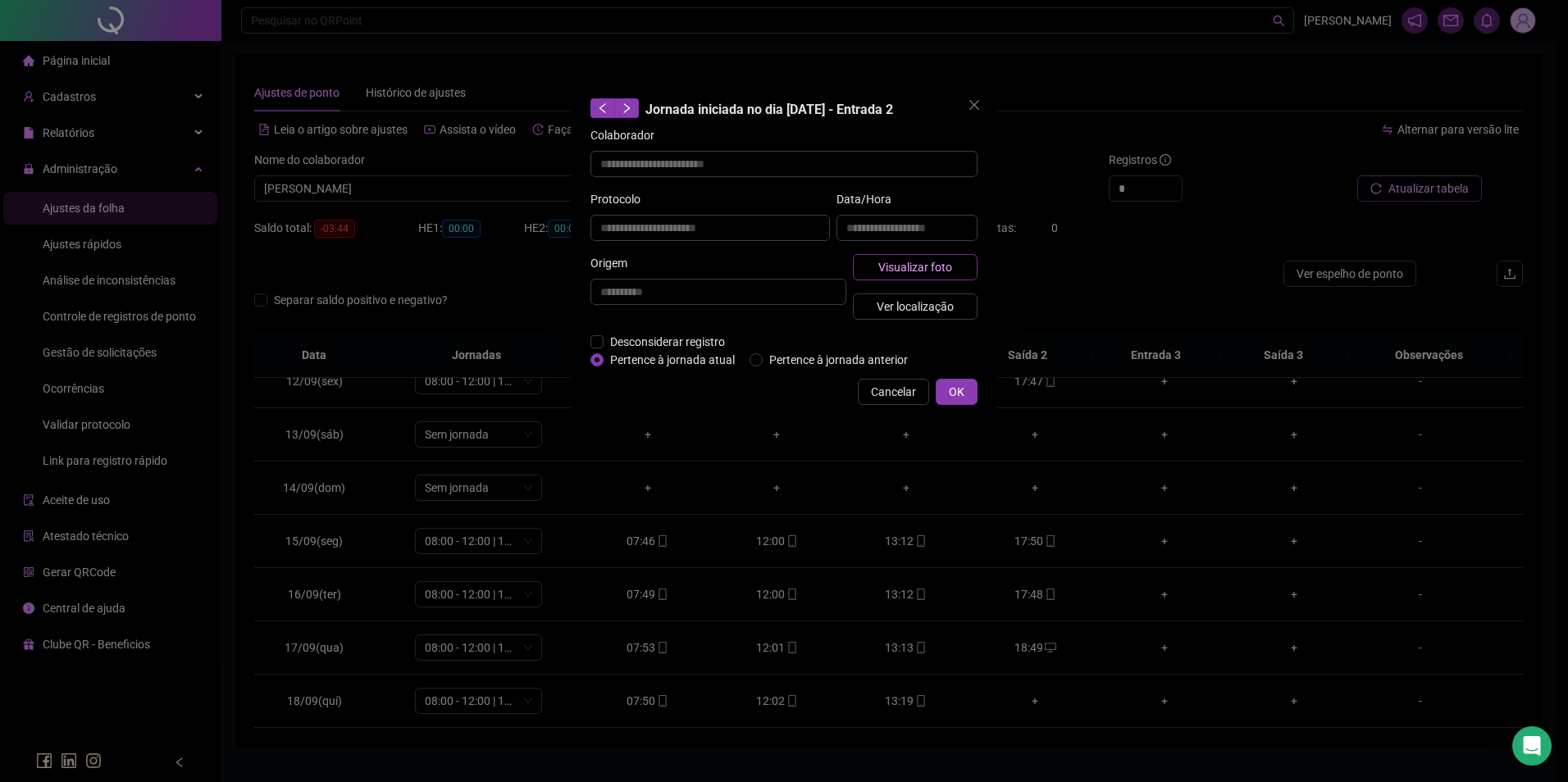
click at [945, 264] on span "Visualizar foto" at bounding box center [915, 267] width 74 height 18
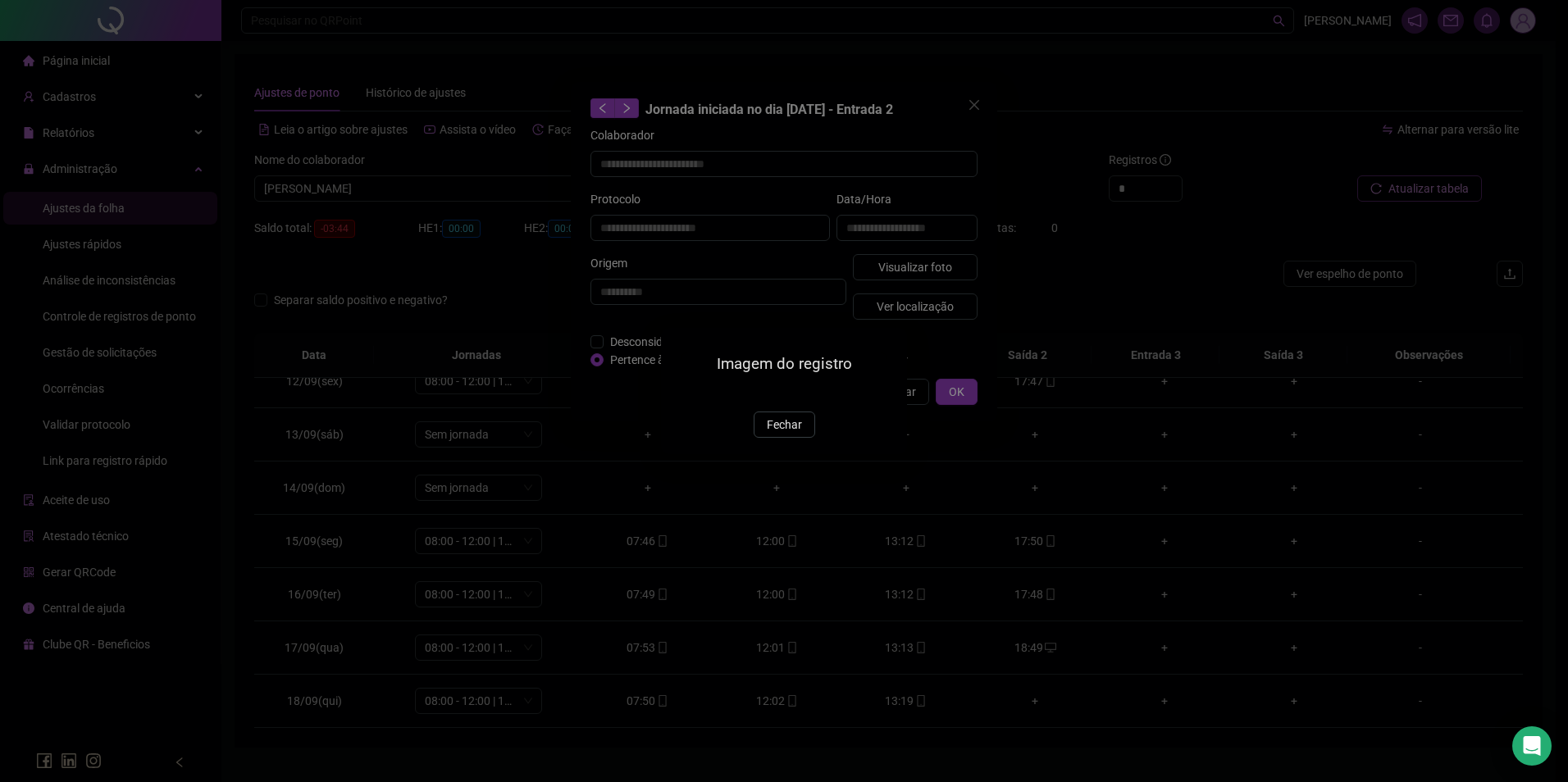
drag, startPoint x: 770, startPoint y: 522, endPoint x: 783, endPoint y: 509, distance: 18.4
click at [771, 434] on span "Fechar" at bounding box center [784, 425] width 35 height 18
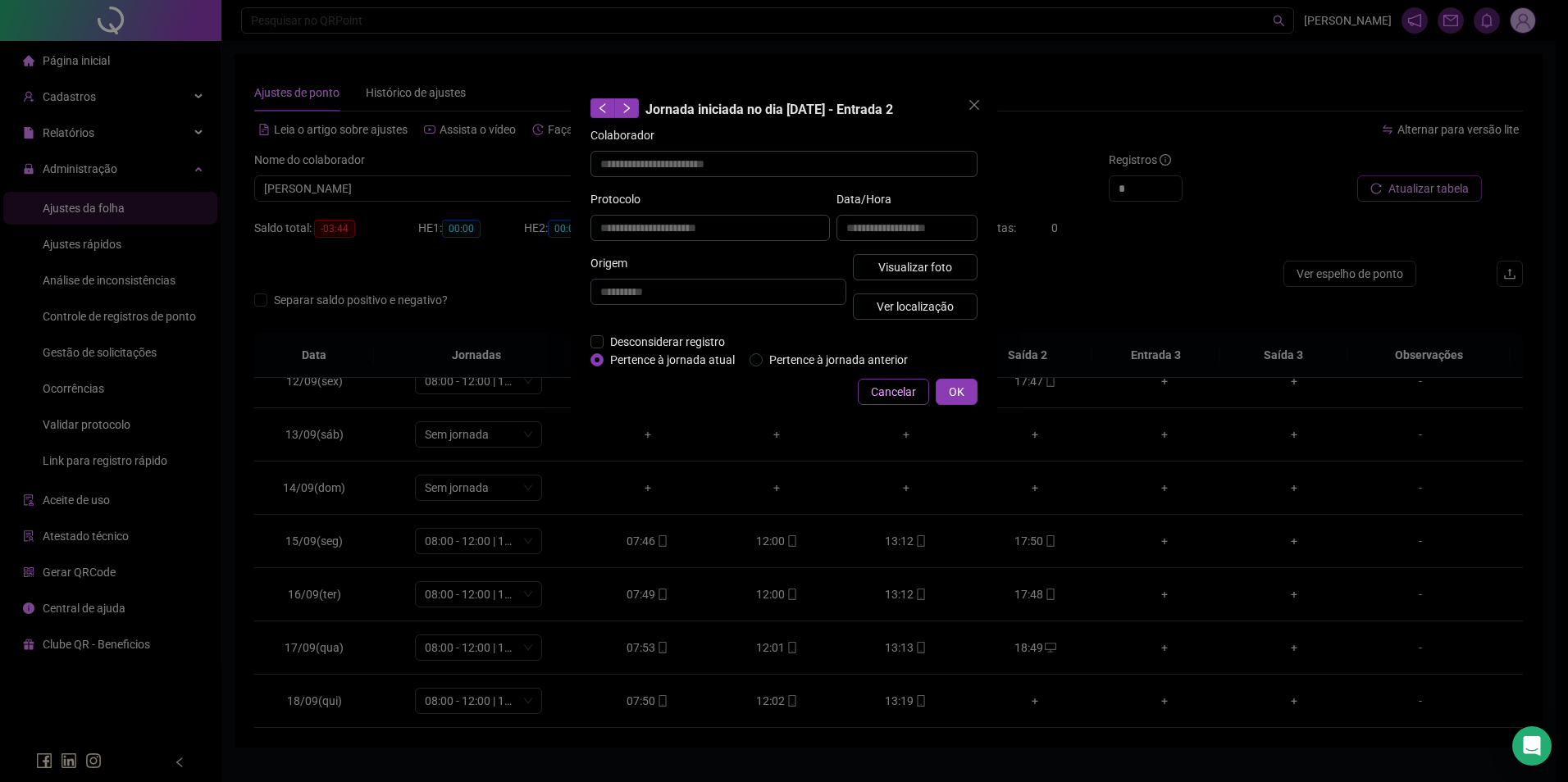
click at [890, 394] on span "Cancelar" at bounding box center [893, 392] width 45 height 18
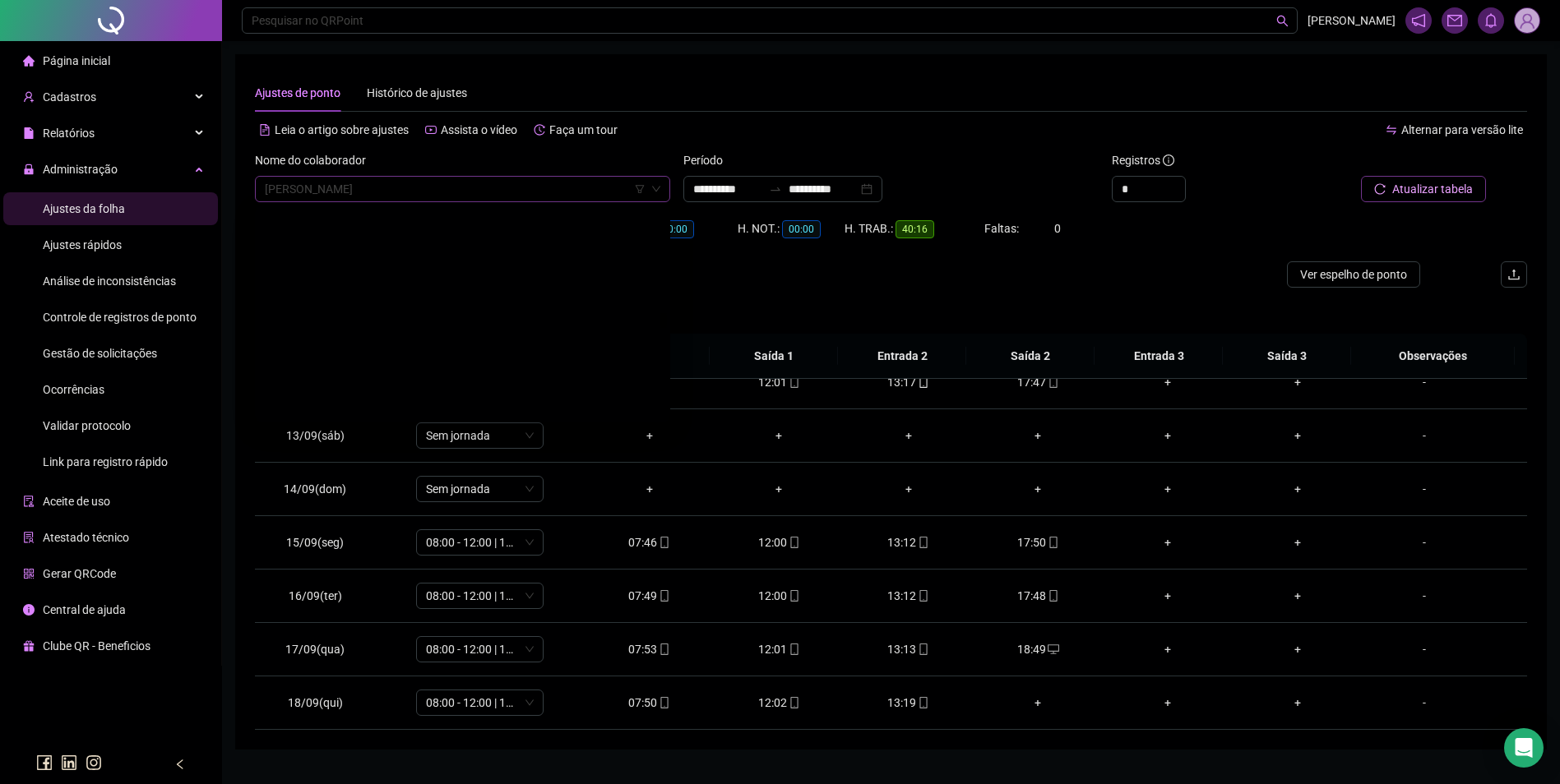
click at [499, 187] on span "LEONEYDE DOS SANTOS SILVA" at bounding box center [463, 188] width 396 height 24
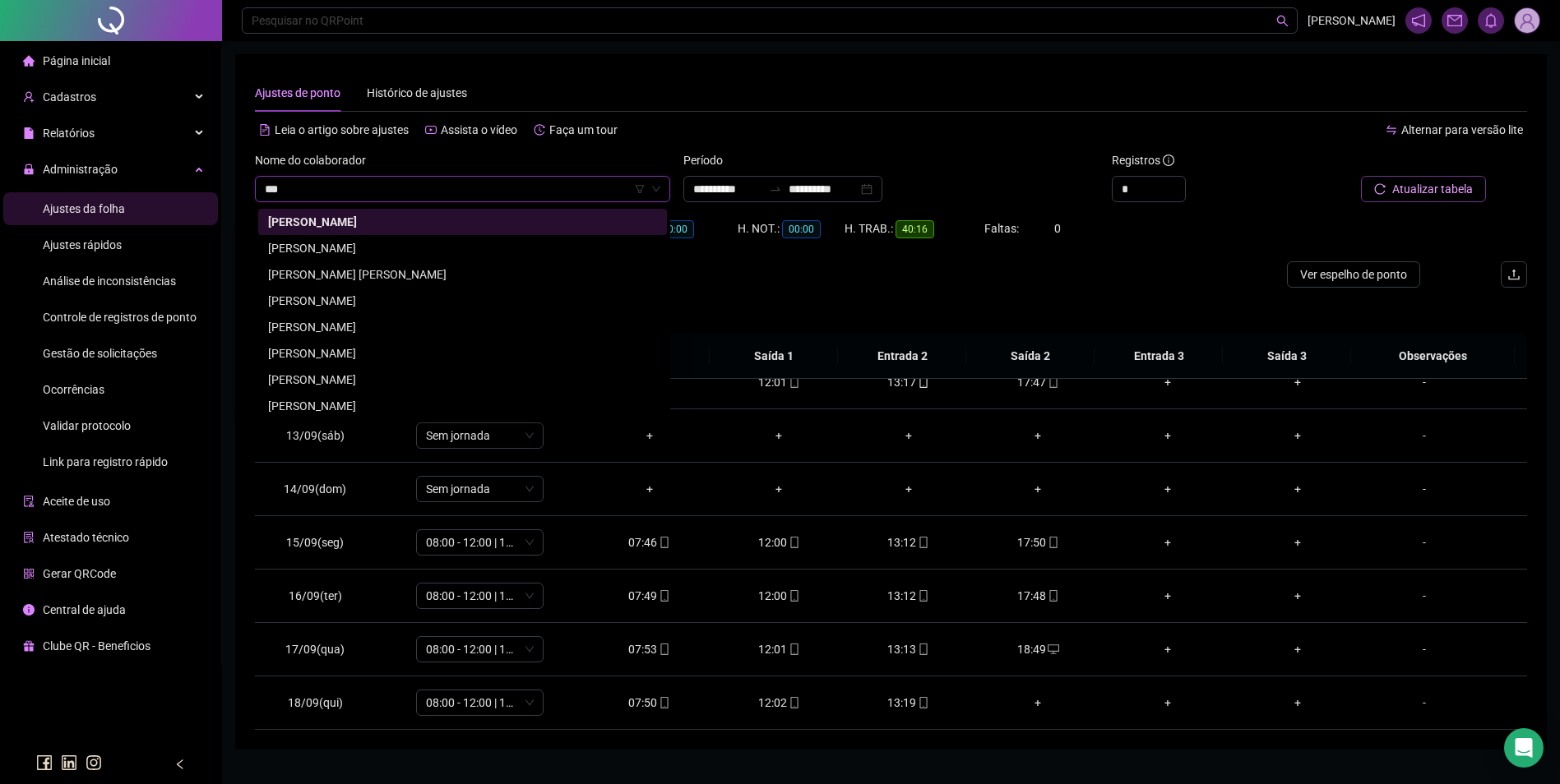
scroll to position [0, 0]
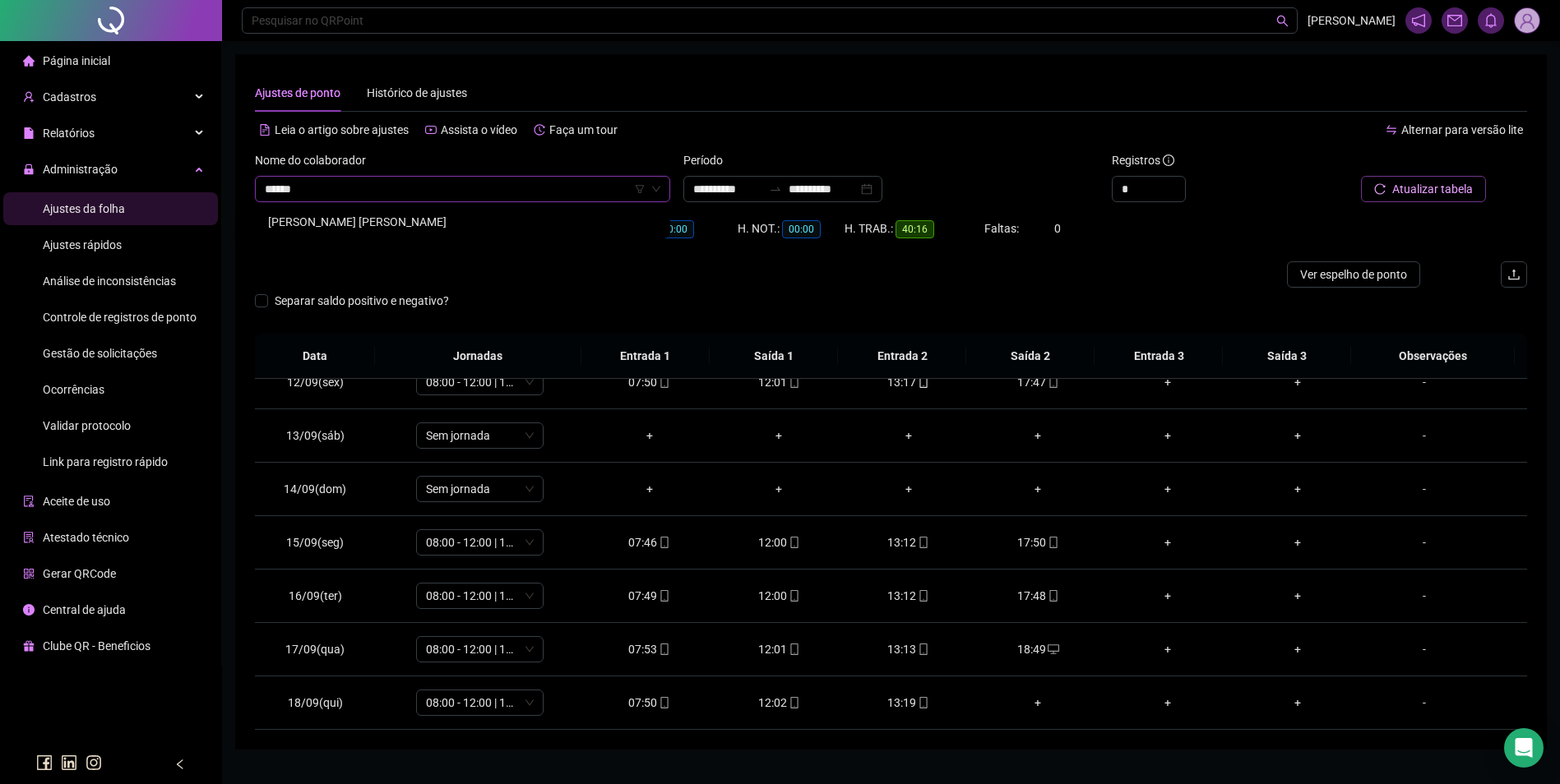
click at [413, 226] on div "LETÍCIA RAMOS RICARDO DA SILVA" at bounding box center [462, 221] width 389 height 18
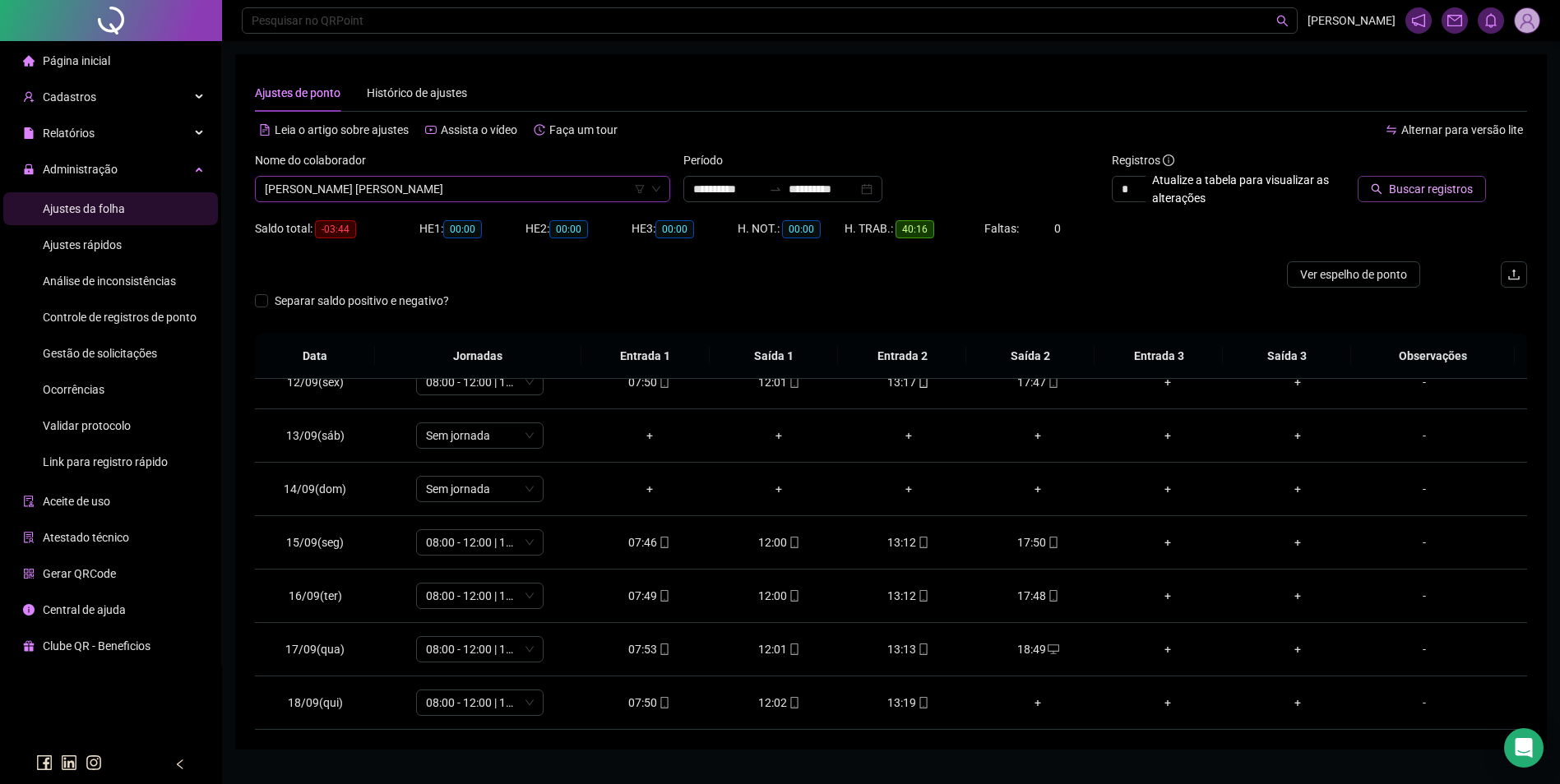
click at [1392, 188] on button "Buscar registros" at bounding box center [1422, 188] width 128 height 26
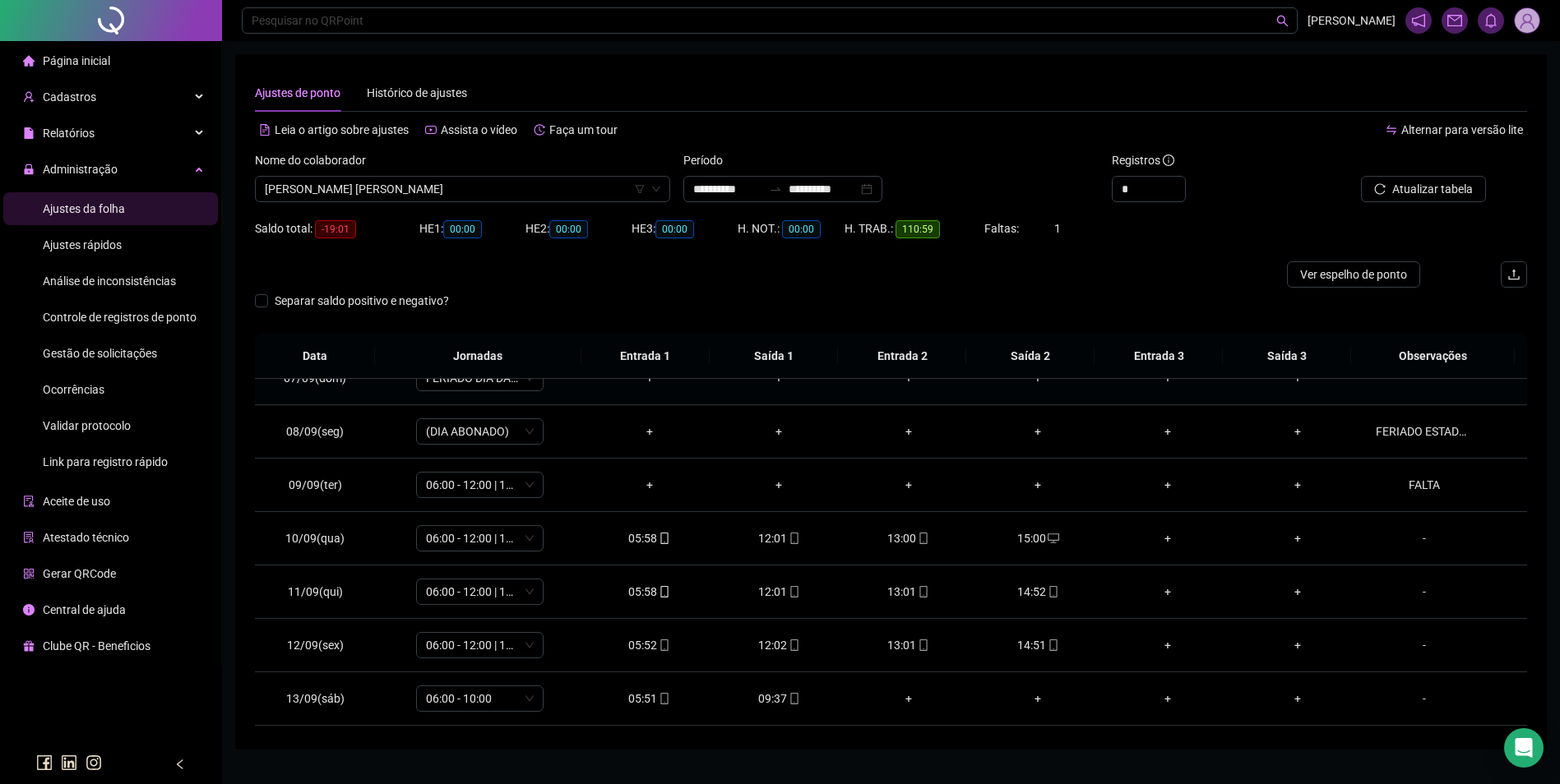
scroll to position [611, 0]
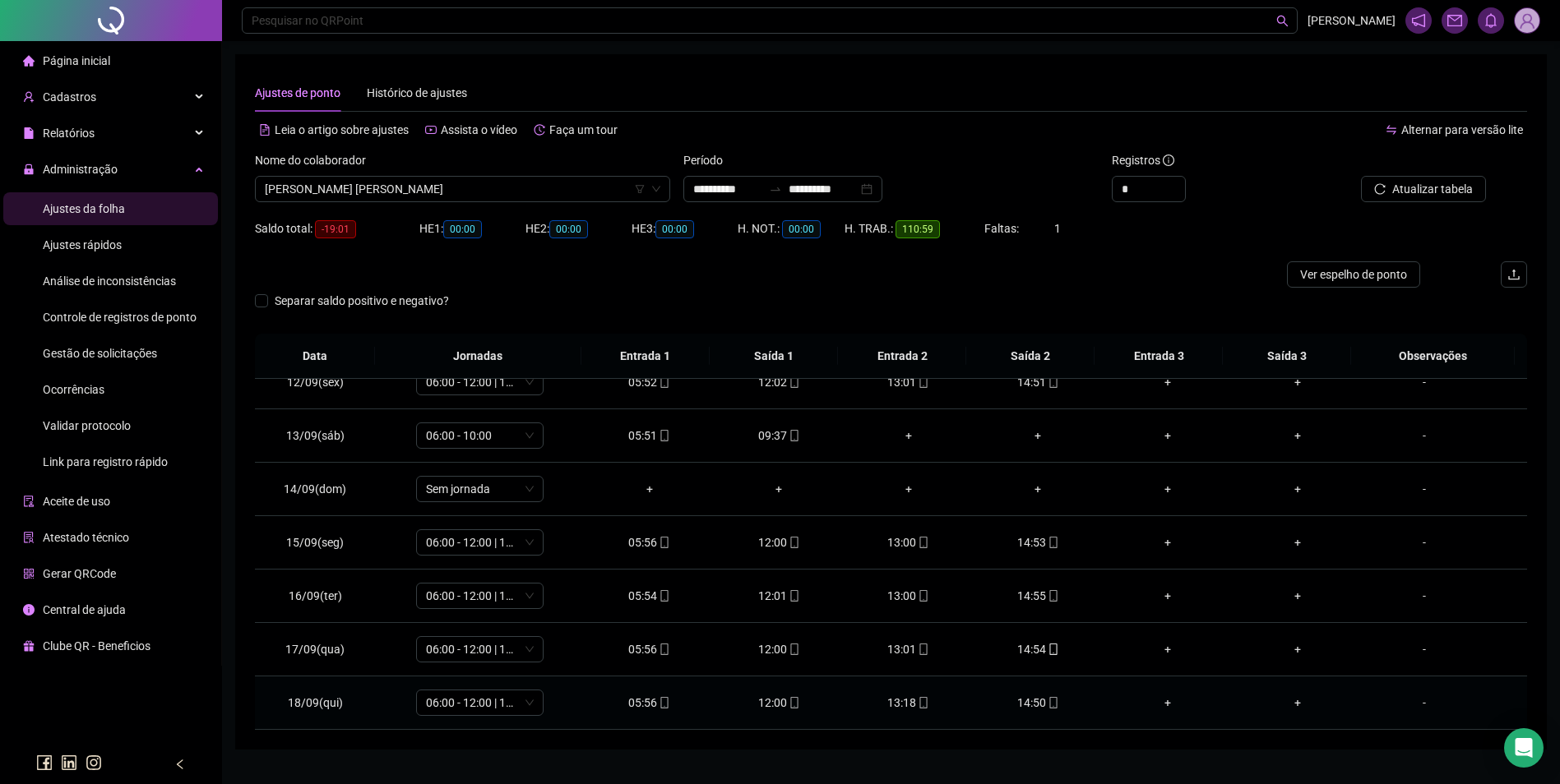
click at [1049, 705] on icon "mobile" at bounding box center [1053, 702] width 8 height 12
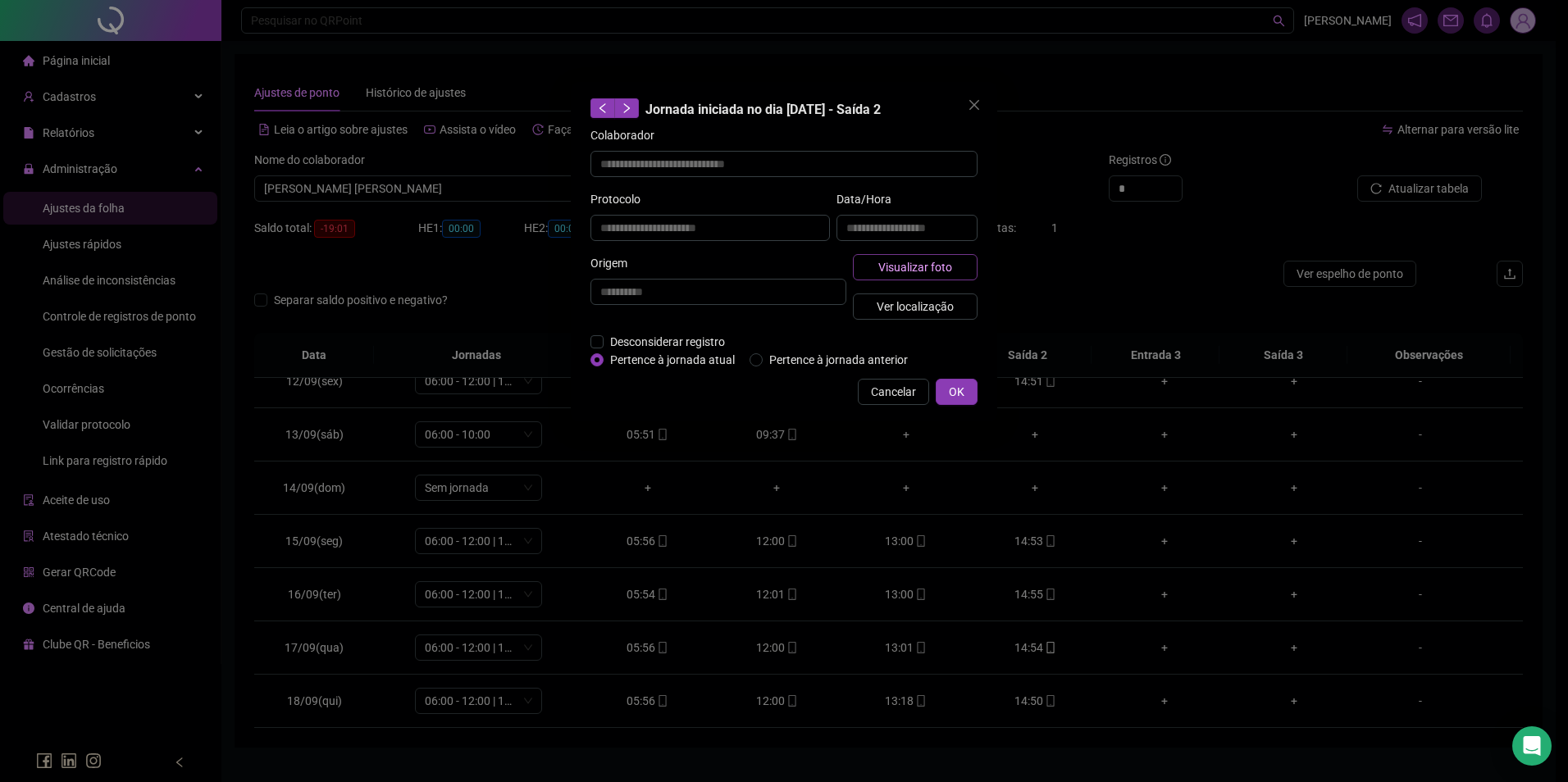
click at [952, 267] on button "Visualizar foto" at bounding box center [915, 267] width 125 height 26
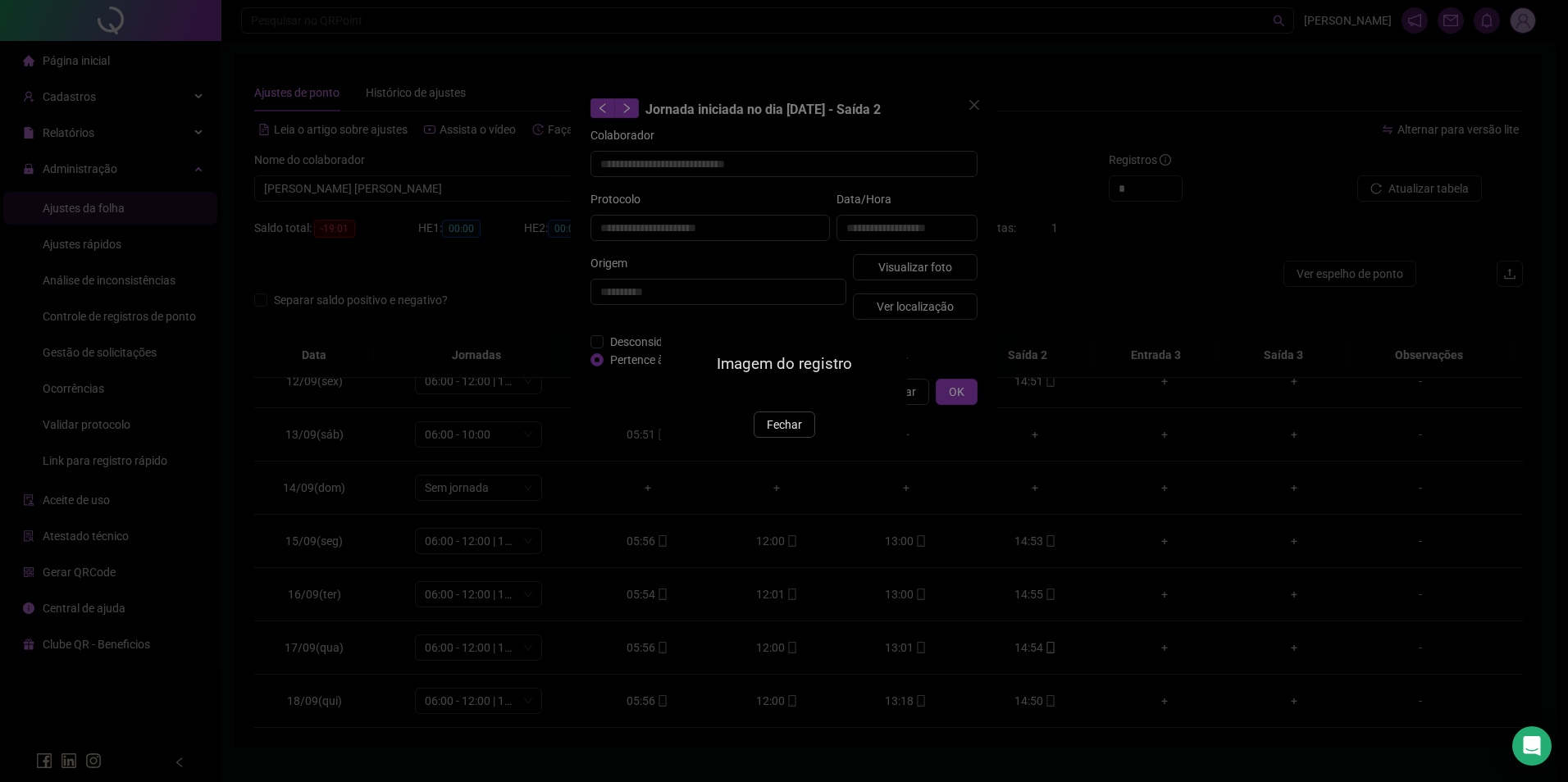
drag, startPoint x: 770, startPoint y: 521, endPoint x: 832, endPoint y: 460, distance: 87.0
click at [770, 434] on span "Fechar" at bounding box center [784, 425] width 35 height 18
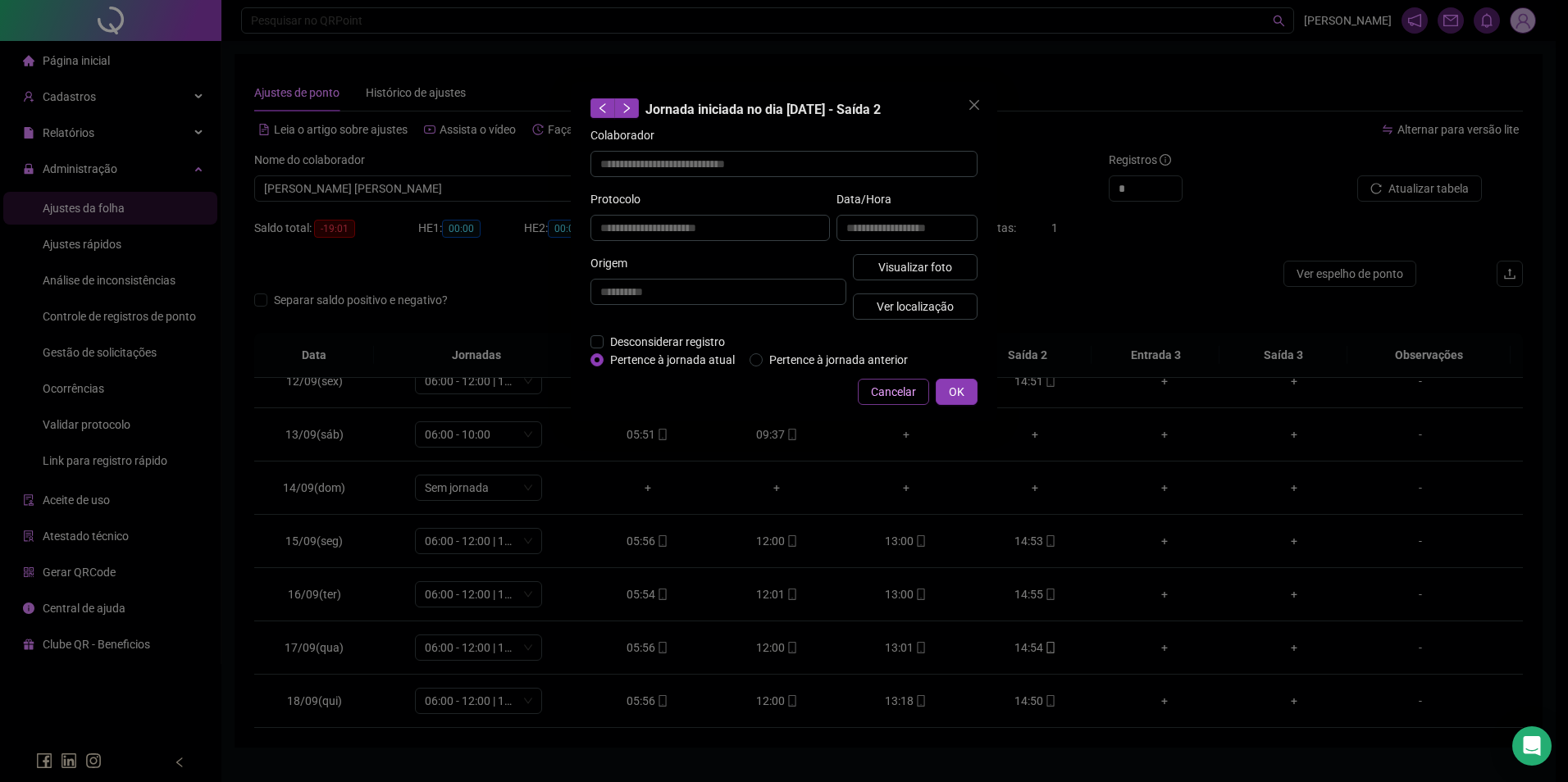
click at [888, 389] on span "Cancelar" at bounding box center [893, 392] width 45 height 18
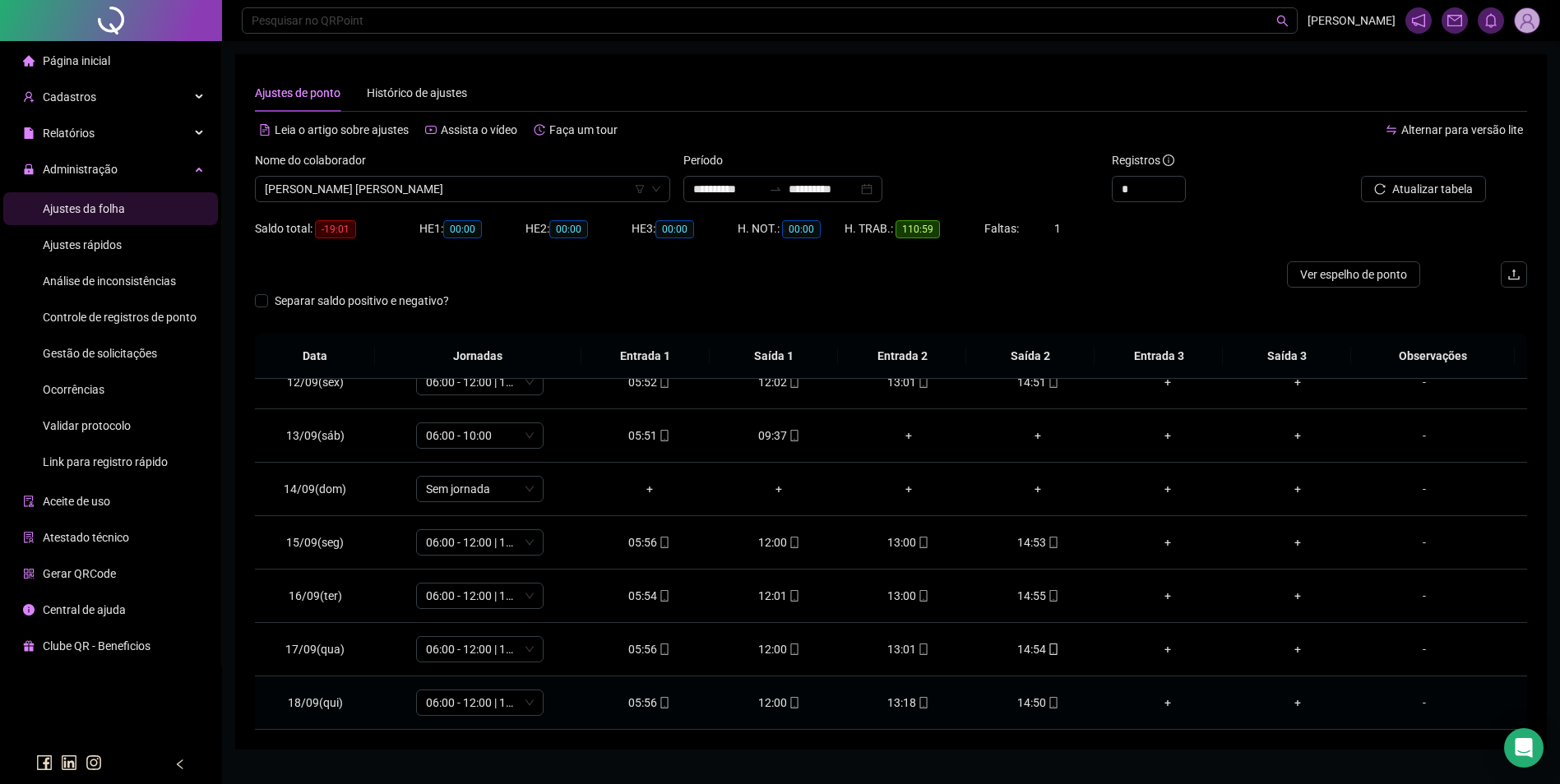
click at [918, 700] on icon "mobile" at bounding box center [924, 702] width 12 height 12
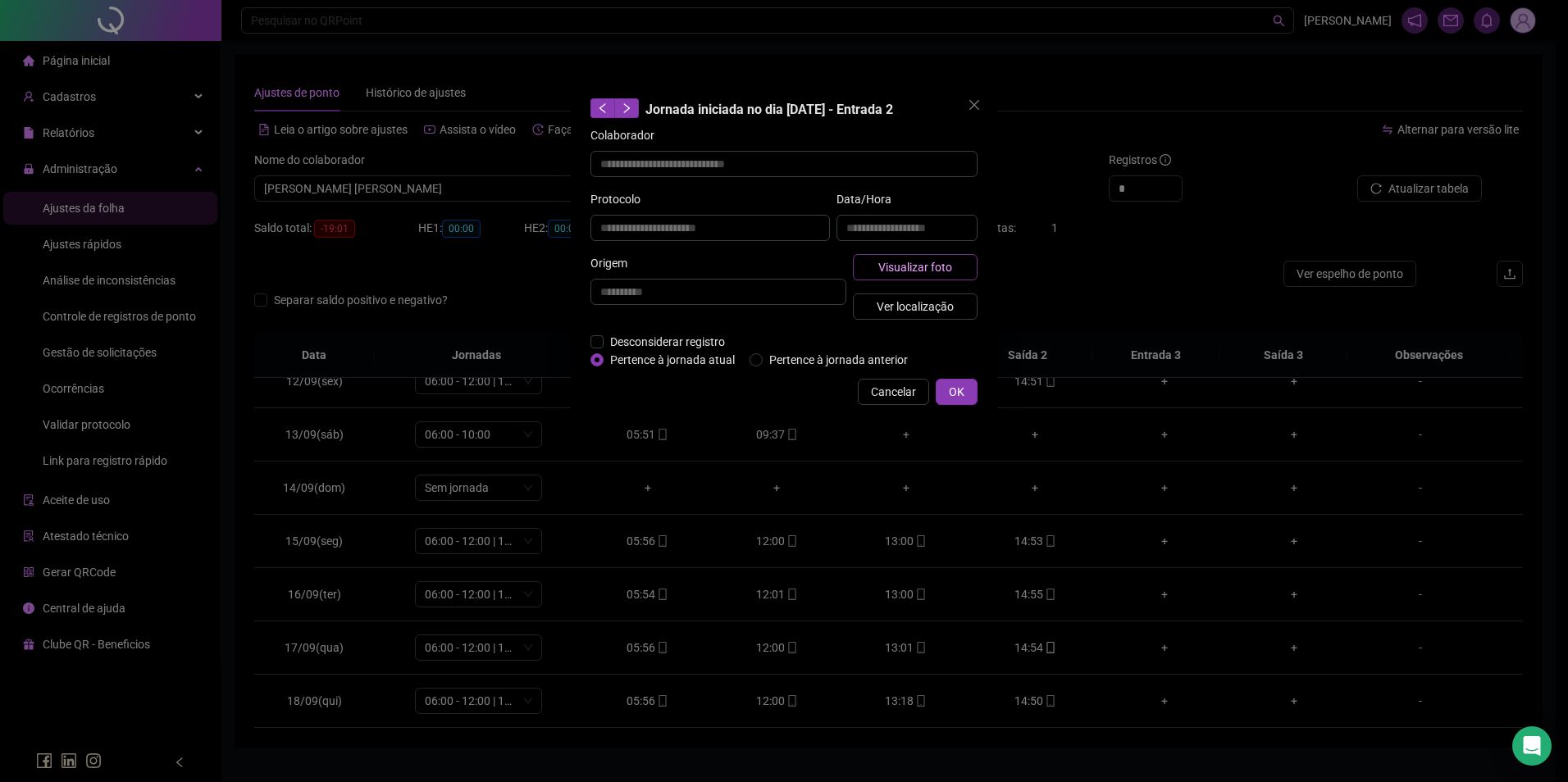
click at [929, 260] on span "Visualizar foto" at bounding box center [915, 267] width 74 height 18
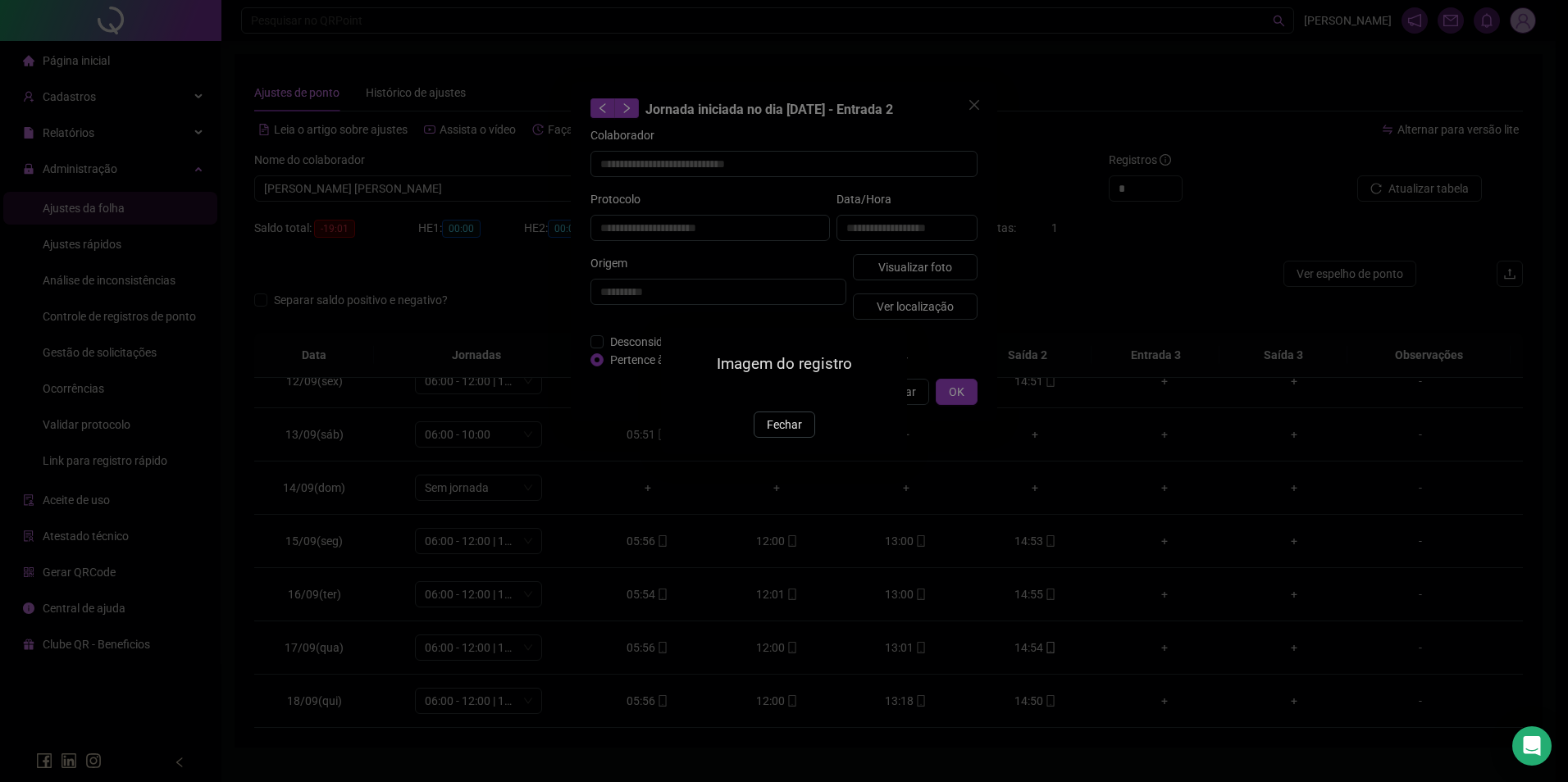
click at [792, 454] on div "Imagem do registro Fechar" at bounding box center [784, 391] width 246 height 126
click at [781, 434] on span "Fechar" at bounding box center [784, 425] width 35 height 18
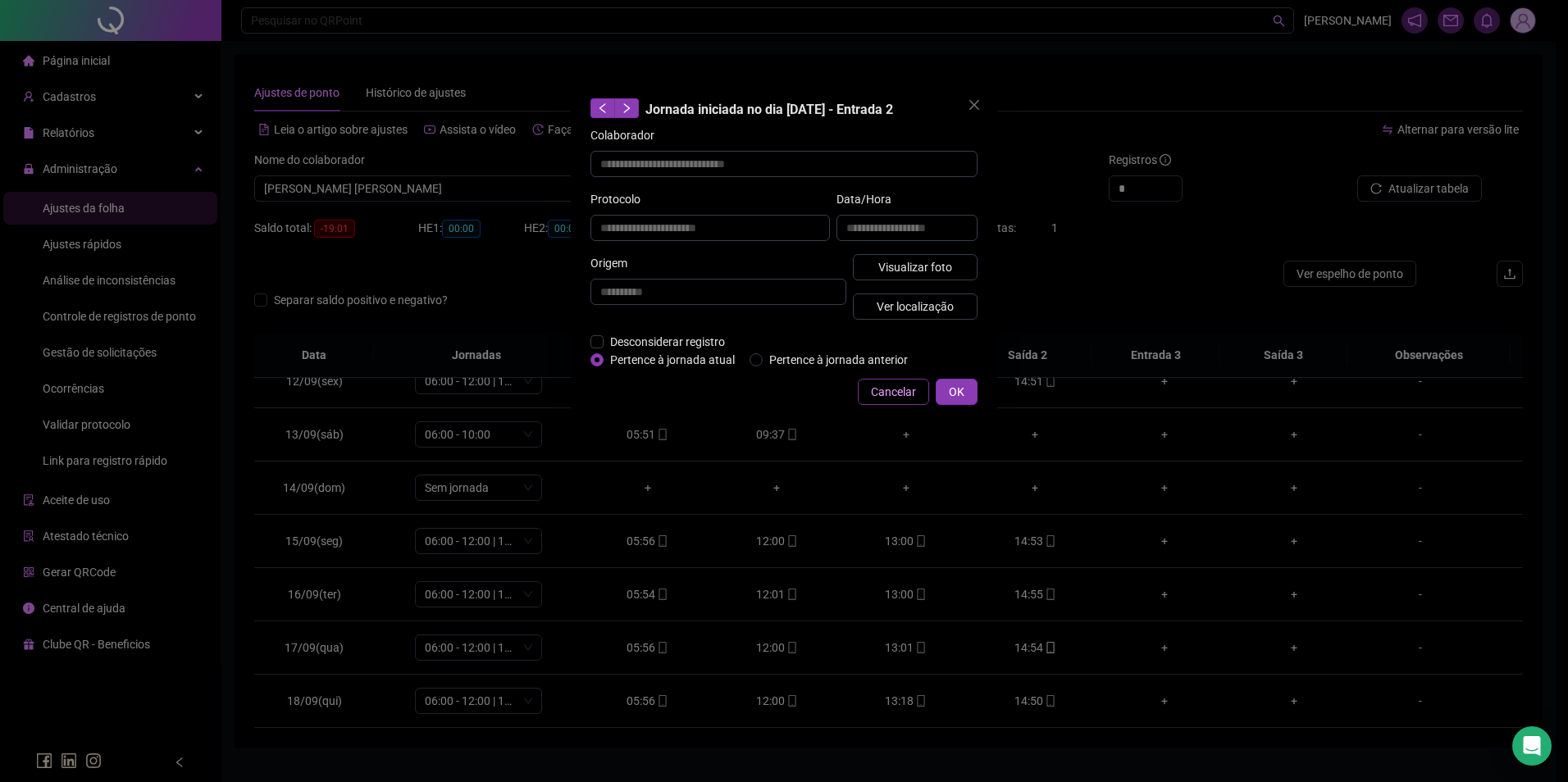
click at [891, 394] on span "Cancelar" at bounding box center [893, 392] width 45 height 18
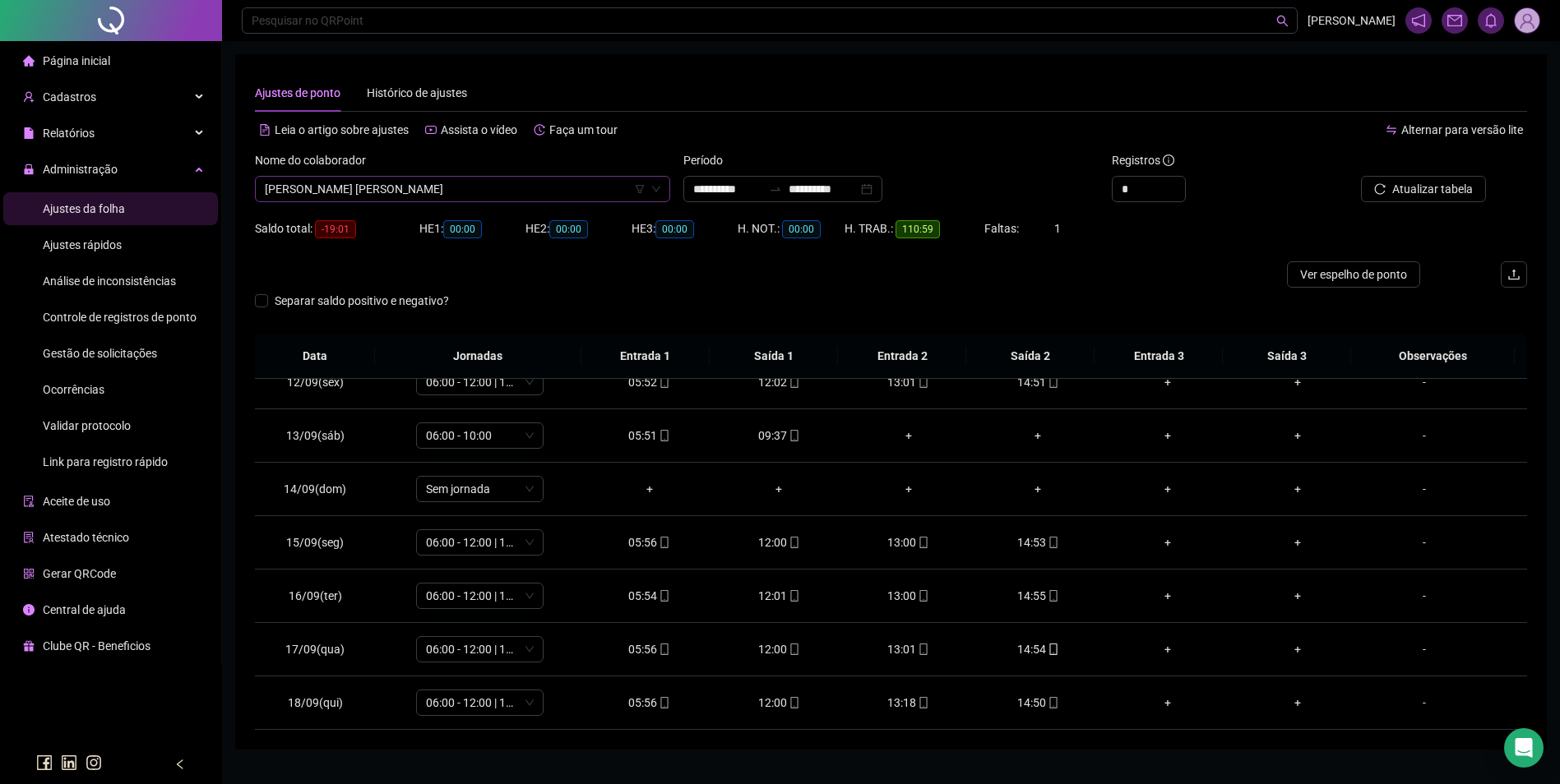
scroll to position [12917, 0]
click at [527, 181] on span "LETÍCIA RAMOS RICARDO DA SILVA" at bounding box center [463, 188] width 396 height 24
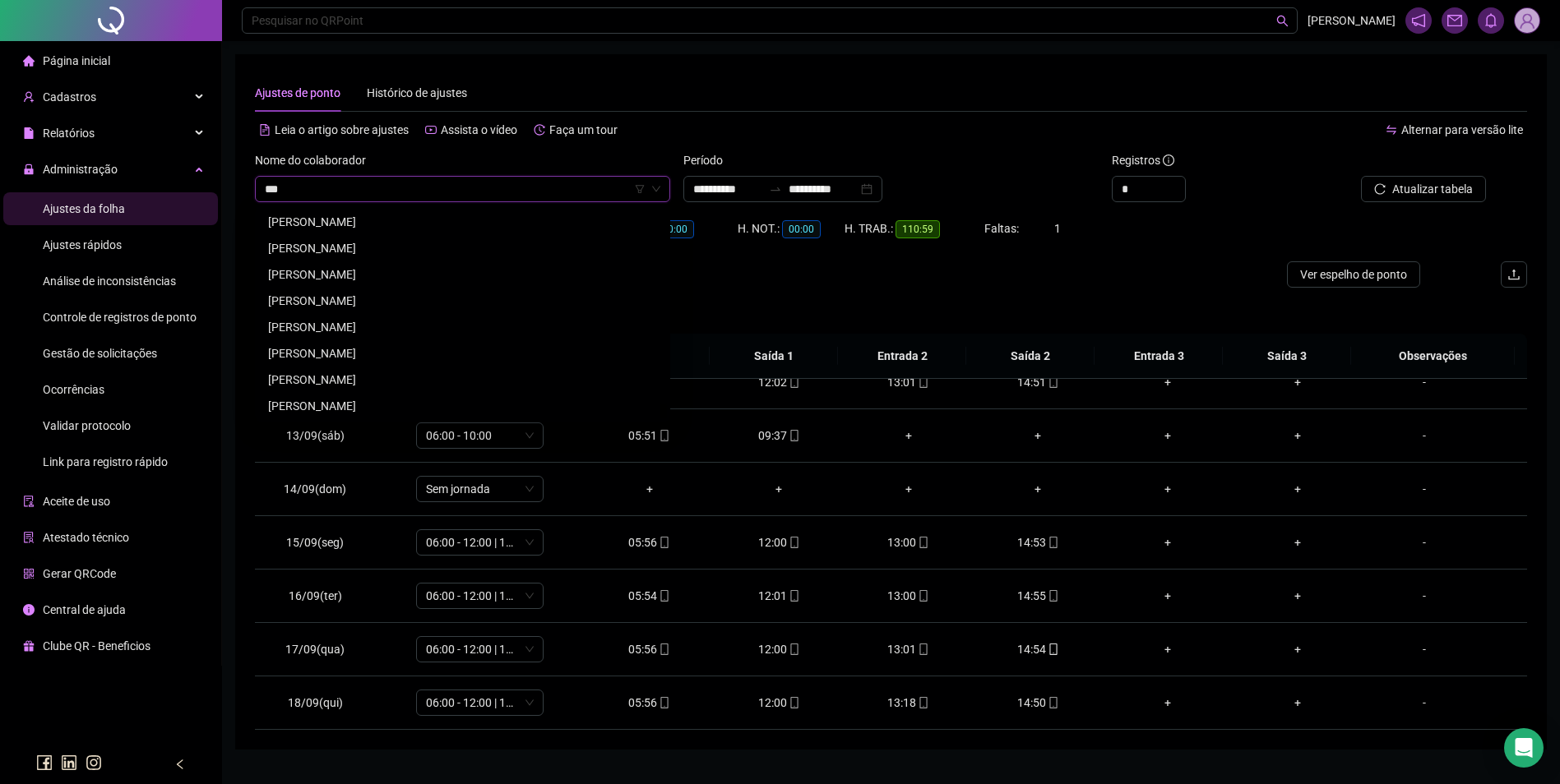
scroll to position [0, 0]
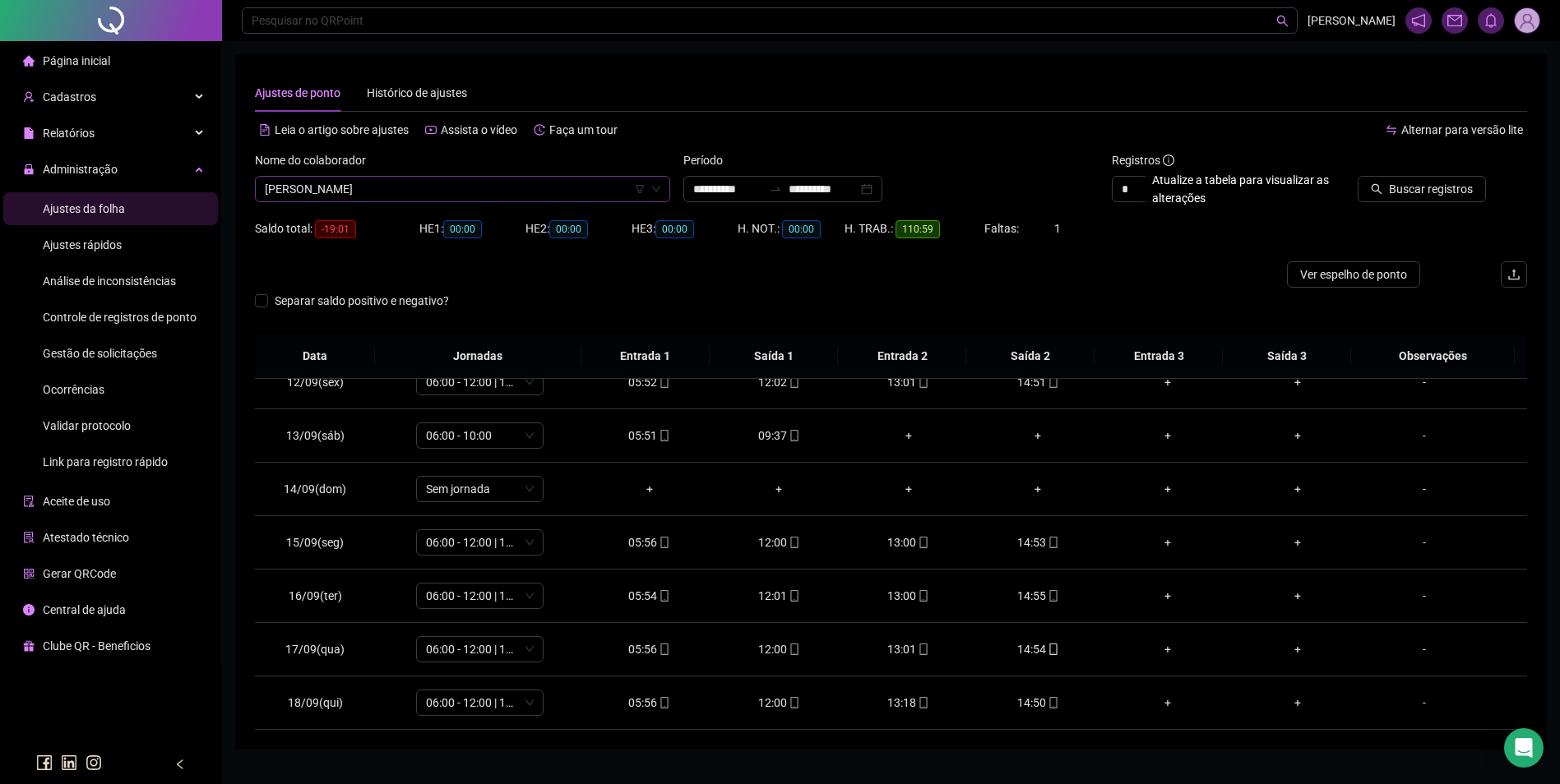
click at [1358, 176] on button "Buscar registros" at bounding box center [1422, 188] width 128 height 26
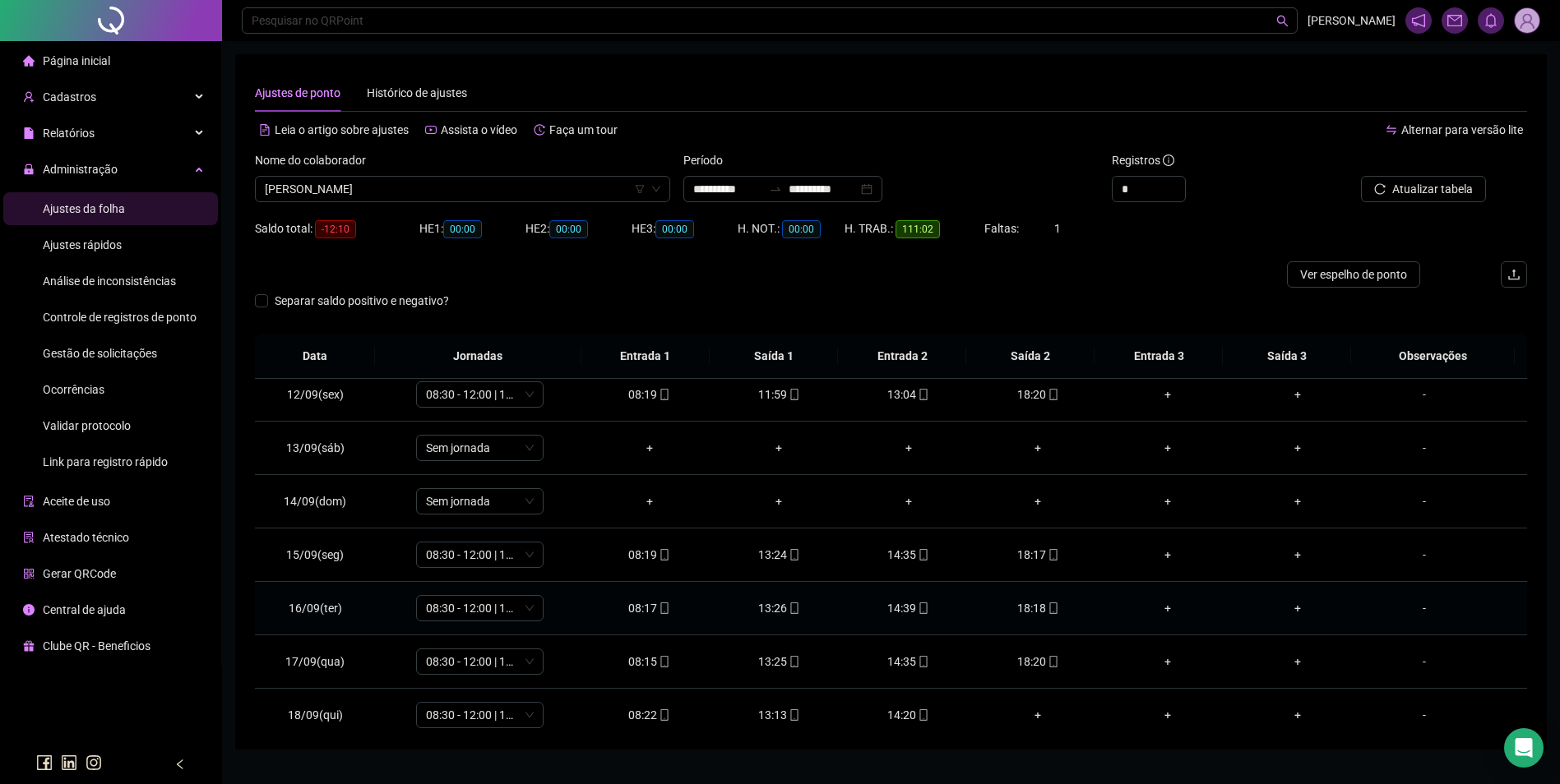
scroll to position [611, 0]
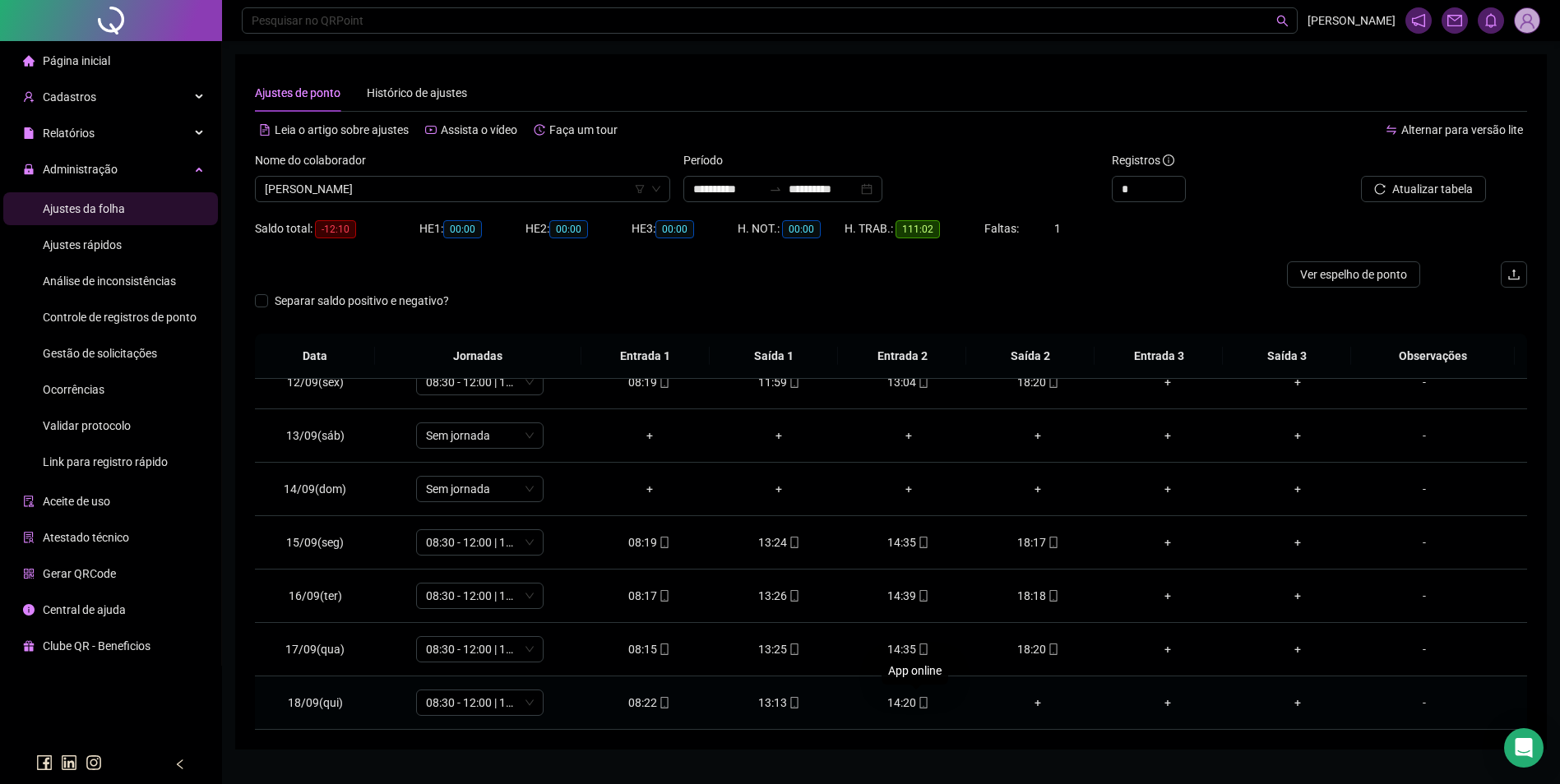
click at [918, 700] on icon "mobile" at bounding box center [924, 702] width 12 height 12
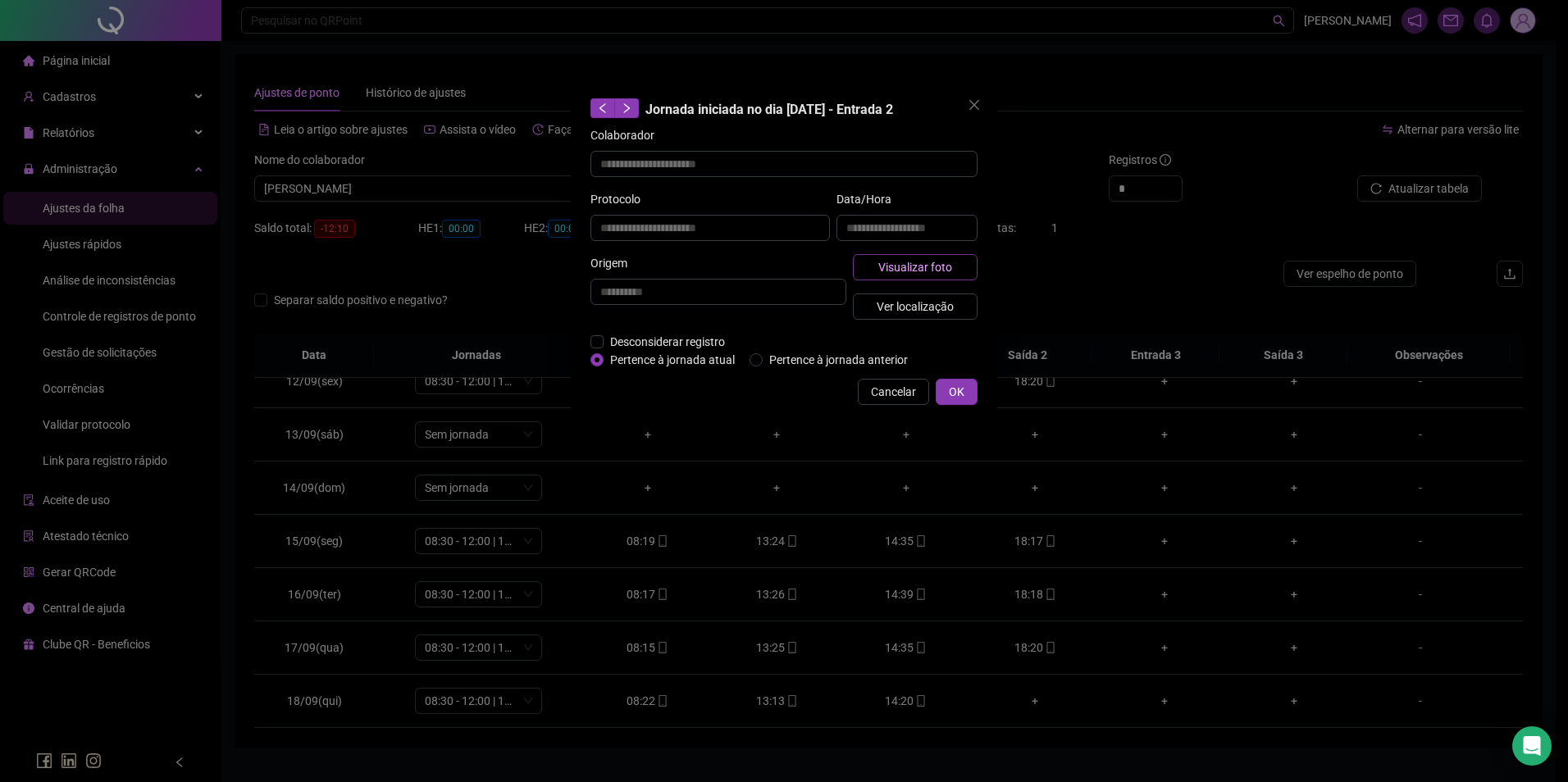
click at [946, 264] on span "Visualizar foto" at bounding box center [915, 267] width 74 height 18
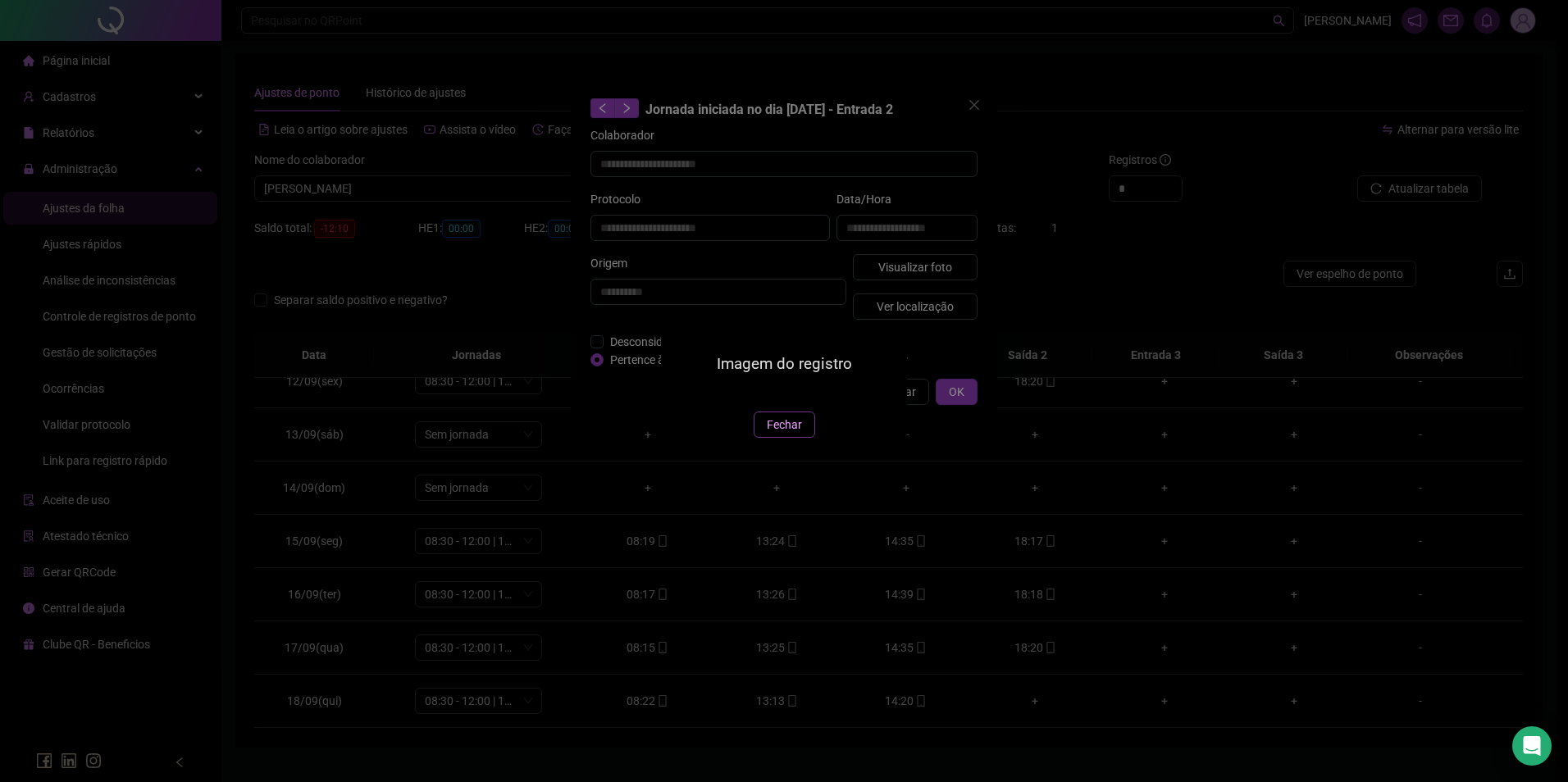
click at [796, 434] on span "Fechar" at bounding box center [784, 425] width 35 height 18
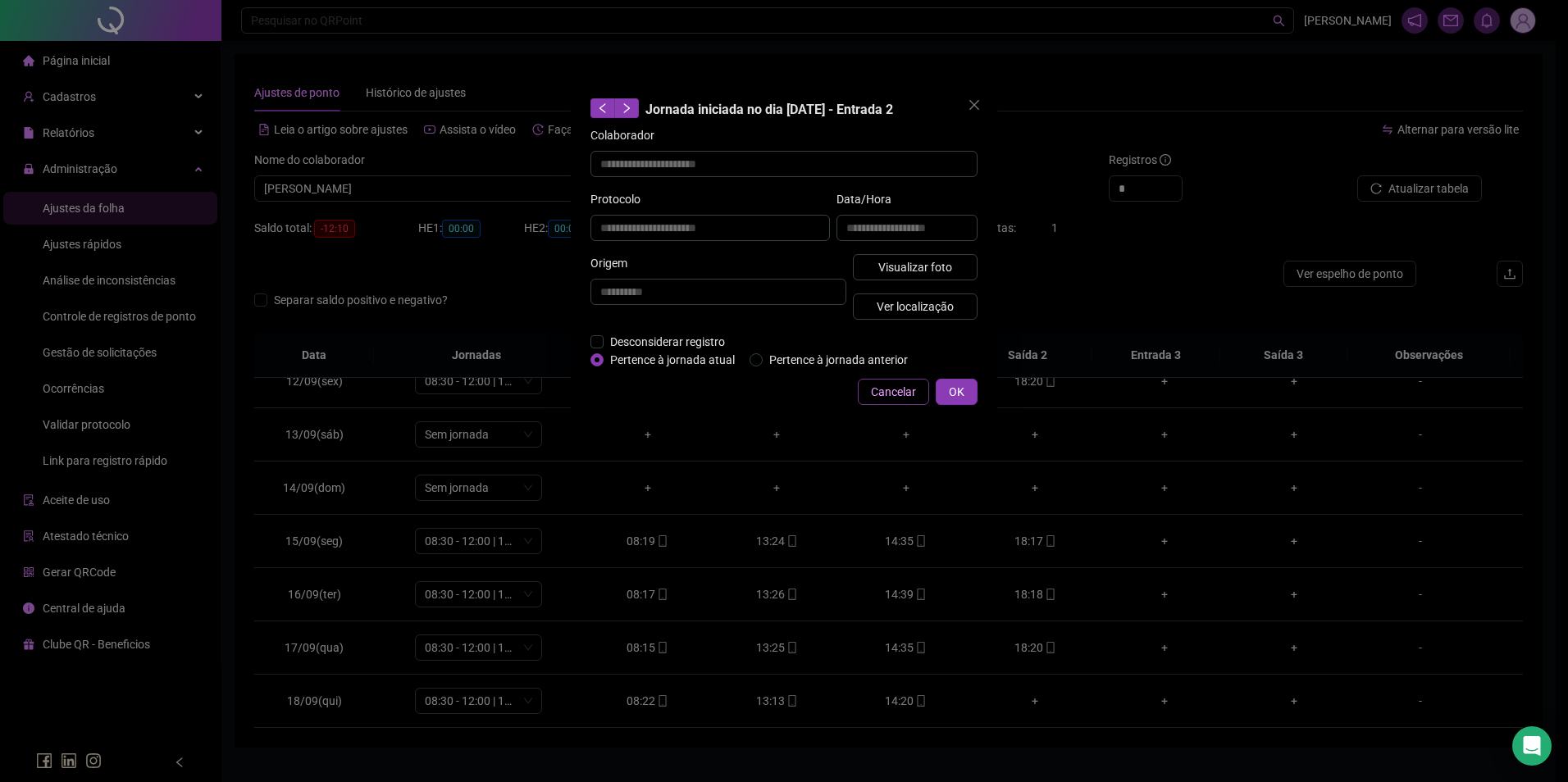
click at [904, 393] on span "Cancelar" at bounding box center [893, 392] width 45 height 18
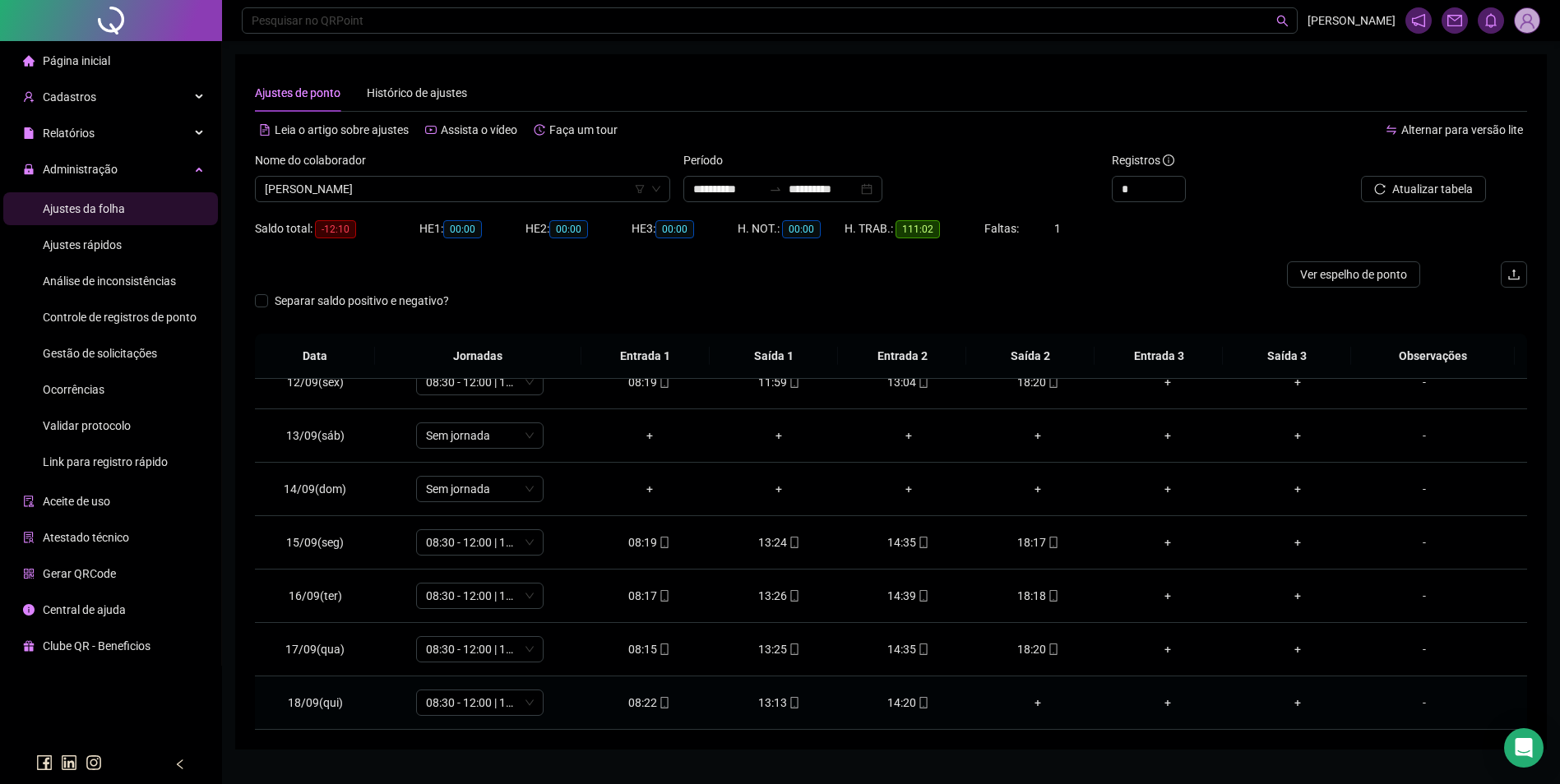
click at [789, 700] on icon "mobile" at bounding box center [795, 702] width 12 height 12
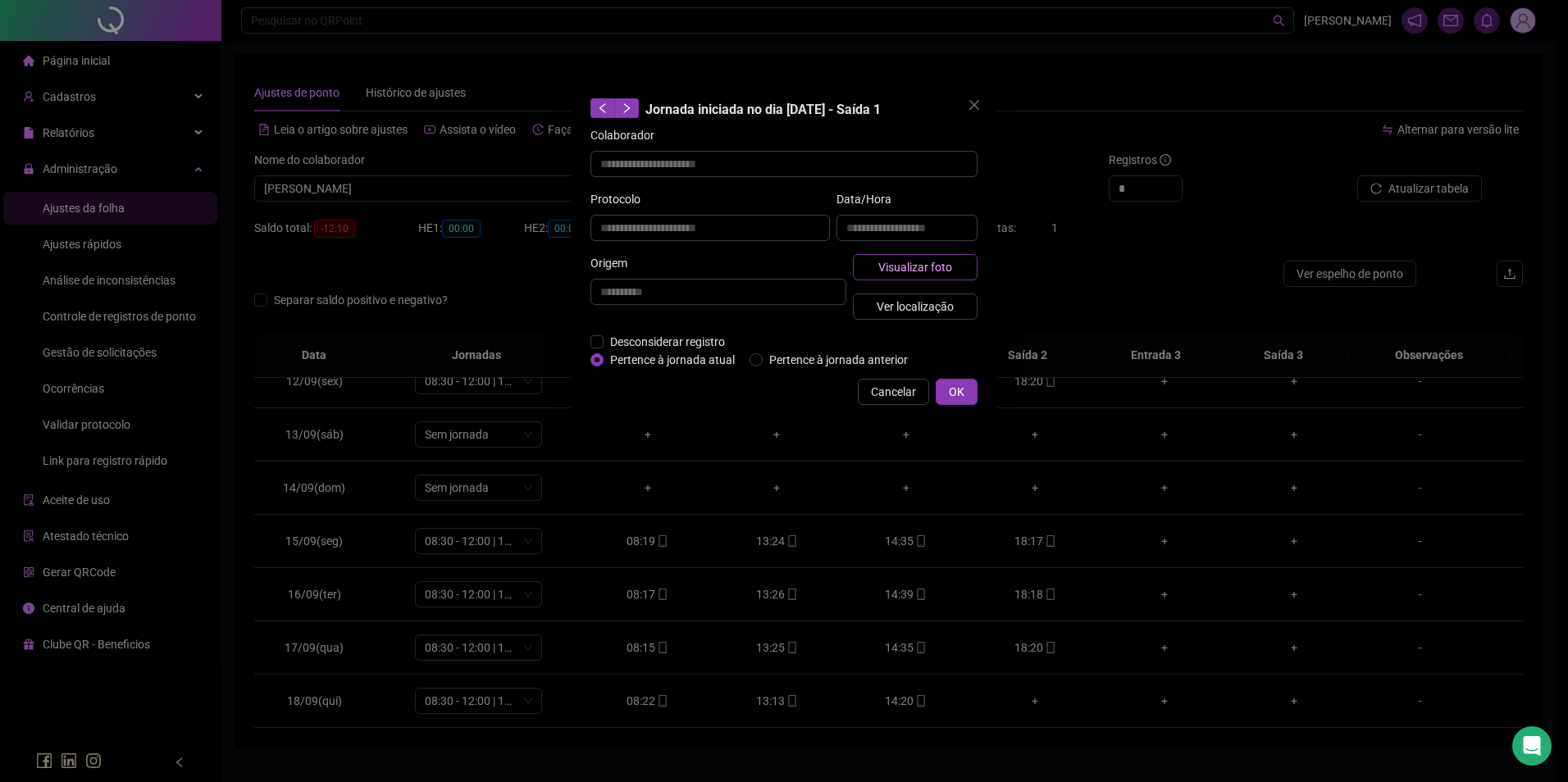
click at [892, 266] on span "Visualizar foto" at bounding box center [915, 267] width 74 height 18
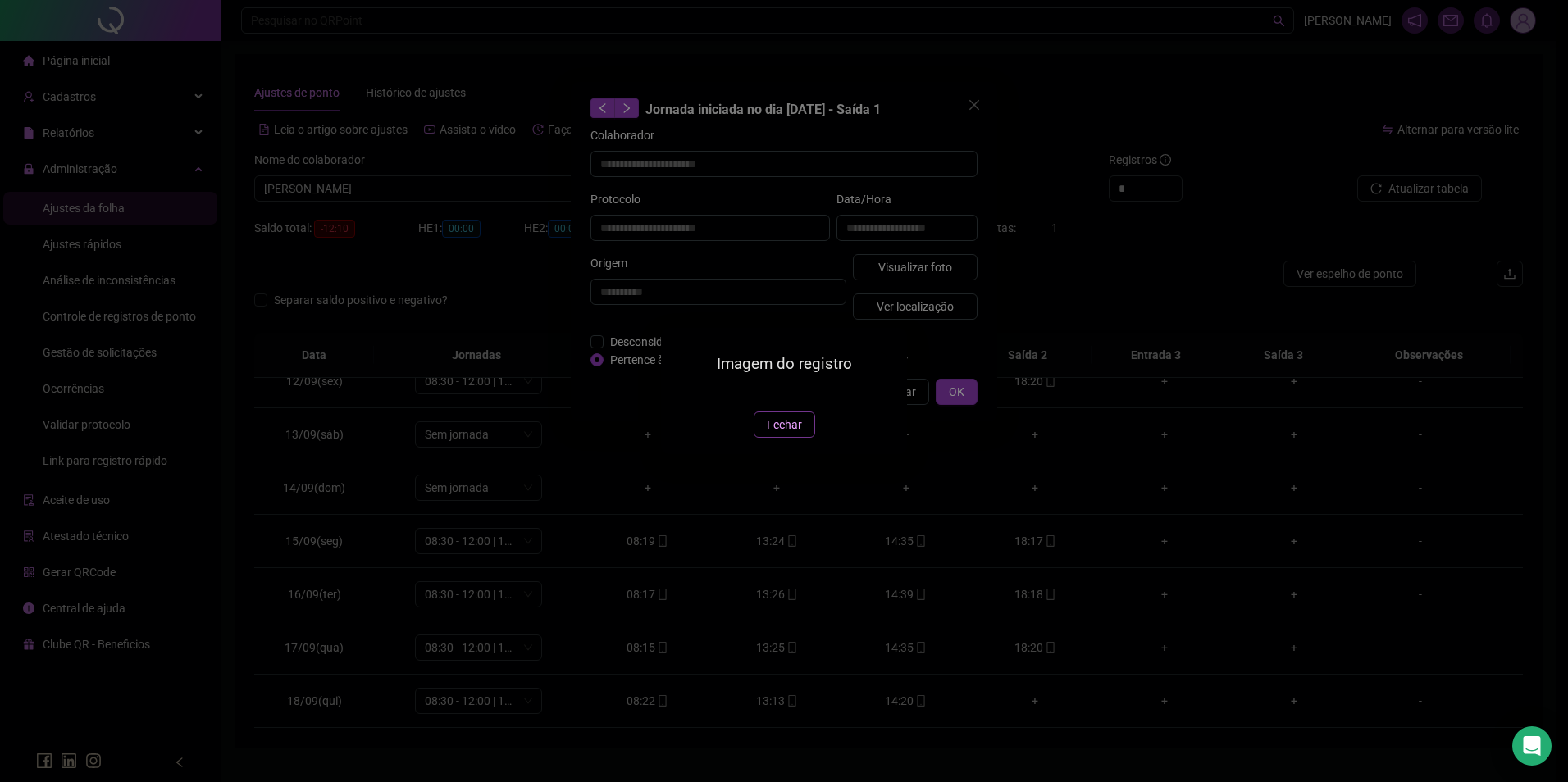
click at [769, 437] on button "Fechar" at bounding box center [785, 424] width 62 height 26
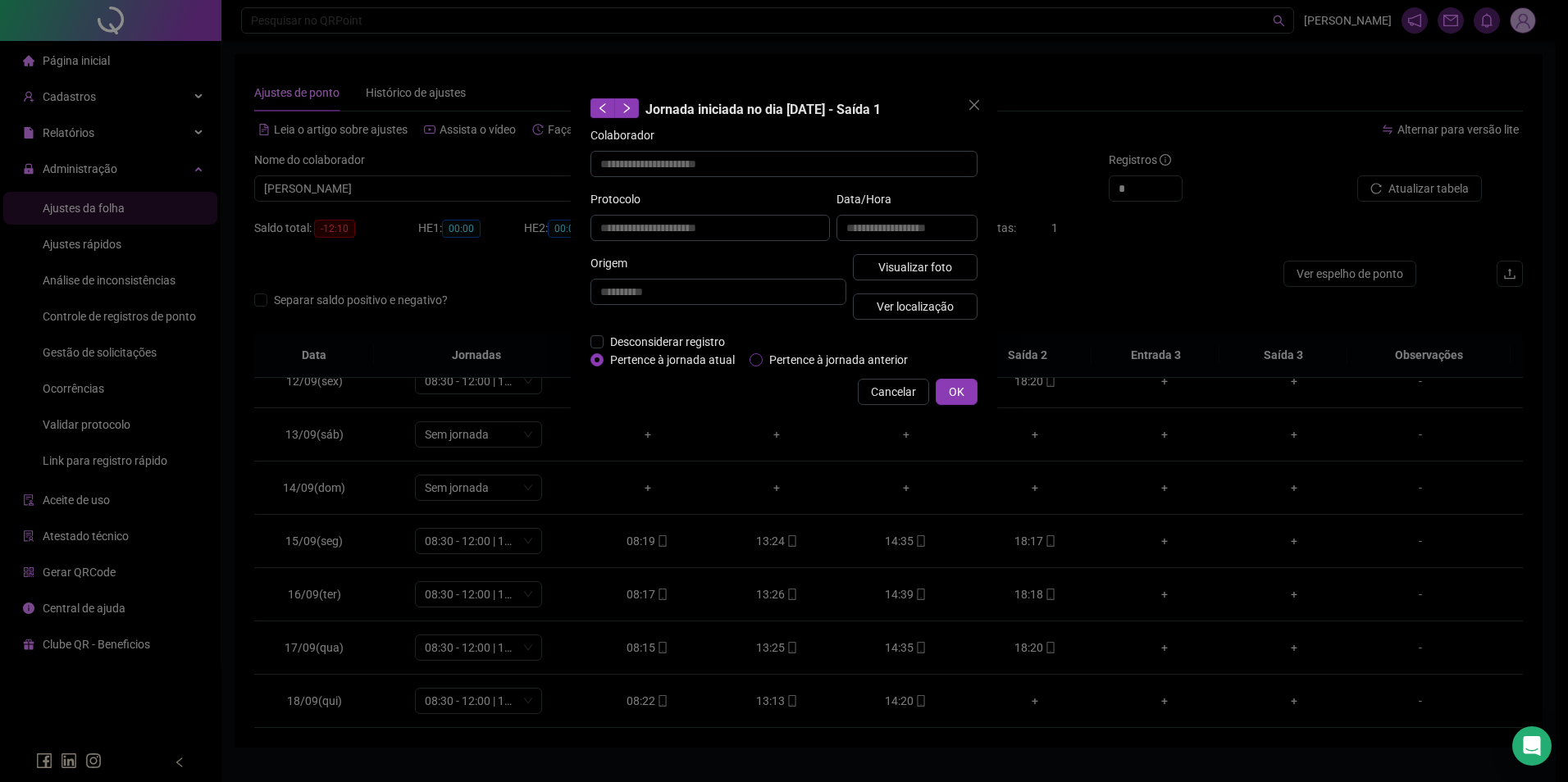
click at [910, 365] on span "Pertence à jornada anterior" at bounding box center [838, 360] width 152 height 18
click at [894, 392] on span "Cancelar" at bounding box center [893, 392] width 45 height 18
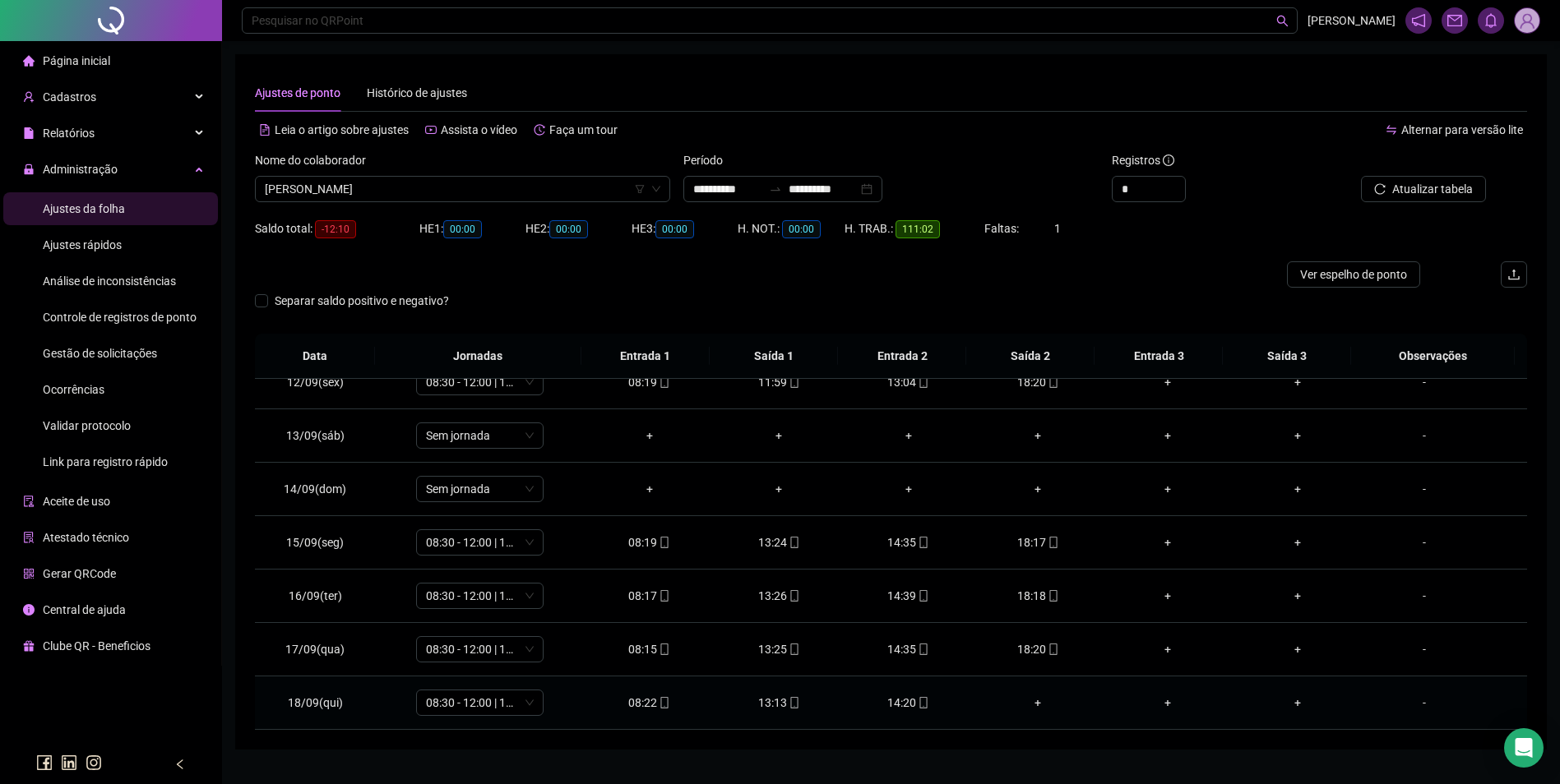
click at [649, 702] on div "08:22" at bounding box center [649, 702] width 104 height 18
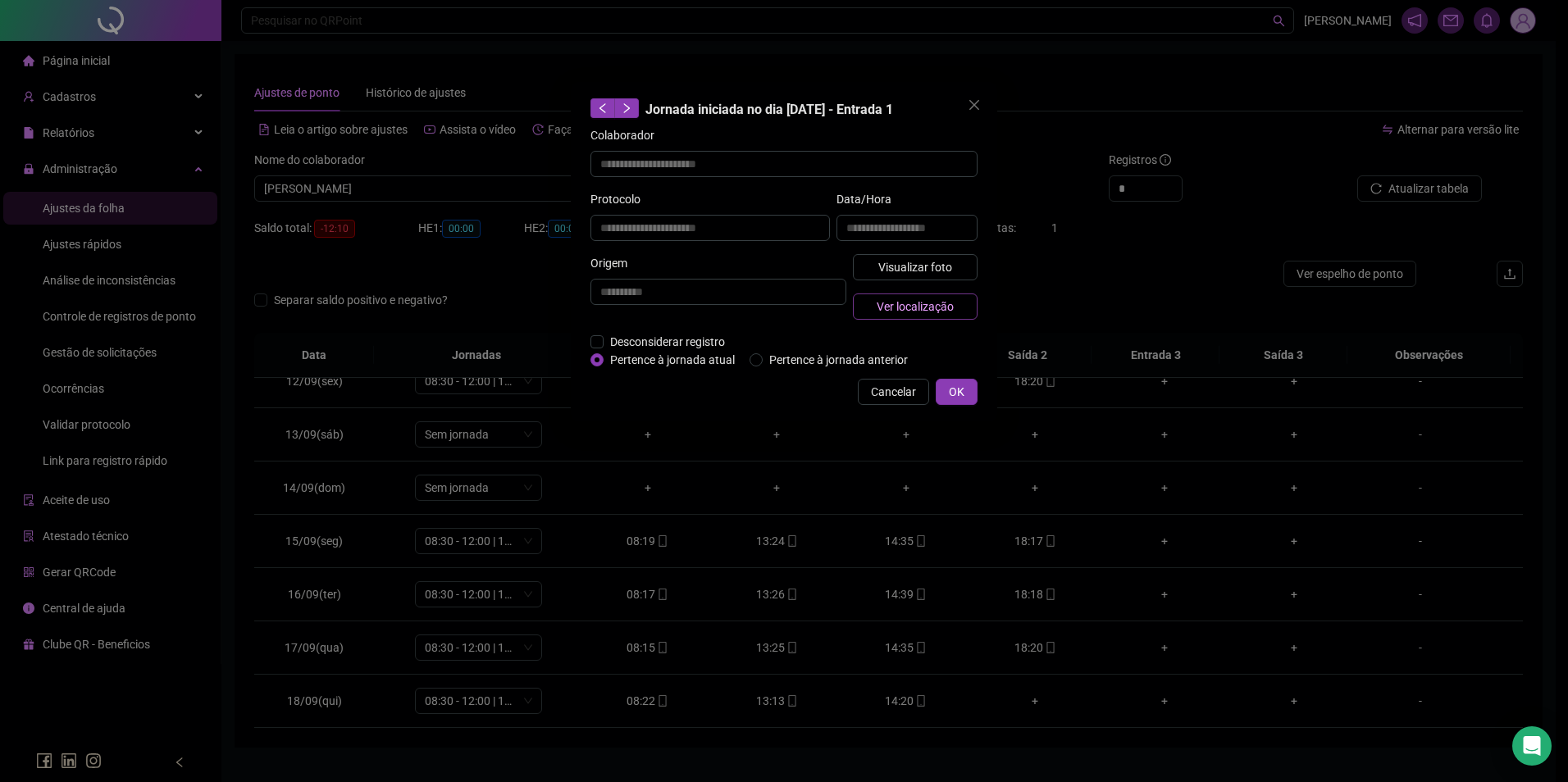
click at [909, 314] on span "Ver localização" at bounding box center [916, 307] width 77 height 18
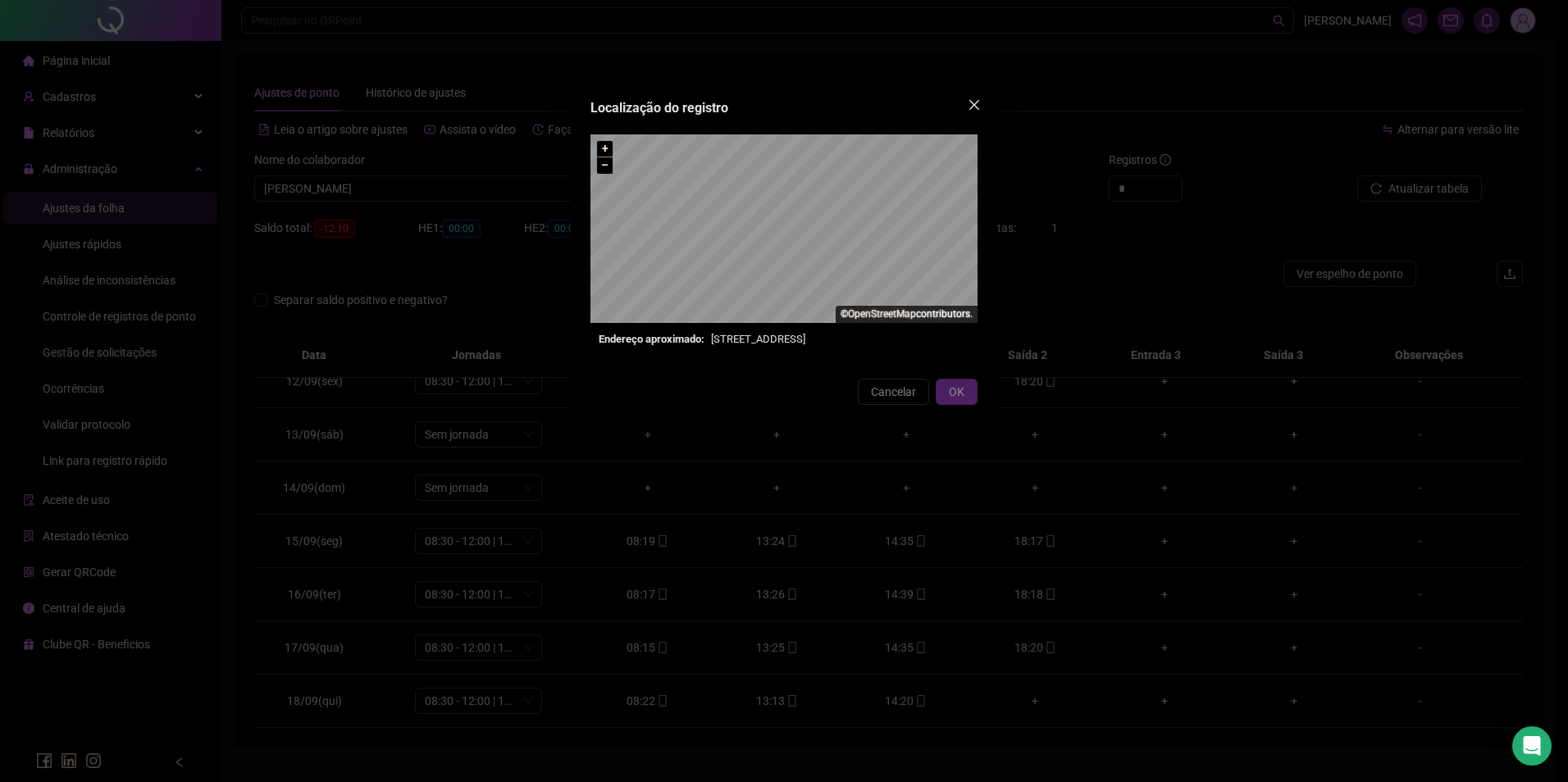
click at [969, 111] on button "Close" at bounding box center [974, 105] width 26 height 26
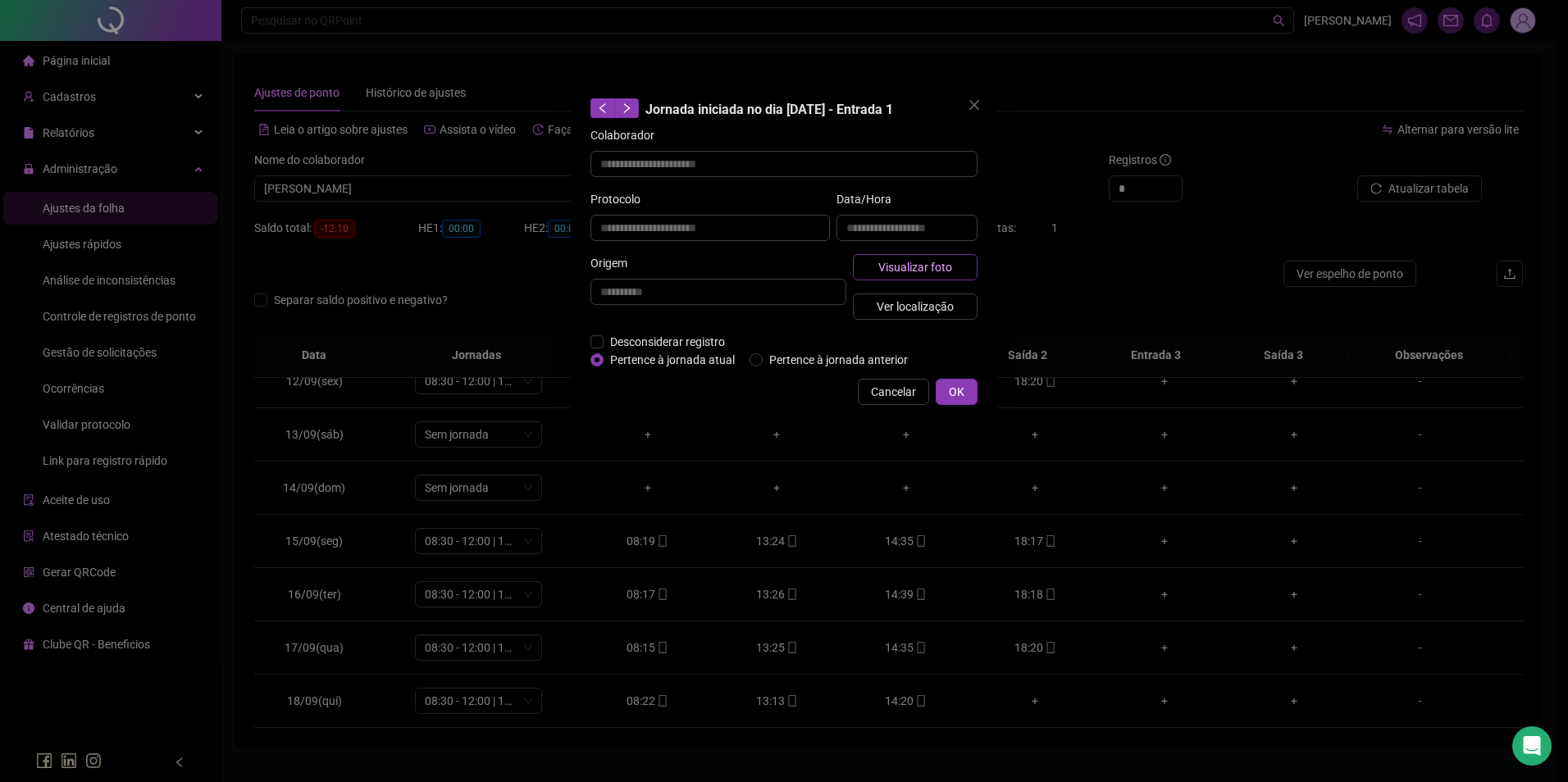
click at [910, 270] on span "Visualizar foto" at bounding box center [915, 267] width 74 height 18
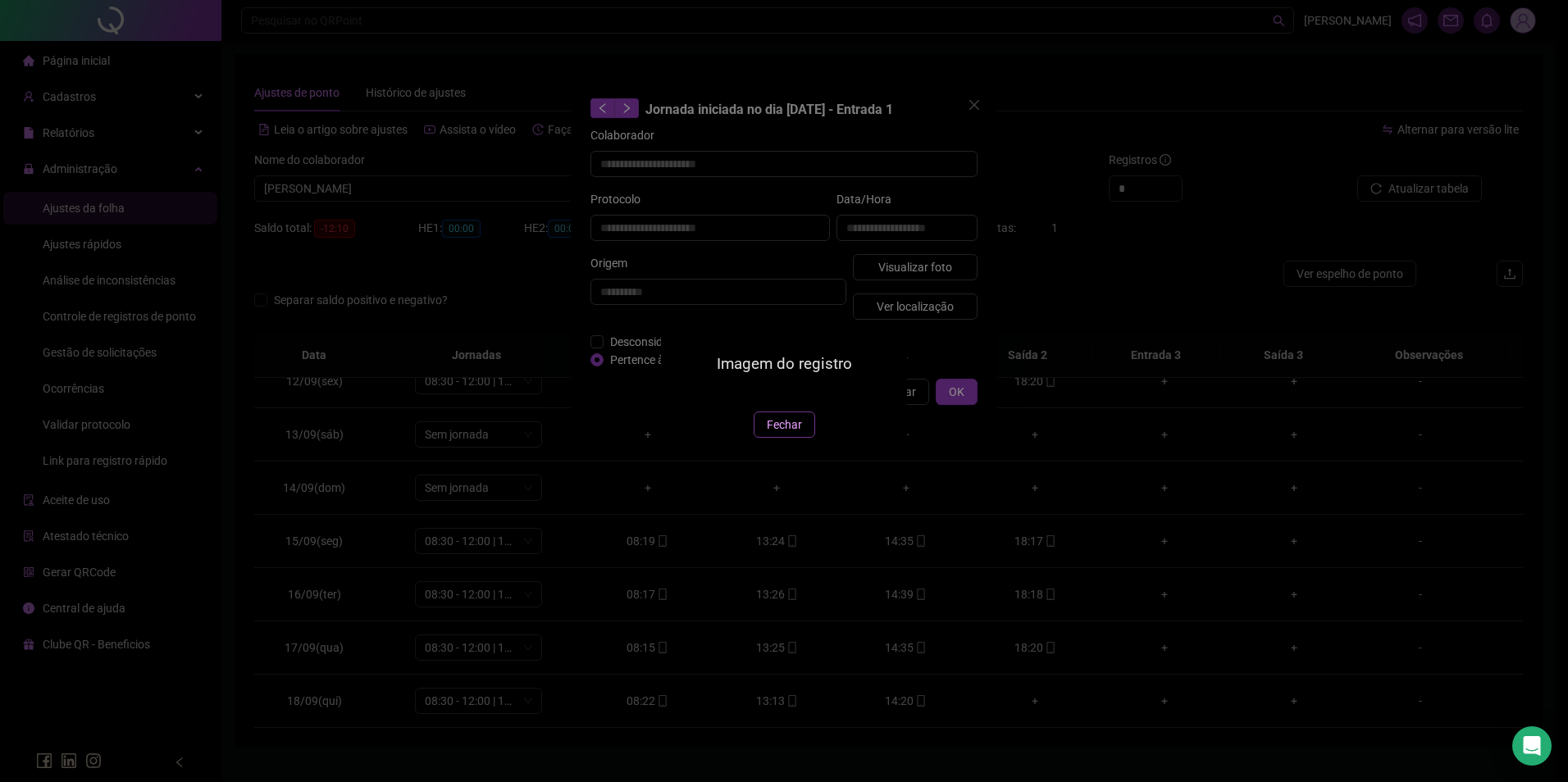
click at [787, 434] on span "Fechar" at bounding box center [784, 425] width 35 height 18
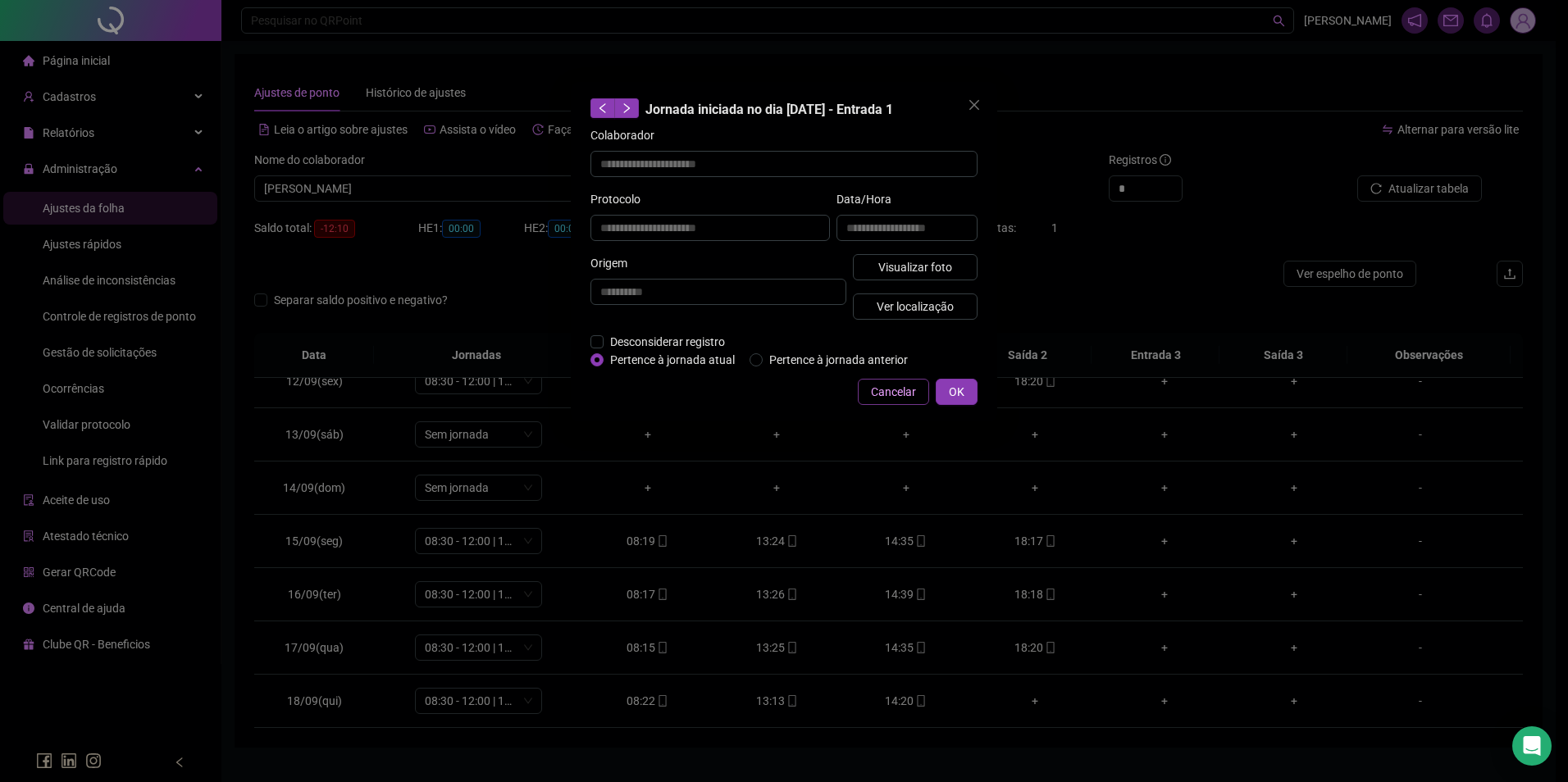
click at [910, 392] on span "Cancelar" at bounding box center [893, 392] width 45 height 18
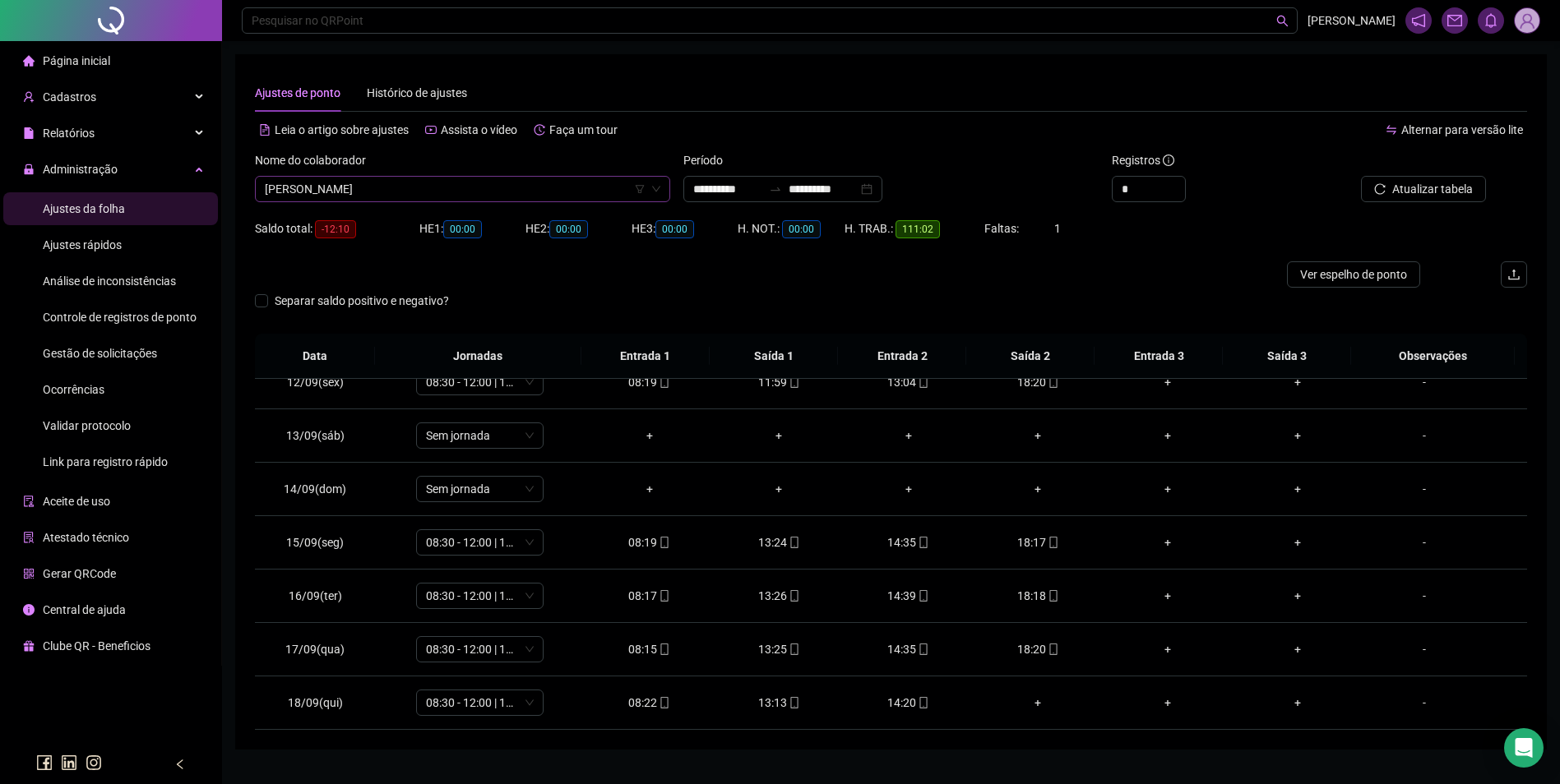
click at [576, 194] on span "LIDIENE DA SILVA TORRES" at bounding box center [463, 188] width 396 height 24
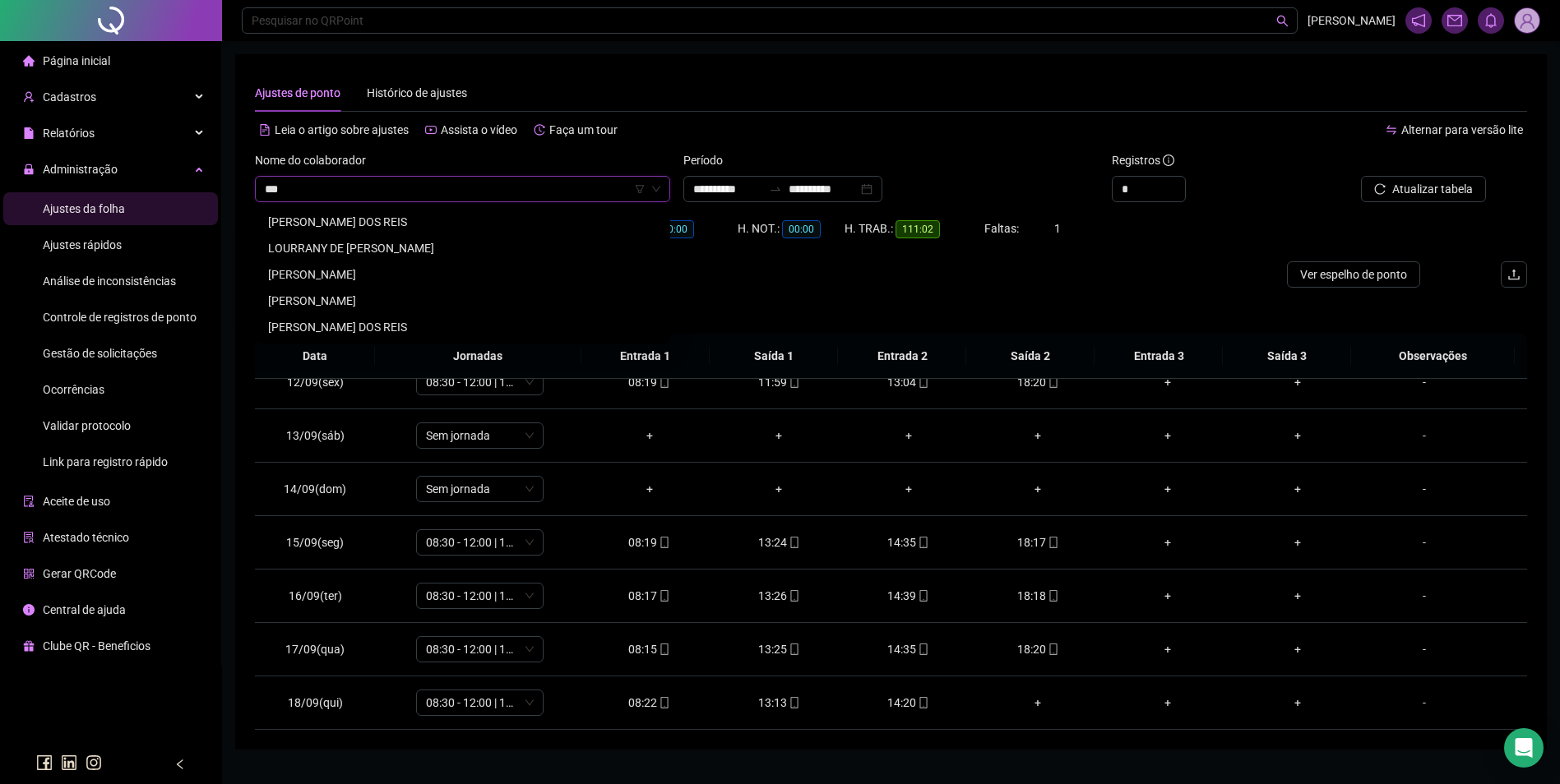
scroll to position [0, 0]
click at [393, 218] on div "LOURRANY DE JESUS OLIVEIRA" at bounding box center [462, 221] width 389 height 18
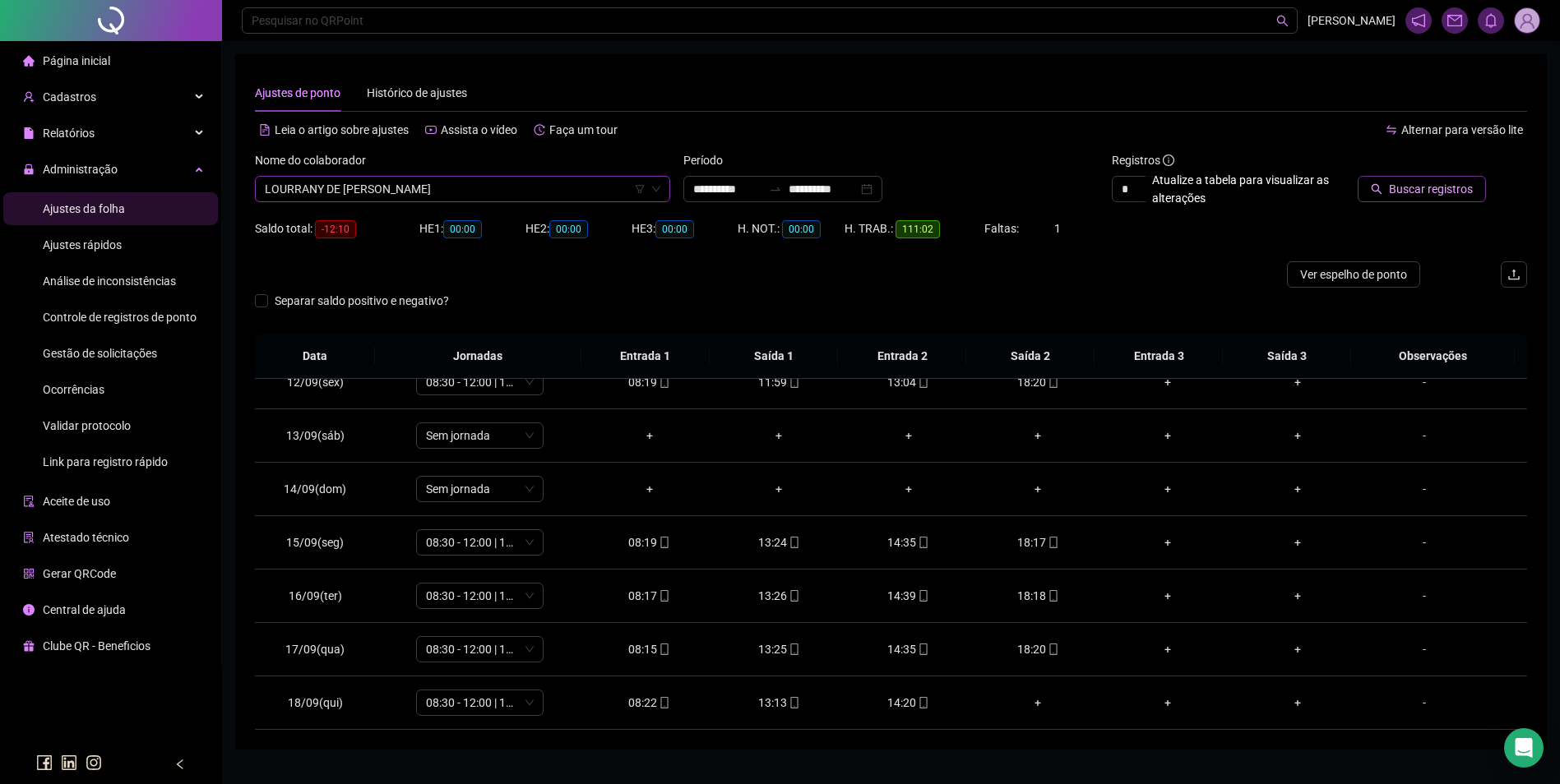
click at [1416, 196] on span "Buscar registros" at bounding box center [1431, 189] width 83 height 18
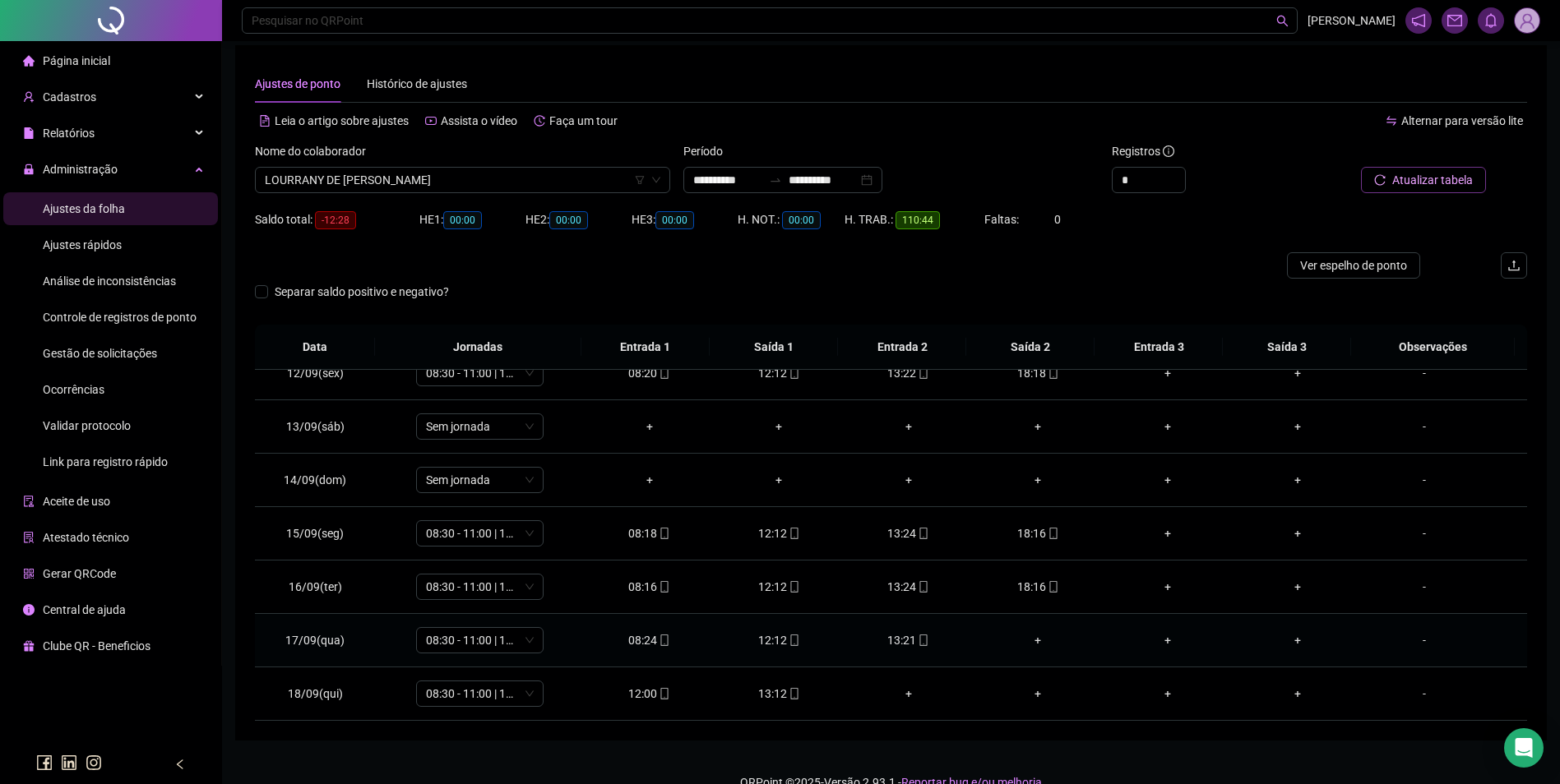
scroll to position [36, 0]
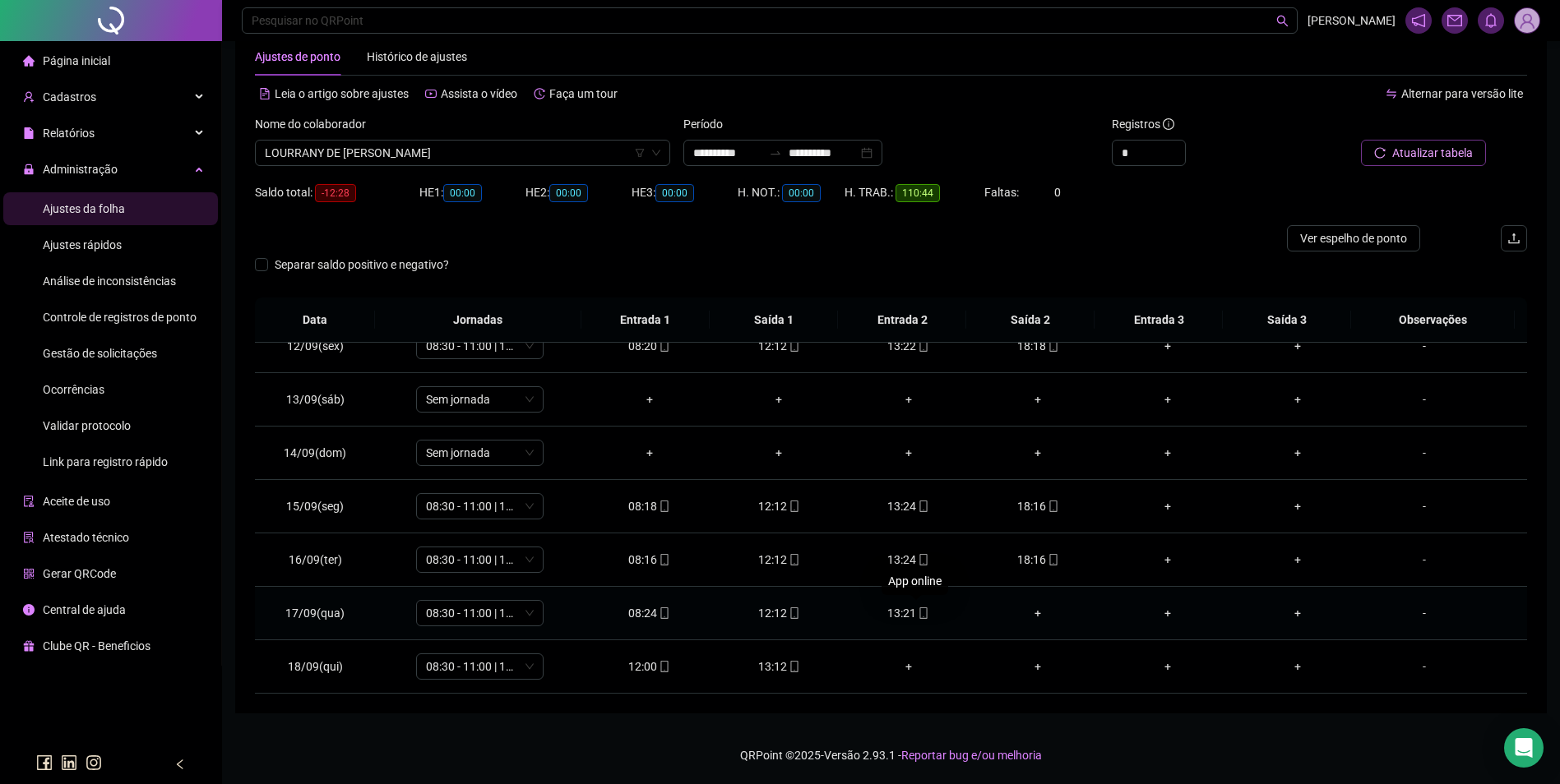
click at [916, 619] on span at bounding box center [923, 613] width 14 height 14
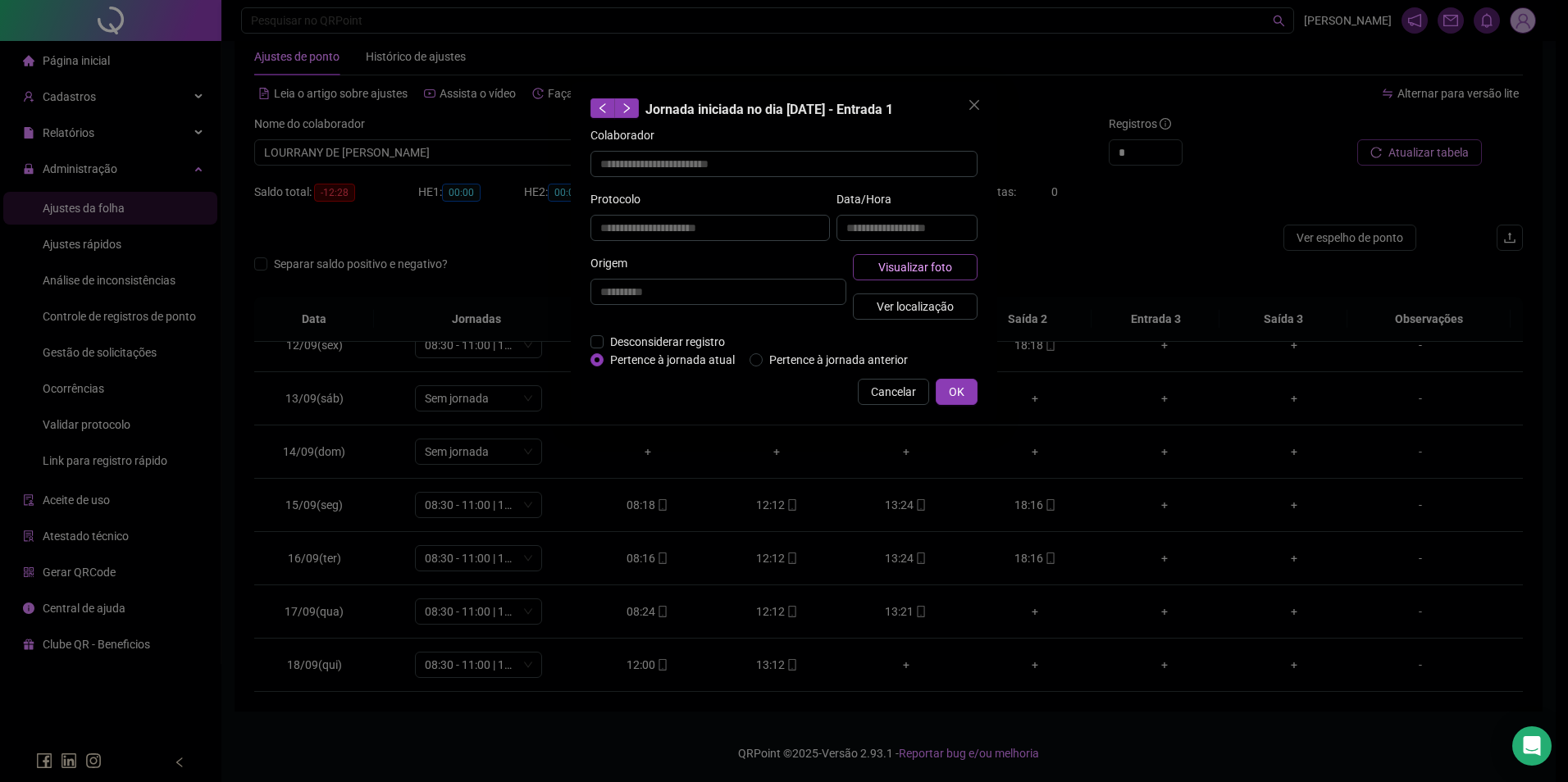
click at [958, 271] on button "Visualizar foto" at bounding box center [915, 267] width 125 height 26
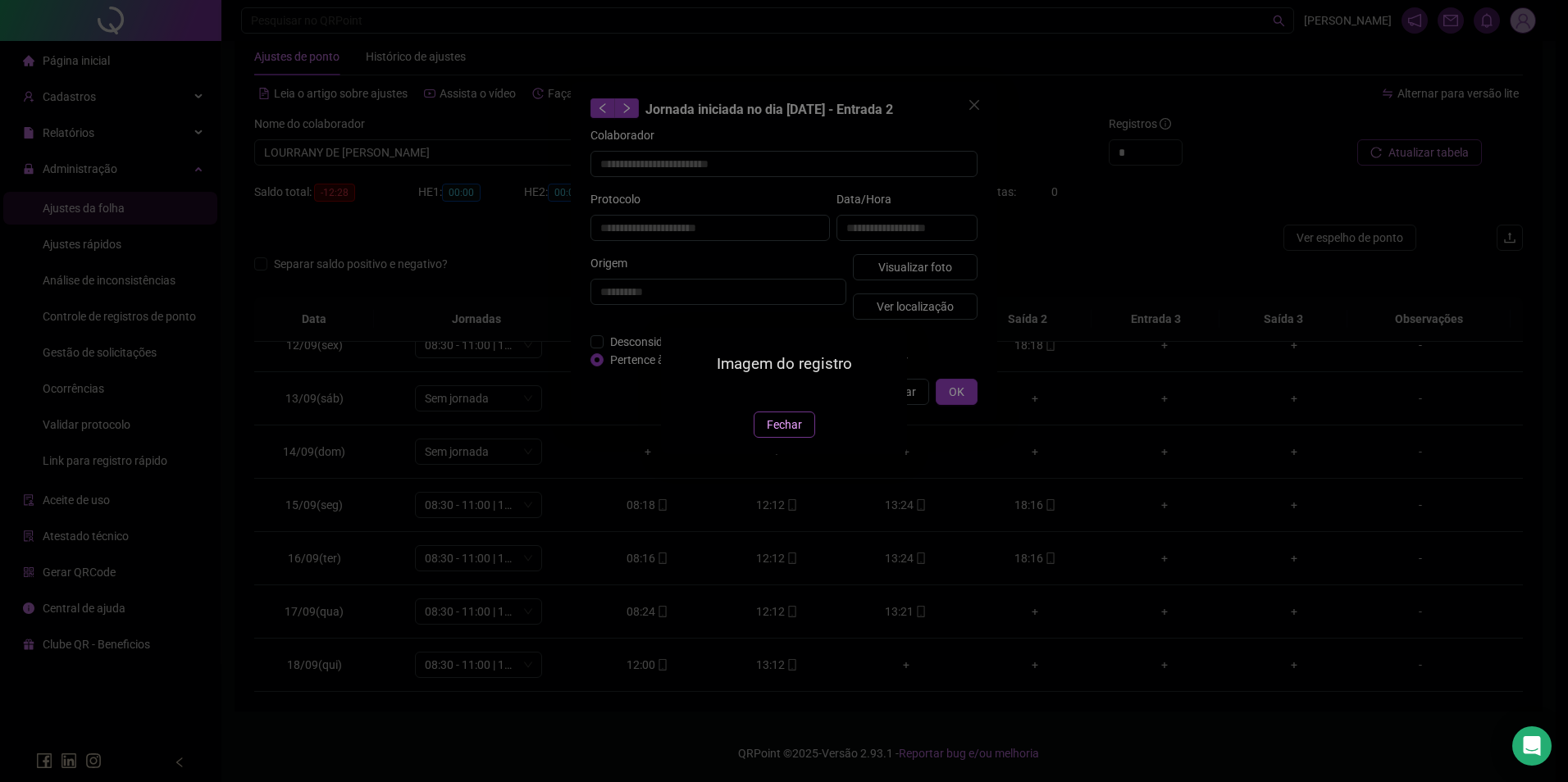
click at [769, 434] on span "Fechar" at bounding box center [784, 425] width 35 height 18
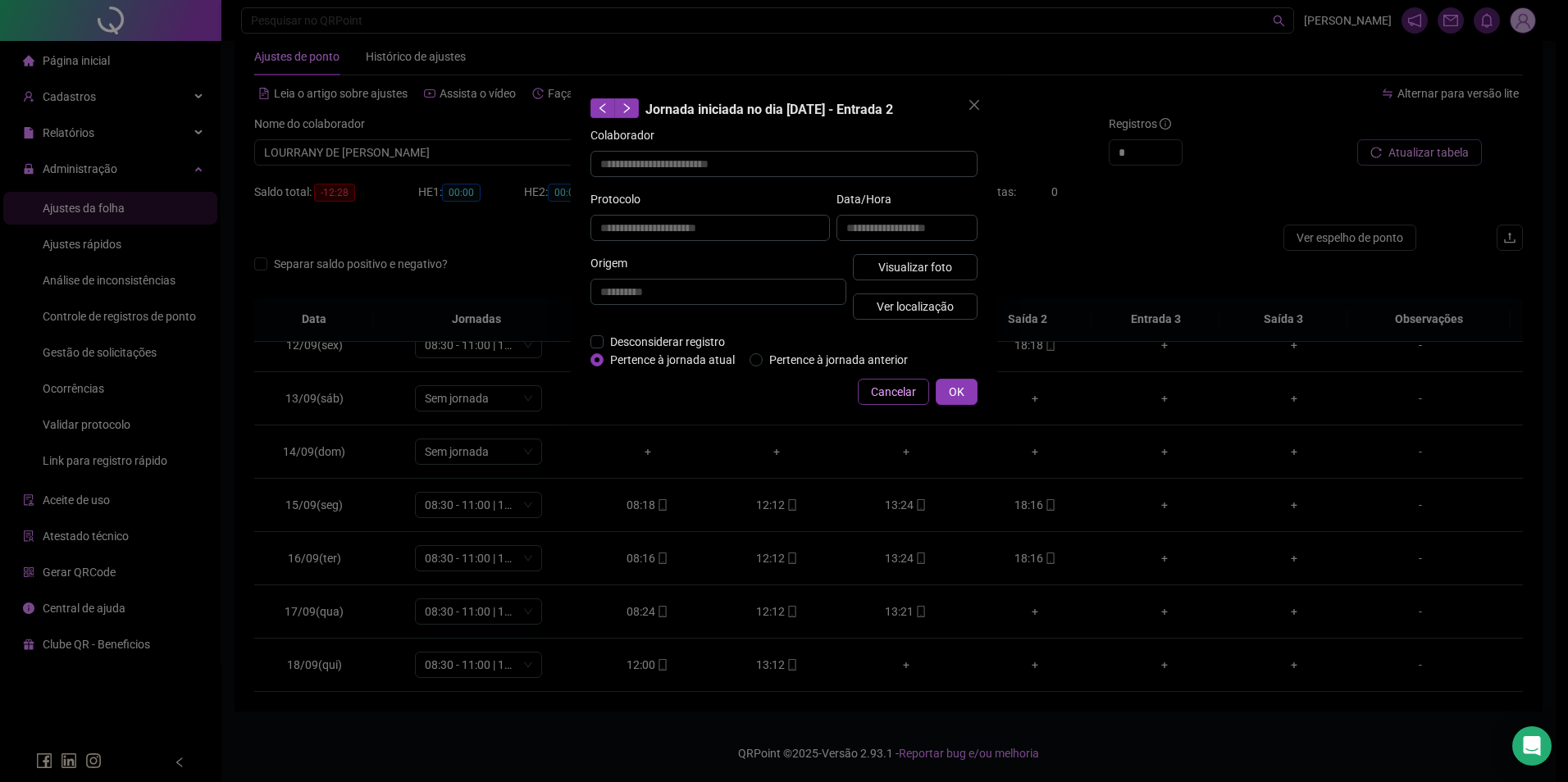
click at [877, 395] on span "Cancelar" at bounding box center [893, 392] width 45 height 18
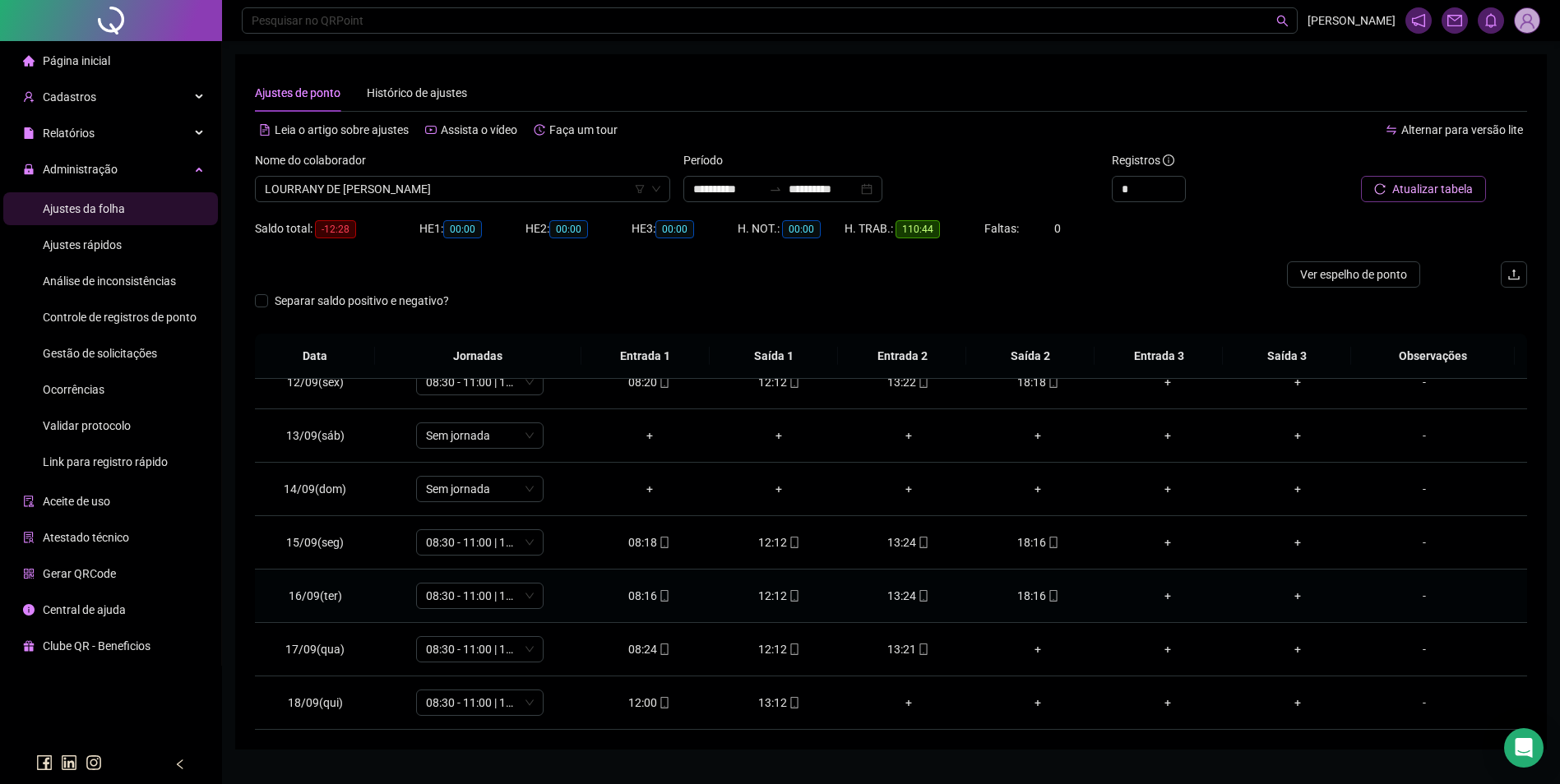
scroll to position [529, 0]
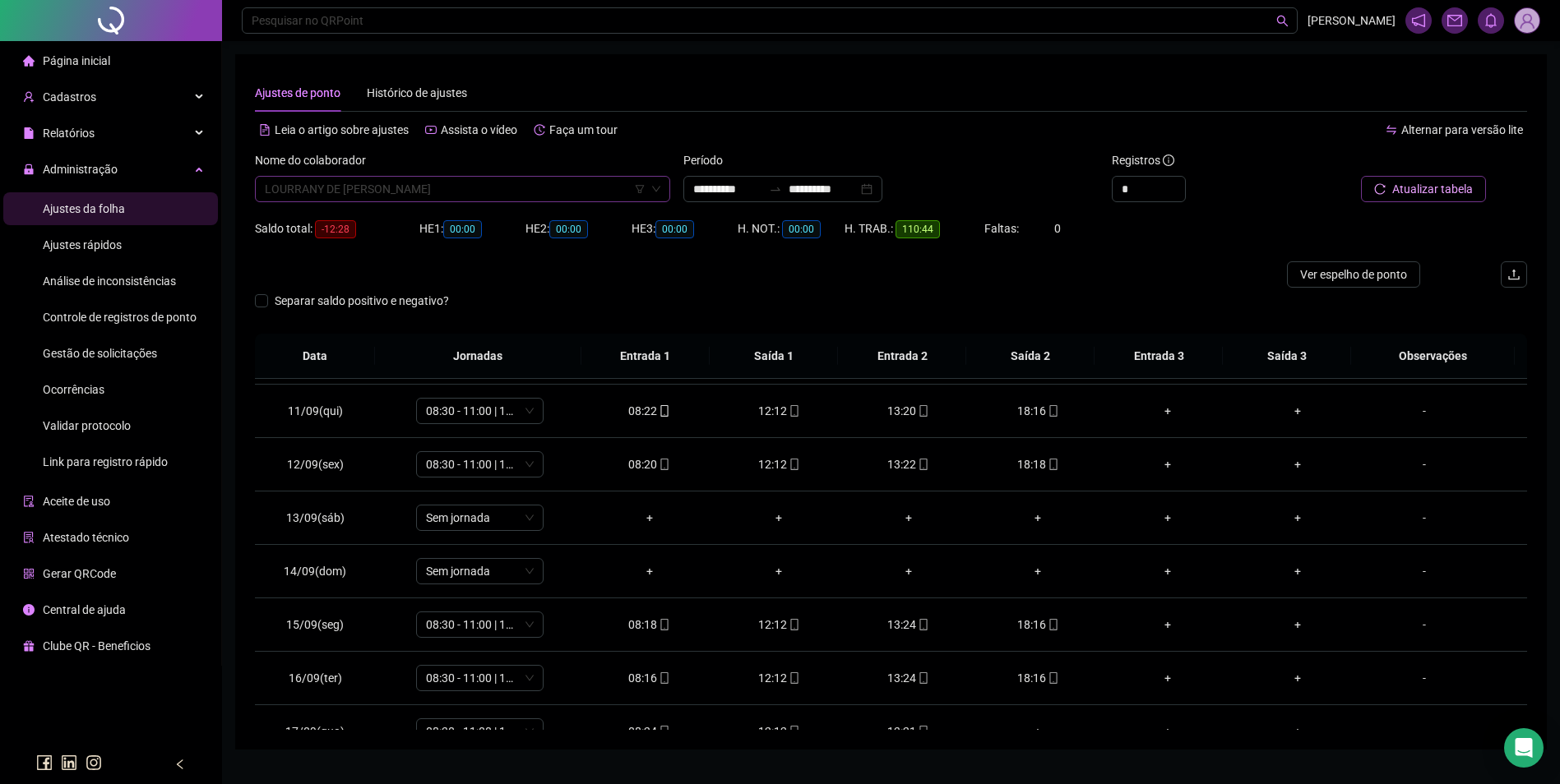
click at [433, 191] on span "LOURRANY DE JESUS OLIVEIRA" at bounding box center [463, 188] width 396 height 24
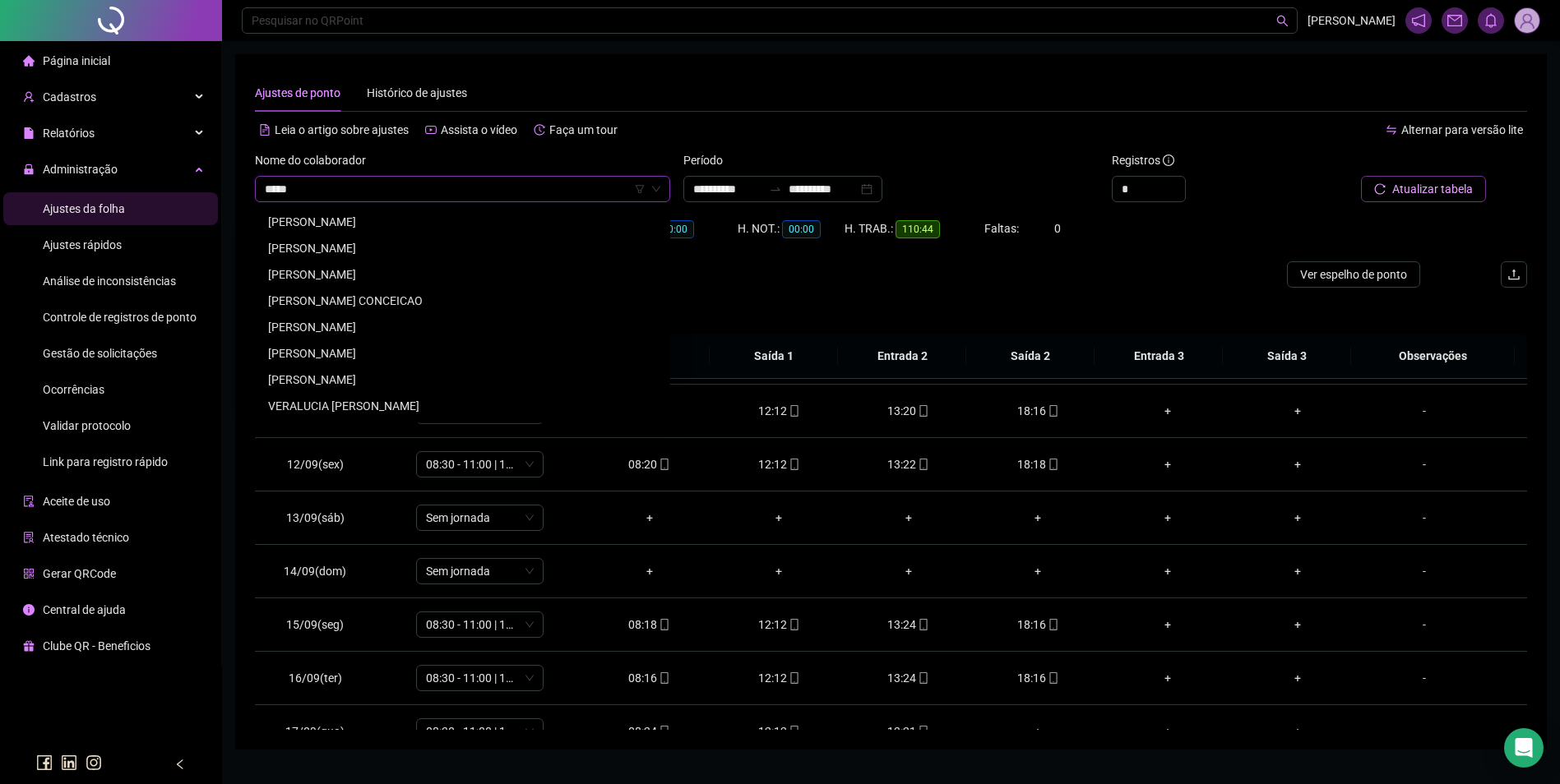
scroll to position [0, 0]
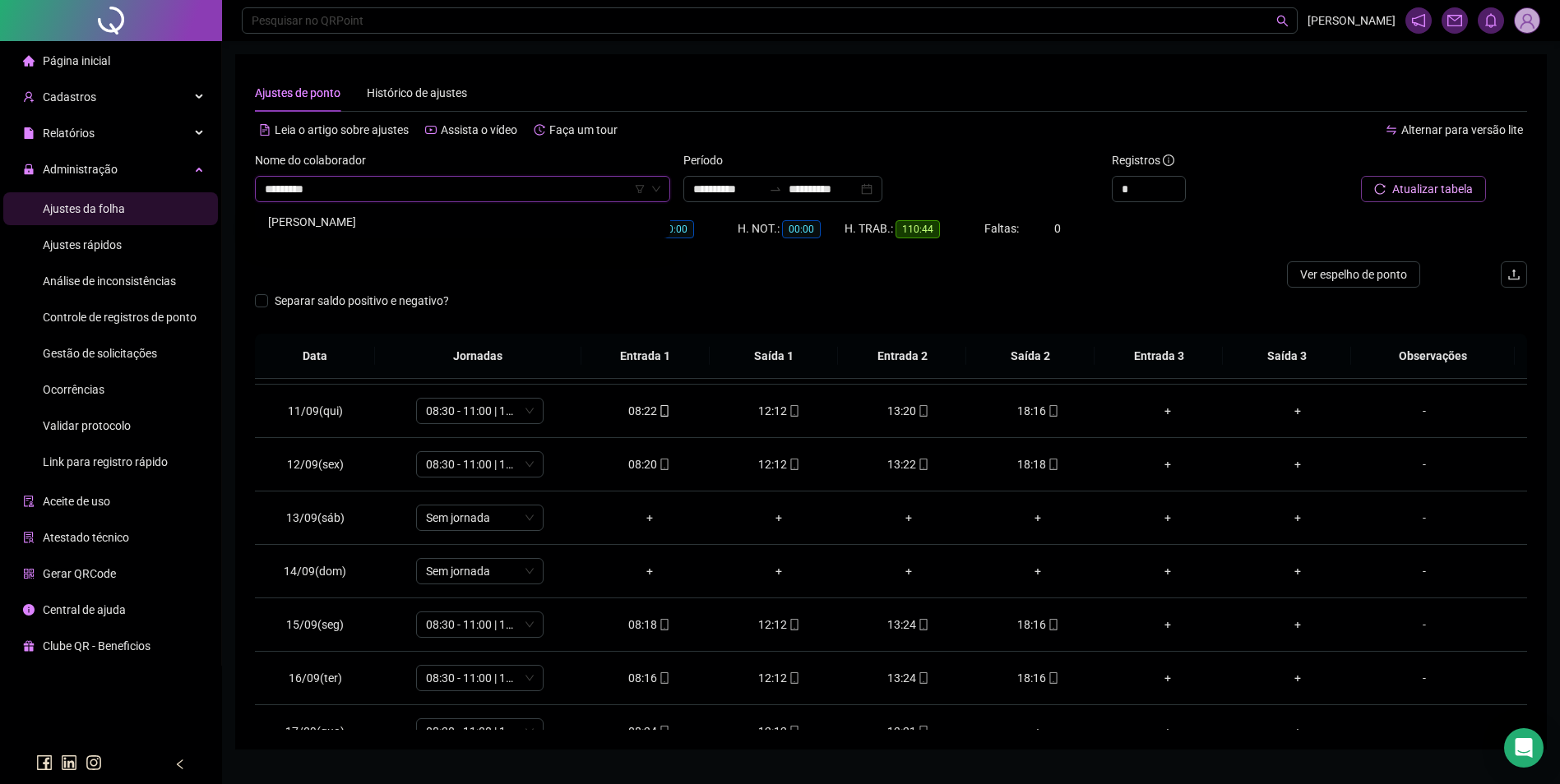
click at [372, 223] on div "LUCIANA MACEDO DOS SANTOS" at bounding box center [462, 221] width 389 height 18
click at [1411, 192] on span "Buscar registros" at bounding box center [1431, 189] width 83 height 18
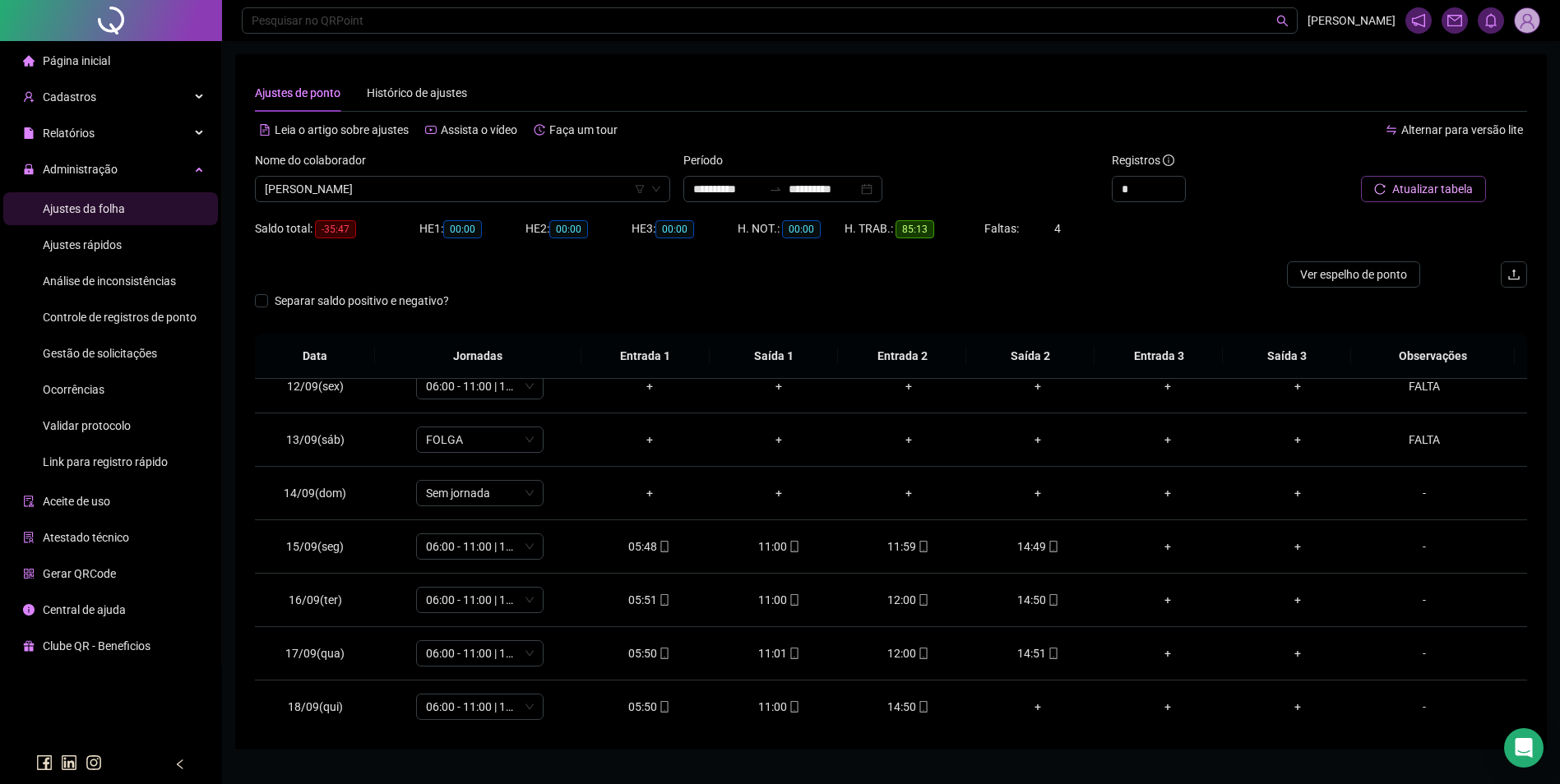
scroll to position [611, 0]
click at [918, 702] on icon "mobile" at bounding box center [924, 702] width 12 height 12
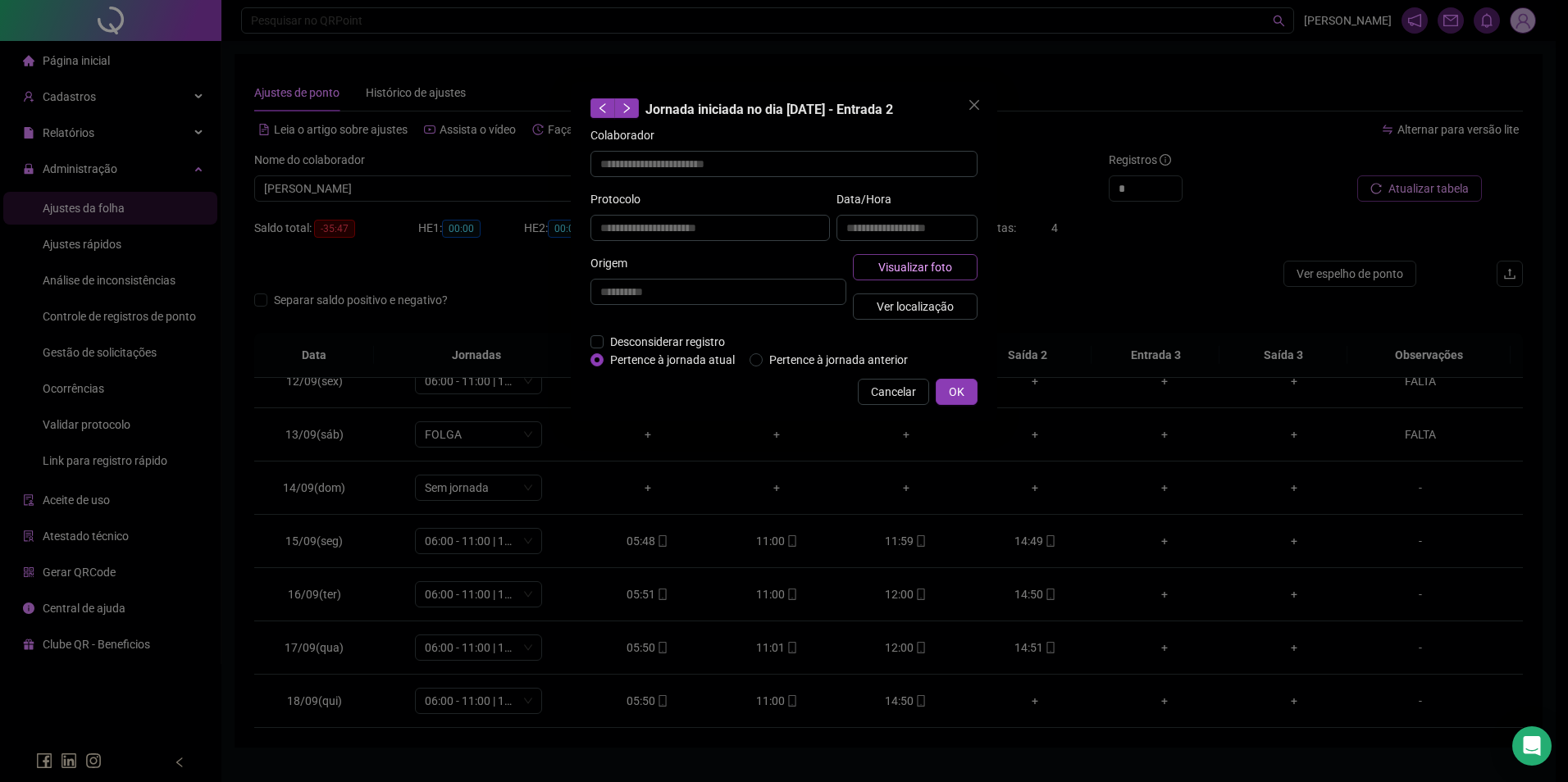
click at [953, 261] on button "Visualizar foto" at bounding box center [915, 267] width 125 height 26
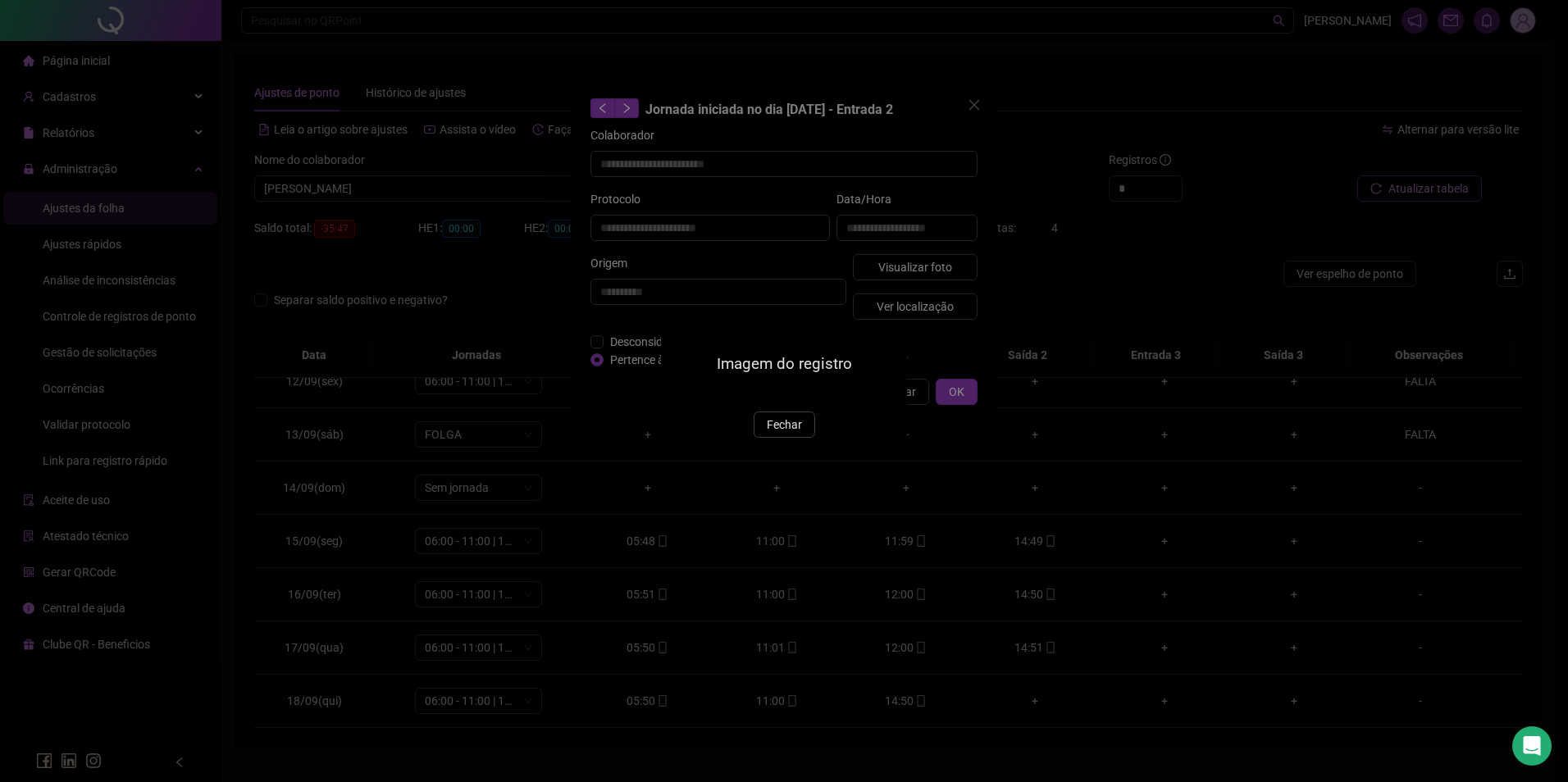
click at [795, 437] on button "Fechar" at bounding box center [785, 424] width 62 height 26
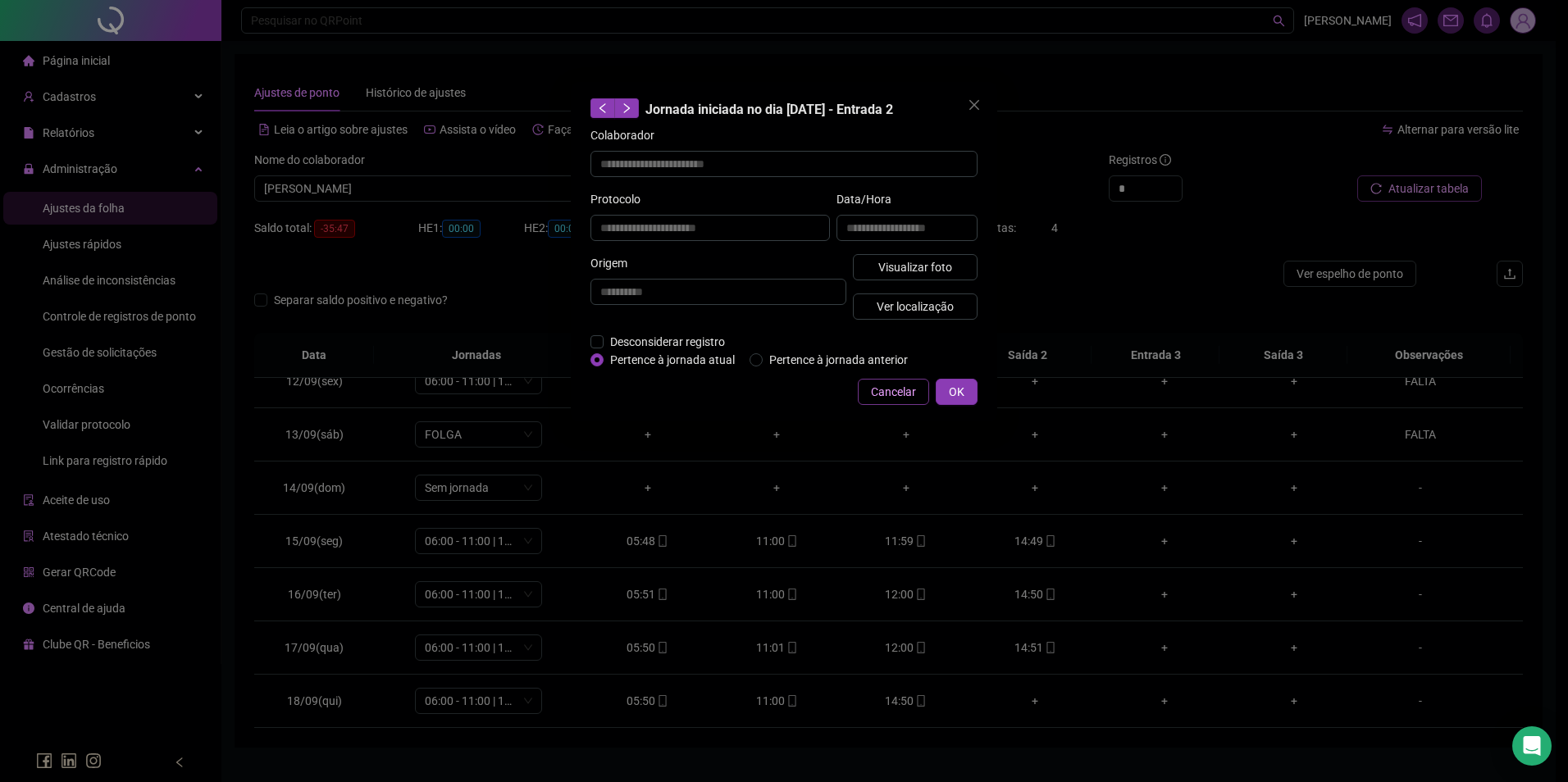
click at [905, 389] on span "Cancelar" at bounding box center [893, 392] width 45 height 18
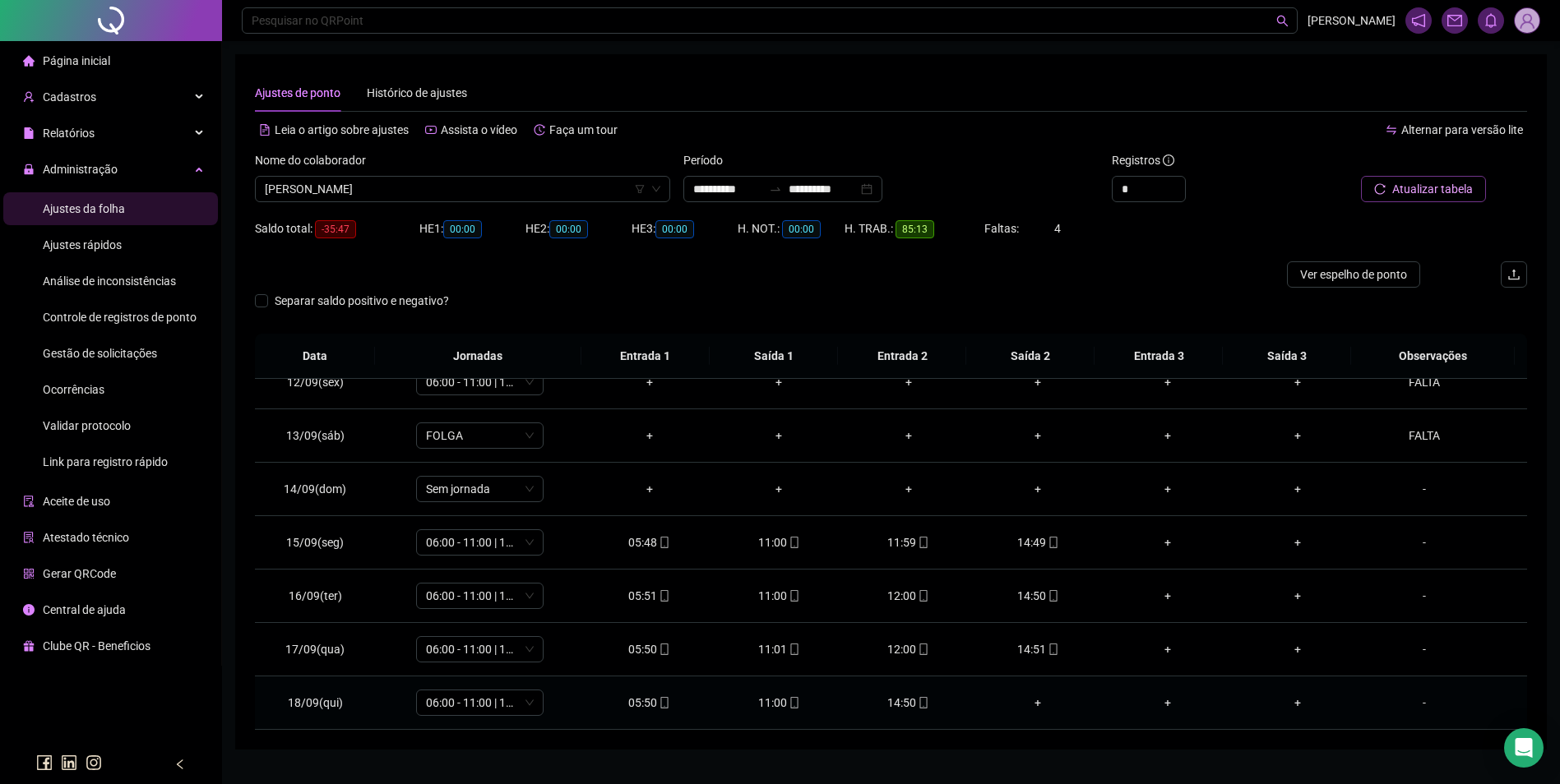
click at [918, 700] on icon "mobile" at bounding box center [924, 702] width 12 height 12
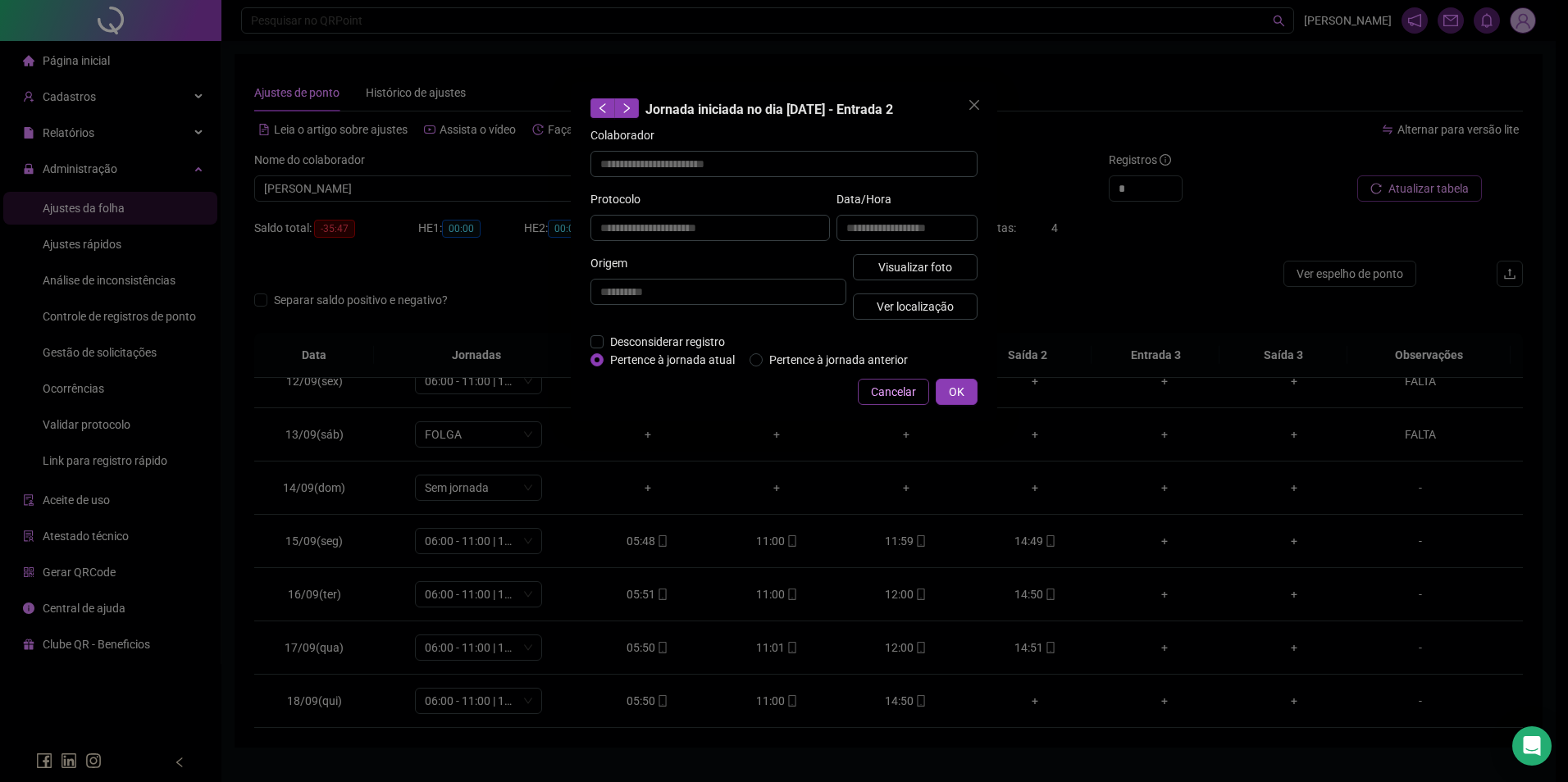
click at [886, 389] on span "Cancelar" at bounding box center [893, 392] width 45 height 18
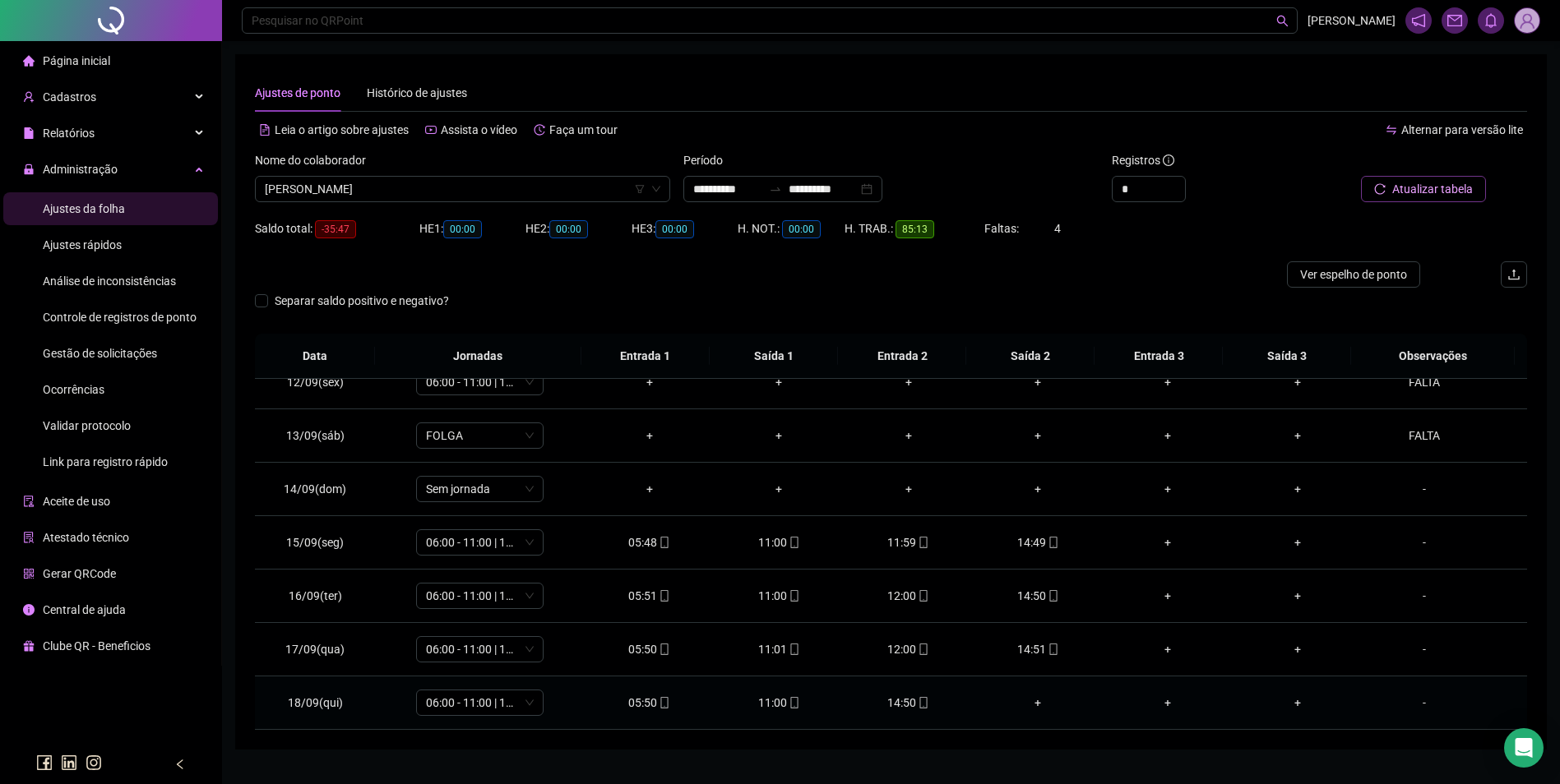
click at [790, 708] on icon "mobile" at bounding box center [794, 702] width 8 height 12
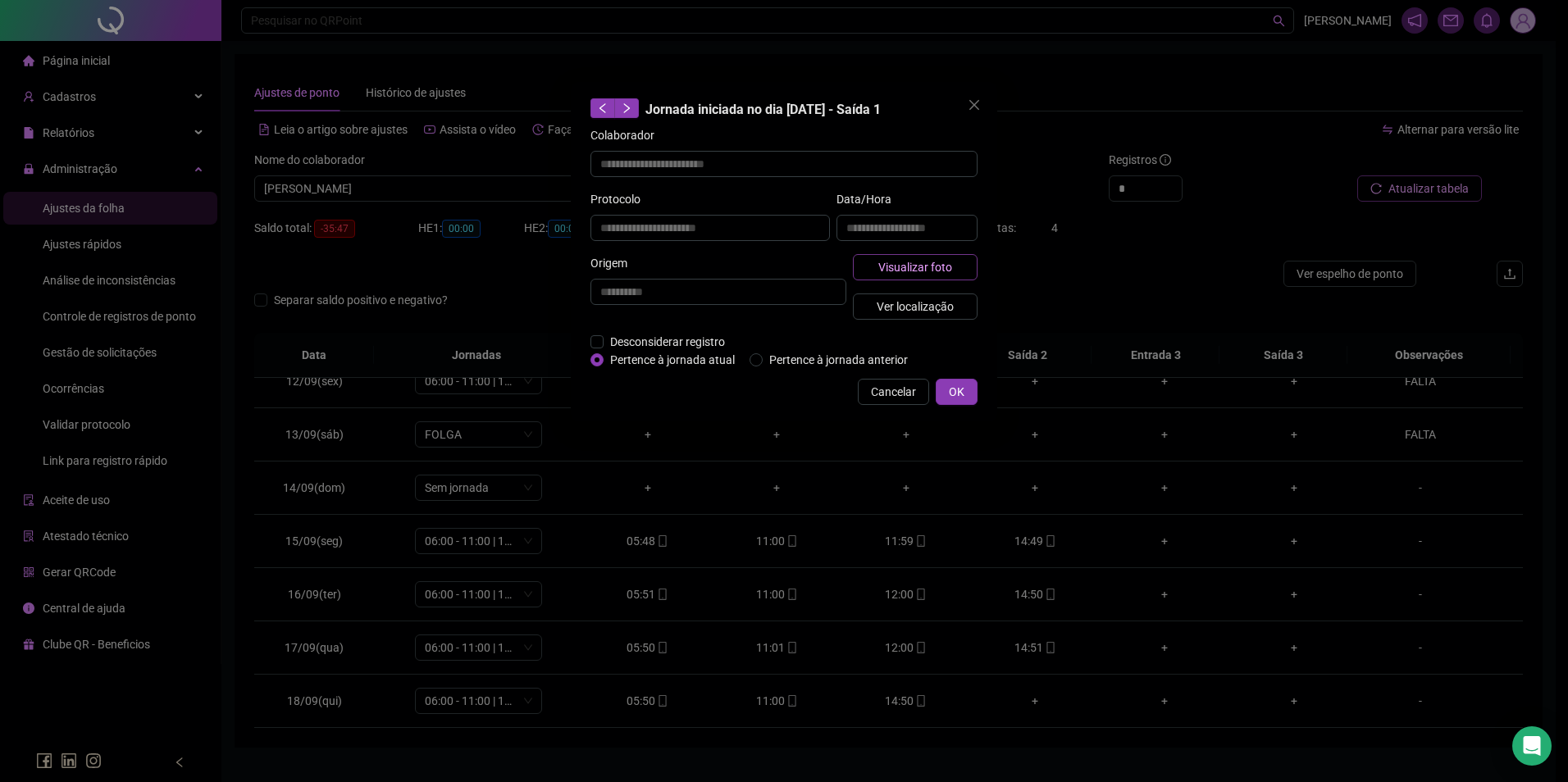
click at [958, 266] on button "Visualizar foto" at bounding box center [915, 267] width 125 height 26
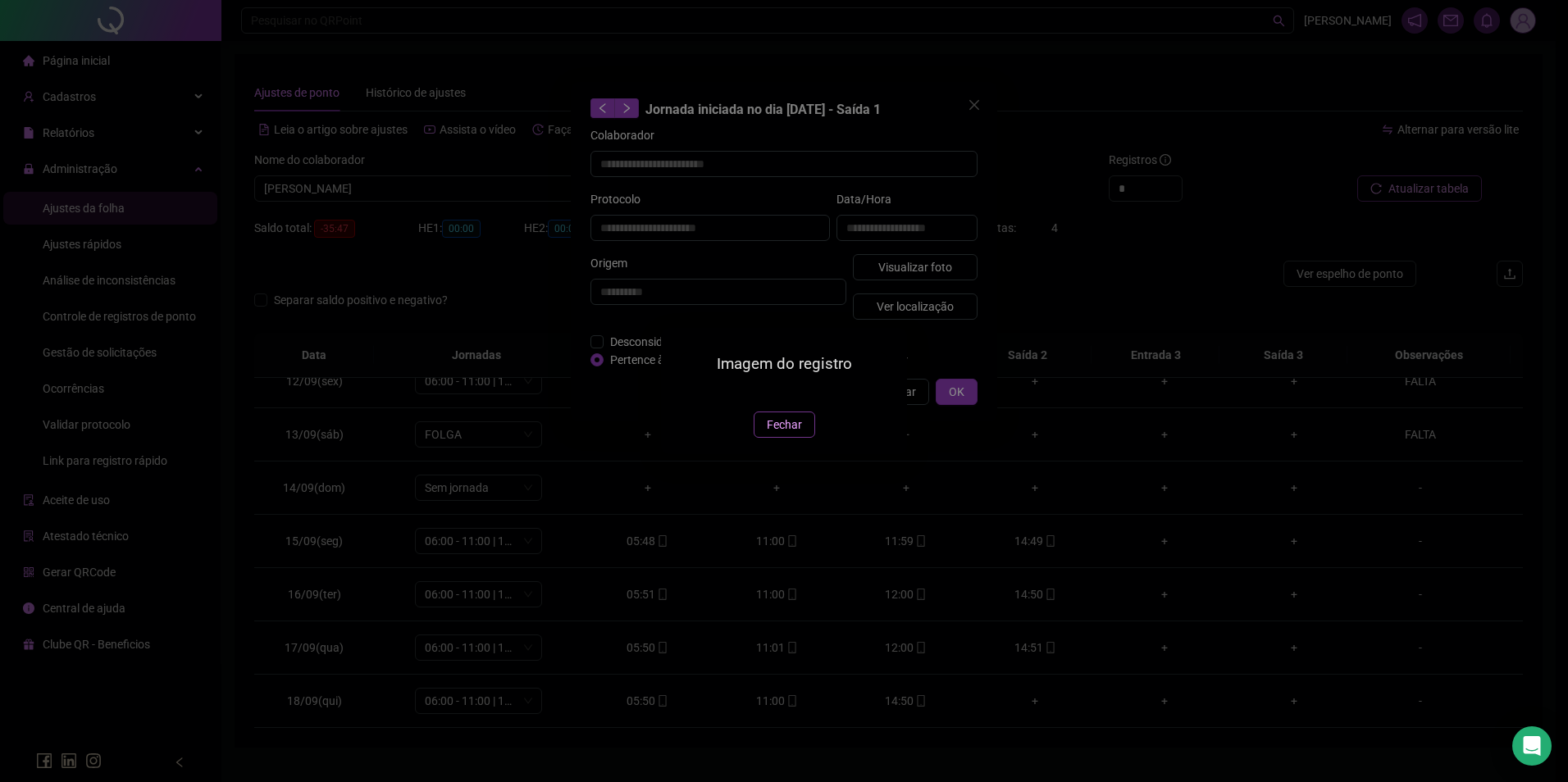
click at [784, 434] on span "Fechar" at bounding box center [784, 425] width 35 height 18
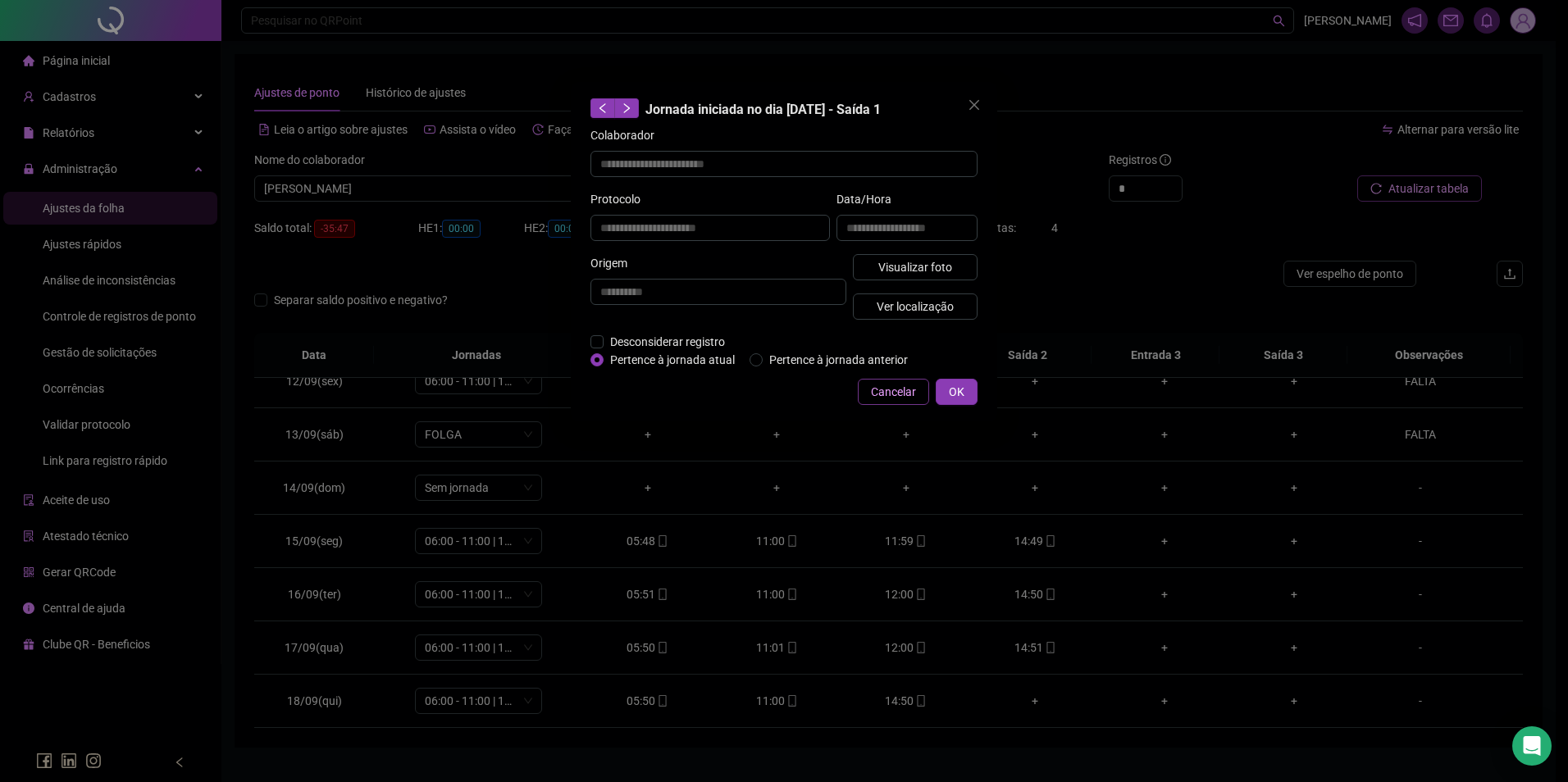
click at [895, 388] on span "Cancelar" at bounding box center [893, 392] width 45 height 18
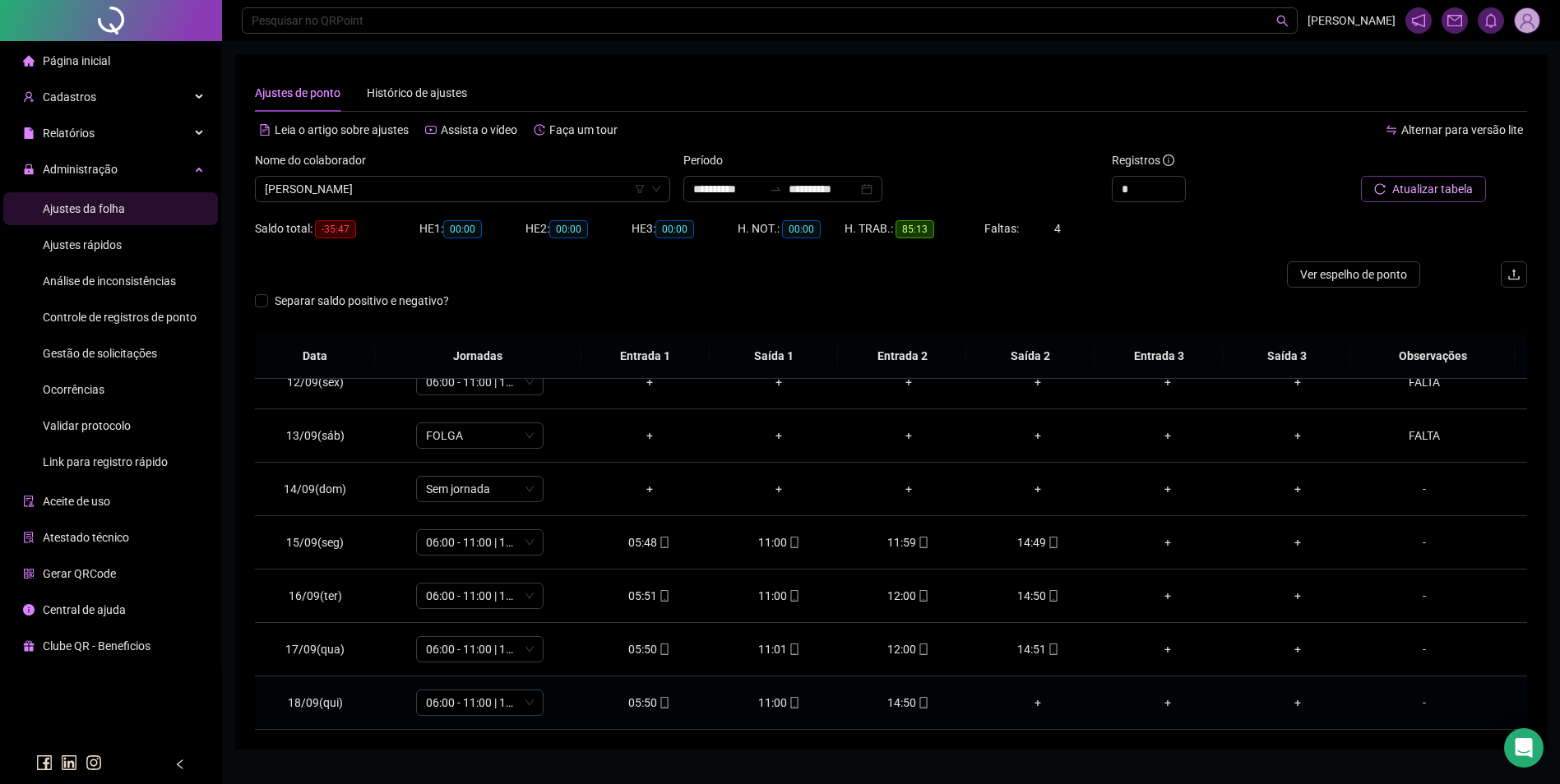
click at [659, 707] on icon "mobile" at bounding box center [665, 702] width 12 height 12
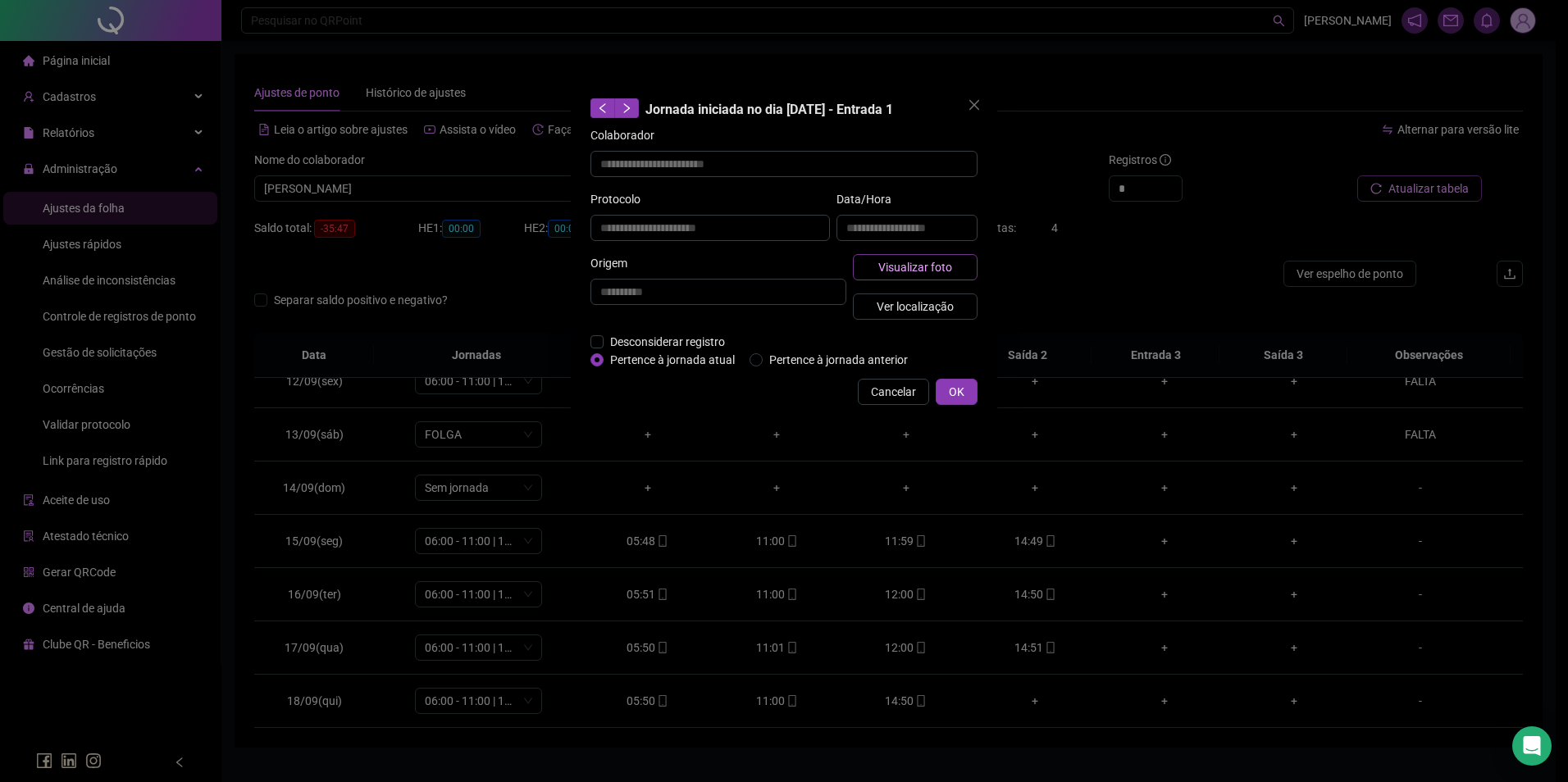
click at [964, 257] on button "Visualizar foto" at bounding box center [915, 267] width 125 height 26
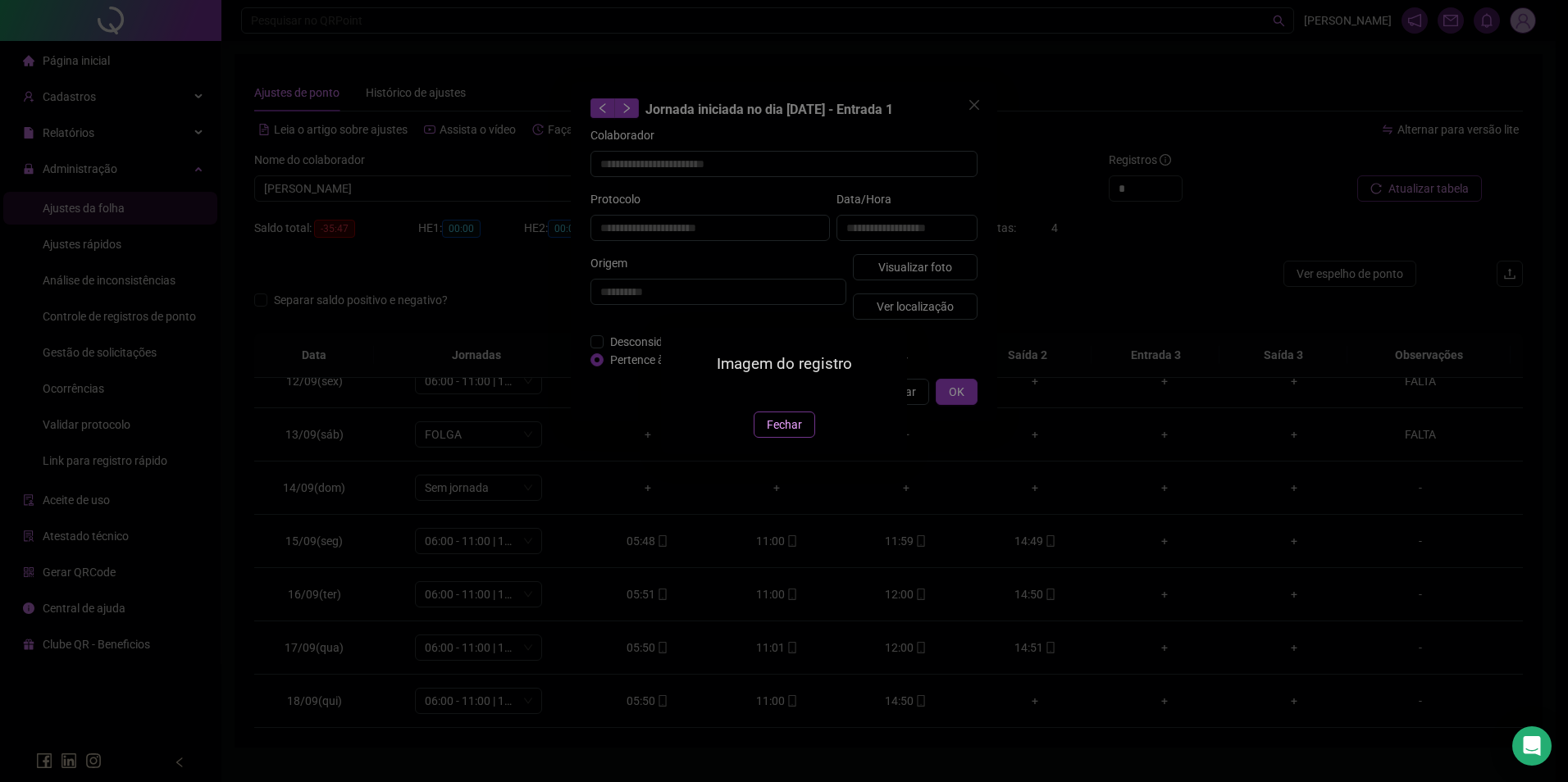
click at [778, 434] on span "Fechar" at bounding box center [784, 425] width 35 height 18
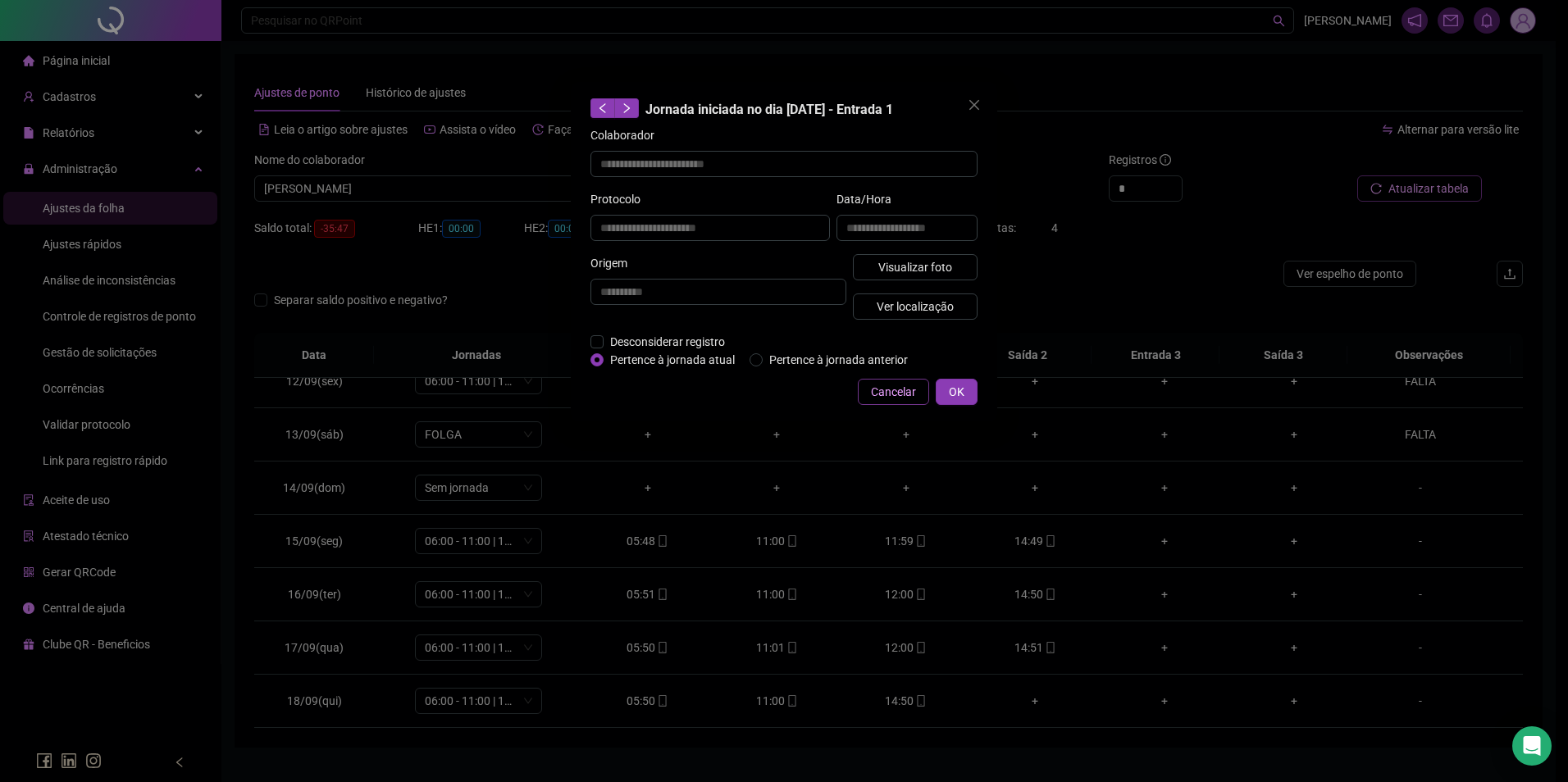
click at [897, 395] on span "Cancelar" at bounding box center [893, 392] width 45 height 18
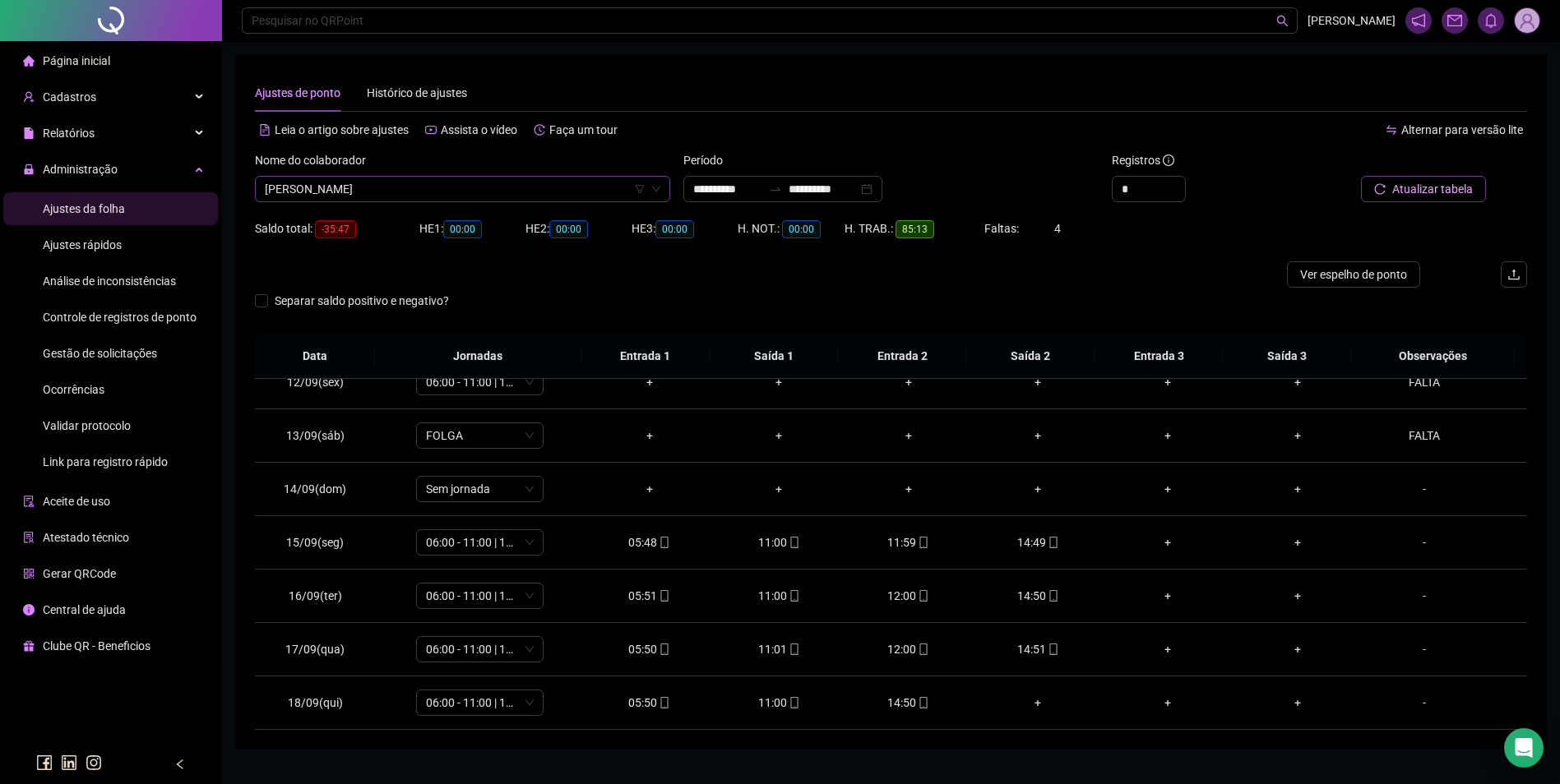
scroll to position [13364, 0]
click at [466, 185] on span "LUCIANA MACEDO DOS SANTOS" at bounding box center [463, 188] width 396 height 24
click at [377, 222] on div "MÁRCIA ARAÚJO DOS SANTOS" at bounding box center [462, 221] width 389 height 18
click at [1421, 189] on span "Buscar registros" at bounding box center [1431, 189] width 83 height 18
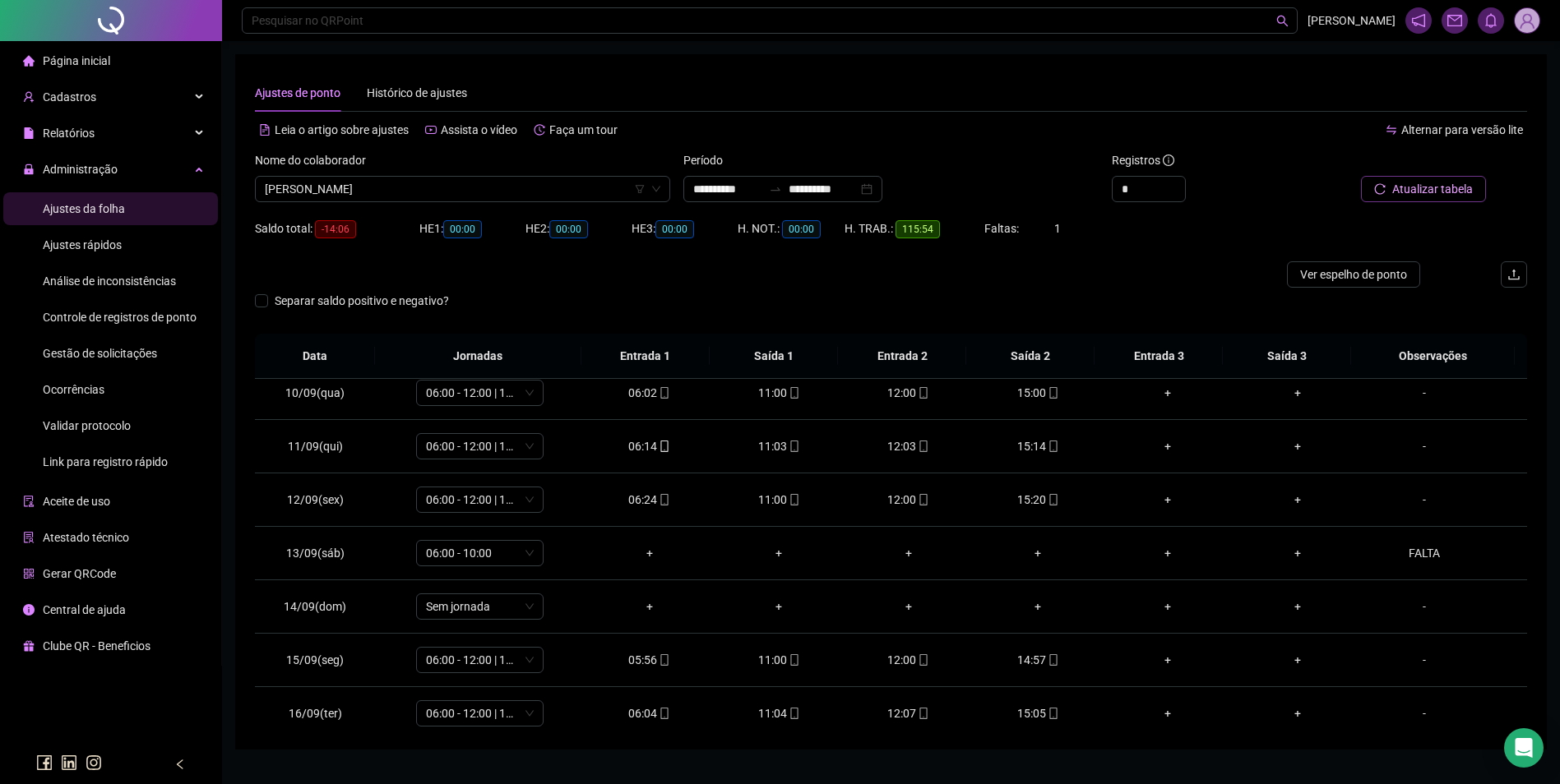
scroll to position [611, 0]
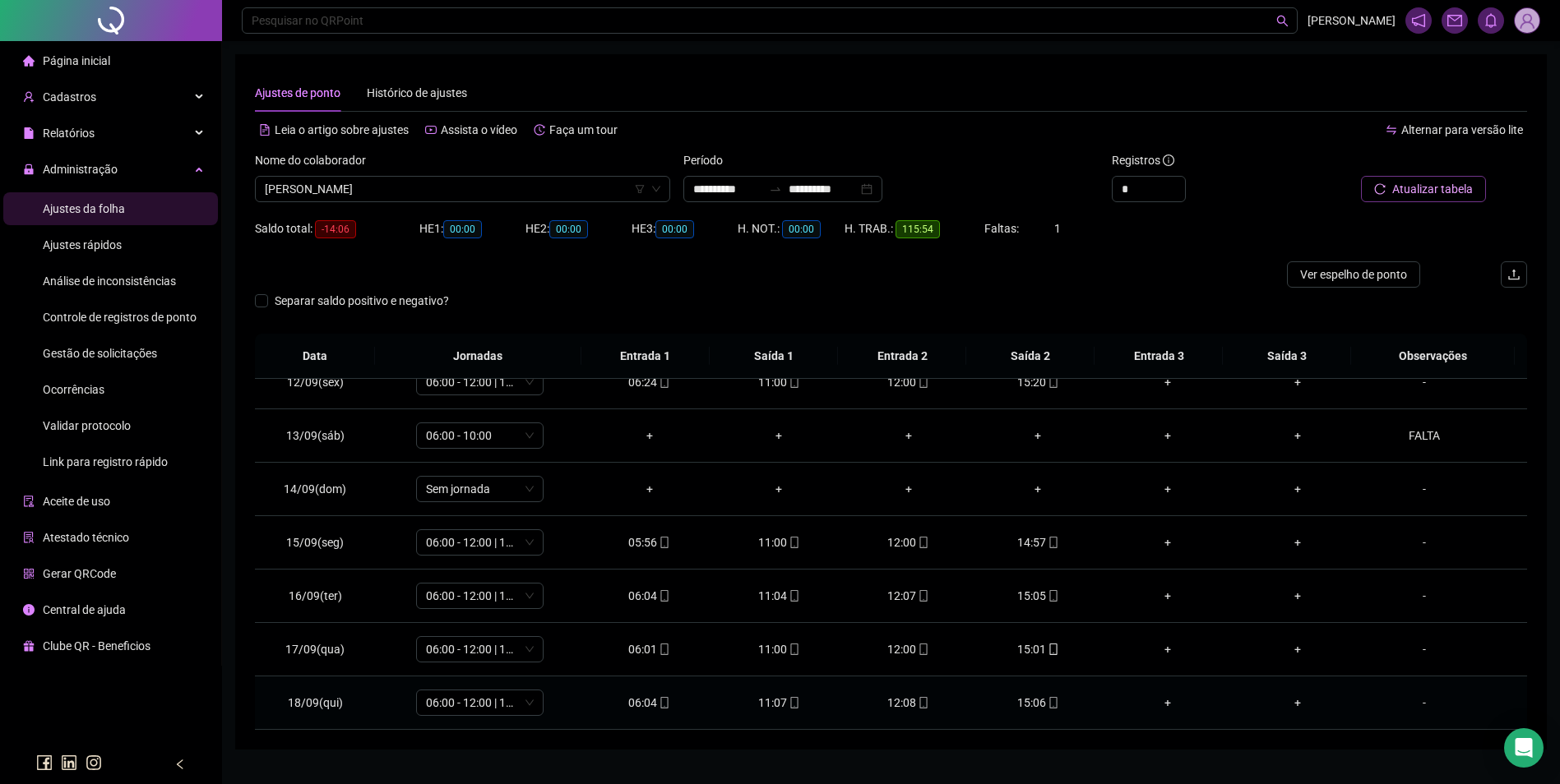
drag, startPoint x: 1037, startPoint y: 706, endPoint x: 1043, endPoint y: 701, distance: 7.8
click at [1037, 704] on div "15:06" at bounding box center [1039, 702] width 104 height 18
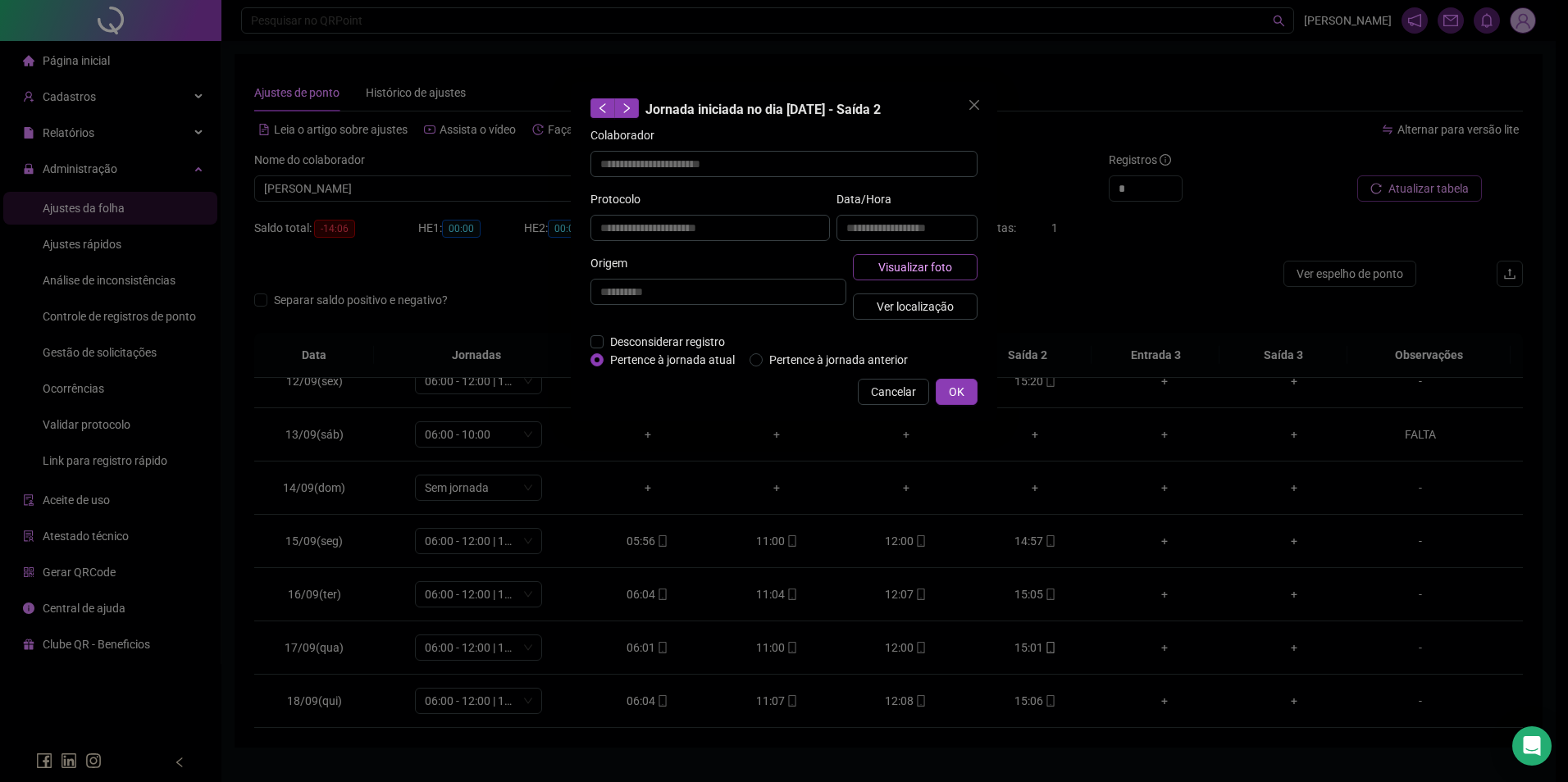
click at [943, 258] on span "Visualizar foto" at bounding box center [915, 267] width 74 height 18
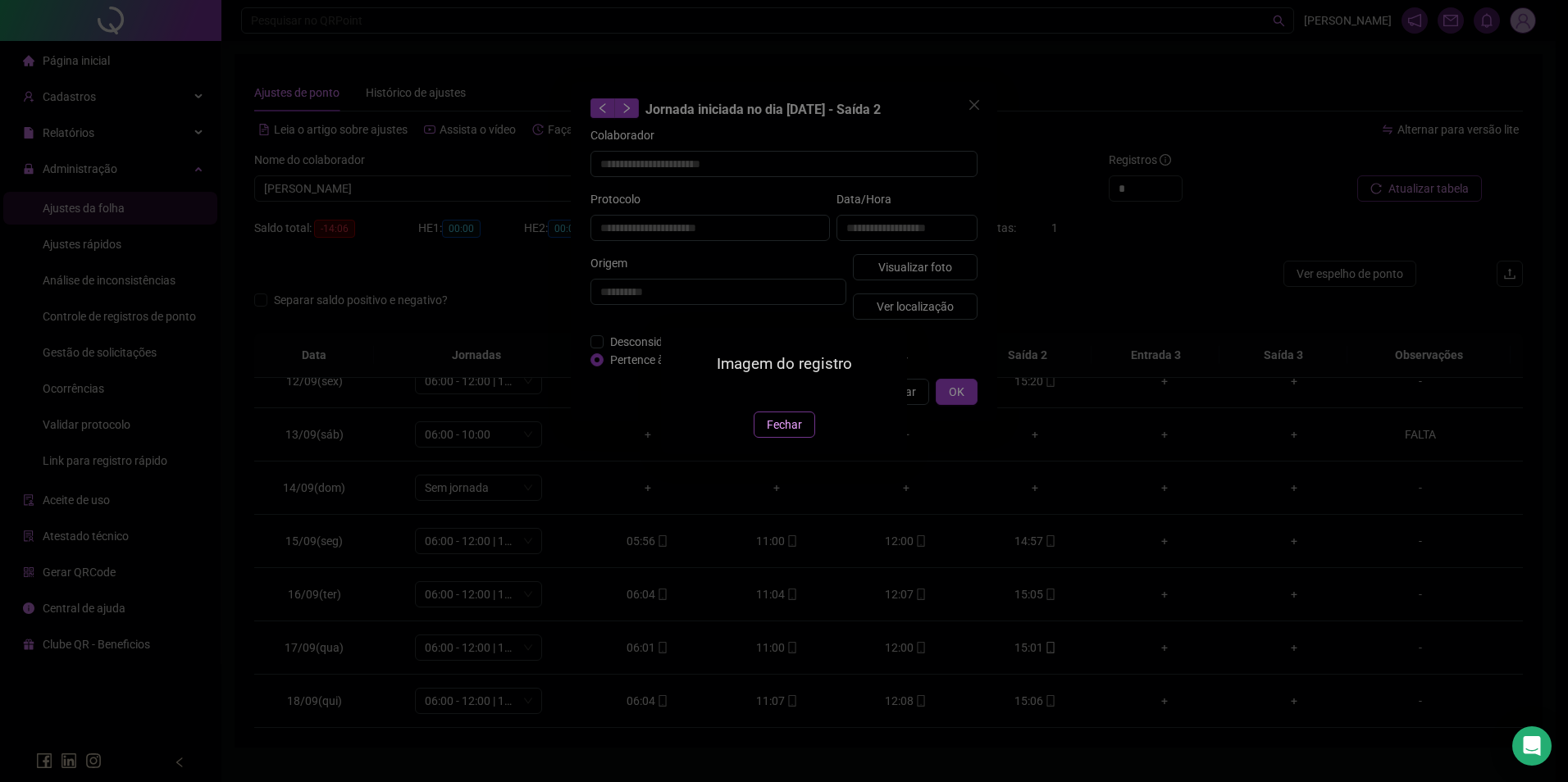
click at [774, 434] on span "Fechar" at bounding box center [784, 425] width 35 height 18
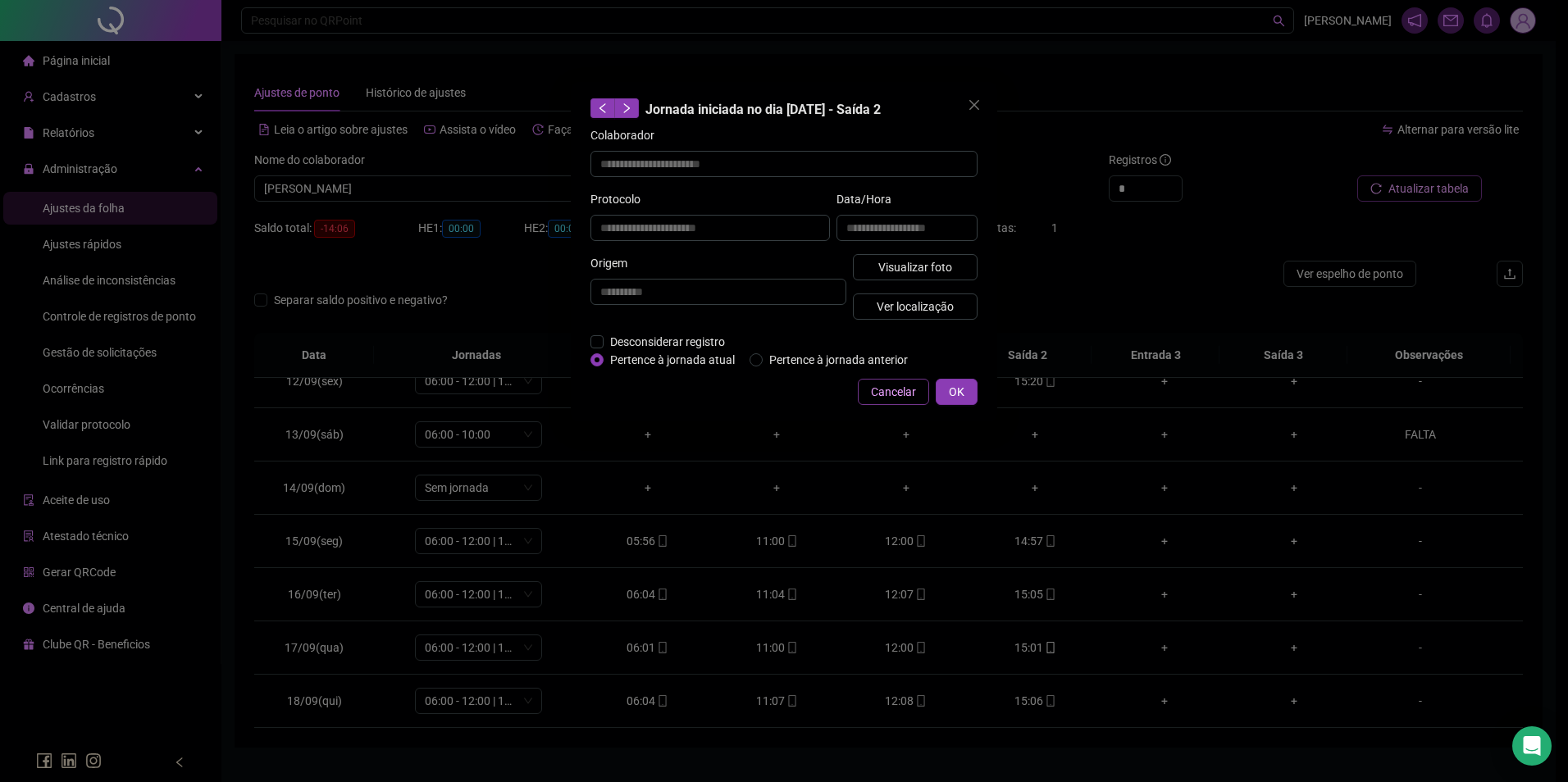
click at [889, 400] on span "Cancelar" at bounding box center [893, 392] width 45 height 18
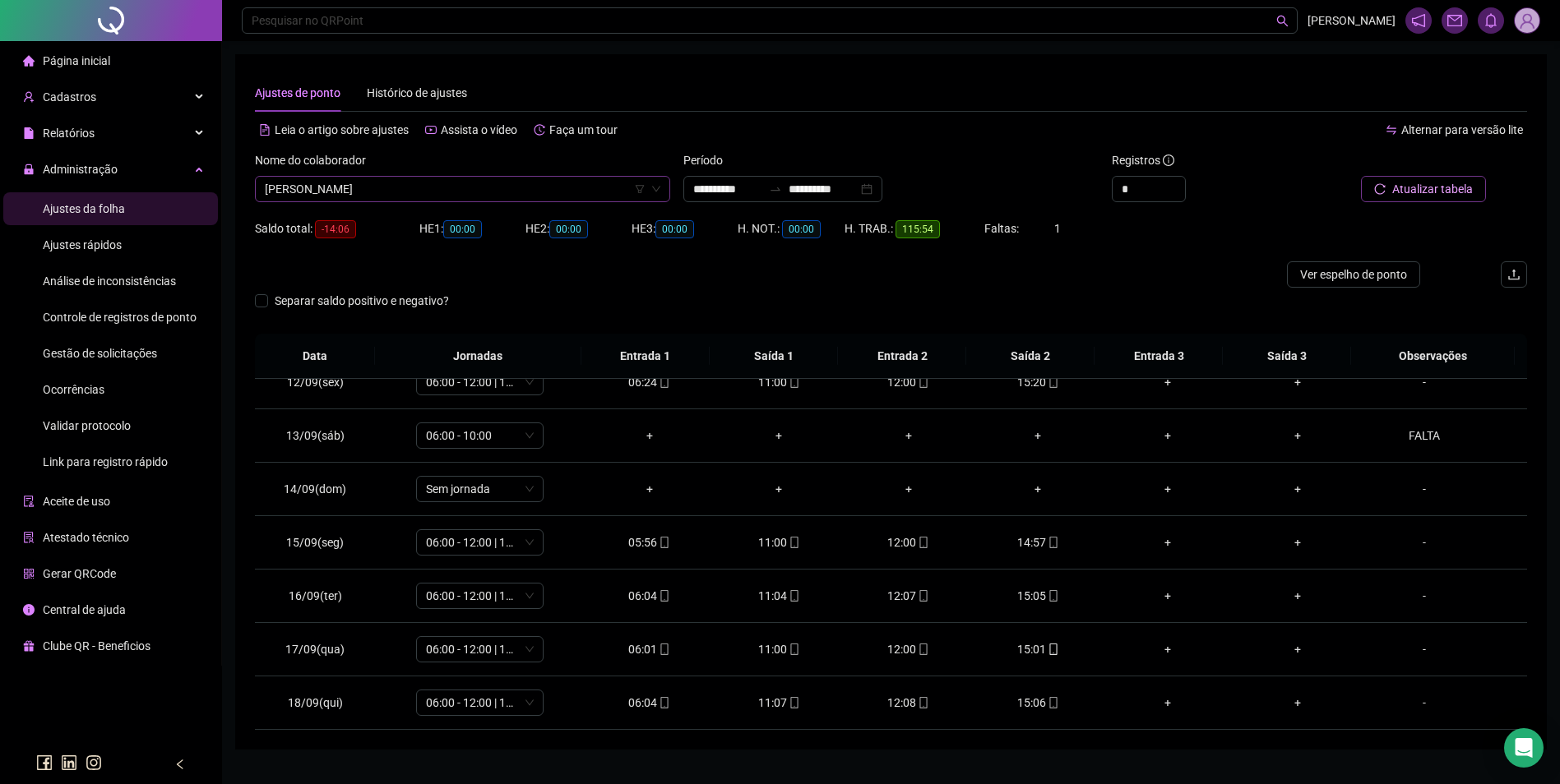
scroll to position [14154, 0]
click at [542, 184] on span "MÁRCIA ARAÚJO DOS SANTOS" at bounding box center [463, 188] width 396 height 24
click at [439, 249] on div "MARCOS ANTONIO VIEIRA DE SOUSA" at bounding box center [462, 248] width 389 height 18
click at [1430, 191] on span "Buscar registros" at bounding box center [1431, 189] width 83 height 18
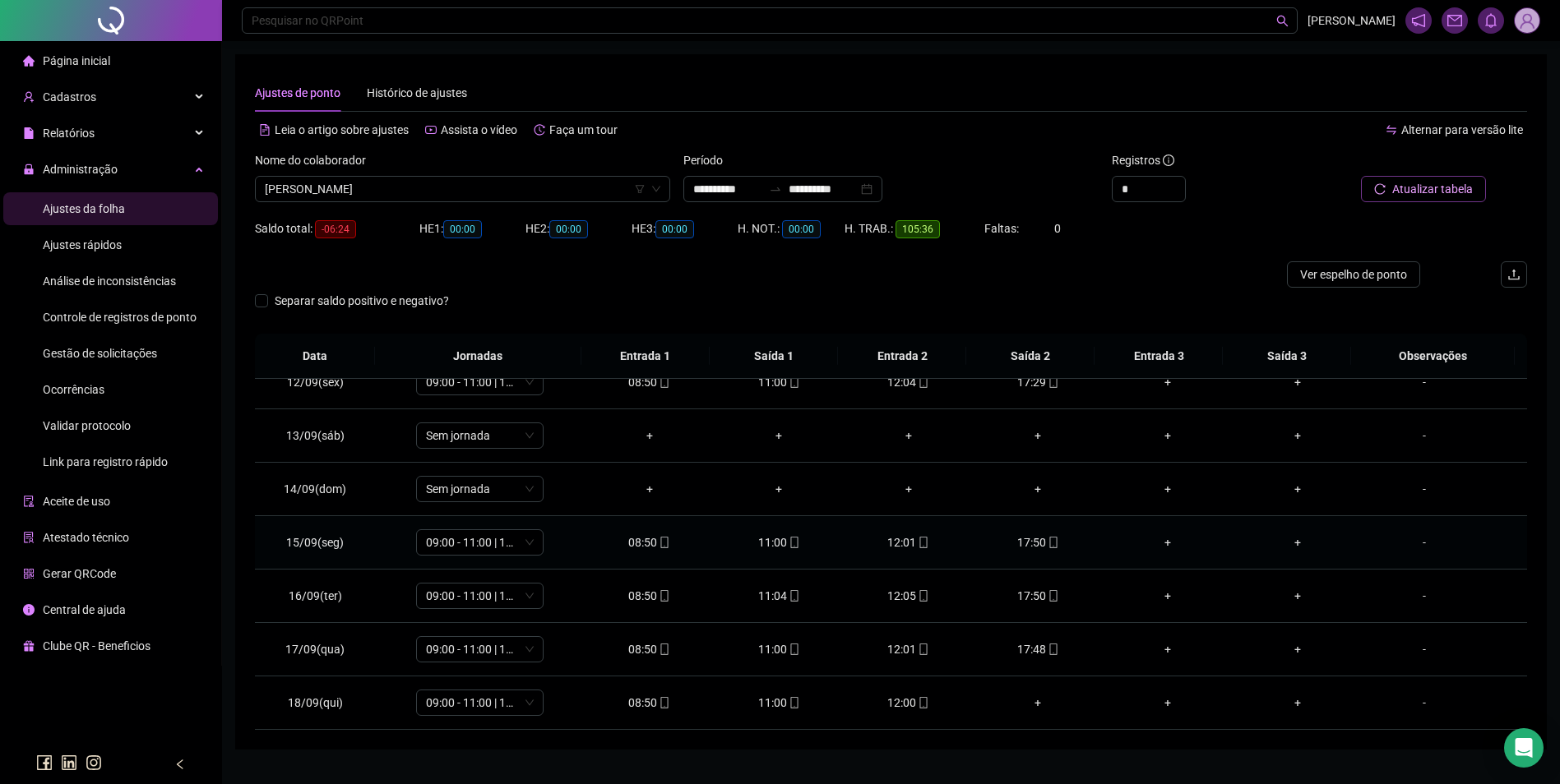
scroll to position [36, 0]
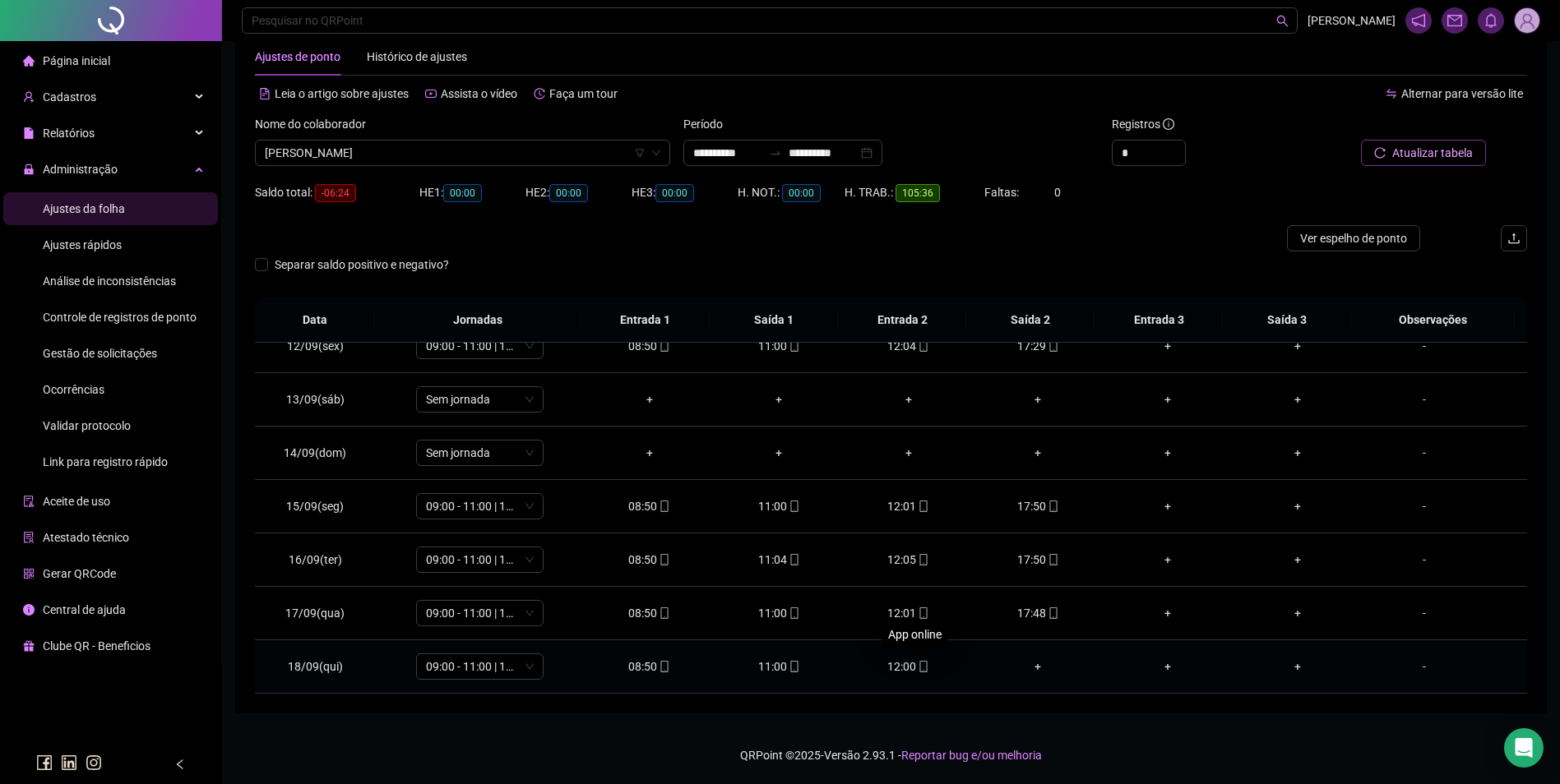
click at [918, 669] on icon "mobile" at bounding box center [924, 667] width 12 height 12
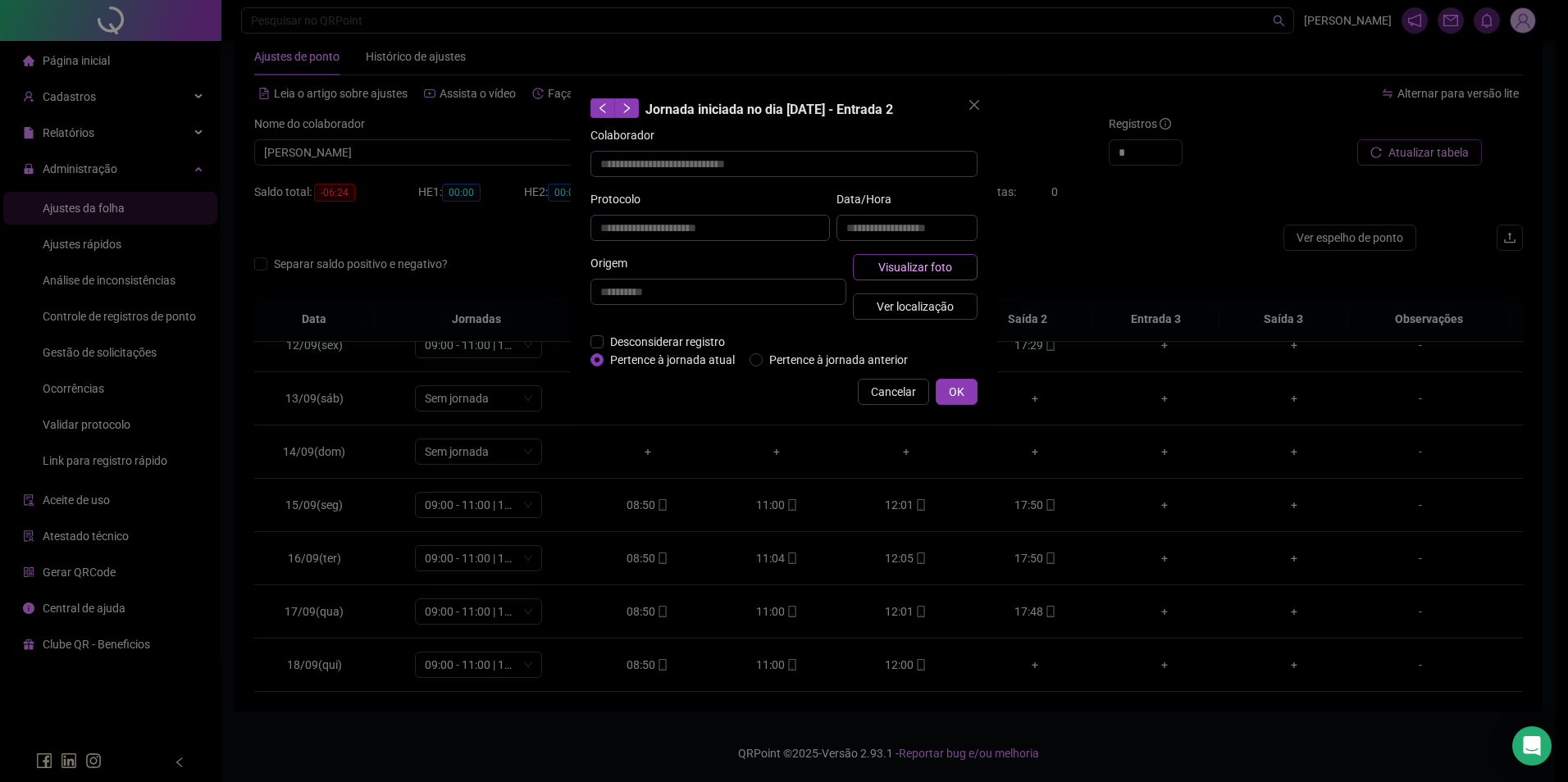
click at [947, 266] on span "Visualizar foto" at bounding box center [915, 267] width 74 height 18
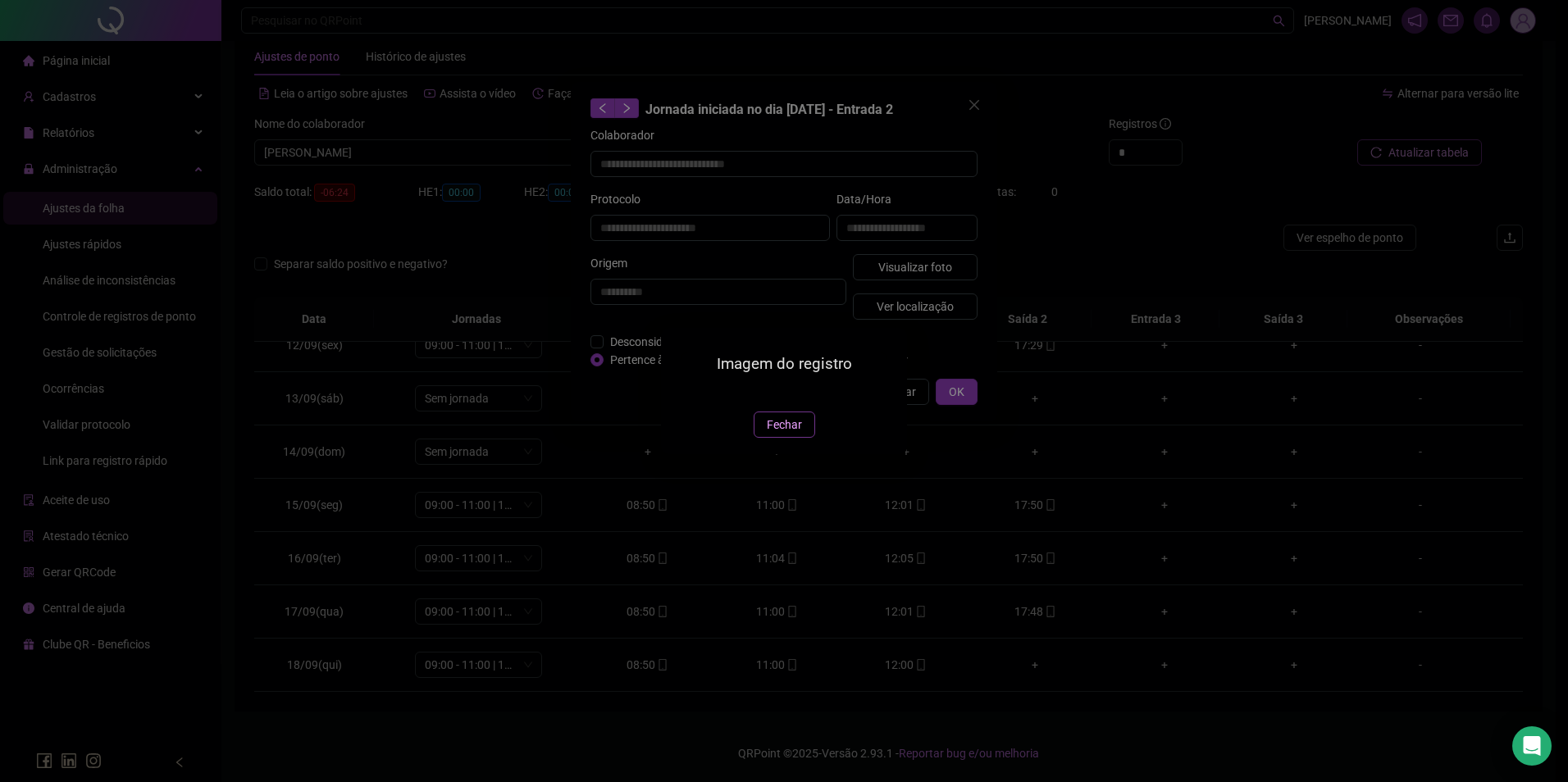
click at [777, 434] on span "Fechar" at bounding box center [784, 425] width 35 height 18
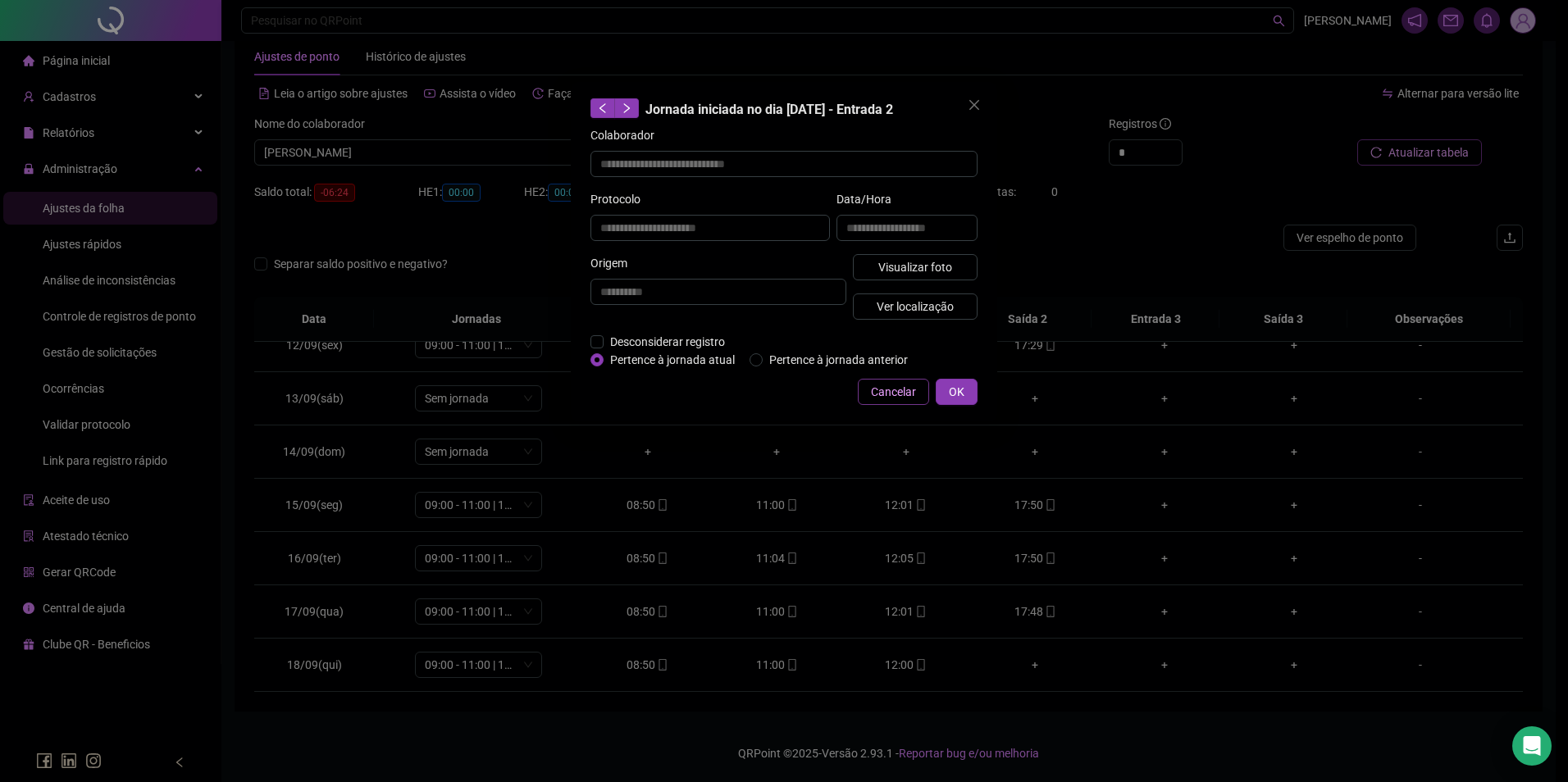
click at [893, 389] on span "Cancelar" at bounding box center [893, 392] width 45 height 18
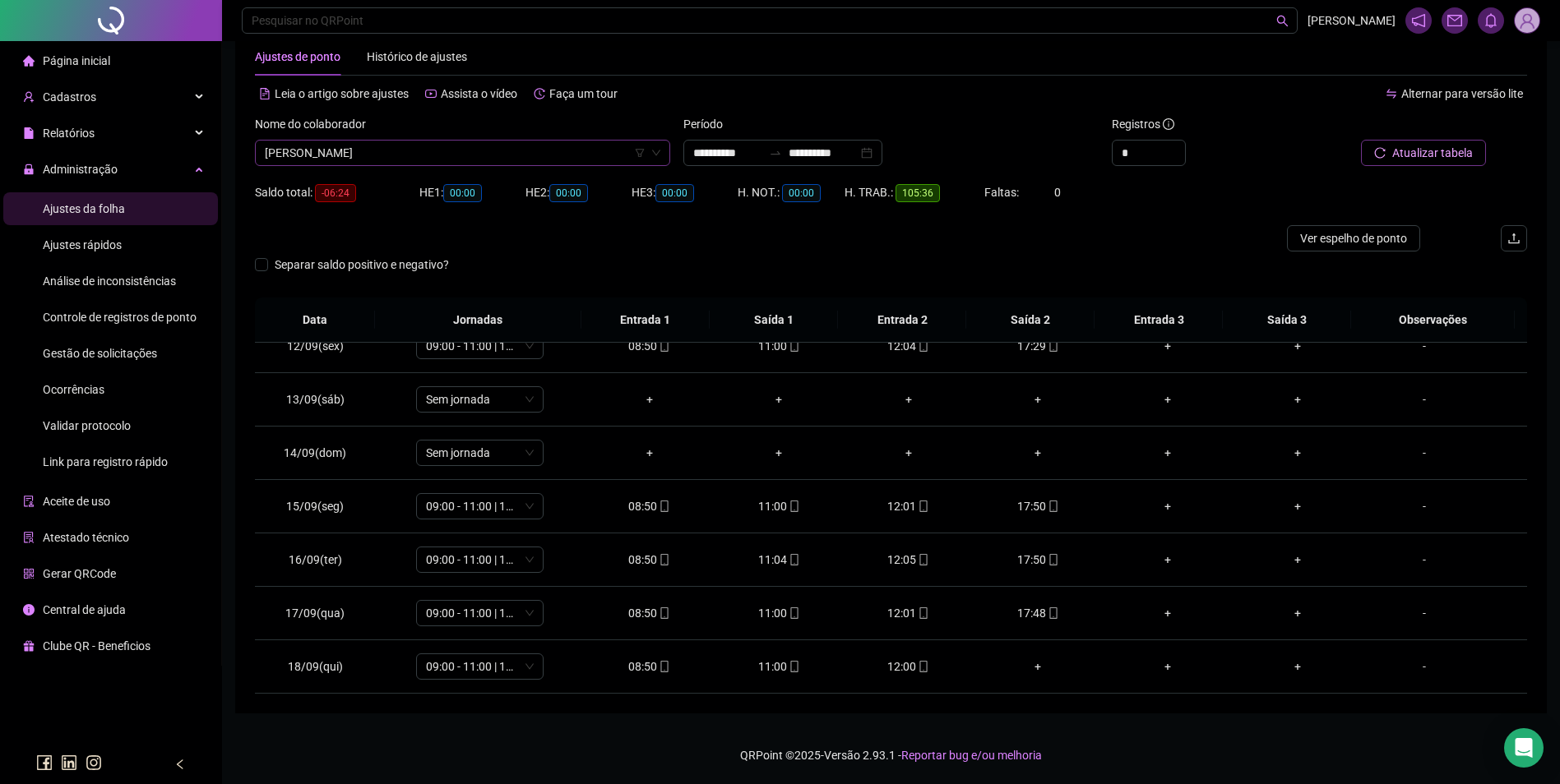
scroll to position [14443, 0]
click at [440, 158] on span "MARCOS ANTONIO VIEIRA DE SOUSA" at bounding box center [463, 152] width 396 height 24
click at [432, 181] on div "MARIA IVONE CARNEIRO DA SILVA GLÓRIA" at bounding box center [462, 185] width 389 height 18
click at [1453, 159] on button "Buscar registros" at bounding box center [1422, 152] width 128 height 26
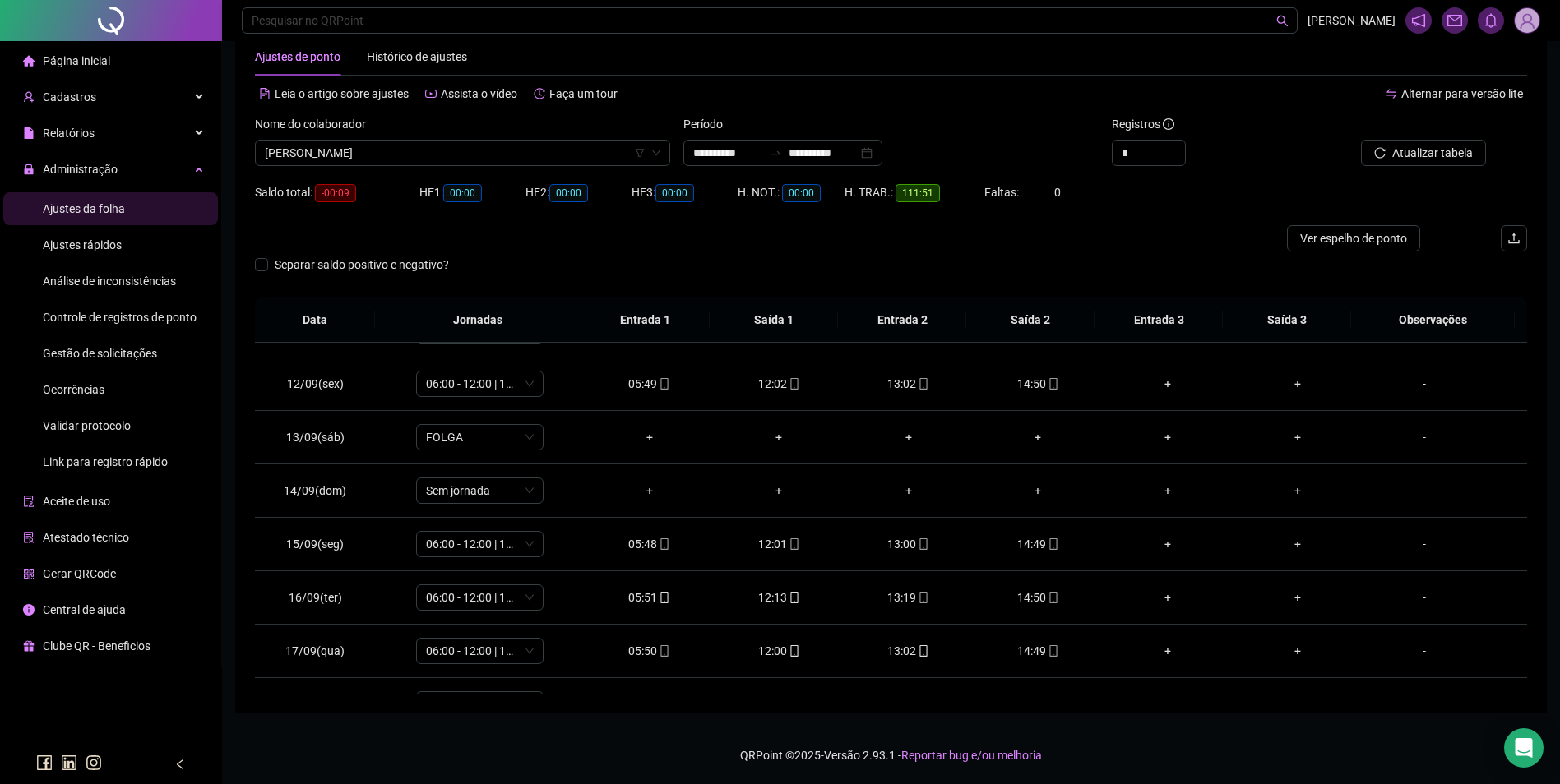
scroll to position [611, 0]
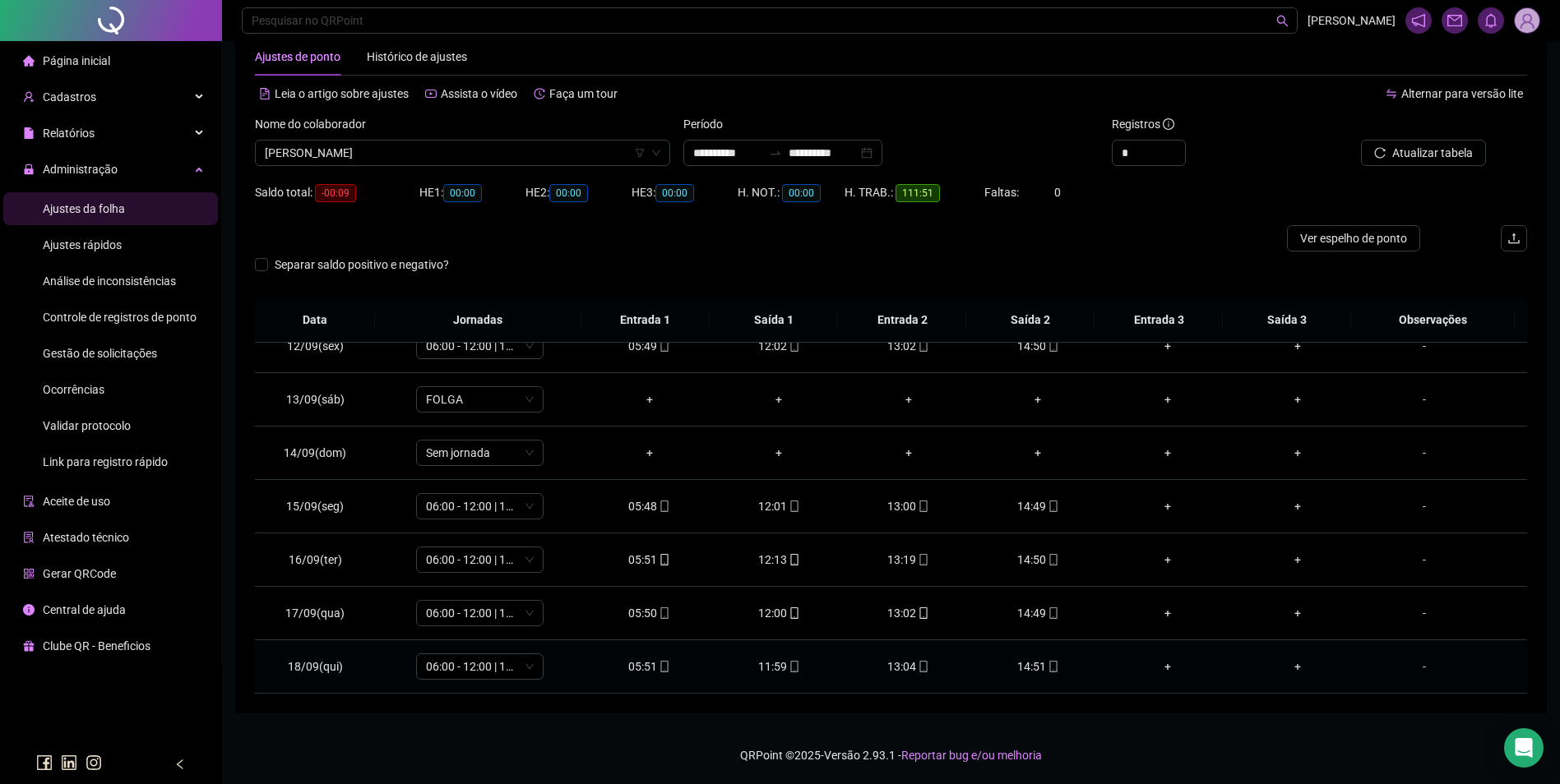
click at [1019, 668] on div "14:51" at bounding box center [1039, 667] width 104 height 18
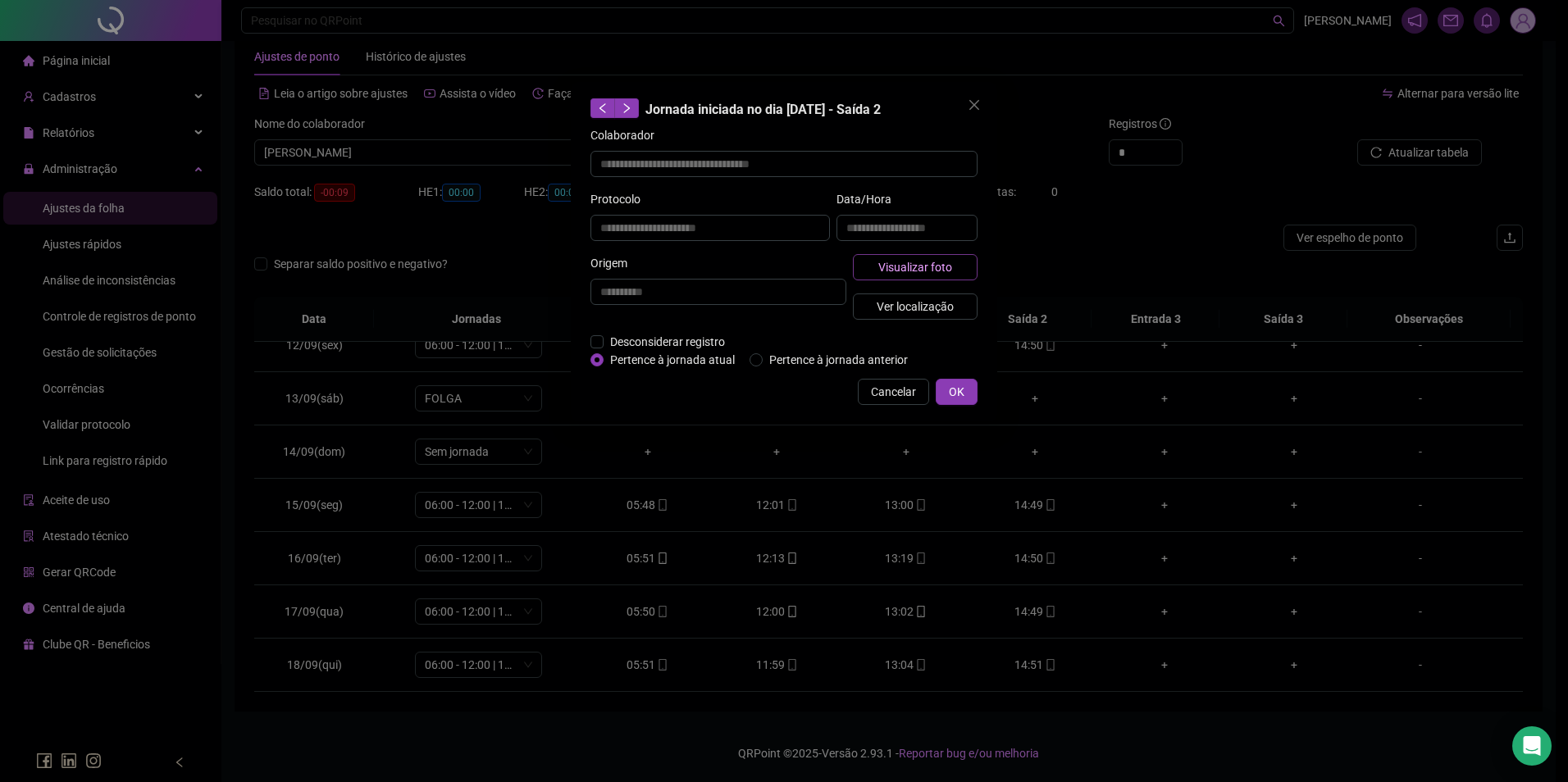
click at [939, 266] on span "Visualizar foto" at bounding box center [915, 267] width 74 height 18
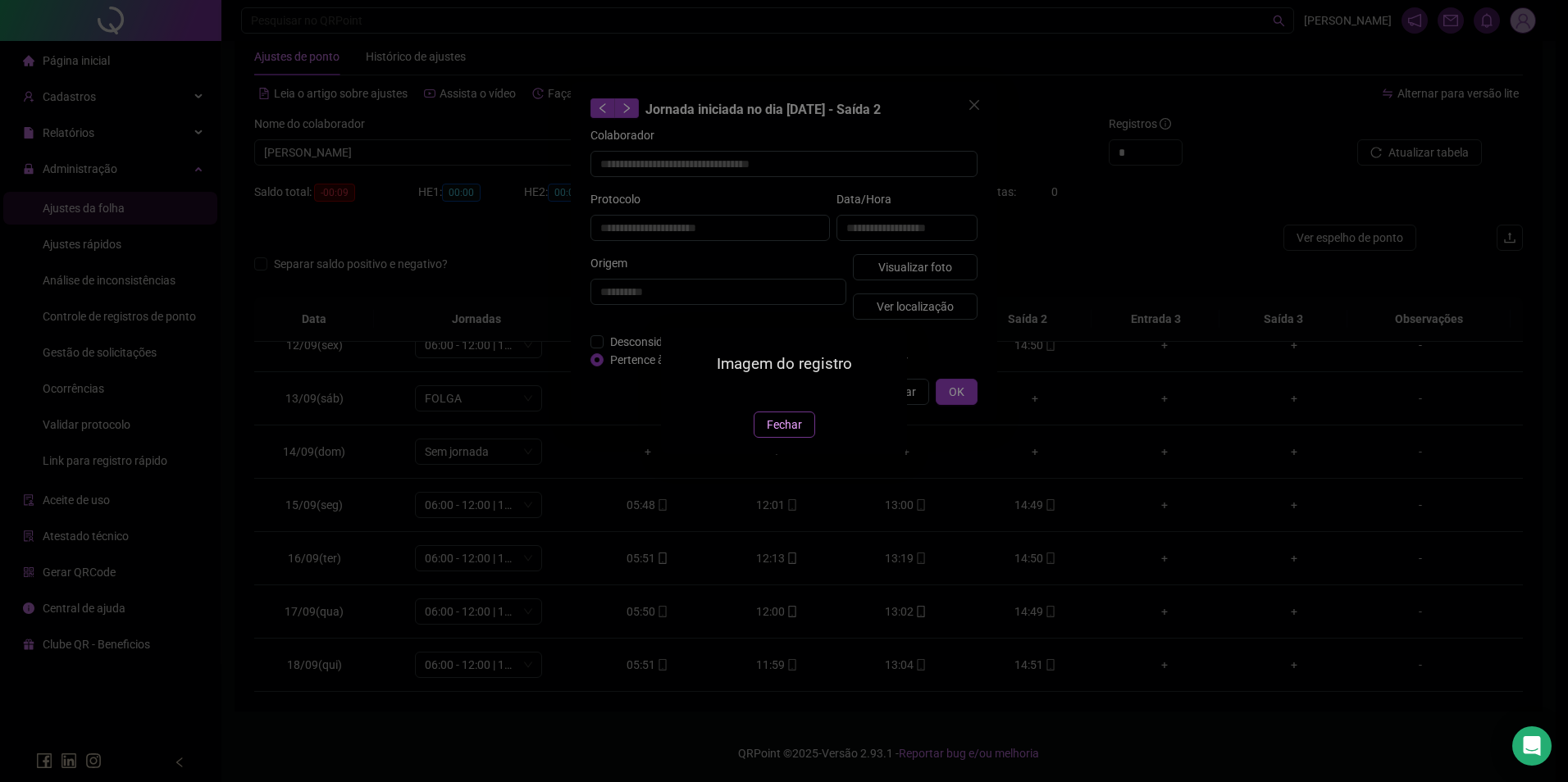
click at [779, 434] on span "Fechar" at bounding box center [784, 425] width 35 height 18
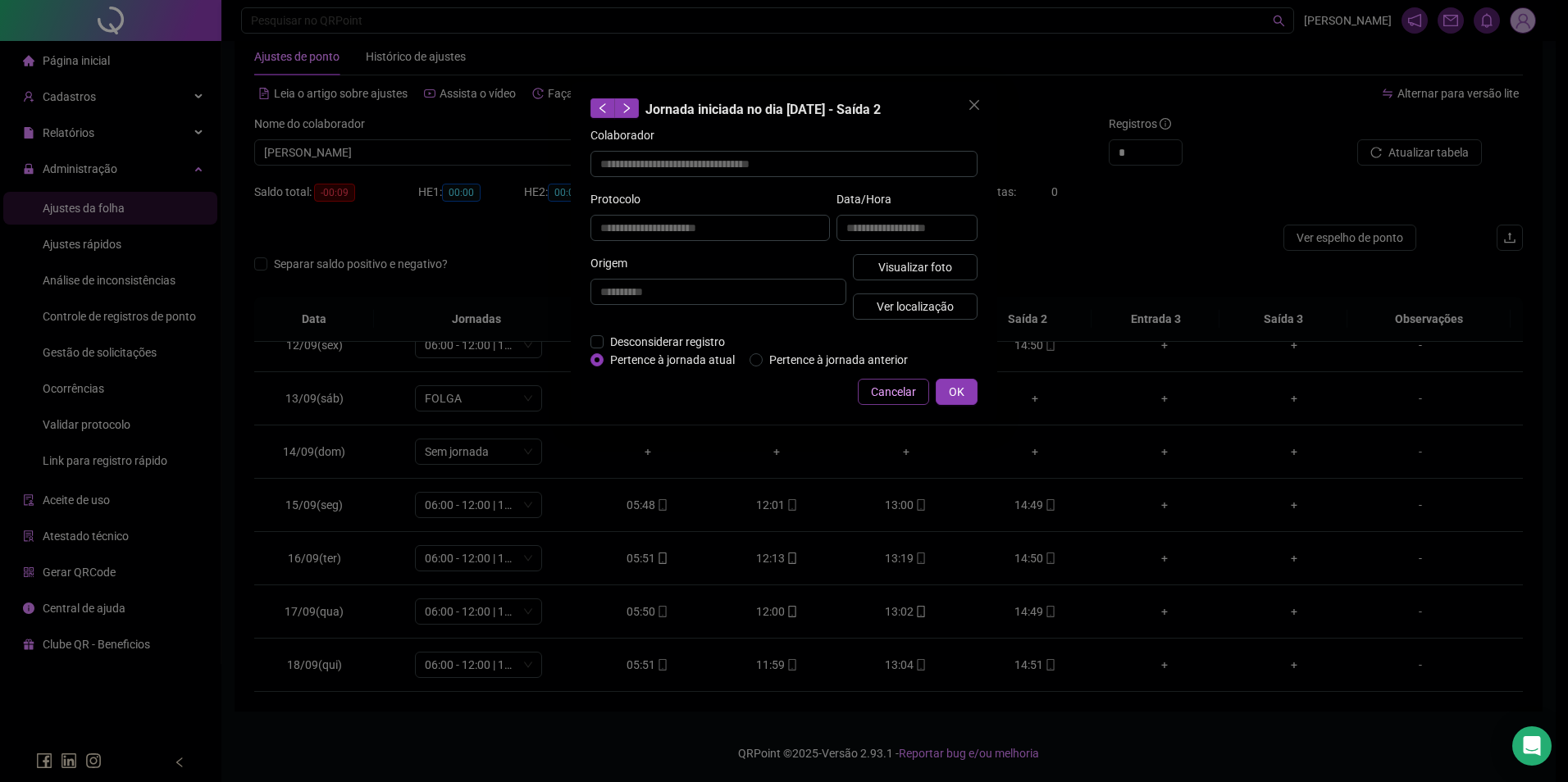
click at [888, 386] on span "Cancelar" at bounding box center [893, 392] width 45 height 18
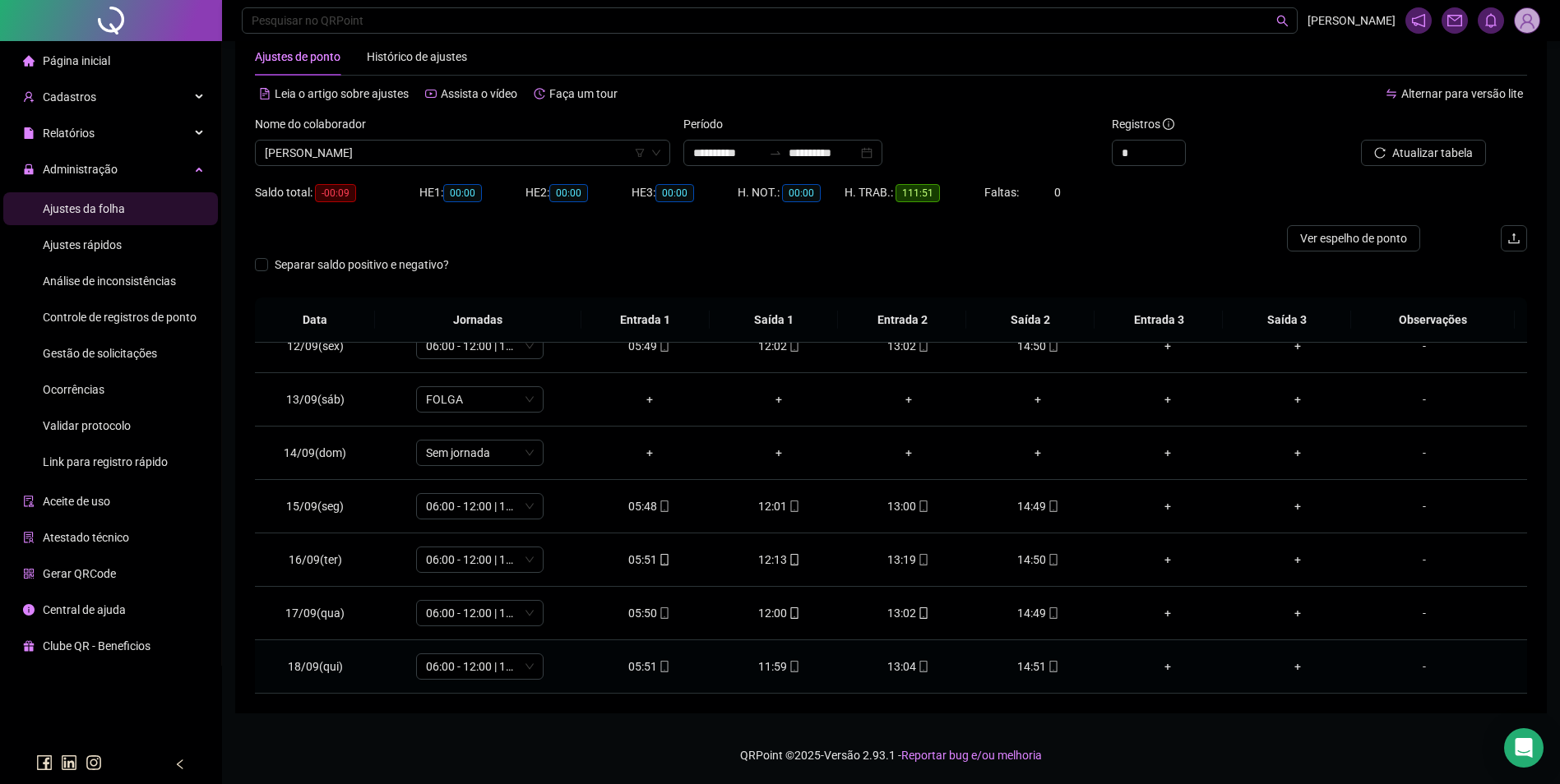
click at [1047, 664] on icon "mobile" at bounding box center [1053, 667] width 12 height 12
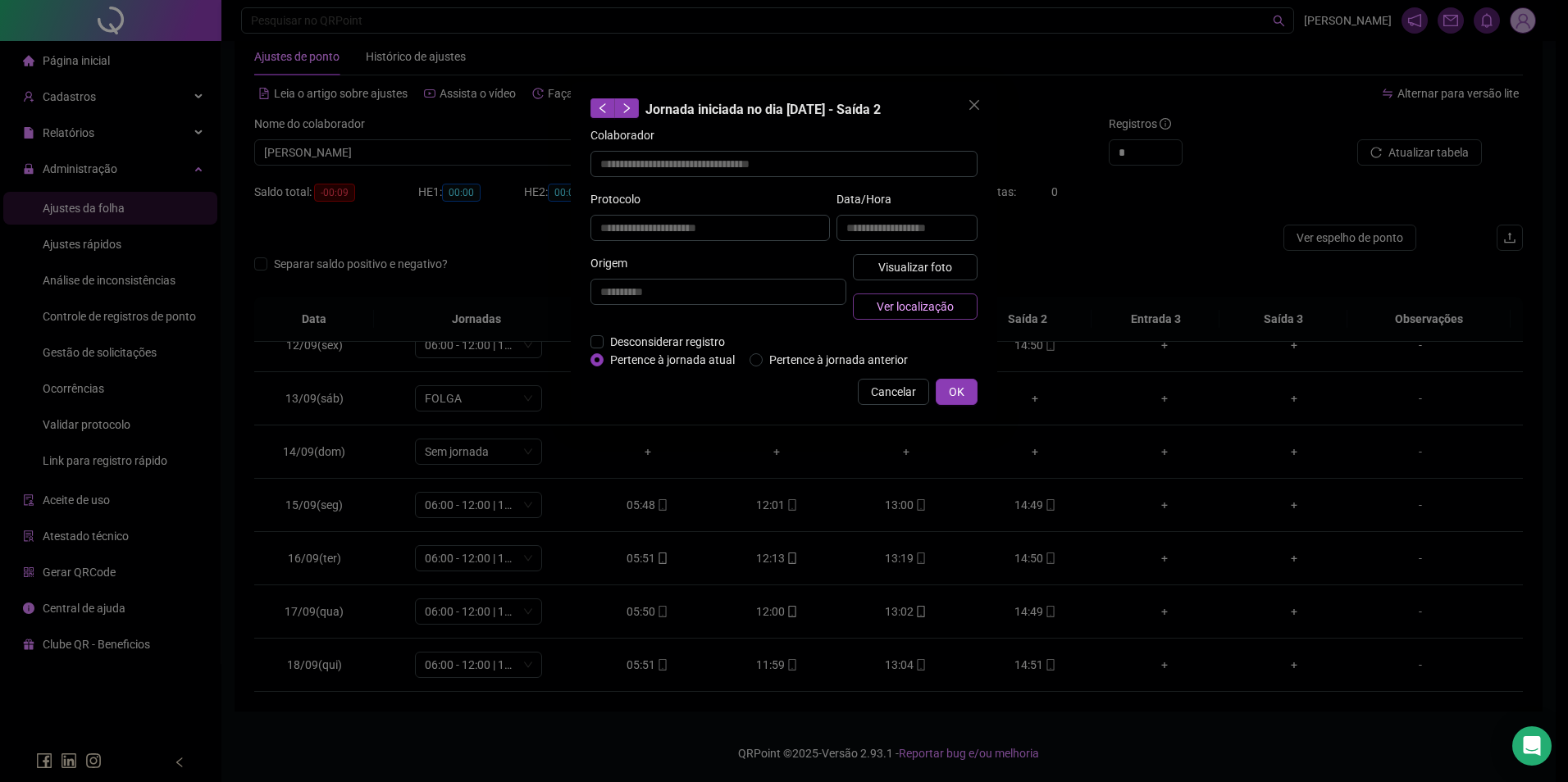
click at [923, 306] on span "Ver localização" at bounding box center [916, 307] width 77 height 18
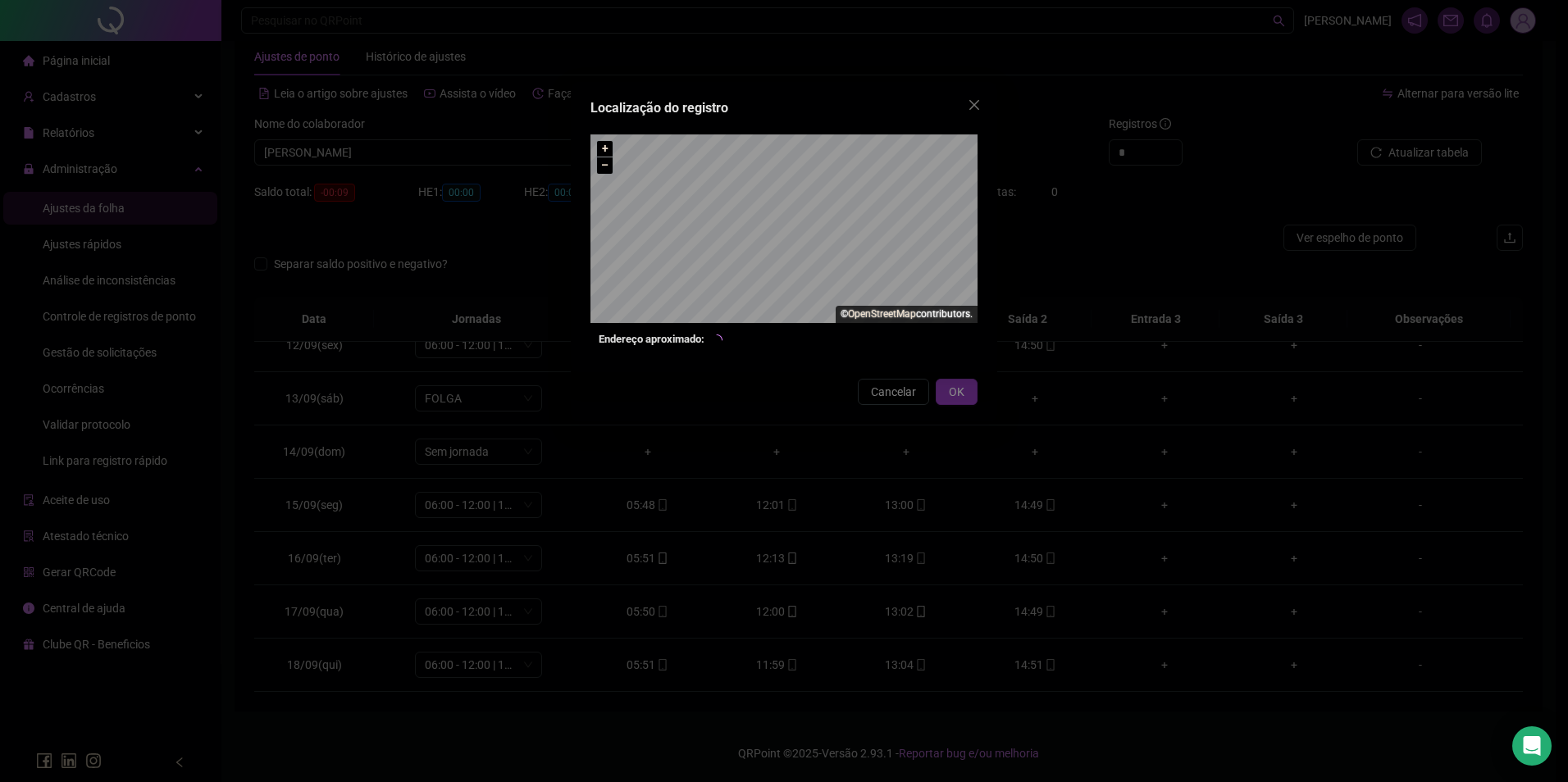
click at [897, 397] on div "Localização do registro + – ⇧ › © OpenStreetMap contributors. Endereço aproxima…" at bounding box center [784, 391] width 1568 height 782
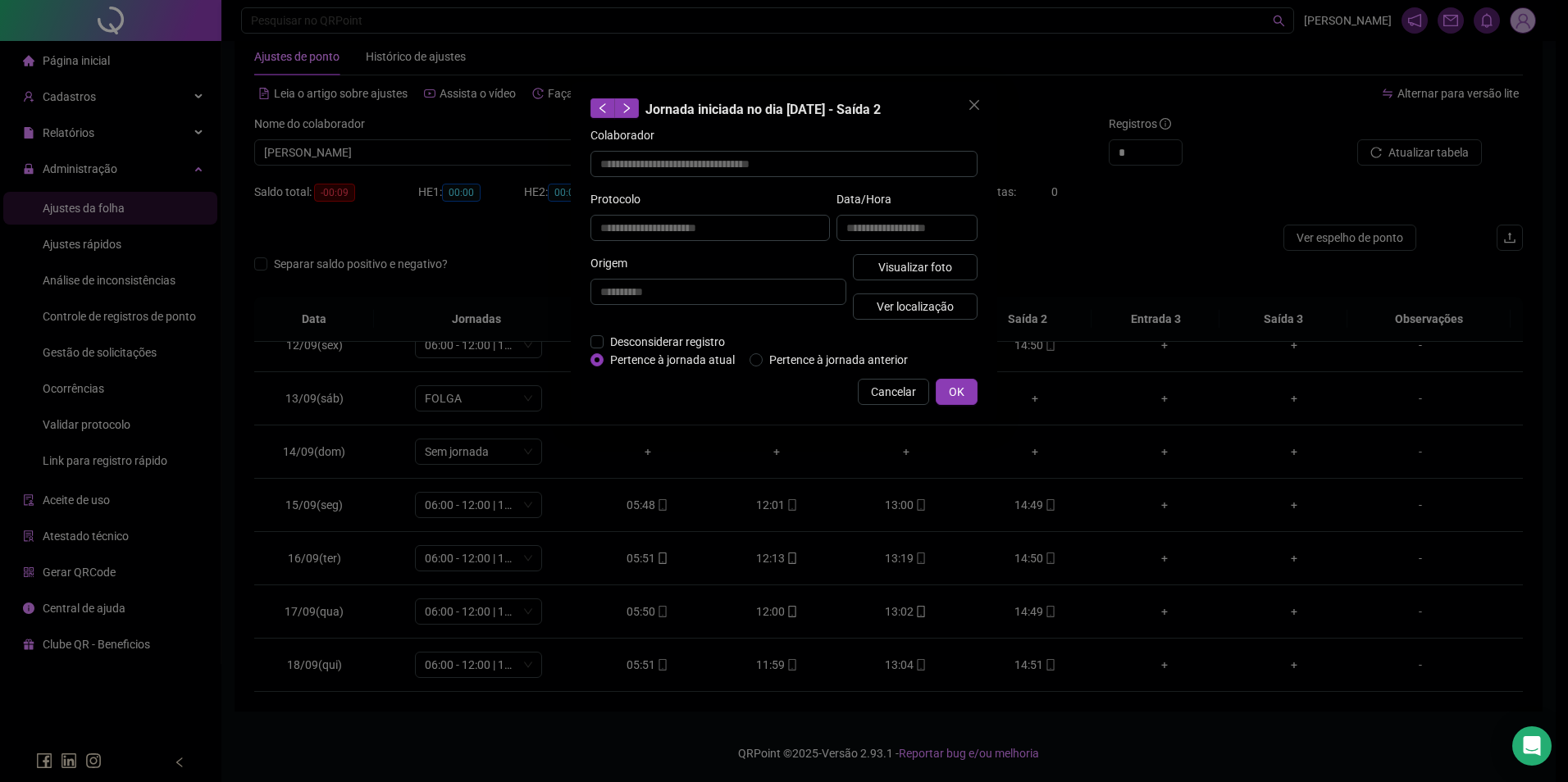
click at [899, 392] on span "Cancelar" at bounding box center [893, 392] width 45 height 18
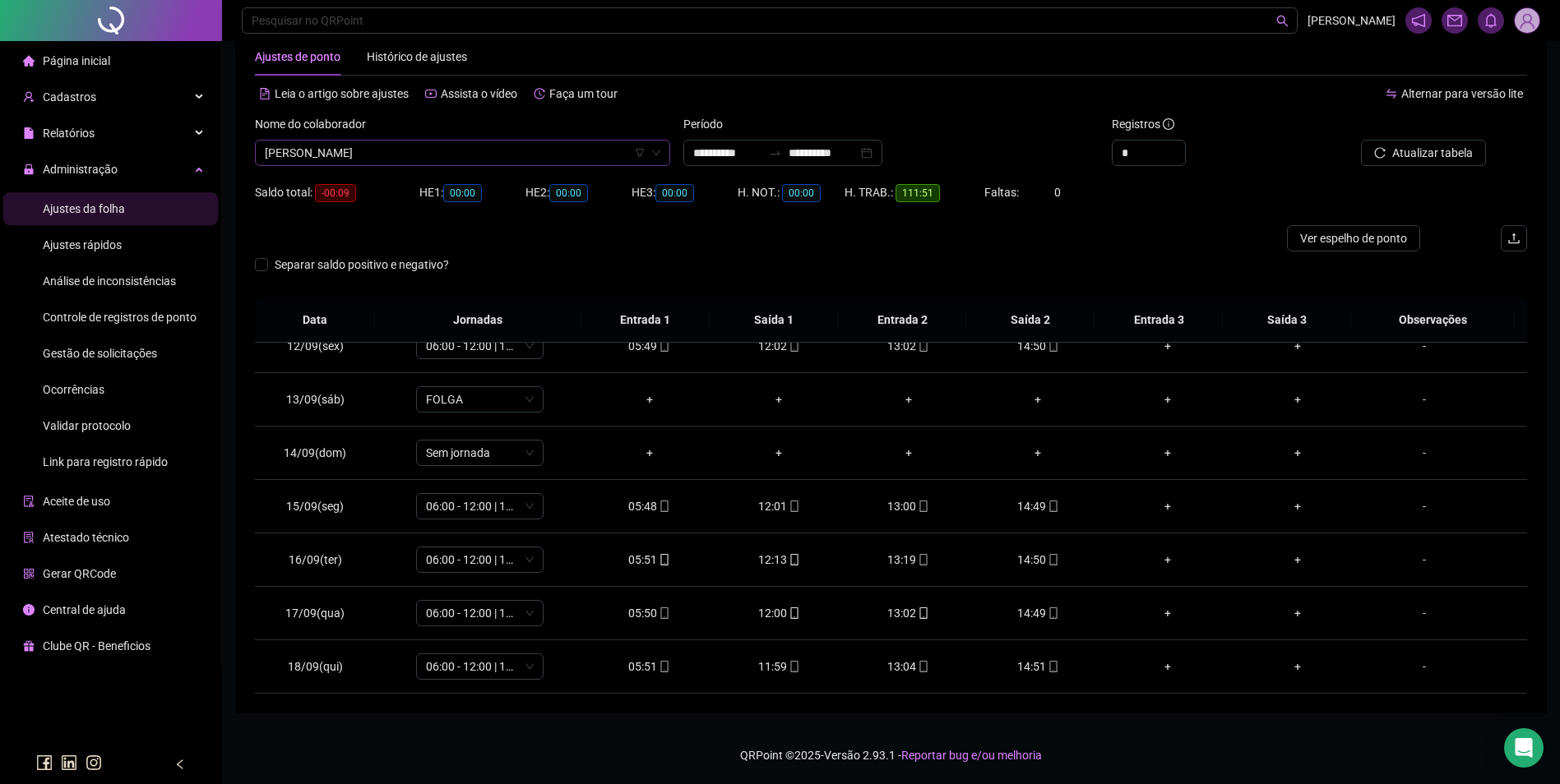
scroll to position [16048, 0]
click at [514, 147] on span "MARIA IVONE CARNEIRO DA SILVA GLÓRIA" at bounding box center [463, 152] width 396 height 24
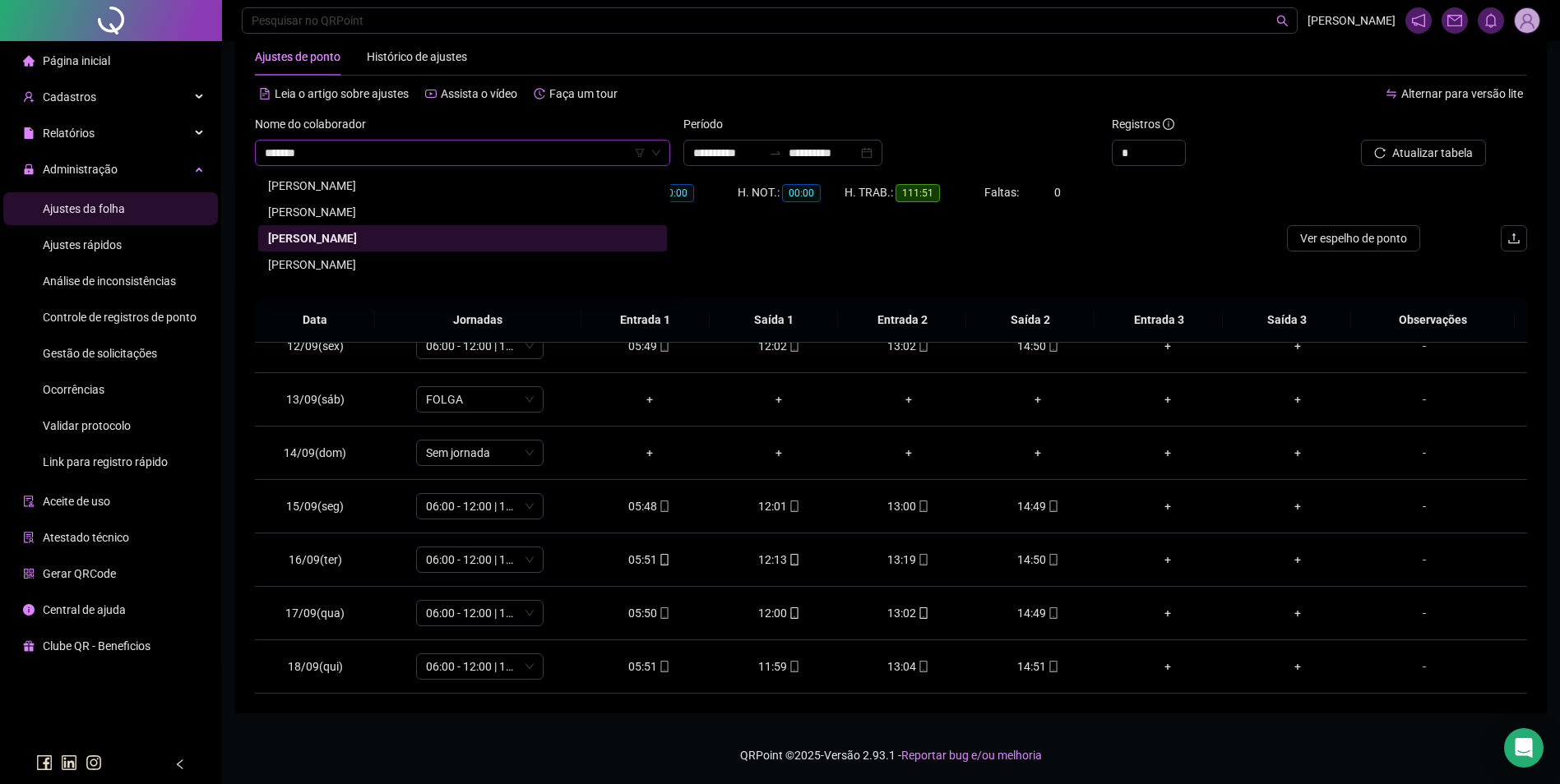
scroll to position [0, 0]
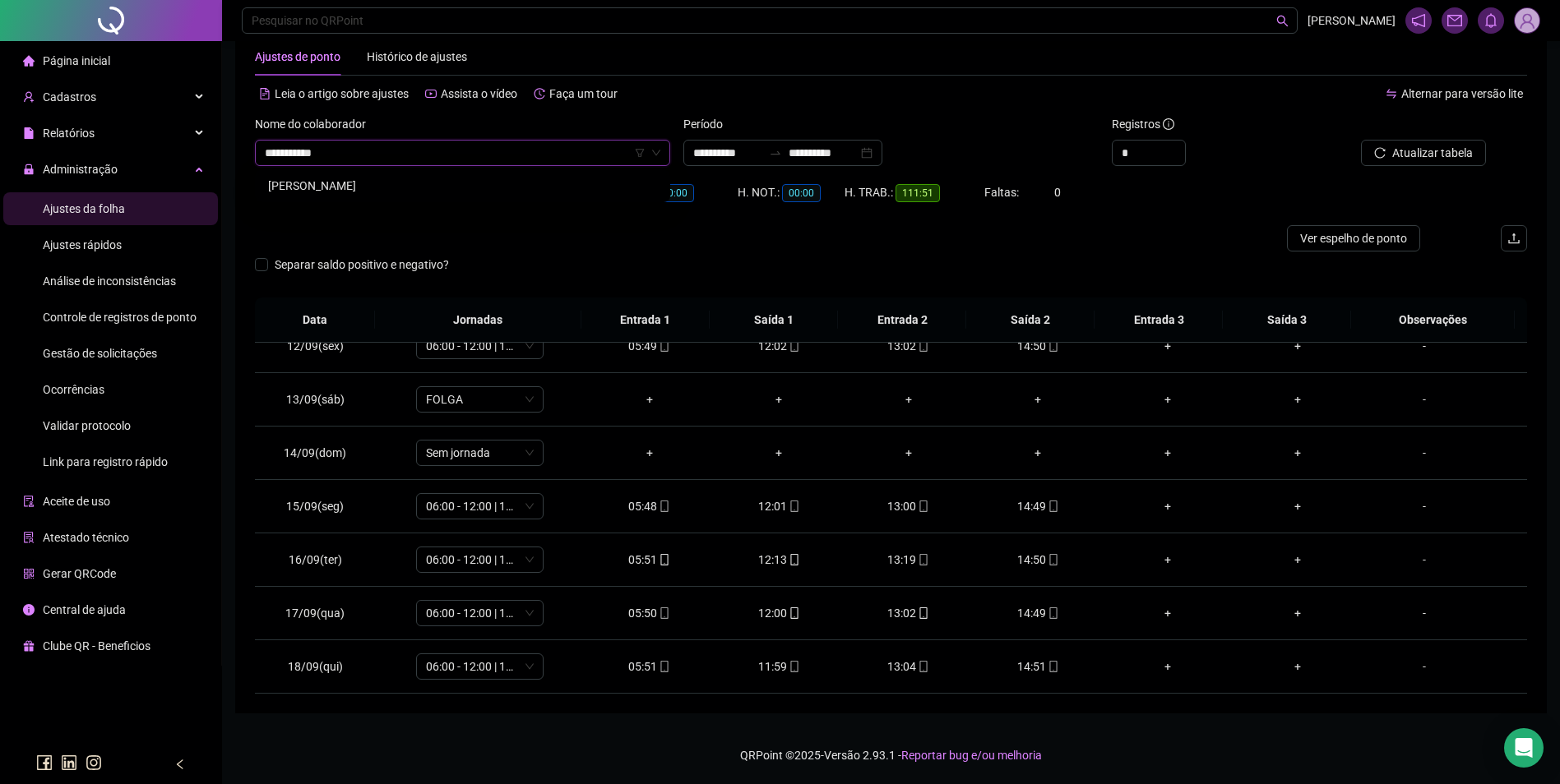
click at [421, 184] on div "MARIA IZABEL PEREIRA PINHEIRO" at bounding box center [462, 185] width 389 height 18
click at [1392, 143] on button "Buscar registros" at bounding box center [1422, 152] width 128 height 26
click at [1047, 669] on icon "mobile" at bounding box center [1053, 667] width 12 height 12
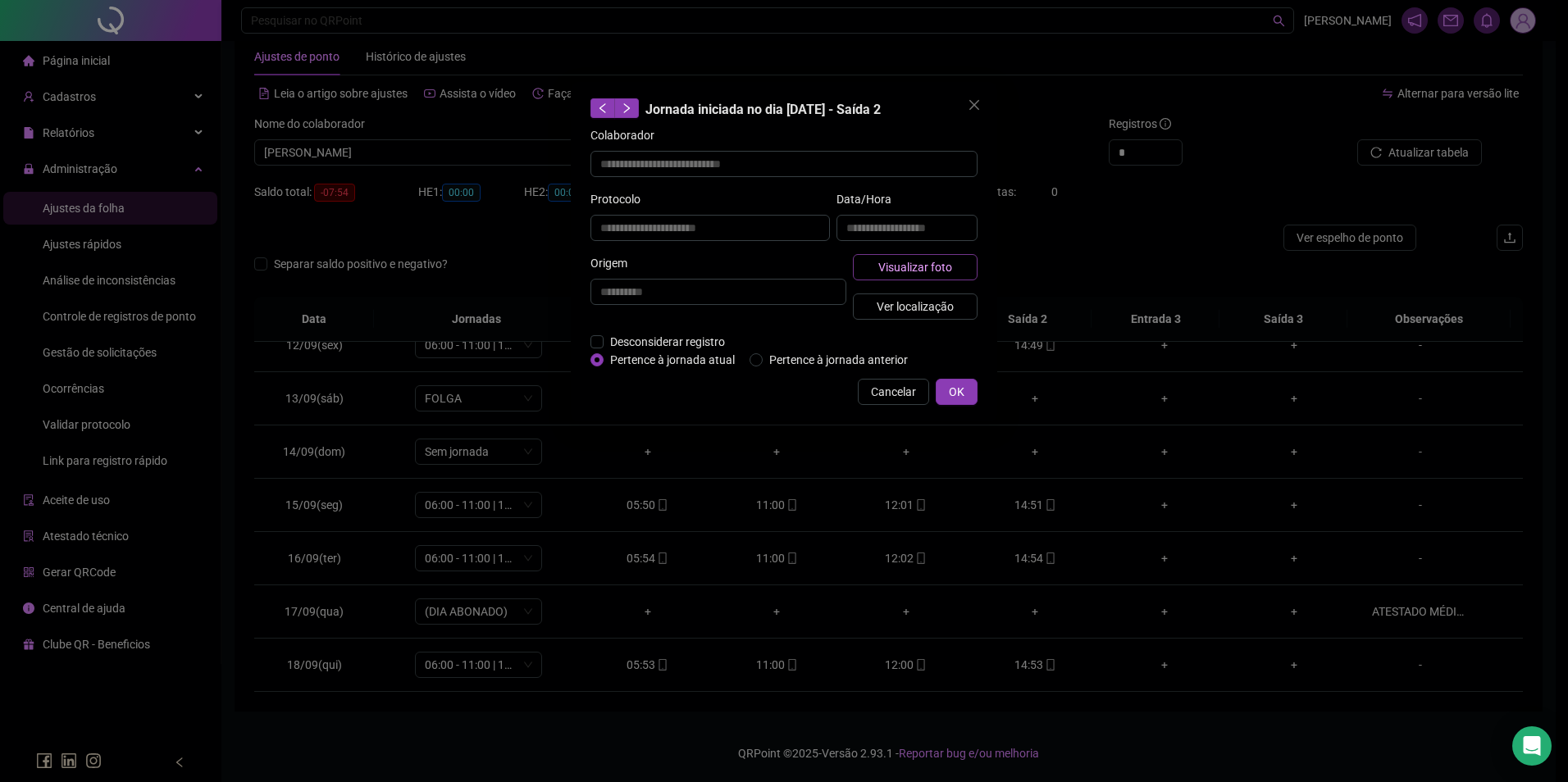
click at [892, 271] on span "Visualizar foto" at bounding box center [915, 267] width 74 height 18
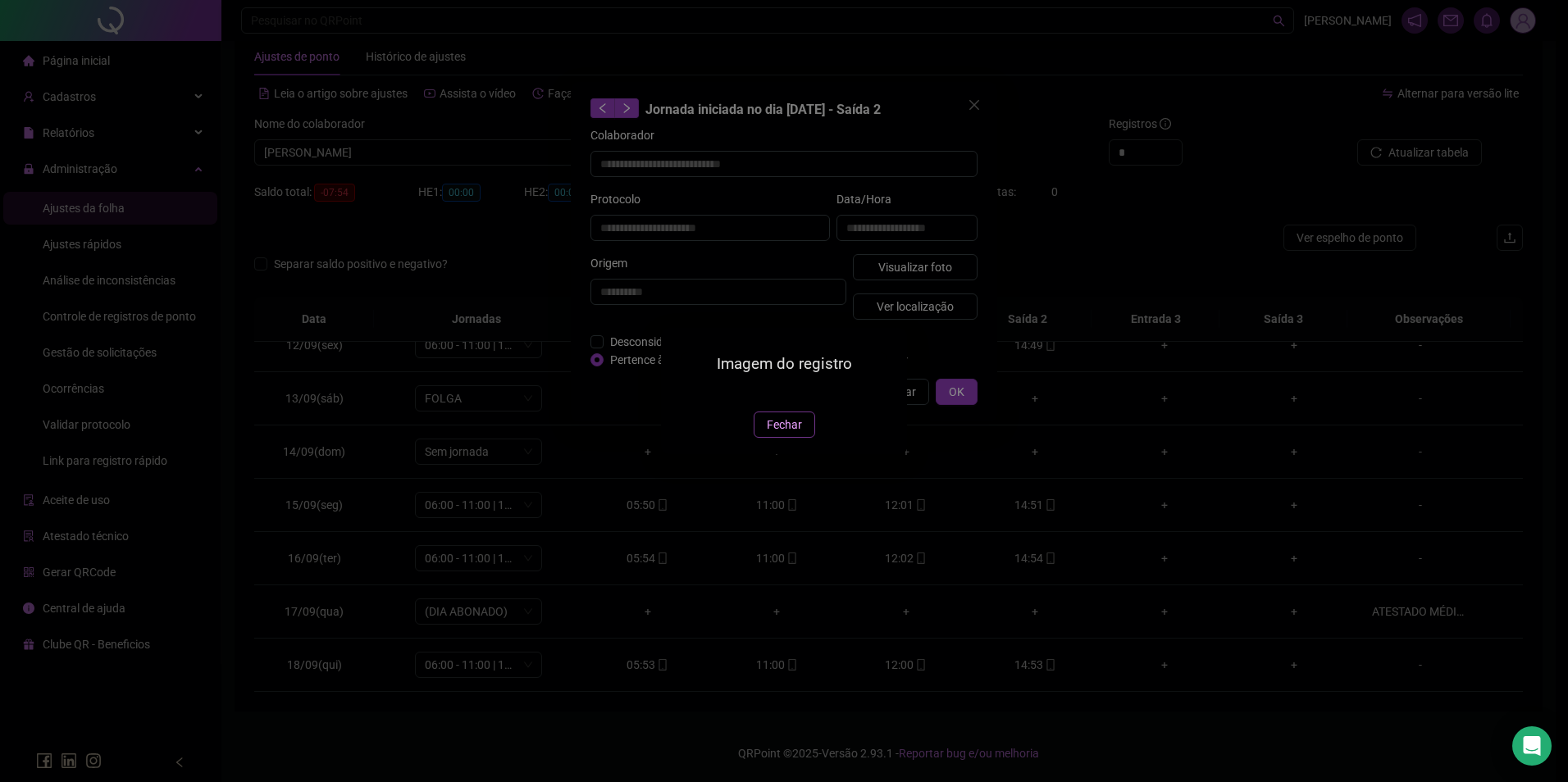
click at [768, 434] on span "Fechar" at bounding box center [784, 425] width 35 height 18
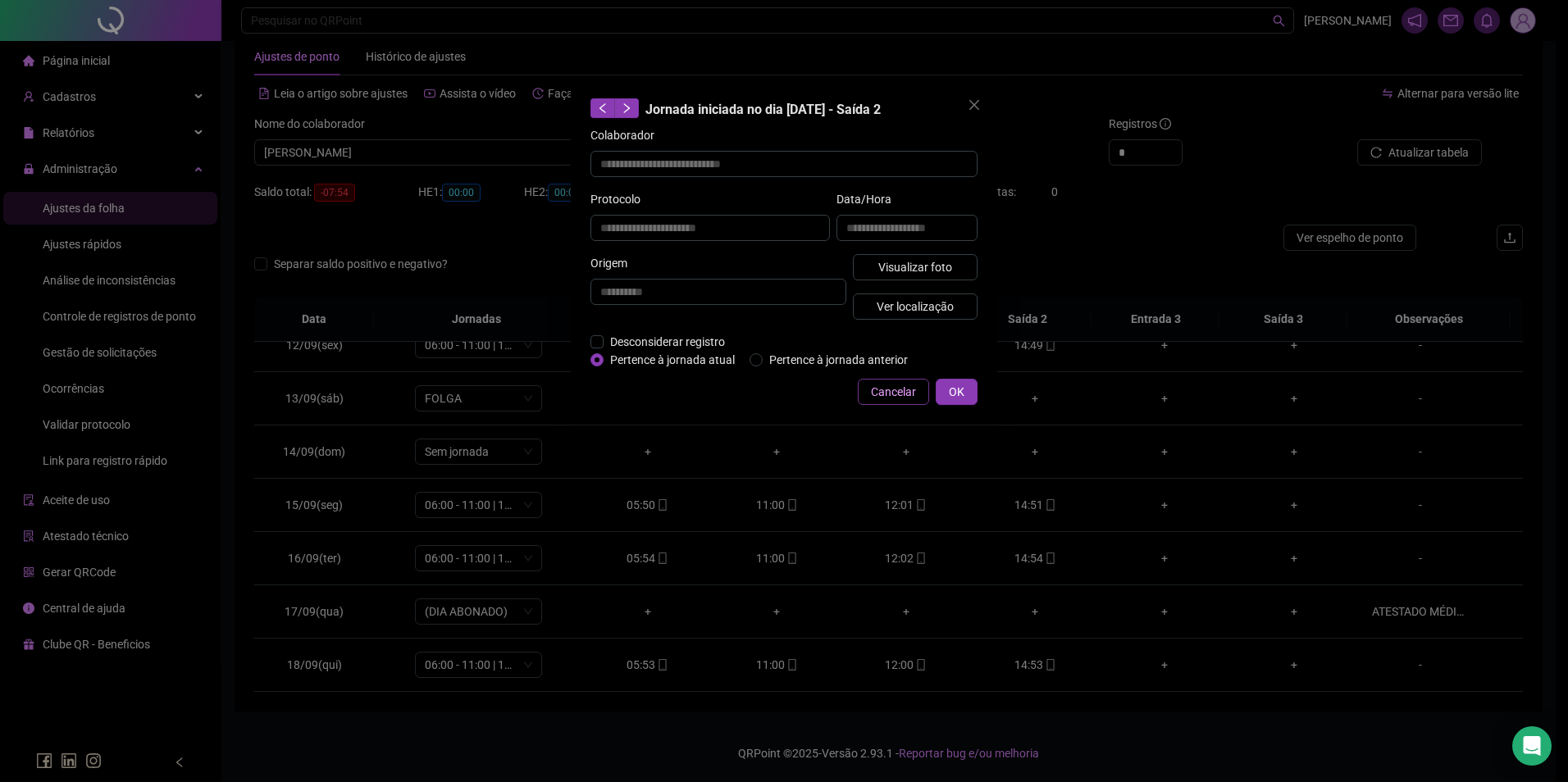
click at [918, 389] on button "Cancelar" at bounding box center [893, 391] width 72 height 26
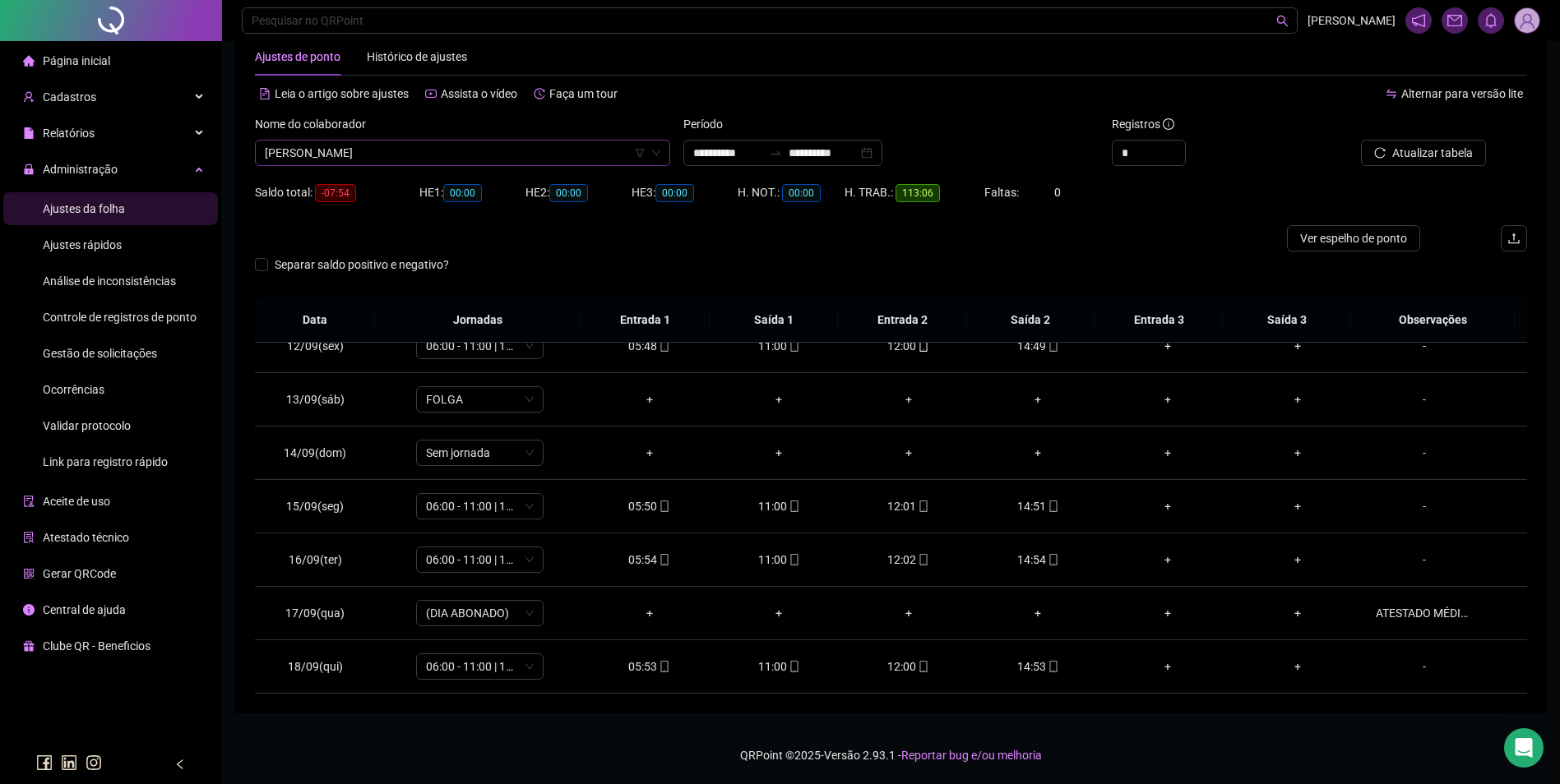
click at [427, 148] on span "MARIA IZABEL PEREIRA PINHEIRO" at bounding box center [463, 152] width 396 height 24
click at [380, 206] on div "MARIA JOSÉ BARROS BRITO" at bounding box center [462, 212] width 389 height 18
click at [1449, 153] on span "Buscar registros" at bounding box center [1431, 152] width 83 height 18
click at [660, 667] on icon "mobile" at bounding box center [664, 667] width 8 height 12
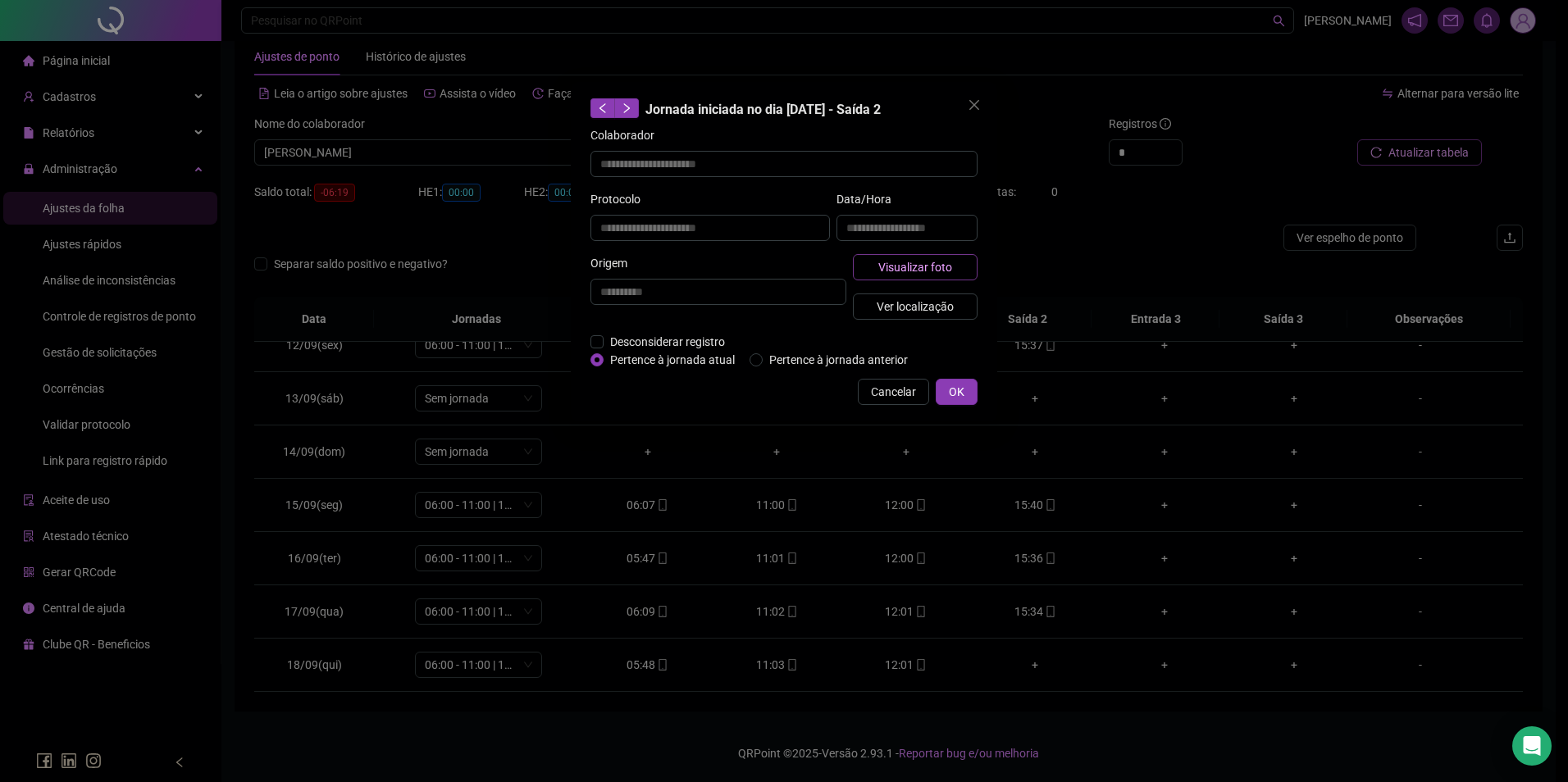
click at [900, 269] on span "Visualizar foto" at bounding box center [915, 267] width 74 height 18
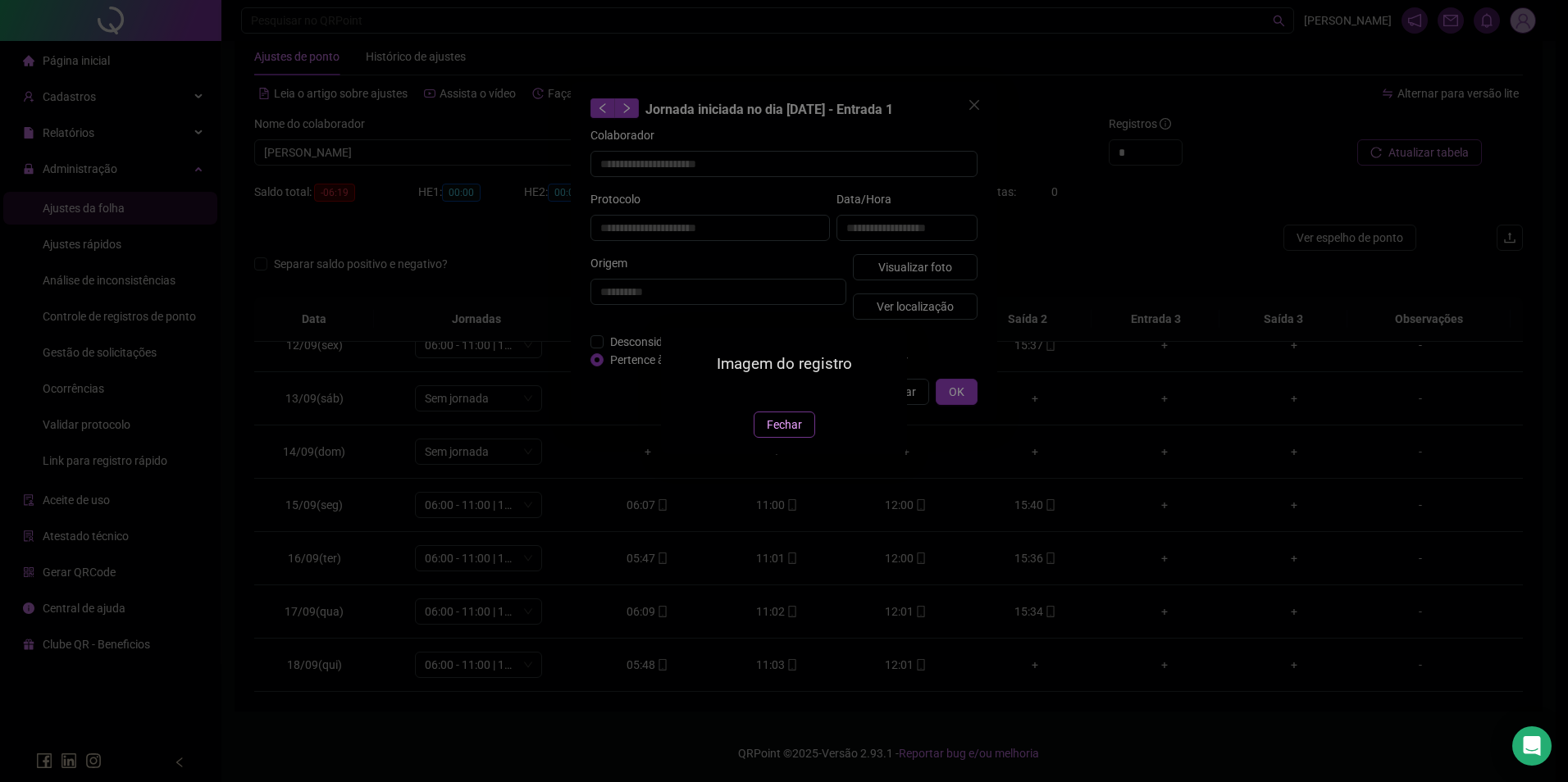
click at [785, 434] on span "Fechar" at bounding box center [784, 425] width 35 height 18
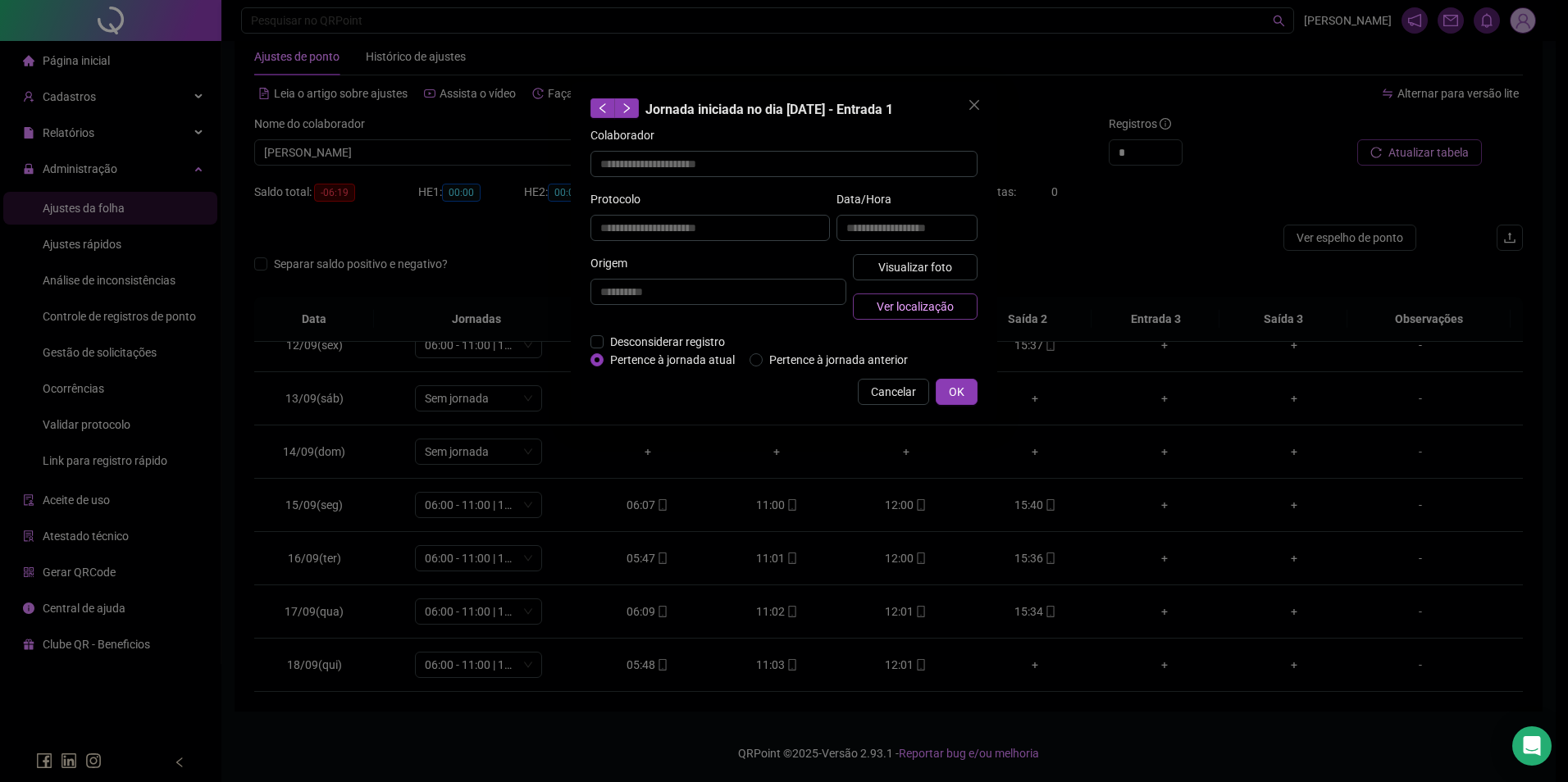
click at [920, 316] on button "Ver localização" at bounding box center [915, 306] width 125 height 26
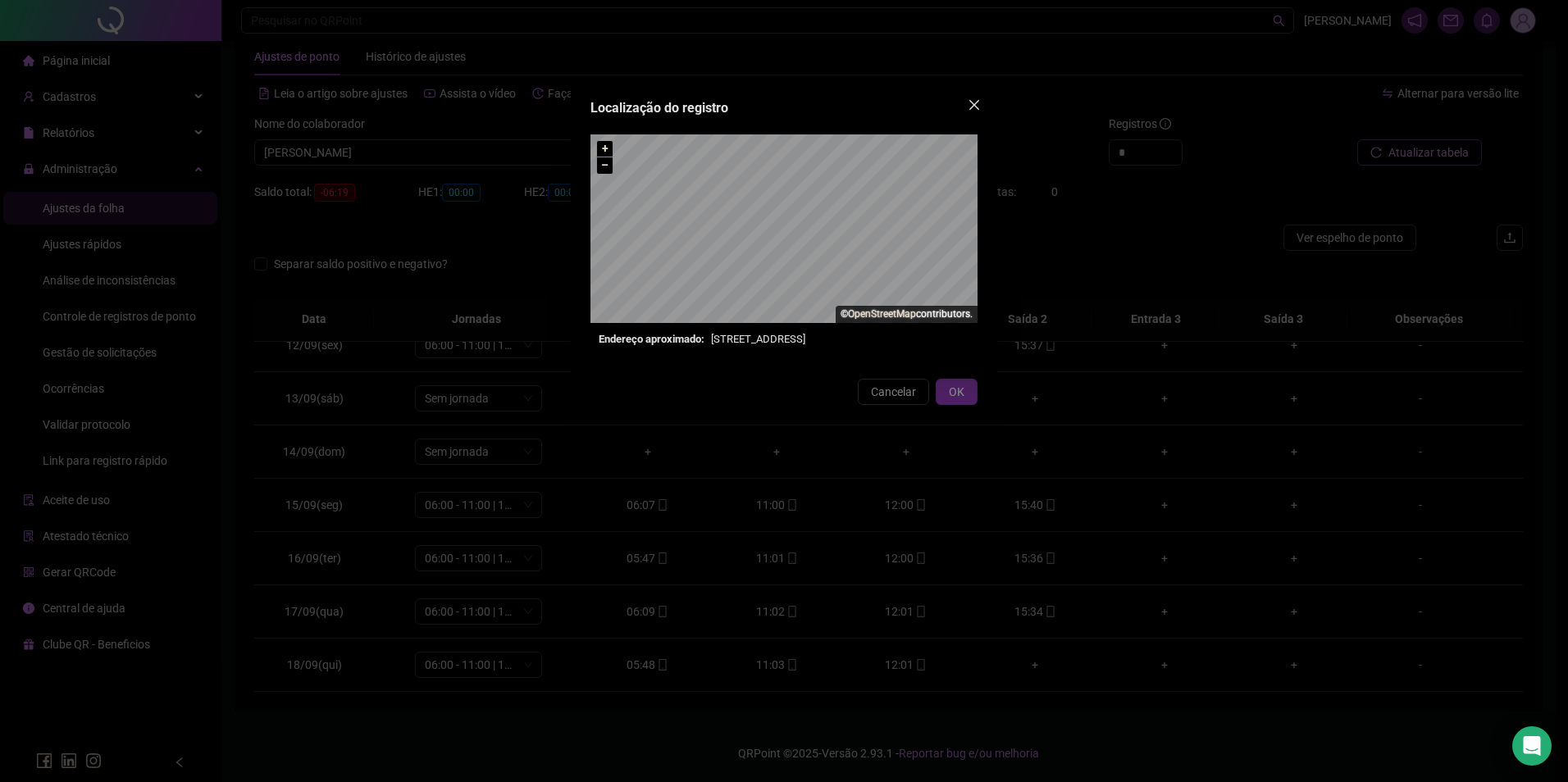
click at [969, 105] on icon "close" at bounding box center [975, 105] width 14 height 14
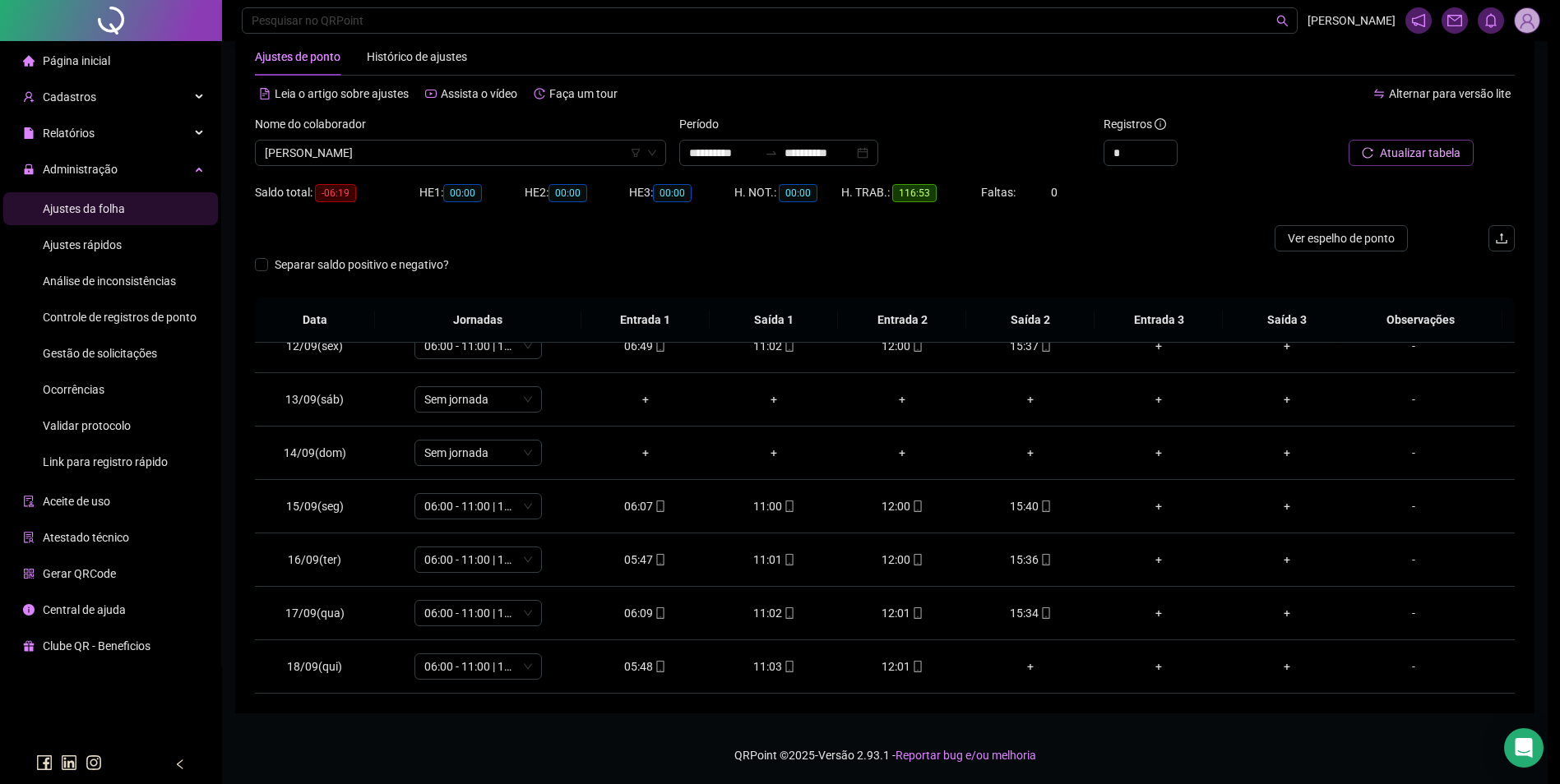
click at [515, 153] on span "MARIA JOSÉ BARROS BRITO" at bounding box center [460, 152] width 391 height 24
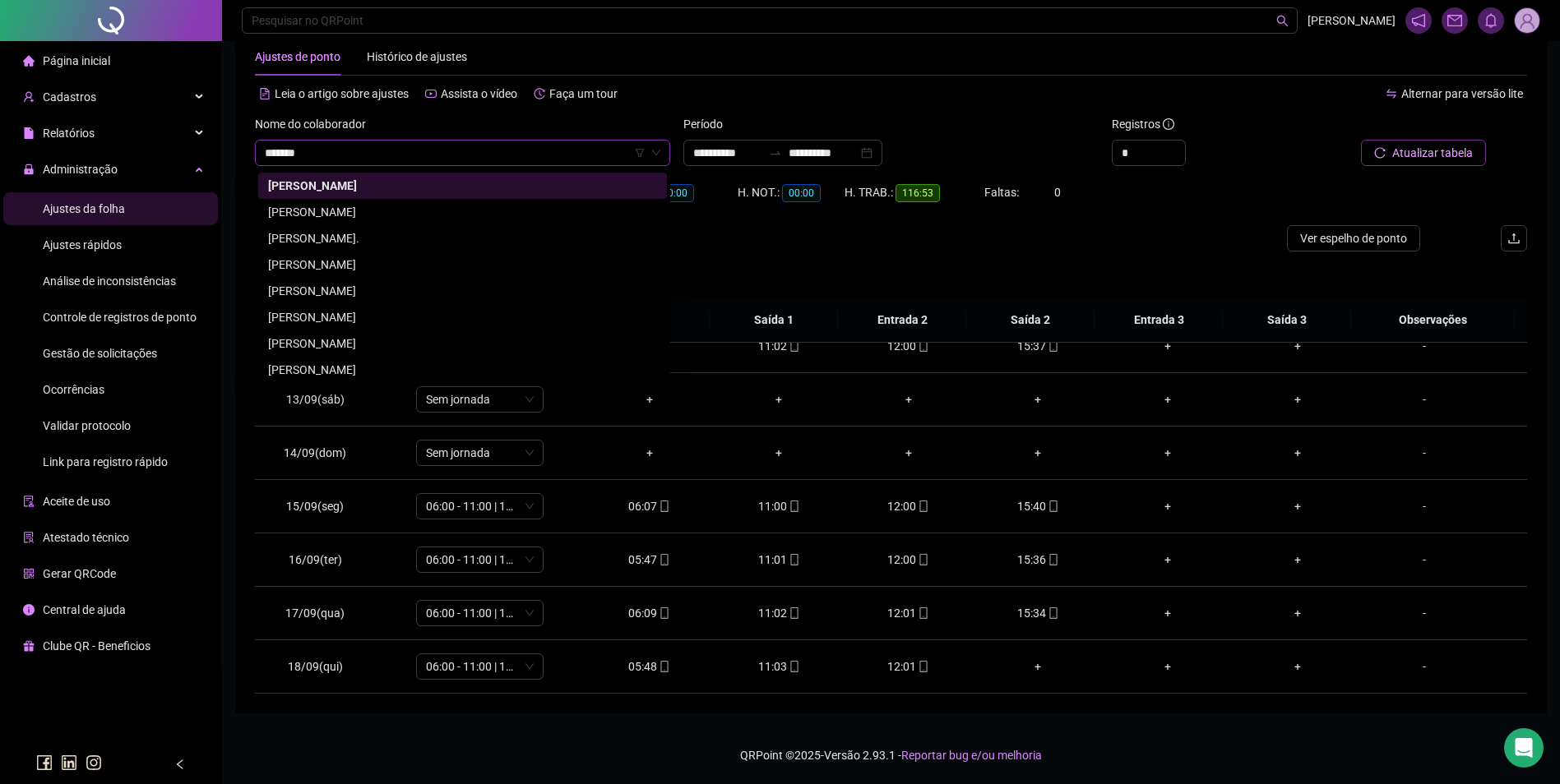
scroll to position [0, 0]
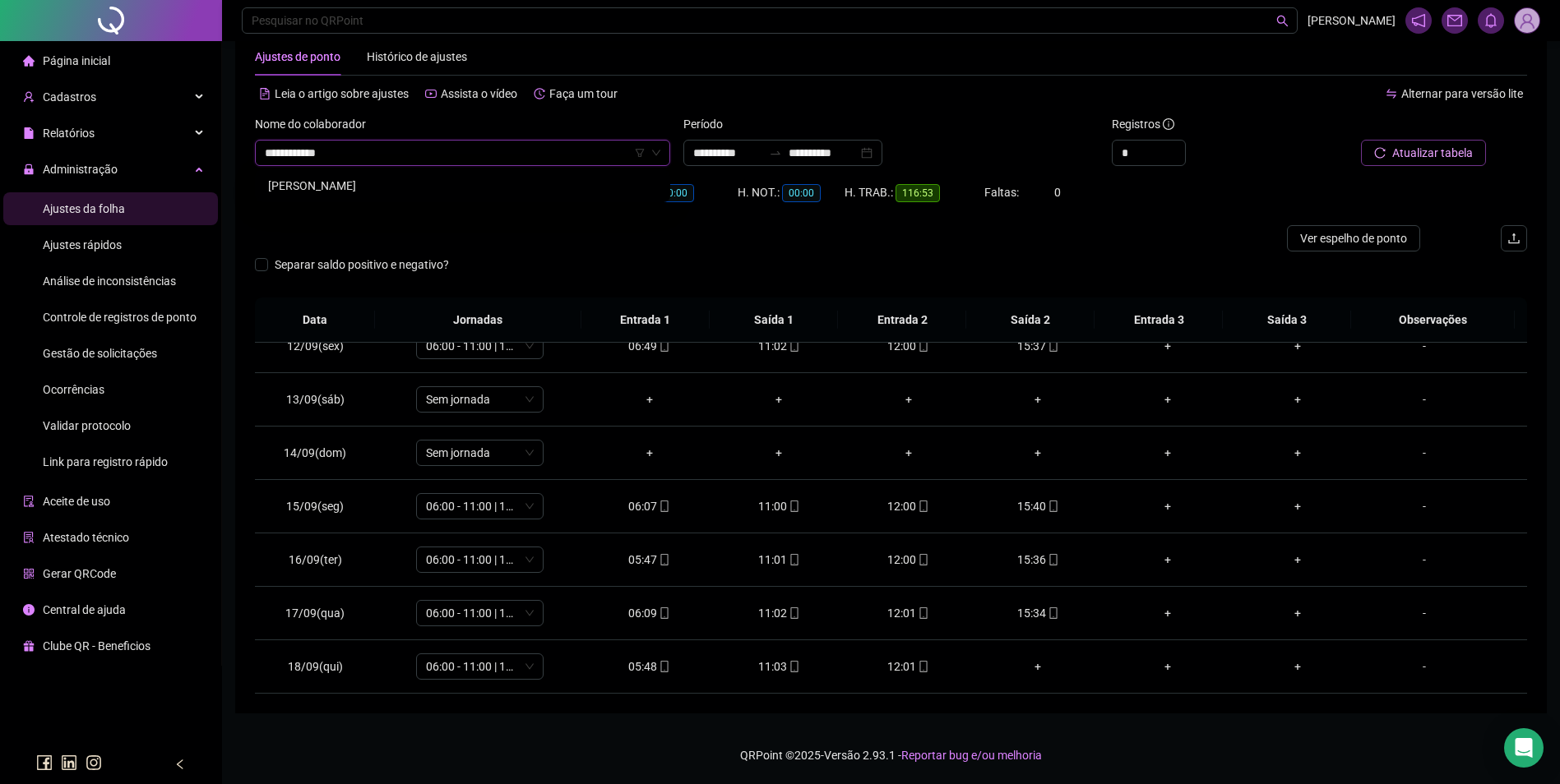
click at [431, 180] on div "MARIA LENICE BARBOSA CARVALHO" at bounding box center [462, 185] width 389 height 18
click at [1465, 153] on span "Buscar registros" at bounding box center [1431, 152] width 83 height 18
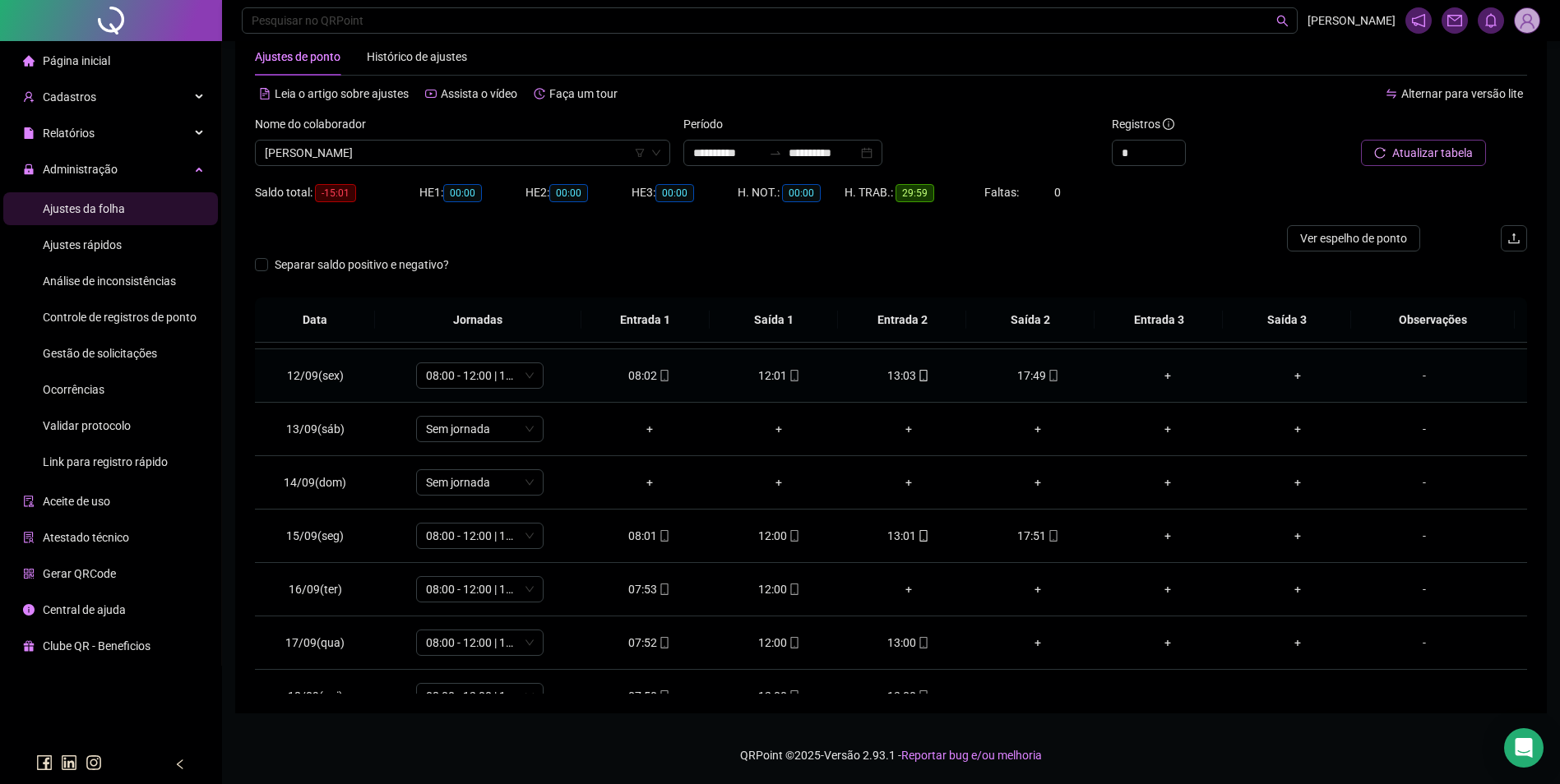
scroll to position [611, 0]
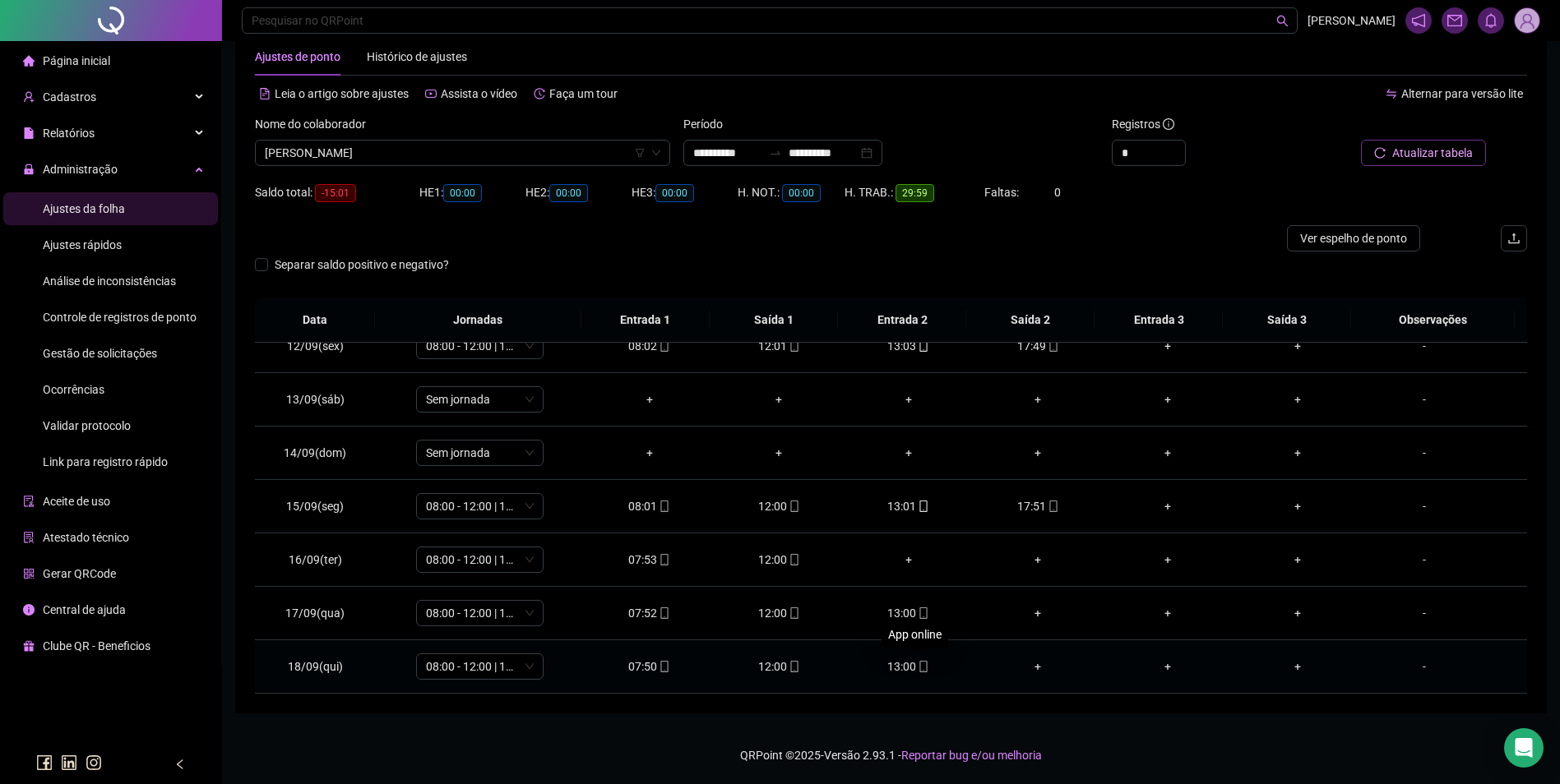
click at [918, 670] on icon "mobile" at bounding box center [924, 667] width 12 height 12
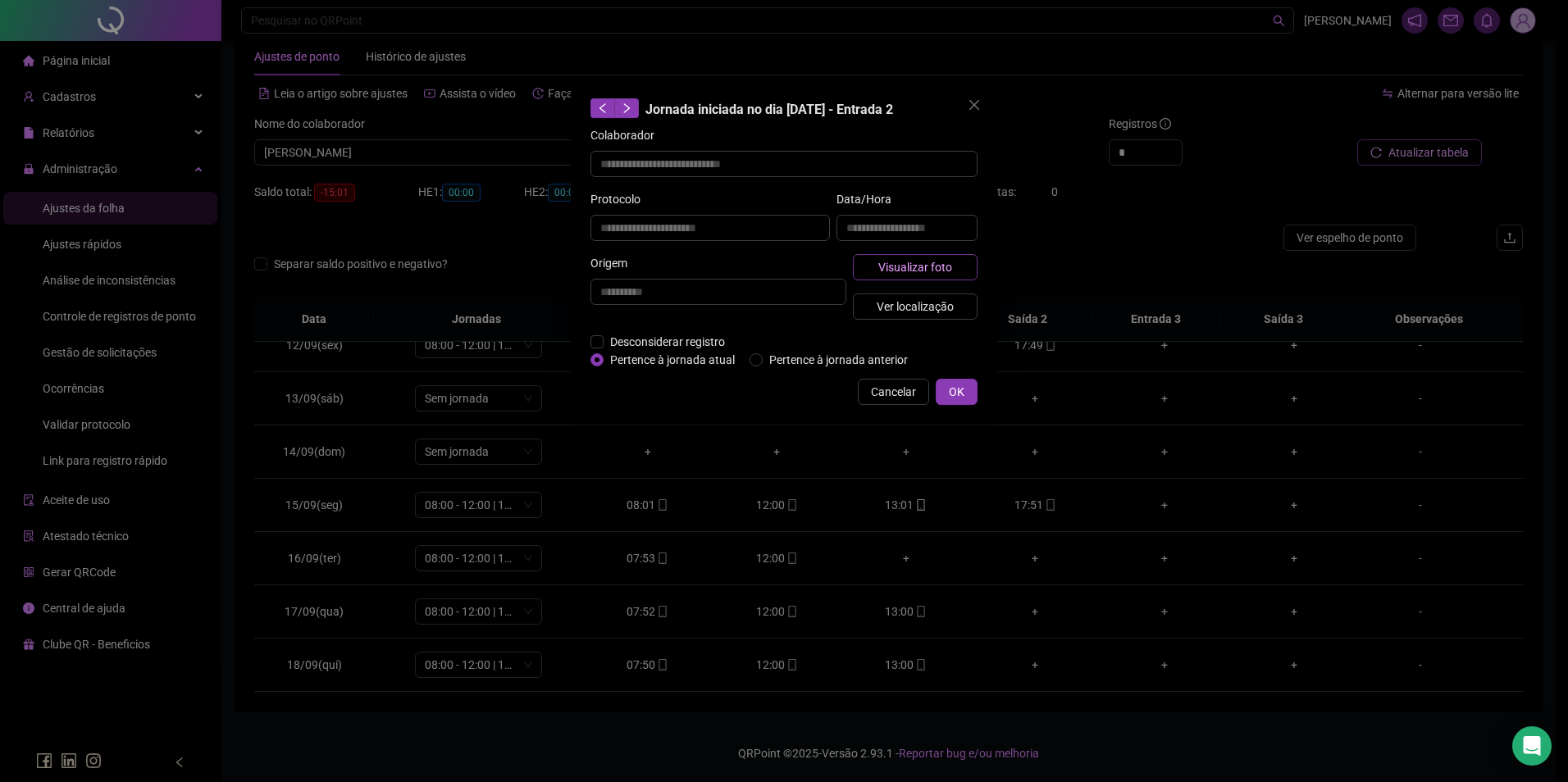
click at [966, 261] on button "Visualizar foto" at bounding box center [915, 267] width 125 height 26
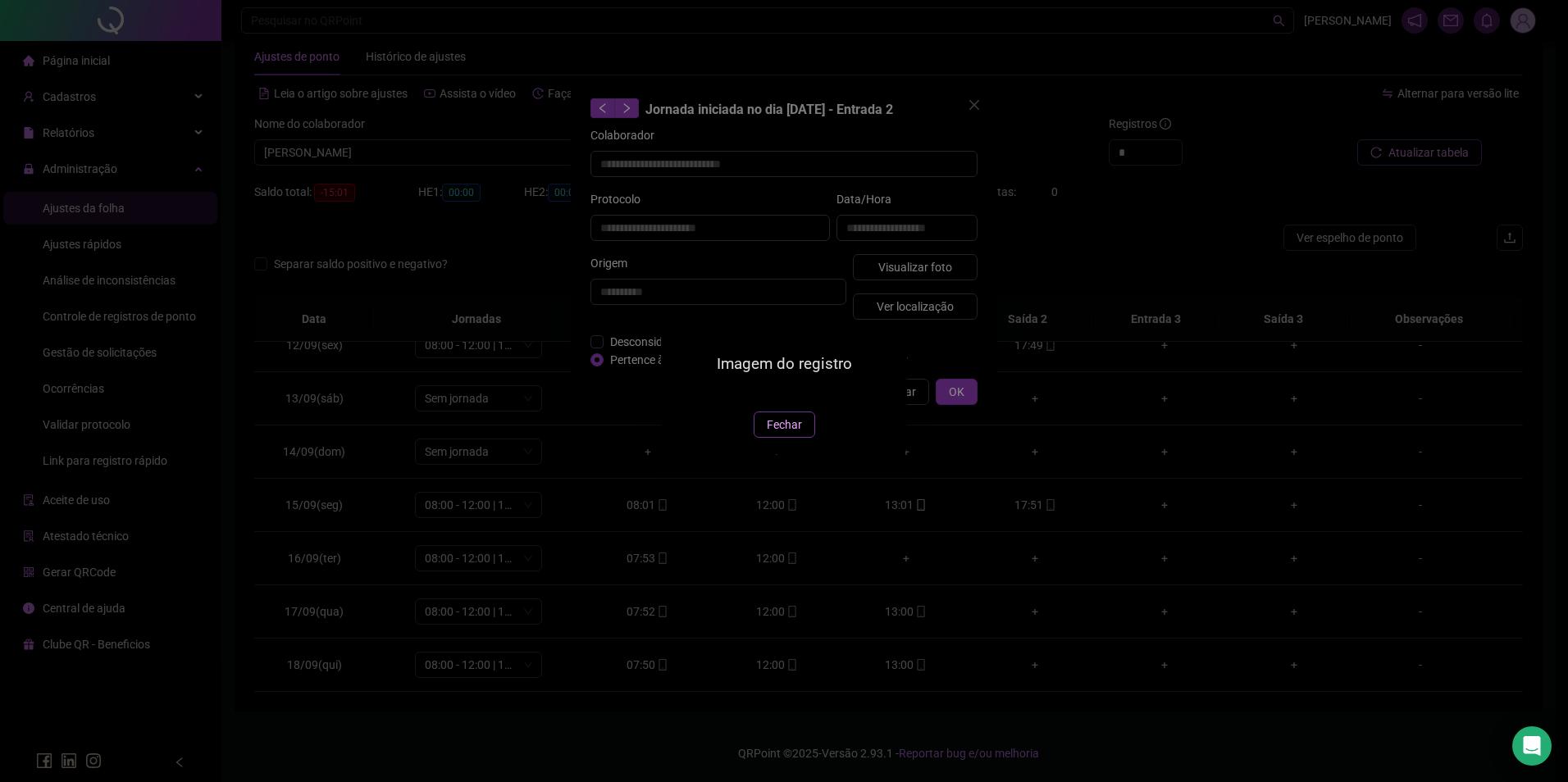
click at [788, 437] on button "Fechar" at bounding box center [785, 424] width 62 height 26
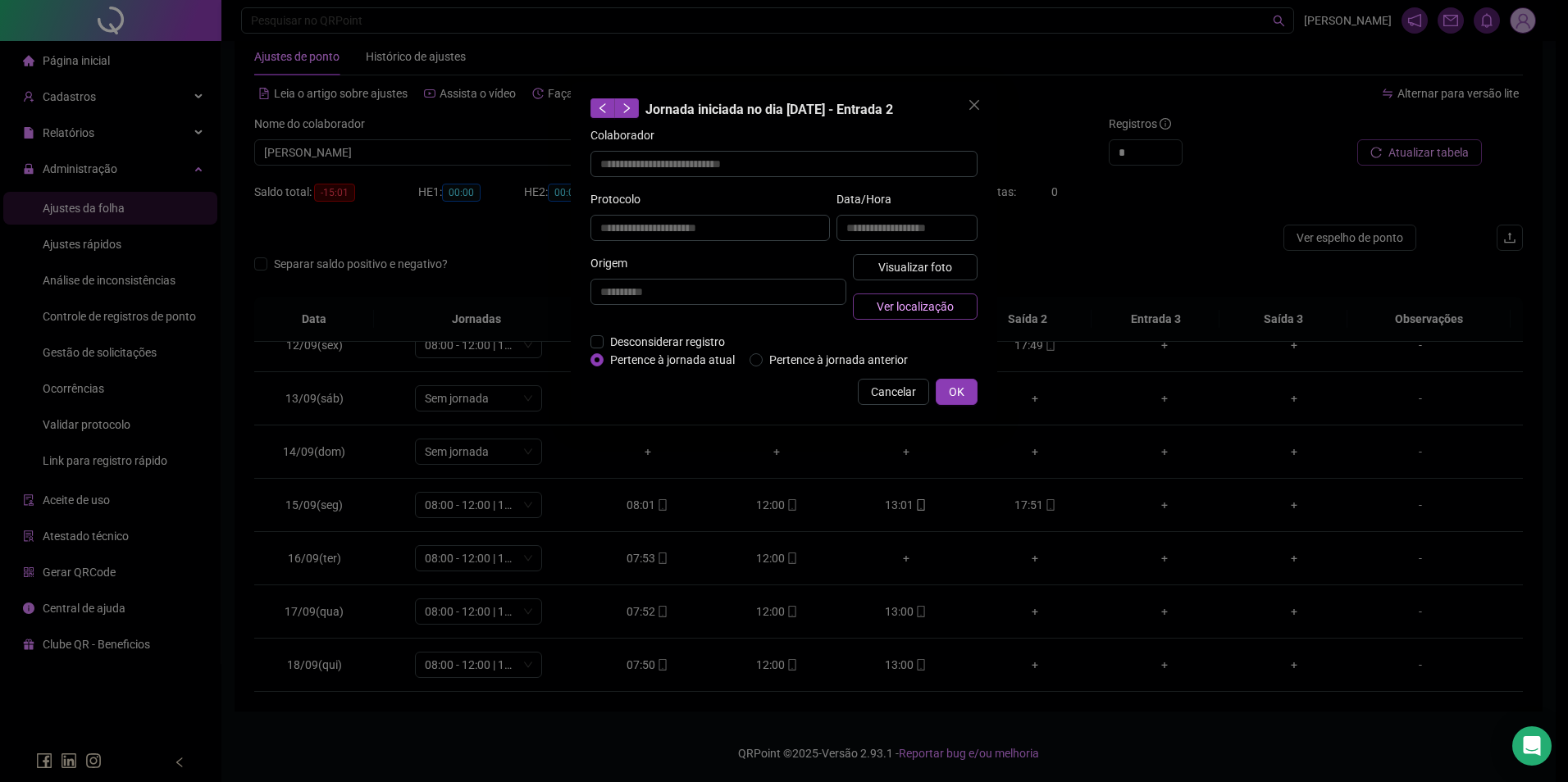
click at [918, 300] on span "Ver localização" at bounding box center [916, 307] width 77 height 18
click at [900, 388] on span "Cancelar" at bounding box center [893, 392] width 45 height 18
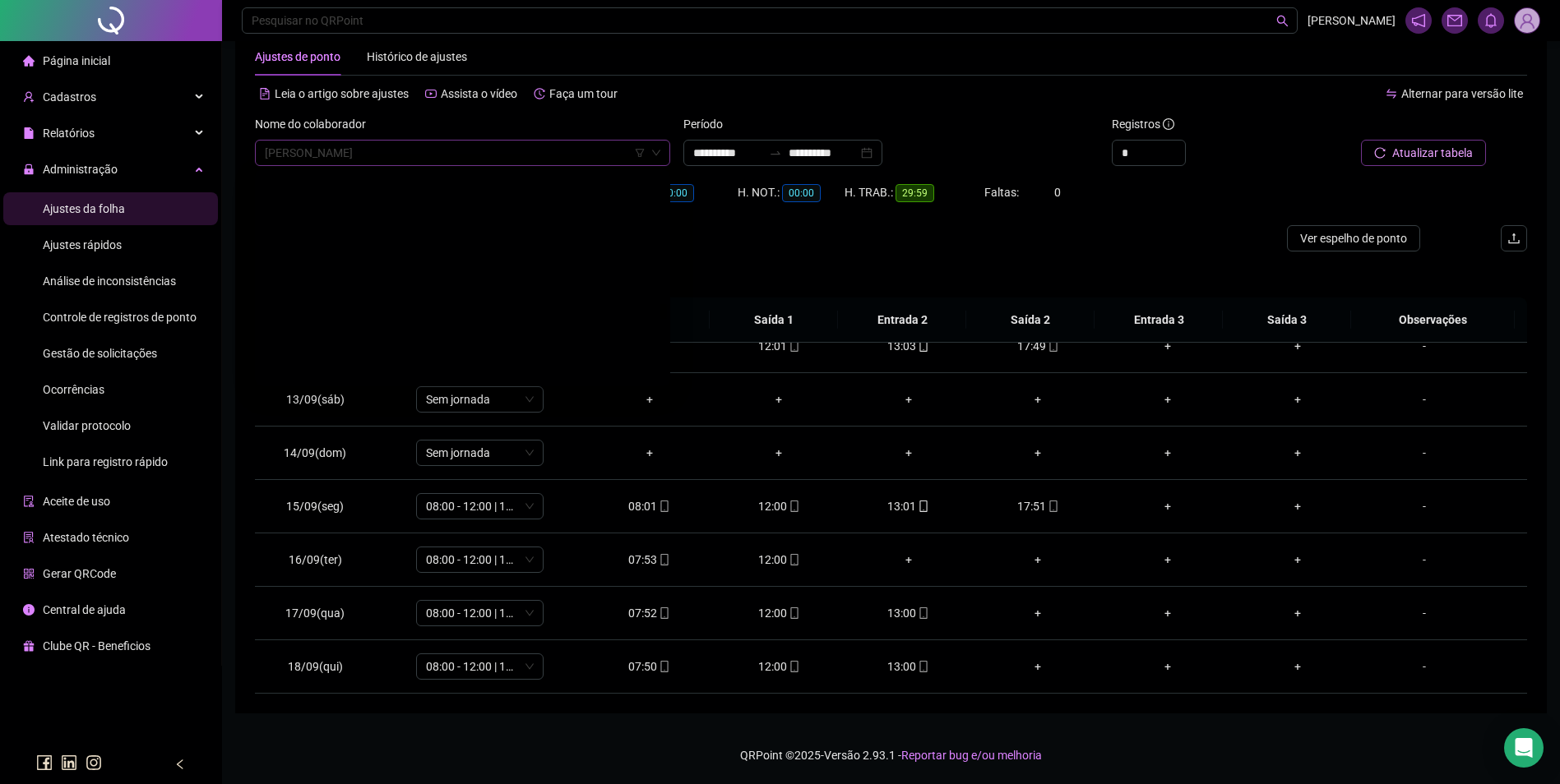
click at [360, 159] on span "MARIA LENICE BARBOSA CARVALHO" at bounding box center [463, 152] width 396 height 24
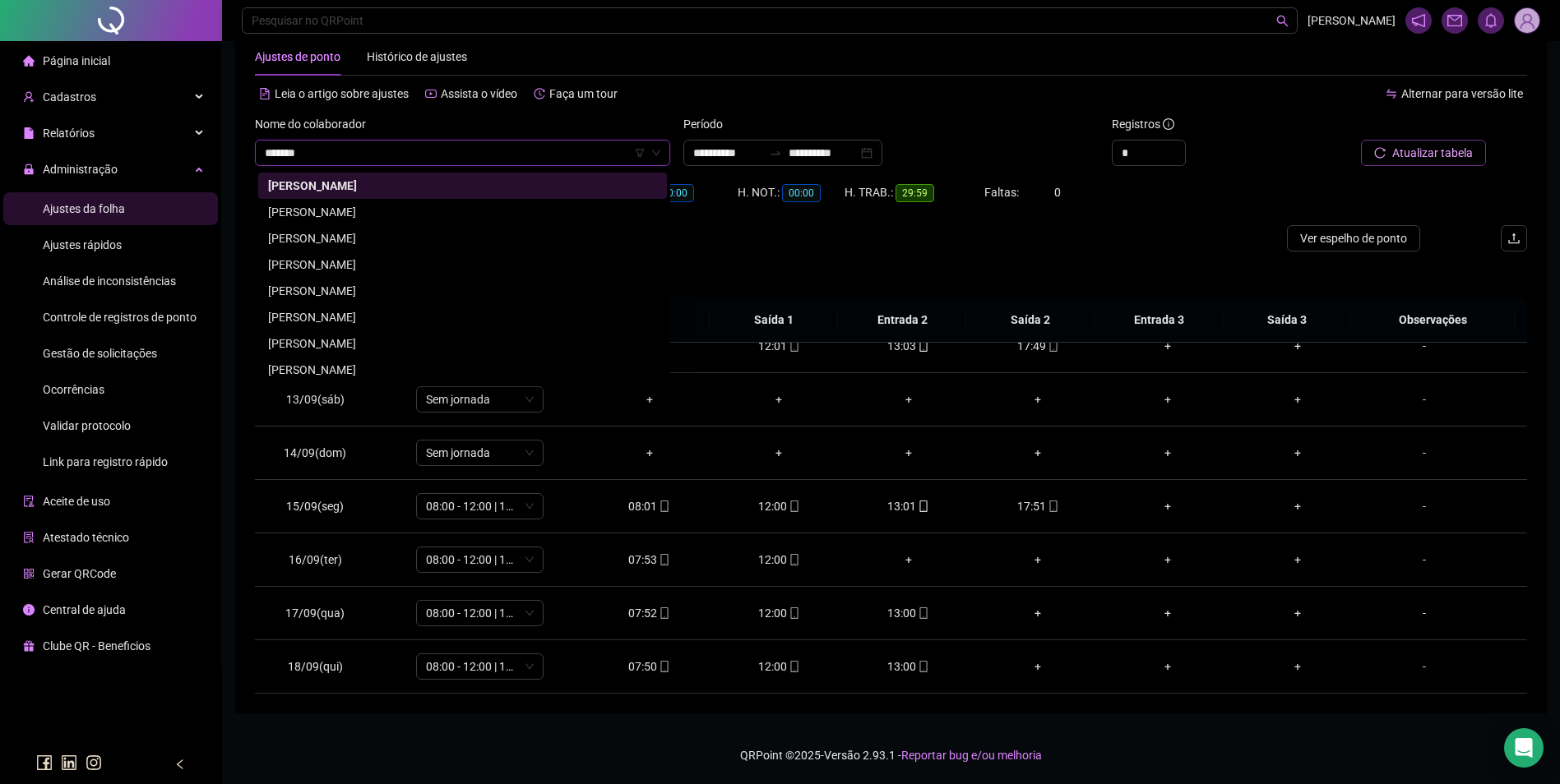
scroll to position [0, 0]
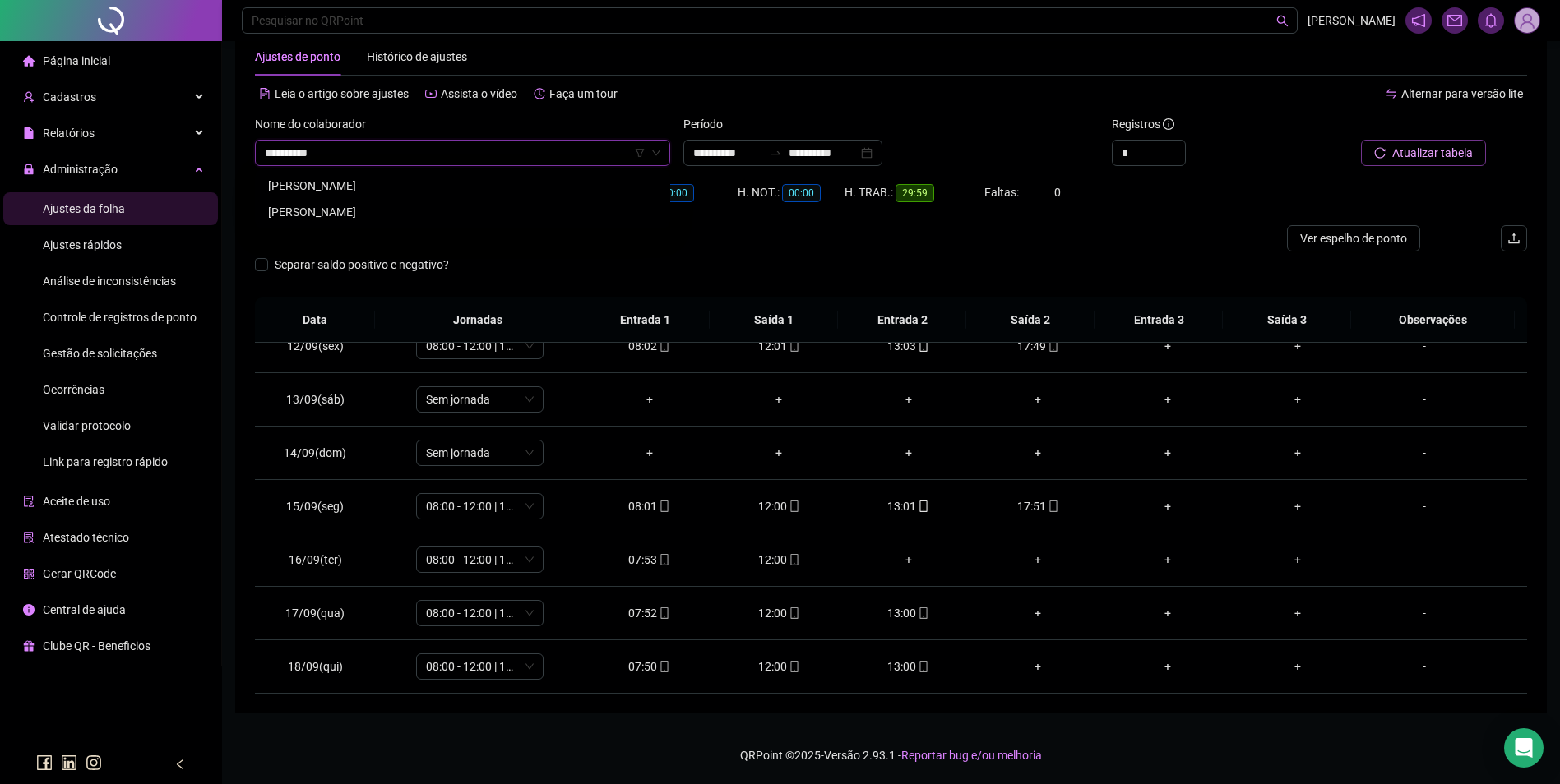
click at [412, 216] on div "MARIA SANTANA RIBEIRO DE SOUSA" at bounding box center [462, 212] width 389 height 18
click at [1388, 136] on div at bounding box center [1406, 127] width 160 height 24
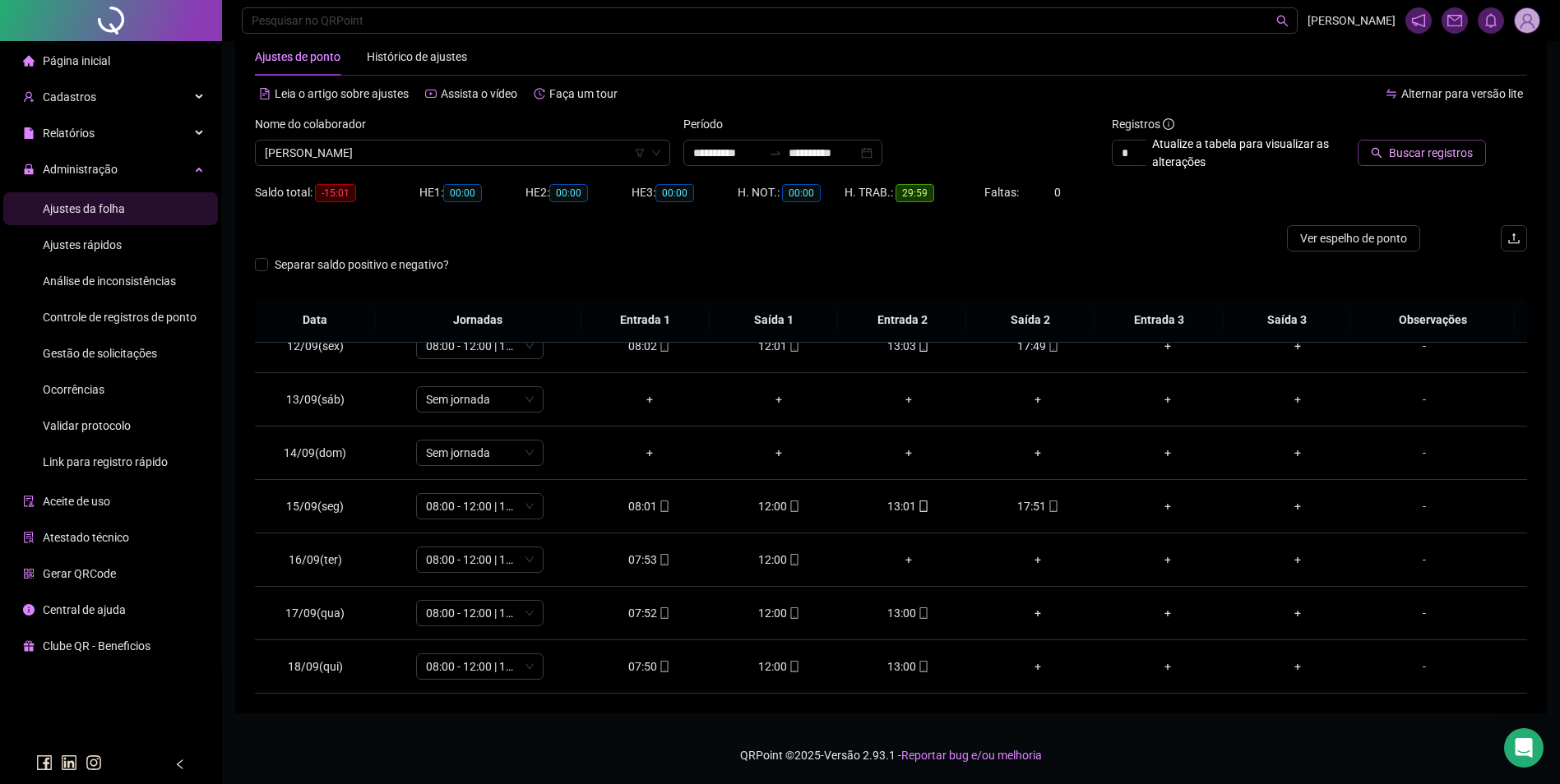
click at [1399, 155] on span "Buscar registros" at bounding box center [1431, 152] width 83 height 18
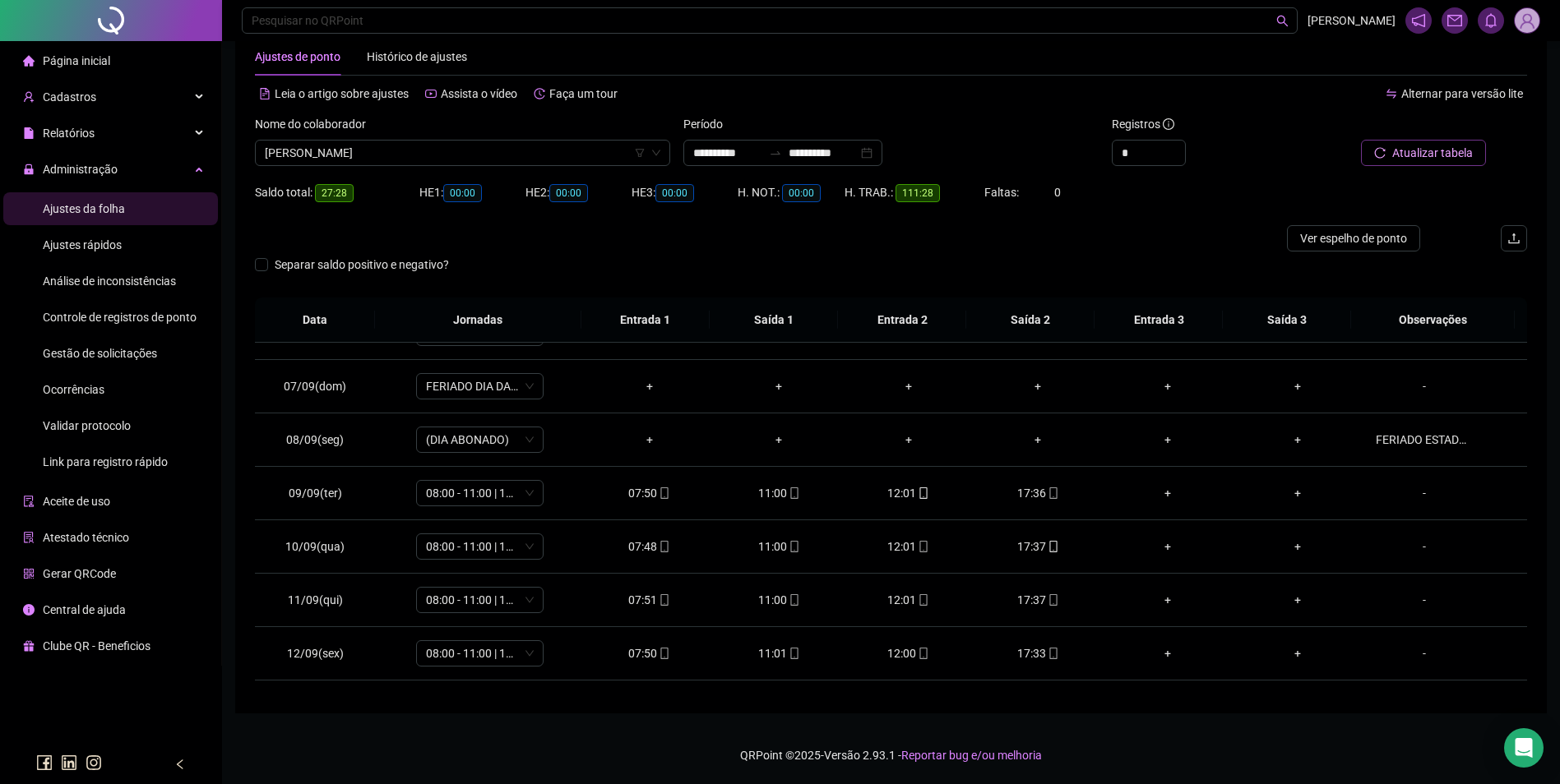
scroll to position [35, 0]
click at [539, 151] on span "MARIA SANTANA RIBEIRO DE SOUSA" at bounding box center [463, 152] width 396 height 24
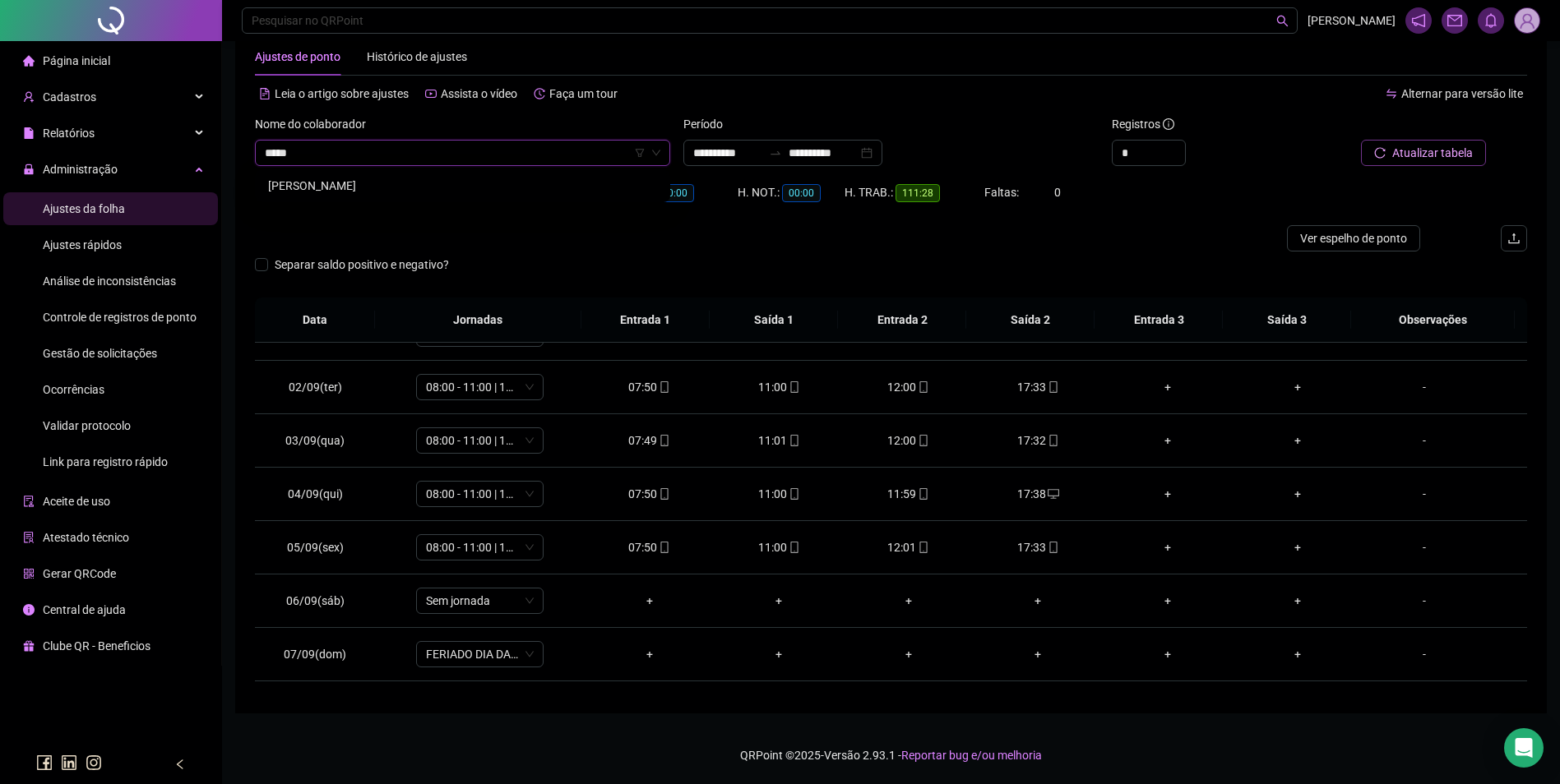
scroll to position [0, 0]
click at [390, 178] on div "MARIJANE DA SILVA MUNIZ" at bounding box center [462, 185] width 389 height 18
click at [1427, 147] on span "Buscar registros" at bounding box center [1431, 152] width 83 height 18
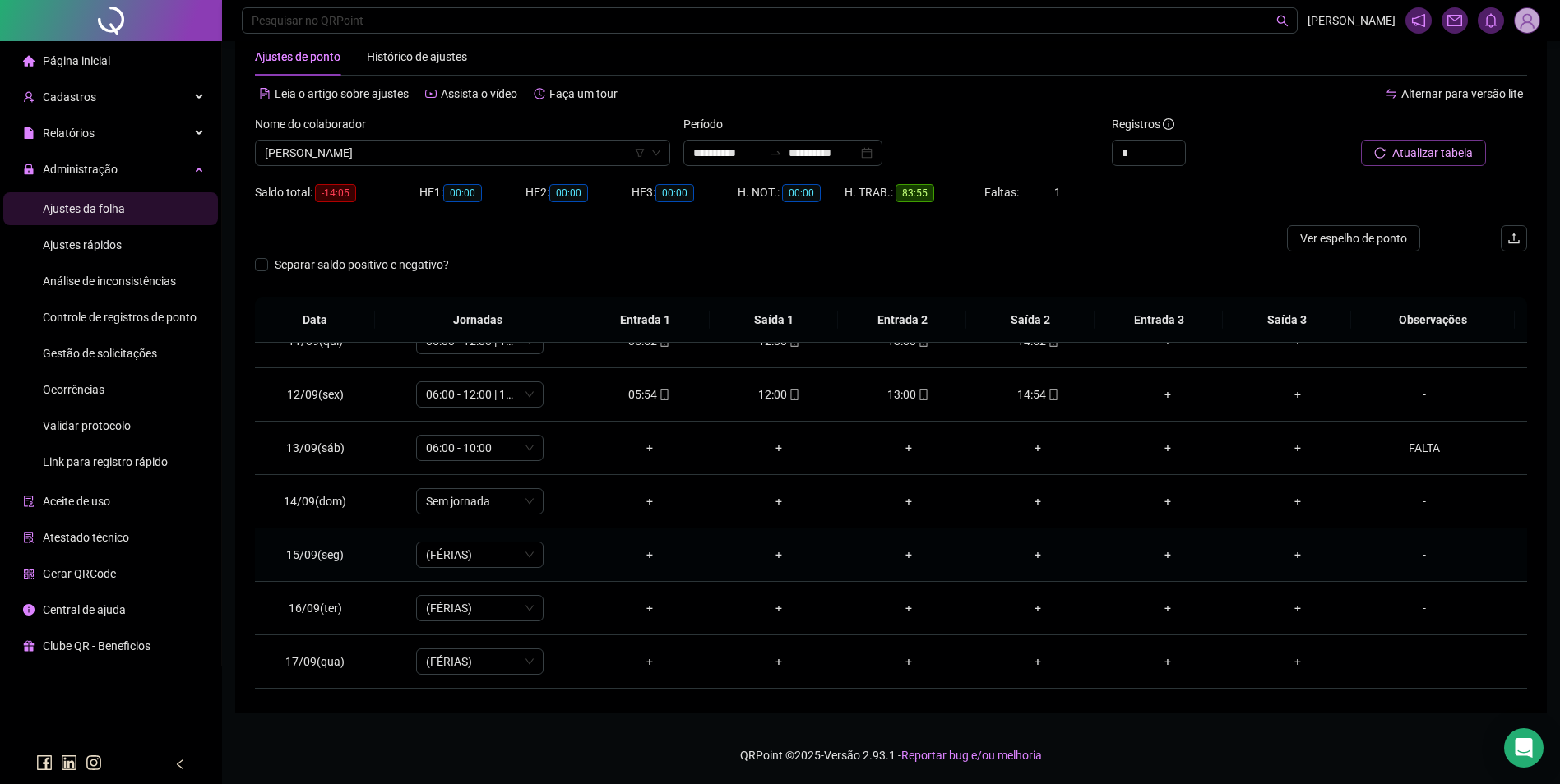
scroll to position [611, 0]
click at [399, 148] on span "MARIJANE DA SILVA MUNIZ" at bounding box center [463, 152] width 396 height 24
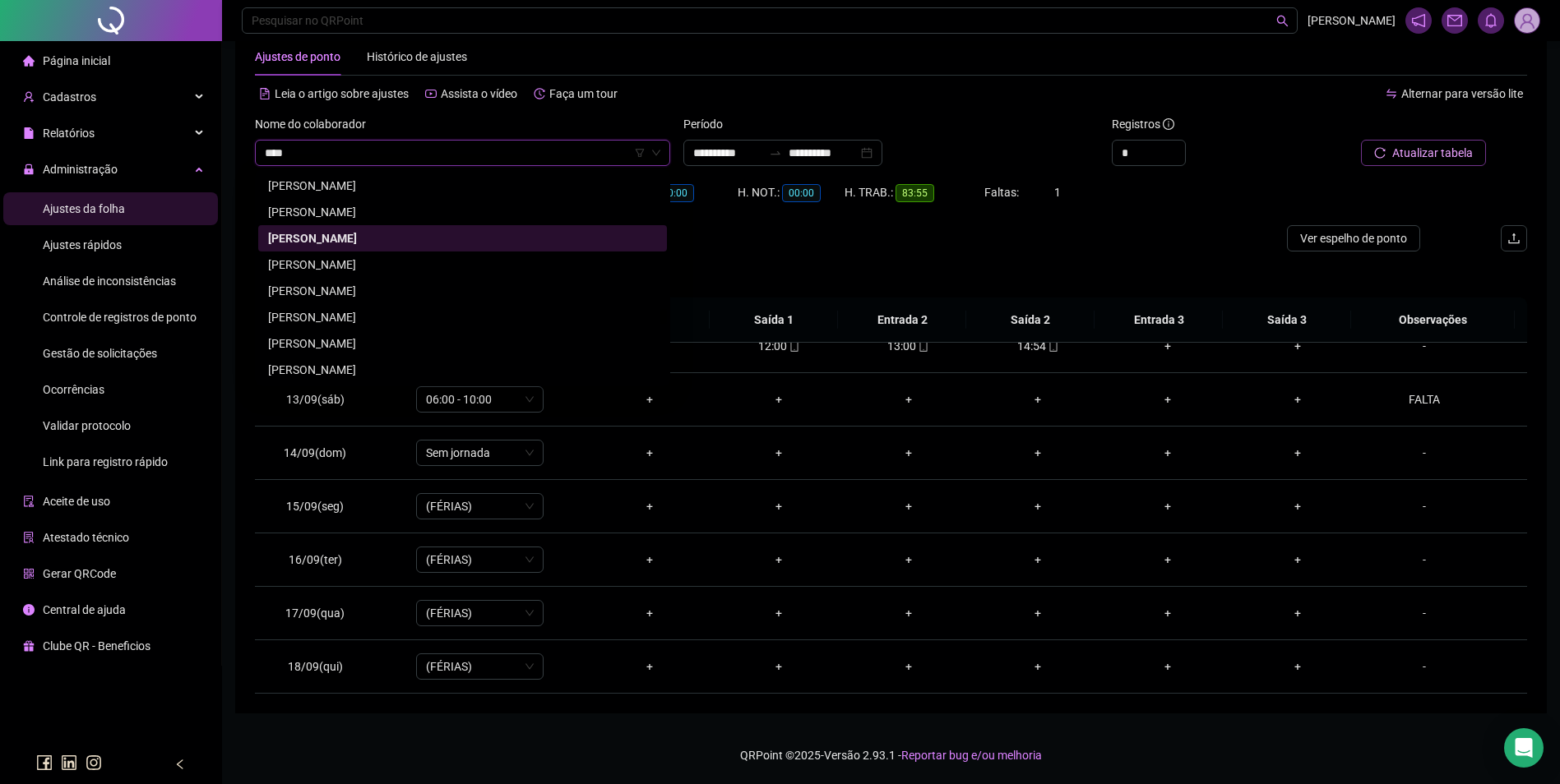
scroll to position [0, 0]
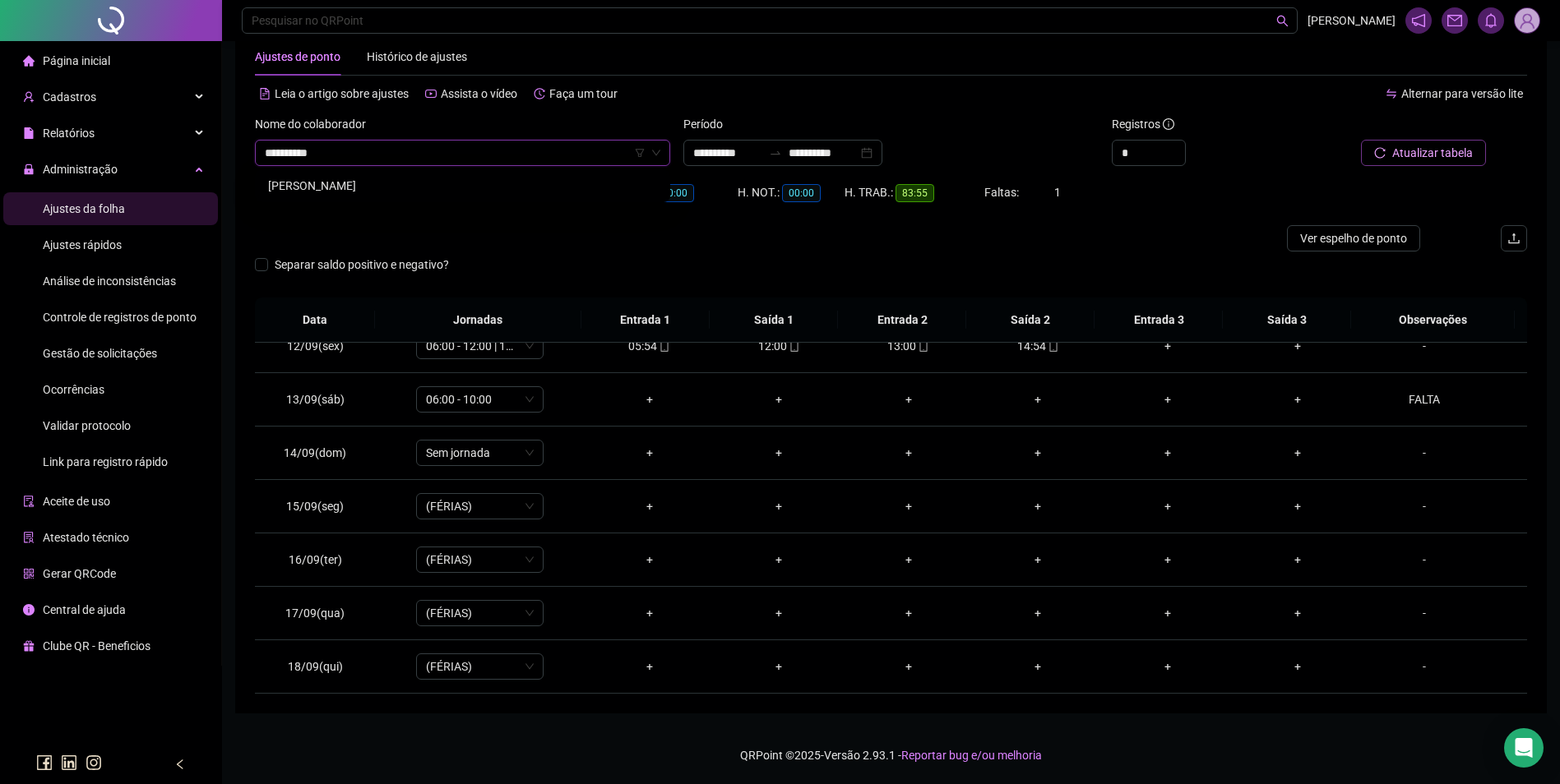
click at [368, 182] on div "MATEUS BARROS BRITO" at bounding box center [462, 185] width 389 height 18
click at [1461, 148] on span "Buscar registros" at bounding box center [1431, 152] width 83 height 18
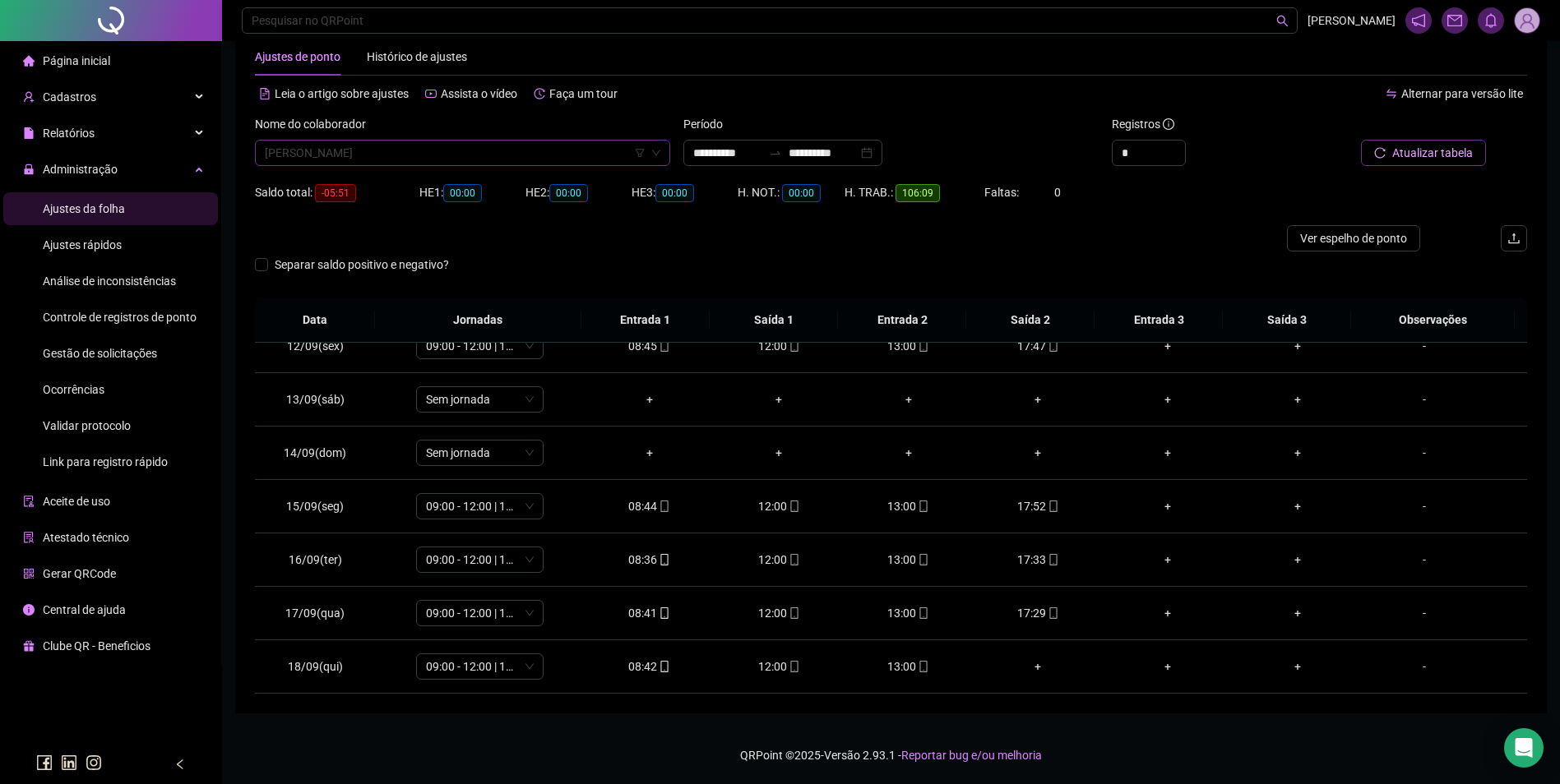
scroll to position [17126, 0]
click at [528, 158] on span "MATEUS BARROS BRITO" at bounding box center [463, 152] width 396 height 24
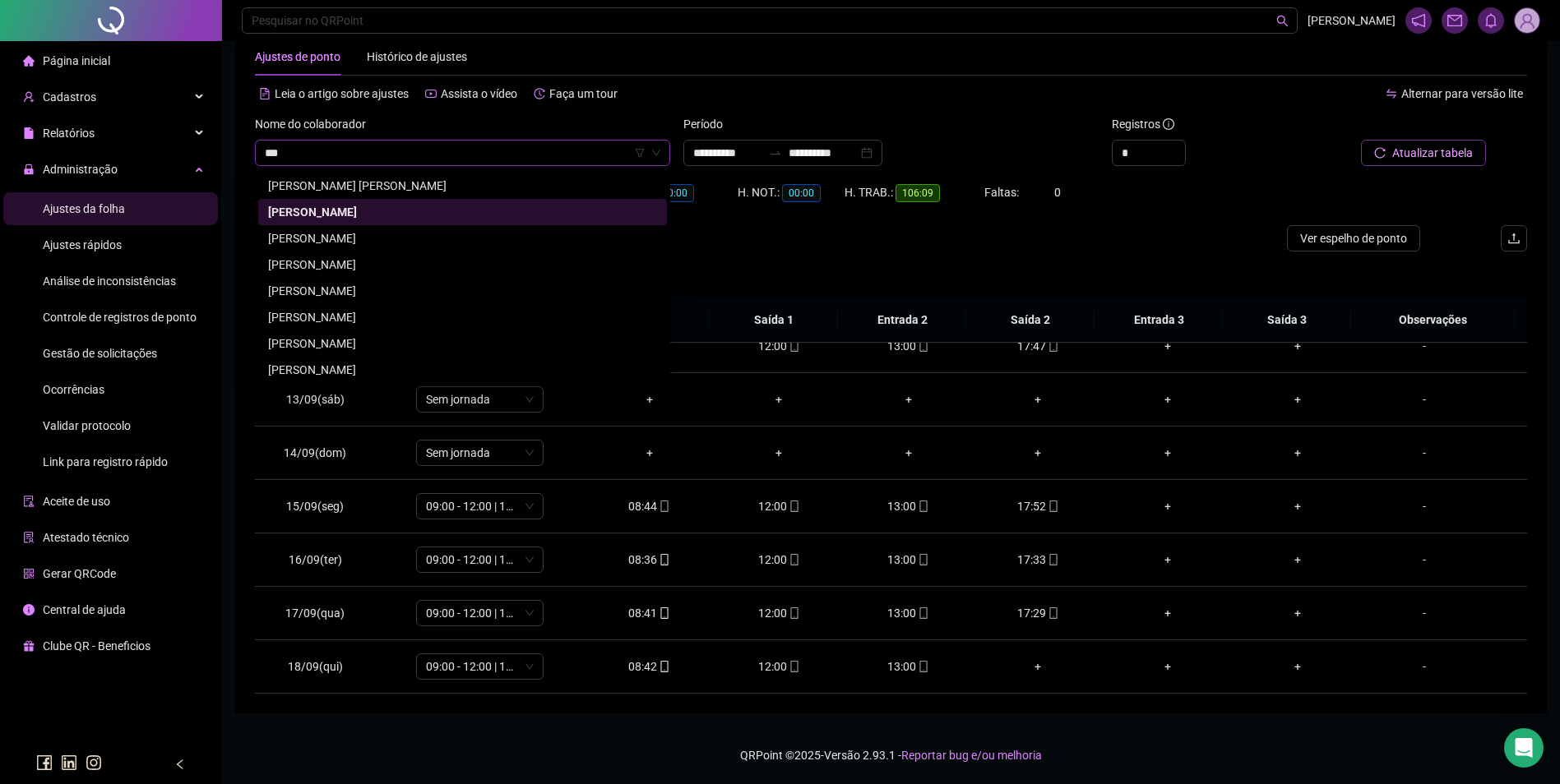
scroll to position [0, 0]
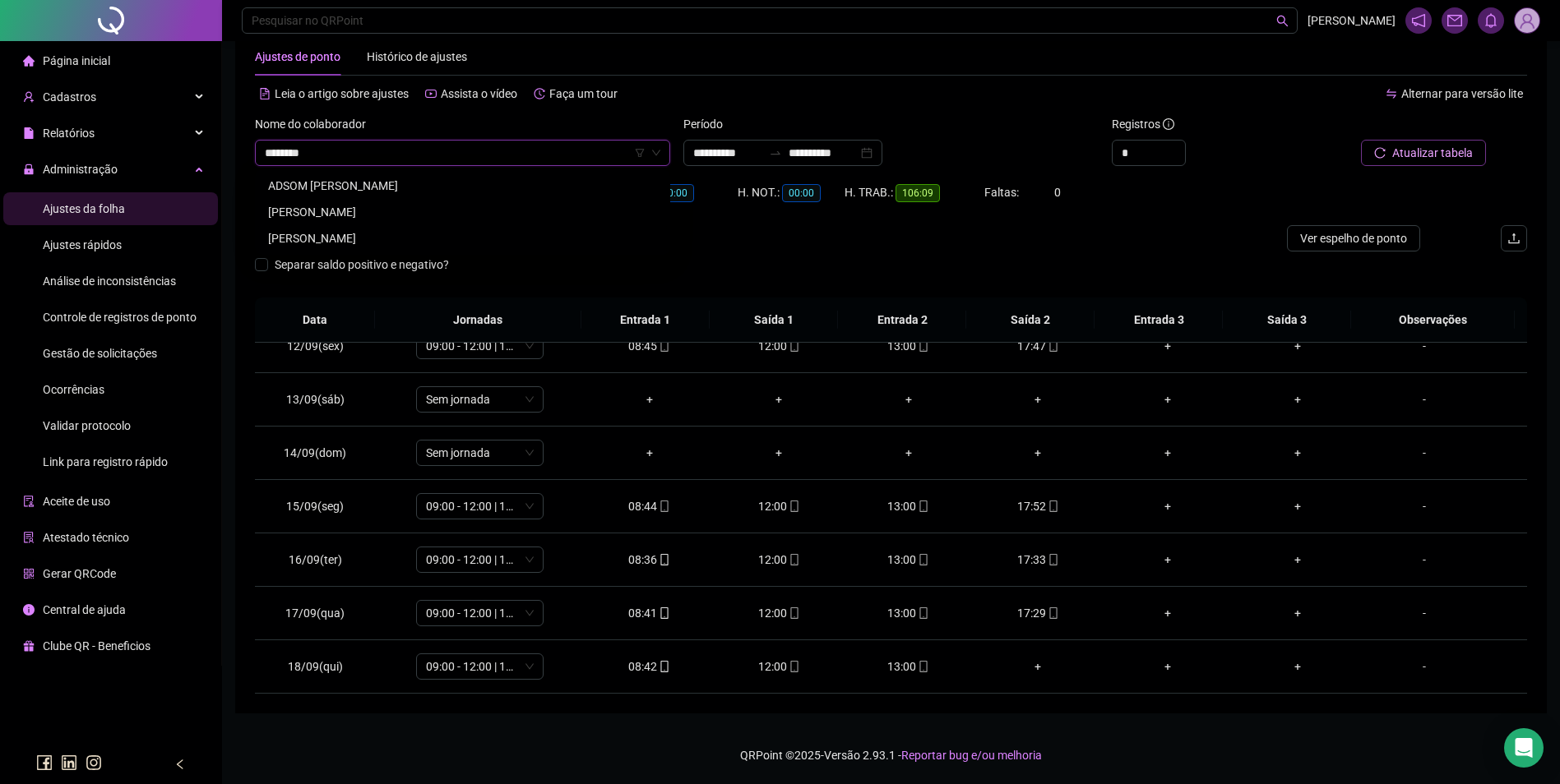
click at [379, 229] on div "MATHEUS MARQUES IZAÍAS" at bounding box center [462, 238] width 389 height 18
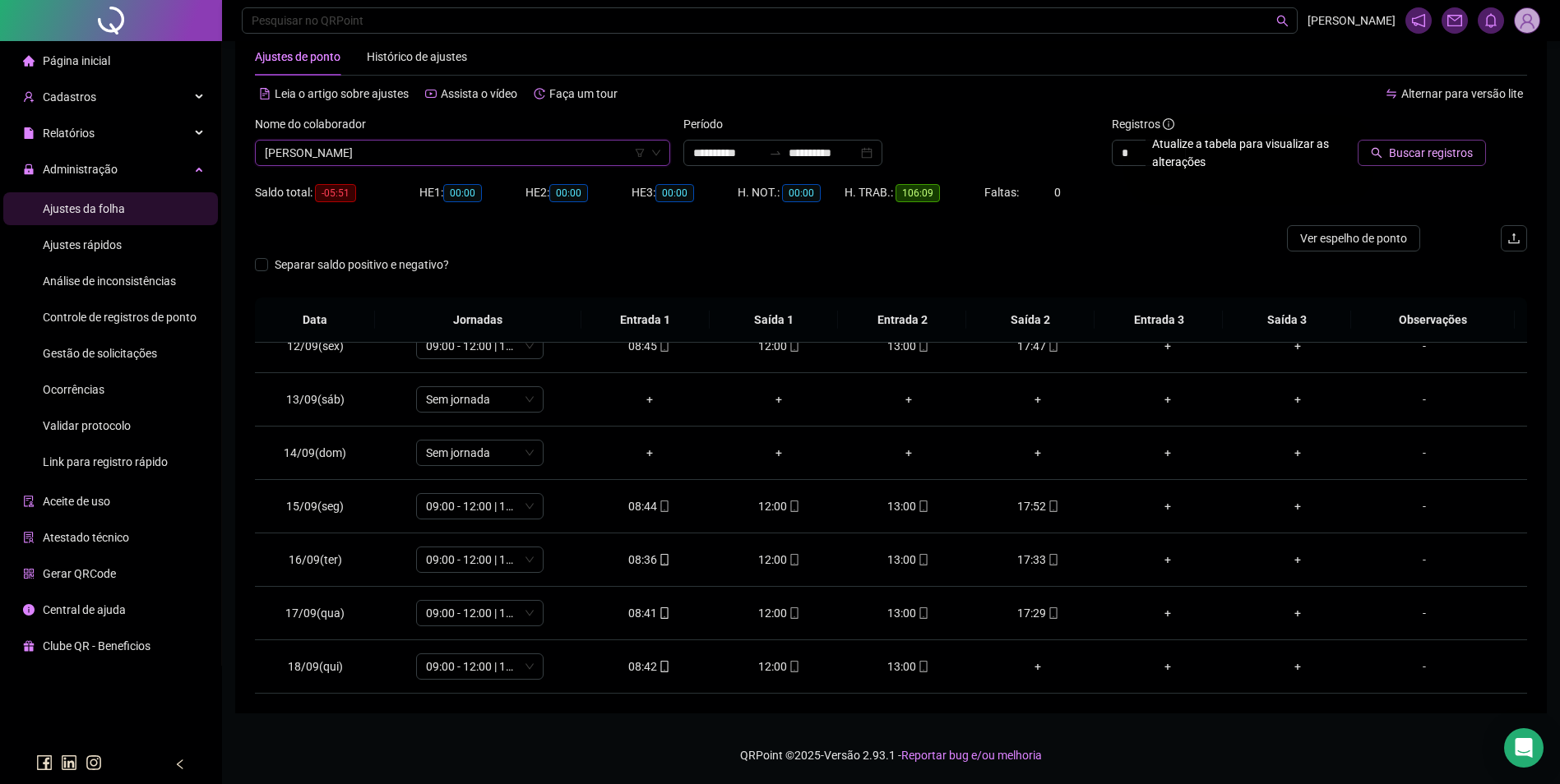
click at [1393, 158] on span "Buscar registros" at bounding box center [1431, 152] width 83 height 18
click at [920, 669] on icon "mobile" at bounding box center [924, 667] width 8 height 12
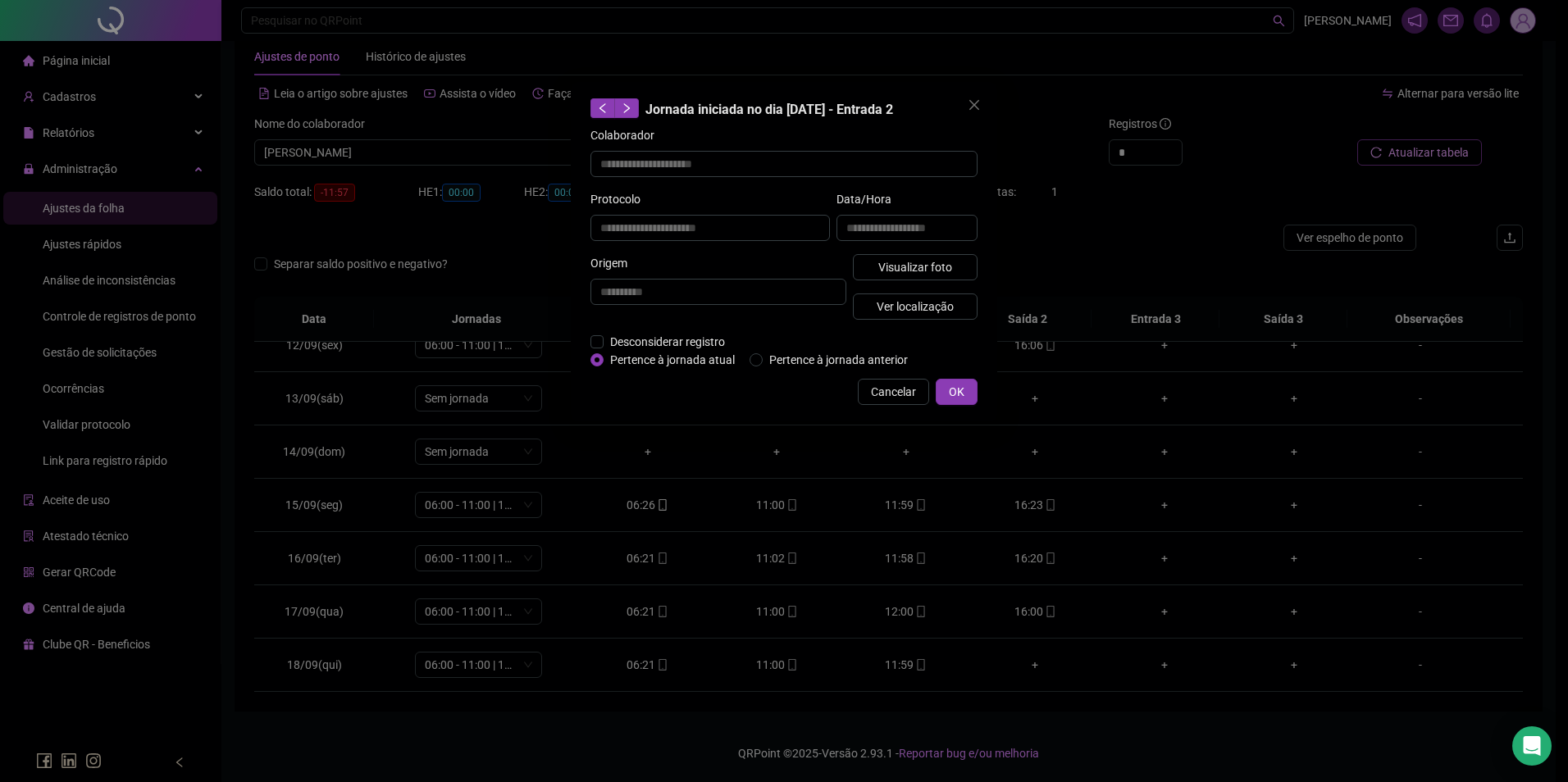
click at [955, 252] on div "**********" at bounding box center [907, 223] width 148 height 64
click at [969, 275] on button "Visualizar foto" at bounding box center [915, 267] width 125 height 26
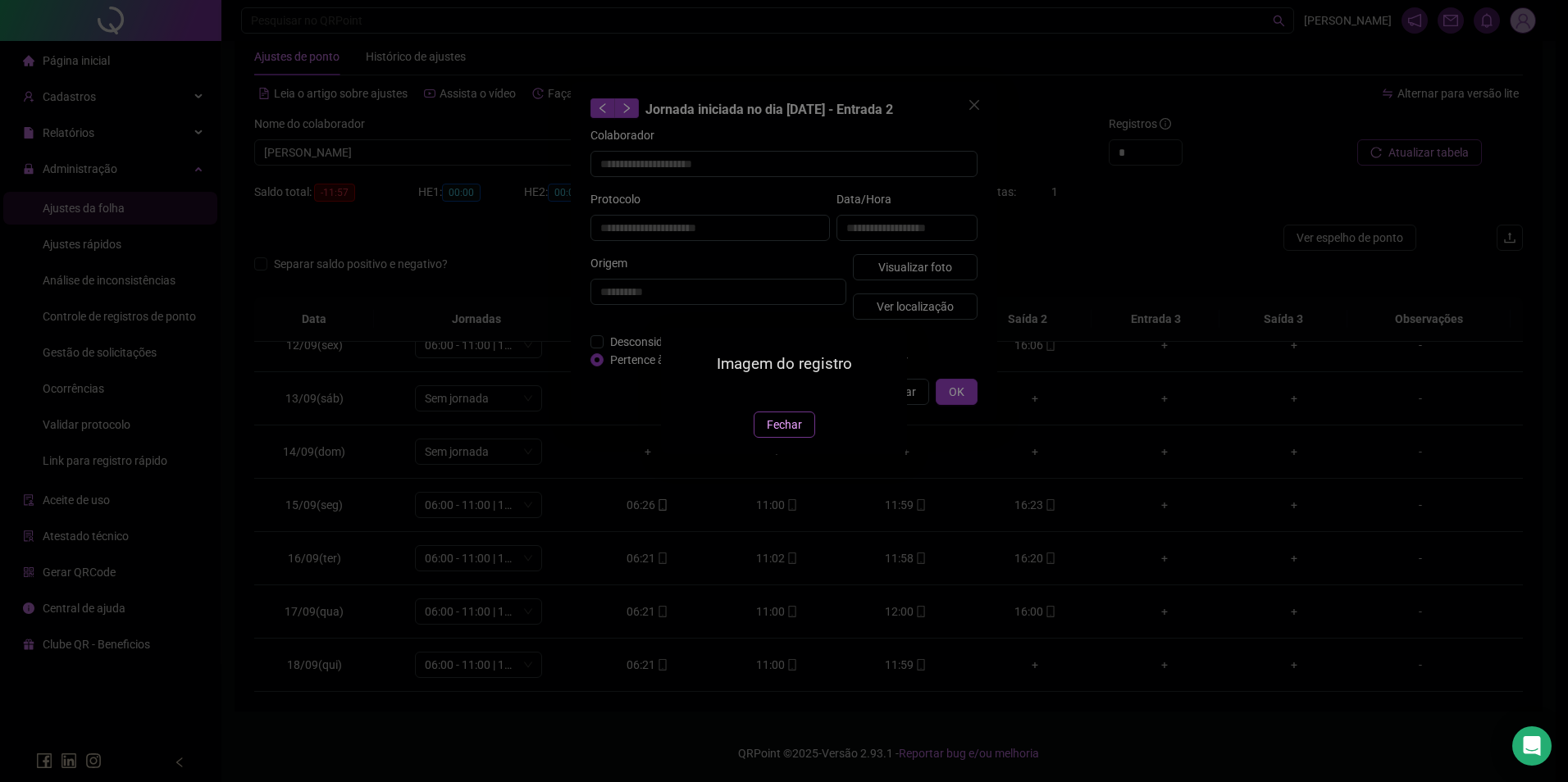
click at [788, 434] on span "Fechar" at bounding box center [784, 425] width 35 height 18
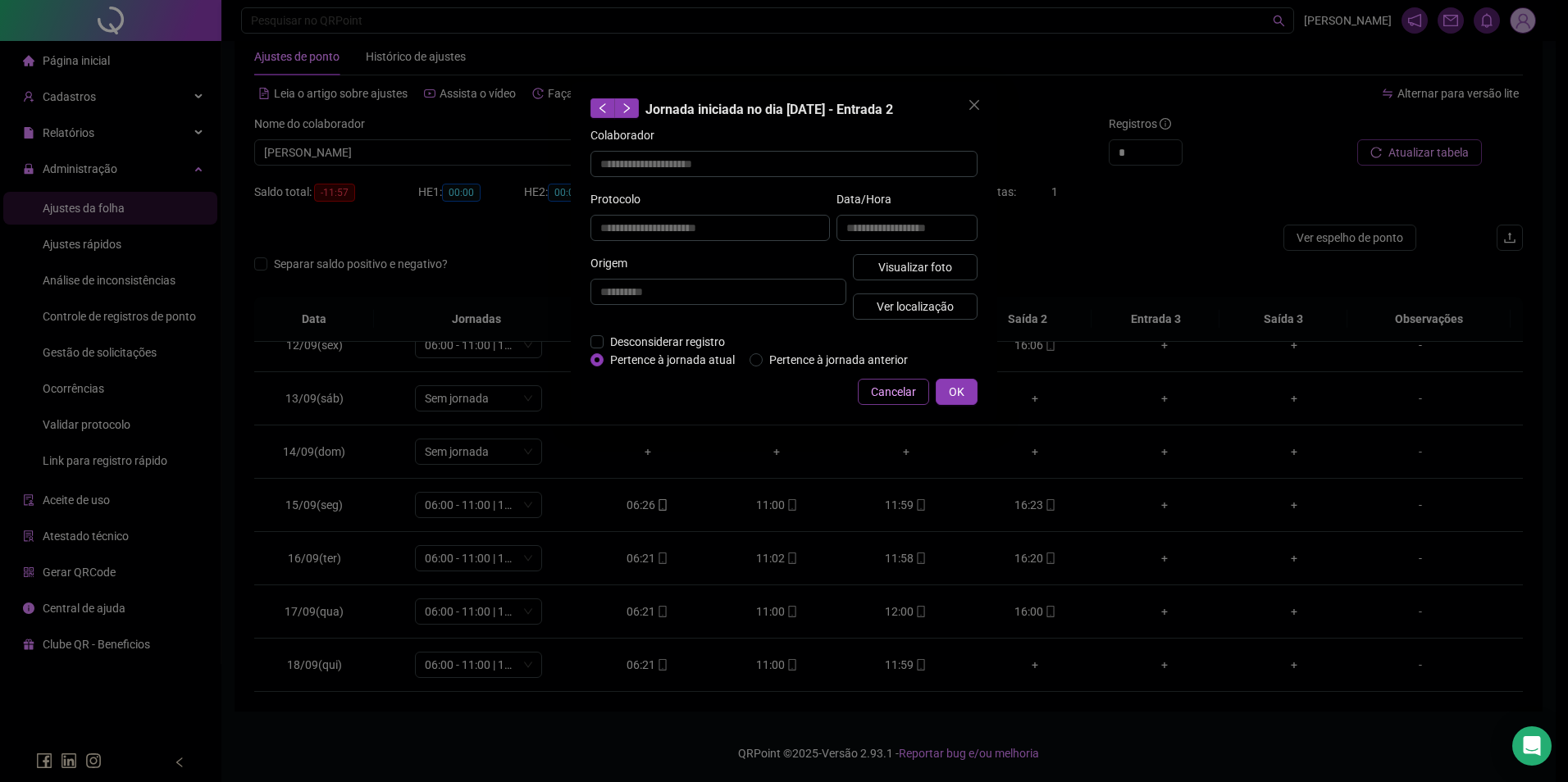
click at [883, 392] on span "Cancelar" at bounding box center [893, 392] width 45 height 18
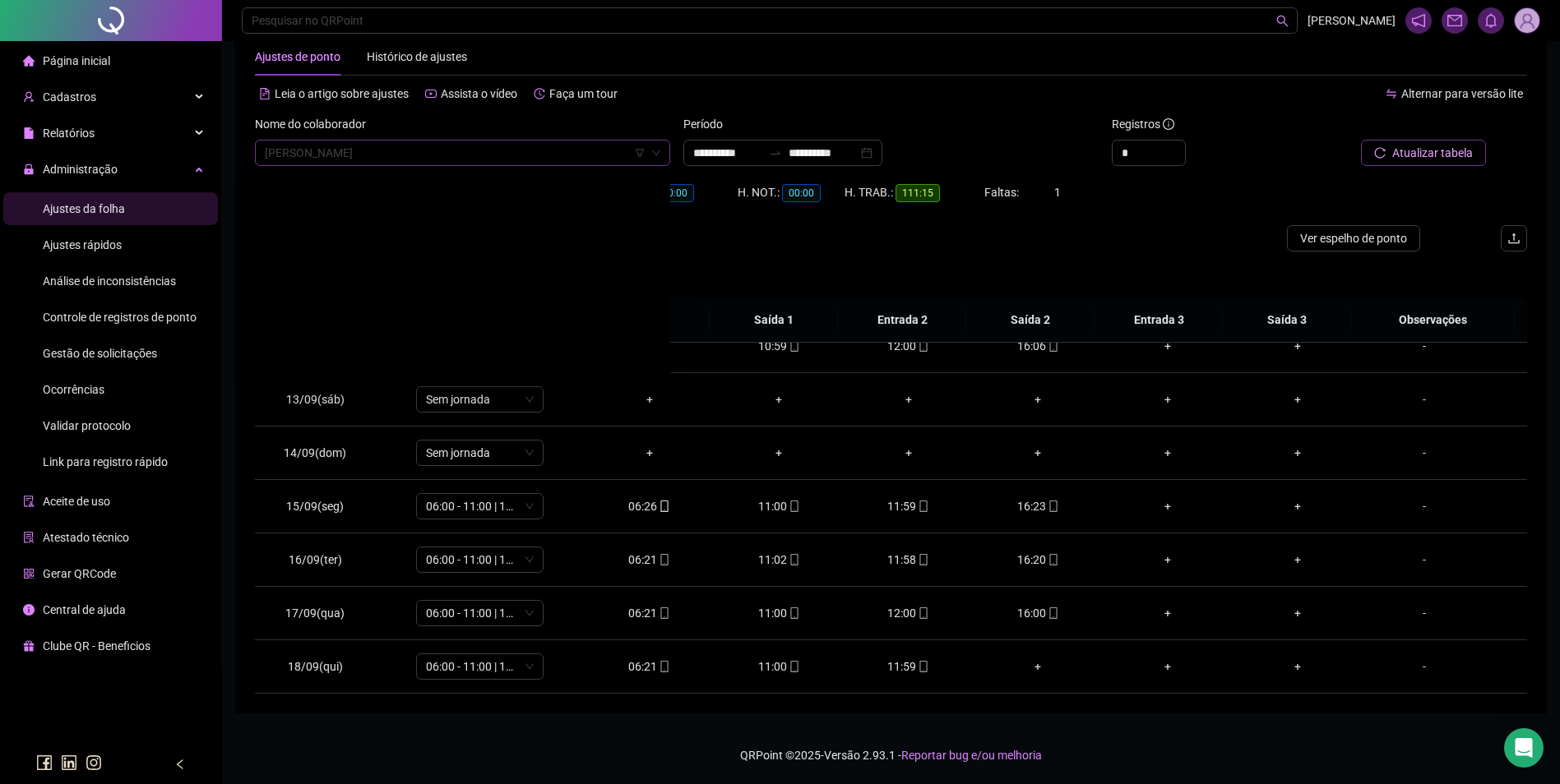
scroll to position [17232, 0]
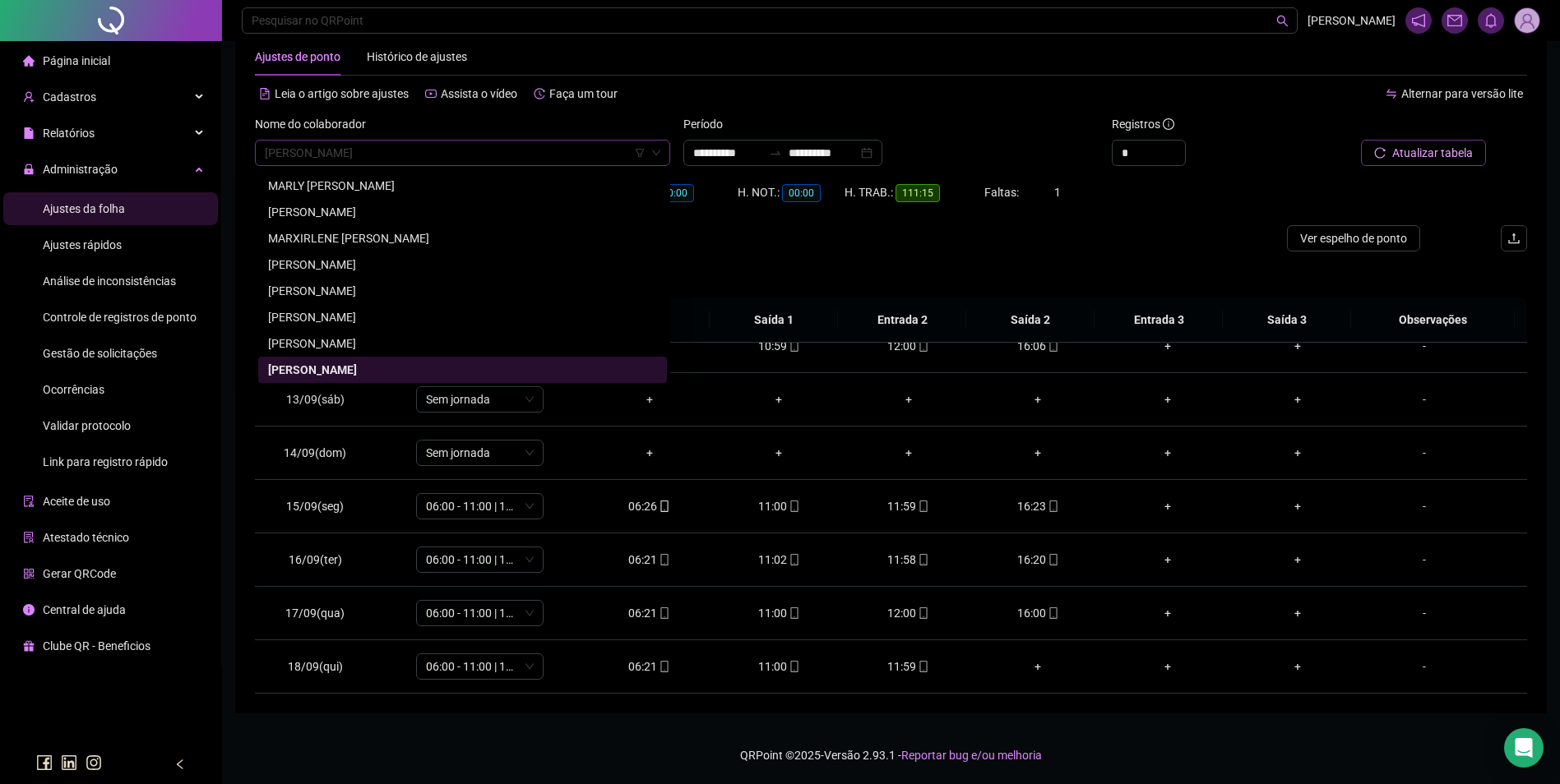
click at [494, 152] on span "MATHEUS MARQUES IZAÍAS" at bounding box center [463, 152] width 396 height 24
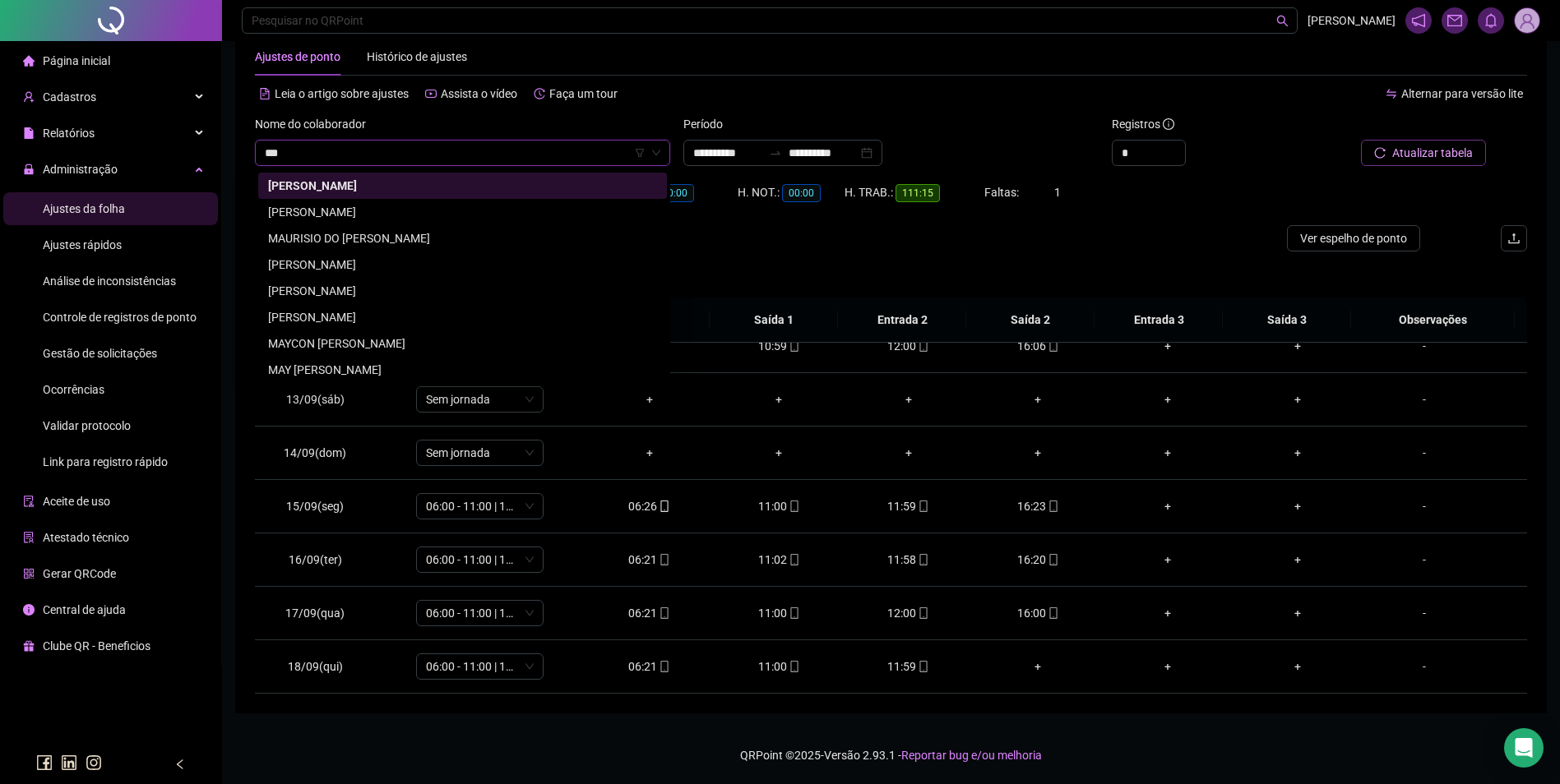
scroll to position [0, 0]
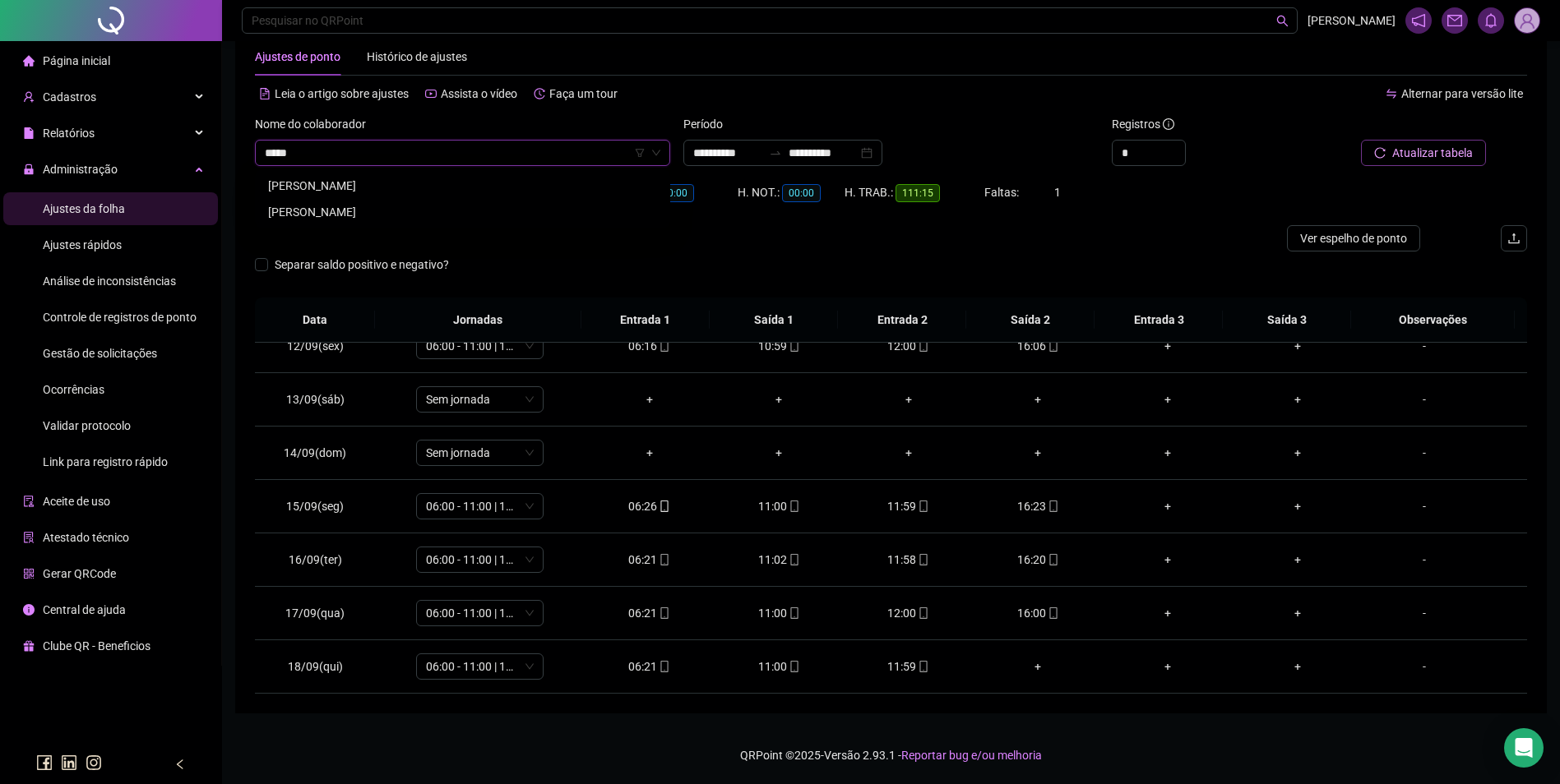
click at [339, 213] on div "MAYSA TRANQUEIRA BARBOSA CARNEIRO" at bounding box center [462, 212] width 389 height 18
click at [1414, 150] on span "Buscar registros" at bounding box center [1431, 152] width 83 height 18
click at [789, 611] on icon "mobile" at bounding box center [795, 613] width 12 height 12
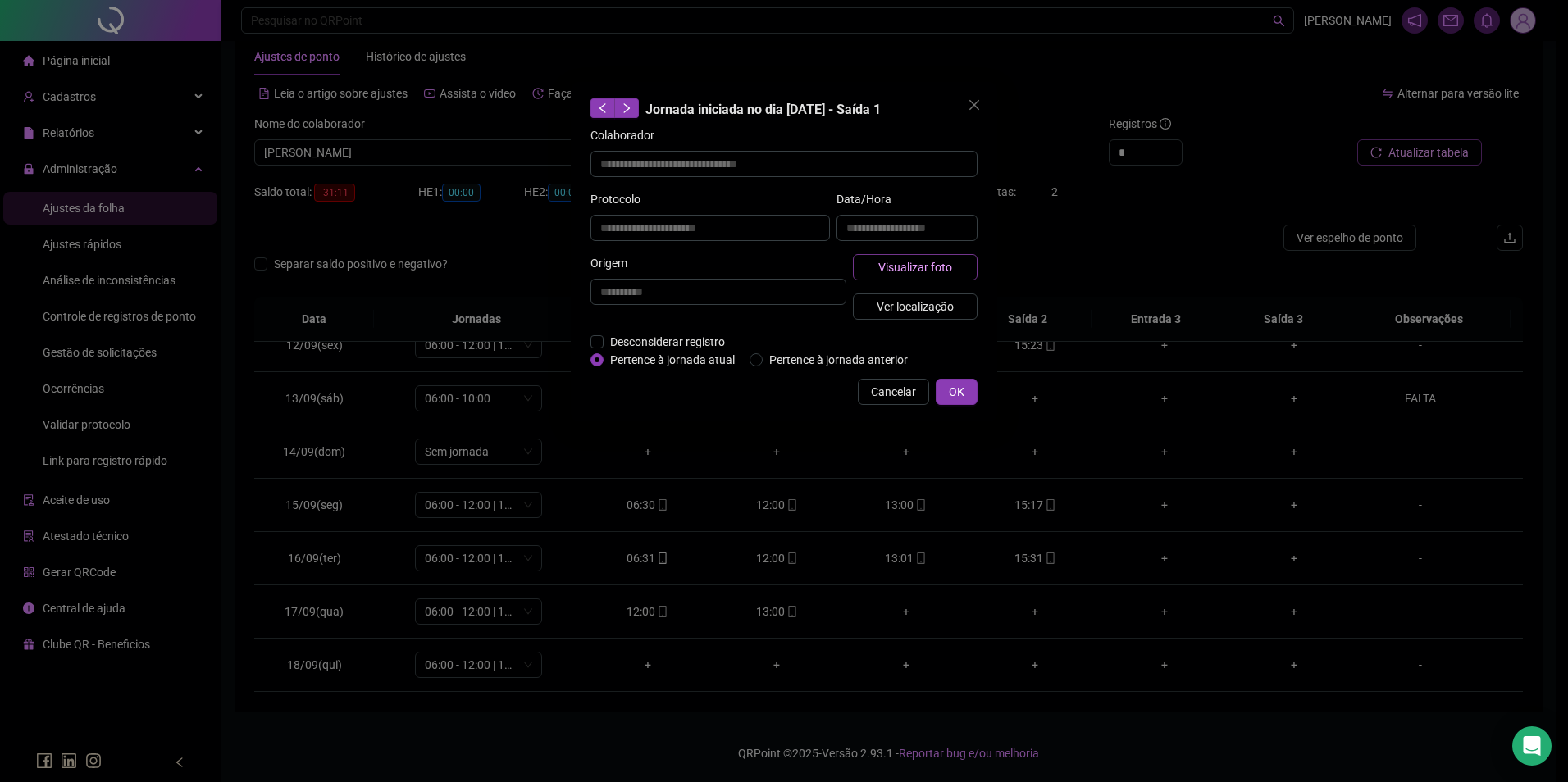
click at [940, 266] on span "Visualizar foto" at bounding box center [915, 267] width 74 height 18
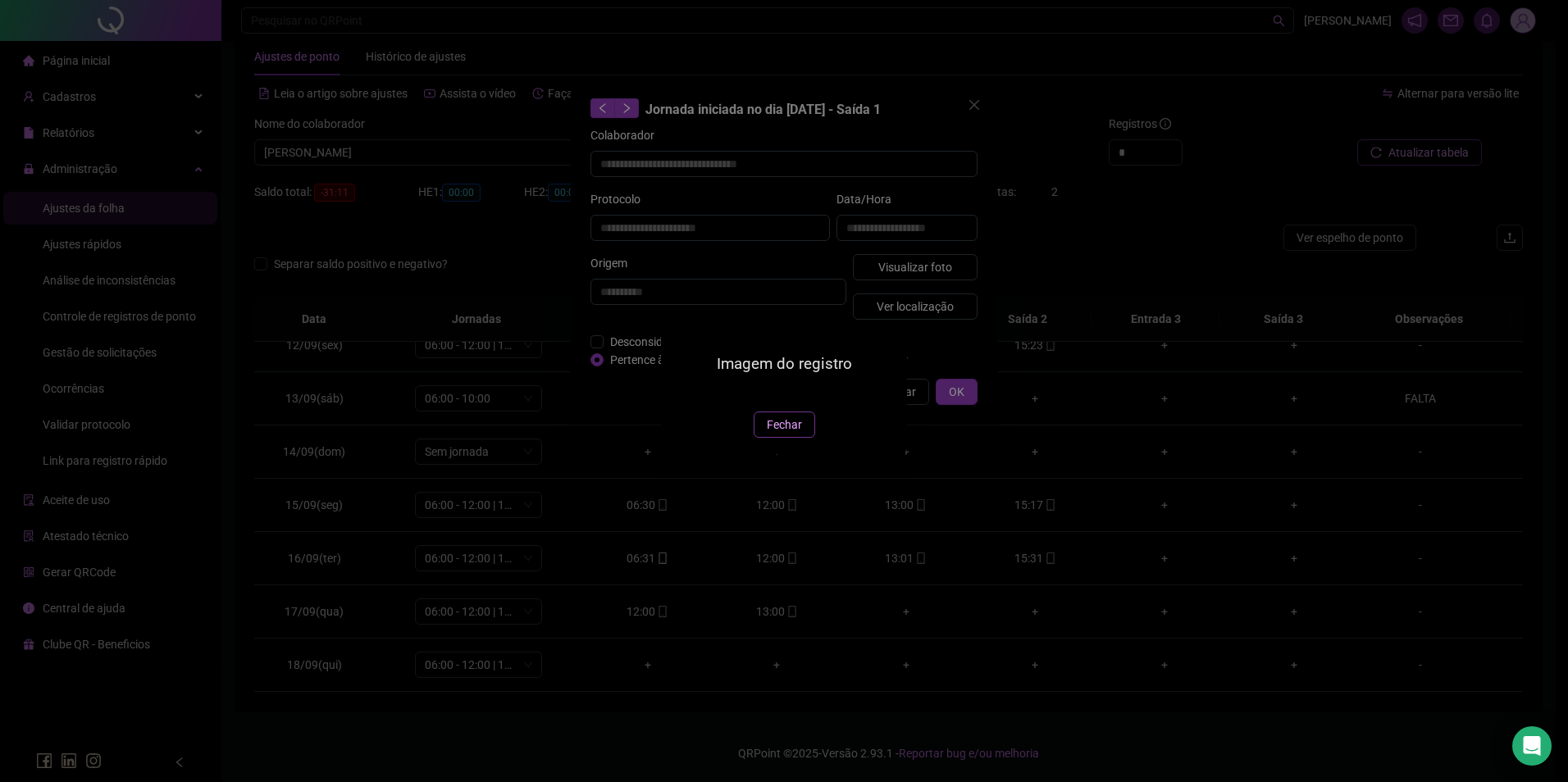
drag, startPoint x: 777, startPoint y: 526, endPoint x: 859, endPoint y: 441, distance: 118.1
click at [778, 434] on span "Fechar" at bounding box center [784, 425] width 35 height 18
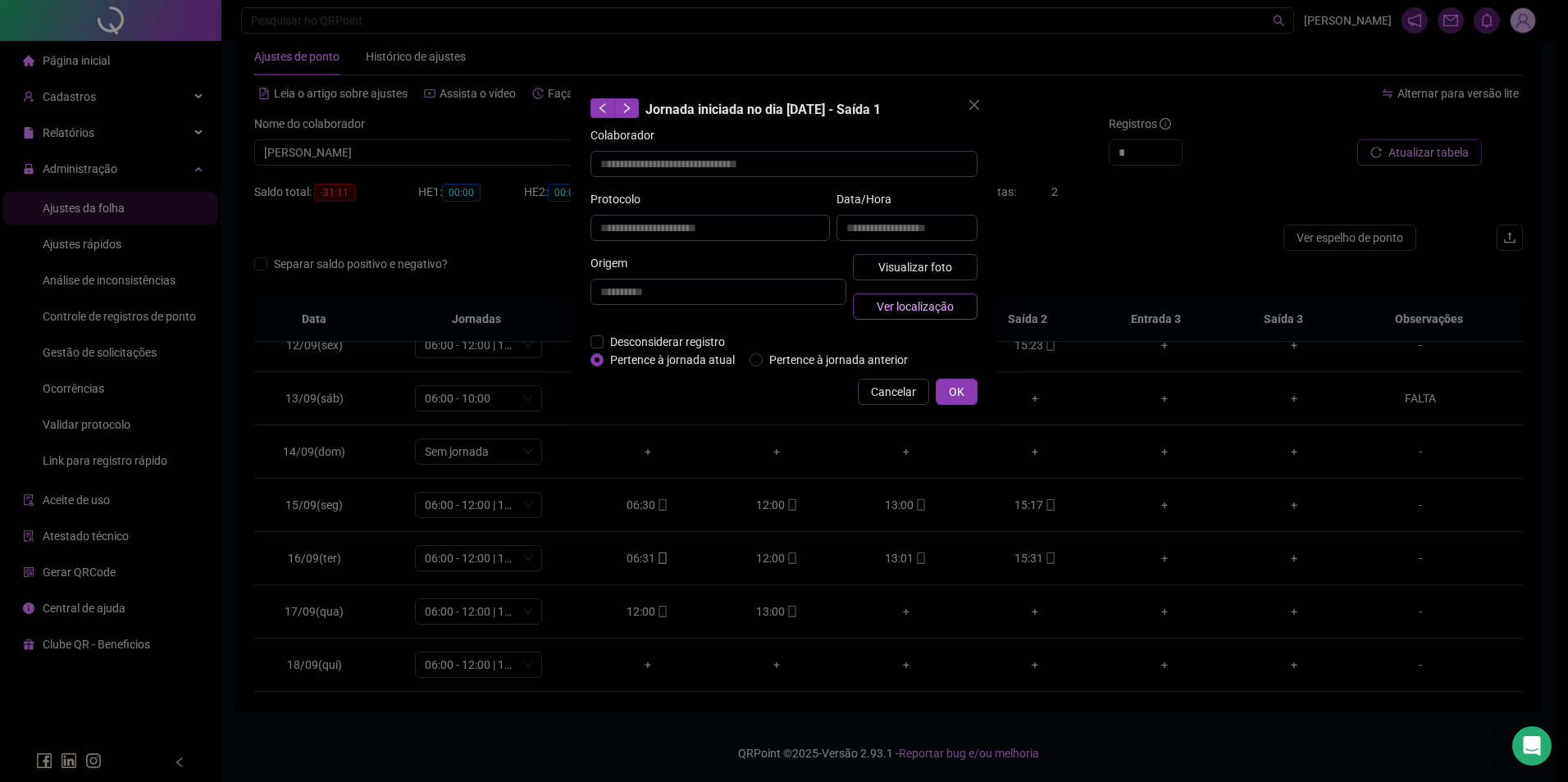
click at [957, 303] on button "Ver localização" at bounding box center [915, 306] width 125 height 26
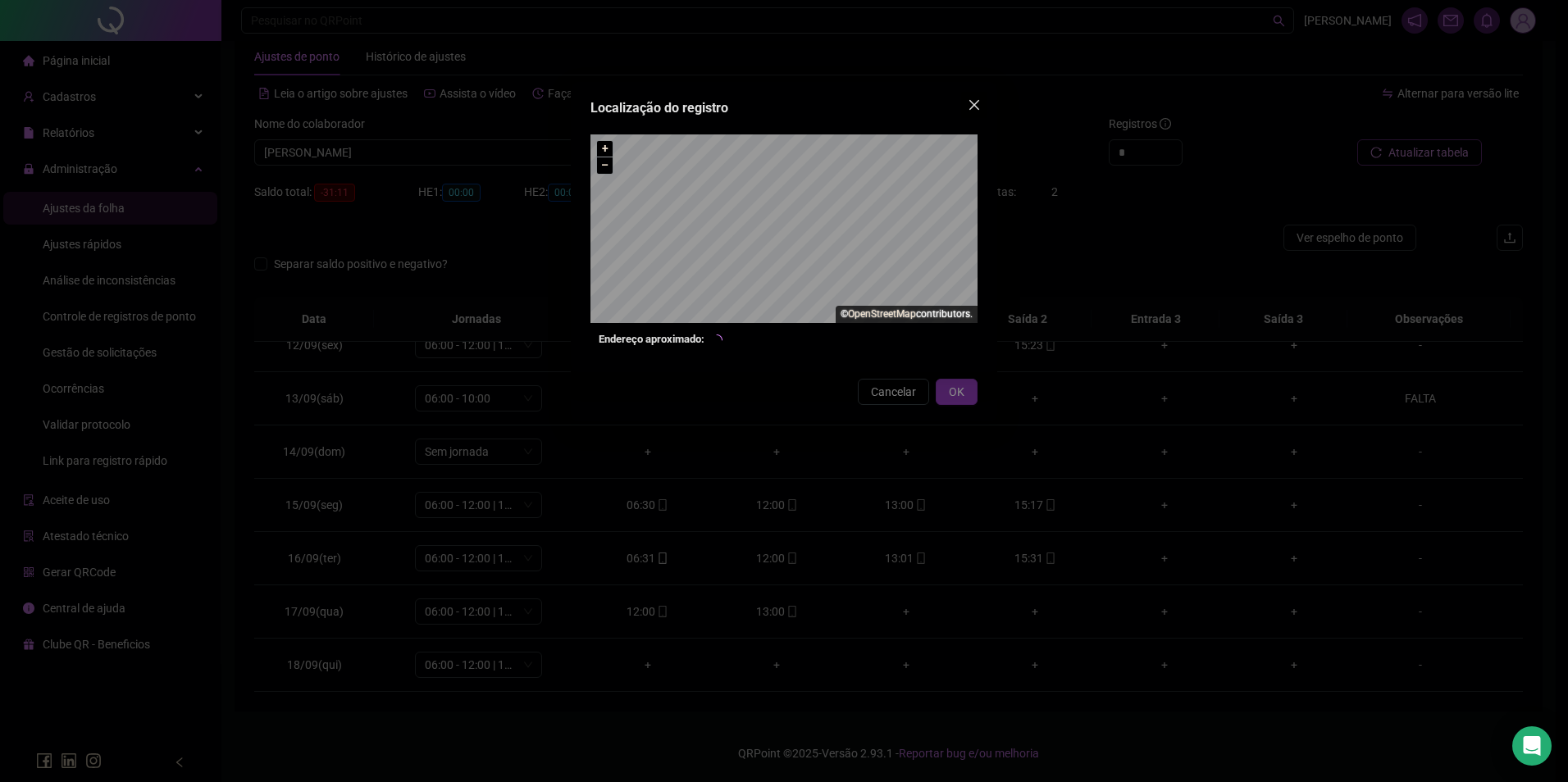
click at [975, 104] on icon "close" at bounding box center [974, 105] width 10 height 10
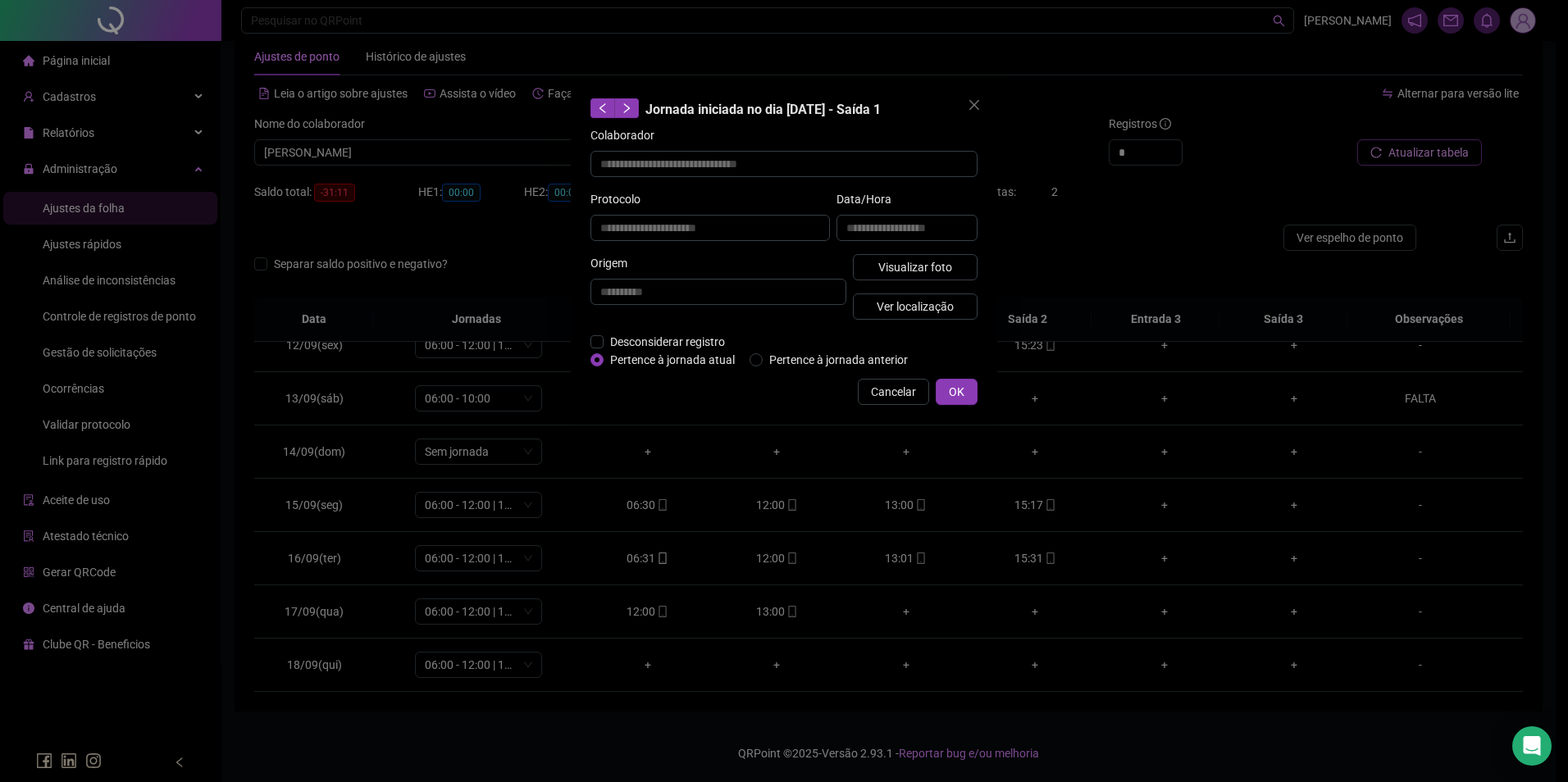
click at [528, 157] on div "**********" at bounding box center [784, 391] width 1568 height 782
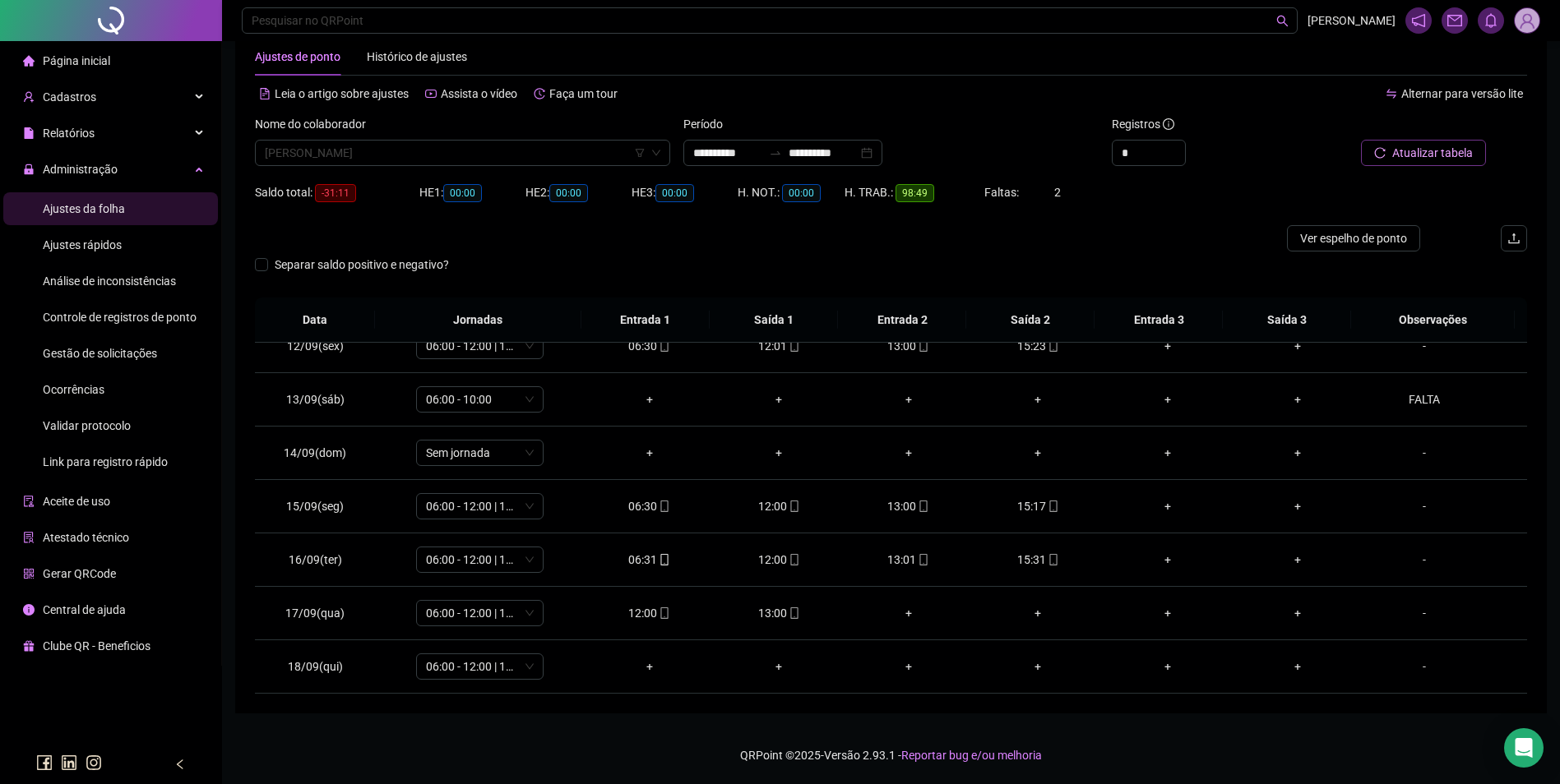
click at [533, 151] on span "MAYSA TRANQUEIRA BARBOSA CARNEIRO" at bounding box center [463, 152] width 396 height 24
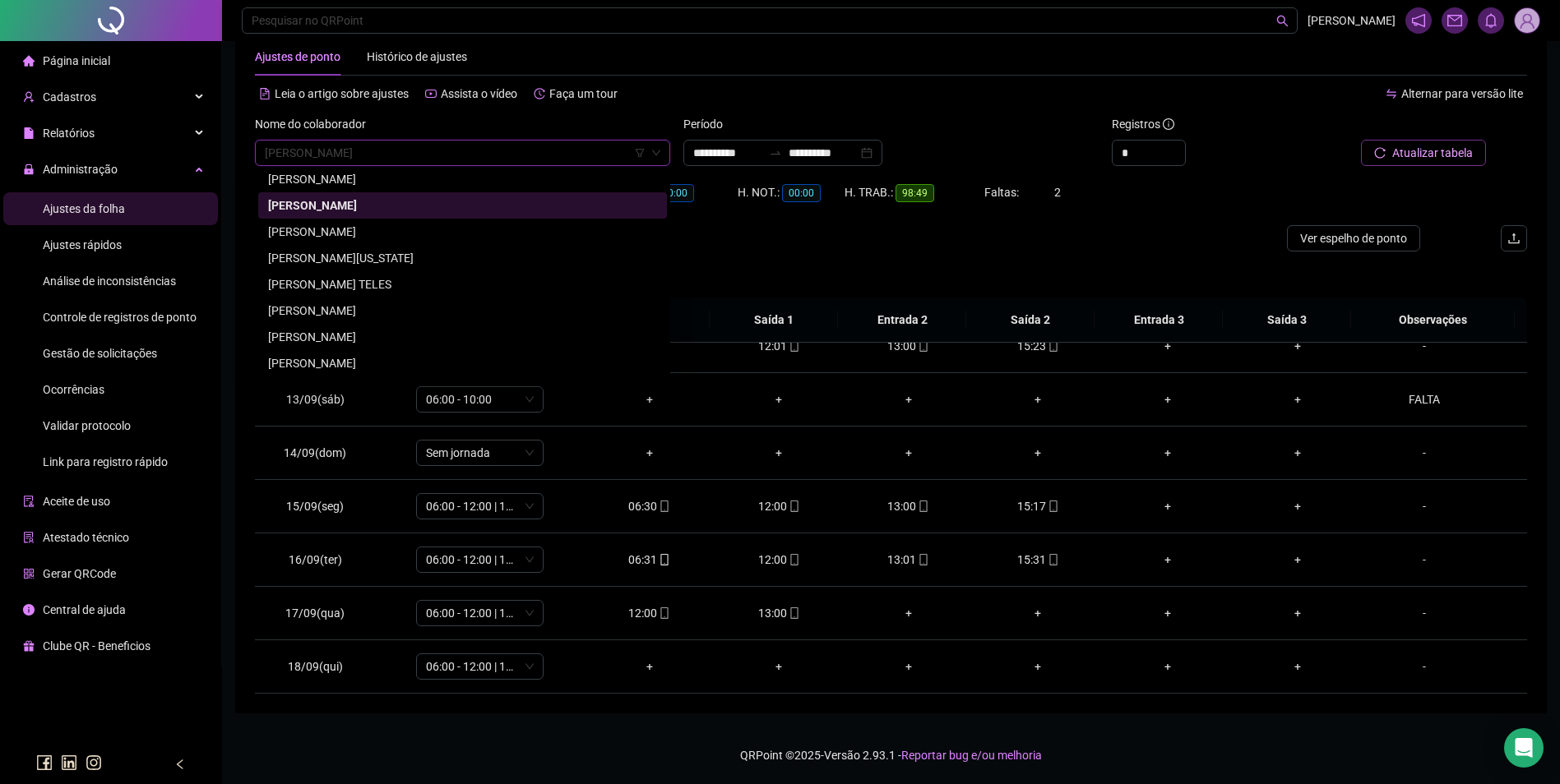
scroll to position [17551, 0]
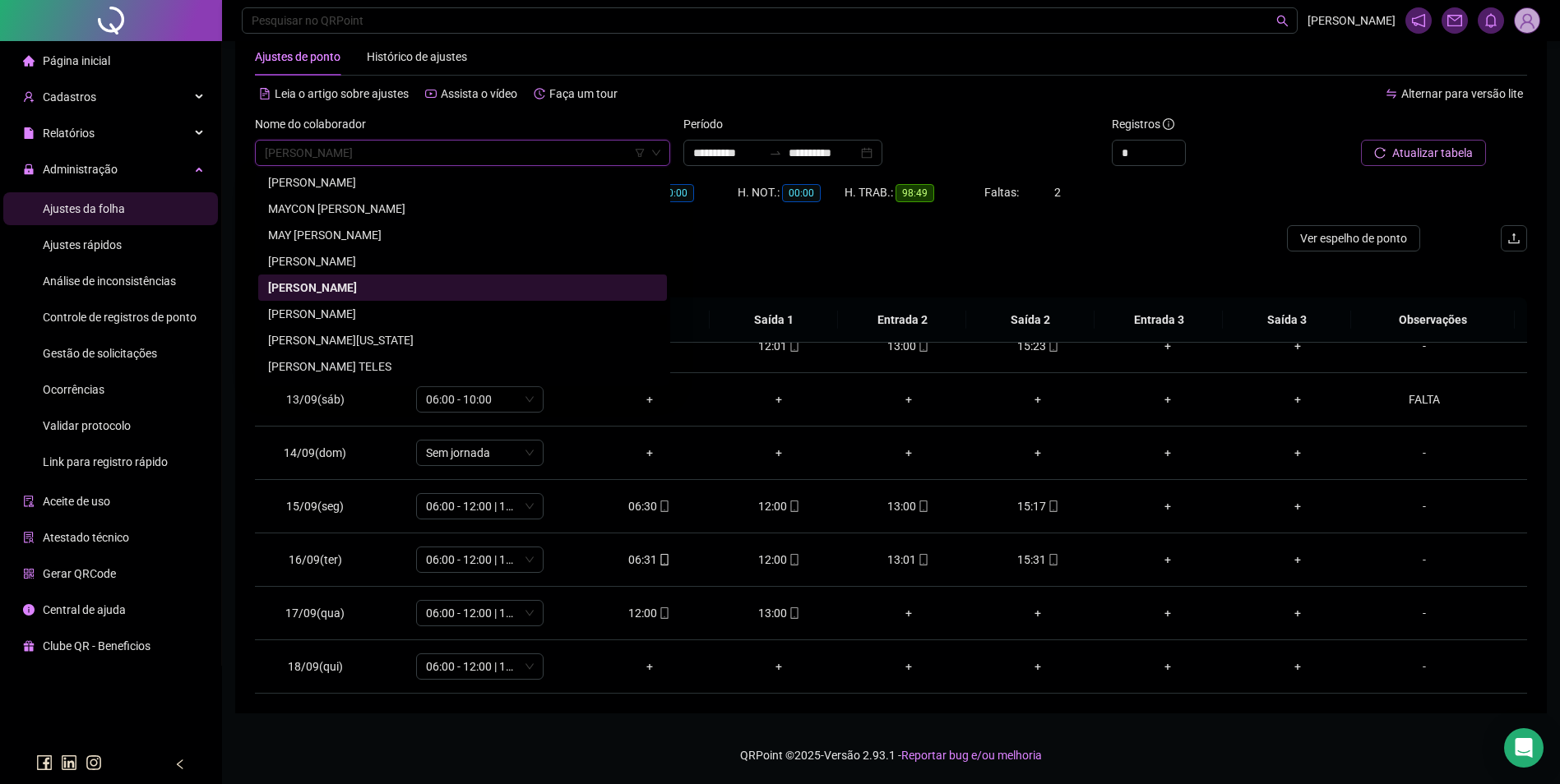
click at [363, 260] on div "MAYSA GOMES COSTA" at bounding box center [462, 261] width 389 height 18
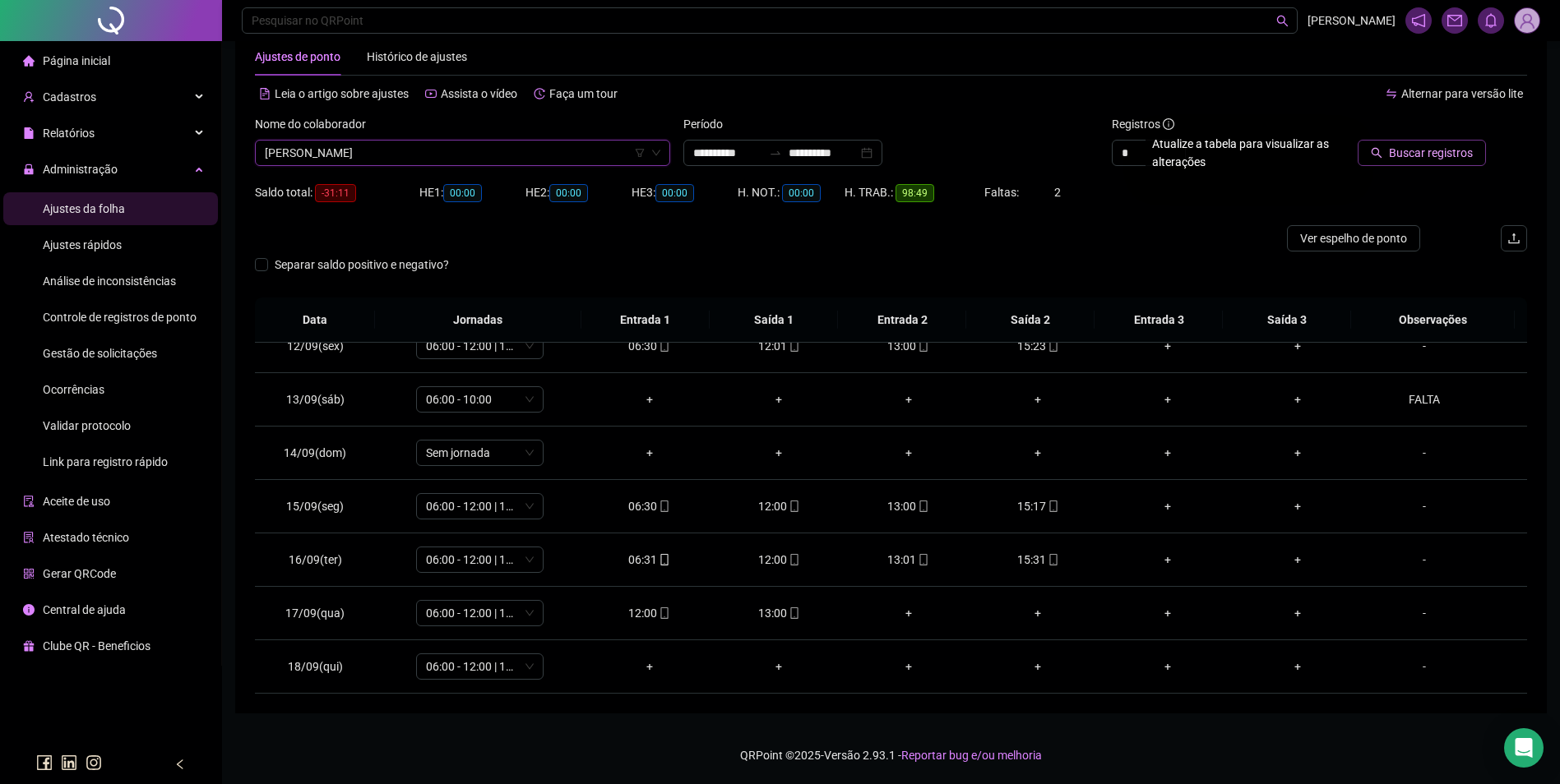
click at [1369, 163] on button "Buscar registros" at bounding box center [1422, 152] width 128 height 26
click at [657, 668] on span "mobile" at bounding box center [664, 667] width 14 height 12
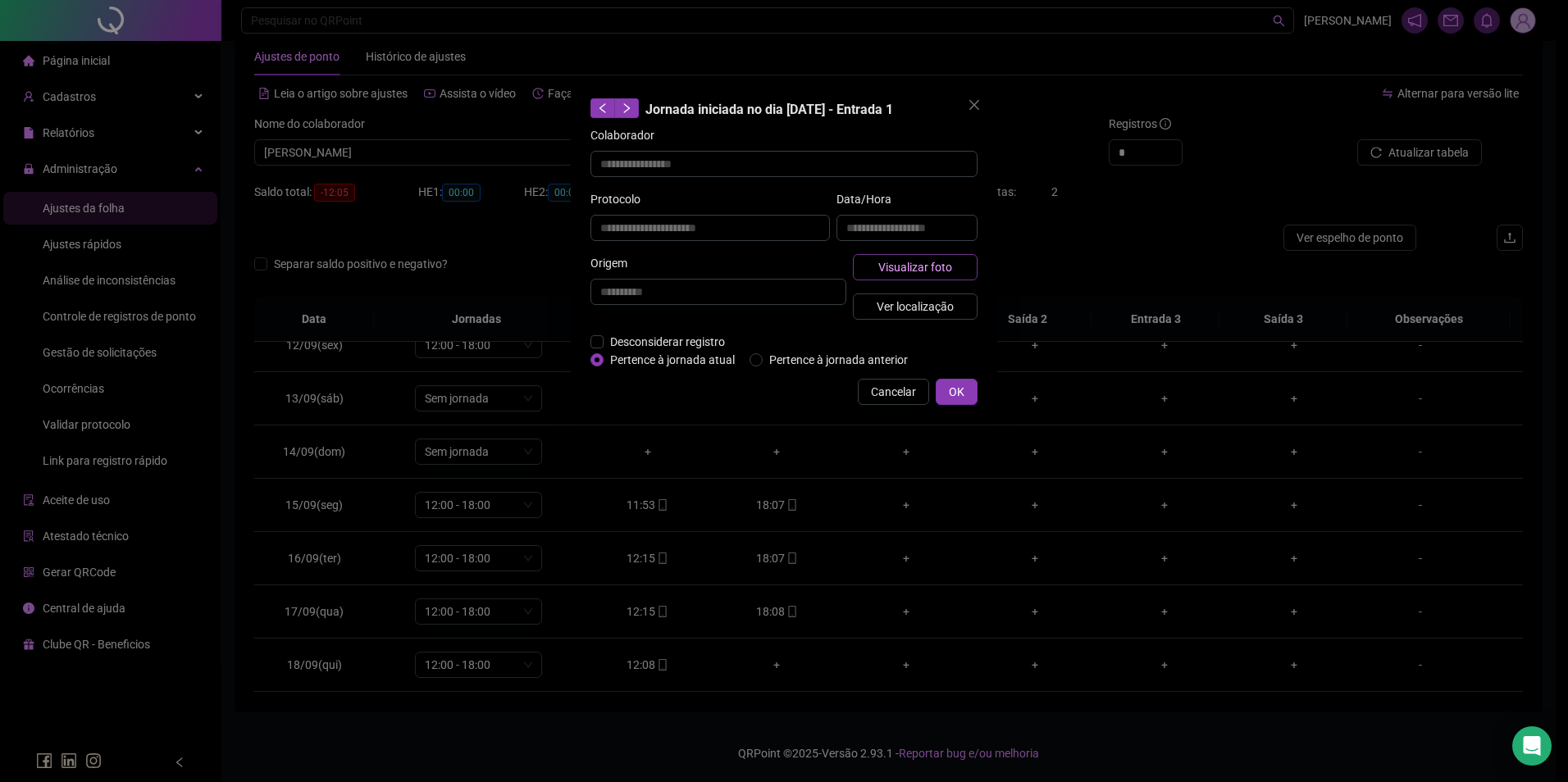
click at [943, 258] on span "Visualizar foto" at bounding box center [915, 267] width 74 height 18
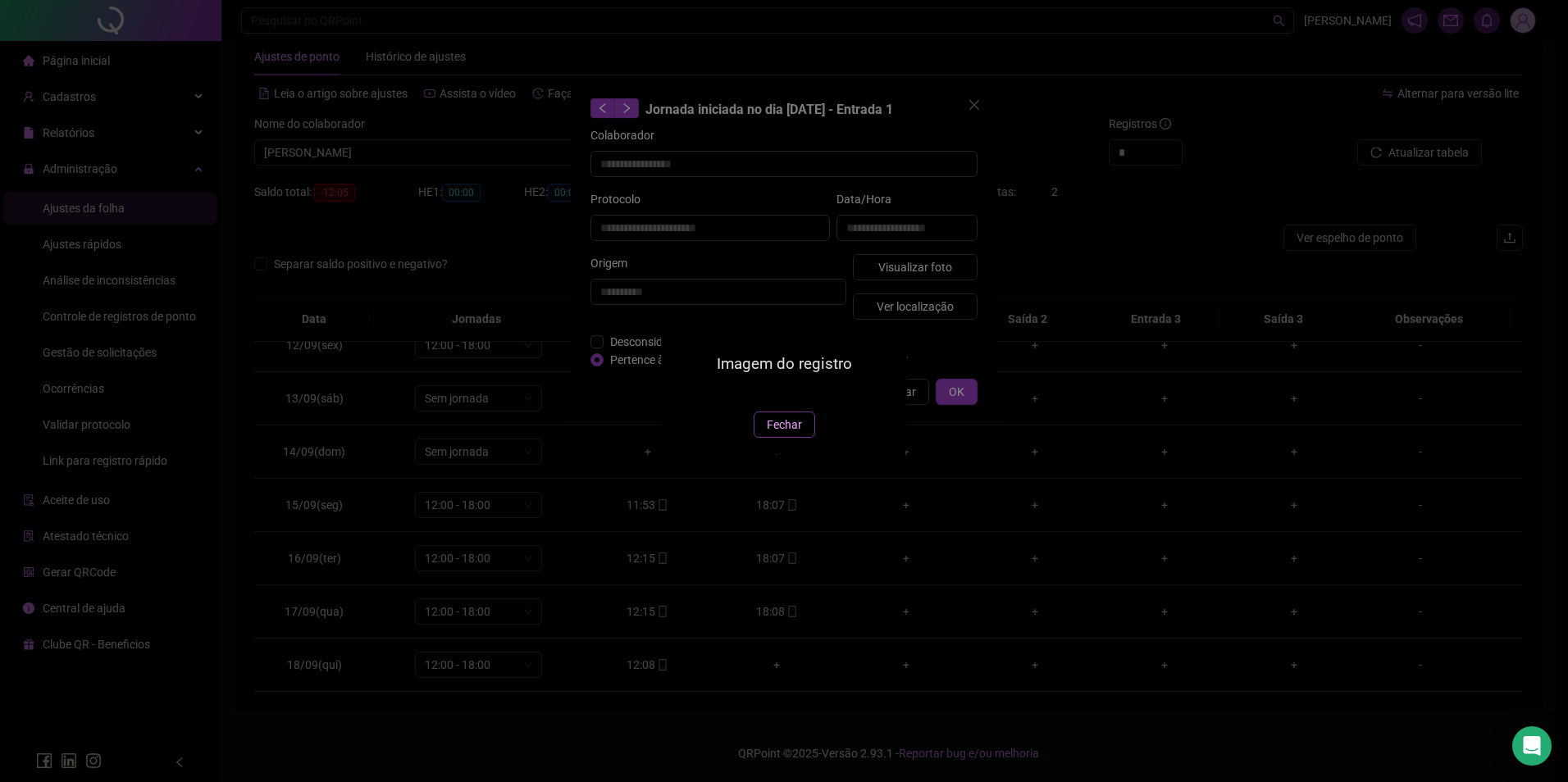
click at [775, 434] on span "Fechar" at bounding box center [784, 425] width 35 height 18
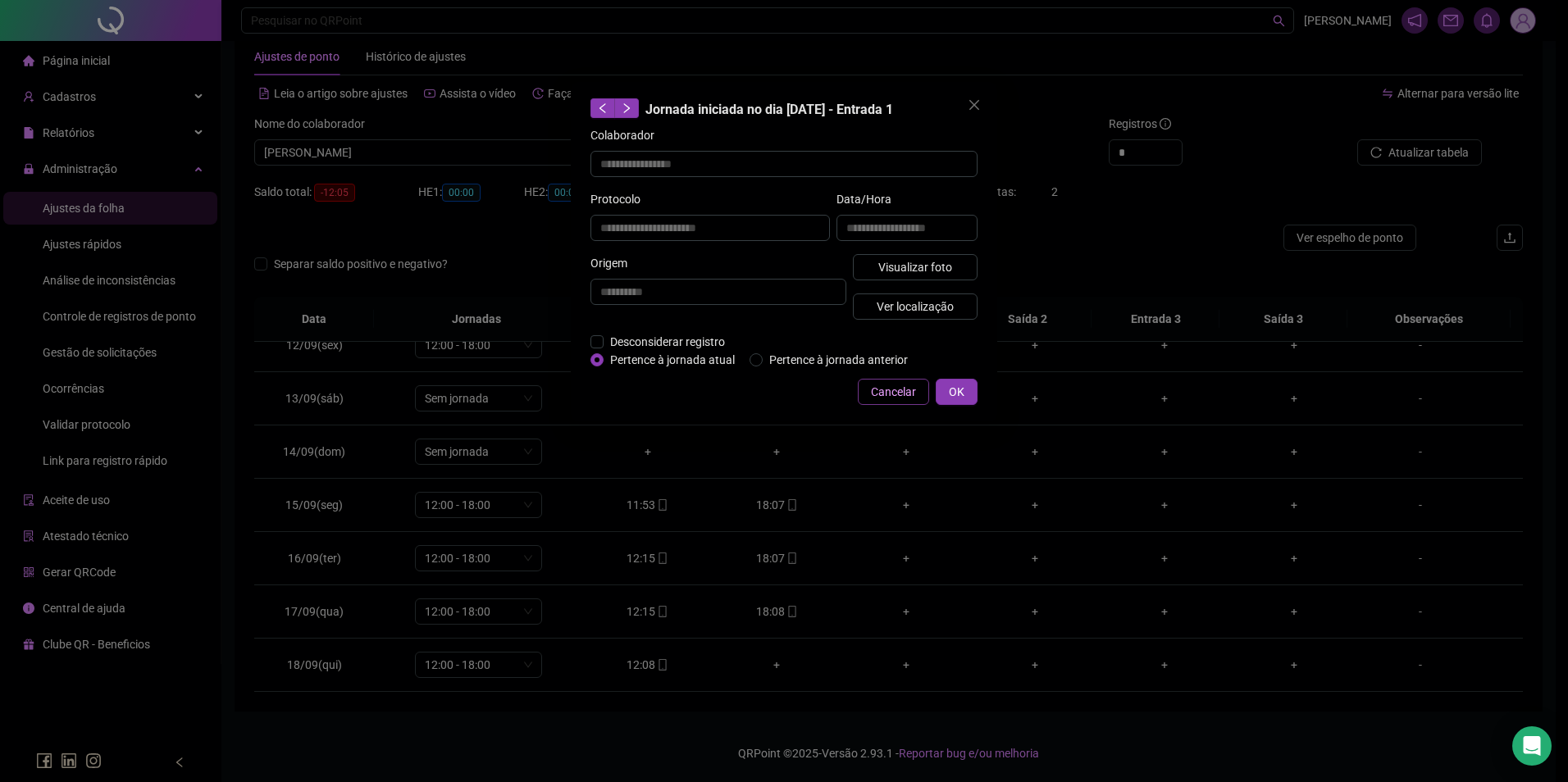
click at [904, 383] on span "Cancelar" at bounding box center [893, 392] width 45 height 18
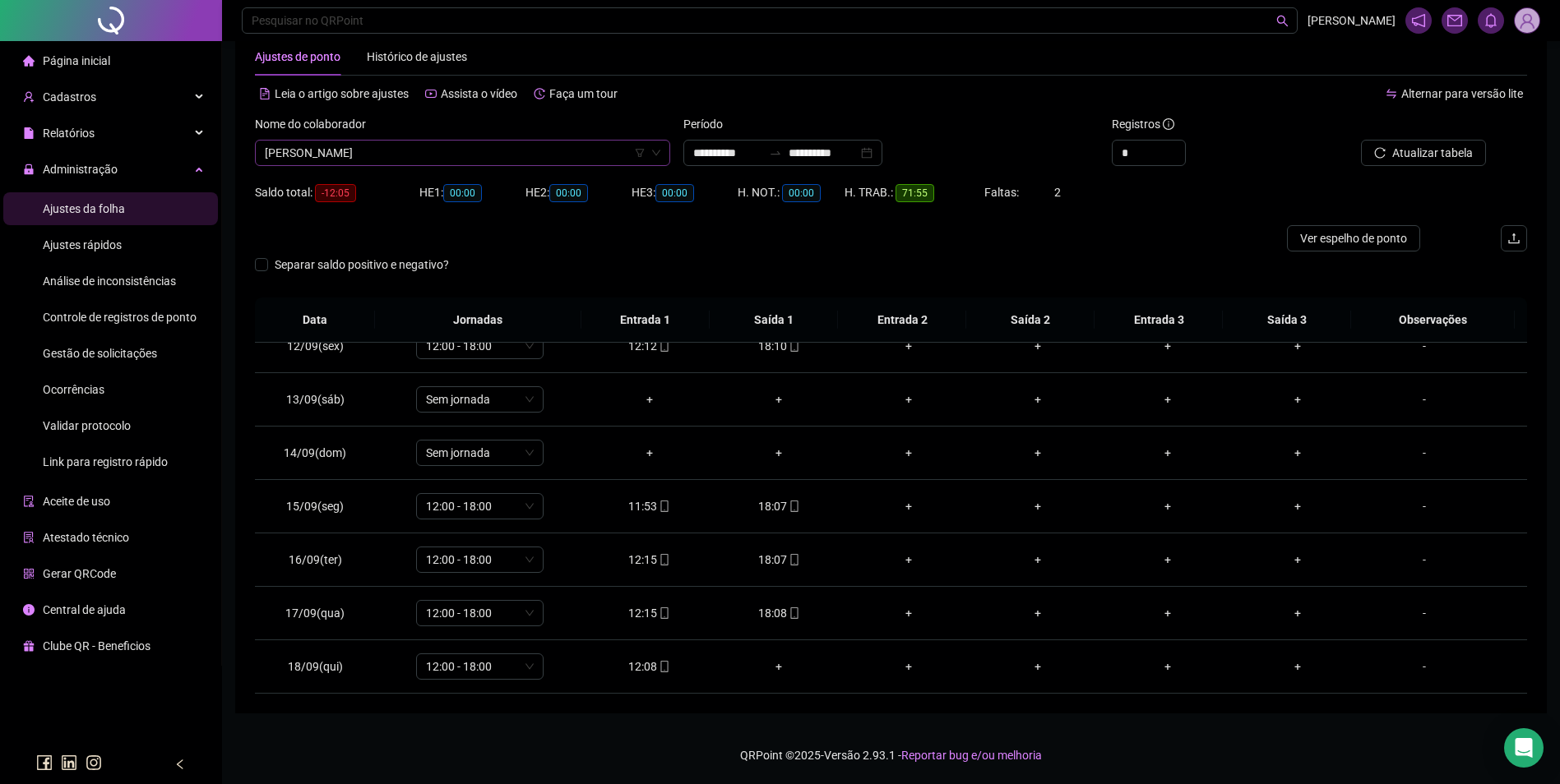
click at [486, 160] on span "MAYSA GOMES COSTA" at bounding box center [463, 152] width 396 height 24
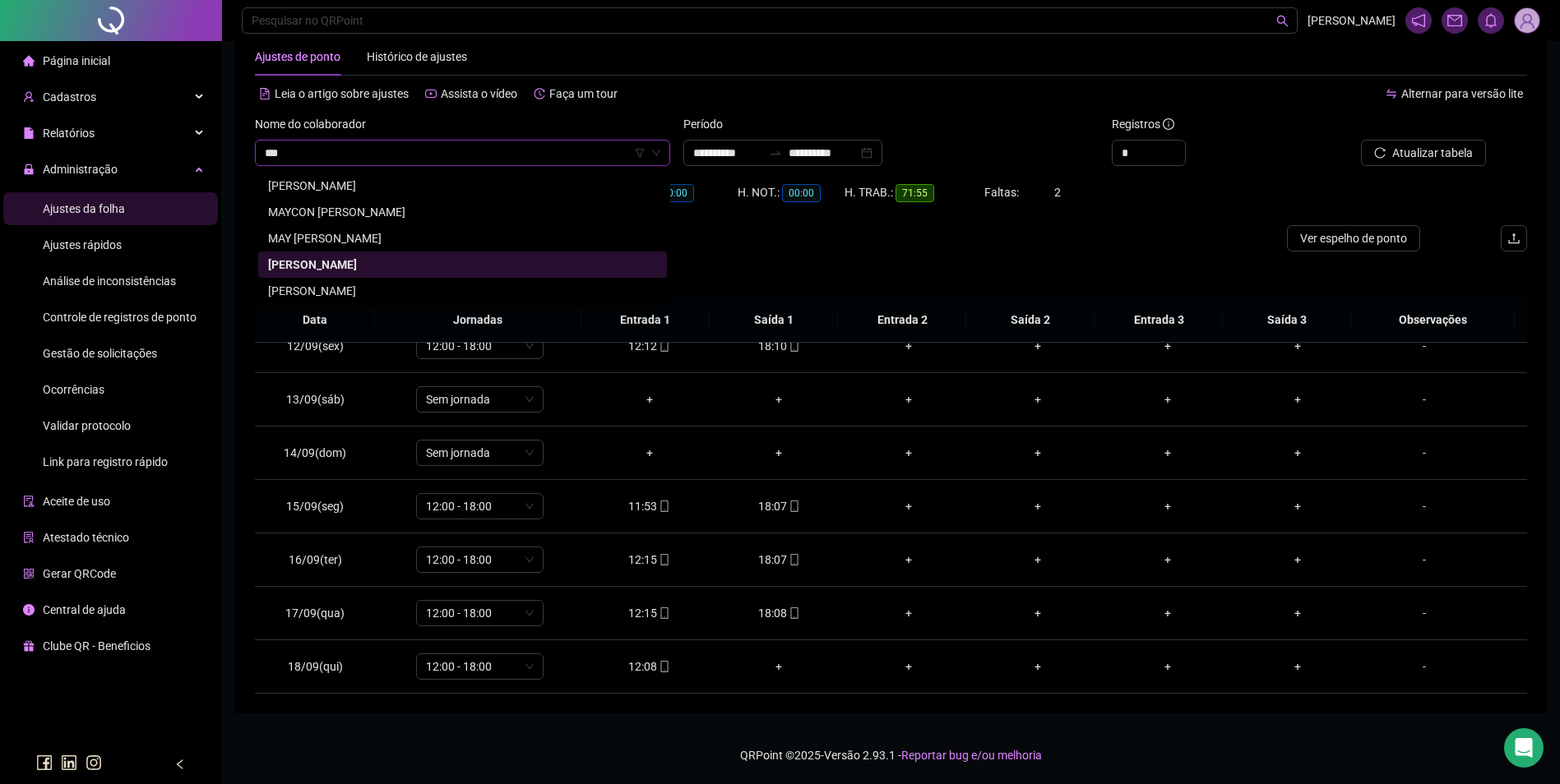
scroll to position [0, 0]
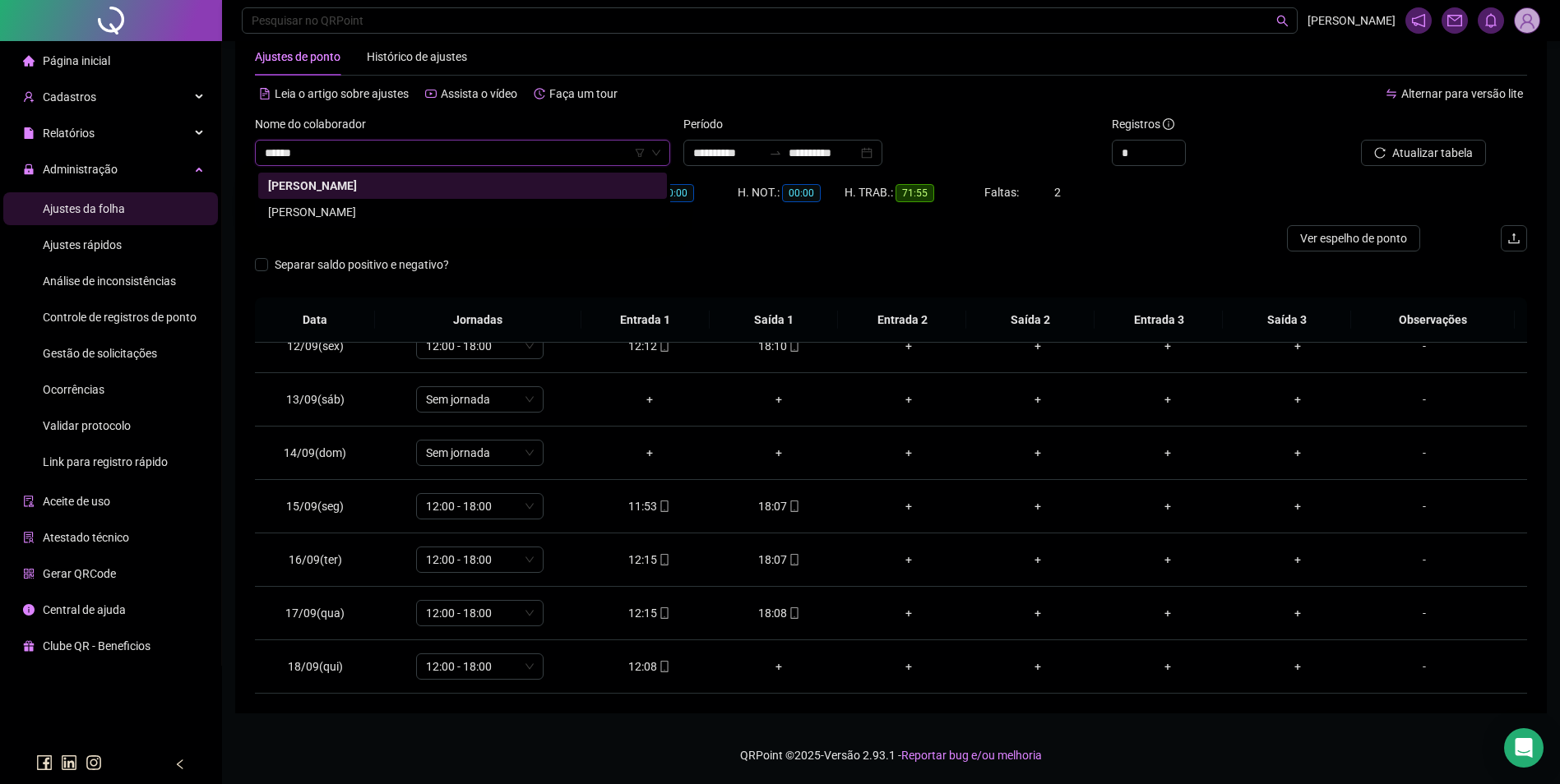
click at [447, 212] on div "MAYSA TRANQUEIRA BARBOSA CARNEIRO" at bounding box center [462, 212] width 389 height 18
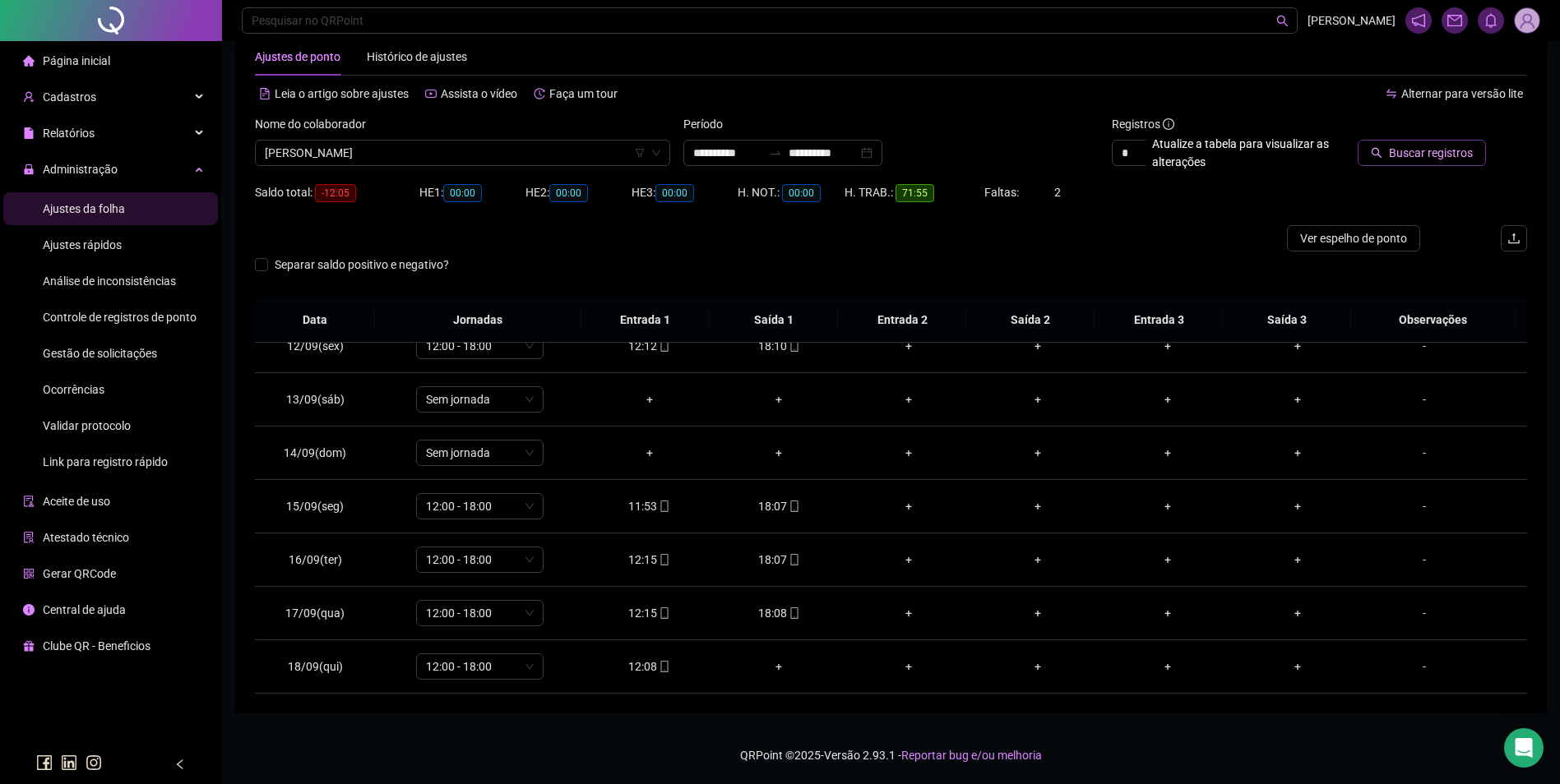
click at [1416, 144] on span "Buscar registros" at bounding box center [1431, 152] width 83 height 18
click at [789, 613] on icon "mobile" at bounding box center [795, 613] width 12 height 12
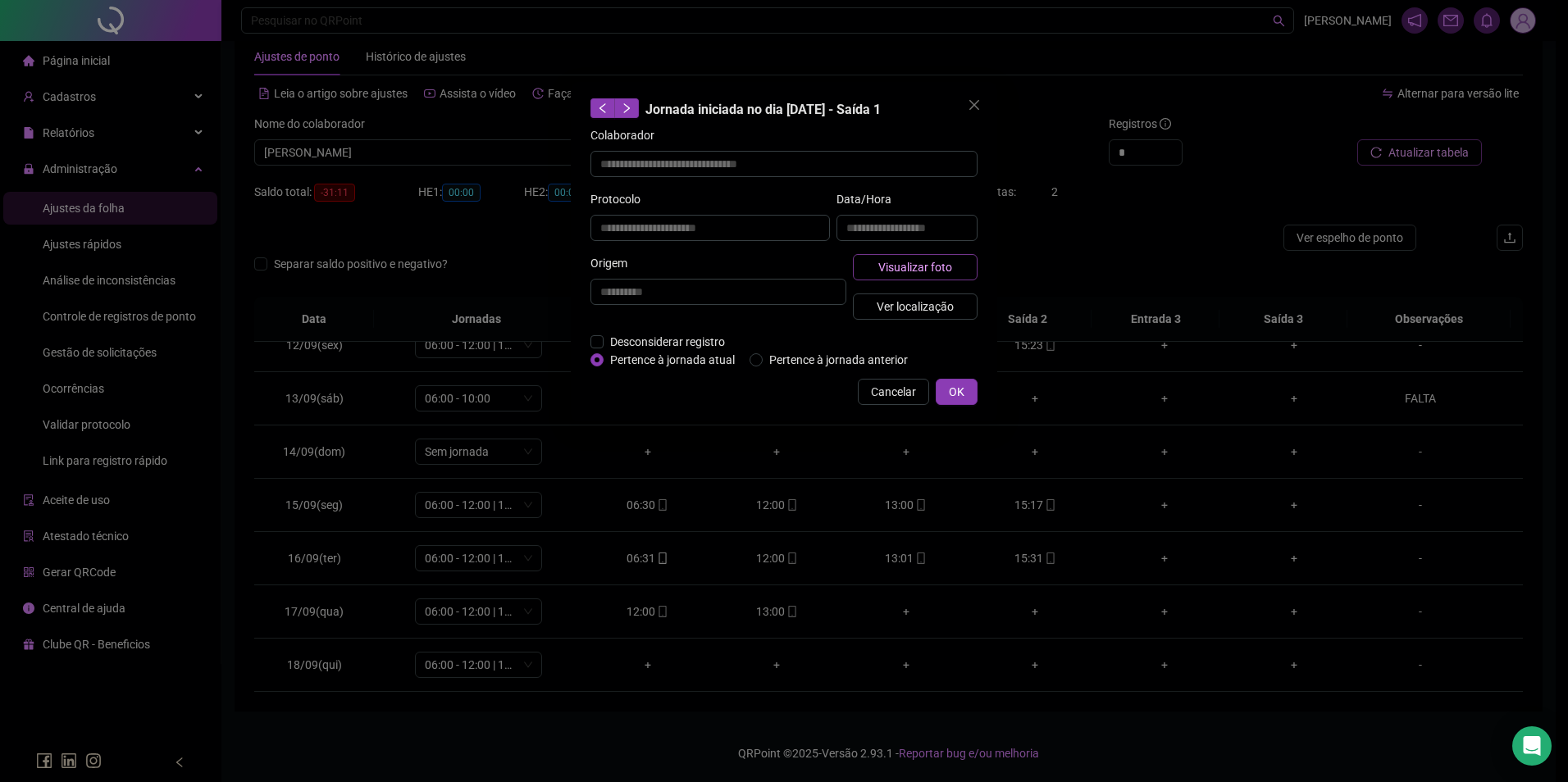
click at [926, 255] on button "Visualizar foto" at bounding box center [915, 267] width 125 height 26
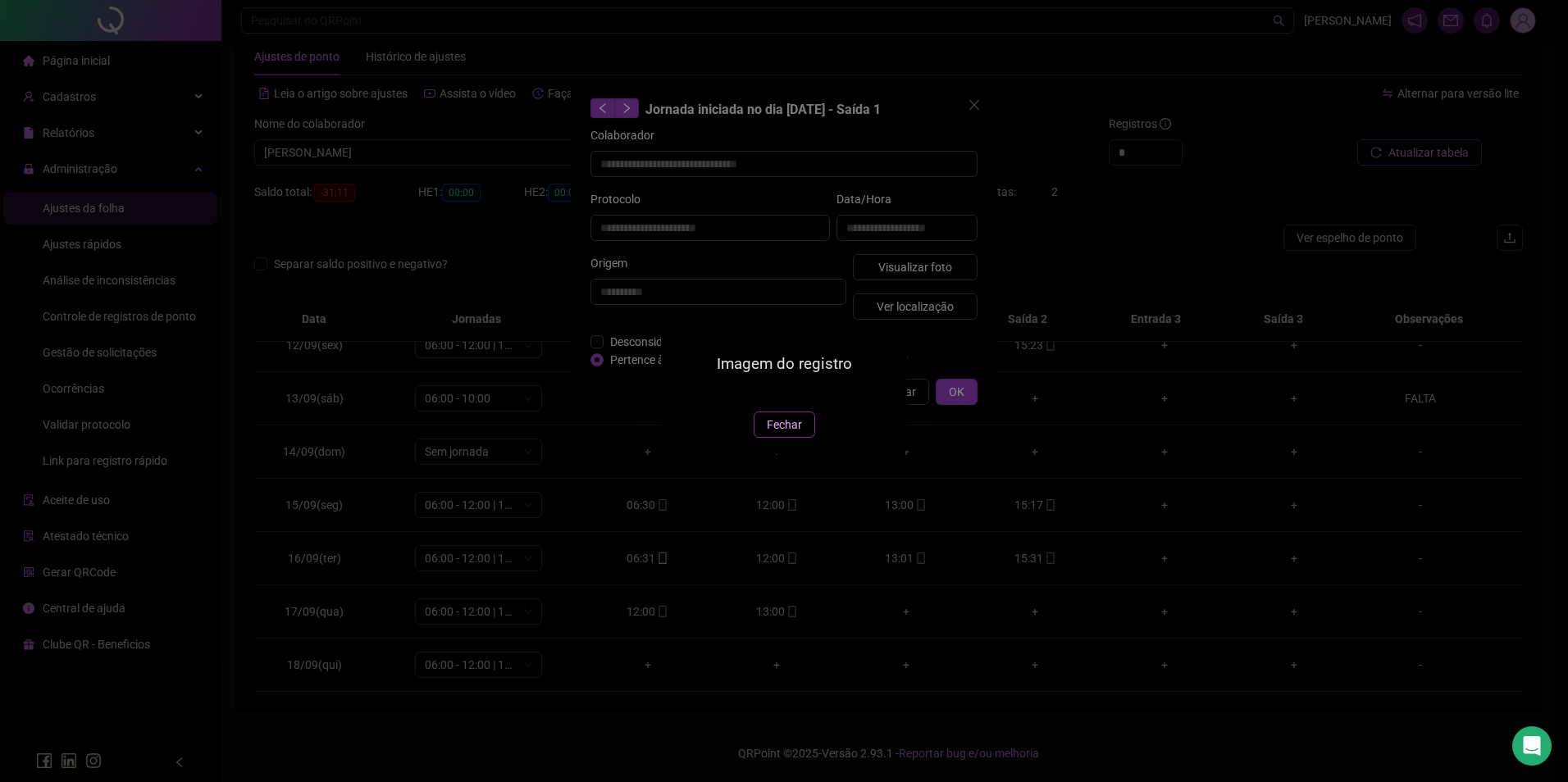
click at [781, 434] on span "Fechar" at bounding box center [784, 425] width 35 height 18
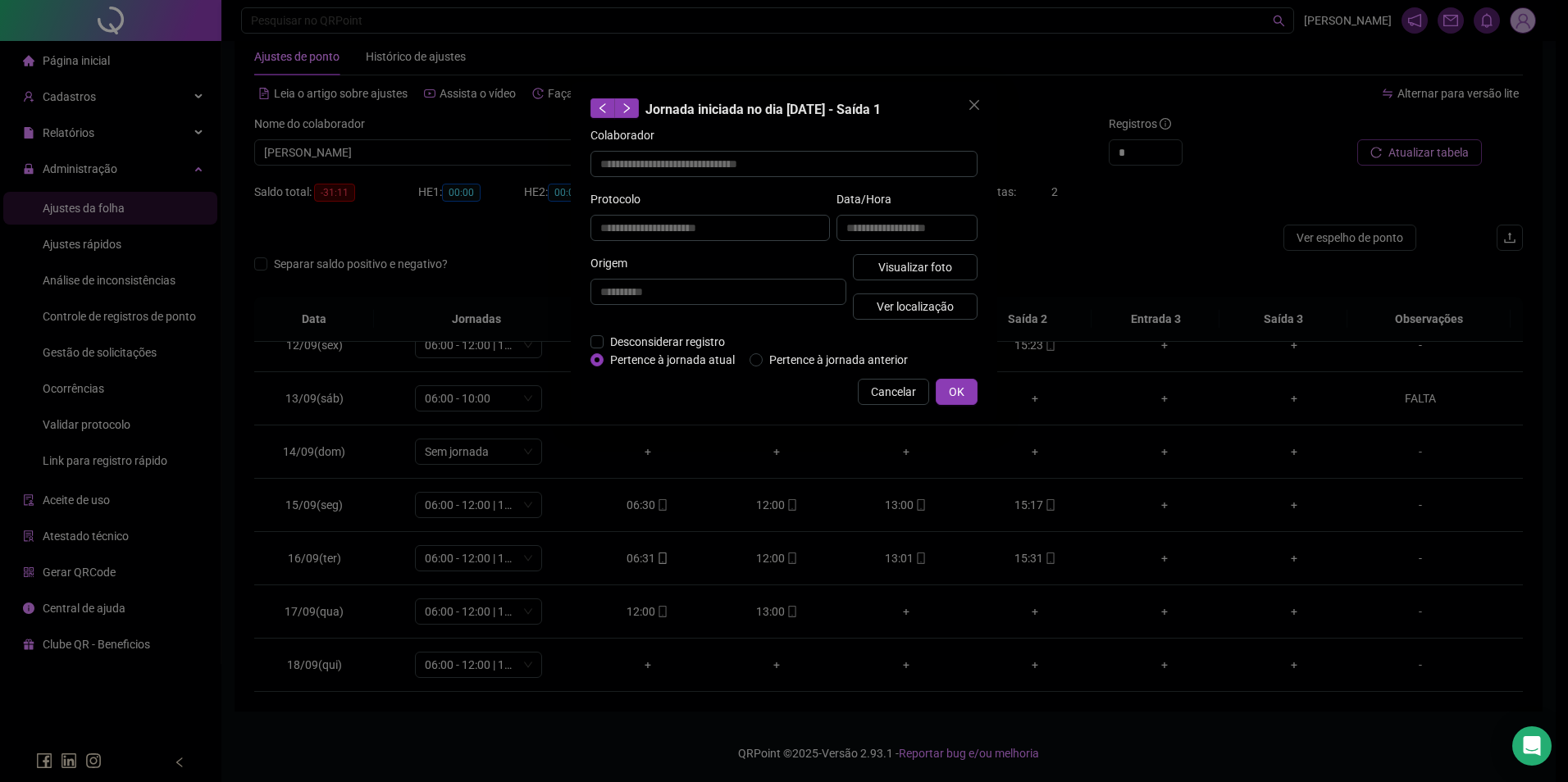
click at [903, 376] on div "**********" at bounding box center [784, 252] width 427 height 340
click at [891, 387] on span "Cancelar" at bounding box center [893, 392] width 45 height 18
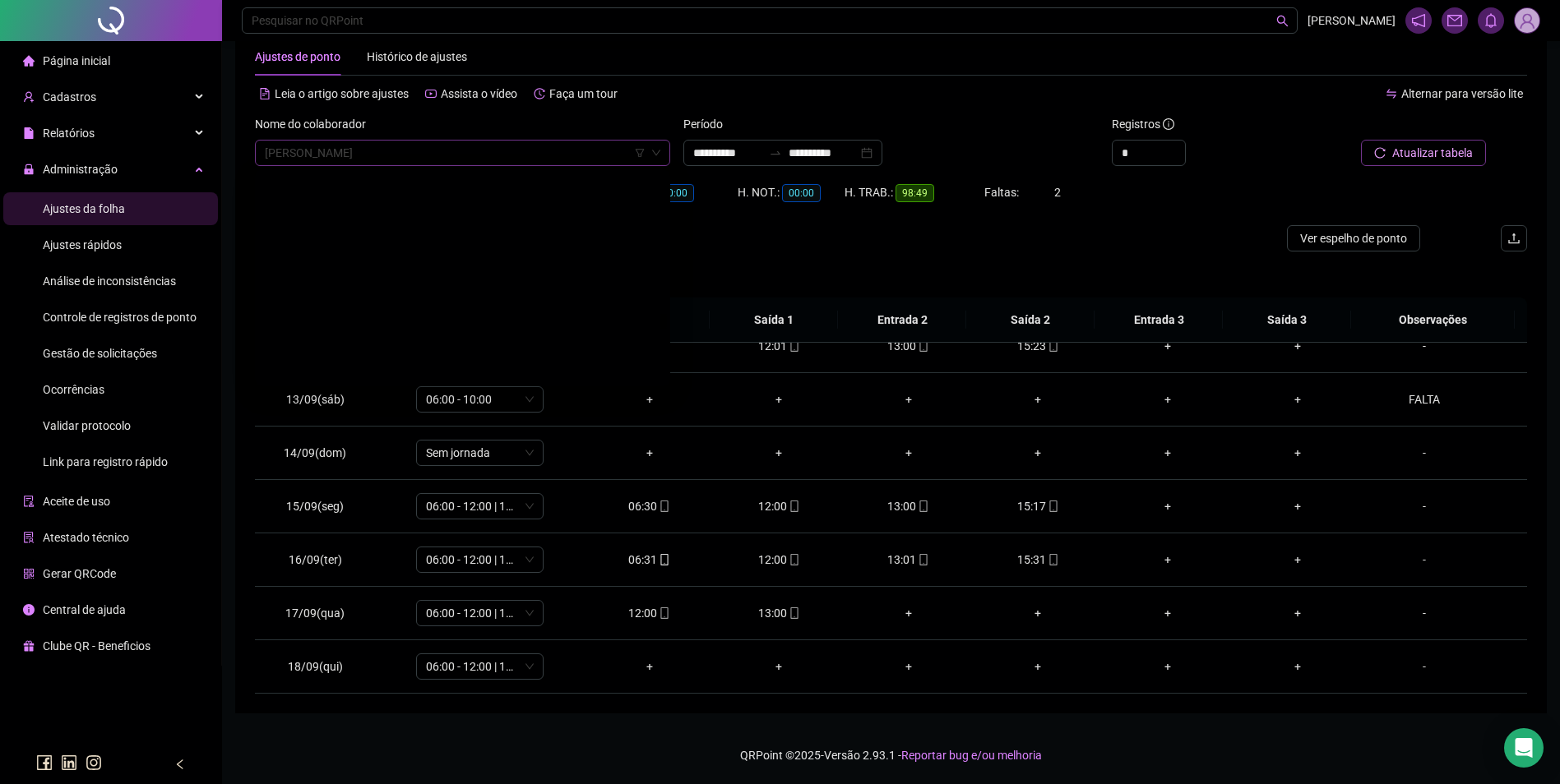
click at [485, 148] on span "MAYSA TRANQUEIRA BARBOSA CARNEIRO" at bounding box center [463, 152] width 396 height 24
click at [410, 180] on div "NAILZA RODRIGUES BATISTA" at bounding box center [462, 185] width 389 height 18
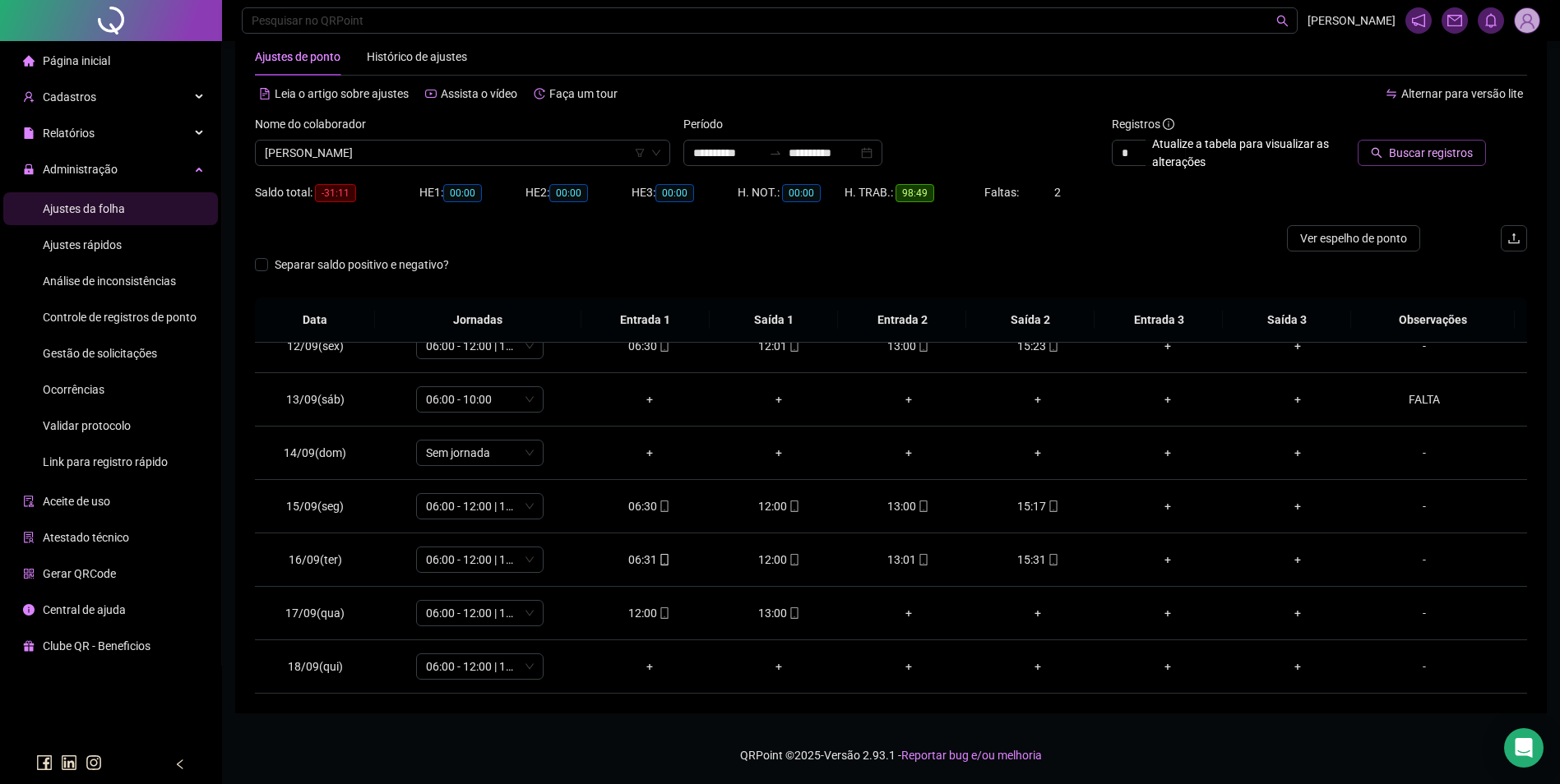
click at [1459, 144] on span "Buscar registros" at bounding box center [1431, 152] width 83 height 18
click at [1047, 677] on td "15:01" at bounding box center [1039, 667] width 130 height 53
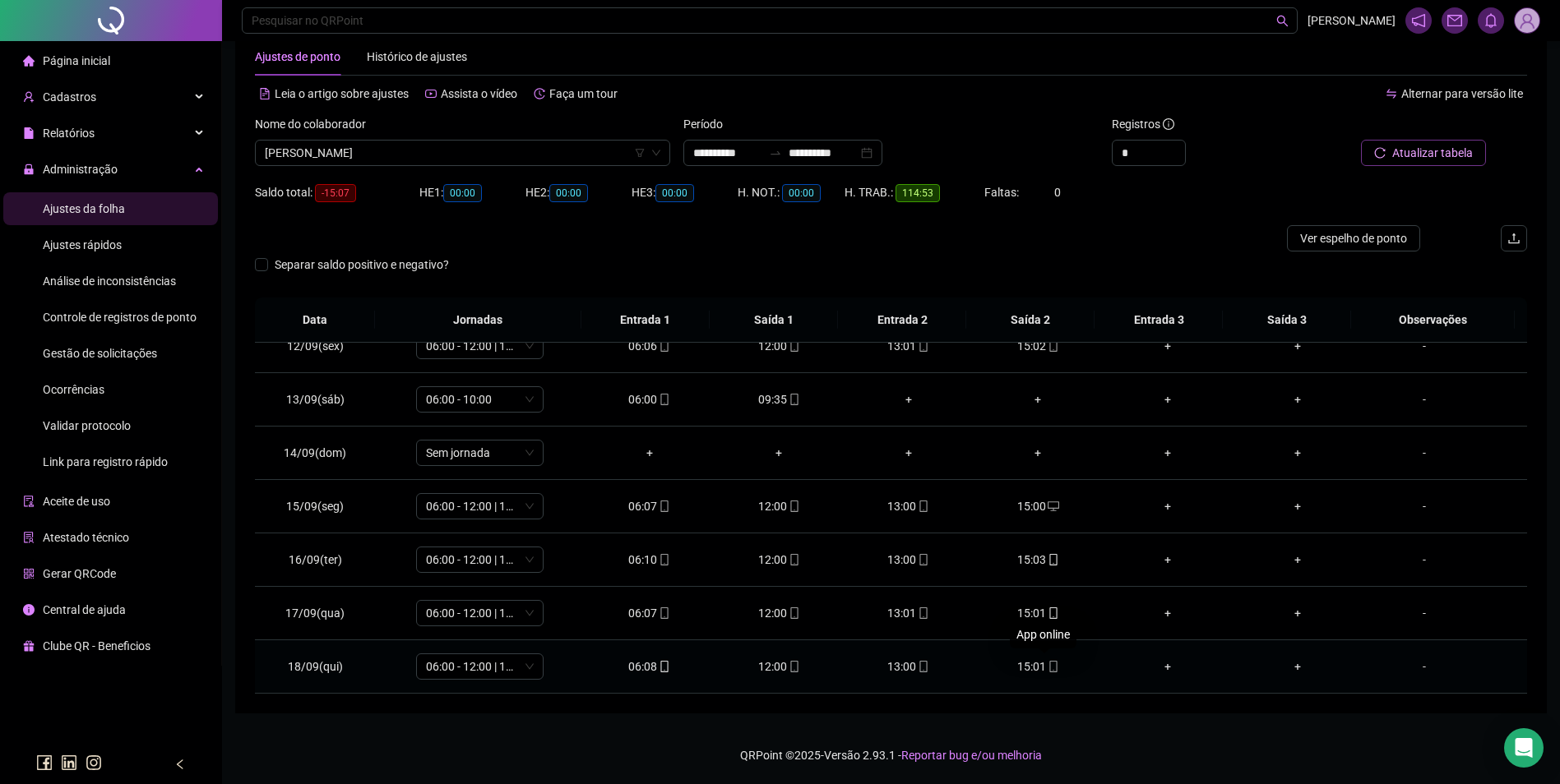
click at [1047, 670] on icon "mobile" at bounding box center [1053, 667] width 12 height 12
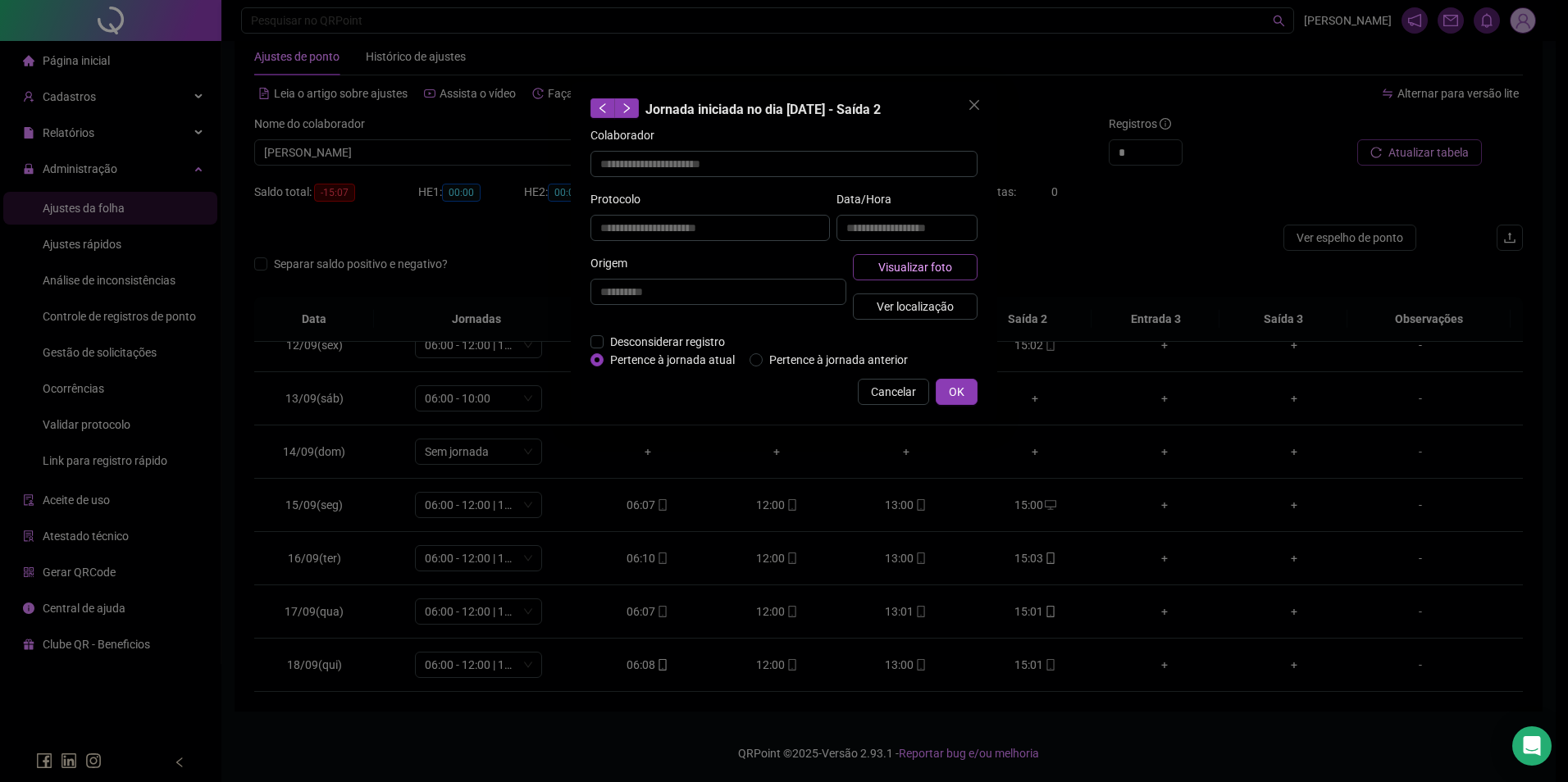
click at [950, 265] on span "Visualizar foto" at bounding box center [915, 267] width 74 height 18
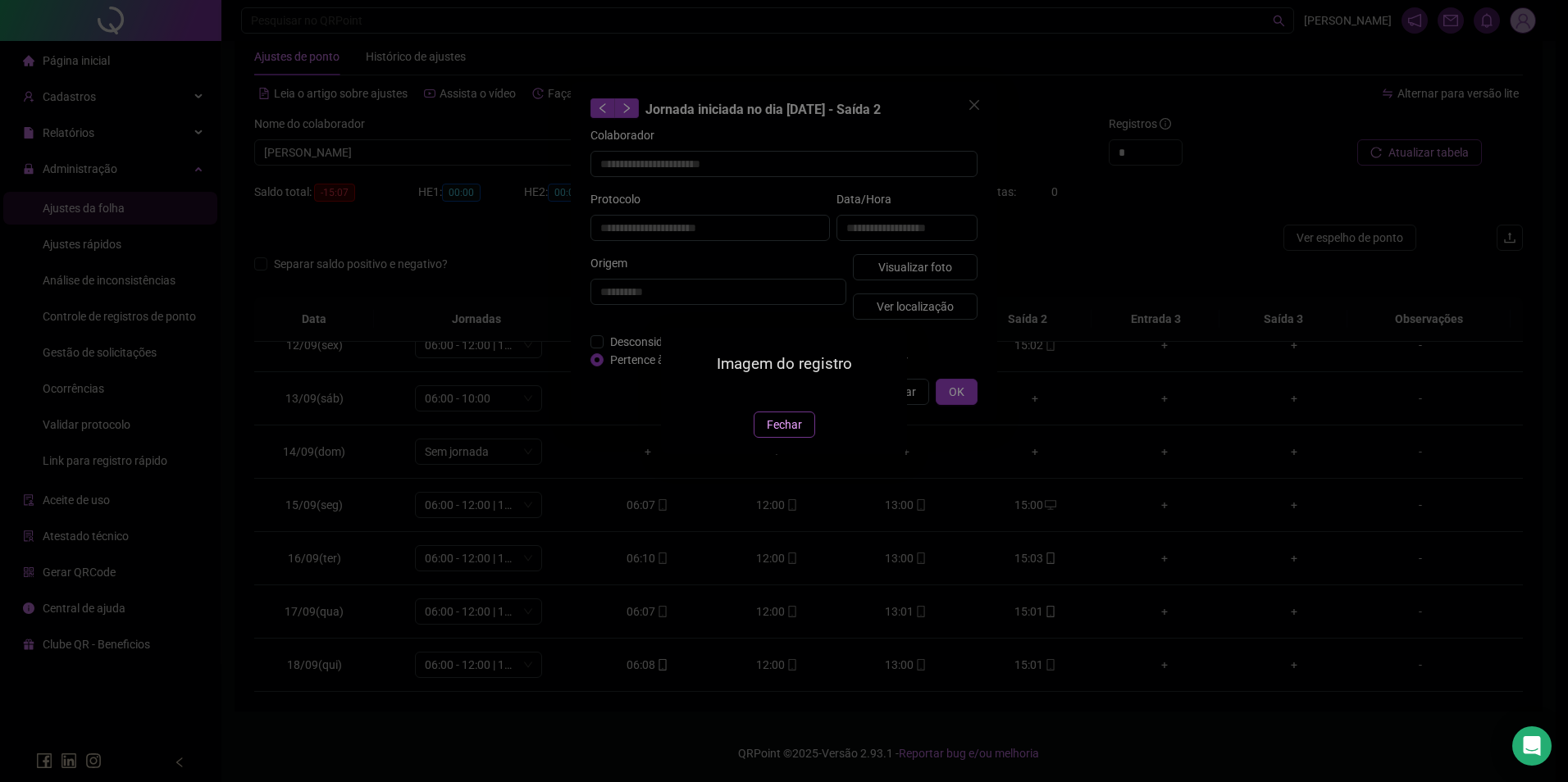
click at [787, 434] on span "Fechar" at bounding box center [784, 425] width 35 height 18
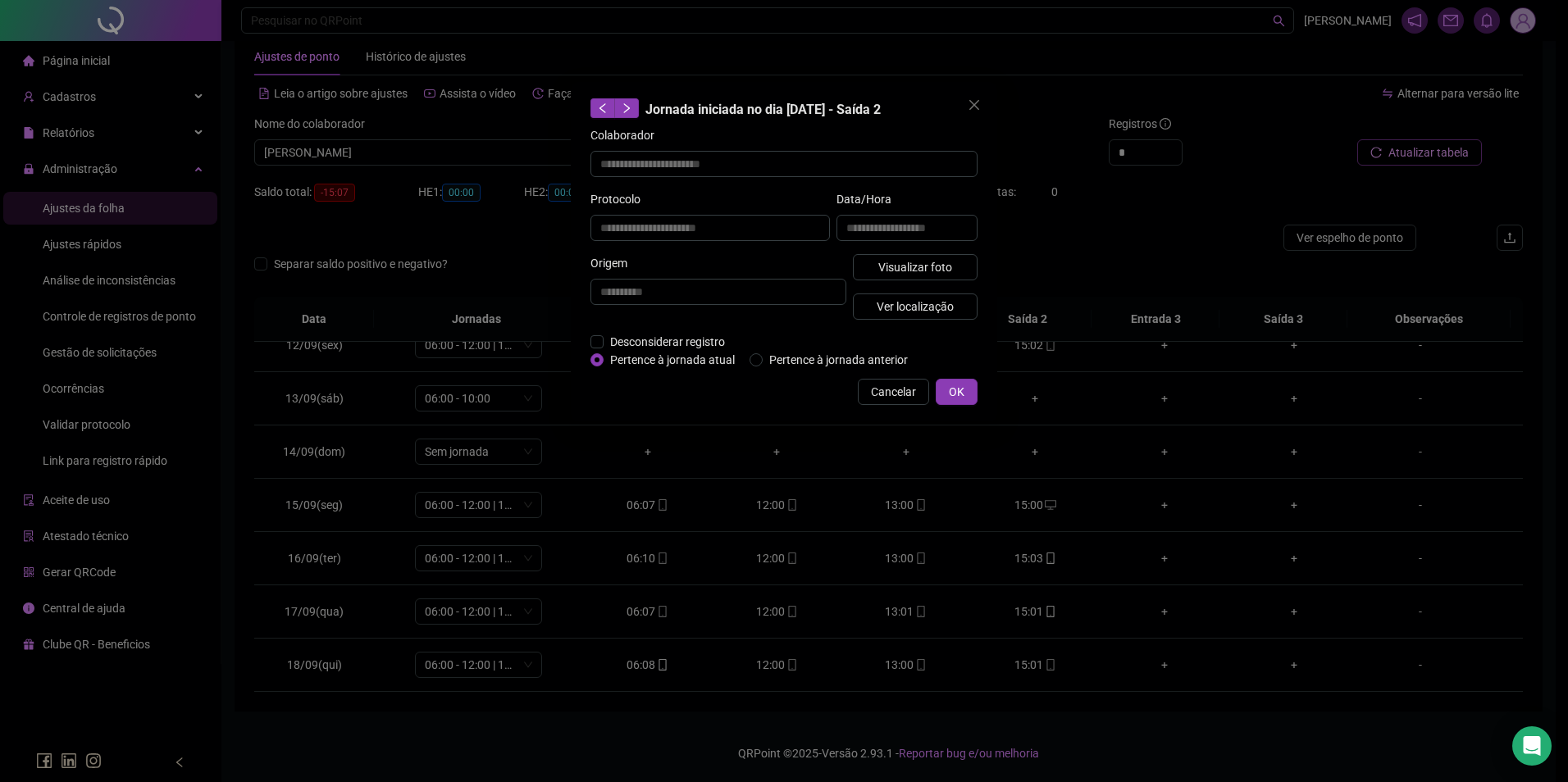
click at [937, 283] on div "Visualizar foto Ver localização" at bounding box center [916, 293] width 132 height 78
click at [932, 298] on span "Ver localização" at bounding box center [916, 307] width 77 height 18
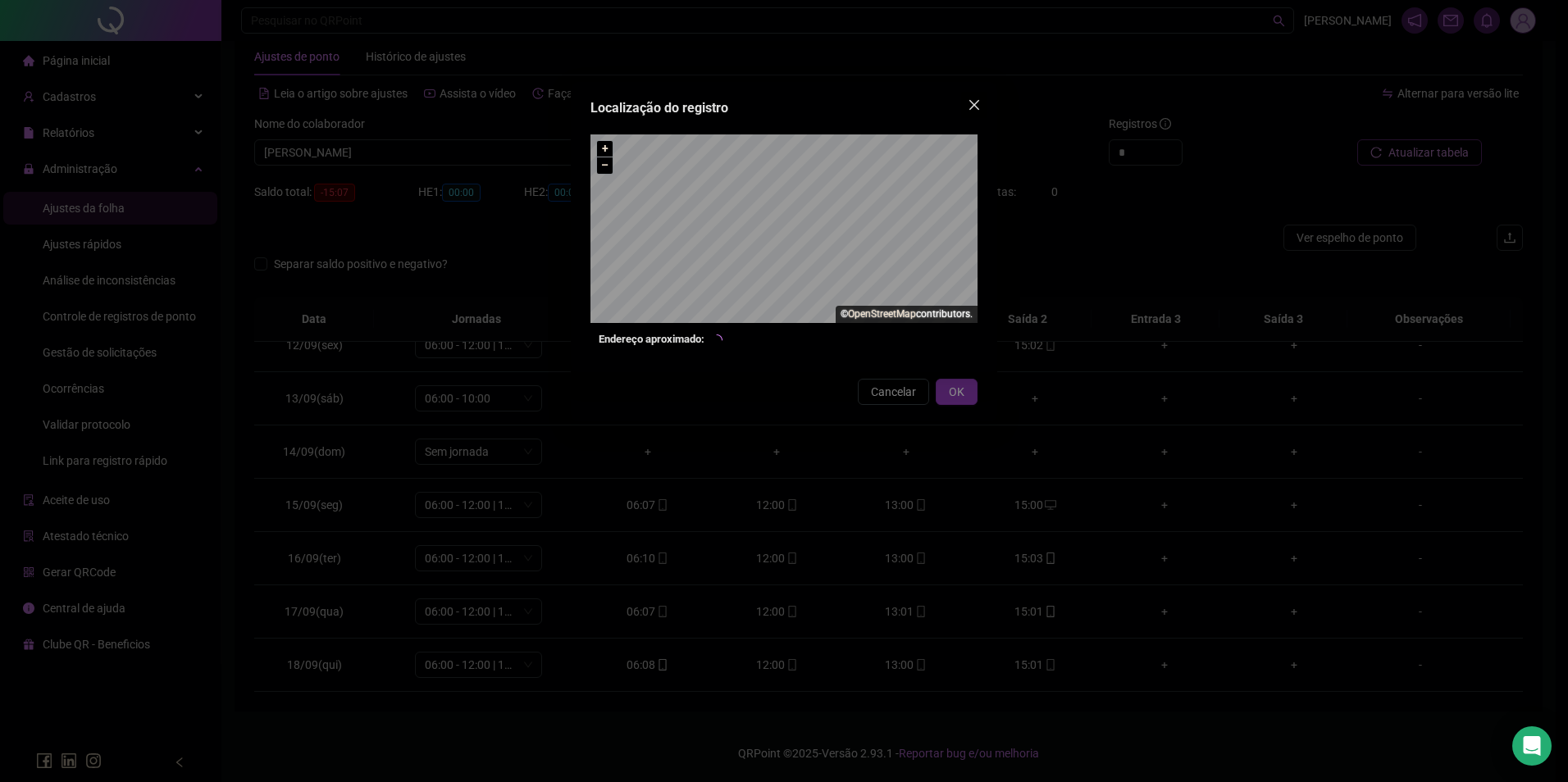
click at [972, 102] on icon "close" at bounding box center [974, 105] width 10 height 10
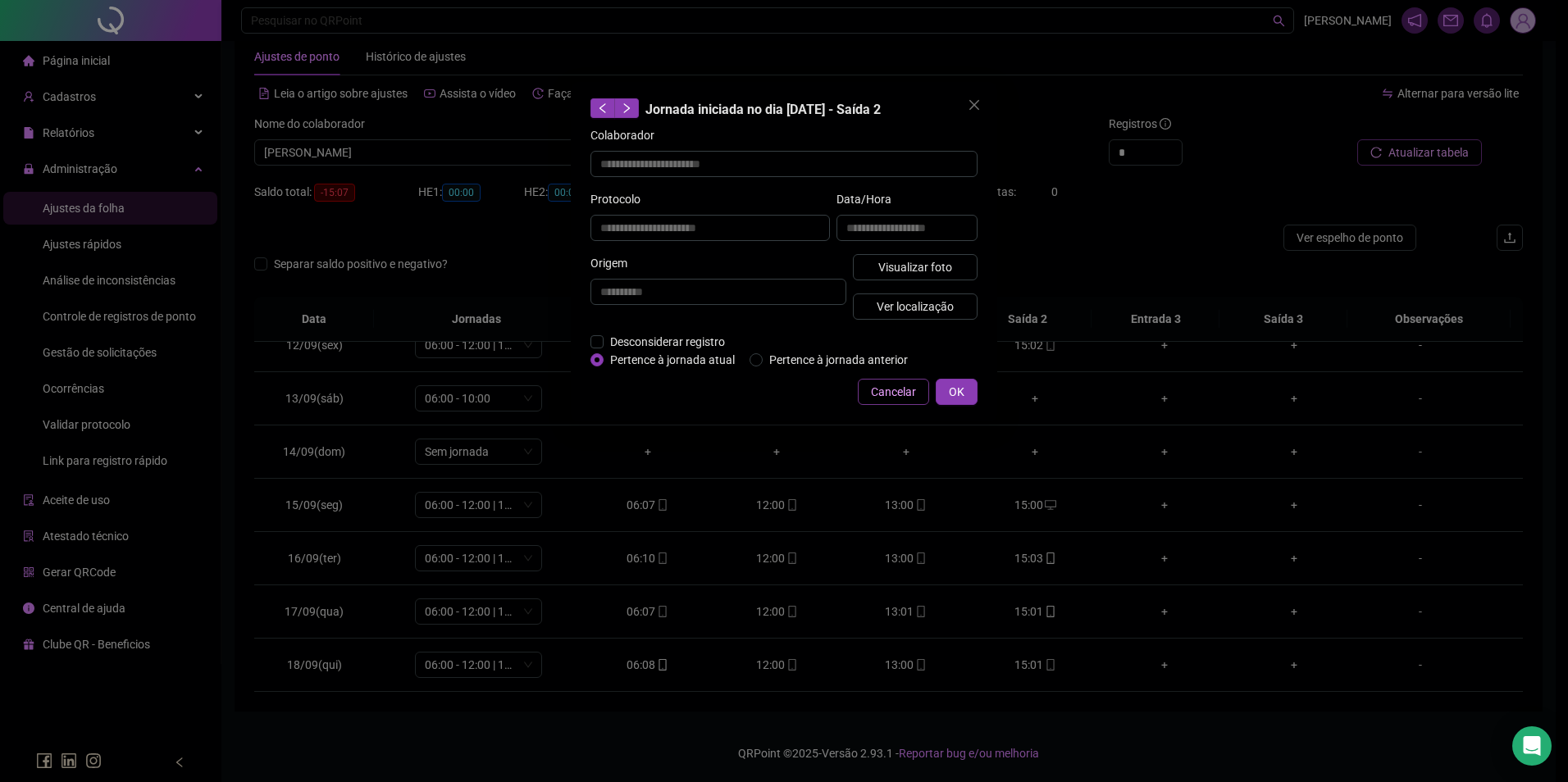
click at [886, 395] on span "Cancelar" at bounding box center [893, 392] width 45 height 18
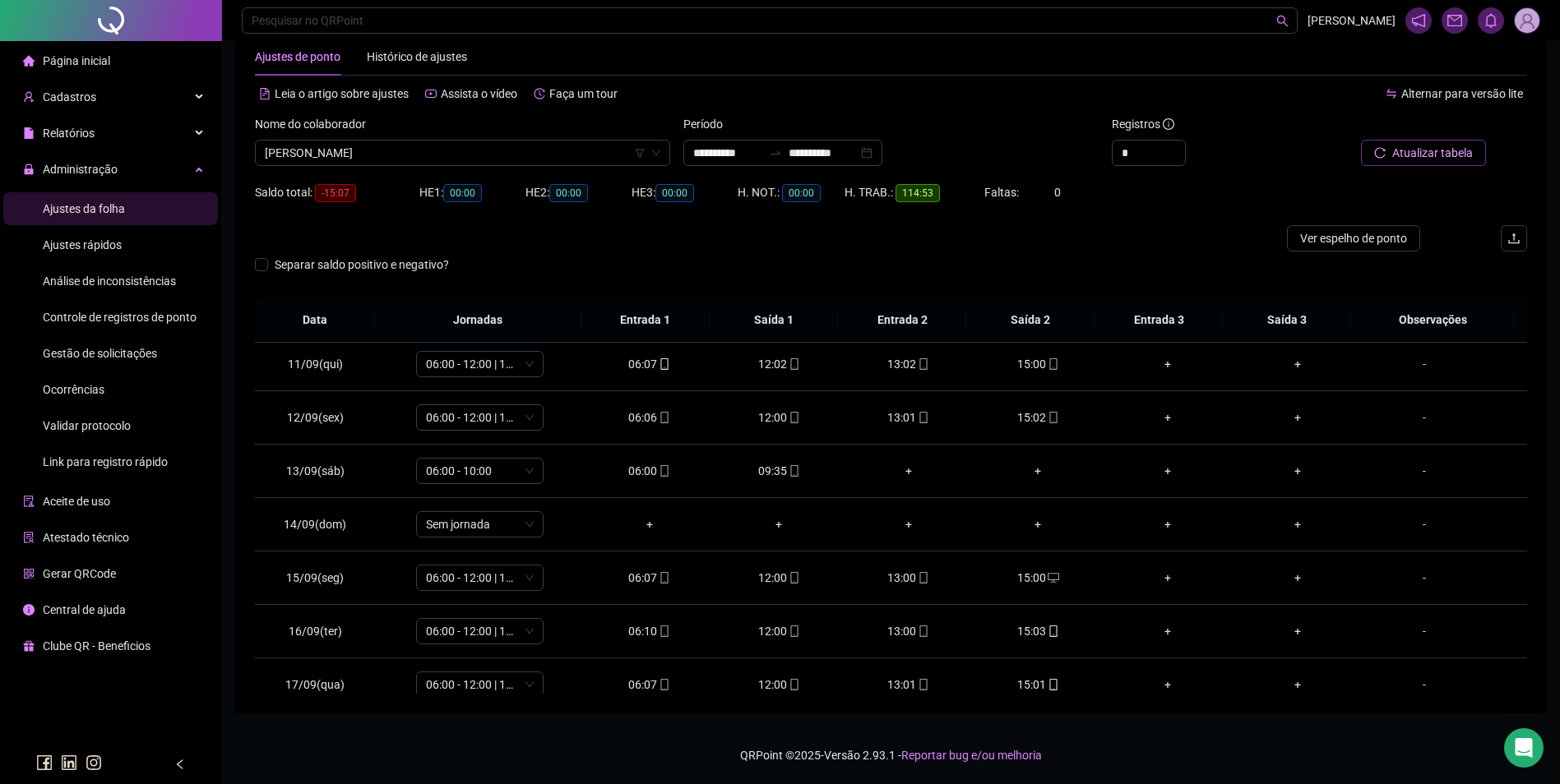
scroll to position [611, 0]
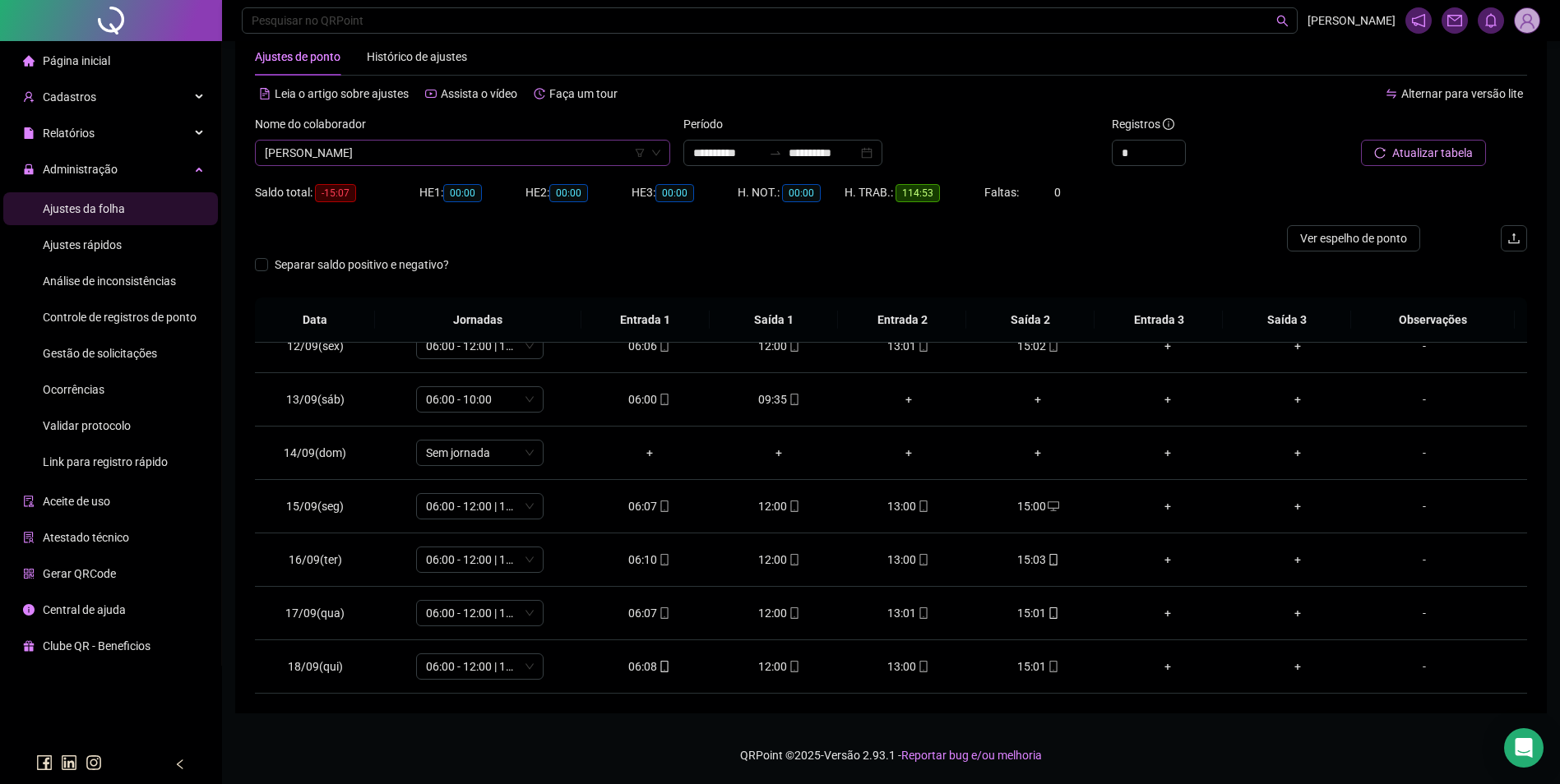
click at [552, 148] on span "NAILZA RODRIGUES BATISTA" at bounding box center [463, 152] width 396 height 24
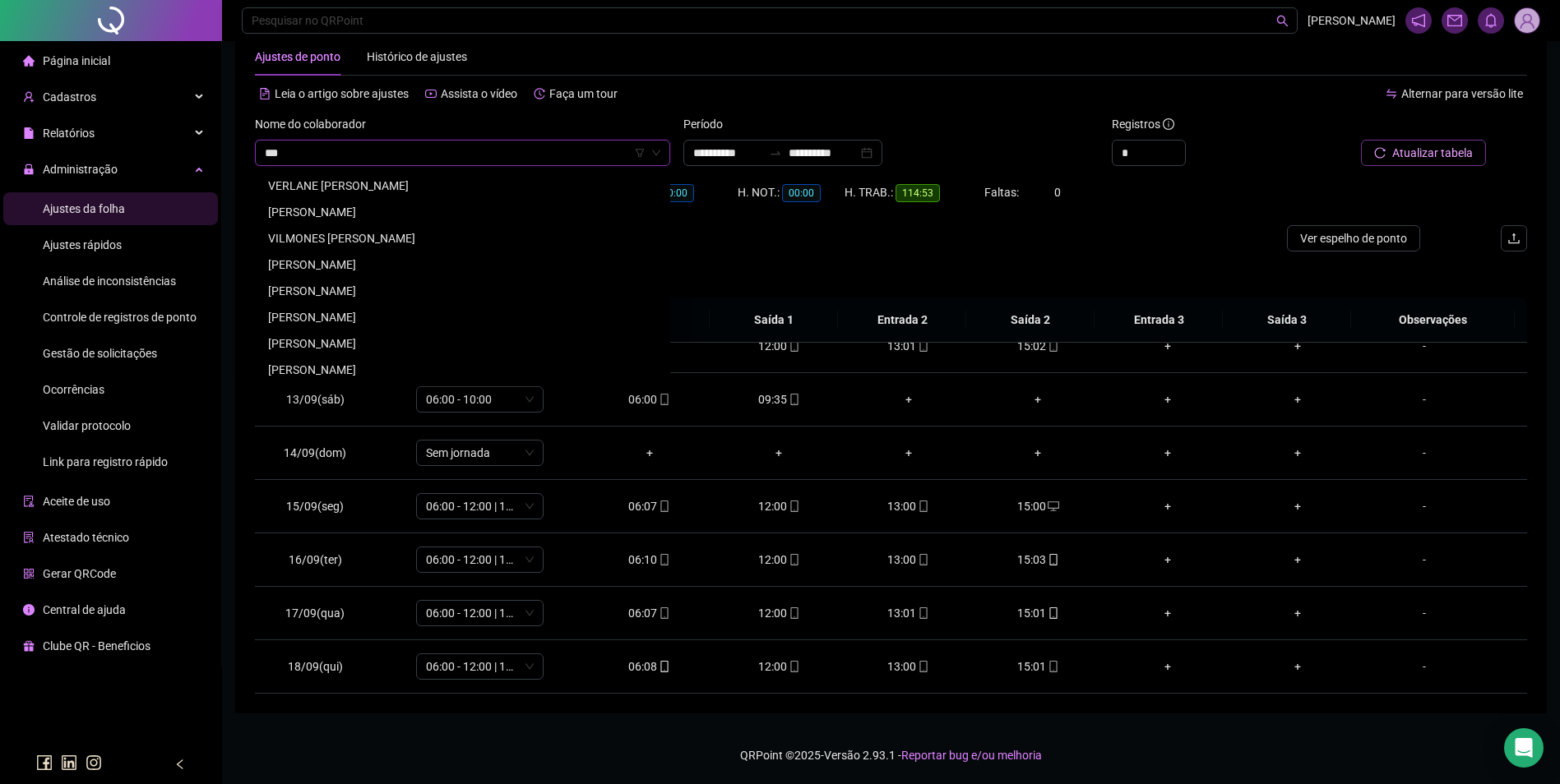
scroll to position [0, 0]
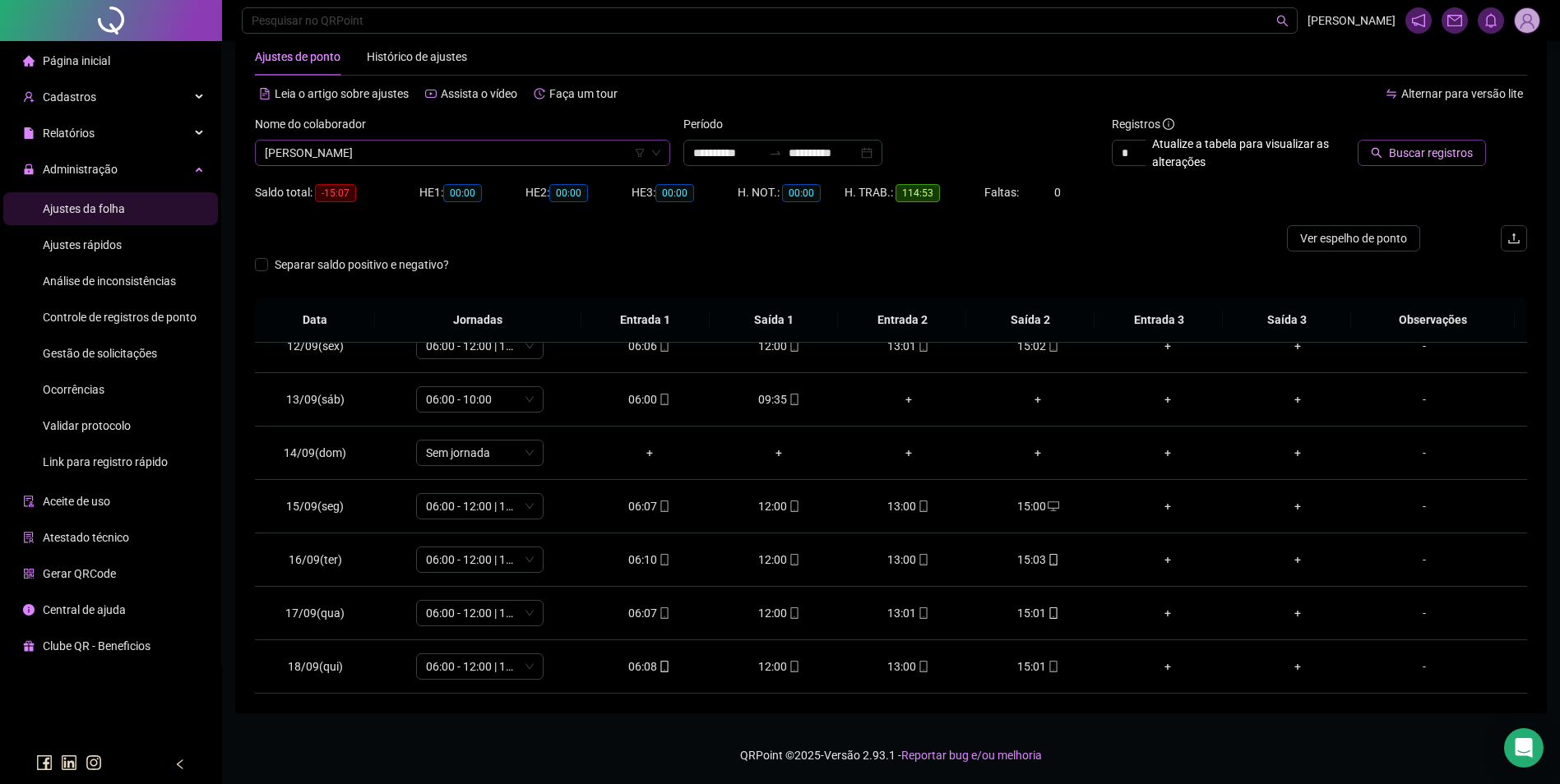
click at [1358, 140] on button "Buscar registros" at bounding box center [1422, 152] width 128 height 26
click at [918, 664] on icon "mobile" at bounding box center [924, 667] width 12 height 12
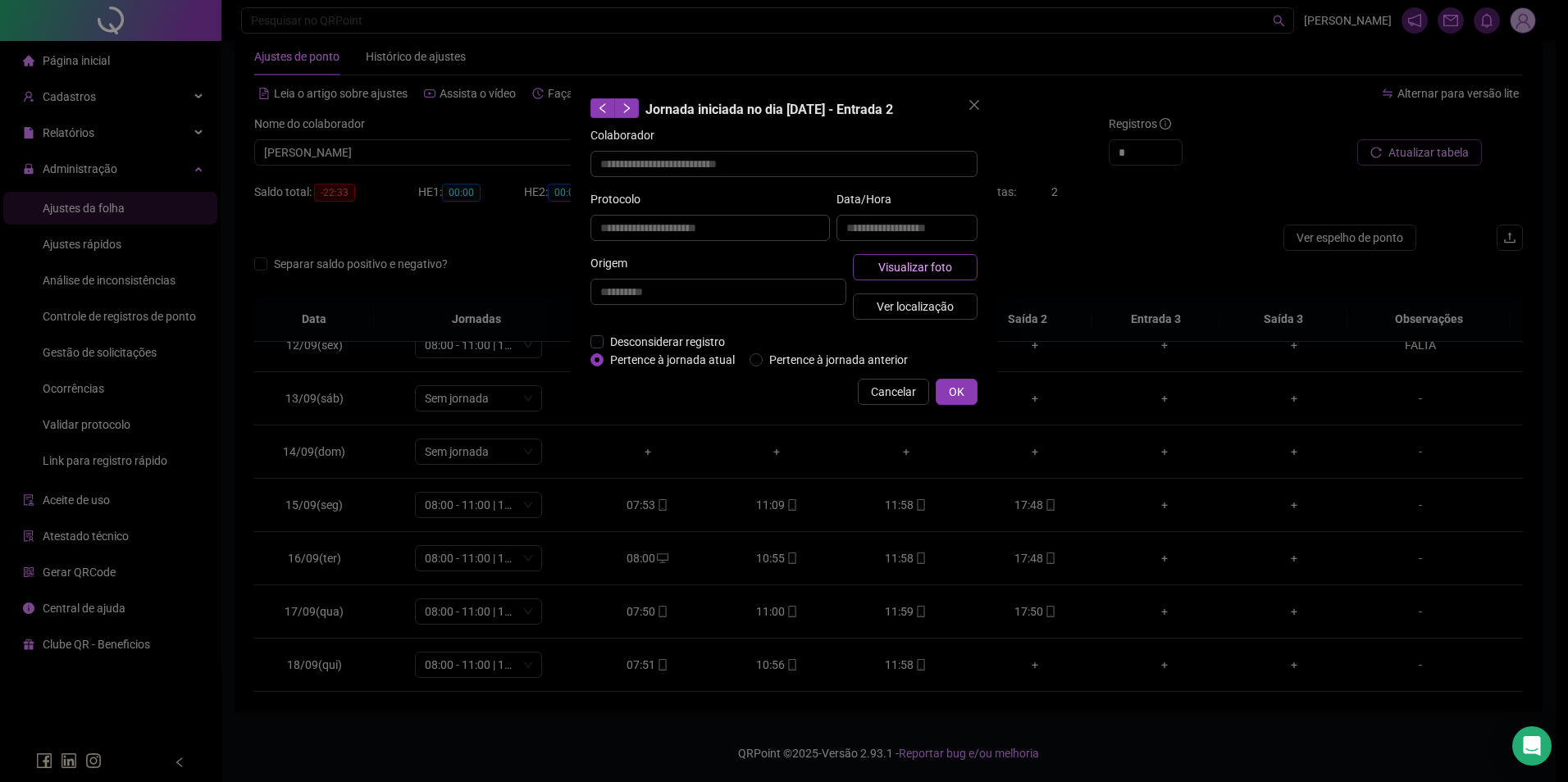
click at [919, 256] on button "Visualizar foto" at bounding box center [915, 267] width 125 height 26
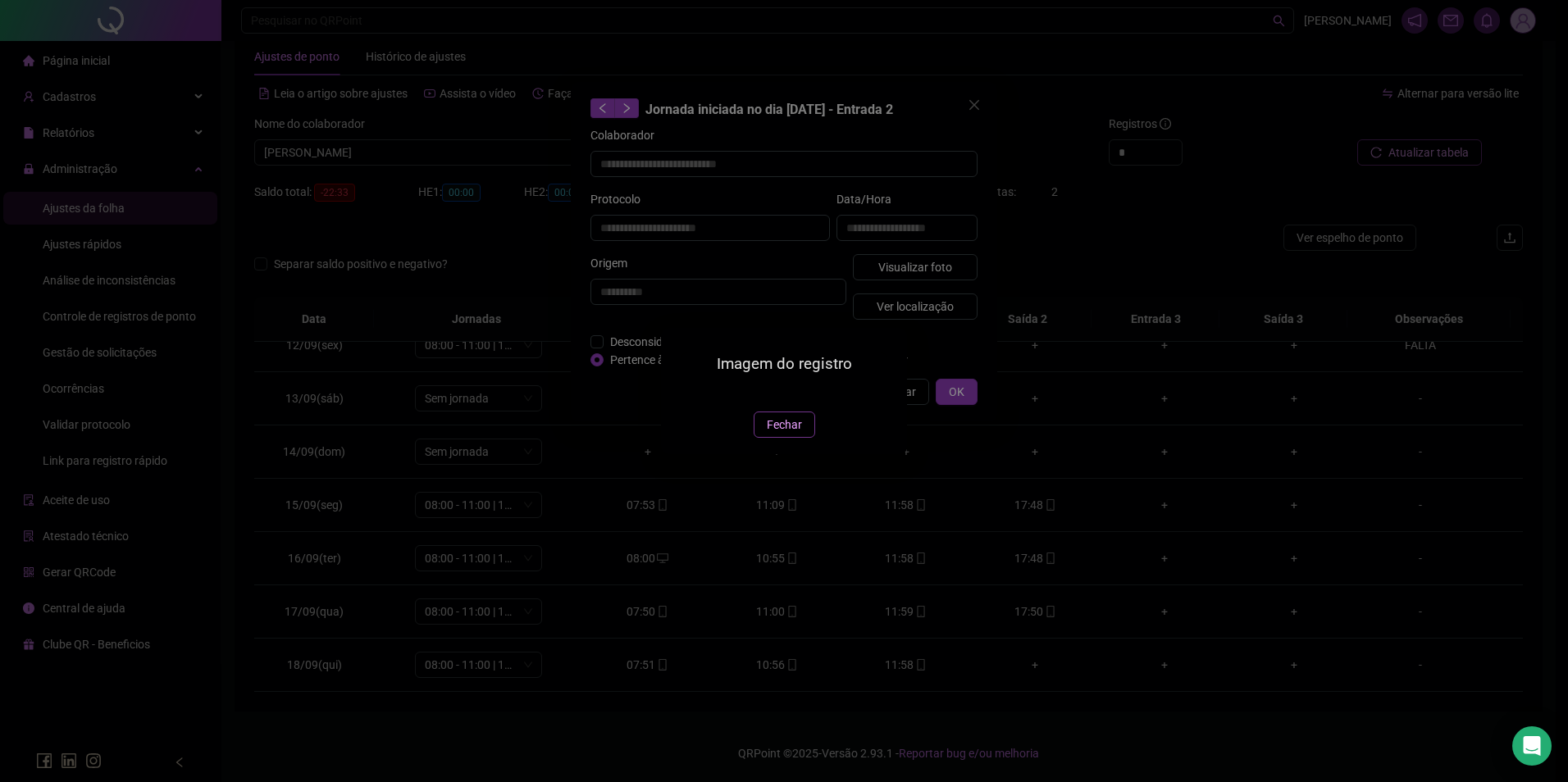
click at [777, 434] on span "Fechar" at bounding box center [784, 425] width 35 height 18
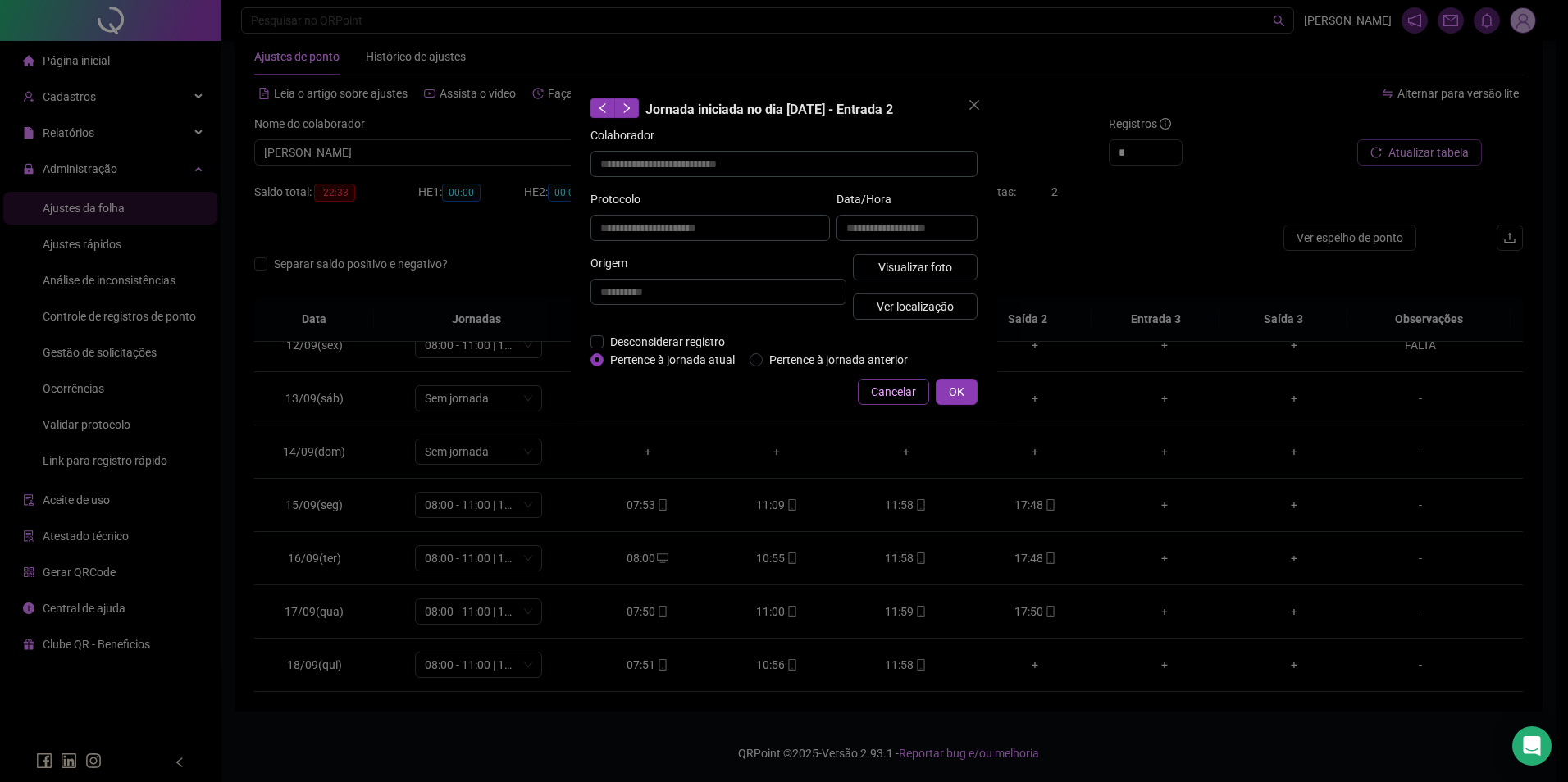
click at [904, 396] on span "Cancelar" at bounding box center [893, 392] width 45 height 18
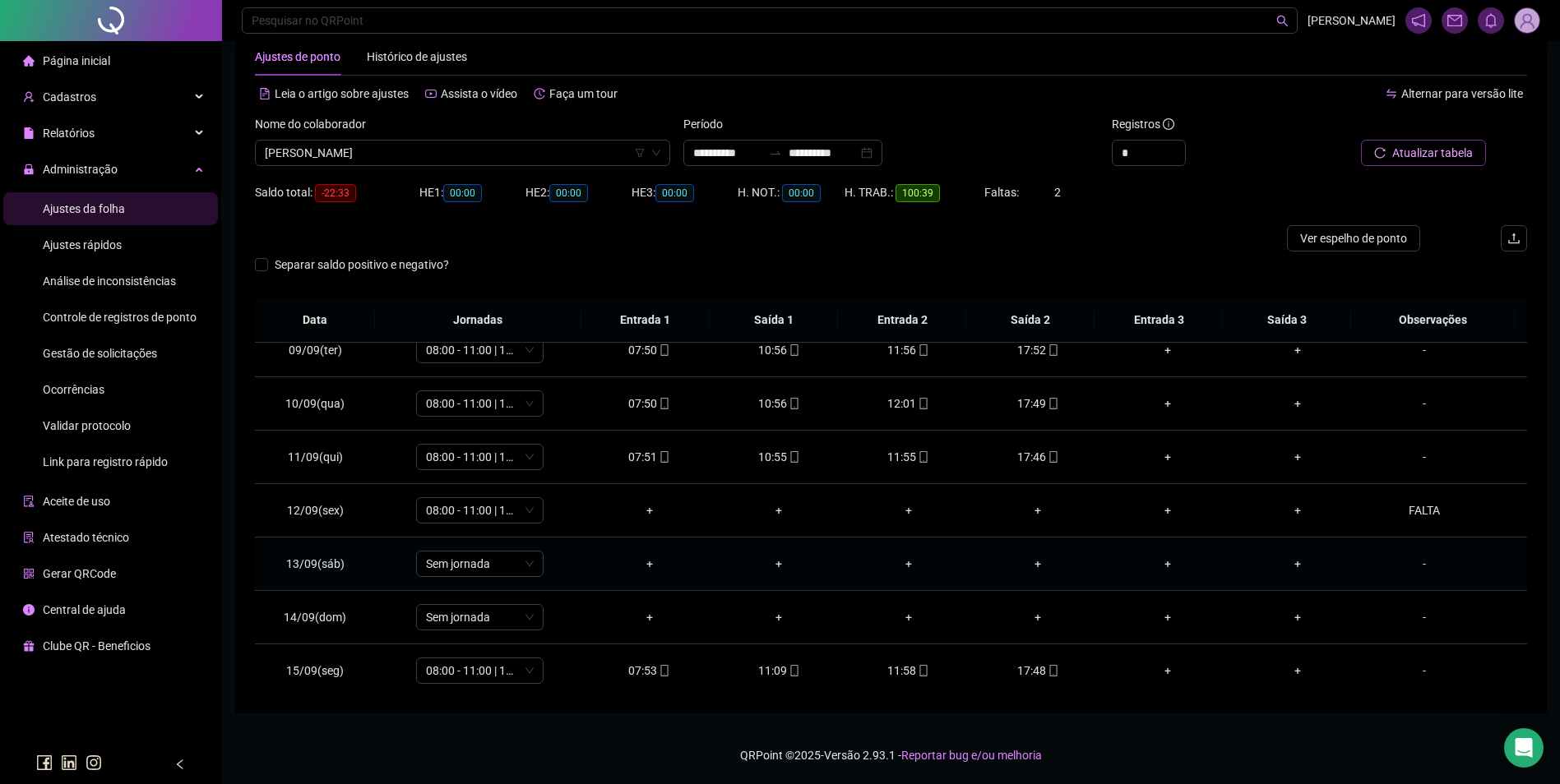
scroll to position [529, 0]
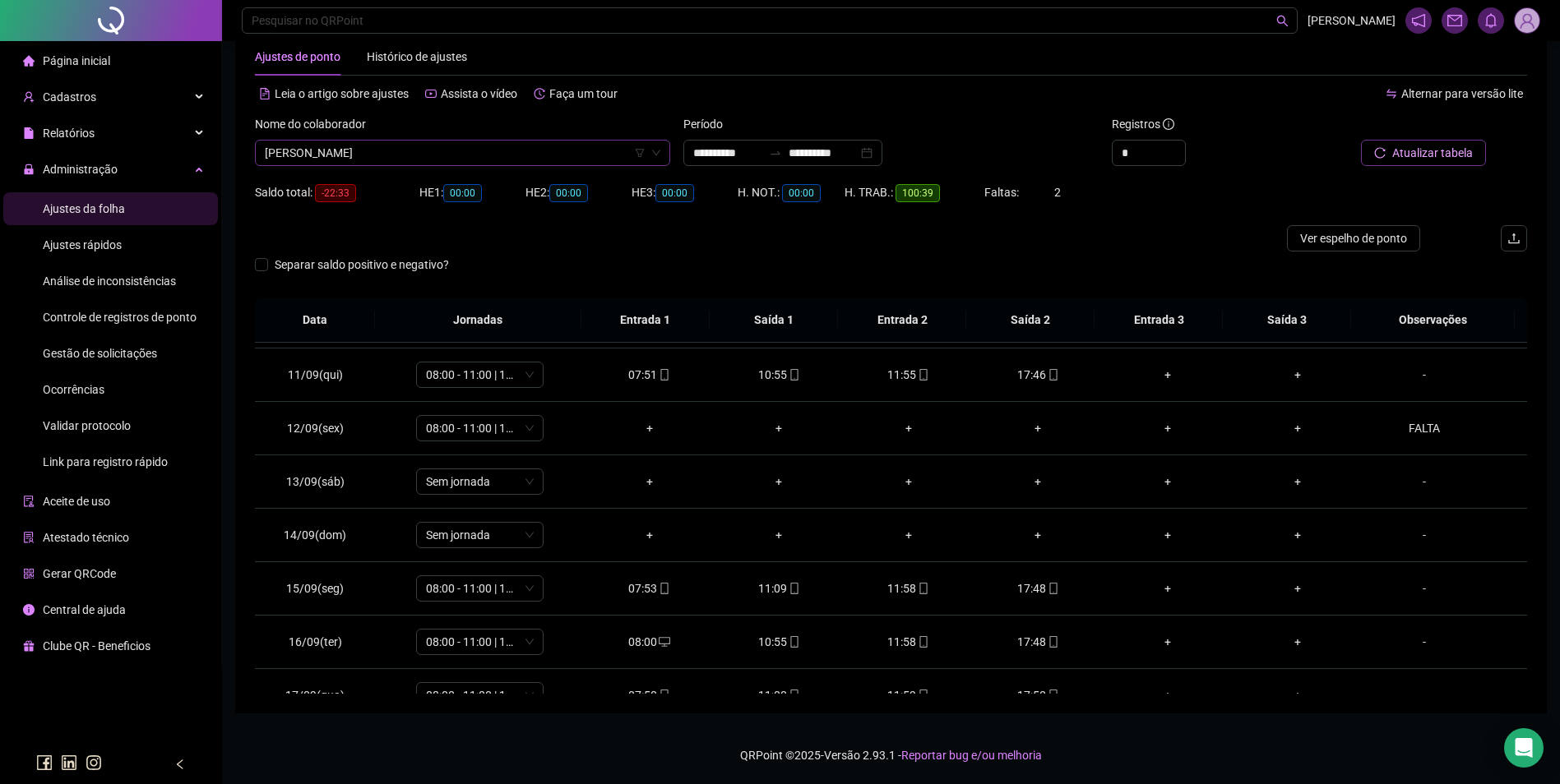
click at [538, 156] on span "NELDE NEY TAVARES DOS SANTOS" at bounding box center [463, 152] width 396 height 24
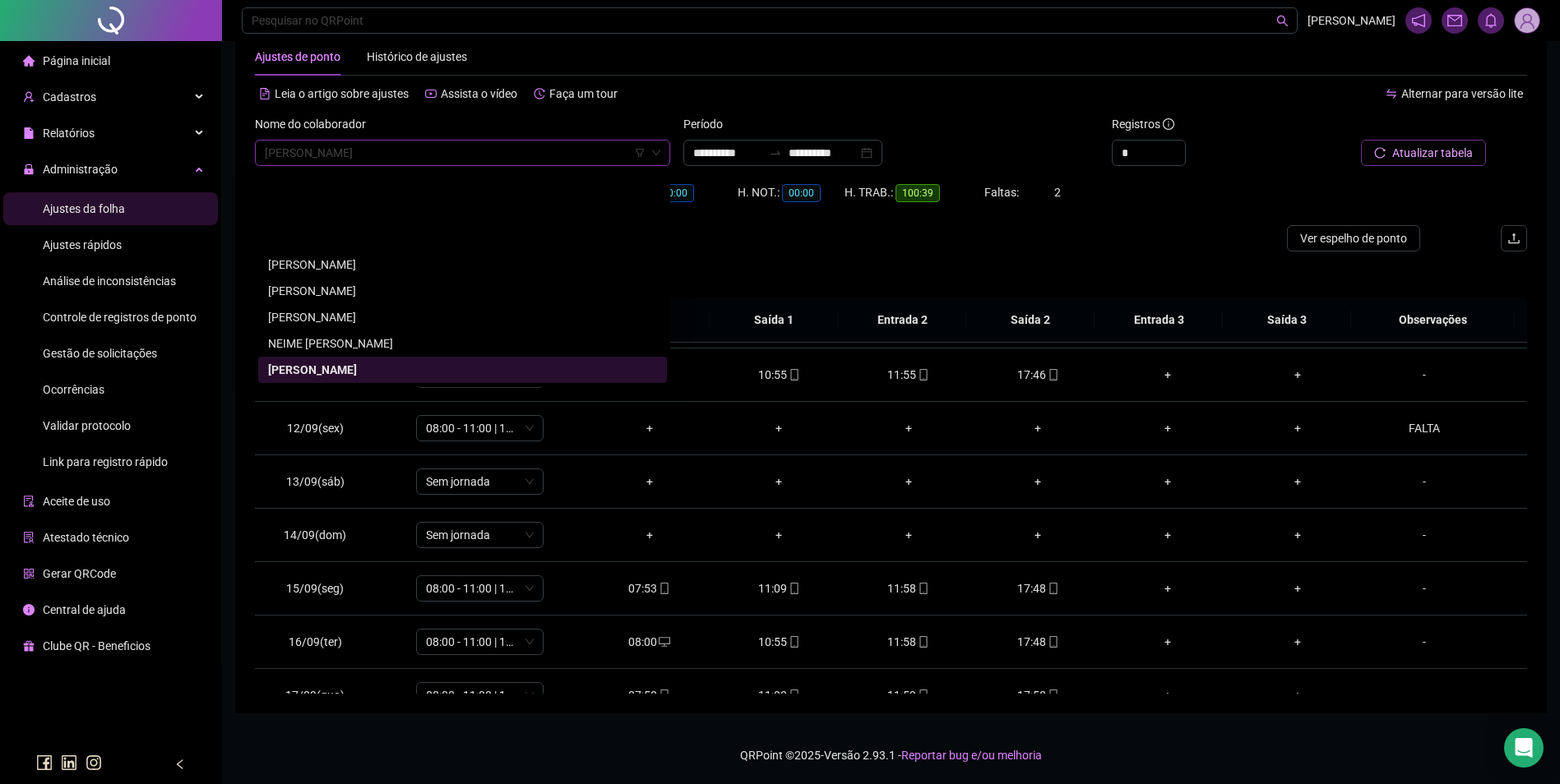
scroll to position [18106, 0]
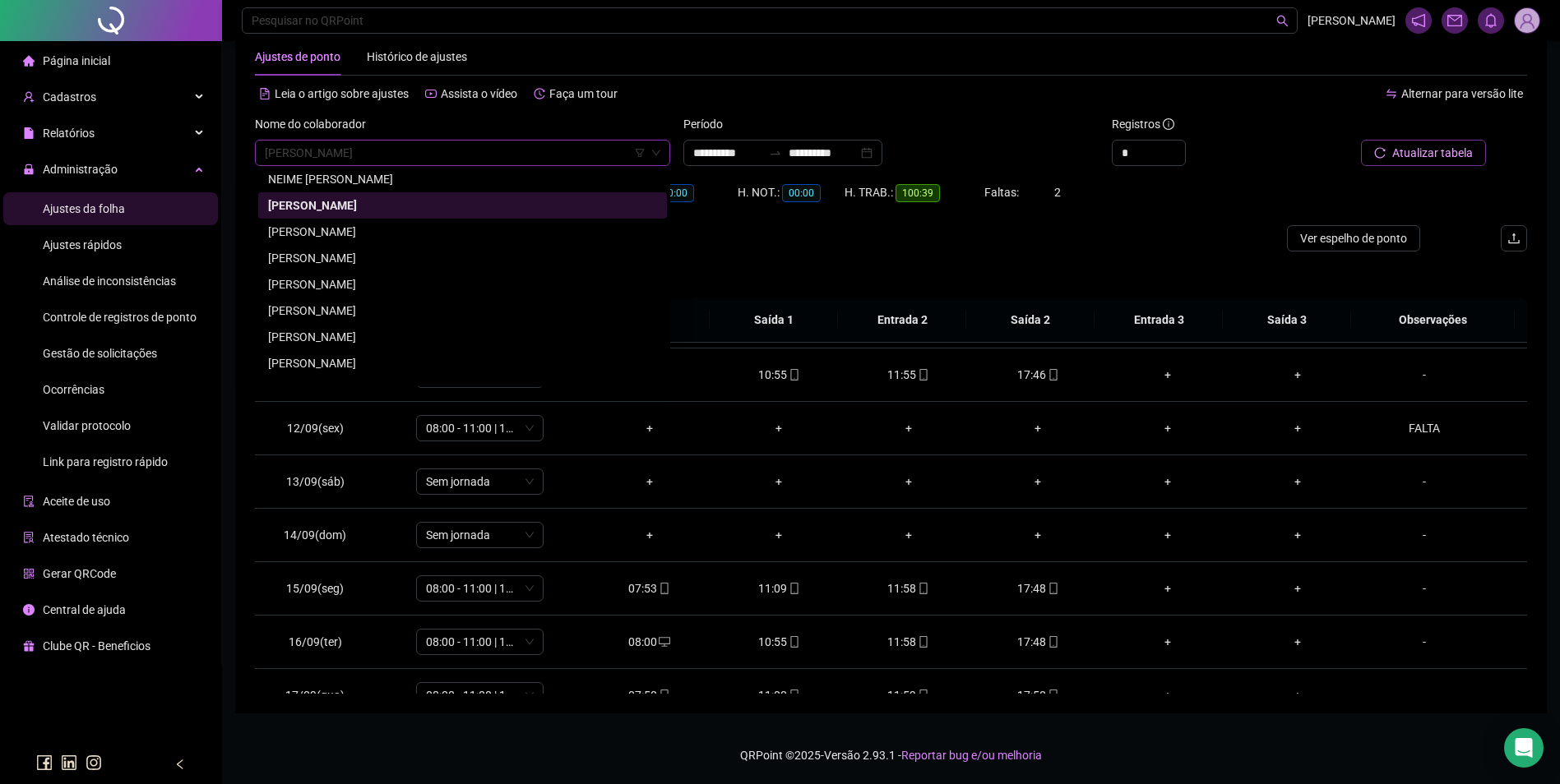
click at [316, 308] on div "NEURIVANIA NASCIMENTO DE SOUSA" at bounding box center [462, 310] width 389 height 18
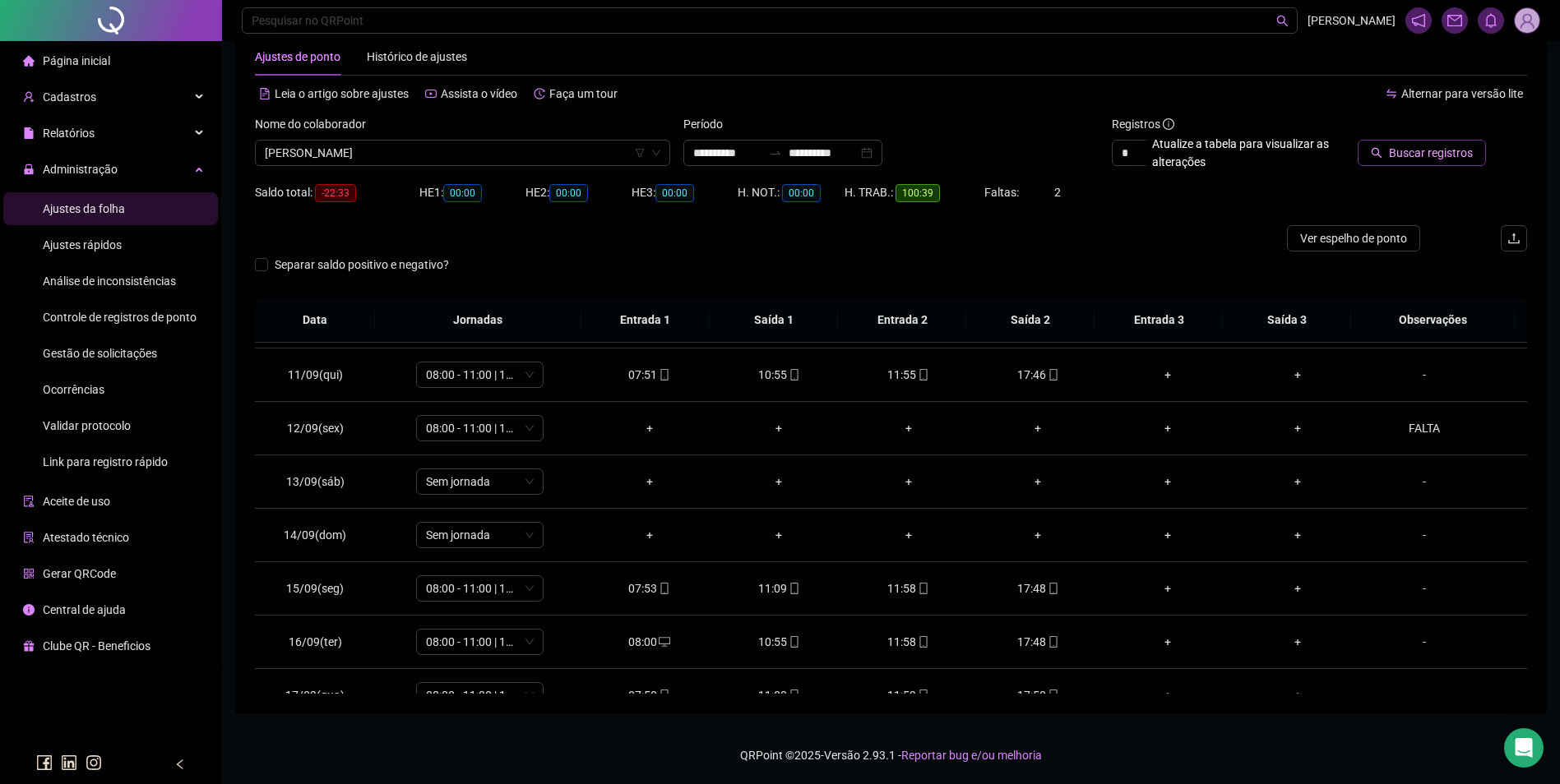
click at [1427, 146] on span "Buscar registros" at bounding box center [1431, 152] width 83 height 18
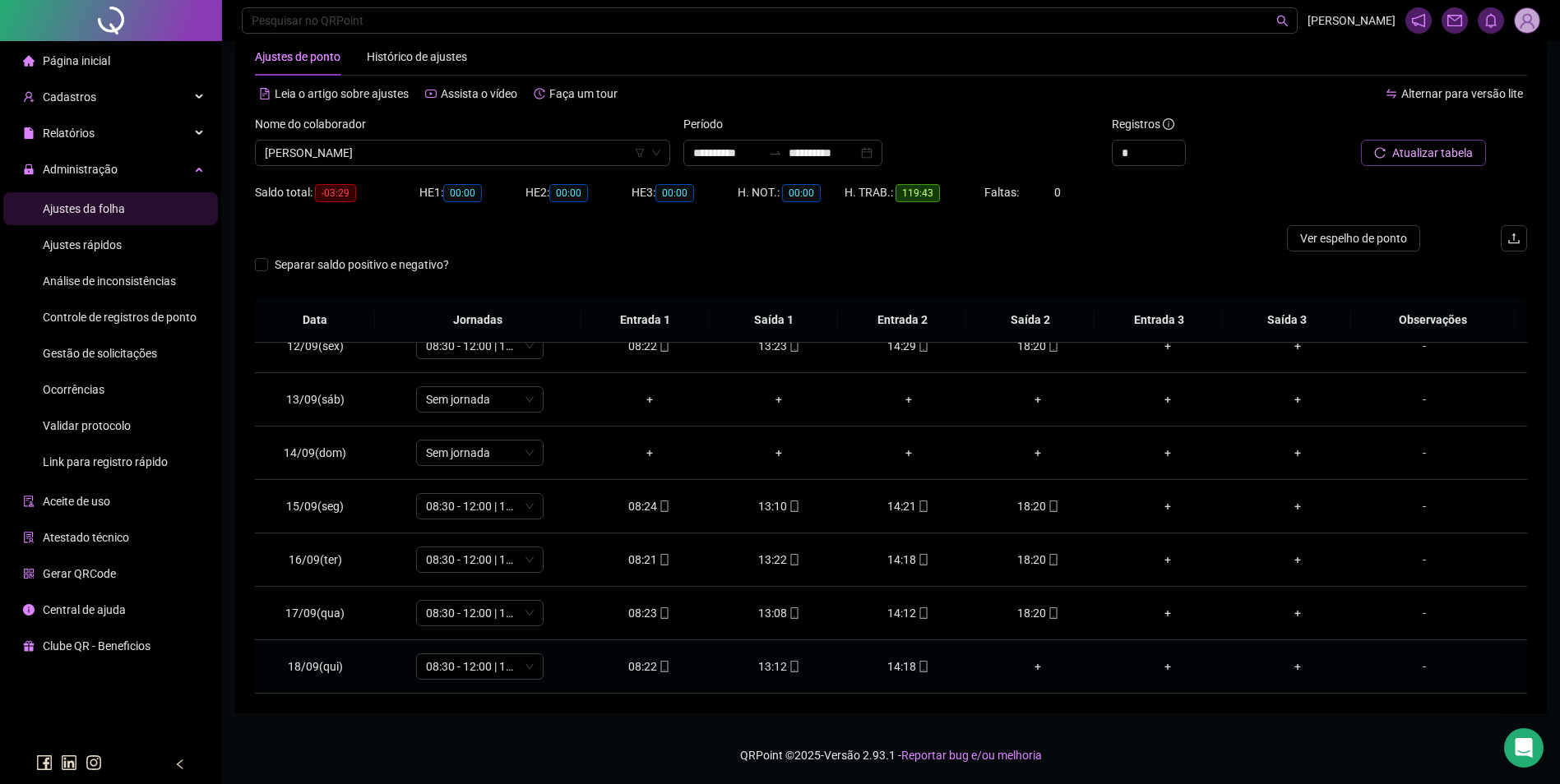
click at [907, 663] on div "14:18" at bounding box center [909, 667] width 104 height 18
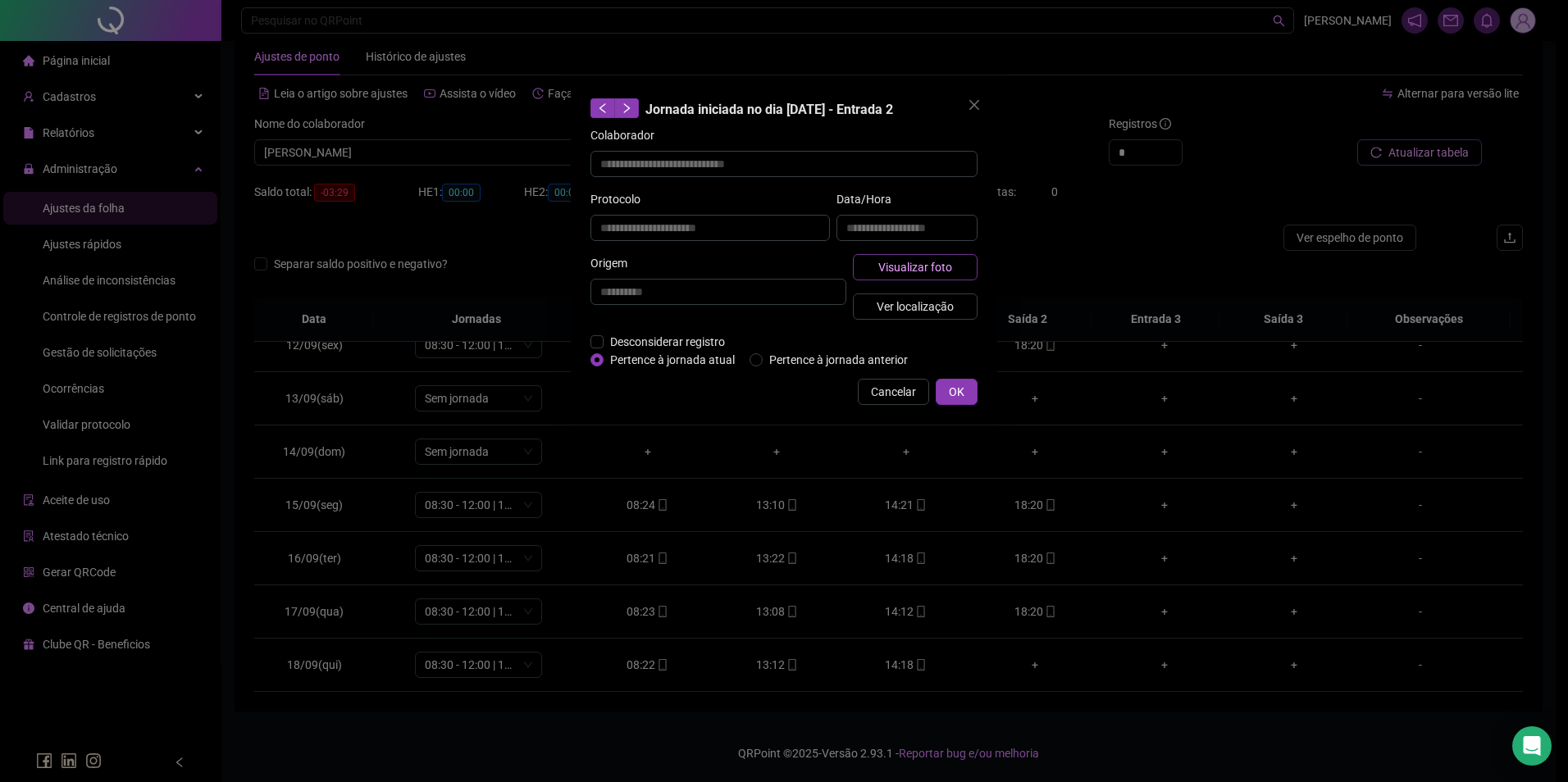
click at [953, 272] on button "Visualizar foto" at bounding box center [915, 267] width 125 height 26
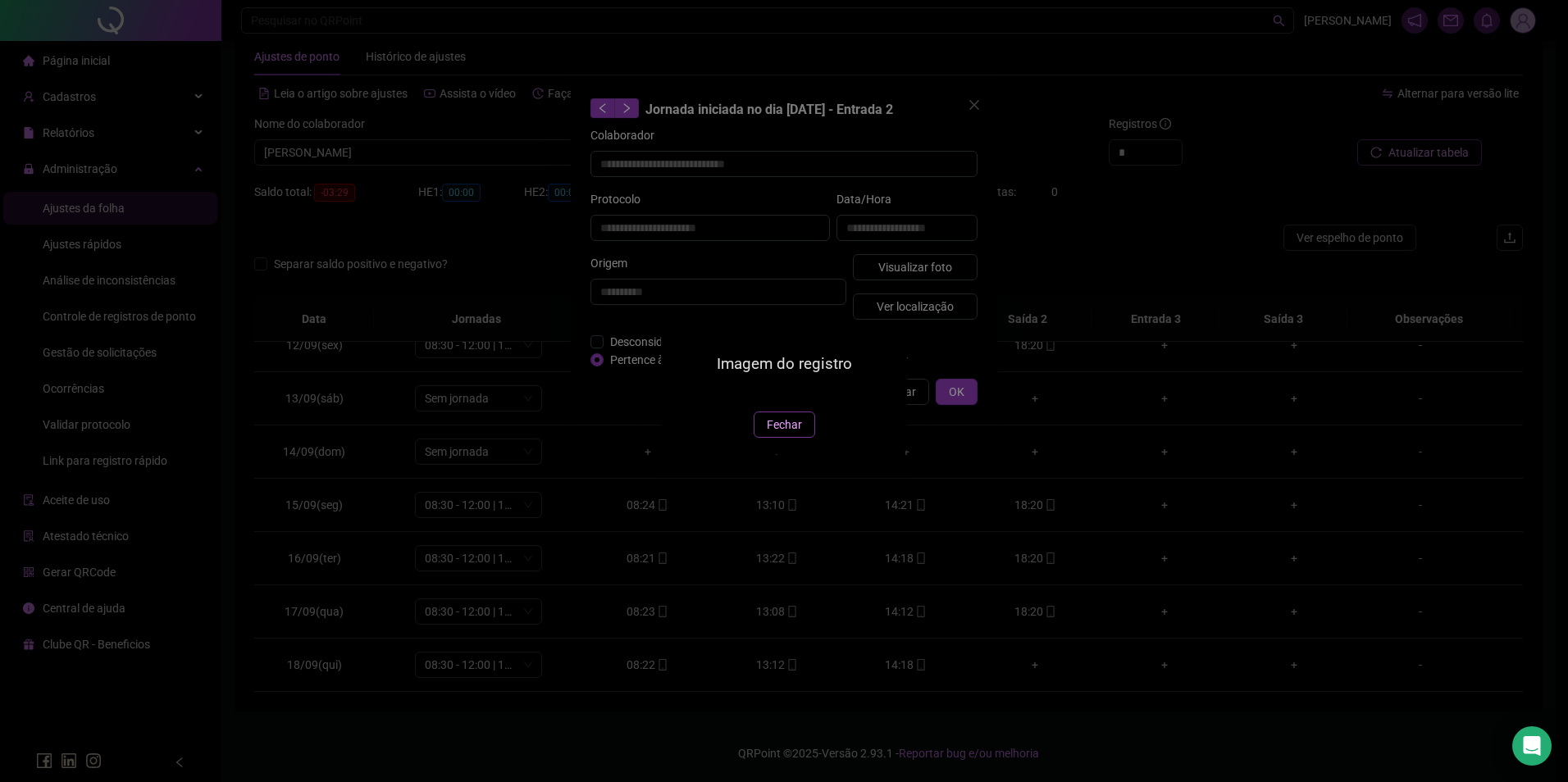
click at [772, 434] on span "Fechar" at bounding box center [784, 425] width 35 height 18
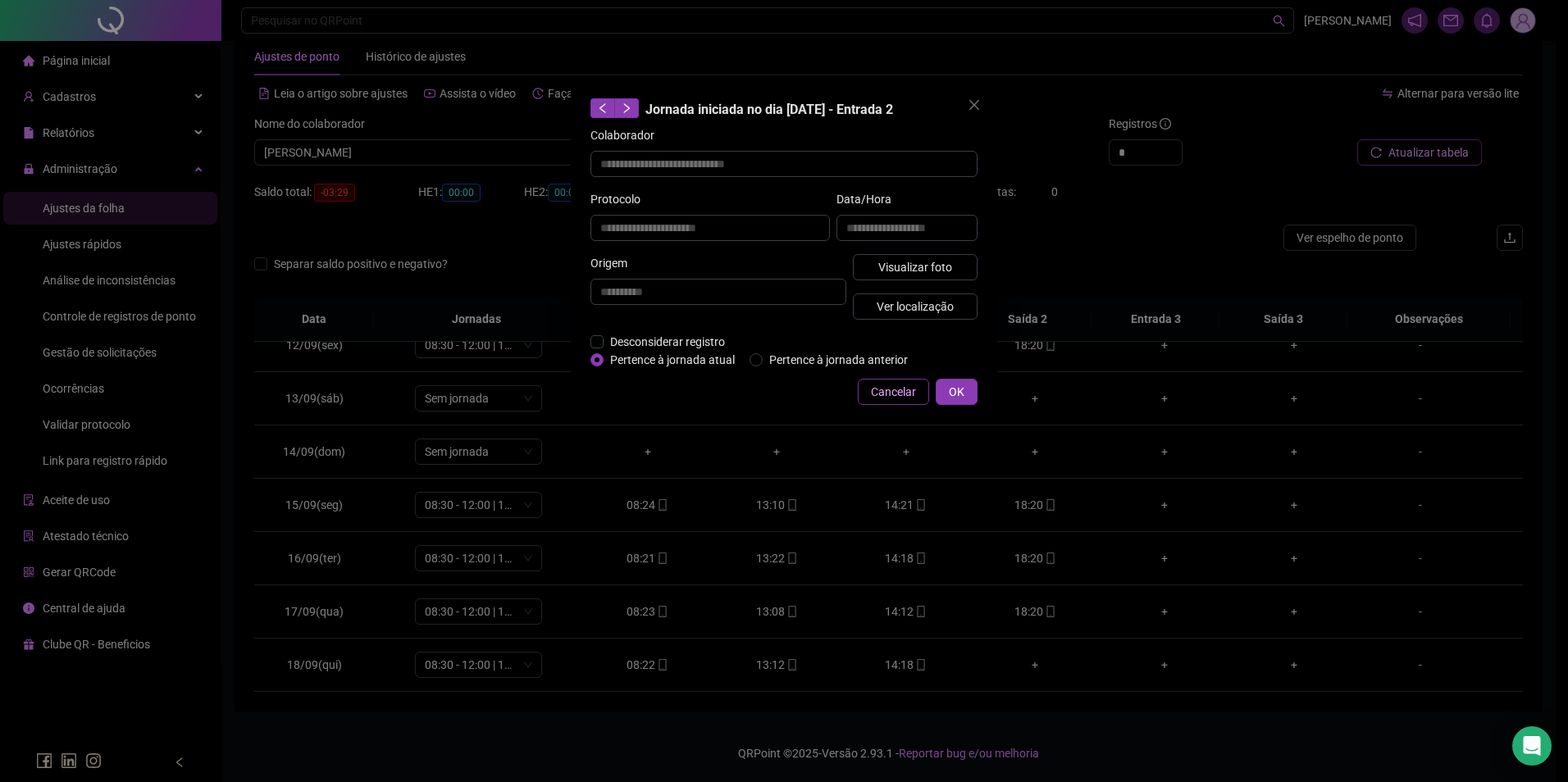
click at [881, 398] on span "Cancelar" at bounding box center [893, 392] width 45 height 18
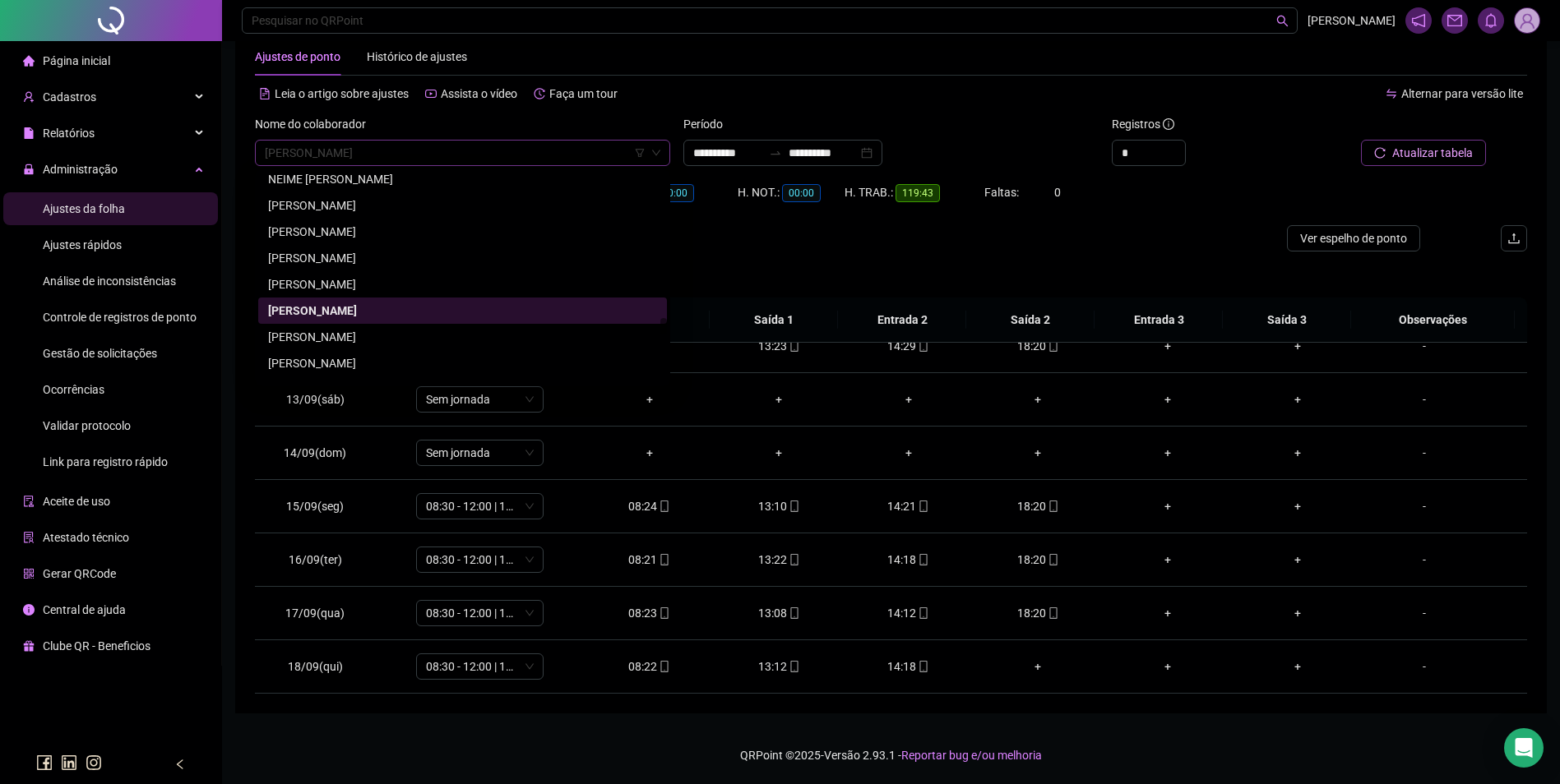
click at [491, 164] on span "NEURIVANIA NASCIMENTO DE SOUSA" at bounding box center [463, 152] width 396 height 24
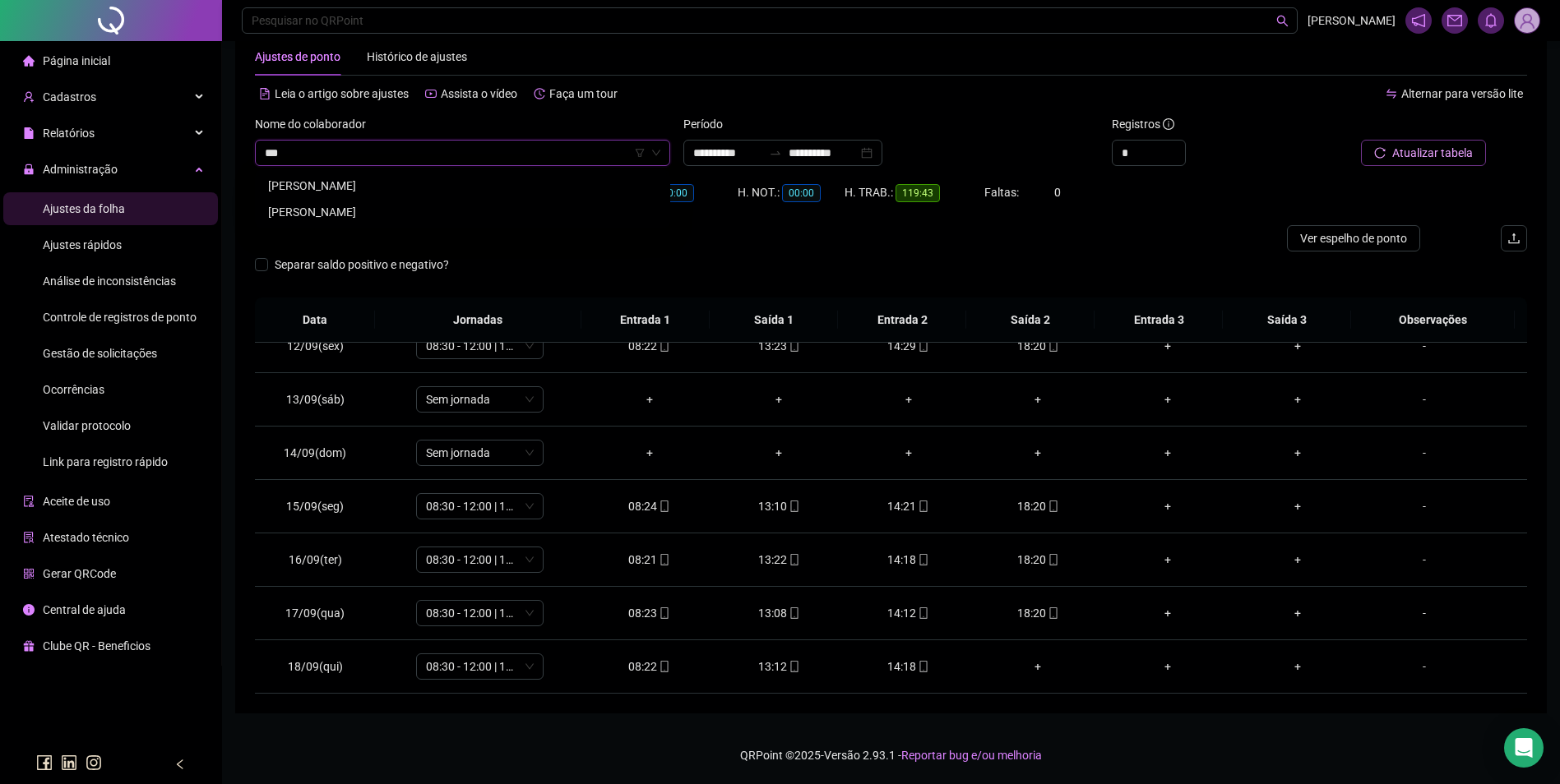
scroll to position [0, 0]
click at [326, 185] on div "ORLEY DA SILVA LUZ" at bounding box center [462, 185] width 389 height 18
click at [1431, 153] on span "Buscar registros" at bounding box center [1431, 152] width 83 height 18
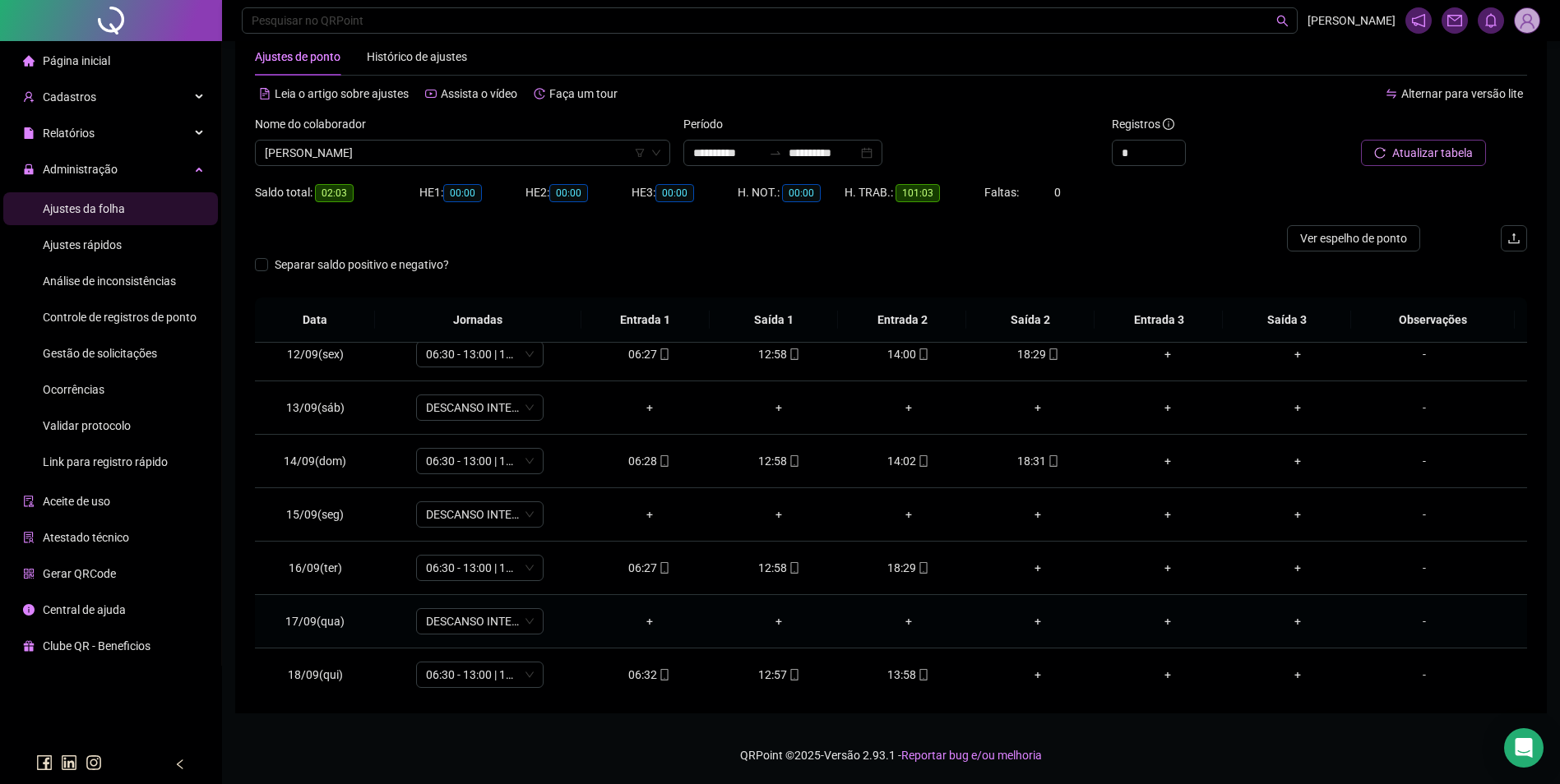
scroll to position [611, 0]
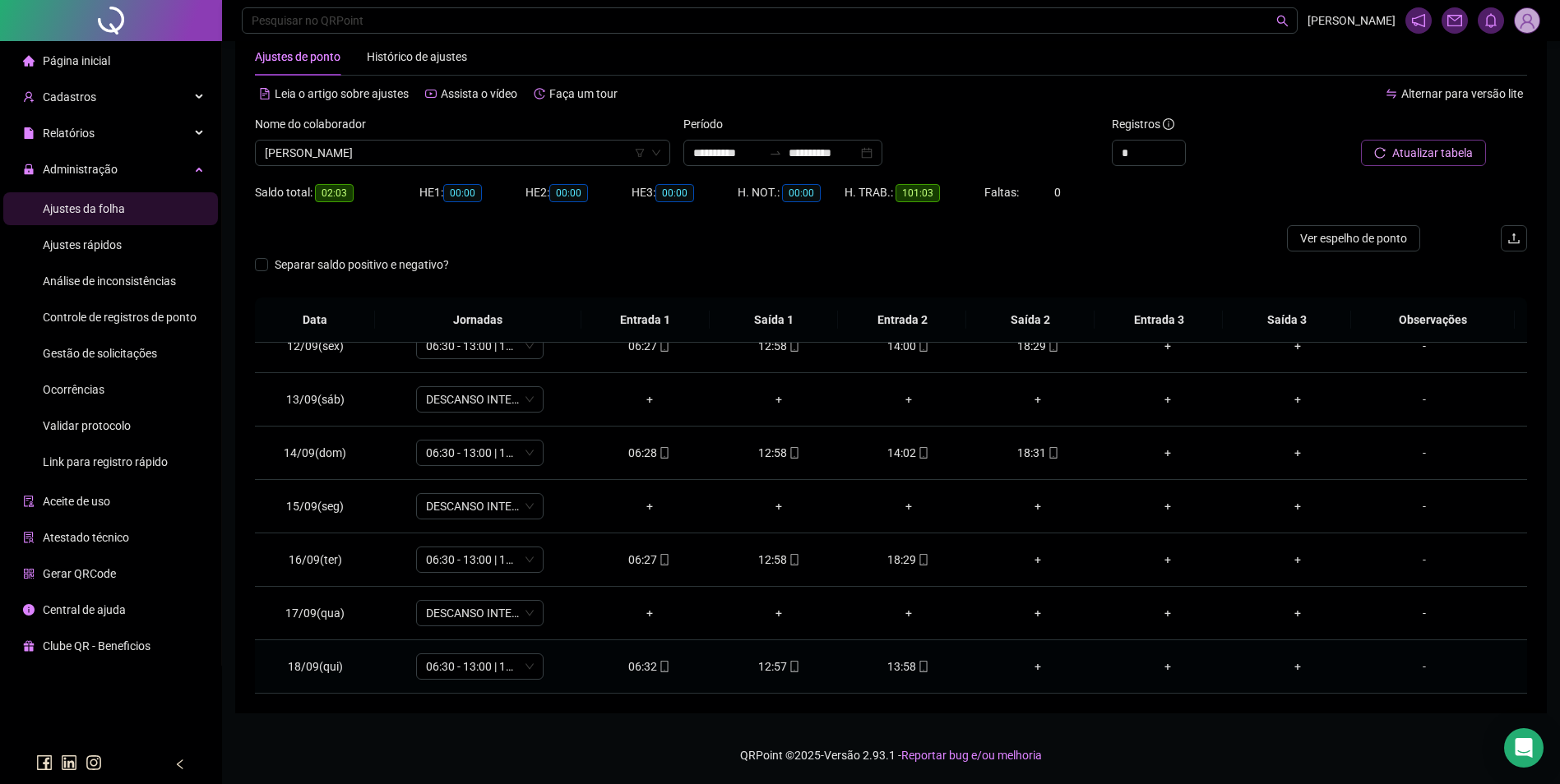
click at [908, 665] on div "13:58" at bounding box center [909, 667] width 104 height 18
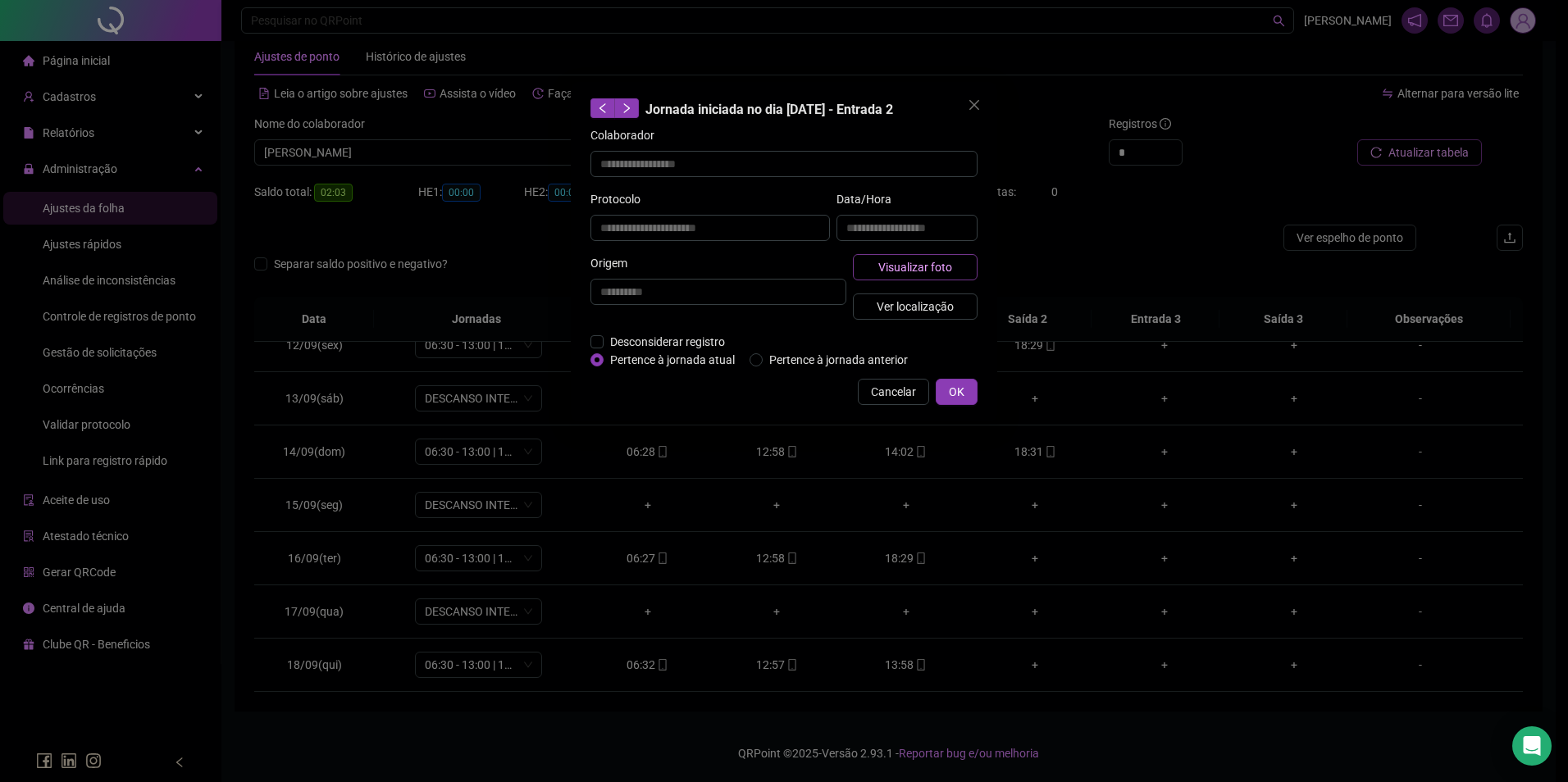
click at [924, 258] on span "Visualizar foto" at bounding box center [915, 267] width 74 height 18
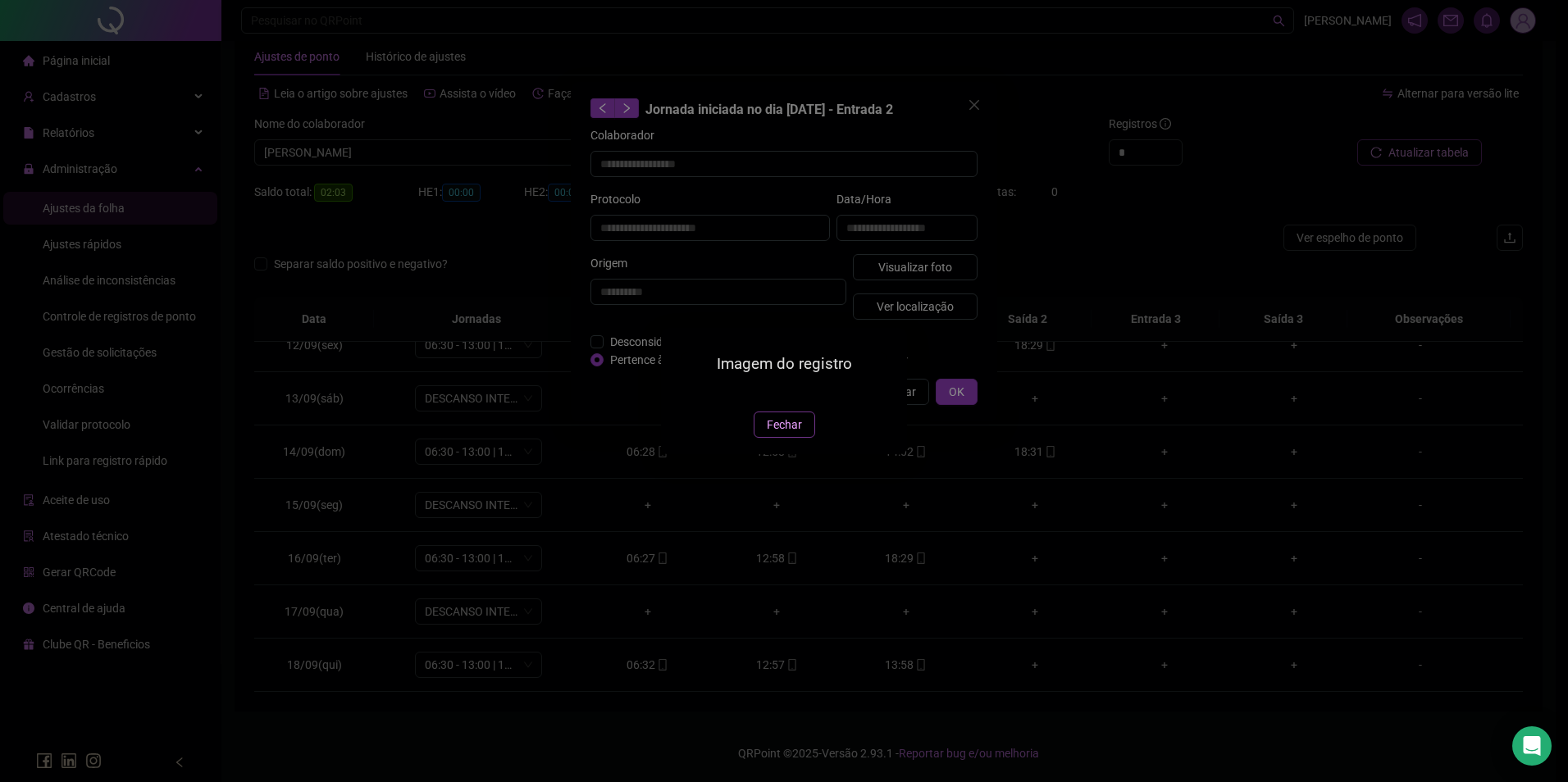
click at [787, 434] on span "Fechar" at bounding box center [784, 425] width 35 height 18
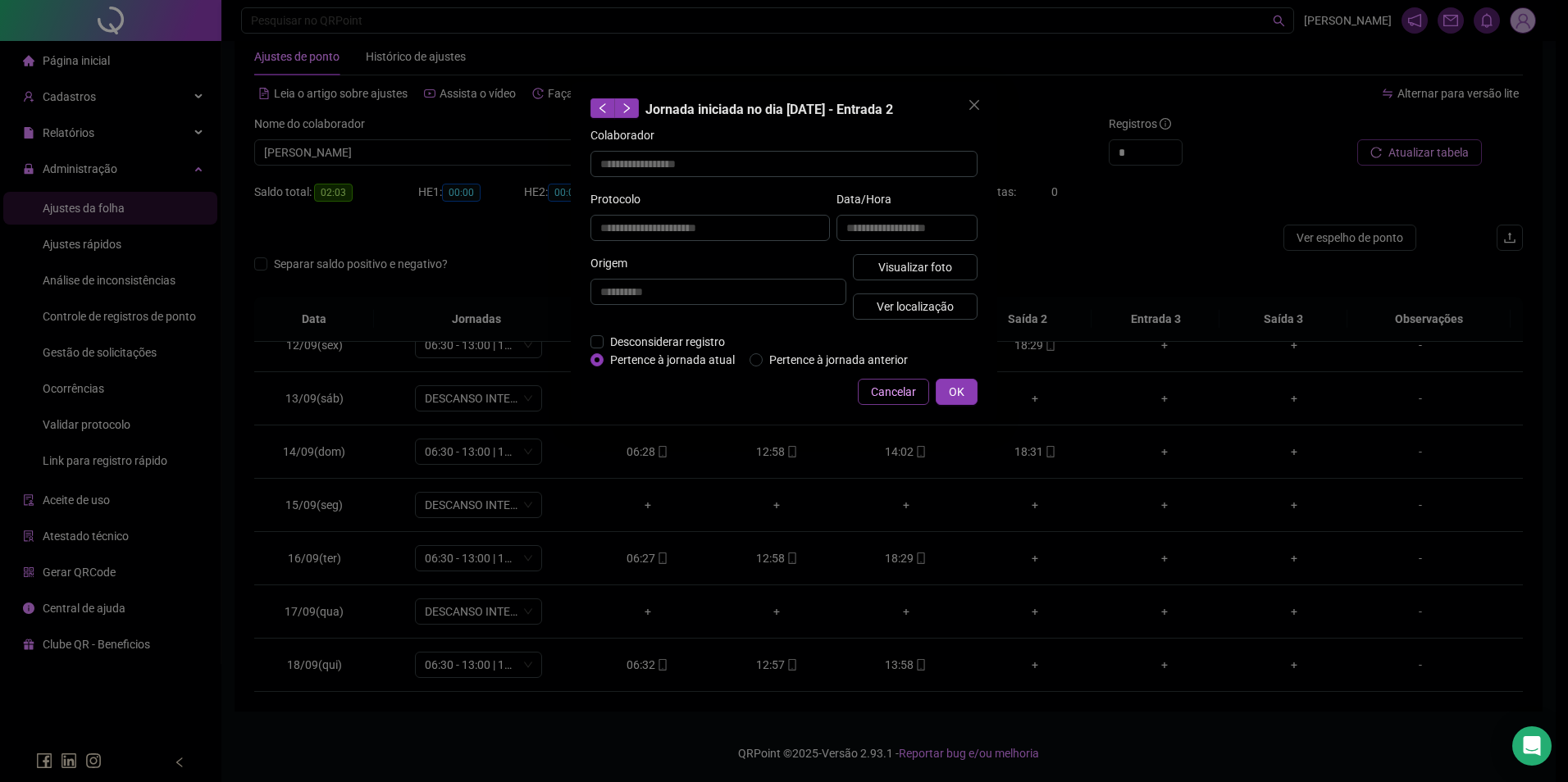
click at [911, 389] on span "Cancelar" at bounding box center [893, 392] width 45 height 18
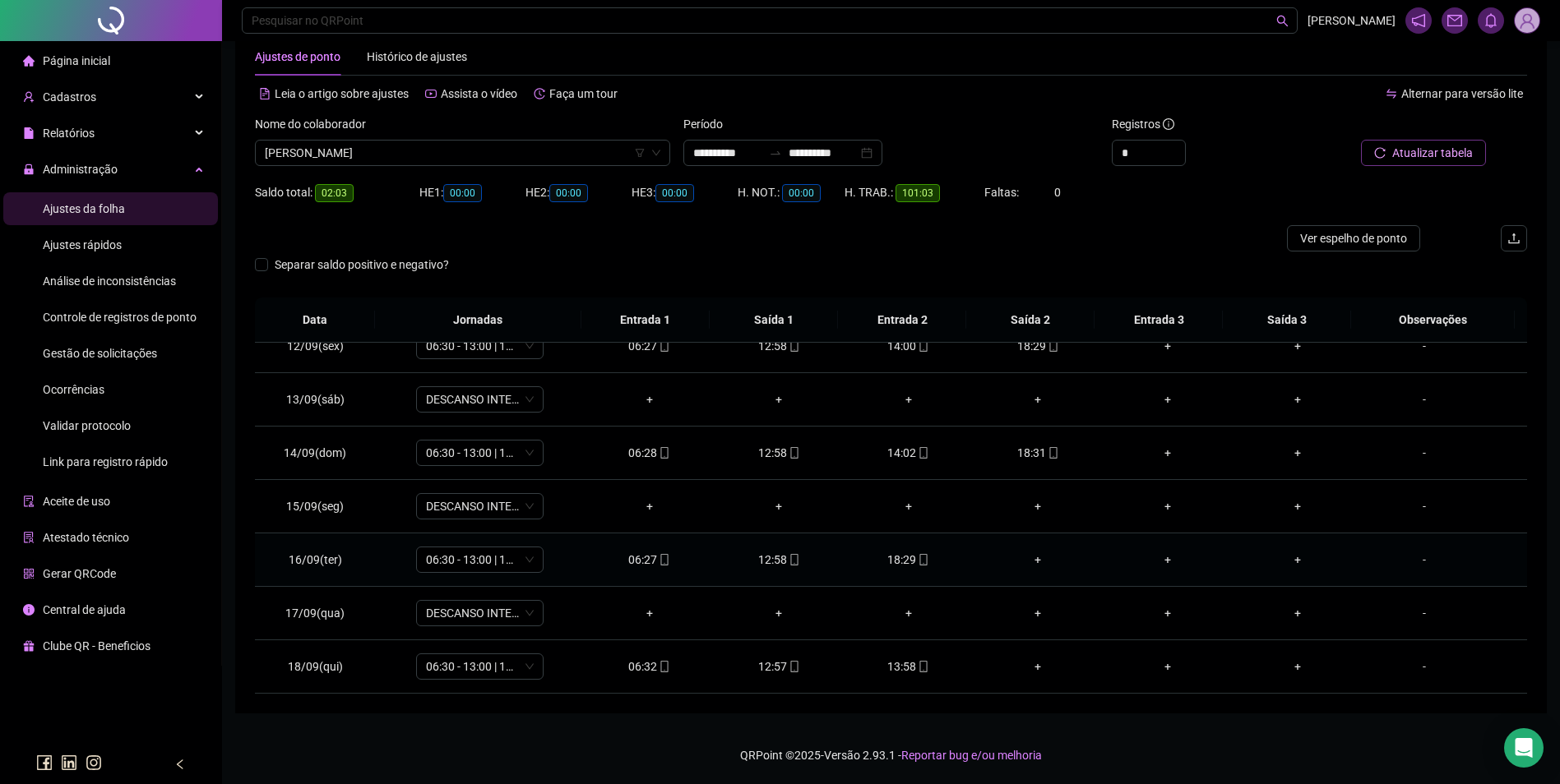
click at [1030, 560] on div "+" at bounding box center [1039, 560] width 104 height 18
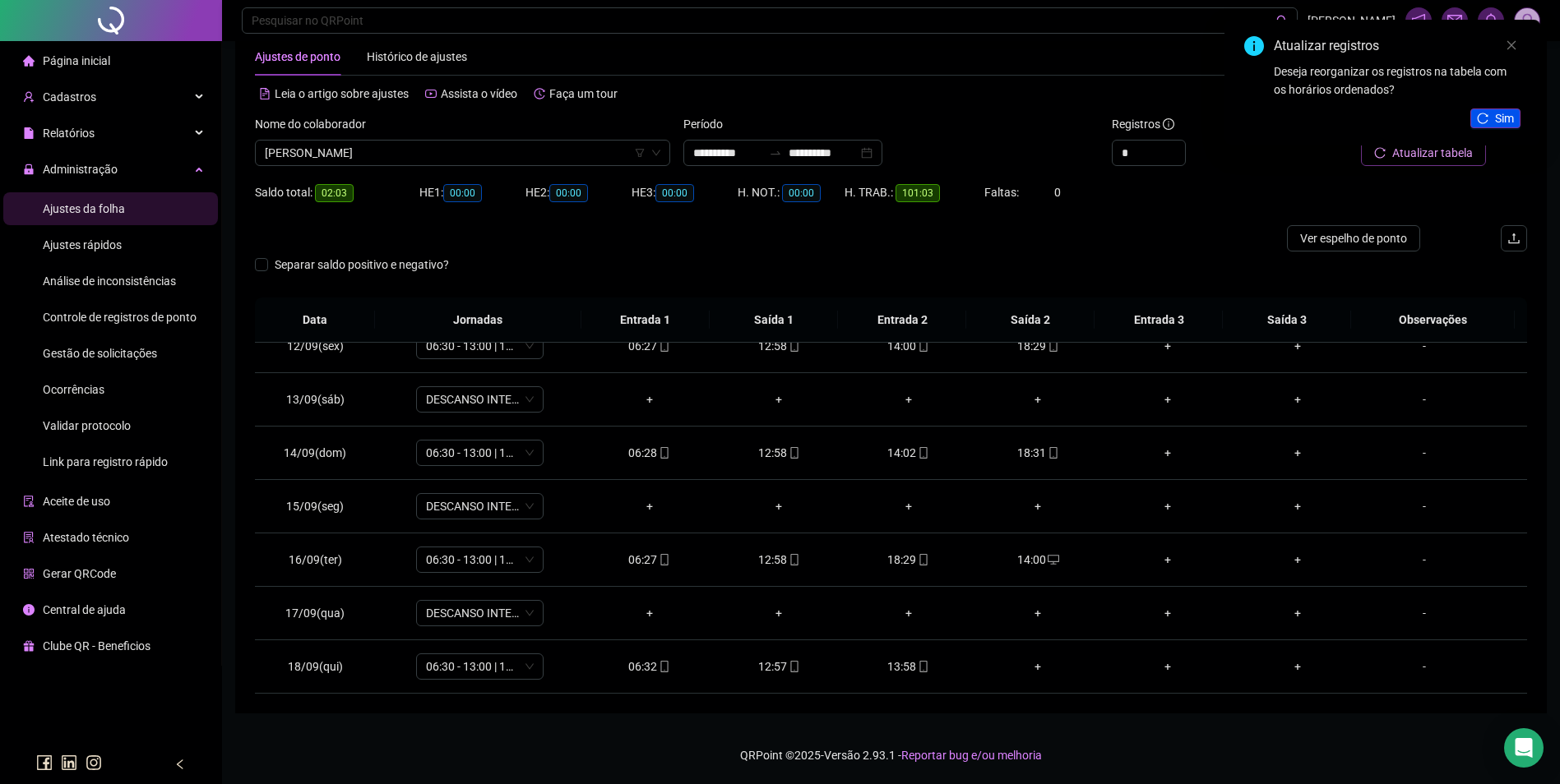
click at [1513, 121] on span "Sim" at bounding box center [1504, 118] width 18 height 18
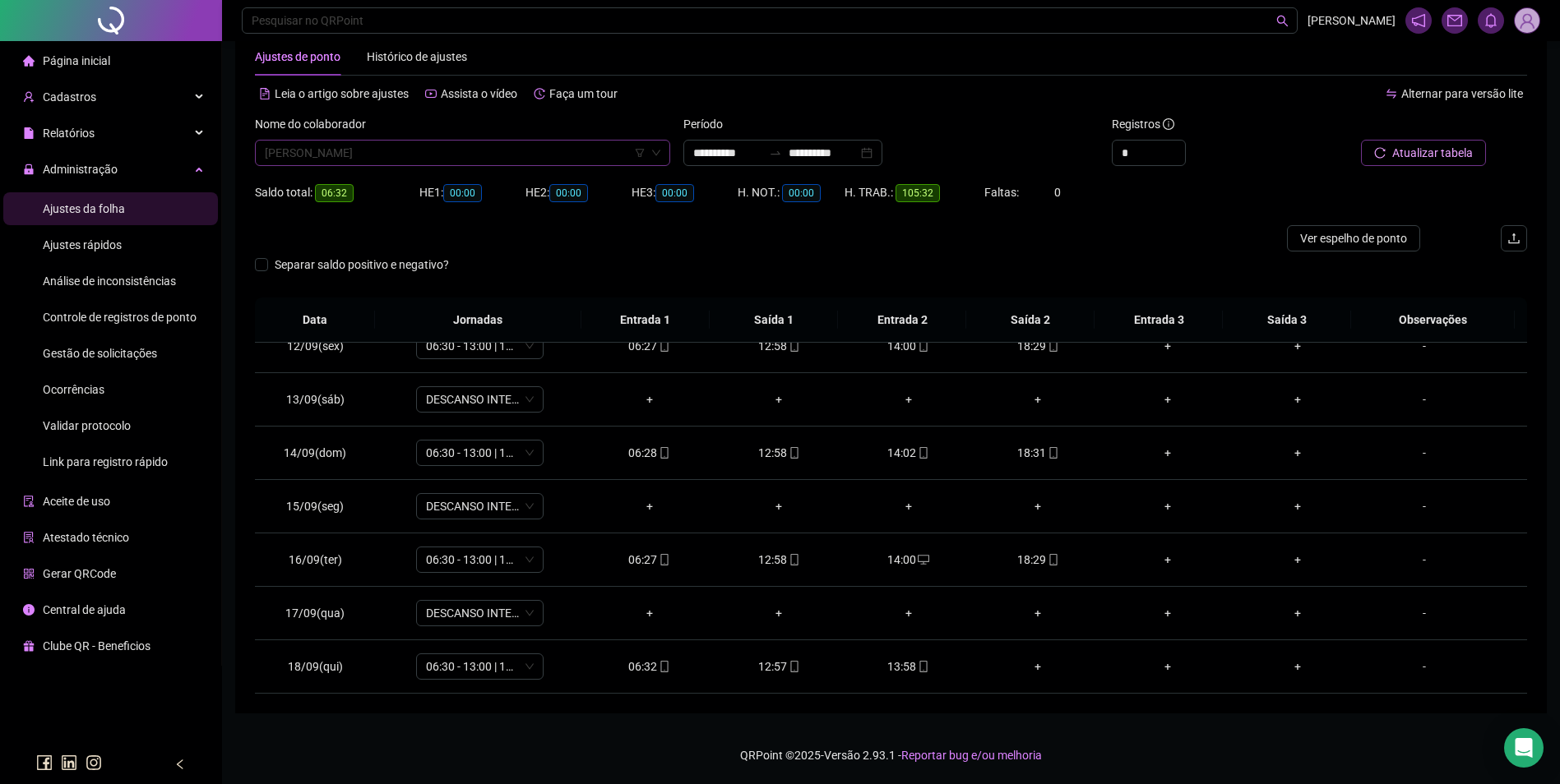
click at [477, 147] on span "ORLEY DA SILVA LUZ" at bounding box center [463, 152] width 396 height 24
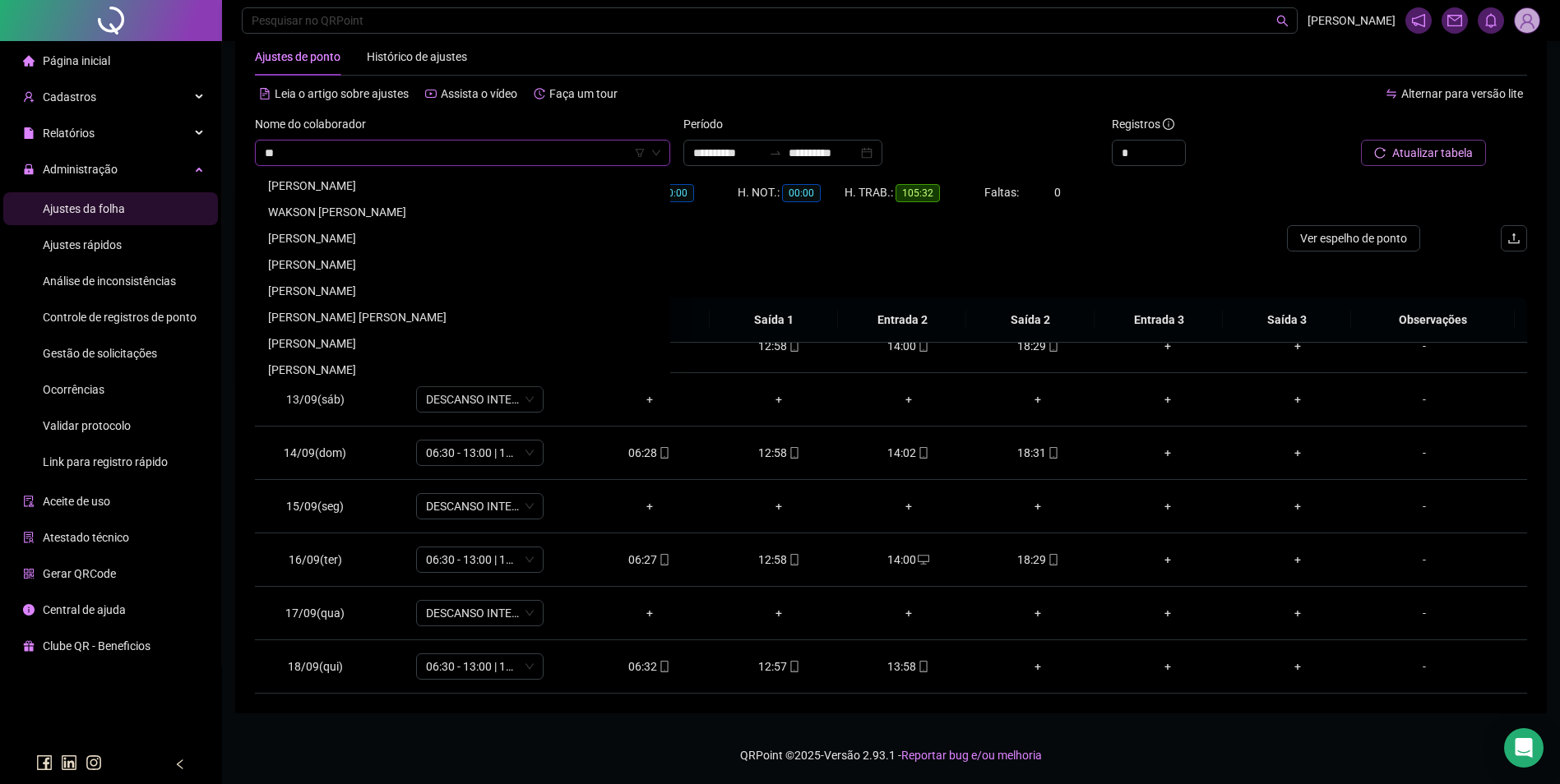
scroll to position [0, 0]
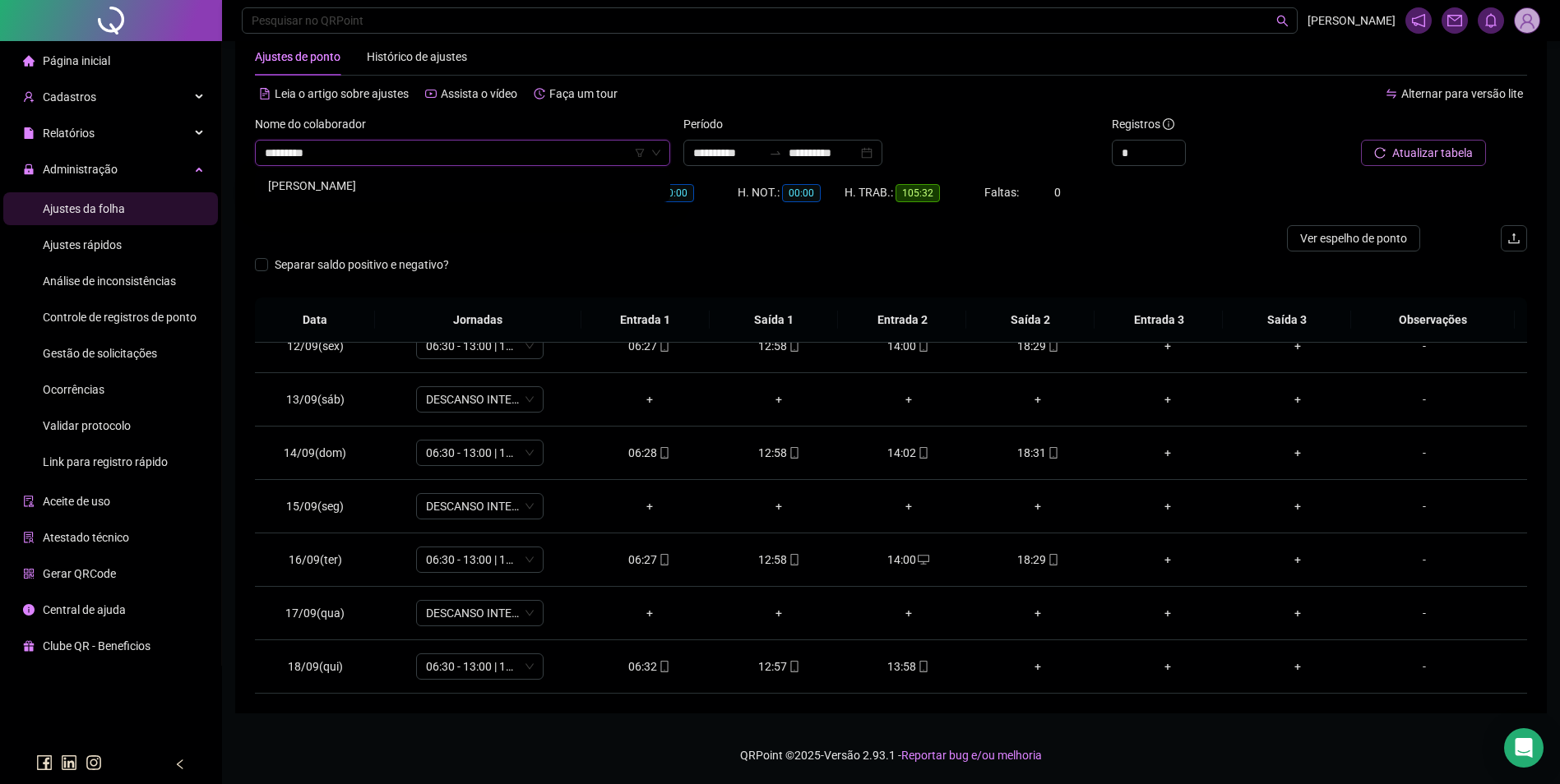
click at [382, 176] on div "PEDRO DE JESUS SANTOS" at bounding box center [462, 185] width 409 height 26
click at [1435, 156] on span "Buscar registros" at bounding box center [1431, 152] width 83 height 18
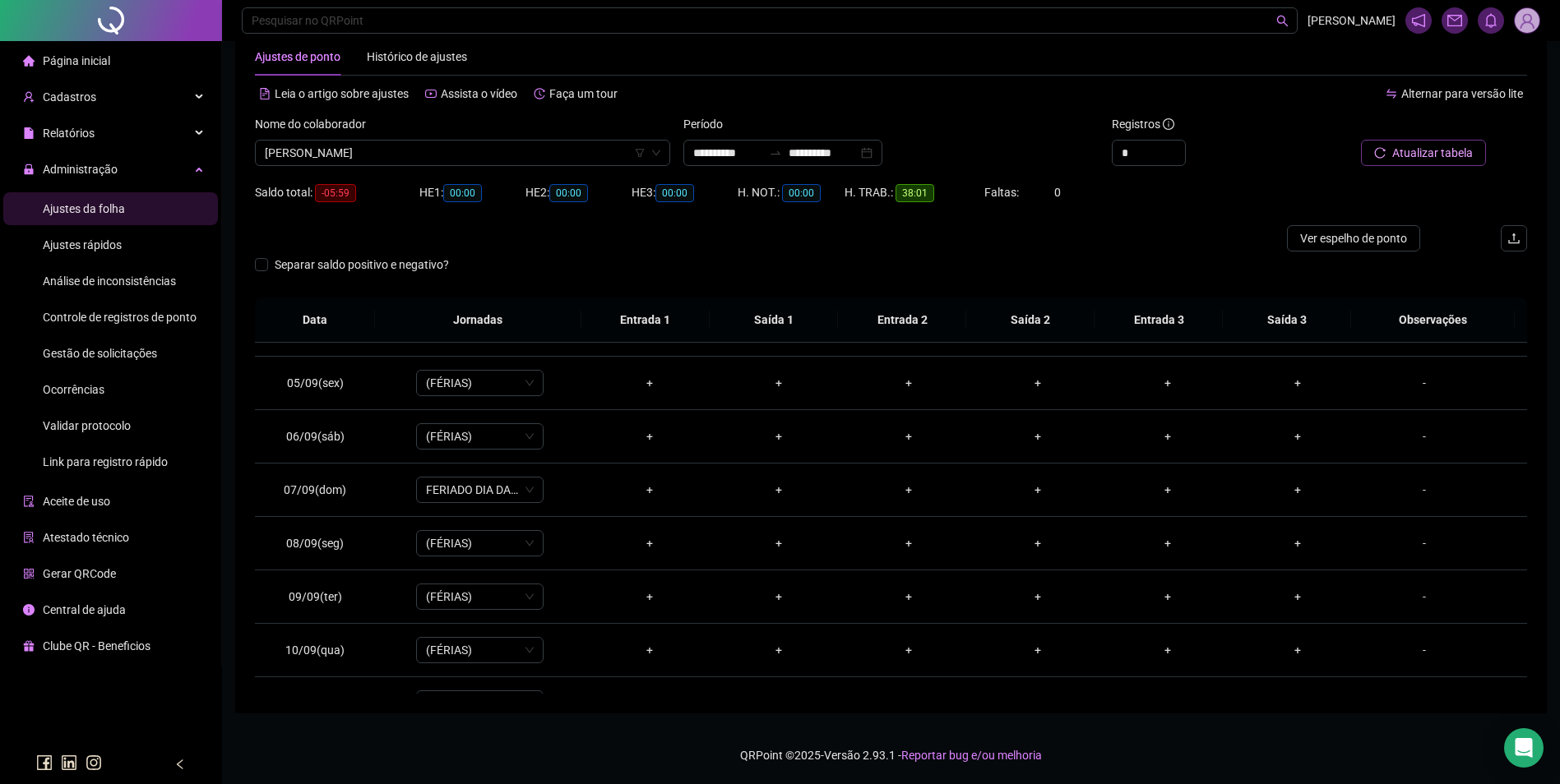
scroll to position [611, 0]
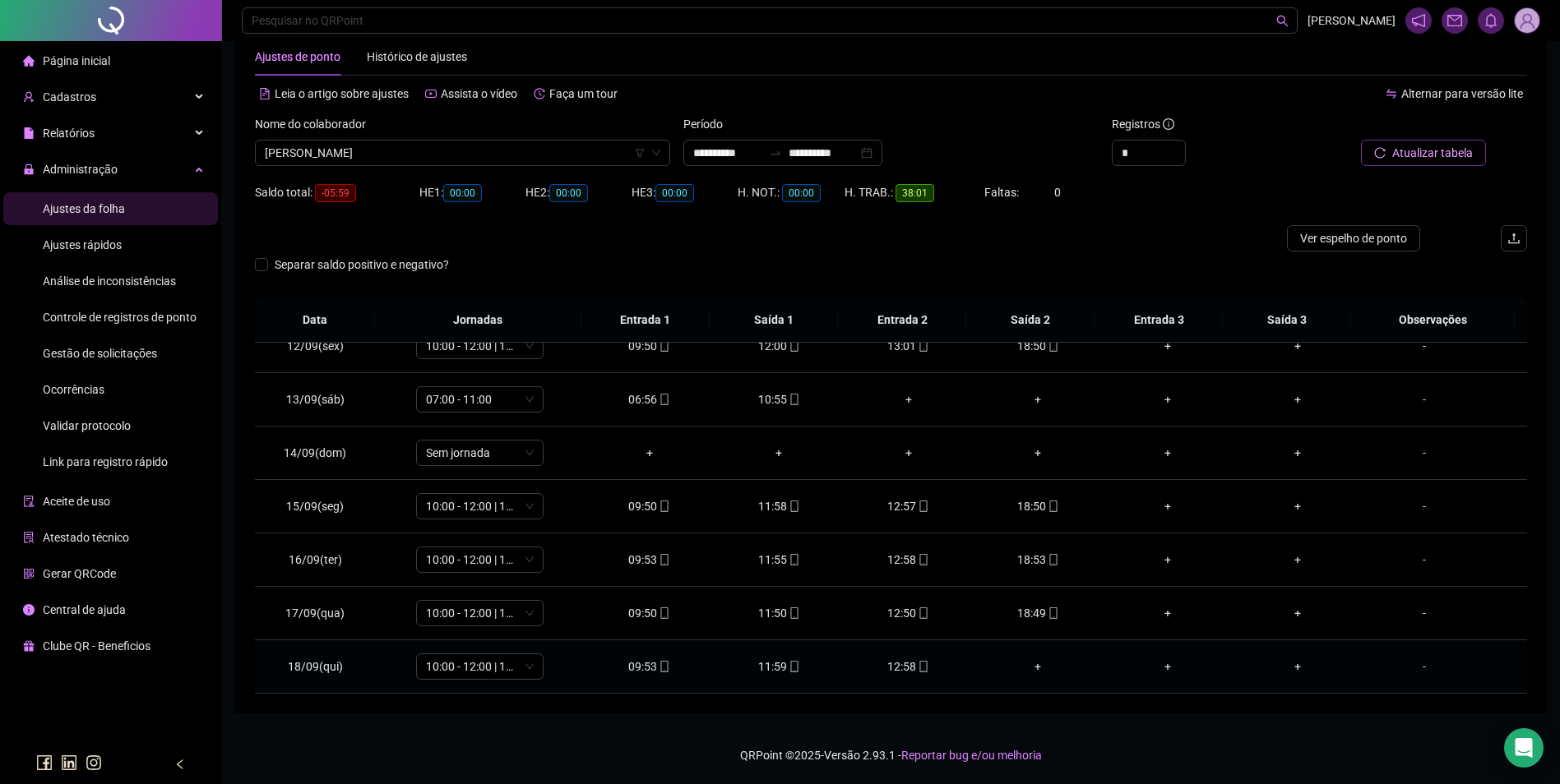
click at [908, 671] on div "12:58" at bounding box center [909, 667] width 104 height 18
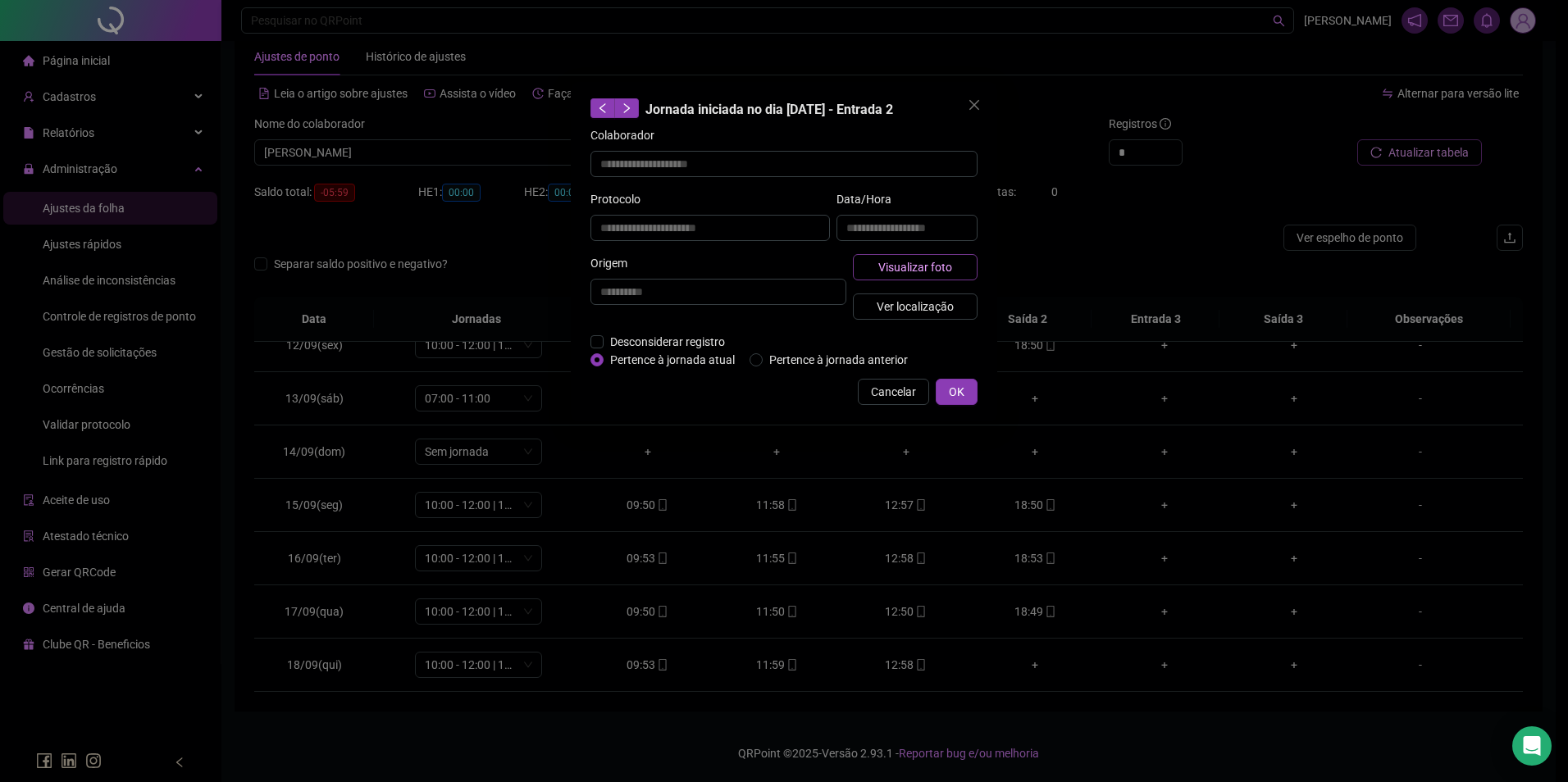
click at [950, 261] on span "Visualizar foto" at bounding box center [915, 267] width 74 height 18
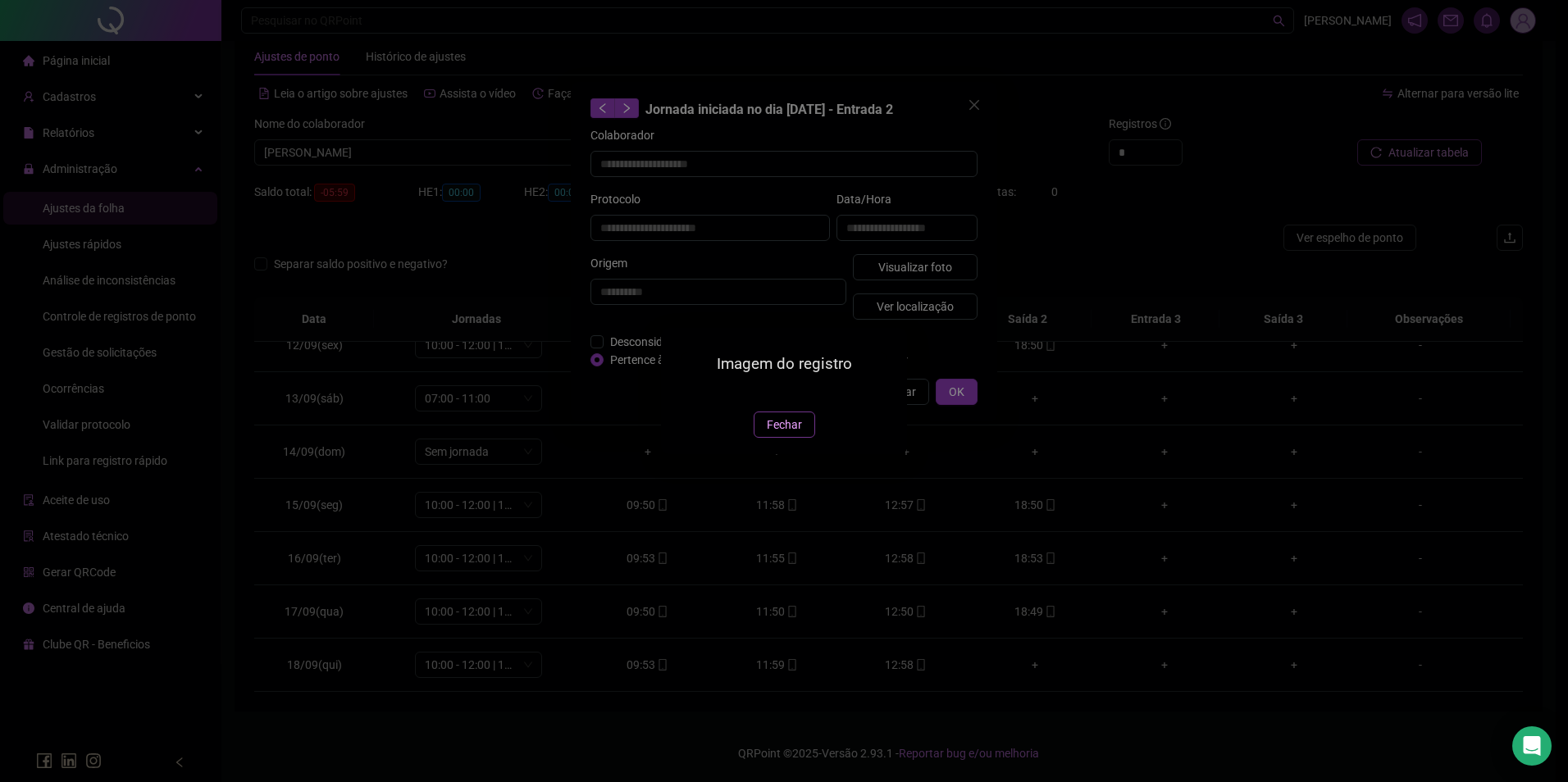
click at [784, 434] on span "Fechar" at bounding box center [784, 425] width 35 height 18
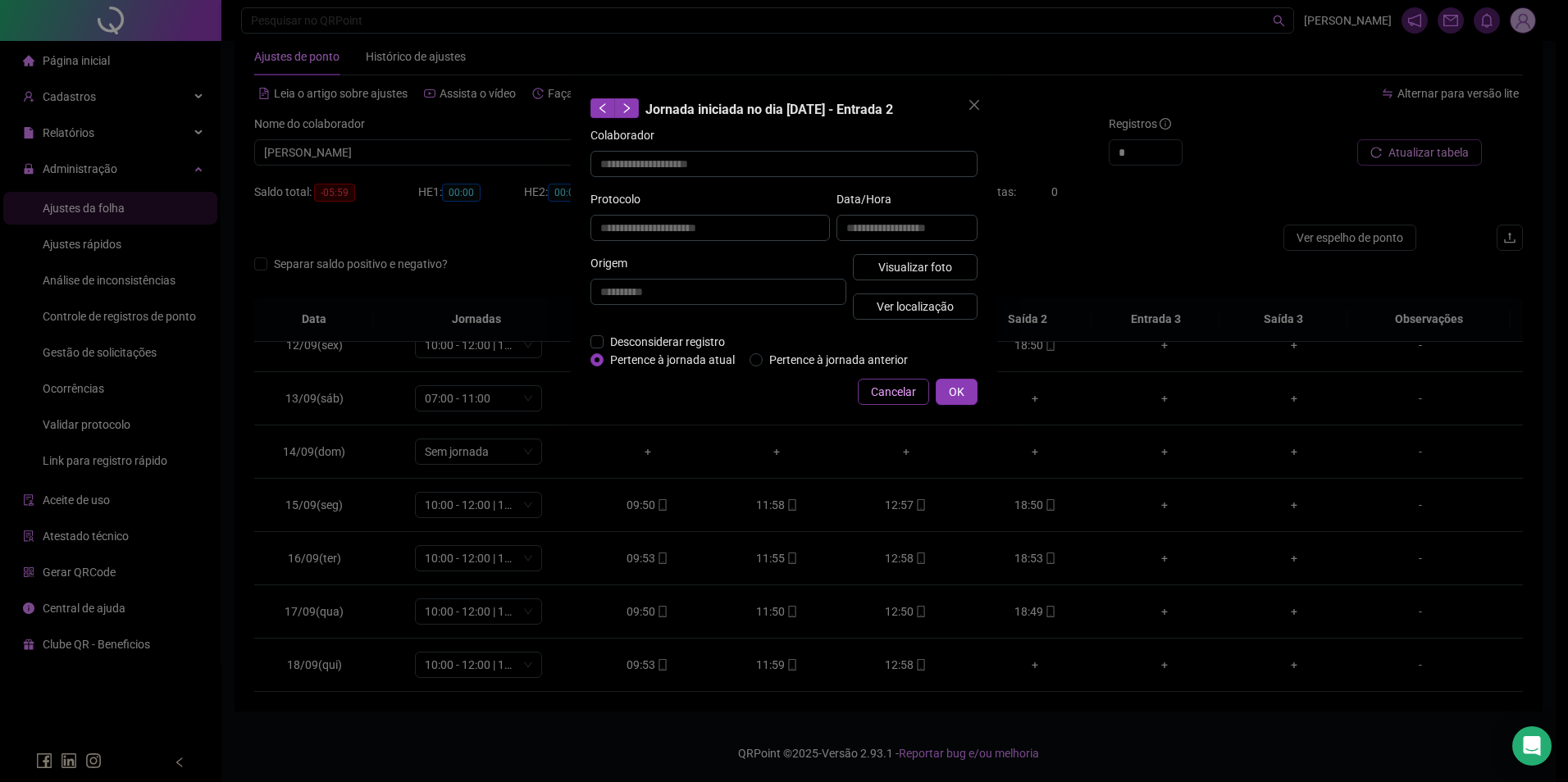
click at [899, 391] on span "Cancelar" at bounding box center [893, 392] width 45 height 18
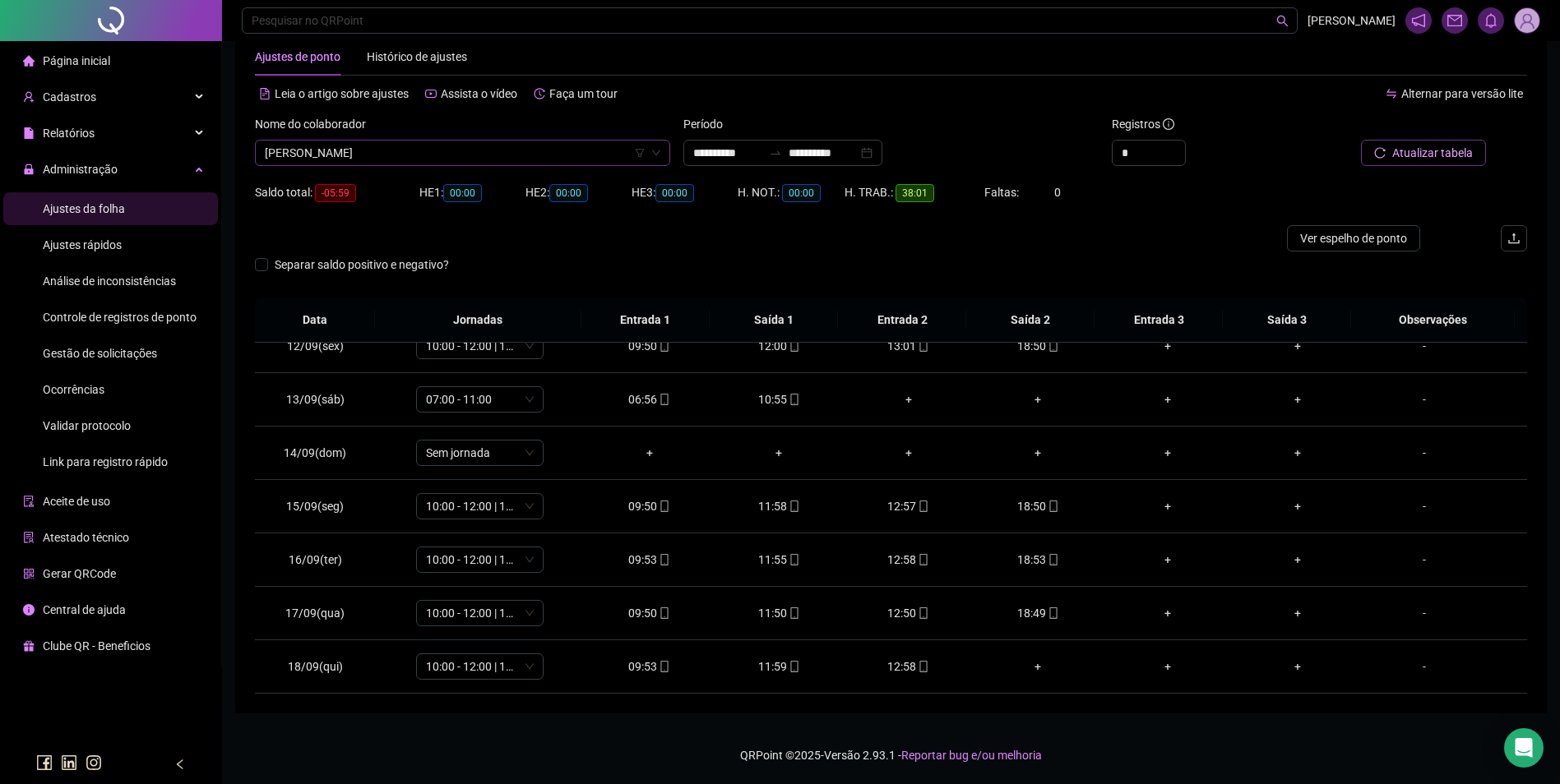
scroll to position [19047, 0]
click at [508, 154] on span "PEDRO DE JESUS SANTOS" at bounding box center [463, 152] width 396 height 24
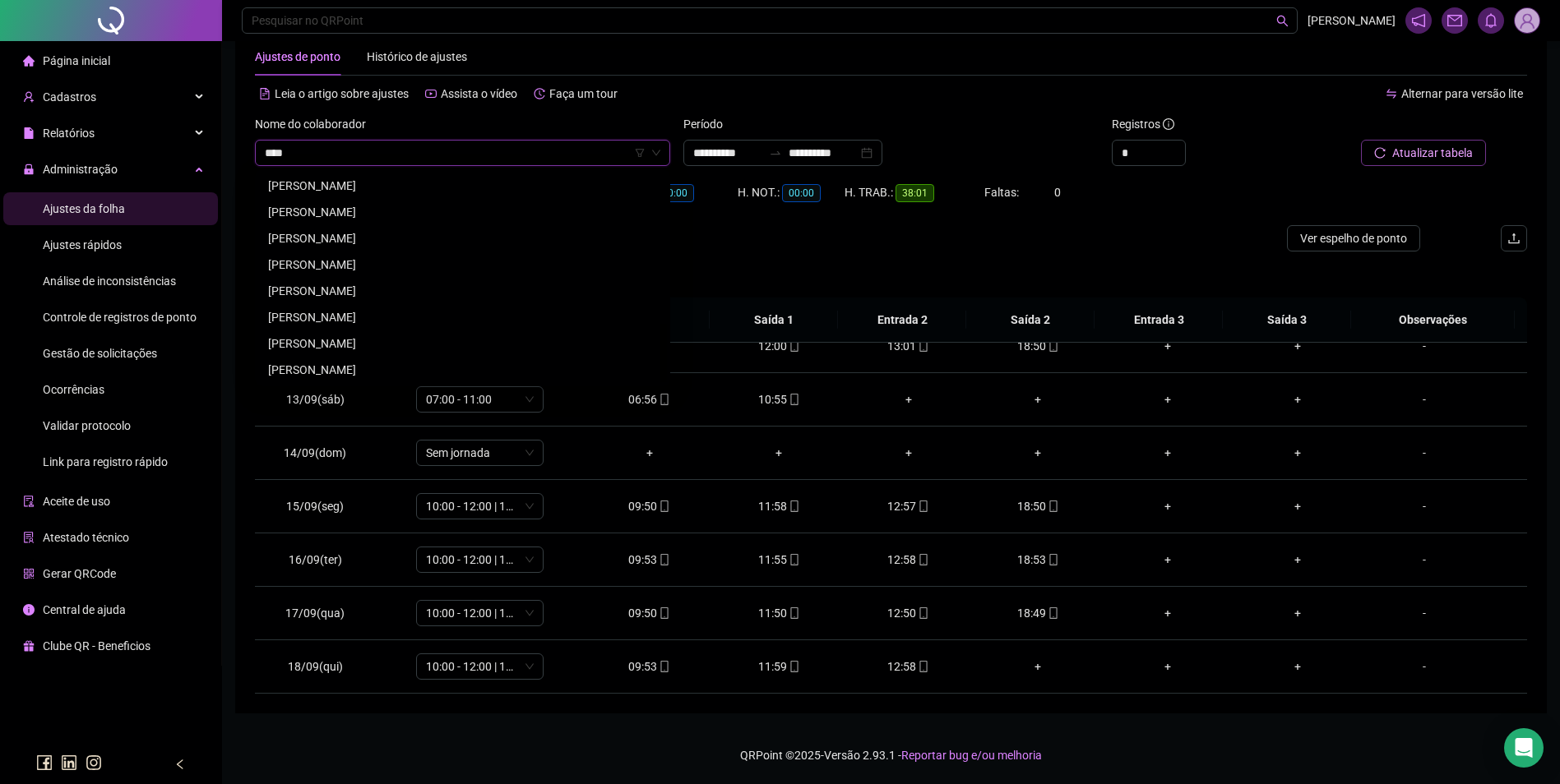
scroll to position [0, 0]
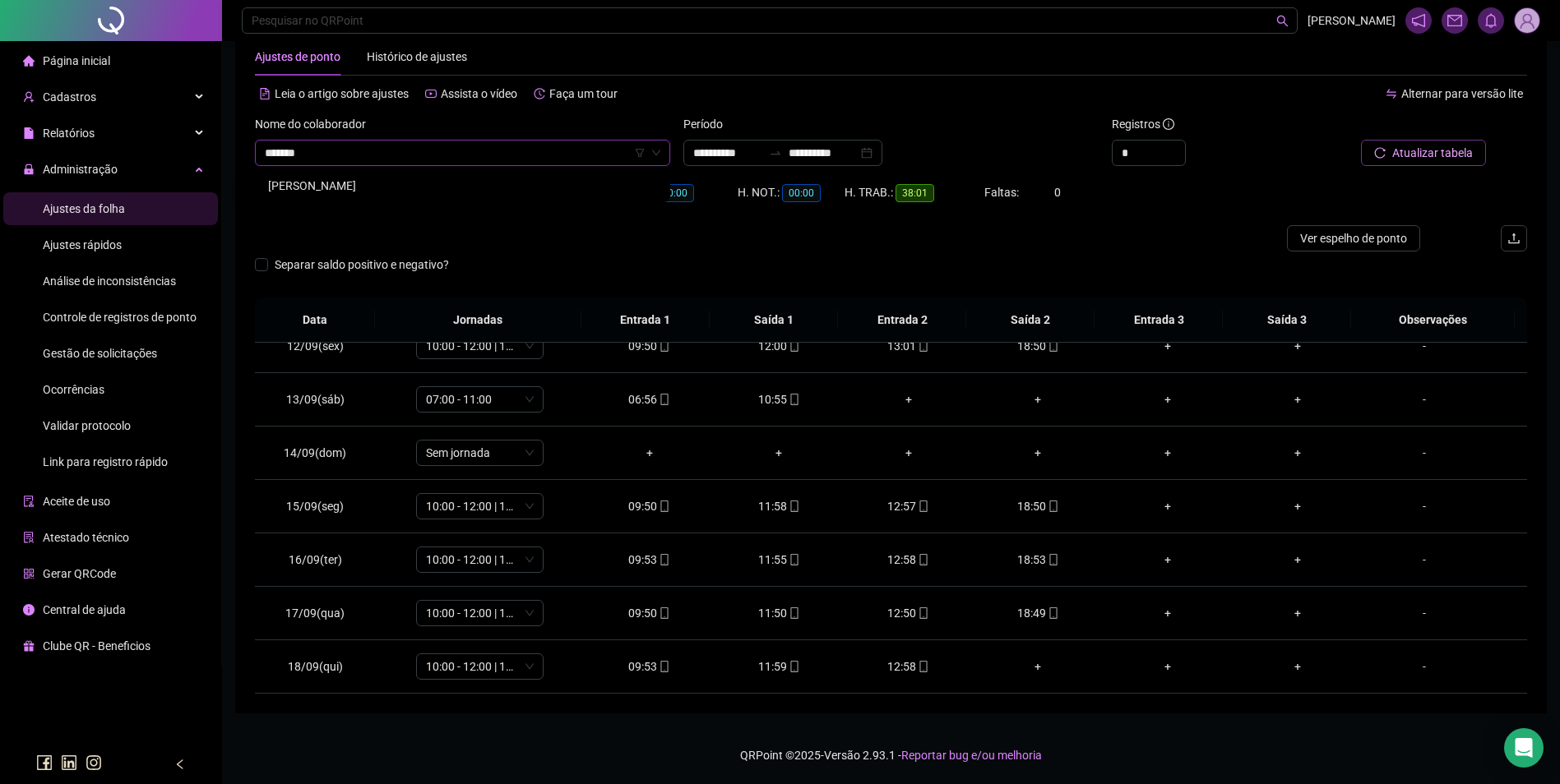
click at [415, 183] on div "RAIANE KELLER BASTO DA SILVA" at bounding box center [462, 185] width 389 height 18
click at [1455, 155] on span "Buscar registros" at bounding box center [1431, 152] width 83 height 18
click at [521, 154] on span "RAIANE KELLER BASTO DA SILVA" at bounding box center [463, 152] width 396 height 24
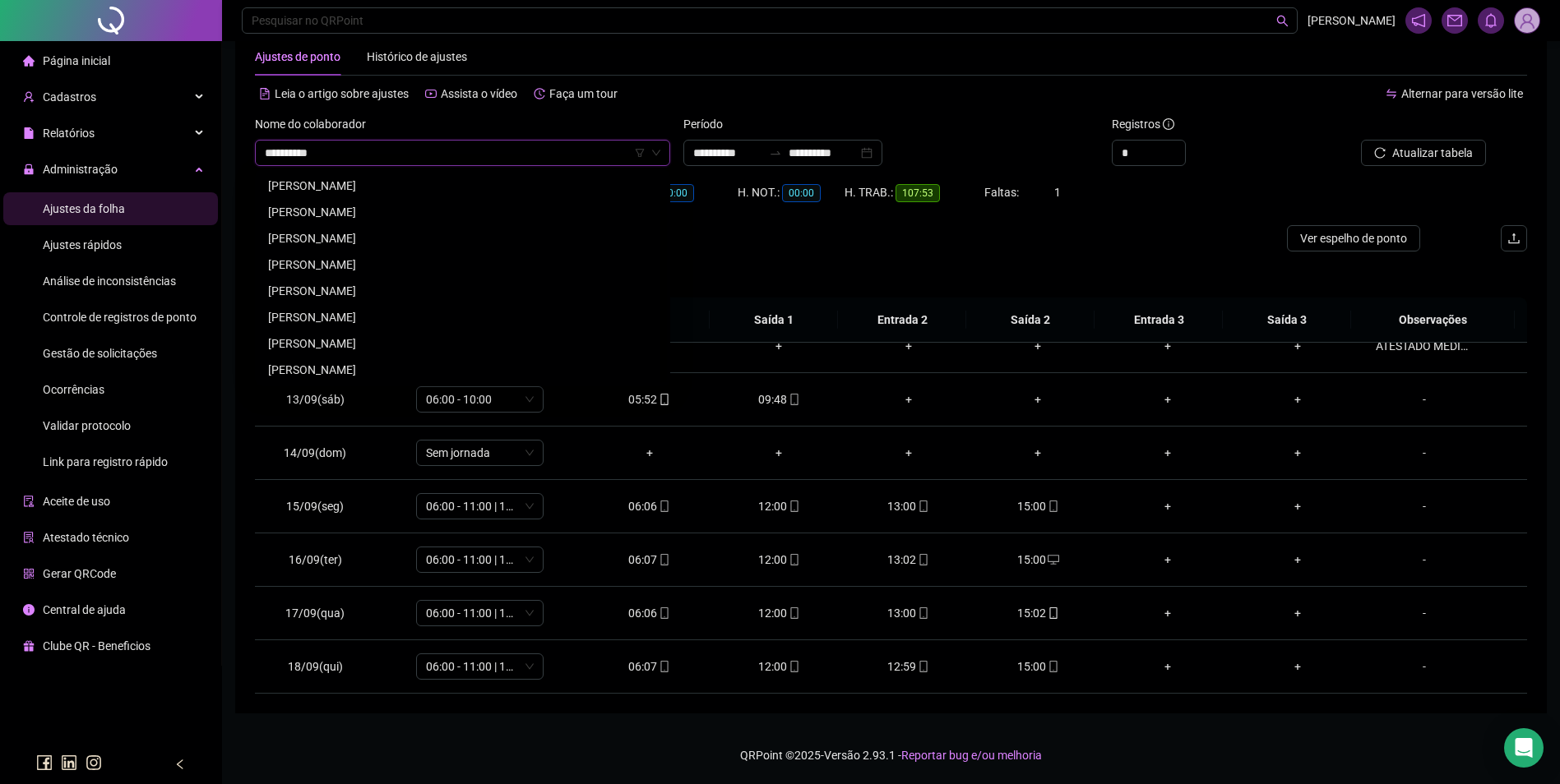
scroll to position [0, 0]
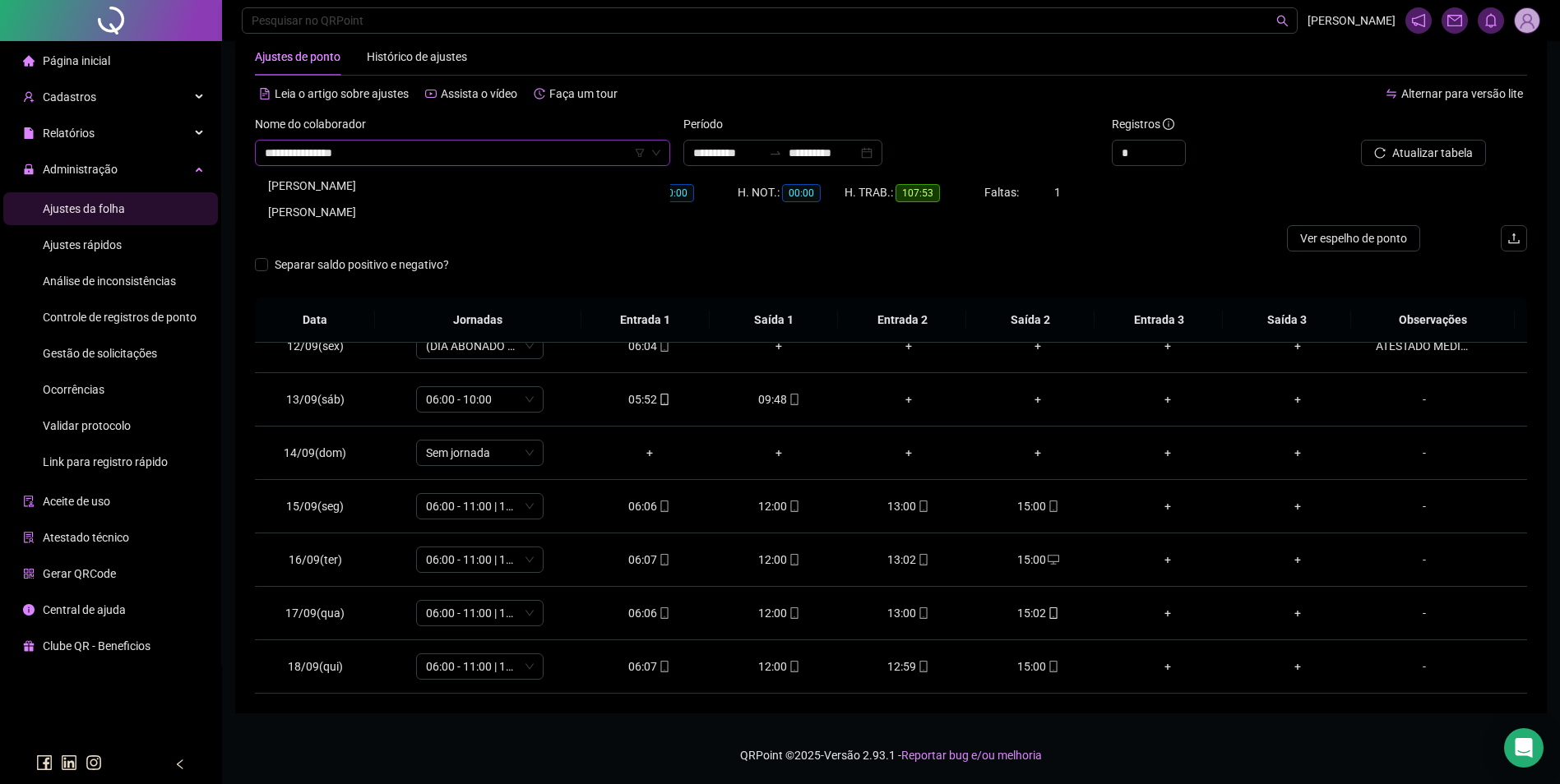
click at [382, 216] on div "RAIMUNDO RIBEIRO REIS" at bounding box center [462, 212] width 389 height 18
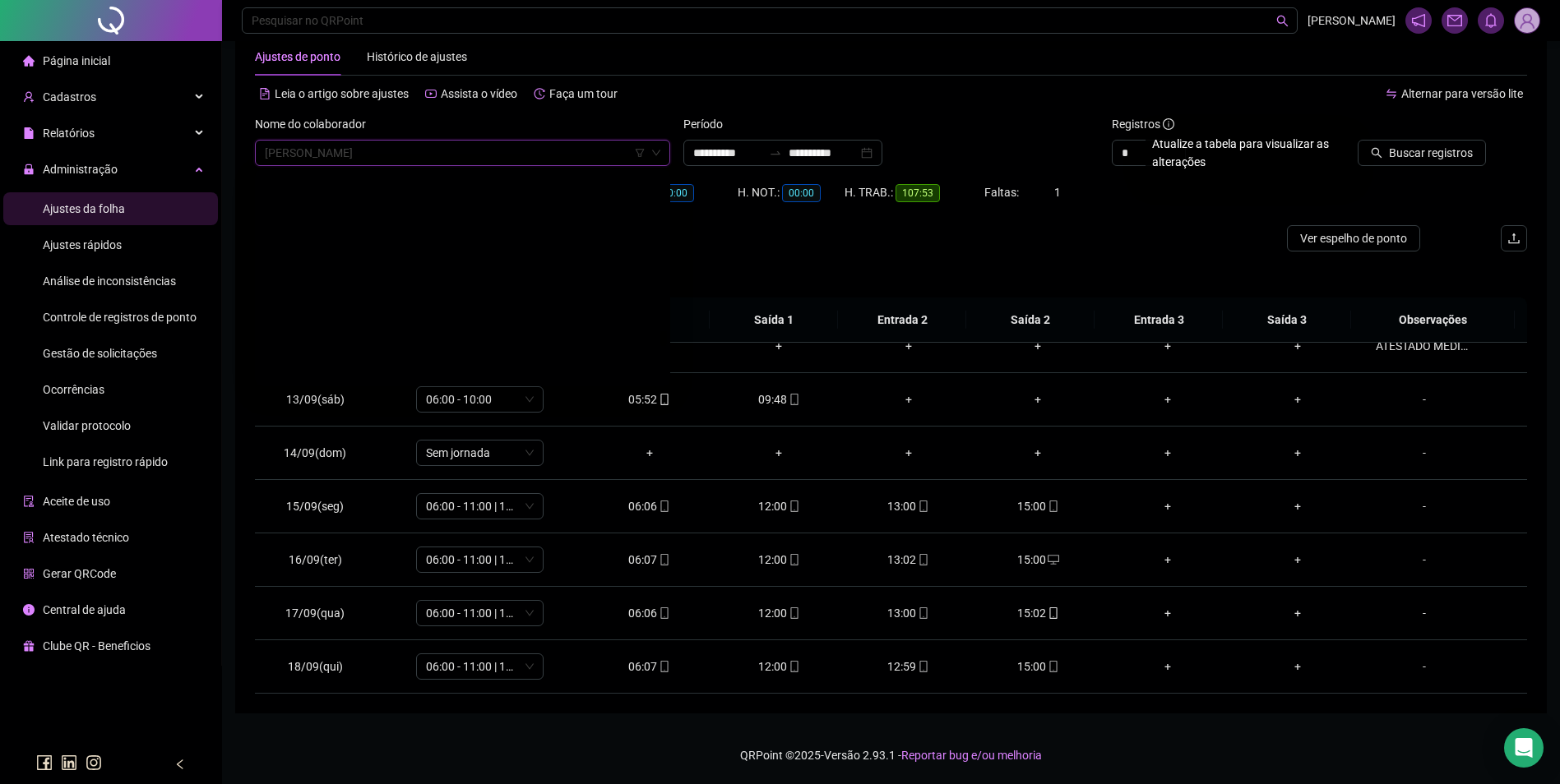
scroll to position [19651, 0]
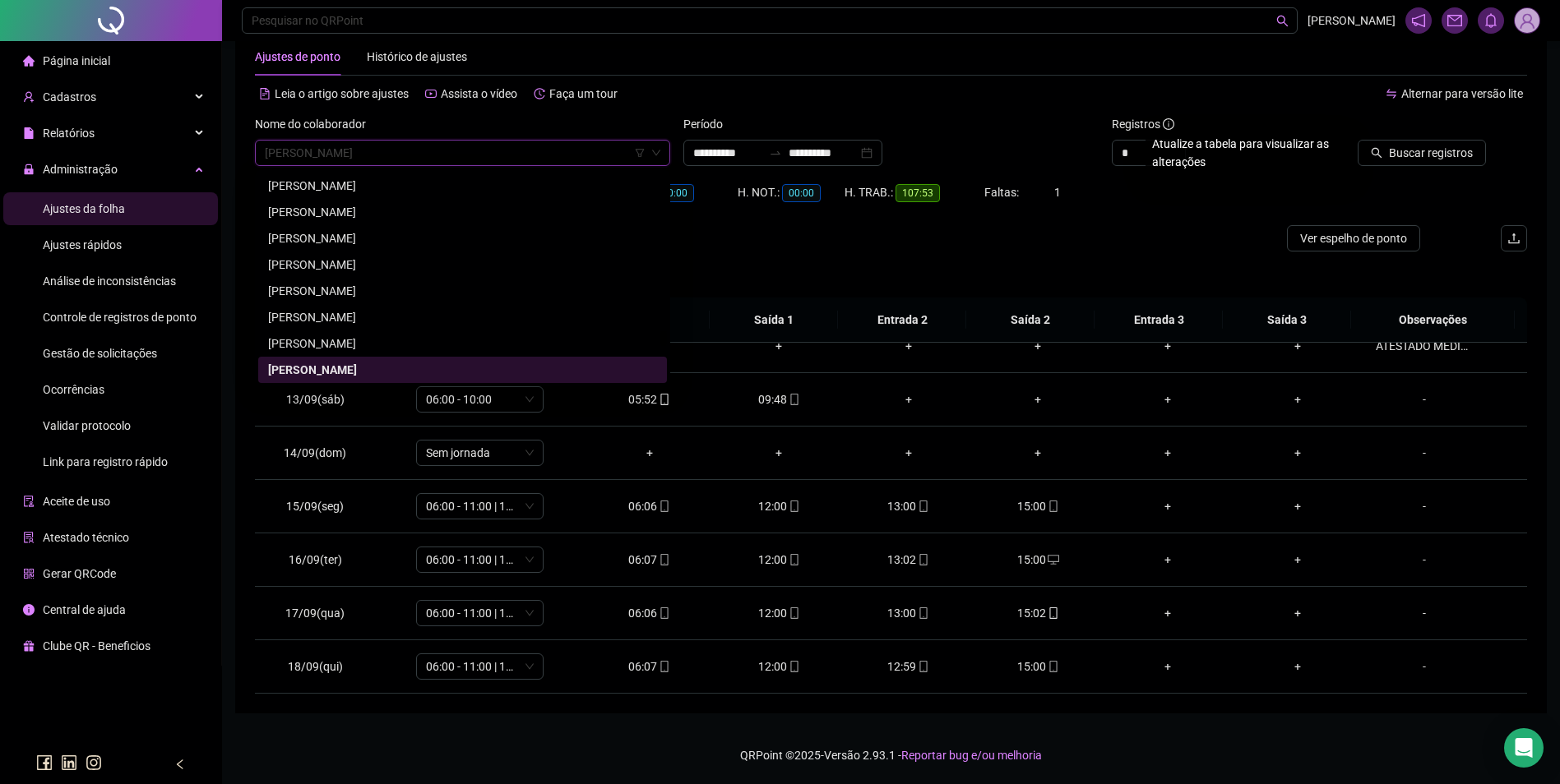
click at [380, 158] on span "RAIMUNDO RIBEIRO REIS" at bounding box center [463, 152] width 396 height 24
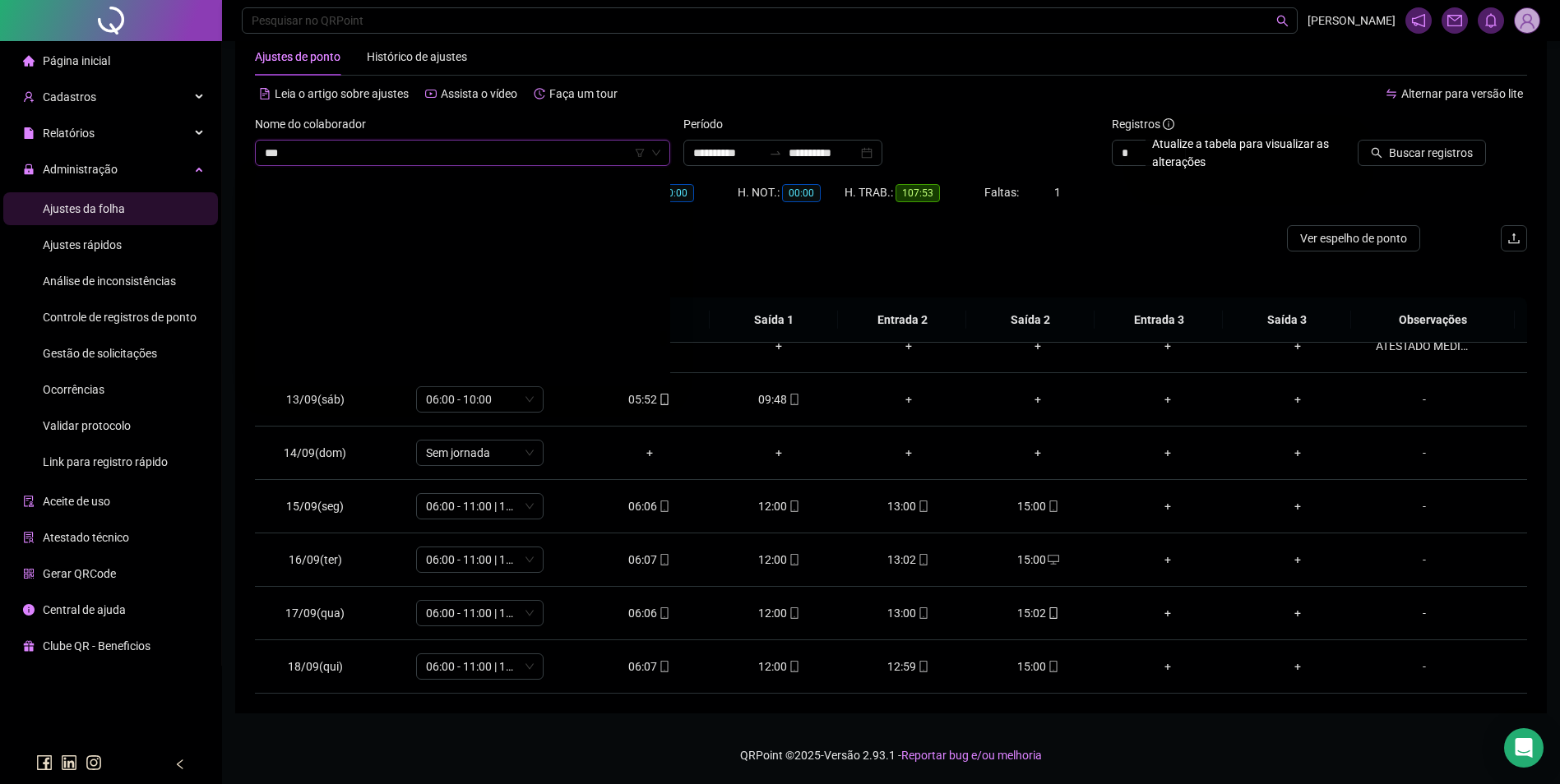
scroll to position [0, 0]
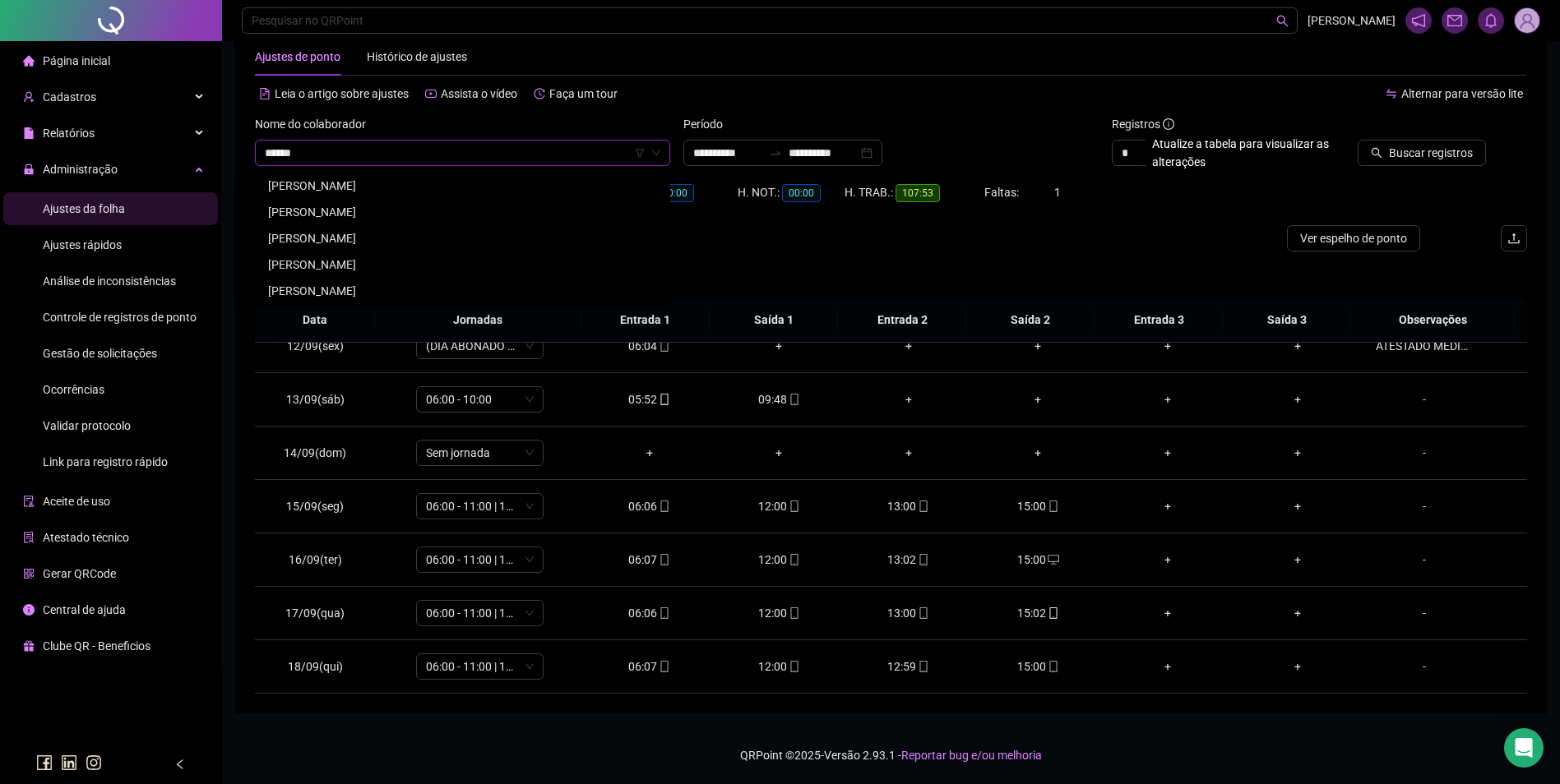
click at [352, 263] on div "RAFAEL GONZAGA DE SOUZA" at bounding box center [462, 265] width 389 height 18
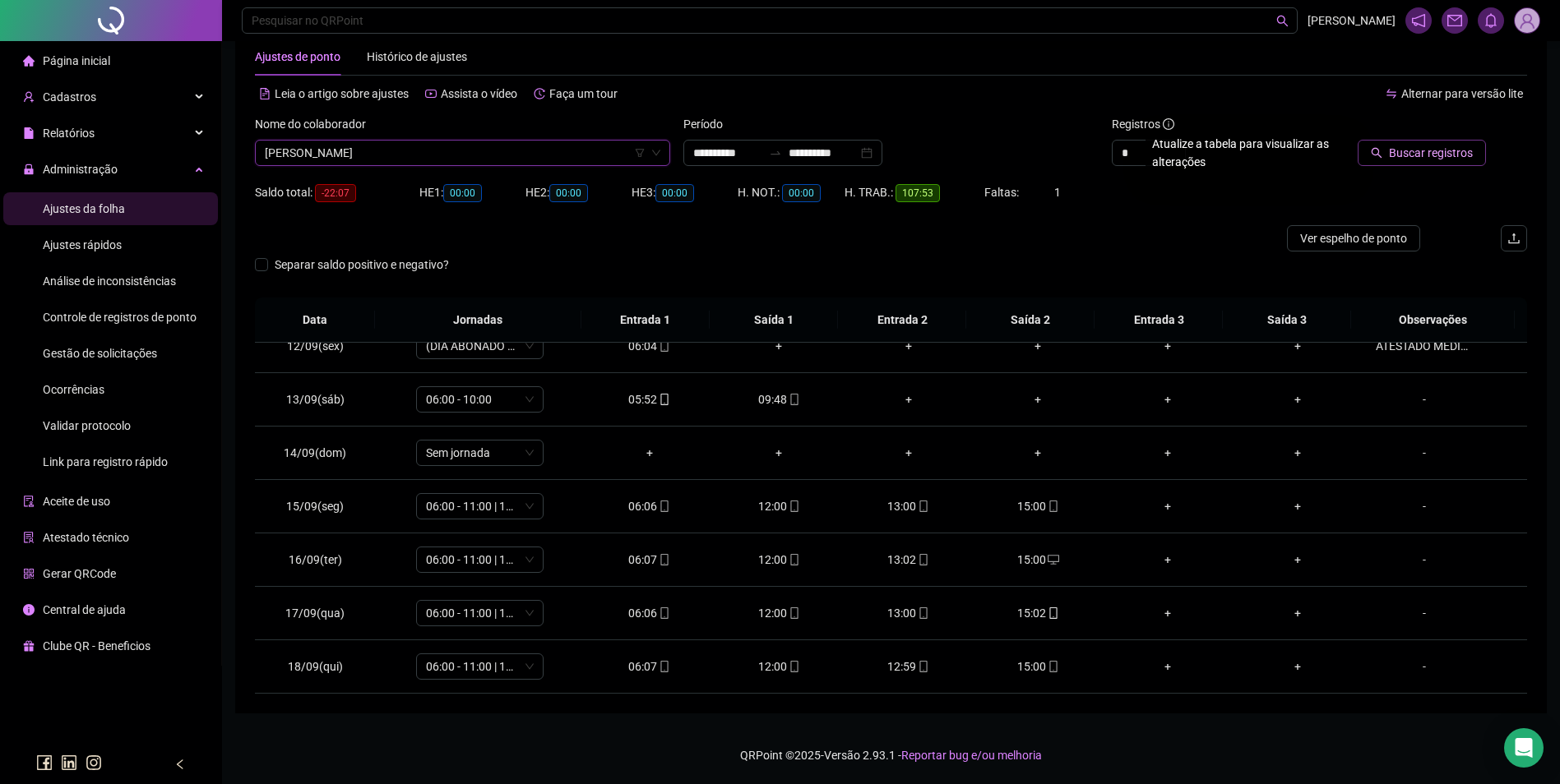
click at [1393, 145] on span "Buscar registros" at bounding box center [1431, 152] width 83 height 18
click at [1047, 662] on icon "mobile" at bounding box center [1053, 667] width 12 height 12
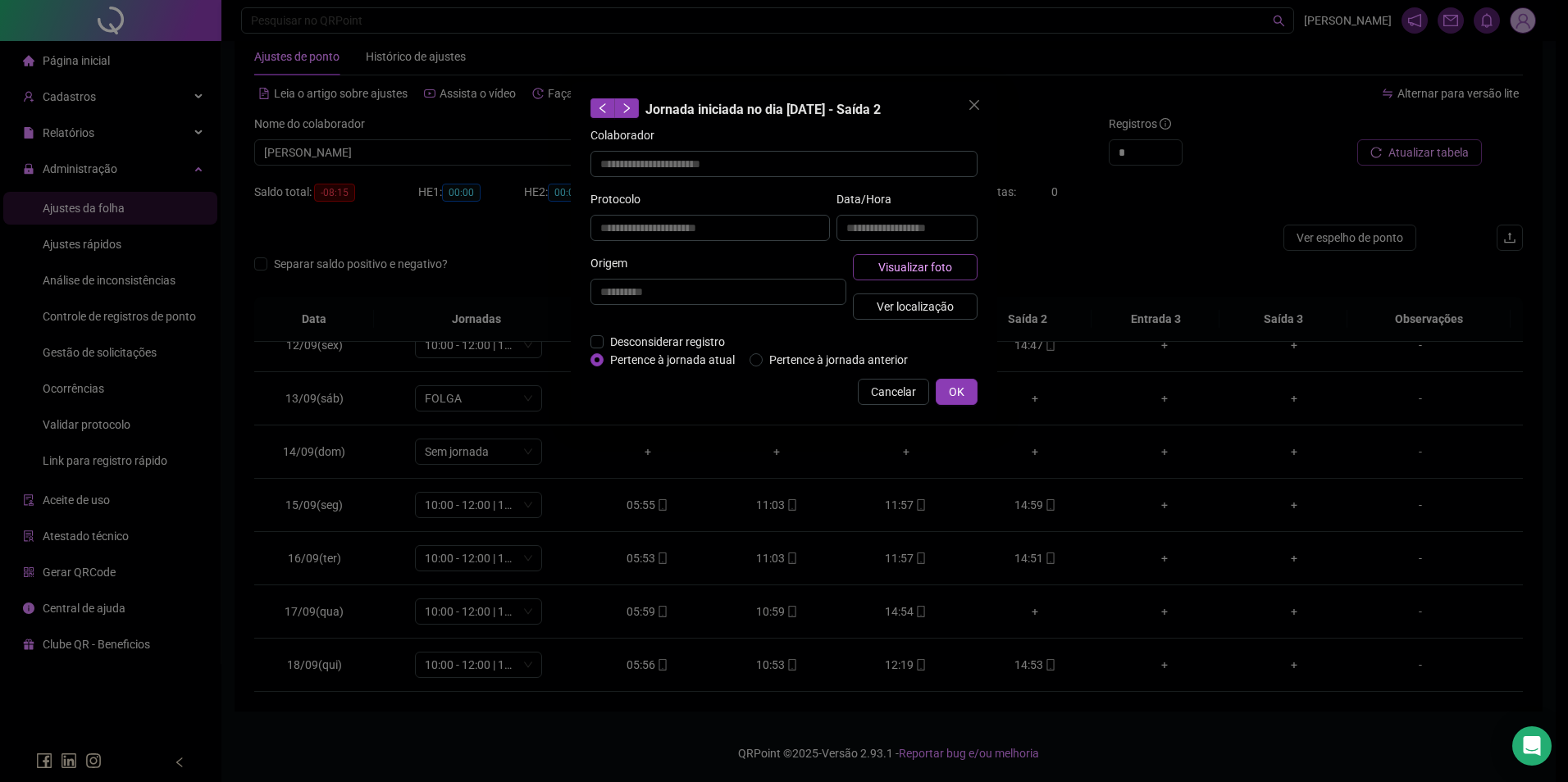
click at [928, 261] on span "Visualizar foto" at bounding box center [915, 267] width 74 height 18
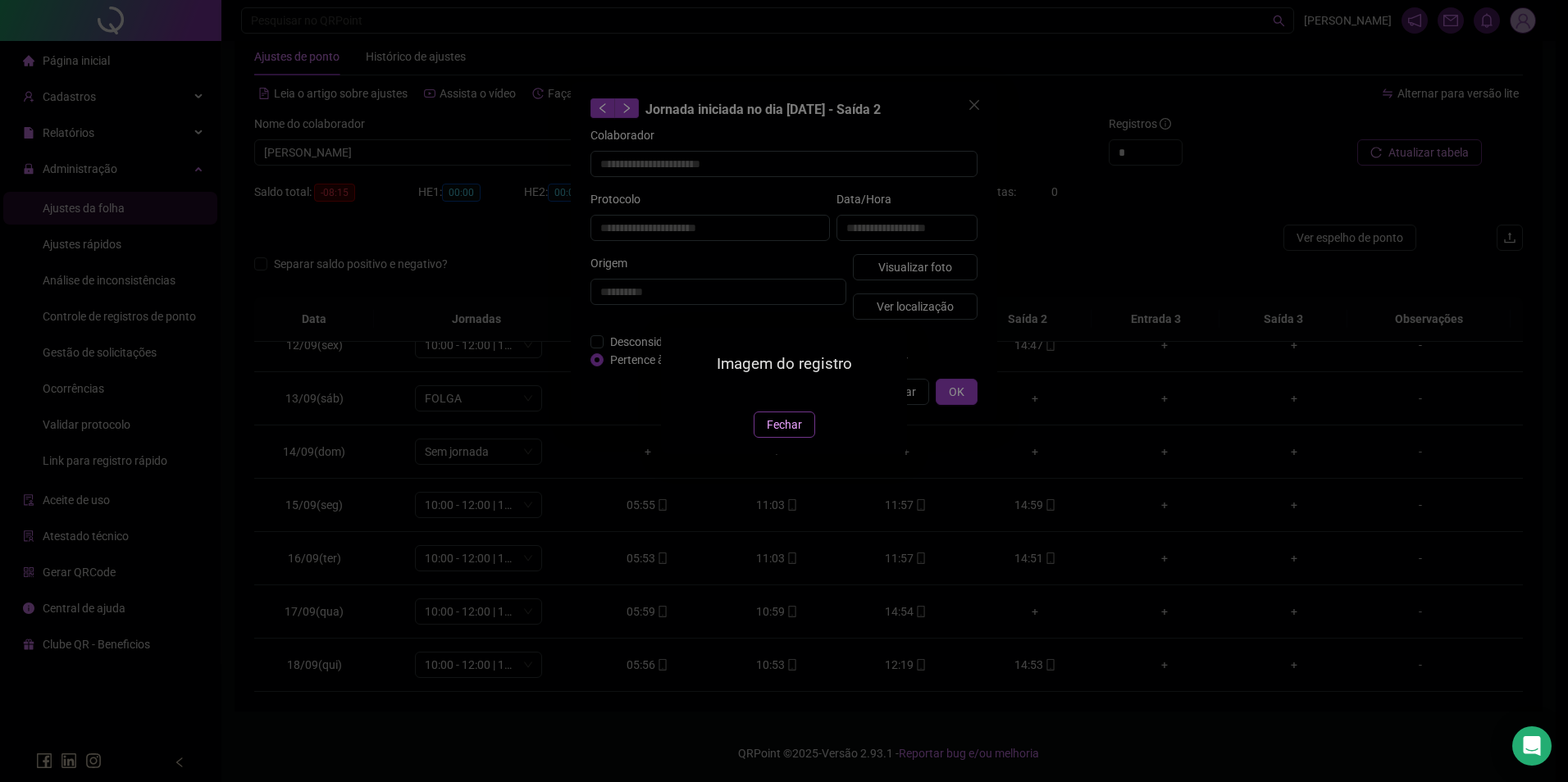
click at [786, 434] on span "Fechar" at bounding box center [784, 425] width 35 height 18
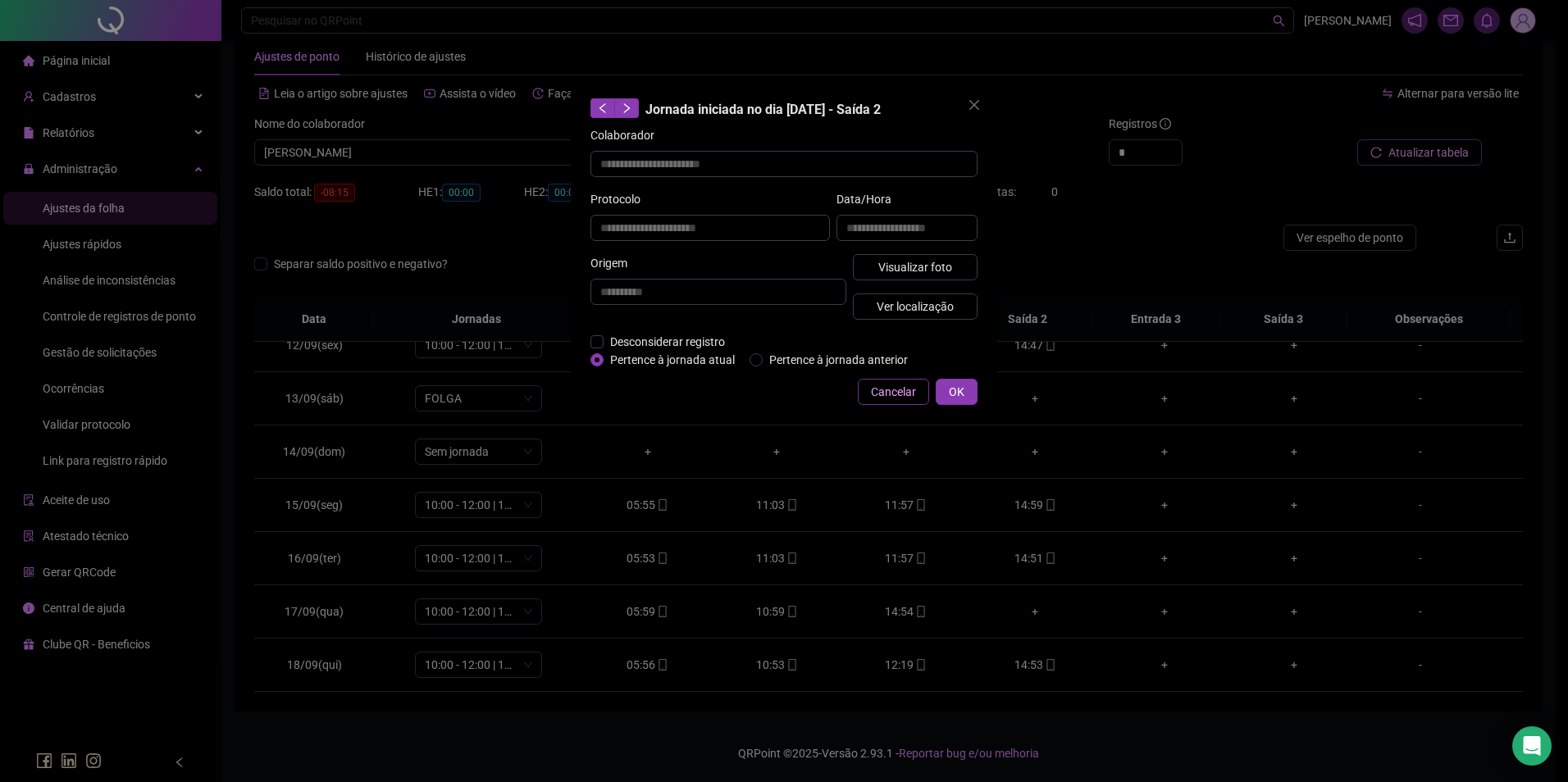
click at [883, 394] on span "Cancelar" at bounding box center [893, 392] width 45 height 18
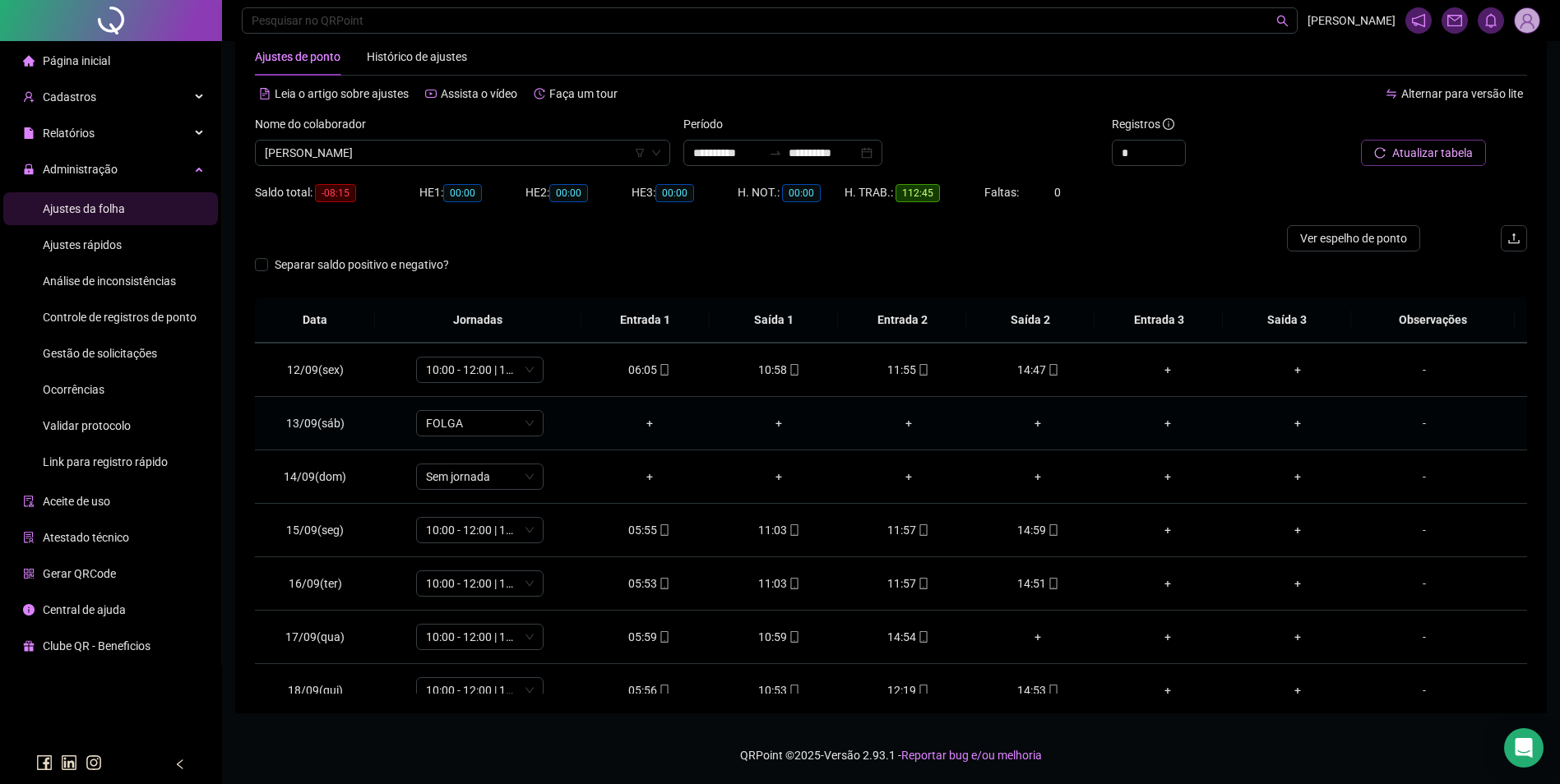
scroll to position [611, 0]
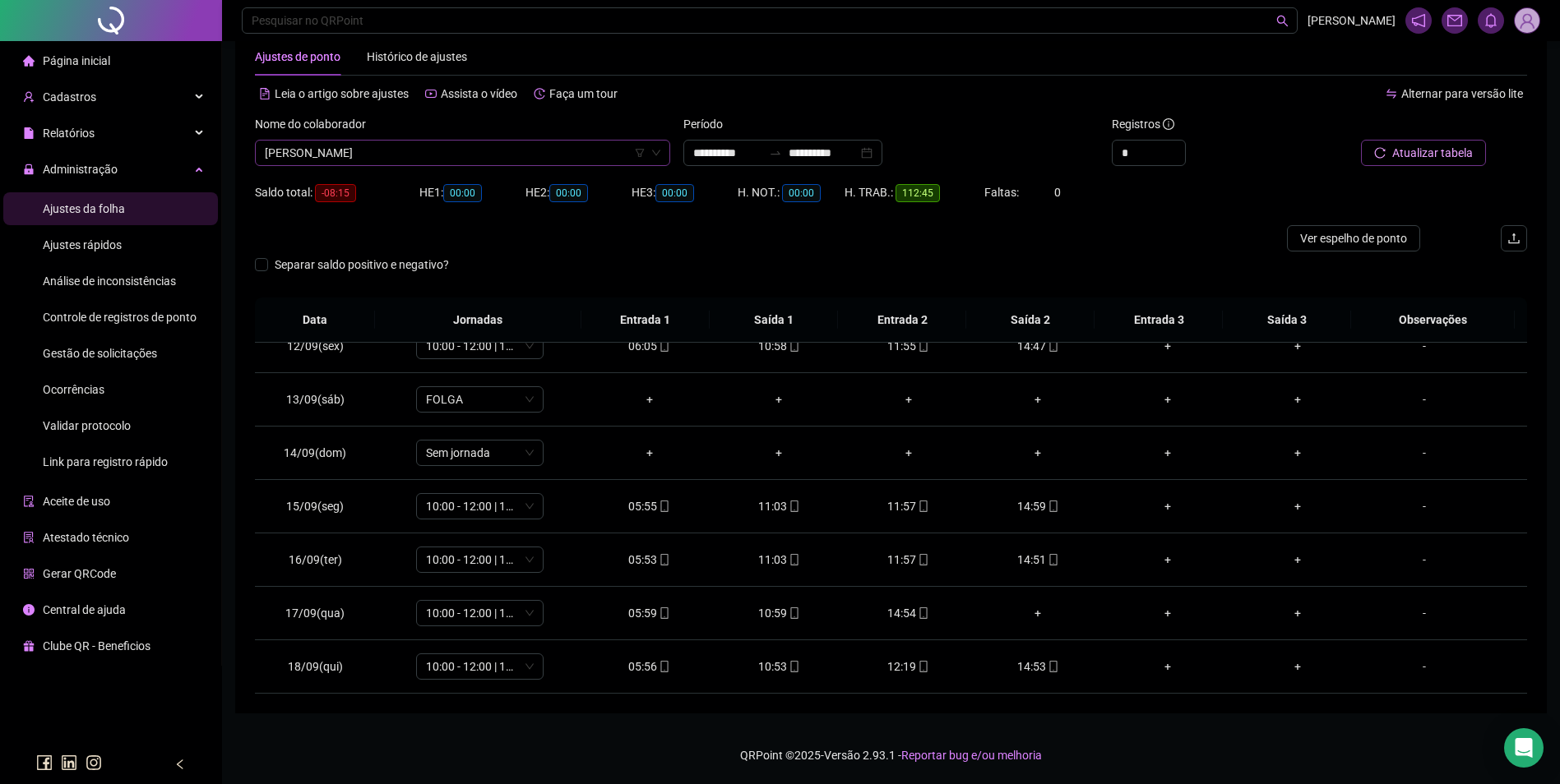
click at [374, 158] on span "RAFAEL GONZAGA DE SOUZA" at bounding box center [463, 152] width 396 height 24
click at [355, 234] on div "RAQUEL VIDAL DOS SANTOS DURANS" at bounding box center [462, 238] width 389 height 18
click at [1428, 147] on span "Buscar registros" at bounding box center [1431, 152] width 83 height 18
click at [1047, 669] on icon "mobile" at bounding box center [1053, 667] width 12 height 12
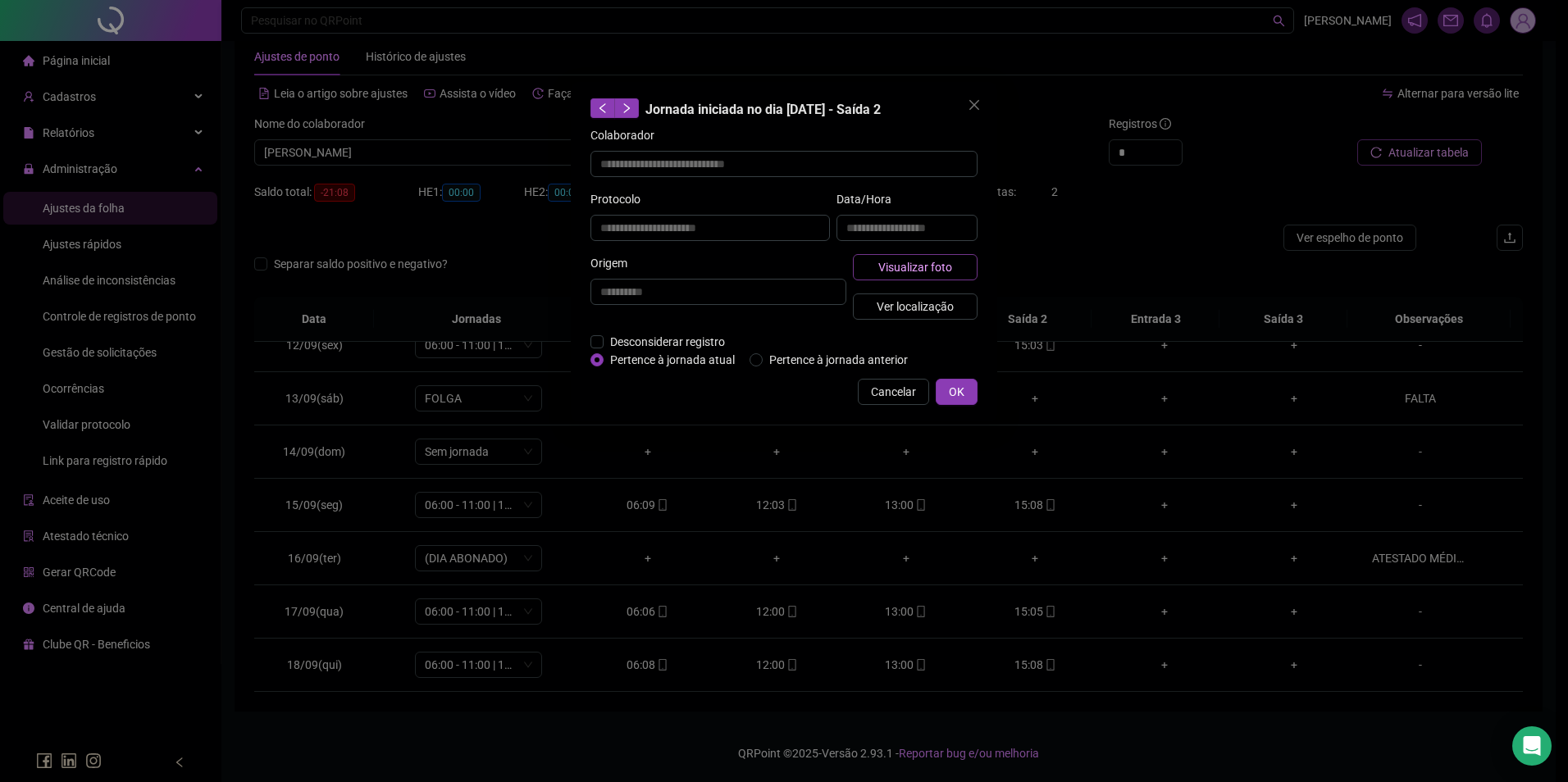
click at [953, 268] on button "Visualizar foto" at bounding box center [915, 267] width 125 height 26
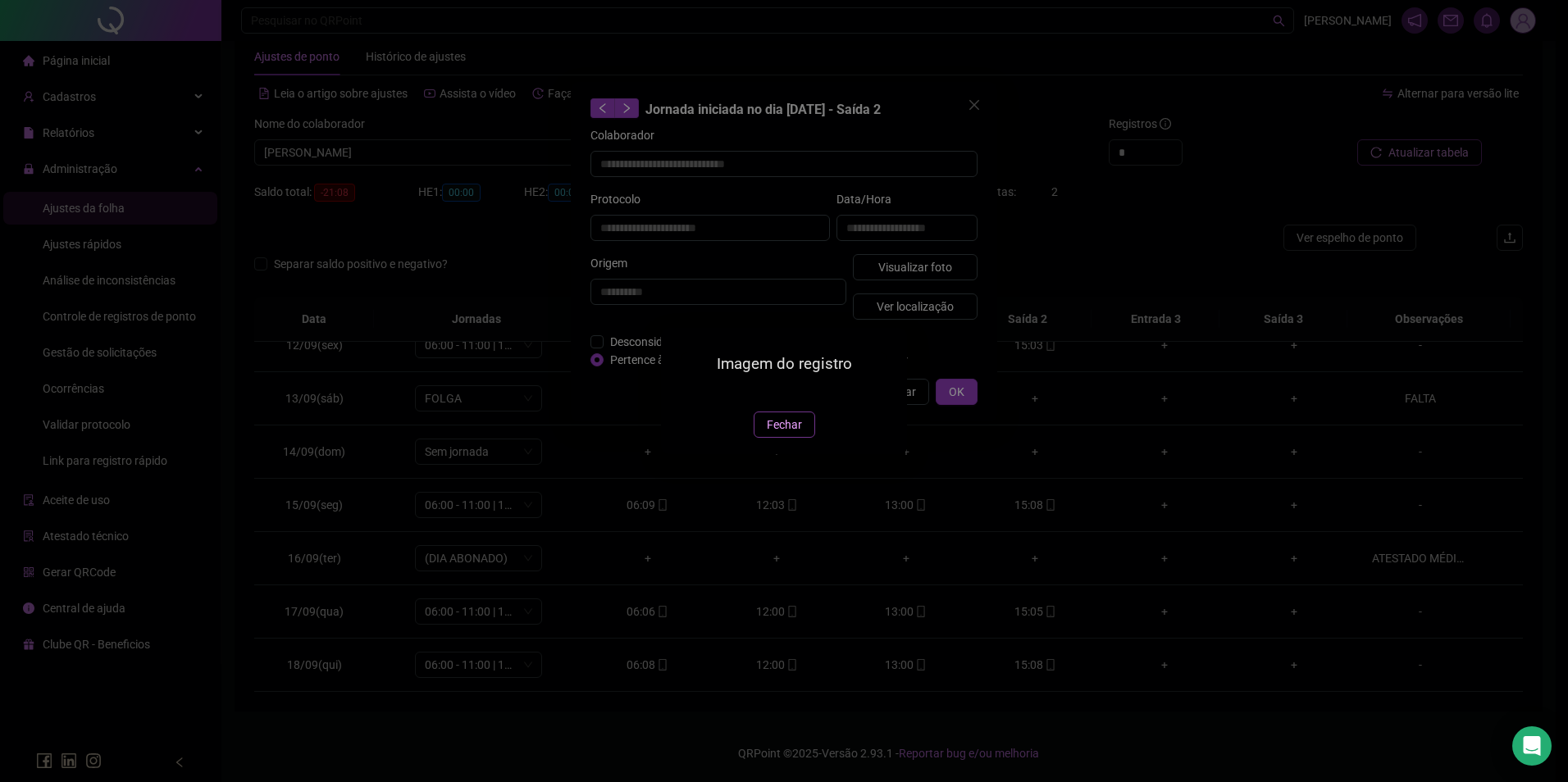
click at [786, 434] on span "Fechar" at bounding box center [784, 425] width 35 height 18
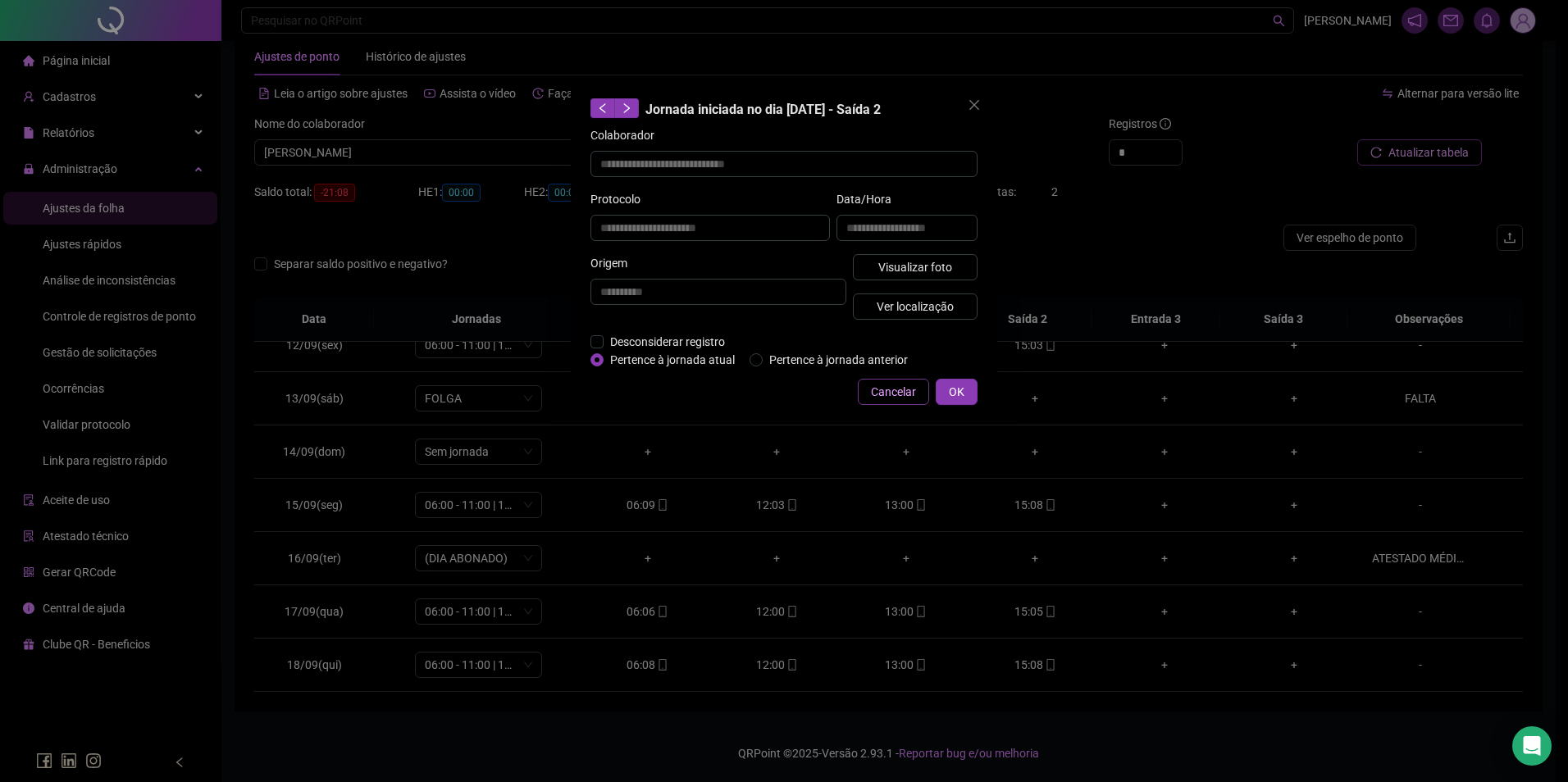
click at [890, 381] on button "Cancelar" at bounding box center [893, 391] width 72 height 26
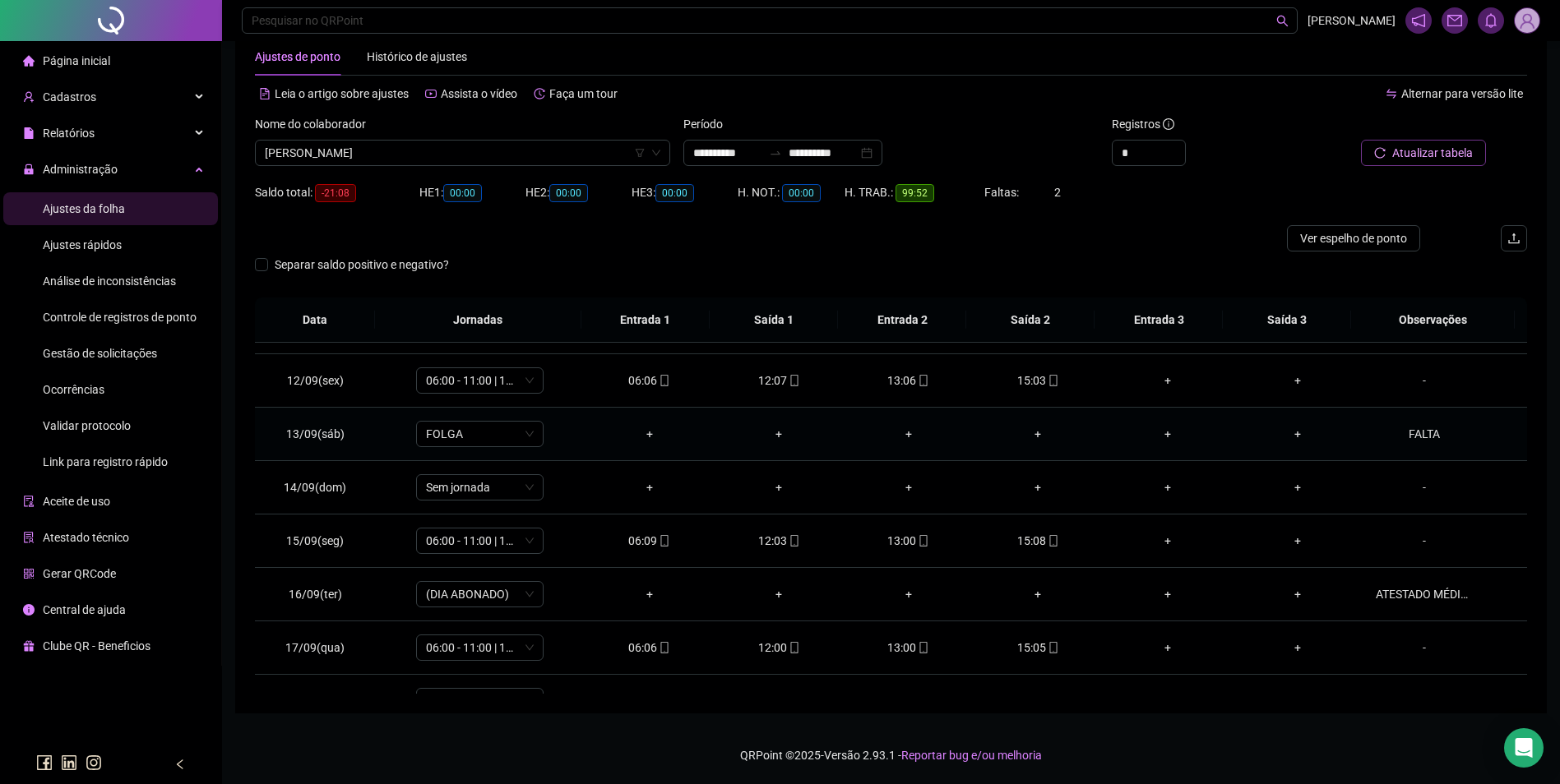
scroll to position [611, 0]
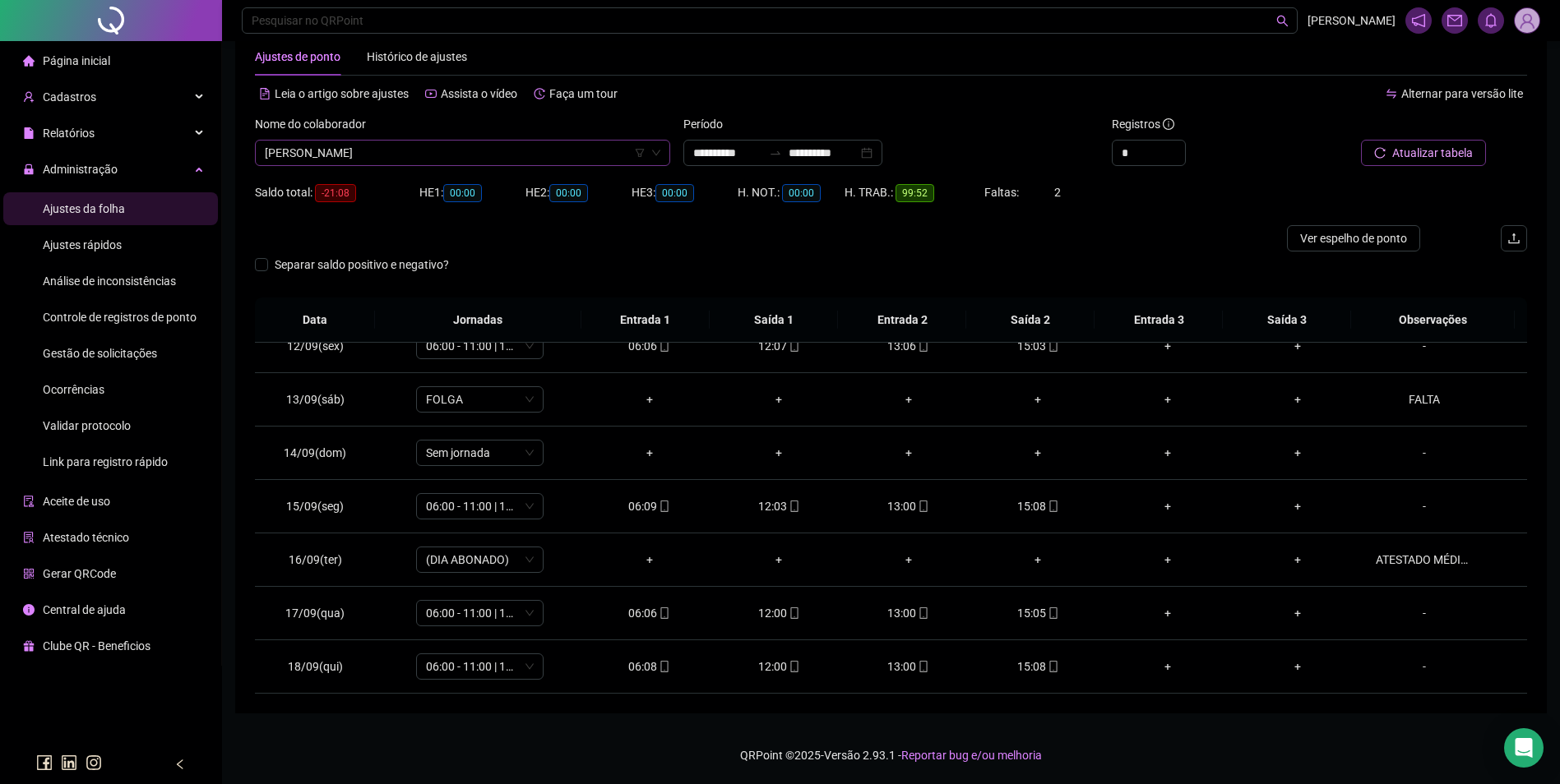
click at [509, 153] on span "RAQUEL VIDAL DOS SANTOS DURANS" at bounding box center [463, 152] width 396 height 24
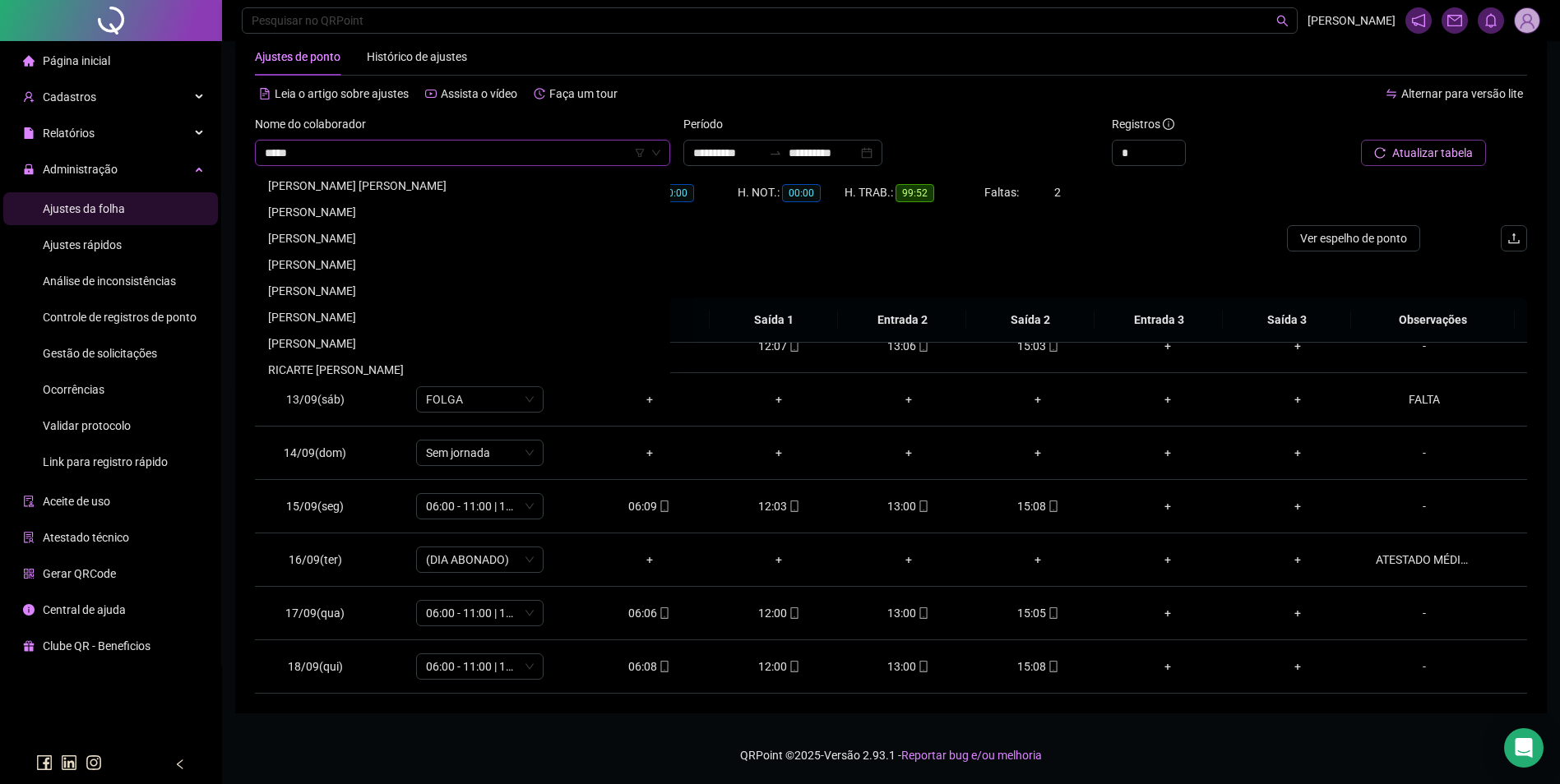
scroll to position [0, 0]
click at [382, 236] on div "RICARDO SOUZA SANTOS" at bounding box center [462, 238] width 389 height 18
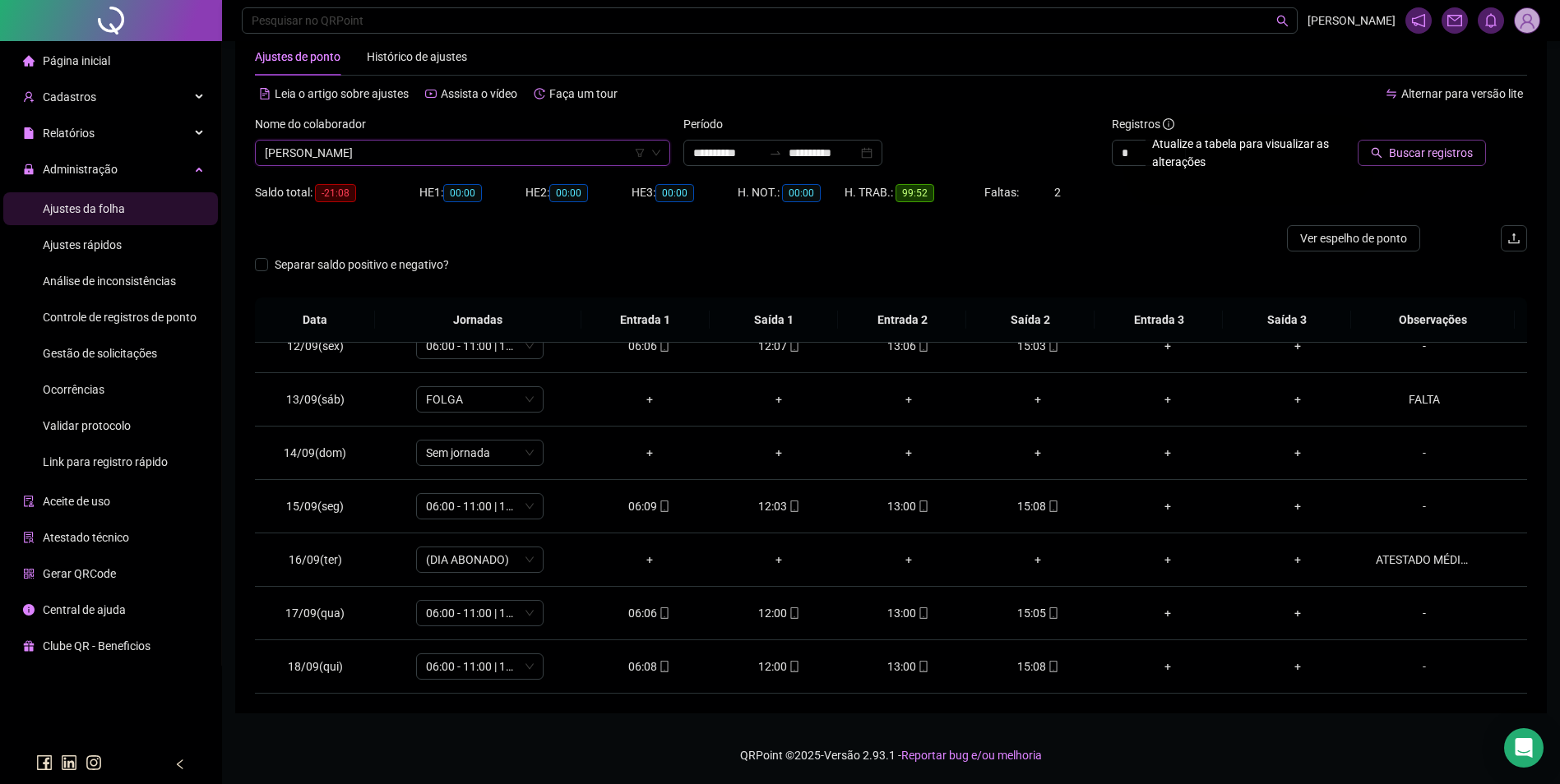
click at [1400, 153] on span "Buscar registros" at bounding box center [1431, 152] width 83 height 18
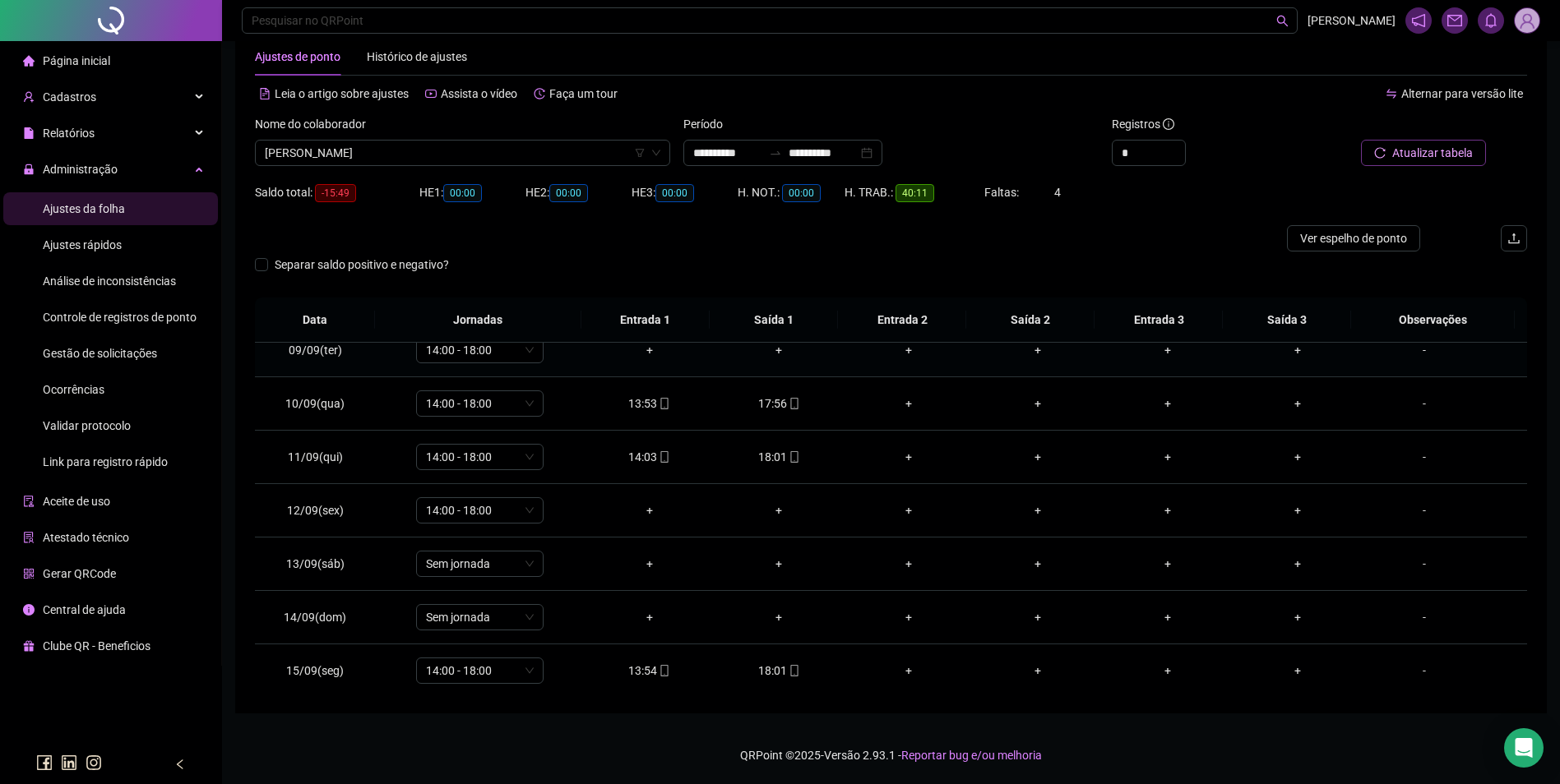
scroll to position [364, 0]
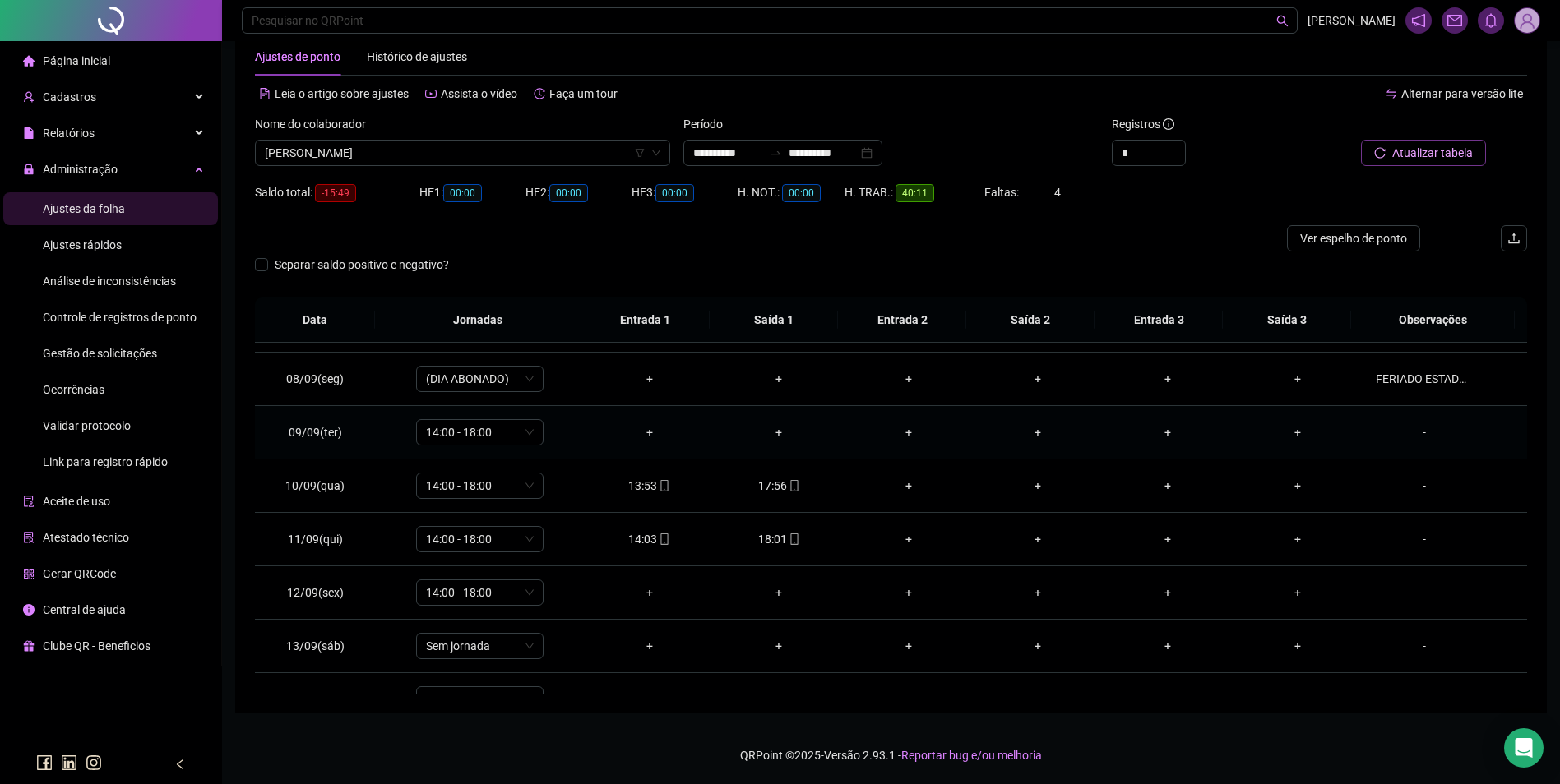
click at [1414, 434] on div "-" at bounding box center [1424, 432] width 97 height 18
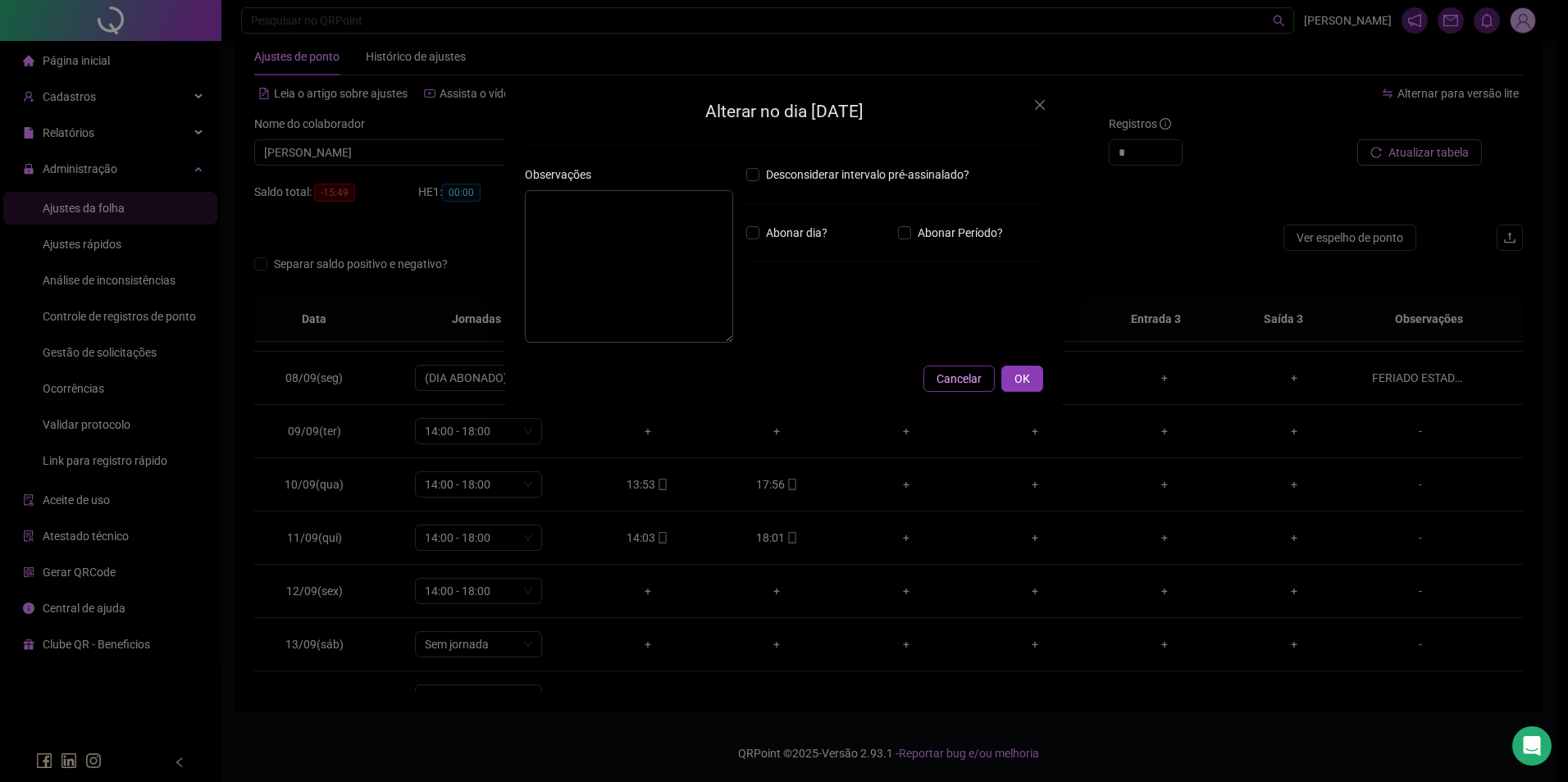
click at [978, 384] on span "Cancelar" at bounding box center [959, 378] width 45 height 18
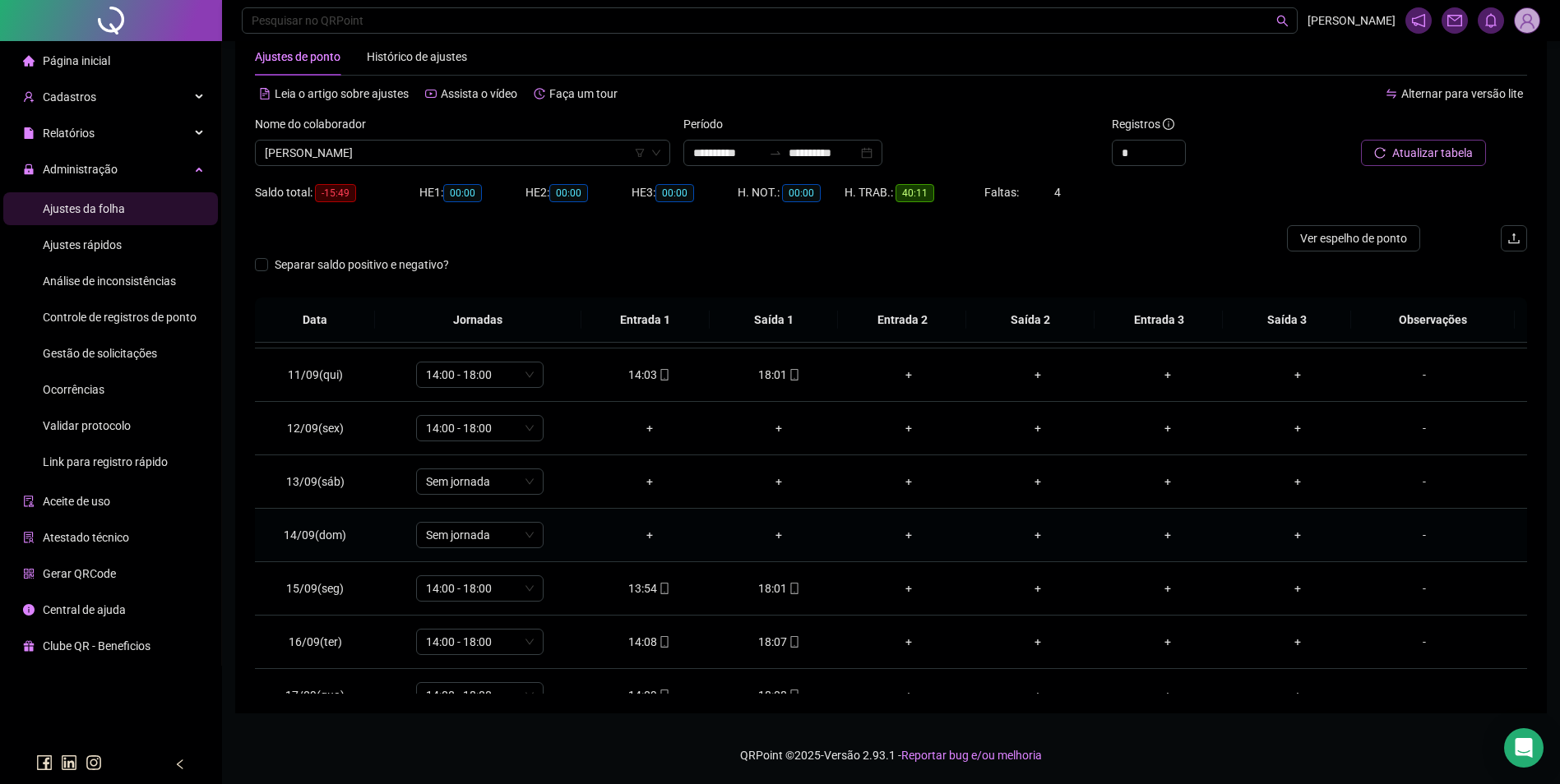
scroll to position [446, 0]
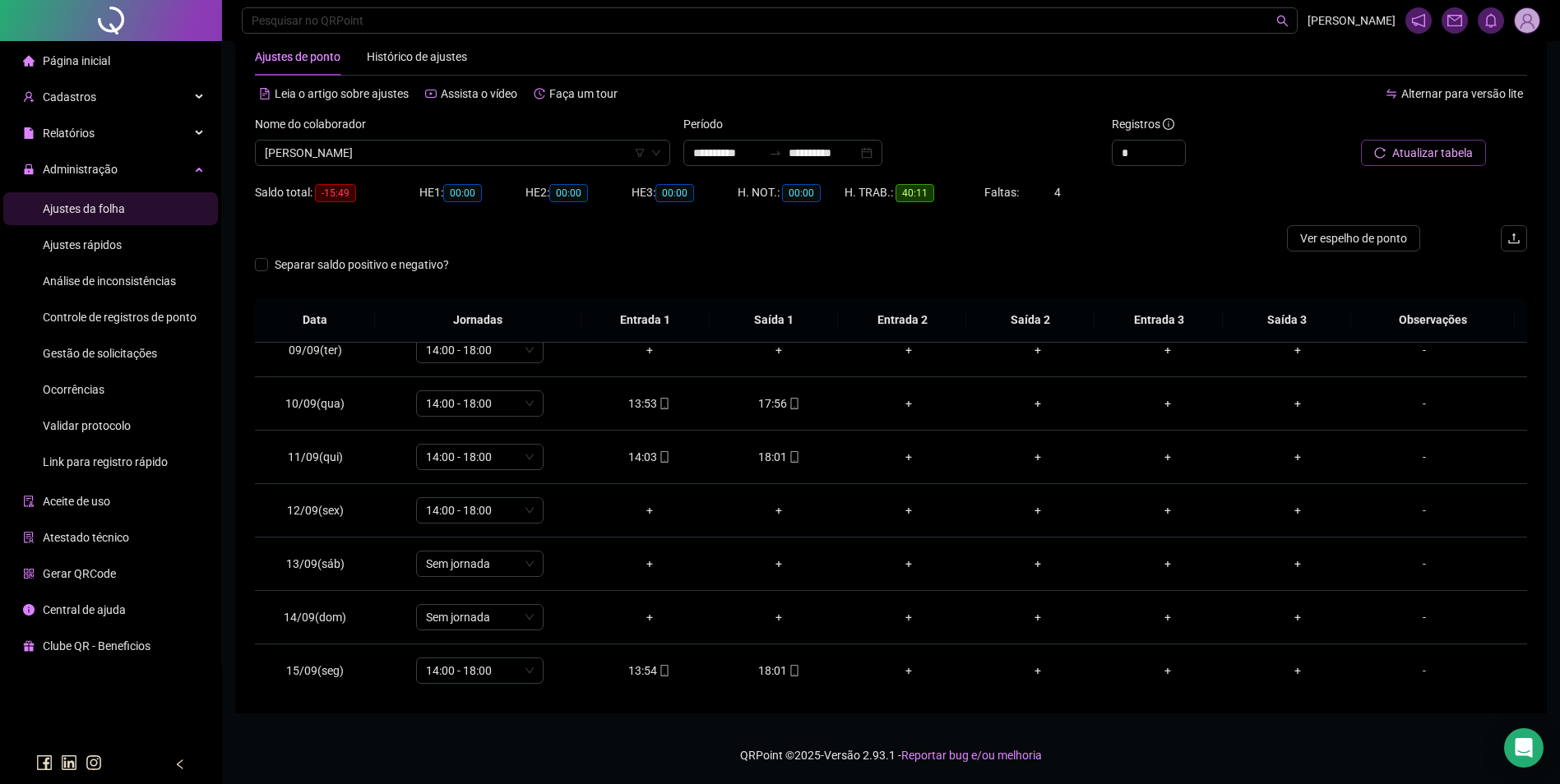
click at [438, 166] on div "Nome do colaborador RICARDO SOUZA SANTOS" at bounding box center [462, 147] width 428 height 64
click at [451, 153] on span "RICARDO SOUZA SANTOS" at bounding box center [463, 152] width 396 height 24
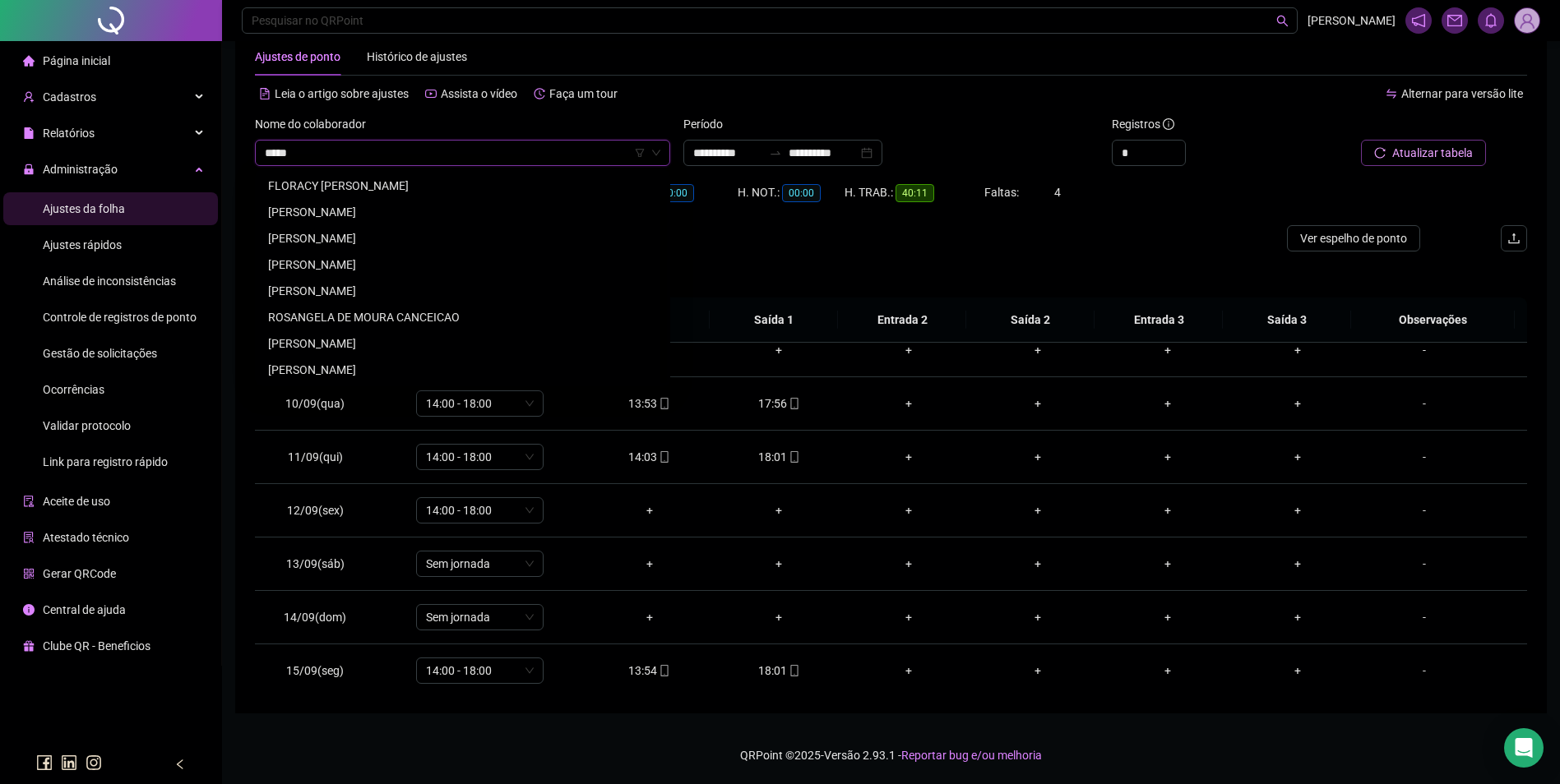
scroll to position [0, 0]
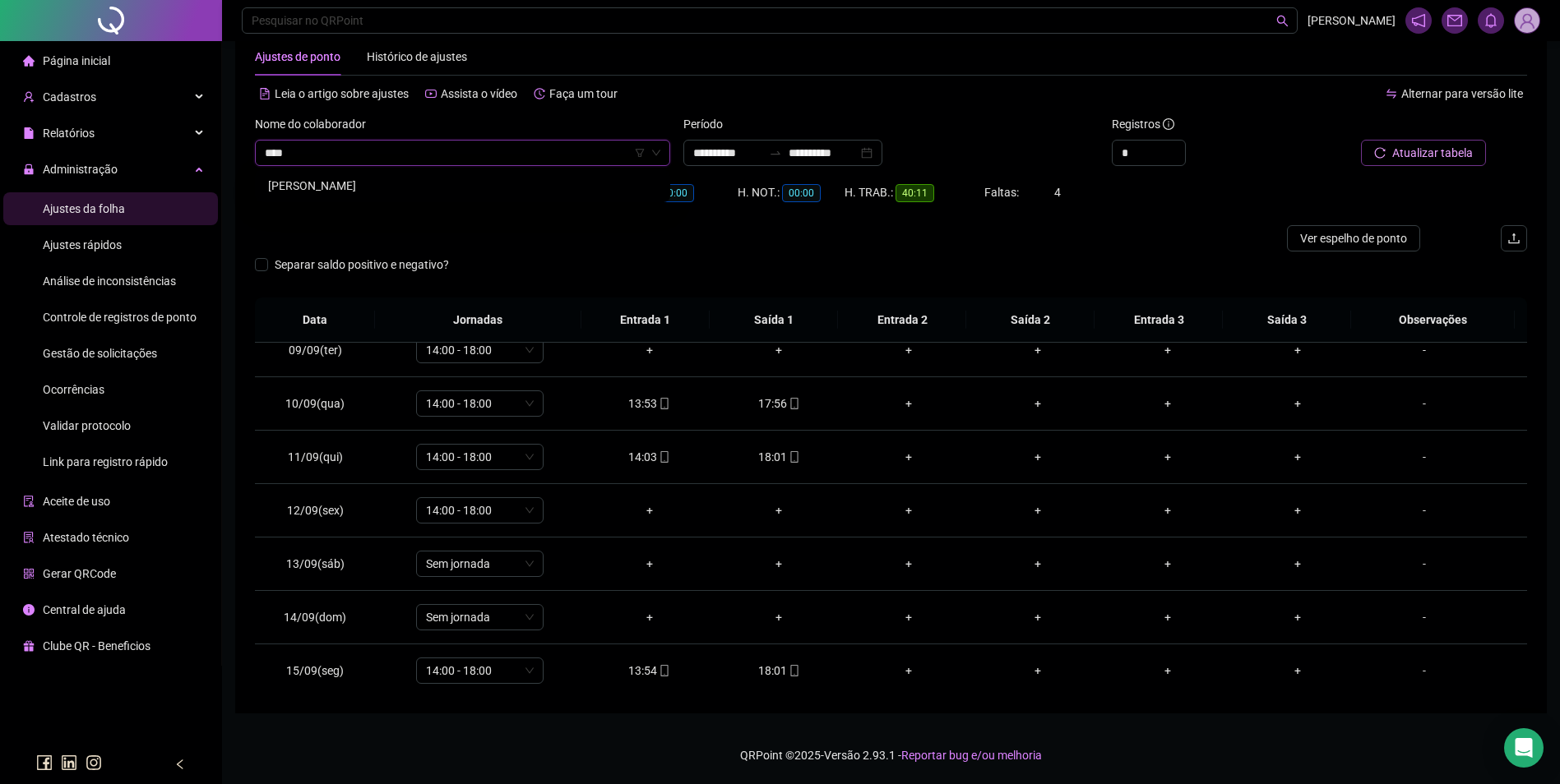
click at [399, 180] on div "ROSÂNIO NARCISO NASCIMENTO" at bounding box center [462, 185] width 389 height 18
click at [1408, 157] on span "Buscar registros" at bounding box center [1431, 152] width 83 height 18
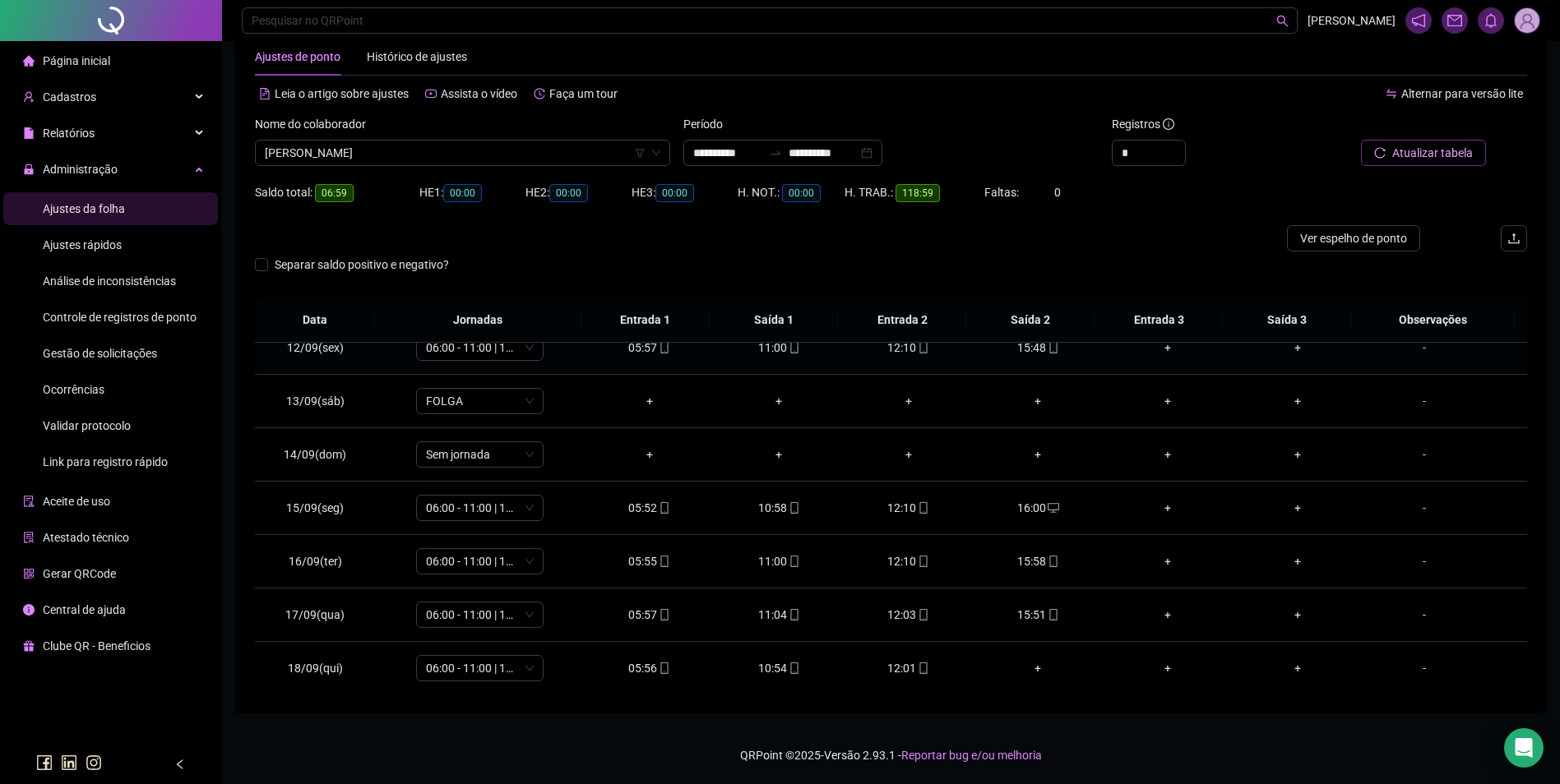
scroll to position [611, 0]
click at [908, 667] on div "12:01" at bounding box center [909, 667] width 104 height 18
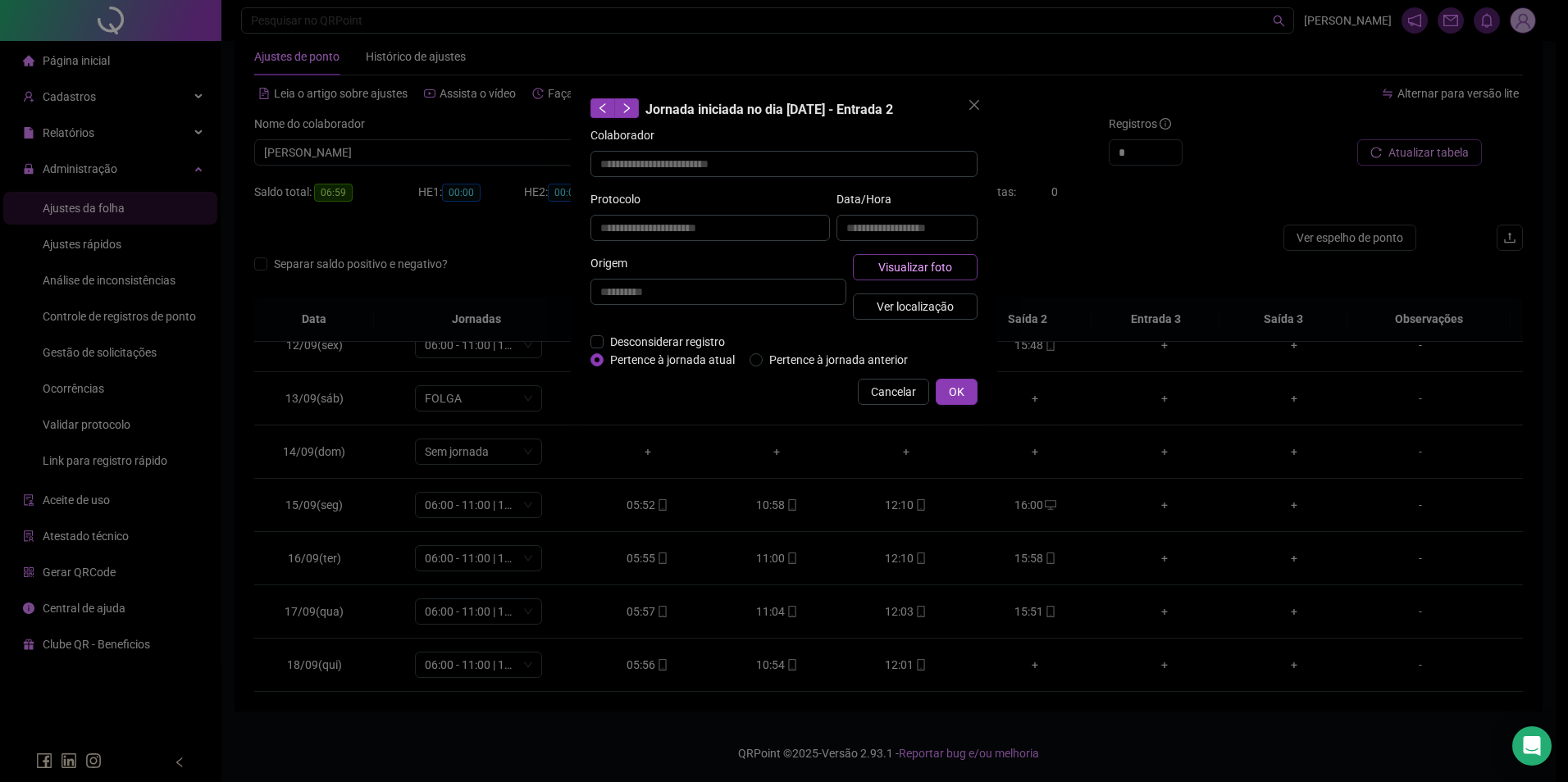
click at [913, 260] on span "Visualizar foto" at bounding box center [915, 267] width 74 height 18
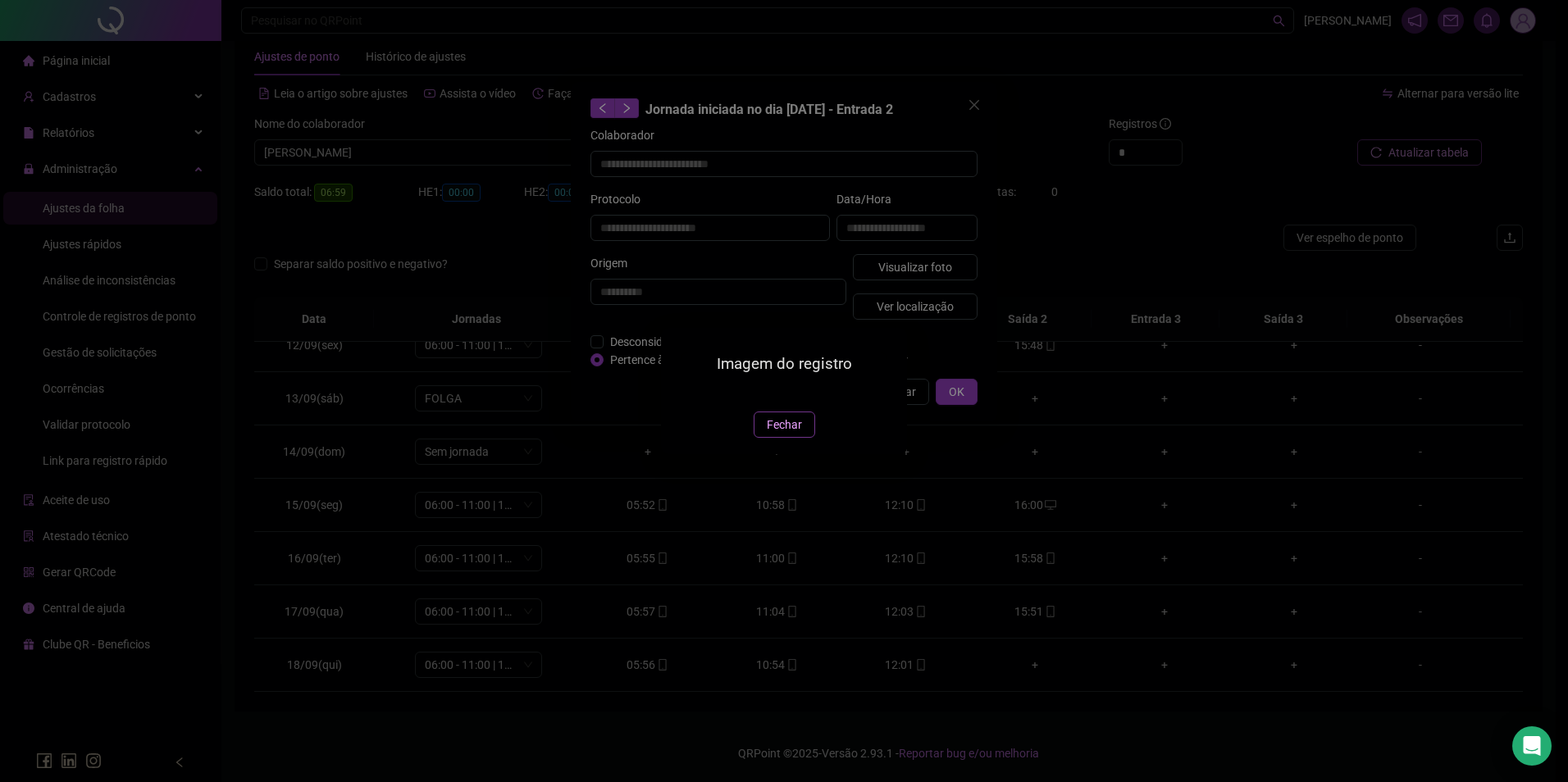
click at [765, 437] on button "Fechar" at bounding box center [785, 424] width 62 height 26
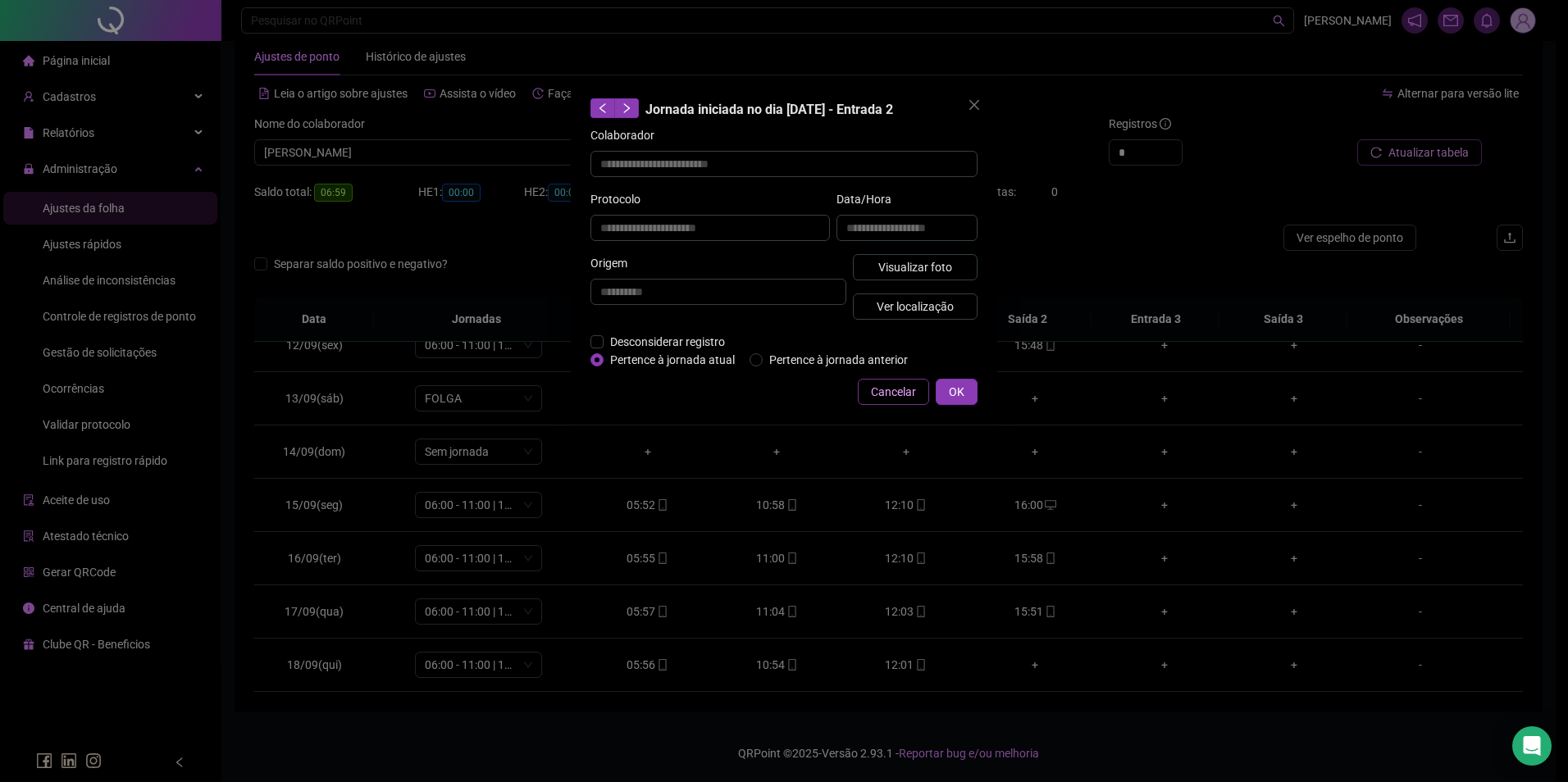
click at [907, 385] on span "Cancelar" at bounding box center [893, 392] width 45 height 18
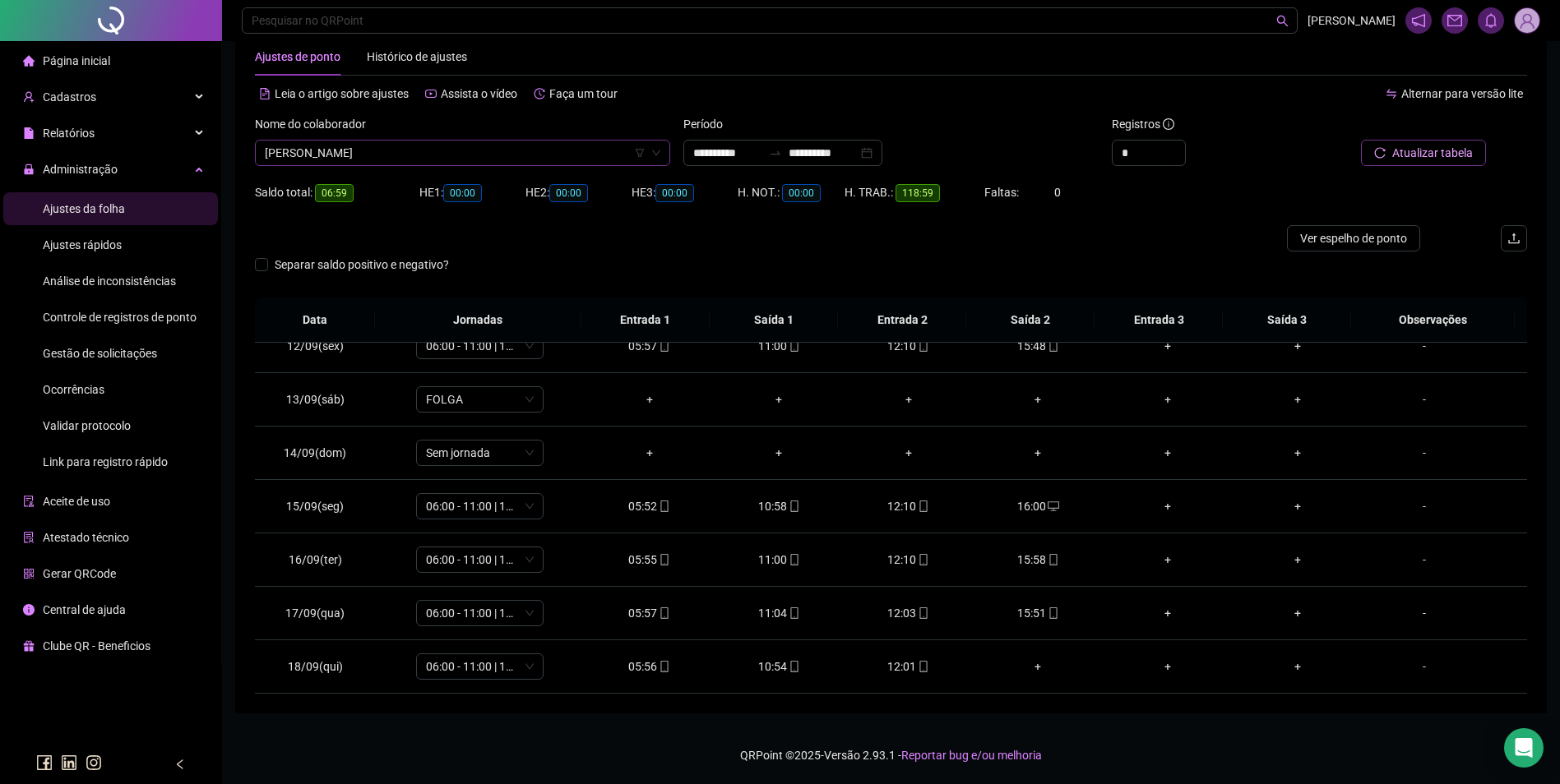
click at [498, 152] on span "ROSÂNIO NARCISO NASCIMENTO" at bounding box center [463, 152] width 396 height 24
click at [923, 236] on div at bounding box center [732, 238] width 954 height 26
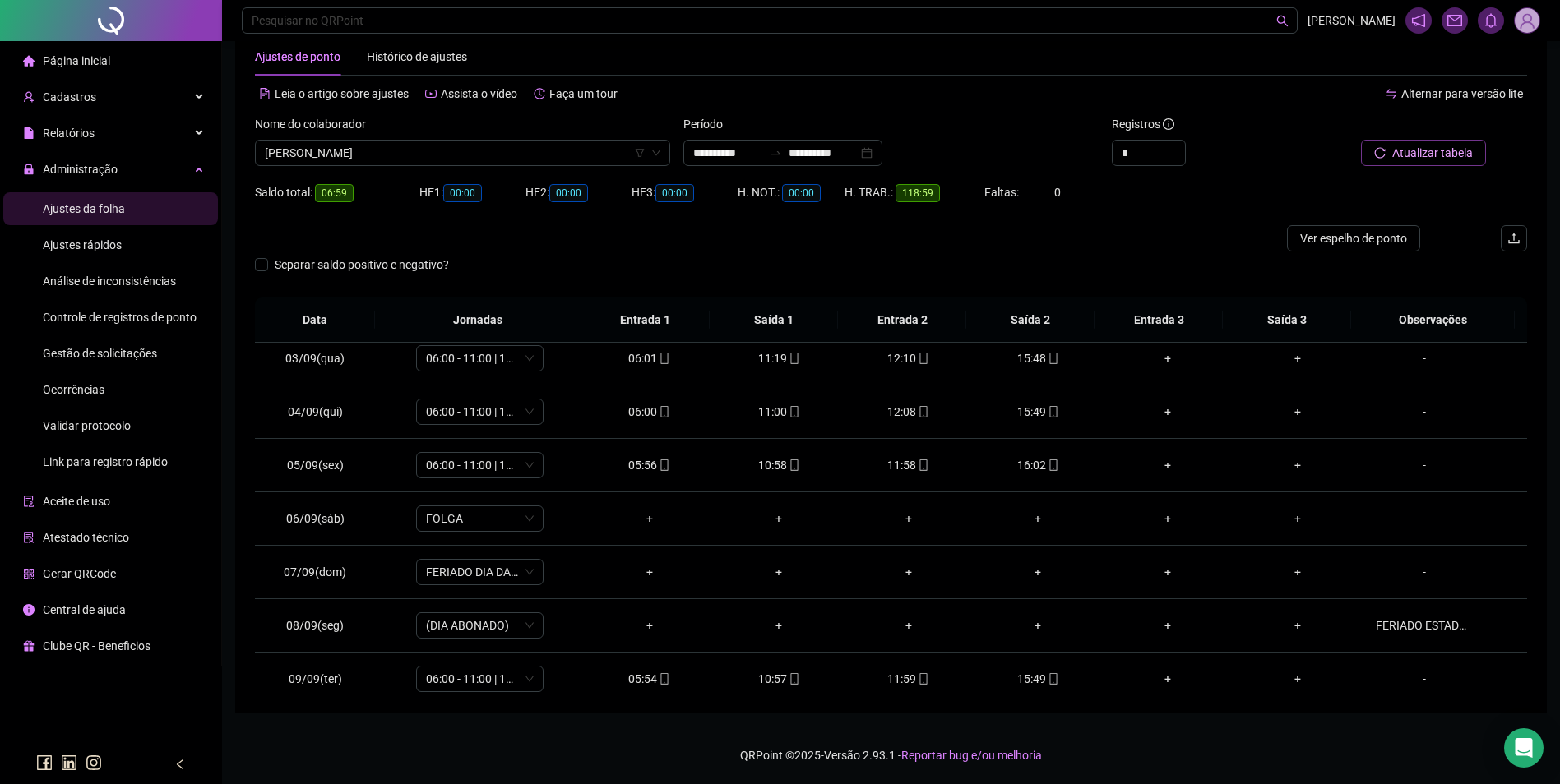
scroll to position [611, 0]
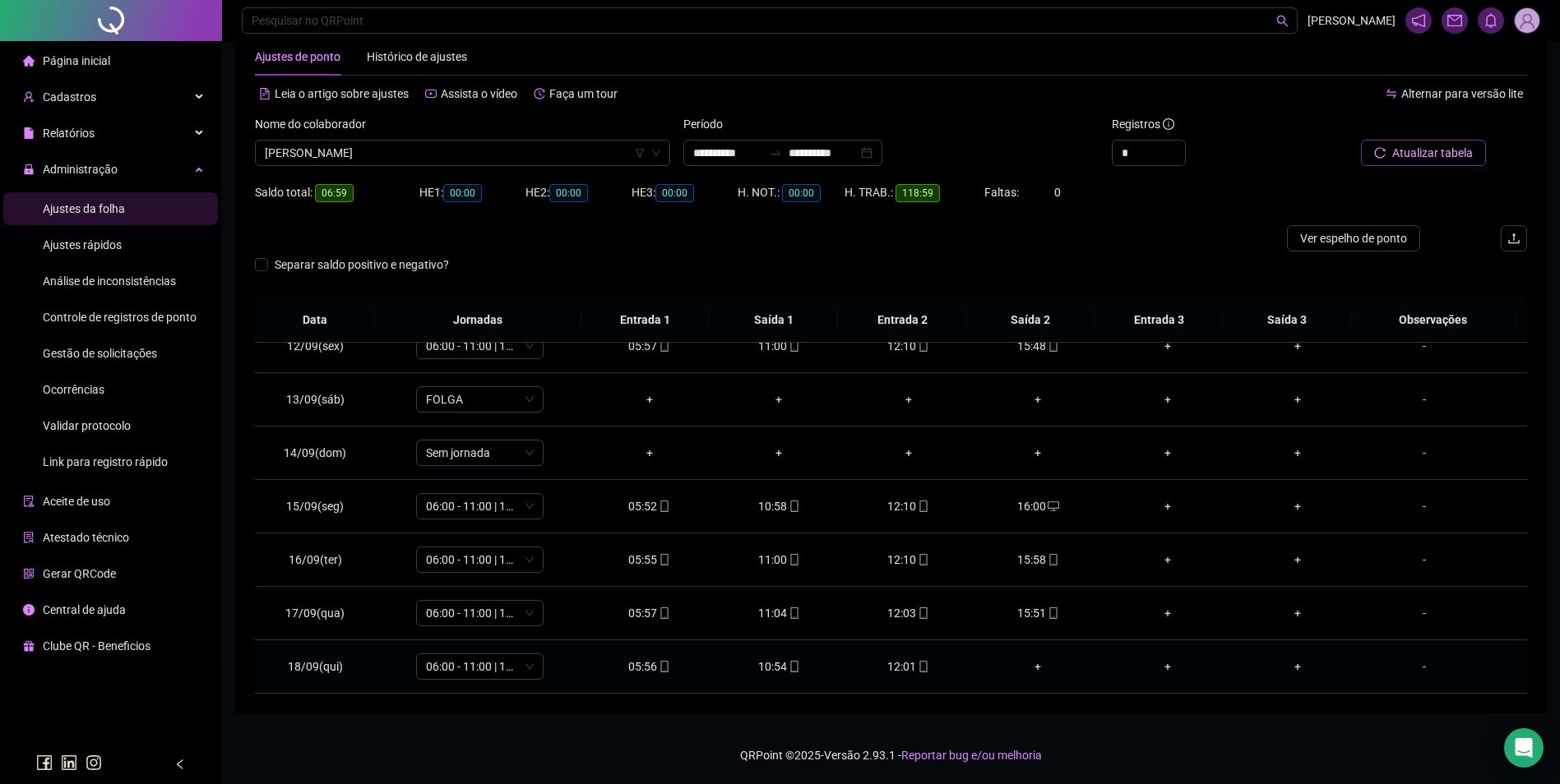
click at [900, 668] on div "12:01" at bounding box center [909, 667] width 104 height 18
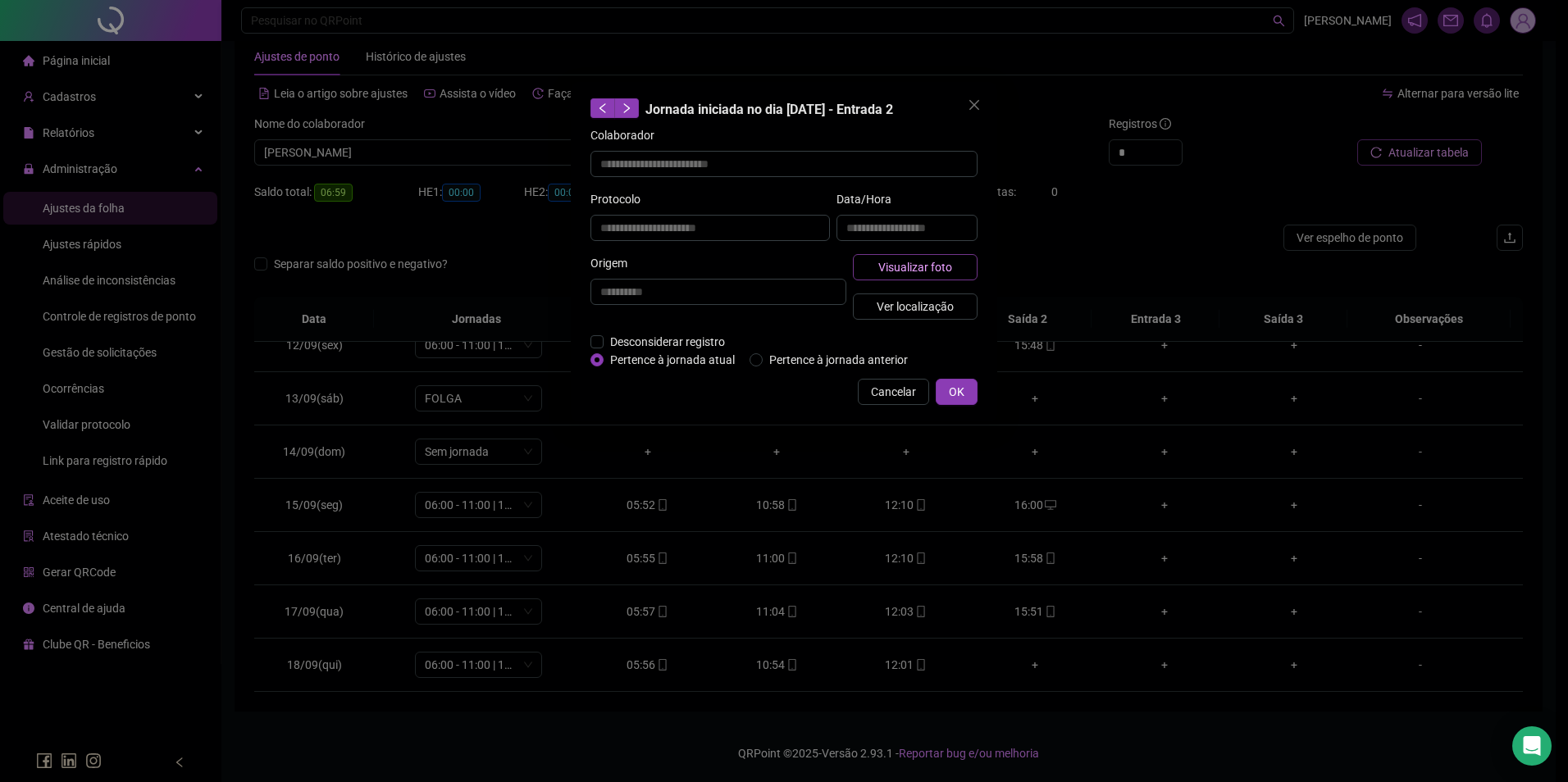
click at [959, 271] on button "Visualizar foto" at bounding box center [915, 267] width 125 height 26
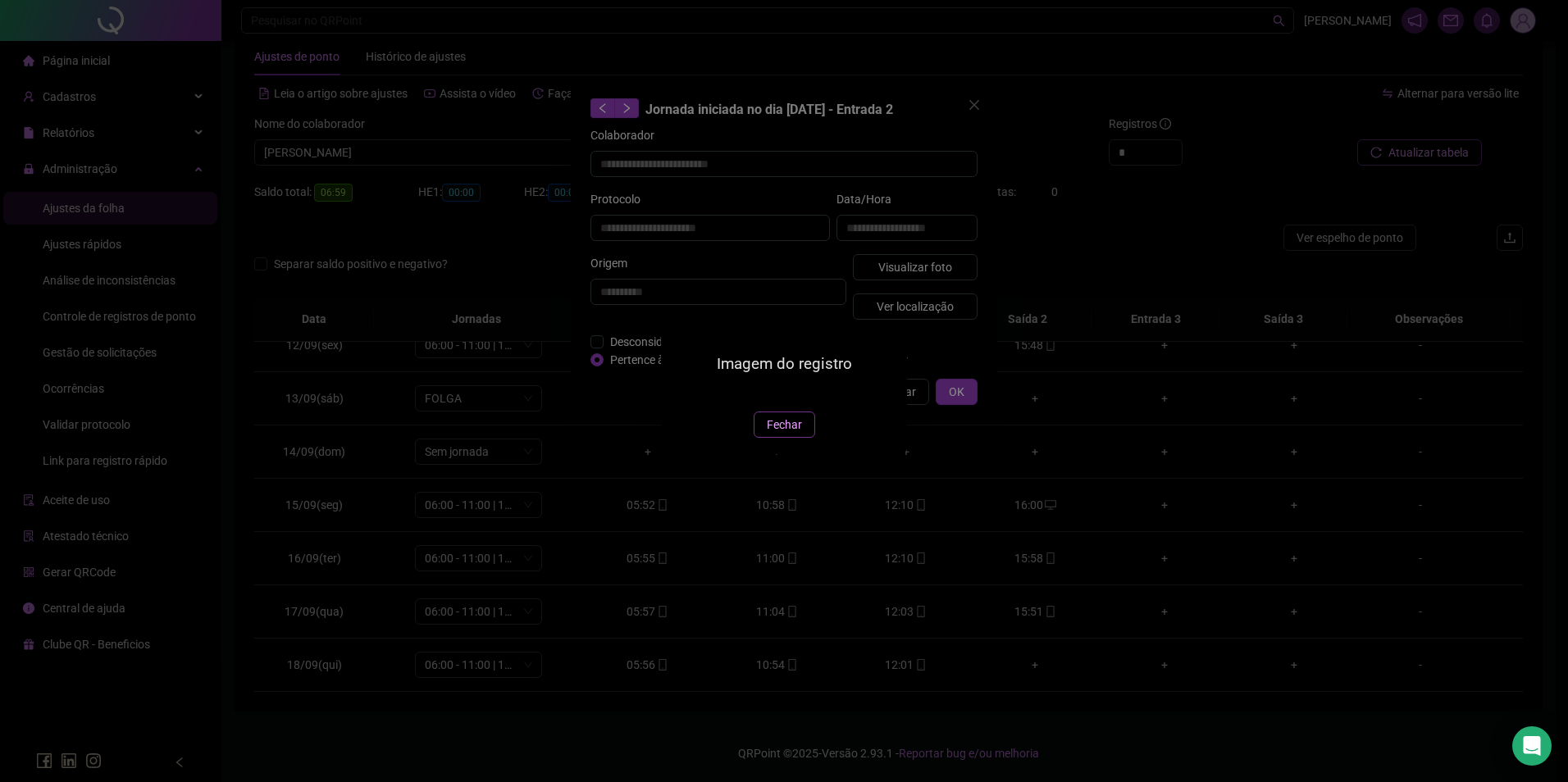
click at [796, 434] on span "Fechar" at bounding box center [784, 425] width 35 height 18
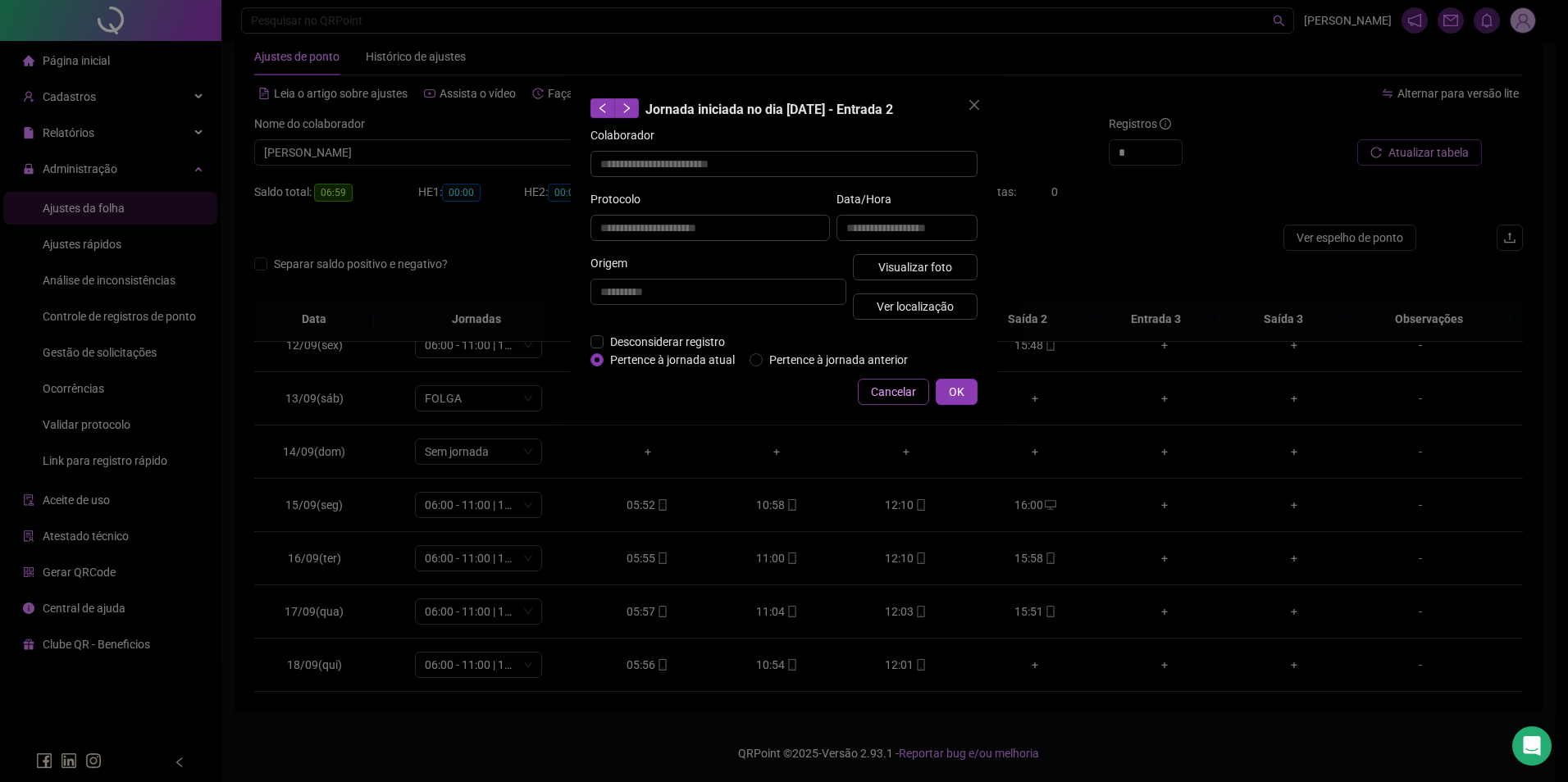
click at [907, 394] on span "Cancelar" at bounding box center [893, 392] width 45 height 18
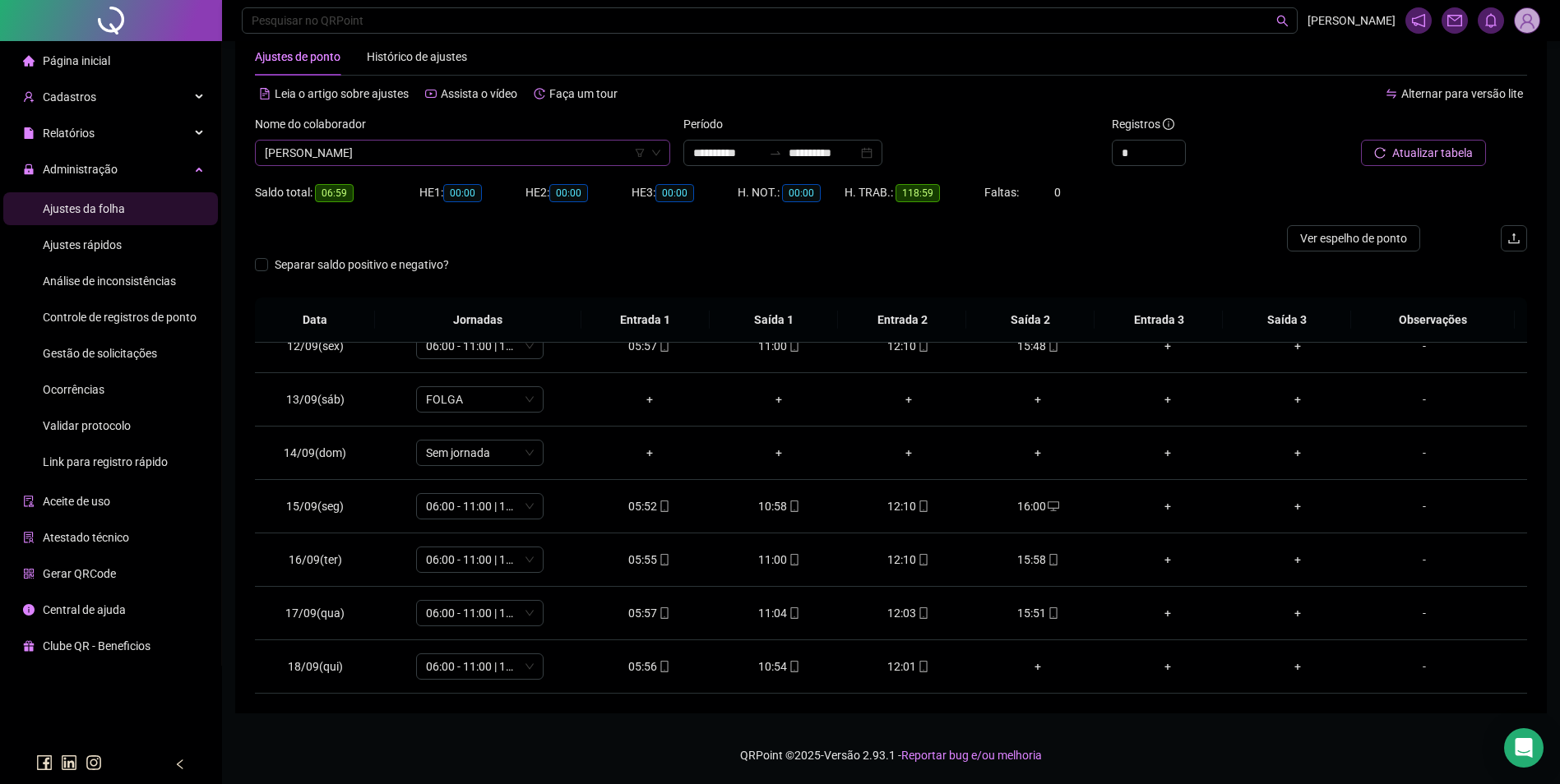
click at [455, 160] on span "ROSÂNIO NARCISO NASCIMENTO" at bounding box center [463, 152] width 396 height 24
click at [439, 213] on div "ROSIANE CARNEIRO DE OLIVEIRA LOPES" at bounding box center [462, 212] width 389 height 18
click at [1466, 153] on span "Buscar registros" at bounding box center [1431, 152] width 83 height 18
click at [1046, 508] on span "desktop" at bounding box center [1053, 506] width 14 height 12
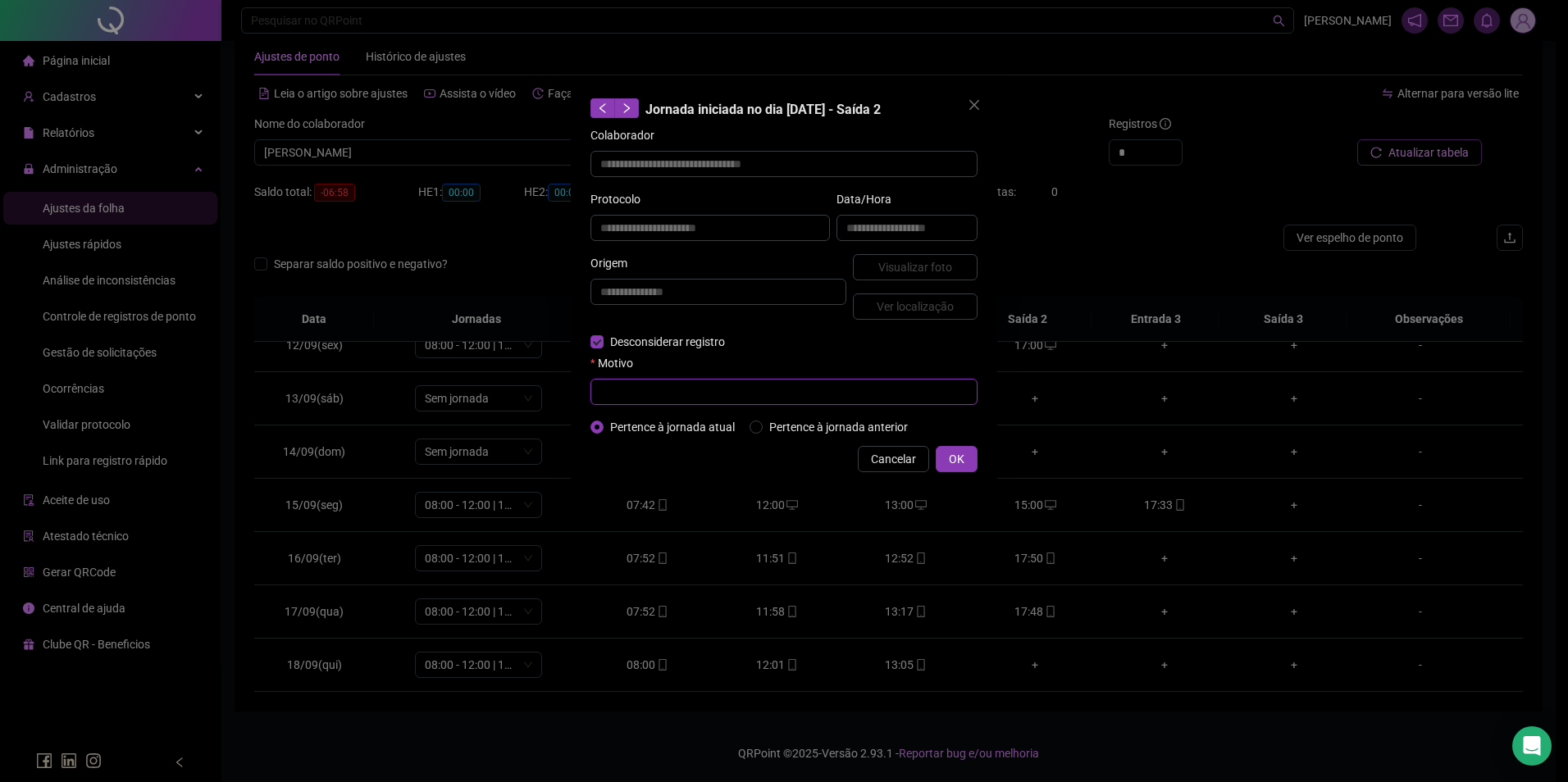
click at [749, 400] on input "text" at bounding box center [784, 391] width 387 height 26
click at [949, 459] on span "OK" at bounding box center [956, 459] width 15 height 18
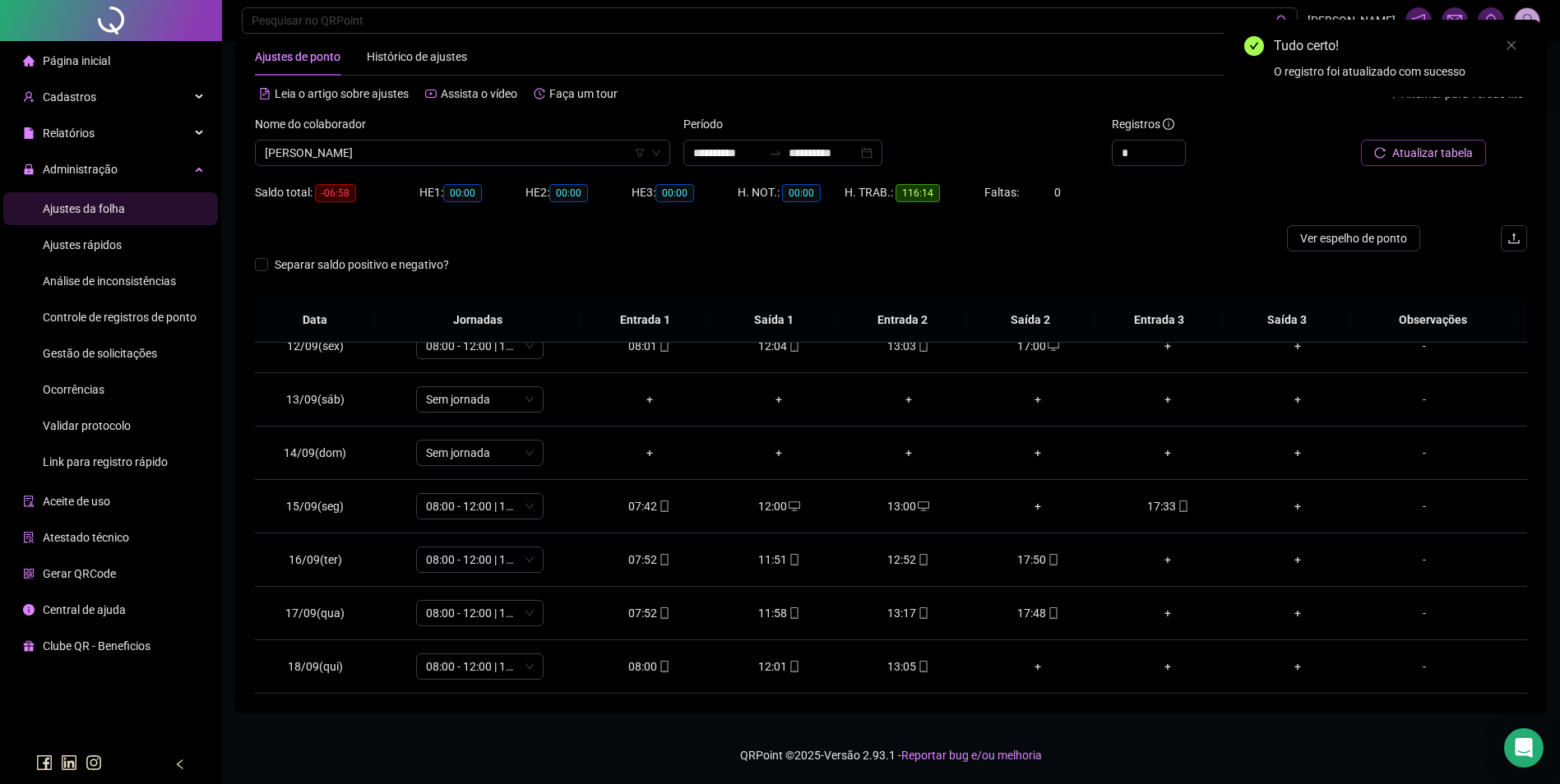
click at [1424, 148] on span "Atualizar tabela" at bounding box center [1432, 152] width 81 height 18
click at [907, 670] on div "13:05" at bounding box center [909, 667] width 104 height 18
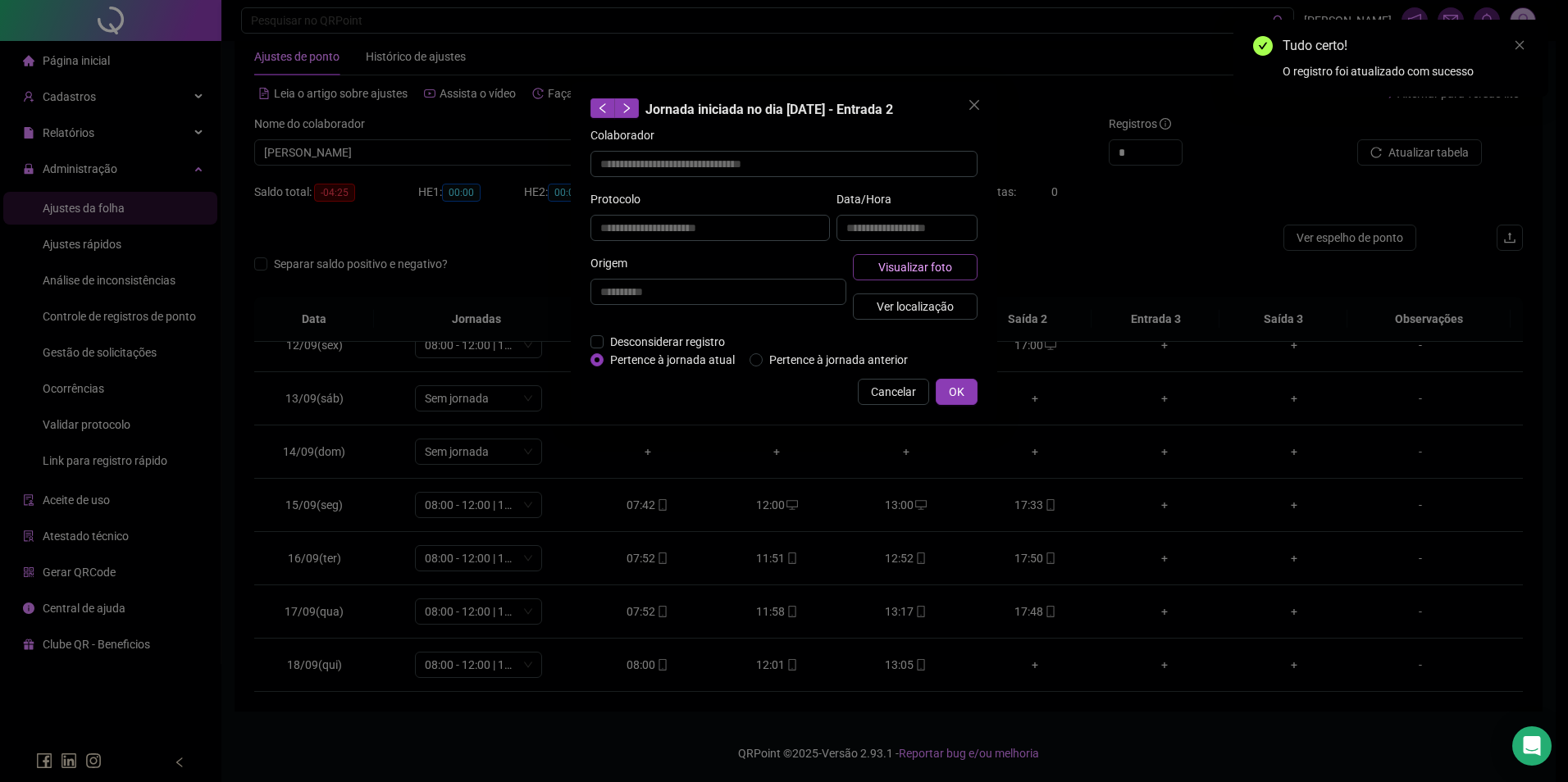
click at [932, 268] on span "Visualizar foto" at bounding box center [915, 267] width 74 height 18
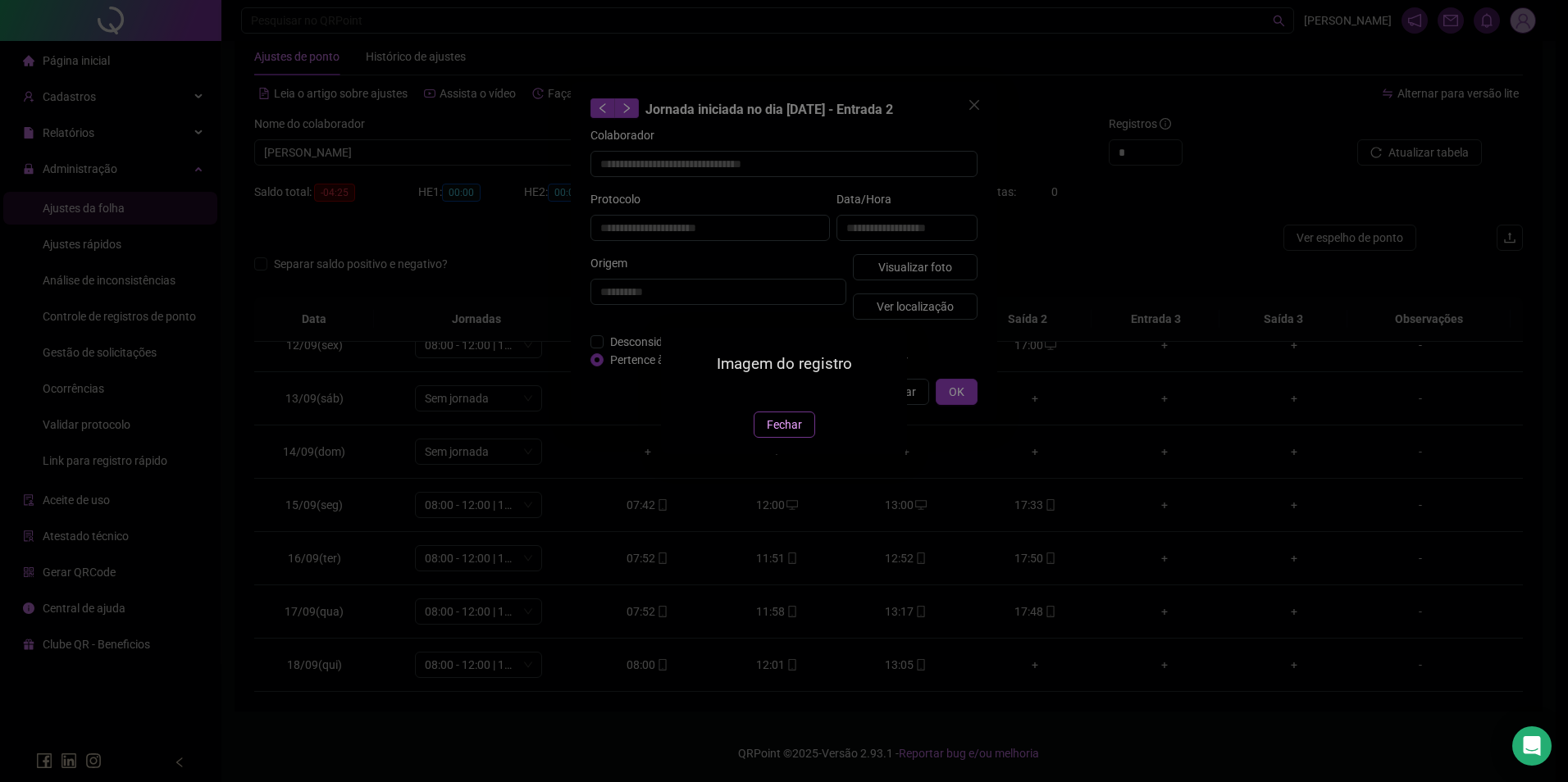
click at [791, 434] on span "Fechar" at bounding box center [784, 425] width 35 height 18
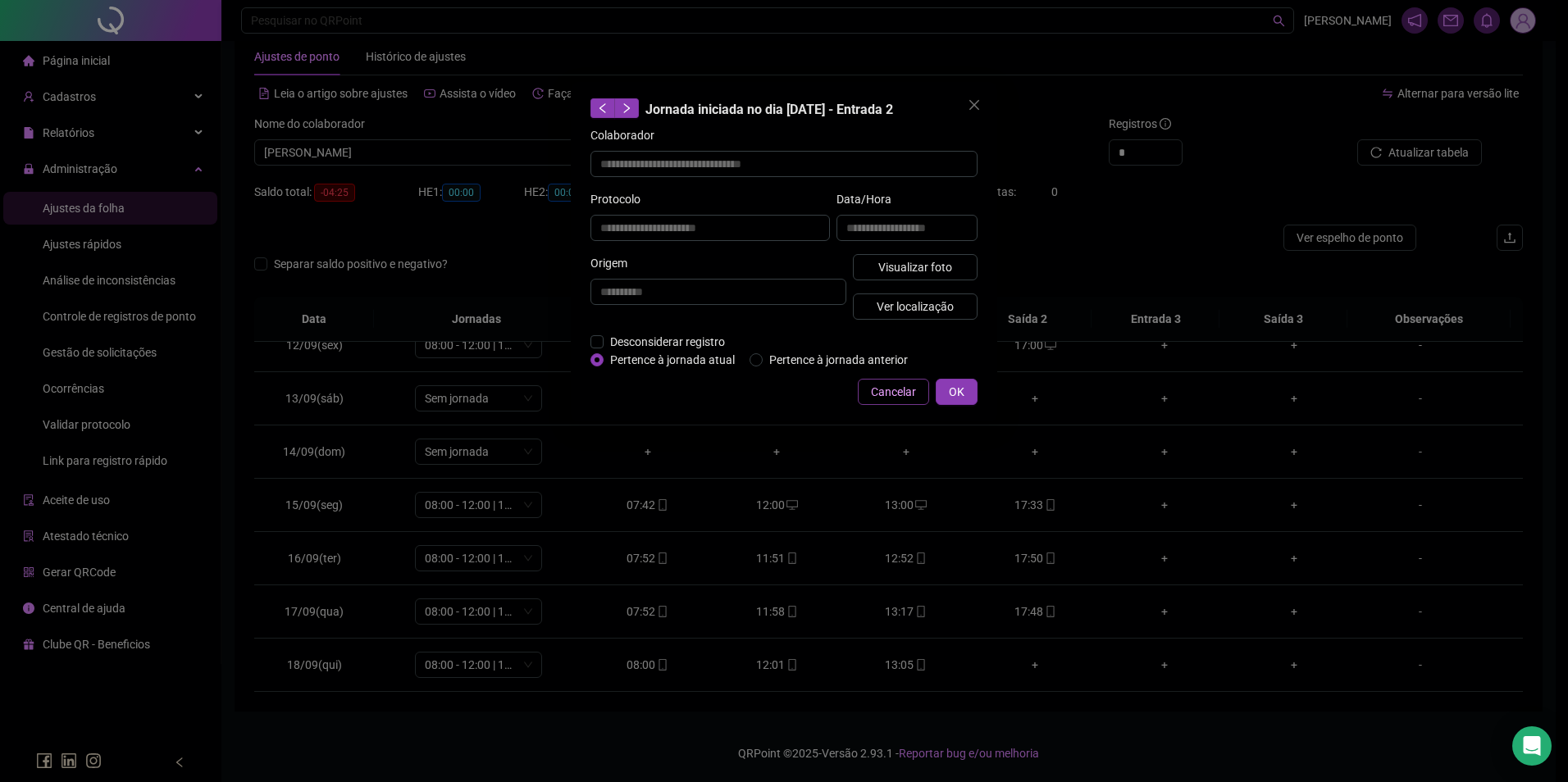
click at [896, 394] on span "Cancelar" at bounding box center [893, 392] width 45 height 18
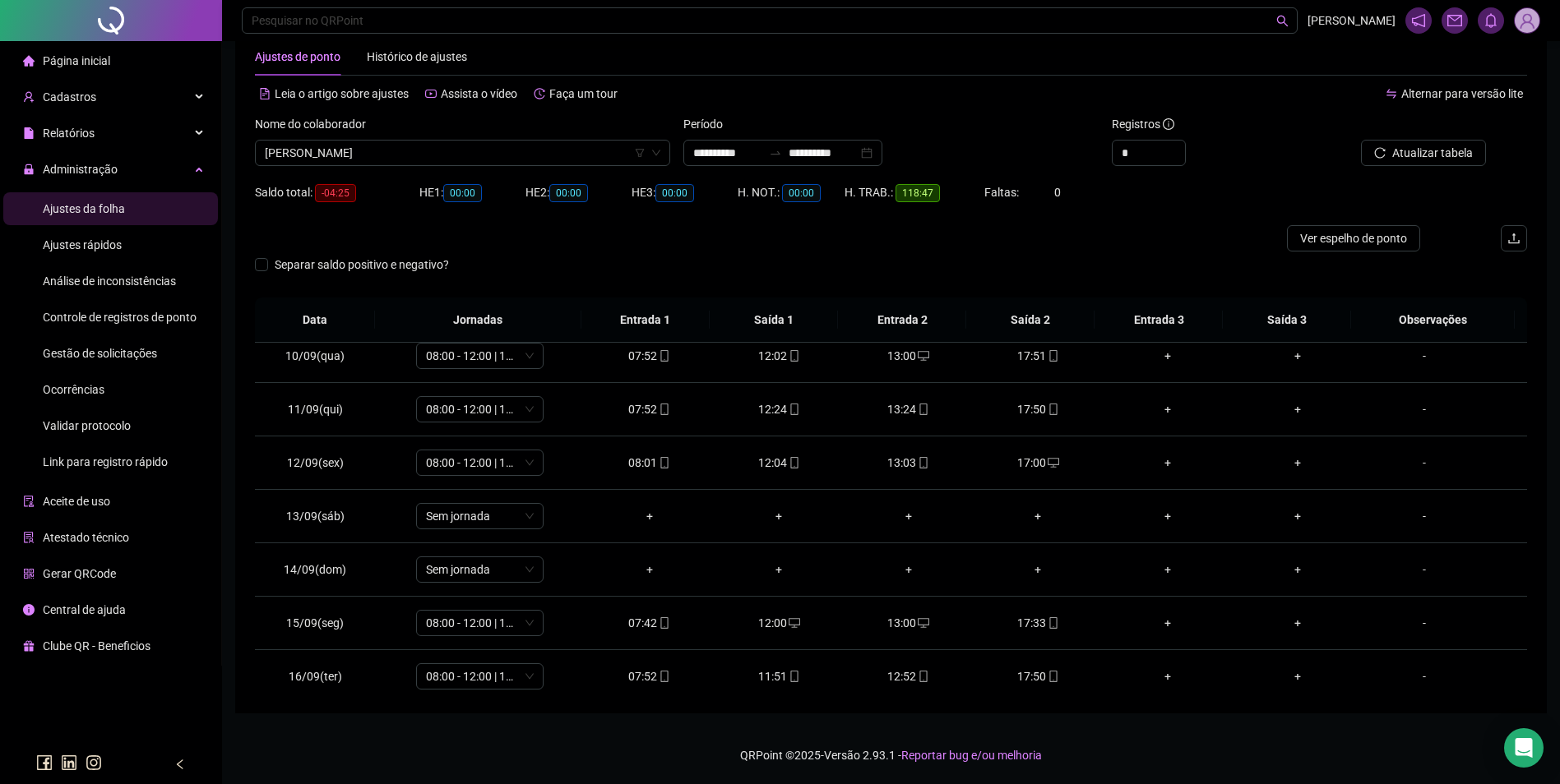
scroll to position [611, 0]
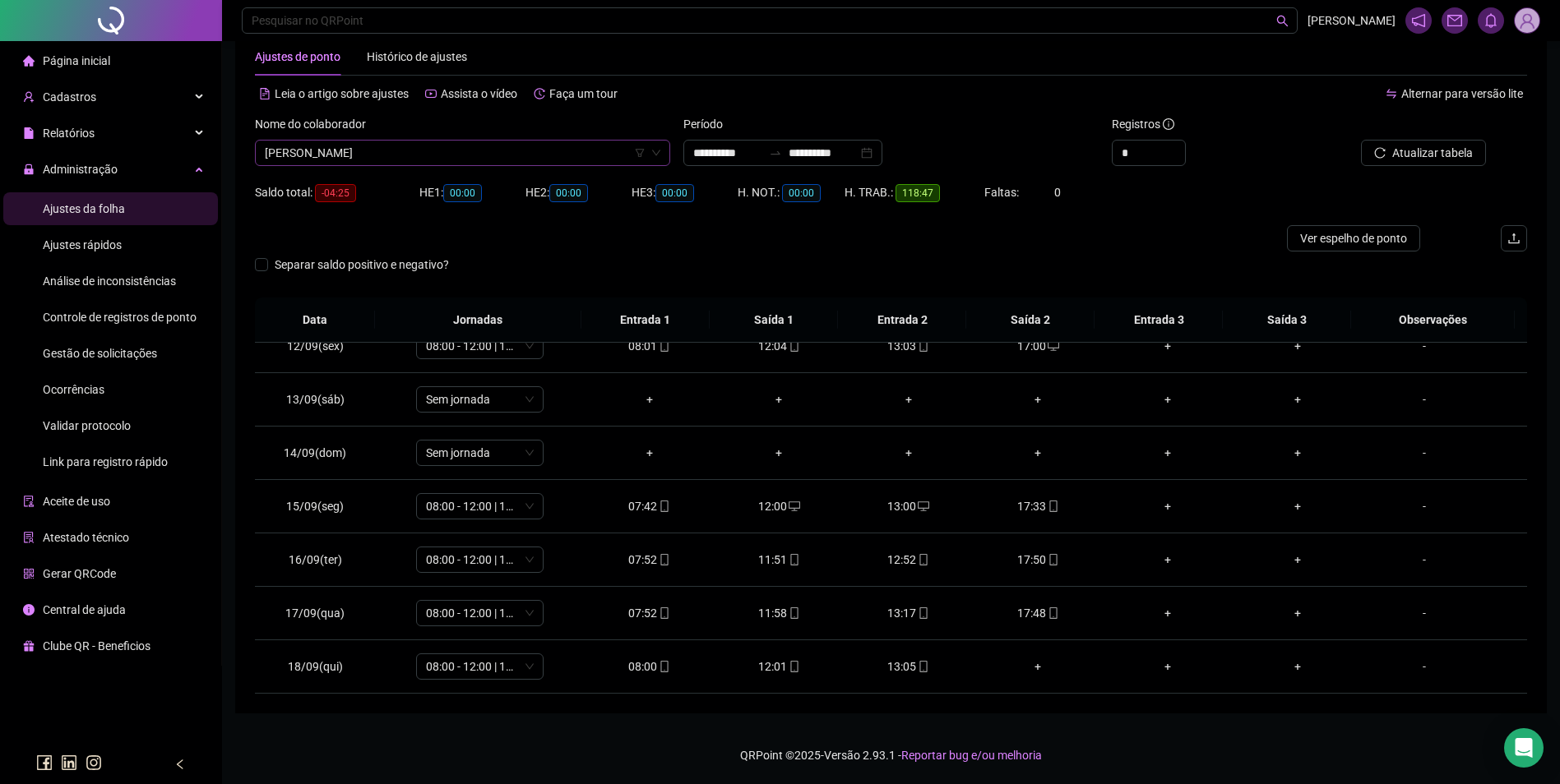
click at [568, 159] on span "ROSIANE CARNEIRO DE OLIVEIRA LOPES" at bounding box center [463, 152] width 396 height 24
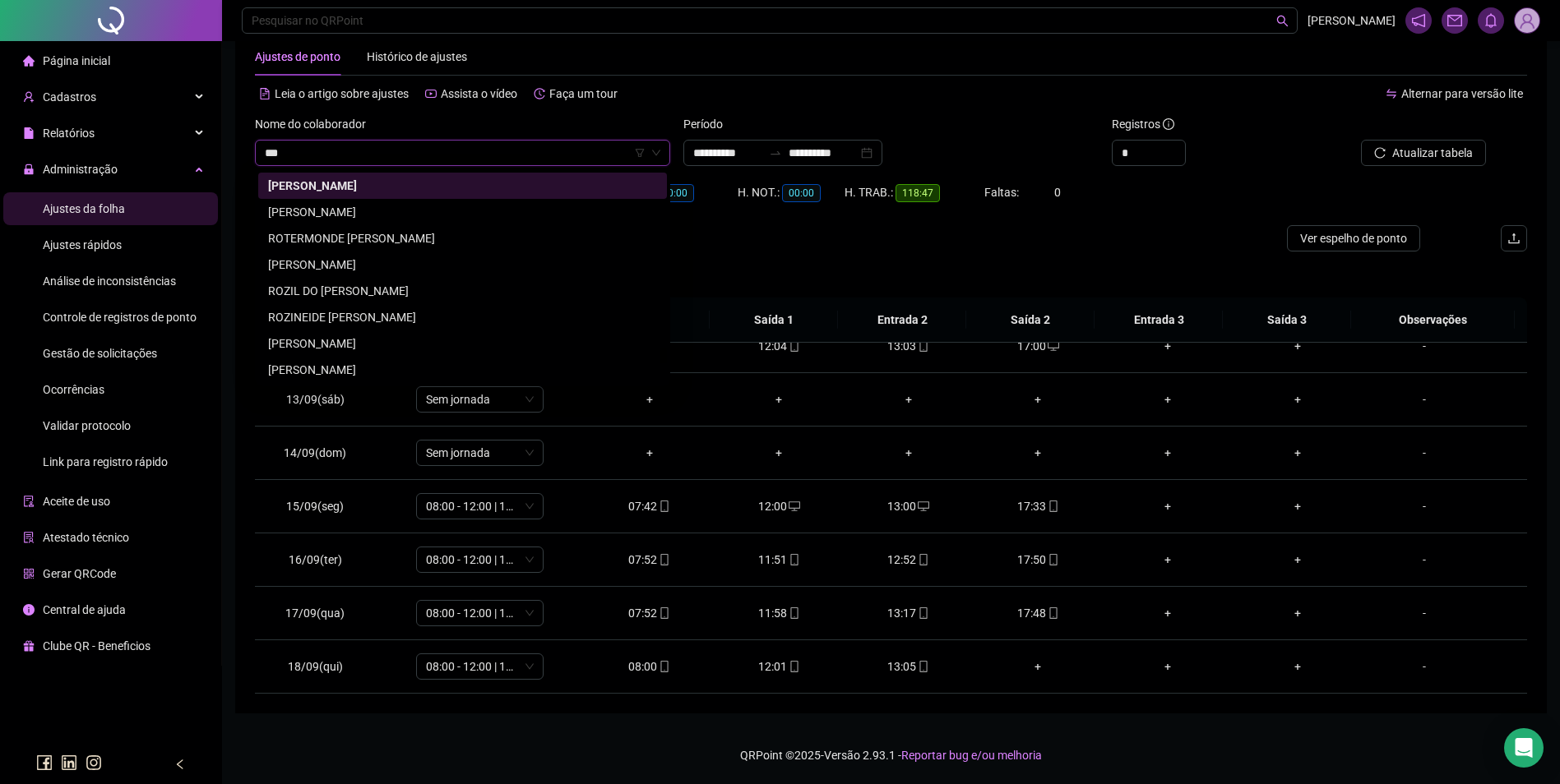
scroll to position [0, 0]
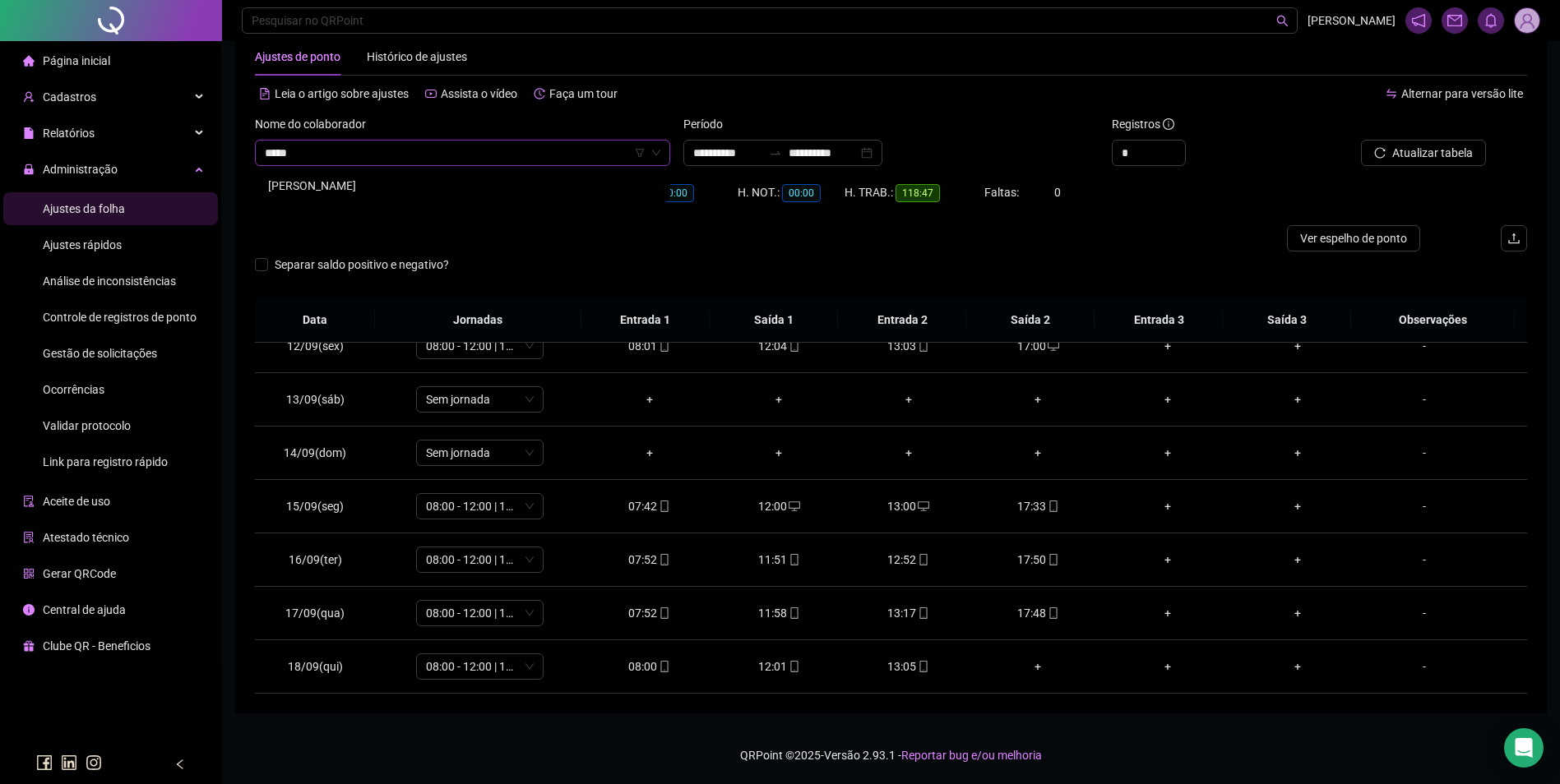
click at [493, 181] on div "ROZELI RODRIGUES DOS SANTOS MARQUES" at bounding box center [462, 185] width 389 height 18
click at [1398, 151] on span "Buscar registros" at bounding box center [1431, 152] width 83 height 18
click at [916, 664] on span "mobile" at bounding box center [923, 667] width 14 height 12
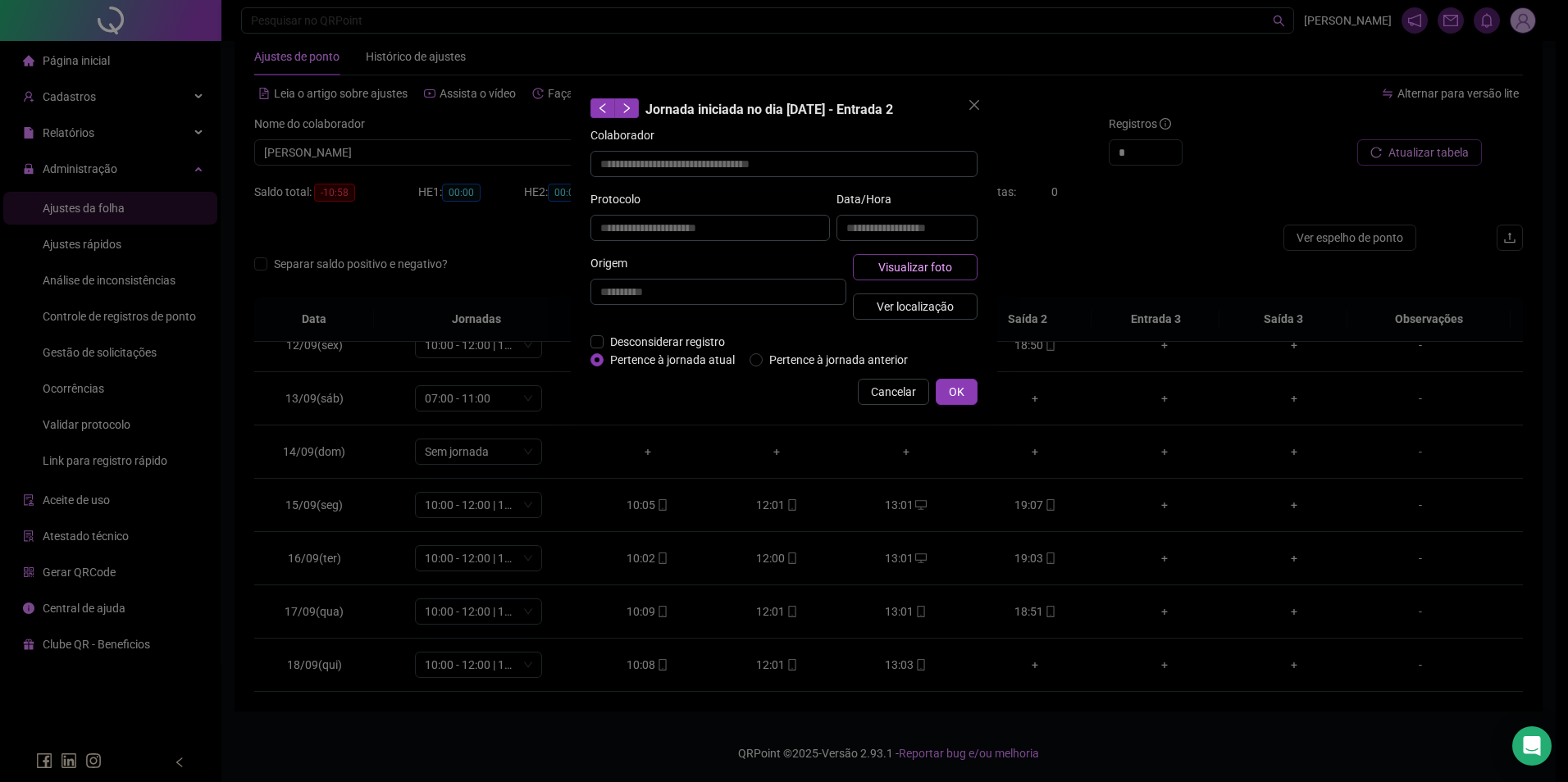
click at [942, 263] on span "Visualizar foto" at bounding box center [915, 267] width 74 height 18
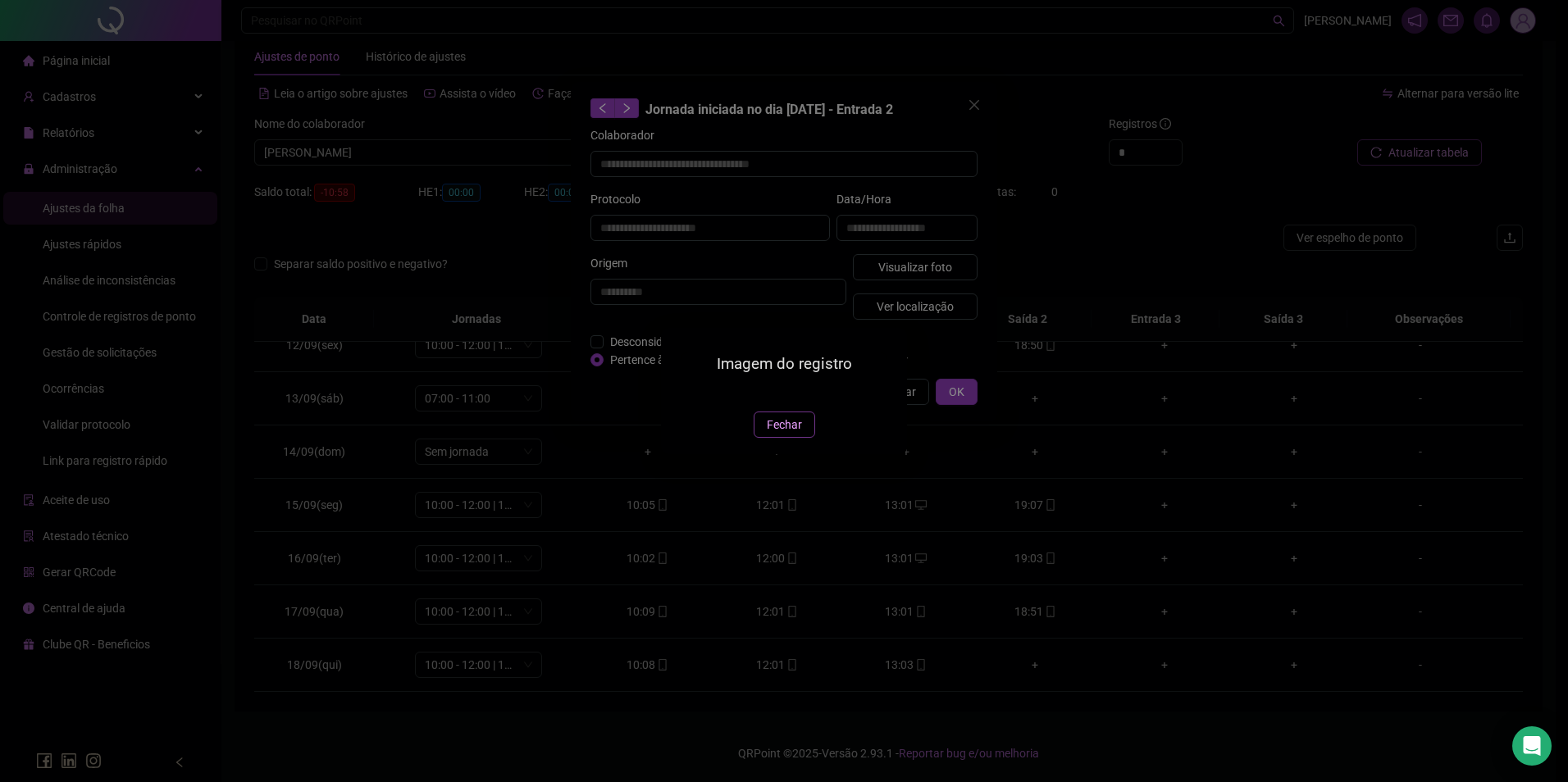
click at [774, 434] on span "Fechar" at bounding box center [784, 425] width 35 height 18
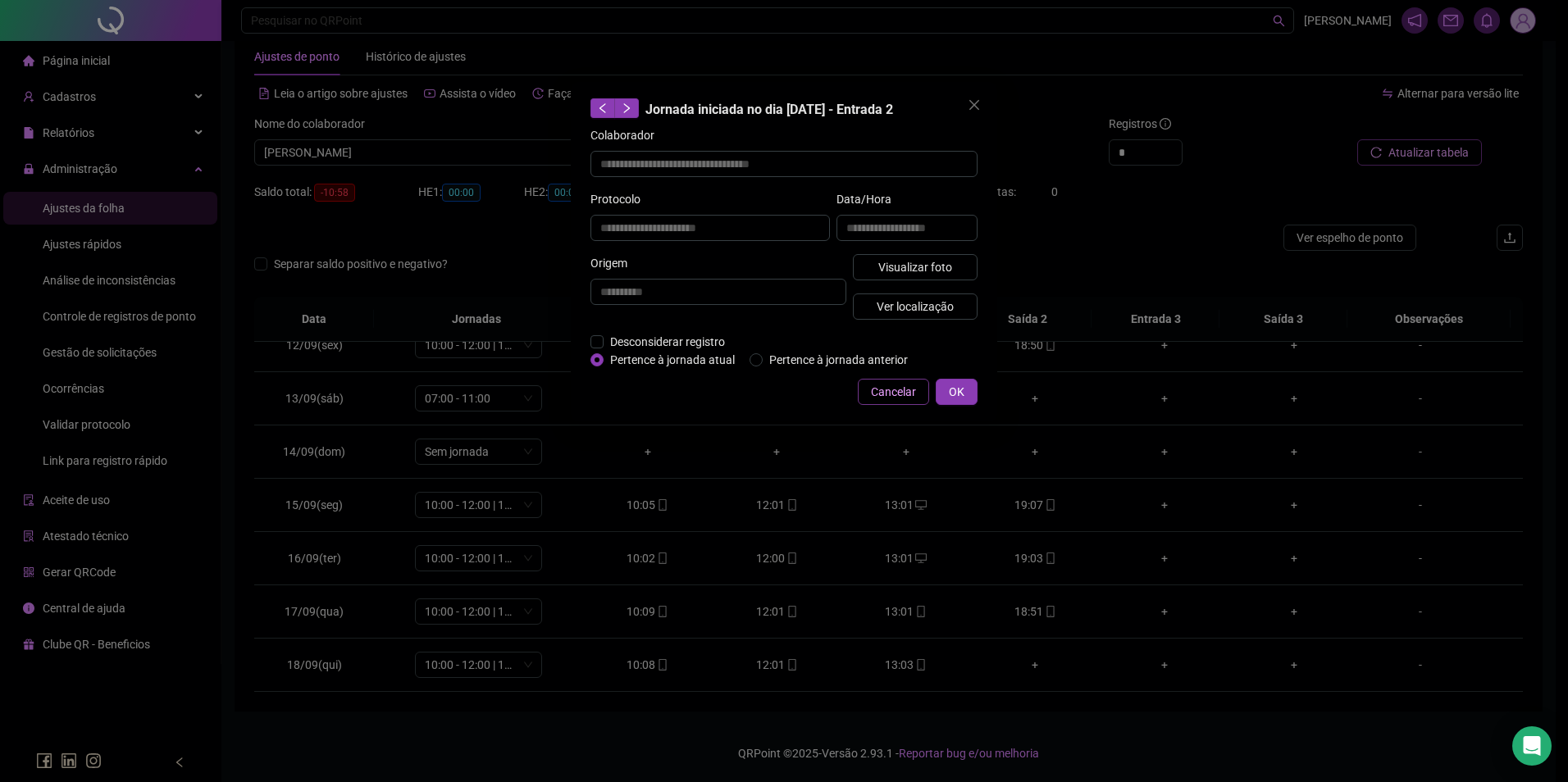
click at [900, 390] on span "Cancelar" at bounding box center [893, 392] width 45 height 18
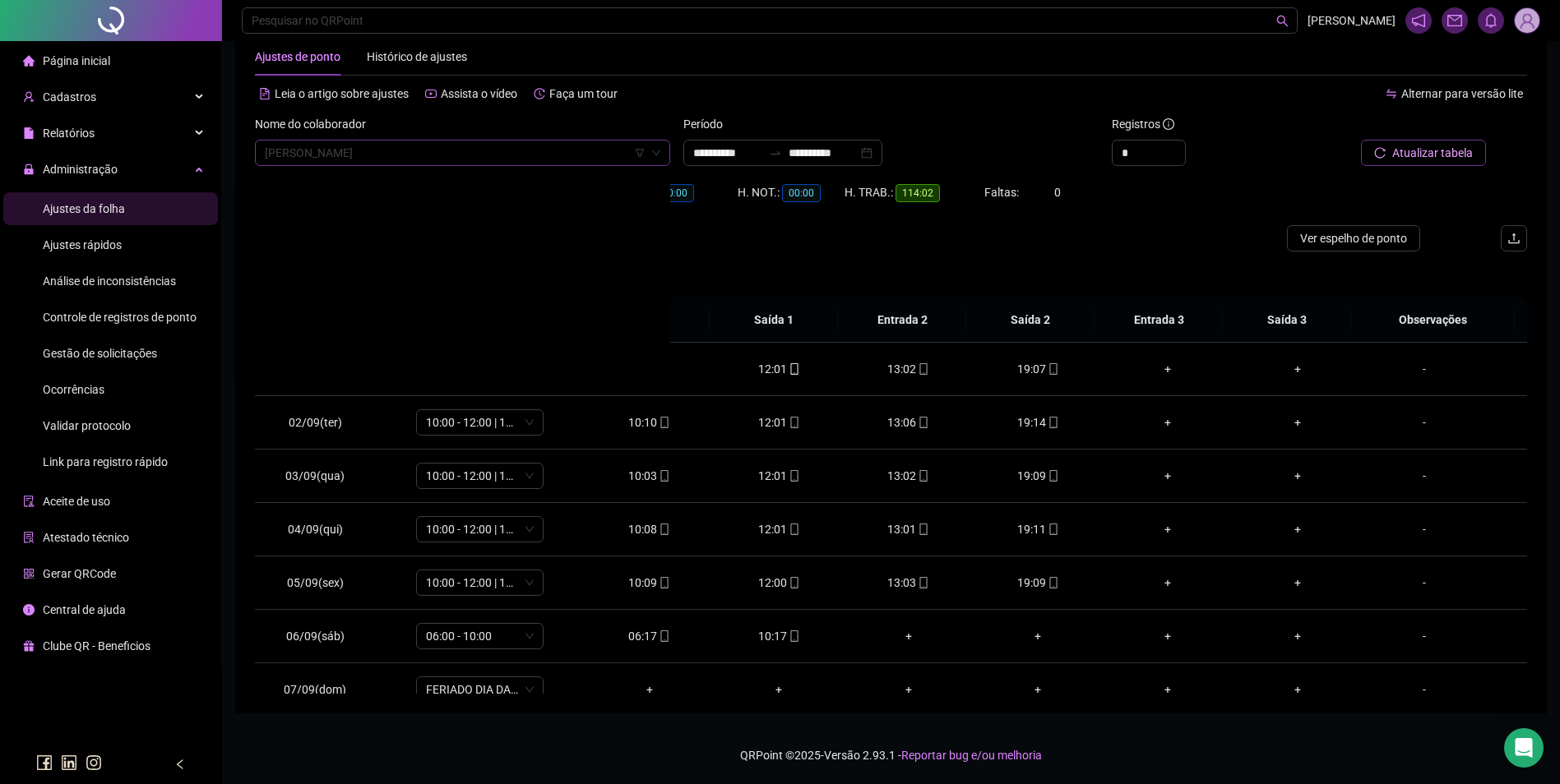
scroll to position [20809, 0]
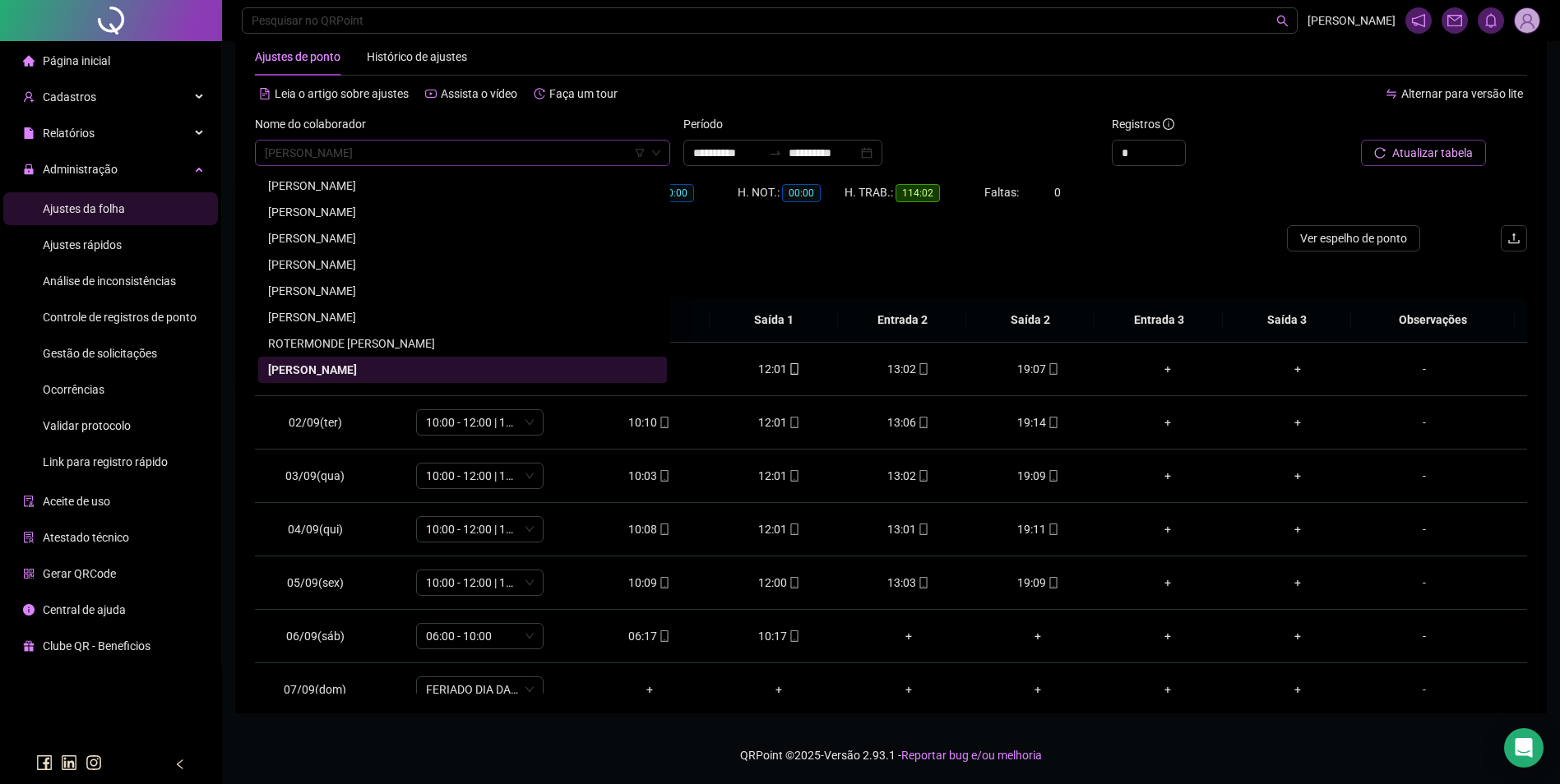
click at [543, 155] on span "ROZELI RODRIGUES DOS SANTOS MARQUES" at bounding box center [463, 152] width 396 height 24
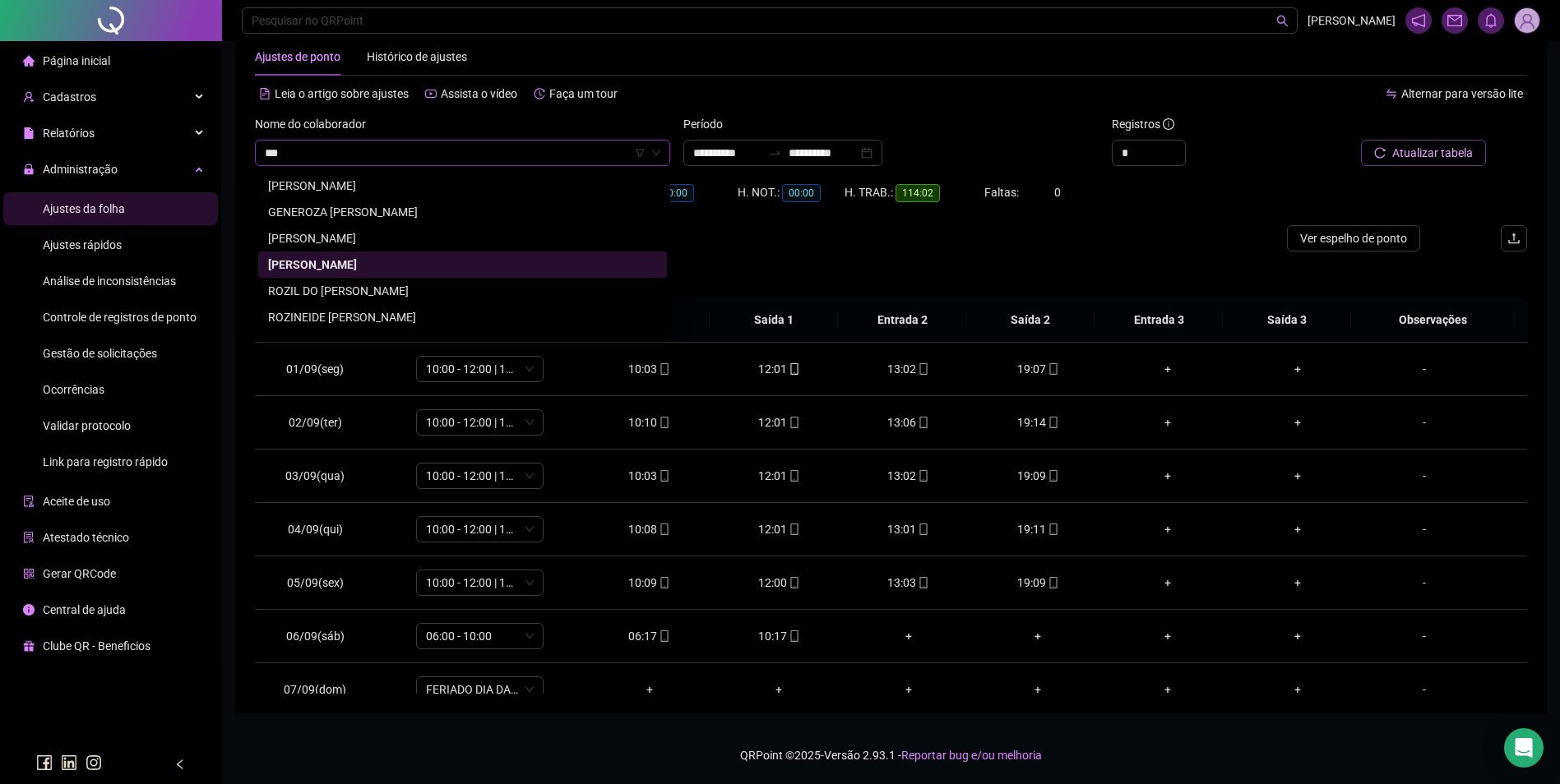
scroll to position [0, 0]
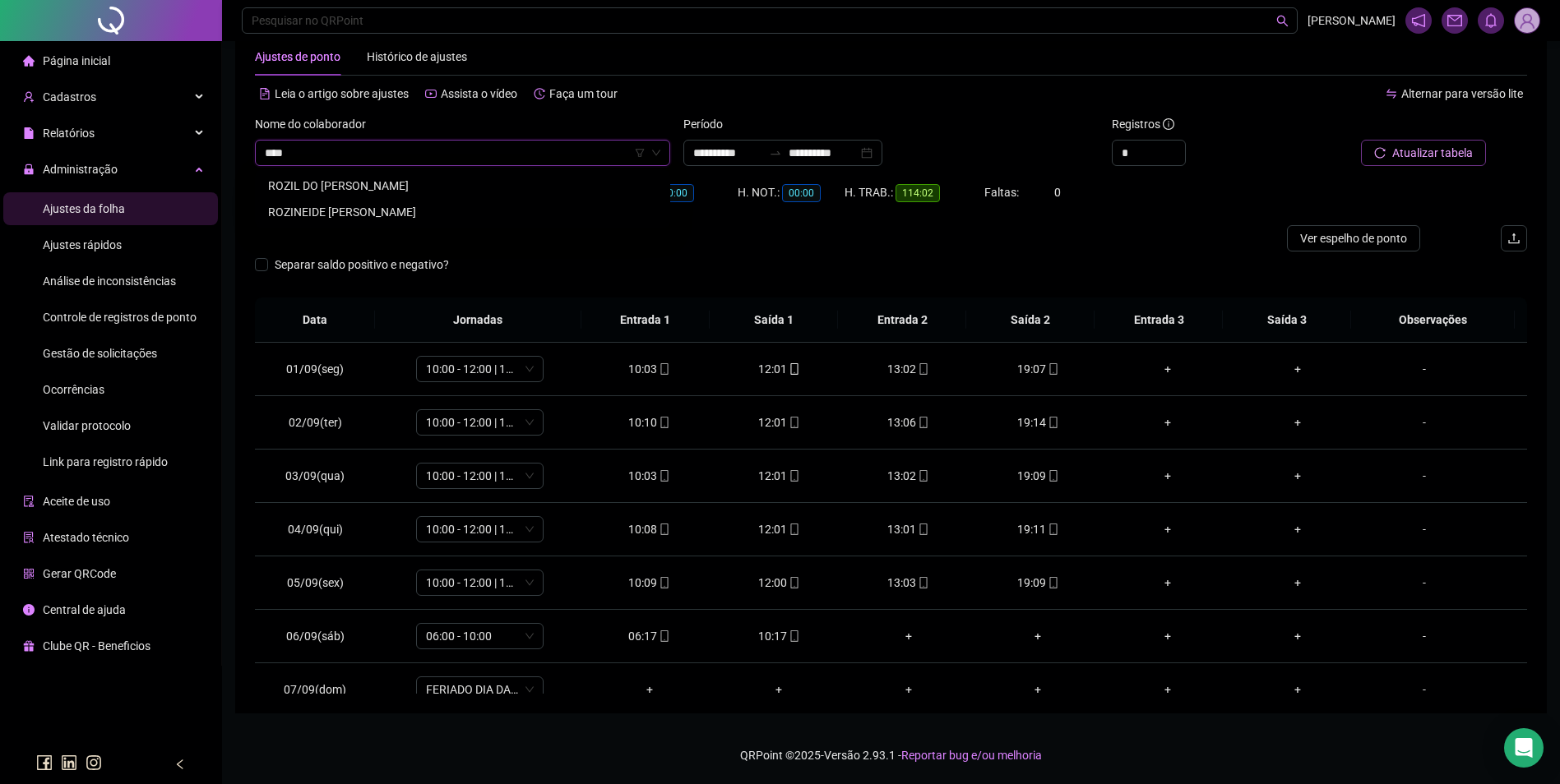
click at [365, 204] on div "ROZINEIDE SEVERINA DA SILVA" at bounding box center [462, 212] width 389 height 18
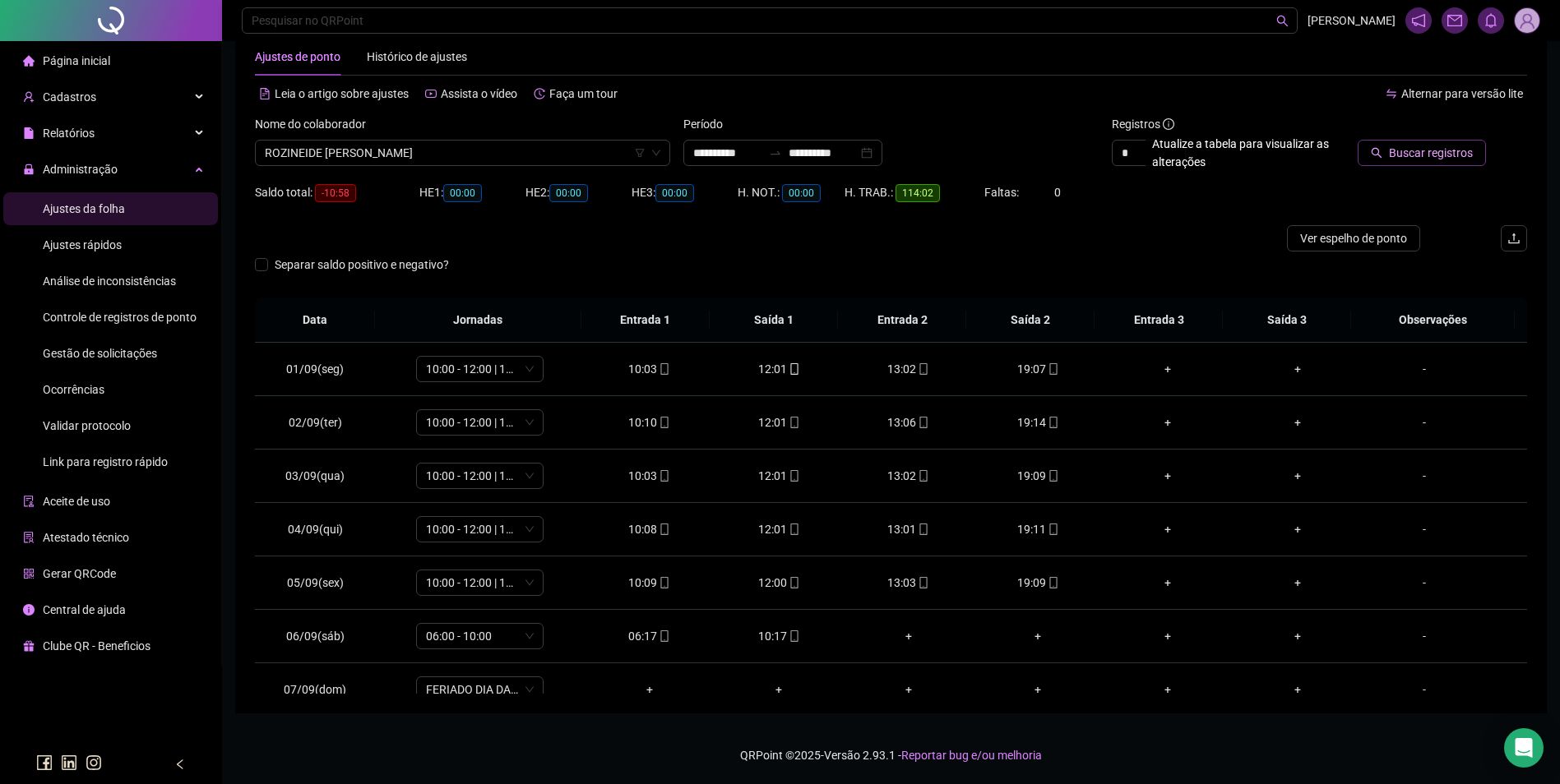
click at [1387, 149] on button "Buscar registros" at bounding box center [1422, 152] width 128 height 26
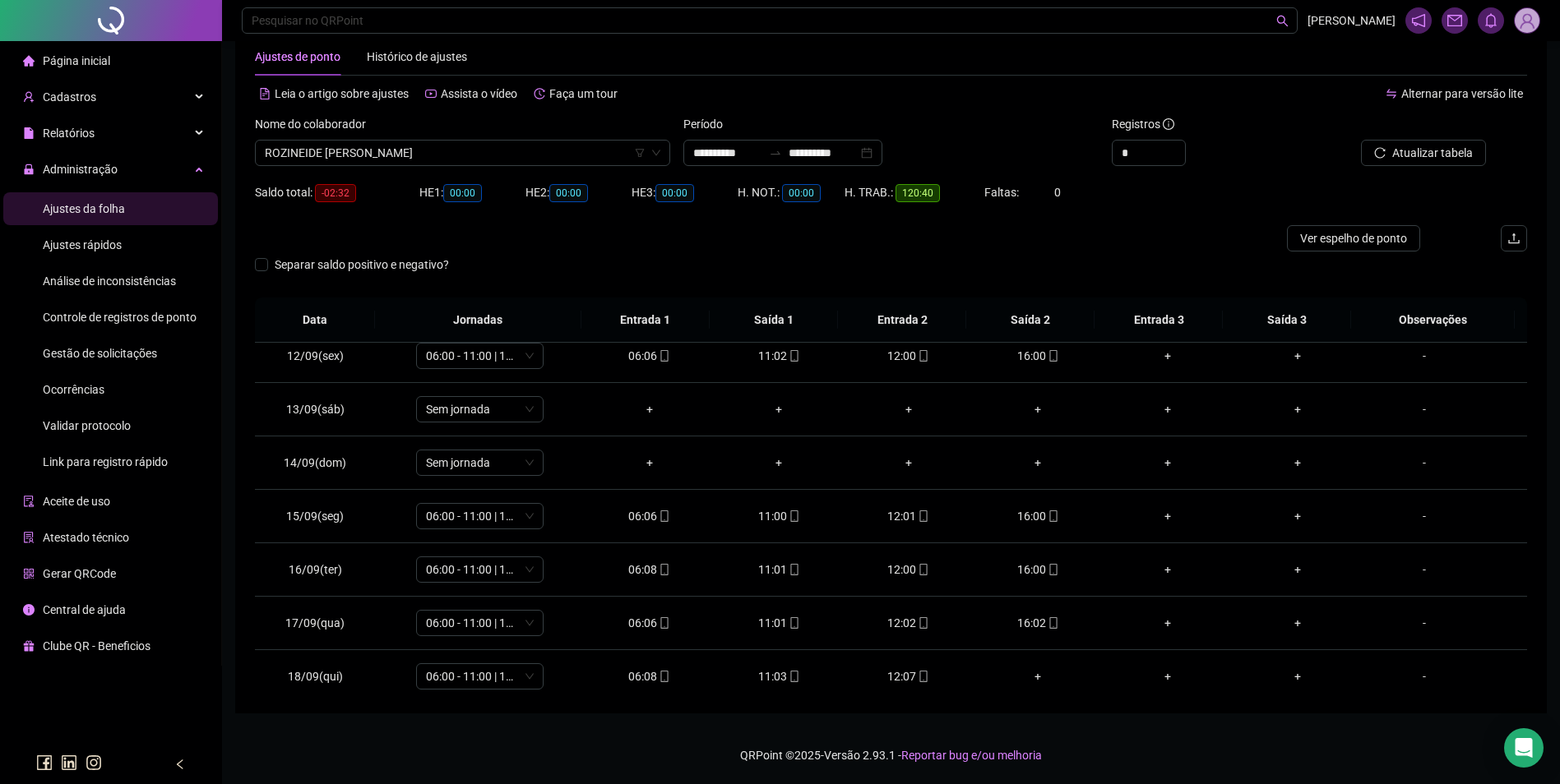
scroll to position [611, 0]
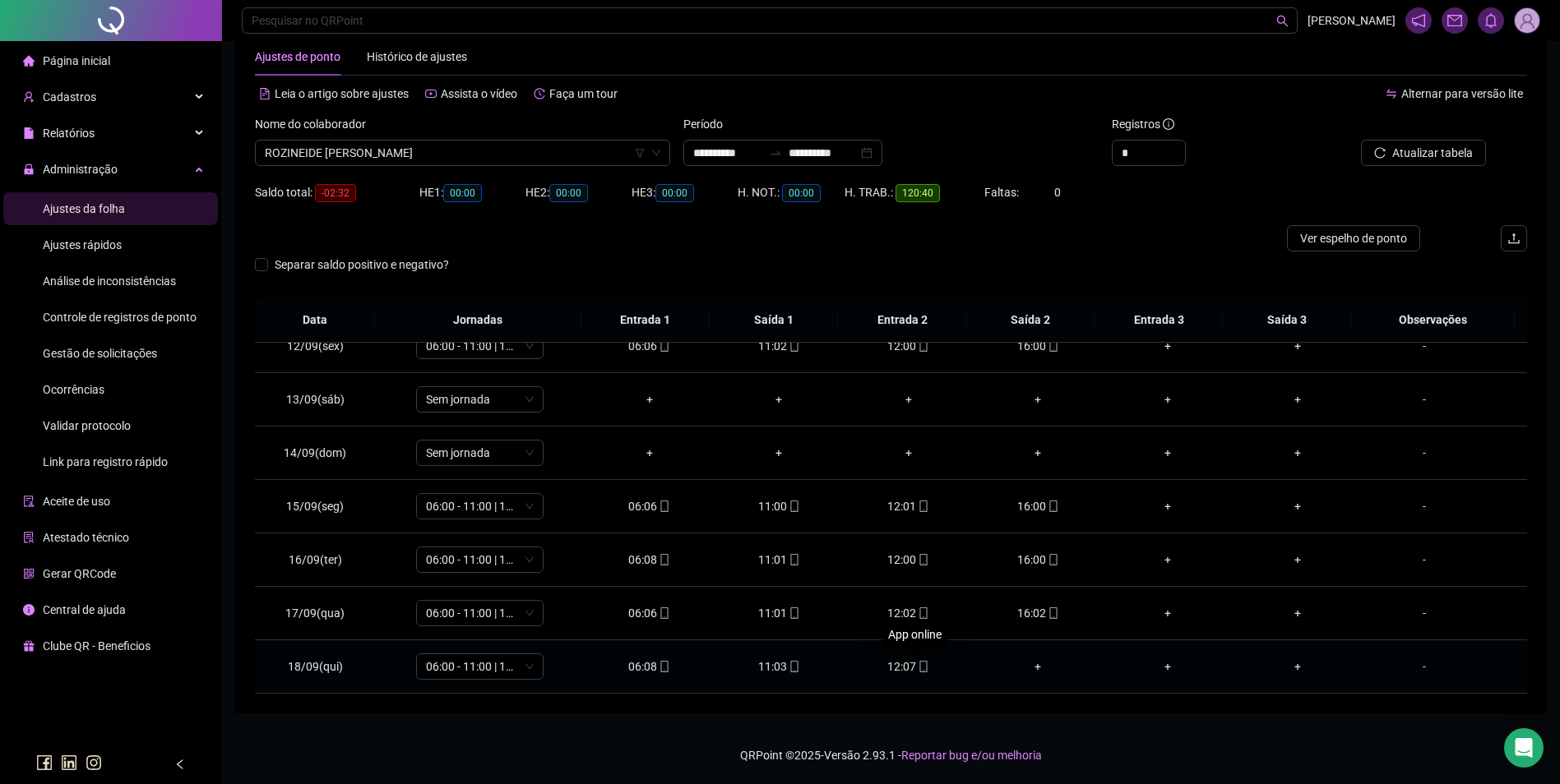
click at [918, 667] on icon "mobile" at bounding box center [924, 667] width 12 height 12
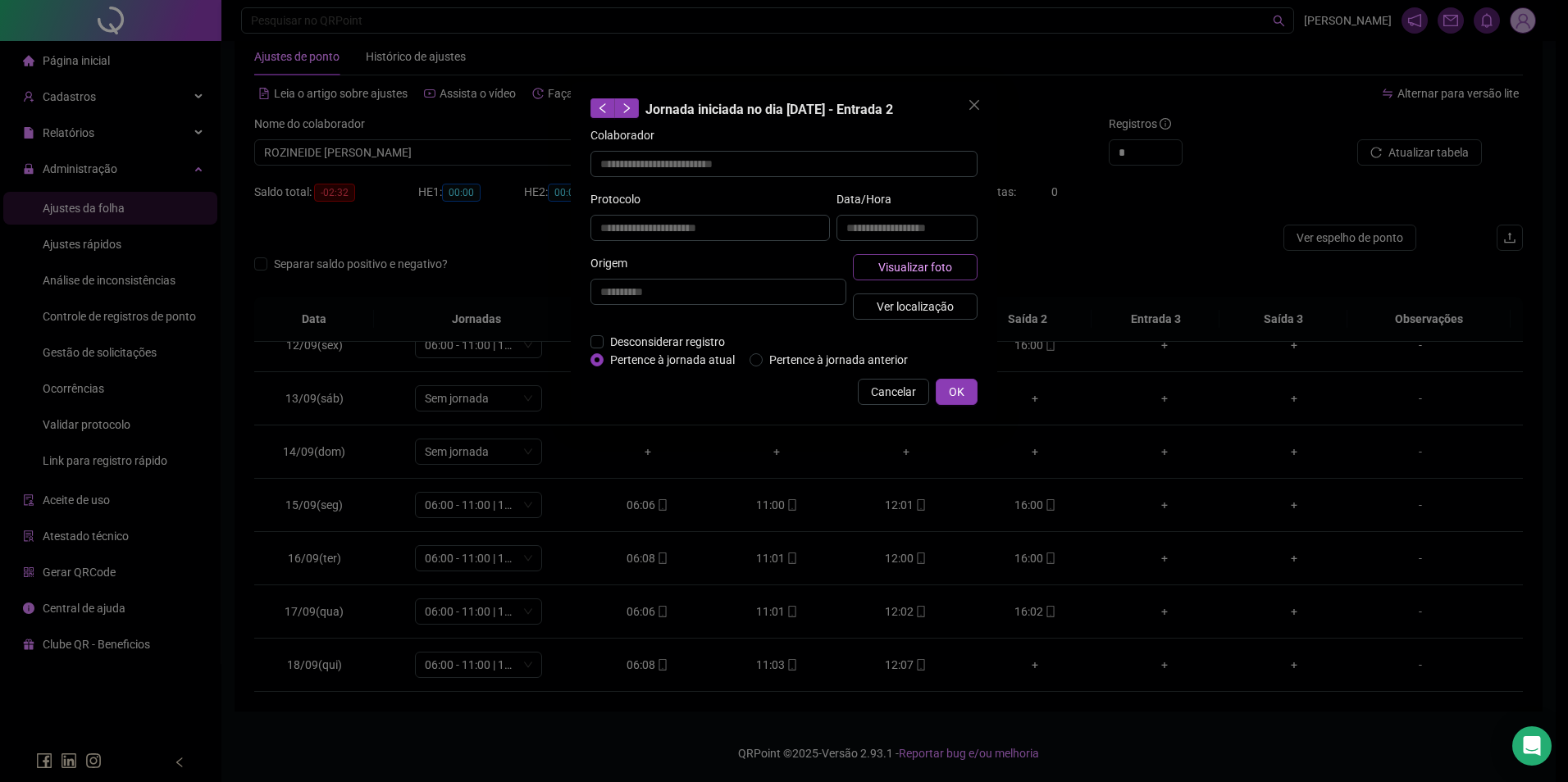
click at [971, 273] on button "Visualizar foto" at bounding box center [915, 267] width 125 height 26
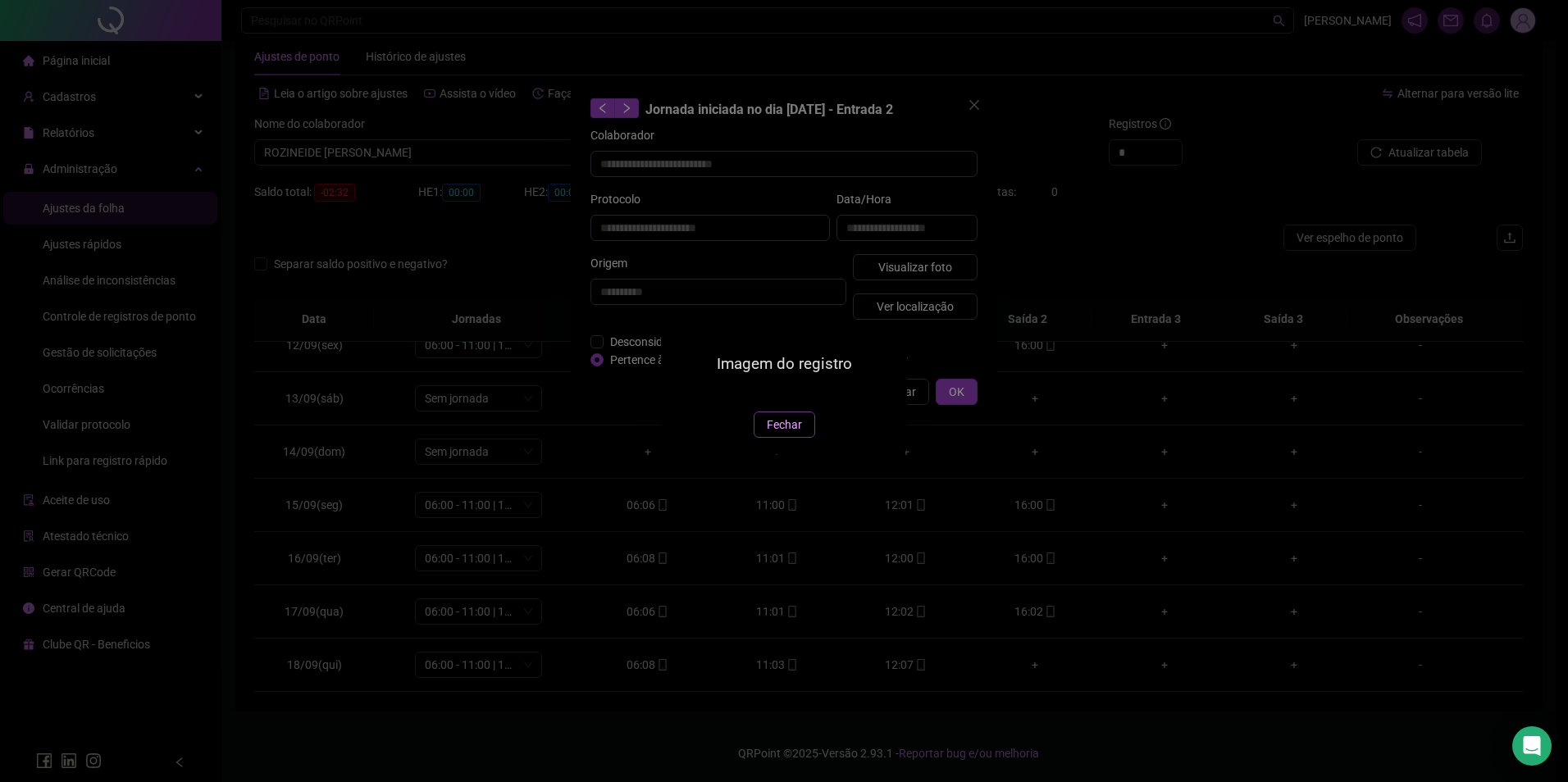
click at [788, 434] on span "Fechar" at bounding box center [784, 425] width 35 height 18
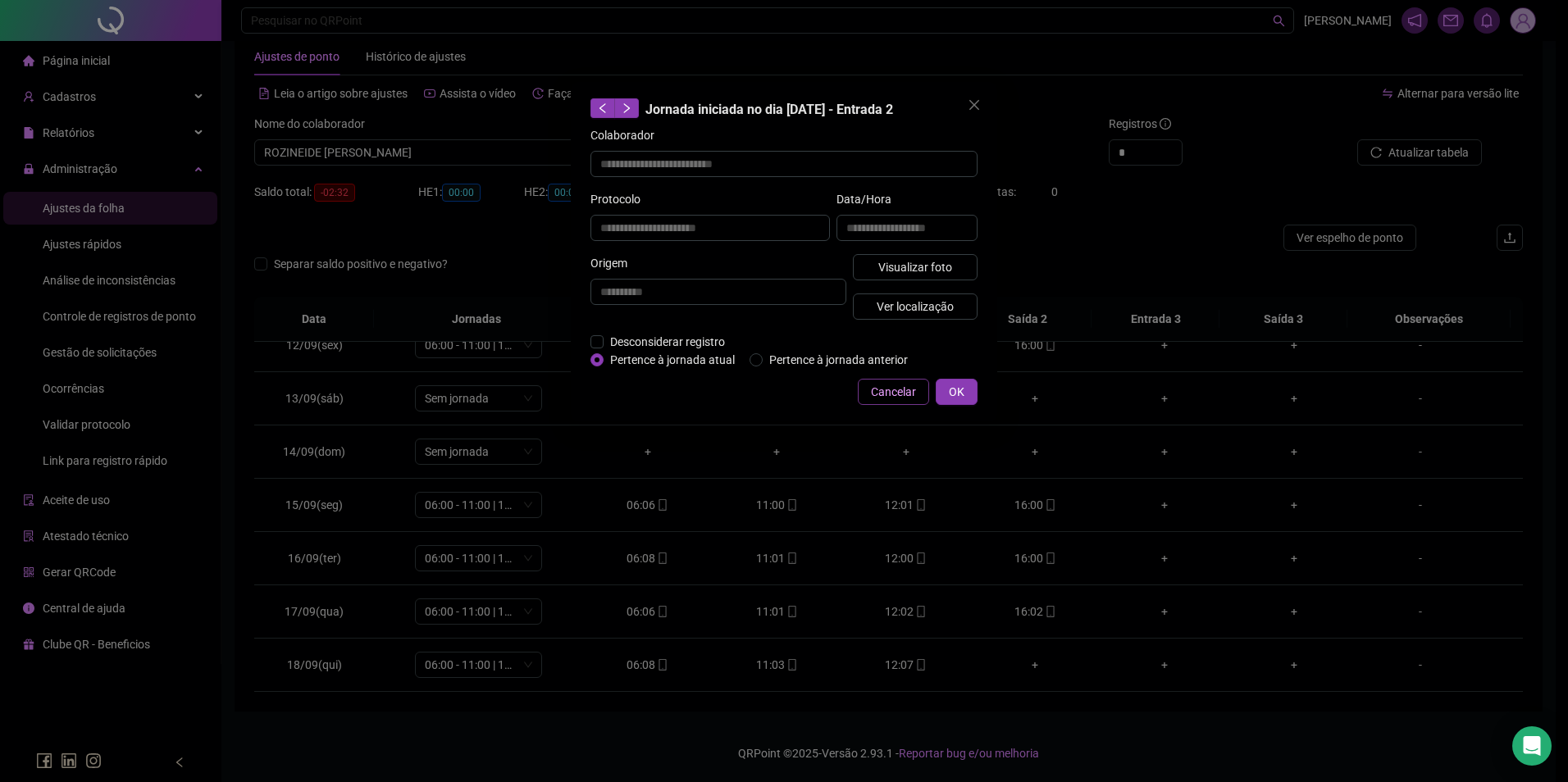
click at [892, 390] on span "Cancelar" at bounding box center [893, 392] width 45 height 18
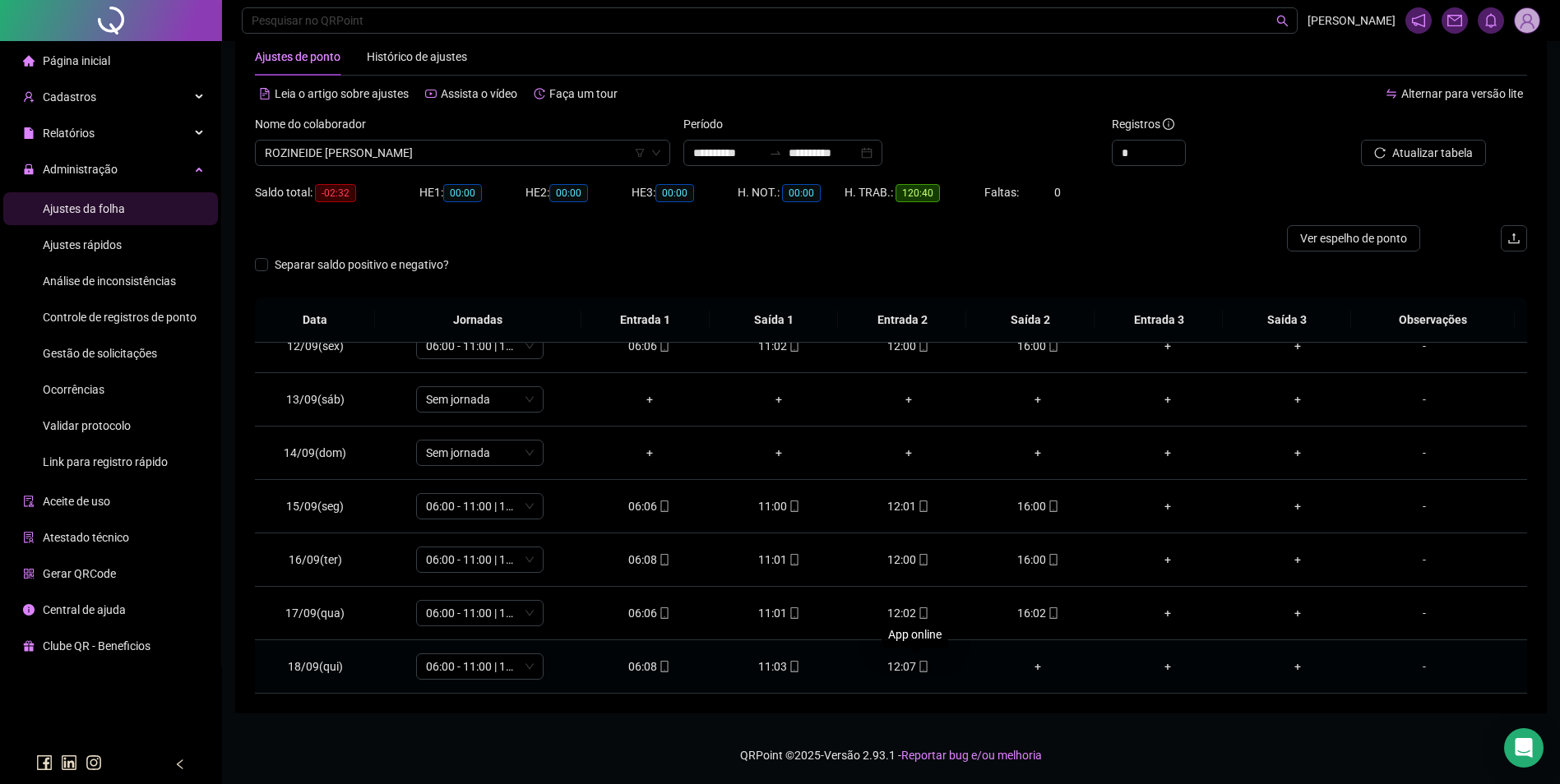
click at [918, 670] on icon "mobile" at bounding box center [924, 667] width 12 height 12
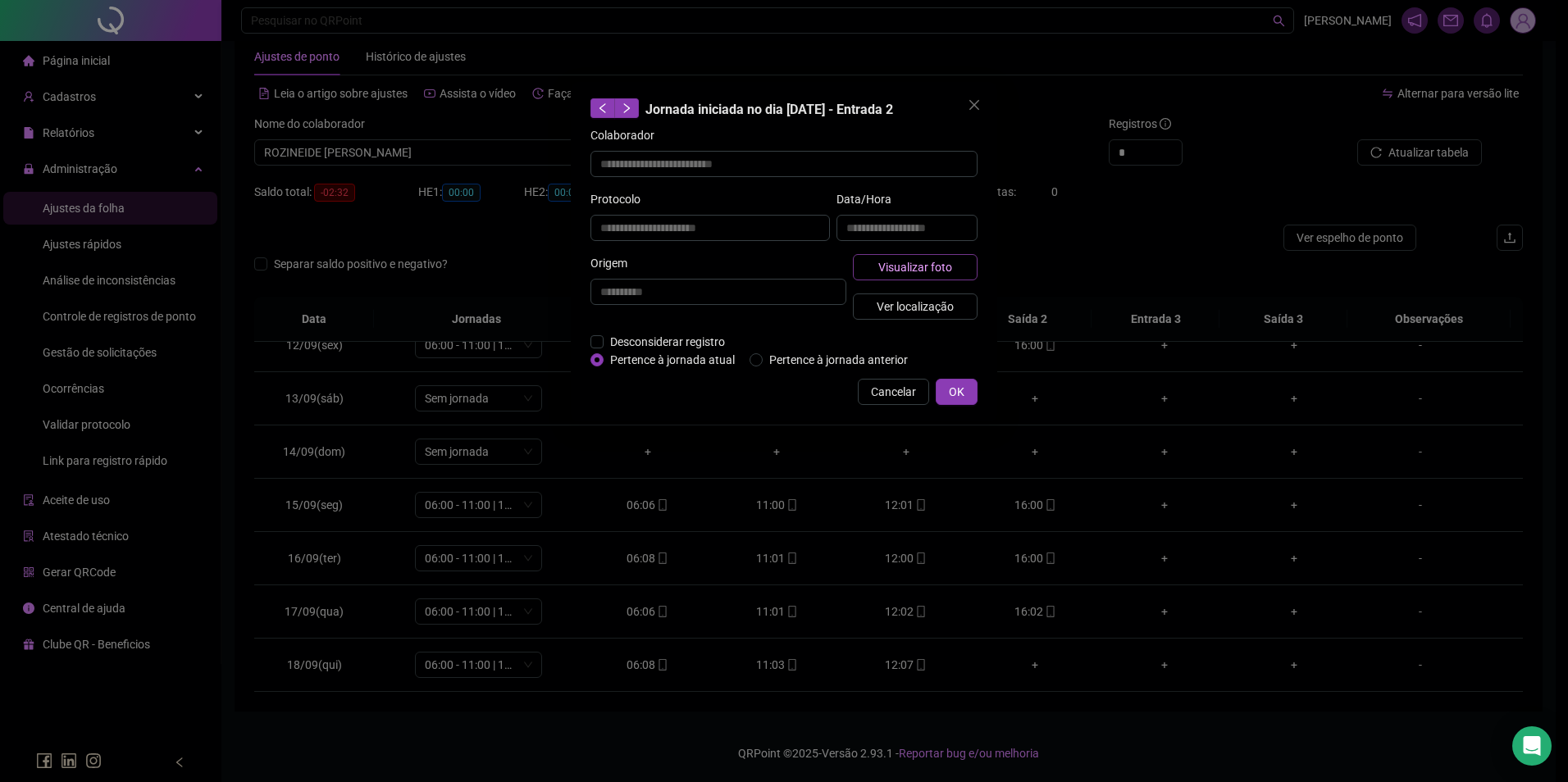
click at [937, 273] on span "Visualizar foto" at bounding box center [915, 267] width 74 height 18
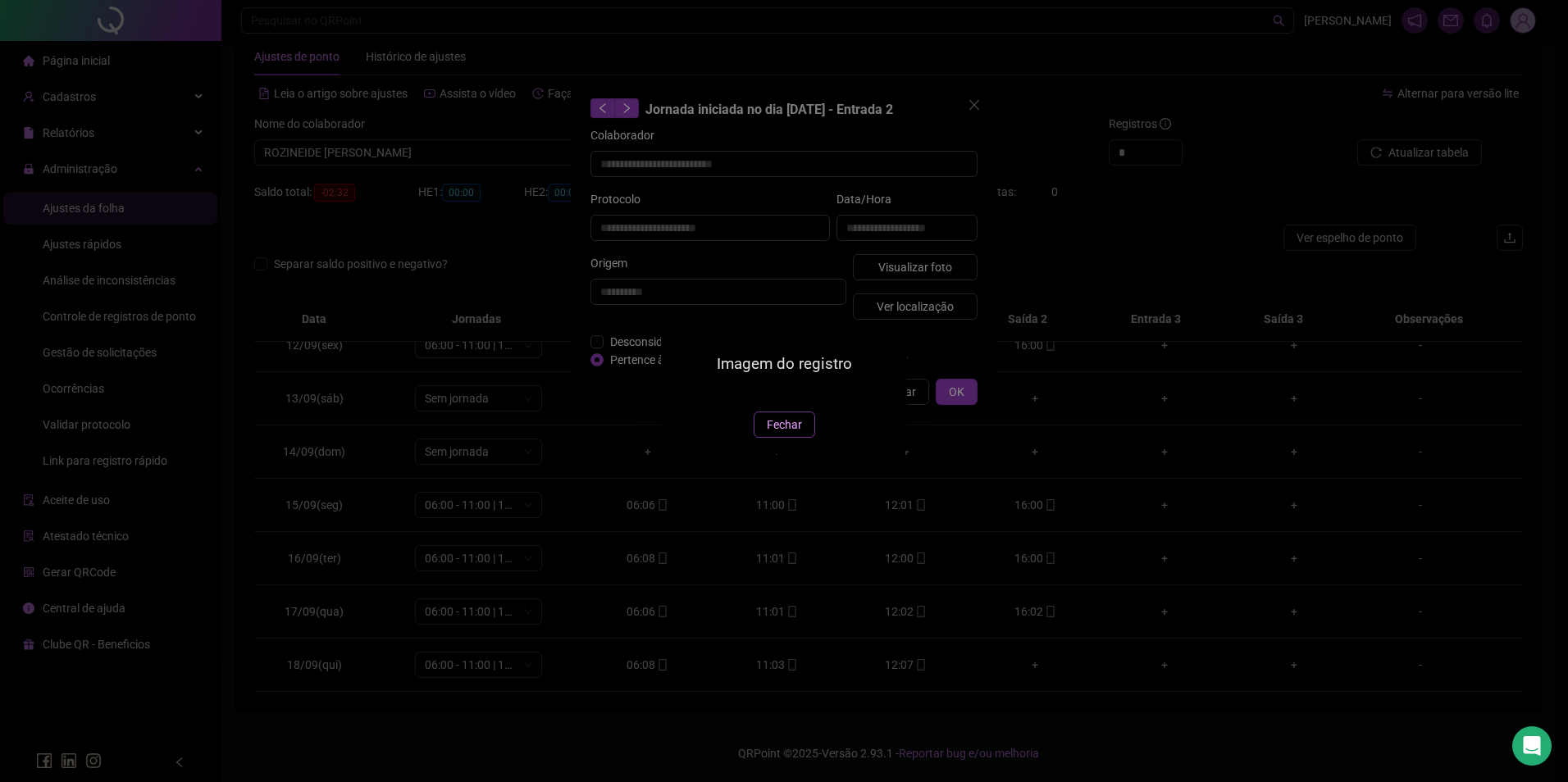
click at [785, 434] on span "Fechar" at bounding box center [784, 425] width 35 height 18
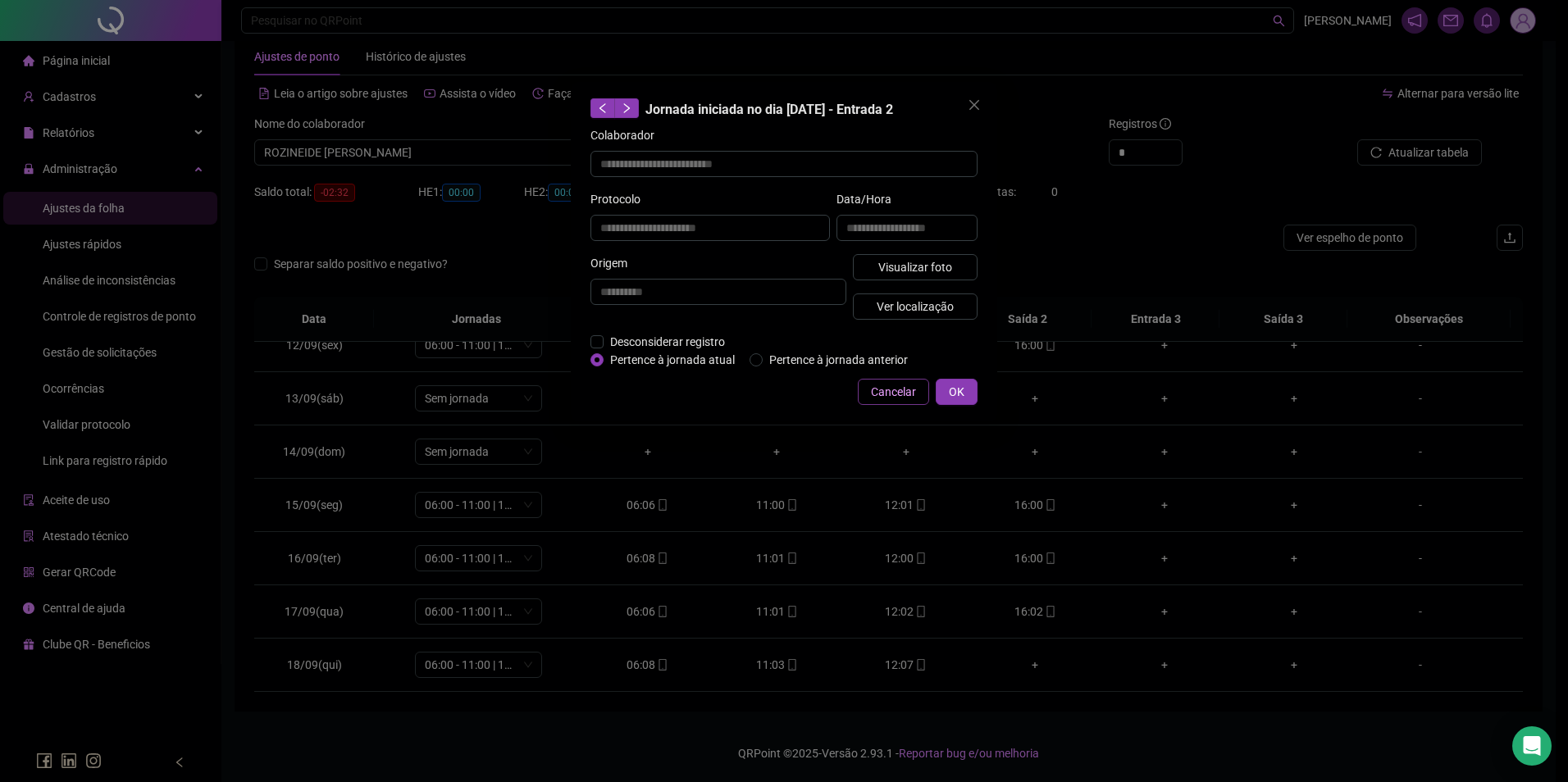
click at [894, 394] on span "Cancelar" at bounding box center [893, 392] width 45 height 18
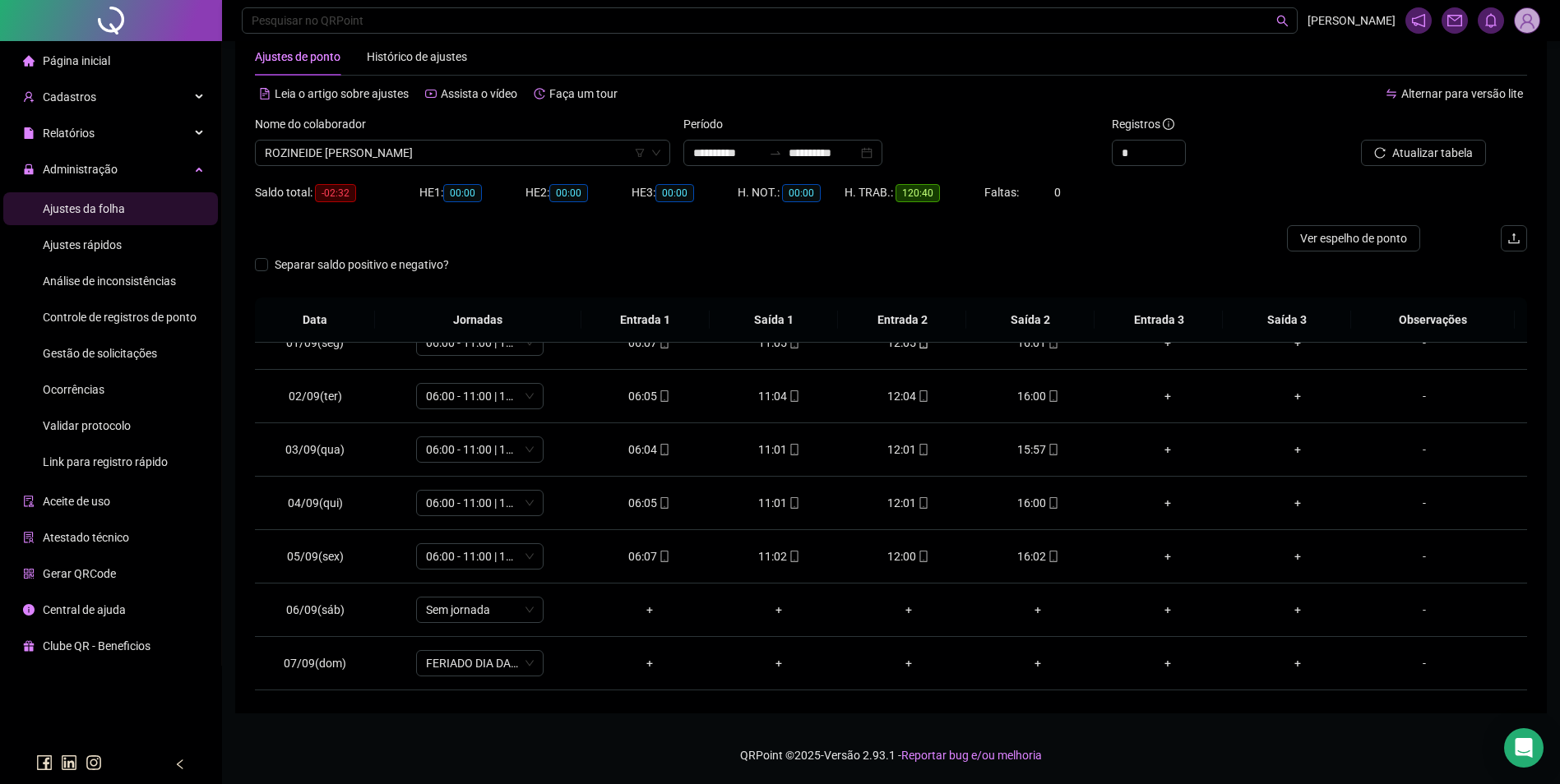
scroll to position [0, 0]
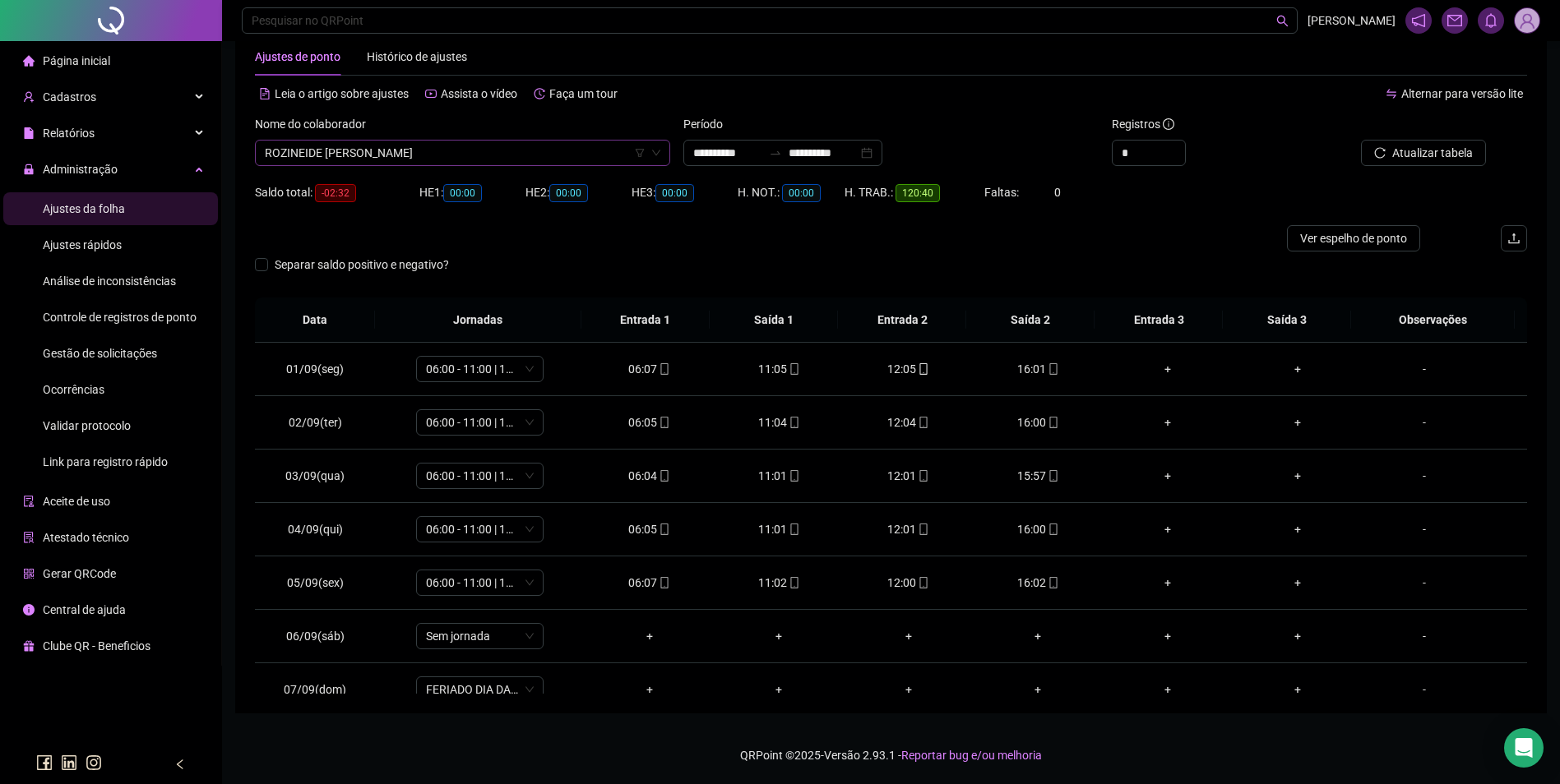
click at [547, 161] on span "ROZINEIDE SEVERINA DA SILVA" at bounding box center [463, 152] width 396 height 24
click at [362, 178] on div "SANDE CARVALHO NUNES" at bounding box center [462, 185] width 389 height 18
click at [1423, 144] on span "Buscar registros" at bounding box center [1431, 152] width 83 height 18
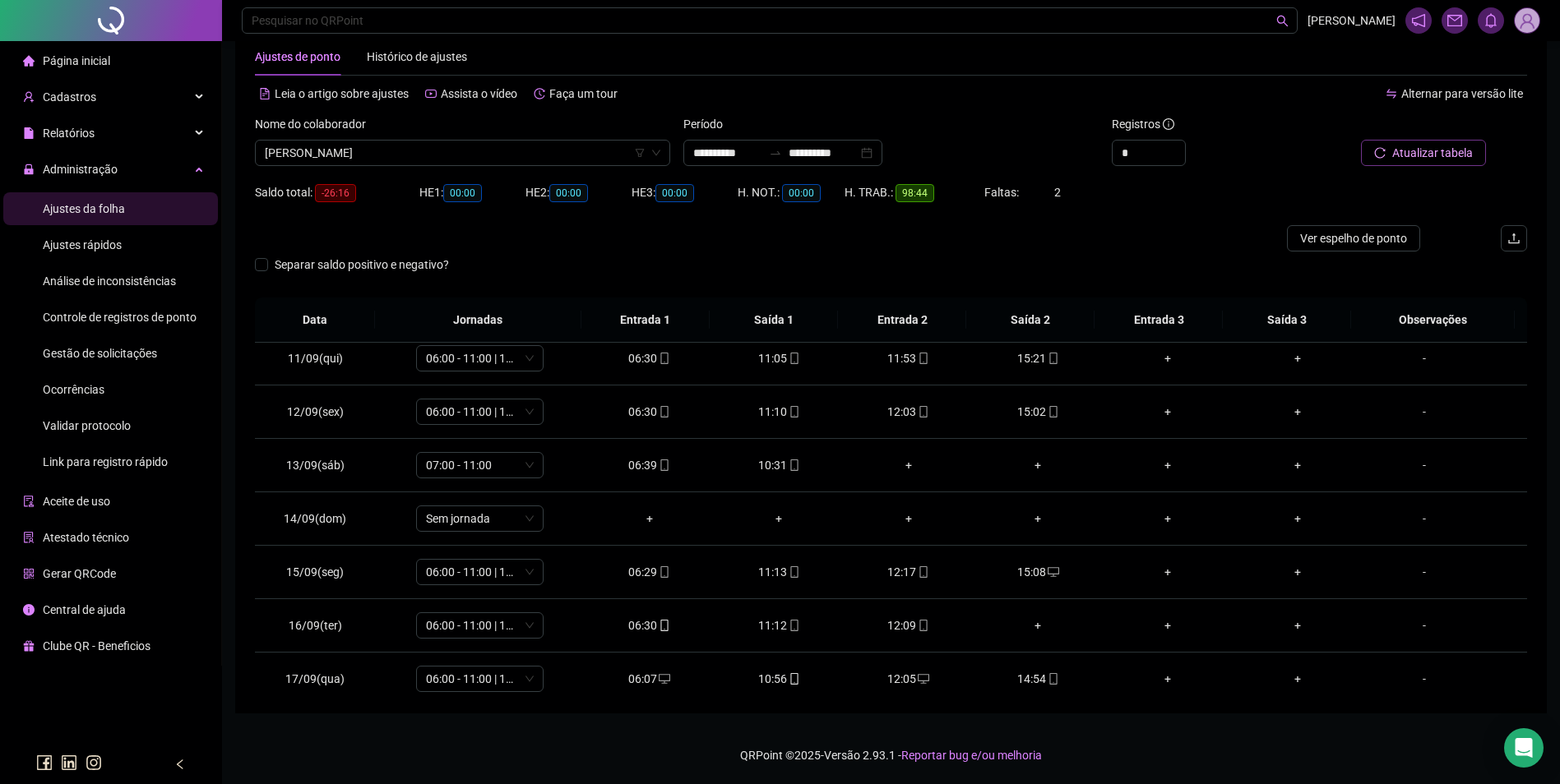
scroll to position [611, 0]
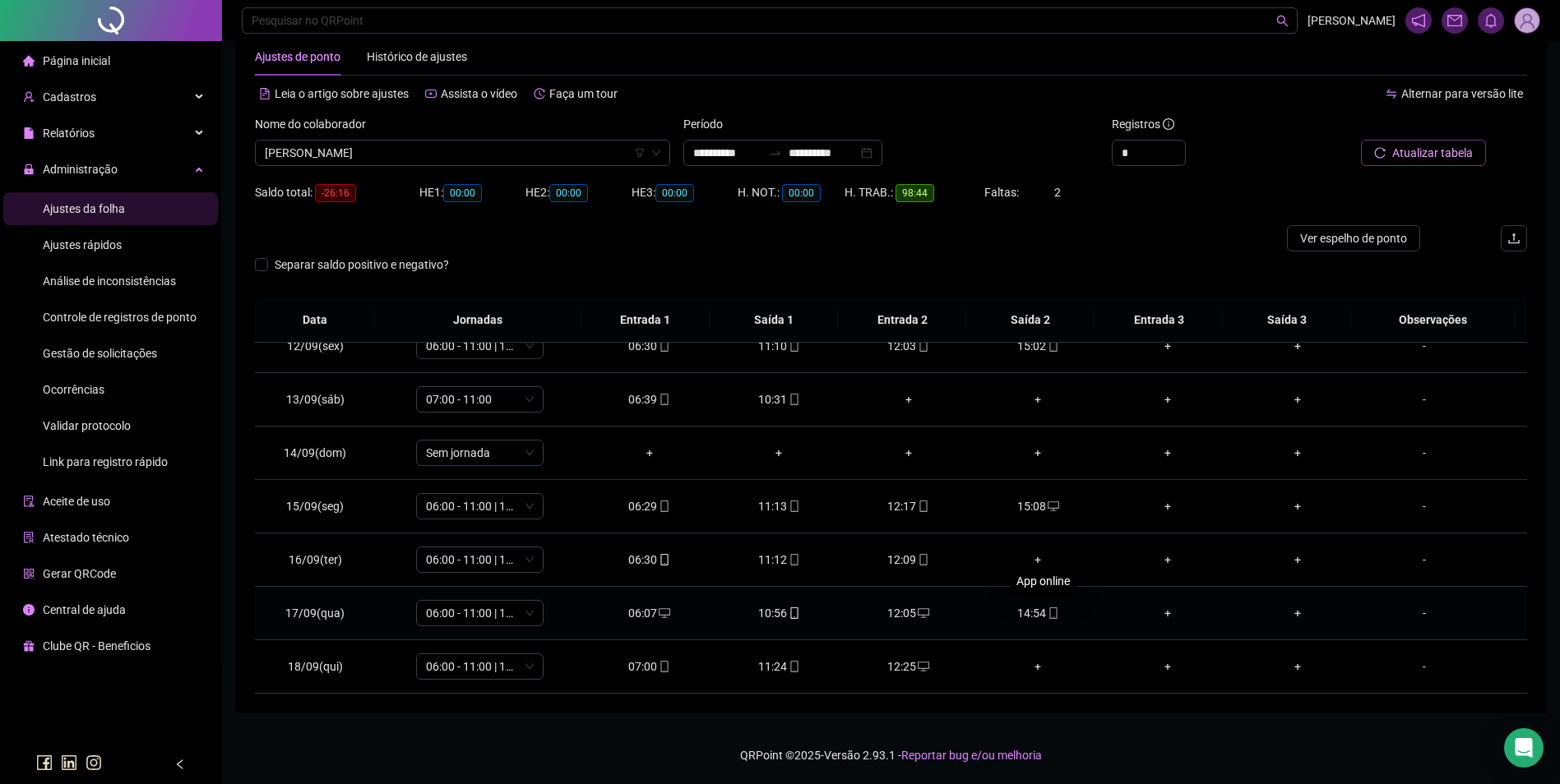
click at [1047, 612] on icon "mobile" at bounding box center [1053, 613] width 12 height 12
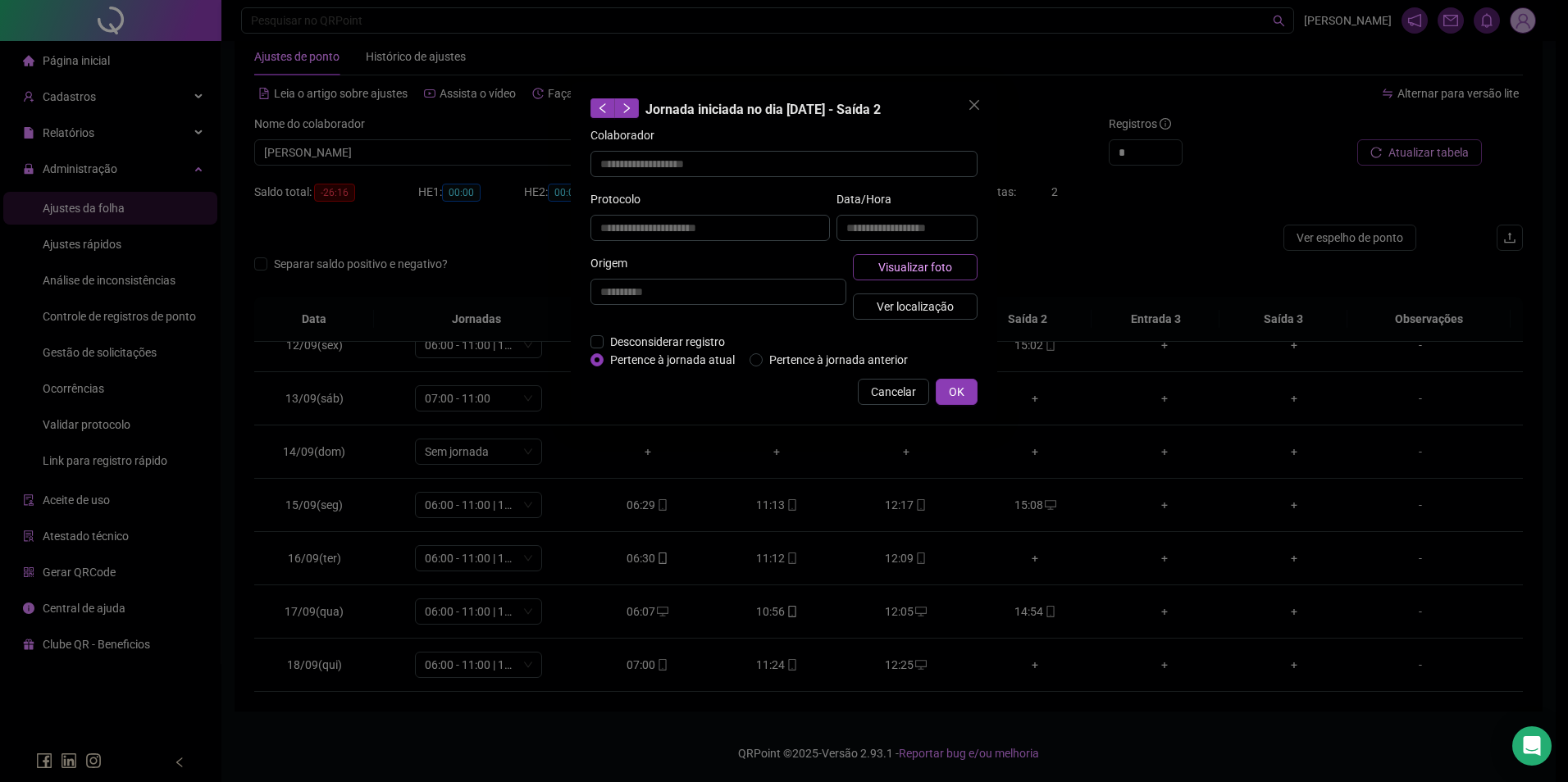
click at [943, 263] on span "Visualizar foto" at bounding box center [915, 267] width 74 height 18
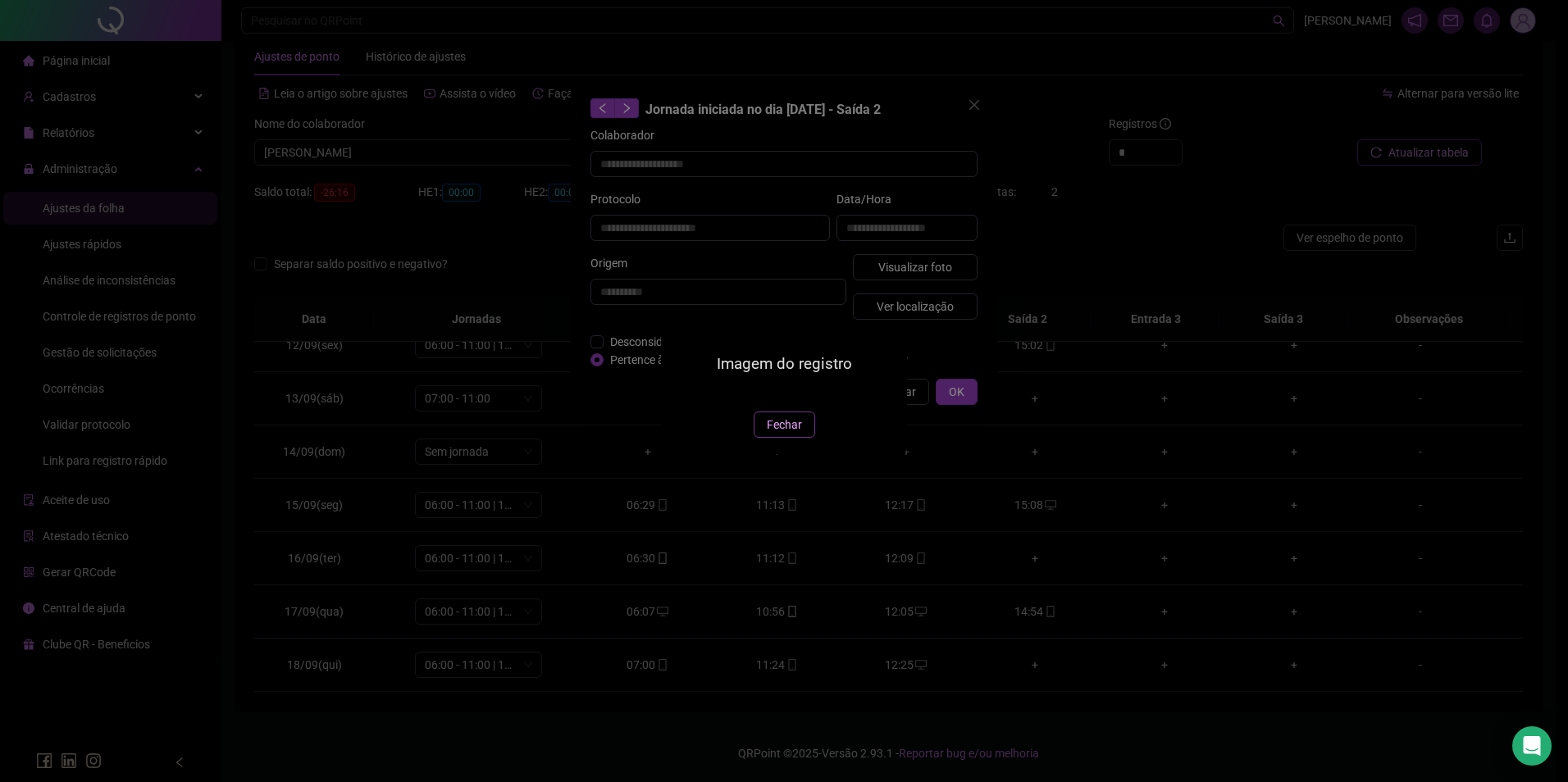
click at [783, 434] on span "Fechar" at bounding box center [784, 425] width 35 height 18
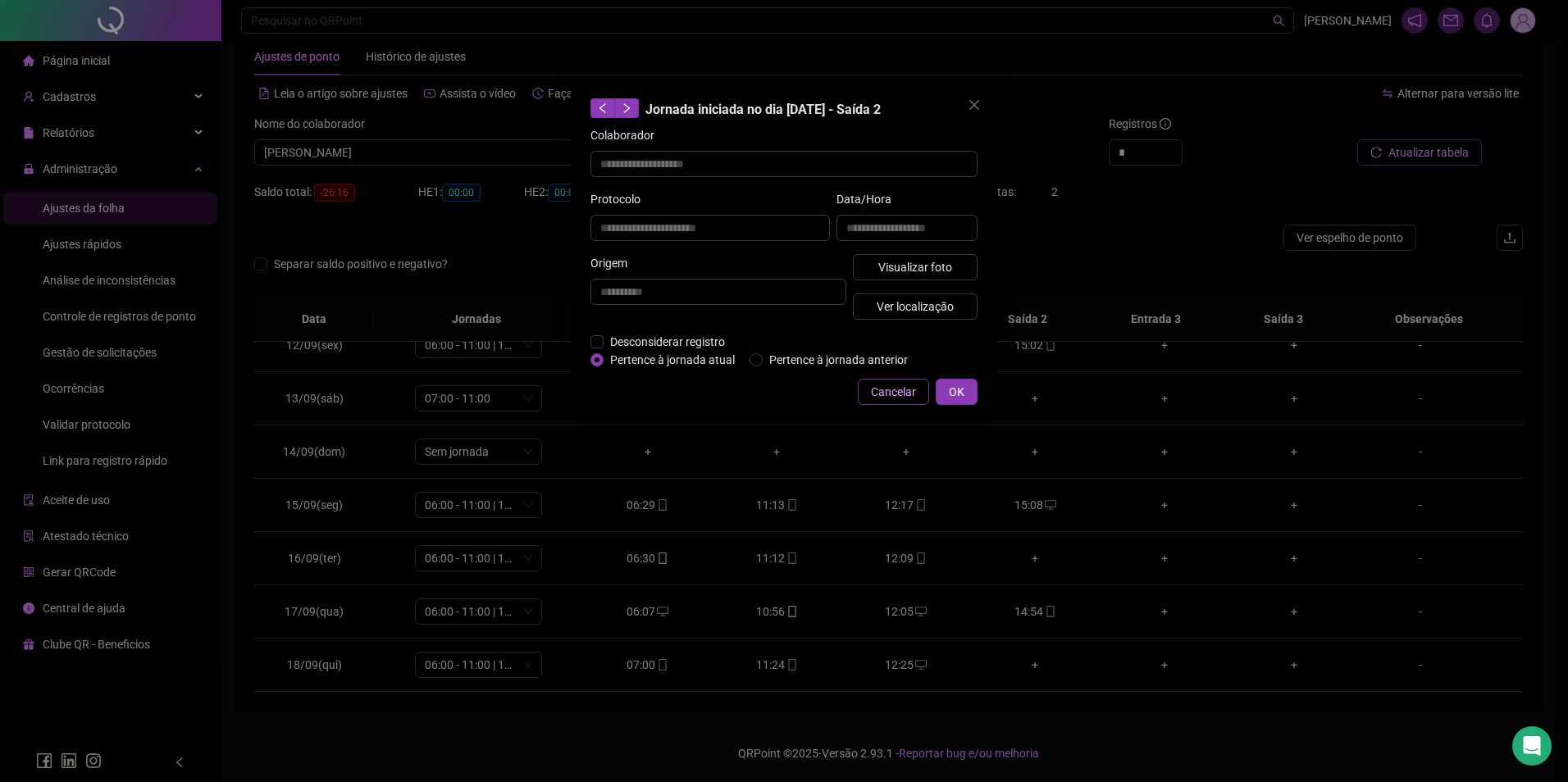
click at [901, 387] on span "Cancelar" at bounding box center [893, 392] width 45 height 18
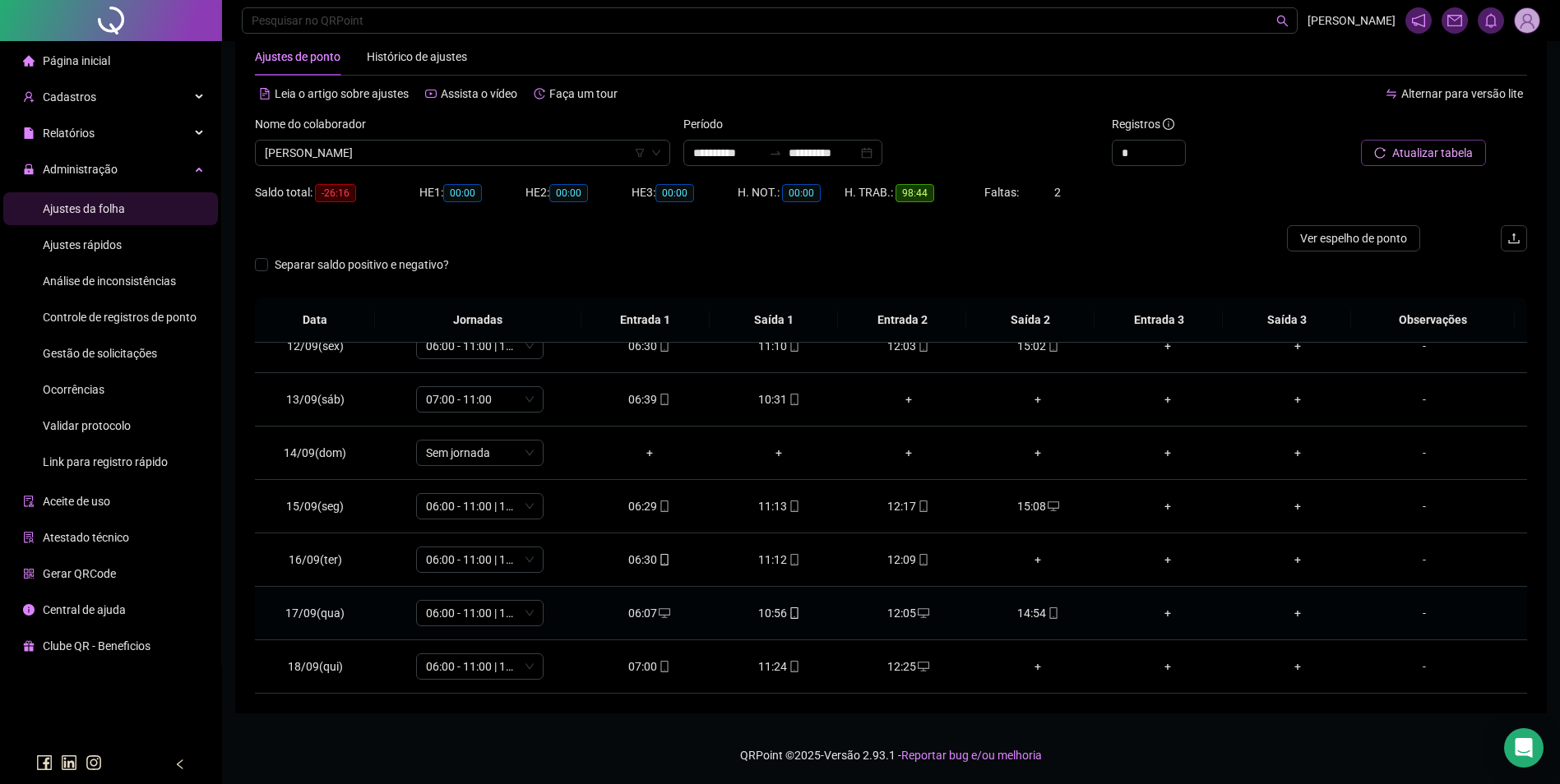
click at [787, 606] on span at bounding box center [794, 613] width 14 height 14
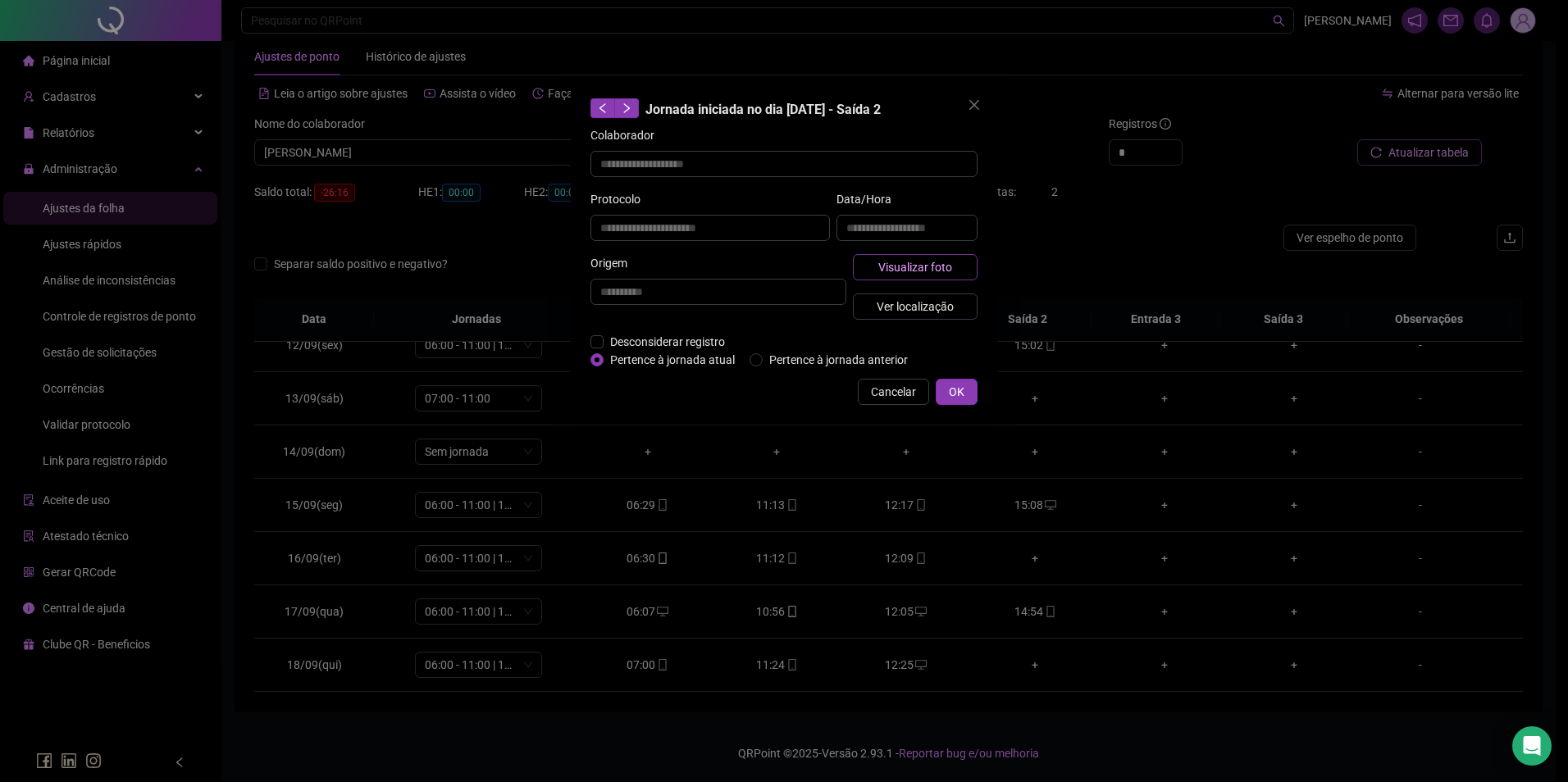
click at [911, 266] on span "Visualizar foto" at bounding box center [915, 267] width 74 height 18
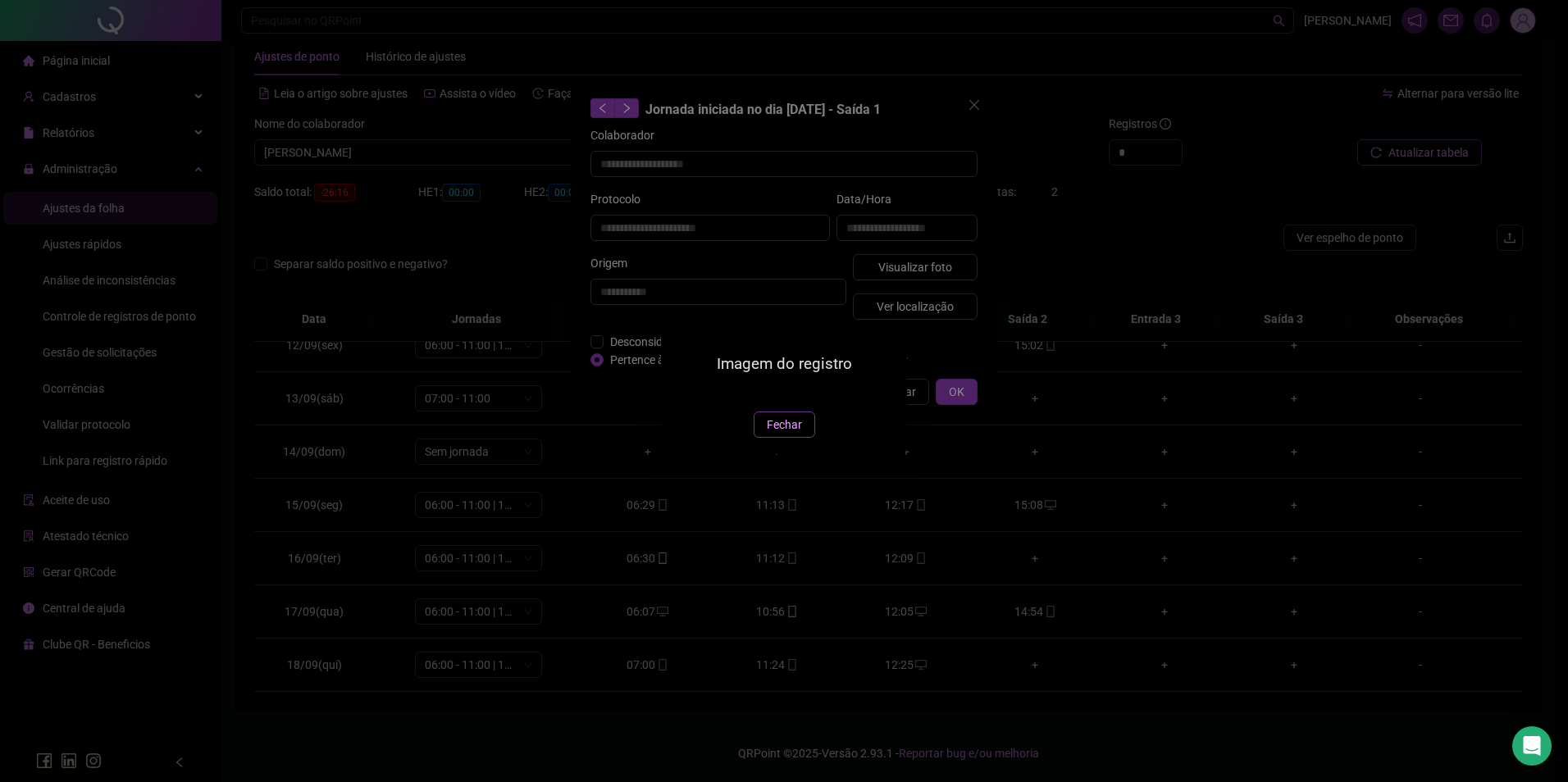
click at [791, 434] on span "Fechar" at bounding box center [784, 425] width 35 height 18
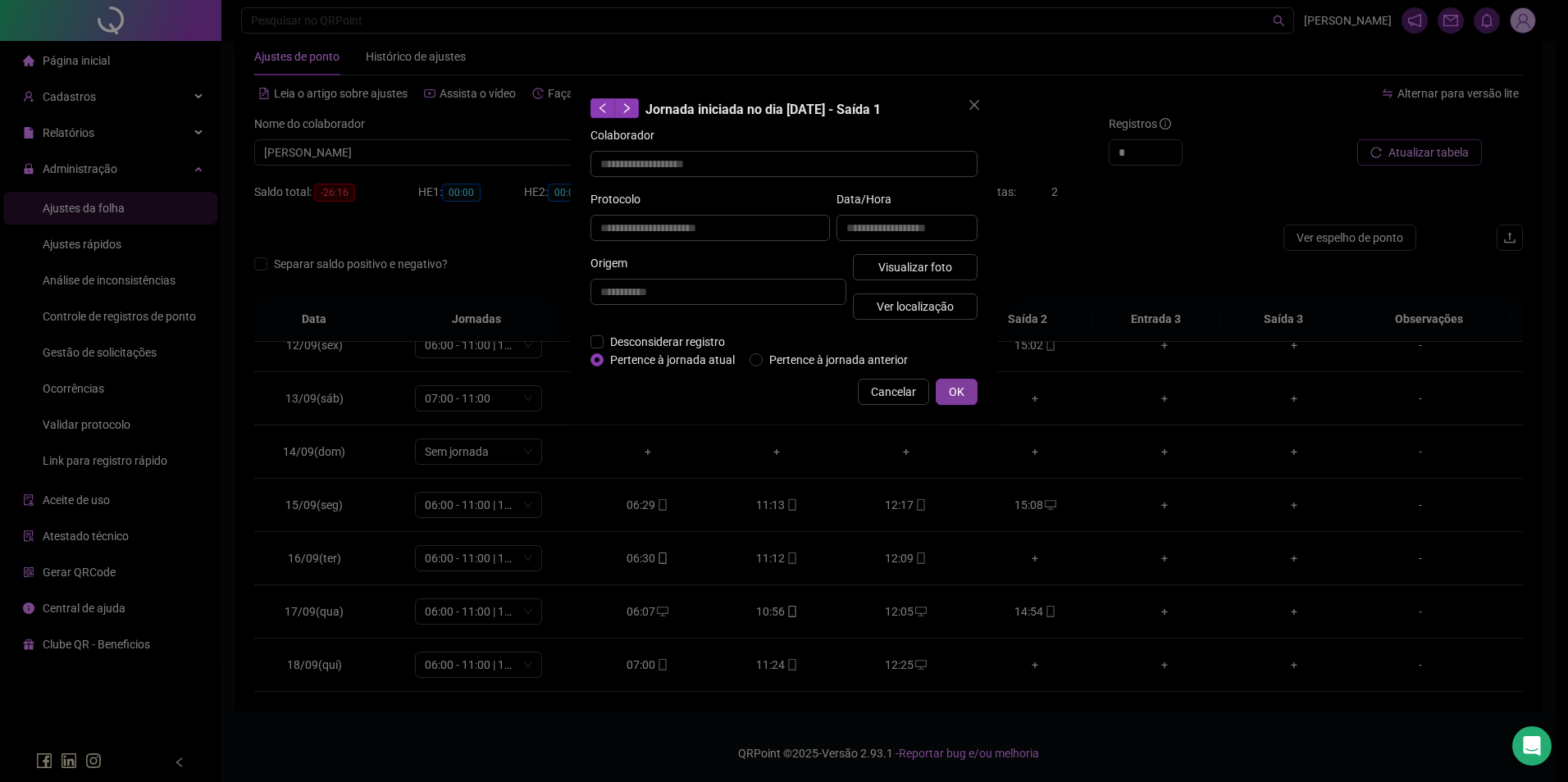
click at [948, 395] on button "OK" at bounding box center [956, 391] width 42 height 26
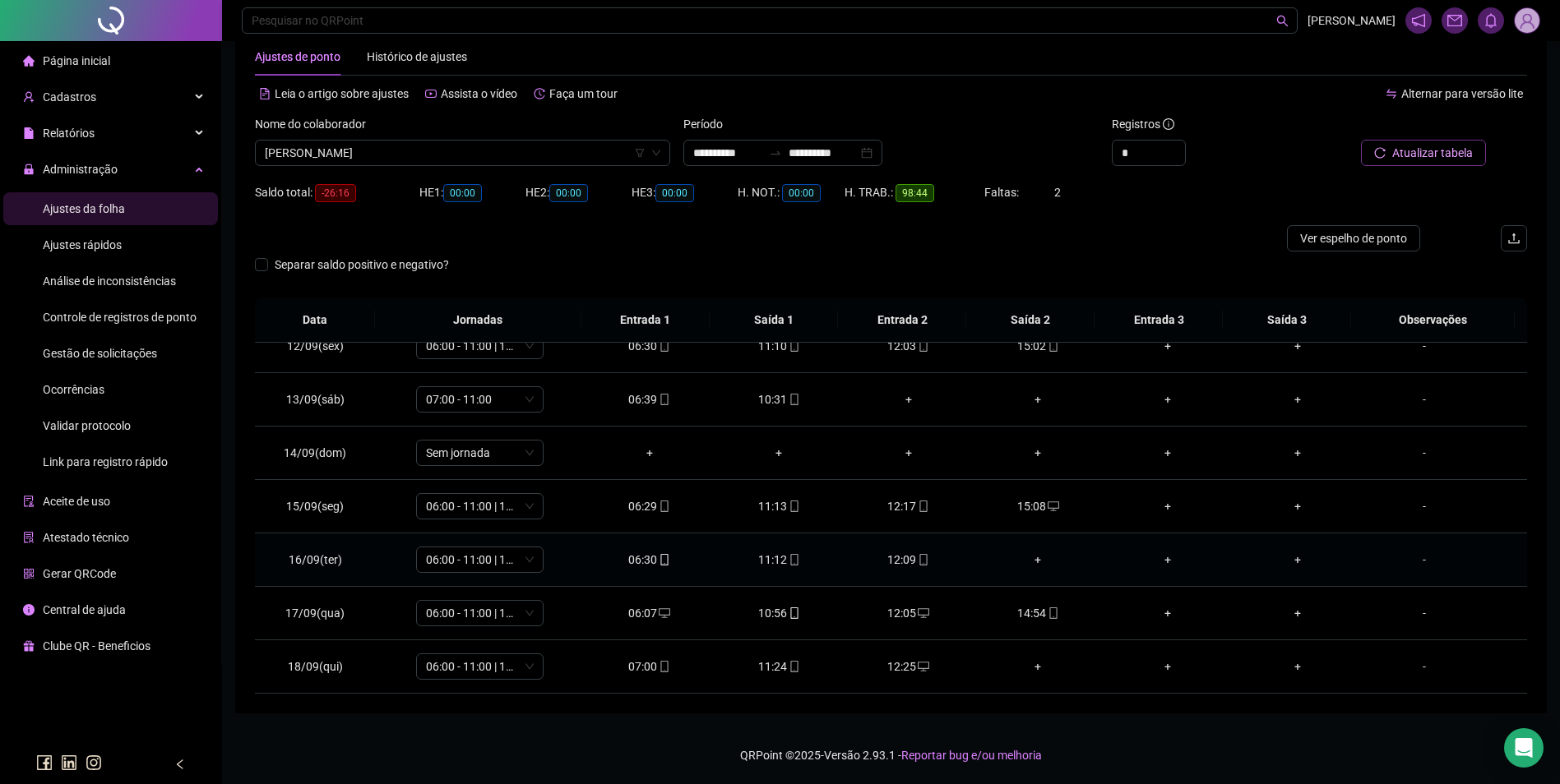
click at [1037, 562] on div "+" at bounding box center [1039, 560] width 104 height 18
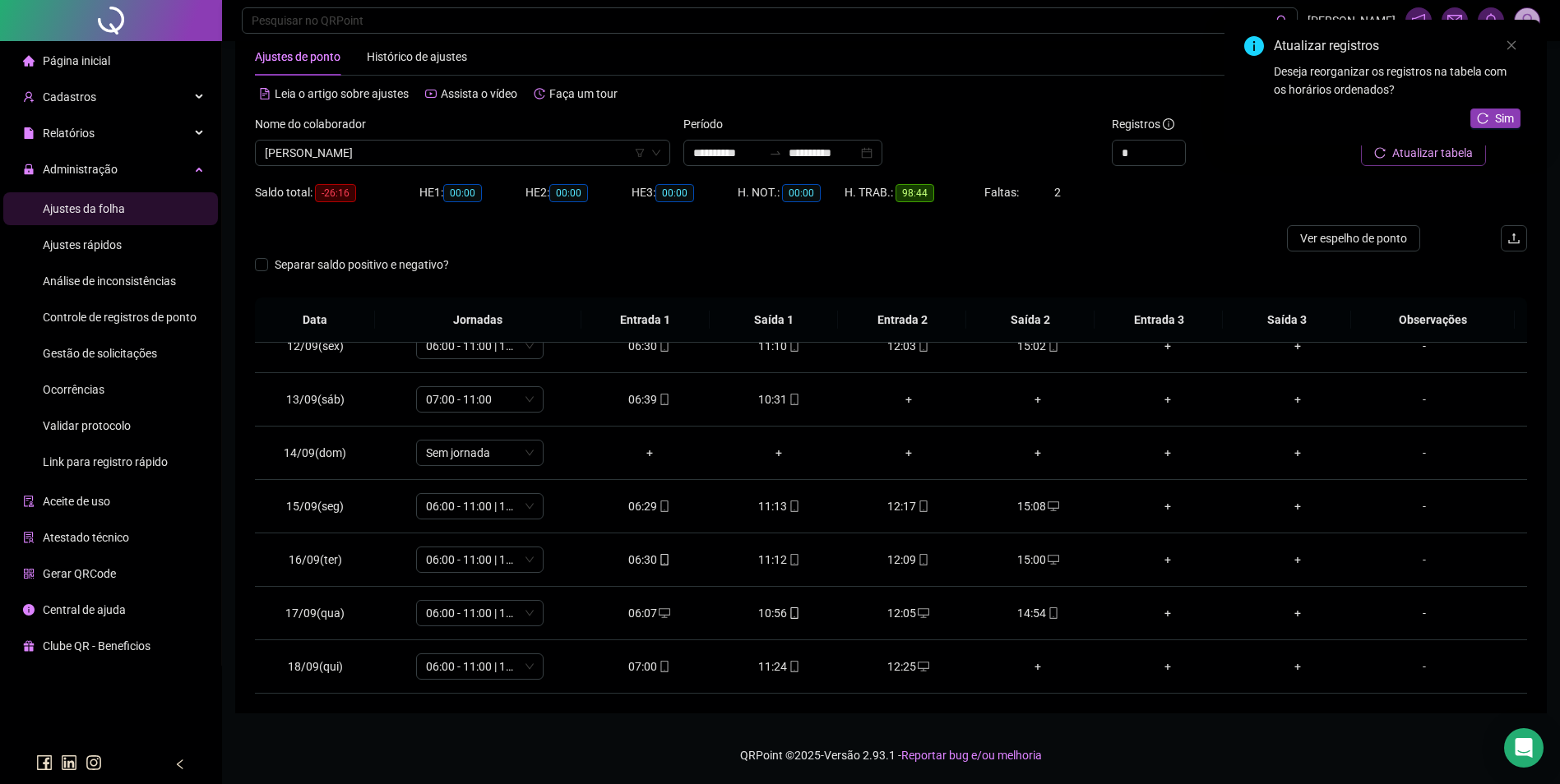
click at [1496, 106] on div "Atualizar registros Deseja reorganizar os registros na tabela com os horários o…" at bounding box center [1382, 82] width 315 height 126
click at [1497, 114] on span "Sim" at bounding box center [1504, 118] width 18 height 18
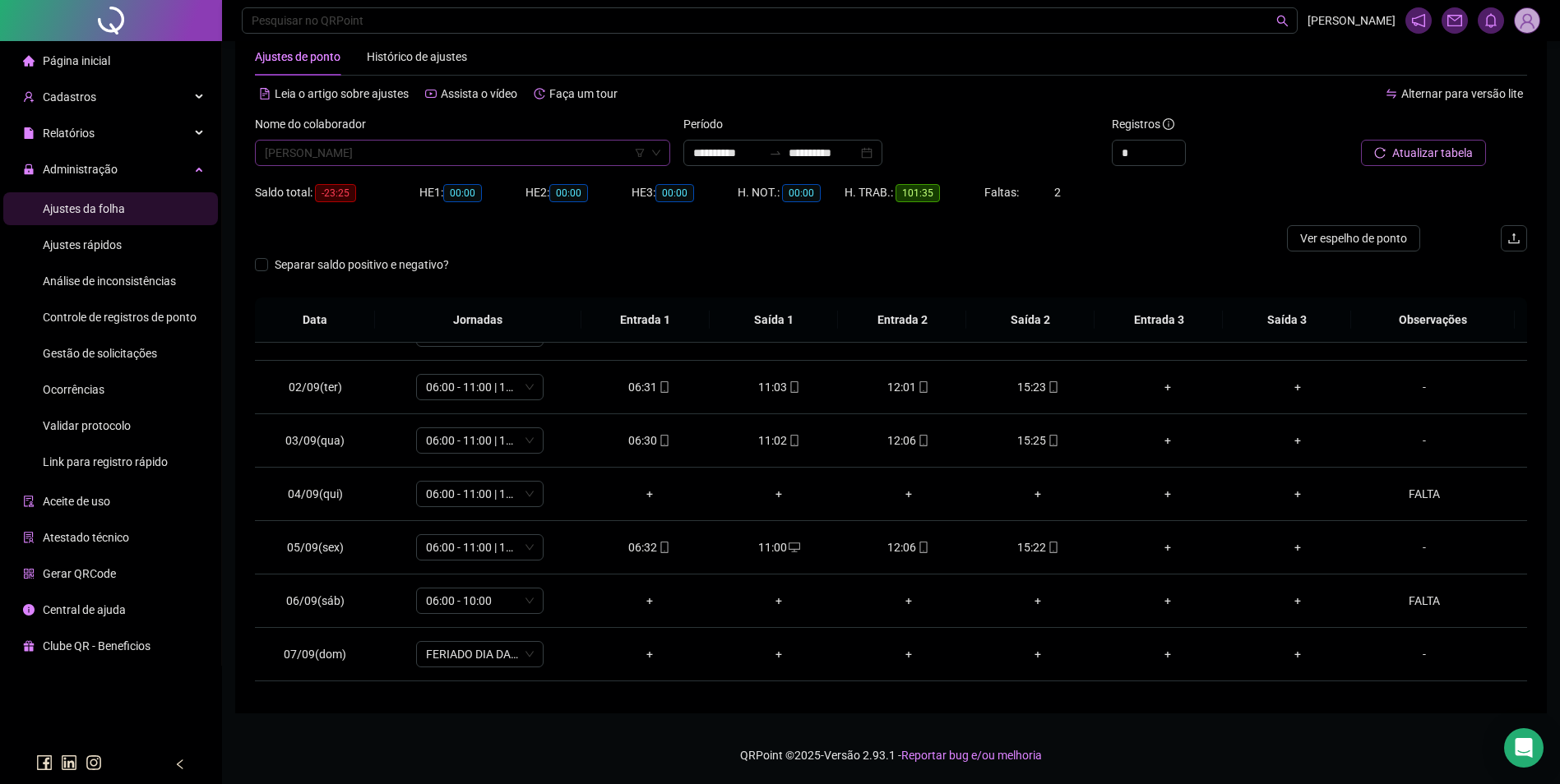
scroll to position [21046, 0]
click at [434, 143] on span "SANDE CARVALHO NUNES" at bounding box center [463, 152] width 396 height 24
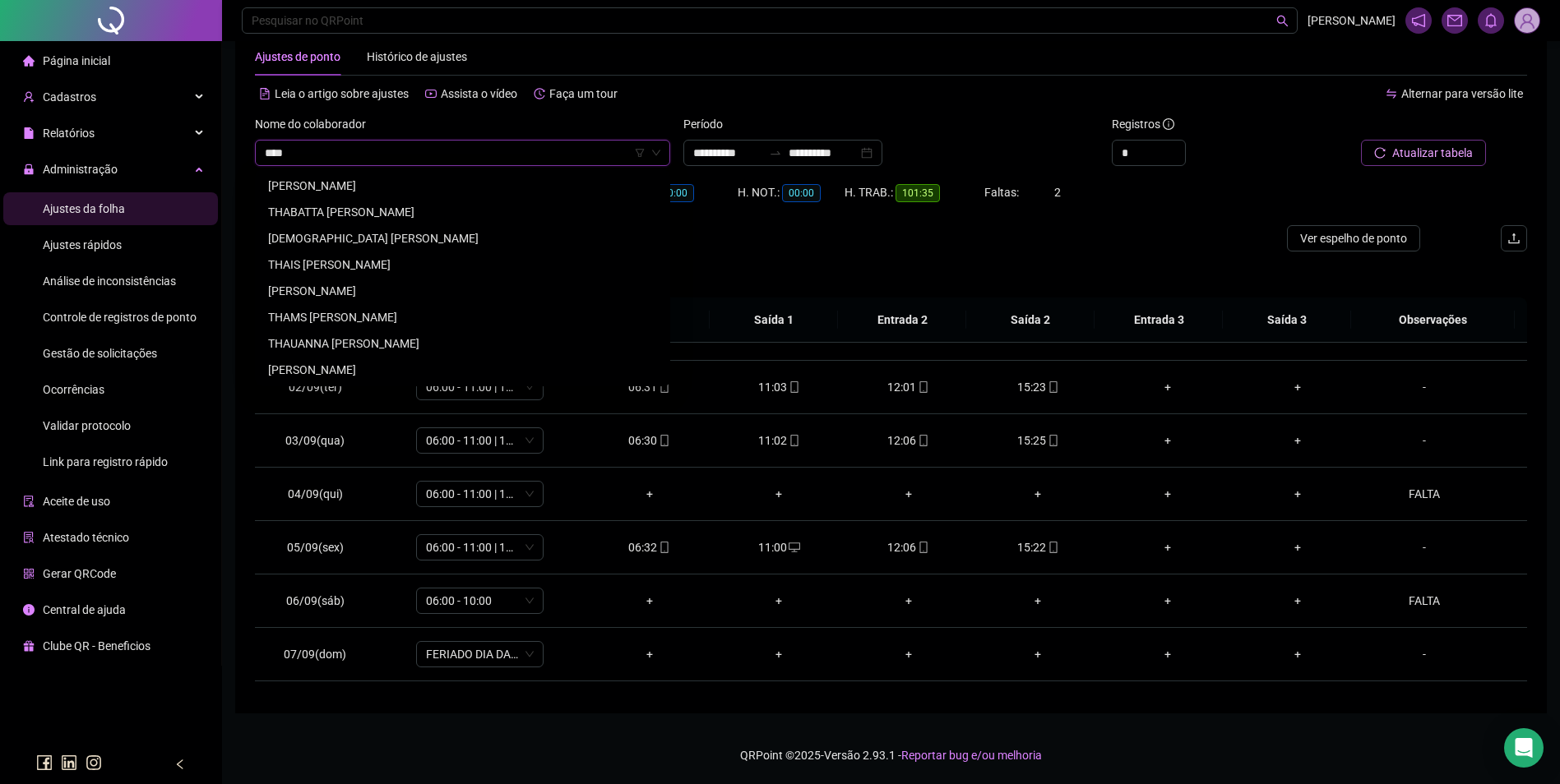
scroll to position [0, 0]
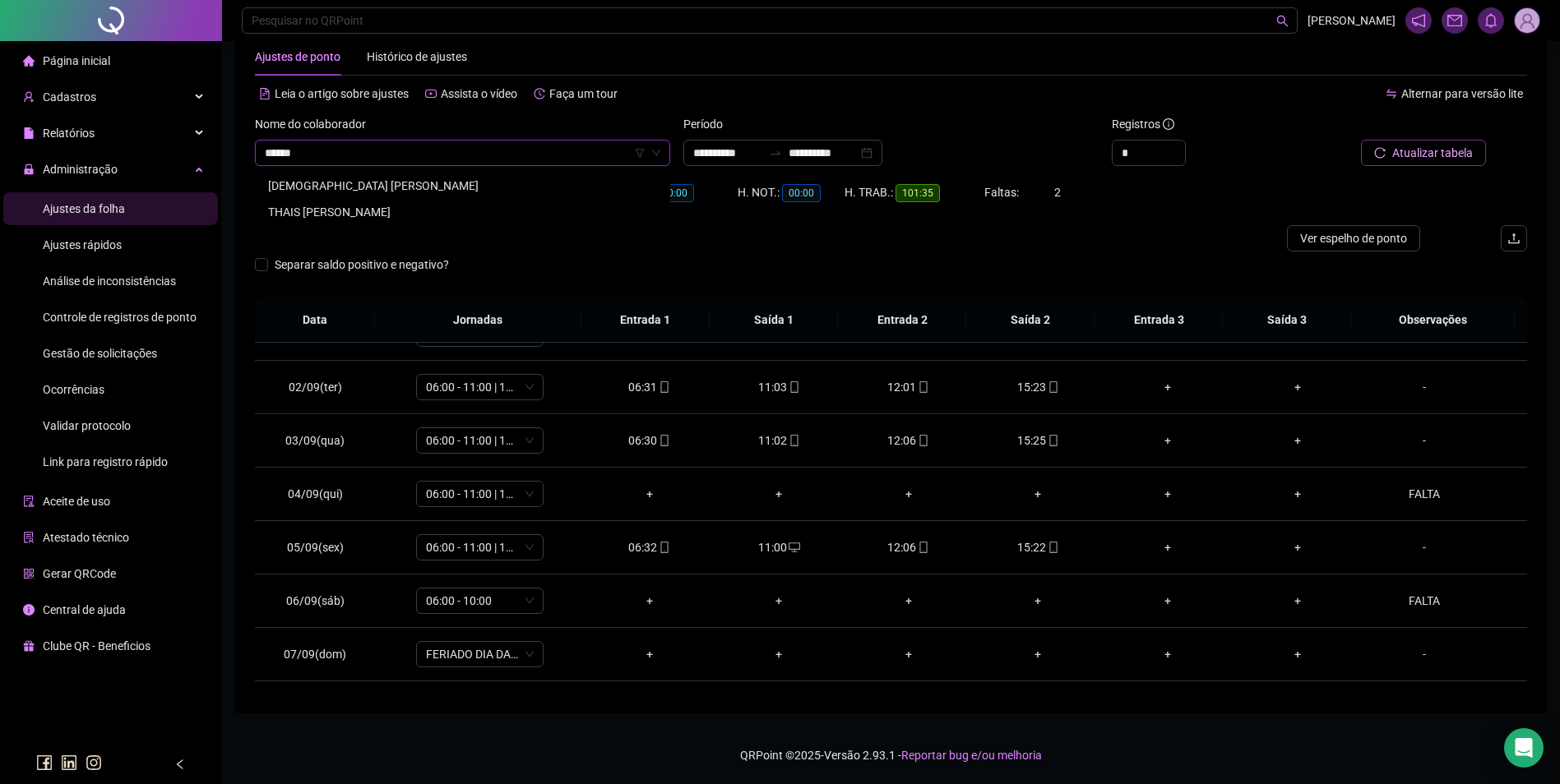
click at [377, 203] on div "THAIS [PERSON_NAME]" at bounding box center [462, 212] width 389 height 18
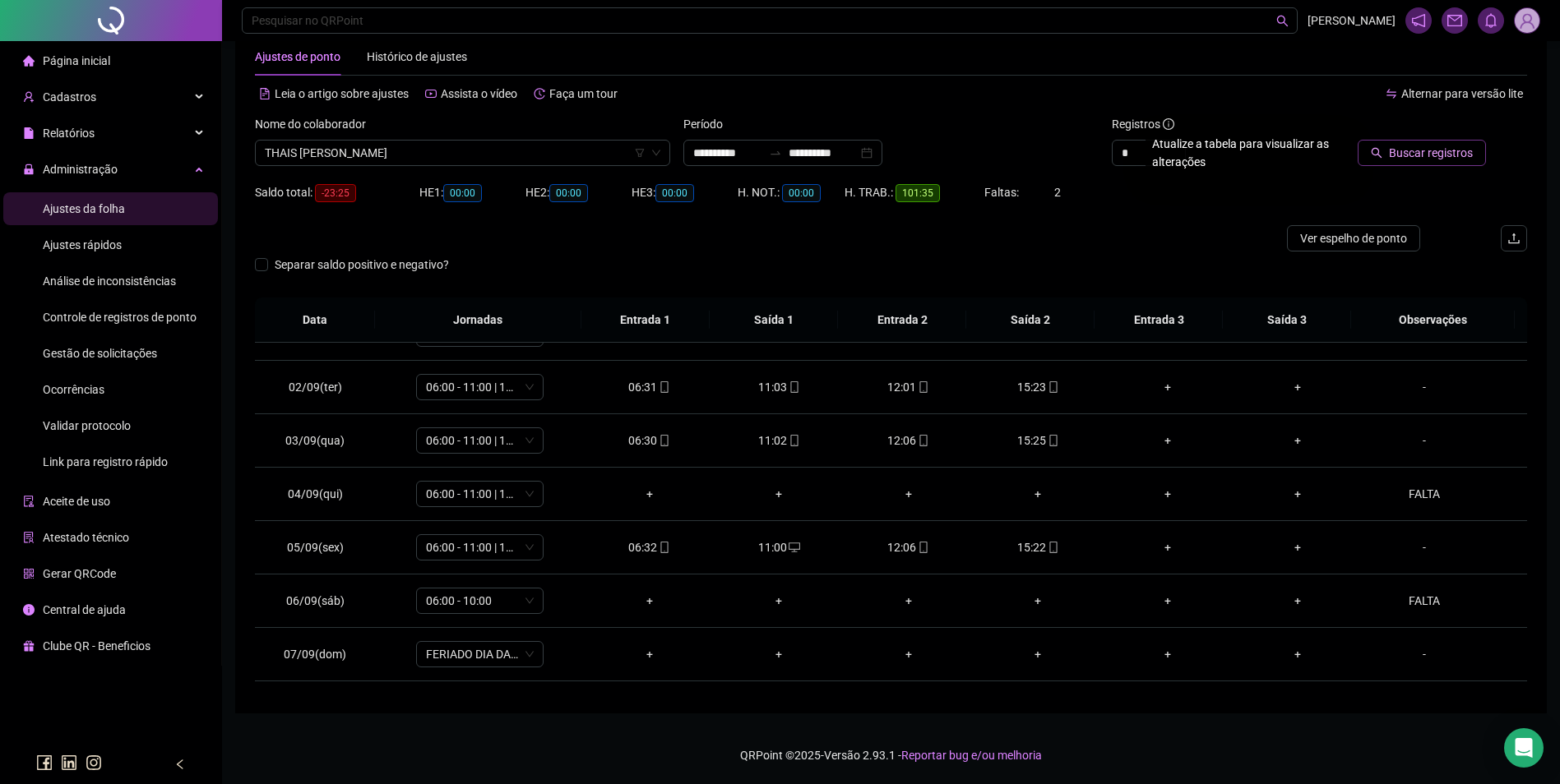
click at [1396, 159] on span "Buscar registros" at bounding box center [1431, 152] width 83 height 18
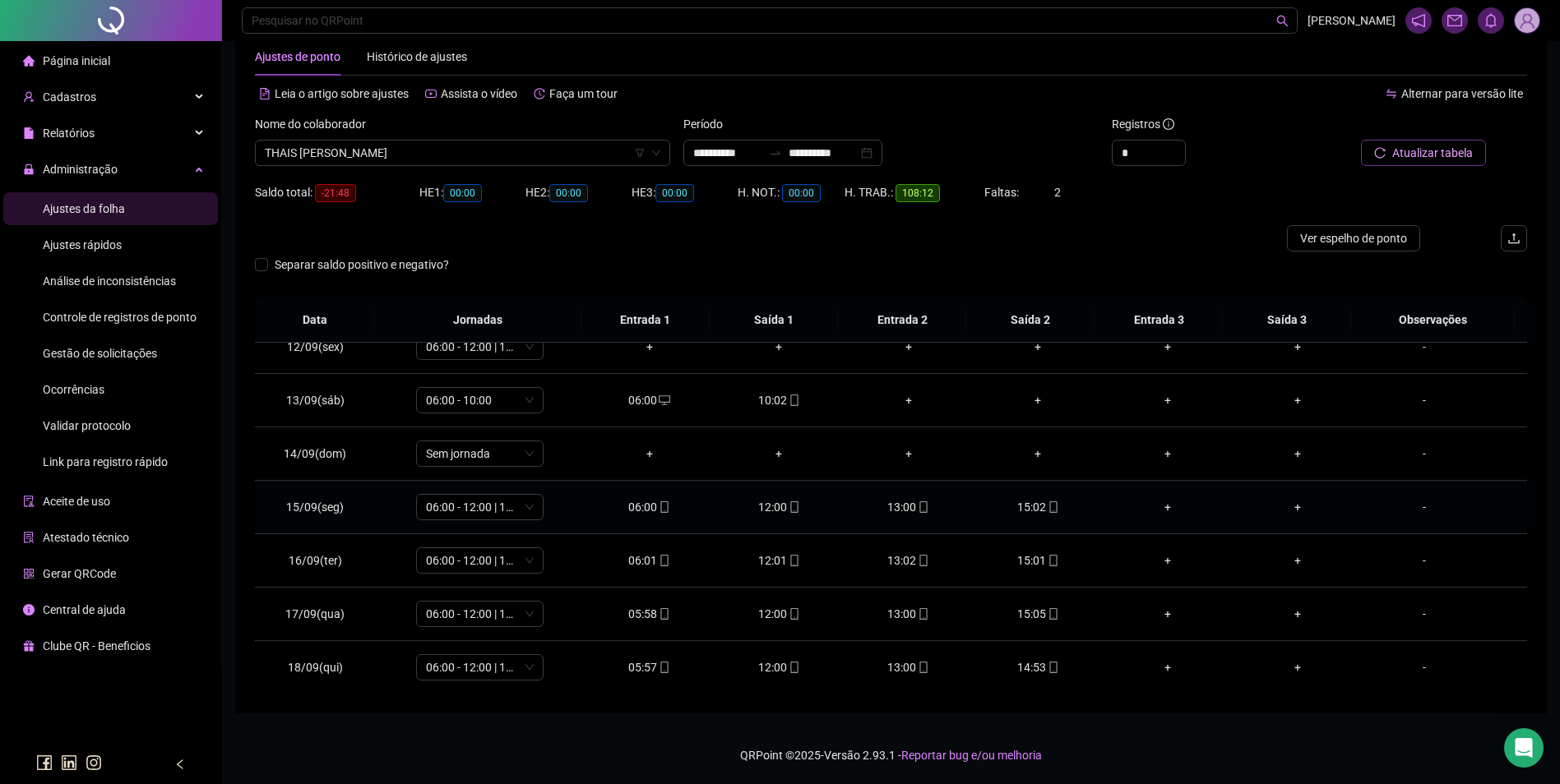
scroll to position [611, 0]
click at [1047, 670] on icon "mobile" at bounding box center [1053, 667] width 12 height 12
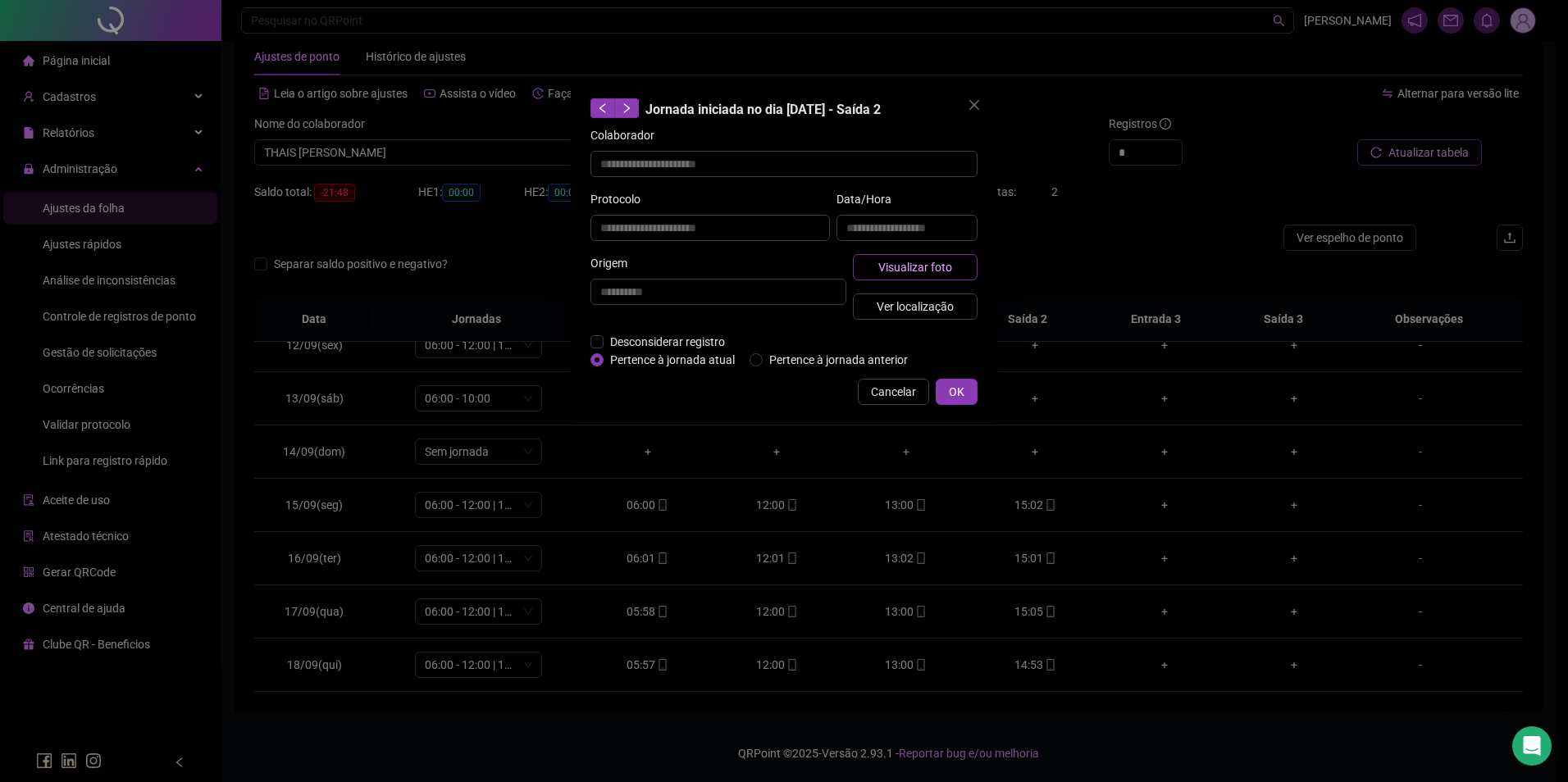
click at [948, 264] on span "Visualizar foto" at bounding box center [915, 267] width 74 height 18
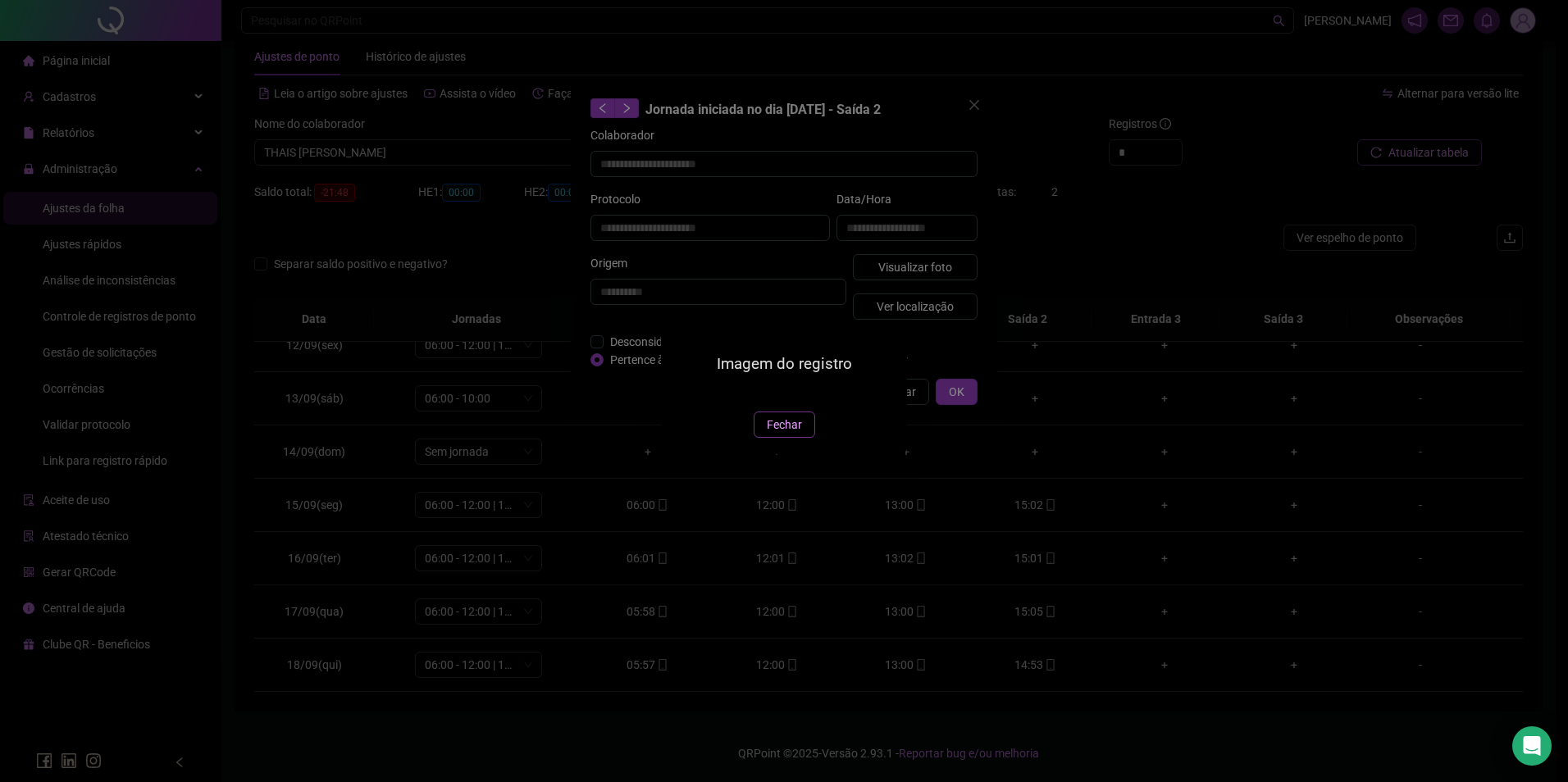
click at [797, 434] on span "Fechar" at bounding box center [784, 425] width 35 height 18
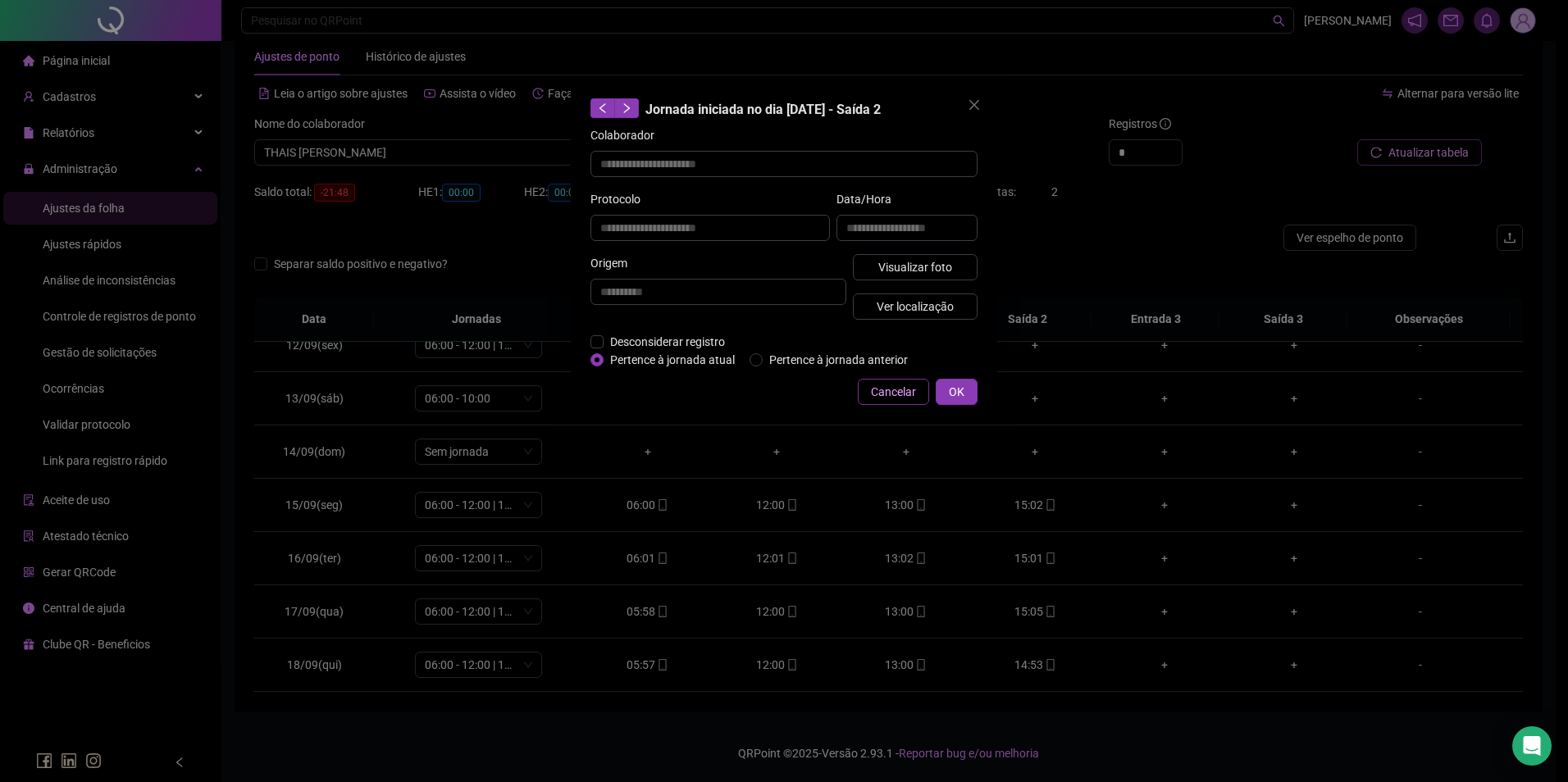
click at [878, 384] on span "Cancelar" at bounding box center [893, 392] width 45 height 18
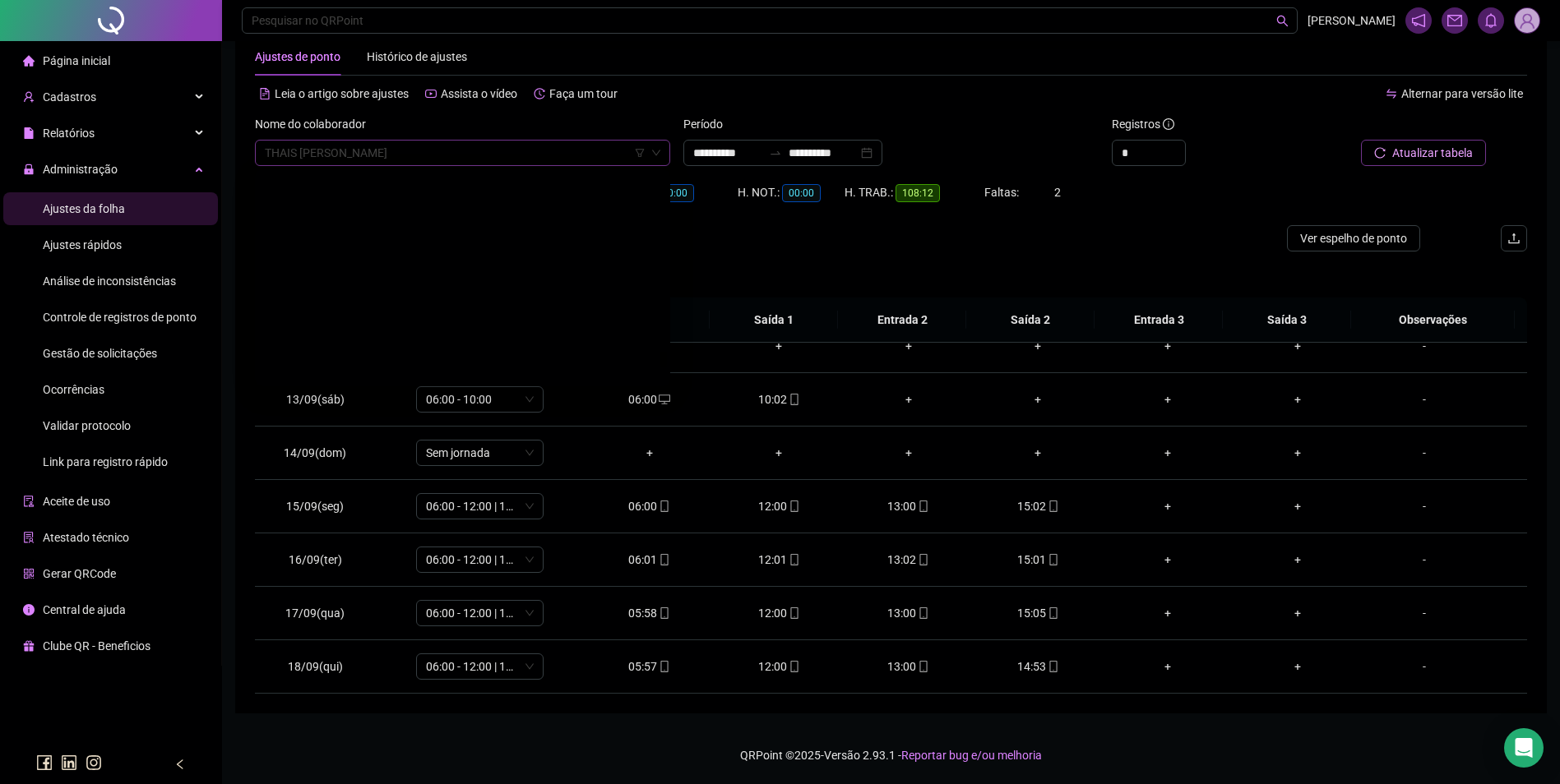
click at [483, 142] on span "THAIS [PERSON_NAME]" at bounding box center [463, 152] width 396 height 24
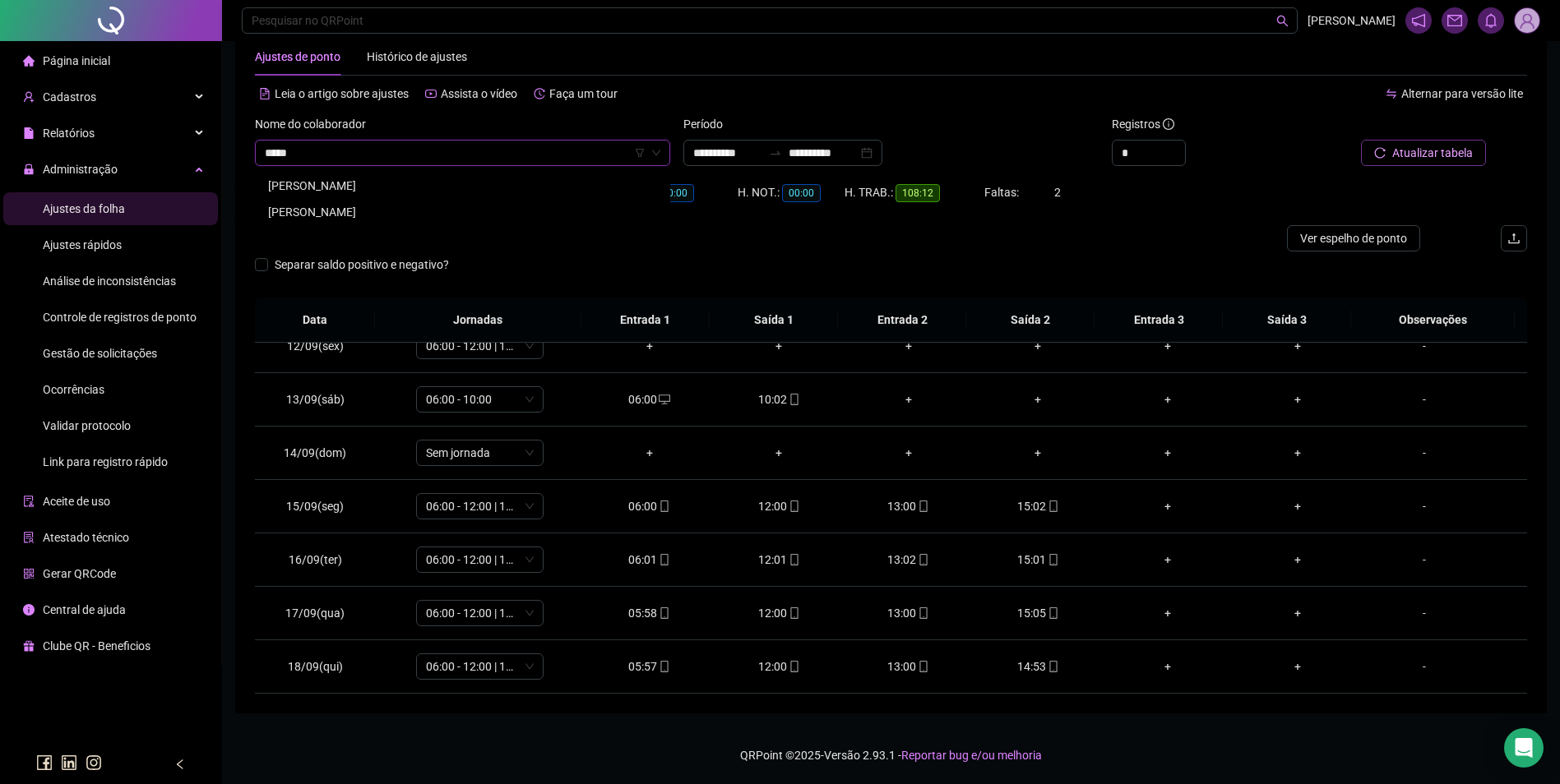
scroll to position [0, 0]
click at [396, 179] on div "VANDA EVANGELISTA DA SILVA" at bounding box center [462, 185] width 389 height 18
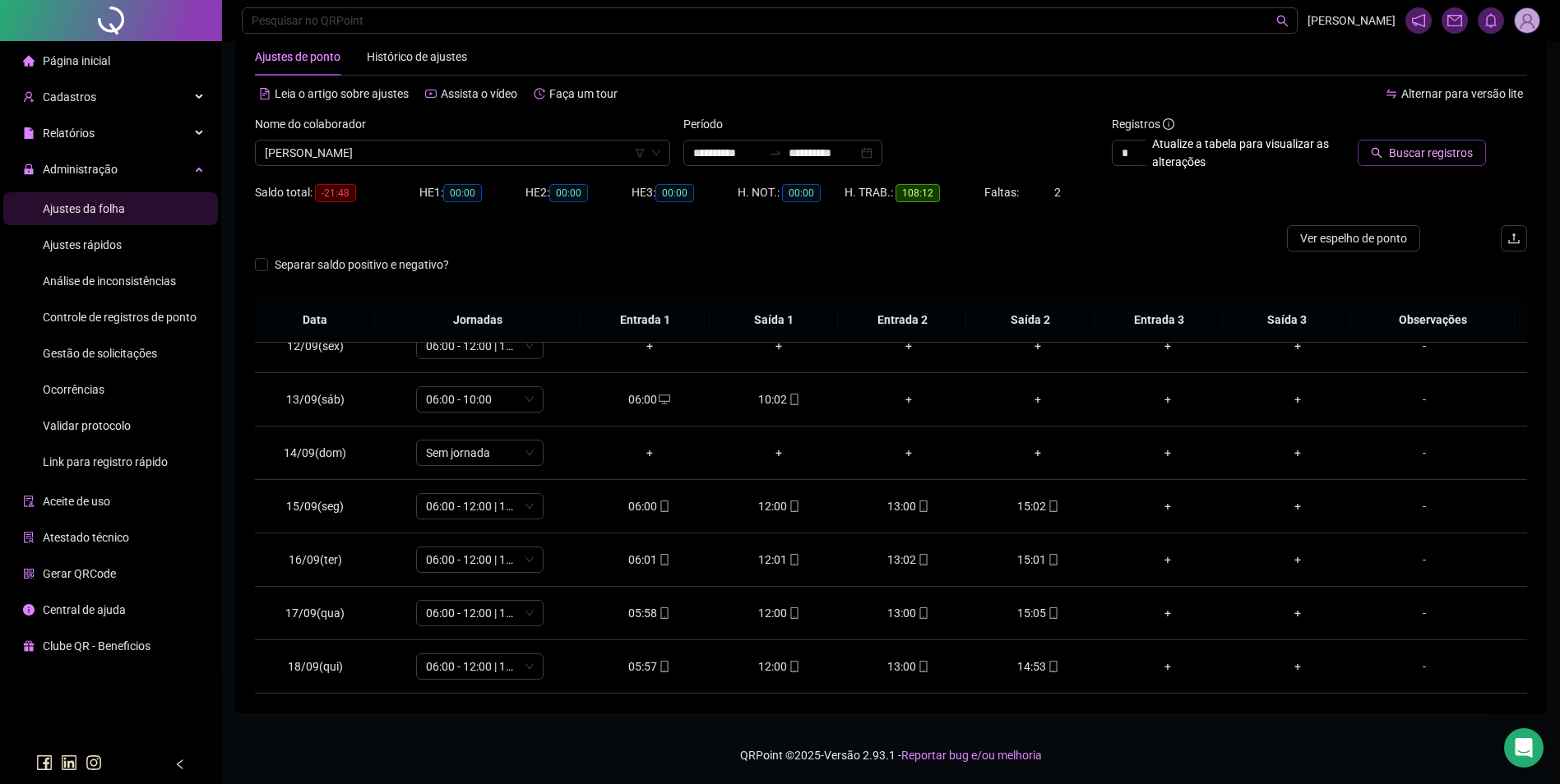
click at [1434, 143] on button "Buscar registros" at bounding box center [1422, 152] width 128 height 26
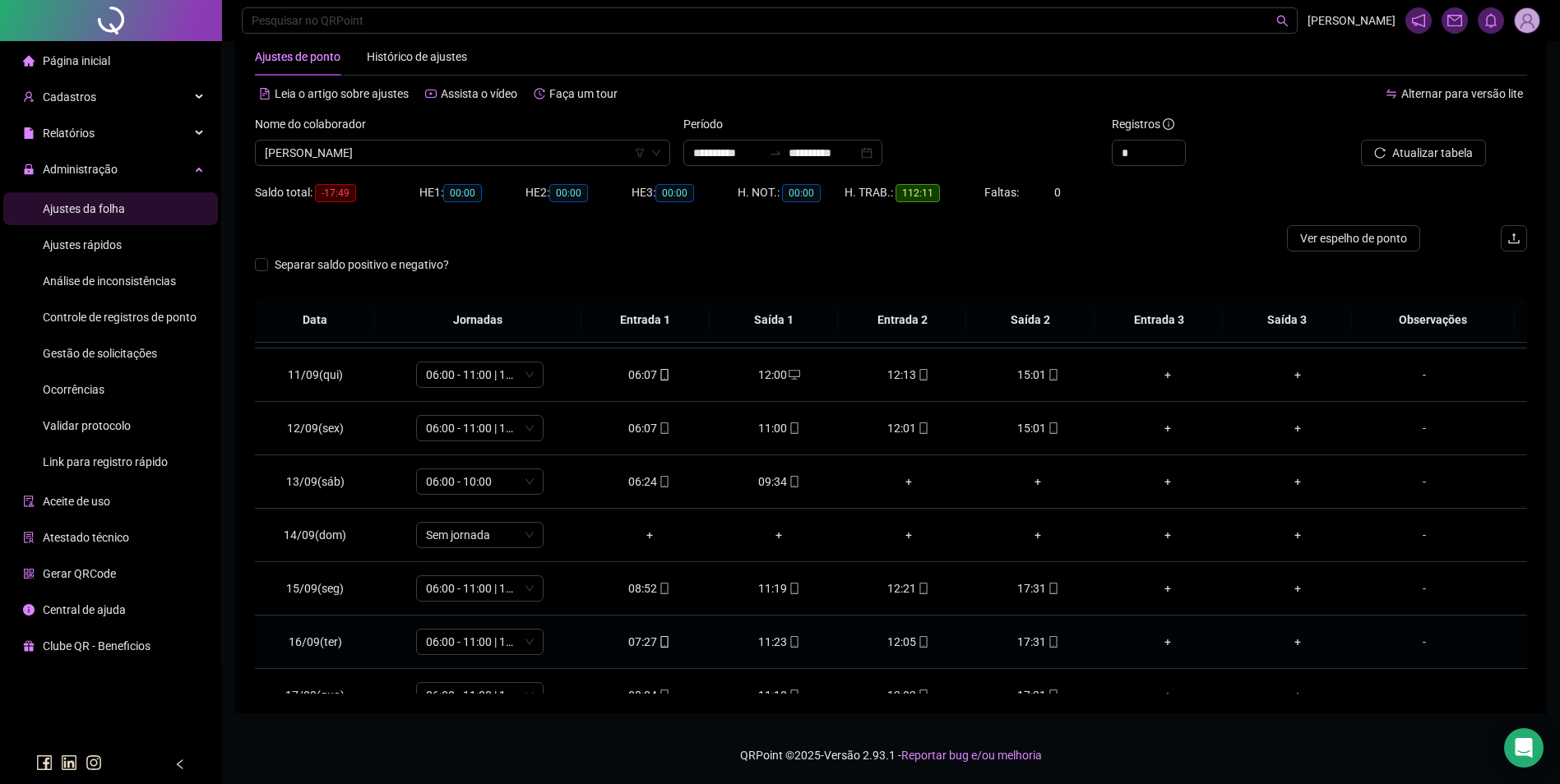
scroll to position [446, 0]
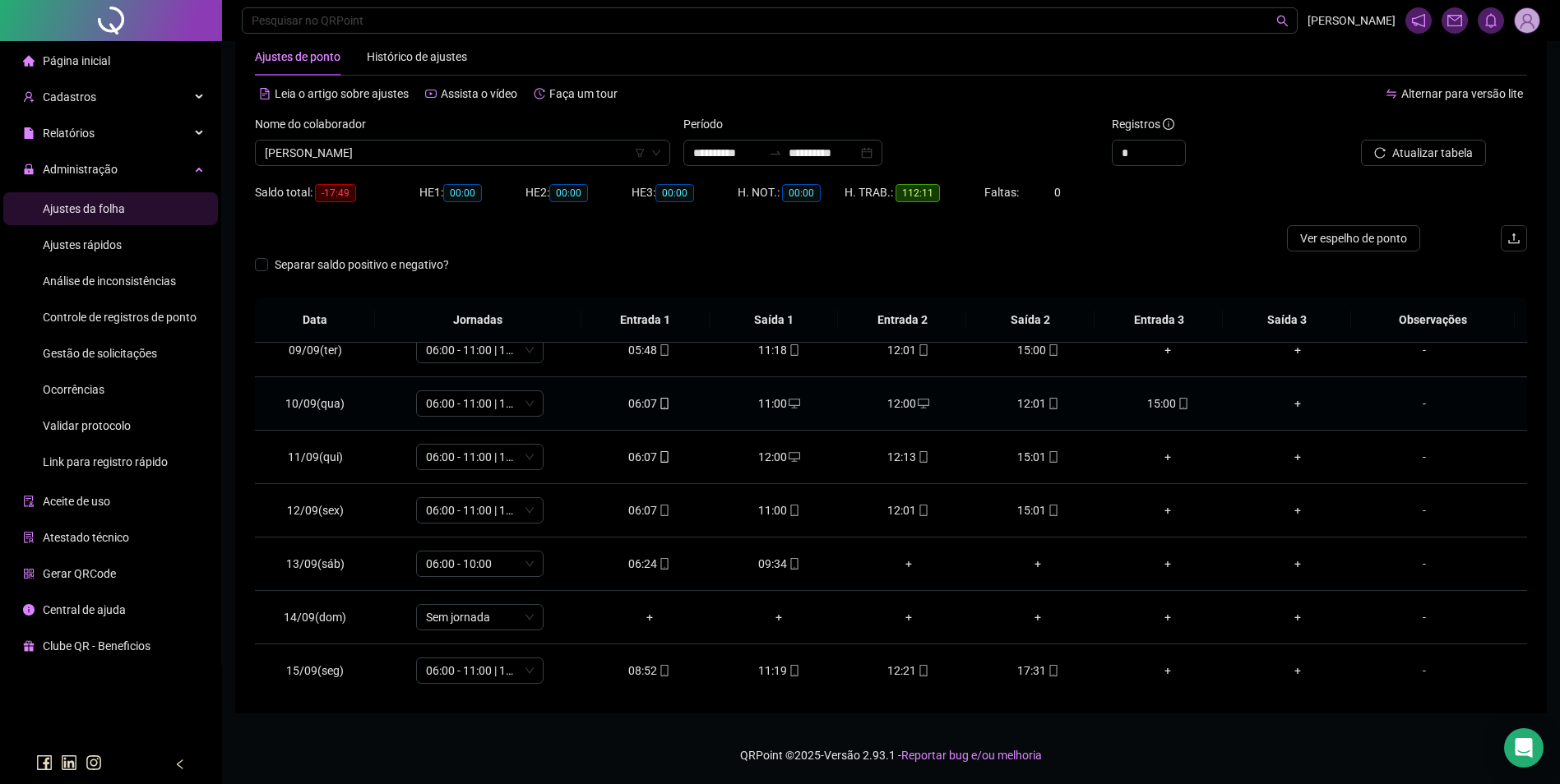
click at [919, 400] on icon "desktop" at bounding box center [924, 404] width 12 height 10
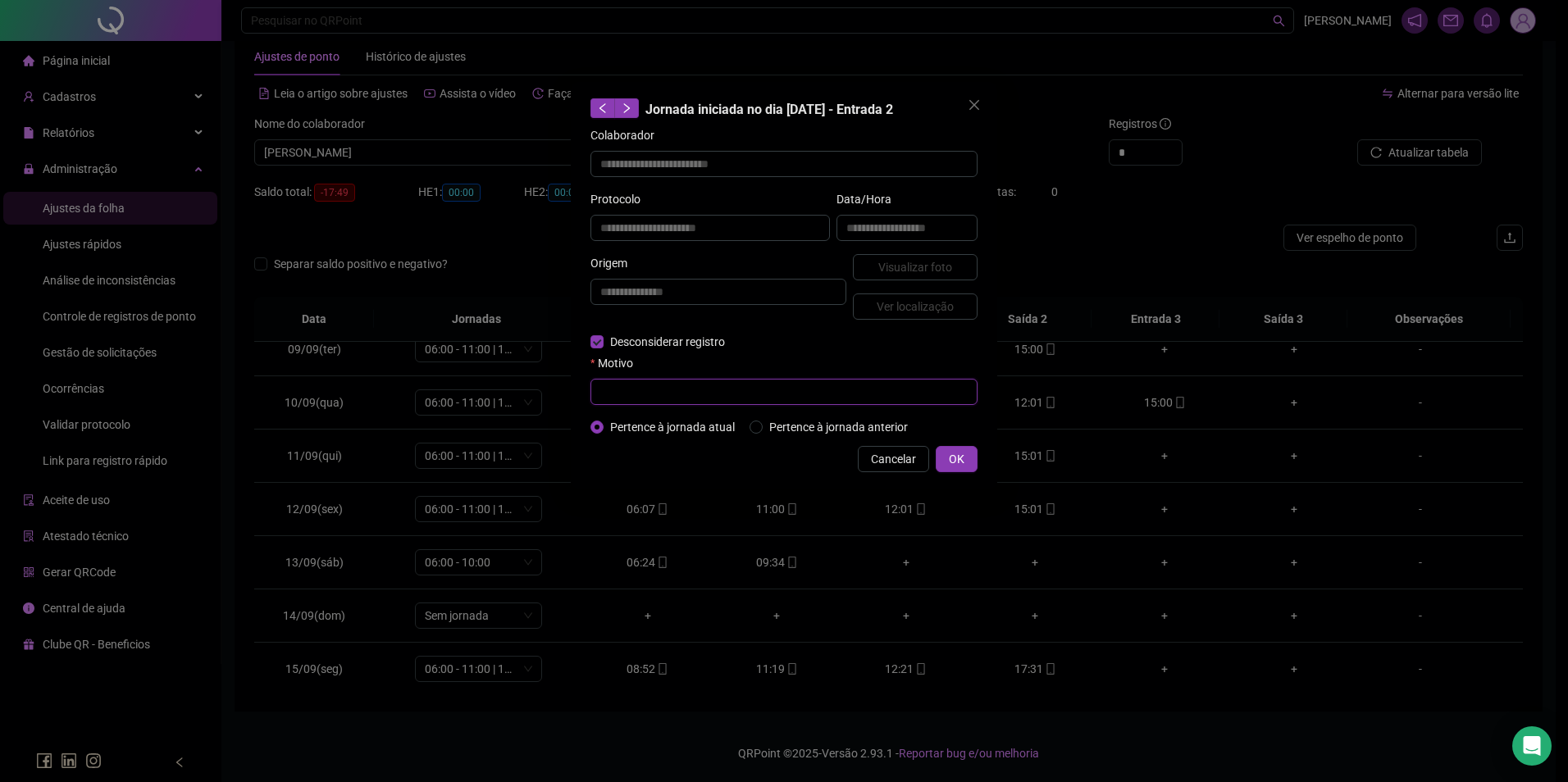
click at [639, 390] on input "text" at bounding box center [784, 391] width 387 height 26
click at [950, 457] on span "OK" at bounding box center [956, 459] width 15 height 18
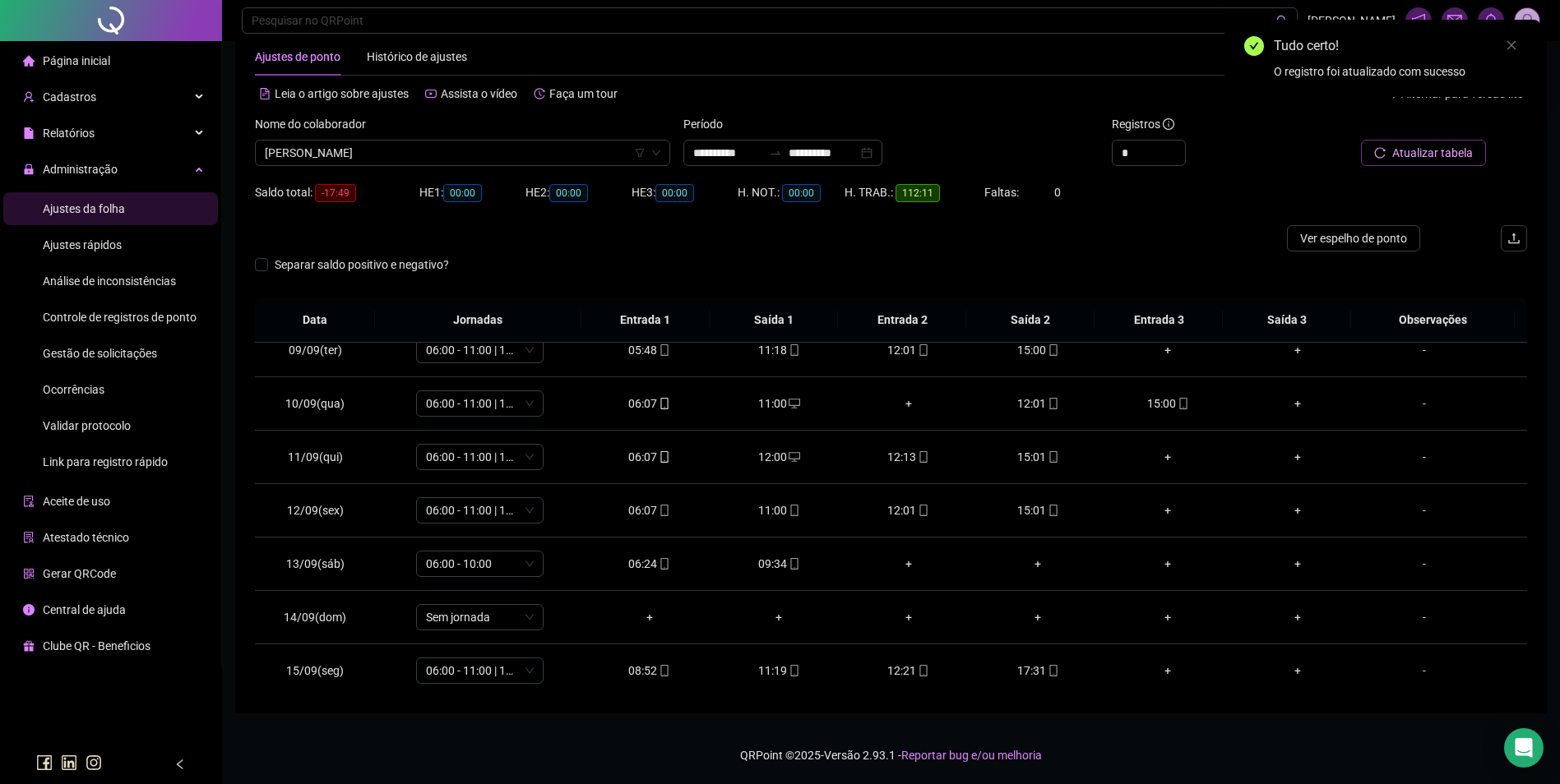
click at [1393, 155] on button "Atualizar tabela" at bounding box center [1423, 152] width 125 height 26
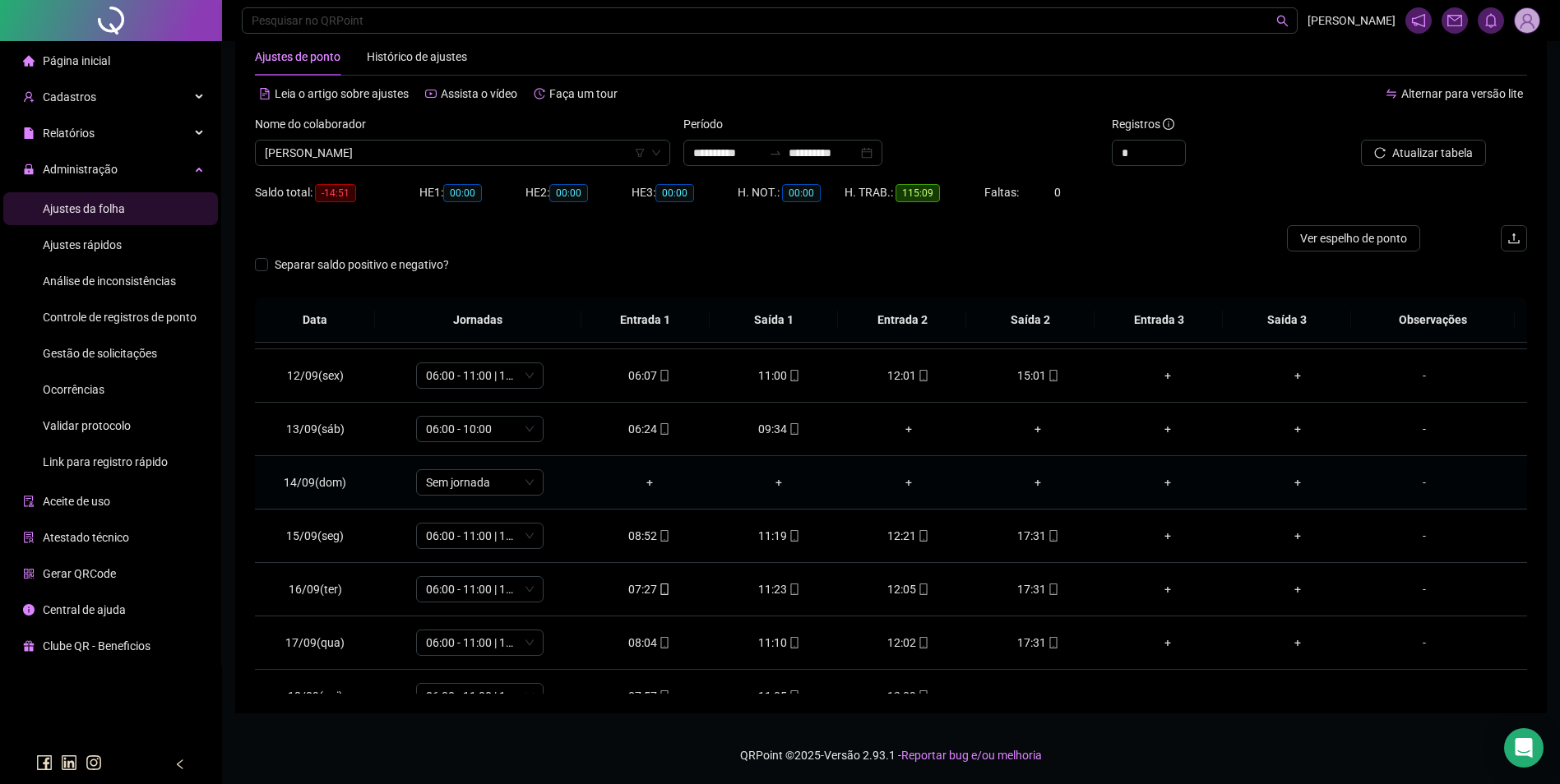
scroll to position [611, 0]
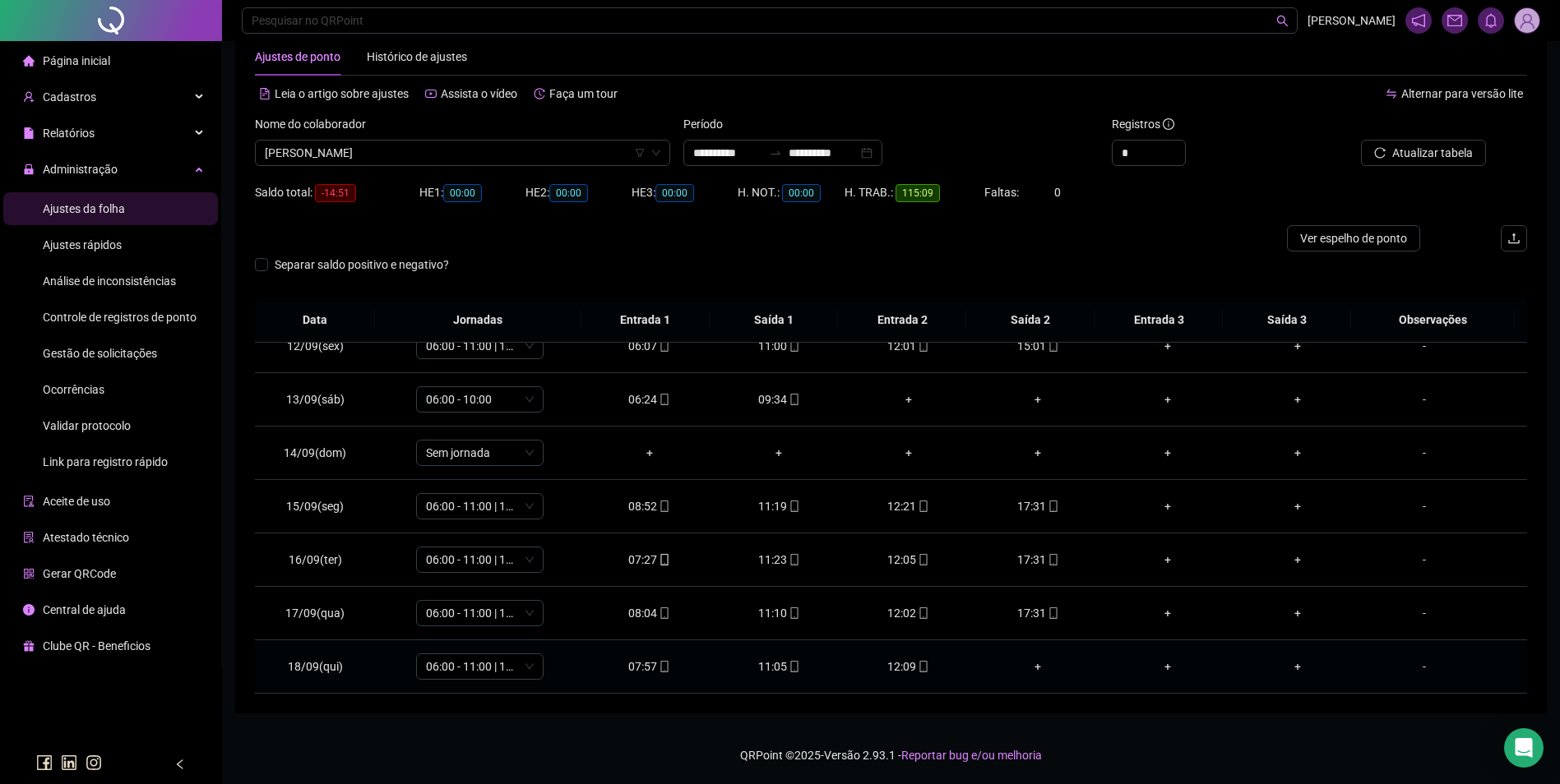
click at [918, 670] on icon "mobile" at bounding box center [924, 667] width 12 height 12
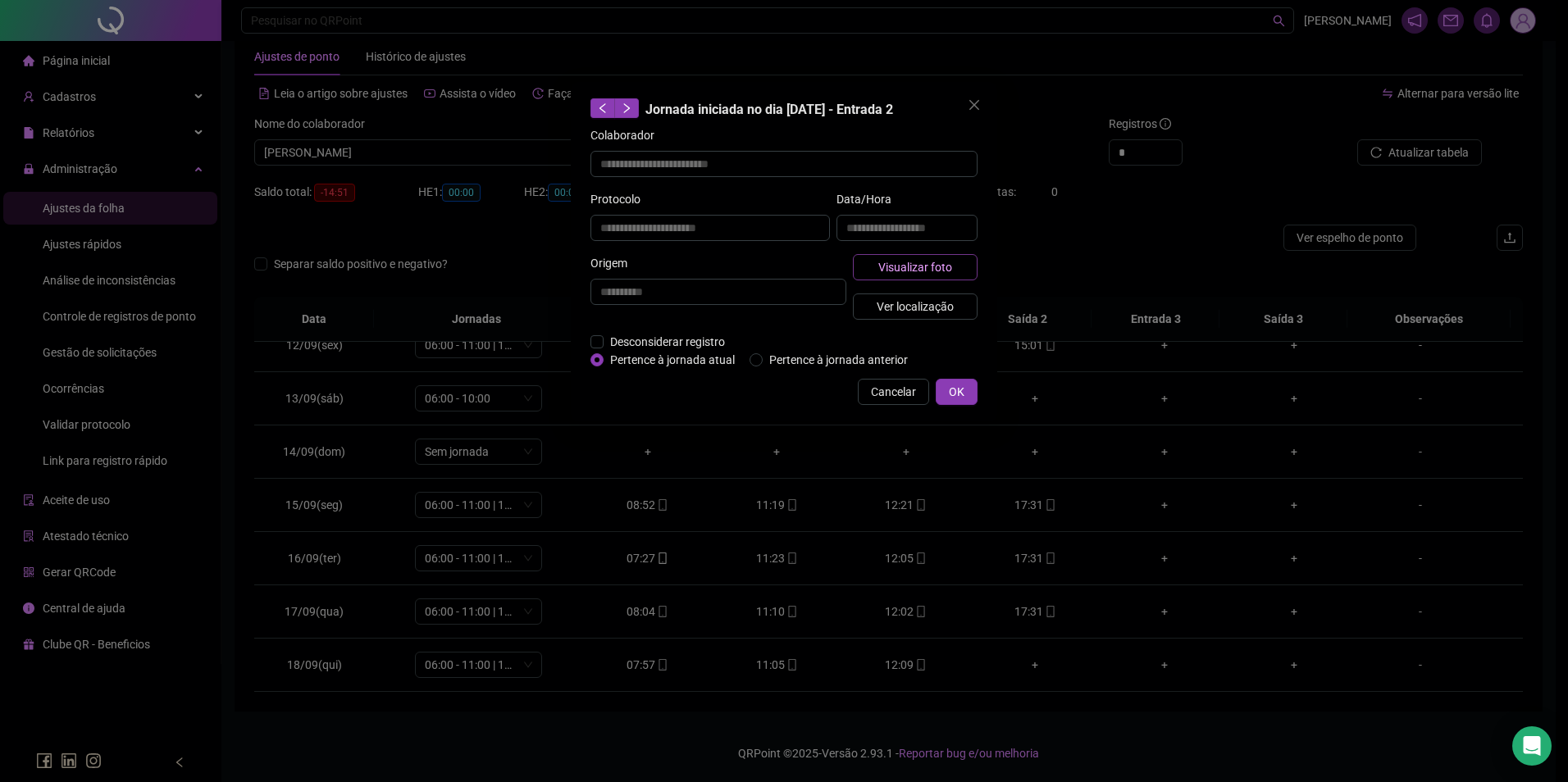
click at [970, 269] on button "Visualizar foto" at bounding box center [915, 267] width 125 height 26
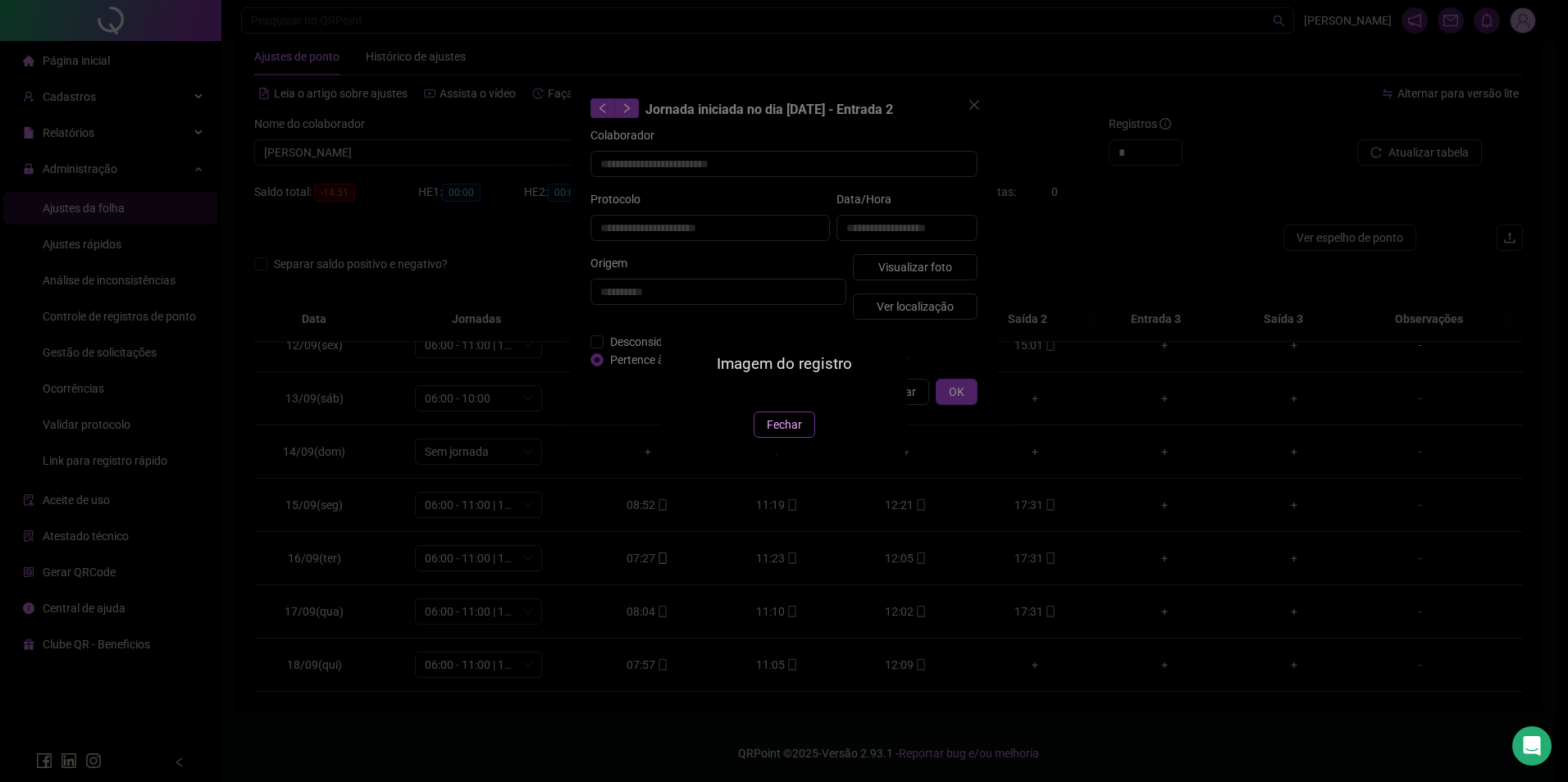
click at [792, 437] on button "Fechar" at bounding box center [785, 424] width 62 height 26
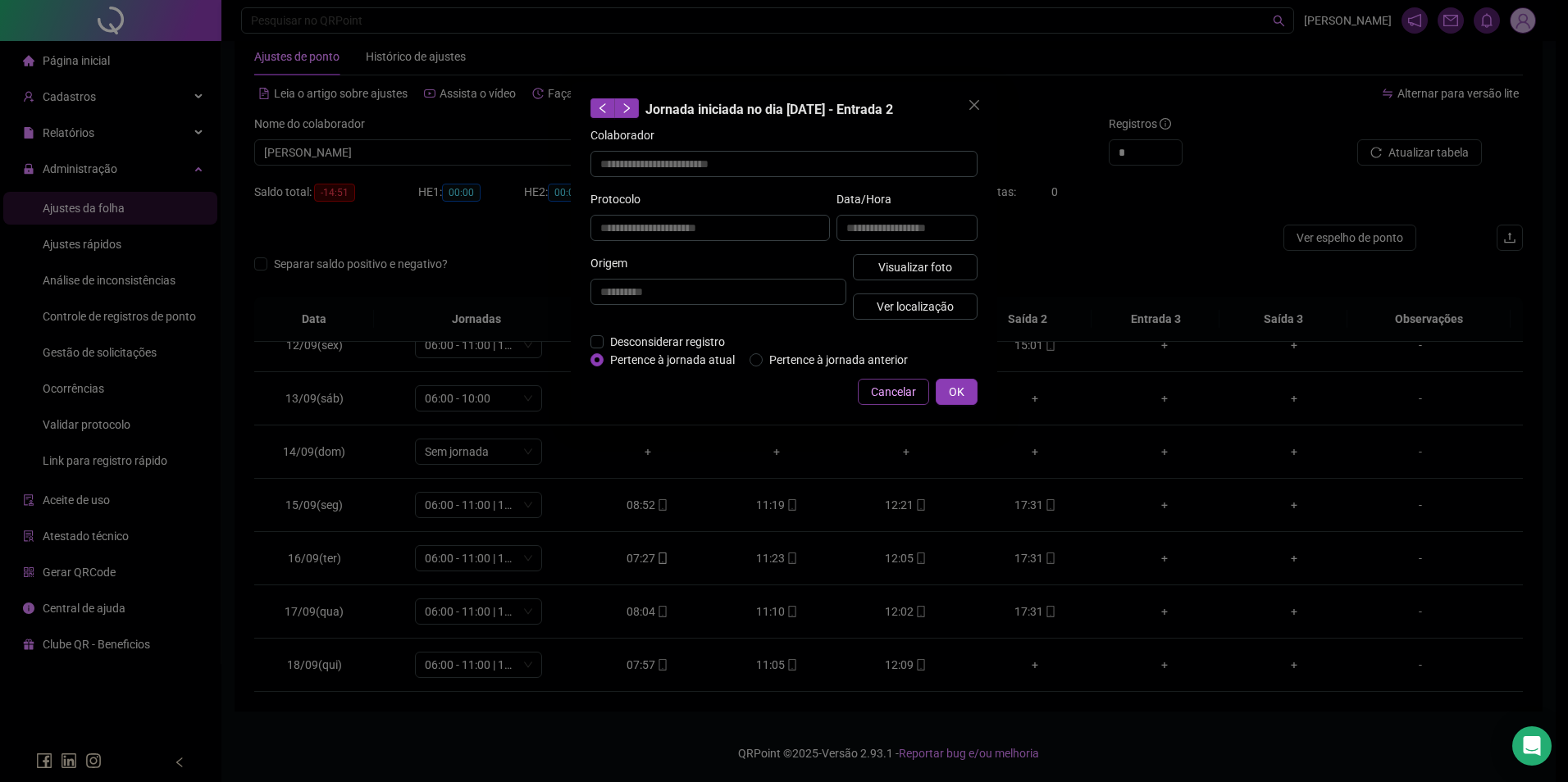
click at [885, 396] on span "Cancelar" at bounding box center [893, 392] width 45 height 18
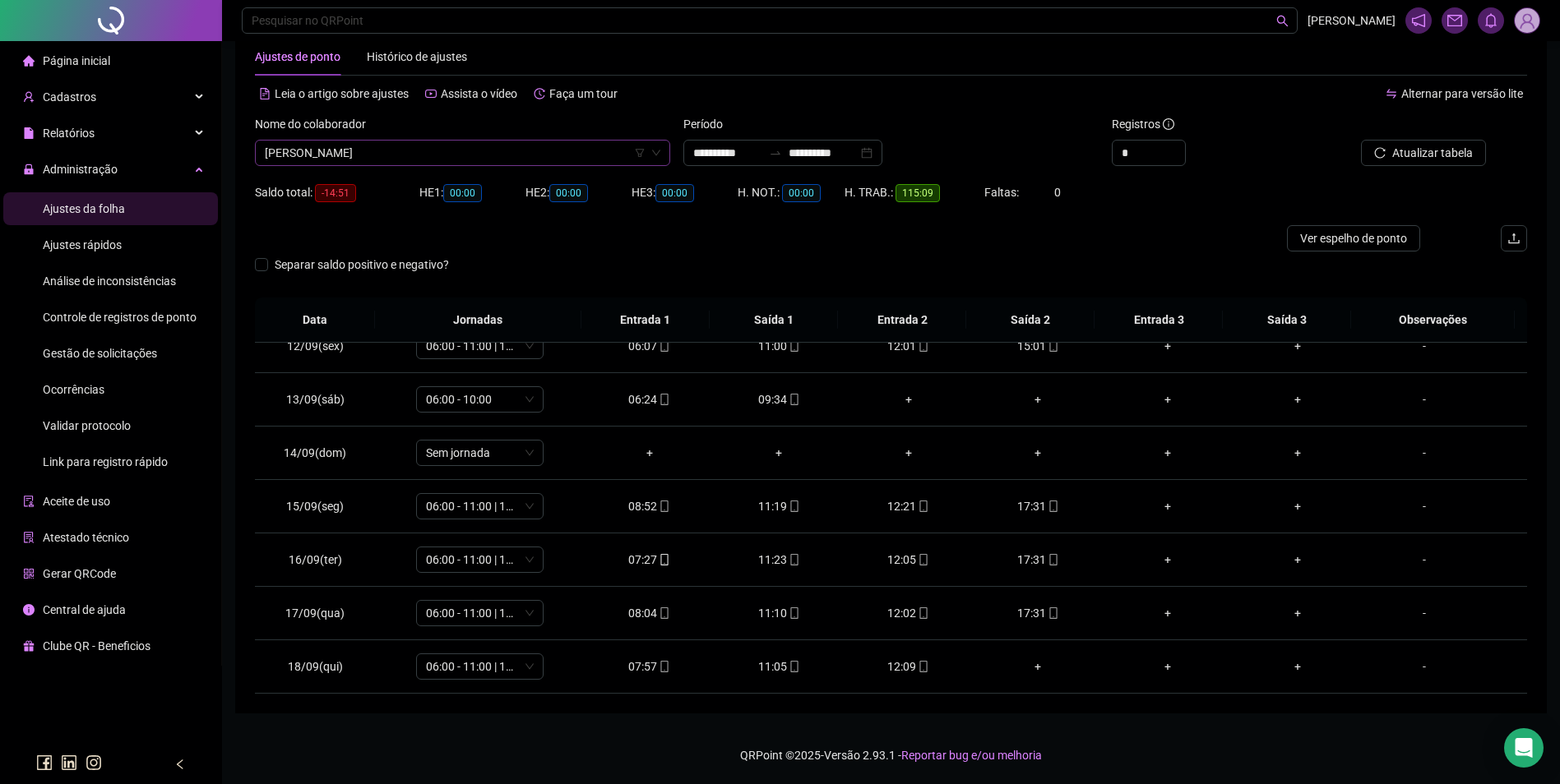
click at [536, 152] on span "VANDA EVANGELISTA DA SILVA" at bounding box center [463, 152] width 396 height 24
click at [370, 179] on div "YURI RENAN TARGINO AGUIAR" at bounding box center [462, 185] width 389 height 18
click at [1411, 149] on span "Buscar registros" at bounding box center [1431, 152] width 83 height 18
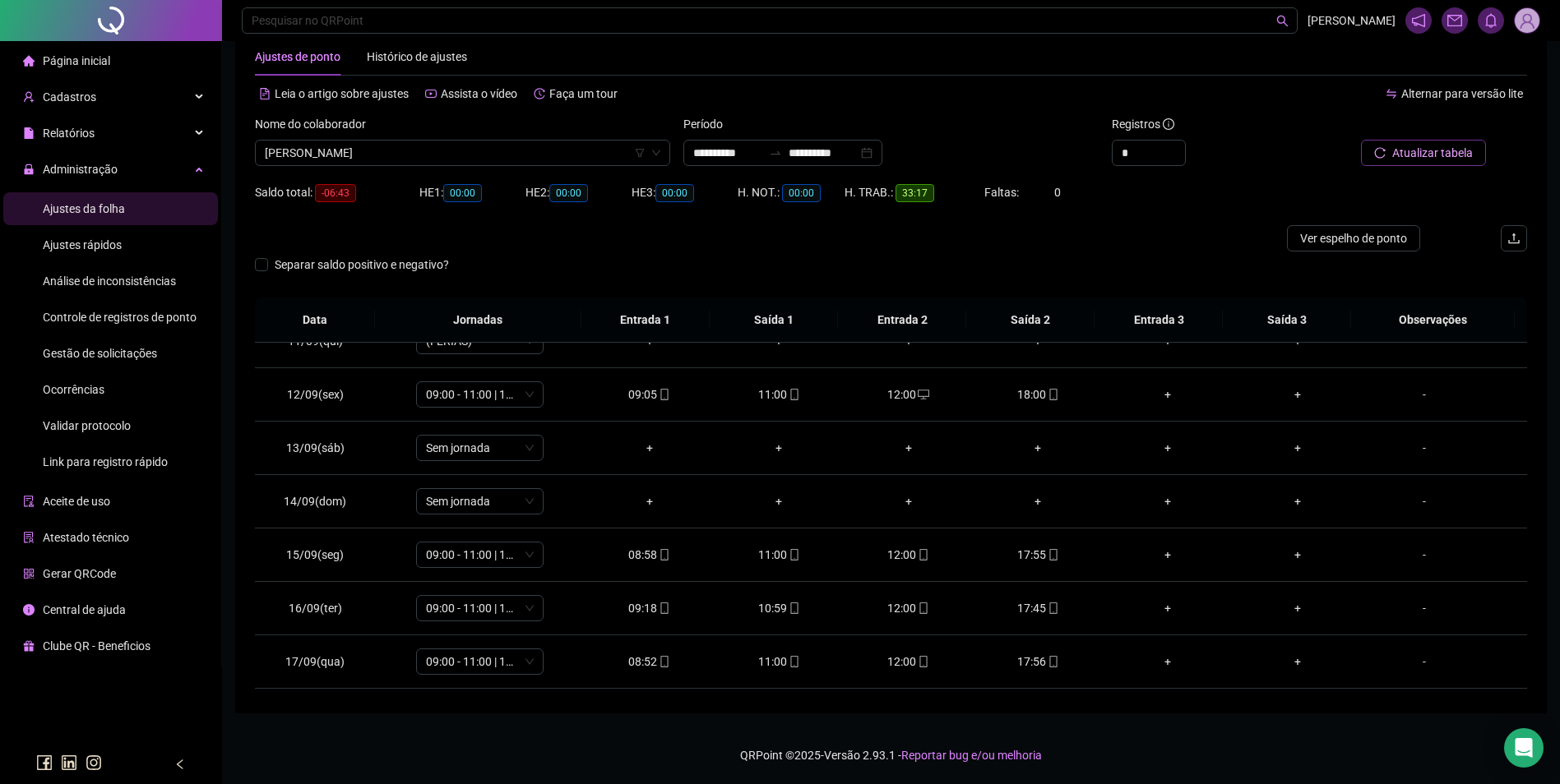
scroll to position [611, 0]
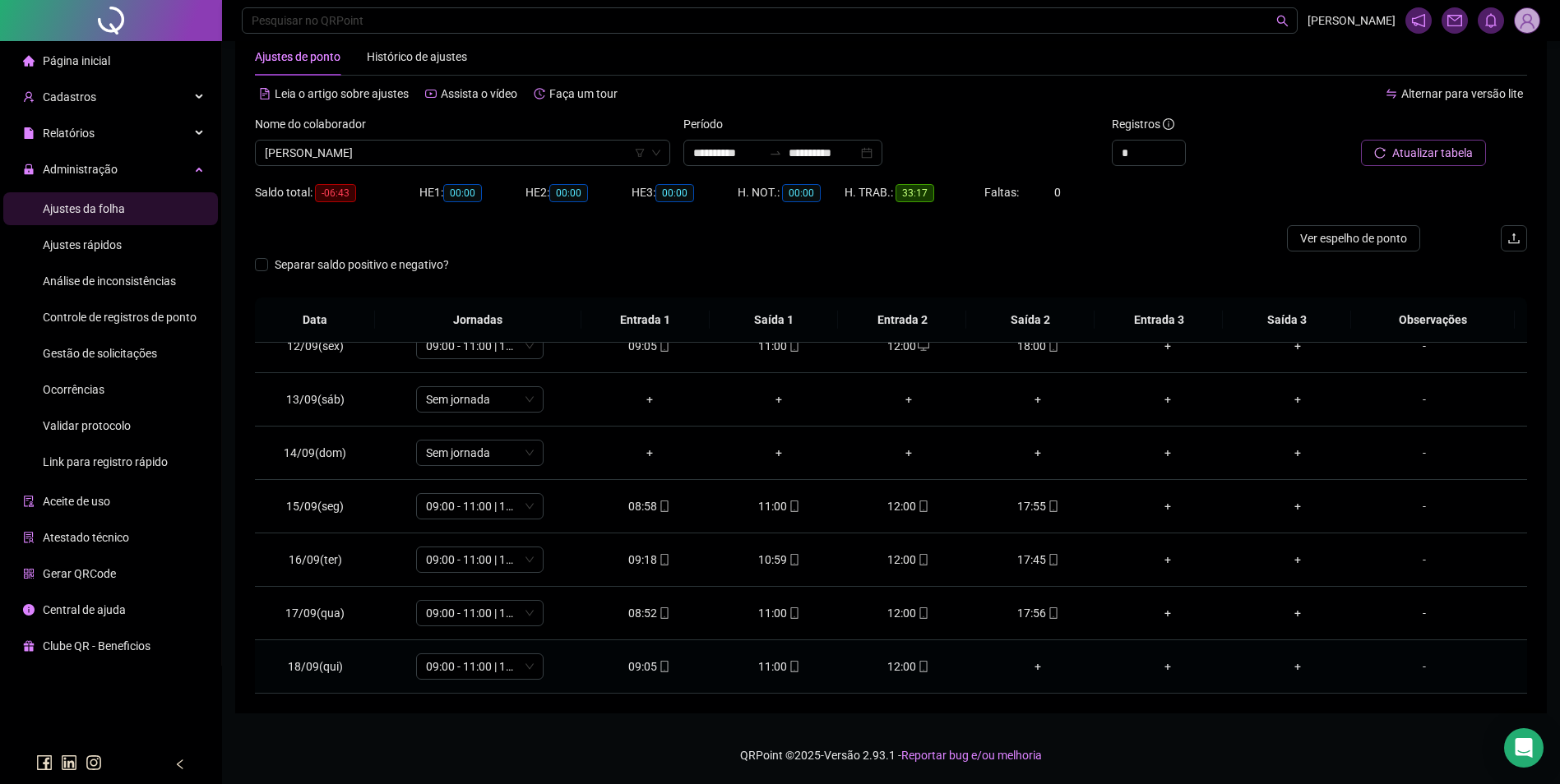
click at [905, 661] on div "12:00" at bounding box center [909, 667] width 104 height 18
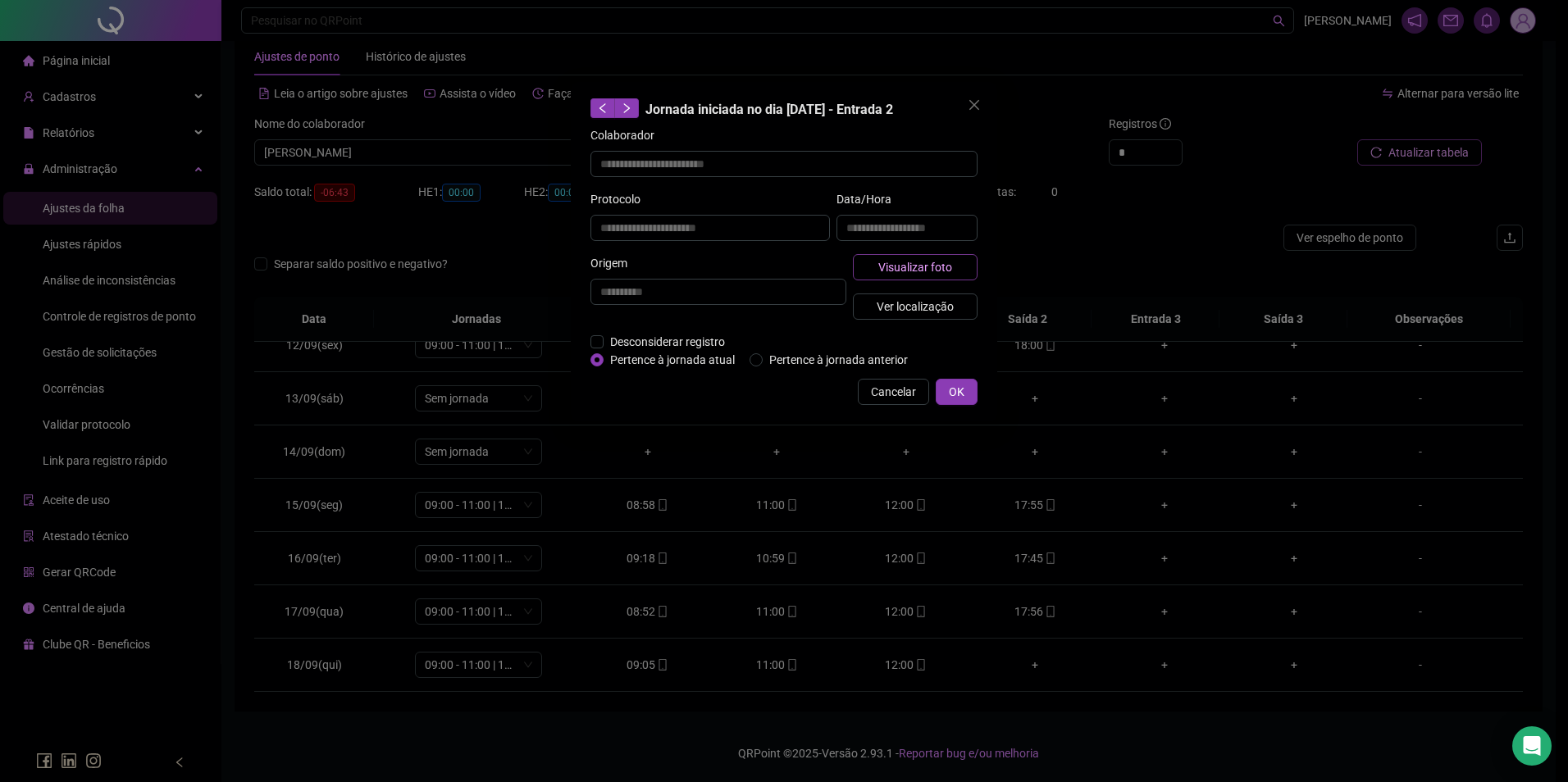
click at [958, 265] on button "Visualizar foto" at bounding box center [915, 267] width 125 height 26
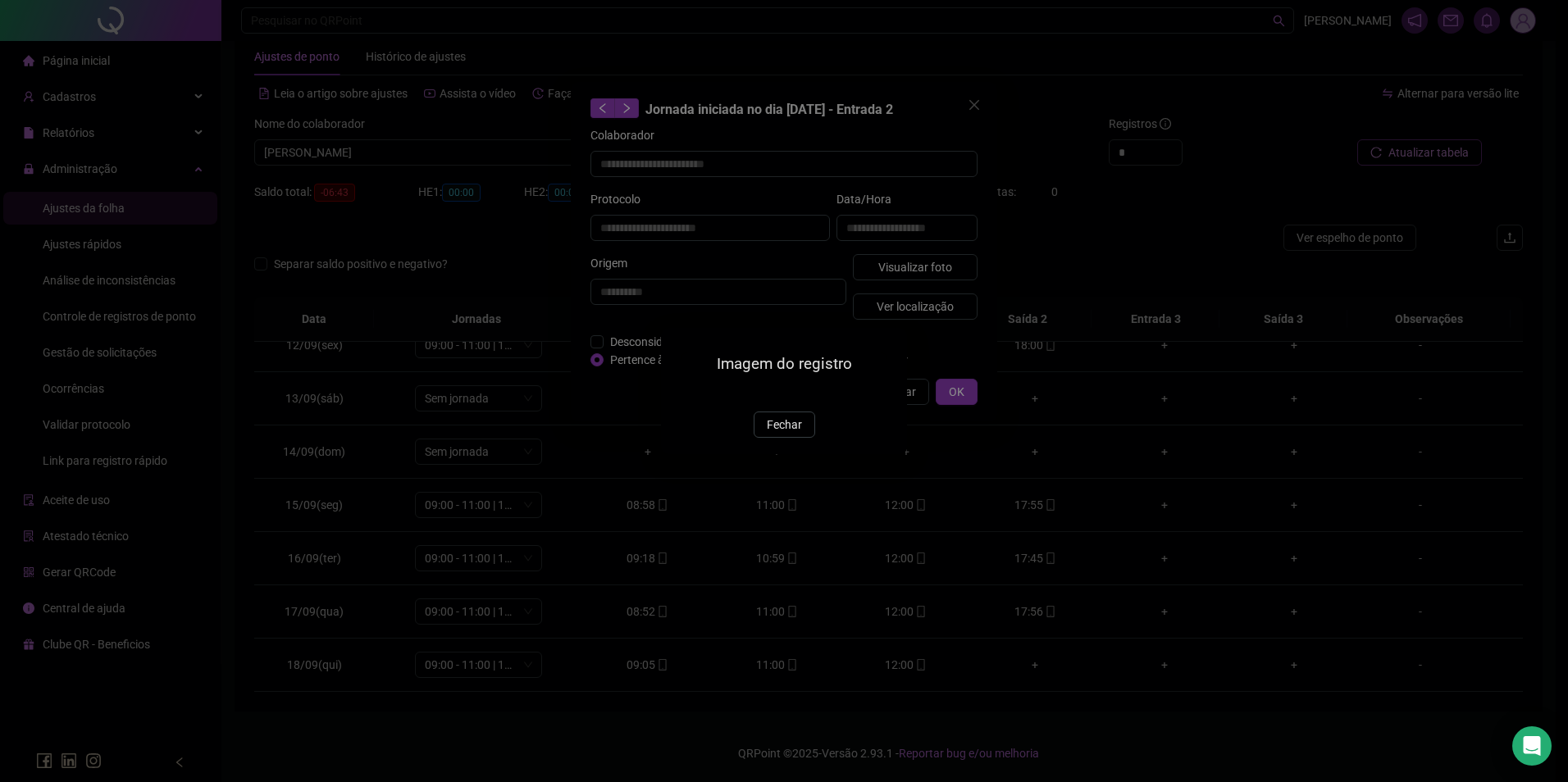
click at [680, 394] on img at bounding box center [680, 394] width 0 height 0
click at [789, 434] on span "Fechar" at bounding box center [784, 425] width 35 height 18
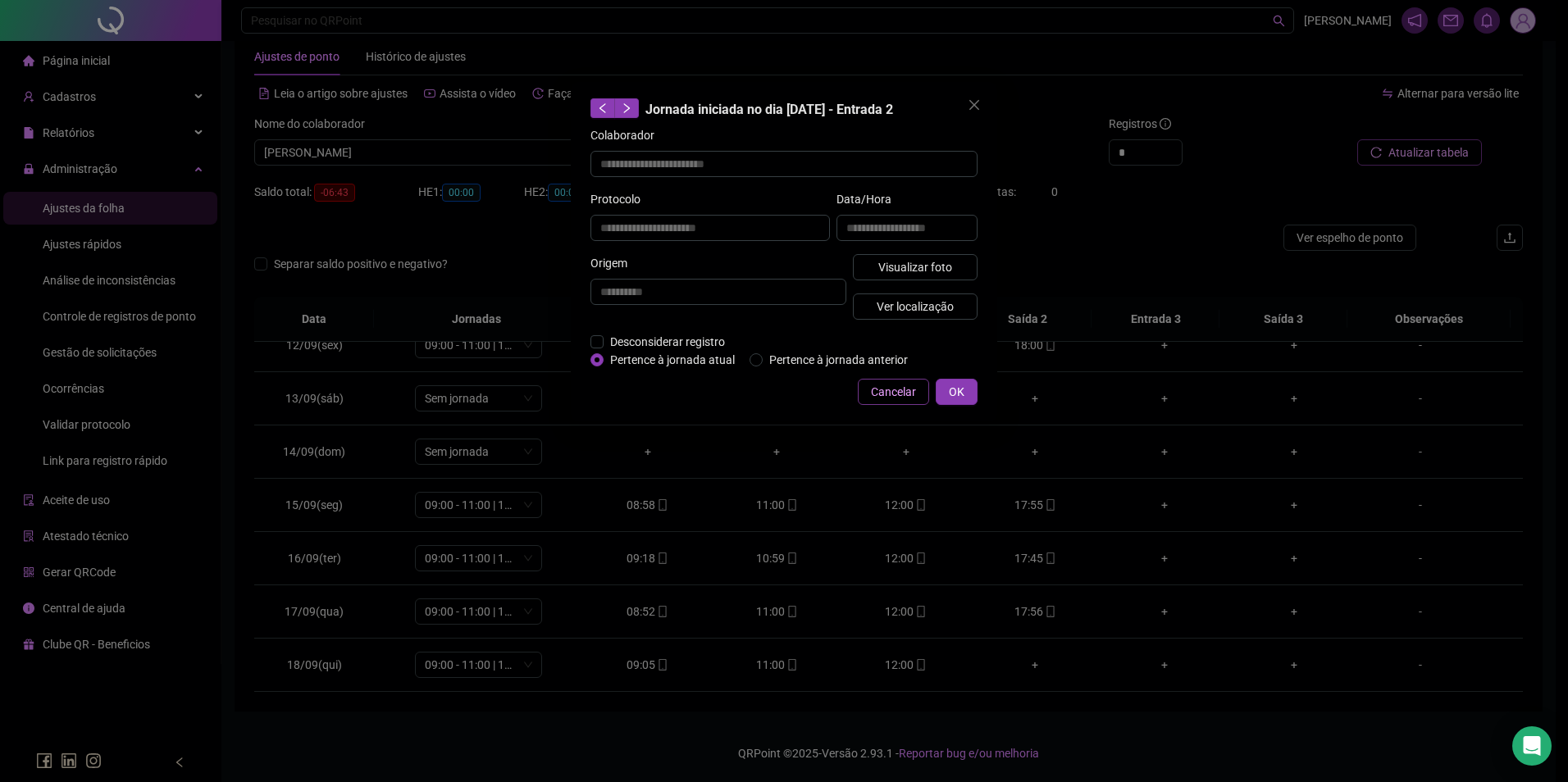
click at [898, 395] on span "Cancelar" at bounding box center [893, 392] width 45 height 18
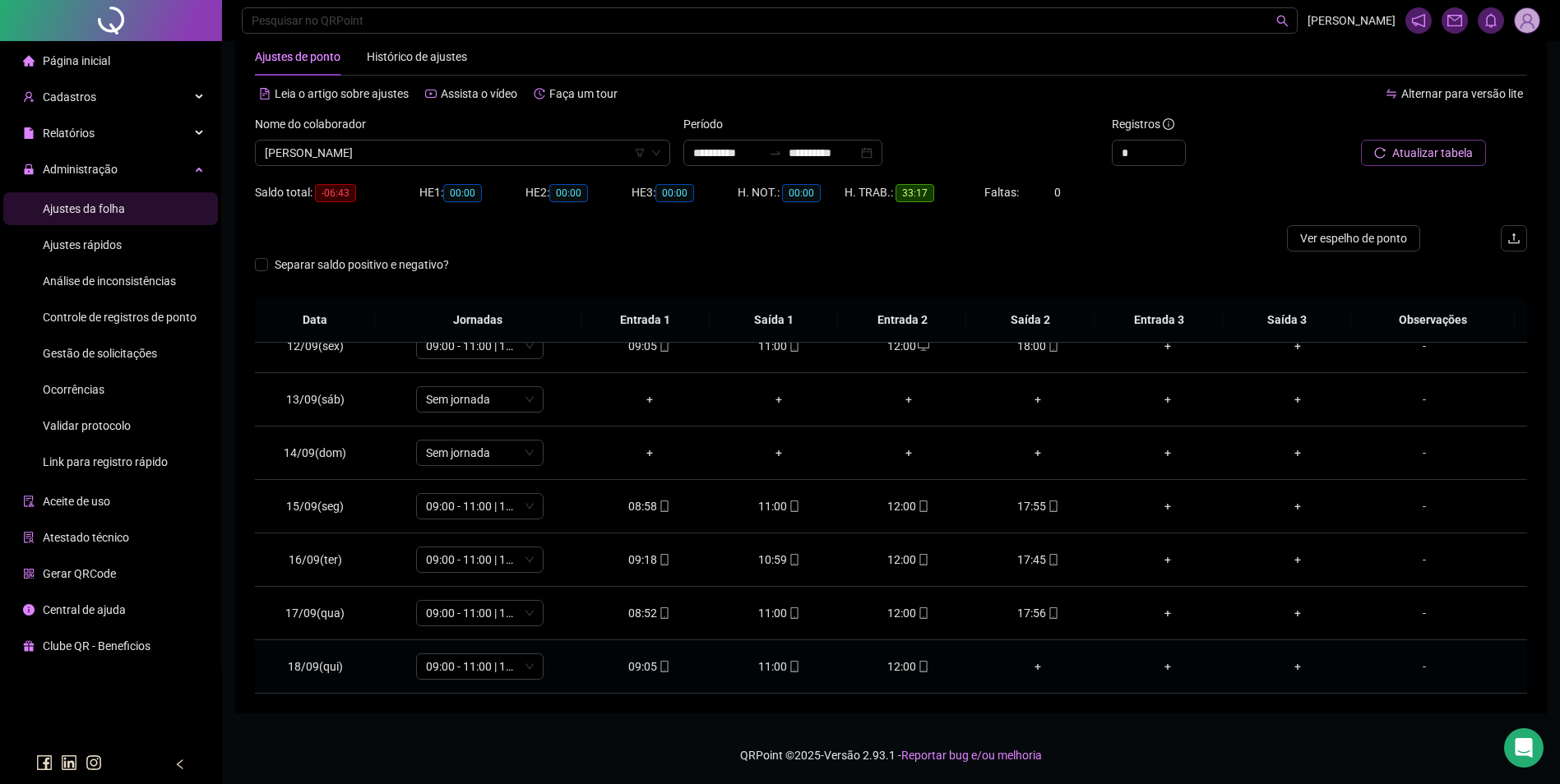
click at [779, 668] on div "11:00" at bounding box center [779, 667] width 104 height 18
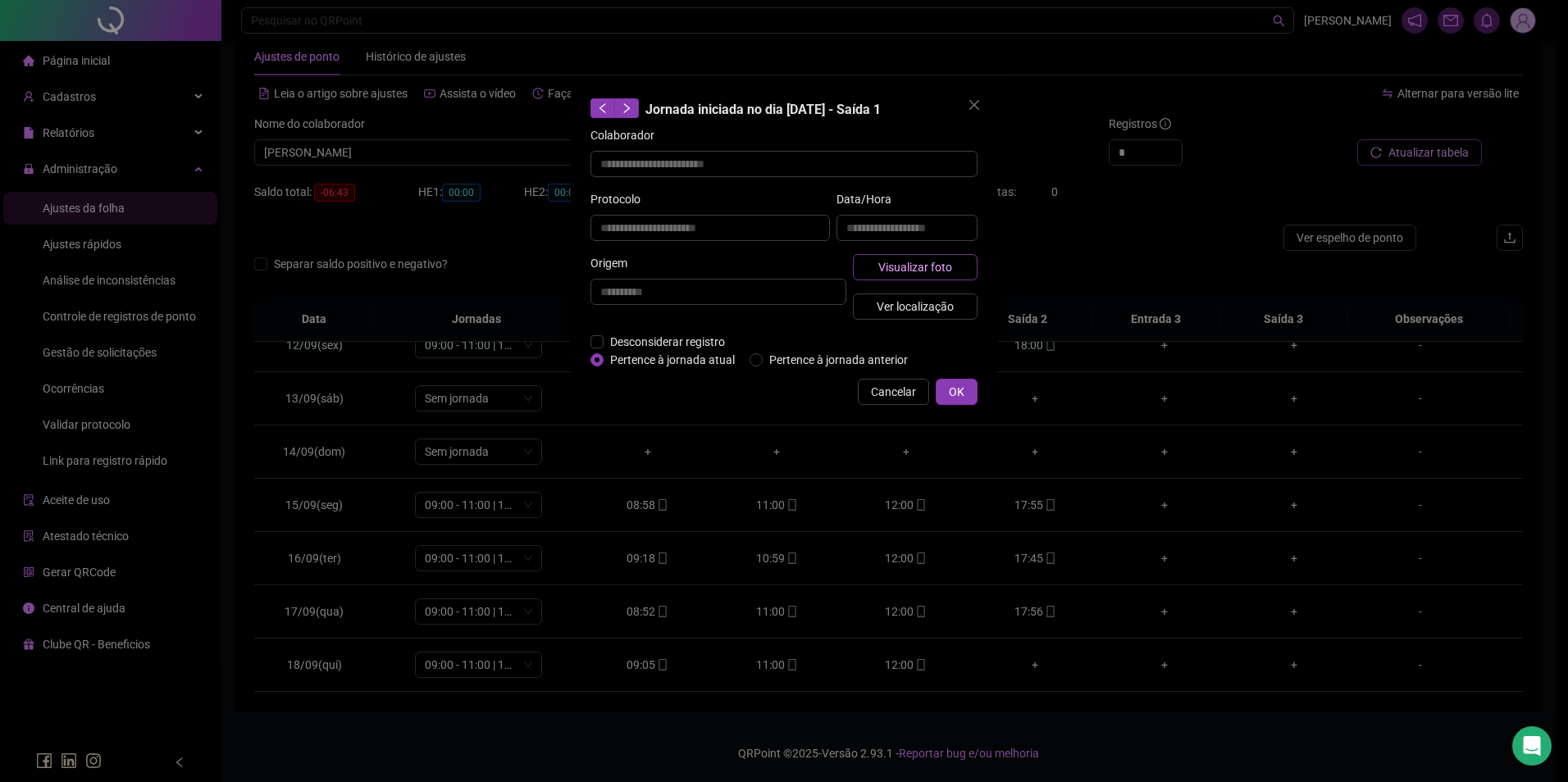
click at [877, 268] on button "Visualizar foto" at bounding box center [915, 267] width 125 height 26
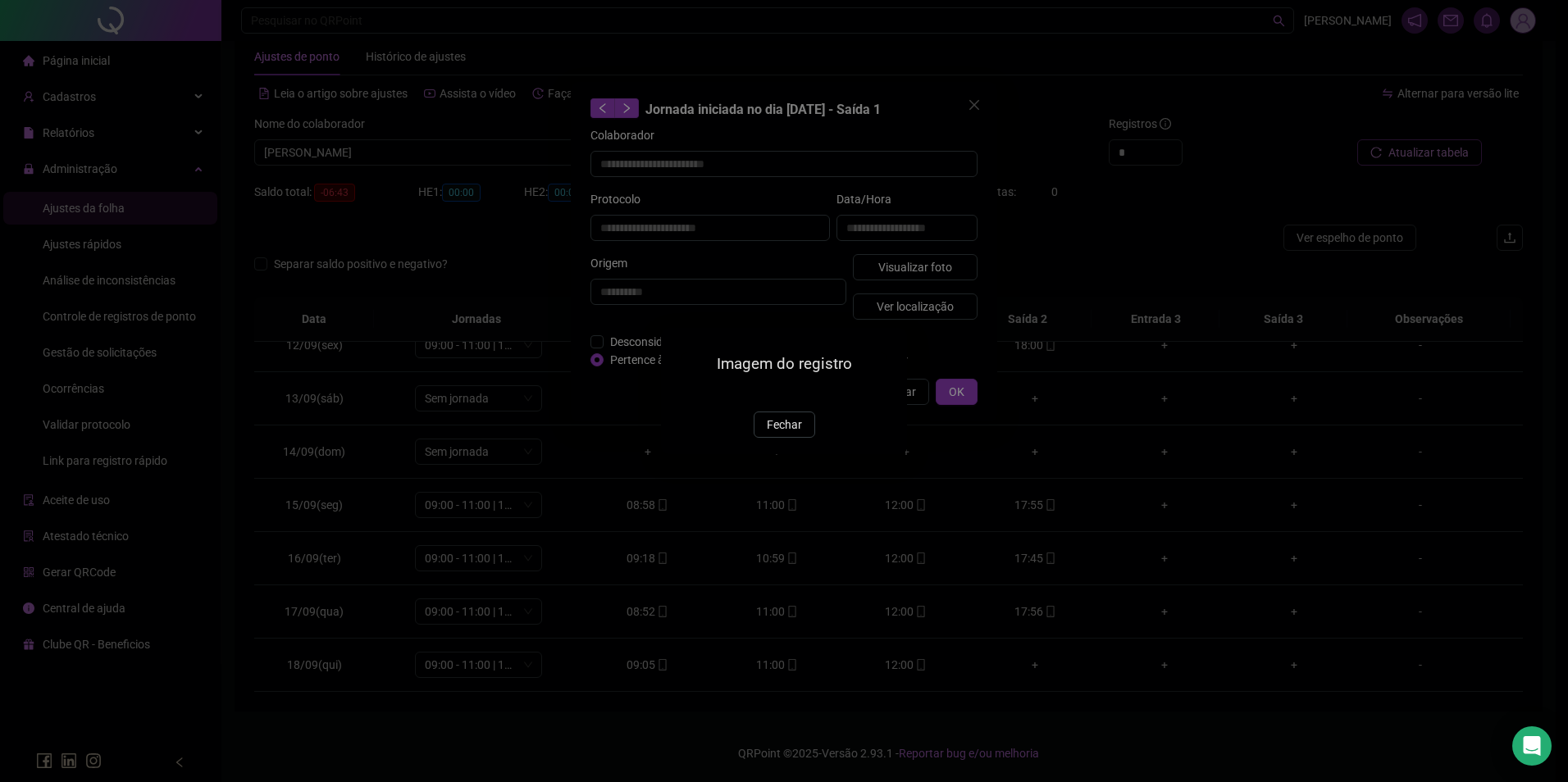
click at [680, 394] on img at bounding box center [680, 394] width 0 height 0
click at [771, 434] on span "Fechar" at bounding box center [784, 425] width 35 height 18
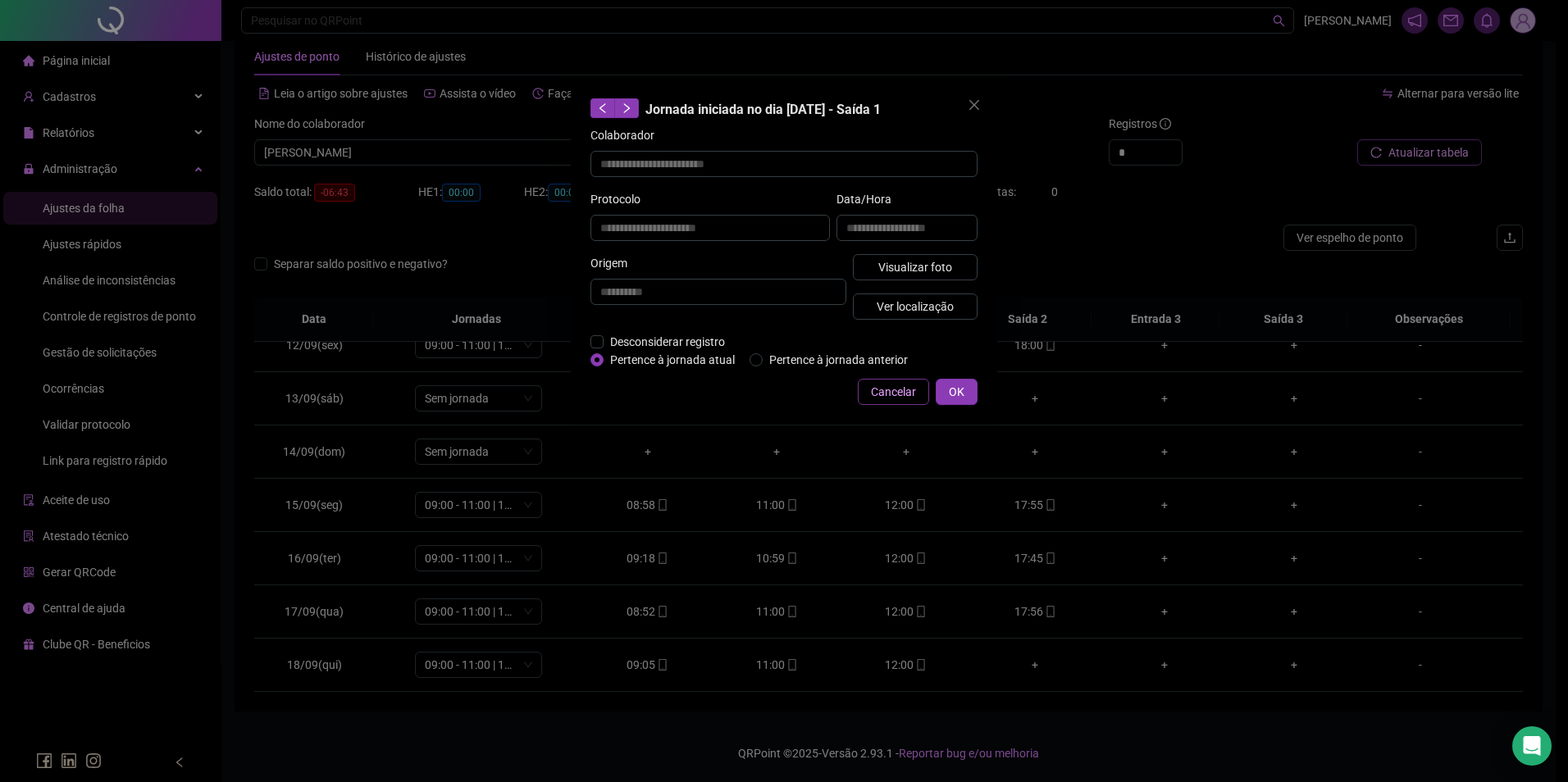
click at [896, 394] on span "Cancelar" at bounding box center [893, 392] width 45 height 18
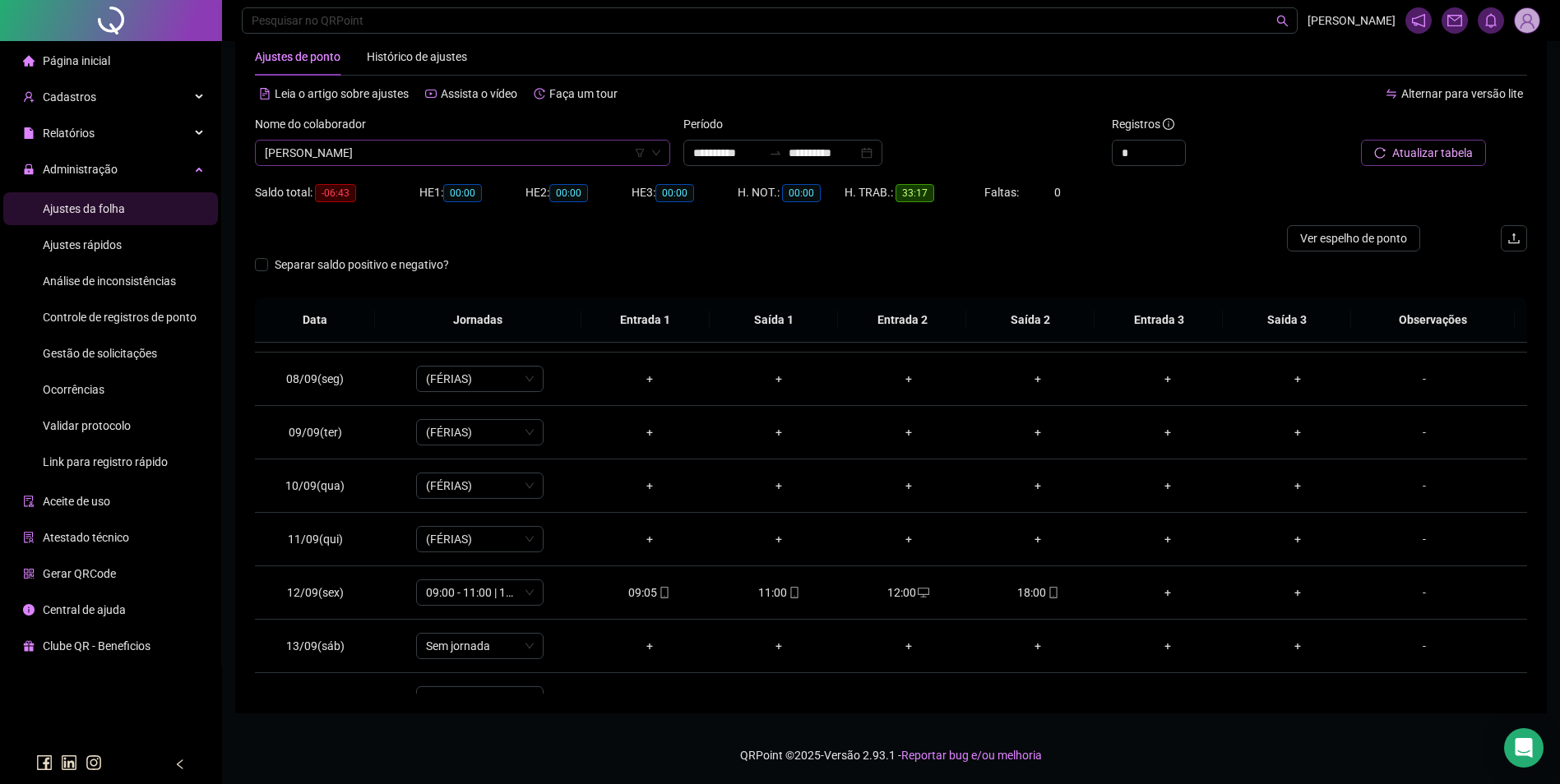
scroll to position [24071, 0]
click at [479, 164] on span "YURI RENAN TARGINO AGUIAR" at bounding box center [463, 152] width 396 height 24
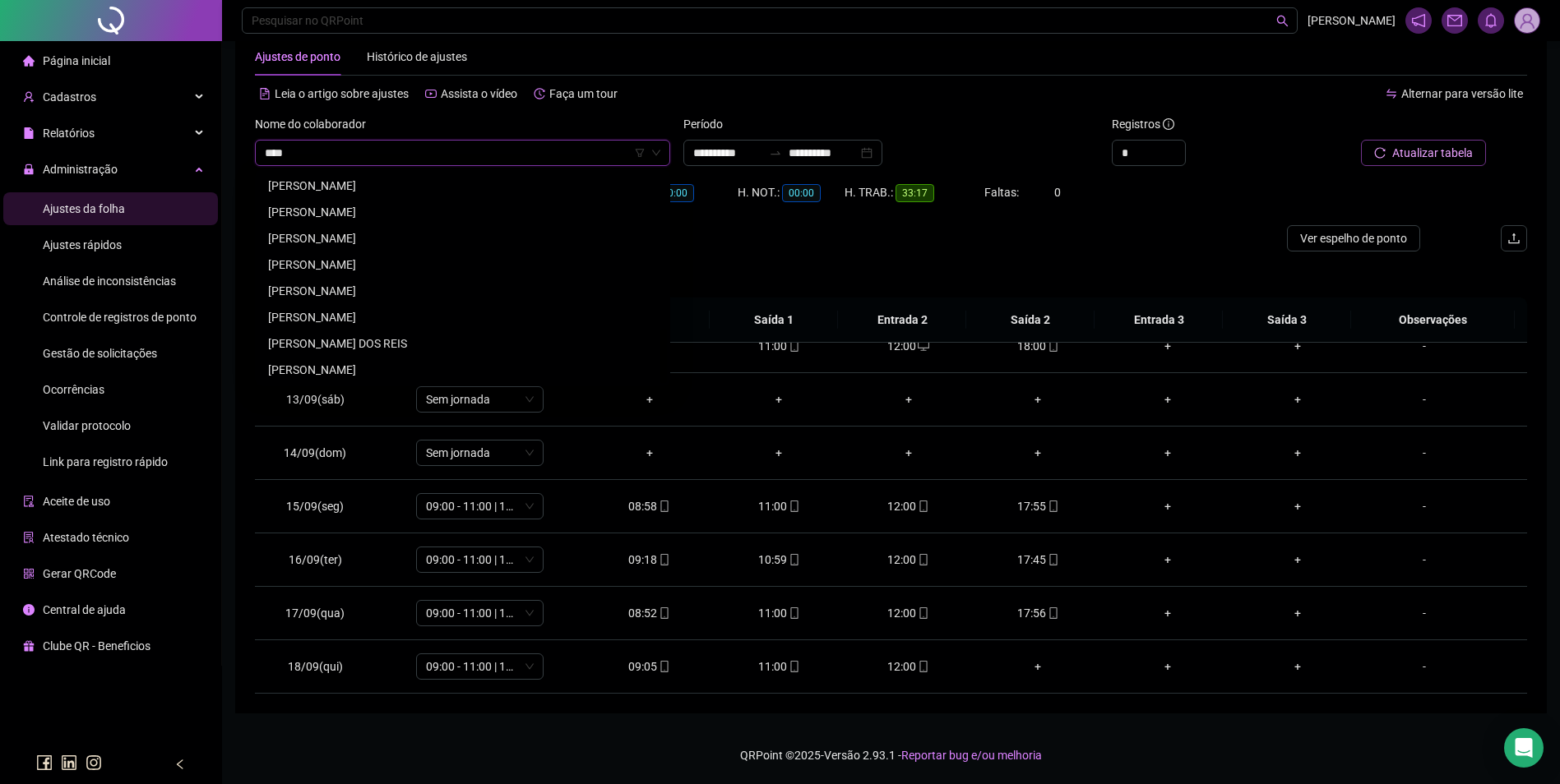
scroll to position [0, 0]
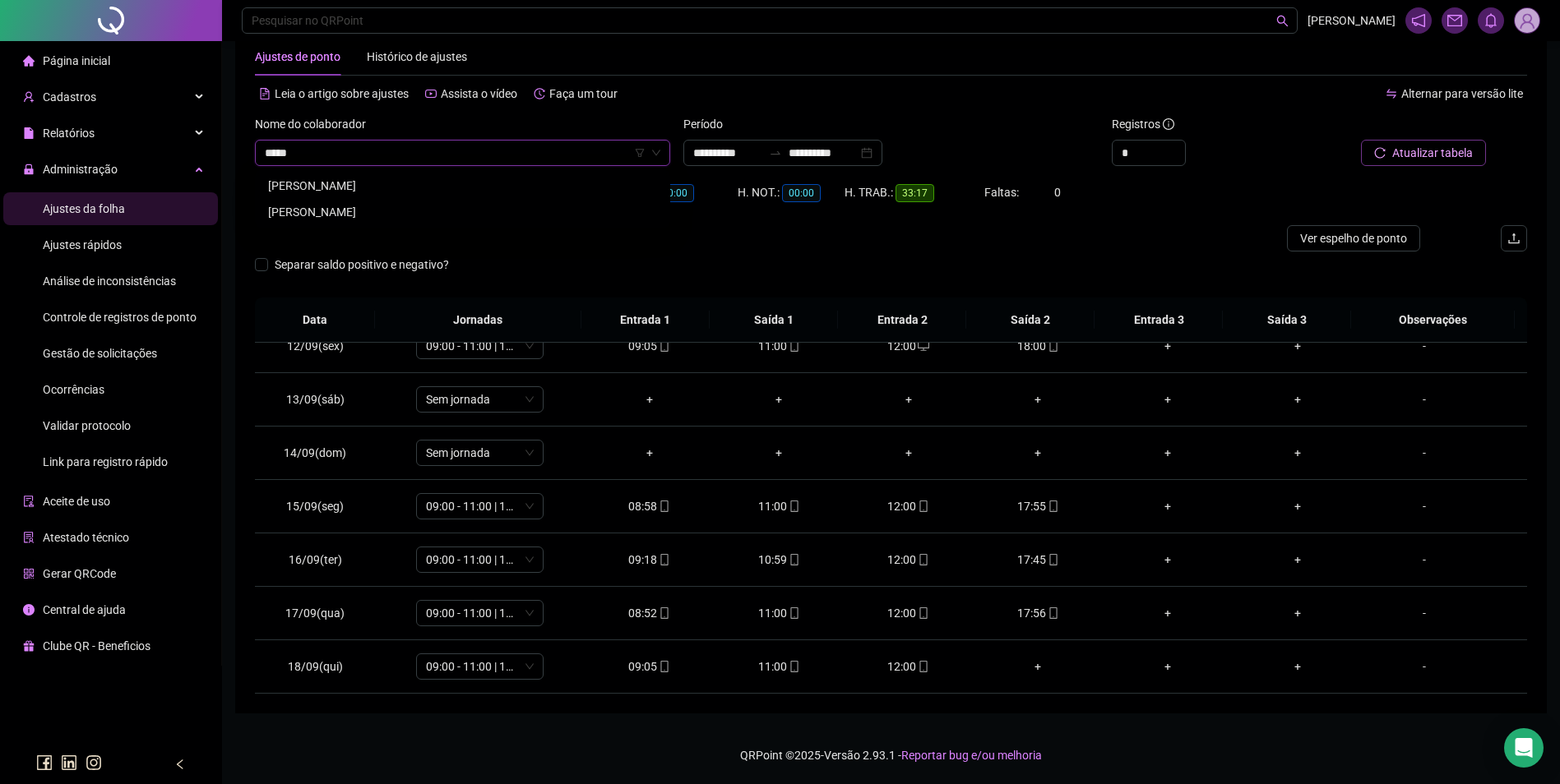
click at [369, 180] on div "VANDA EVANGELISTA DA SILVA" at bounding box center [462, 185] width 389 height 18
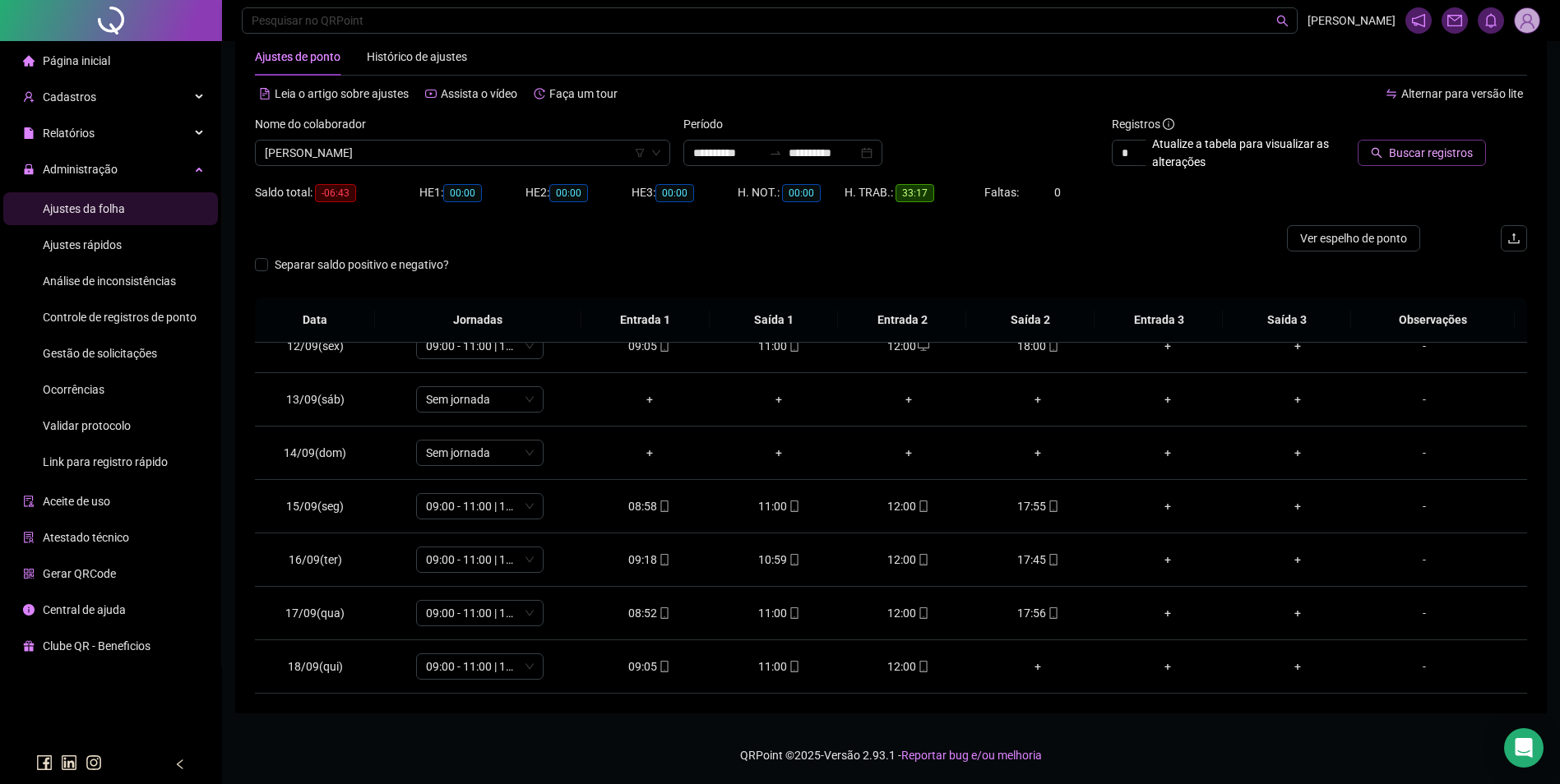
click at [1422, 148] on span "Buscar registros" at bounding box center [1431, 152] width 83 height 18
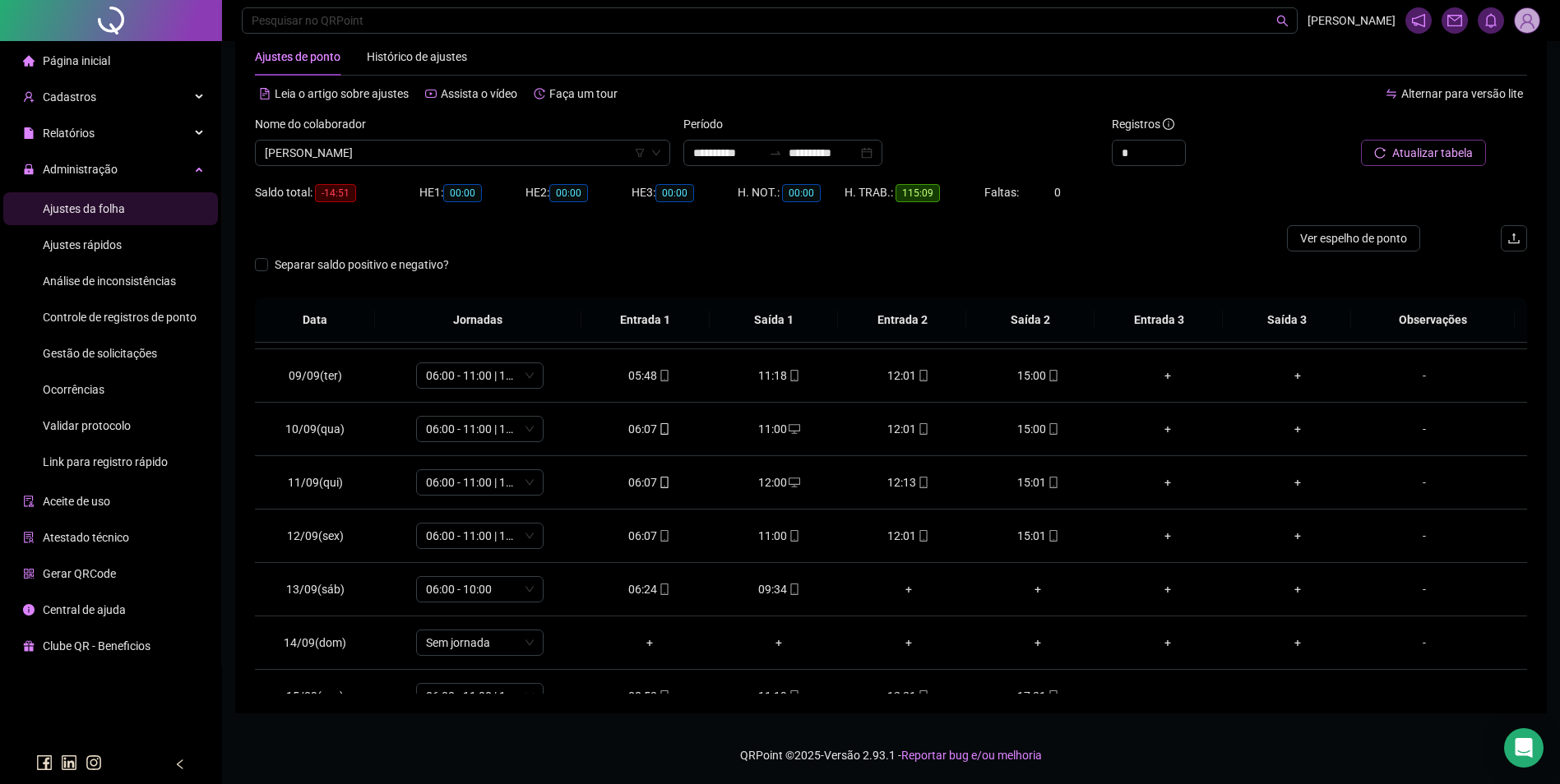
scroll to position [364, 0]
click at [519, 149] on span "VANDA EVANGELISTA DA SILVA" at bounding box center [463, 152] width 396 height 24
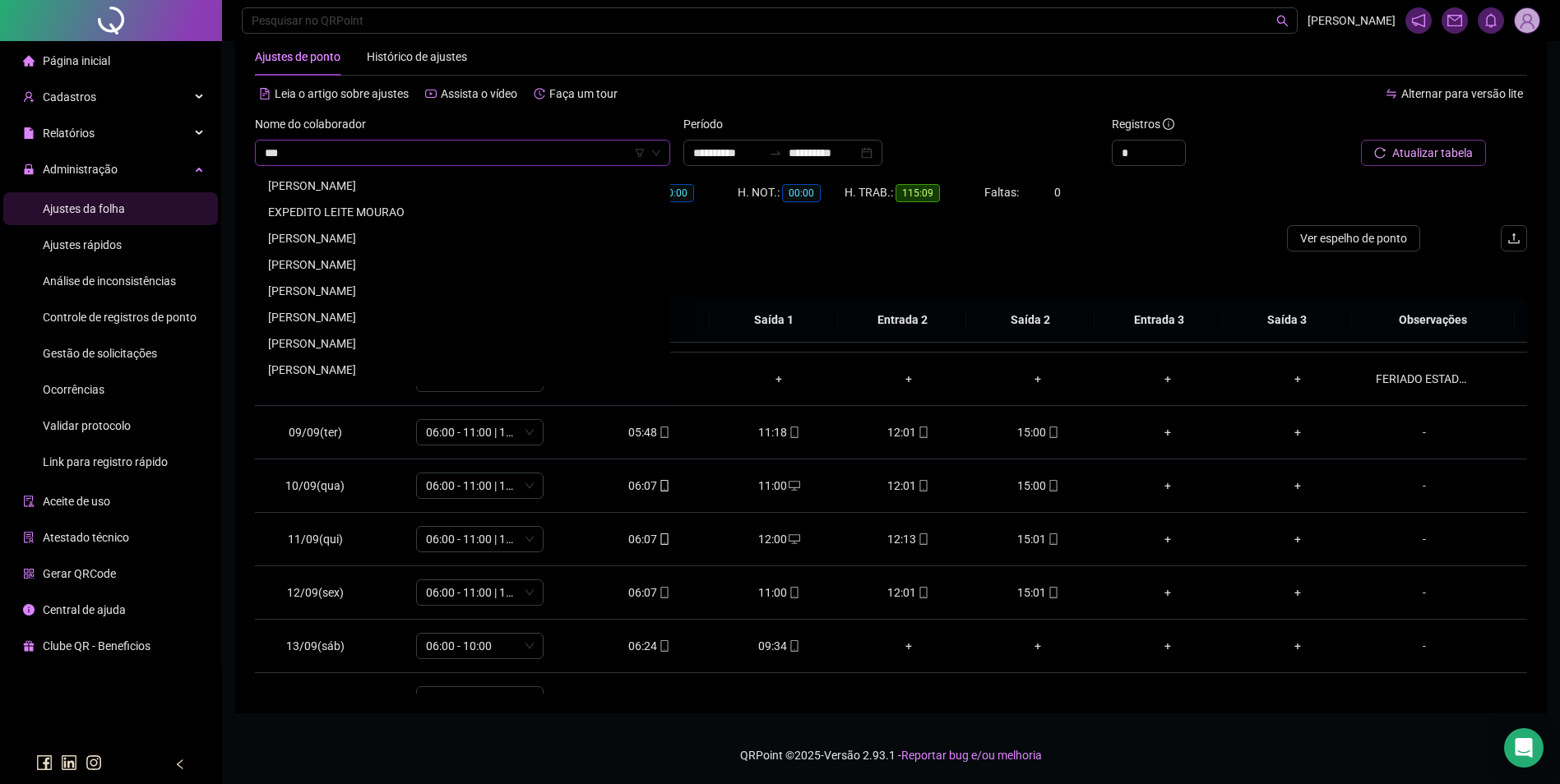
scroll to position [0, 0]
click at [375, 321] on div "PEDRO MARQUES DA SILVA" at bounding box center [462, 317] width 389 height 18
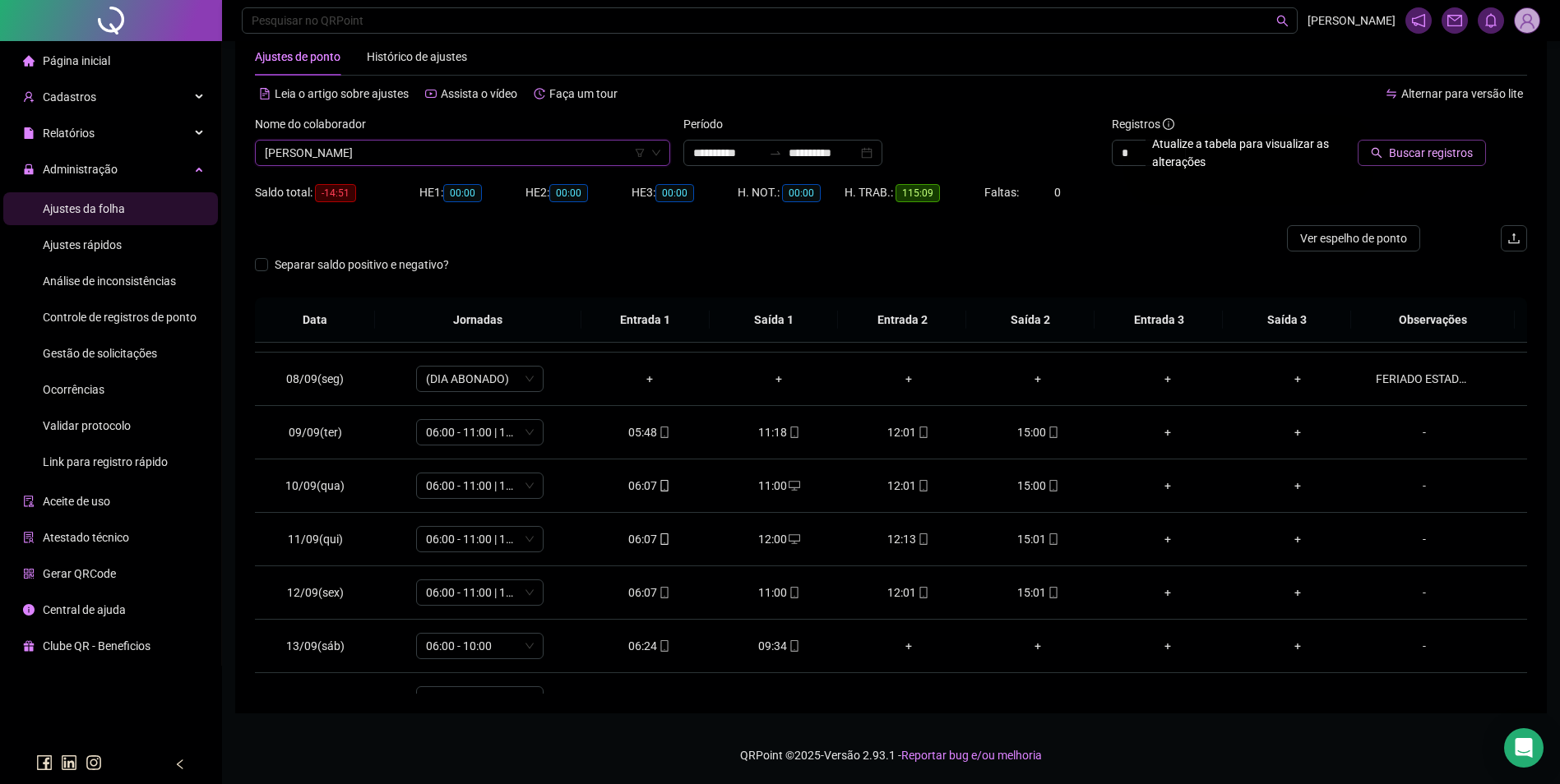
click at [1436, 149] on span "Buscar registros" at bounding box center [1431, 152] width 83 height 18
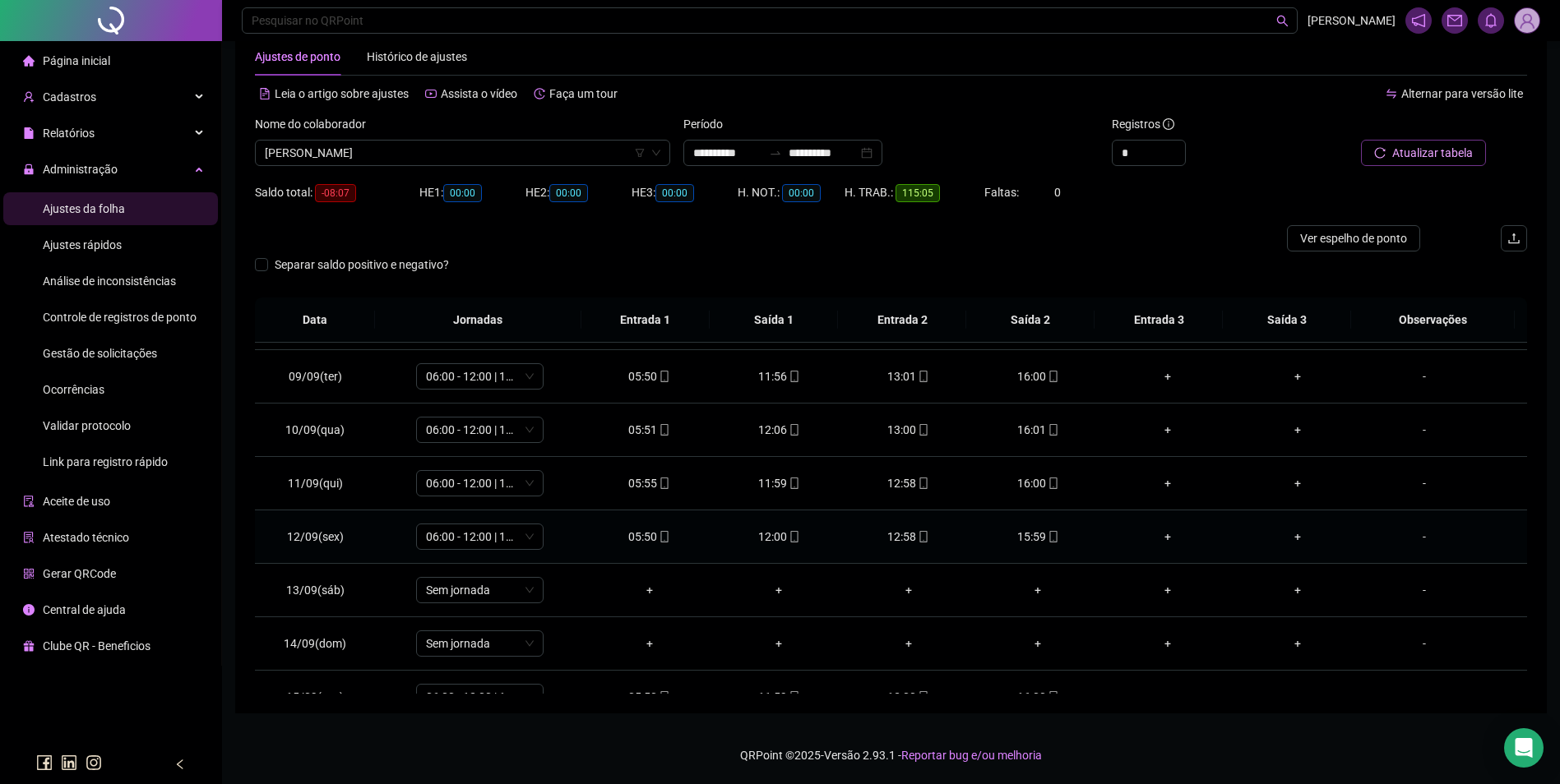
scroll to position [611, 0]
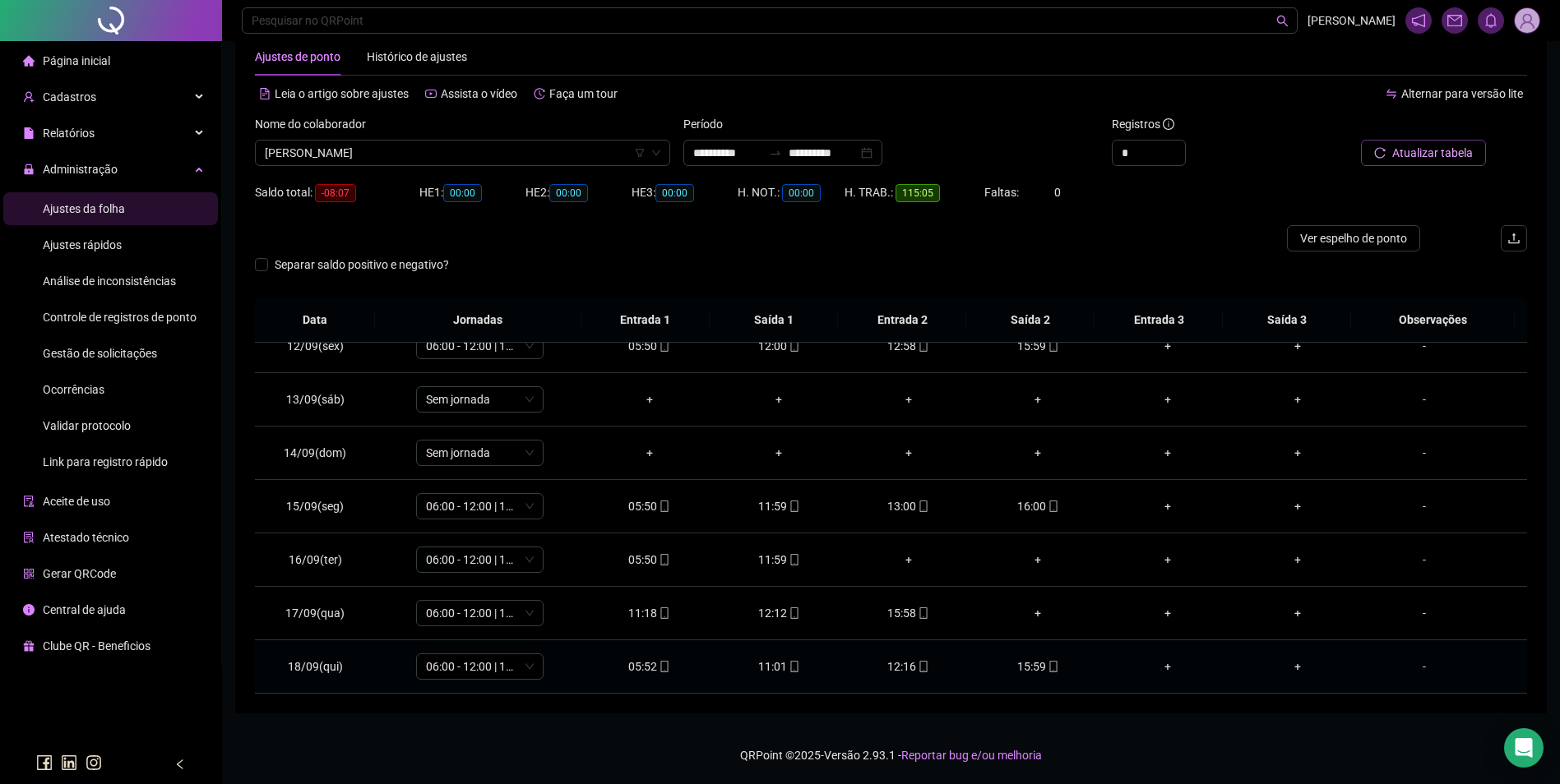
click at [1034, 669] on div "15:59" at bounding box center [1039, 667] width 104 height 18
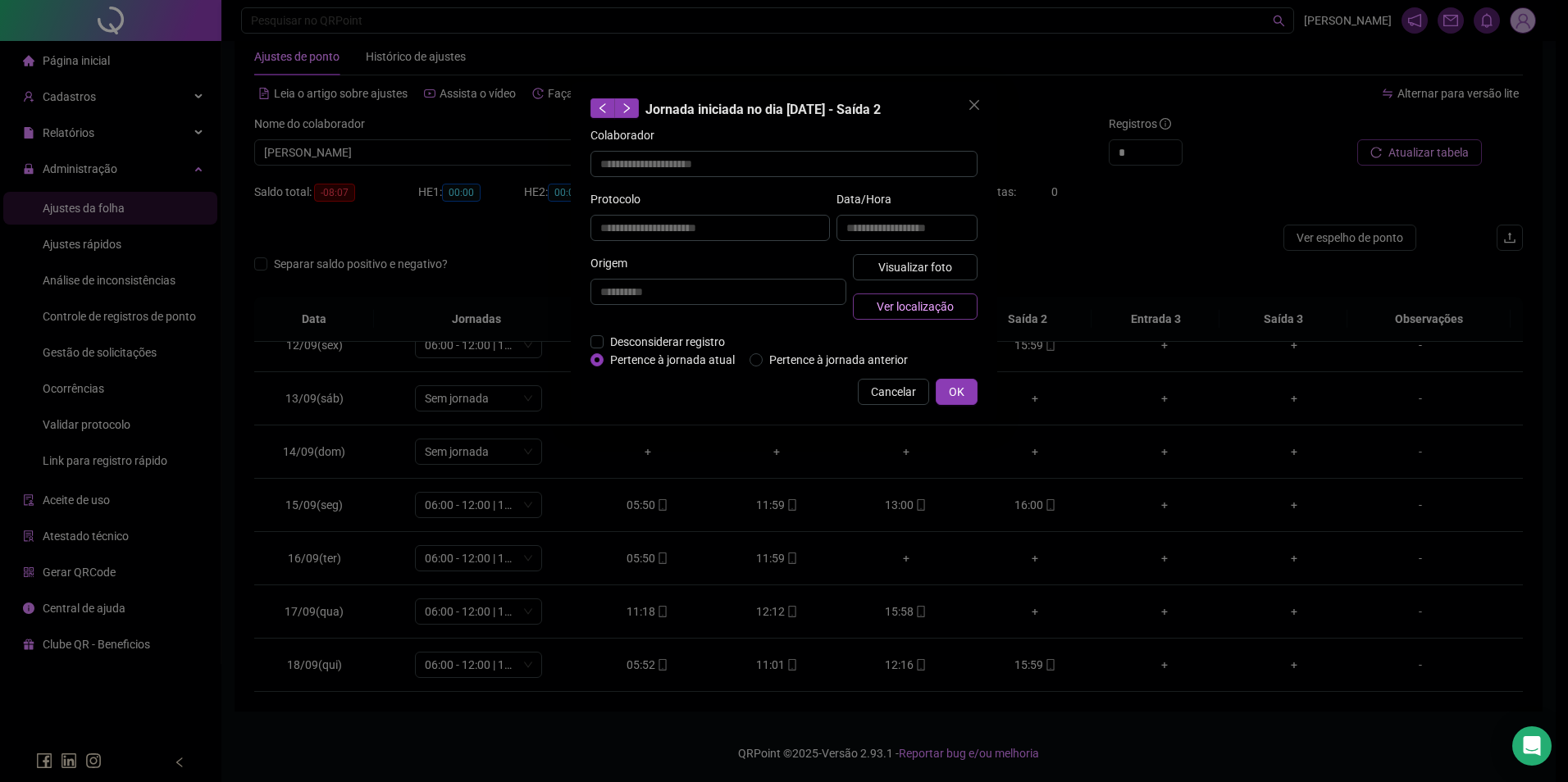
click at [956, 314] on button "Ver localização" at bounding box center [915, 306] width 125 height 26
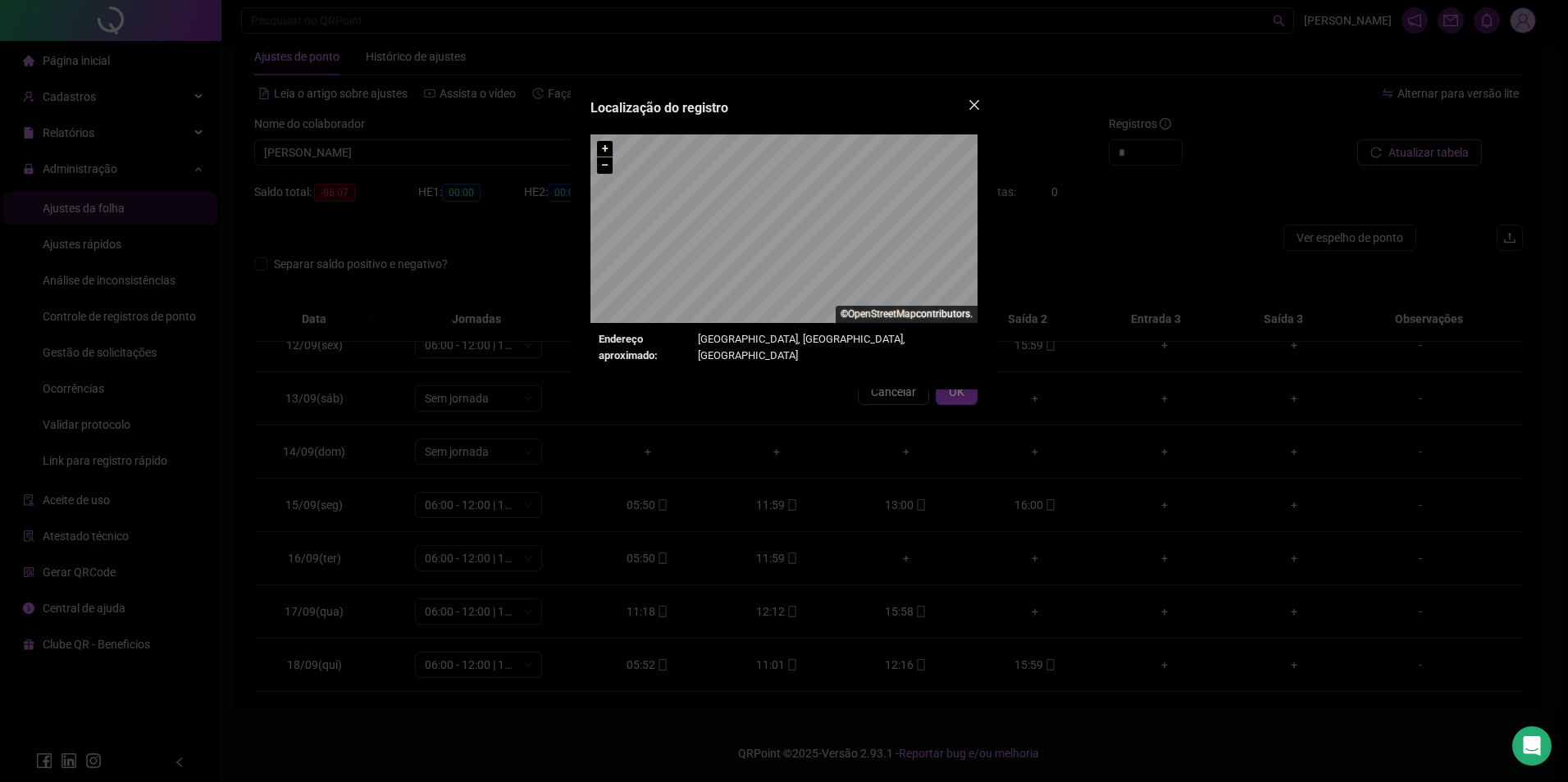
click at [974, 105] on icon "close" at bounding box center [974, 105] width 10 height 10
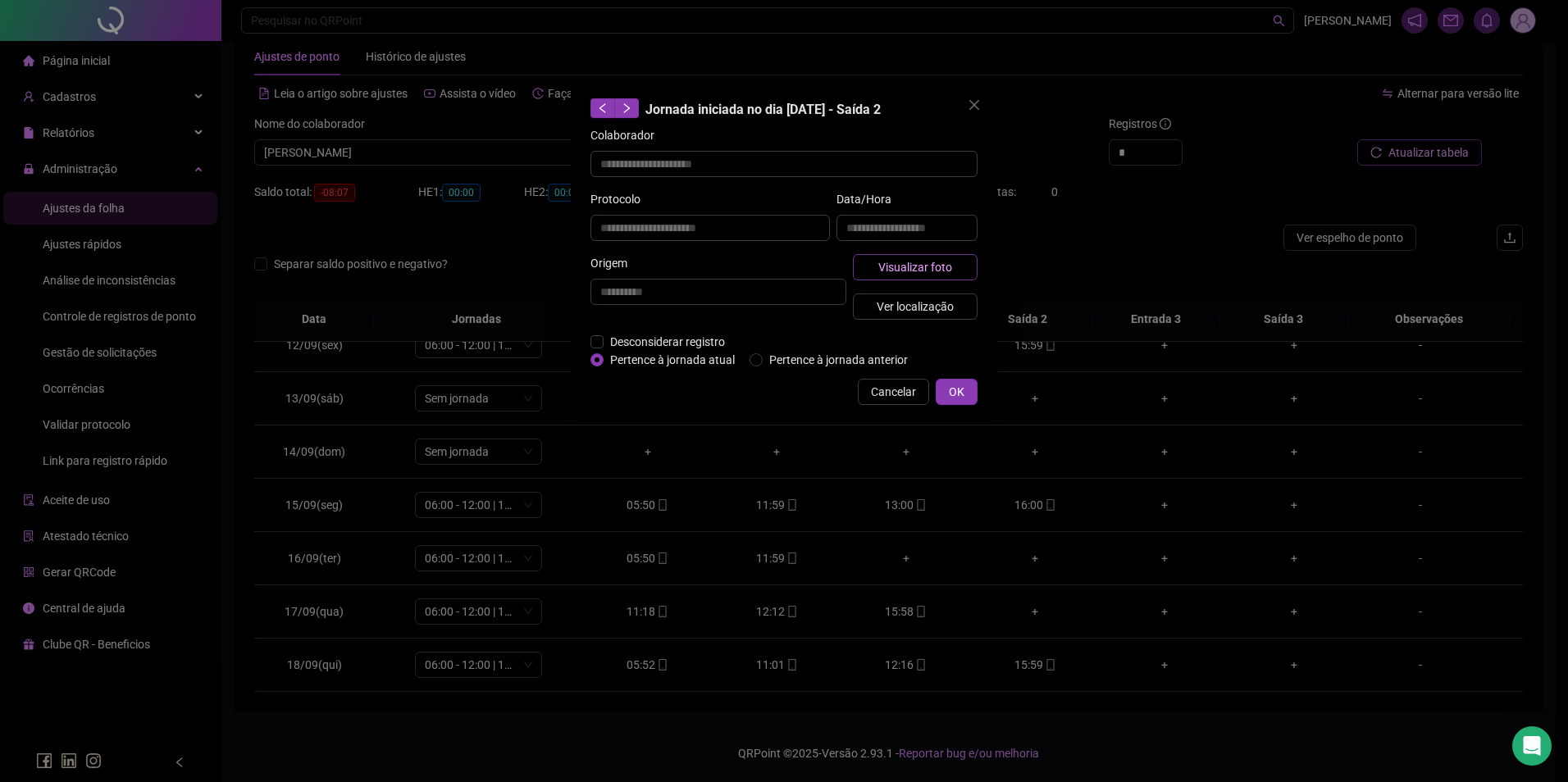
click at [932, 258] on span "Visualizar foto" at bounding box center [915, 267] width 74 height 18
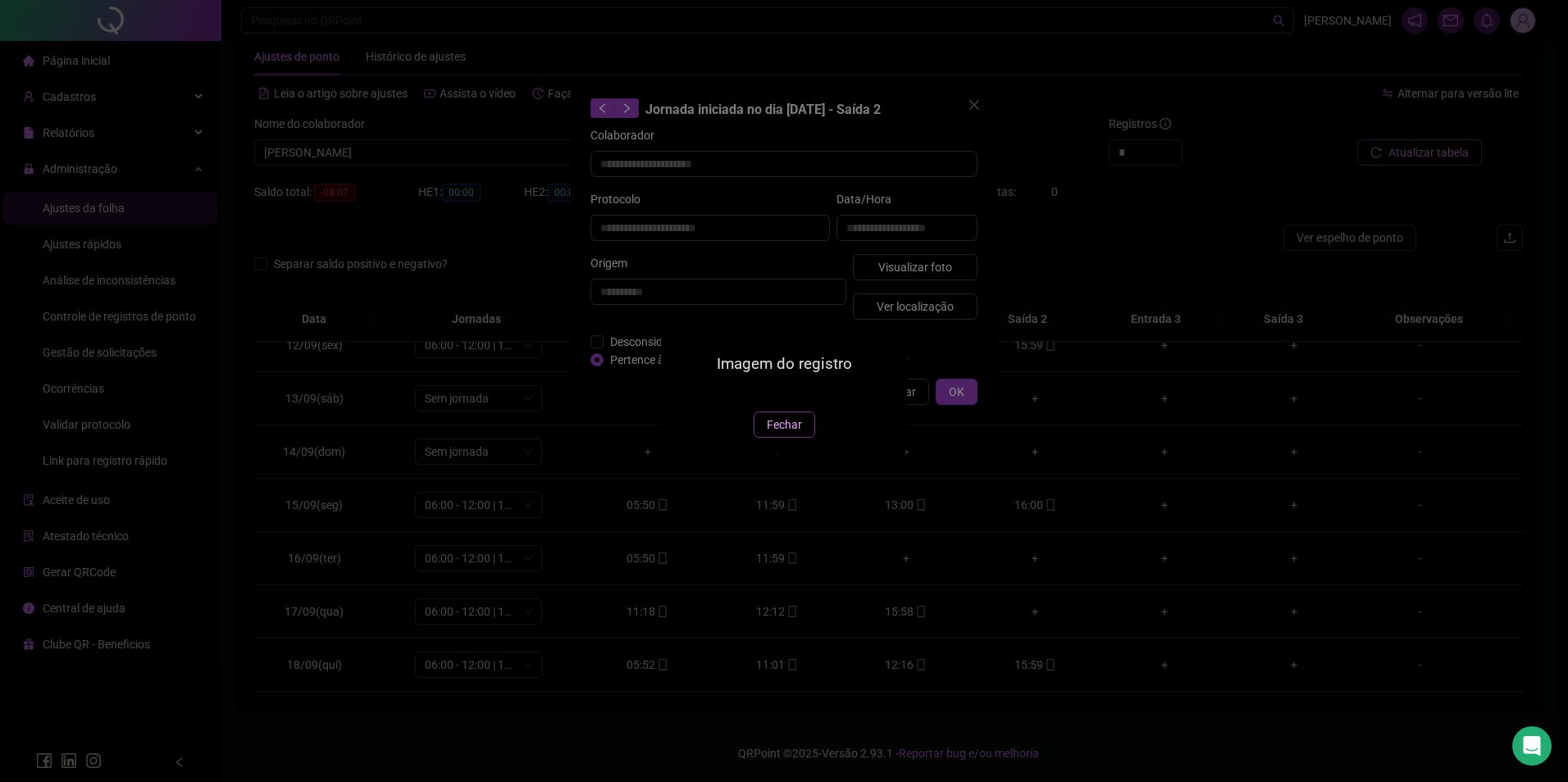
click at [789, 434] on span "Fechar" at bounding box center [784, 425] width 35 height 18
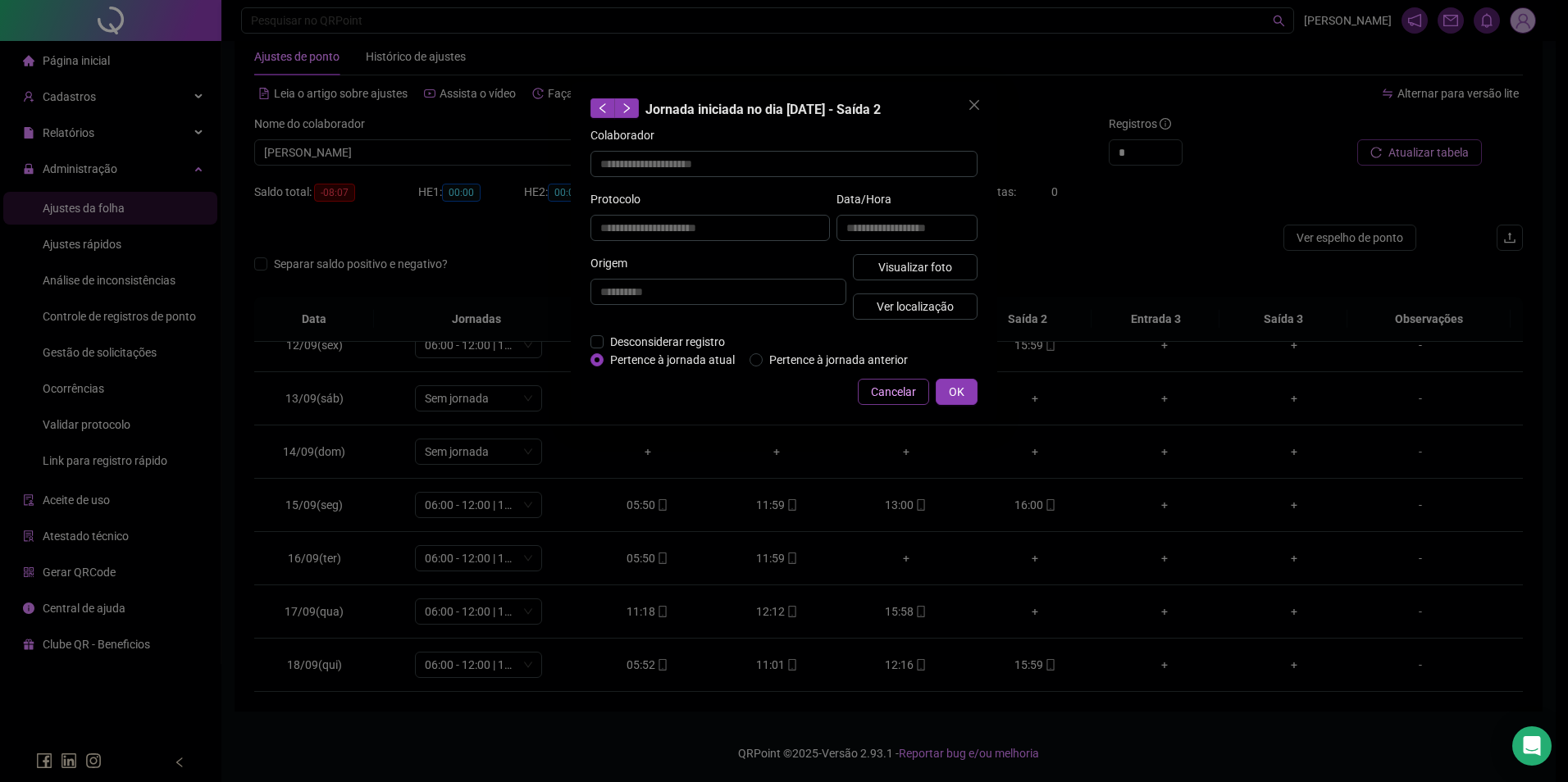
click at [898, 391] on span "Cancelar" at bounding box center [893, 392] width 45 height 18
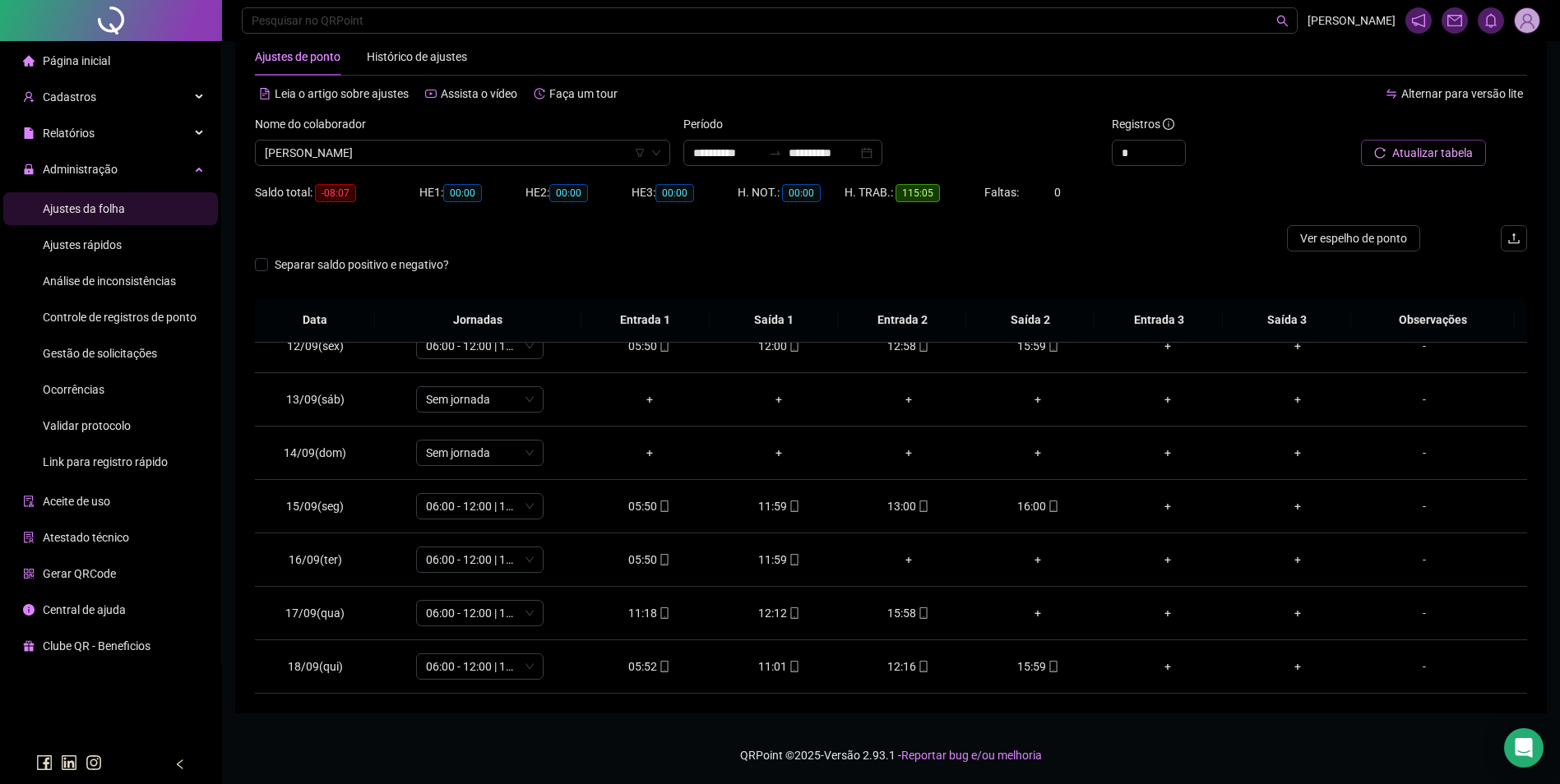
click at [102, 356] on span "Gestão de solicitações" at bounding box center [100, 354] width 115 height 14
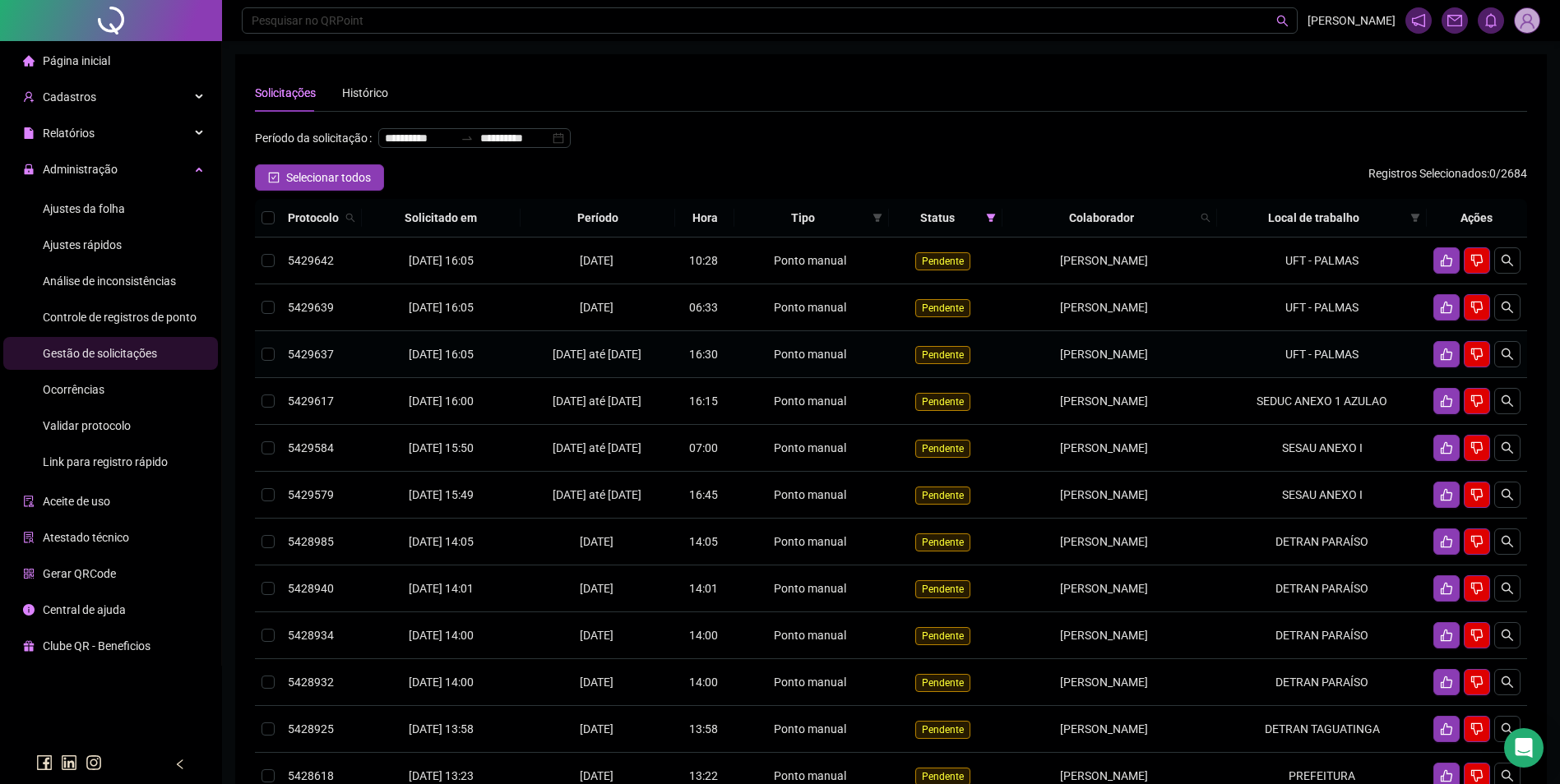
click at [1187, 378] on td "THYAGO CARDOSO DO NASCIMENTO" at bounding box center [1110, 354] width 215 height 47
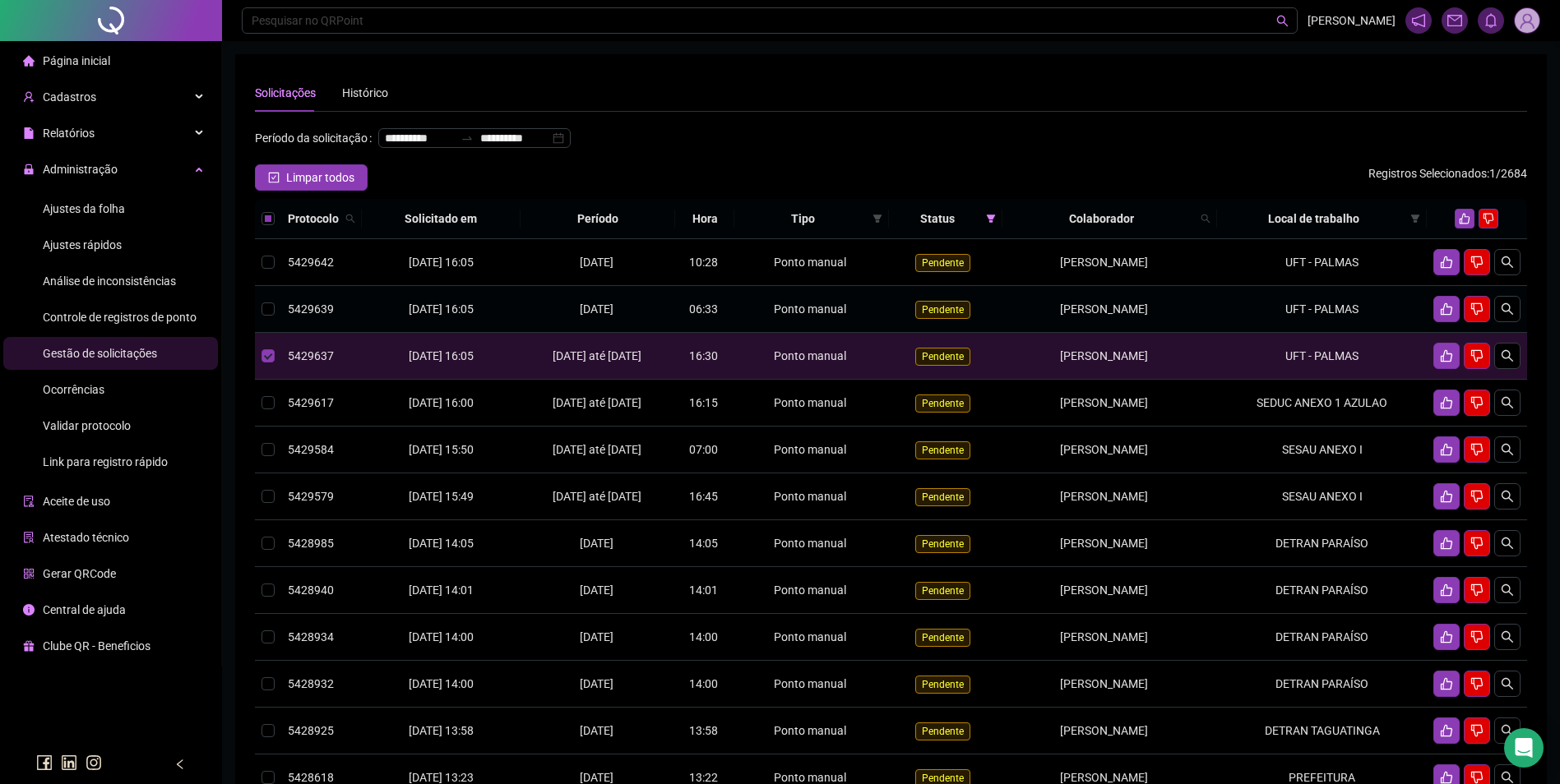
click at [1197, 329] on td "THYAGO CARDOSO DO NASCIMENTO" at bounding box center [1110, 310] width 215 height 47
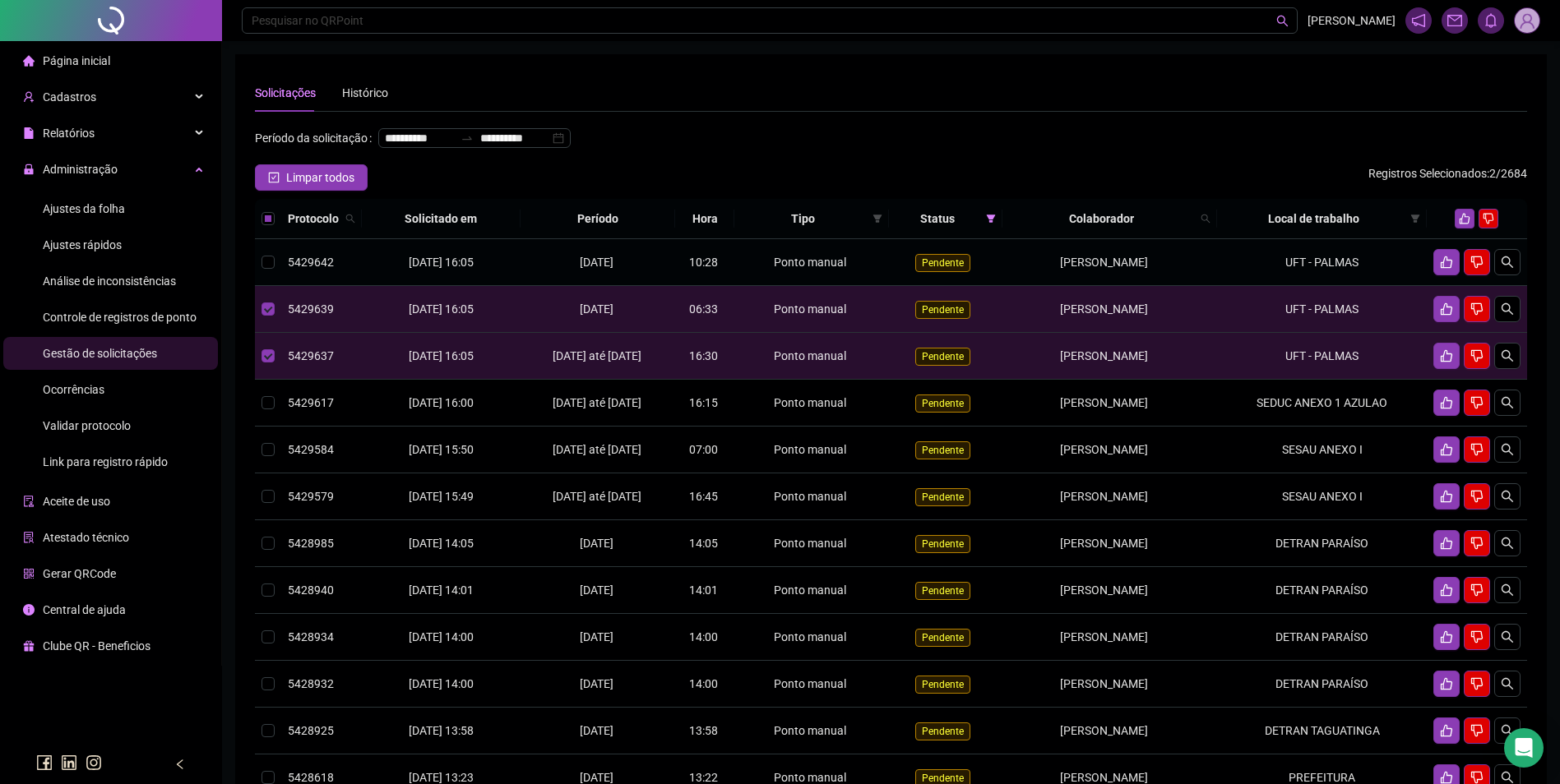
click at [1212, 269] on td "THYAGO CARDOSO DO NASCIMENTO" at bounding box center [1110, 263] width 215 height 47
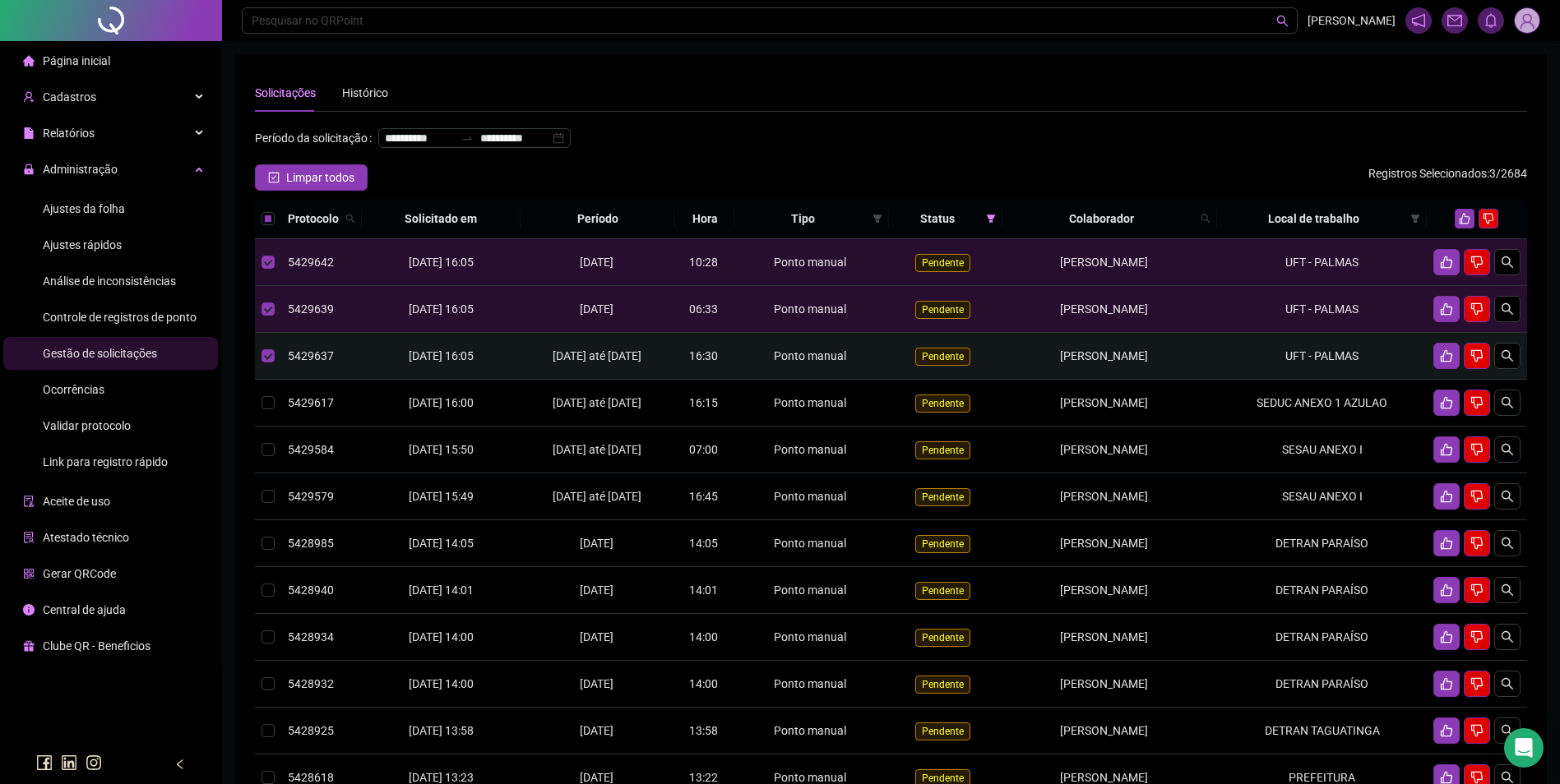
click at [1281, 379] on td "UFT - PALMAS" at bounding box center [1322, 356] width 210 height 47
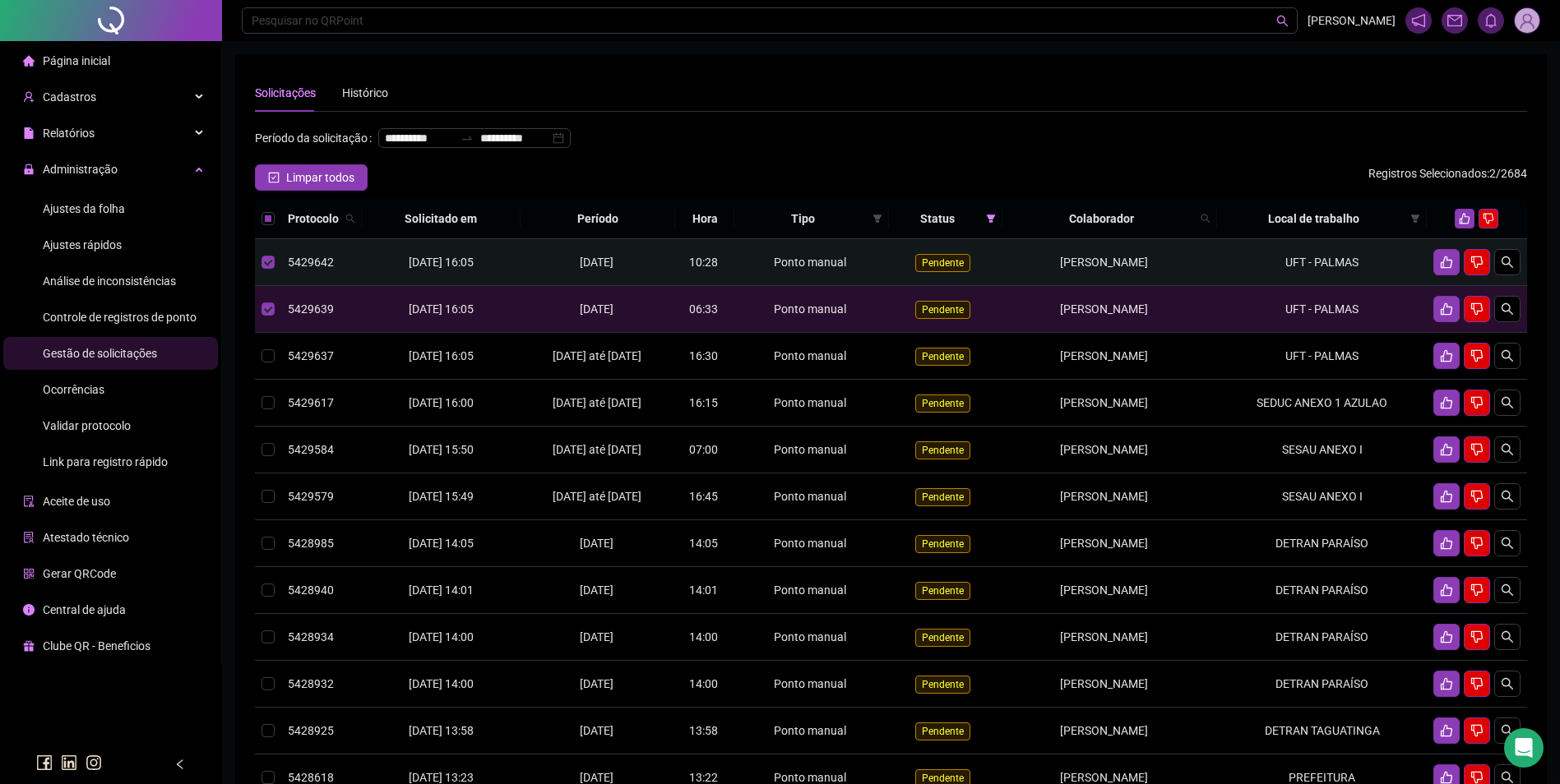
click at [1290, 286] on td "UFT - PALMAS" at bounding box center [1322, 263] width 210 height 47
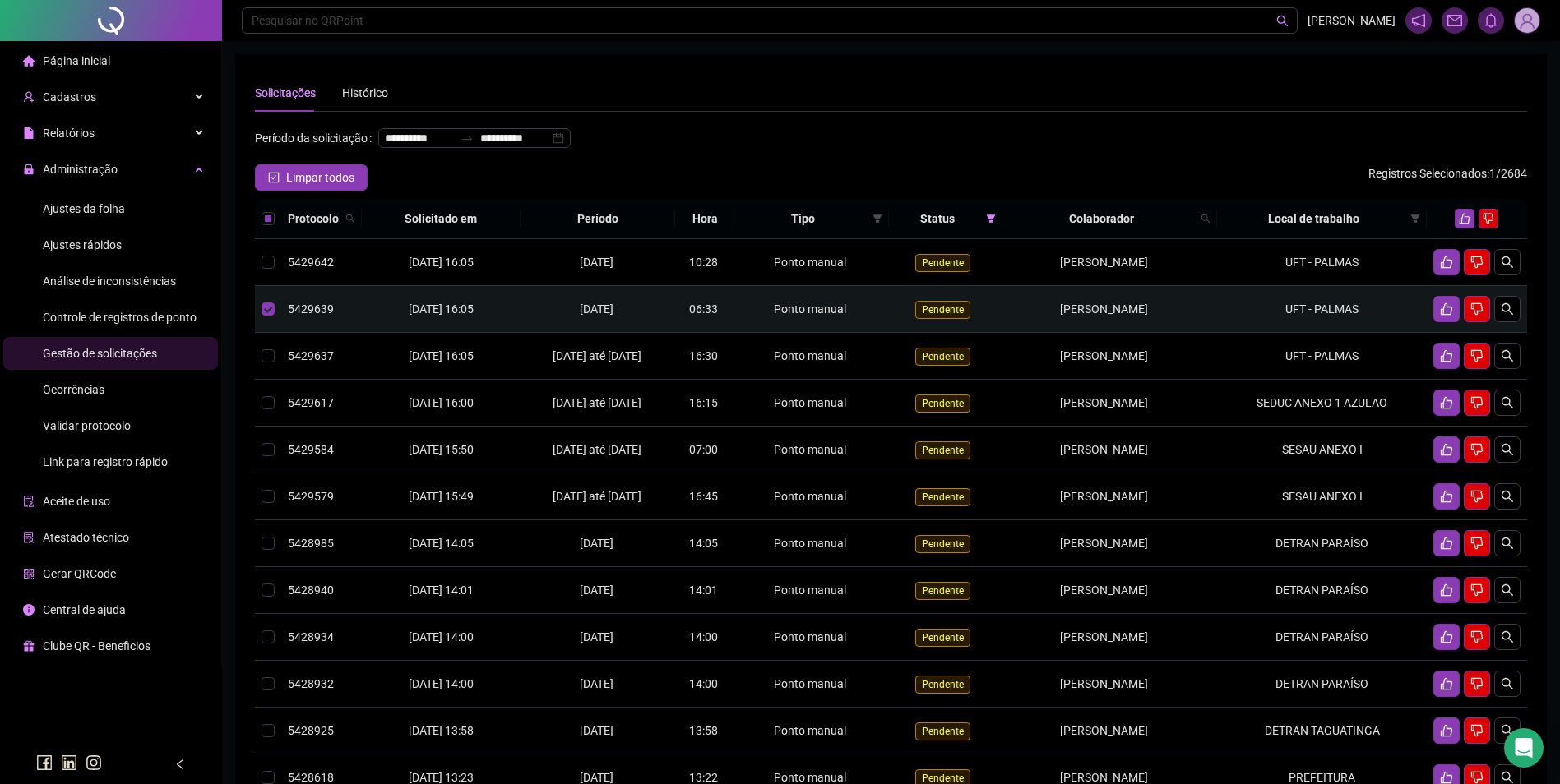
click at [1296, 314] on td "UFT - PALMAS" at bounding box center [1322, 310] width 210 height 47
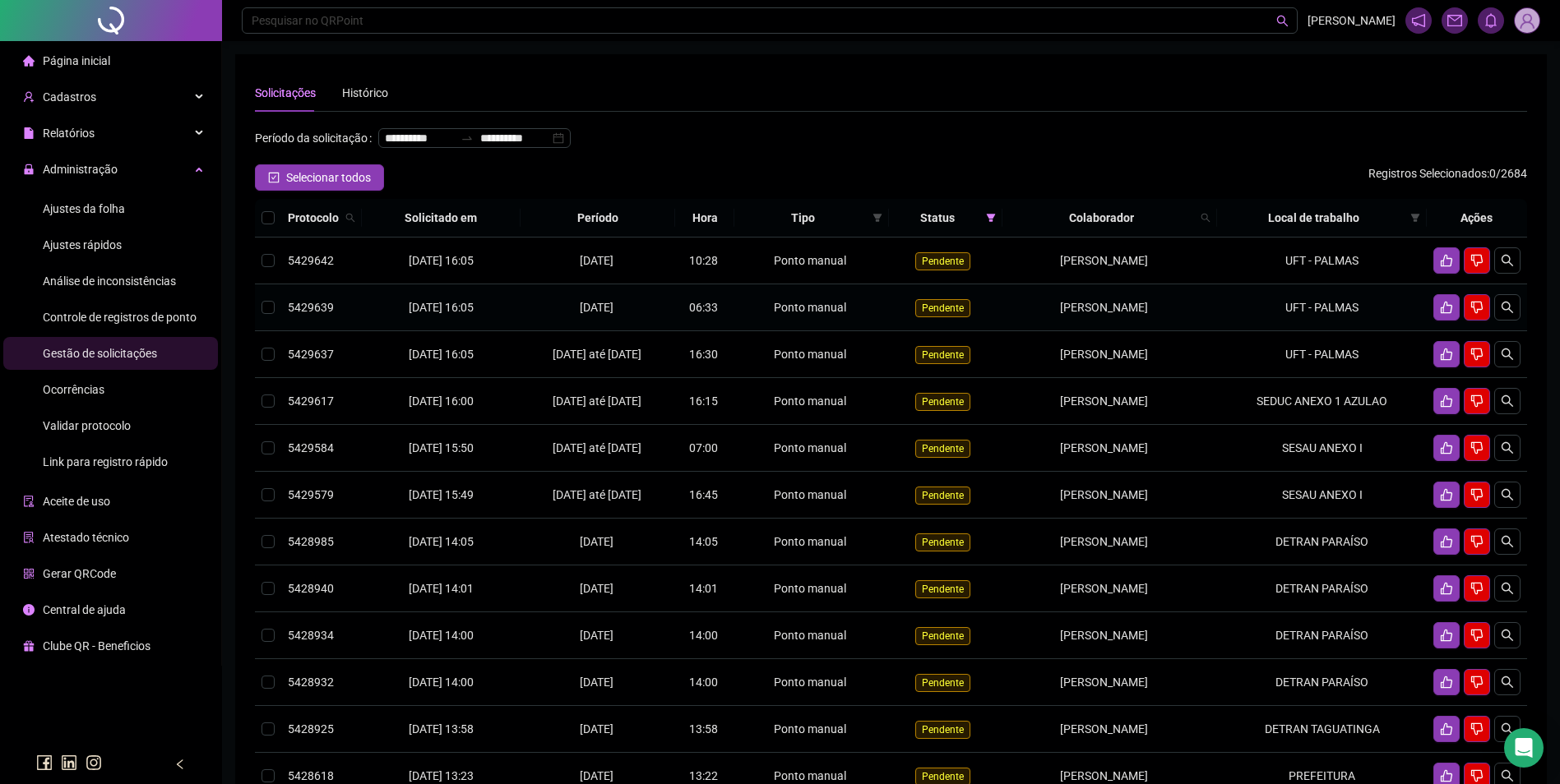
drag, startPoint x: 1178, startPoint y: 329, endPoint x: 988, endPoint y: 337, distance: 190.2
click at [1003, 331] on td "THYAGO CARDOSO DO NASCIMENTO" at bounding box center [1110, 308] width 215 height 47
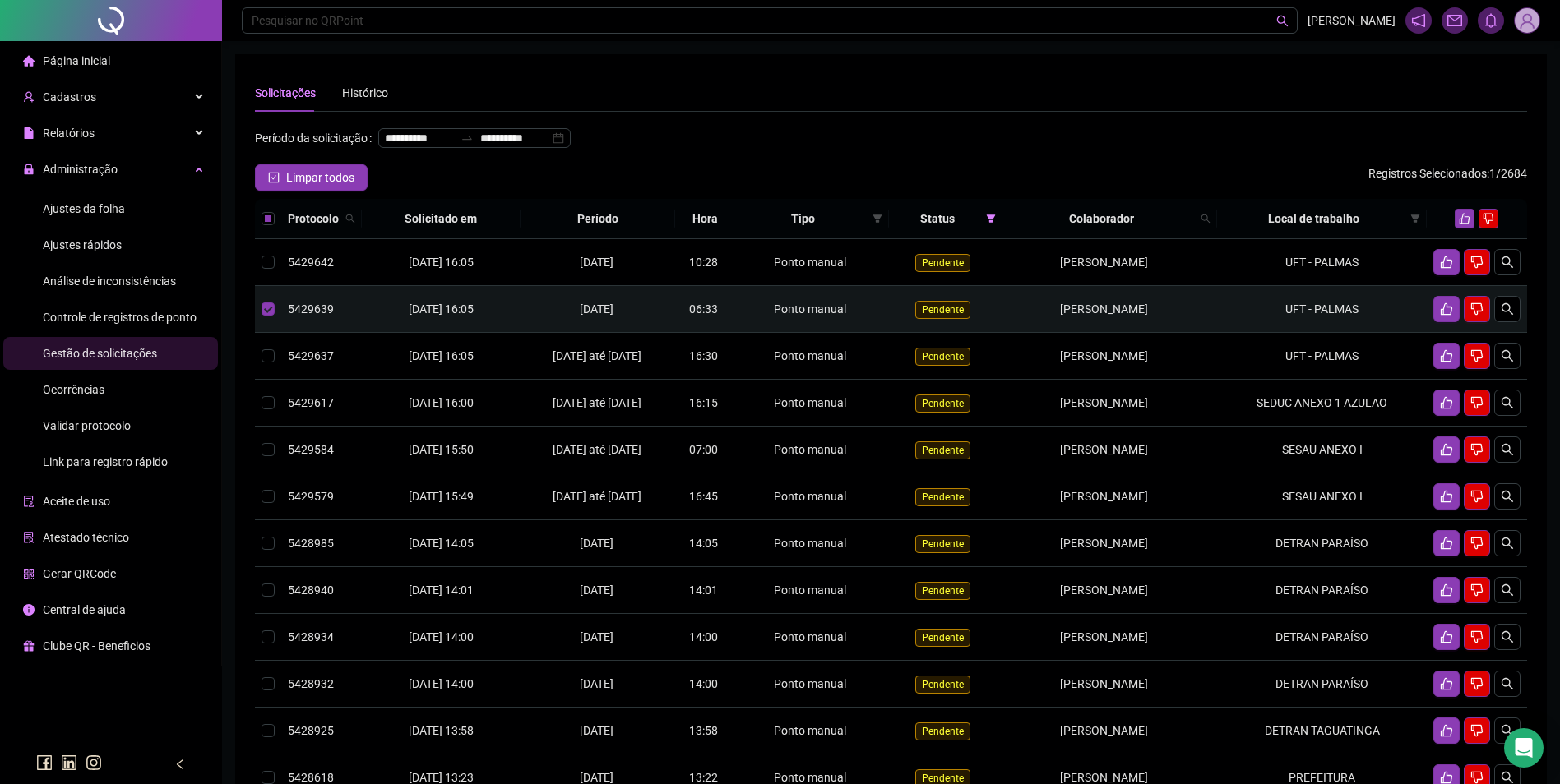
copy span "THYAGO CARDOSO DO NASCIMENT"
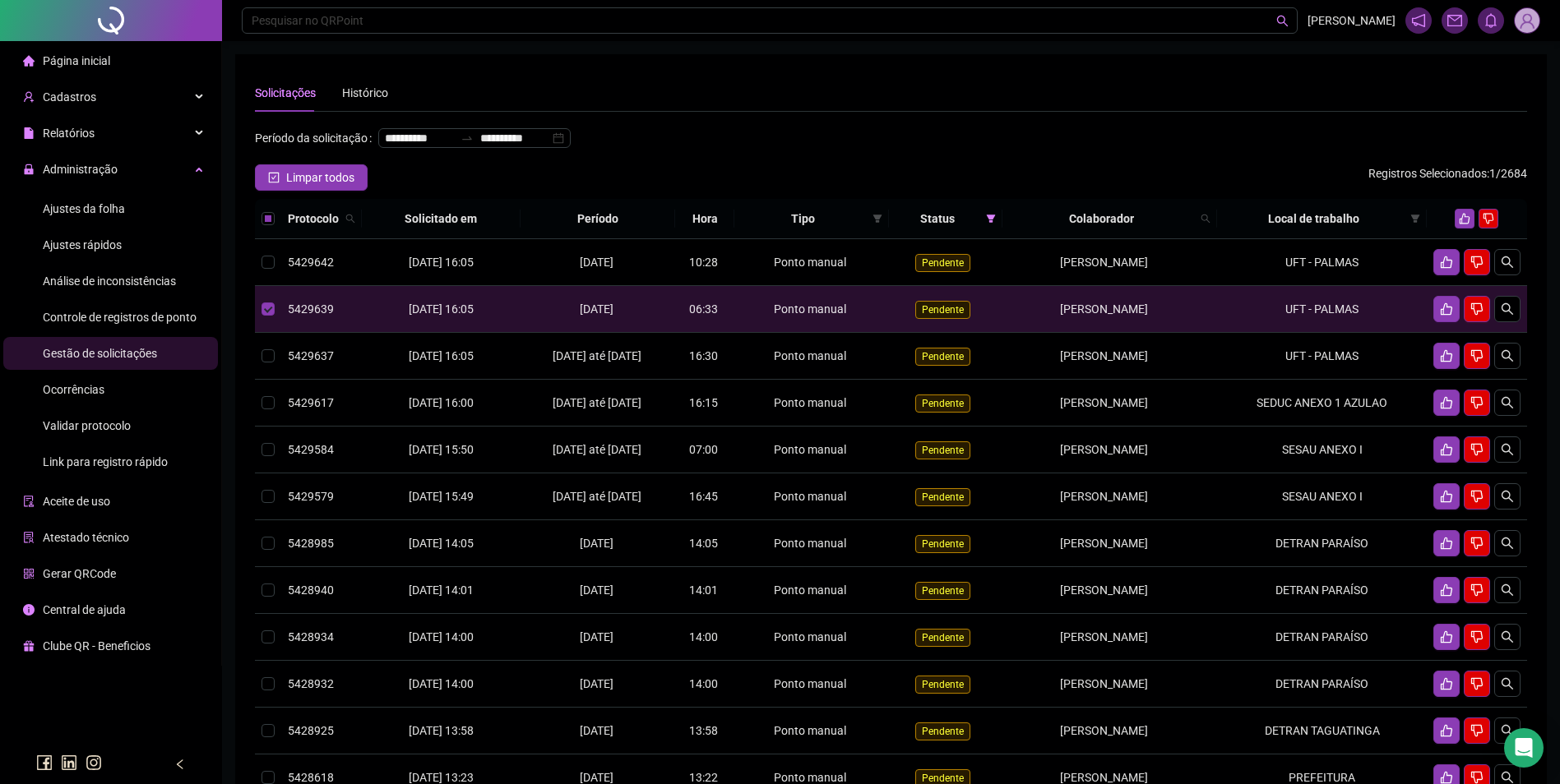
click at [94, 217] on div "Ajustes da folha" at bounding box center [83, 209] width 83 height 33
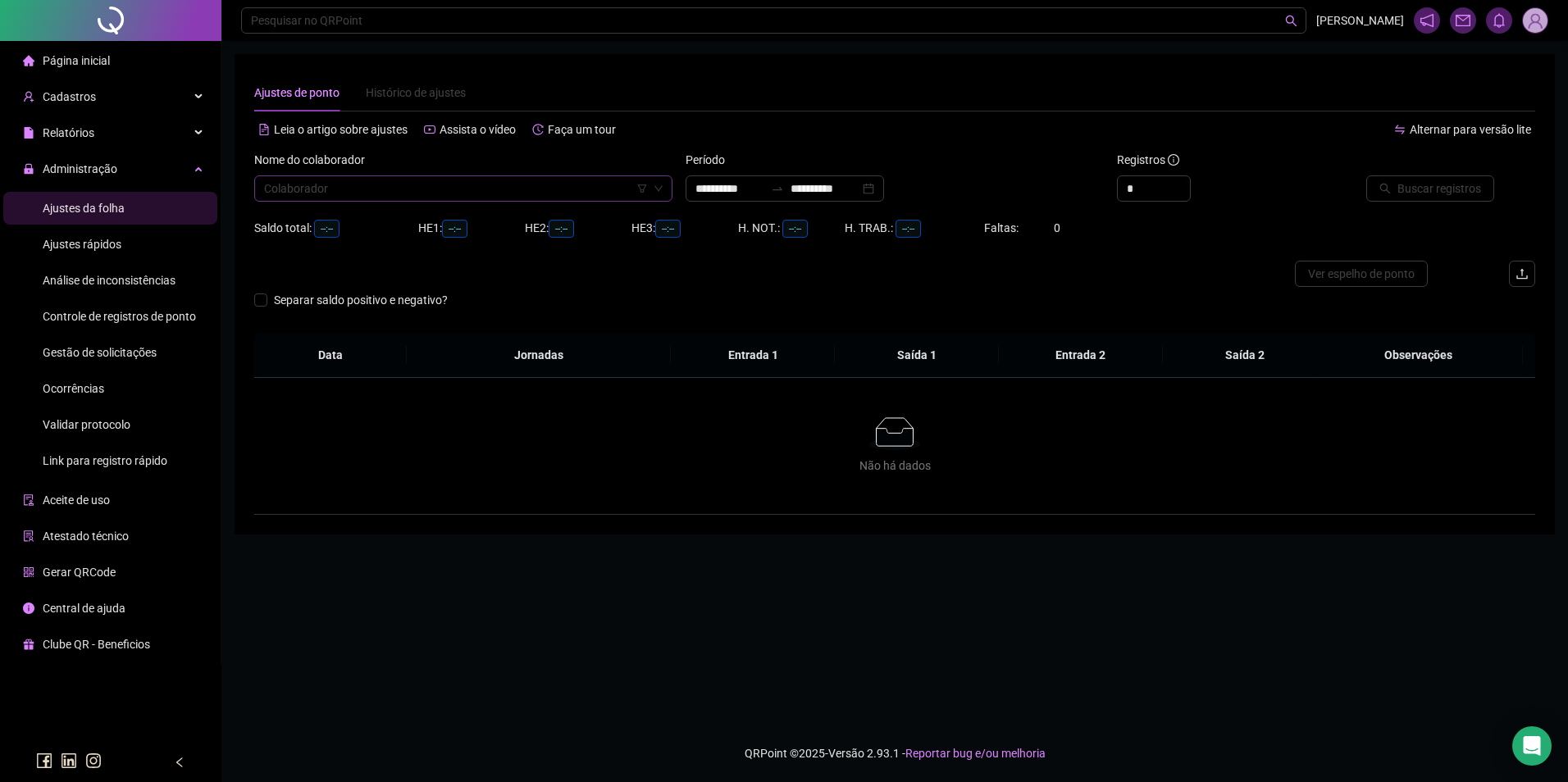
click at [334, 180] on input "search" at bounding box center [456, 188] width 384 height 24
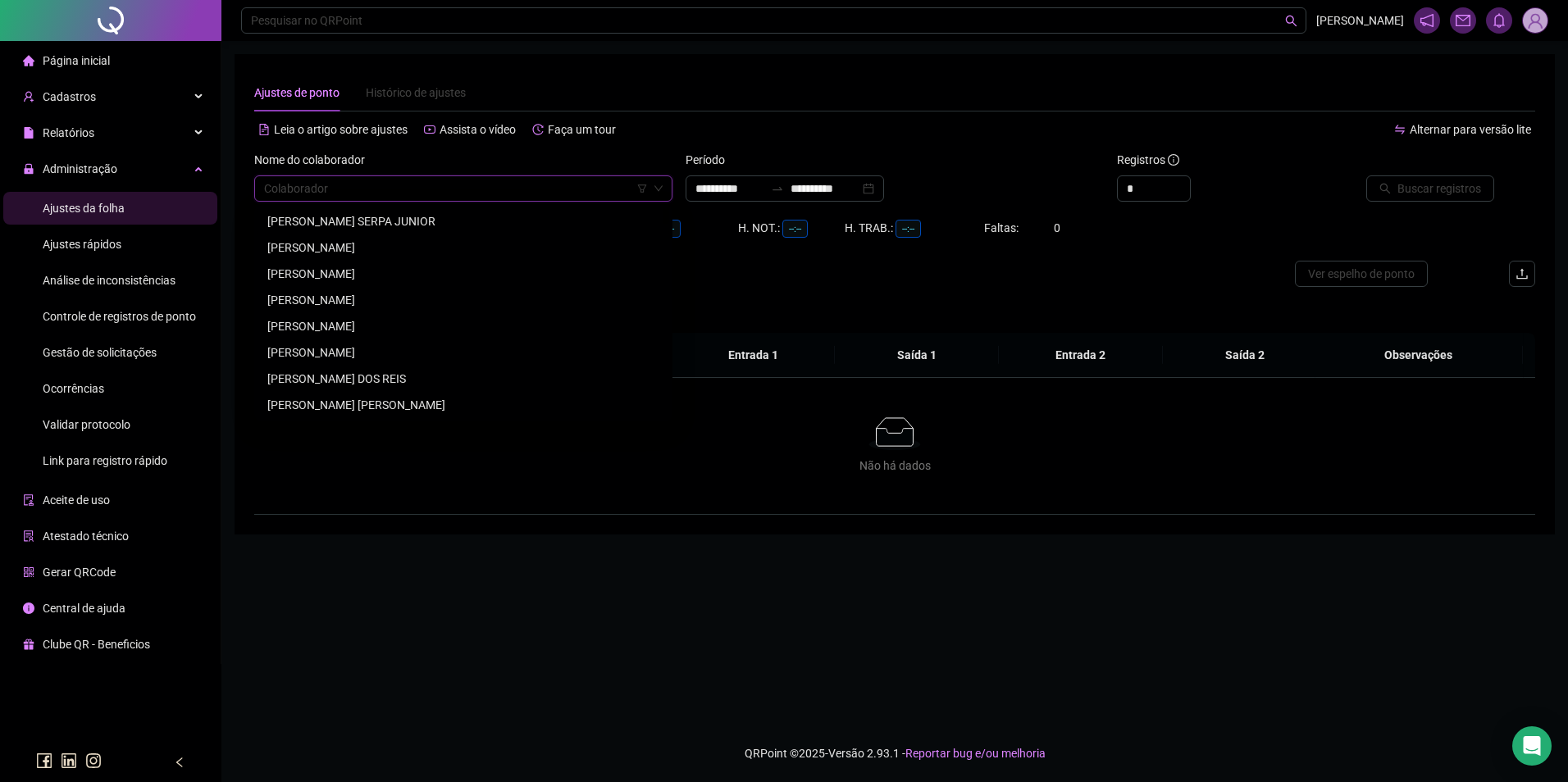
paste input "**********"
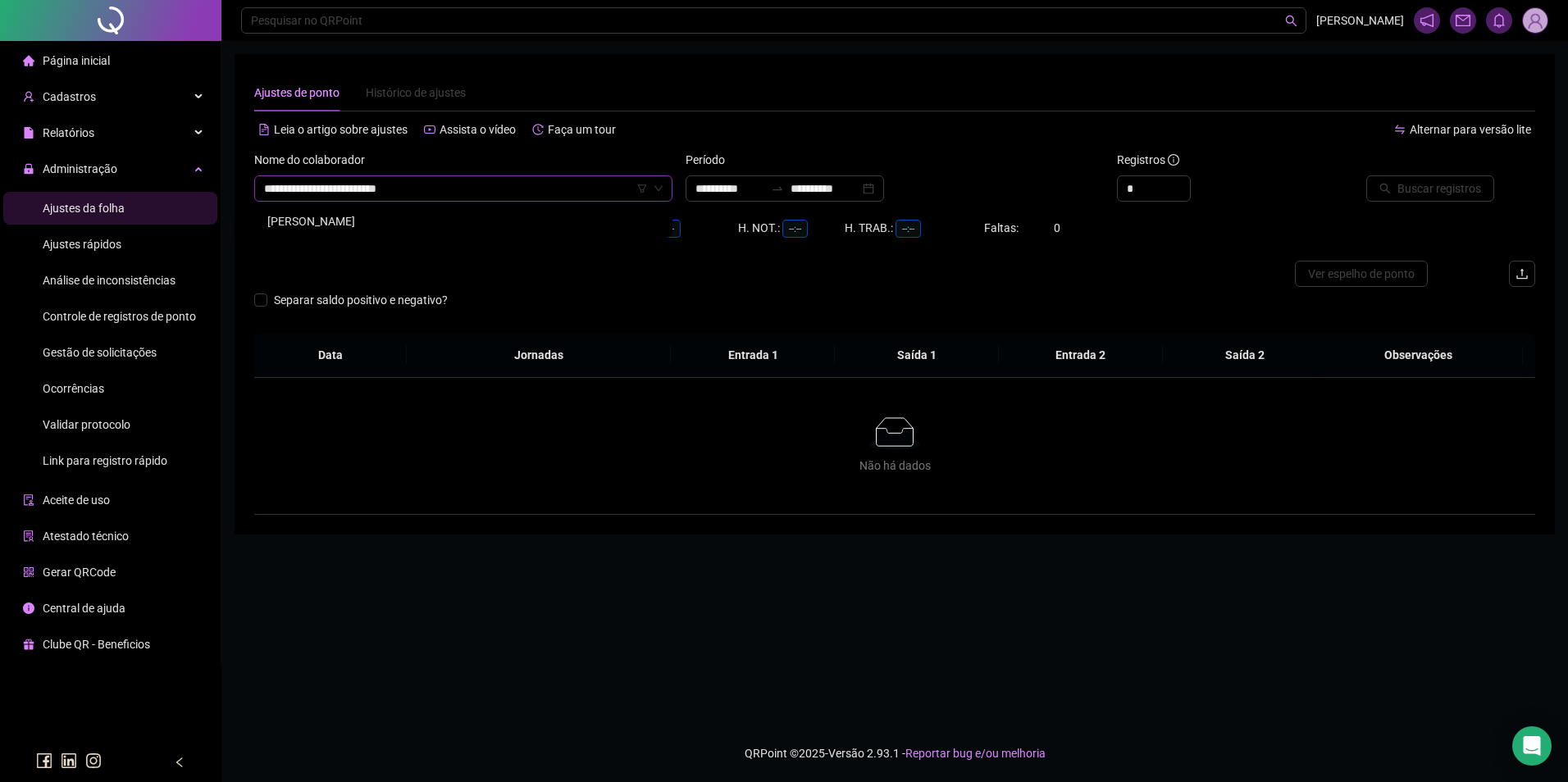
click at [339, 221] on div "THYAGO CARDOSO DO NASCIMENTO" at bounding box center [463, 221] width 392 height 18
drag, startPoint x: 813, startPoint y: 192, endPoint x: 777, endPoint y: 210, distance: 40.2
click at [813, 192] on input "**********" at bounding box center [825, 189] width 69 height 18
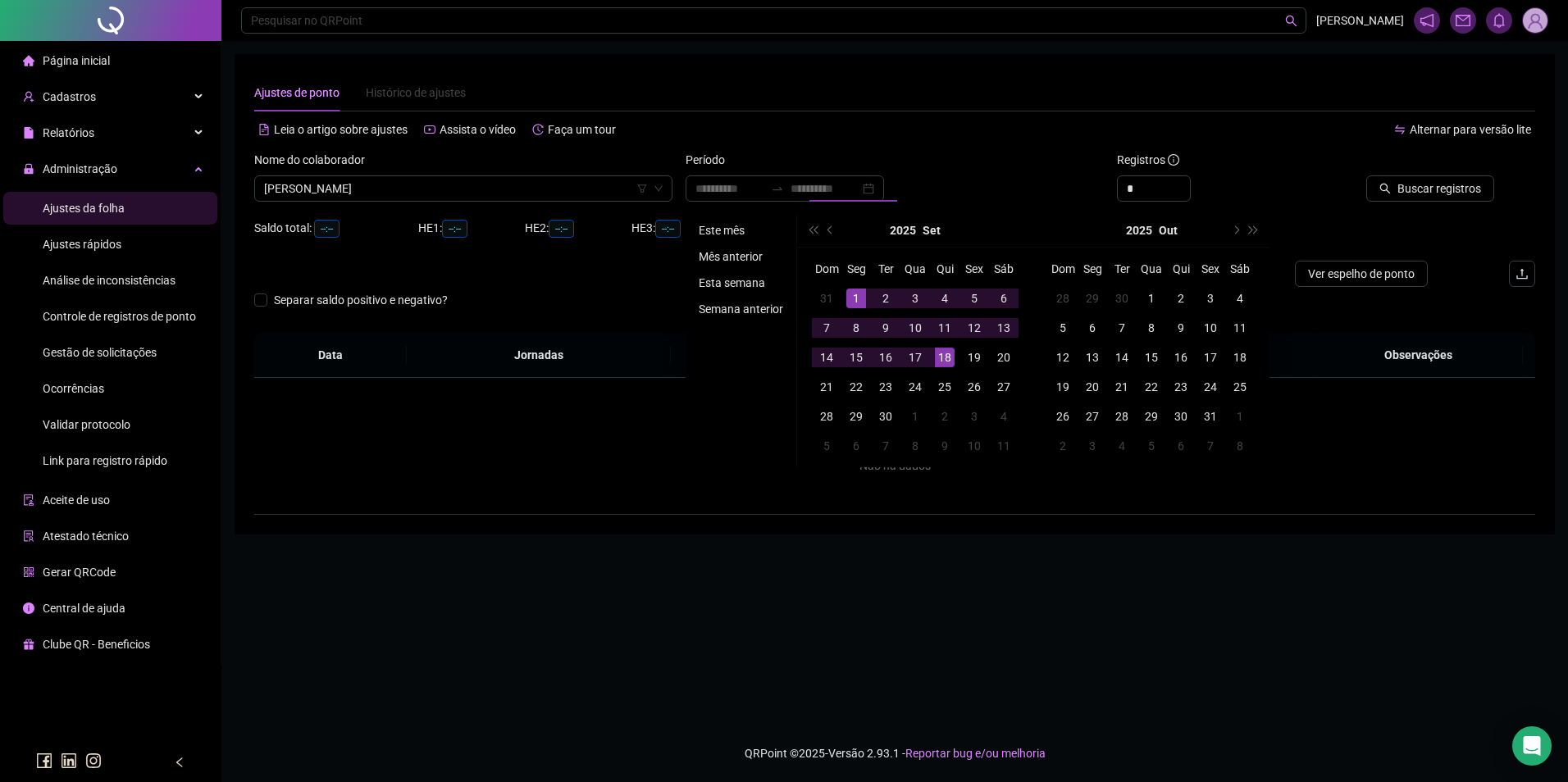
click at [729, 228] on li "Este mês" at bounding box center [740, 230] width 98 height 19
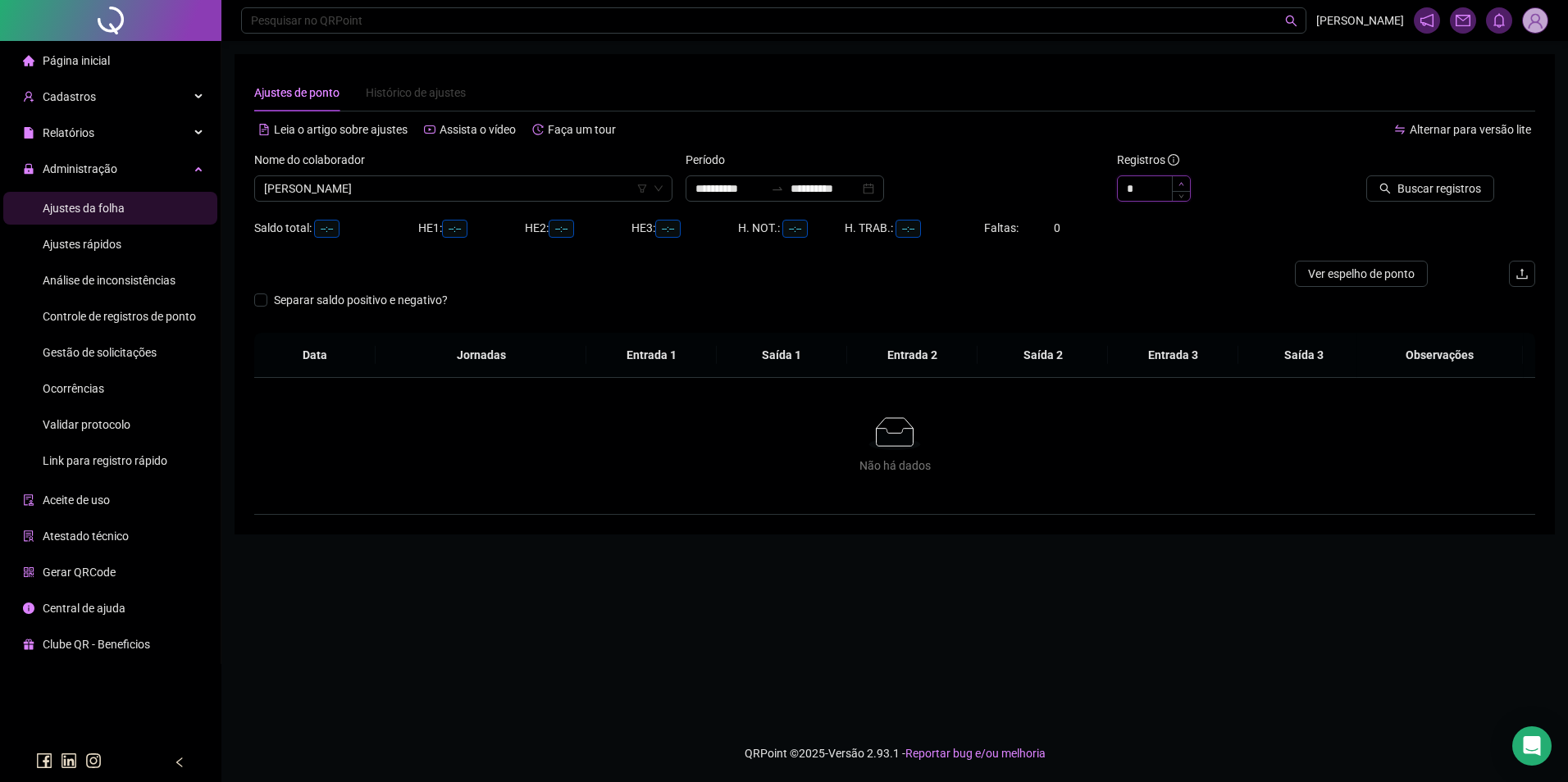
click at [1181, 183] on icon "up" at bounding box center [1181, 183] width 5 height 3
click at [1444, 193] on span "Buscar registros" at bounding box center [1439, 189] width 83 height 18
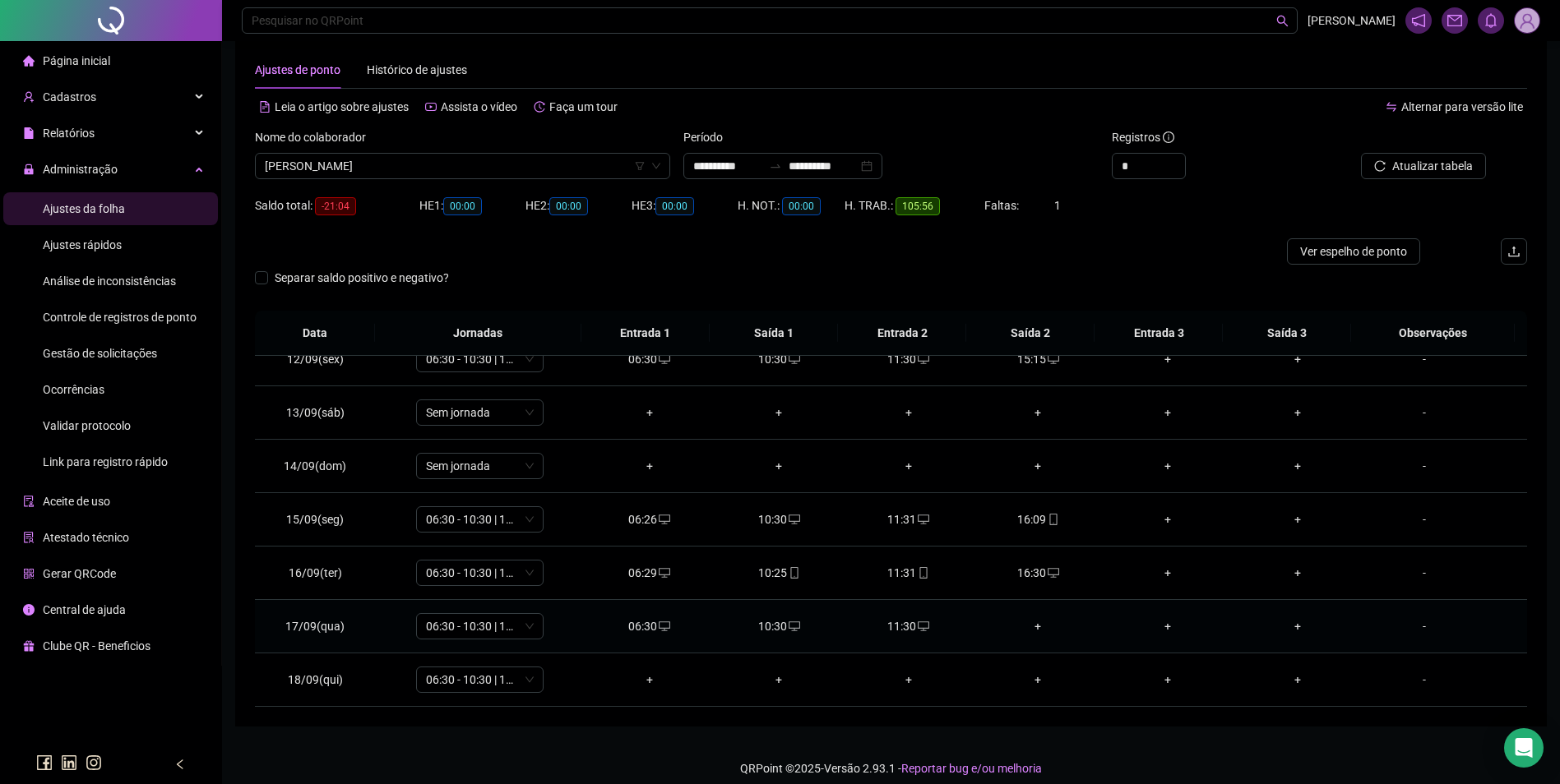
scroll to position [36, 0]
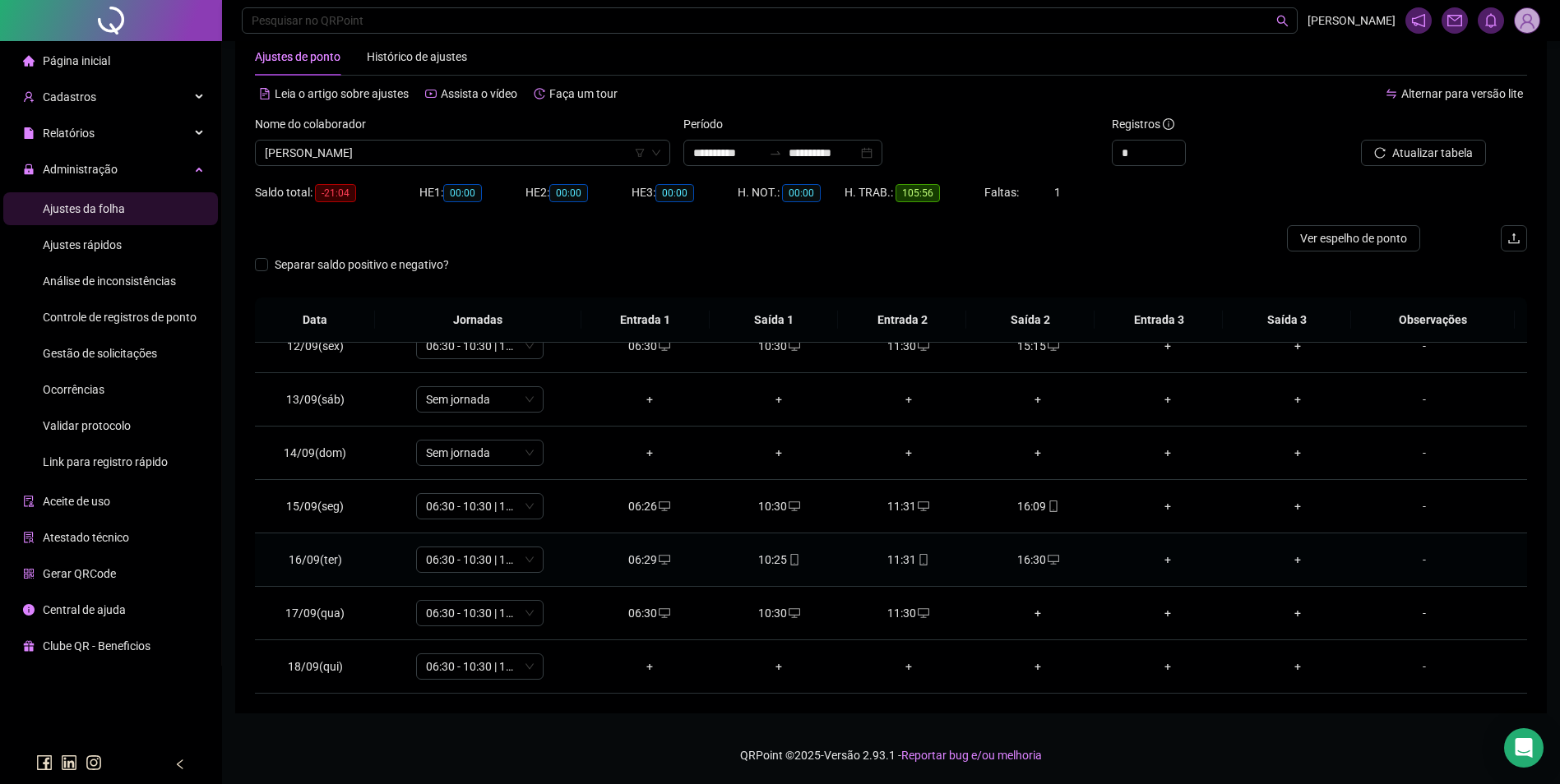
click at [918, 555] on icon "mobile" at bounding box center [924, 560] width 12 height 12
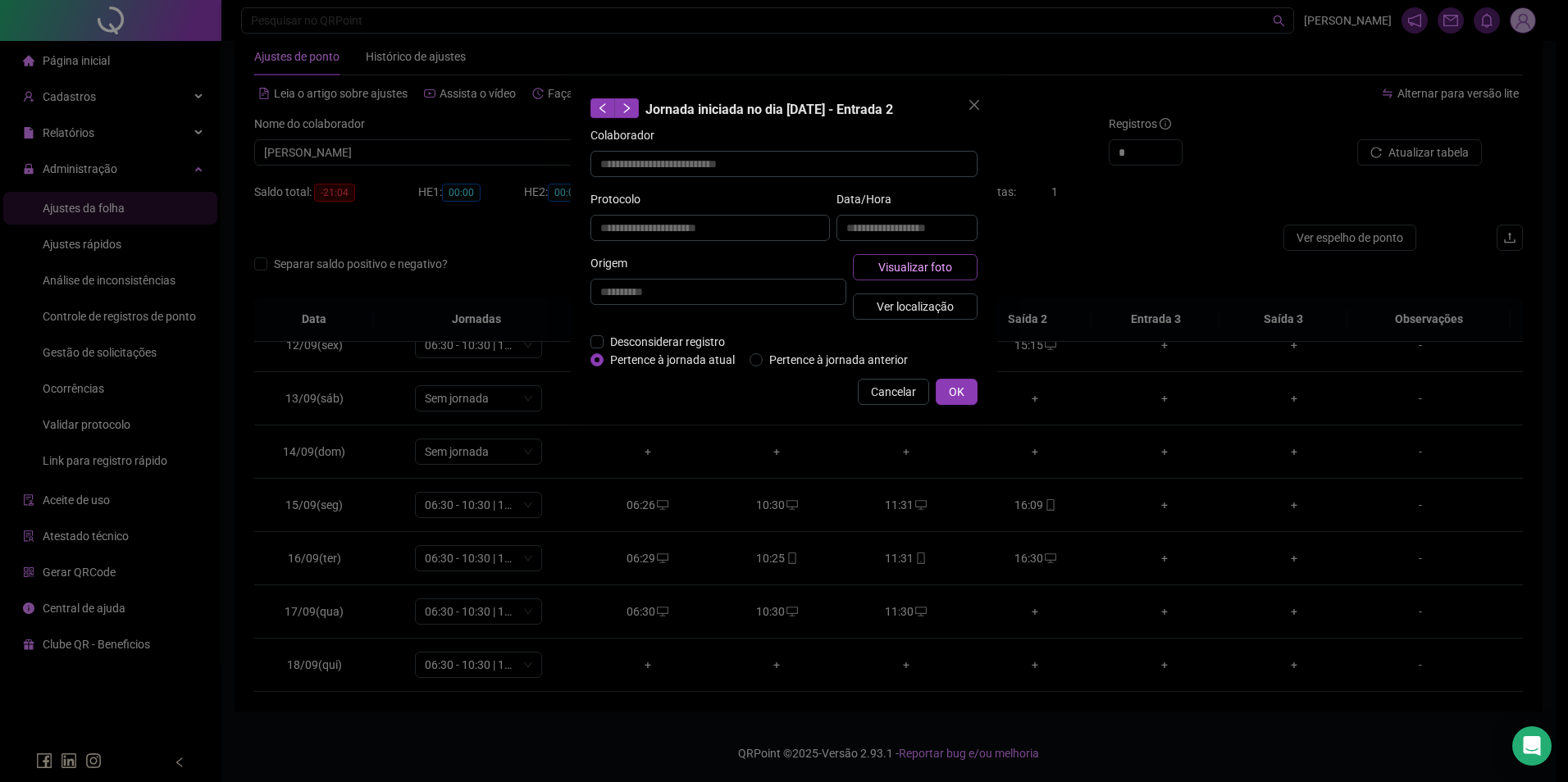
click at [940, 256] on button "Visualizar foto" at bounding box center [915, 267] width 125 height 26
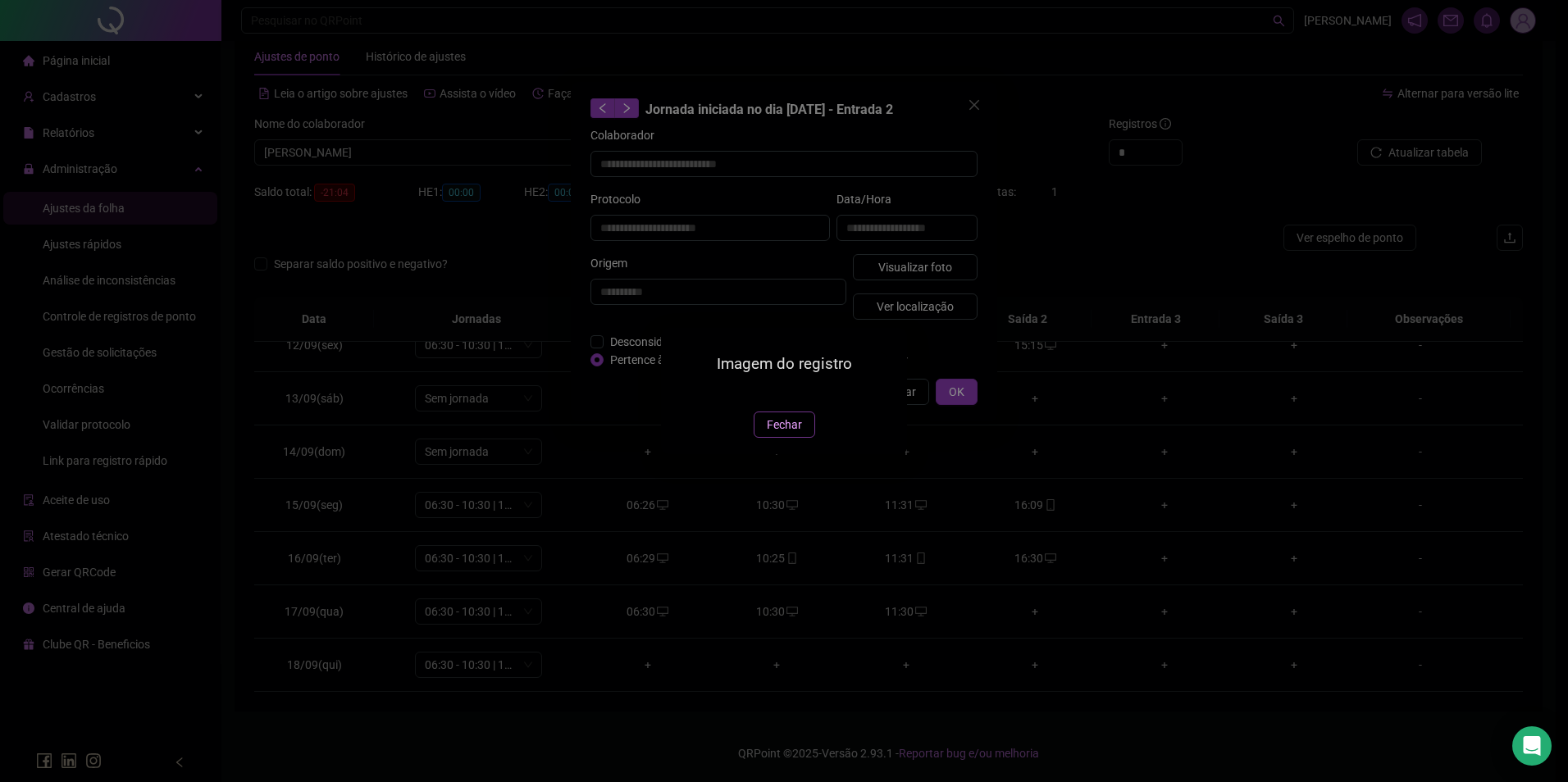
click at [789, 434] on span "Fechar" at bounding box center [784, 425] width 35 height 18
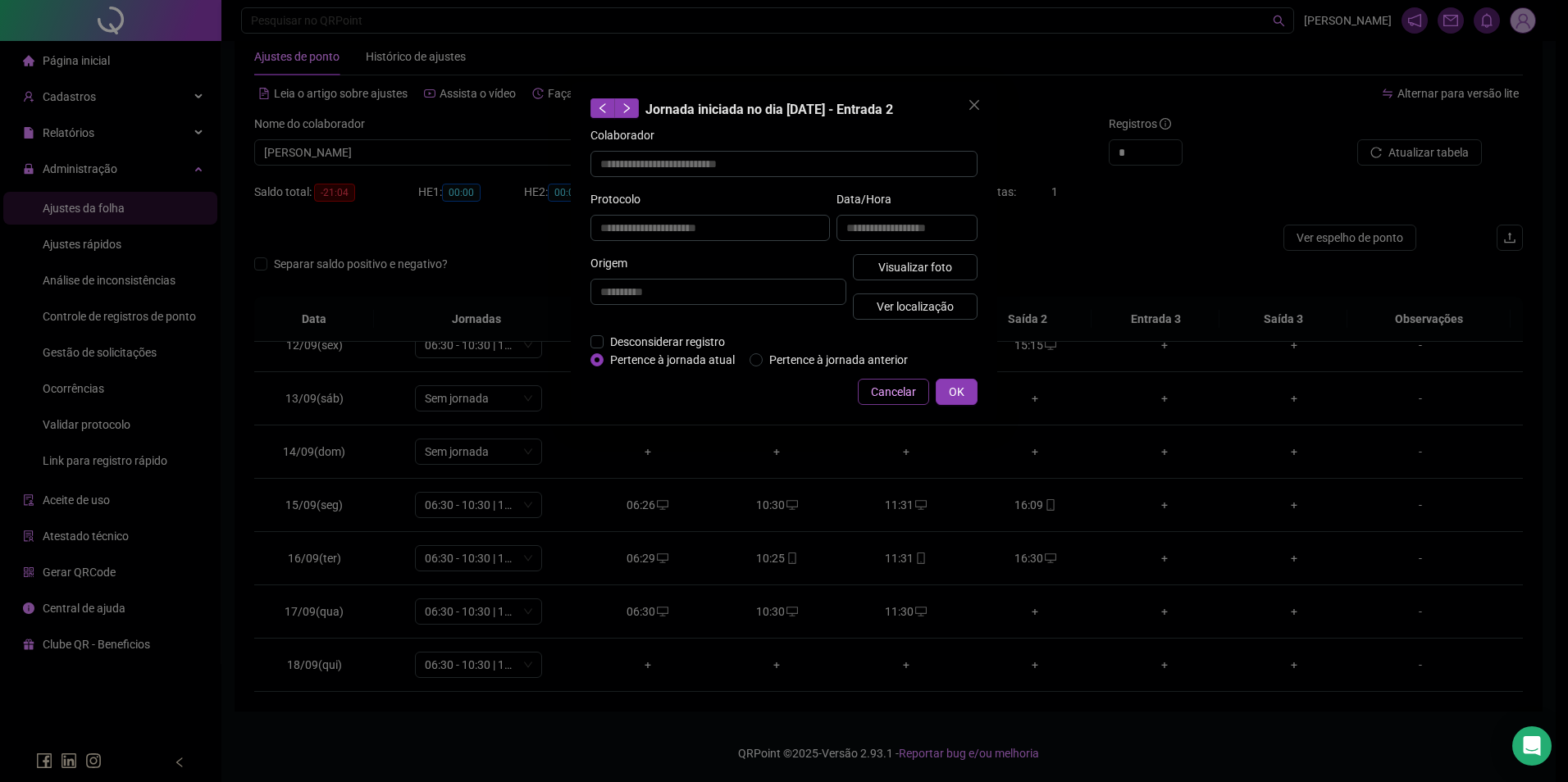
click at [910, 400] on span "Cancelar" at bounding box center [893, 392] width 45 height 18
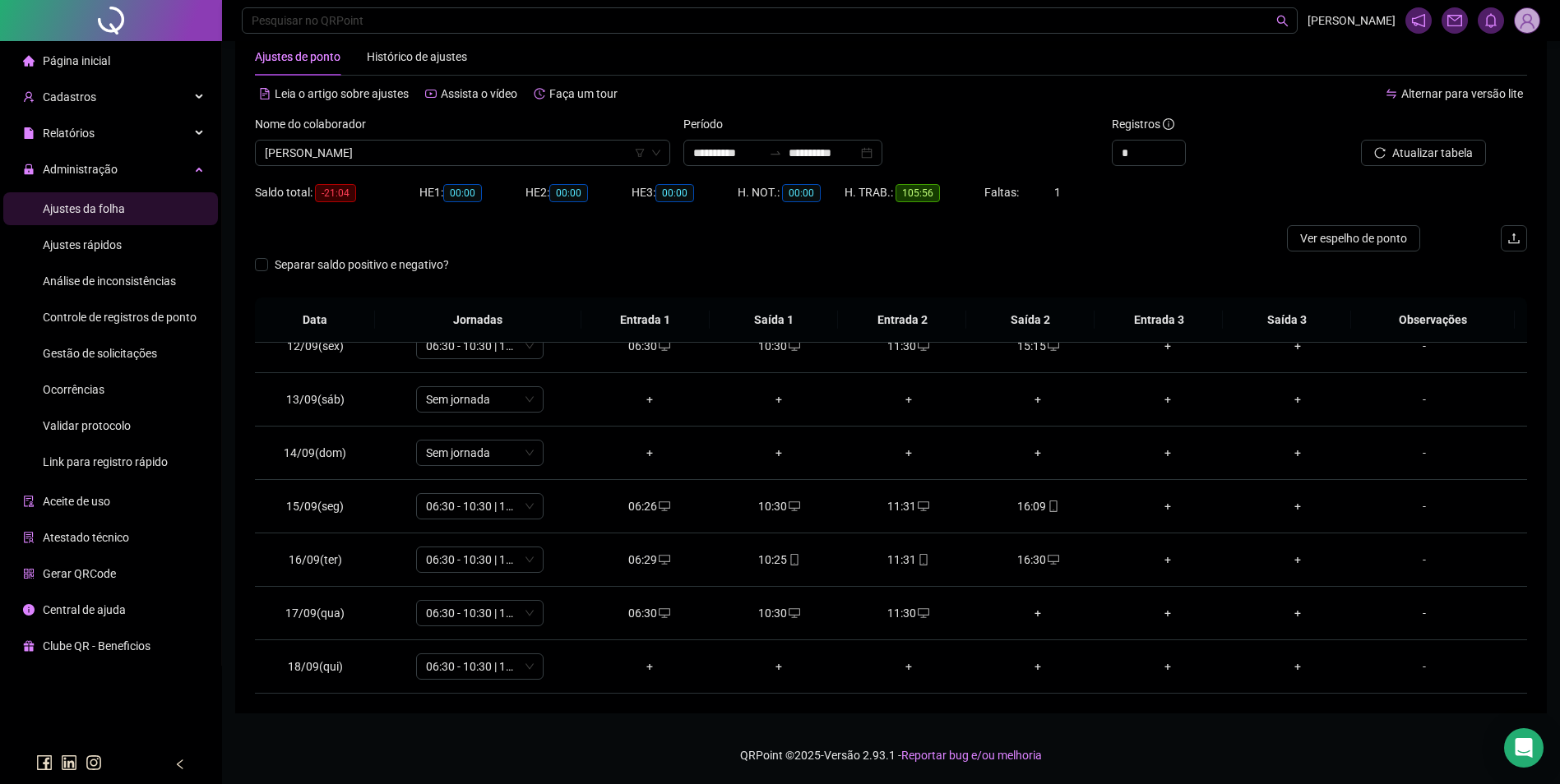
click at [131, 352] on span "Gestão de solicitações" at bounding box center [100, 354] width 115 height 14
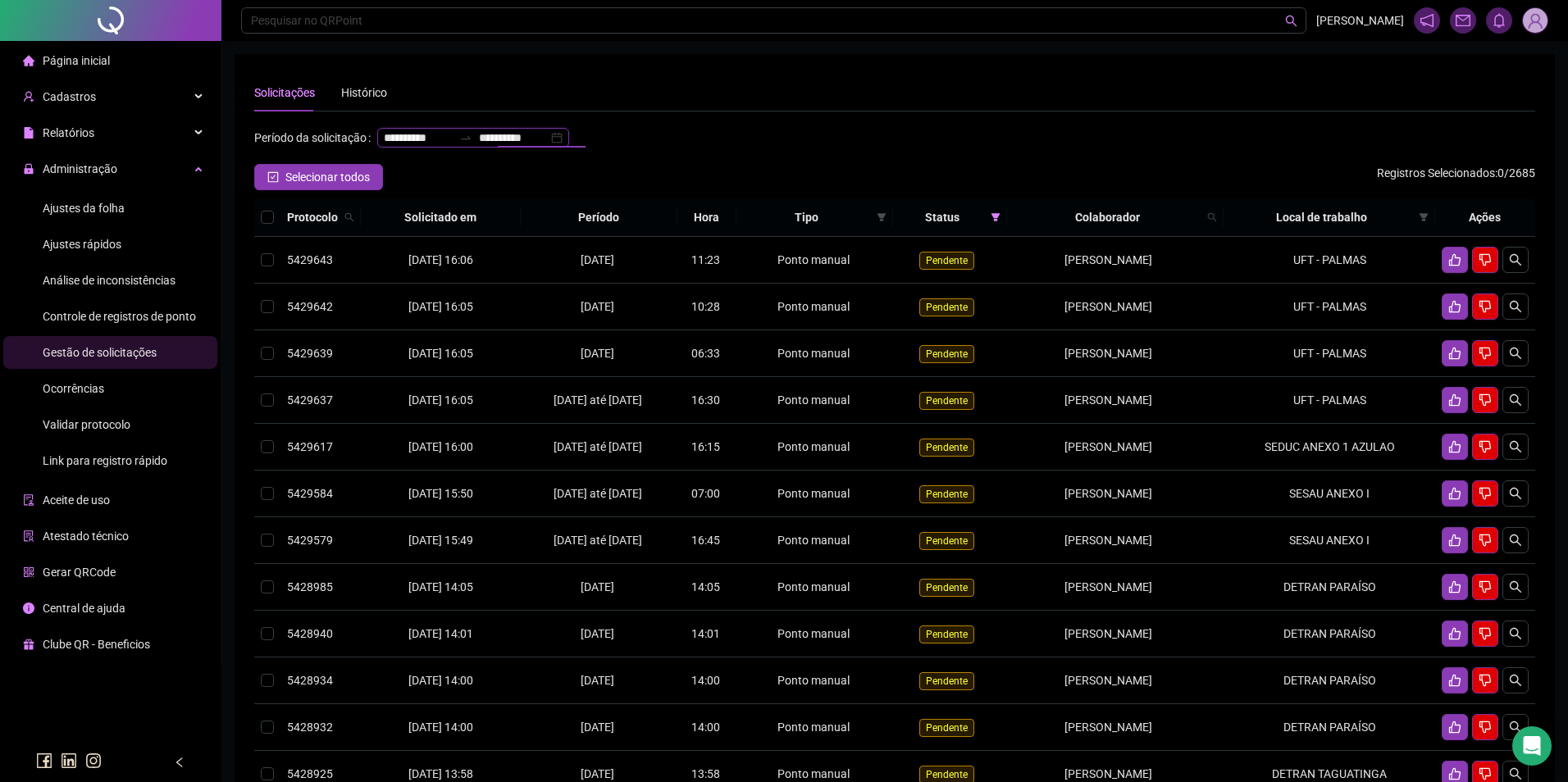
click at [479, 147] on input "**********" at bounding box center [513, 137] width 69 height 18
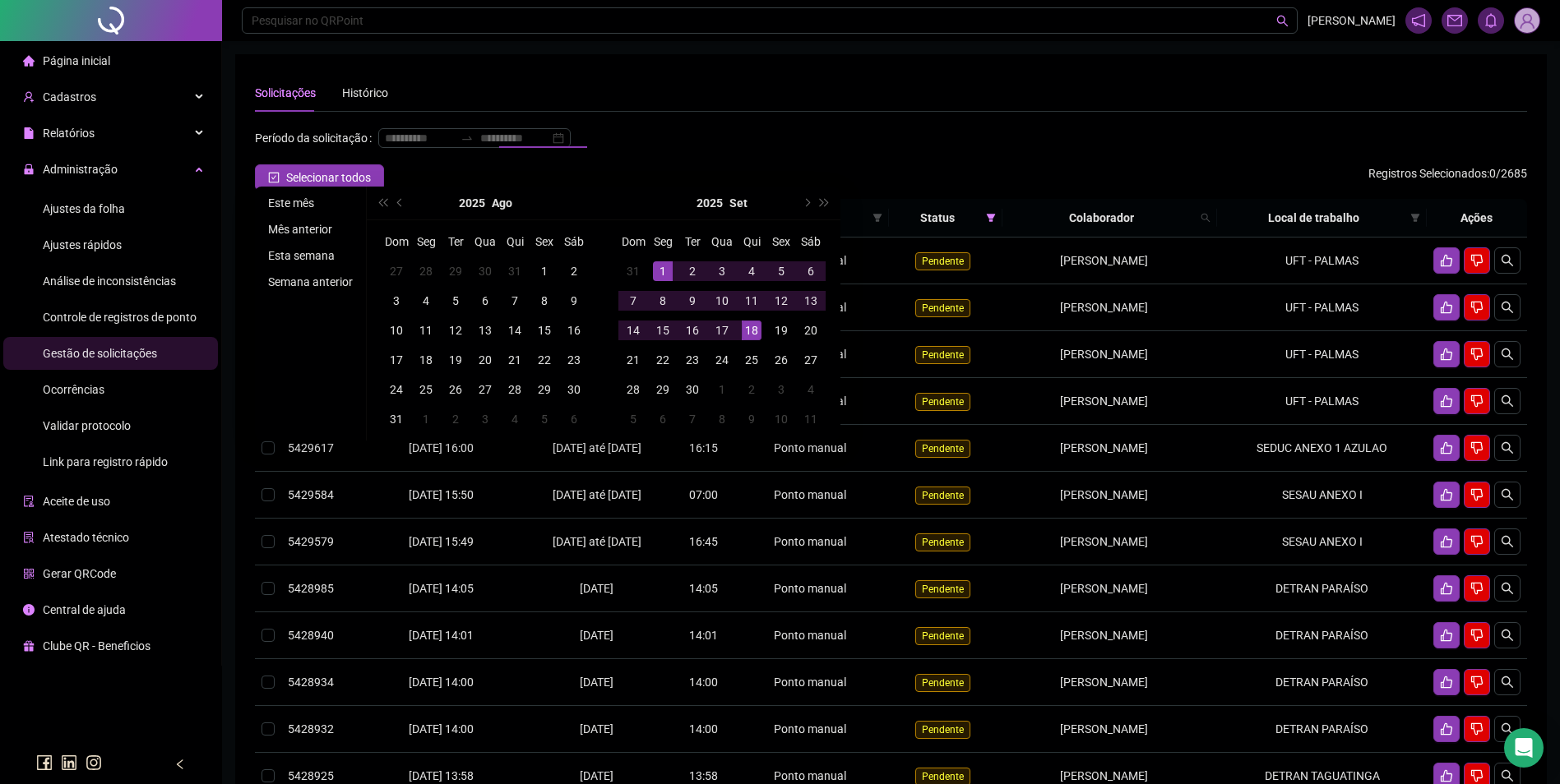
click at [307, 207] on li "Este mês" at bounding box center [310, 203] width 98 height 19
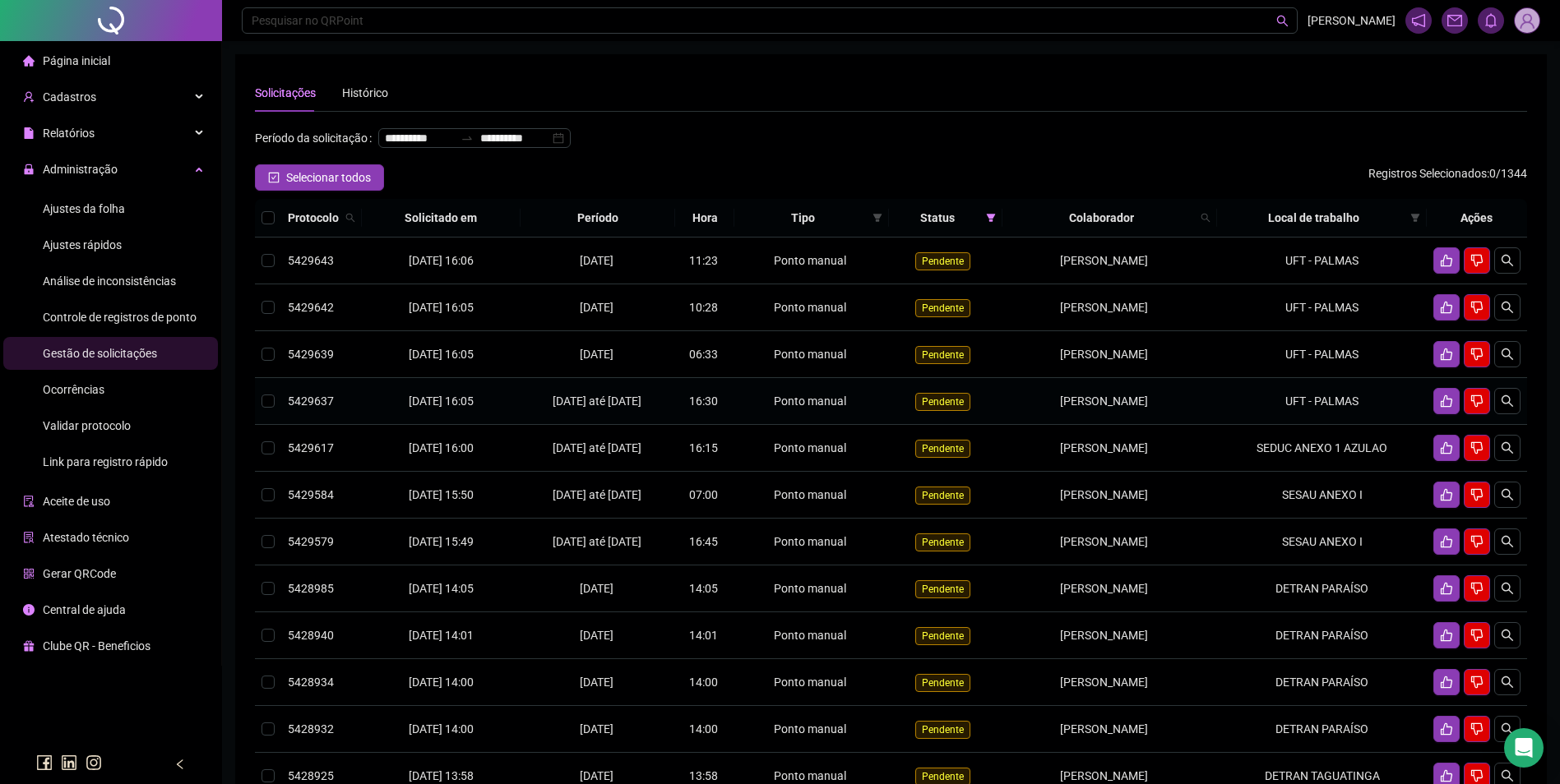
click at [1183, 423] on td "THYAGO CARDOSO DO NASCIMENTO" at bounding box center [1110, 402] width 215 height 47
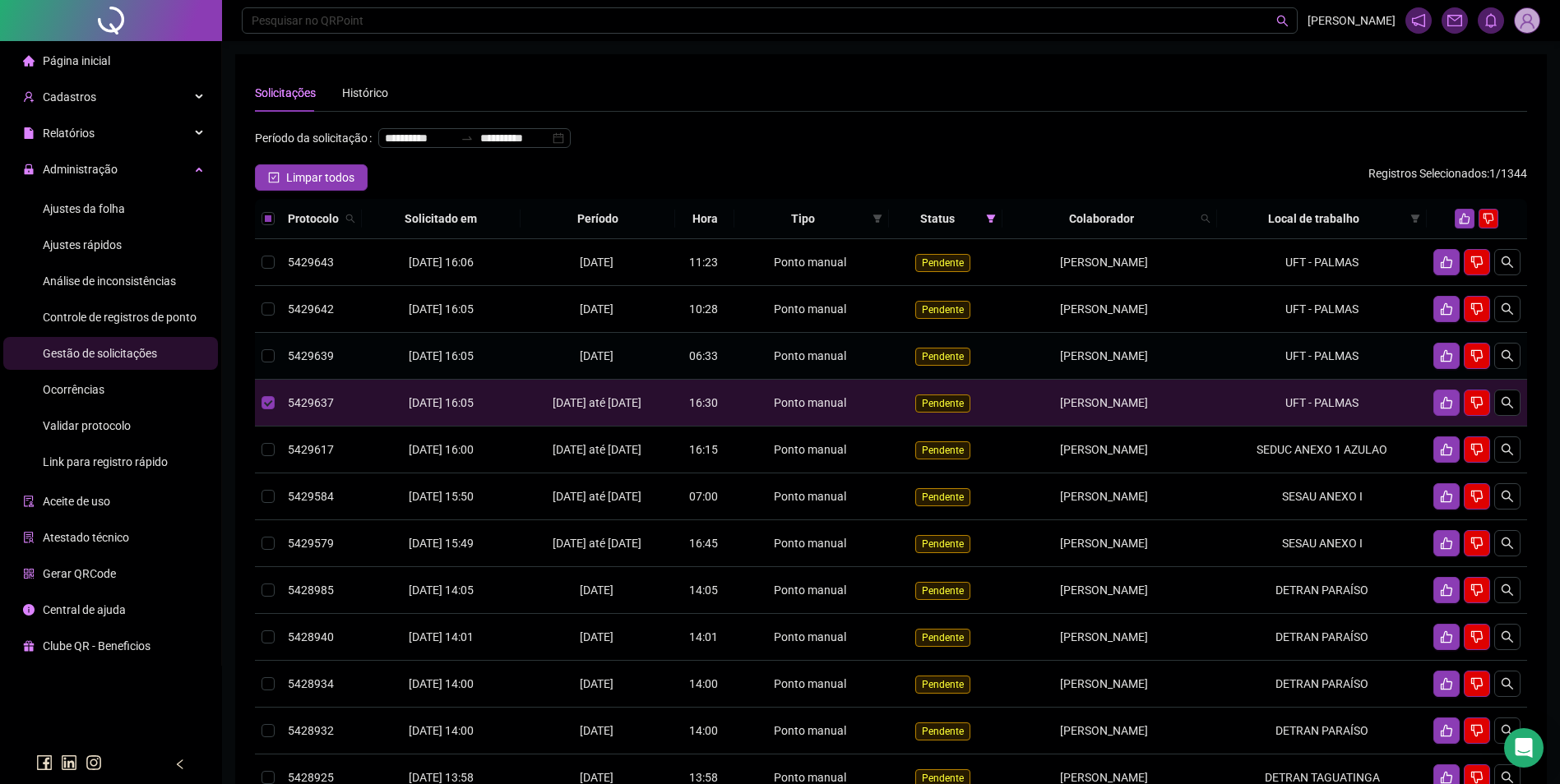
click at [1148, 363] on span "THYAGO CARDOSO DO NASCIMENTO" at bounding box center [1104, 356] width 88 height 14
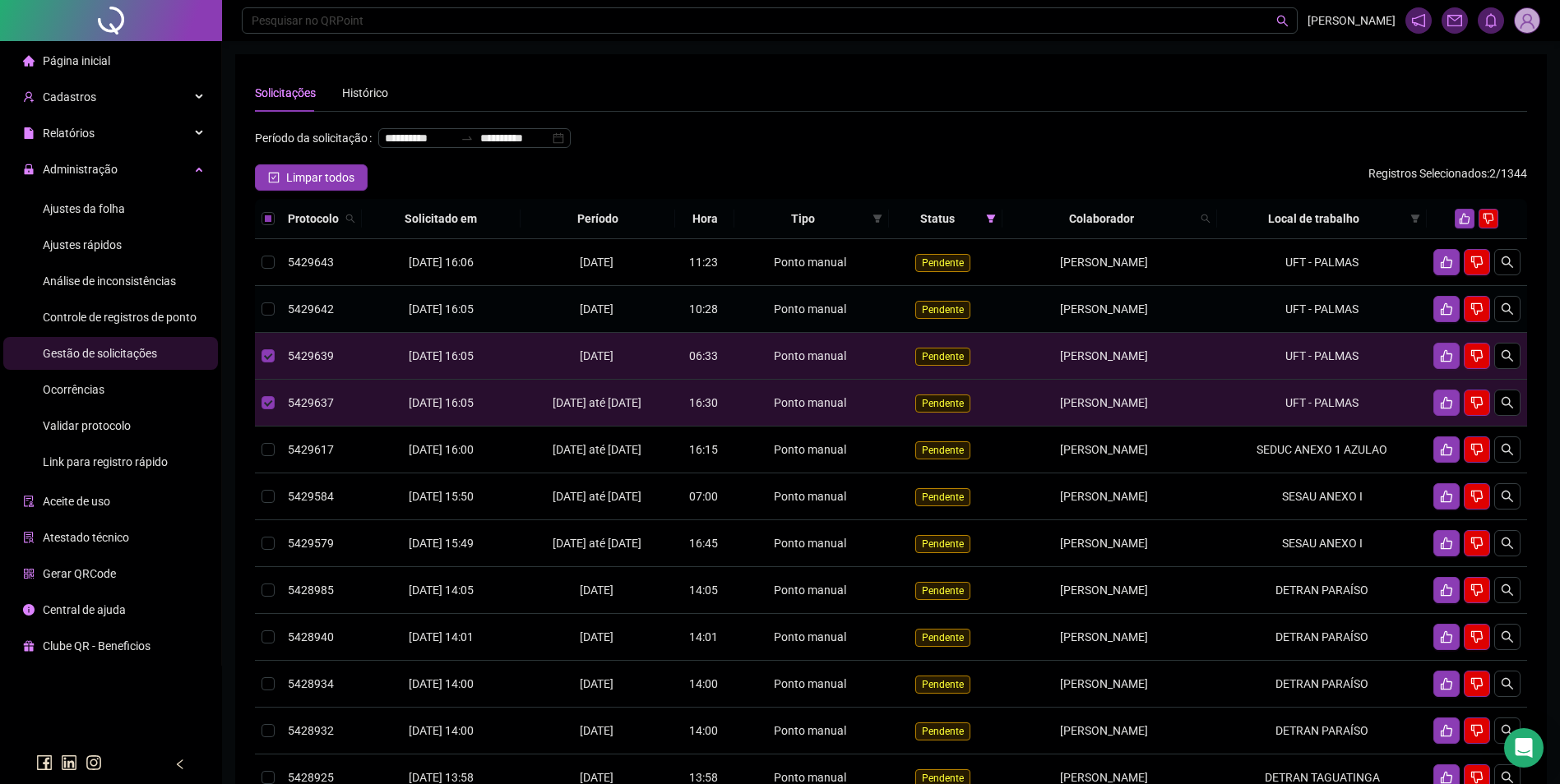
click at [1148, 315] on span "THYAGO CARDOSO DO NASCIMENTO" at bounding box center [1104, 310] width 88 height 14
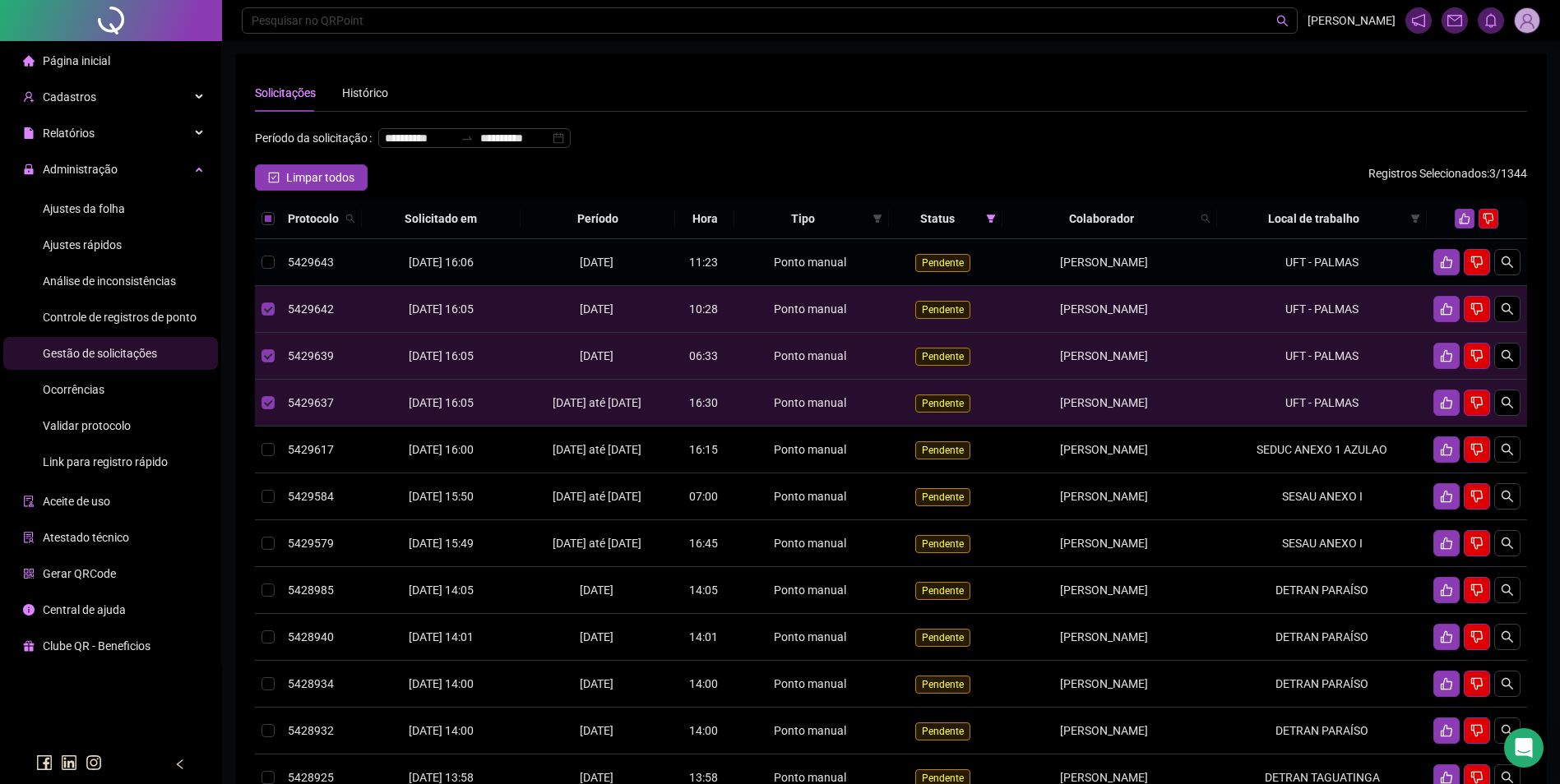
click at [1148, 269] on span "THYAGO CARDOSO DO NASCIMENTO" at bounding box center [1104, 263] width 88 height 14
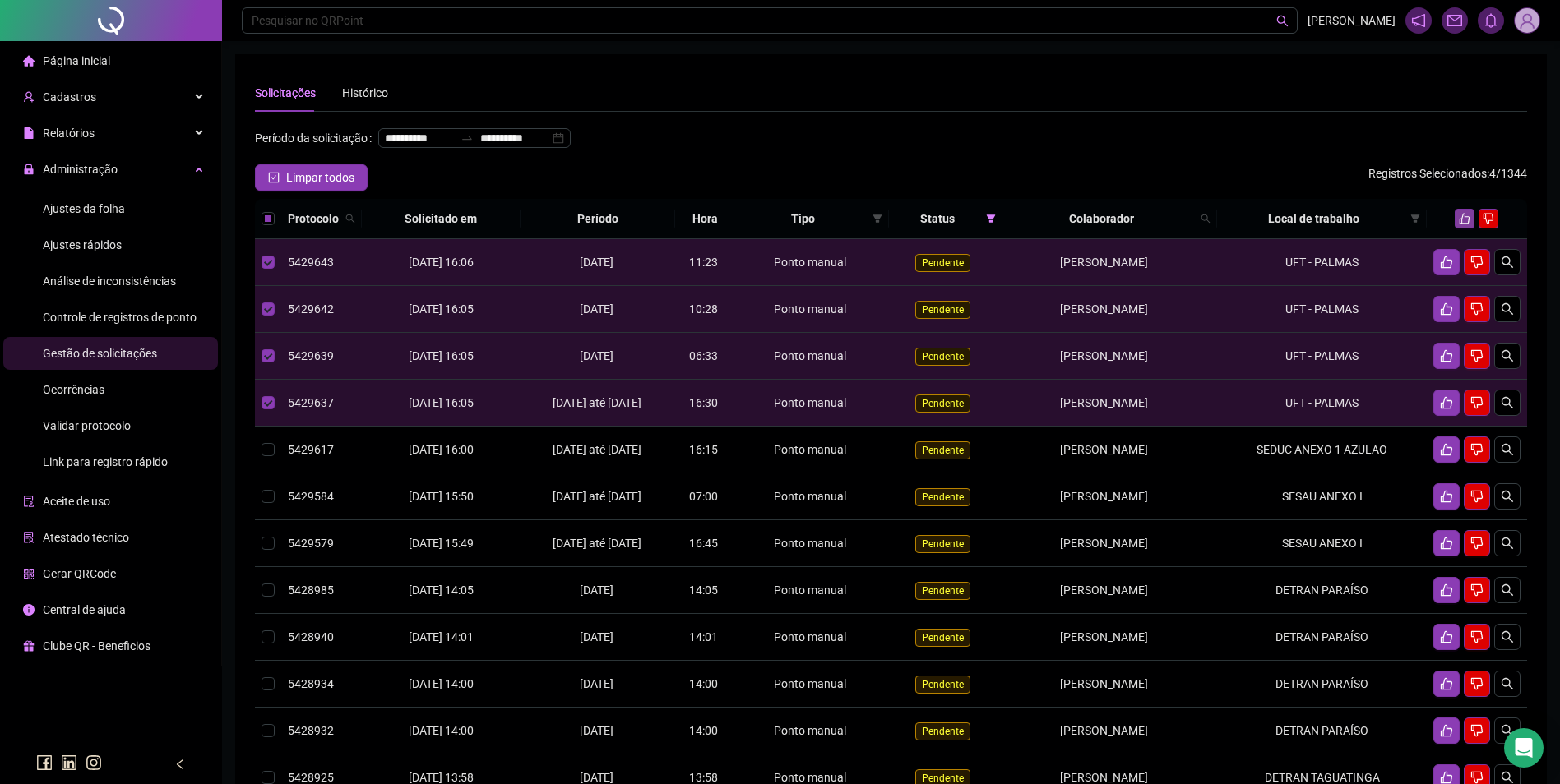
click at [1465, 224] on icon "like" at bounding box center [1465, 218] width 12 height 12
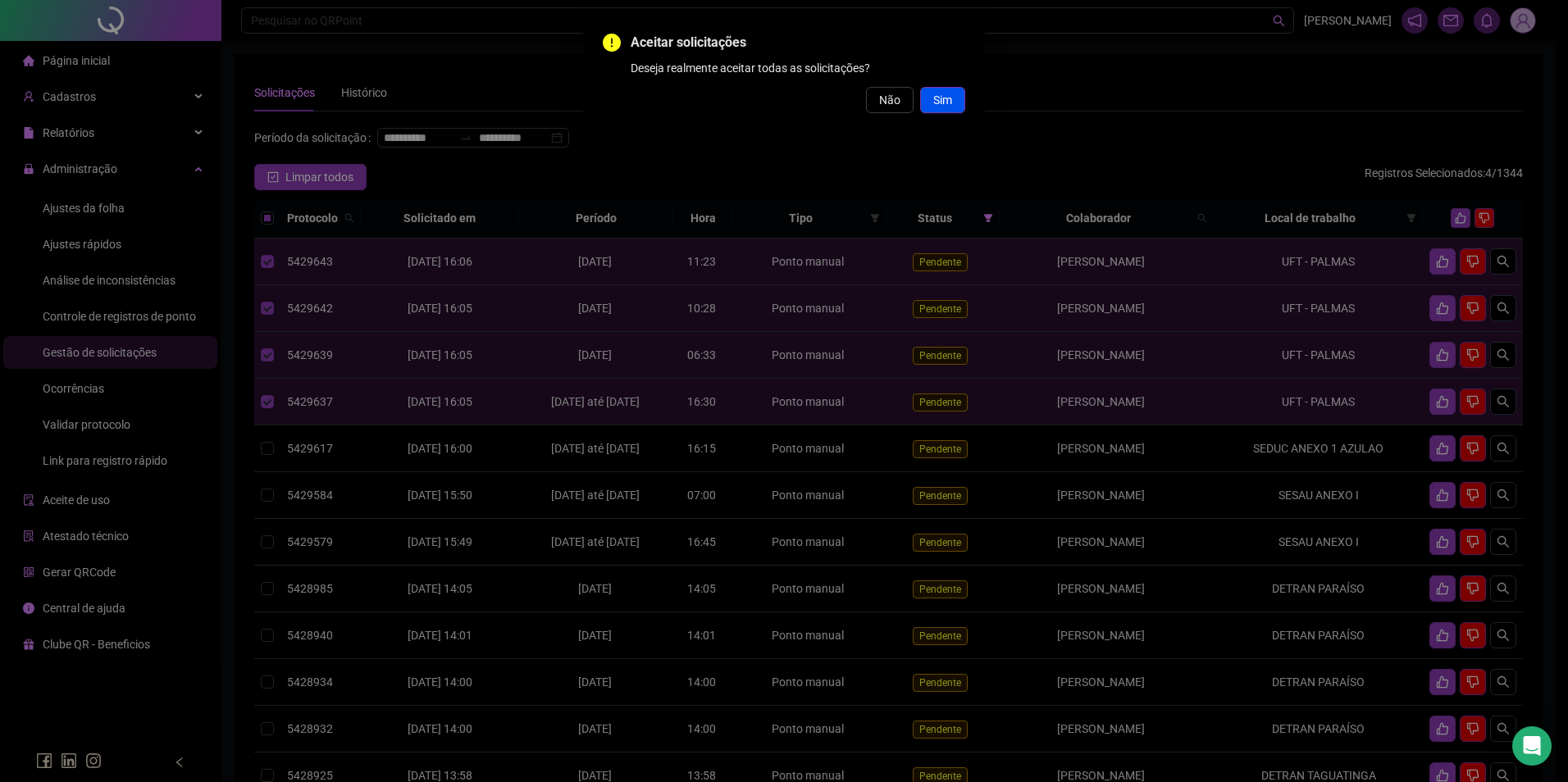
click at [941, 105] on span "Sim" at bounding box center [942, 100] width 18 height 18
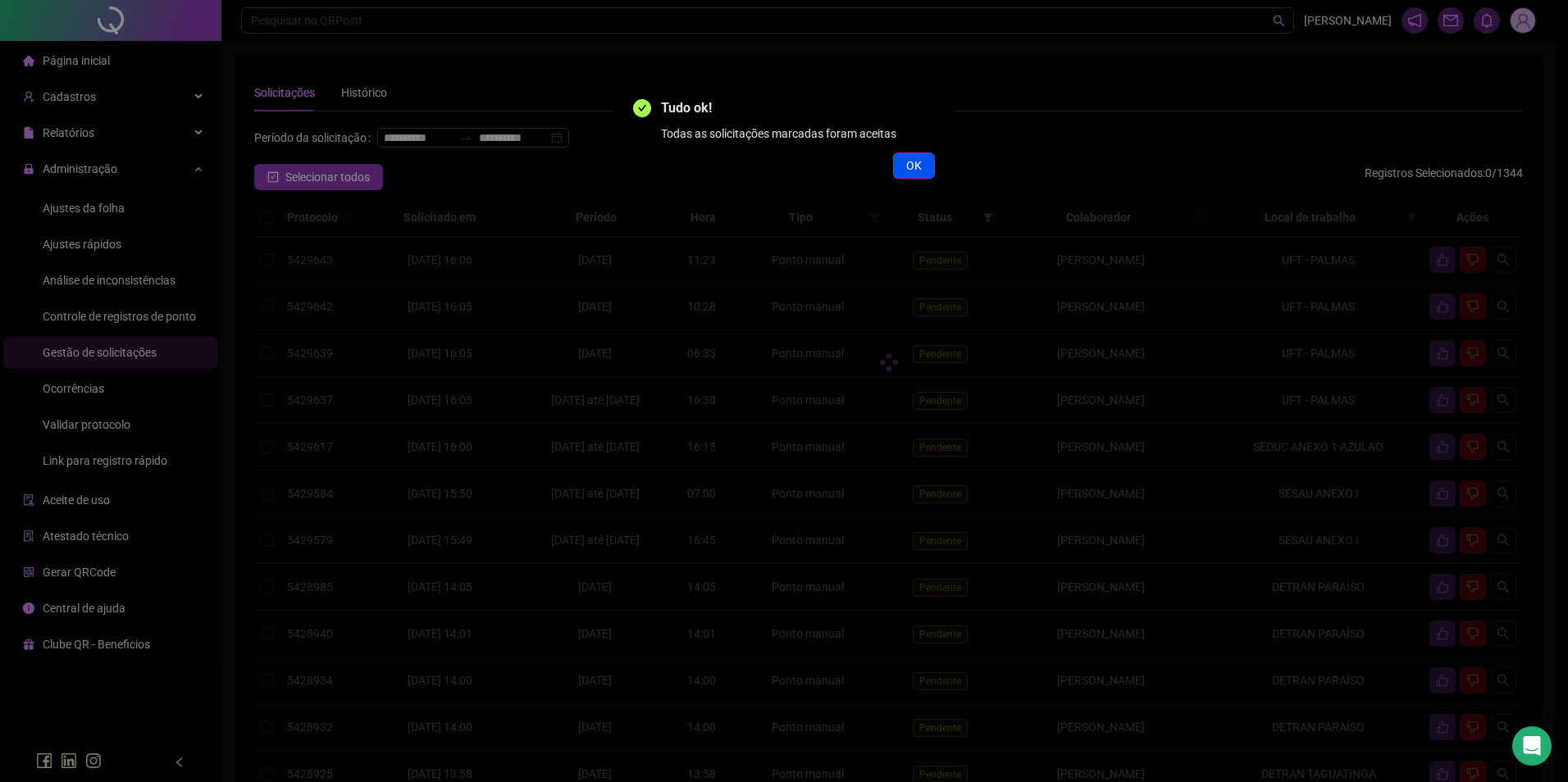
click at [913, 161] on span "OK" at bounding box center [914, 165] width 15 height 18
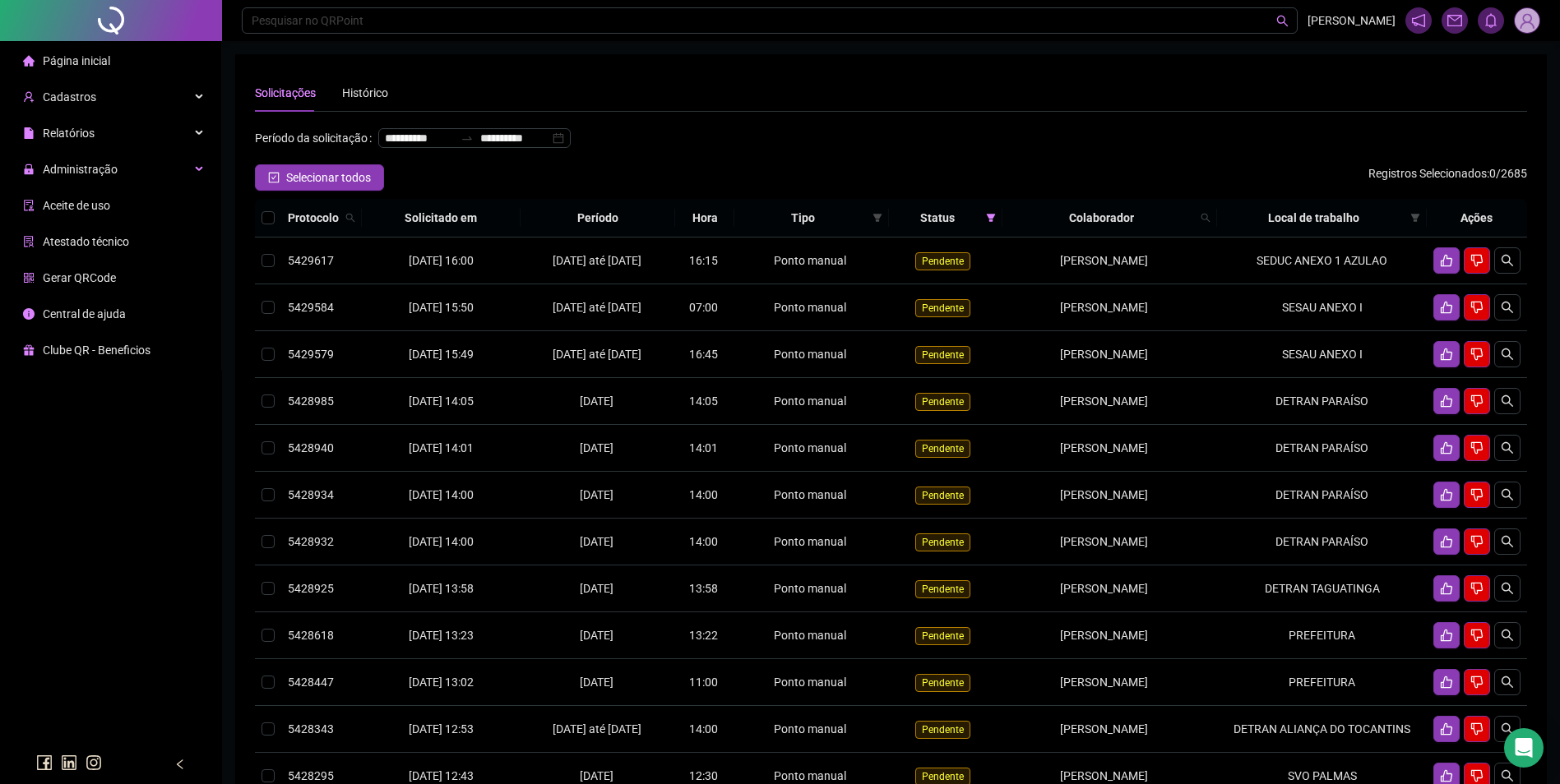
click at [1540, 16] on span at bounding box center [1527, 20] width 26 height 26
click at [1479, 86] on link "Meus dados" at bounding box center [1443, 80] width 77 height 14
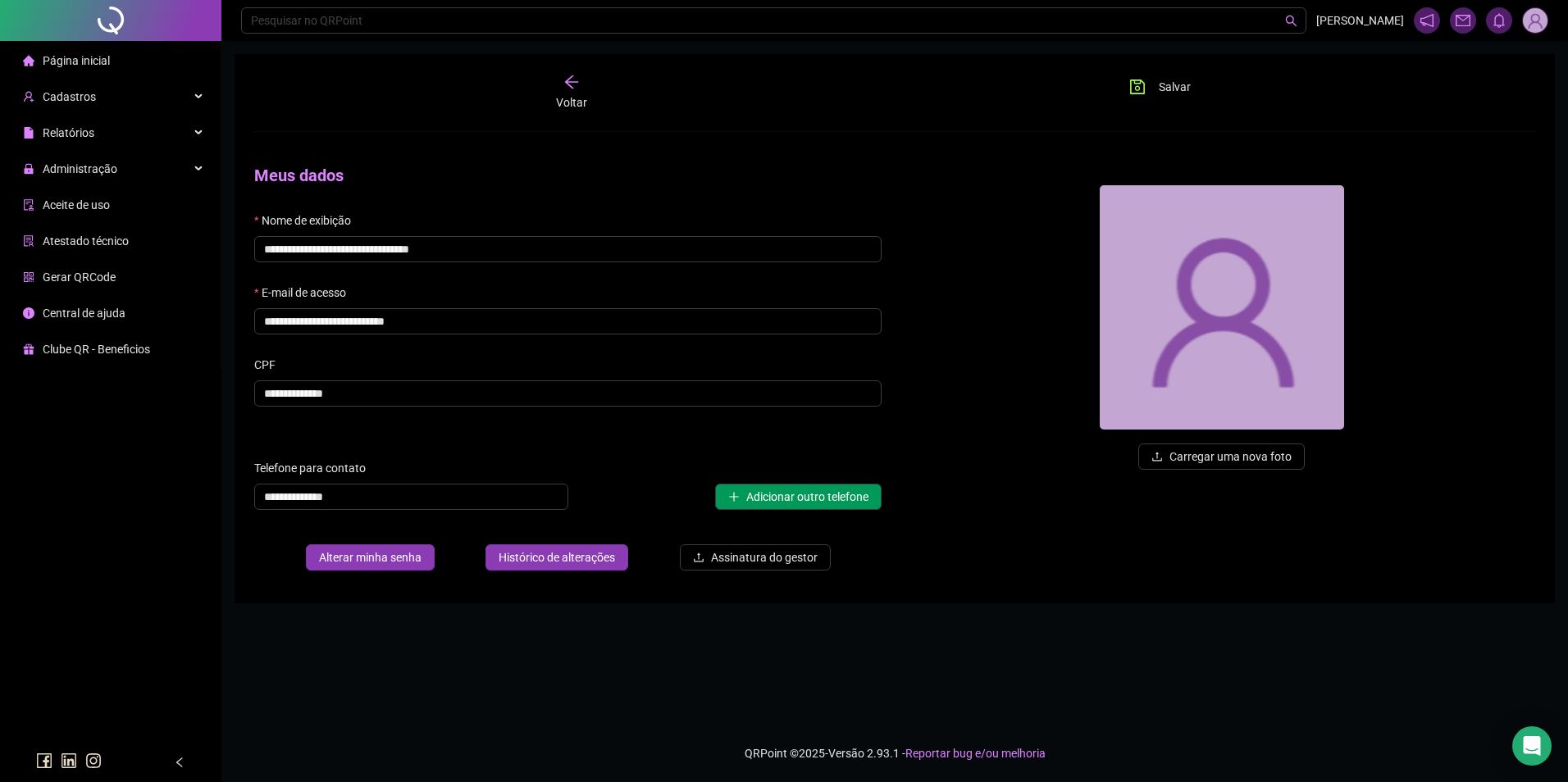
click at [1539, 24] on img at bounding box center [1534, 19] width 24 height 24
click at [1465, 105] on link "Configurações" at bounding box center [1458, 106] width 89 height 14
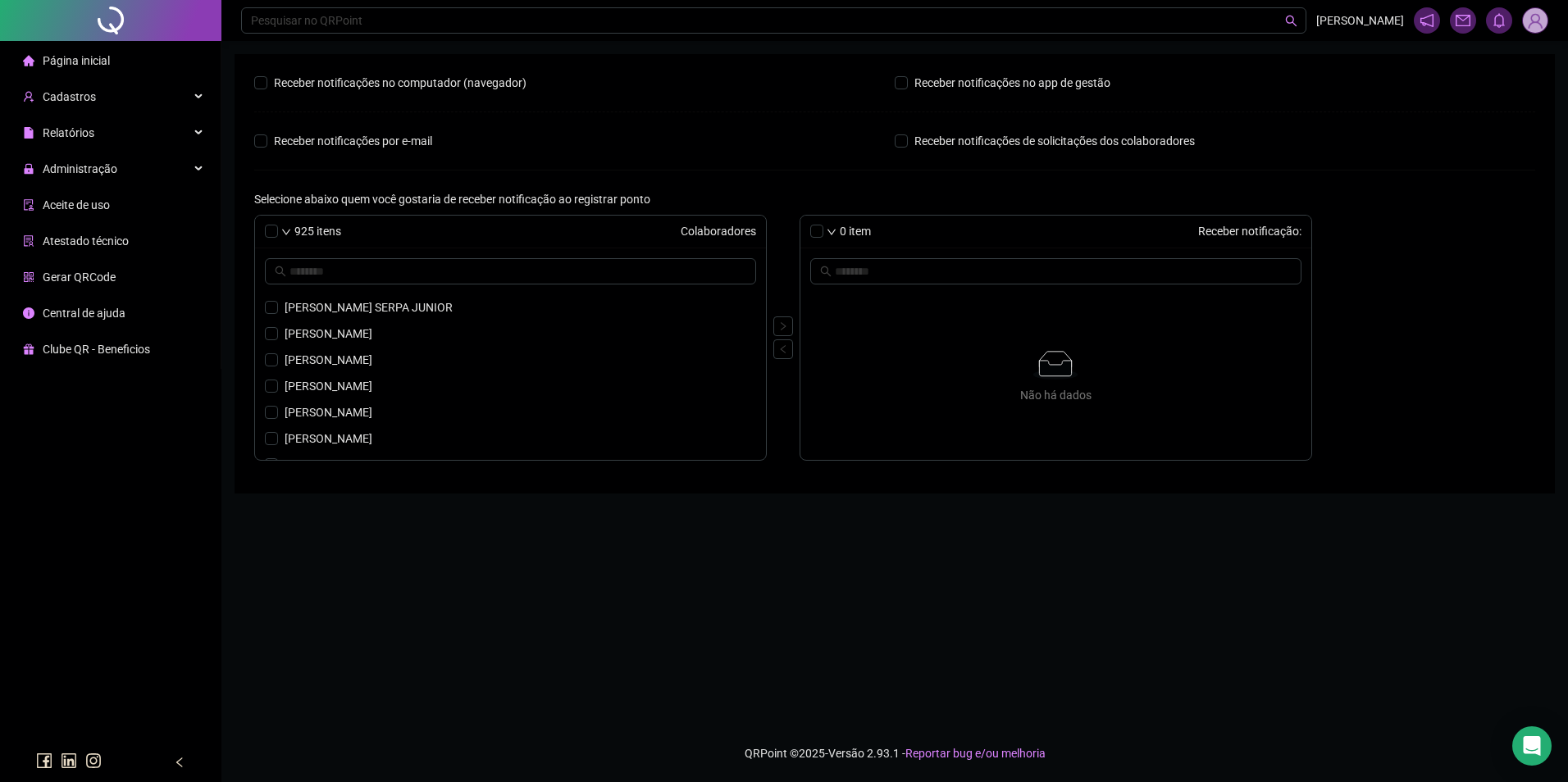
click at [1538, 18] on img at bounding box center [1534, 19] width 24 height 24
click at [1493, 24] on icon "bell" at bounding box center [1498, 20] width 15 height 15
click at [1459, 24] on icon "mail" at bounding box center [1462, 20] width 15 height 15
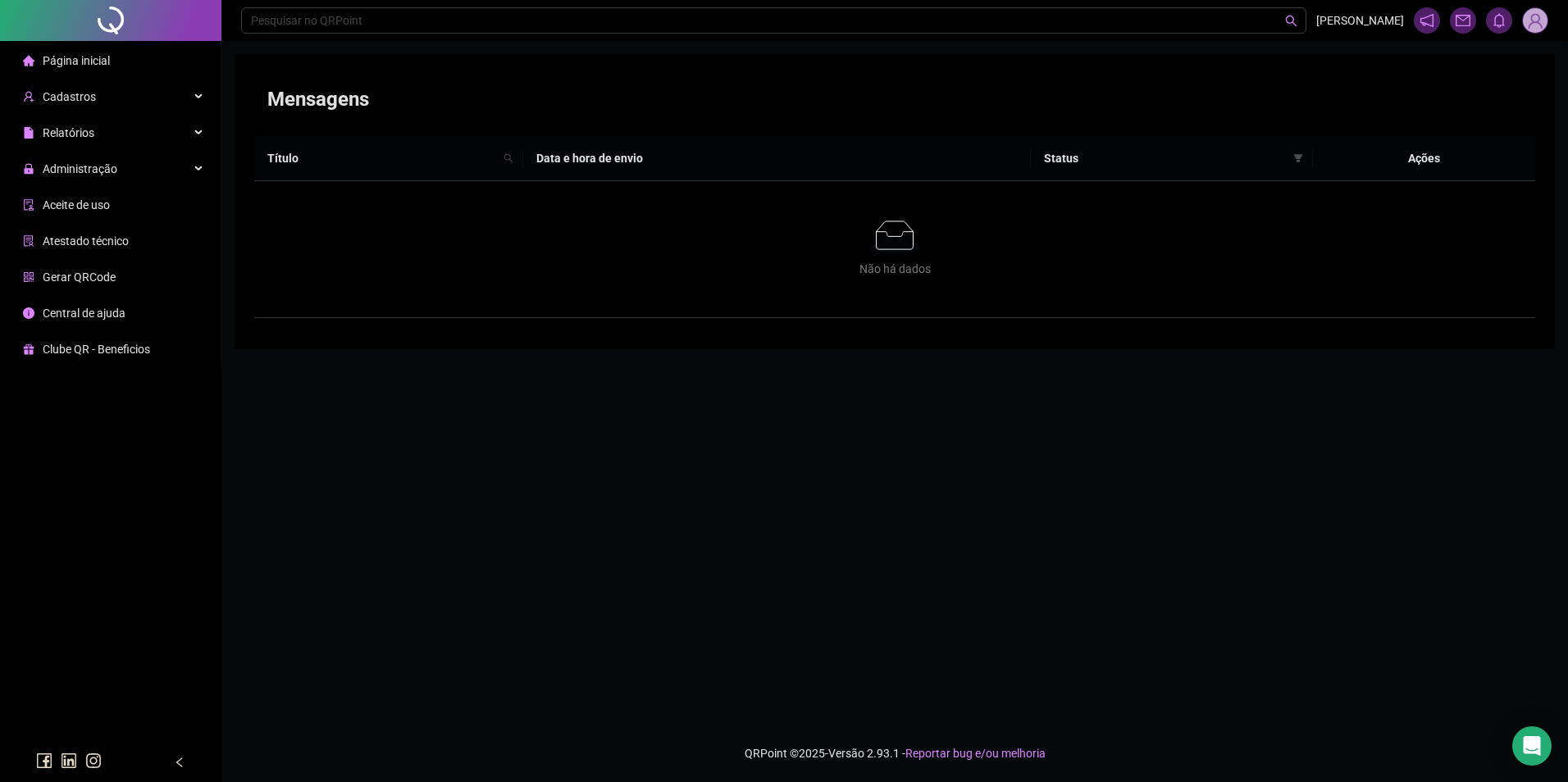
click at [1426, 24] on icon "notification" at bounding box center [1427, 20] width 15 height 15
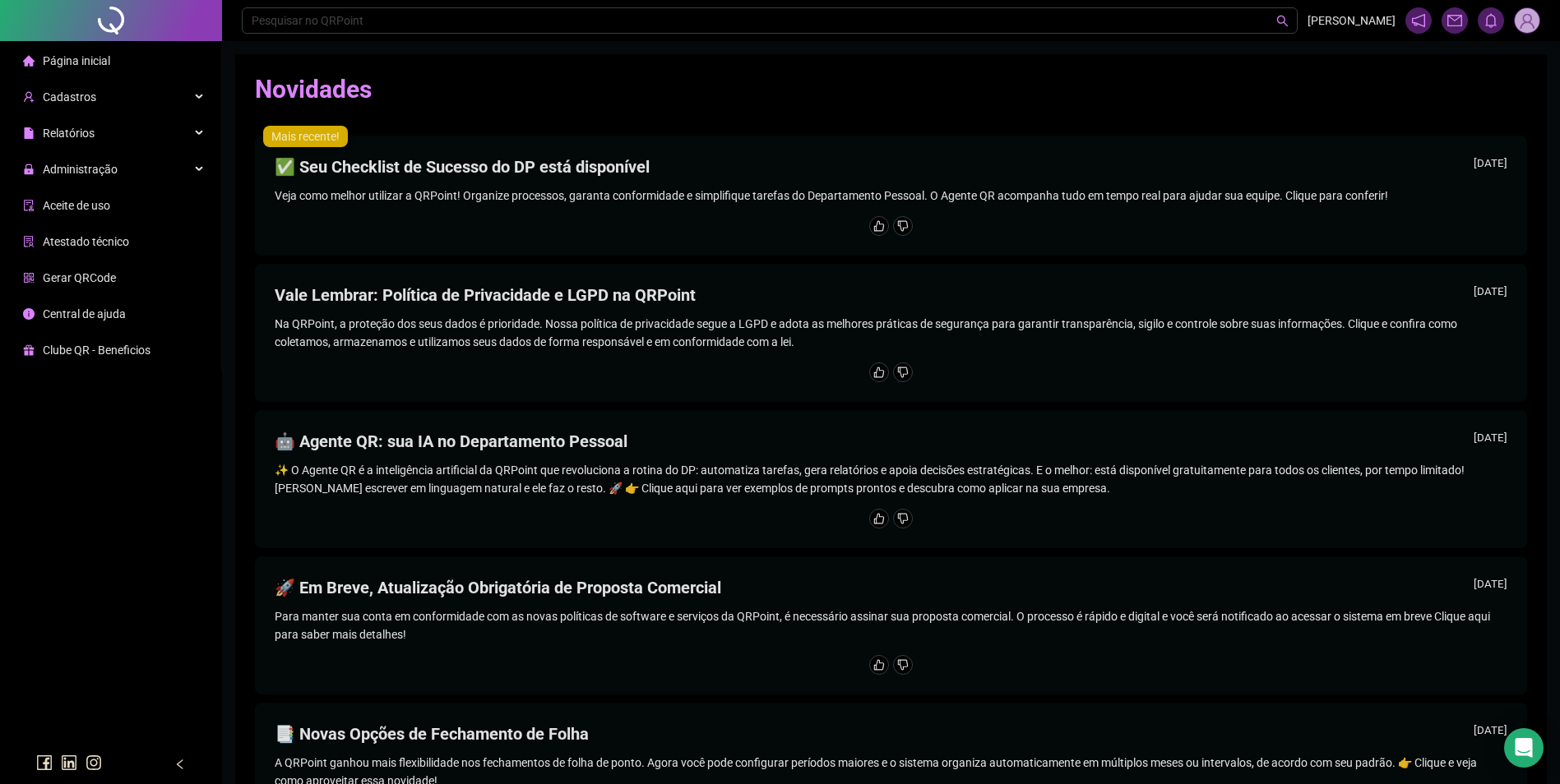
click at [1535, 18] on img at bounding box center [1527, 19] width 24 height 24
click at [1462, 82] on link "Meus dados" at bounding box center [1443, 80] width 77 height 14
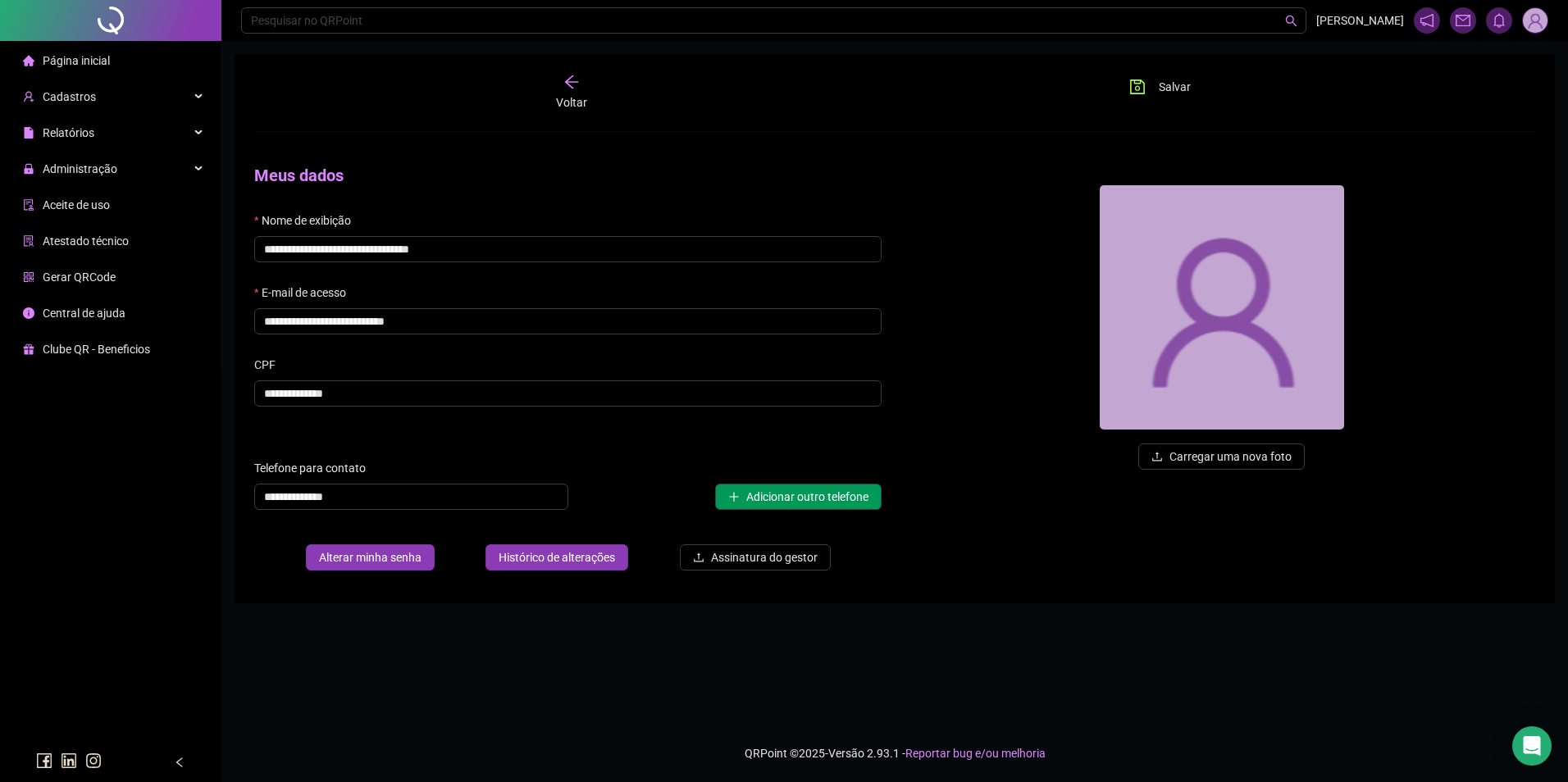
click at [576, 79] on icon "arrow-left" at bounding box center [571, 81] width 16 height 16
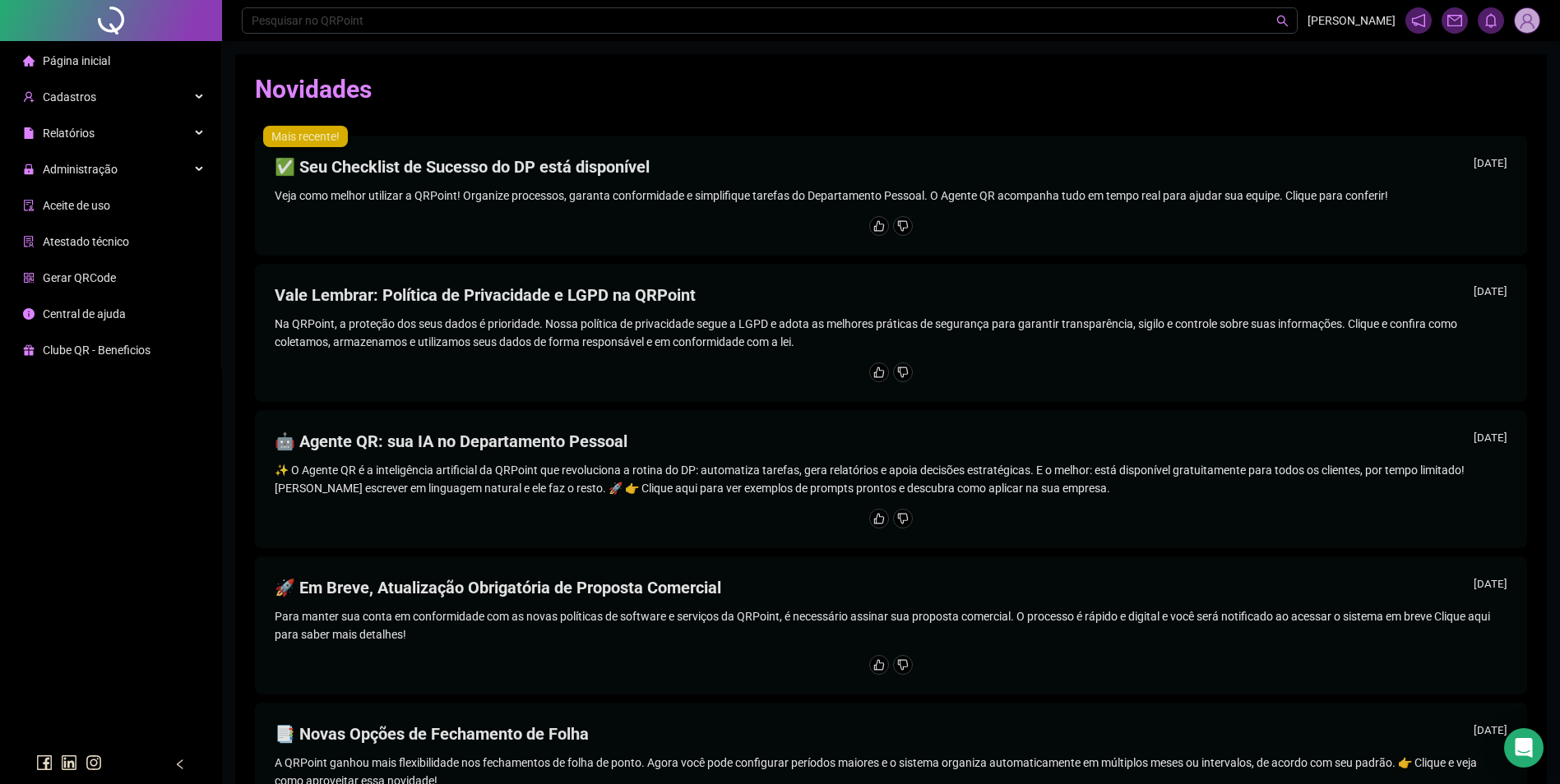
click at [1523, 16] on img at bounding box center [1527, 19] width 24 height 24
click at [1458, 80] on link "Meus dados" at bounding box center [1443, 80] width 77 height 14
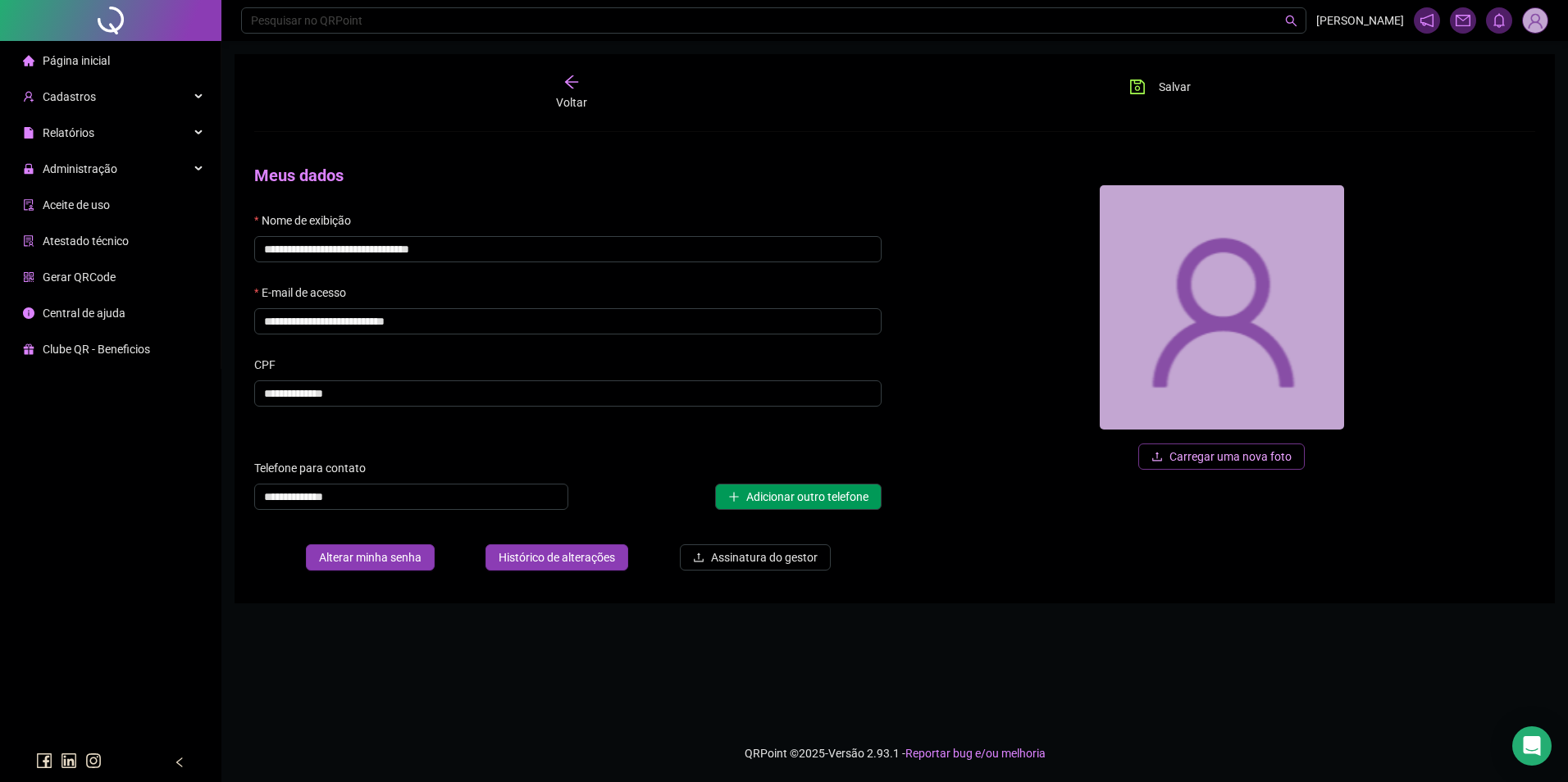
click at [1205, 448] on span "Carregar uma nova foto" at bounding box center [1230, 457] width 122 height 18
click at [1131, 114] on form "**********" at bounding box center [894, 328] width 1281 height 510
click at [1146, 80] on button "Salvar" at bounding box center [1160, 86] width 86 height 26
click at [580, 89] on div "Voltar" at bounding box center [570, 92] width 202 height 38
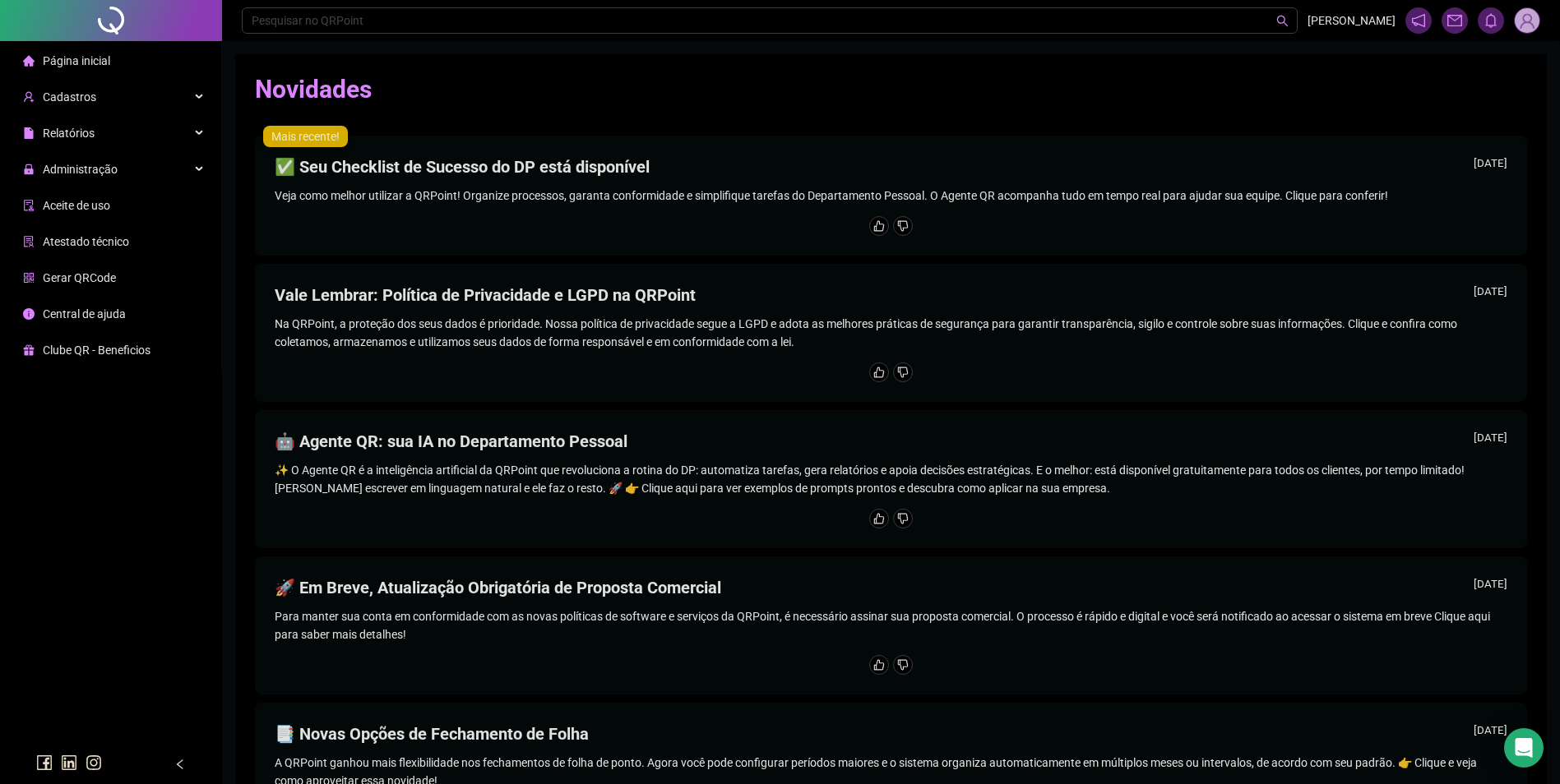
click at [1530, 22] on img at bounding box center [1527, 19] width 24 height 24
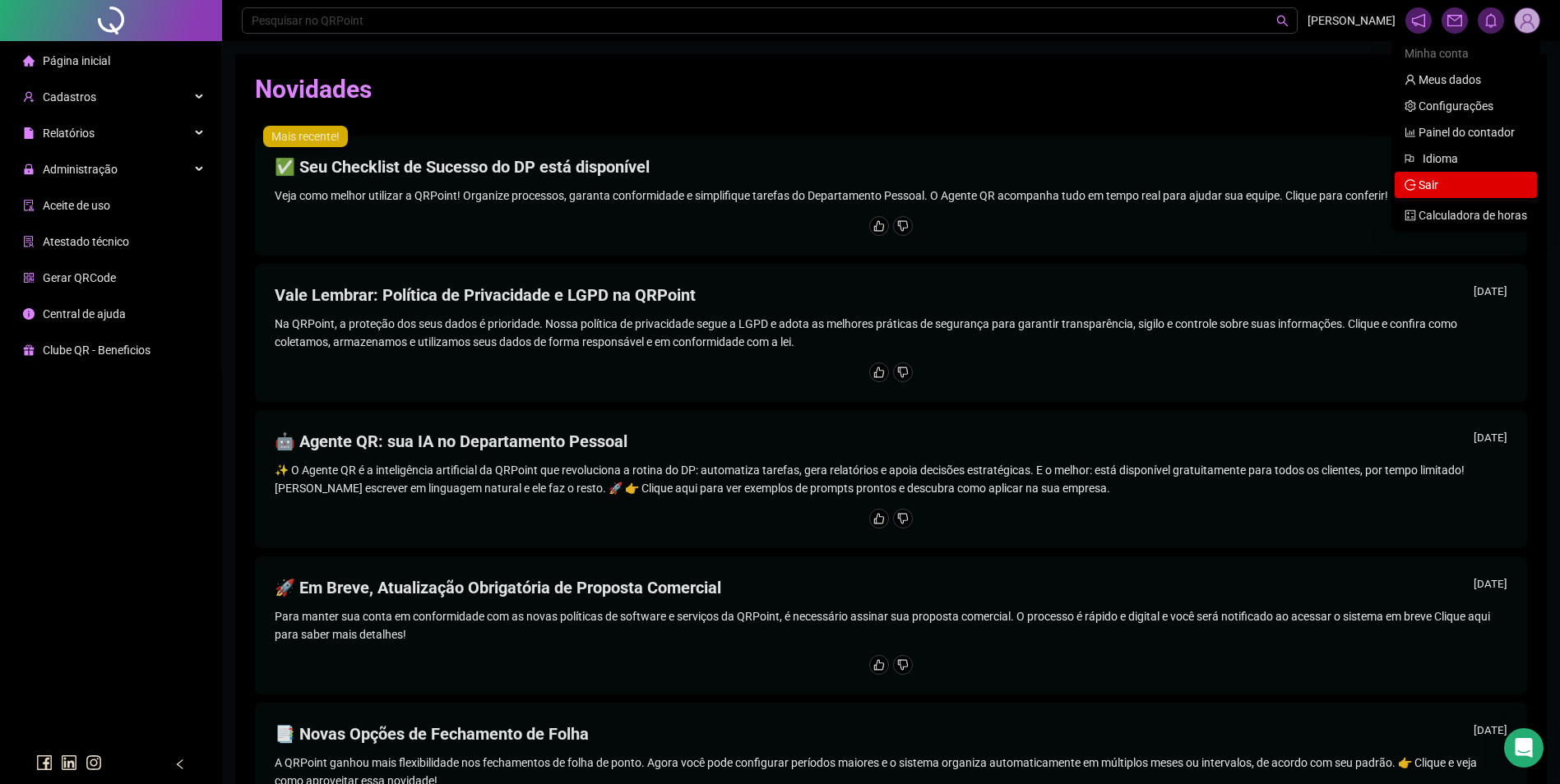
click at [1442, 183] on span "Sair" at bounding box center [1466, 184] width 122 height 18
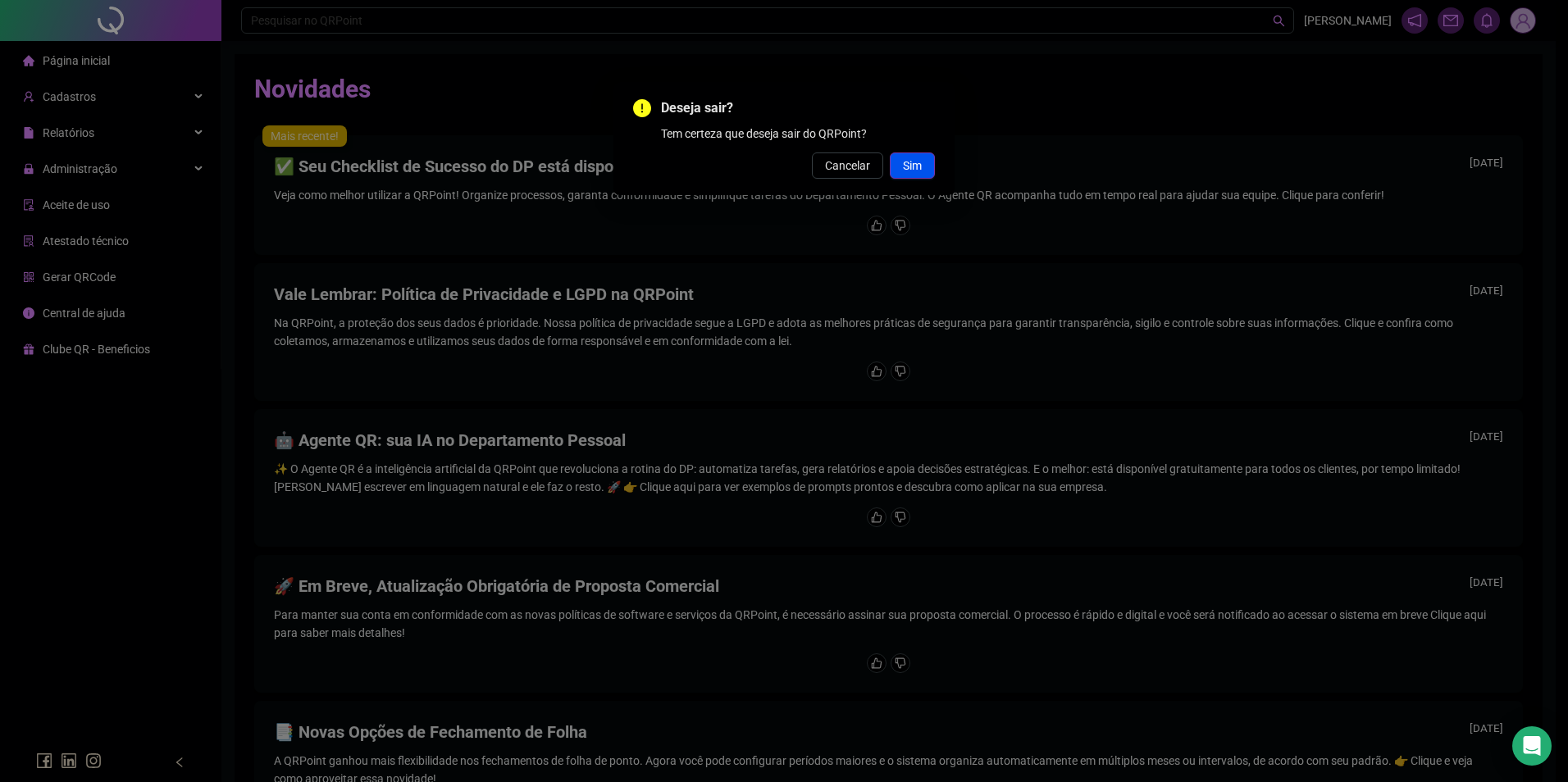
click at [910, 168] on span "Sim" at bounding box center [912, 165] width 18 height 18
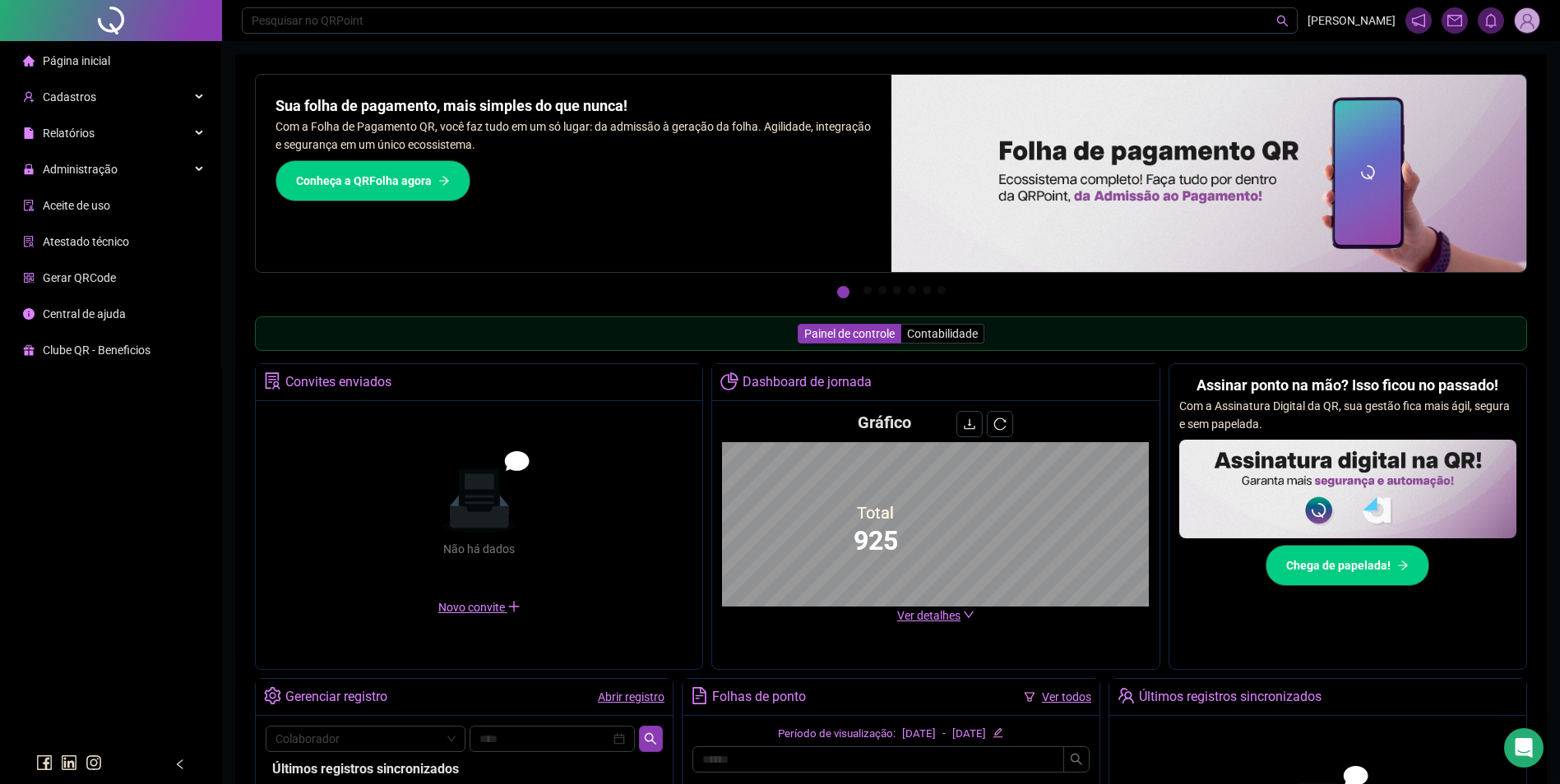
click at [105, 176] on span "Administração" at bounding box center [80, 170] width 75 height 14
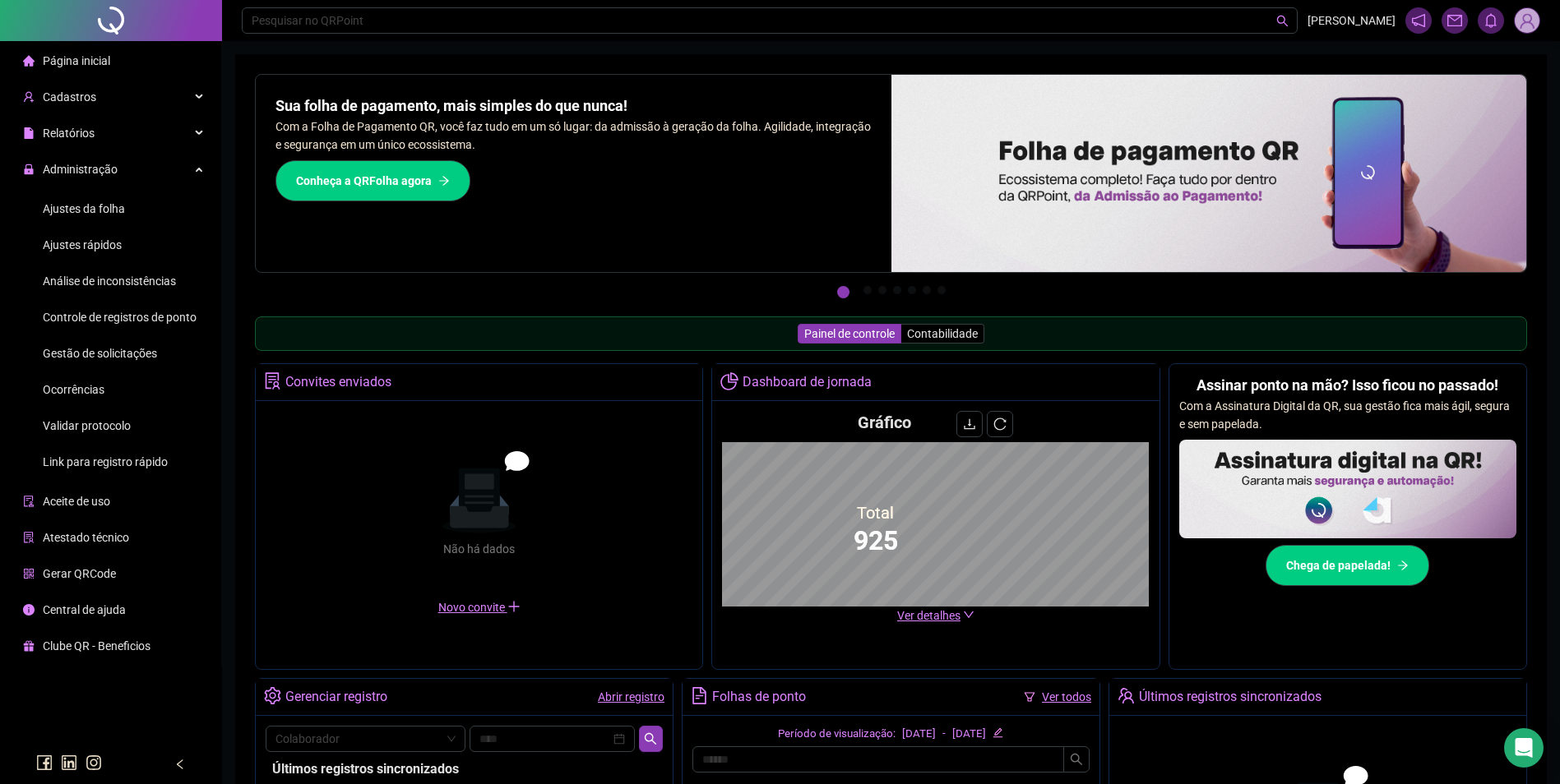
click at [85, 208] on span "Ajustes da folha" at bounding box center [83, 209] width 83 height 14
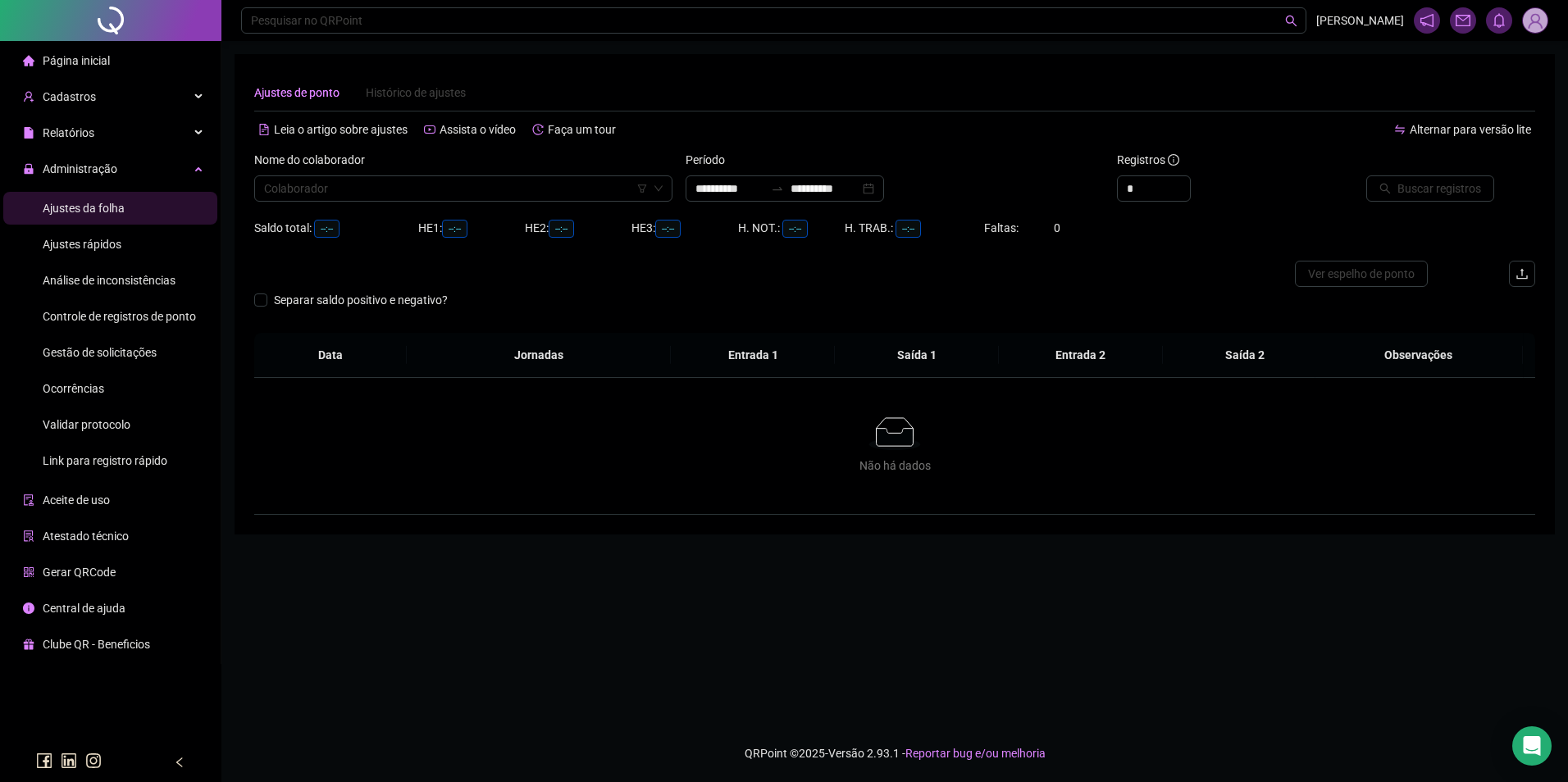
type input "**********"
click at [1536, 19] on img at bounding box center [1534, 19] width 24 height 24
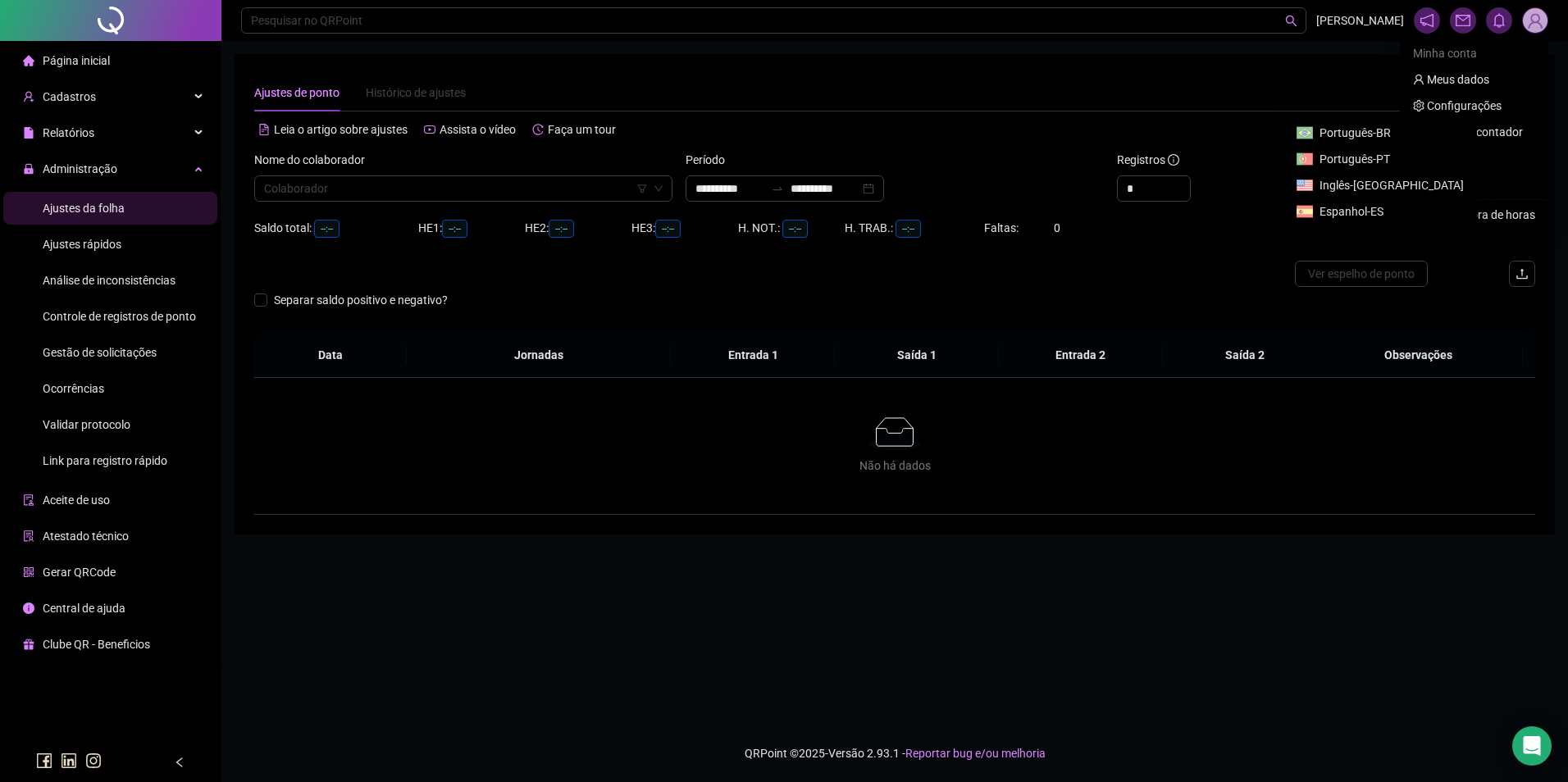
click at [1487, 132] on link "Painel do contador" at bounding box center [1468, 133] width 110 height 14
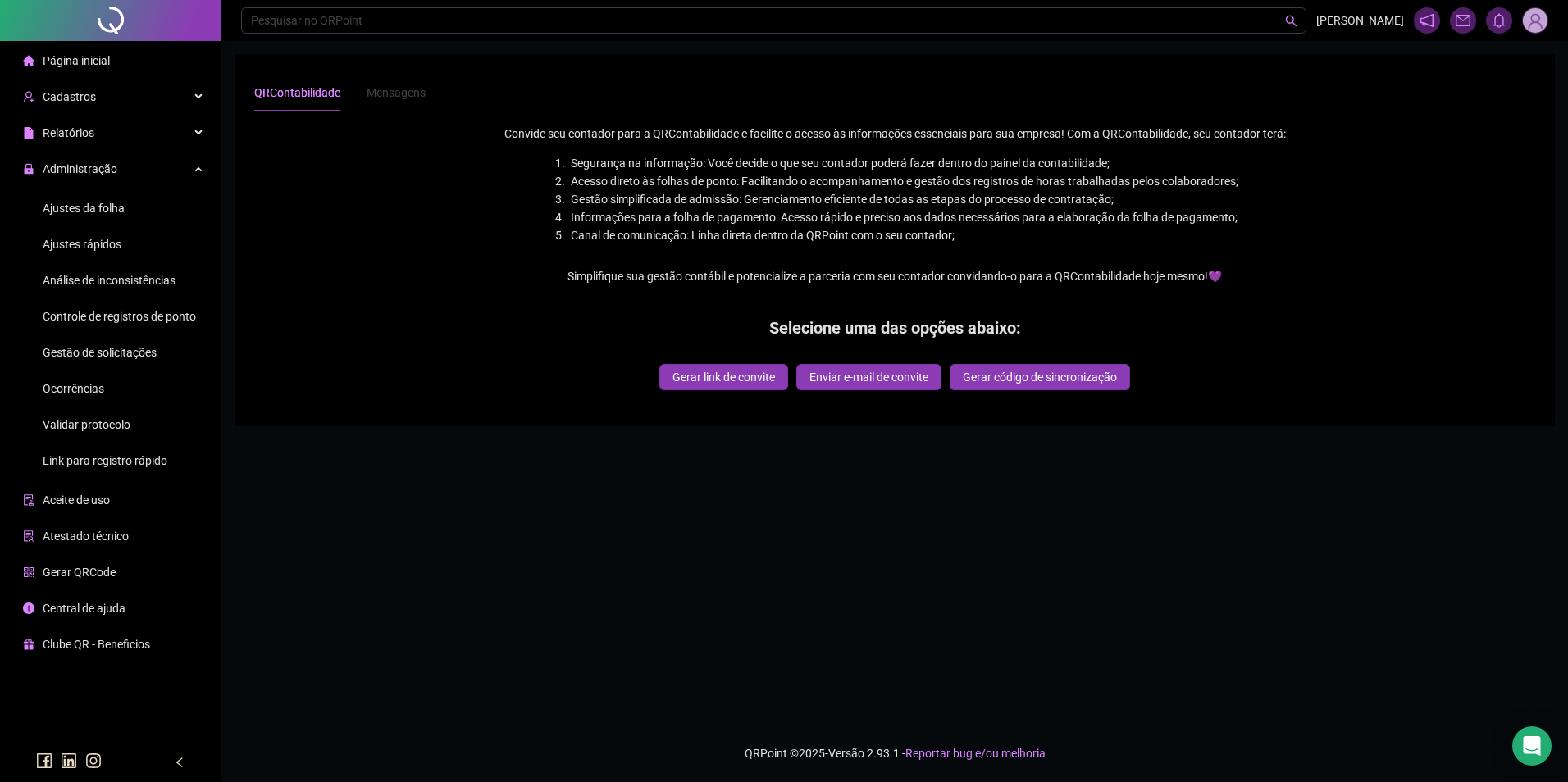
click at [1539, 20] on img at bounding box center [1534, 19] width 24 height 24
click at [1490, 75] on link "Meus dados" at bounding box center [1451, 79] width 76 height 14
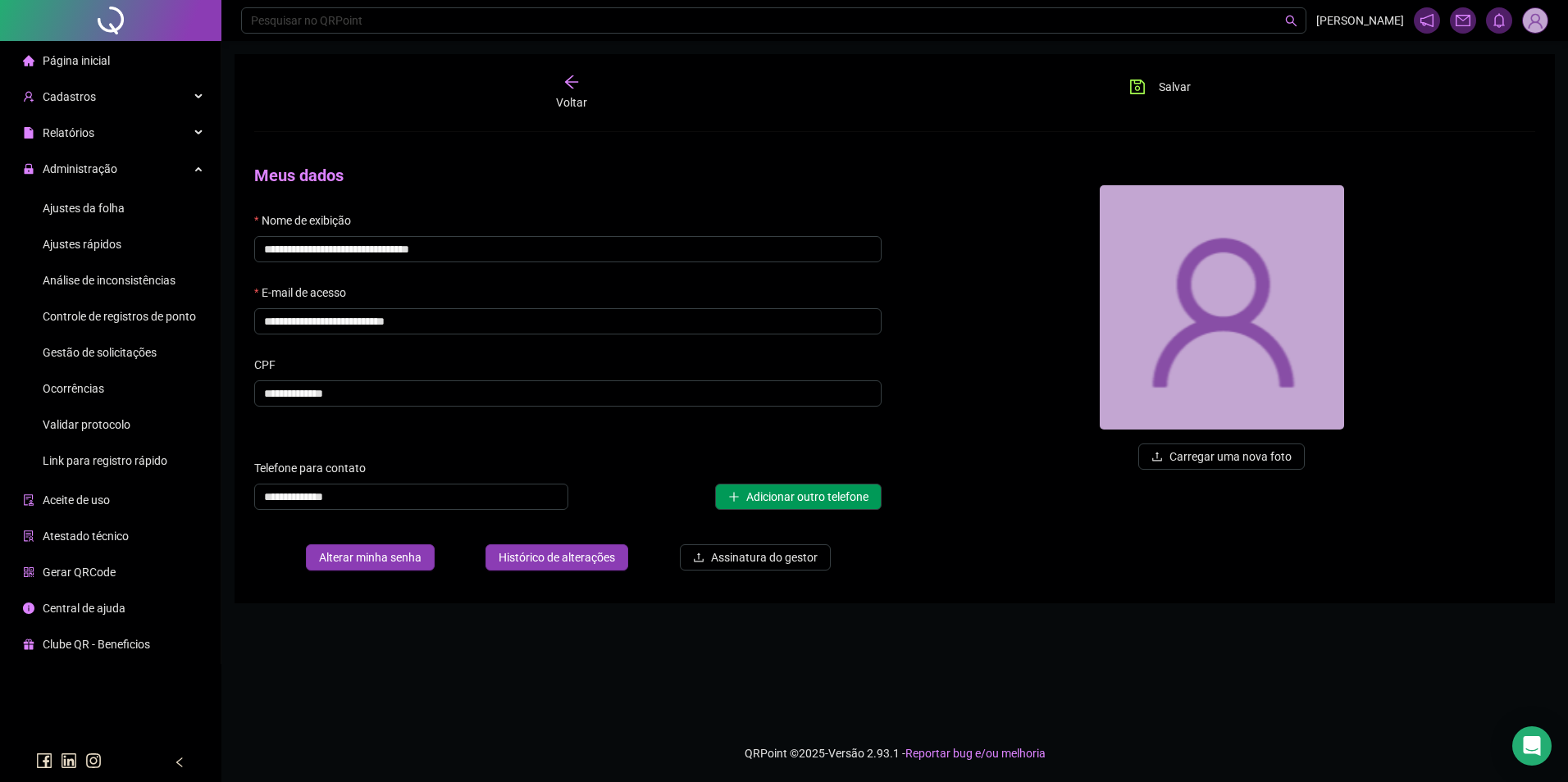
click at [566, 84] on icon "arrow-left" at bounding box center [571, 81] width 16 height 16
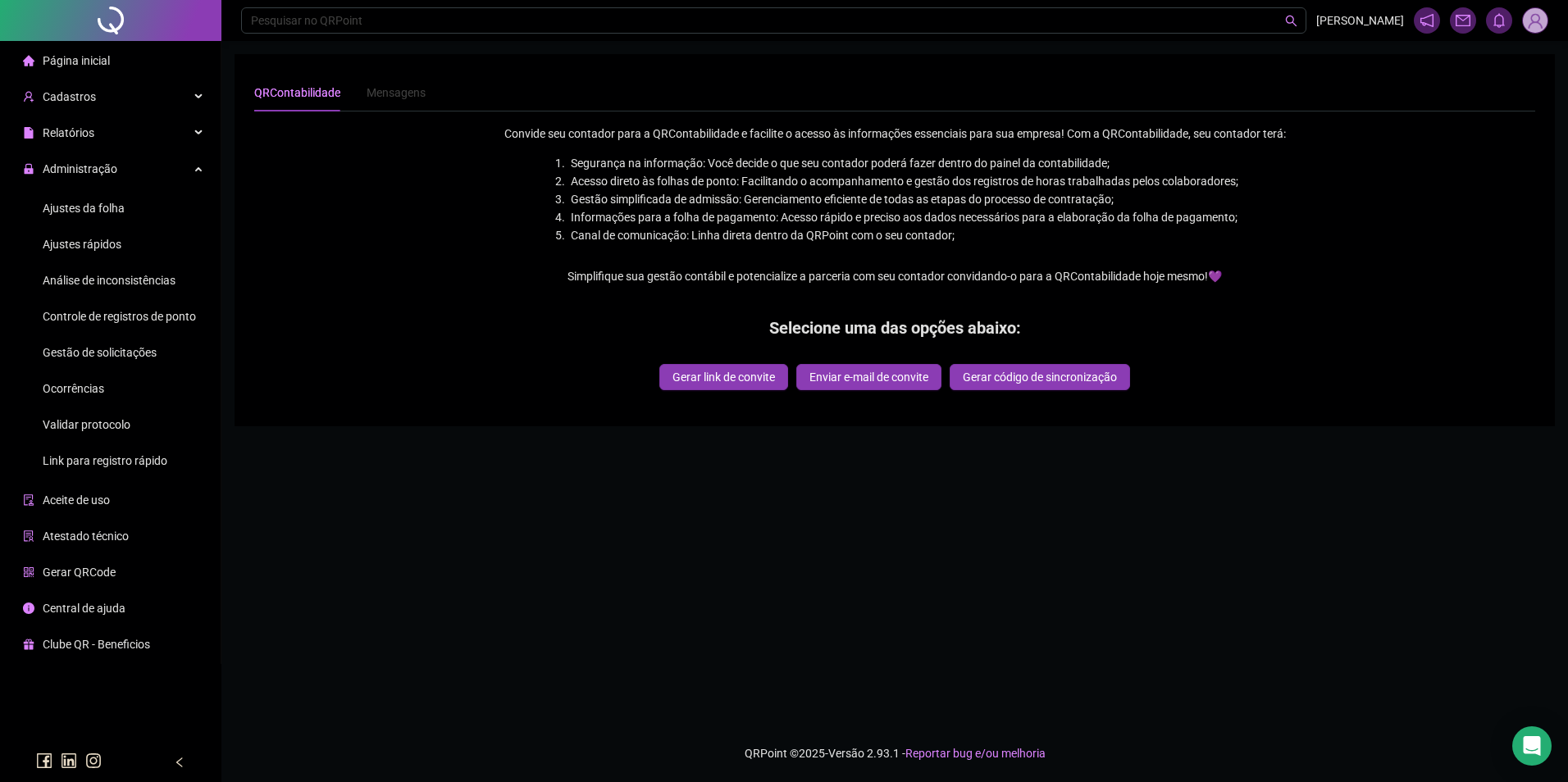
click at [120, 212] on span "Ajustes da folha" at bounding box center [83, 208] width 82 height 14
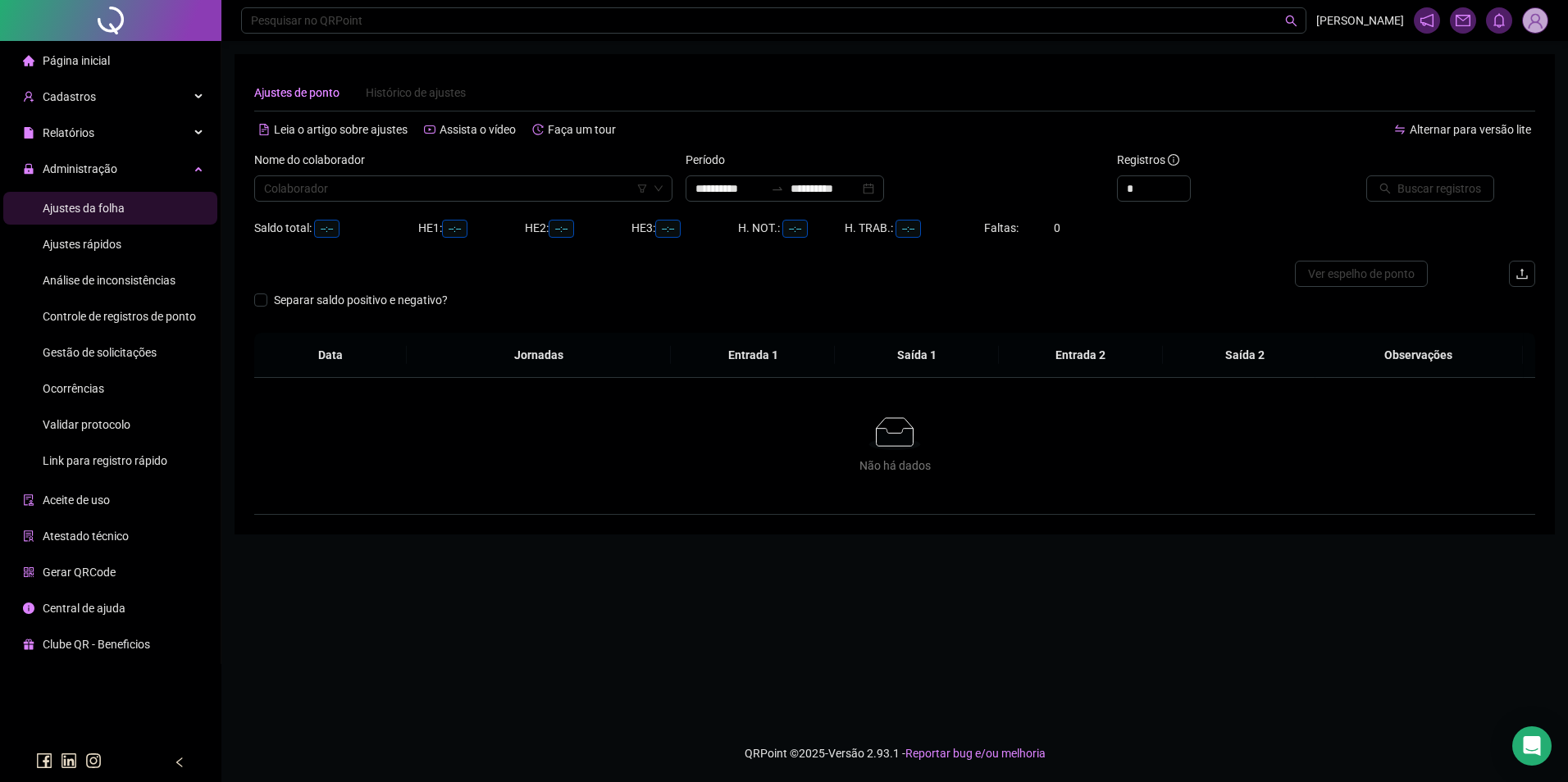
type input "**********"
click at [1538, 22] on img at bounding box center [1534, 19] width 24 height 24
click at [1436, 180] on span "Sair" at bounding box center [1436, 185] width 19 height 14
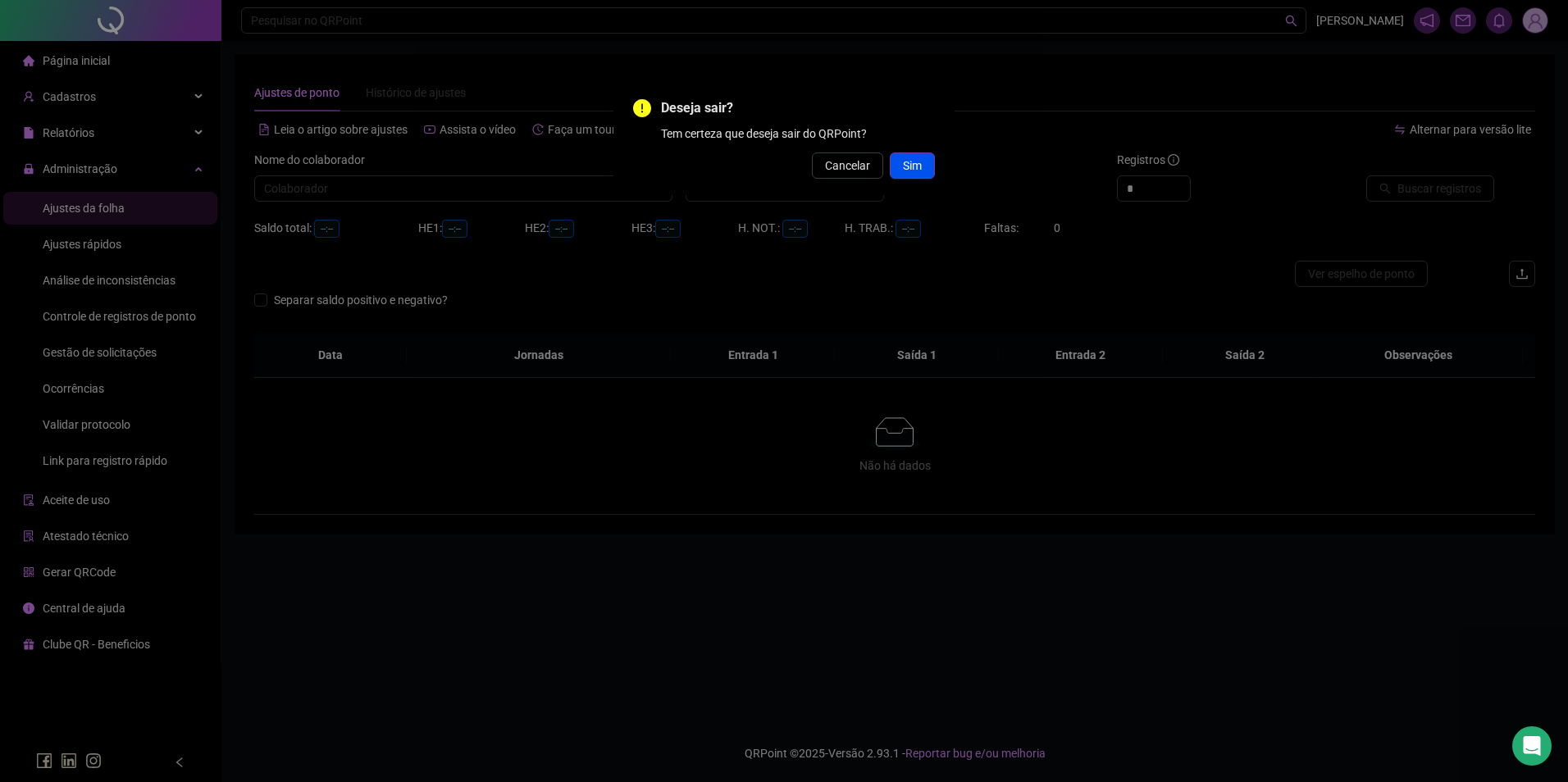
click at [911, 164] on span "Sim" at bounding box center [912, 165] width 18 height 18
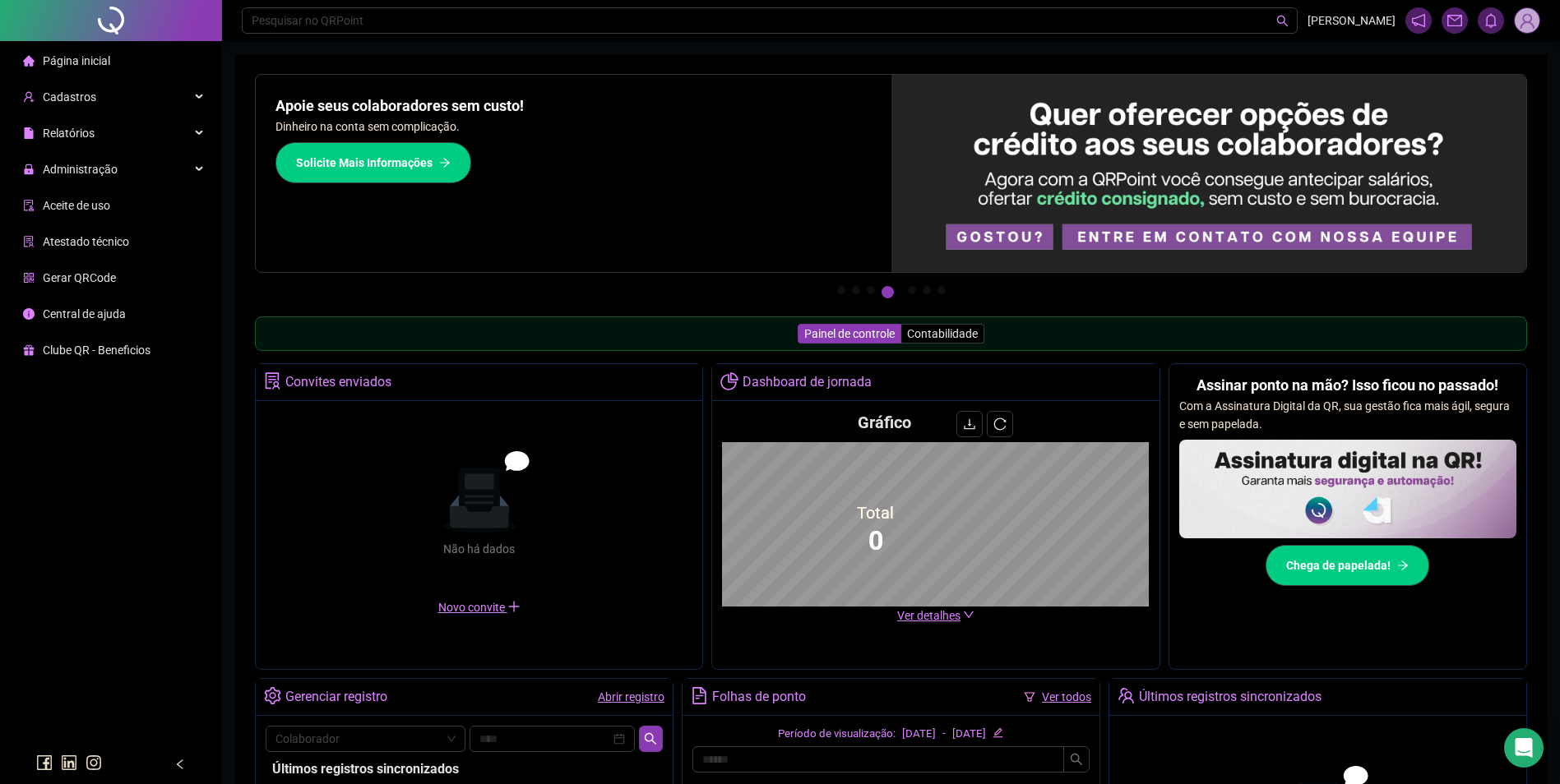
click at [1532, 23] on img at bounding box center [1527, 19] width 24 height 24
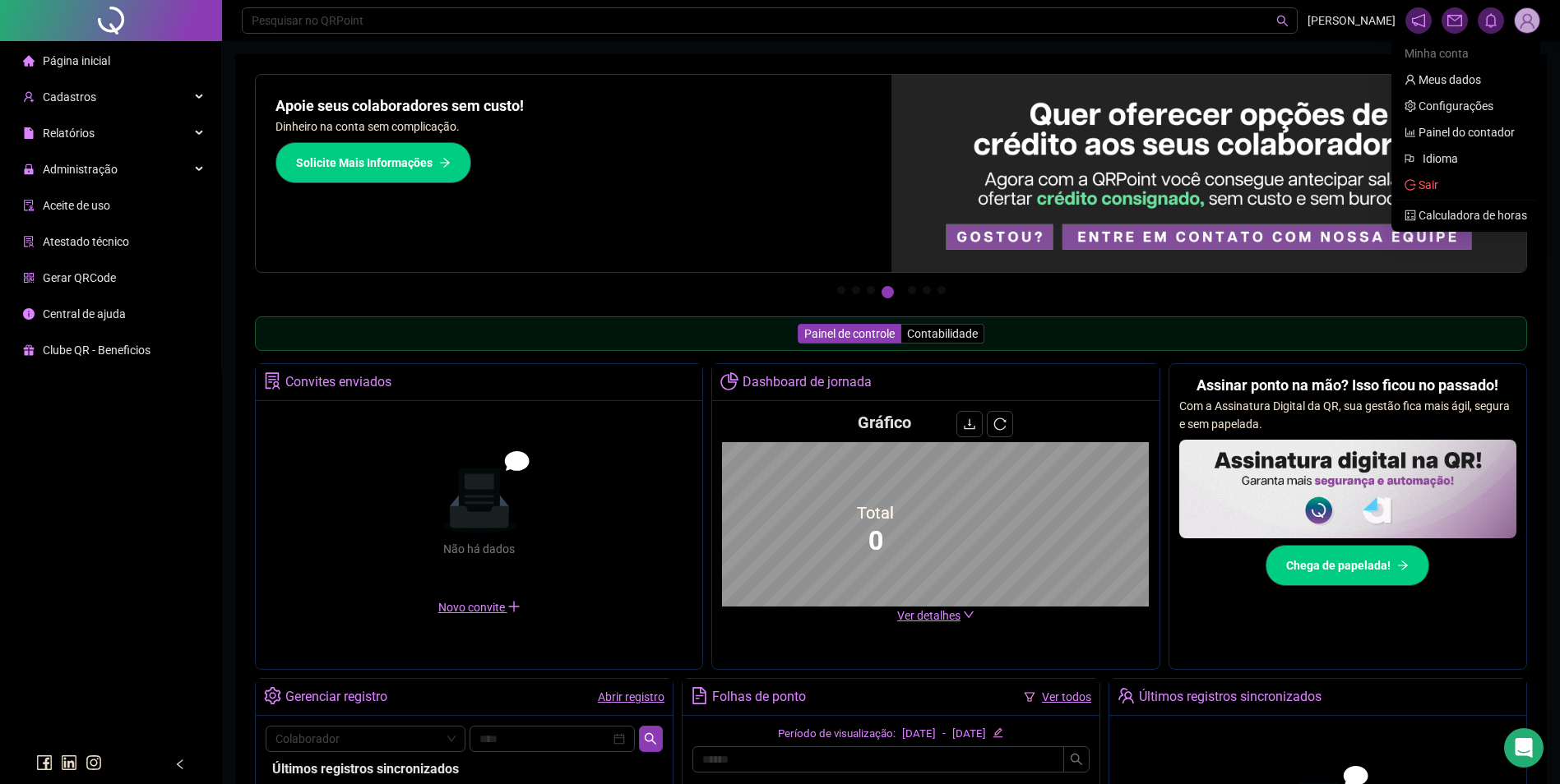
click at [1462, 78] on link "Meus dados" at bounding box center [1443, 80] width 77 height 14
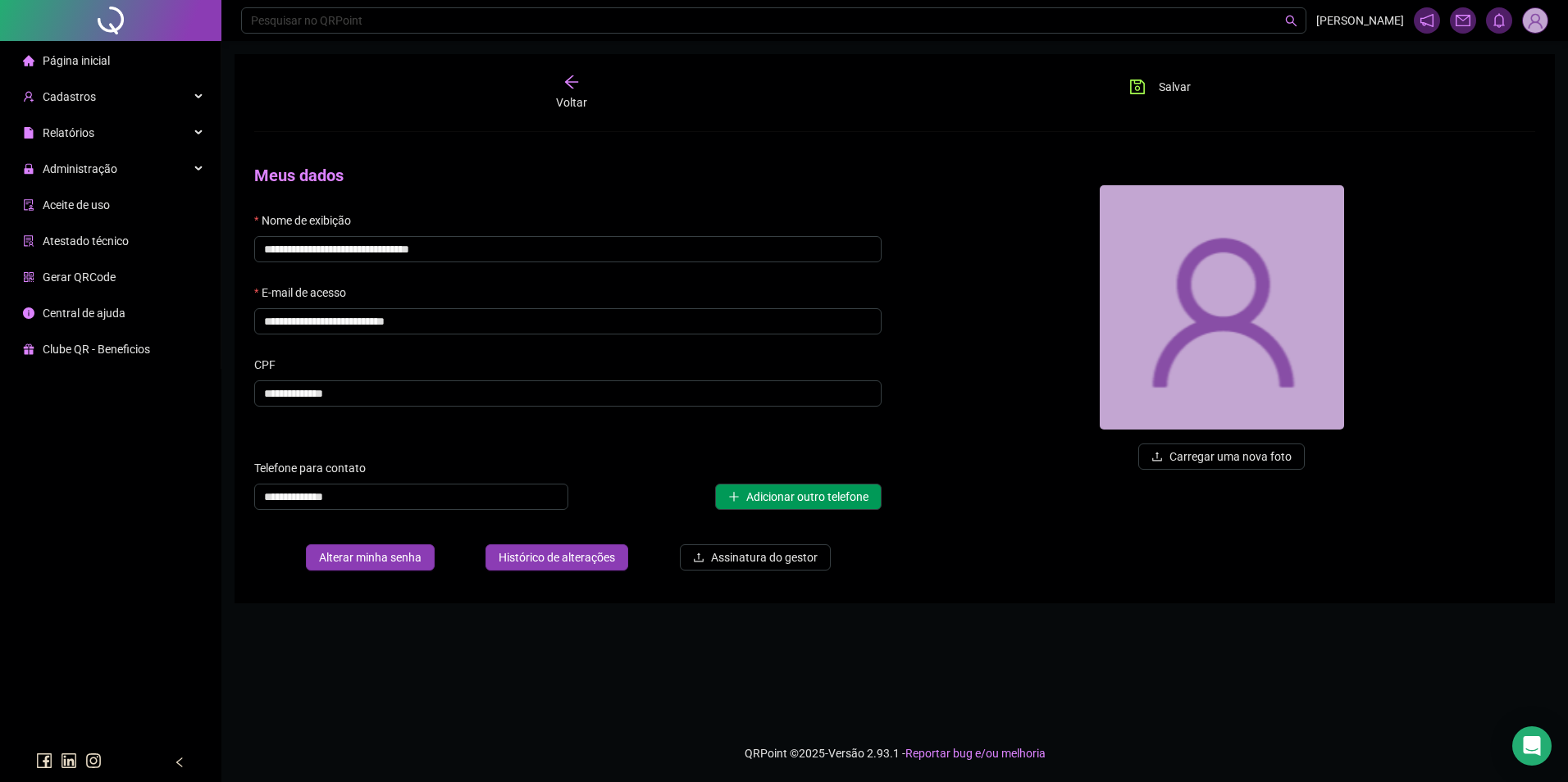
click at [577, 87] on icon "arrow-left" at bounding box center [571, 81] width 16 height 16
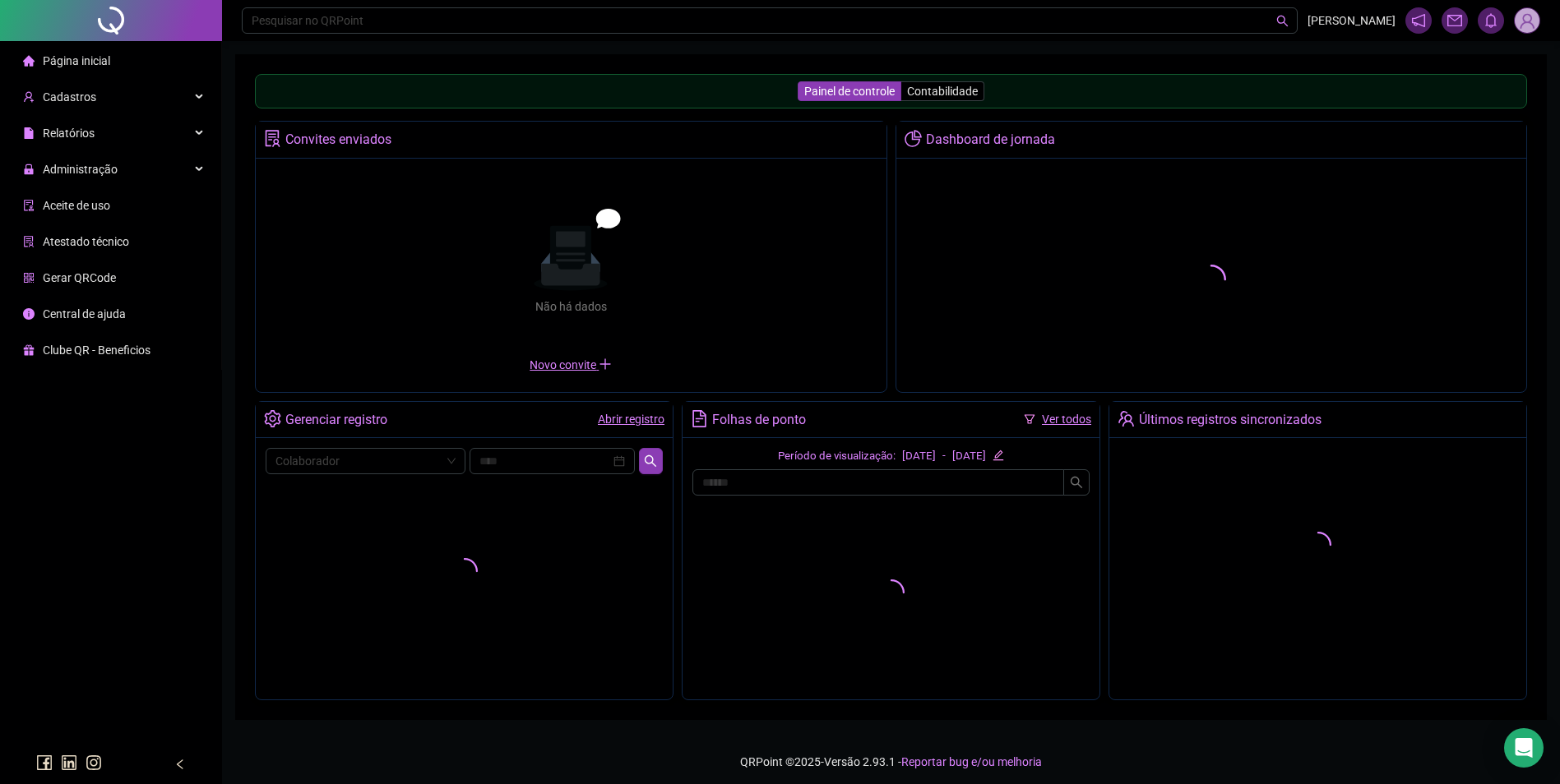
click at [1372, 15] on span "[PERSON_NAME]" at bounding box center [1351, 20] width 88 height 18
click at [1425, 18] on icon "notification" at bounding box center [1419, 20] width 14 height 14
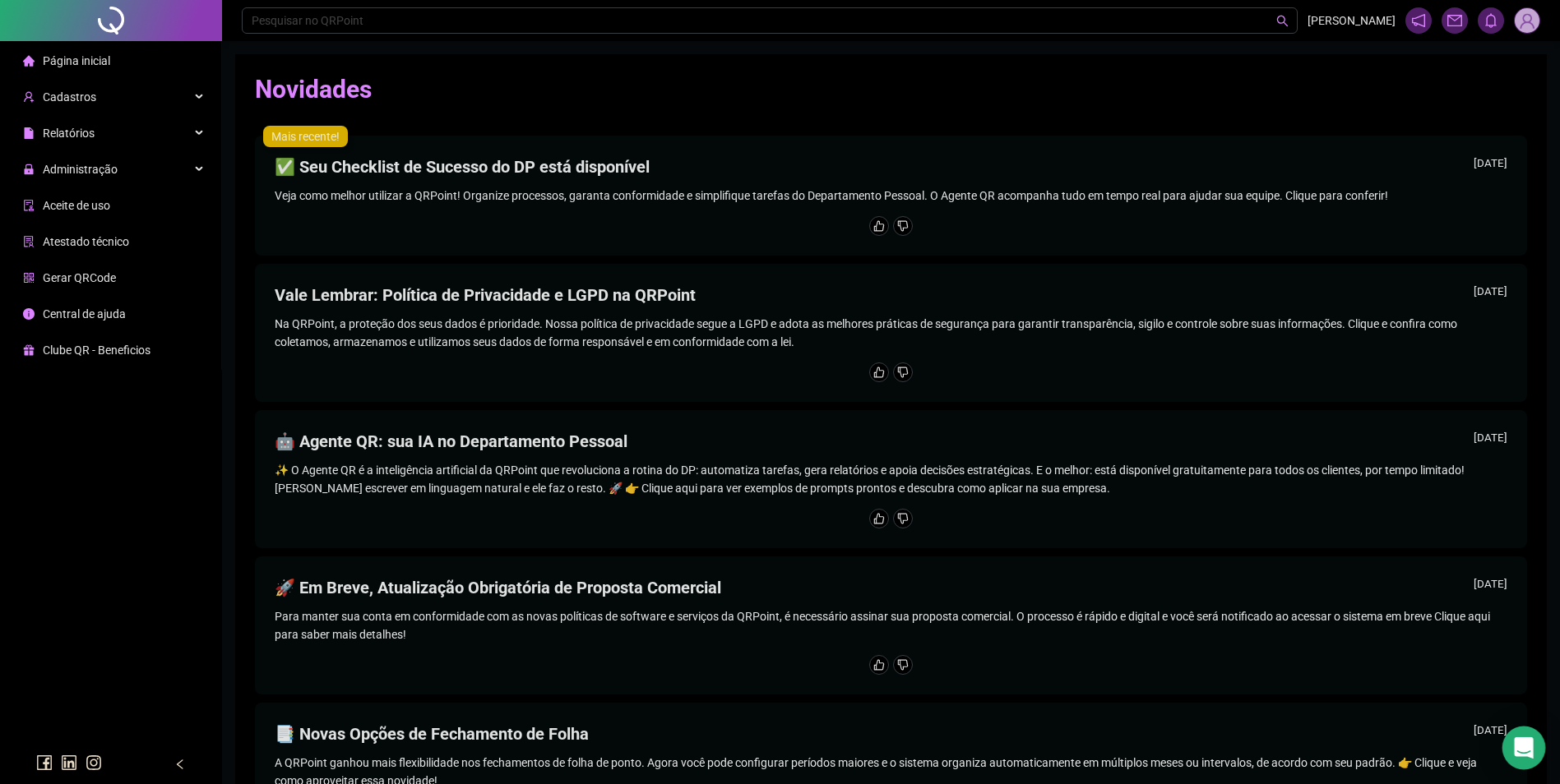
click at [1516, 754] on icon "Open Intercom Messenger" at bounding box center [1524, 748] width 21 height 21
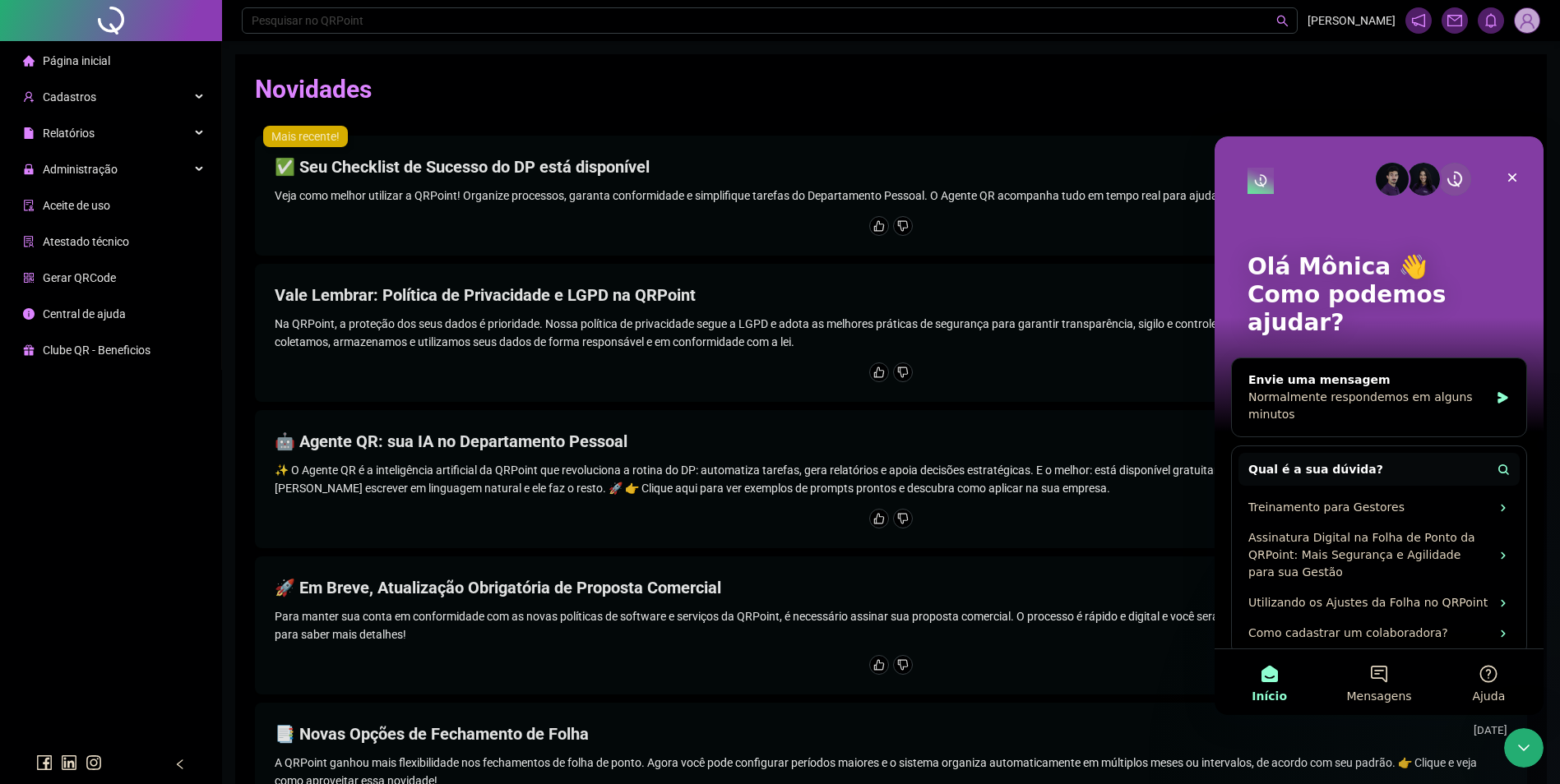
click at [1403, 182] on img "Messenger da Intercom" at bounding box center [1392, 180] width 33 height 33
click at [1447, 179] on img "Messenger da Intercom" at bounding box center [1455, 180] width 33 height 33
click at [1516, 177] on icon "Fechar" at bounding box center [1512, 178] width 14 height 14
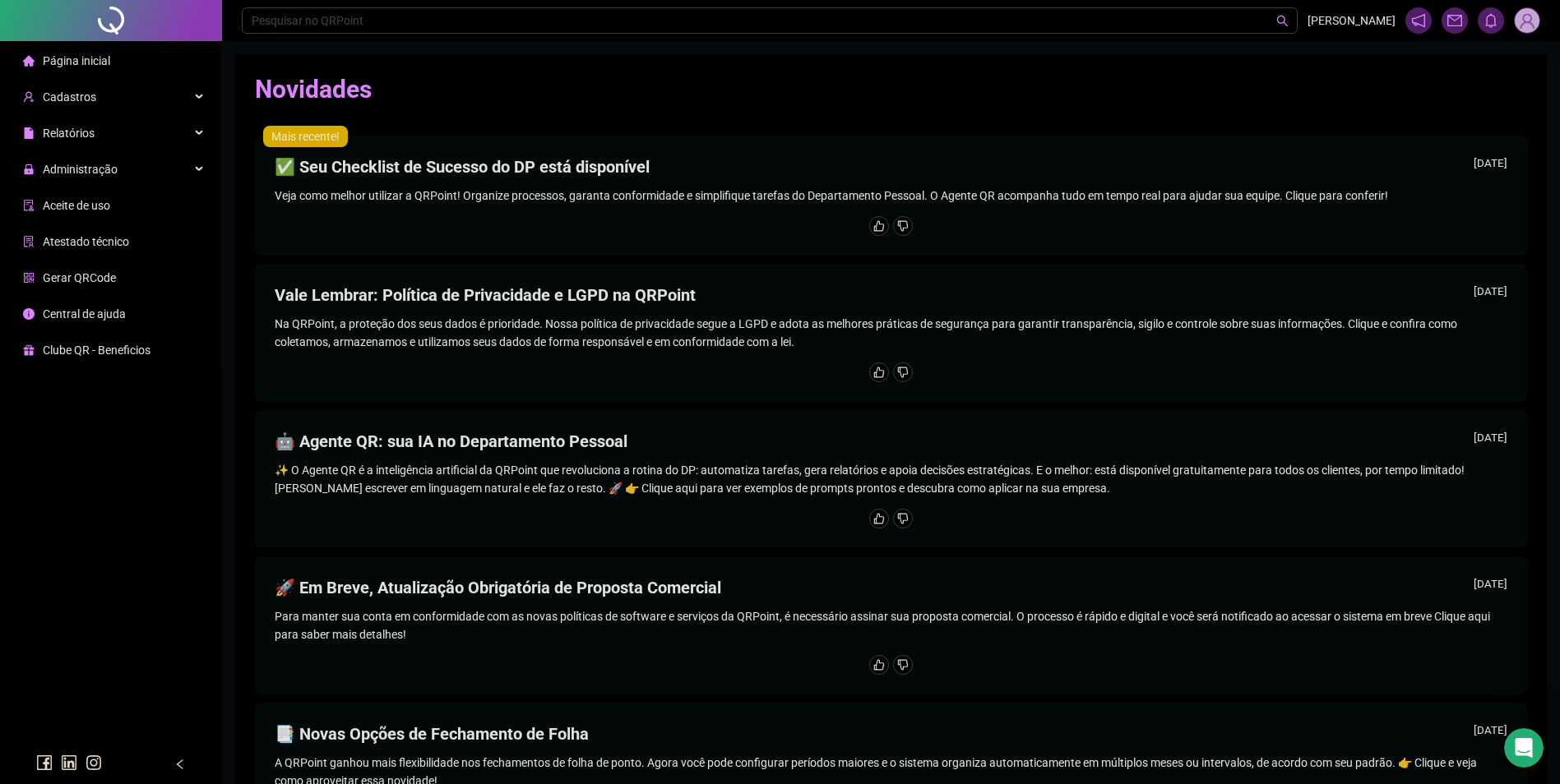
click at [124, 98] on div "Cadastros" at bounding box center [110, 97] width 215 height 33
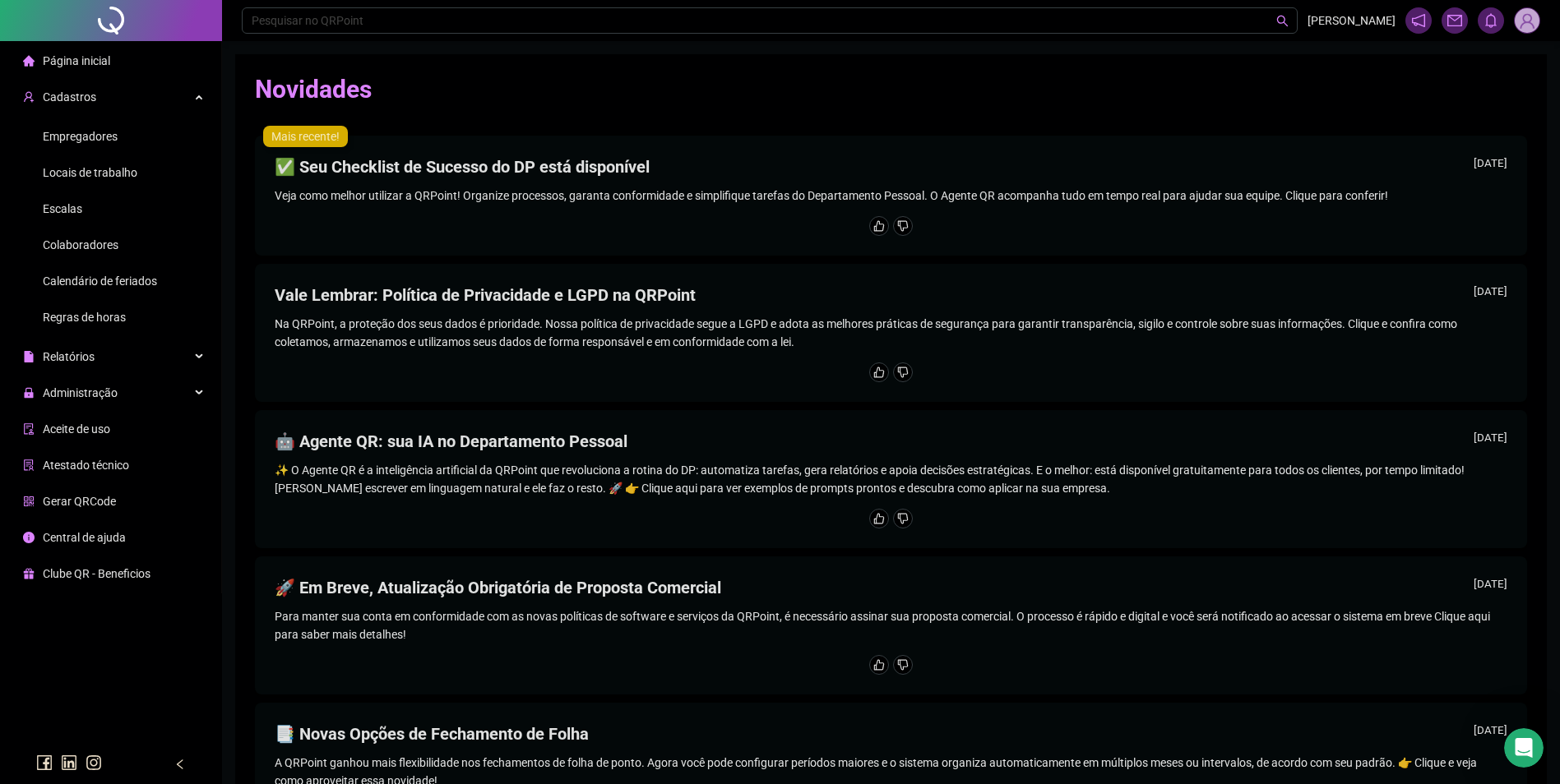
click at [91, 247] on span "Colaboradores" at bounding box center [81, 245] width 76 height 14
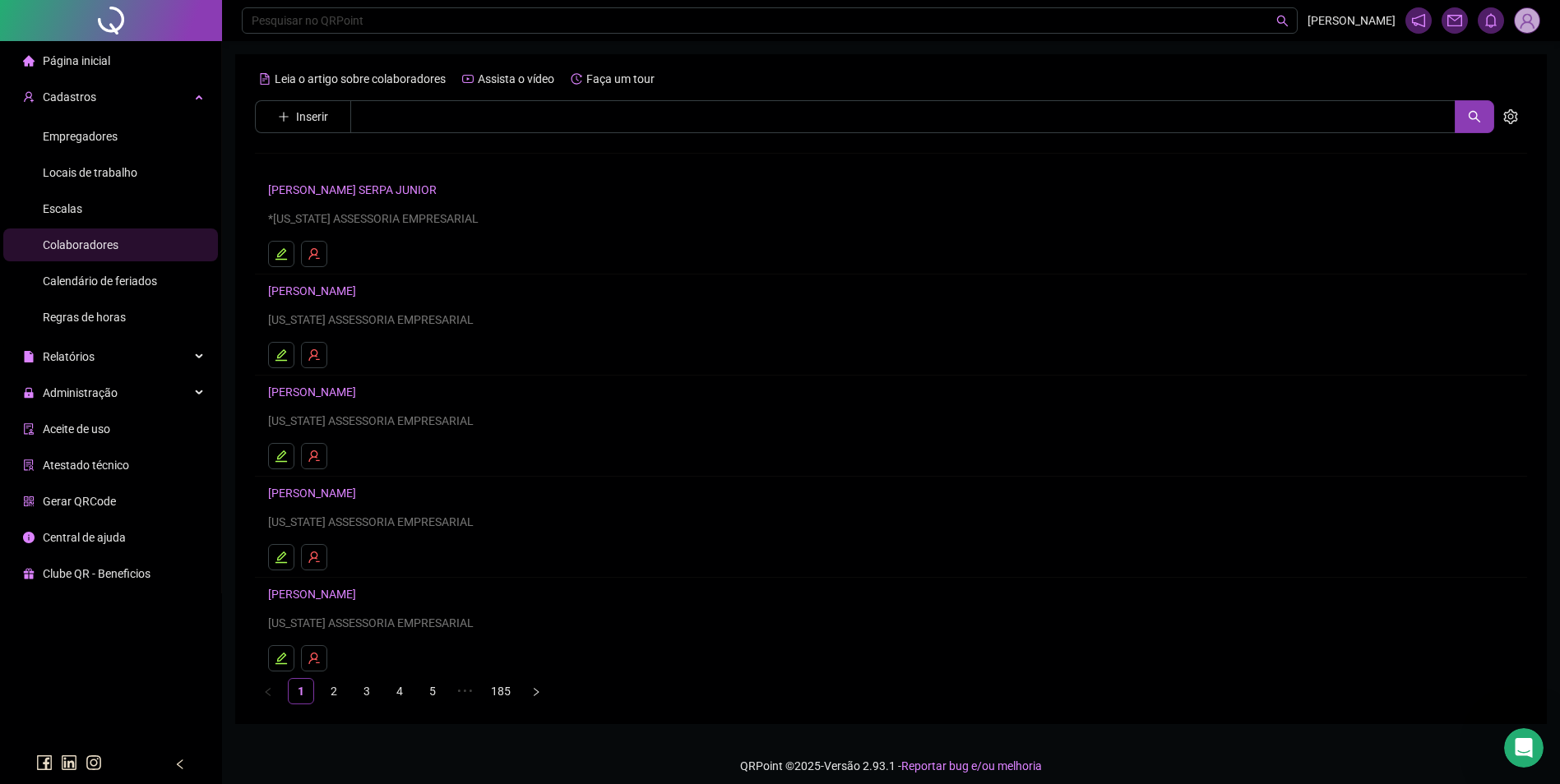
click at [116, 358] on div "Relatórios" at bounding box center [110, 357] width 215 height 33
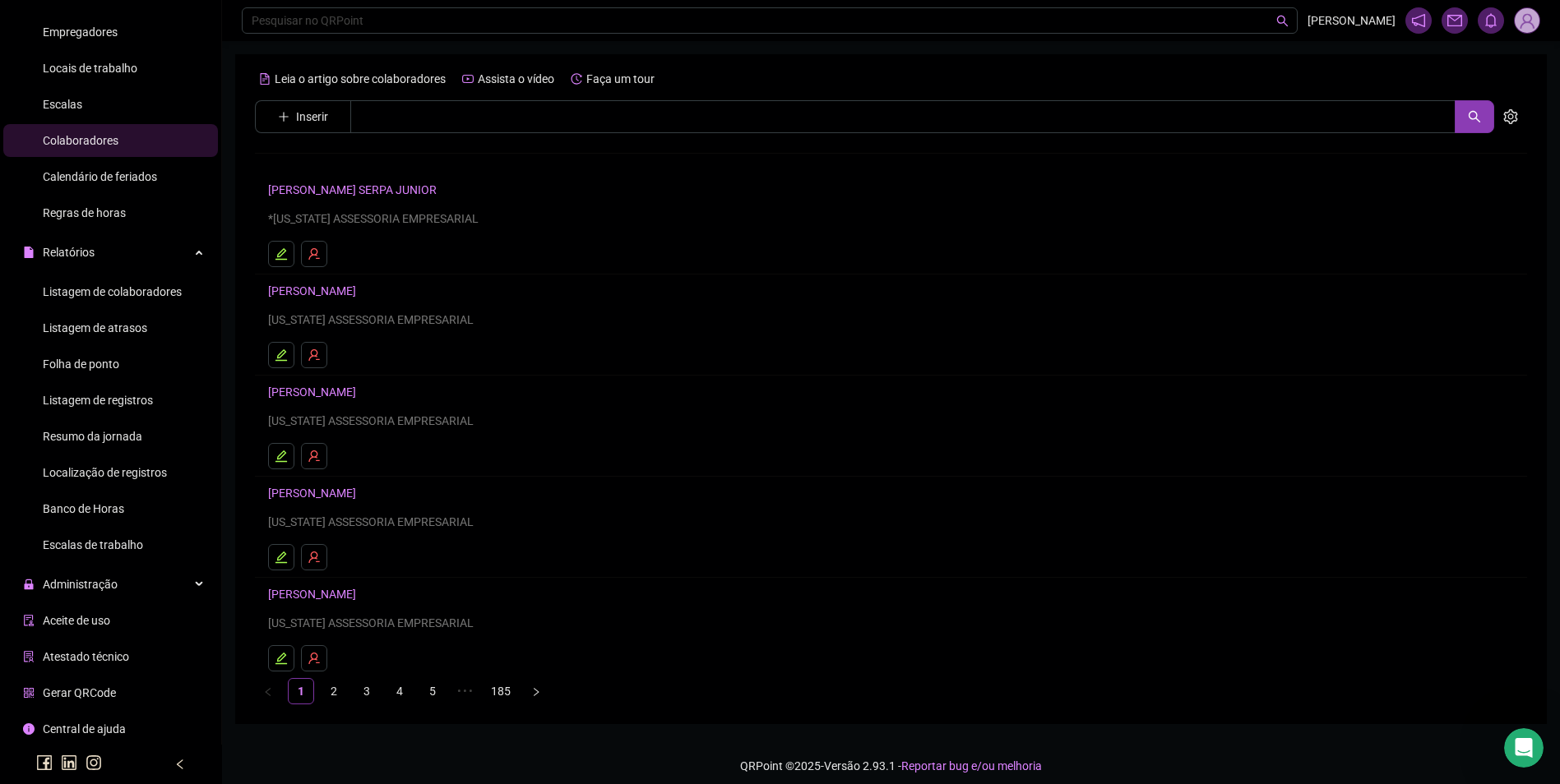
scroll to position [105, 0]
click at [130, 576] on div "Administração" at bounding box center [110, 584] width 215 height 33
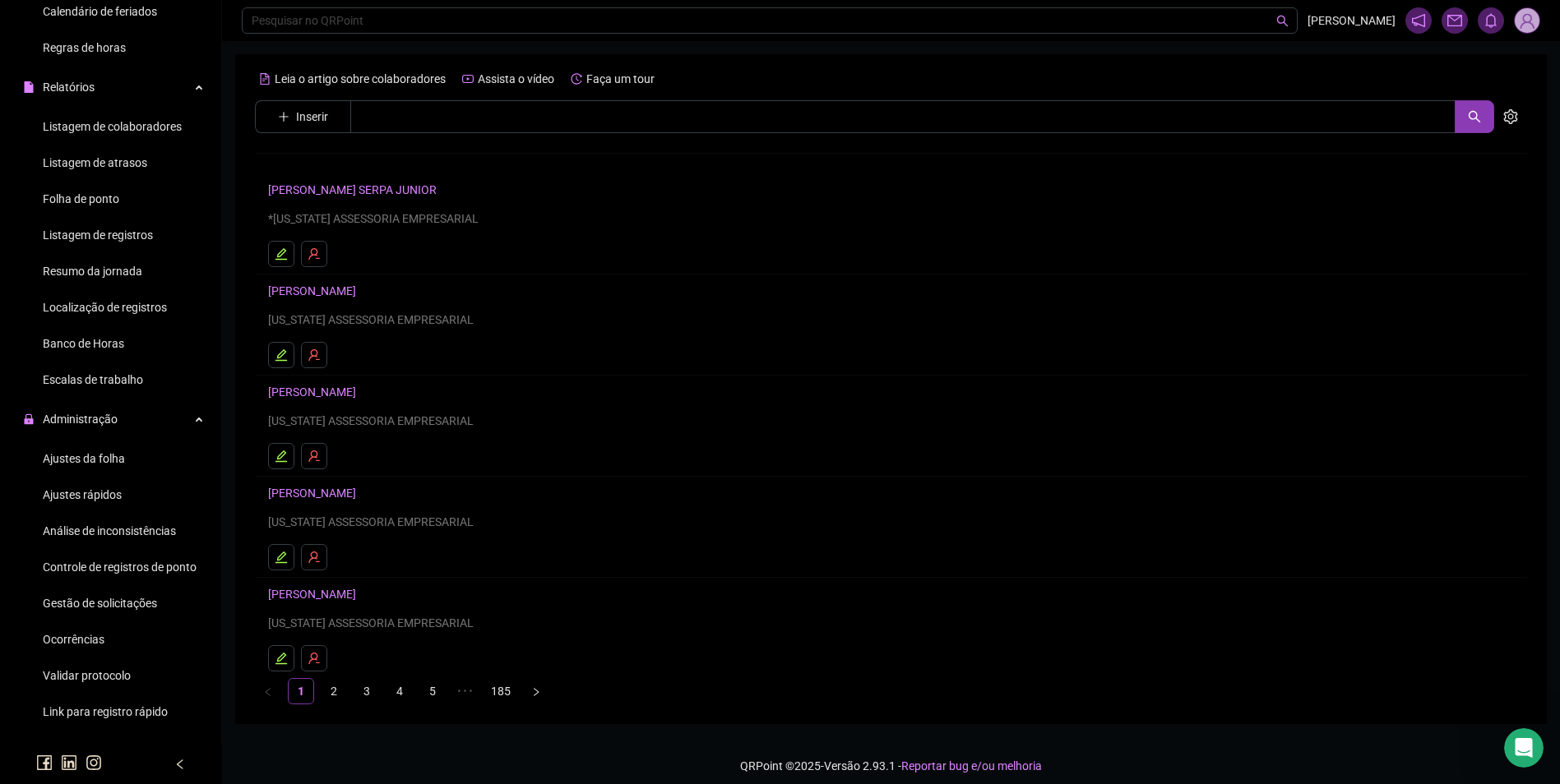
click at [116, 457] on span "Ajustes da folha" at bounding box center [83, 459] width 83 height 14
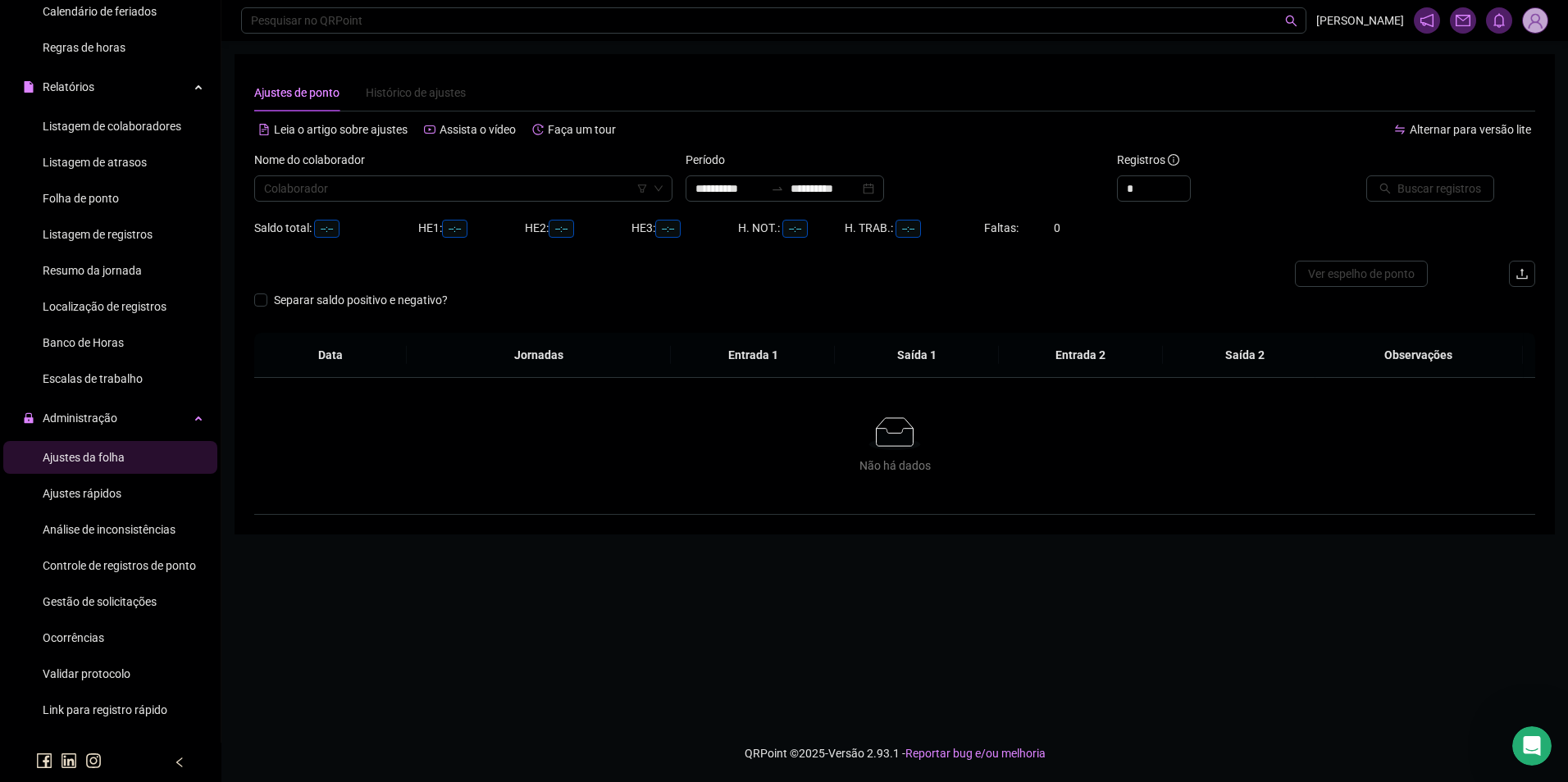
type input "**********"
click at [1540, 22] on img at bounding box center [1534, 19] width 24 height 24
drag, startPoint x: 53, startPoint y: 598, endPoint x: 57, endPoint y: 589, distance: 9.8
click at [53, 598] on span "Gestão de solicitações" at bounding box center [100, 602] width 114 height 14
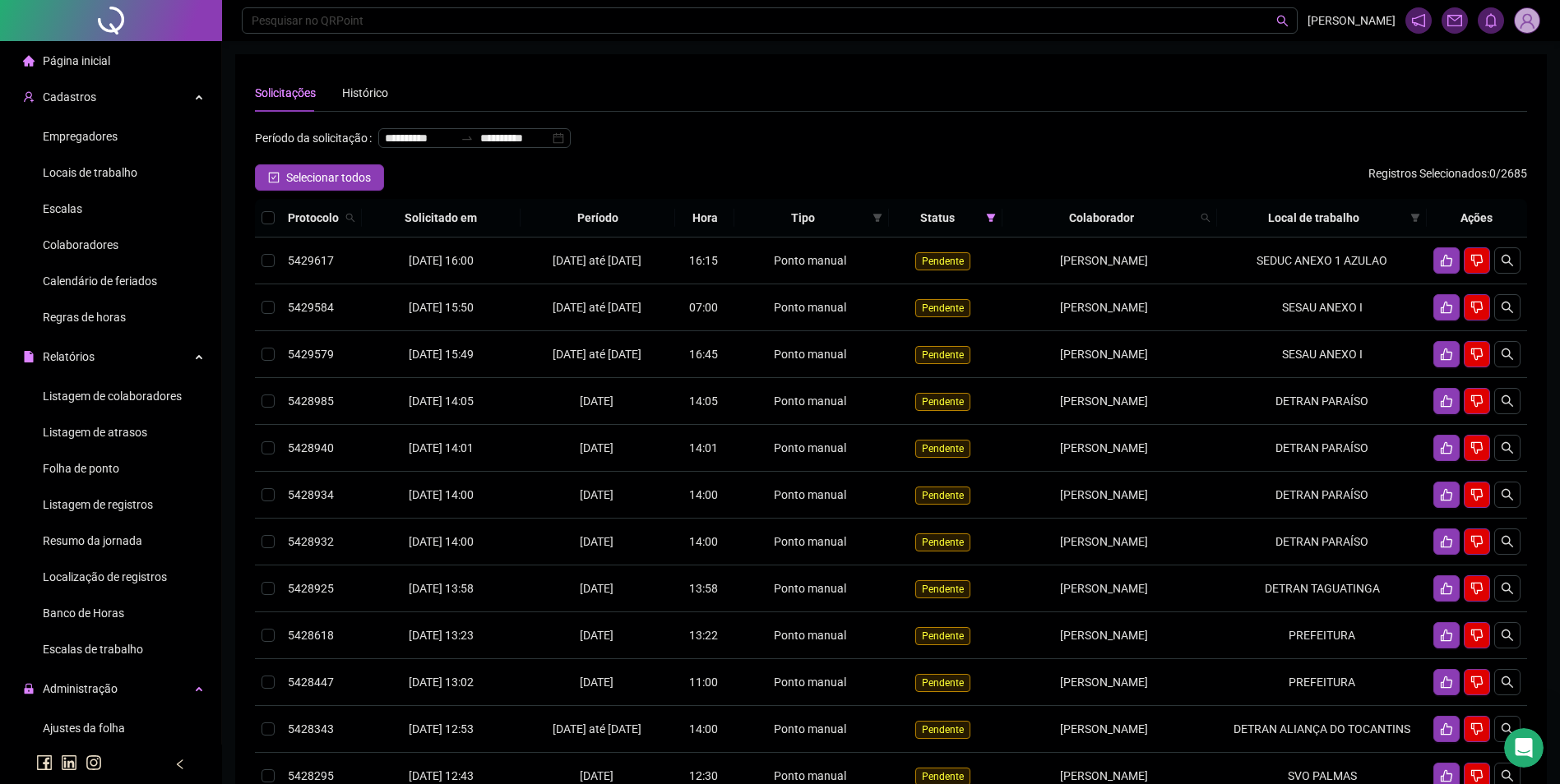
click at [97, 246] on span "Colaboradores" at bounding box center [81, 245] width 76 height 14
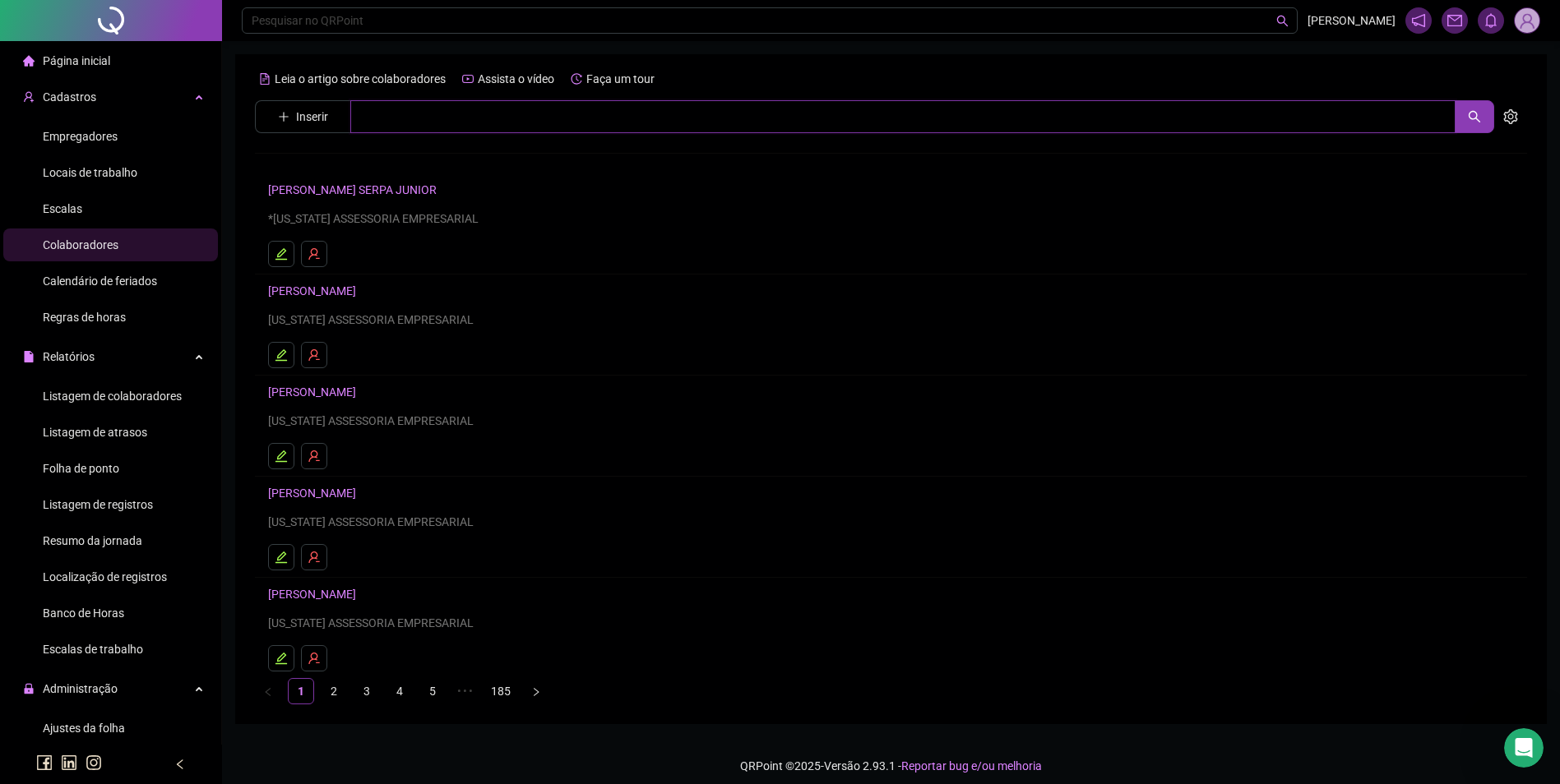
click at [446, 124] on input "text" at bounding box center [903, 116] width 1106 height 33
type input "*"
click at [90, 729] on span "Ajustes da folha" at bounding box center [83, 729] width 83 height 14
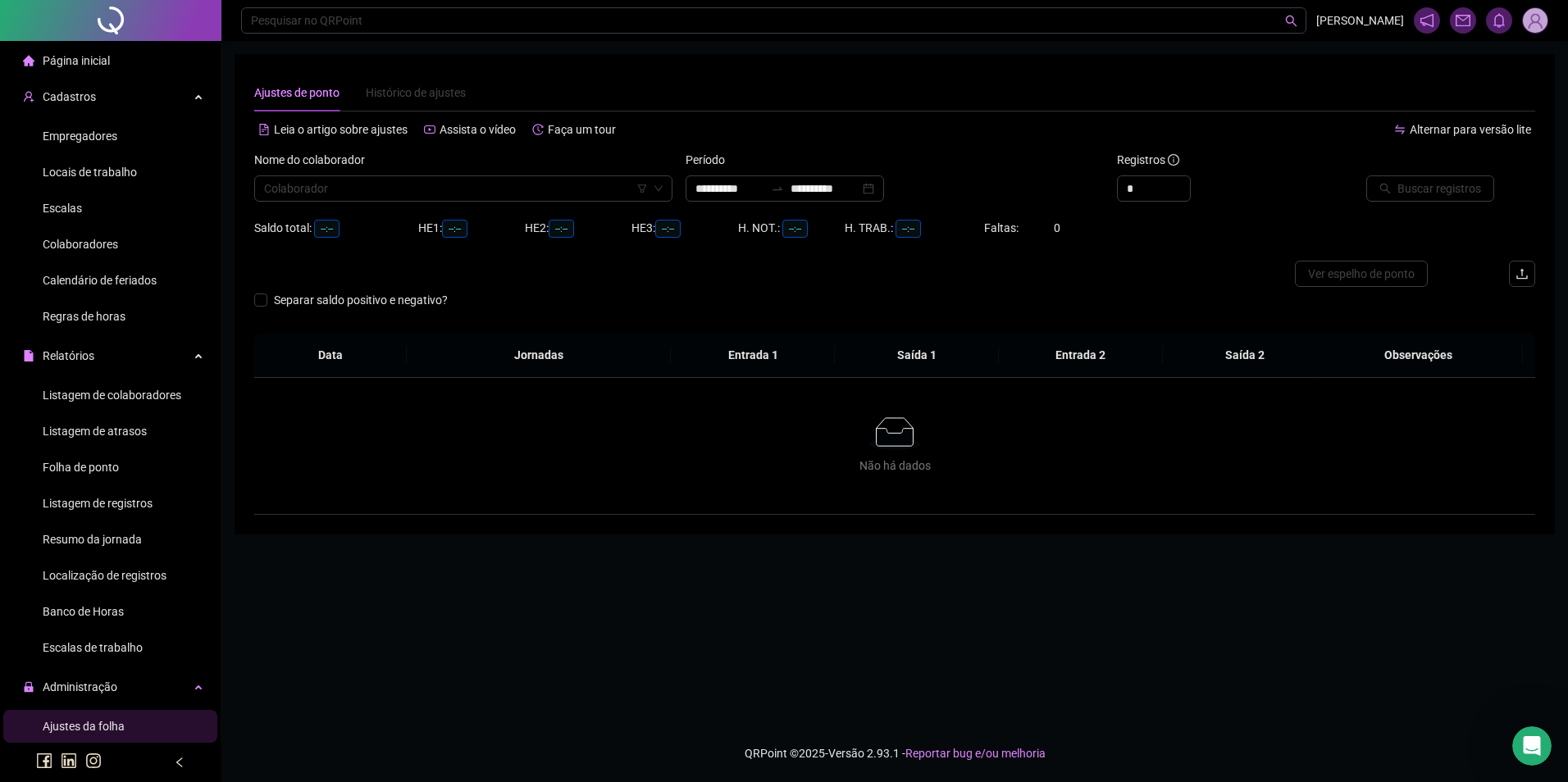
type input "**********"
click at [347, 189] on input "search" at bounding box center [456, 188] width 384 height 24
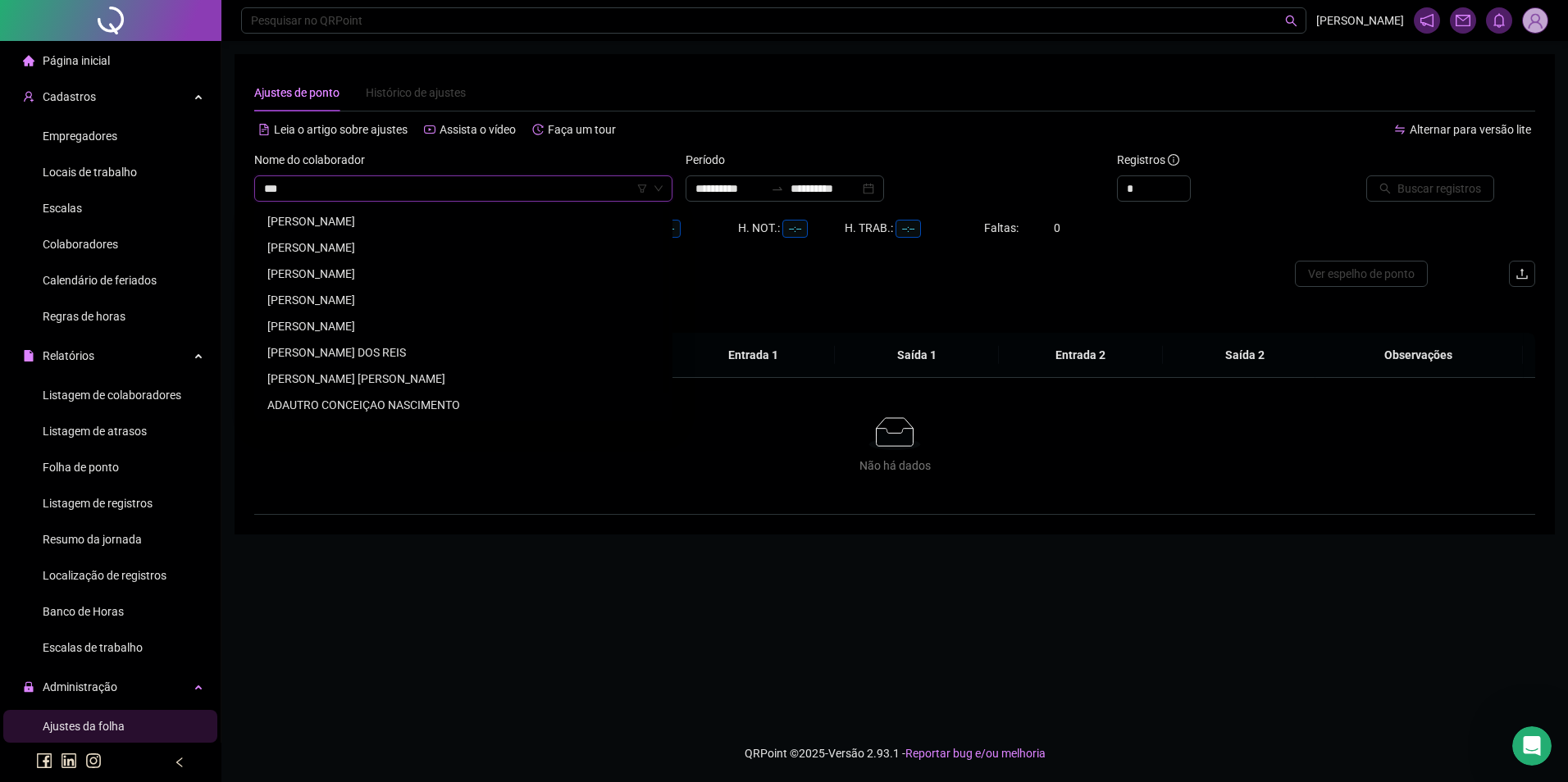
type input "****"
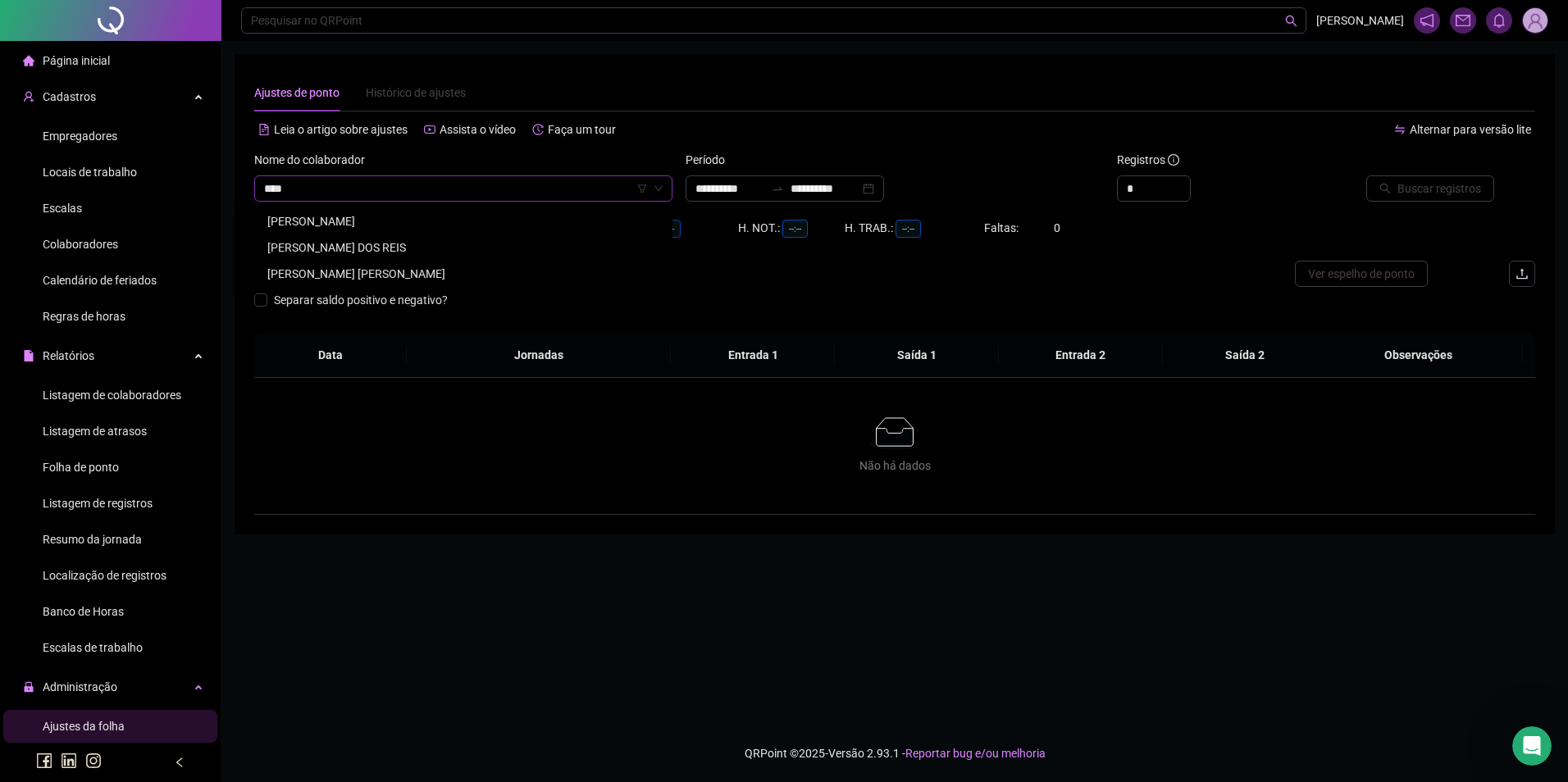
click at [347, 249] on div "[PERSON_NAME] DOS REIS" at bounding box center [463, 248] width 392 height 18
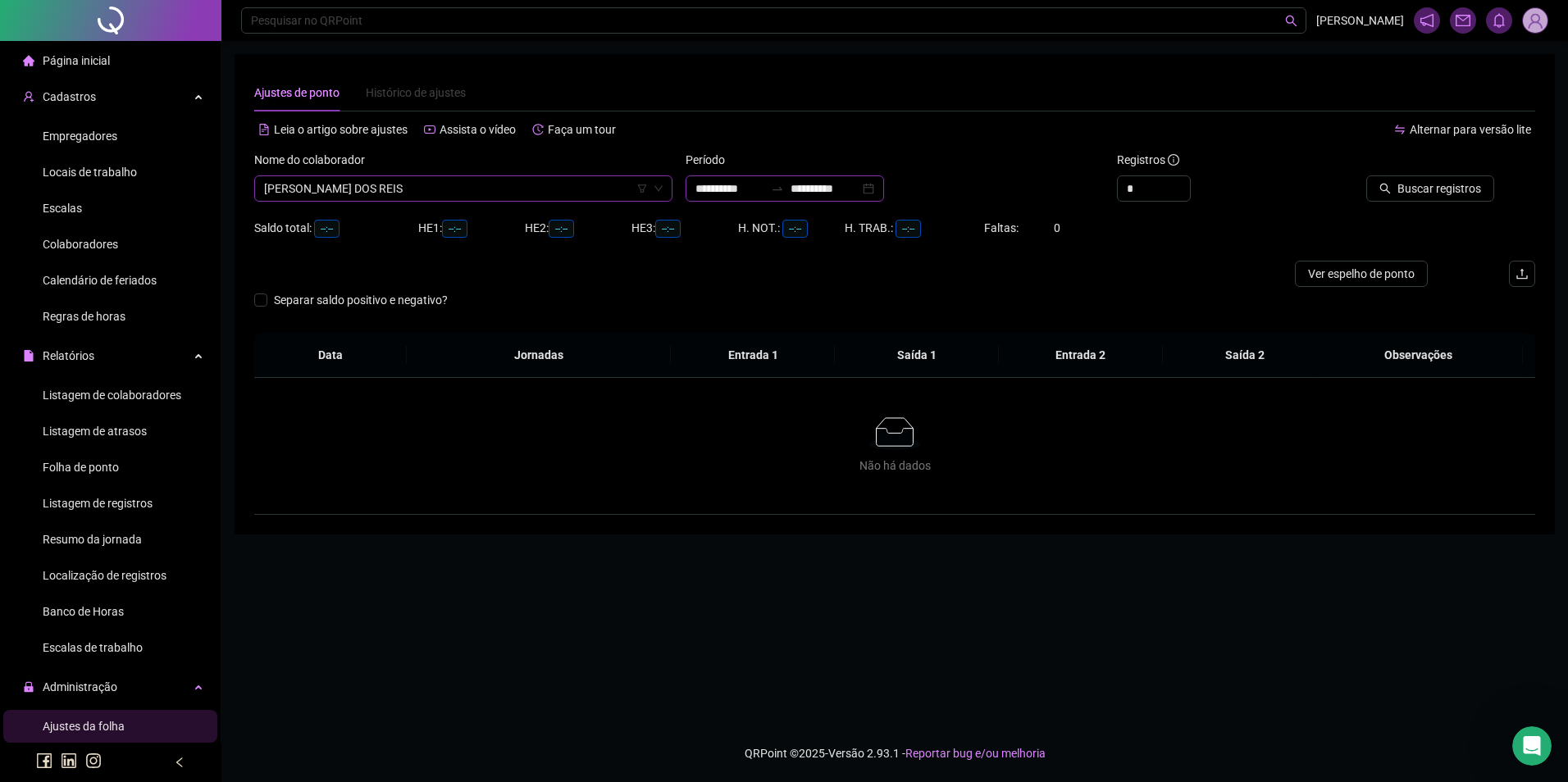
click at [826, 184] on input "**********" at bounding box center [825, 189] width 69 height 18
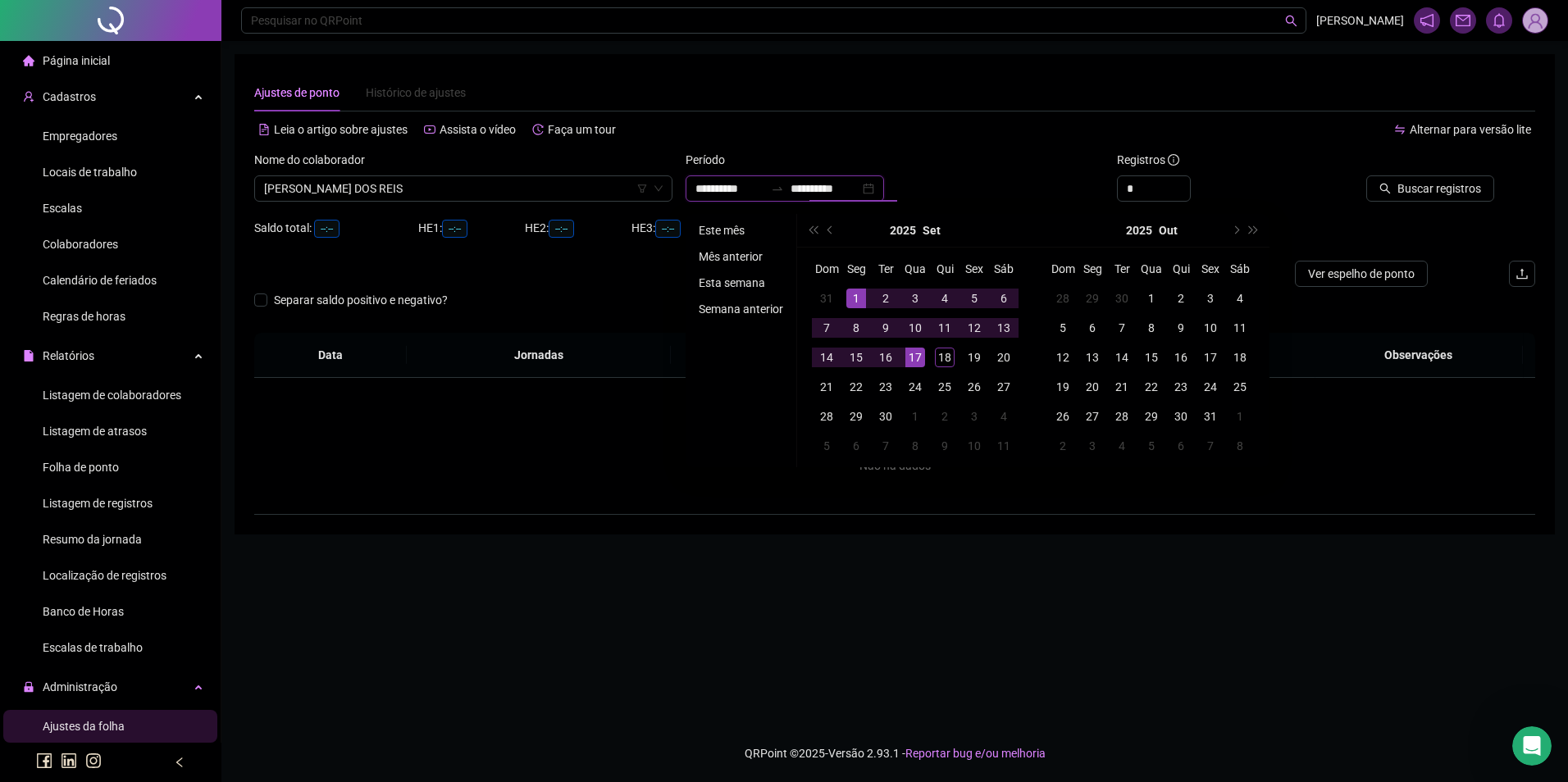
type input "**********"
click at [720, 233] on li "Este mês" at bounding box center [740, 230] width 98 height 19
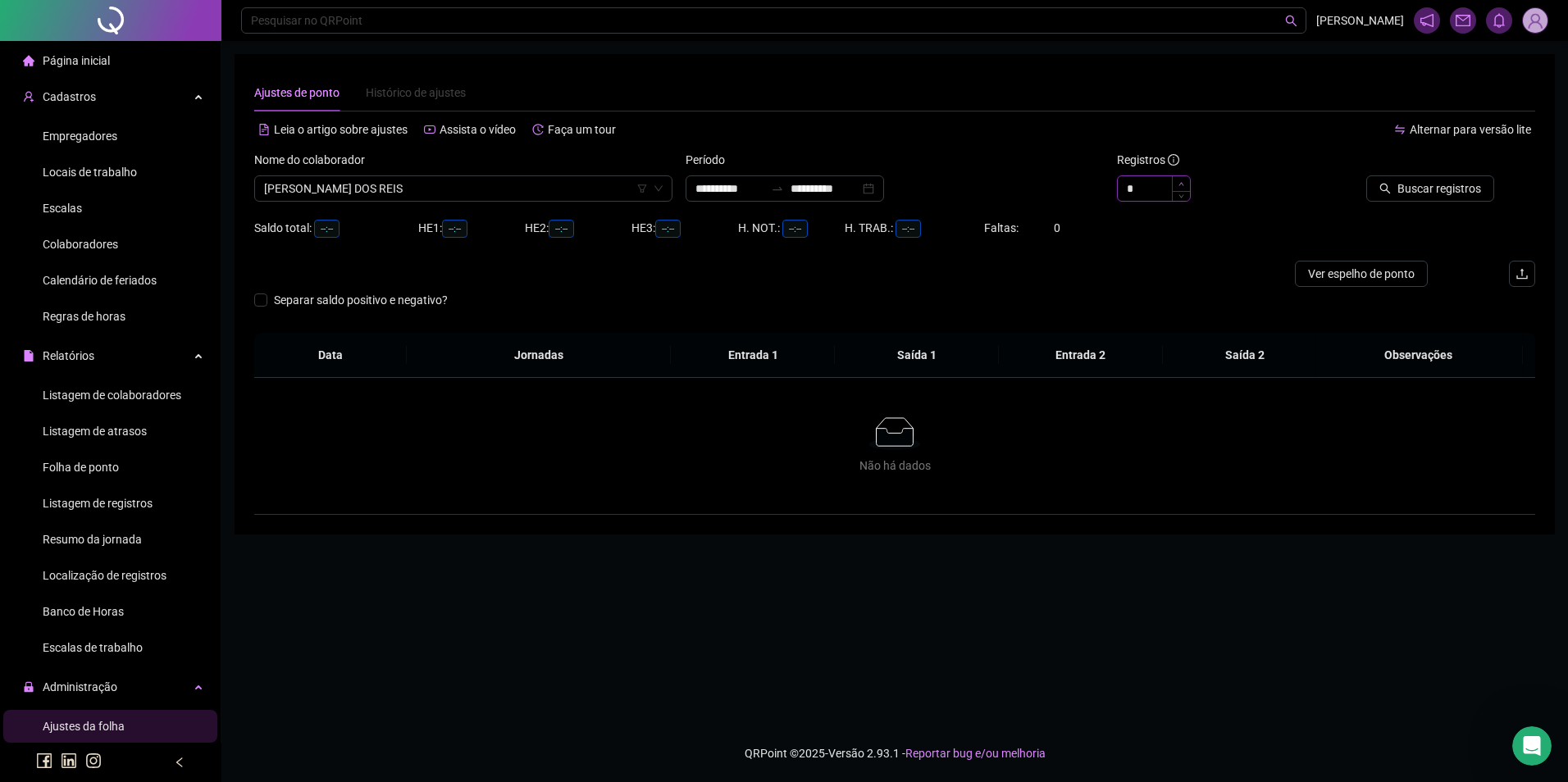
type input "*"
click at [1180, 181] on icon "up" at bounding box center [1182, 184] width 6 height 6
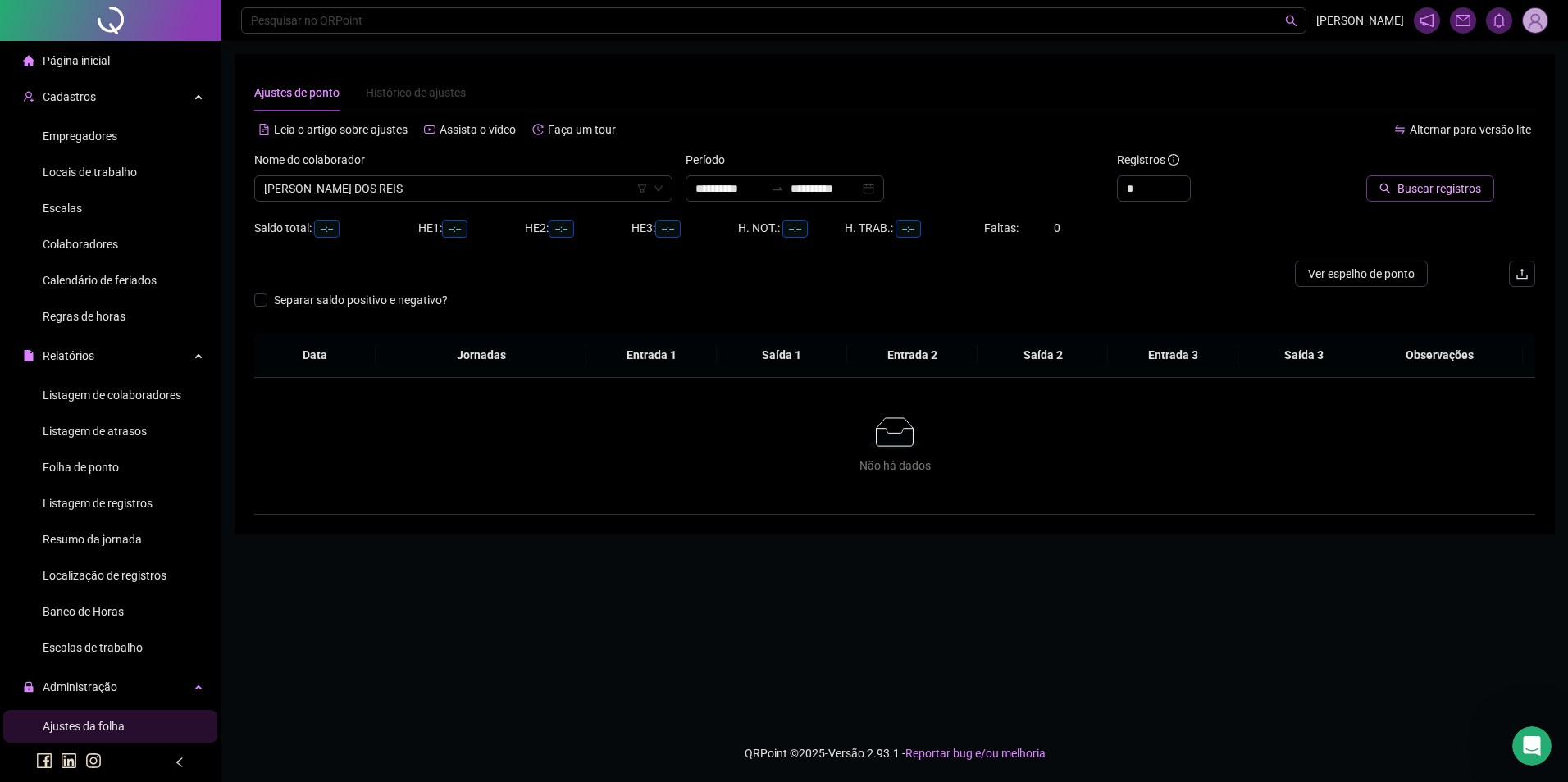
click at [1452, 190] on span "Buscar registros" at bounding box center [1439, 189] width 83 height 18
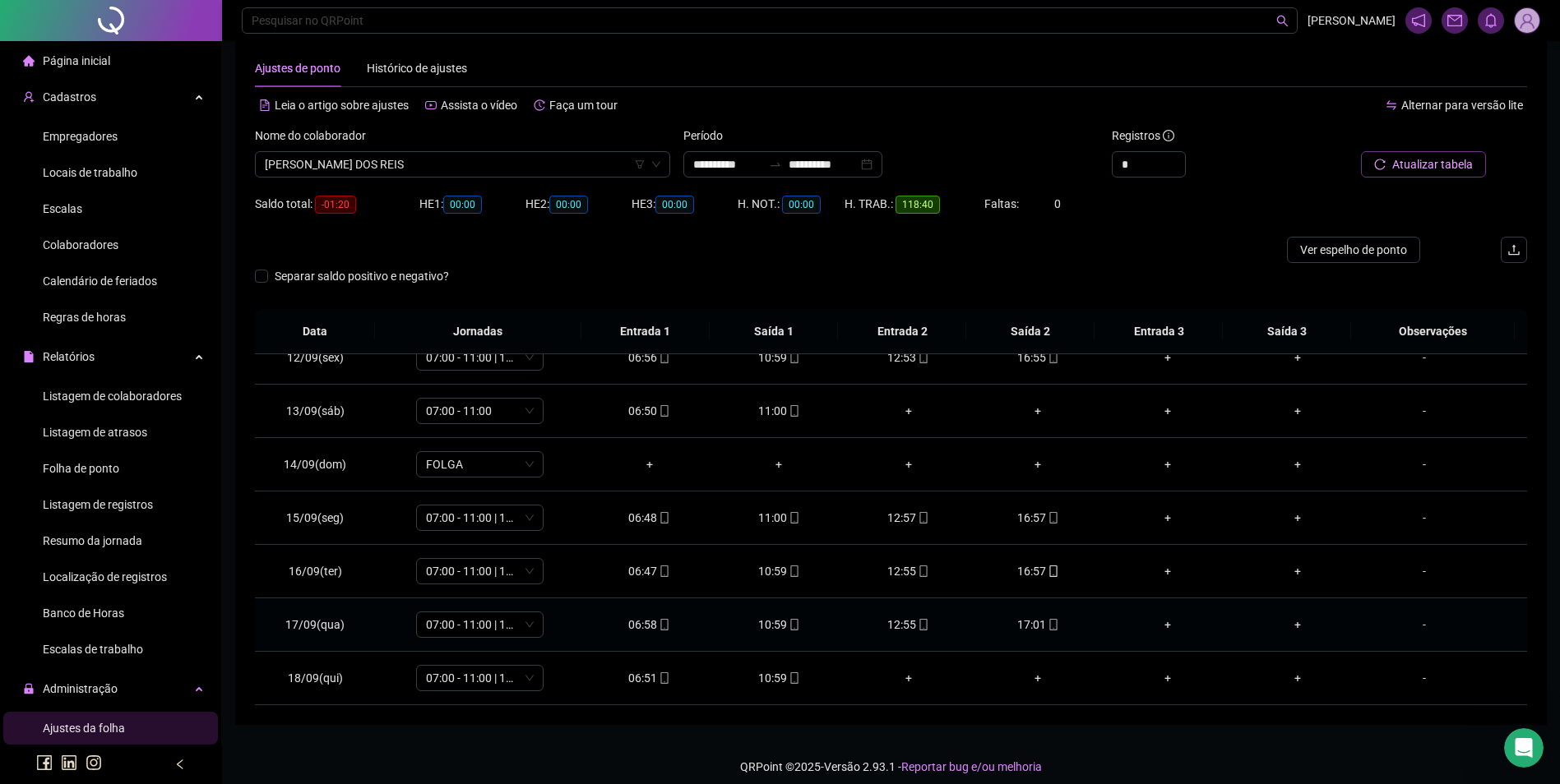
scroll to position [36, 0]
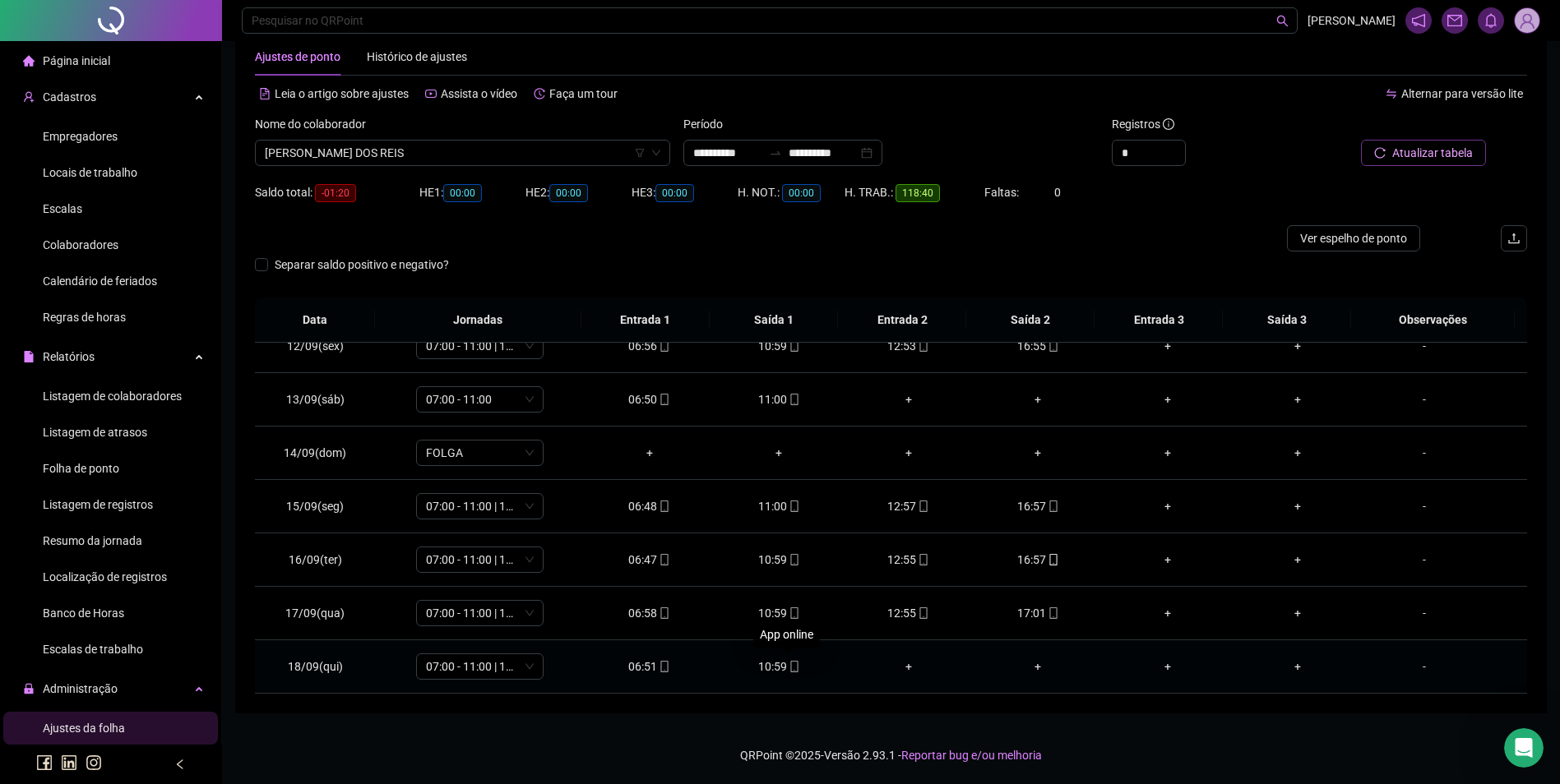
click at [789, 665] on icon "mobile" at bounding box center [795, 667] width 12 height 12
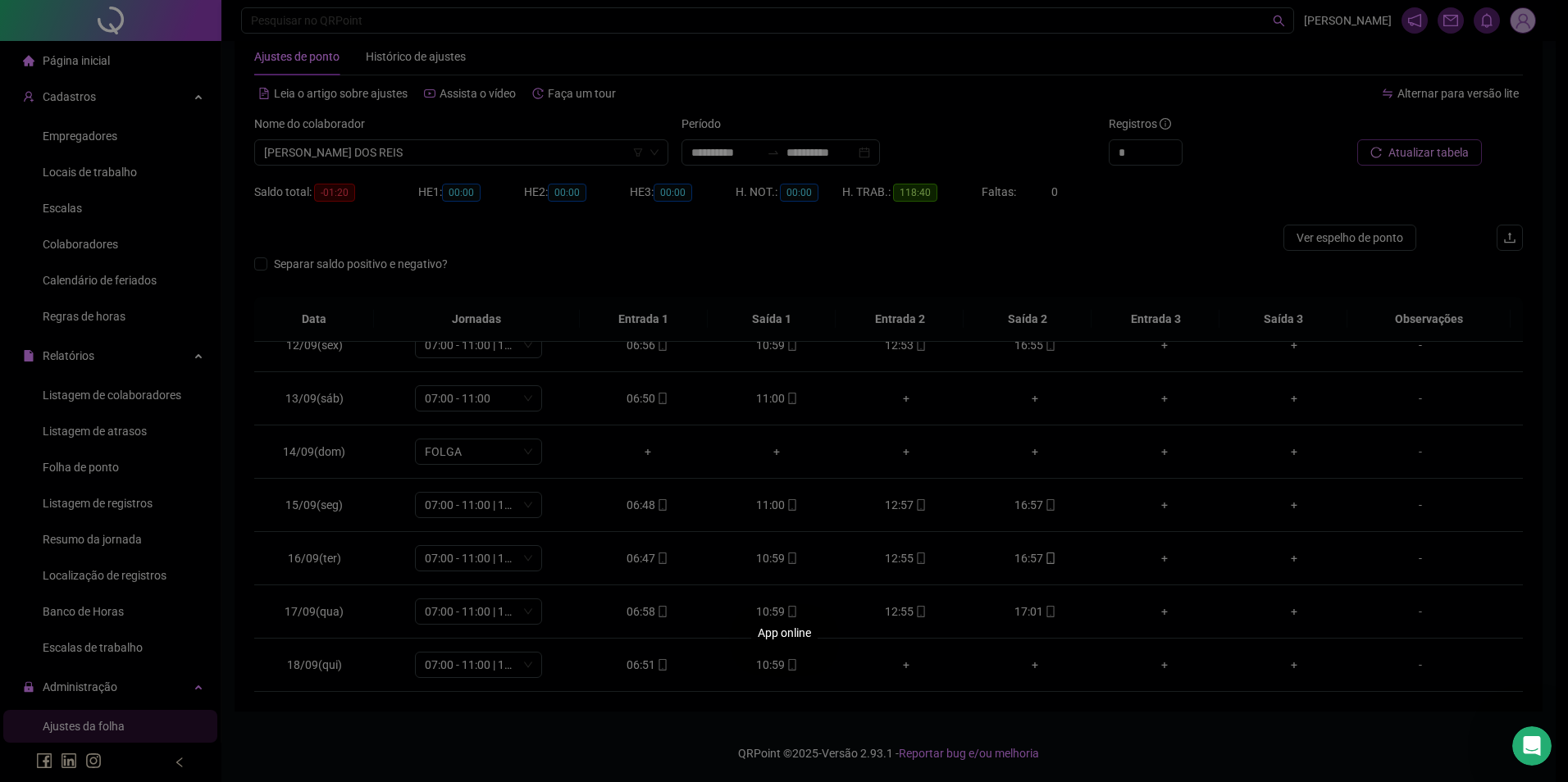
type input "**********"
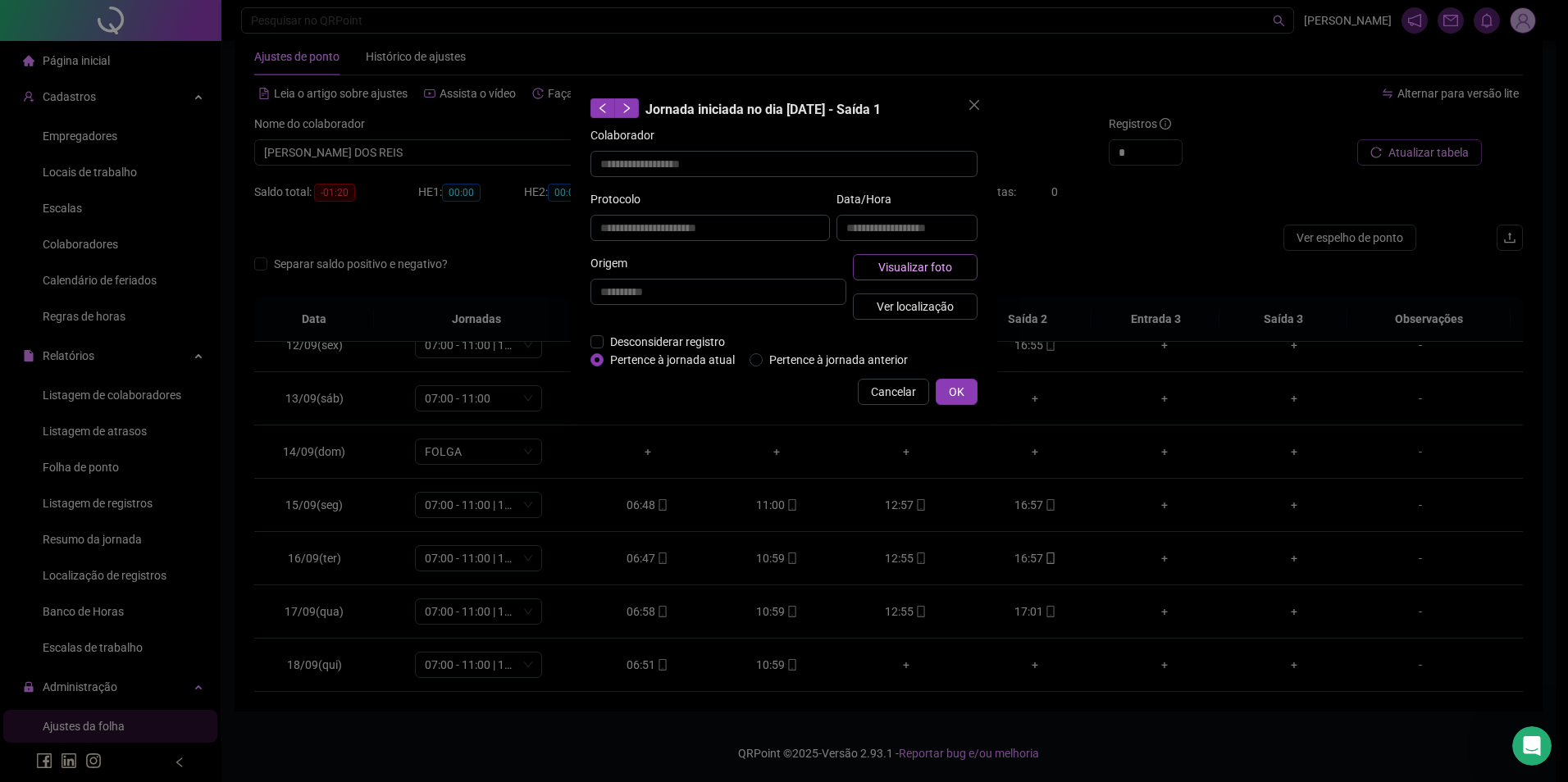
click at [946, 266] on span "Visualizar foto" at bounding box center [915, 267] width 74 height 18
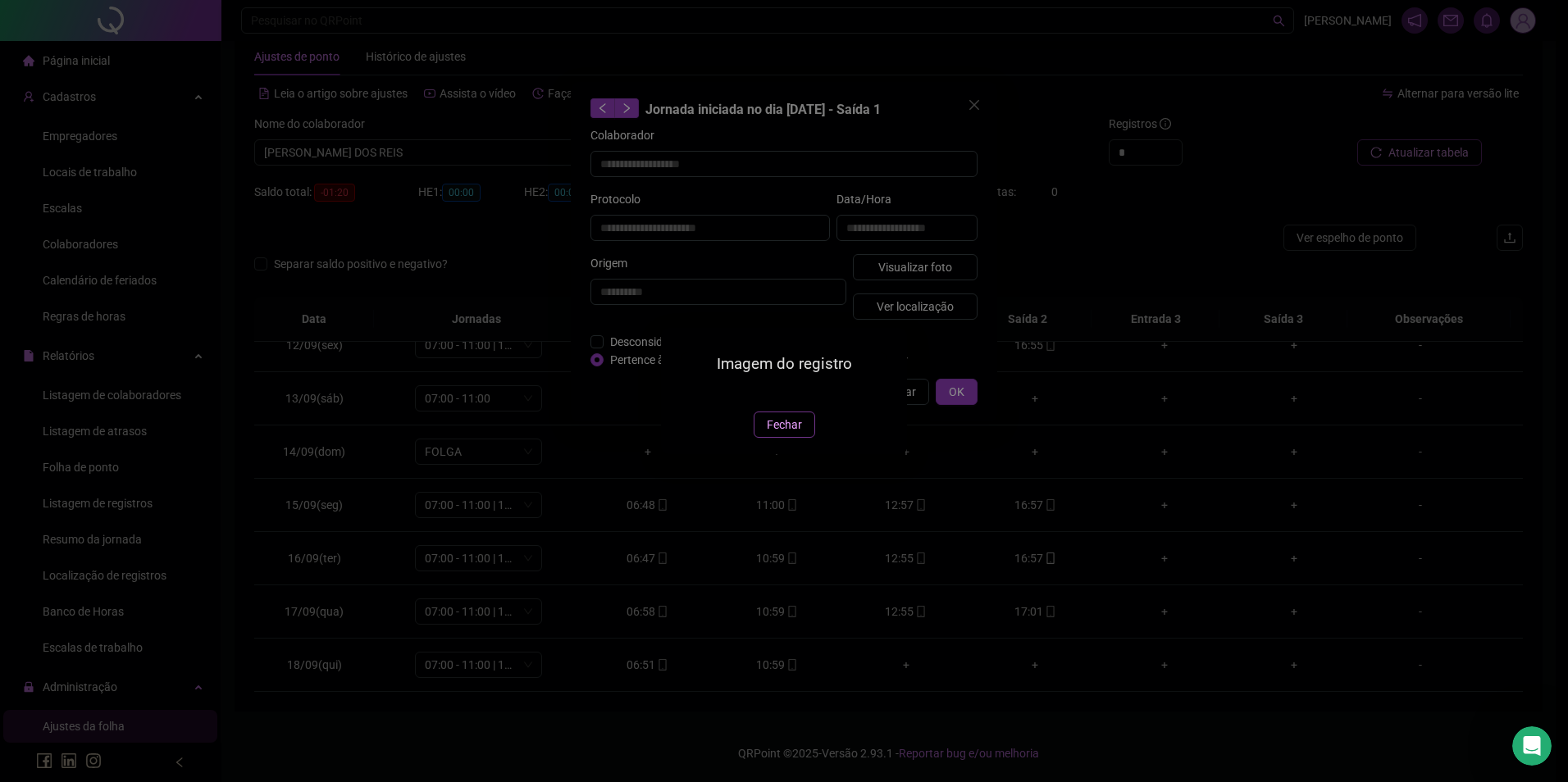
click at [789, 434] on span "Fechar" at bounding box center [784, 425] width 35 height 18
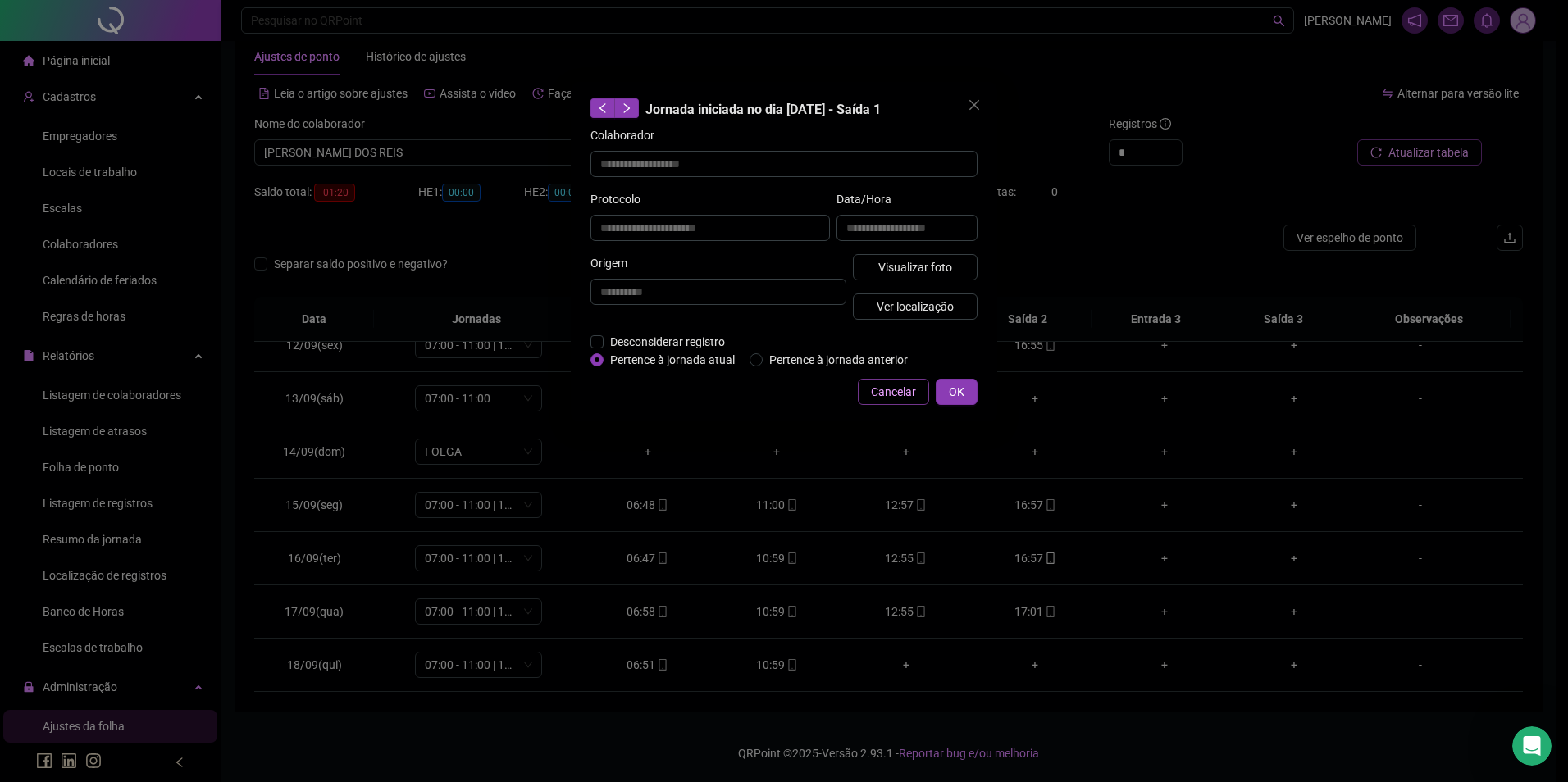
click at [894, 392] on span "Cancelar" at bounding box center [893, 392] width 45 height 18
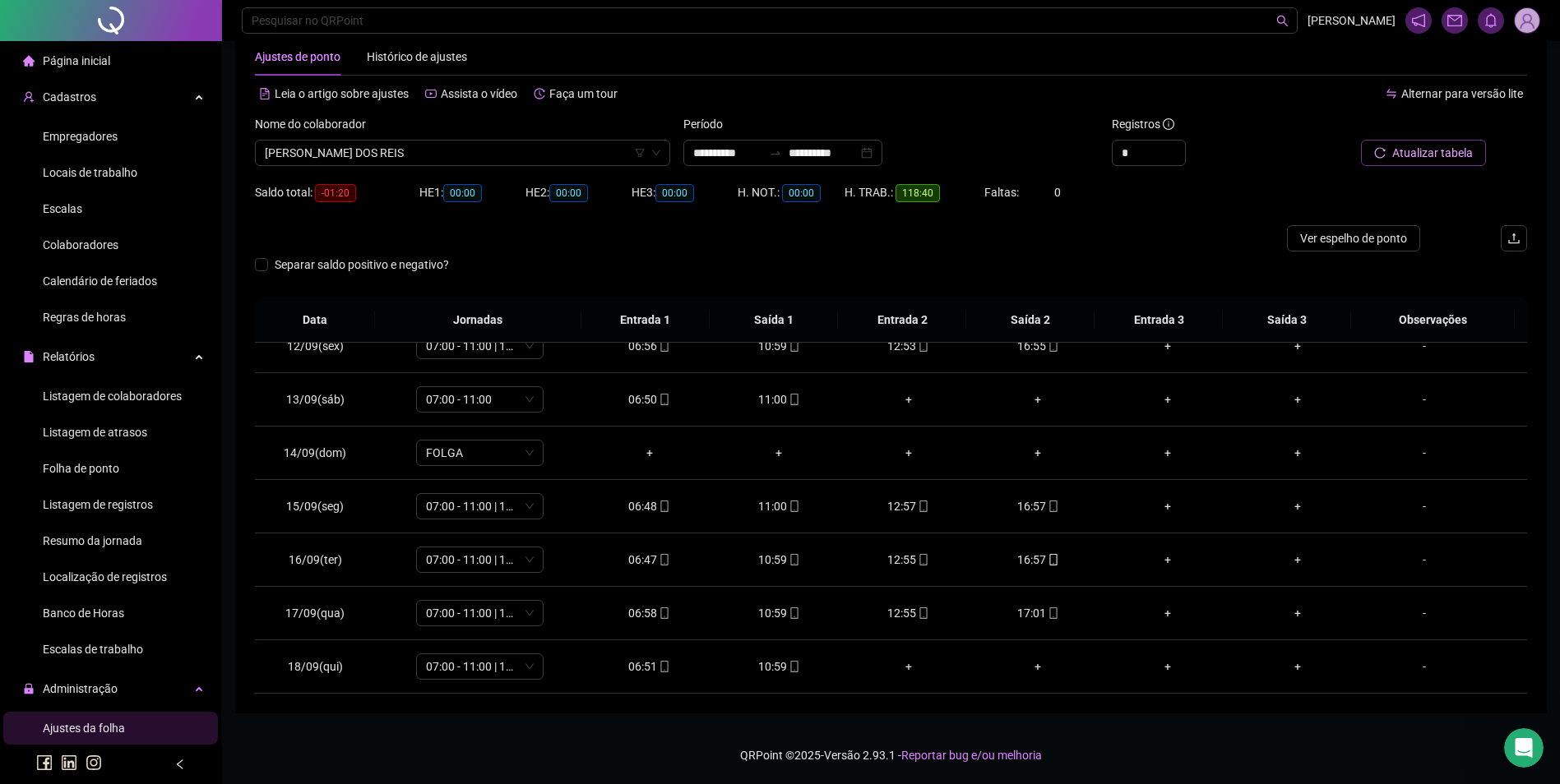
click at [104, 250] on span "Colaboradores" at bounding box center [81, 245] width 76 height 14
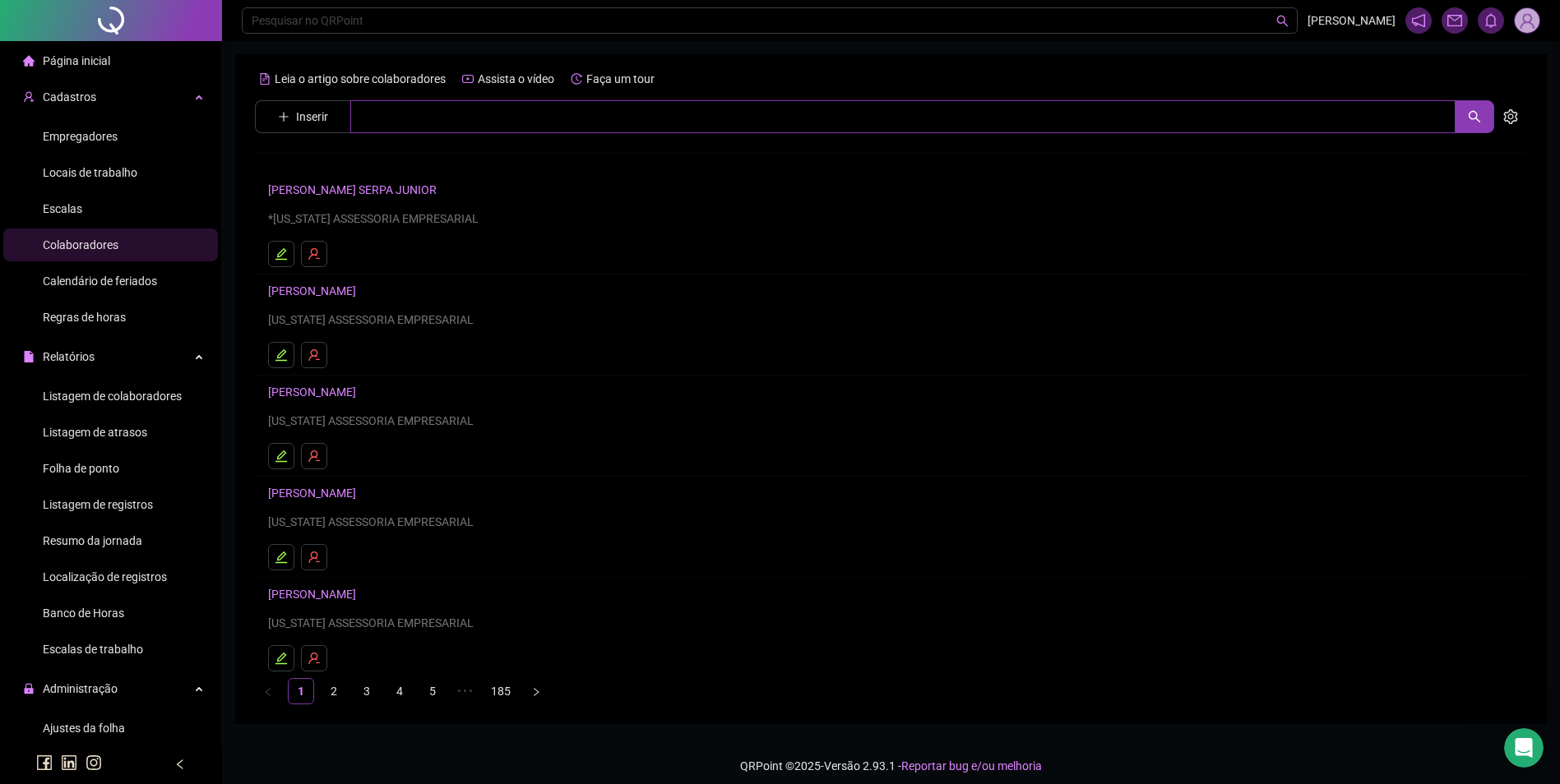
click at [401, 117] on input "text" at bounding box center [903, 116] width 1106 height 33
type input "*"
drag, startPoint x: 139, startPoint y: 730, endPoint x: 256, endPoint y: 523, distance: 237.8
click at [139, 730] on li "Ajustes da folha" at bounding box center [110, 729] width 215 height 33
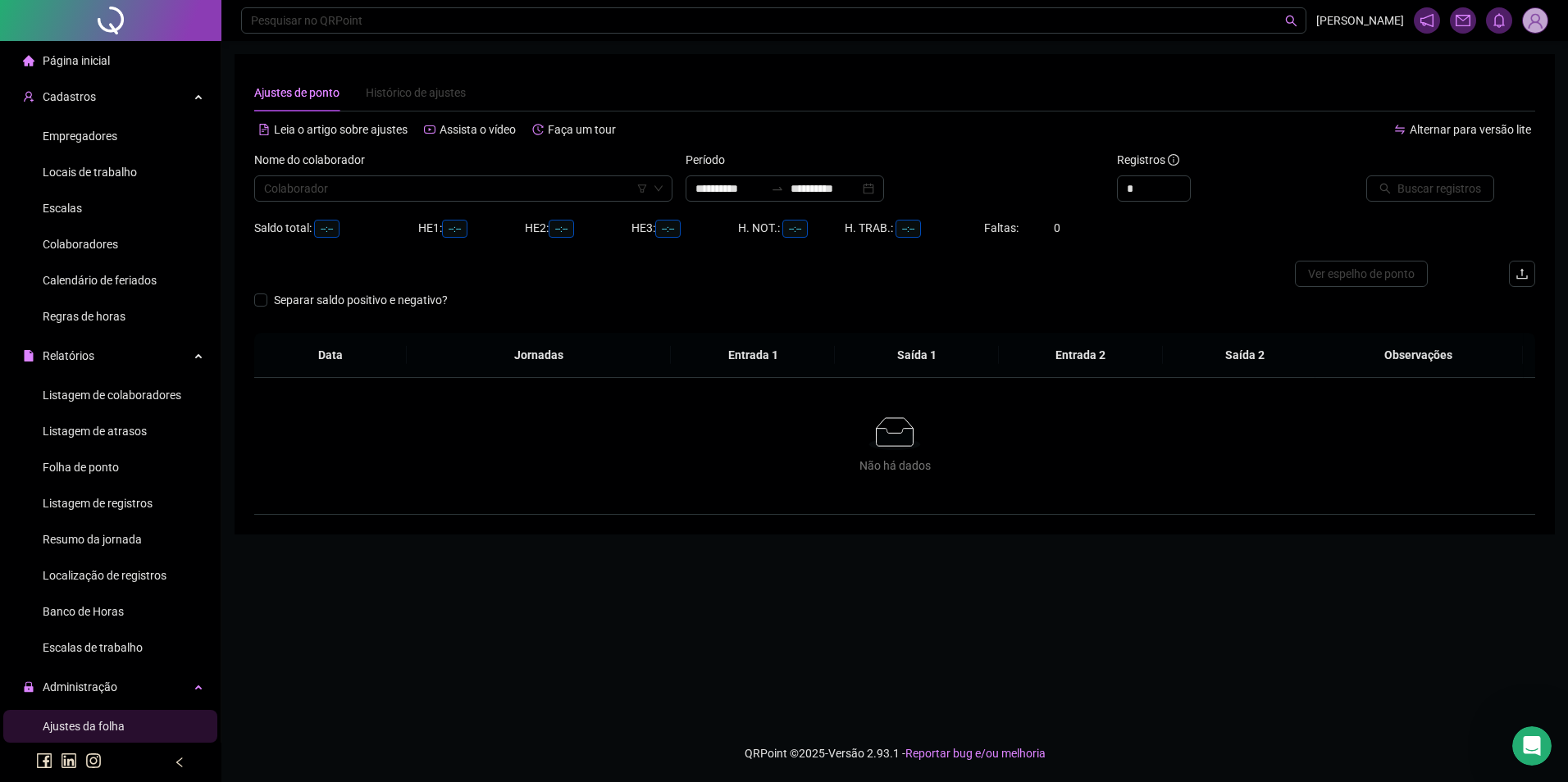
type input "**********"
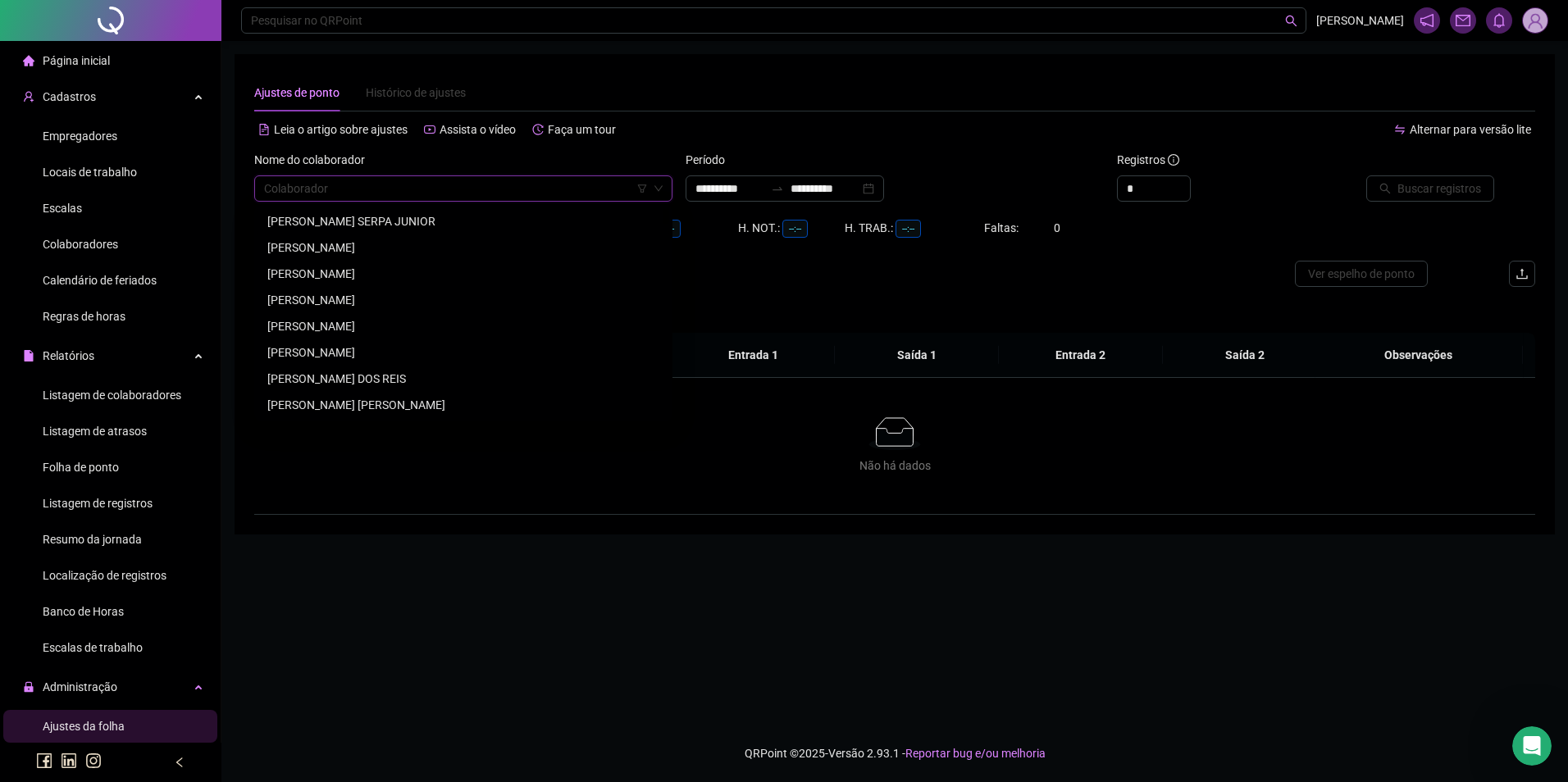
click at [453, 195] on input "search" at bounding box center [456, 188] width 384 height 24
type input "****"
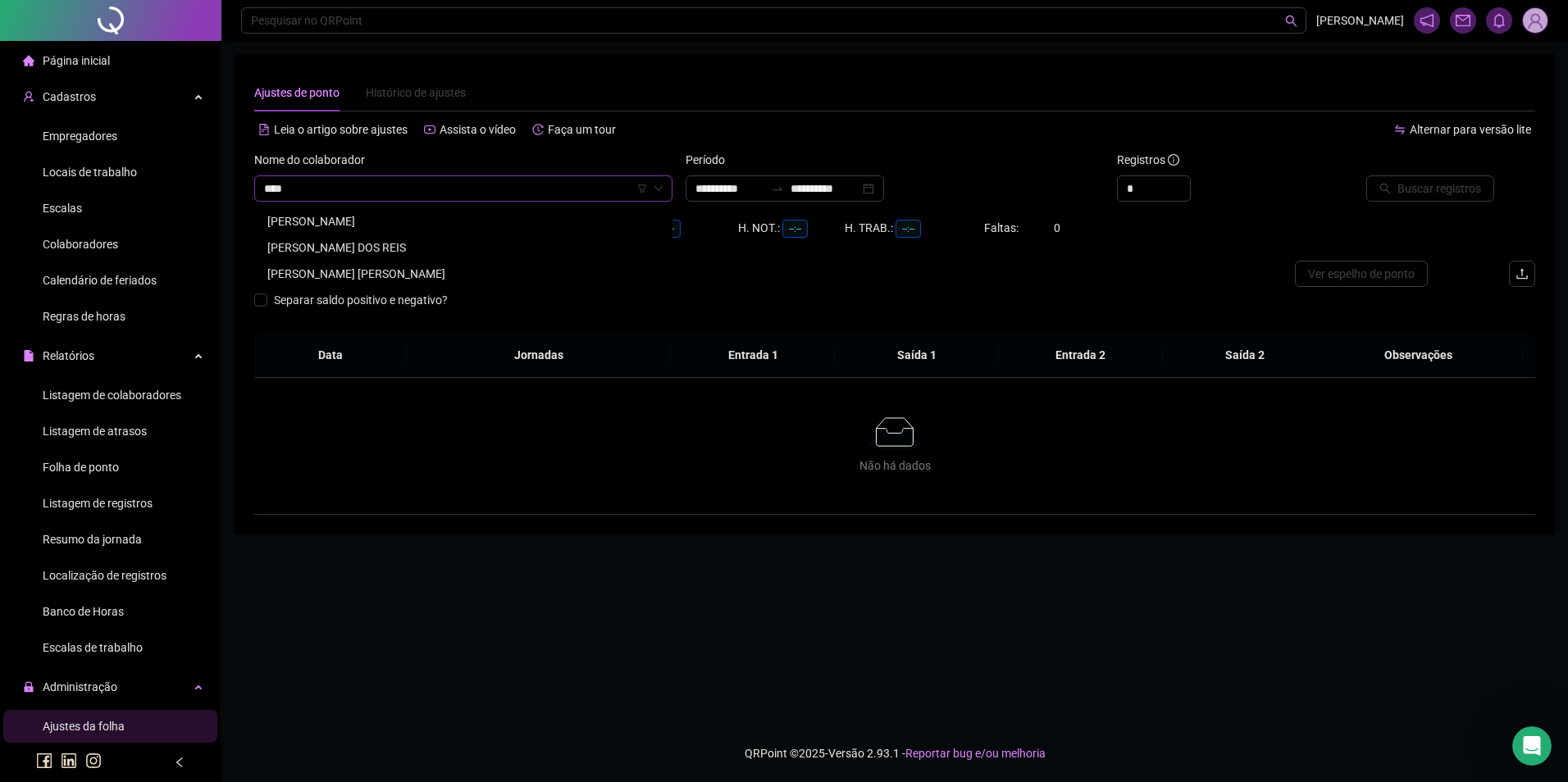
click at [325, 244] on div "[PERSON_NAME] DOS REIS" at bounding box center [463, 248] width 392 height 18
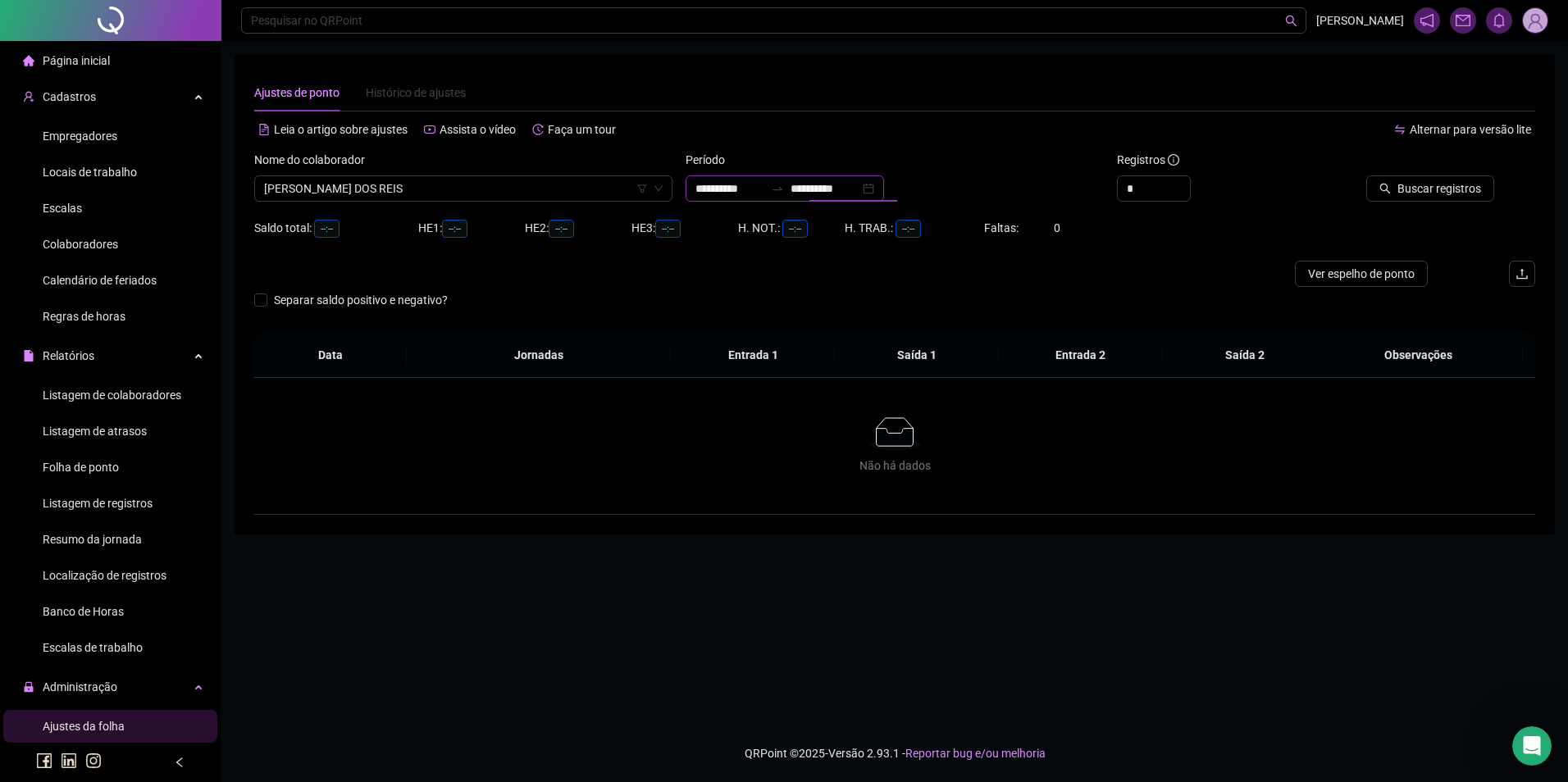
click at [859, 189] on input "**********" at bounding box center [825, 189] width 69 height 18
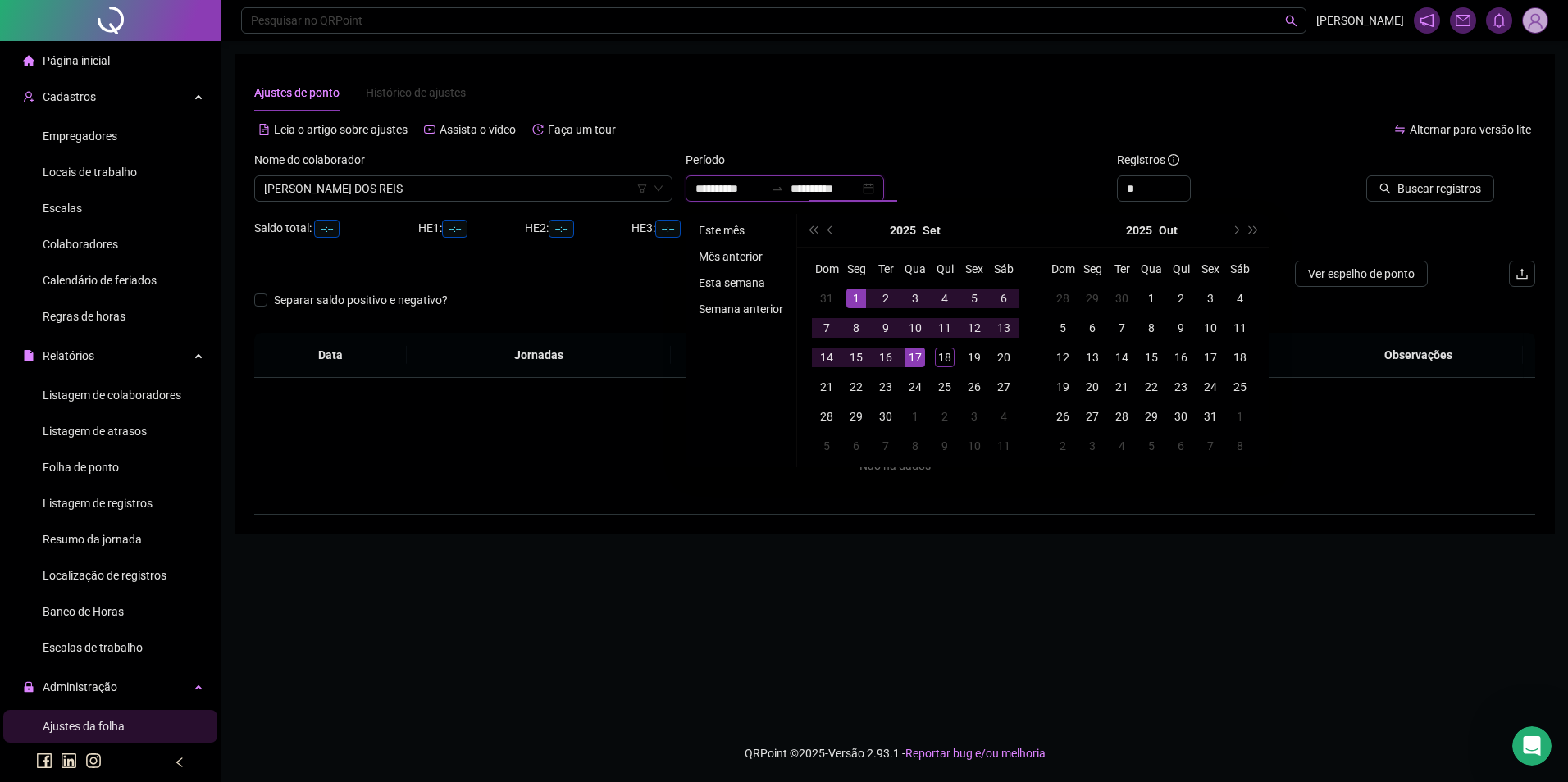
type input "**********"
click at [727, 221] on li "Este mês" at bounding box center [740, 230] width 98 height 19
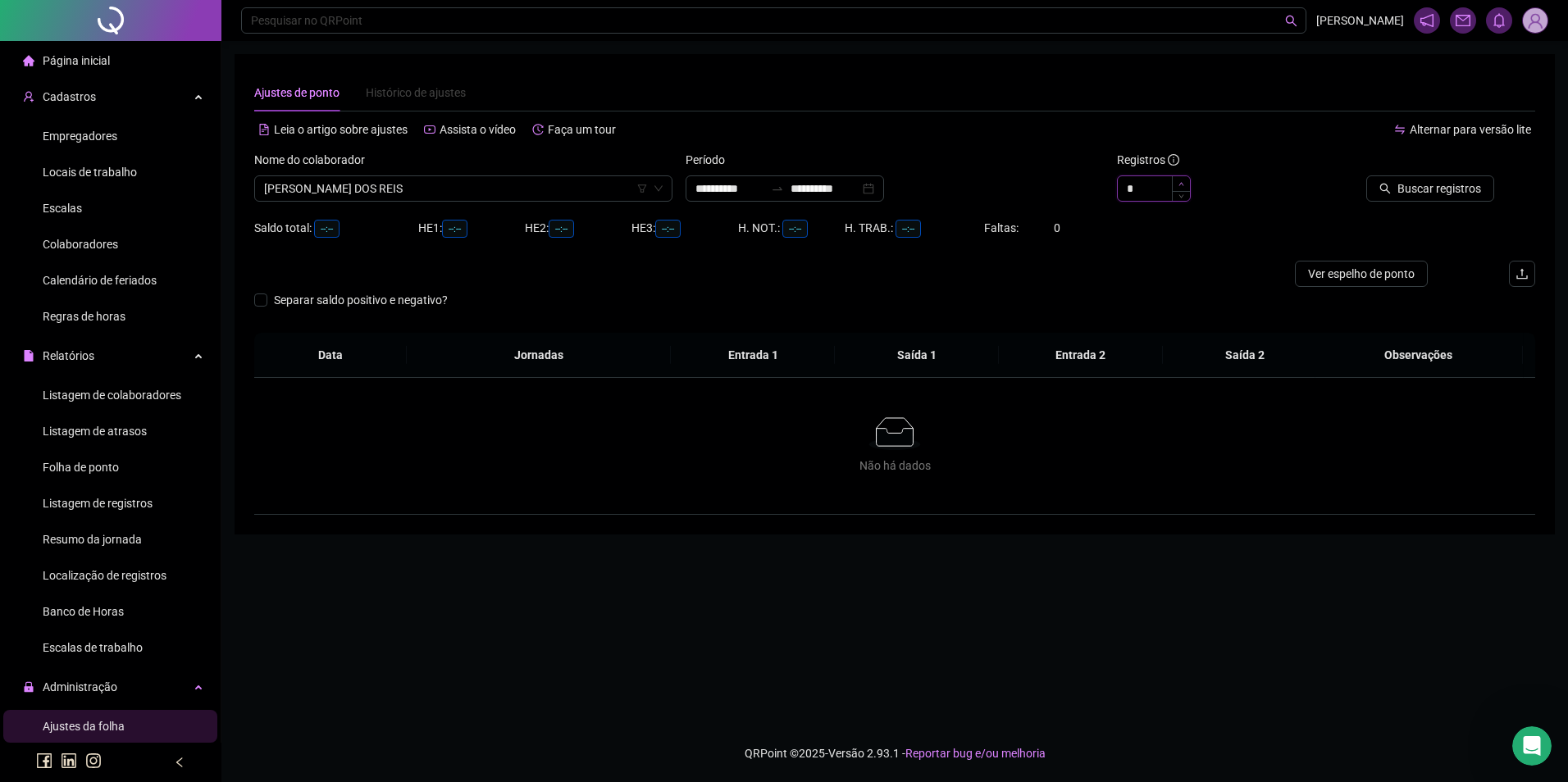
type input "*"
click at [1181, 181] on icon "up" at bounding box center [1182, 184] width 6 height 6
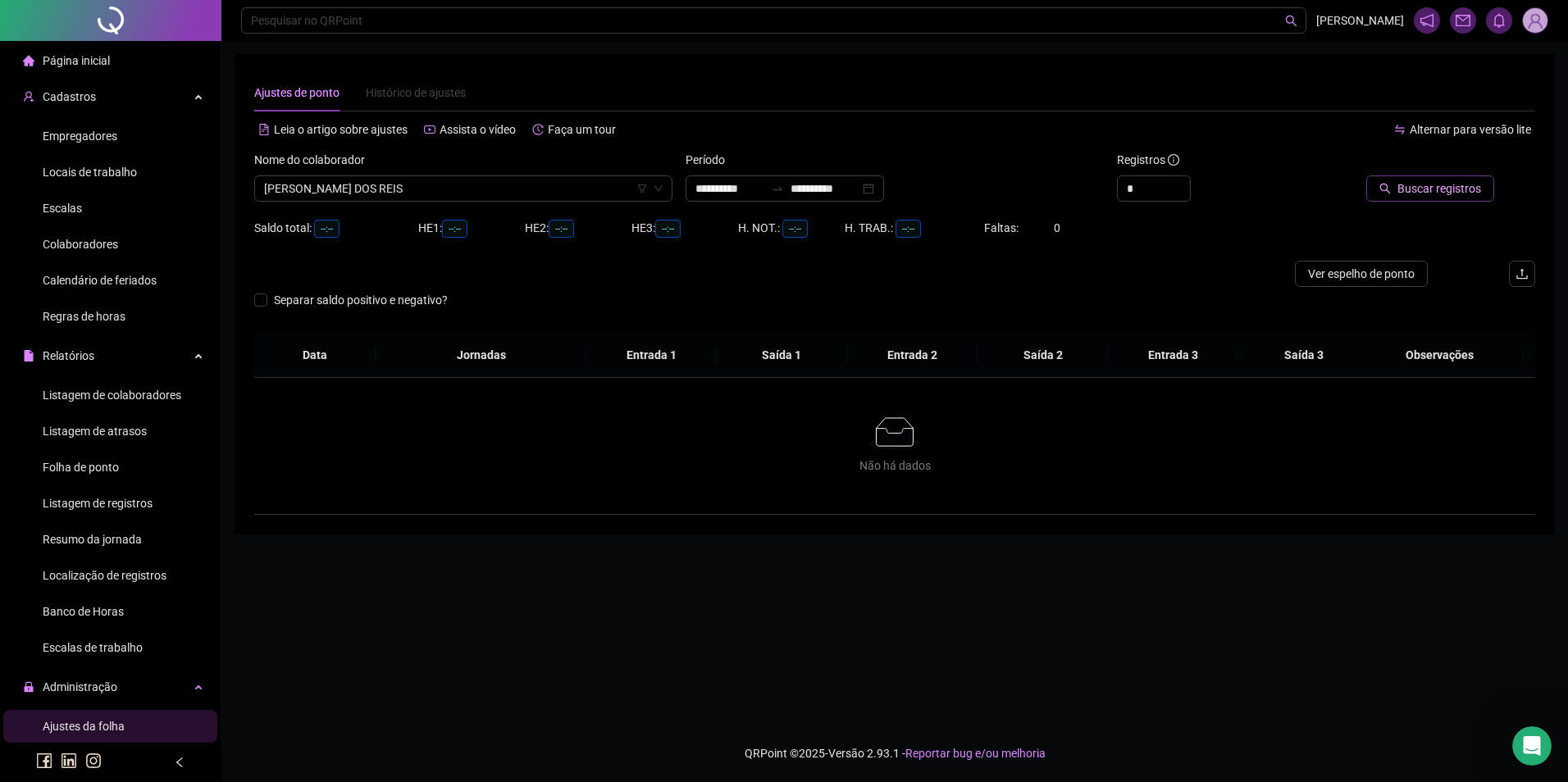
click at [1402, 188] on span "Buscar registros" at bounding box center [1439, 189] width 83 height 18
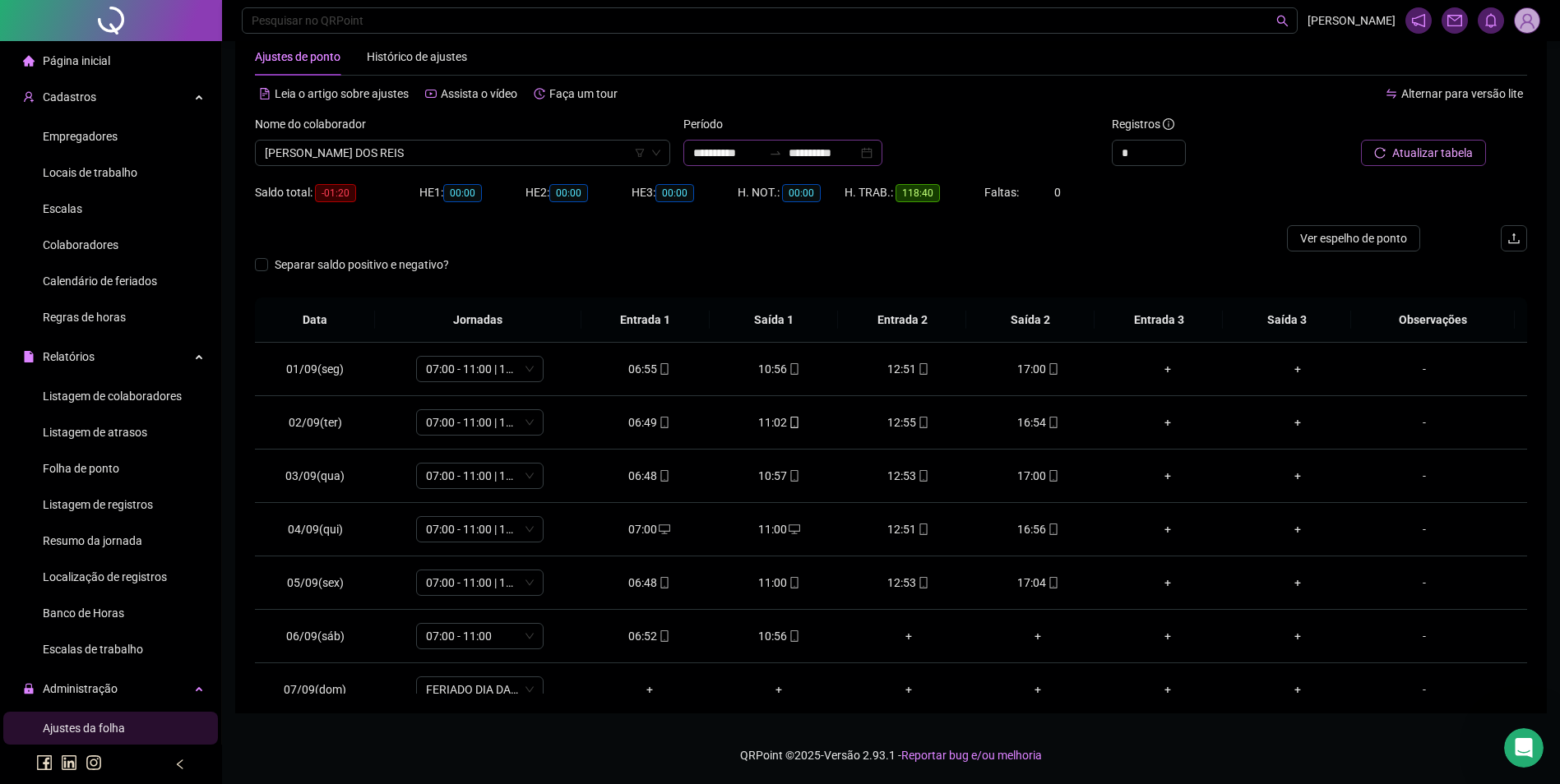
click at [805, 143] on div "**********" at bounding box center [782, 152] width 199 height 26
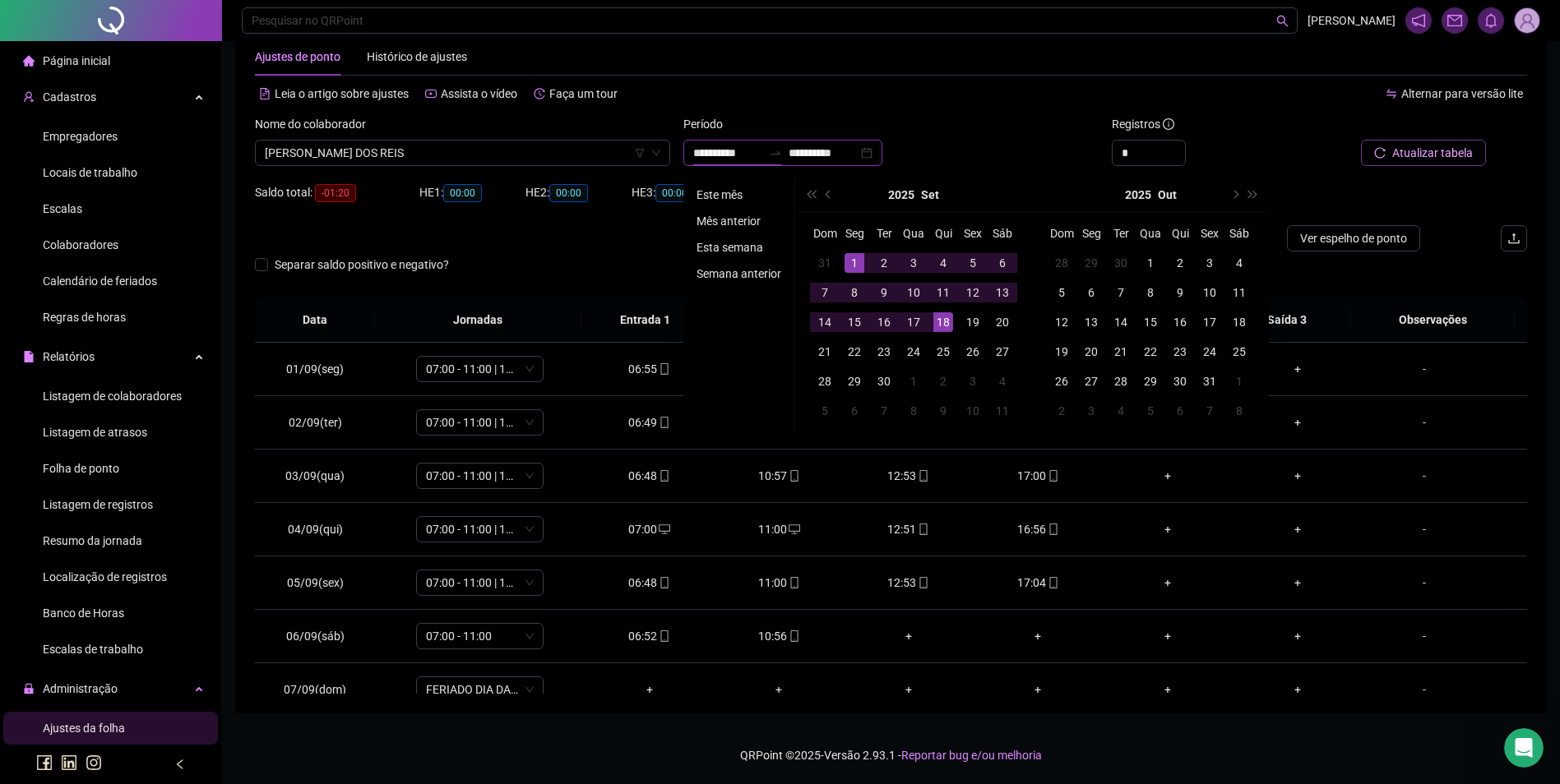
type input "**********"
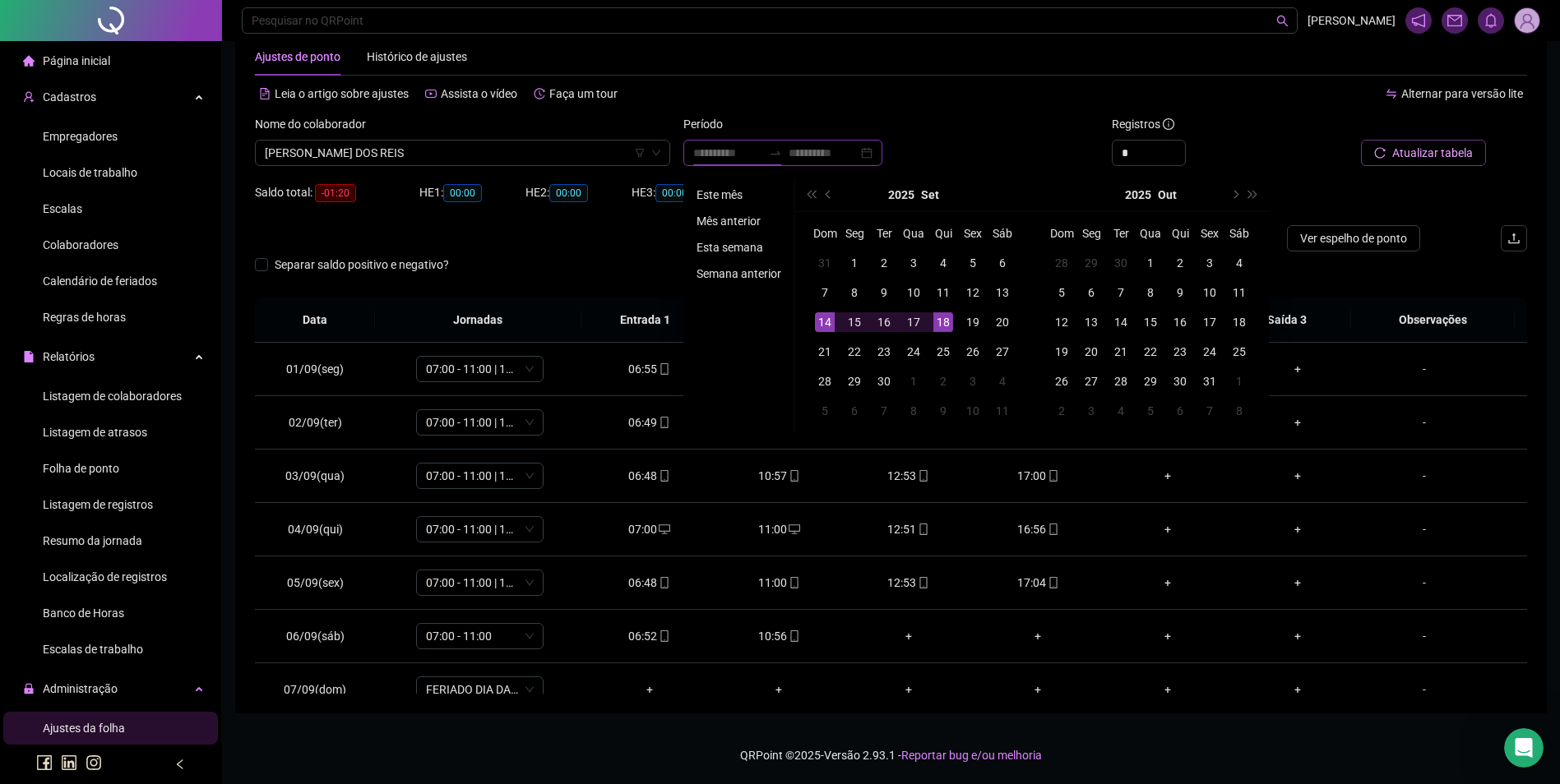
type input "**********"
click at [725, 216] on li "Mês anterior" at bounding box center [739, 221] width 98 height 19
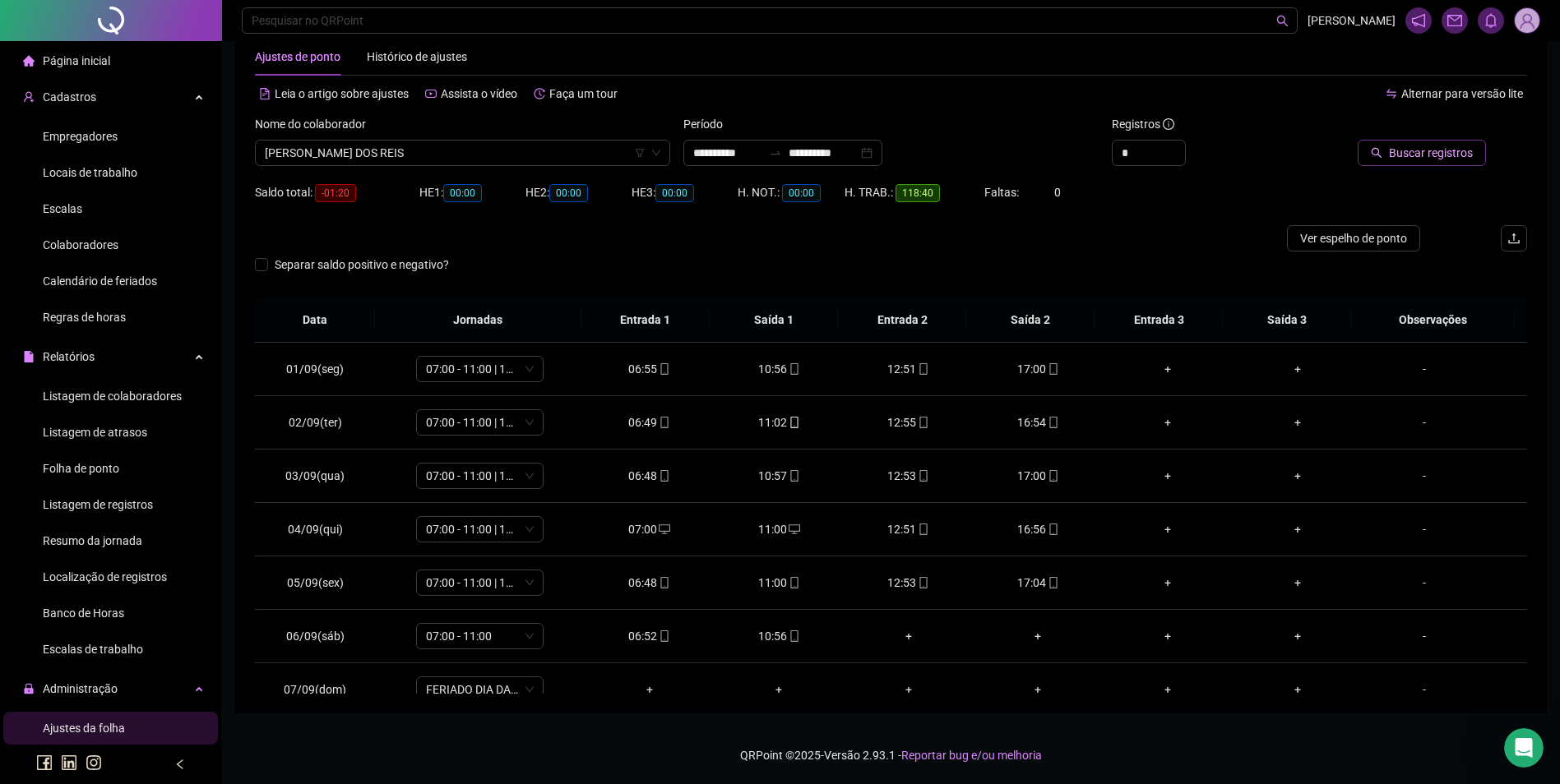
click at [1446, 161] on span "Buscar registros" at bounding box center [1431, 152] width 83 height 18
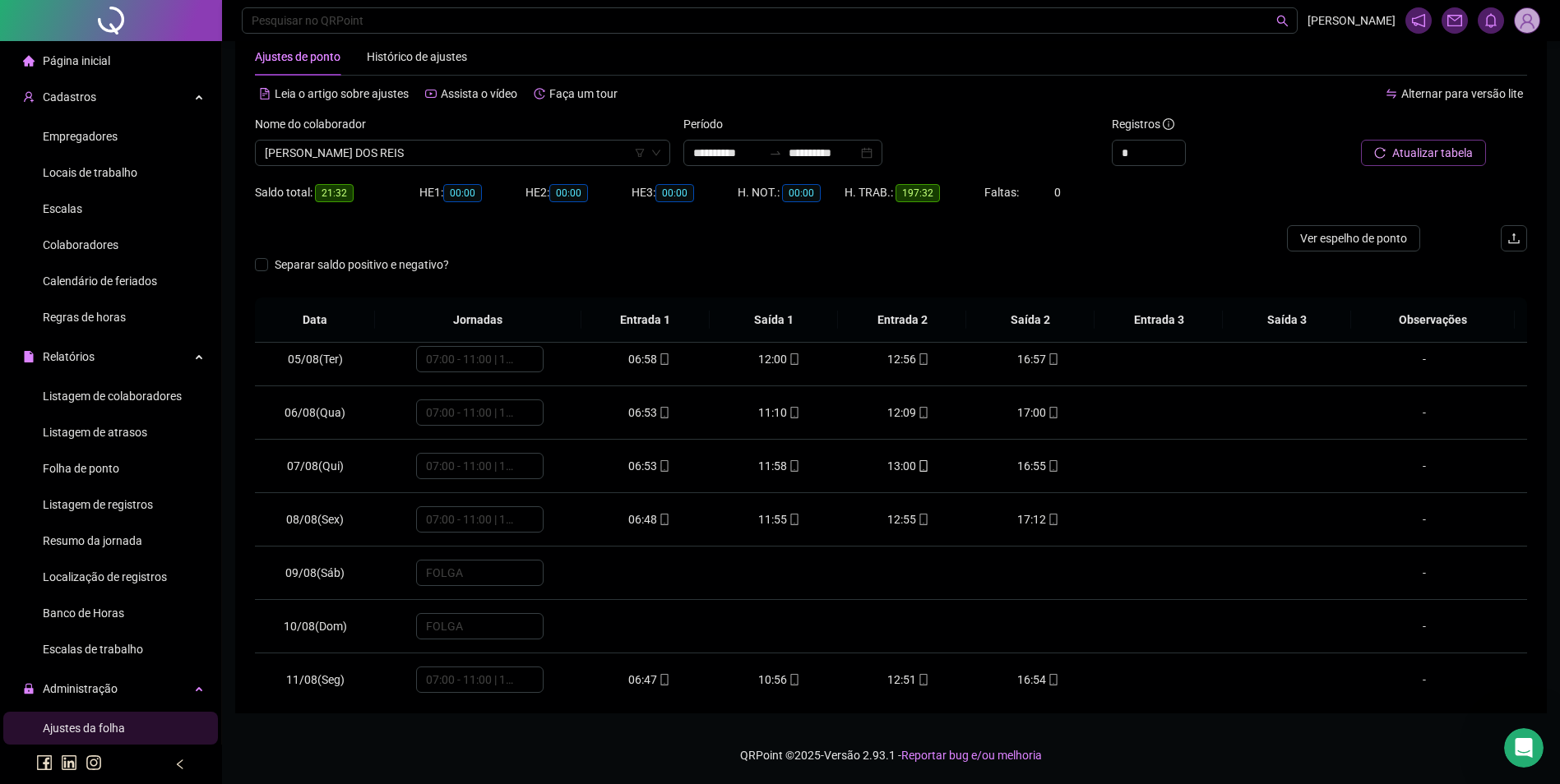
scroll to position [246, 0]
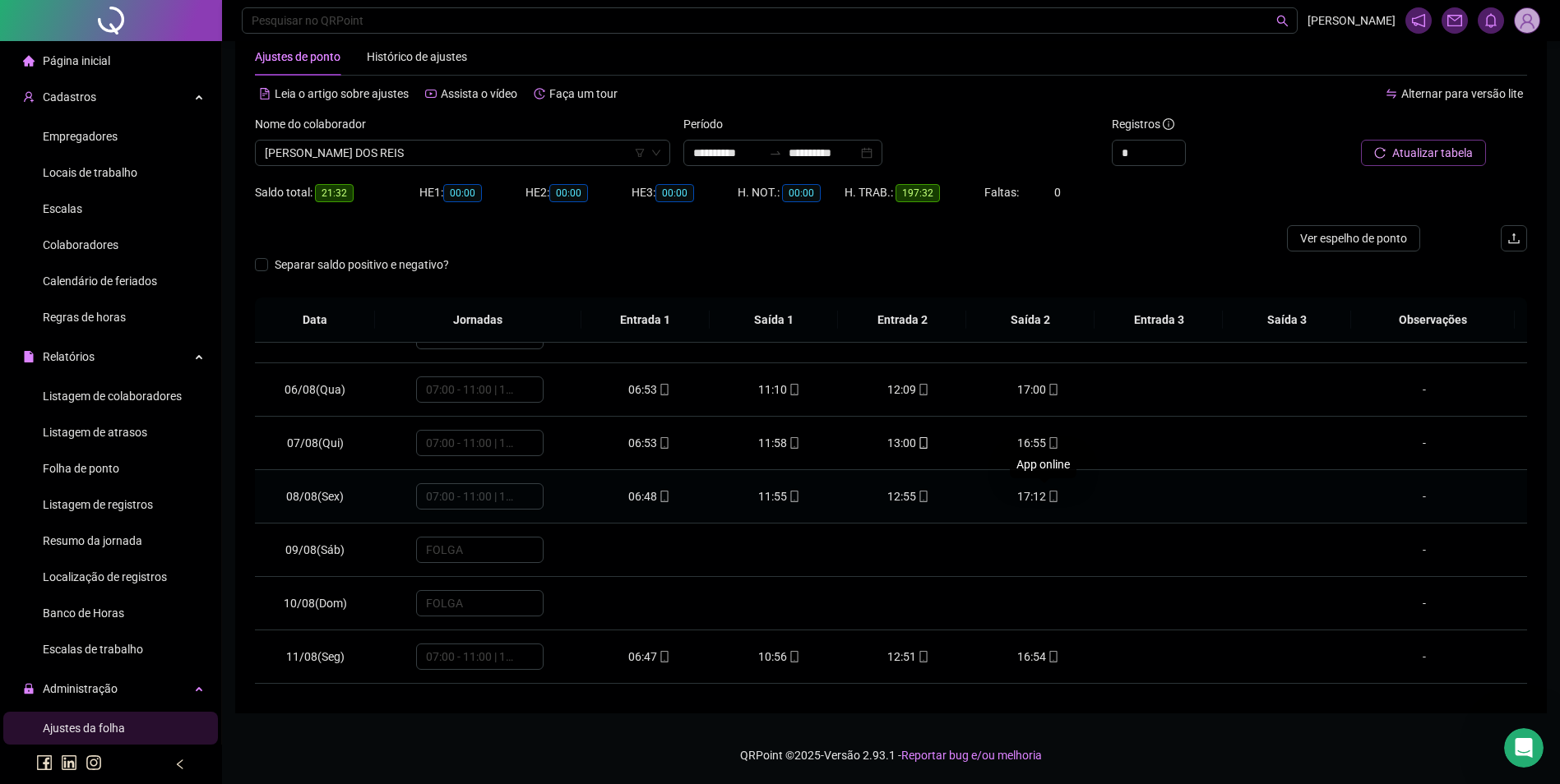
click at [1047, 493] on icon "mobile" at bounding box center [1053, 497] width 12 height 12
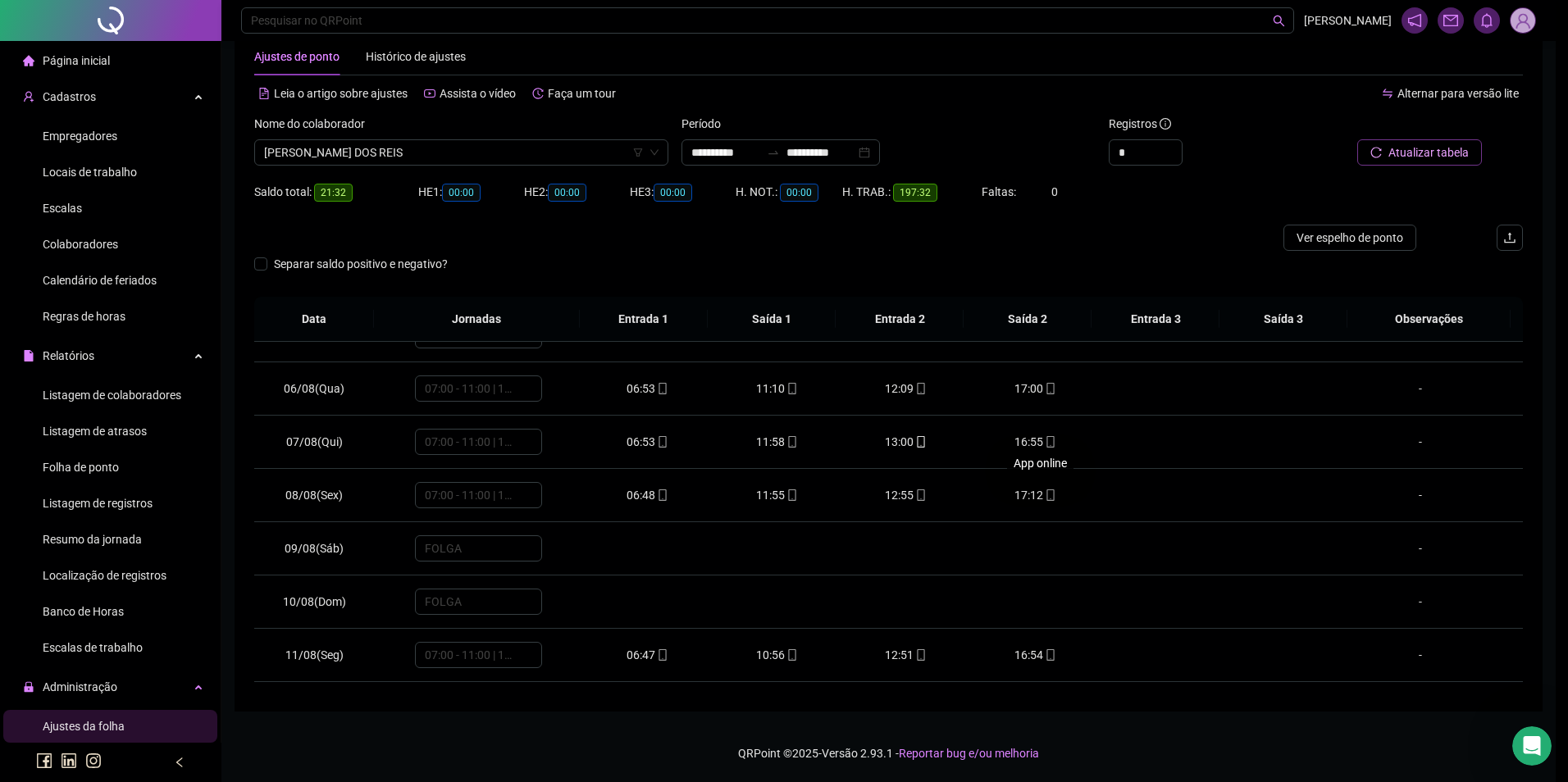
type input "**********"
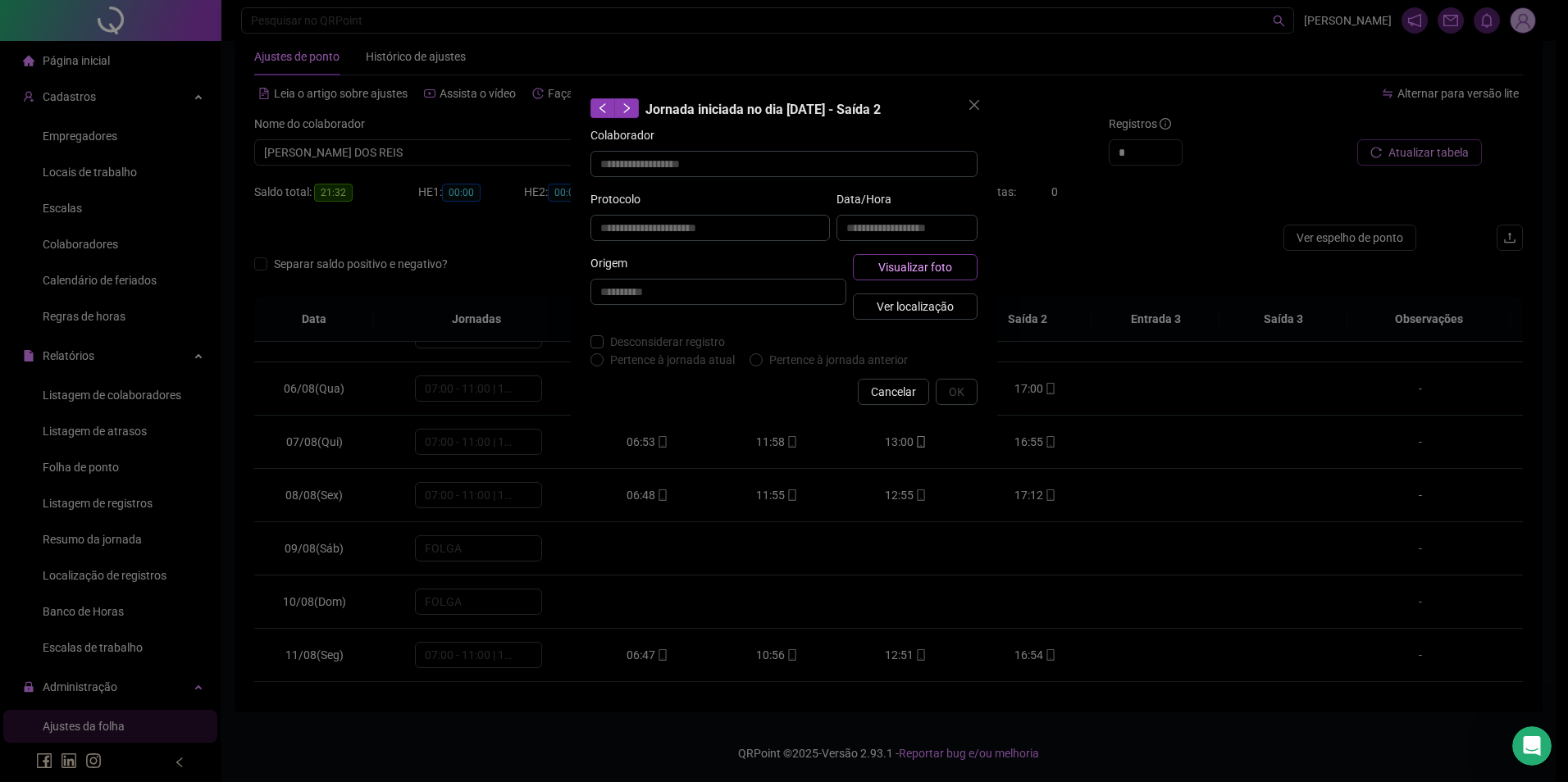
click at [964, 256] on button "Visualizar foto" at bounding box center [915, 267] width 125 height 26
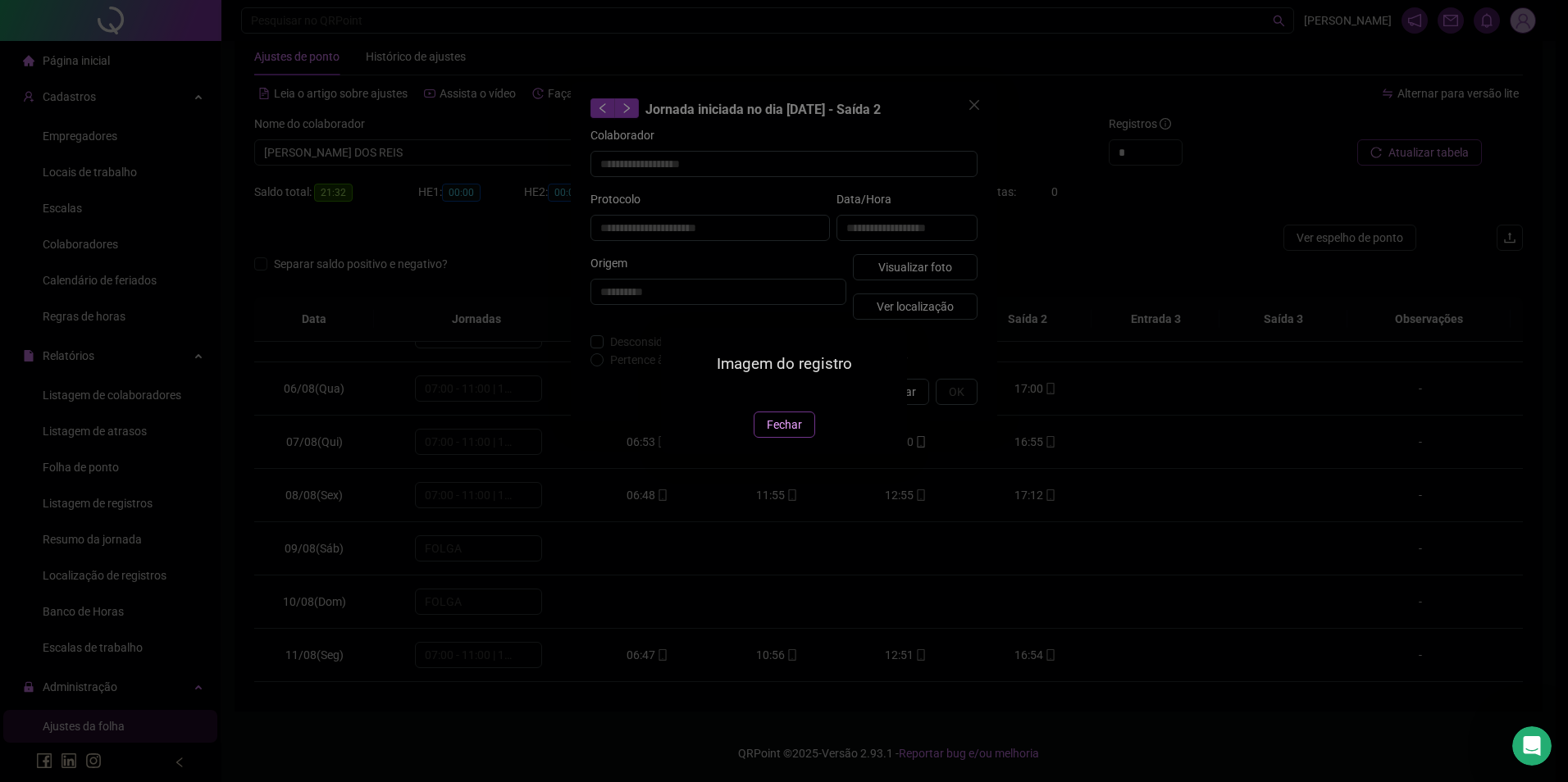
click at [769, 434] on span "Fechar" at bounding box center [784, 425] width 35 height 18
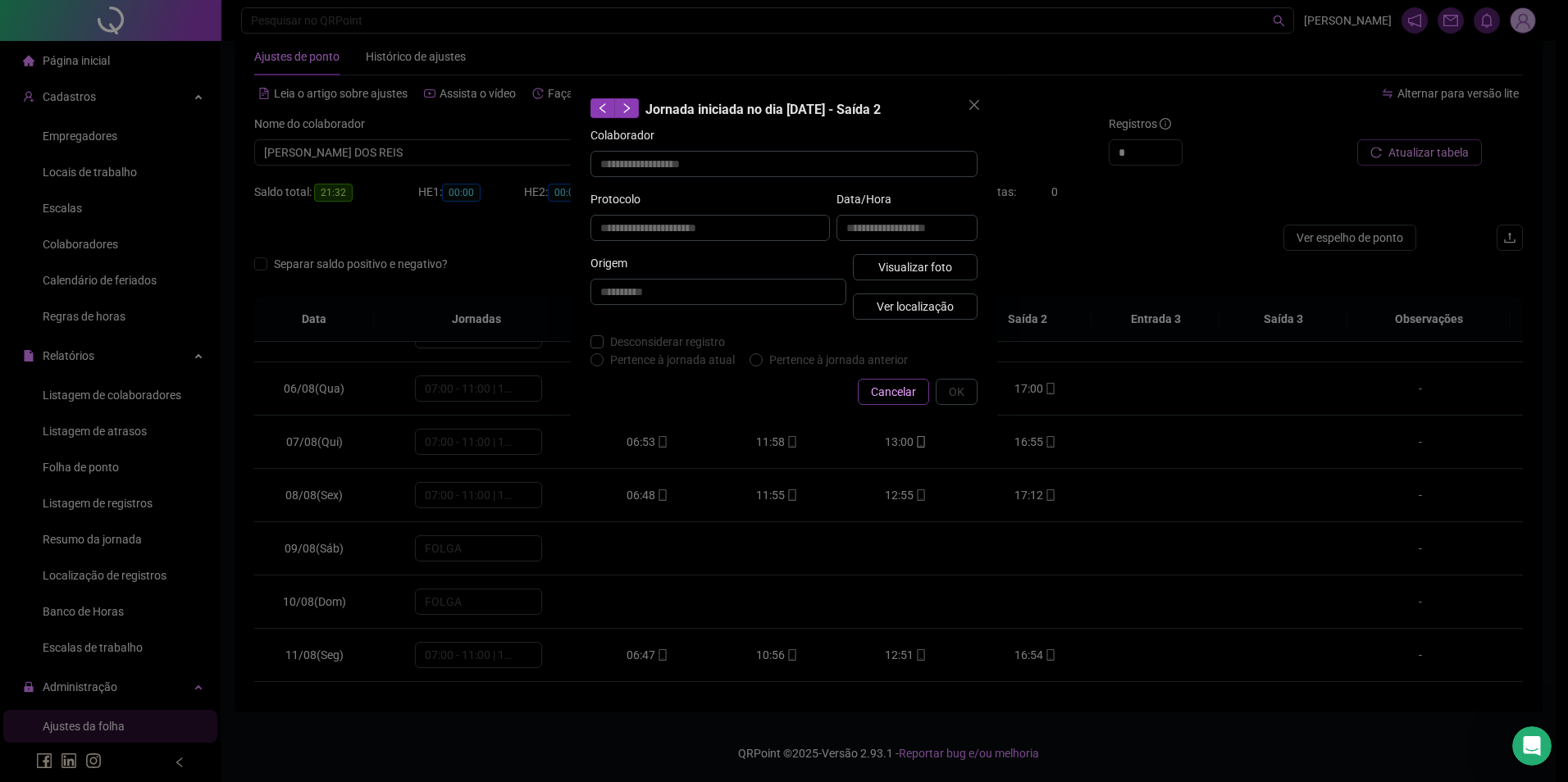
click at [866, 395] on button "Cancelar" at bounding box center [893, 391] width 72 height 26
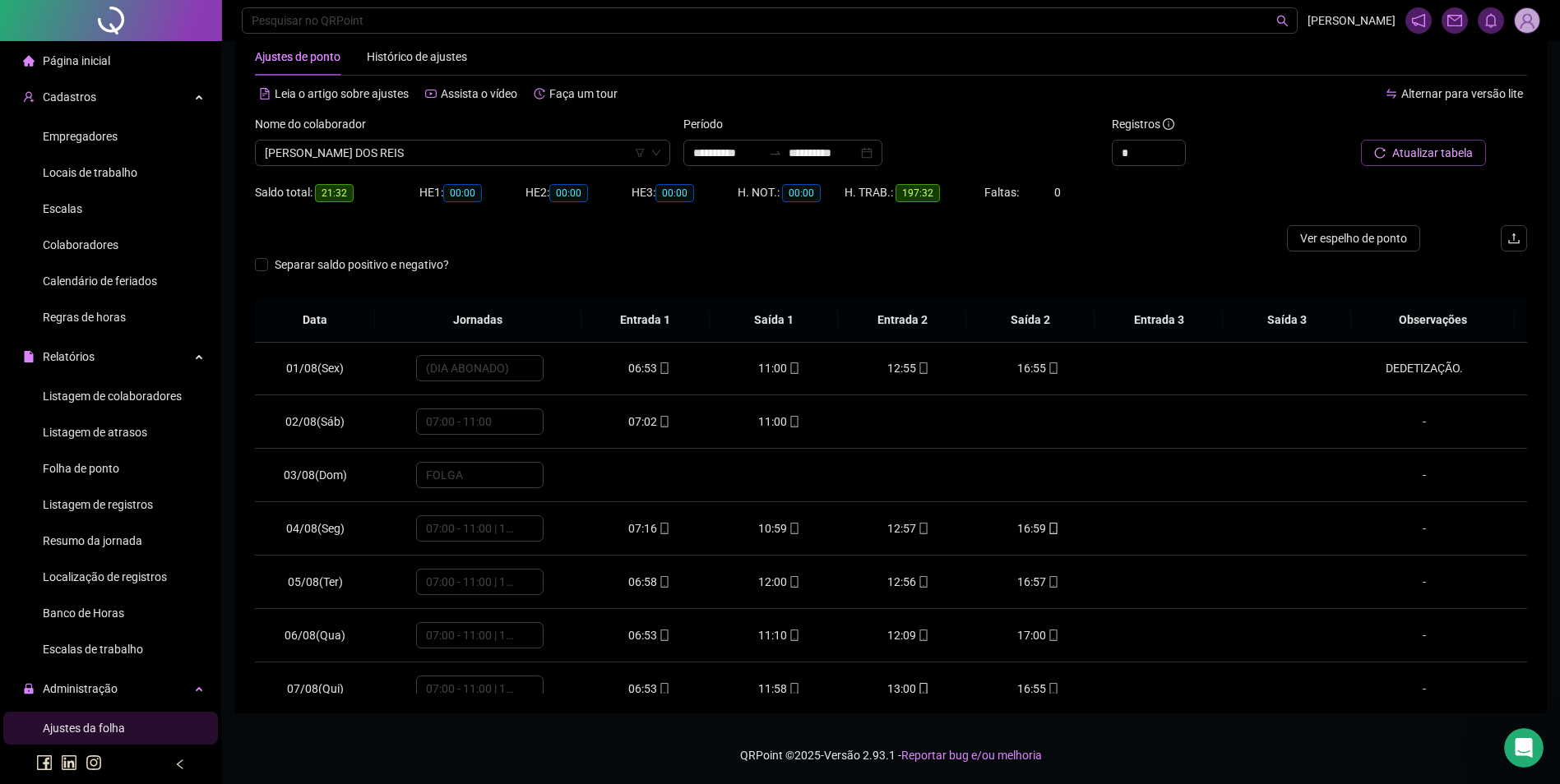
scroll to position [0, 0]
click at [821, 147] on input "**********" at bounding box center [823, 152] width 69 height 18
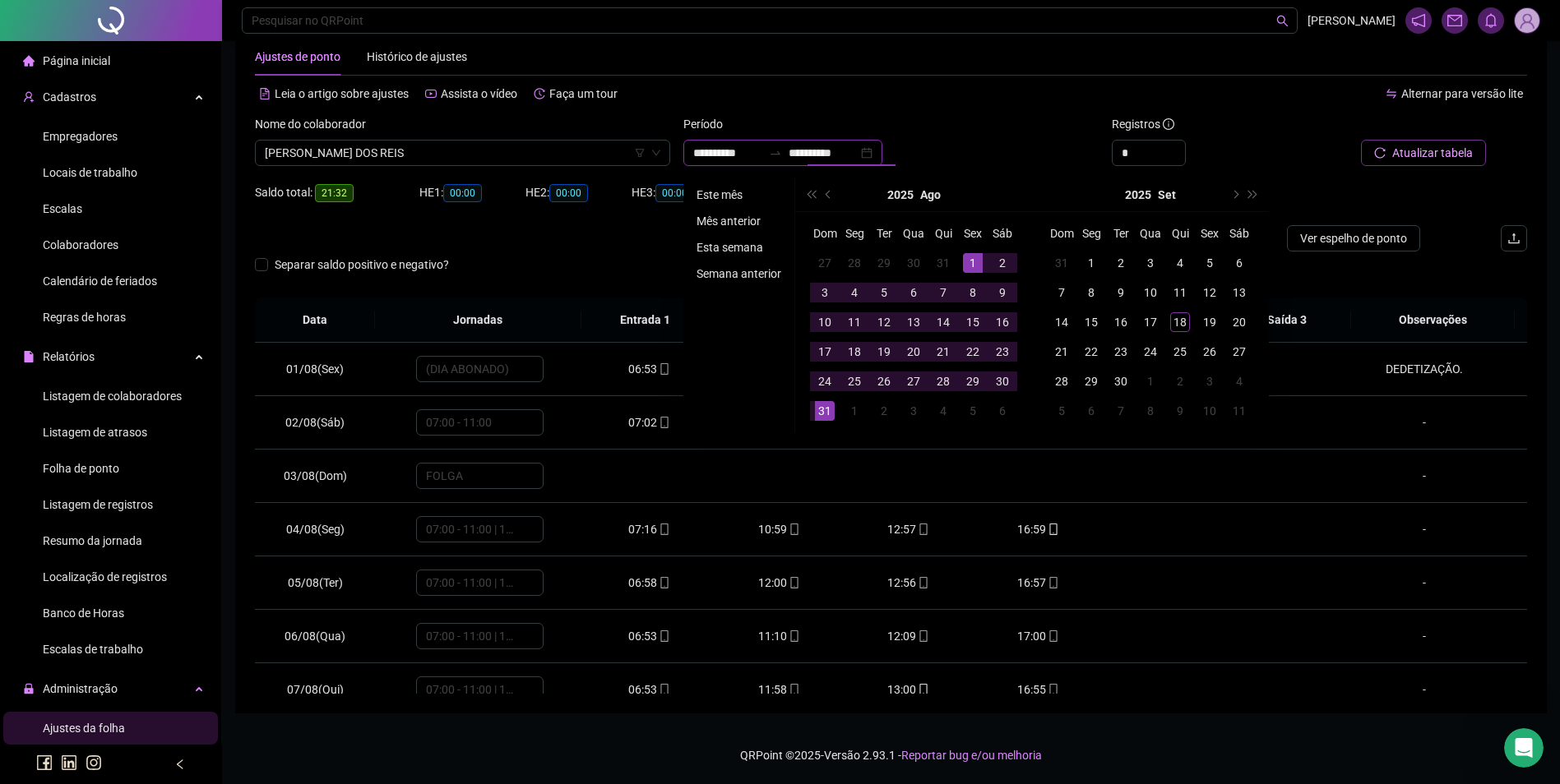
type input "**********"
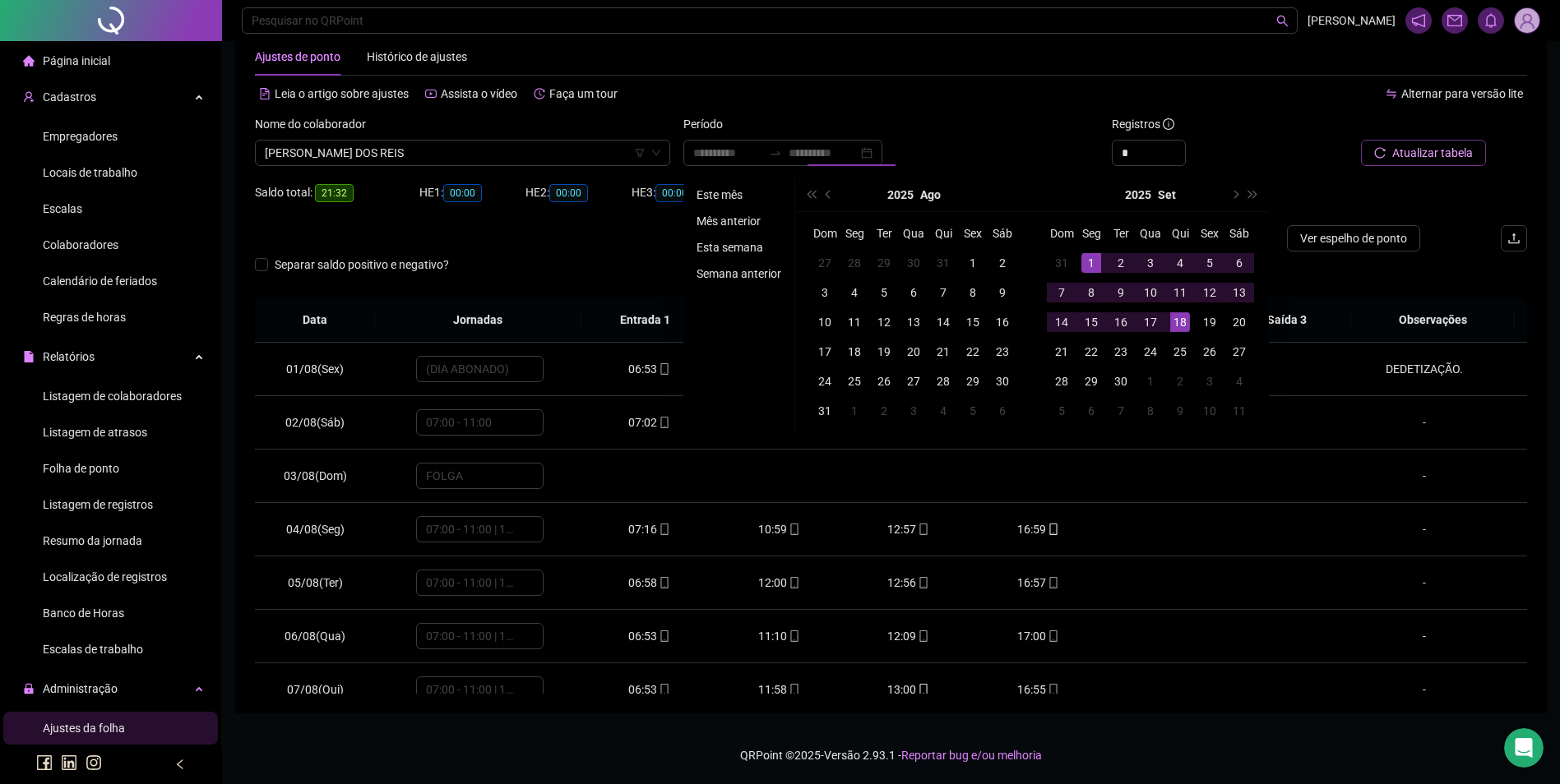
click at [725, 187] on li "Este mês" at bounding box center [739, 195] width 98 height 19
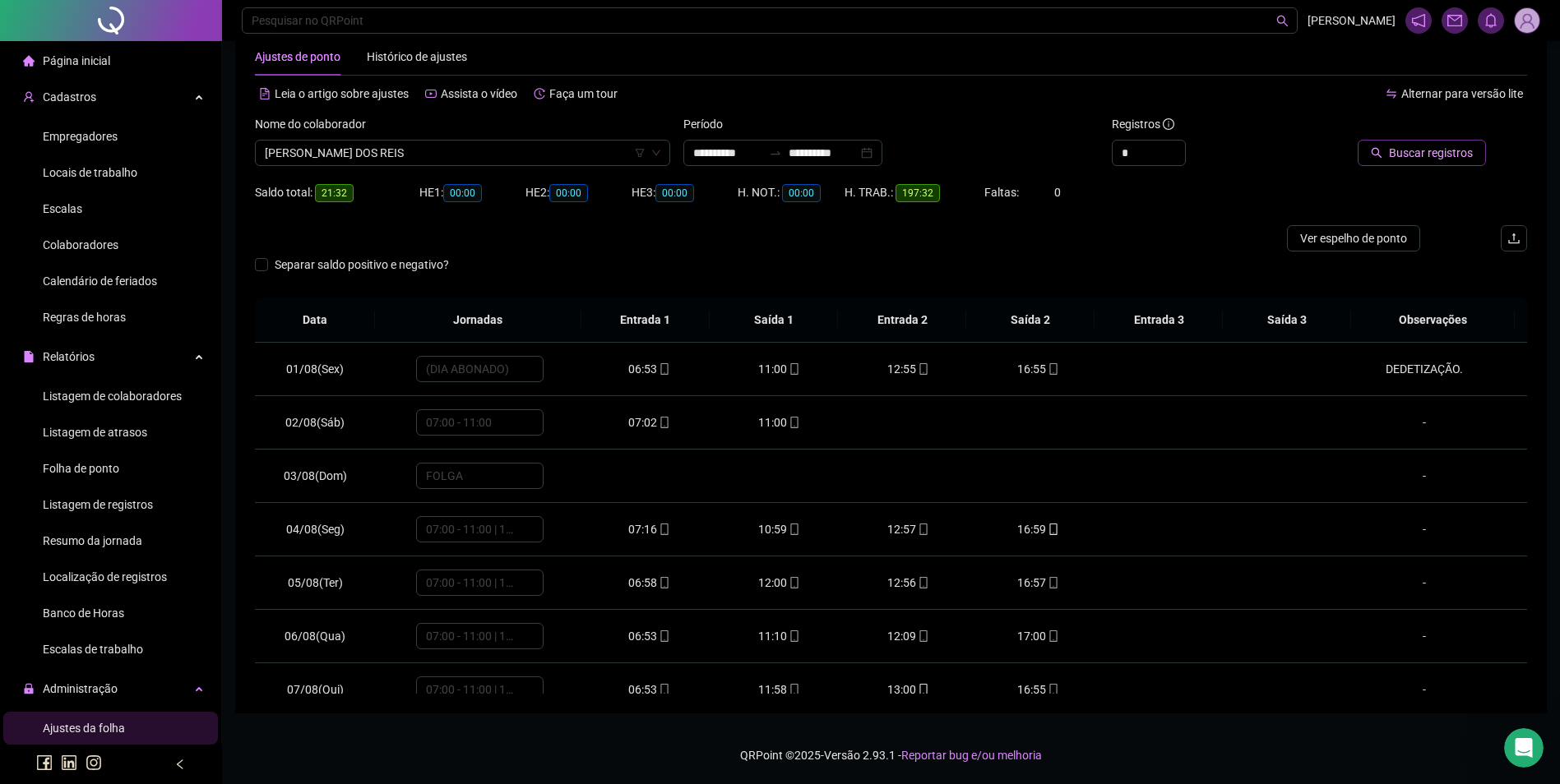
click at [1411, 151] on span "Buscar registros" at bounding box center [1431, 152] width 83 height 18
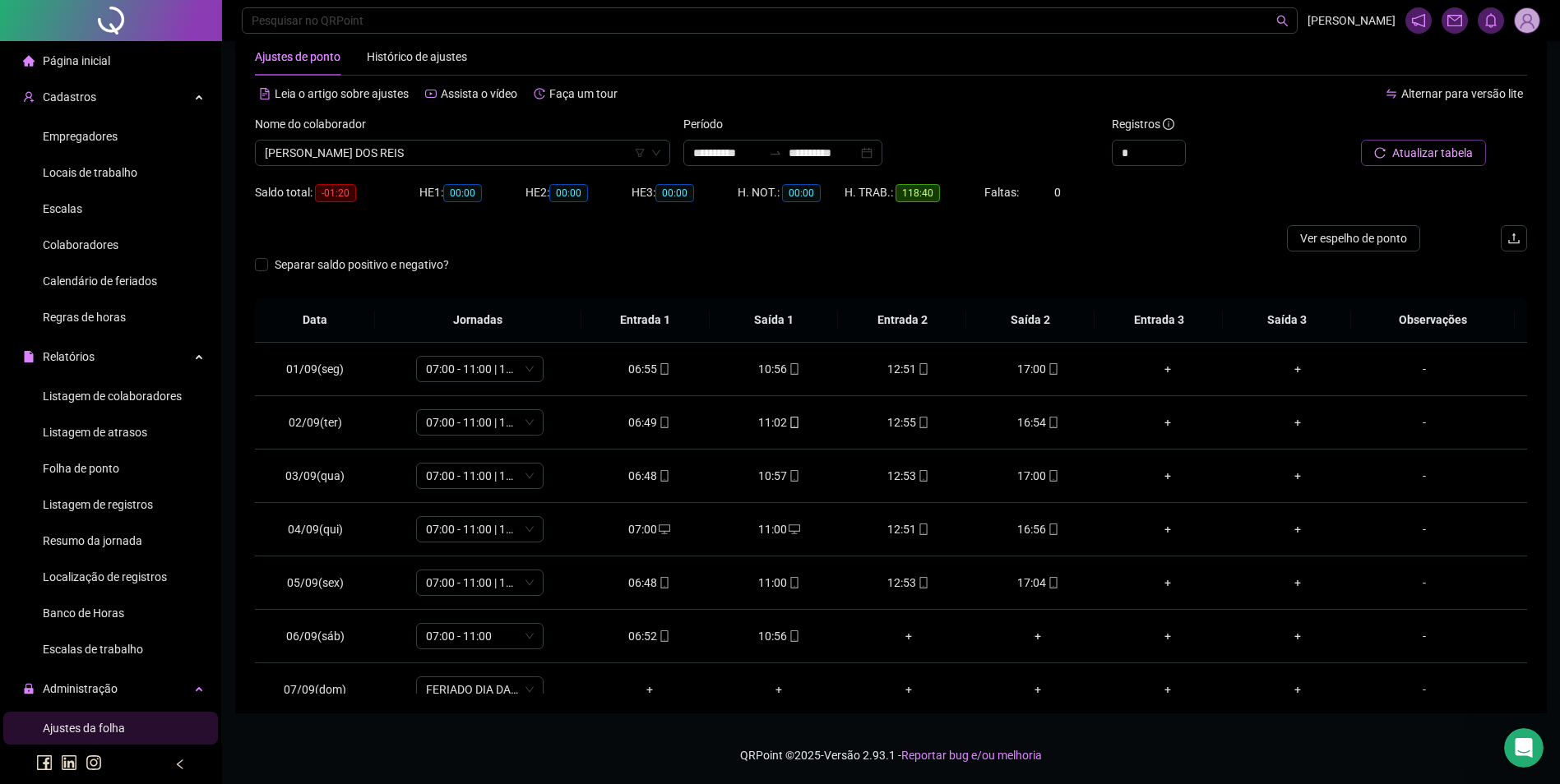
click at [83, 234] on div "Colaboradores" at bounding box center [81, 245] width 76 height 33
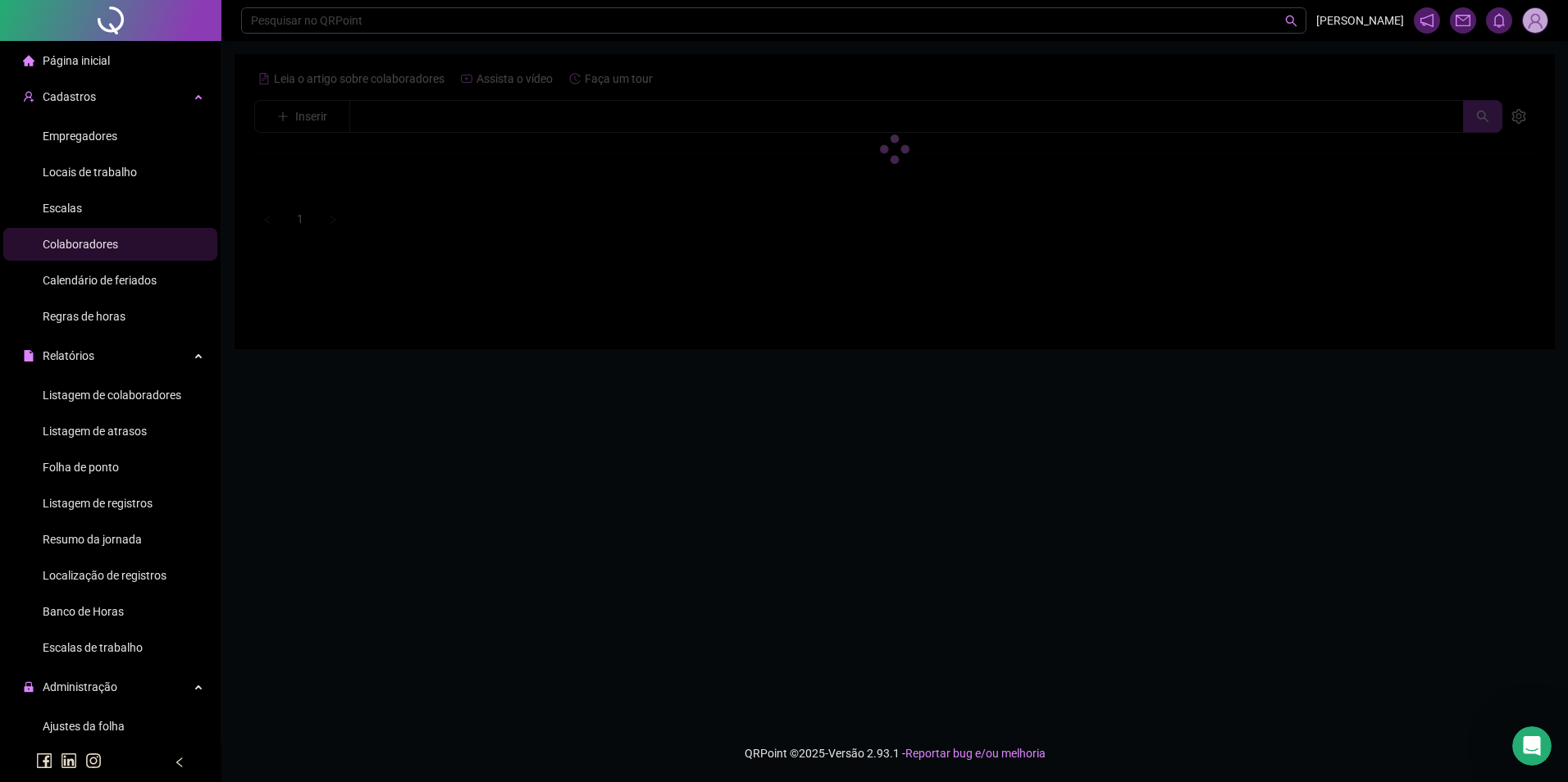
click at [435, 108] on div at bounding box center [894, 149] width 1281 height 166
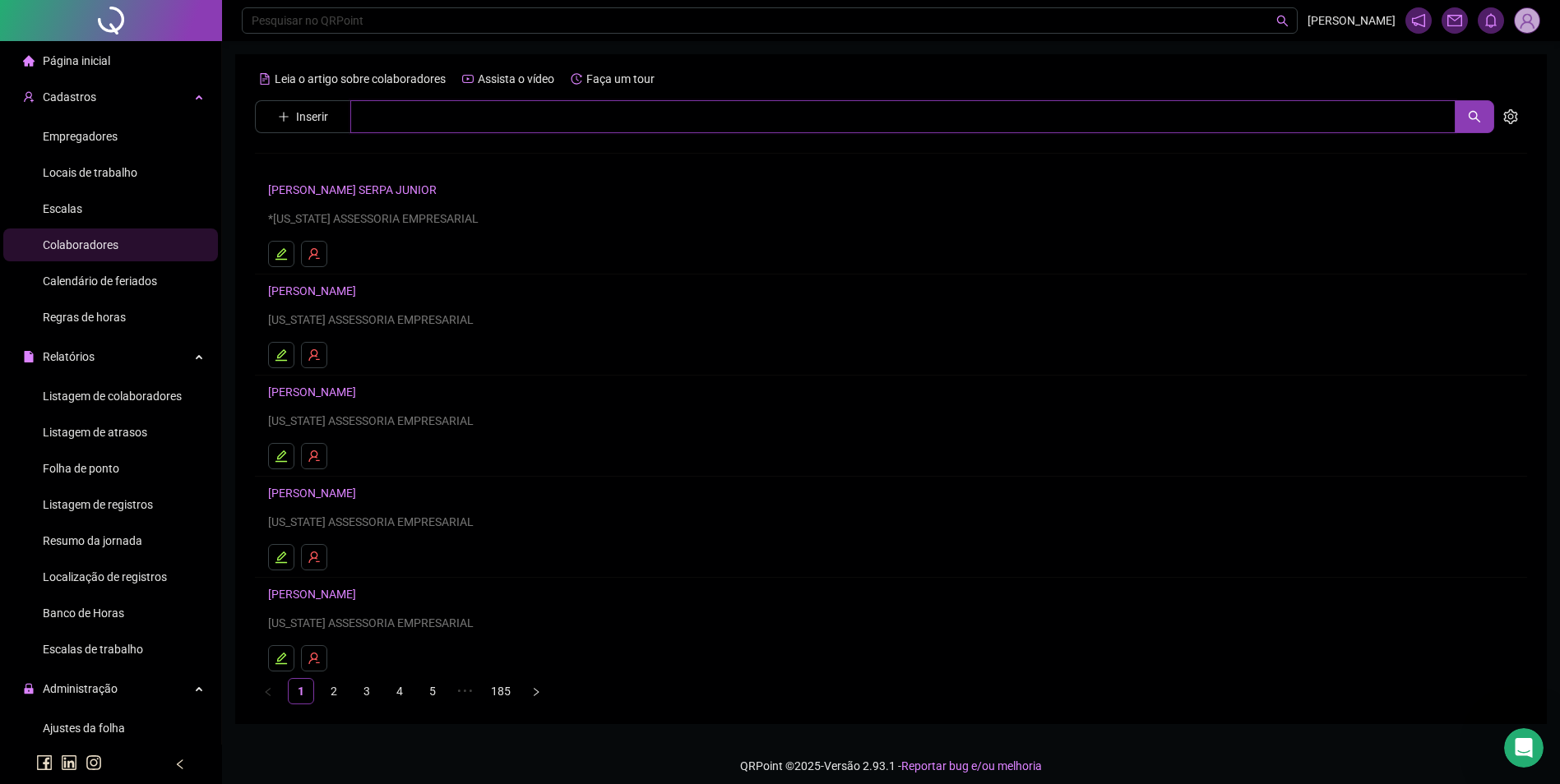
click at [466, 122] on input "text" at bounding box center [903, 116] width 1106 height 33
type input "*********"
click at [380, 203] on link "[PERSON_NAME] DOS REIS" at bounding box center [354, 201] width 139 height 14
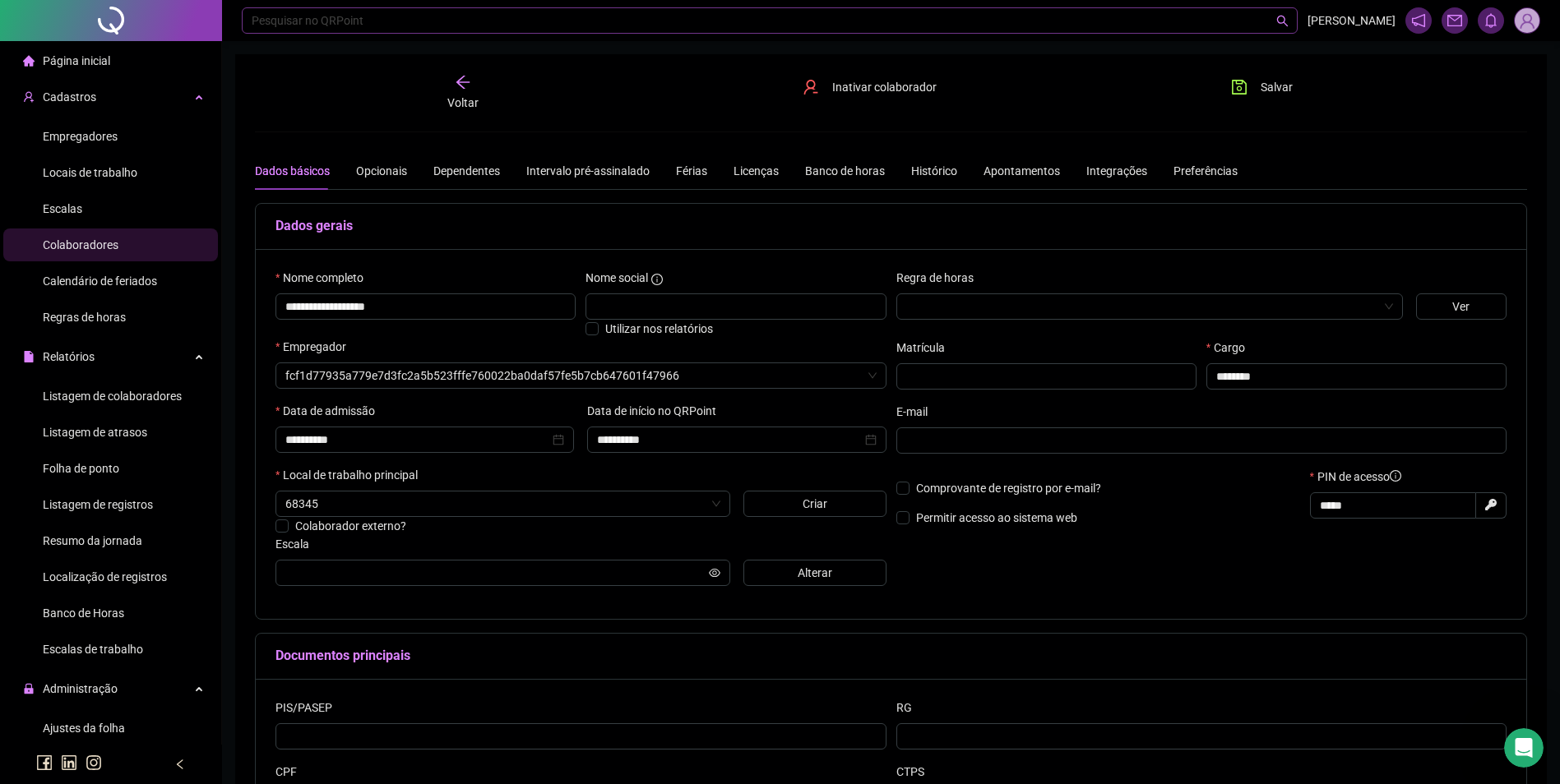
type input "**********"
drag, startPoint x: 1293, startPoint y: 378, endPoint x: 1202, endPoint y: 375, distance: 91.0
click at [1202, 375] on div "Cargo ********" at bounding box center [1356, 371] width 310 height 64
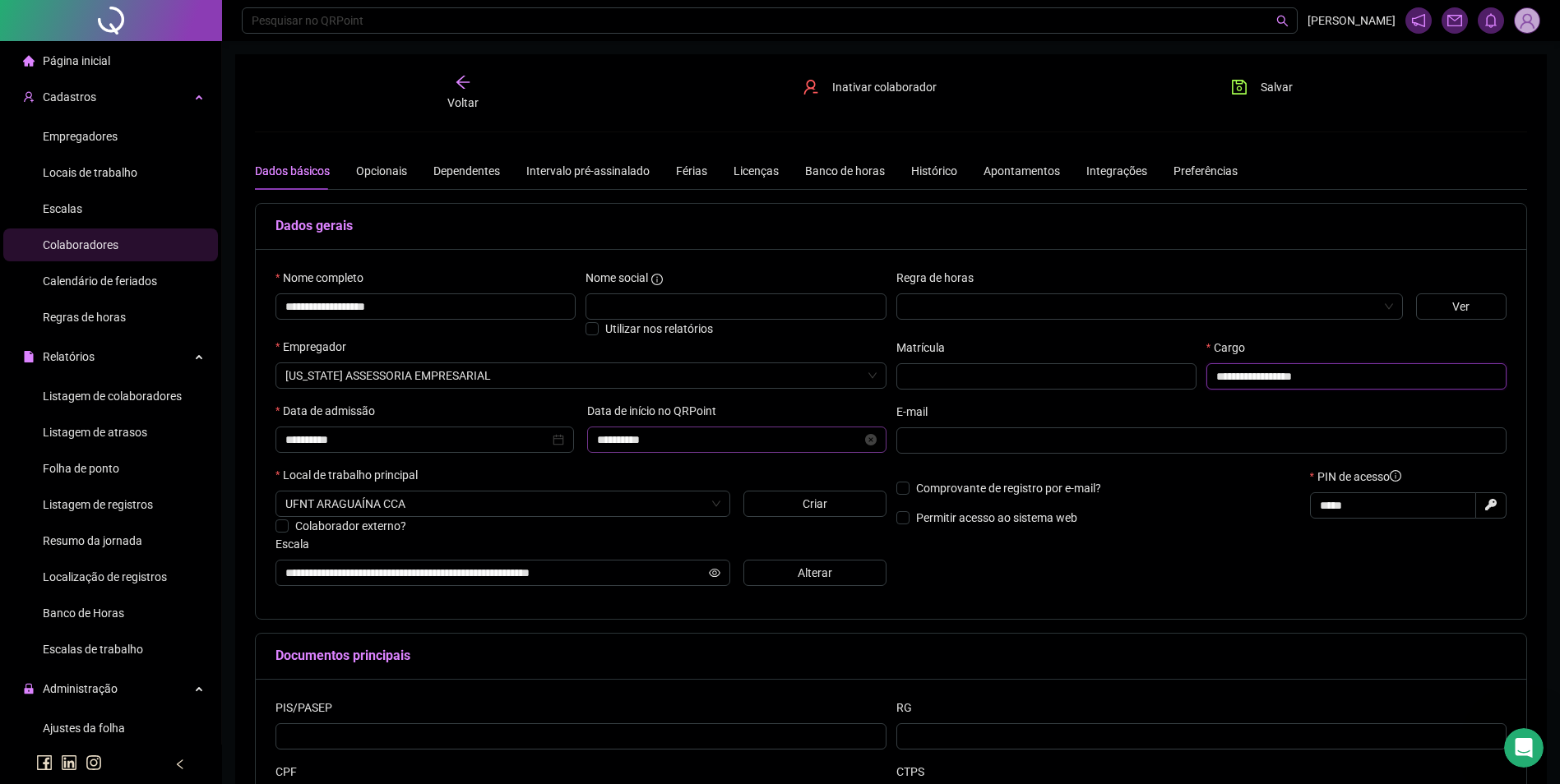
type input "**********"
click at [702, 441] on input "**********" at bounding box center [729, 440] width 264 height 18
click at [788, 475] on span "next-year" at bounding box center [789, 473] width 8 height 8
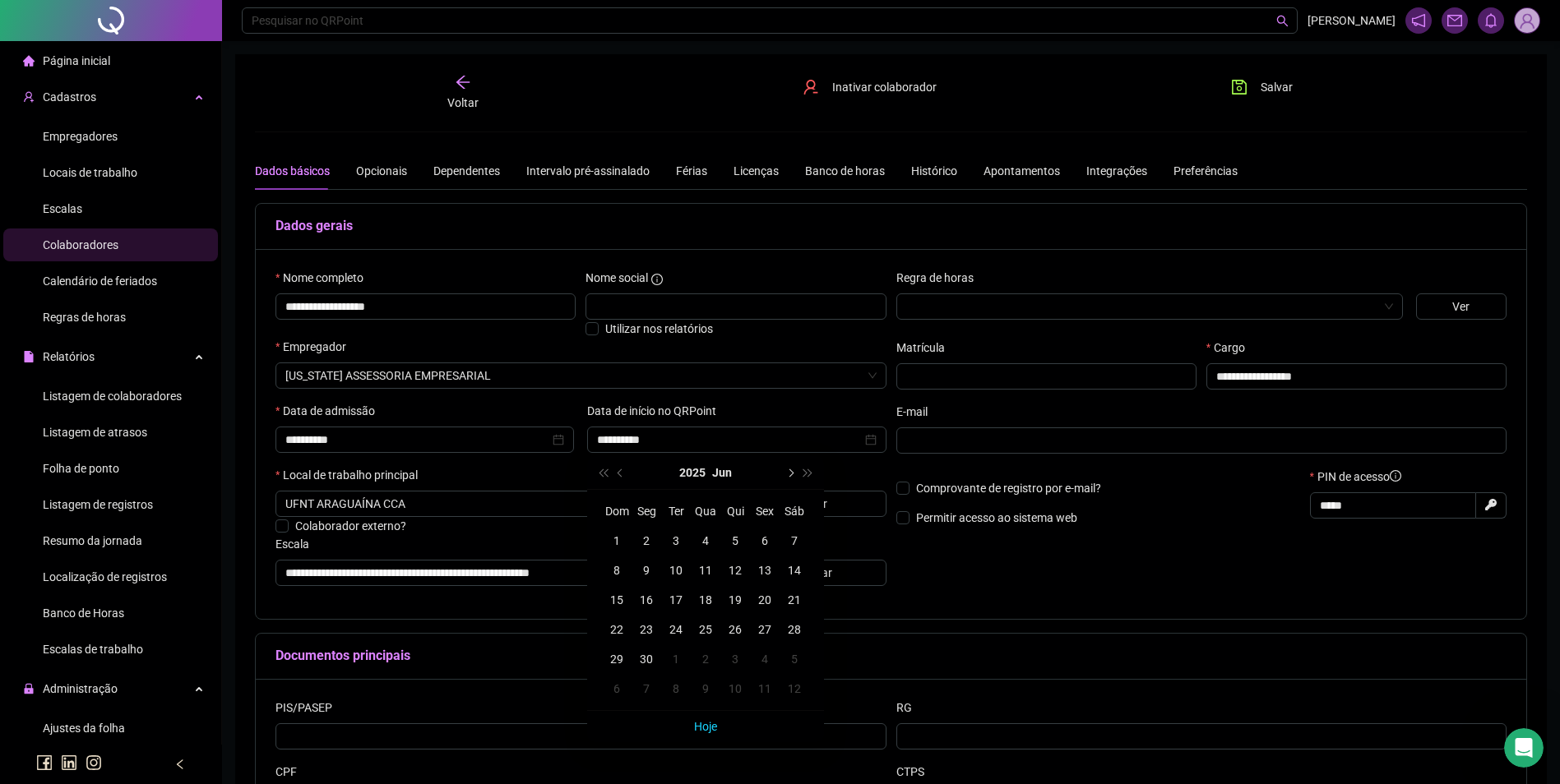
click at [788, 475] on span "next-year" at bounding box center [789, 473] width 8 height 8
click at [642, 546] on div "1" at bounding box center [647, 540] width 19 height 19
click at [1274, 100] on div "Salvar" at bounding box center [1319, 92] width 215 height 38
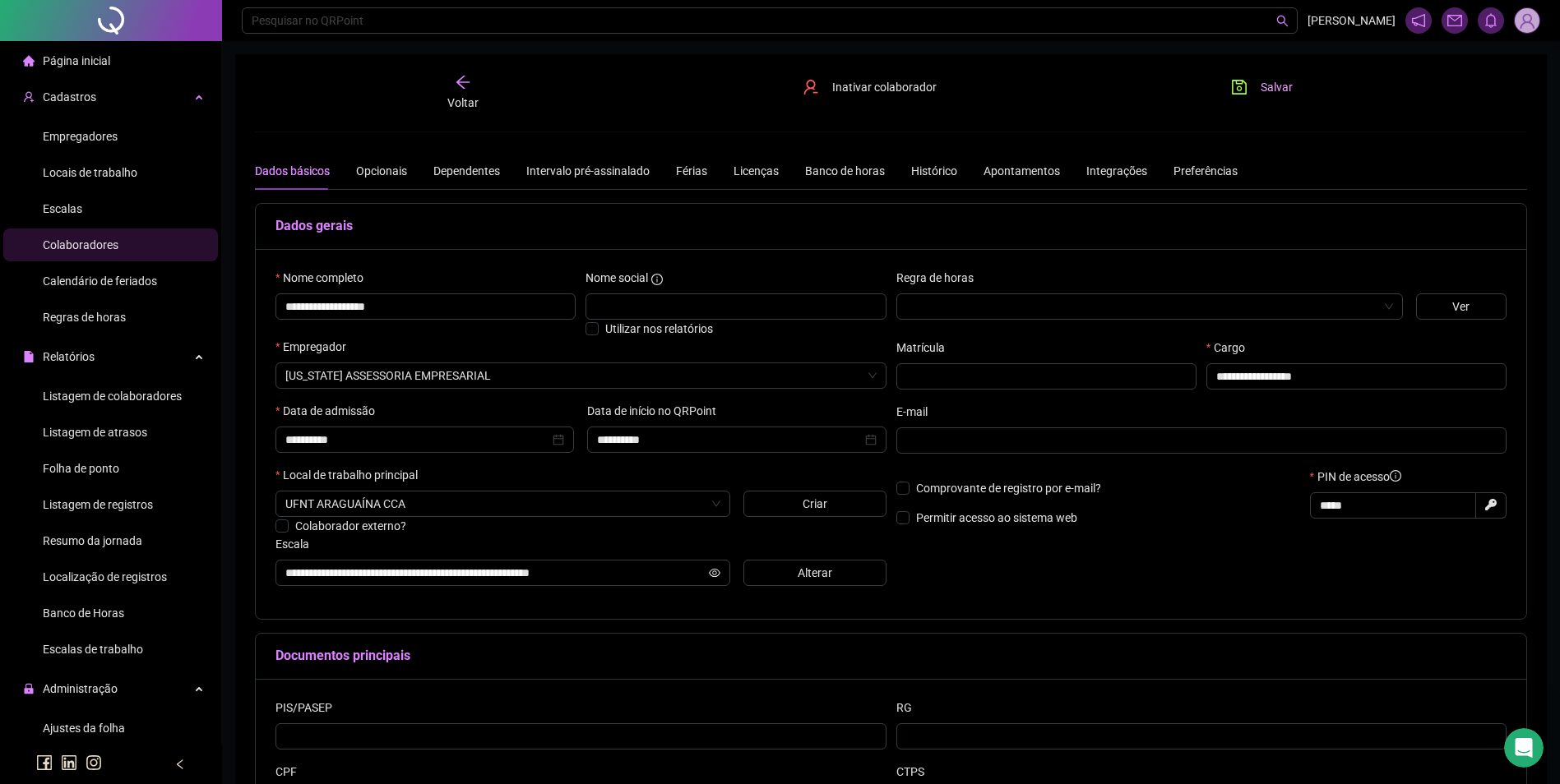
click at [1280, 90] on span "Salvar" at bounding box center [1277, 86] width 32 height 18
click at [753, 440] on input "**********" at bounding box center [729, 440] width 264 height 18
click at [887, 234] on h5 "Dados gerais" at bounding box center [891, 226] width 1231 height 19
click at [703, 441] on input "**********" at bounding box center [729, 440] width 264 height 18
click at [618, 474] on span "prev-year" at bounding box center [621, 473] width 8 height 8
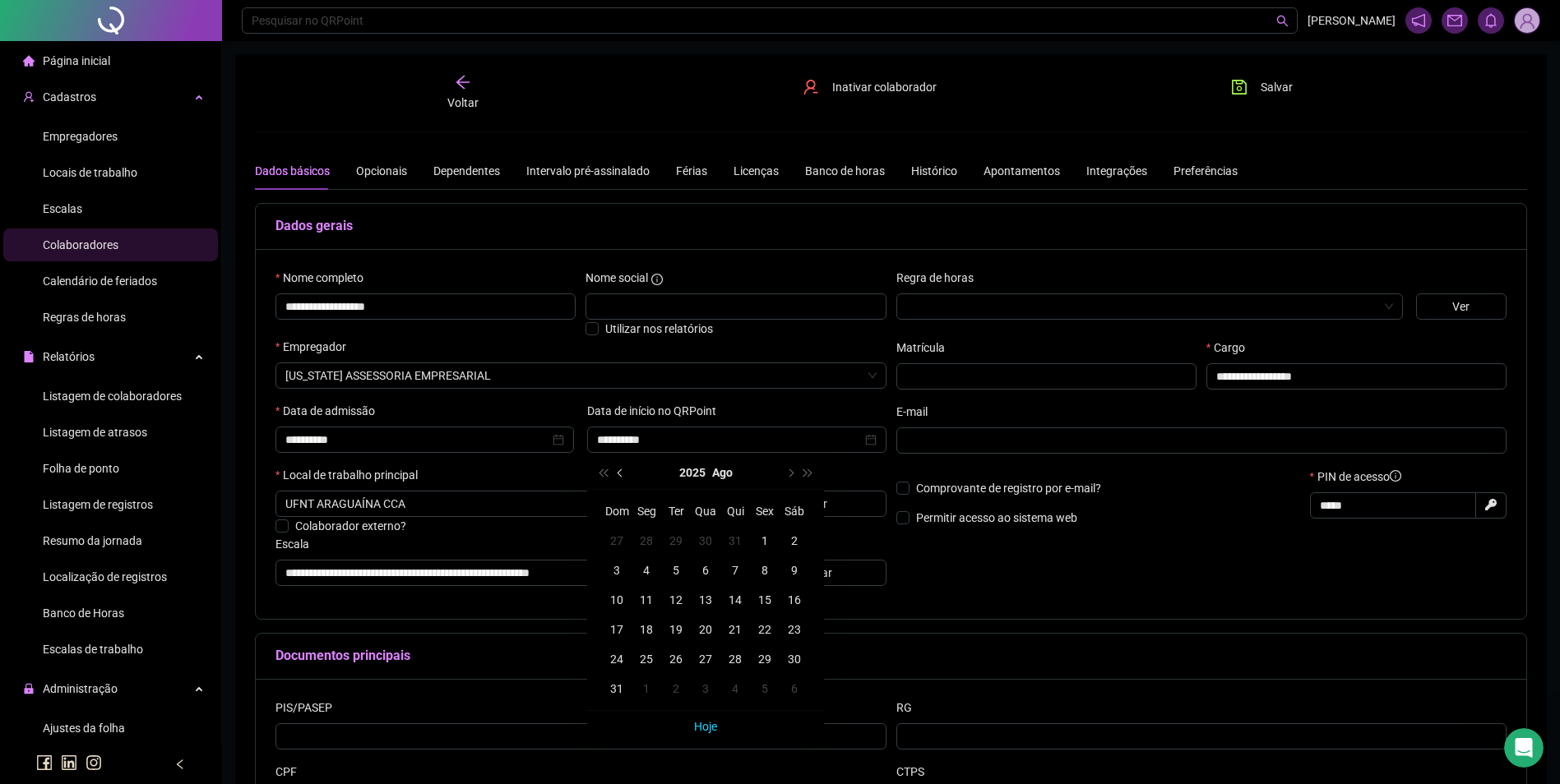
click at [618, 474] on span "prev-year" at bounding box center [621, 473] width 8 height 8
type input "**********"
click at [674, 538] on div "1" at bounding box center [676, 540] width 19 height 19
click at [1269, 88] on span "Salvar" at bounding box center [1277, 86] width 32 height 18
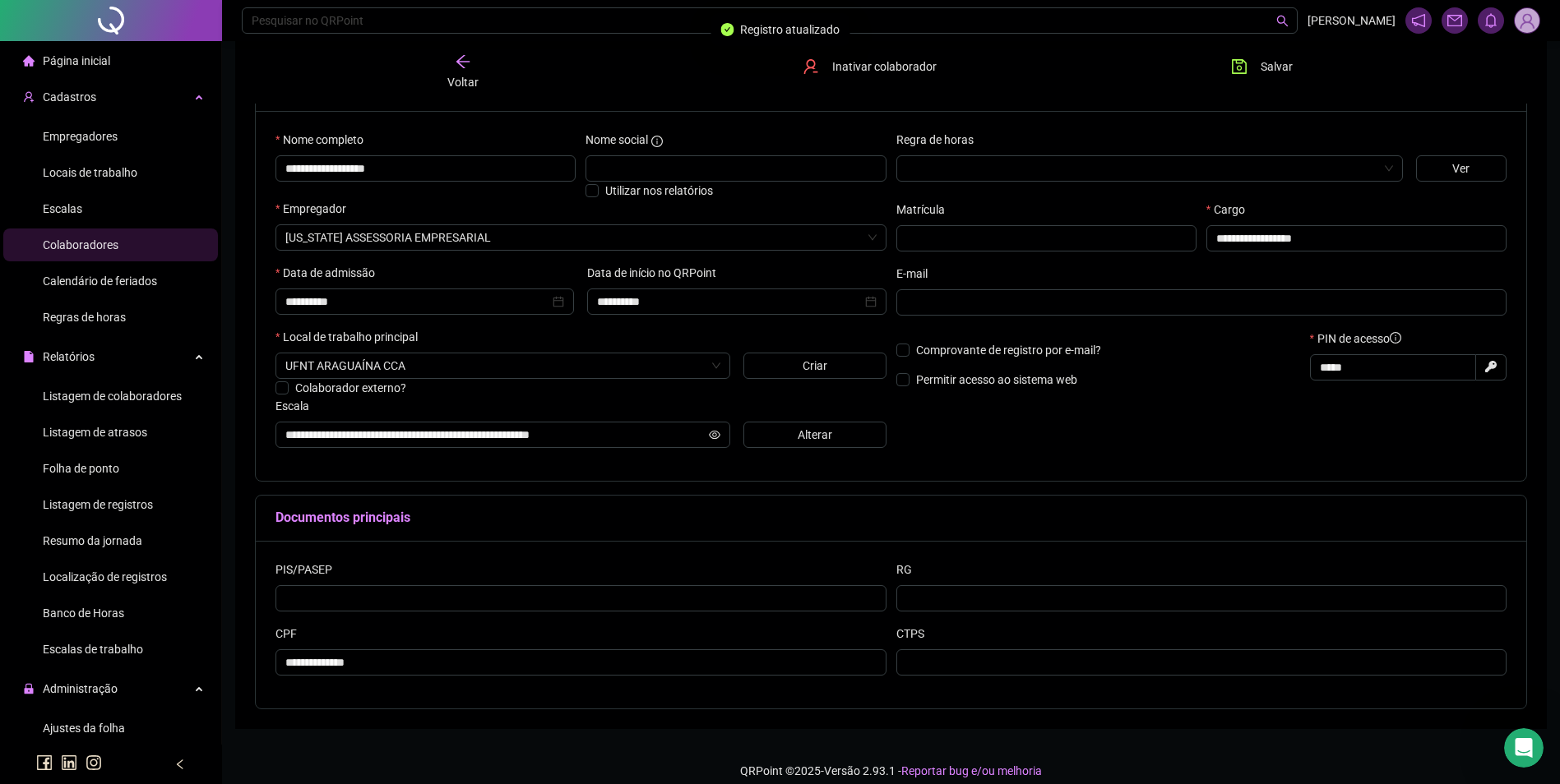
scroll to position [153, 0]
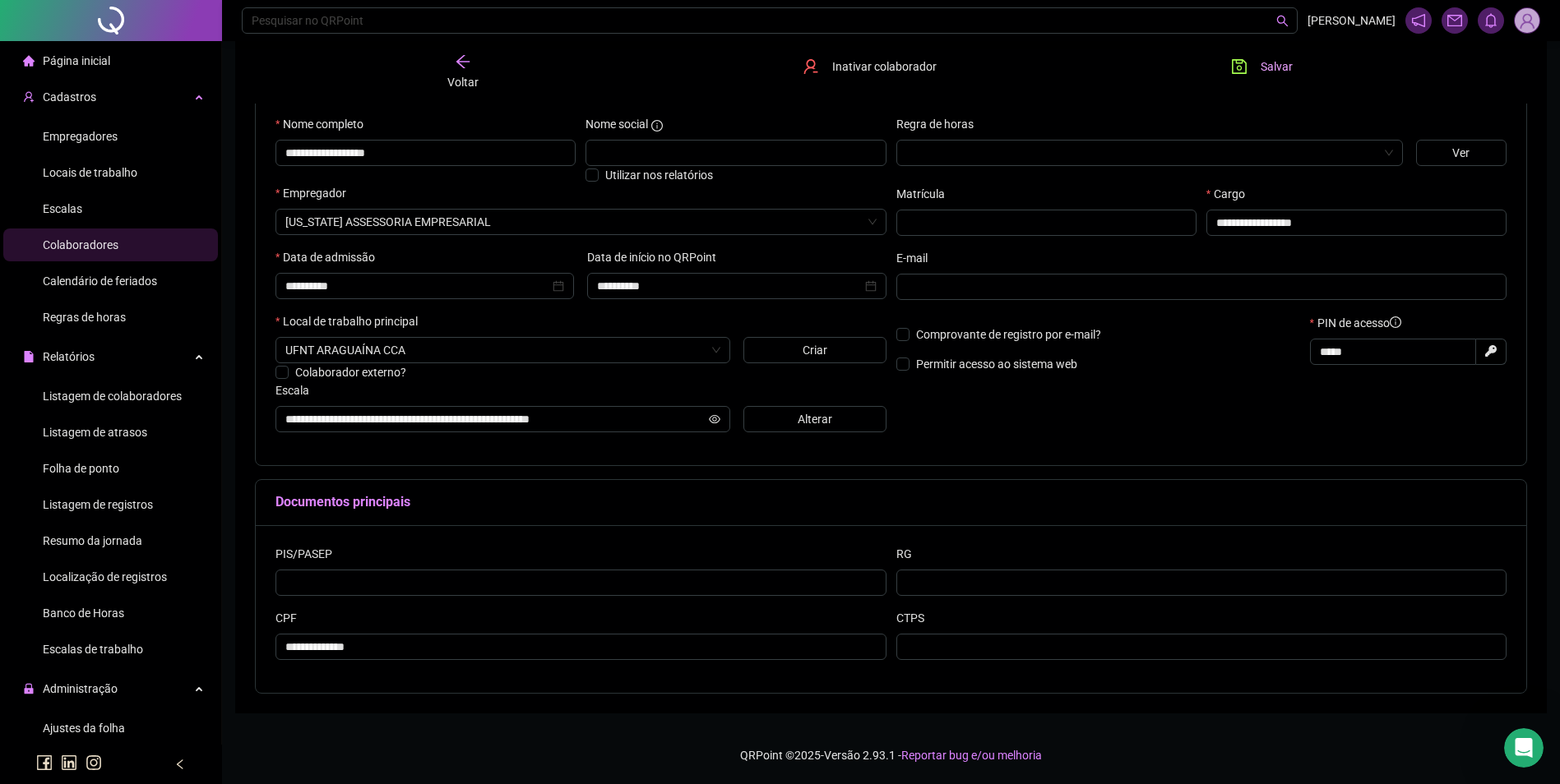
click at [1258, 60] on button "Salvar" at bounding box center [1262, 66] width 86 height 26
click at [1264, 71] on span "Salvar" at bounding box center [1277, 66] width 32 height 18
click at [450, 68] on div "Voltar" at bounding box center [463, 72] width 202 height 38
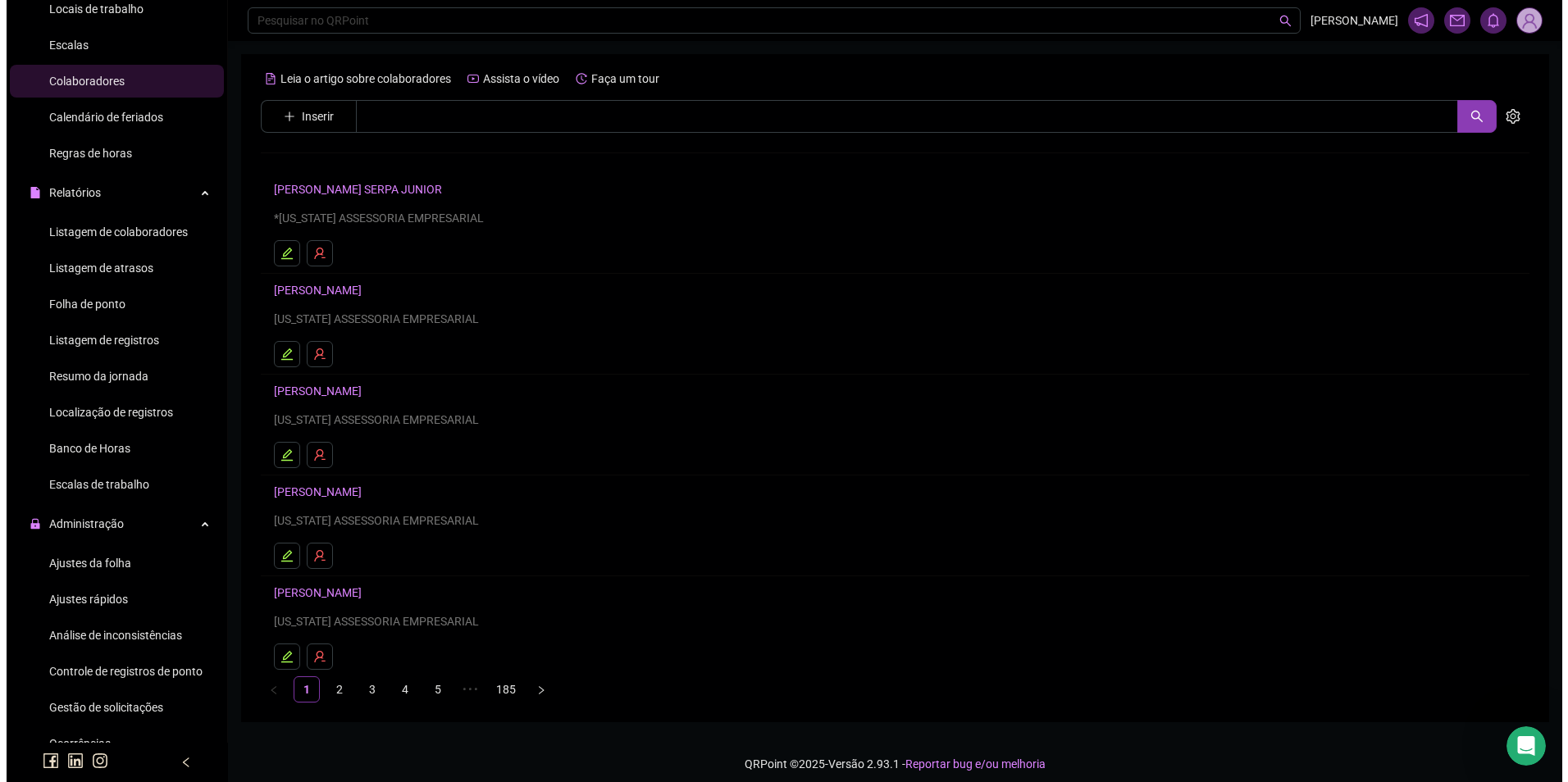
scroll to position [164, 0]
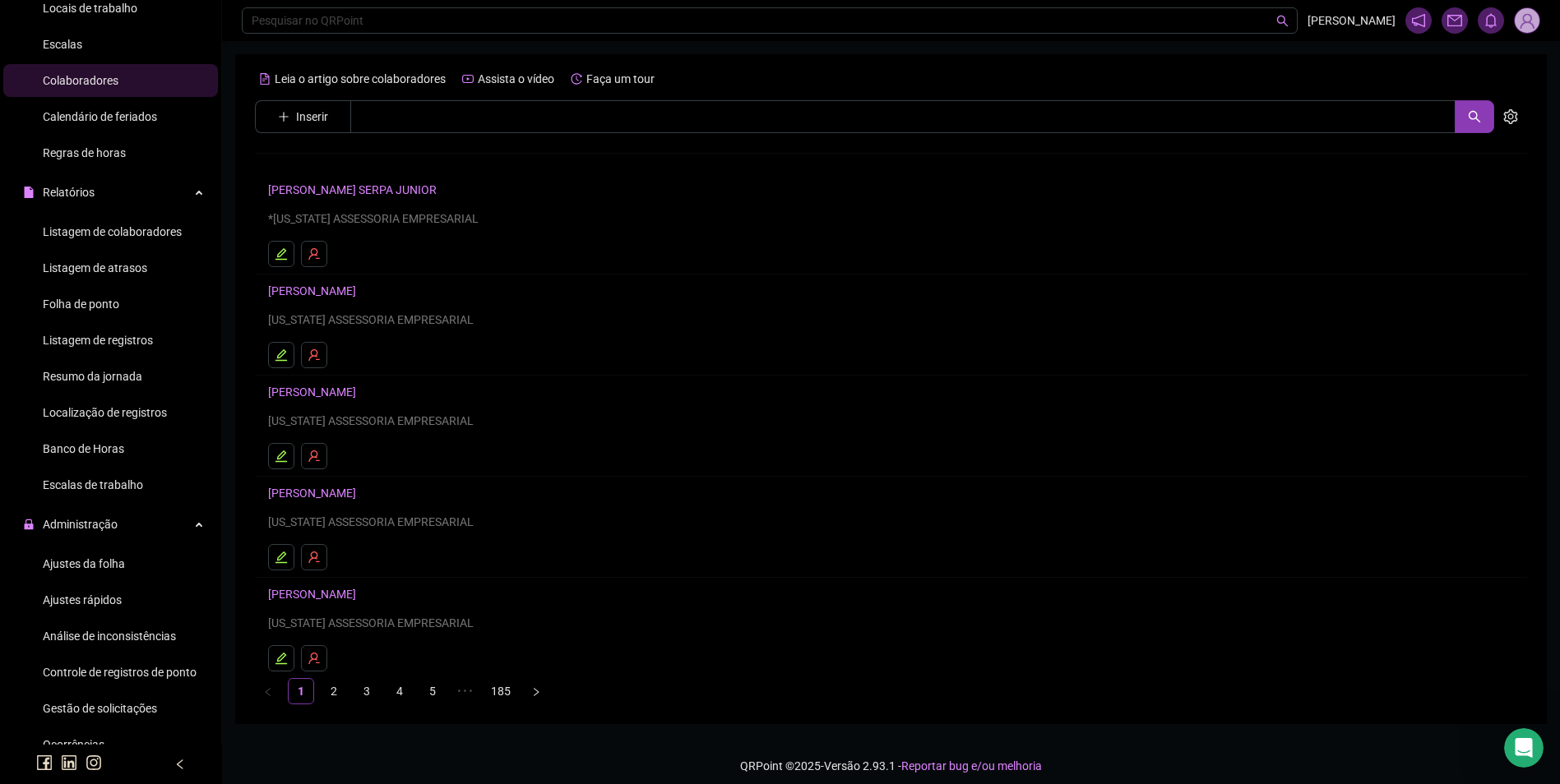
click at [94, 561] on span "Ajustes da folha" at bounding box center [83, 564] width 83 height 14
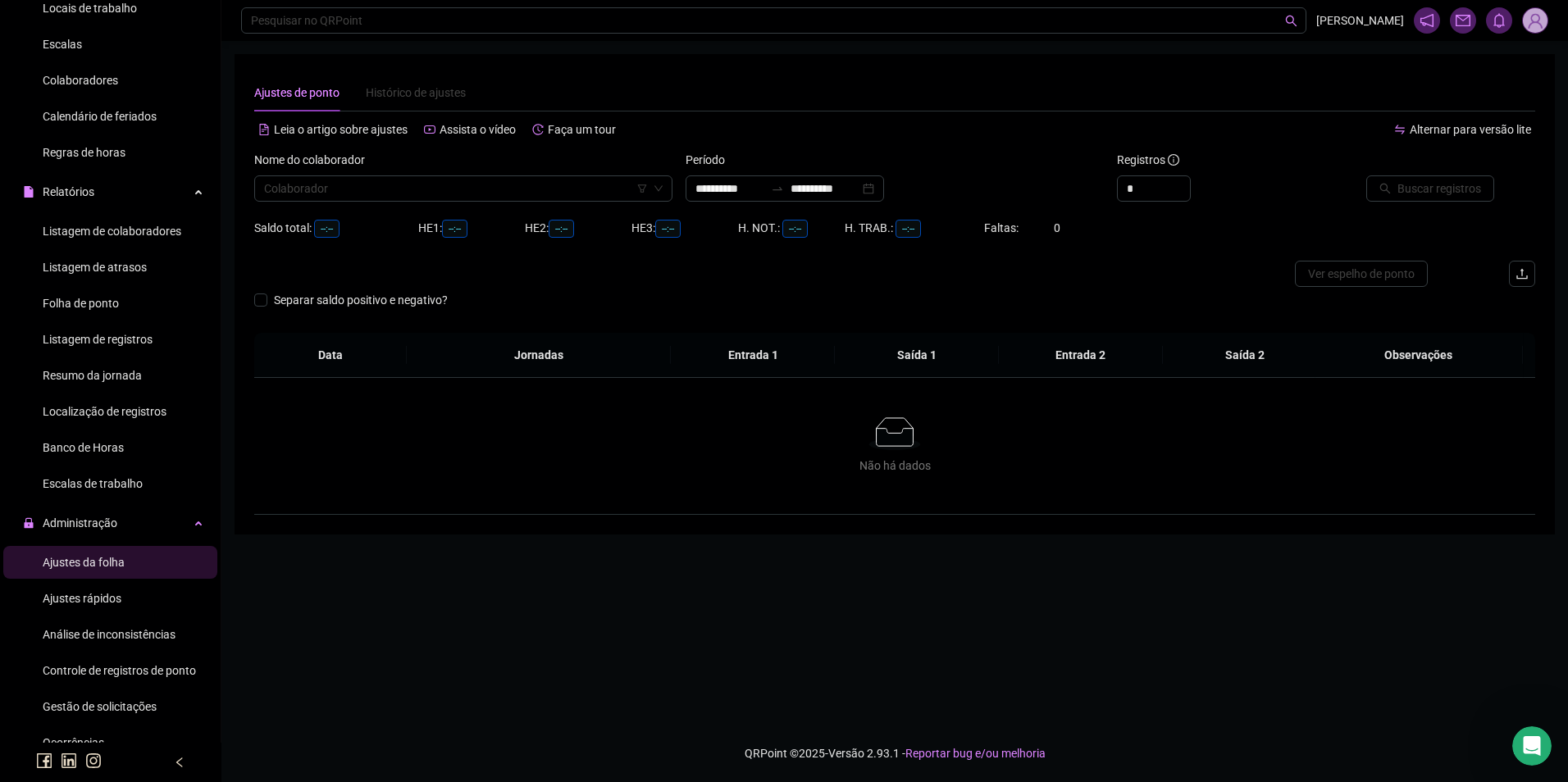
type input "**********"
click at [387, 191] on input "search" at bounding box center [456, 188] width 384 height 24
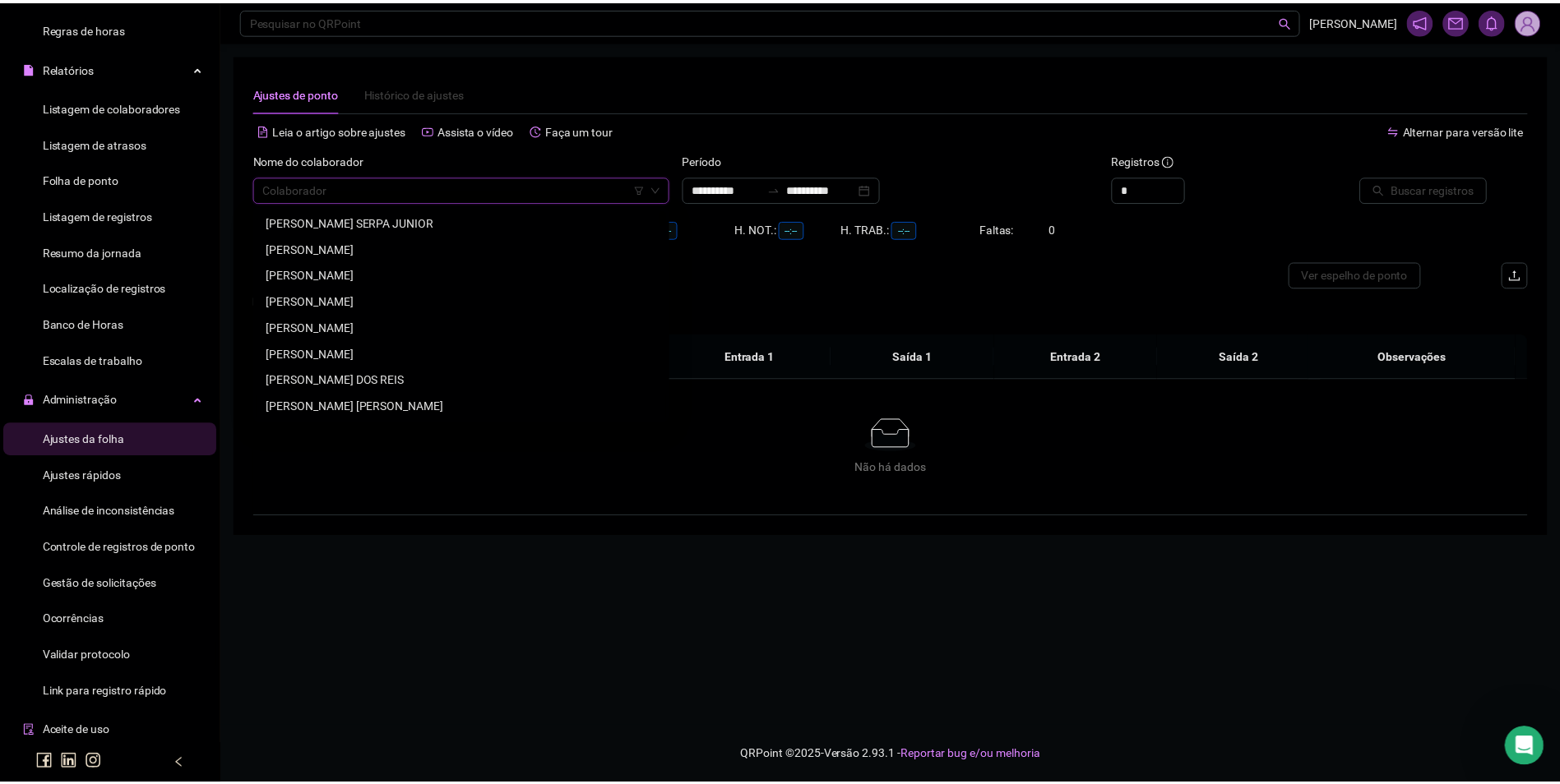
scroll to position [329, 0]
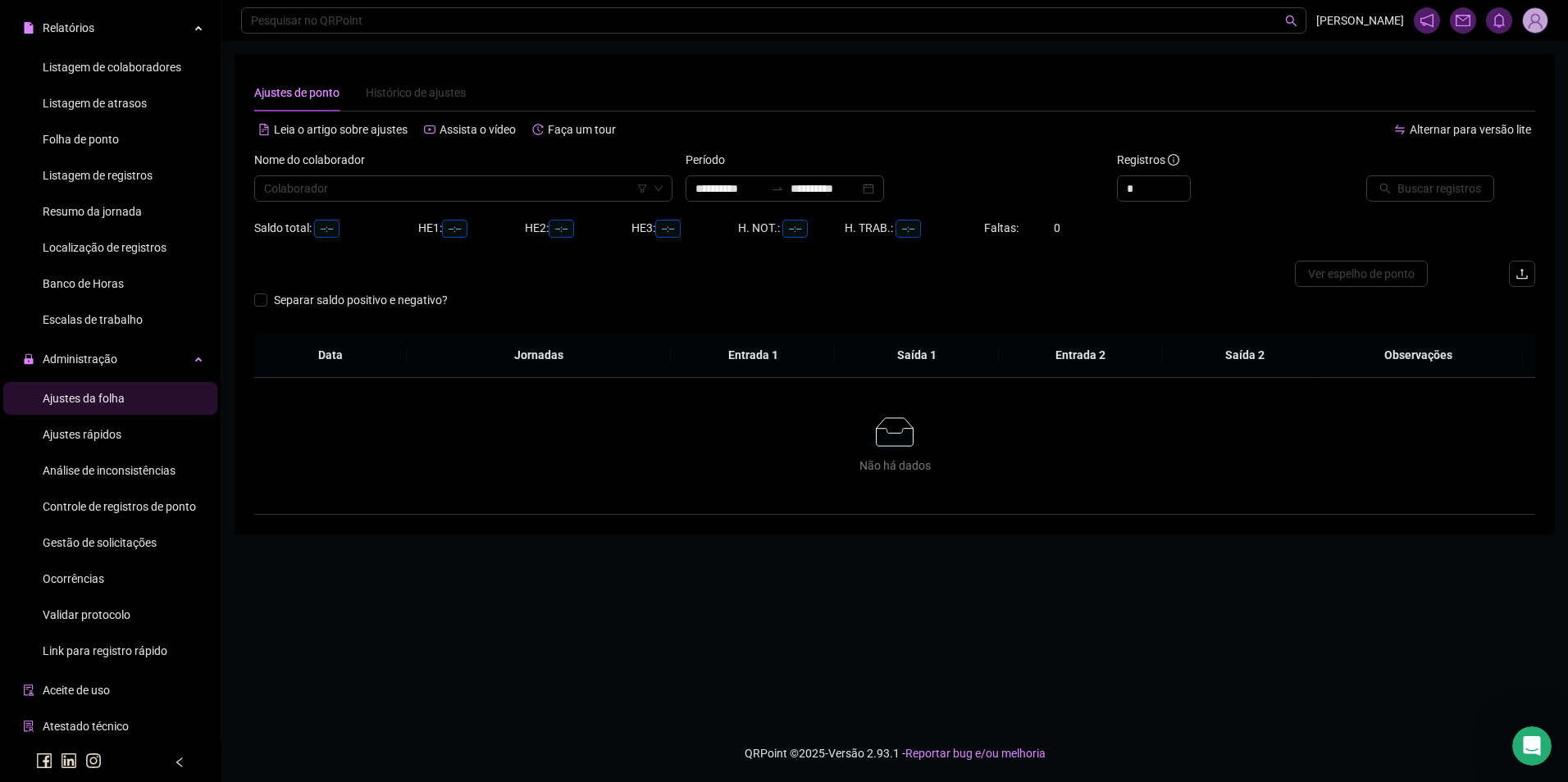
click at [136, 540] on span "Gestão de solicitações" at bounding box center [100, 543] width 114 height 14
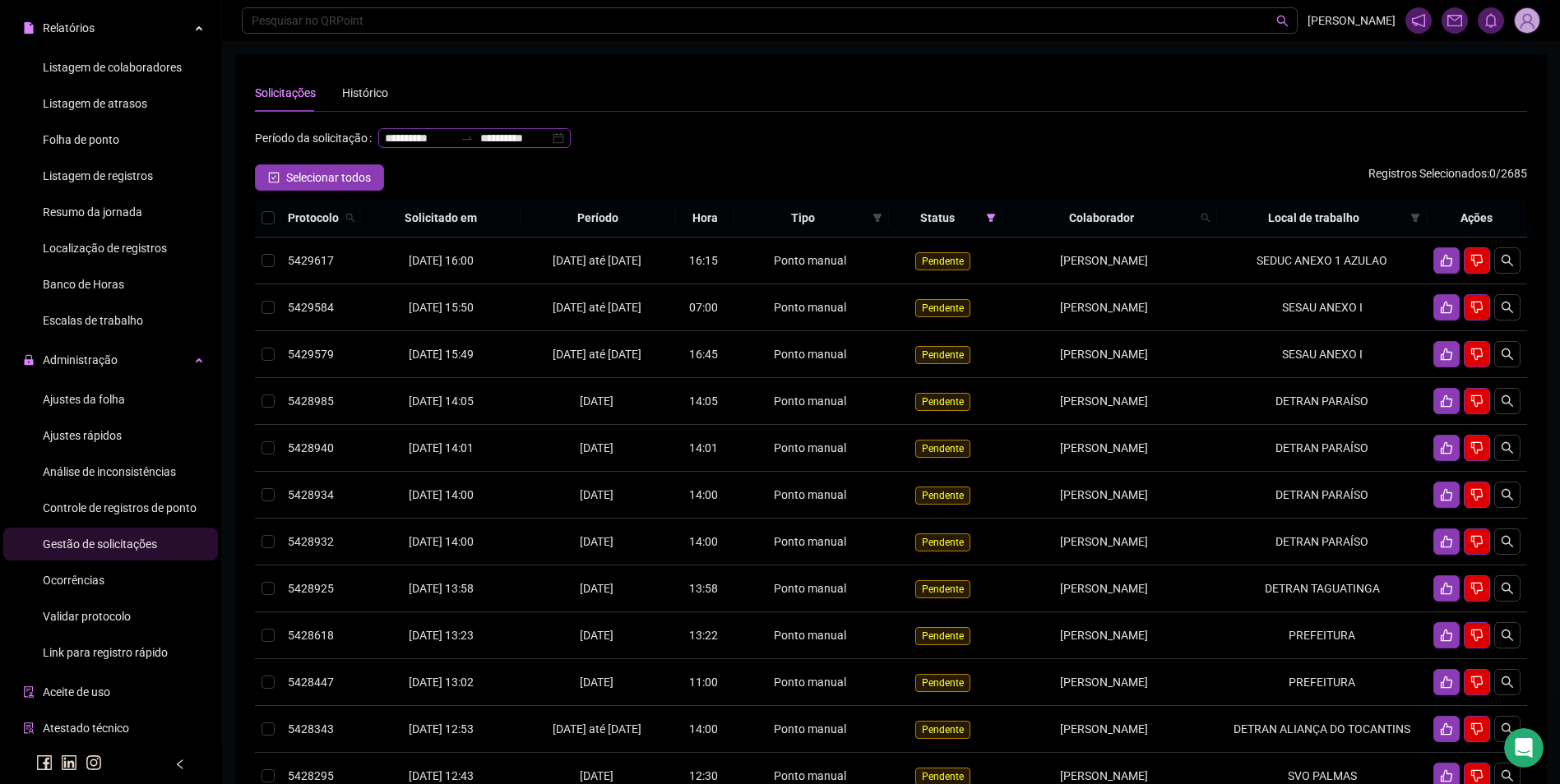
click at [481, 147] on input "**********" at bounding box center [514, 138] width 69 height 18
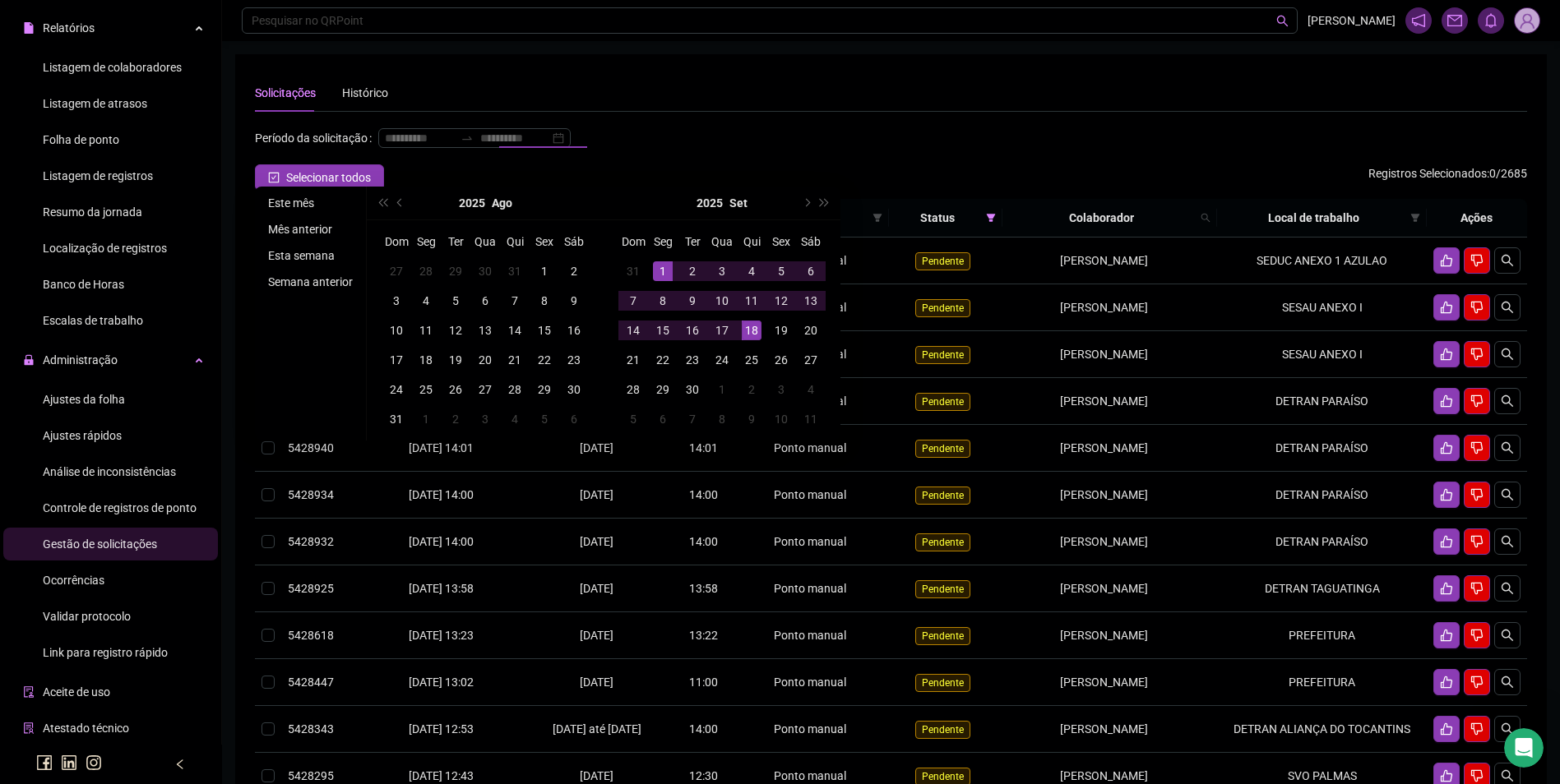
click at [303, 209] on li "Este mês" at bounding box center [310, 203] width 98 height 19
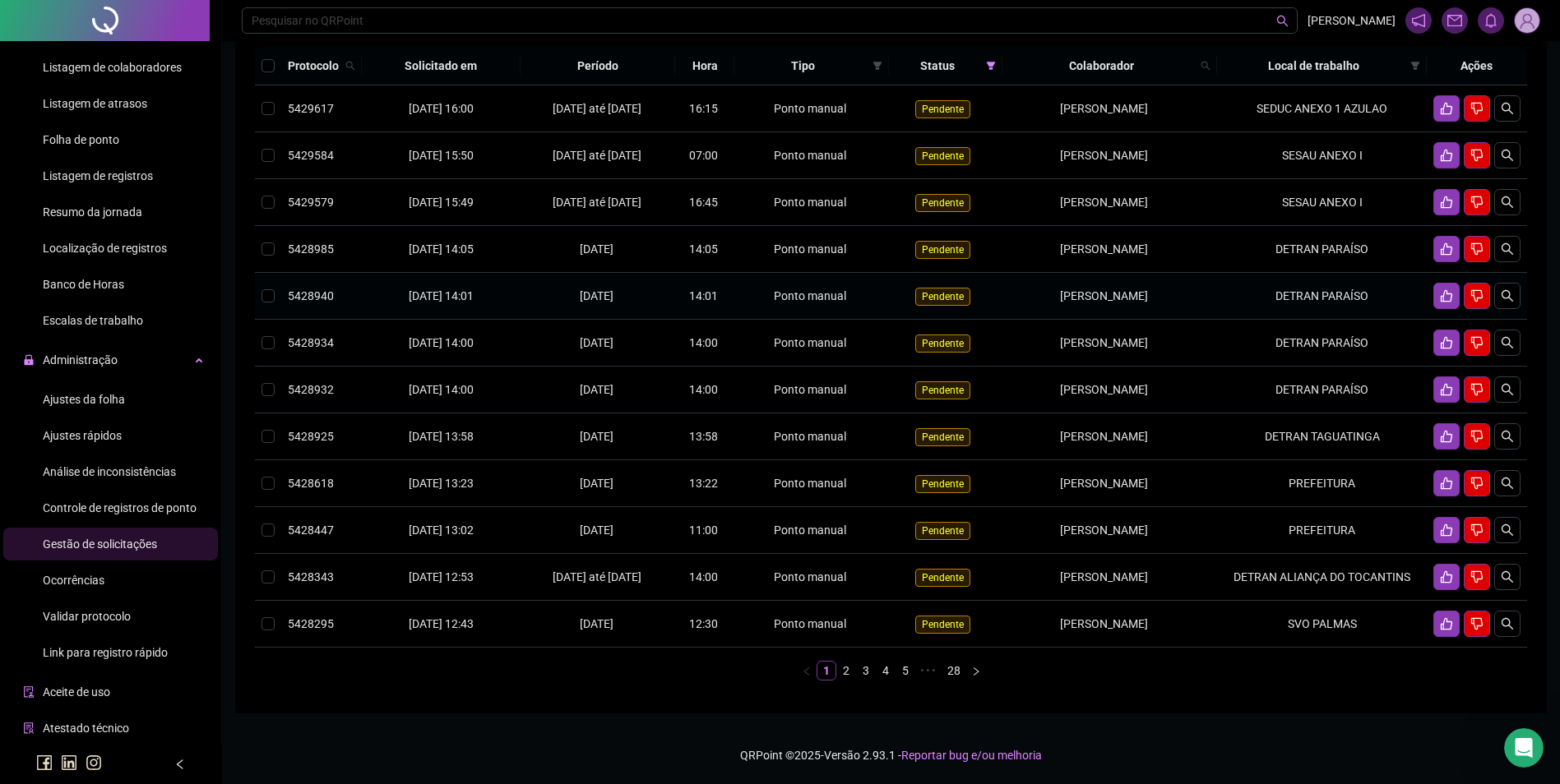
scroll to position [164, 0]
click at [1104, 56] on div "**********" at bounding box center [891, 333] width 1273 height 721
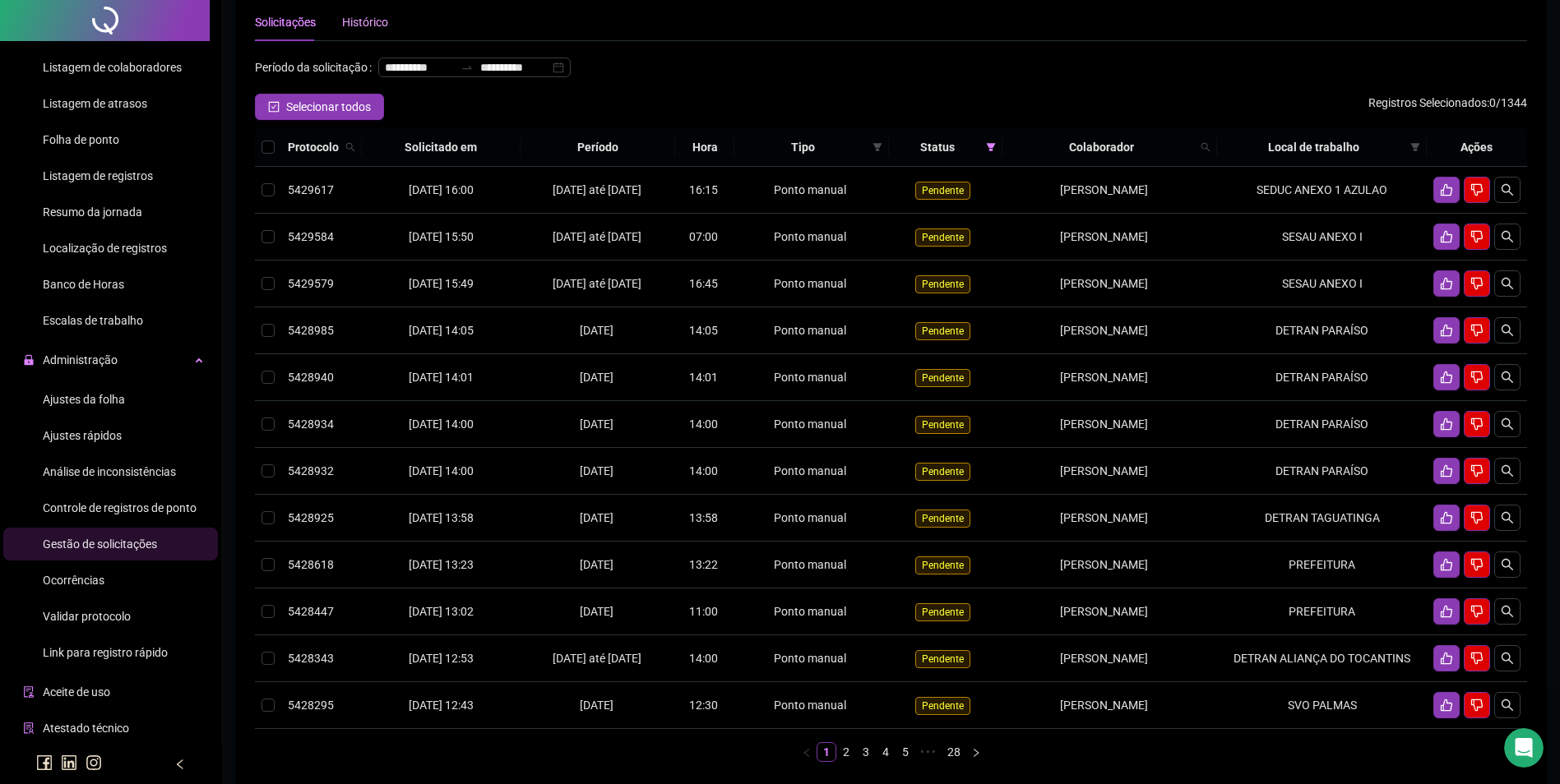
scroll to position [0, 0]
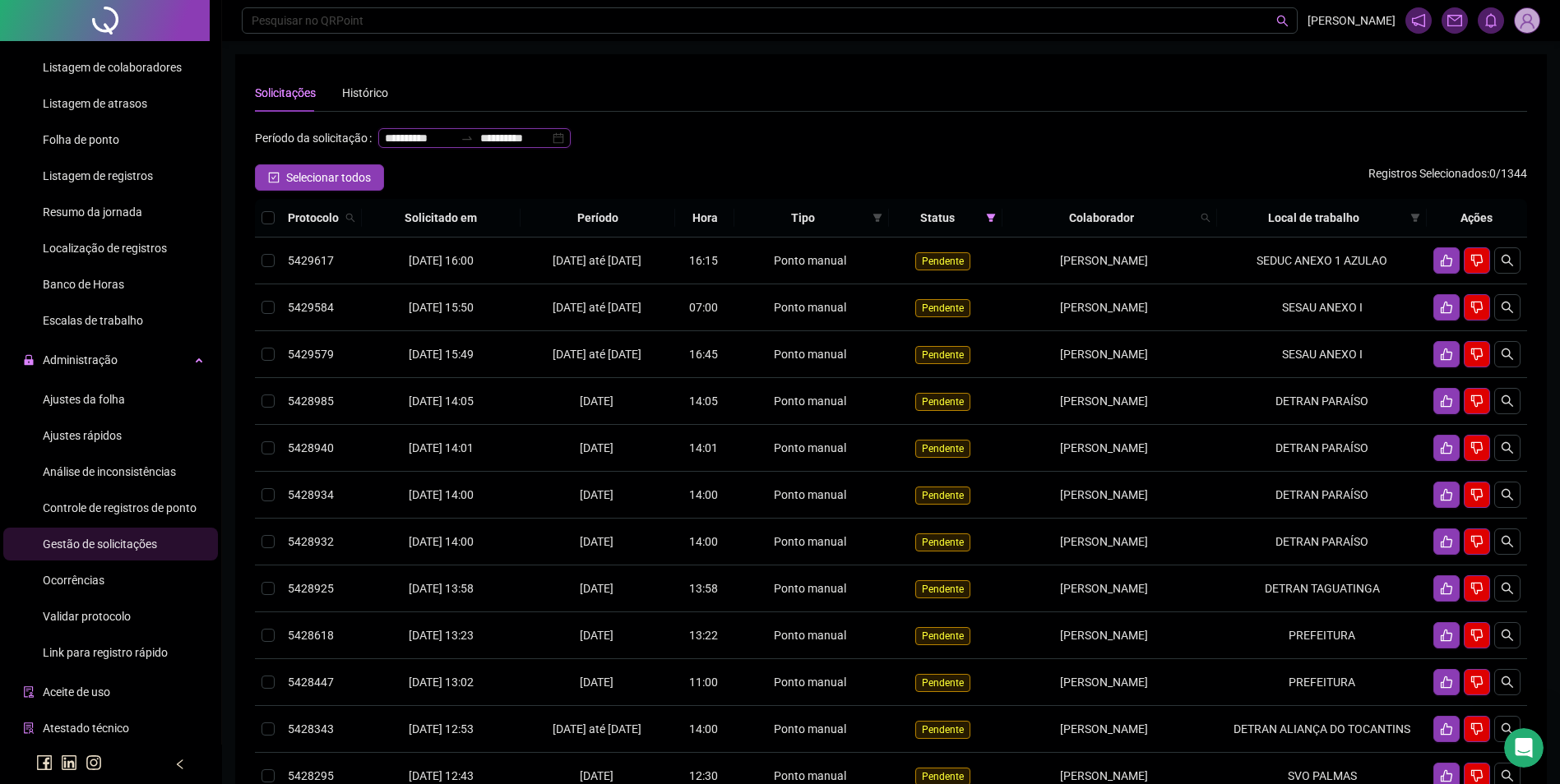
click at [481, 147] on input "**********" at bounding box center [514, 138] width 69 height 18
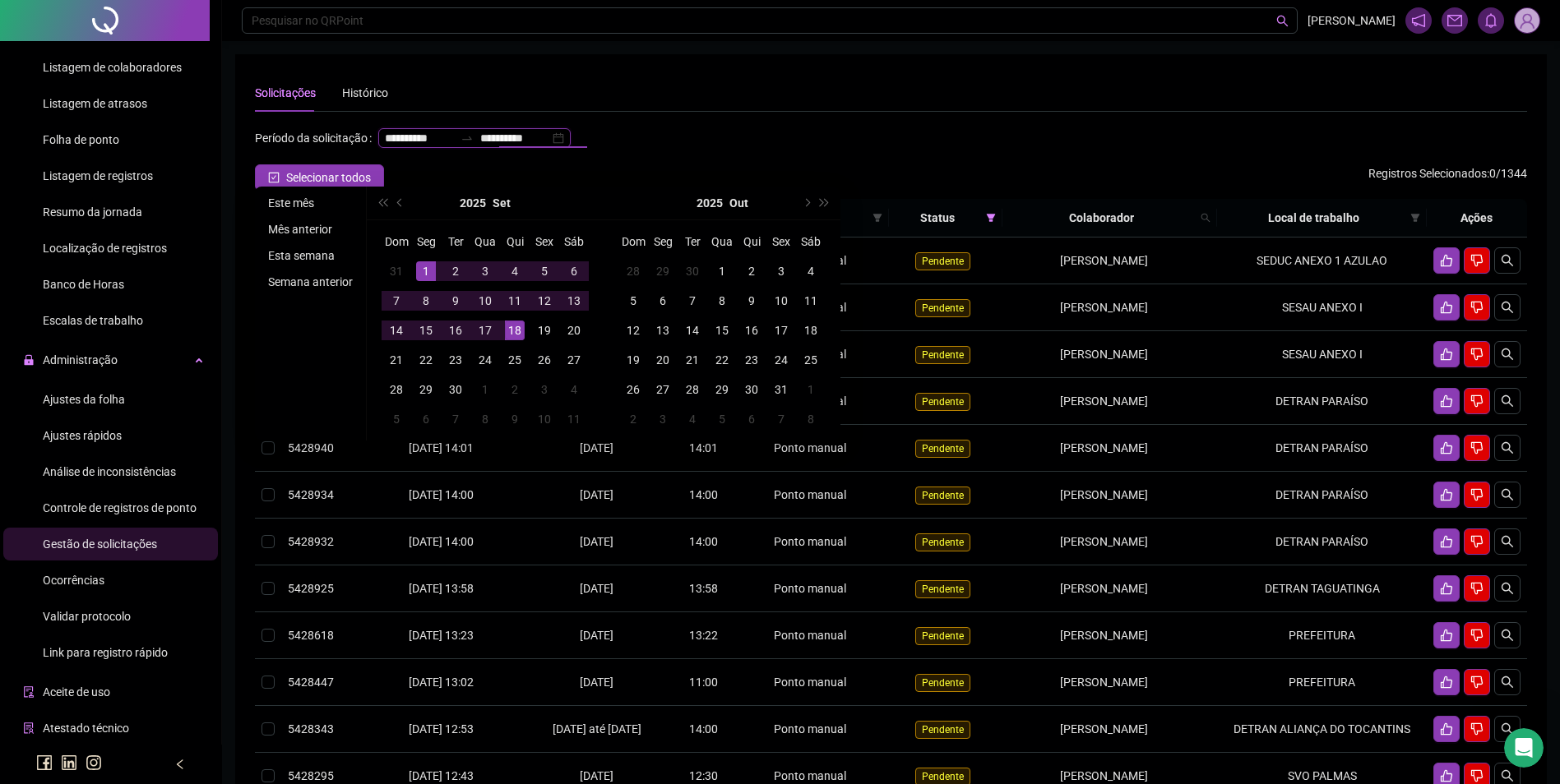
type input "**********"
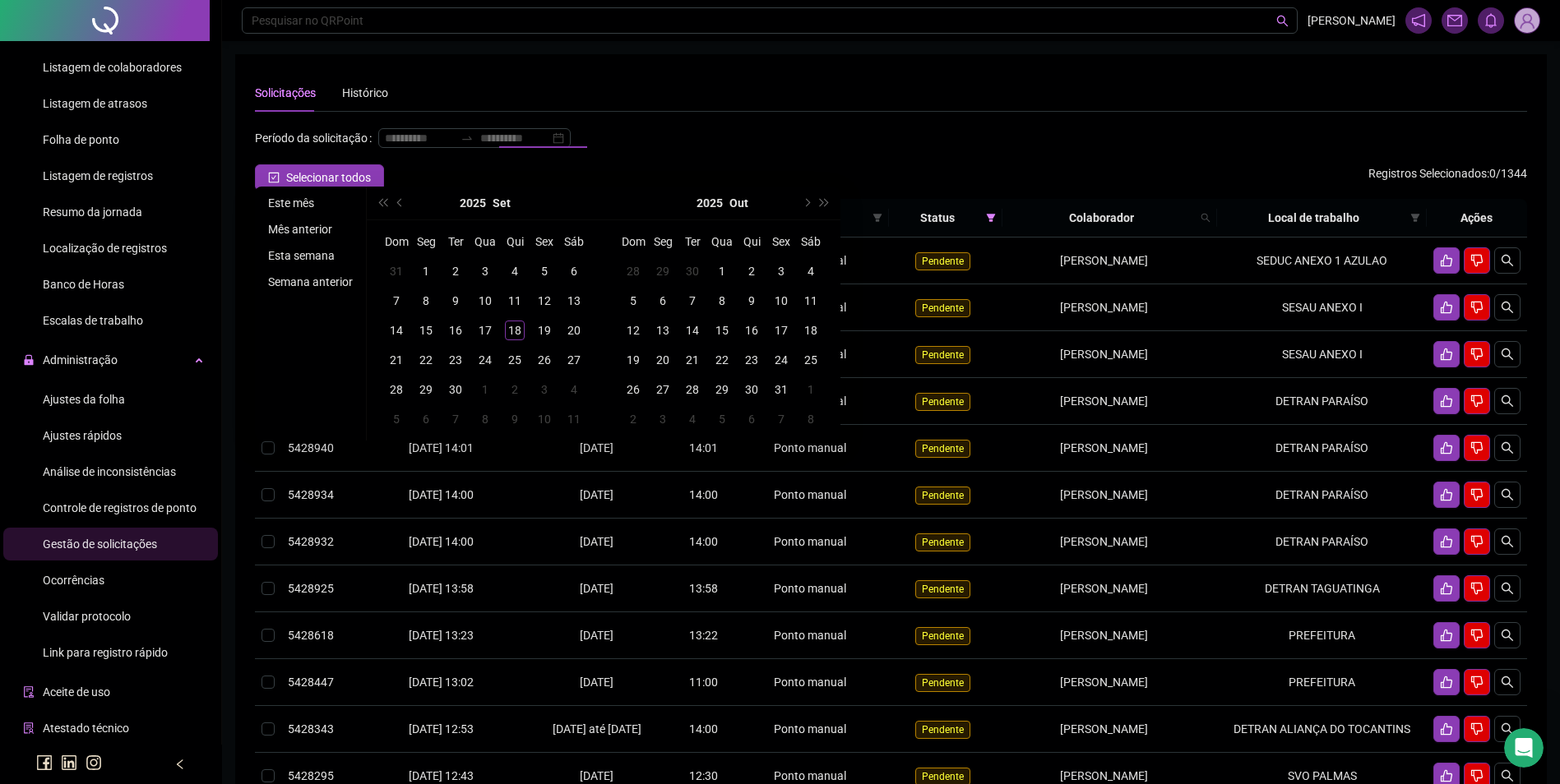
click at [321, 231] on li "Mês anterior" at bounding box center [310, 229] width 98 height 19
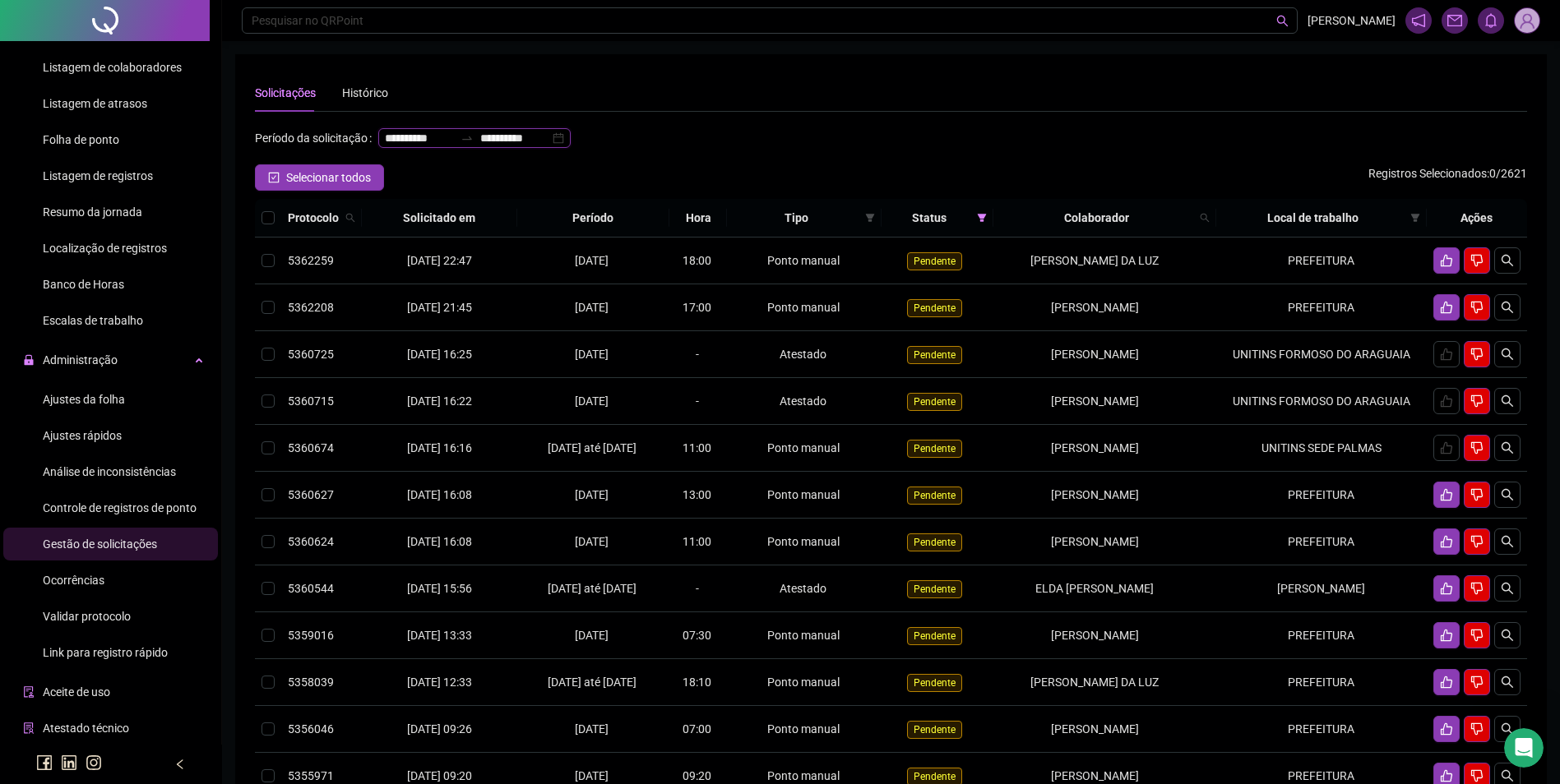
click at [481, 147] on input "**********" at bounding box center [514, 138] width 69 height 18
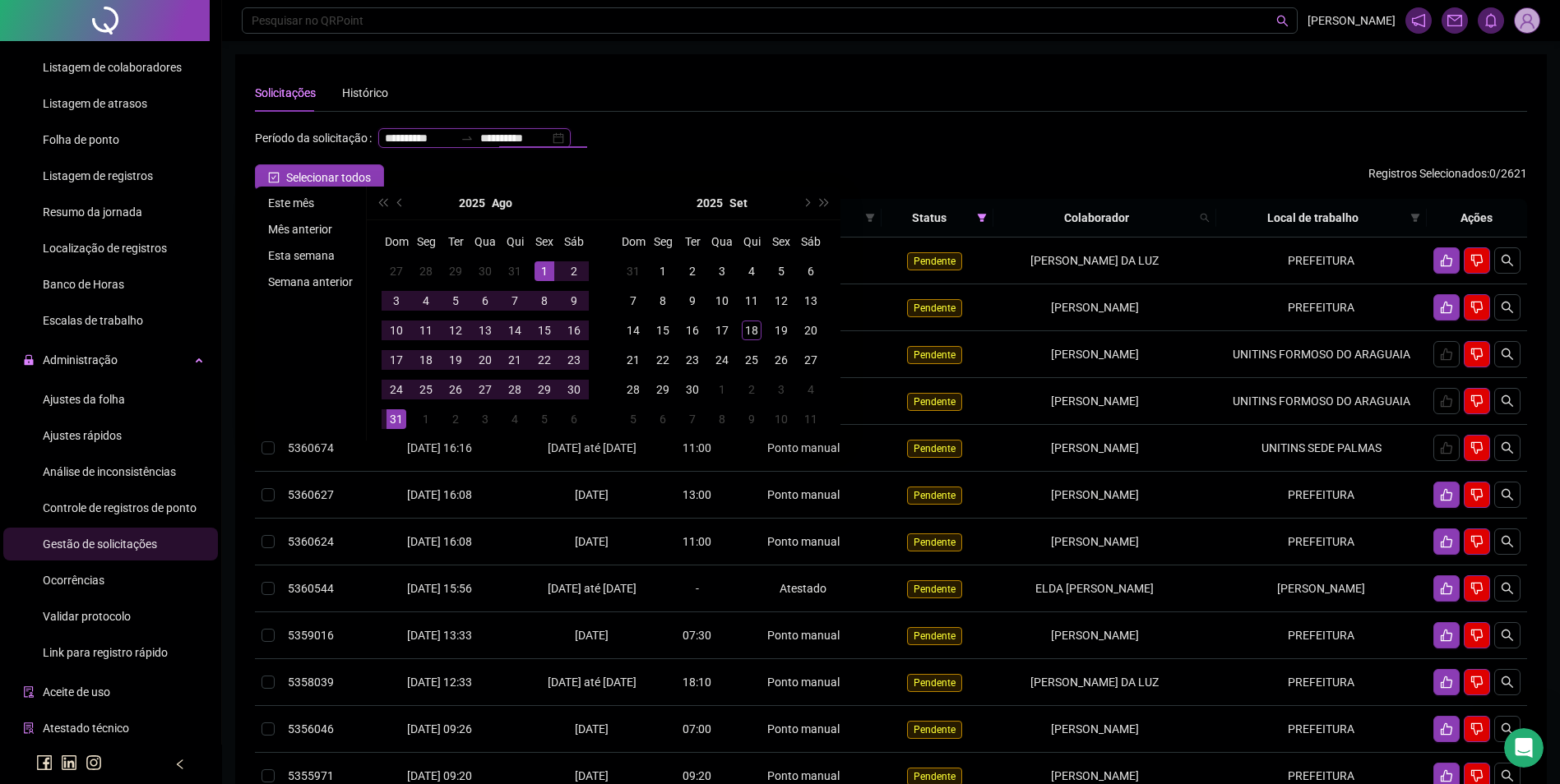
type input "**********"
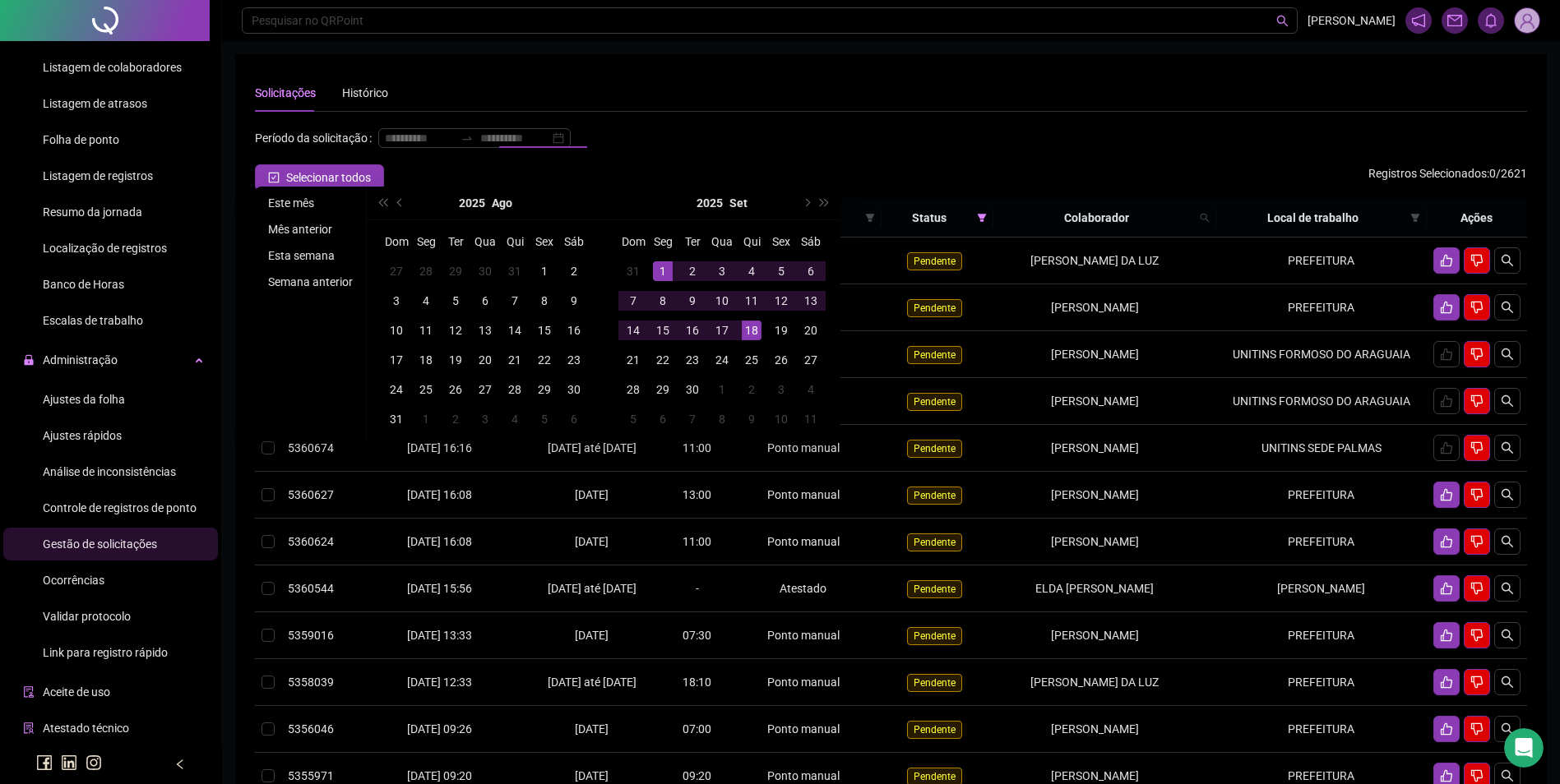
click at [310, 207] on li "Este mês" at bounding box center [310, 203] width 98 height 19
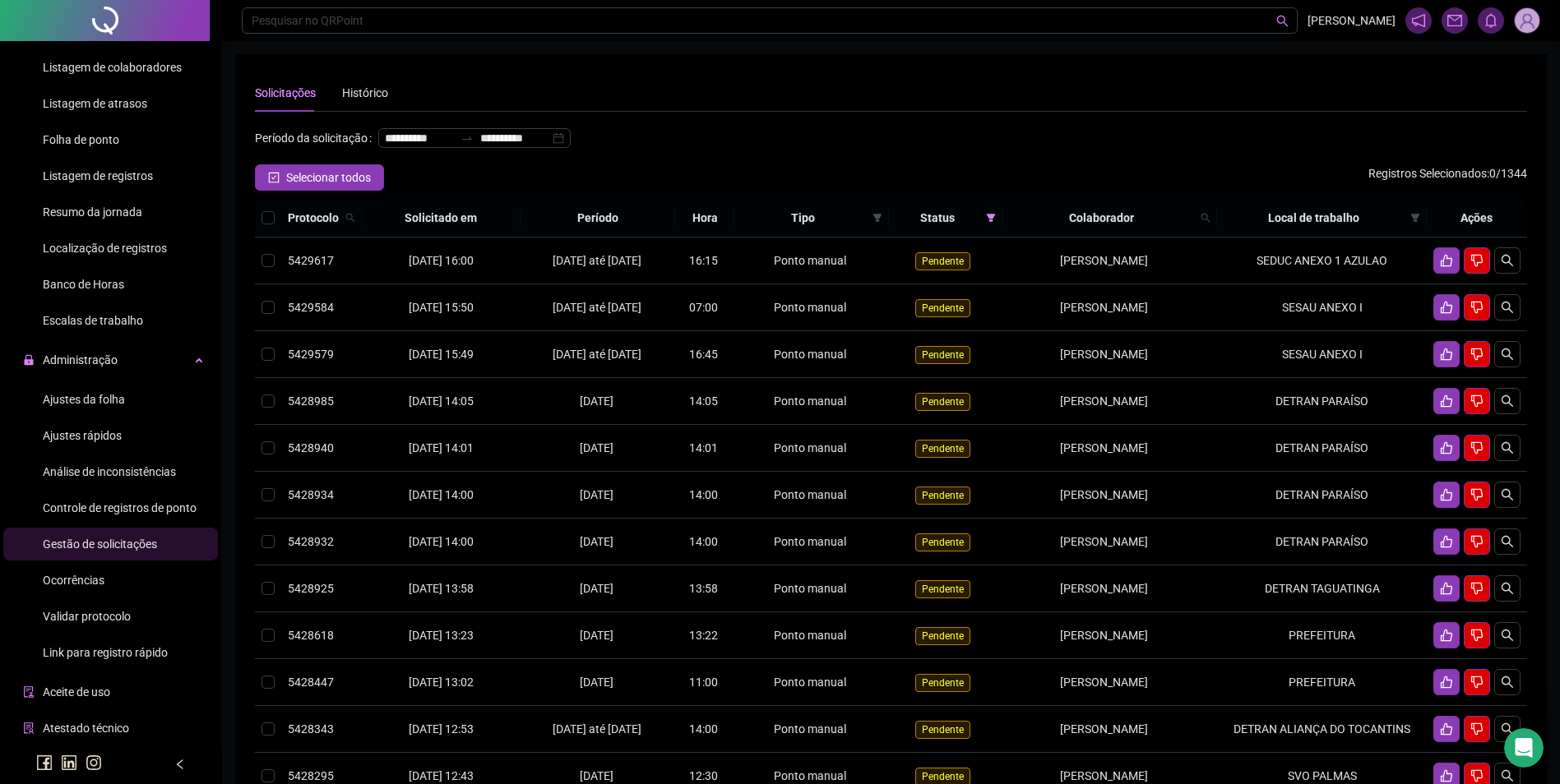
click at [94, 407] on div "Ajustes da folha" at bounding box center [83, 400] width 83 height 33
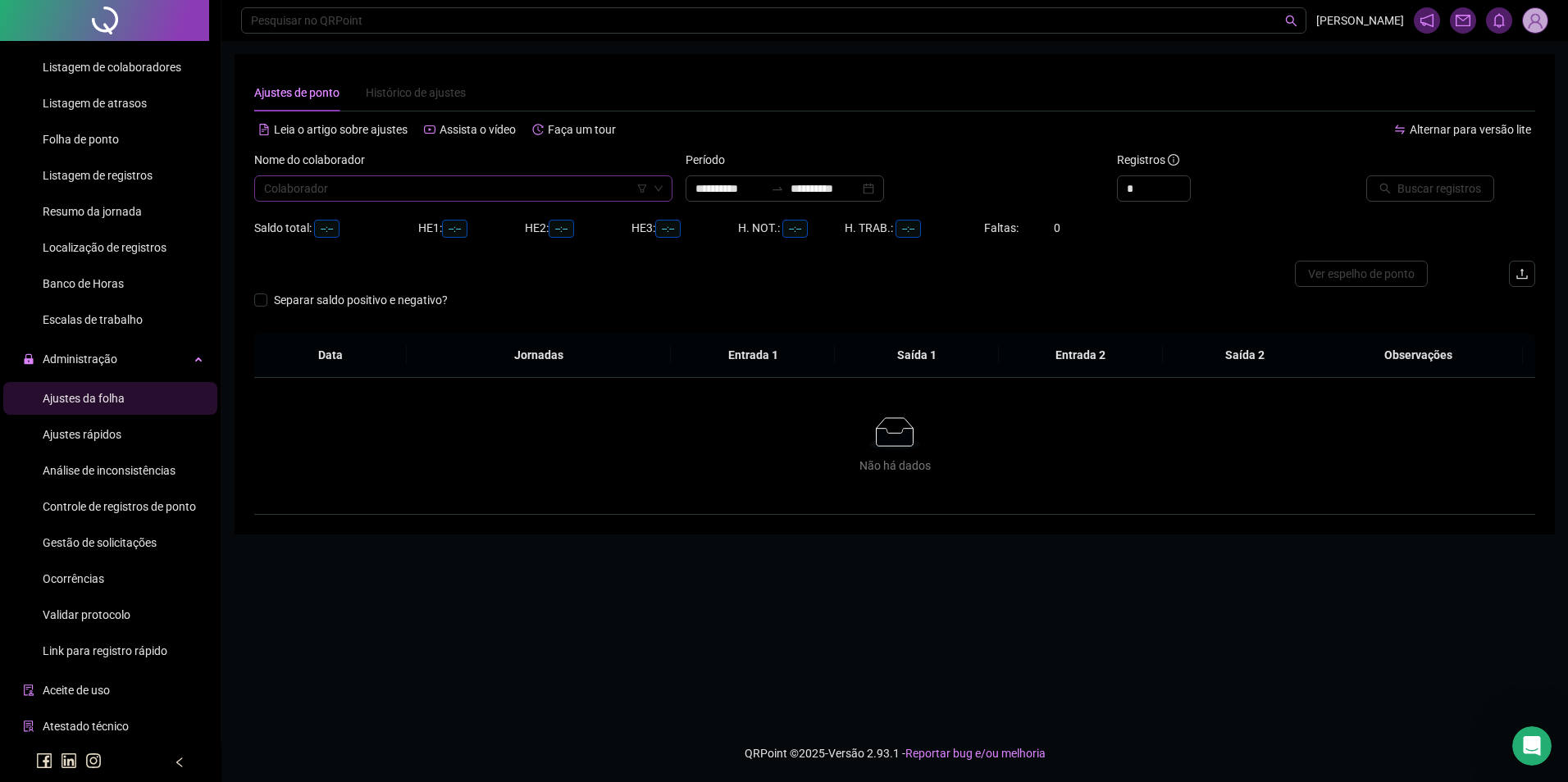
click at [341, 192] on input "search" at bounding box center [456, 188] width 384 height 24
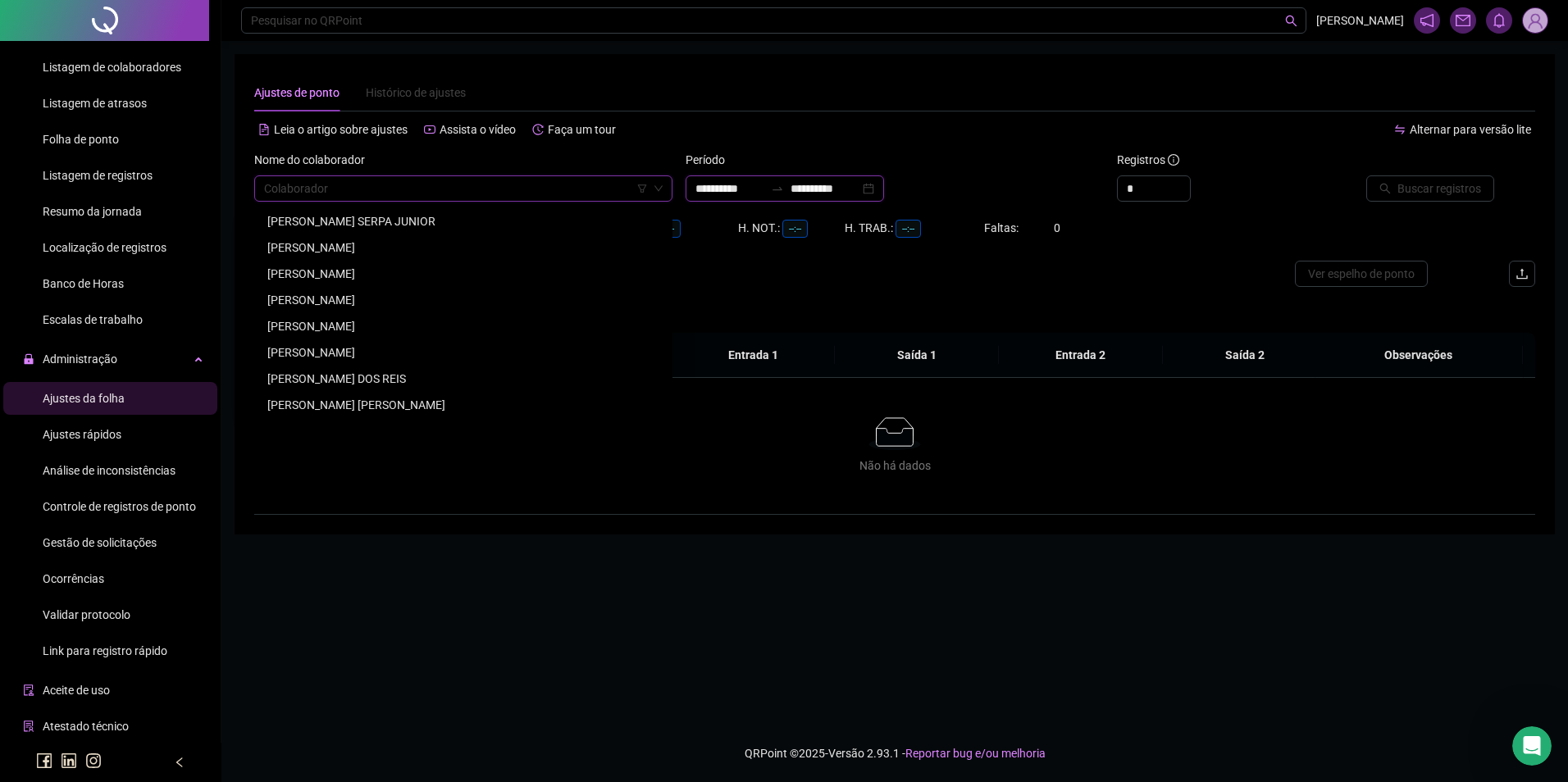
click at [746, 192] on input "**********" at bounding box center [729, 189] width 69 height 18
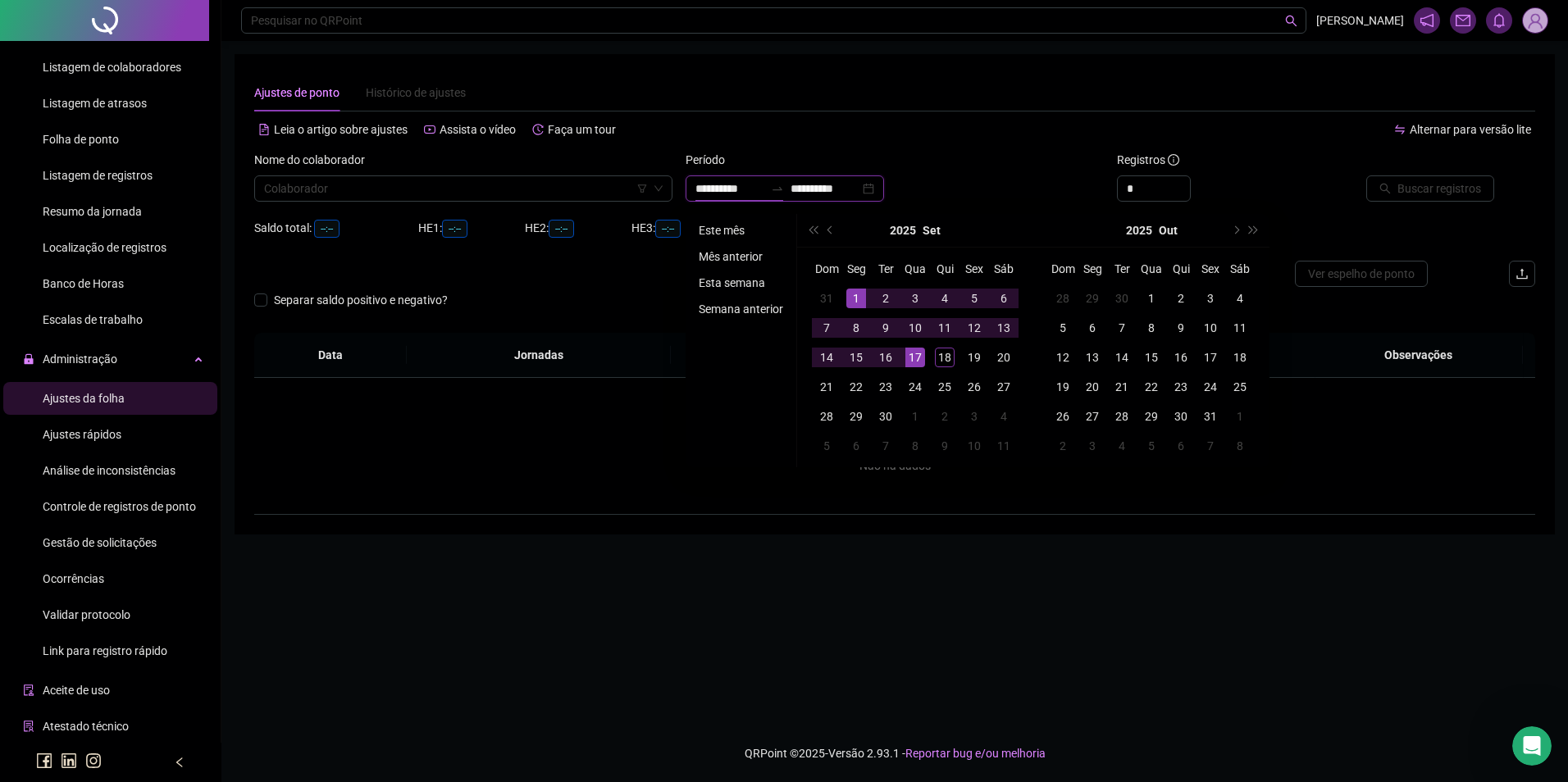
type input "**********"
click at [732, 221] on li "Este mês" at bounding box center [740, 230] width 98 height 19
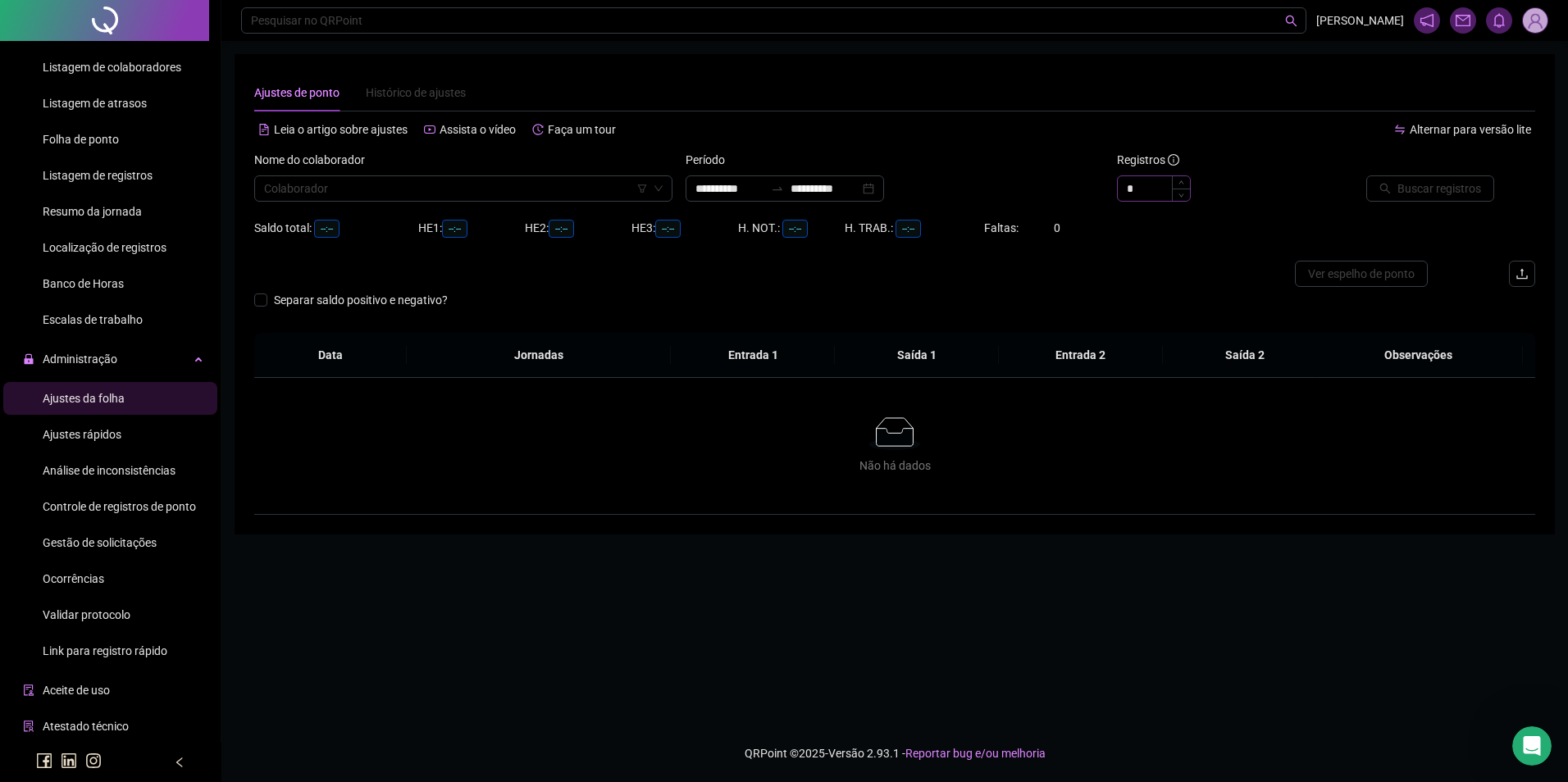
click at [1179, 175] on div "*" at bounding box center [1154, 188] width 74 height 26
type input "*"
click at [1179, 183] on icon "up" at bounding box center [1182, 184] width 6 height 6
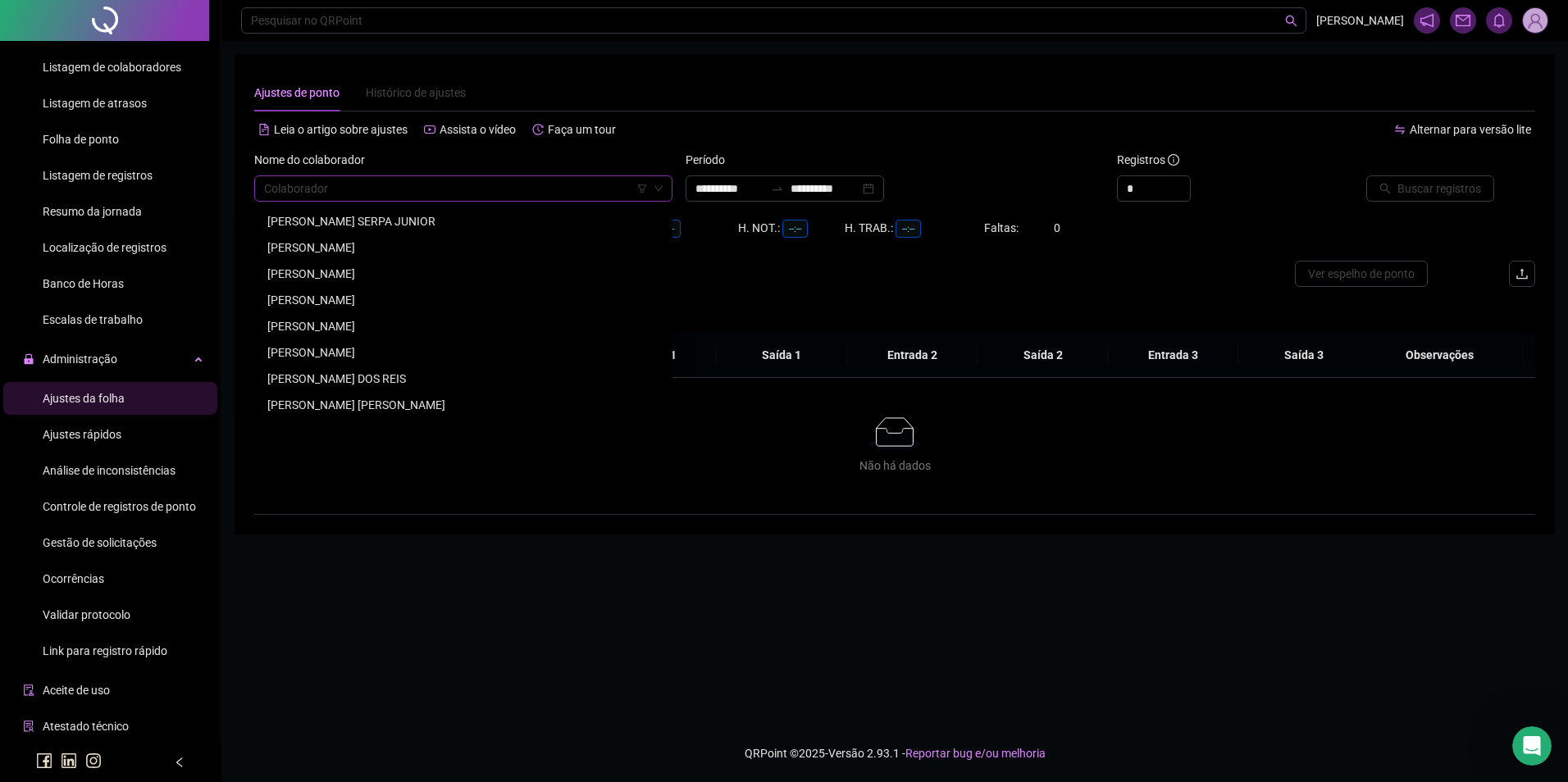
click at [486, 191] on input "search" at bounding box center [456, 188] width 384 height 24
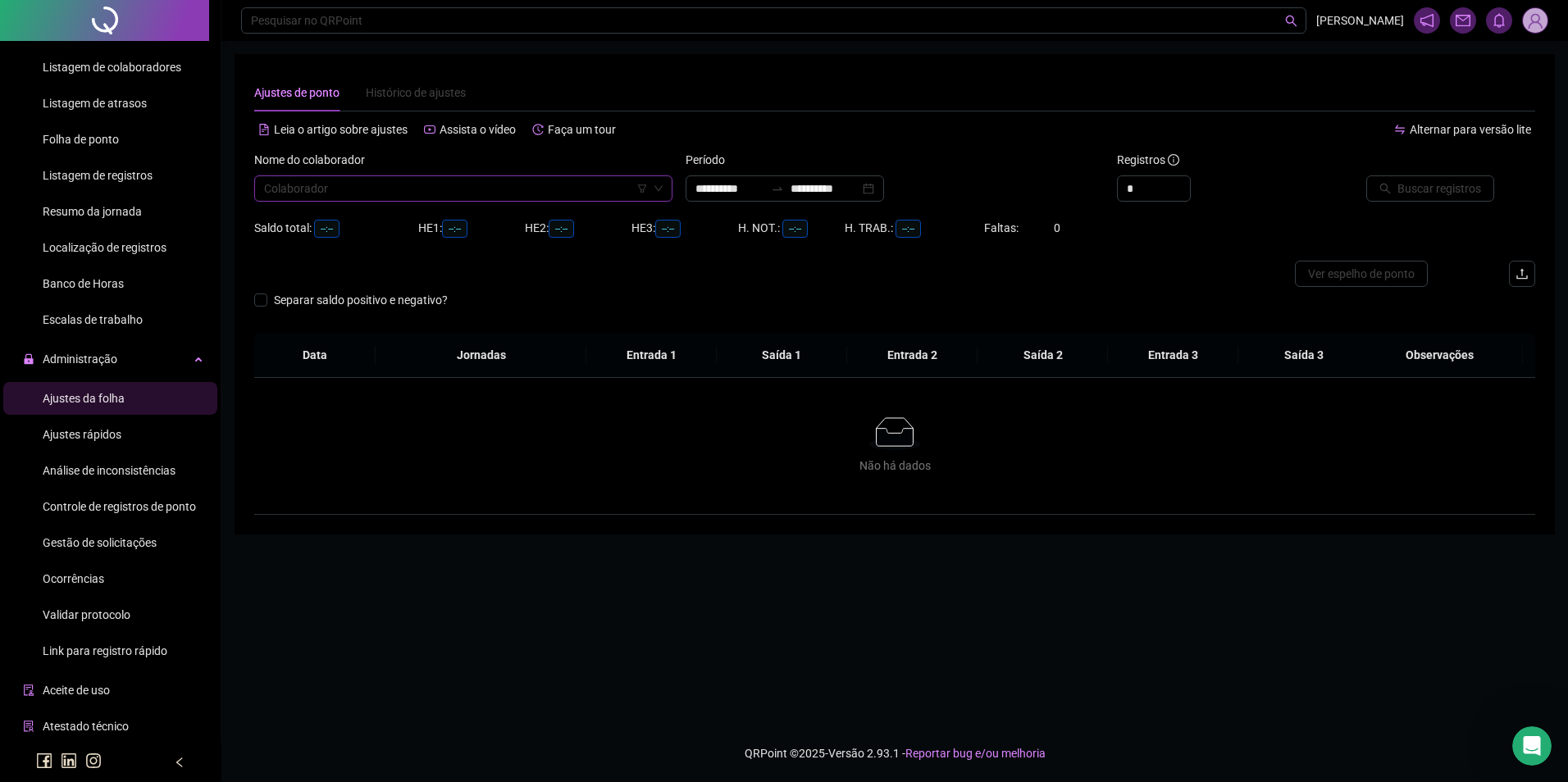
click at [96, 547] on span "Gestão de solicitações" at bounding box center [100, 543] width 114 height 14
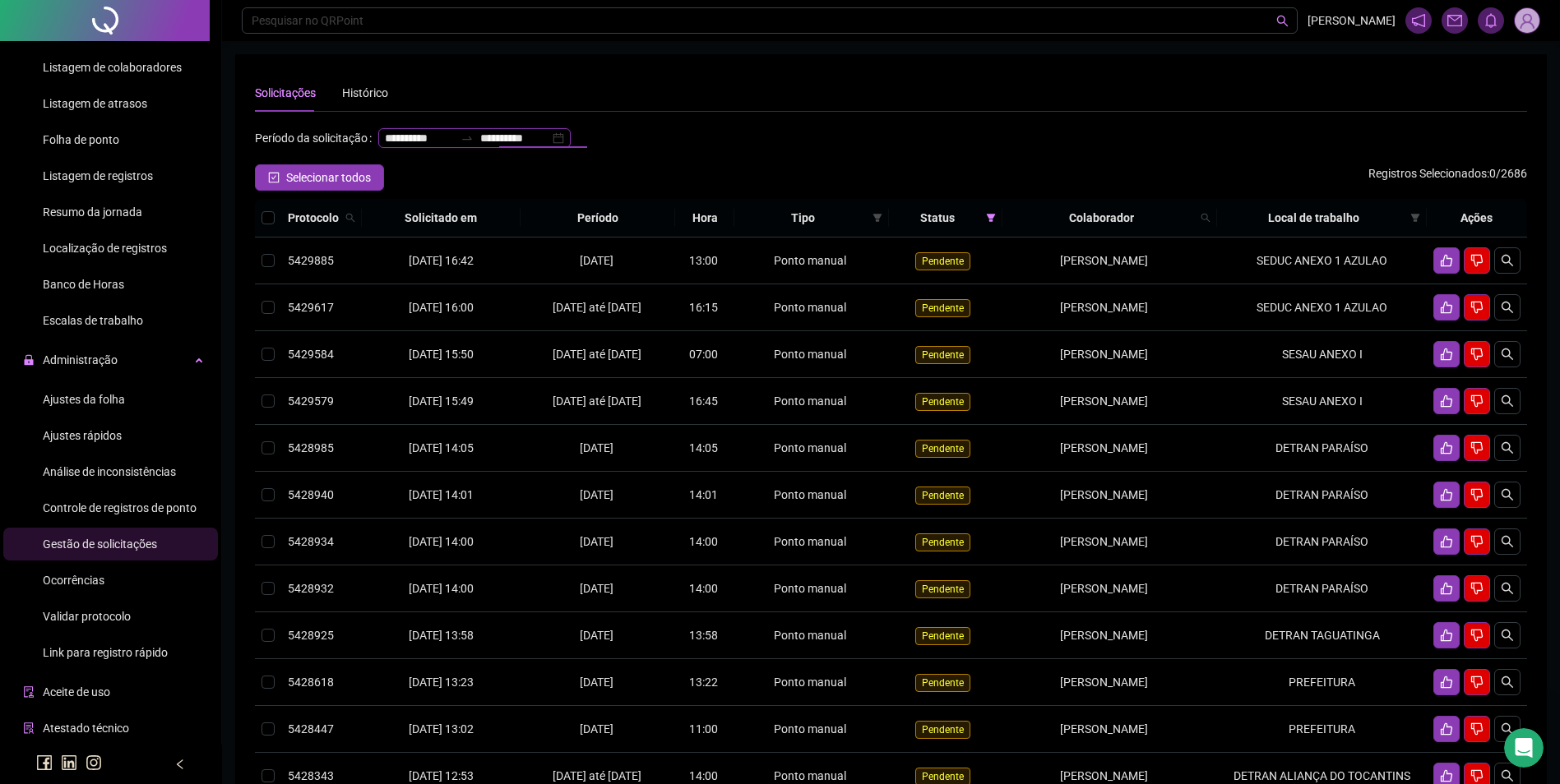
click at [481, 147] on input "**********" at bounding box center [514, 138] width 69 height 18
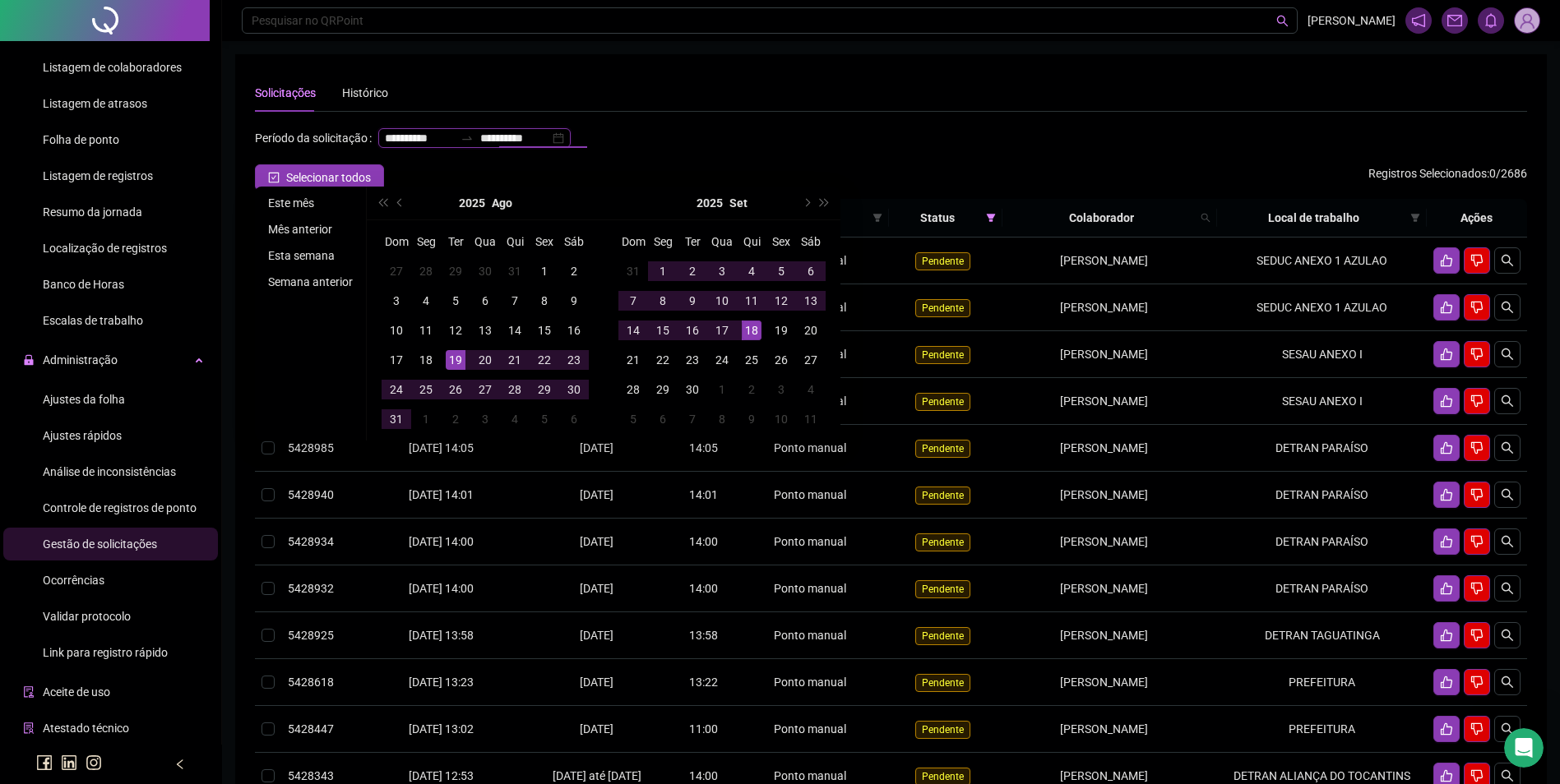
type input "**********"
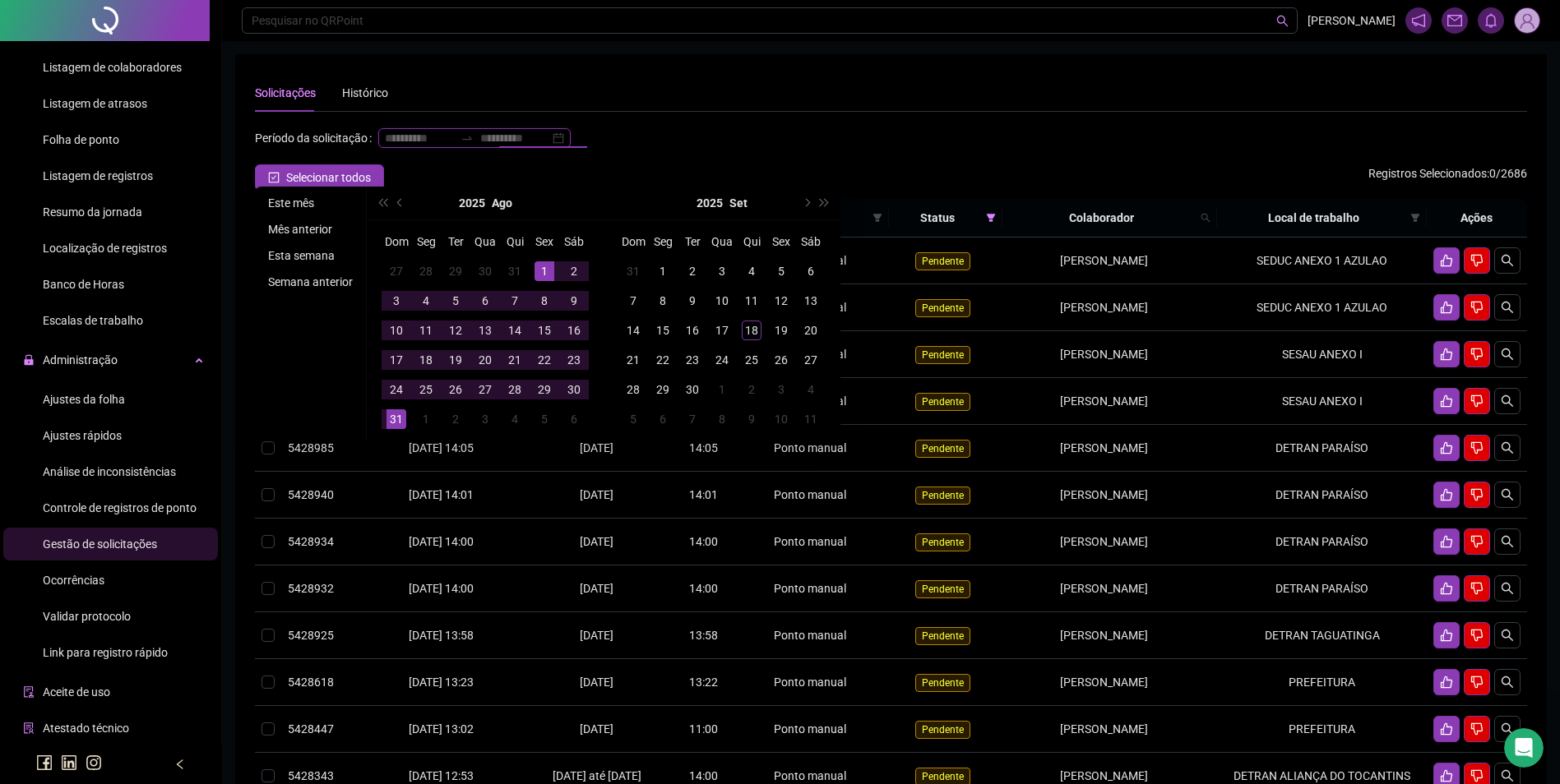
type input "**********"
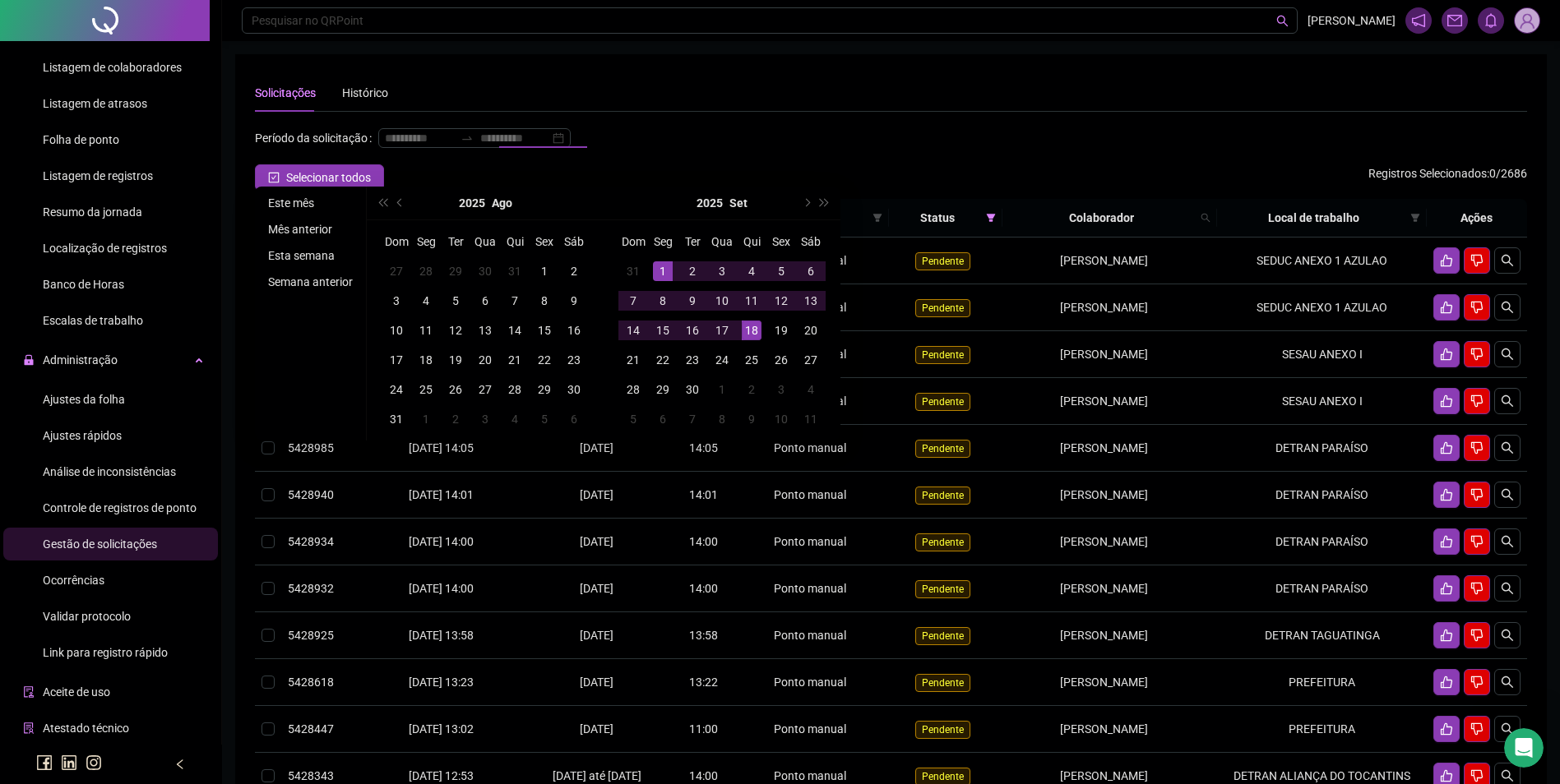
click at [303, 202] on li "Este mês" at bounding box center [310, 203] width 98 height 19
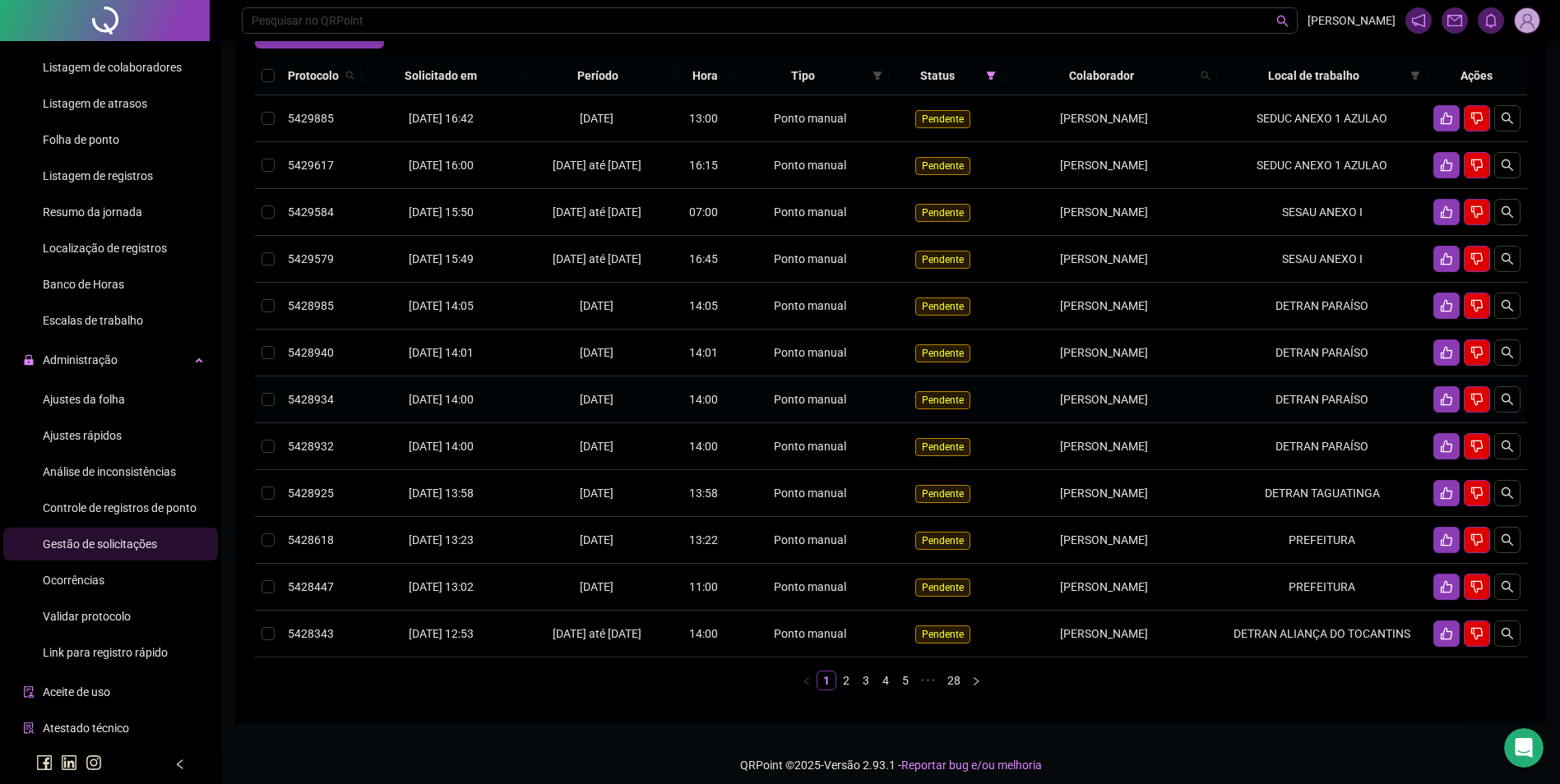
scroll to position [218, 0]
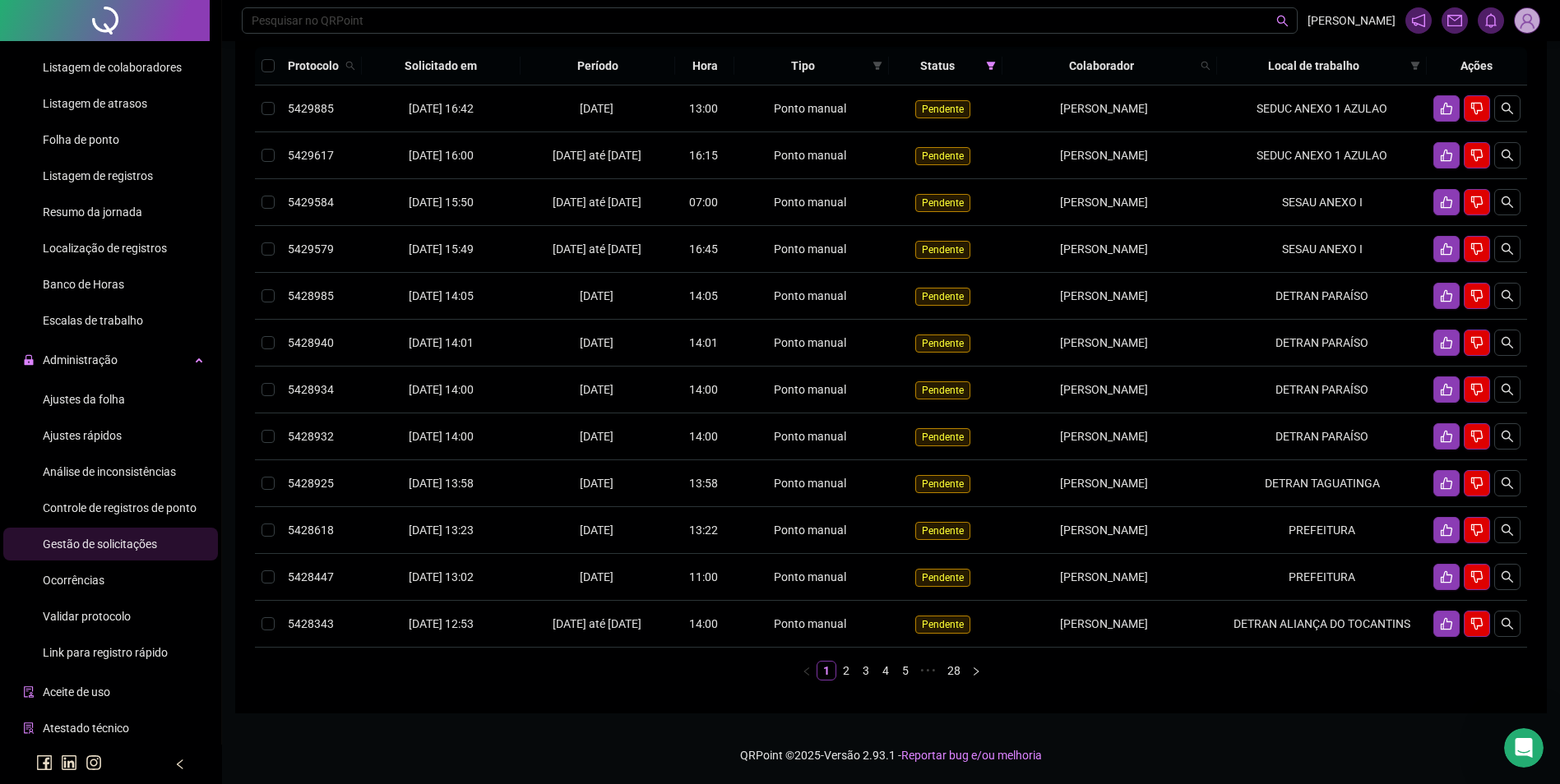
click at [89, 393] on span "Ajustes da folha" at bounding box center [83, 400] width 83 height 14
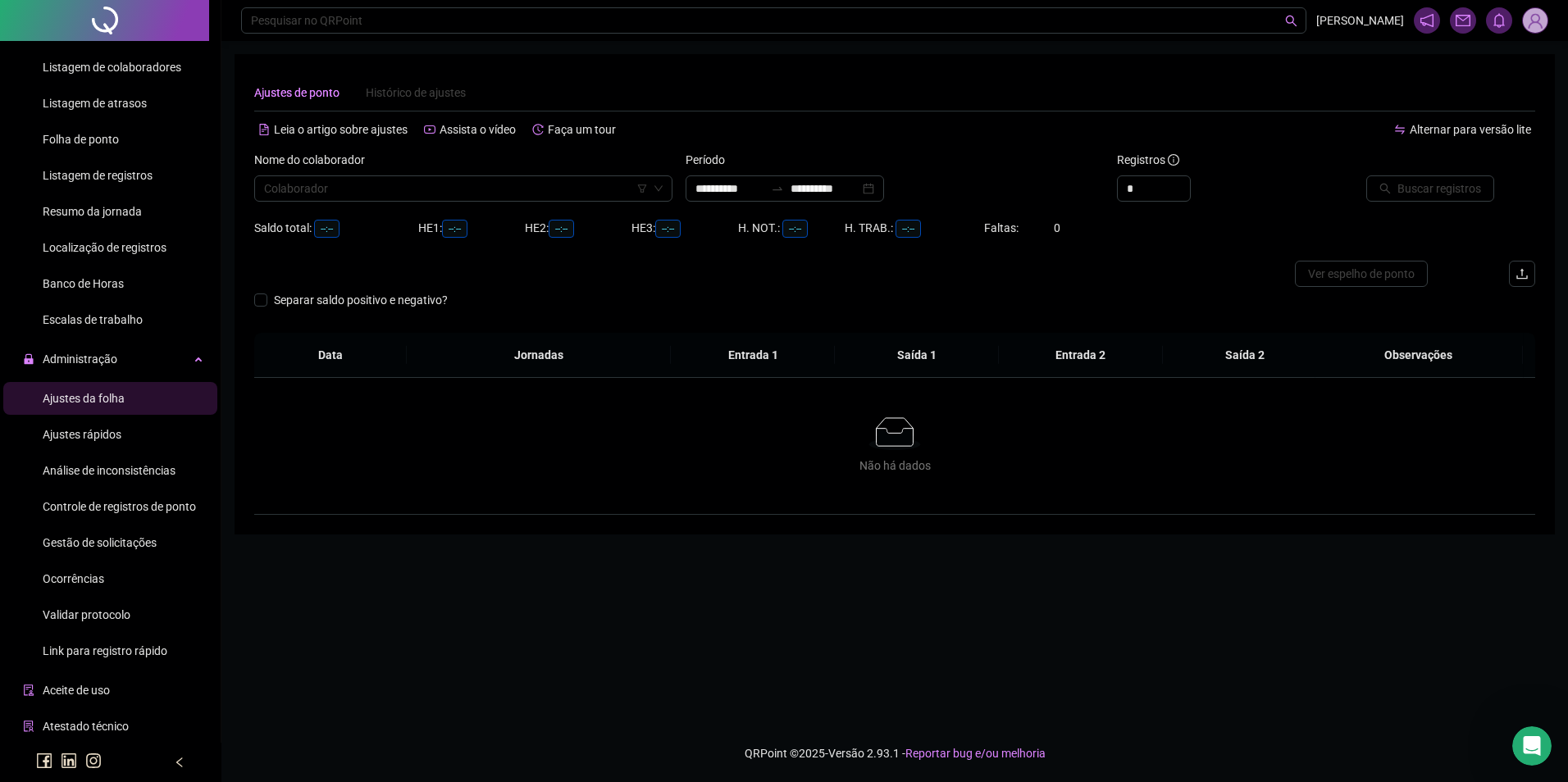
type input "**********"
click at [315, 198] on input "search" at bounding box center [456, 188] width 384 height 24
type input "****"
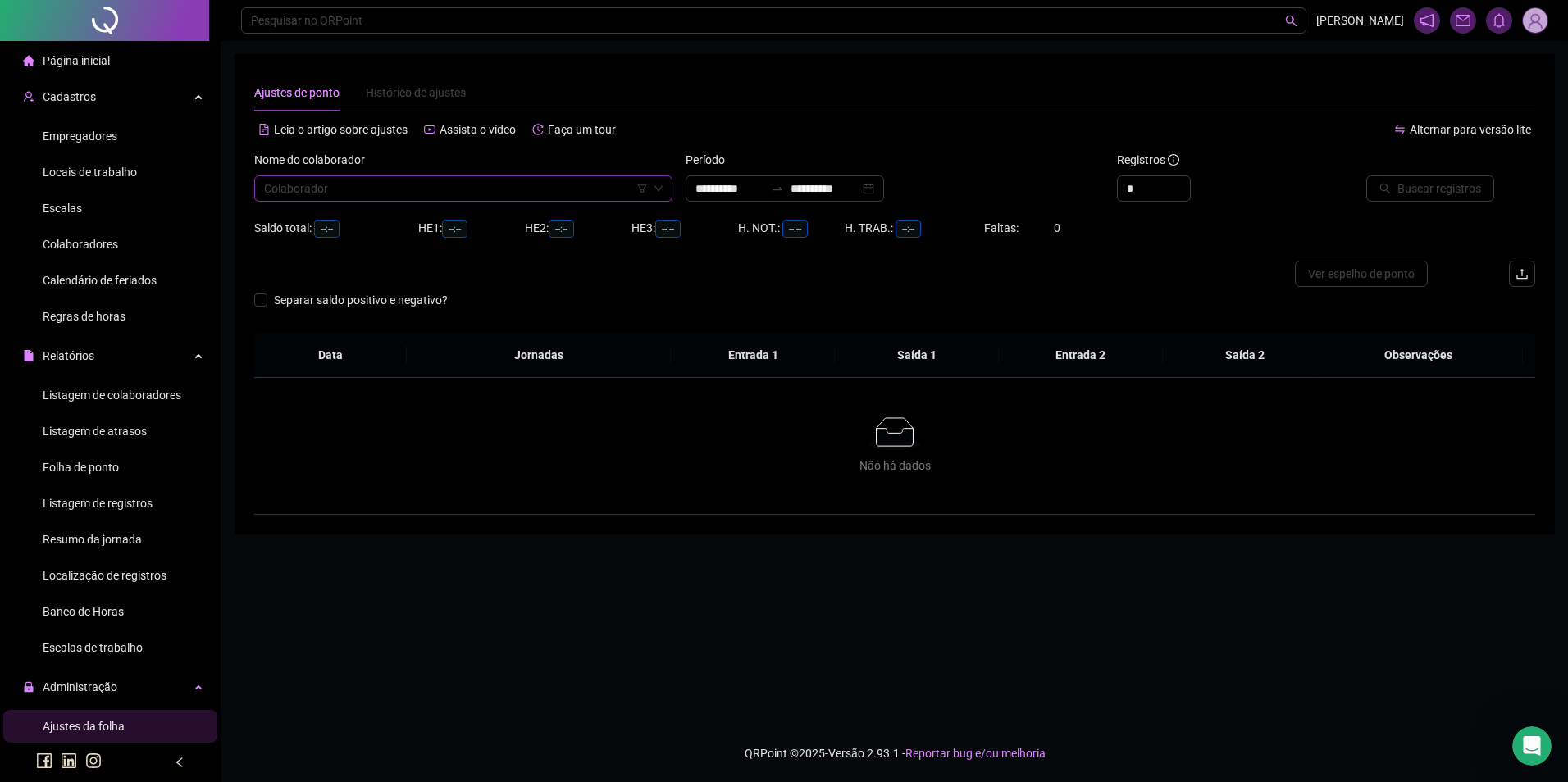
click at [87, 242] on span "Colaboradores" at bounding box center [80, 245] width 75 height 14
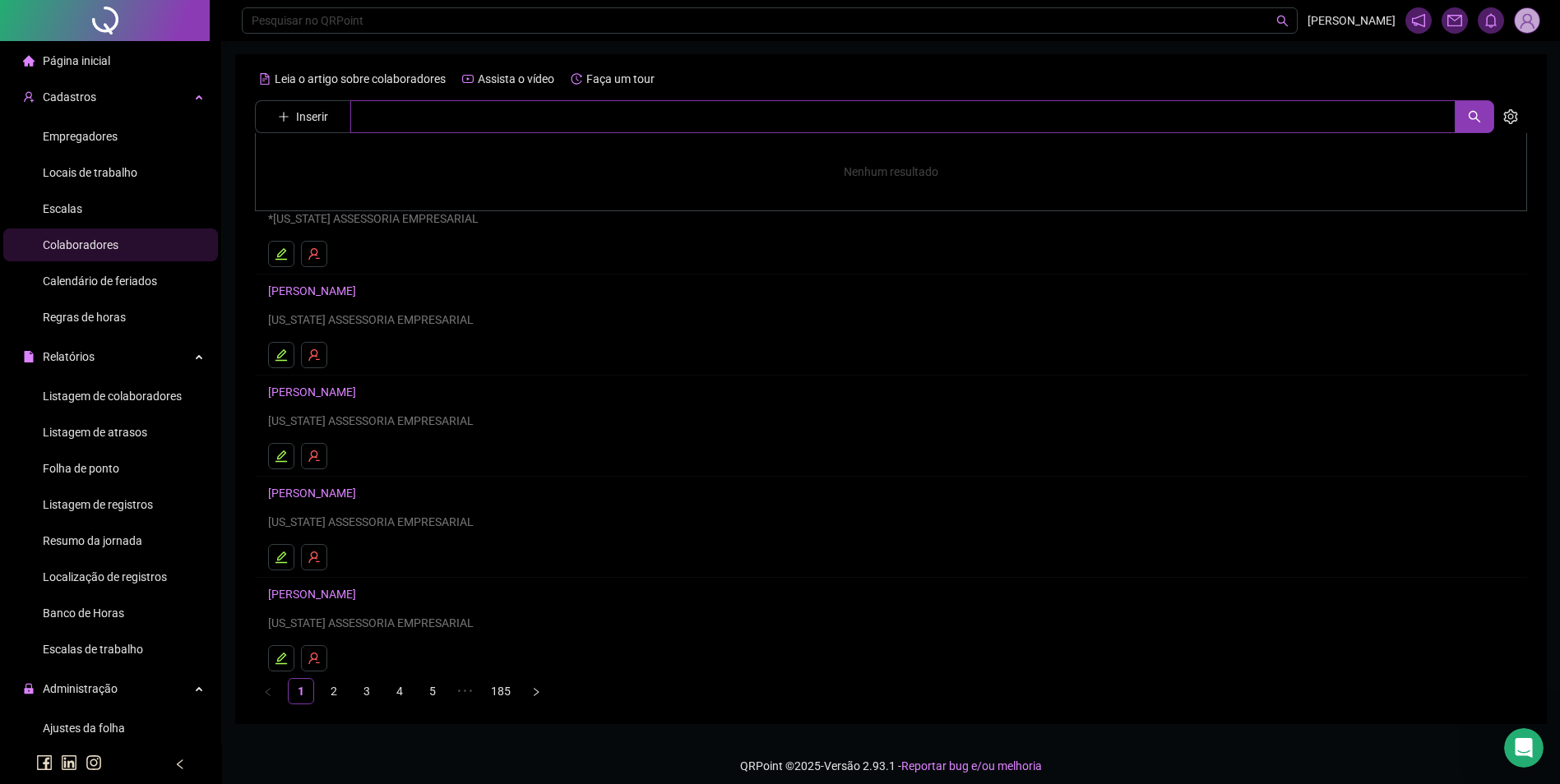
click at [445, 121] on input "text" at bounding box center [903, 116] width 1106 height 33
type input "********"
click at [364, 164] on link "THAUANNA [PERSON_NAME]" at bounding box center [361, 166] width 151 height 14
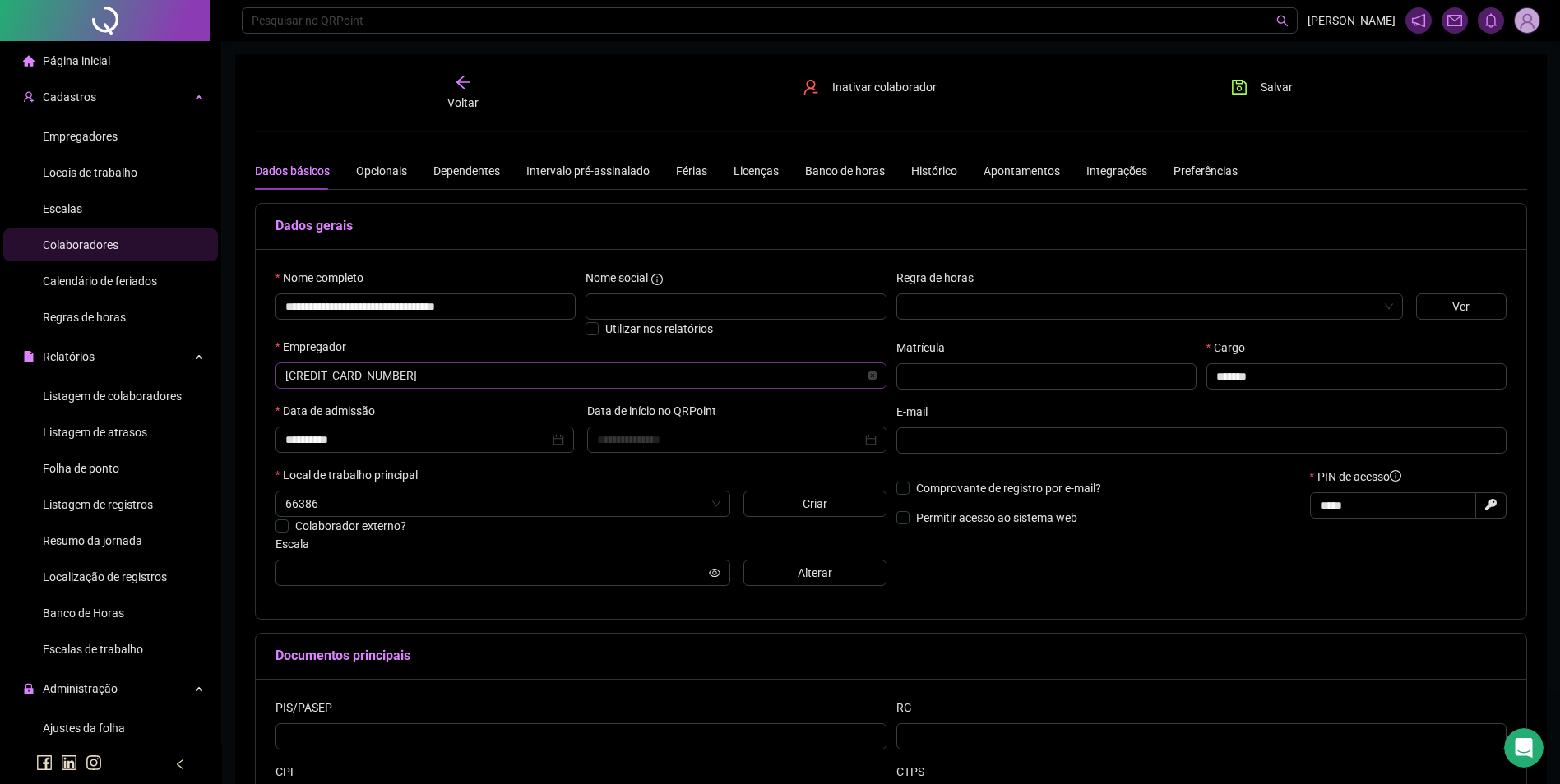
type input "**********"
